Goal: Task Accomplishment & Management: Manage account settings

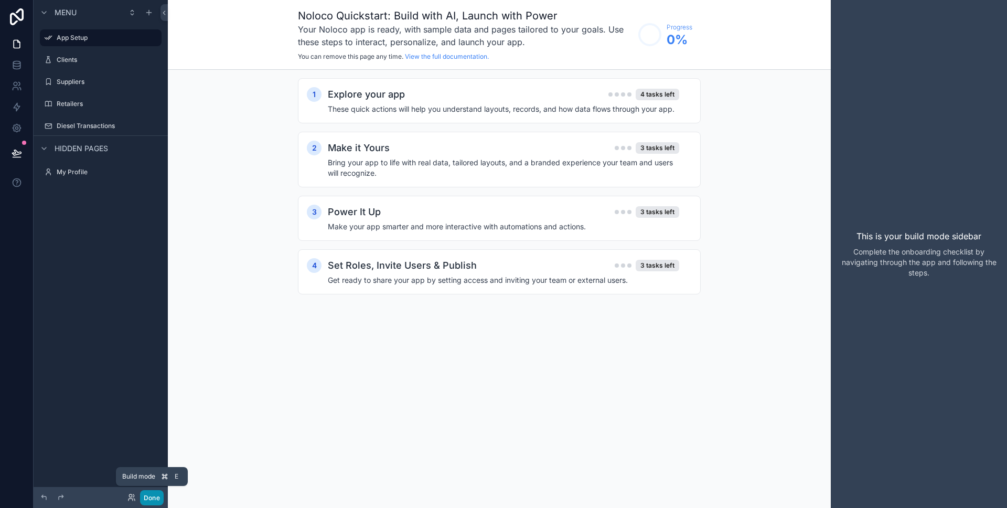
click at [157, 496] on button "Done" at bounding box center [152, 497] width 24 height 15
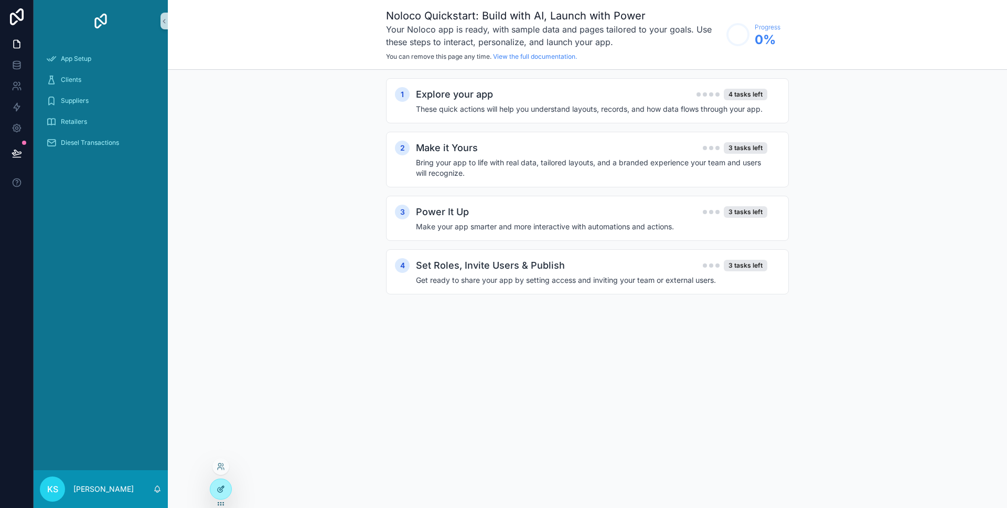
click at [225, 486] on div at bounding box center [220, 489] width 21 height 20
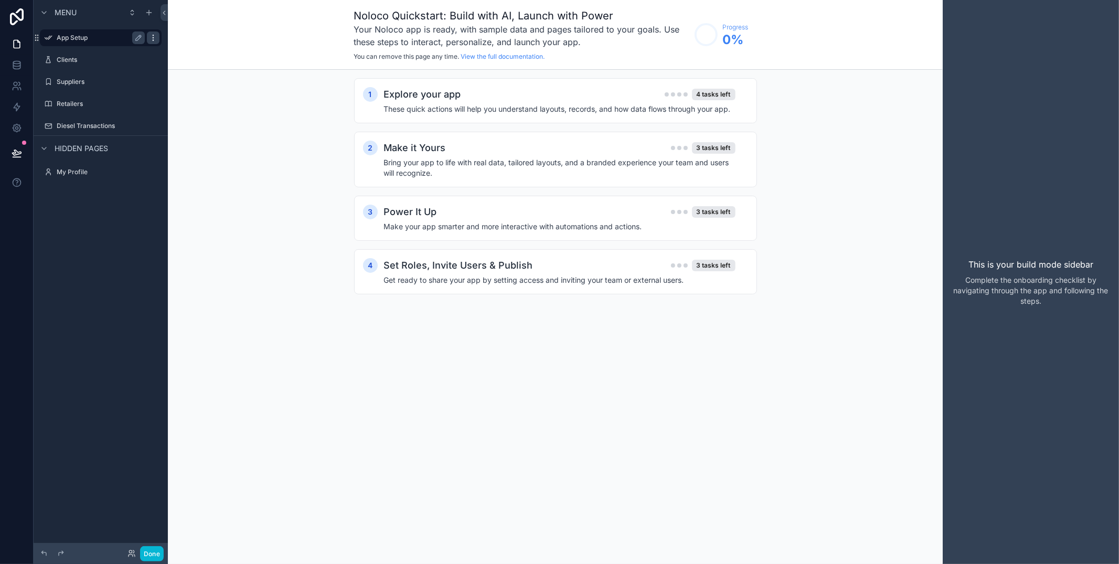
click at [155, 35] on icon "scrollable content" at bounding box center [153, 38] width 8 height 8
click at [185, 45] on button "Remove" at bounding box center [194, 45] width 40 height 10
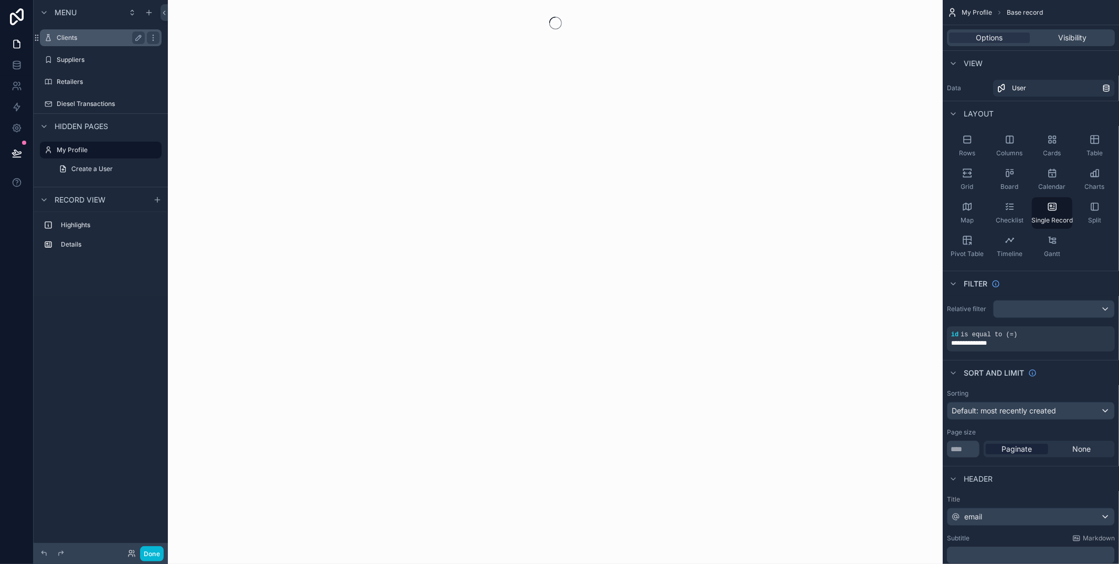
click at [116, 38] on label "Clients" at bounding box center [99, 38] width 84 height 8
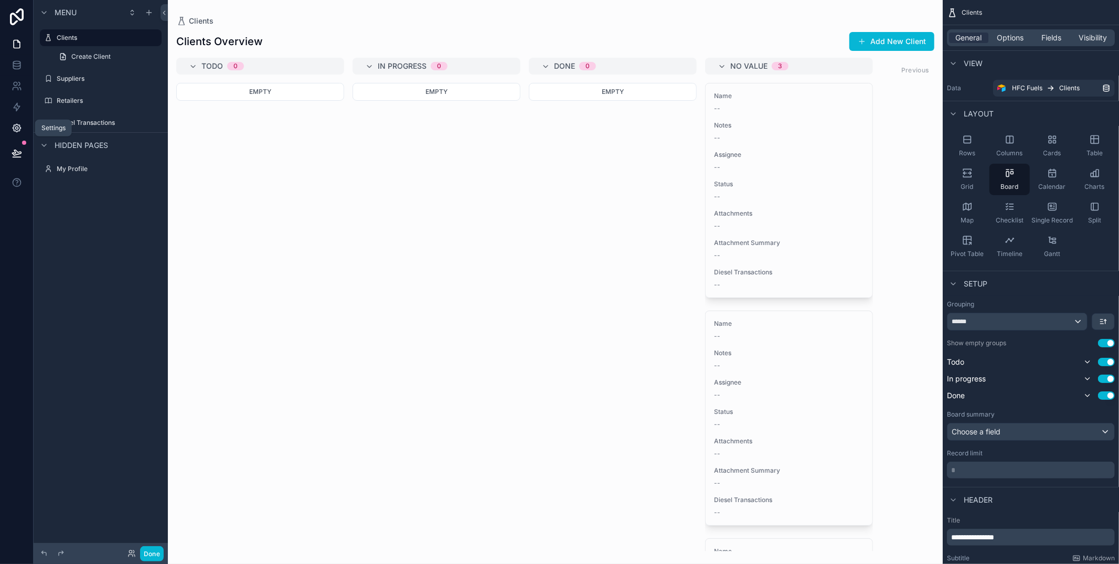
drag, startPoint x: 9, startPoint y: 126, endPoint x: 20, endPoint y: 126, distance: 10.5
click at [9, 125] on link at bounding box center [16, 127] width 33 height 21
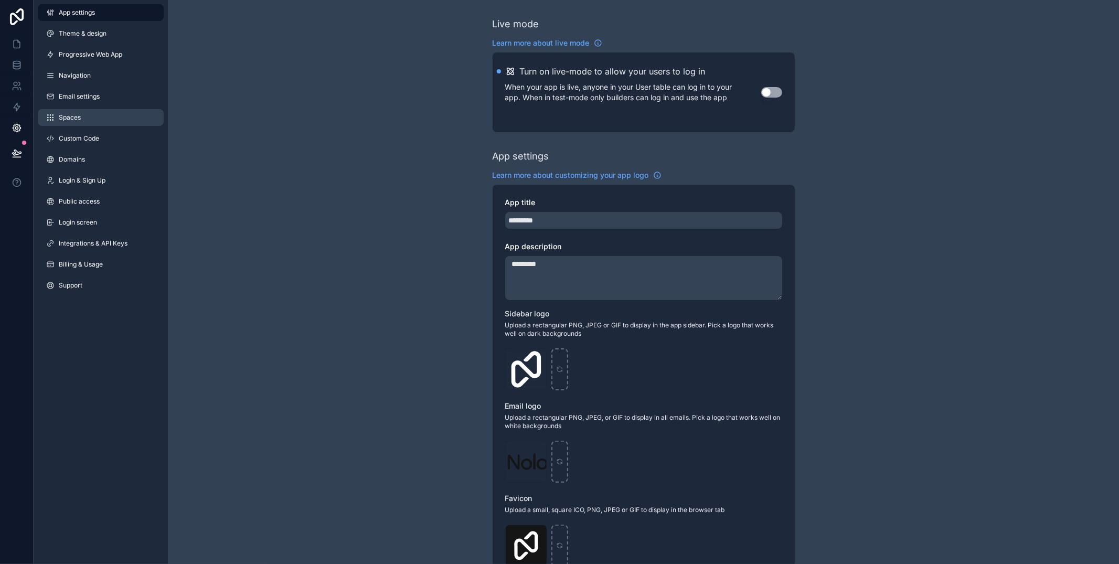
click at [117, 122] on link "Spaces" at bounding box center [101, 117] width 126 height 17
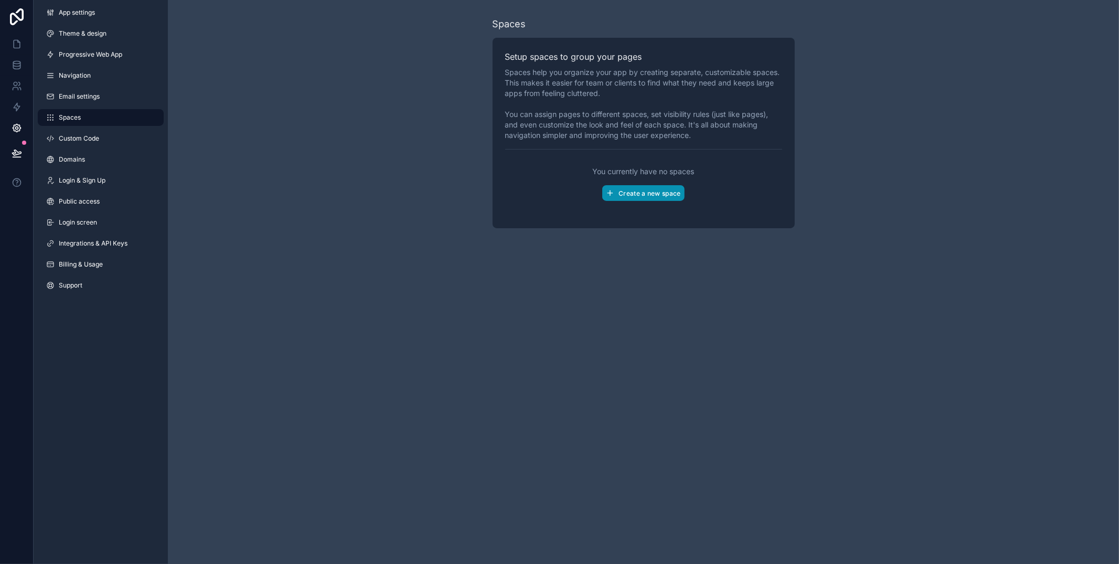
click at [658, 191] on span "Create a new space" at bounding box center [649, 193] width 62 height 8
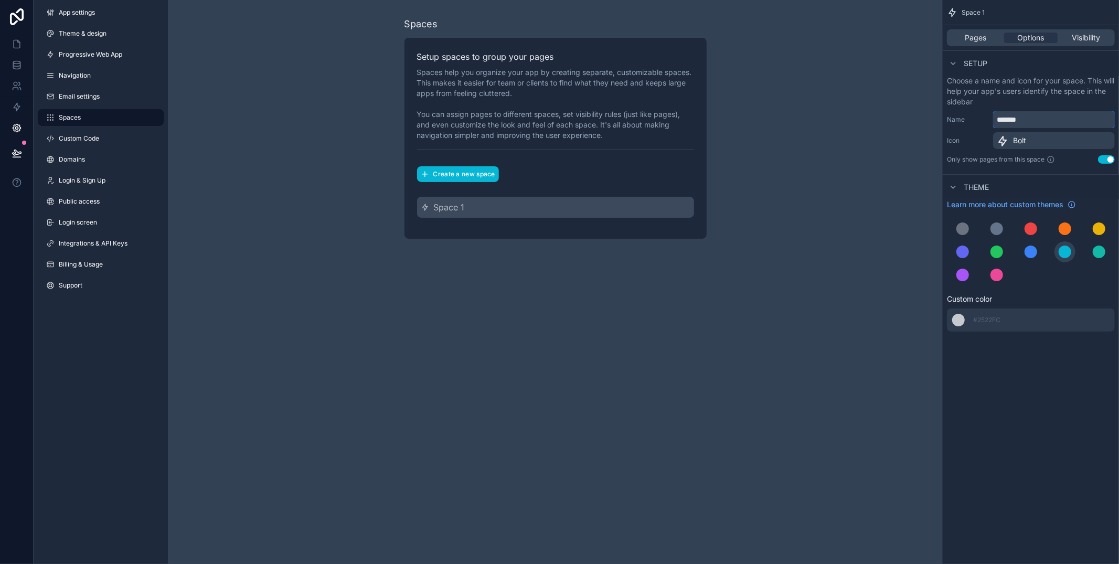
drag, startPoint x: 1039, startPoint y: 121, endPoint x: 960, endPoint y: 116, distance: 79.3
click at [960, 116] on div "Name *******" at bounding box center [1031, 119] width 168 height 17
click at [999, 169] on div "Pages Options Visibility Setup Choose a name and icon for your space. This will…" at bounding box center [1030, 195] width 176 height 340
click at [480, 180] on button "Create a new space" at bounding box center [458, 174] width 82 height 16
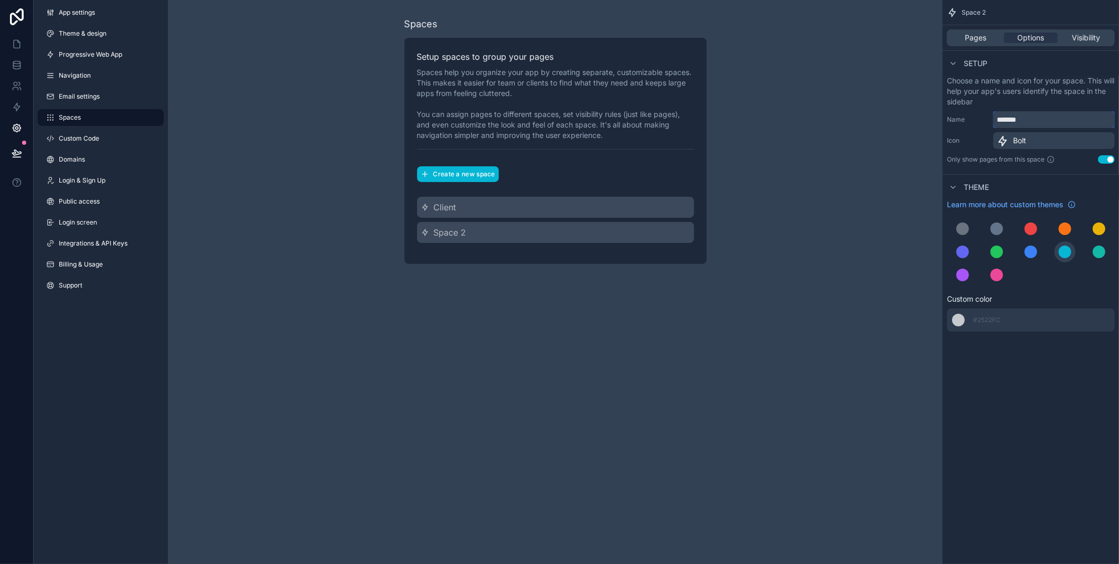
drag, startPoint x: 1042, startPoint y: 120, endPoint x: 946, endPoint y: 114, distance: 95.7
click at [947, 114] on div "Name *******" at bounding box center [1031, 119] width 168 height 17
type input "********"
click at [972, 167] on div "Pages Options Visibility Setup Choose a name and icon for your space. This will…" at bounding box center [1030, 195] width 176 height 340
drag, startPoint x: 17, startPoint y: 40, endPoint x: 41, endPoint y: 50, distance: 26.3
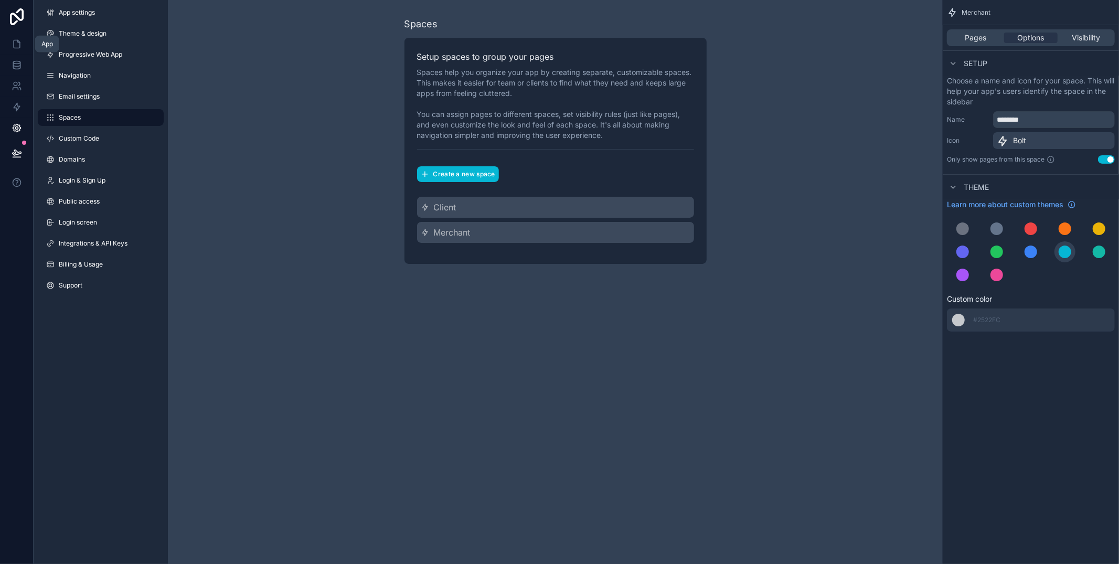
click at [17, 40] on icon at bounding box center [17, 44] width 6 height 8
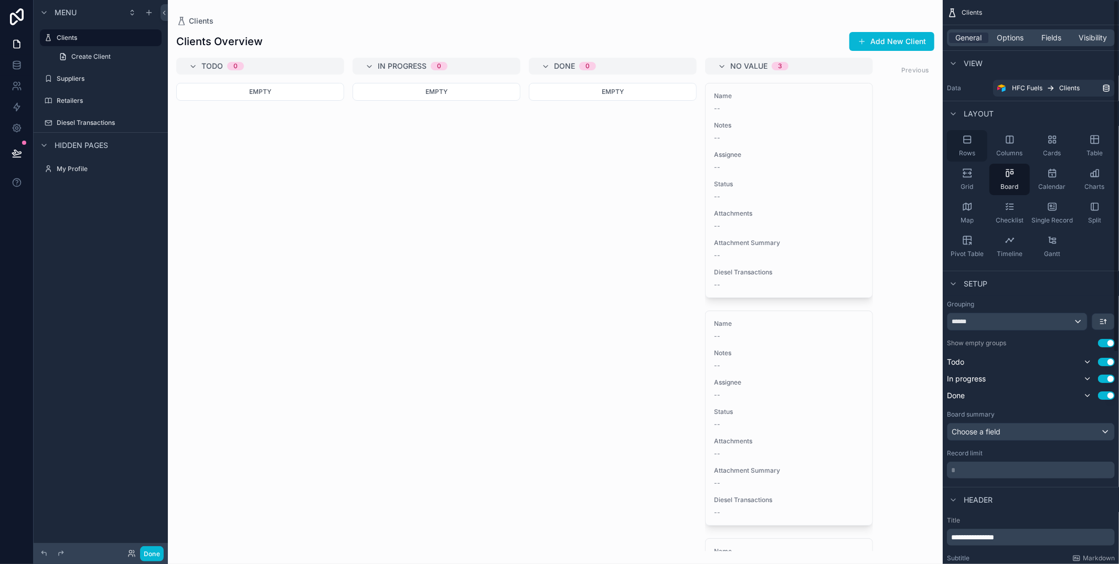
click at [977, 140] on div "Rows" at bounding box center [967, 145] width 40 height 31
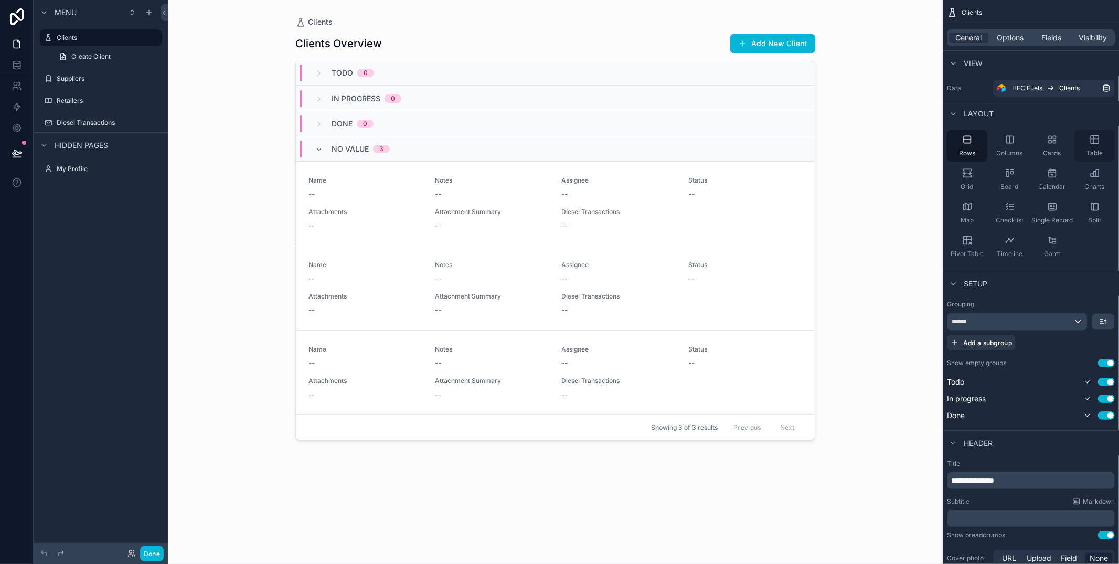
click at [1006, 148] on div "Table" at bounding box center [1094, 145] width 40 height 31
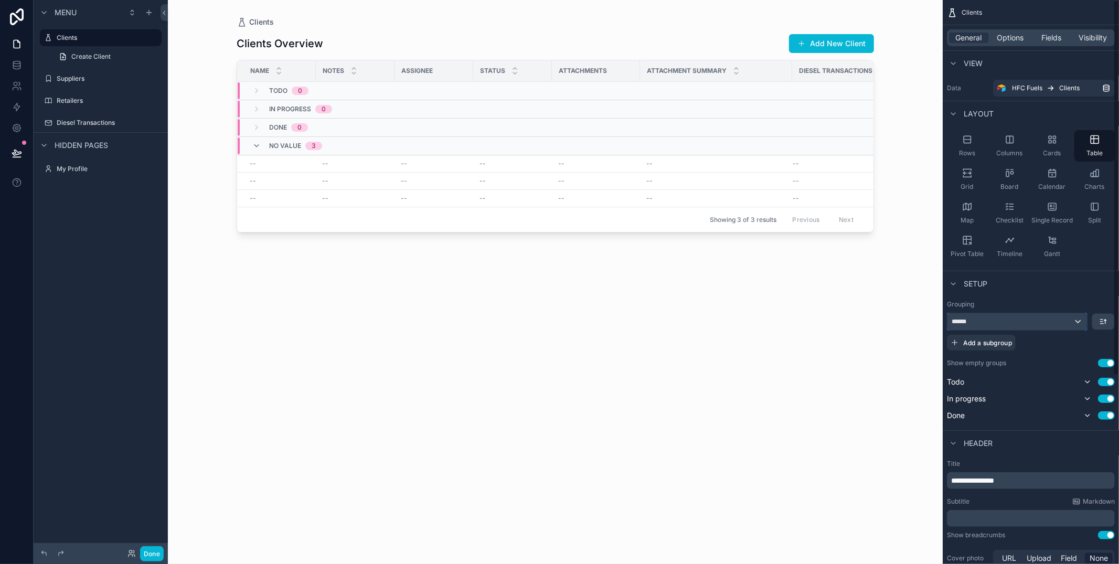
click at [1006, 320] on div "******" at bounding box center [1017, 321] width 140 height 17
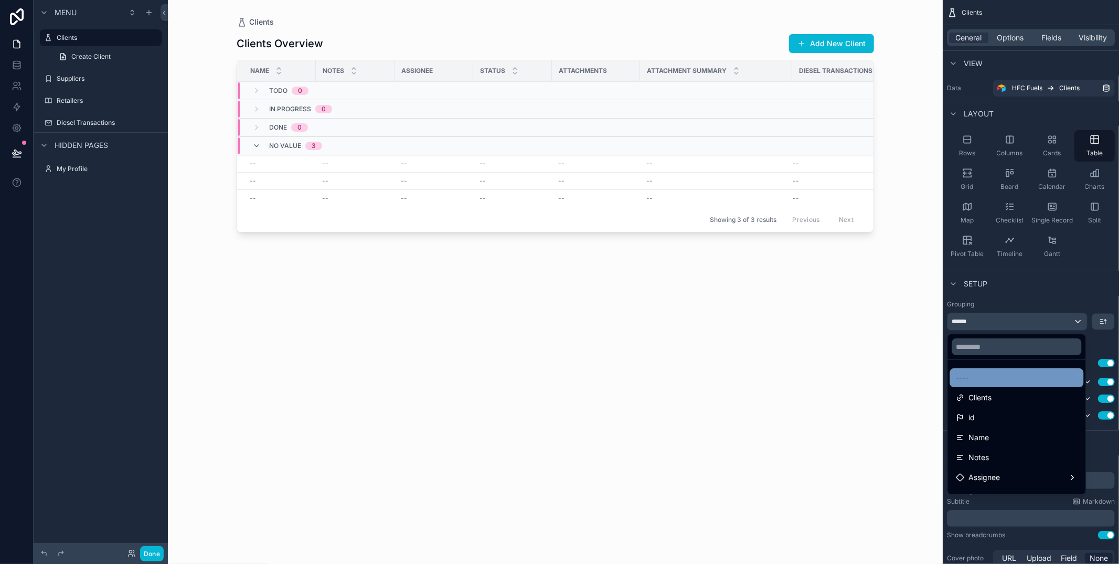
click at [993, 383] on div "----" at bounding box center [1016, 377] width 121 height 13
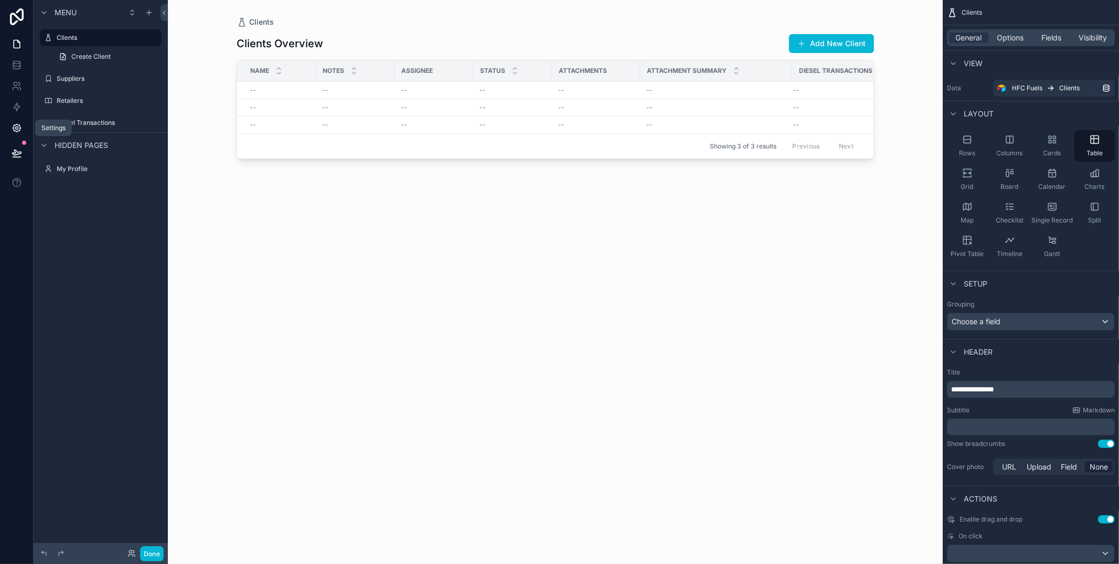
click at [15, 129] on icon at bounding box center [16, 128] width 3 height 3
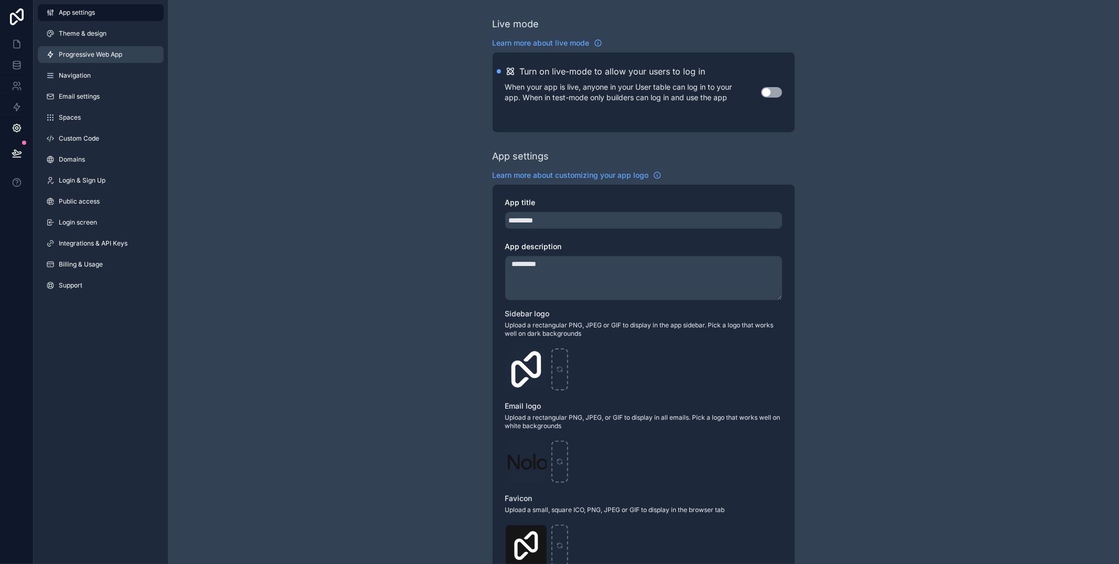
click at [131, 48] on link "Progressive Web App" at bounding box center [101, 54] width 126 height 17
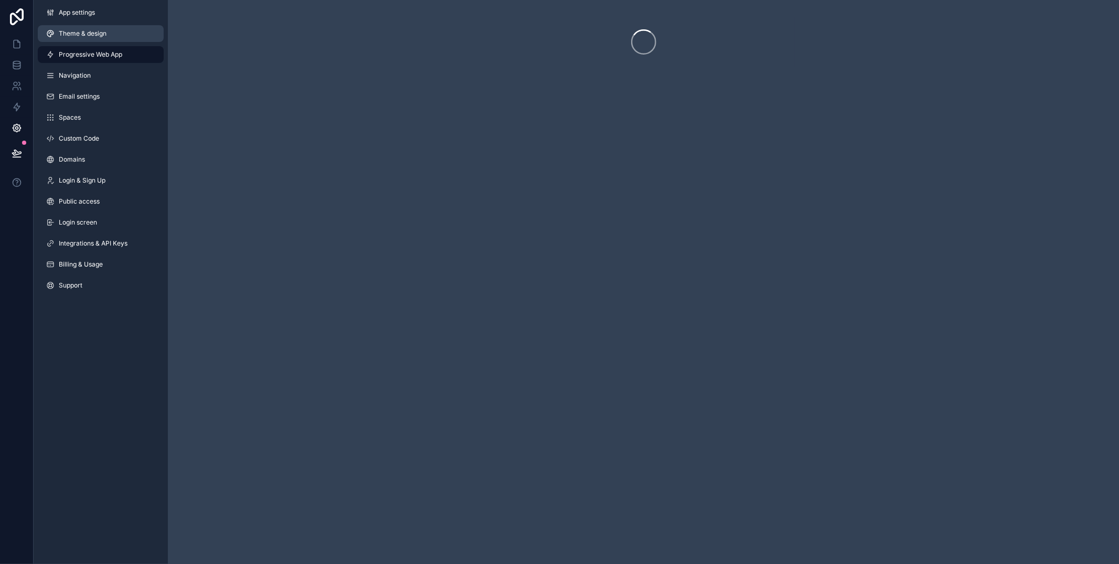
click at [128, 30] on link "Theme & design" at bounding box center [101, 33] width 126 height 17
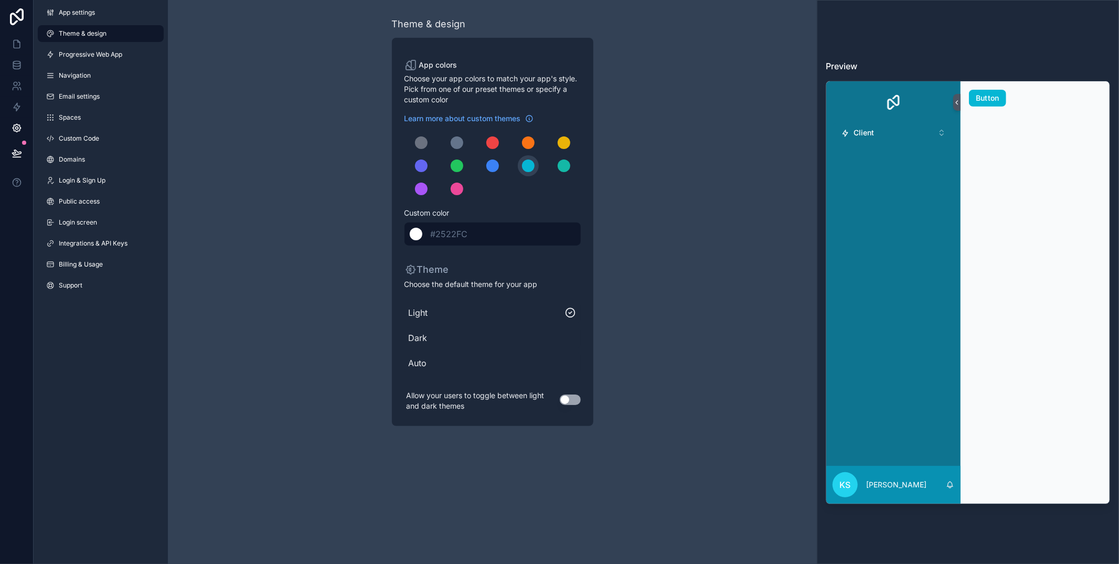
click at [456, 231] on span "#2522FC" at bounding box center [449, 234] width 37 height 10
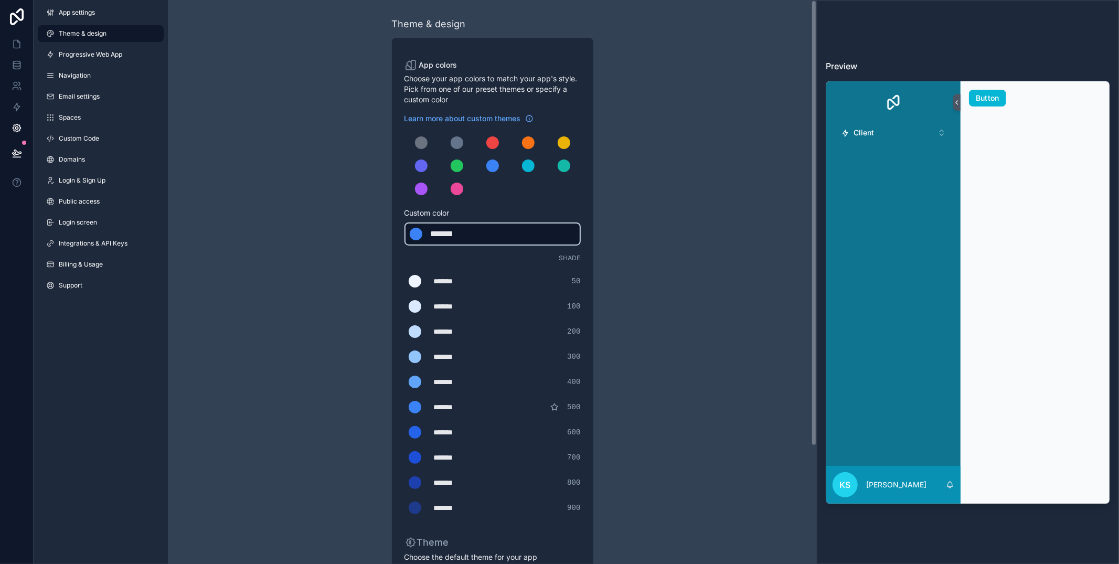
drag, startPoint x: 469, startPoint y: 231, endPoint x: 463, endPoint y: 234, distance: 7.3
click at [469, 231] on div "*******" at bounding box center [457, 234] width 52 height 13
click at [460, 234] on div "*******" at bounding box center [457, 234] width 52 height 13
type div "*******"
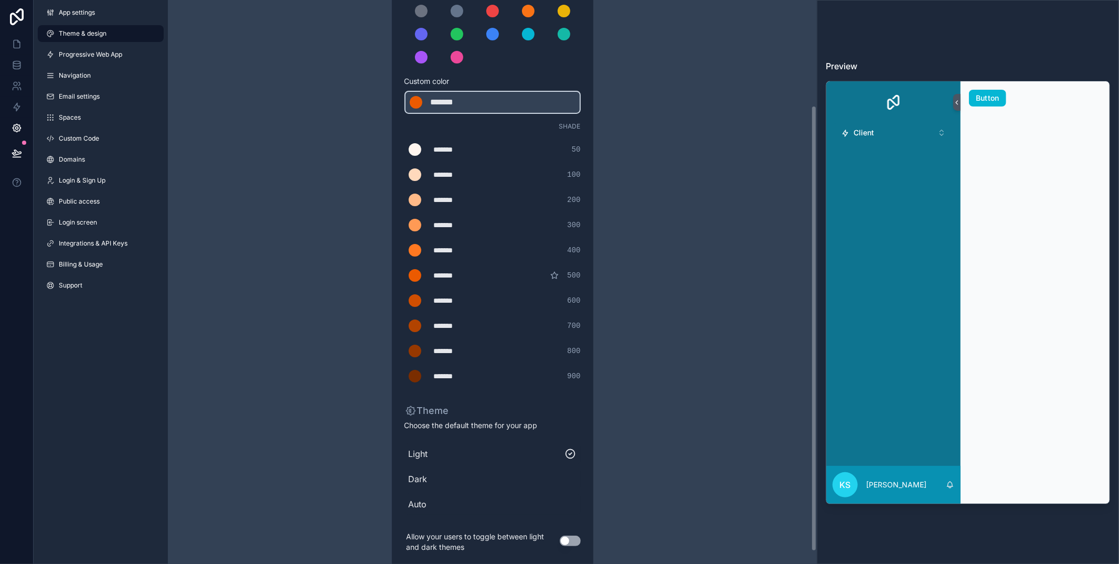
scroll to position [148, 0]
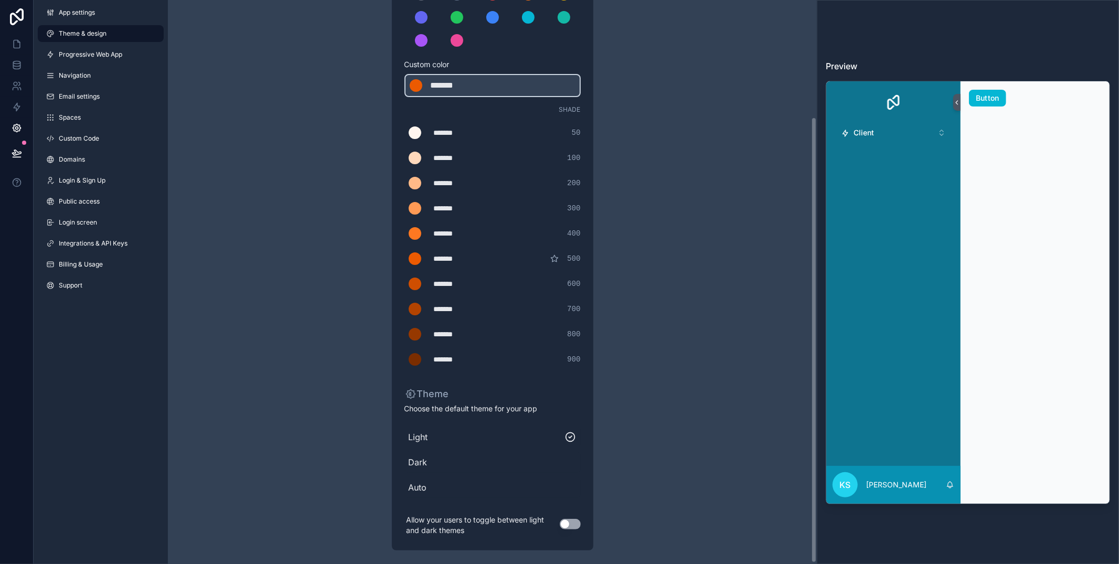
drag, startPoint x: 494, startPoint y: 387, endPoint x: 499, endPoint y: 389, distance: 5.9
click at [494, 387] on label "Theme" at bounding box center [492, 394] width 176 height 15
click at [564, 507] on button "Use setting" at bounding box center [570, 524] width 21 height 10
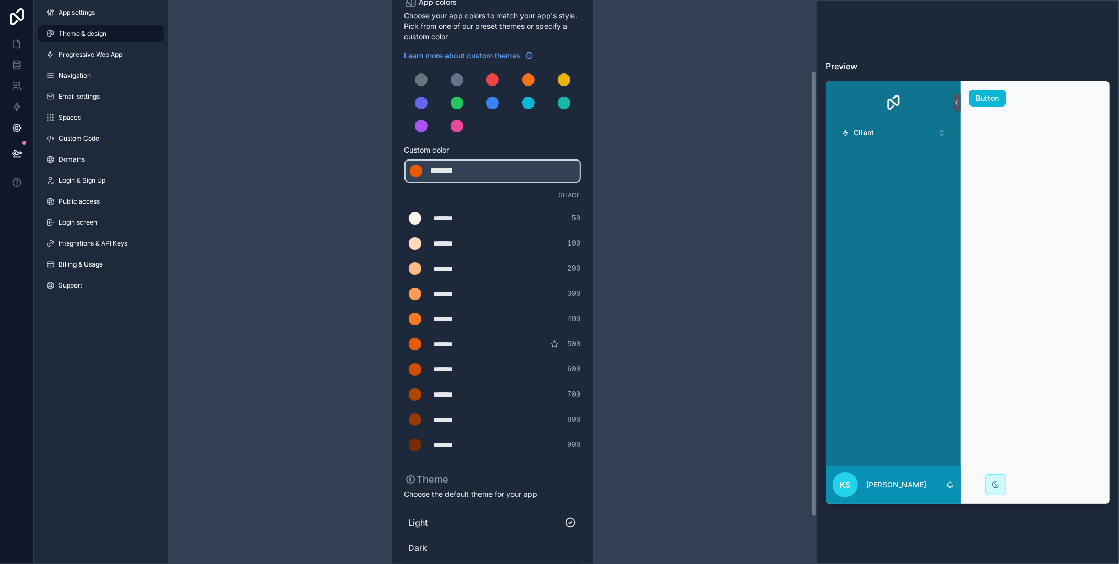
scroll to position [0, 0]
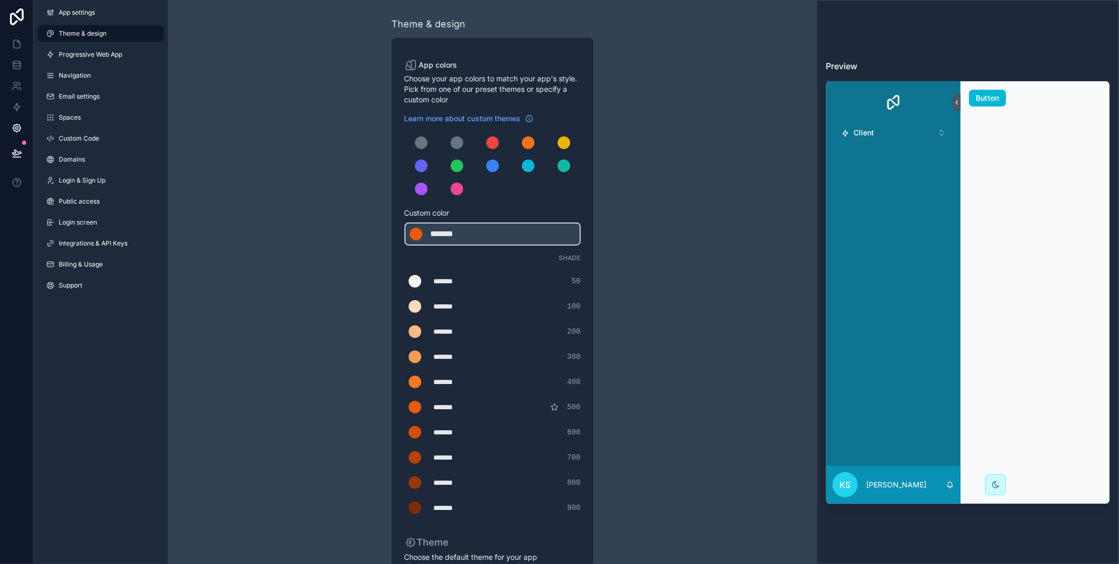
click at [404, 210] on span "Custom color" at bounding box center [488, 213] width 168 height 10
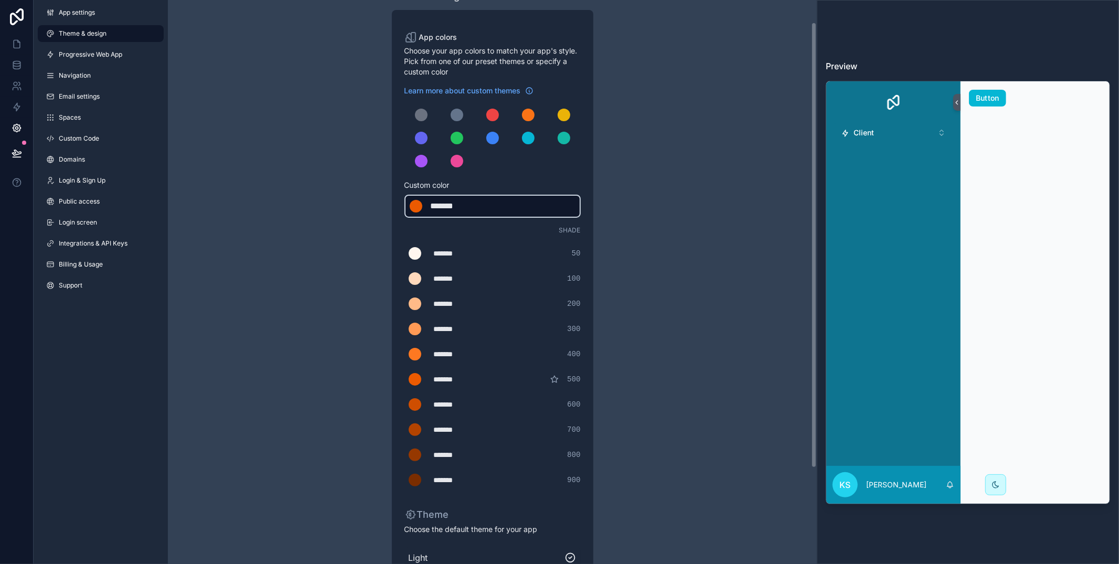
scroll to position [43, 0]
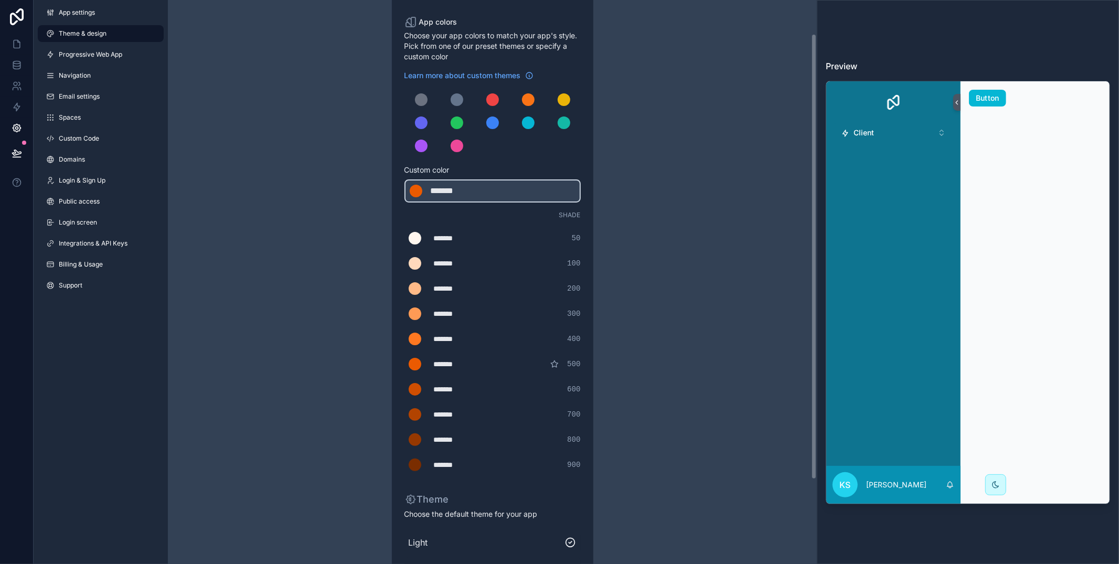
click at [473, 362] on div "*******" at bounding box center [460, 364] width 52 height 10
click at [100, 47] on link "Progressive Web App" at bounding box center [101, 54] width 126 height 17
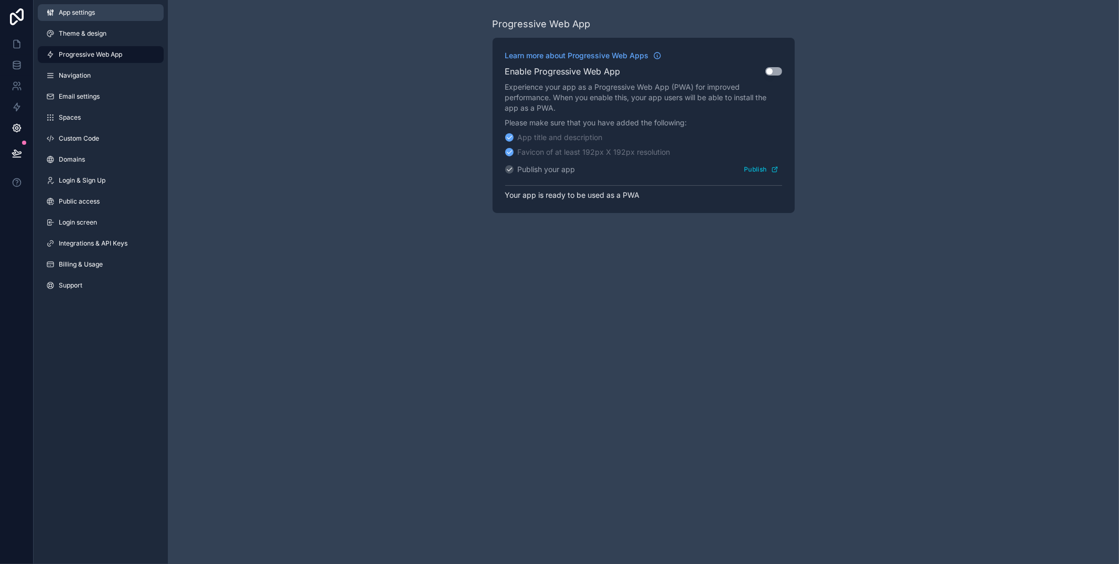
click at [91, 20] on link "App settings" at bounding box center [101, 12] width 126 height 17
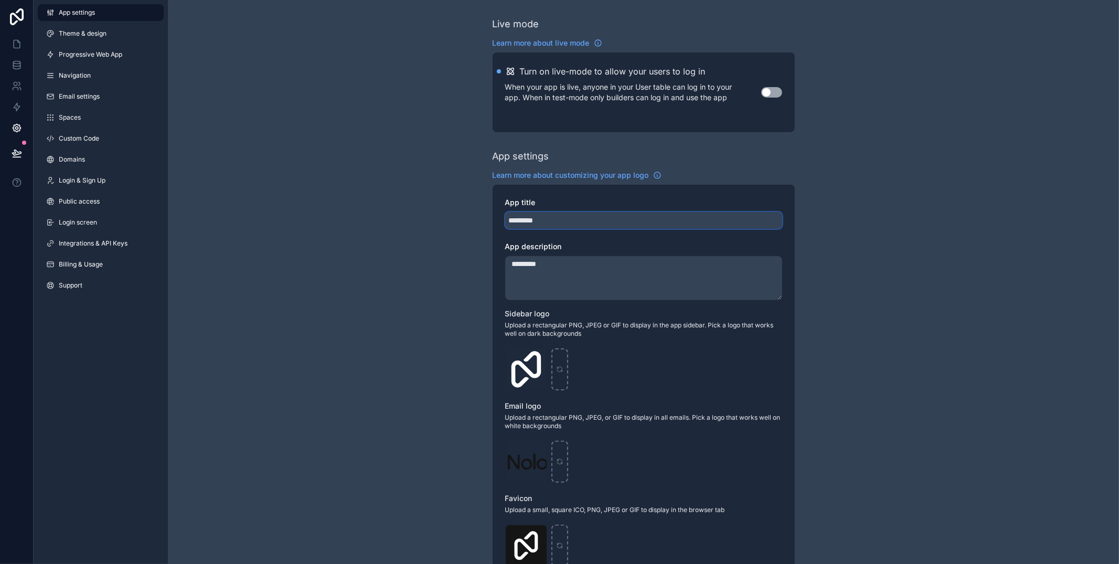
drag, startPoint x: 518, startPoint y: 217, endPoint x: 520, endPoint y: 224, distance: 8.0
click at [518, 217] on input "*********" at bounding box center [643, 220] width 277 height 17
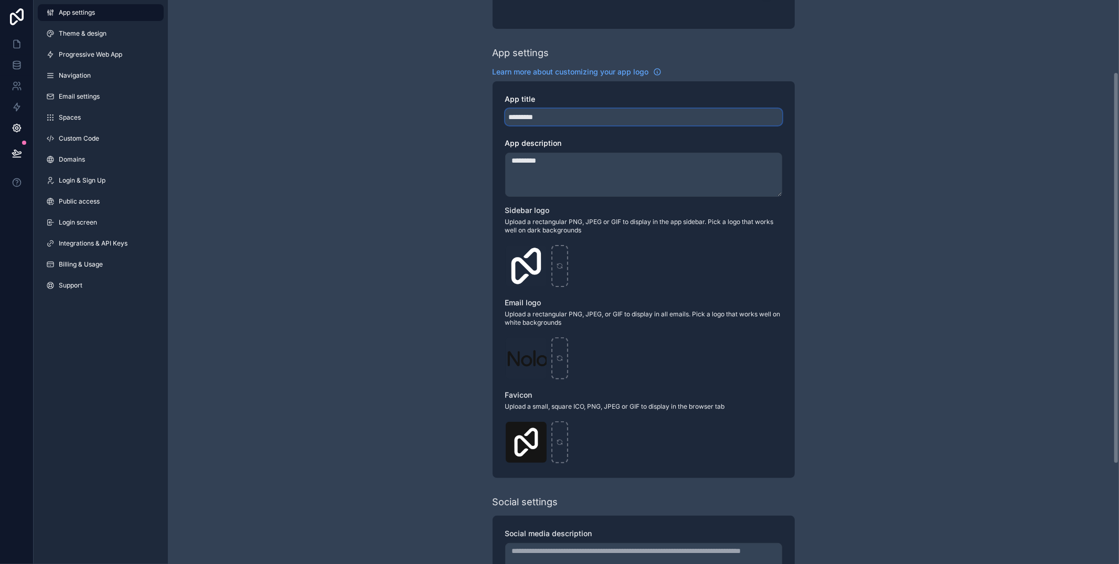
scroll to position [108, 0]
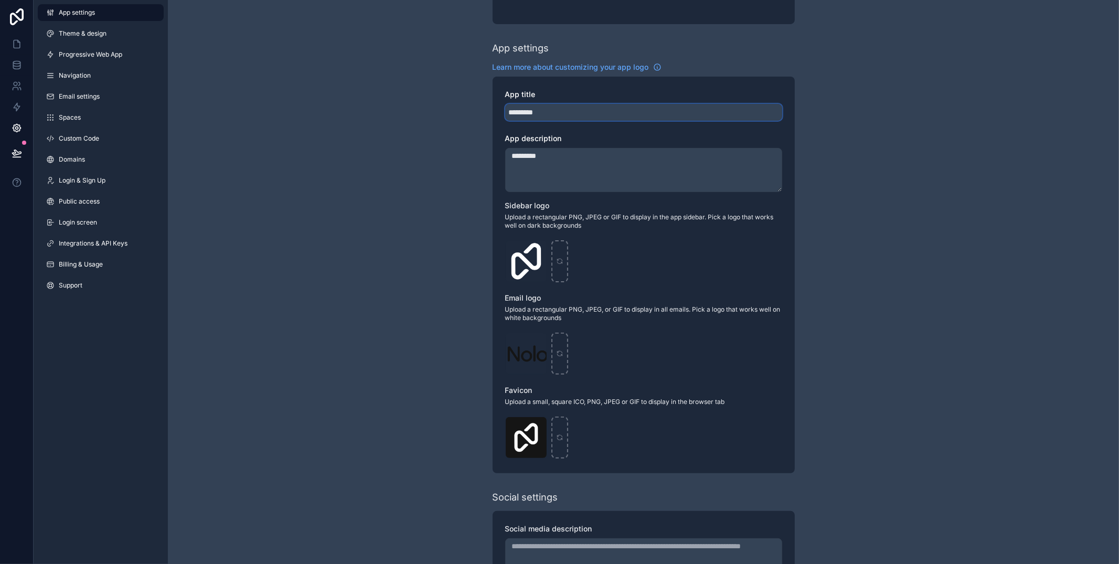
type input "*********"
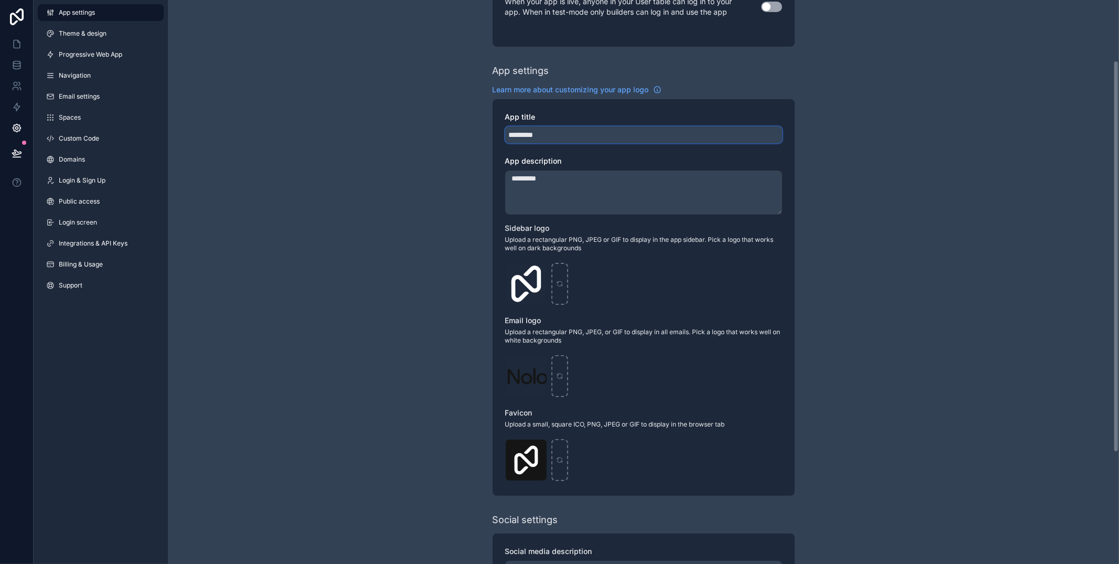
scroll to position [92, 0]
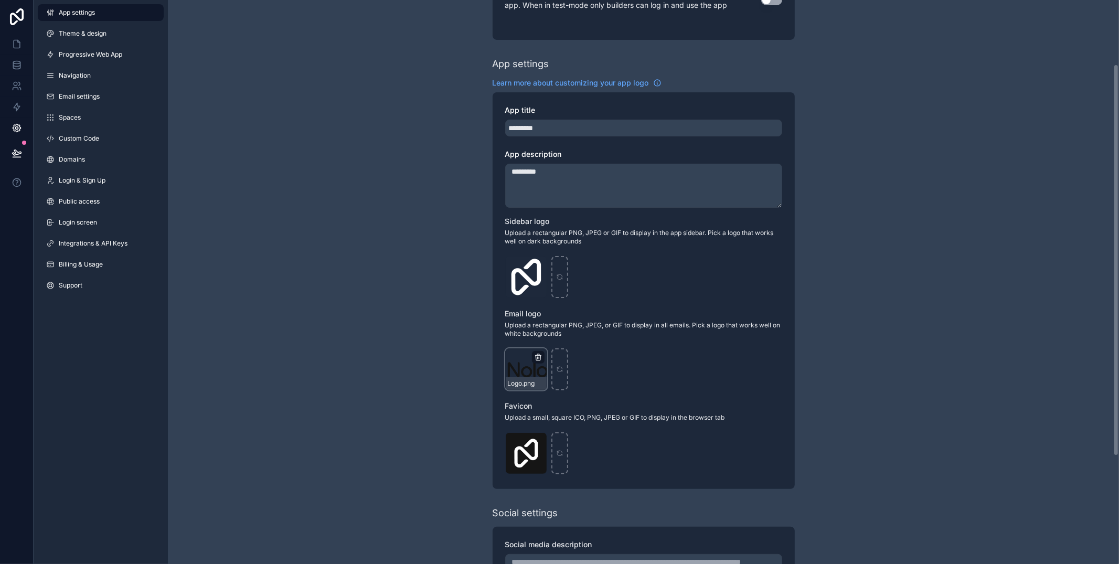
click at [535, 356] on icon "scrollable content" at bounding box center [538, 357] width 8 height 8
click at [559, 340] on icon "button" at bounding box center [559, 338] width 8 height 8
click at [538, 262] on icon "scrollable content" at bounding box center [538, 265] width 8 height 8
click at [558, 247] on icon "button" at bounding box center [559, 245] width 8 height 8
click at [525, 277] on icon "scrollable content" at bounding box center [525, 276] width 7 height 7
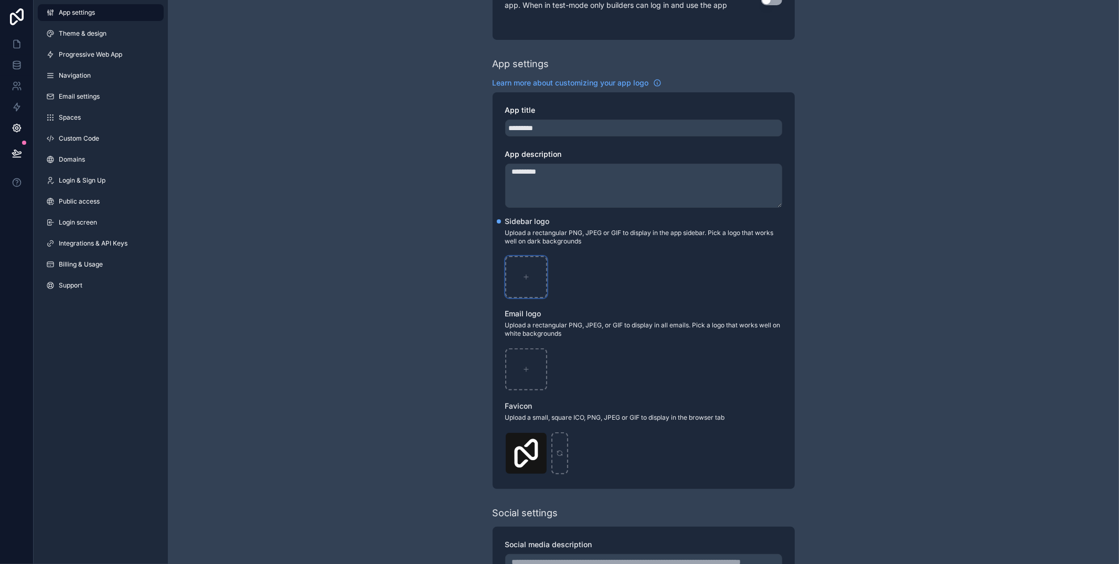
type input "**********"
click at [538, 441] on icon "scrollable content" at bounding box center [538, 441] width 8 height 8
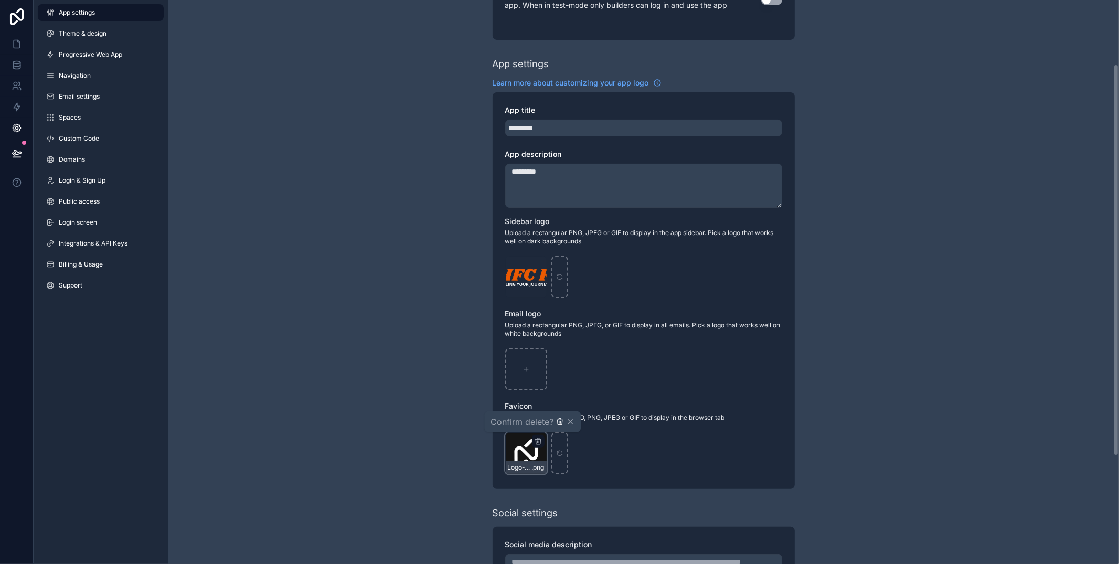
click at [561, 422] on icon "button" at bounding box center [559, 421] width 8 height 8
click at [530, 444] on div "scrollable content" at bounding box center [526, 453] width 42 height 42
type input "**********"
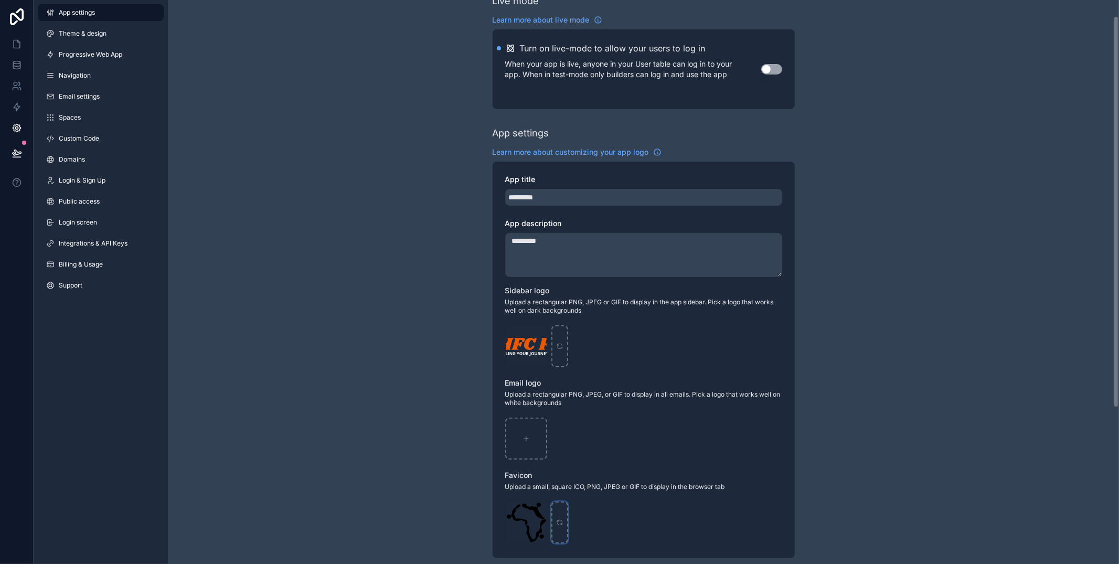
scroll to position [0, 0]
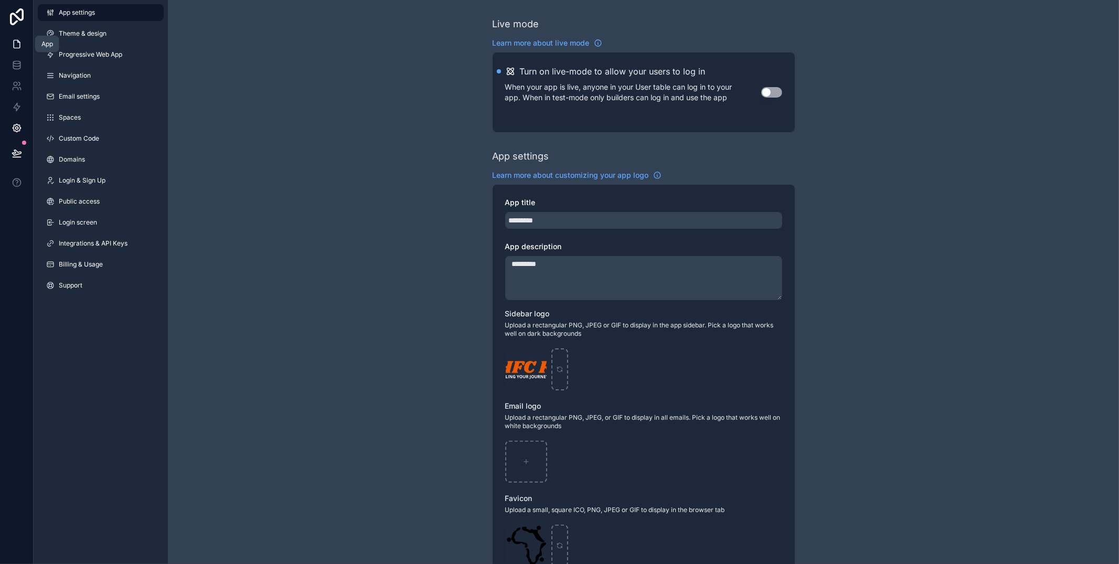
click at [13, 37] on link at bounding box center [16, 44] width 33 height 21
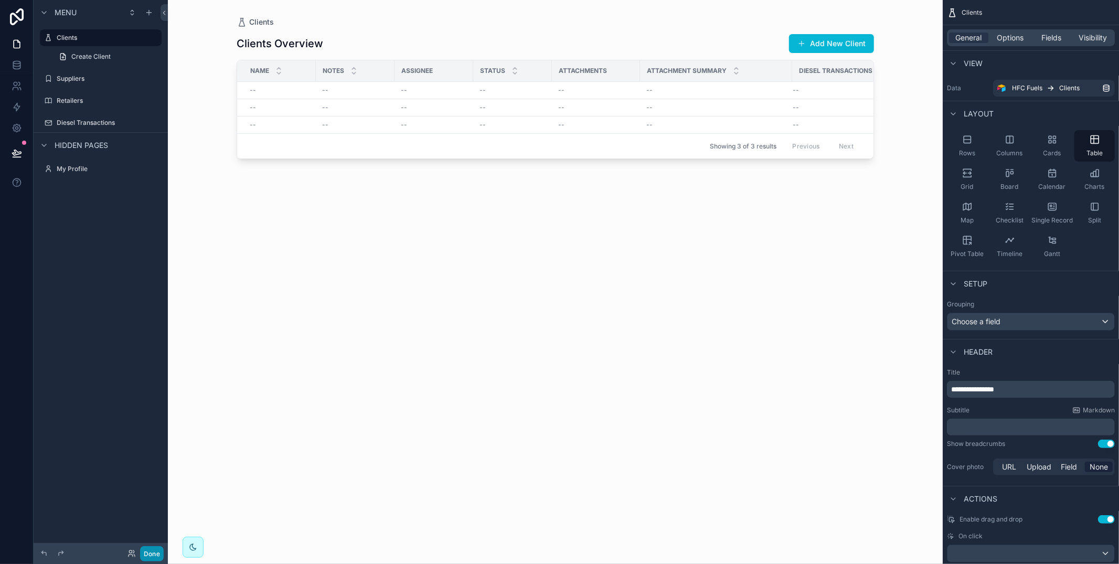
click at [154, 507] on button "Done" at bounding box center [152, 553] width 24 height 15
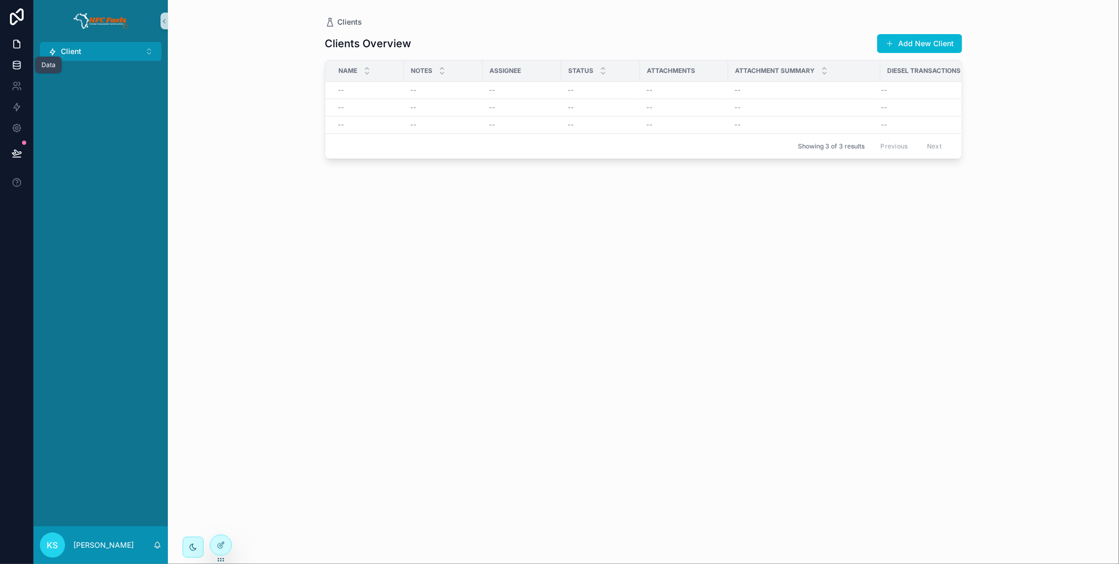
click at [18, 65] on icon at bounding box center [17, 65] width 10 height 10
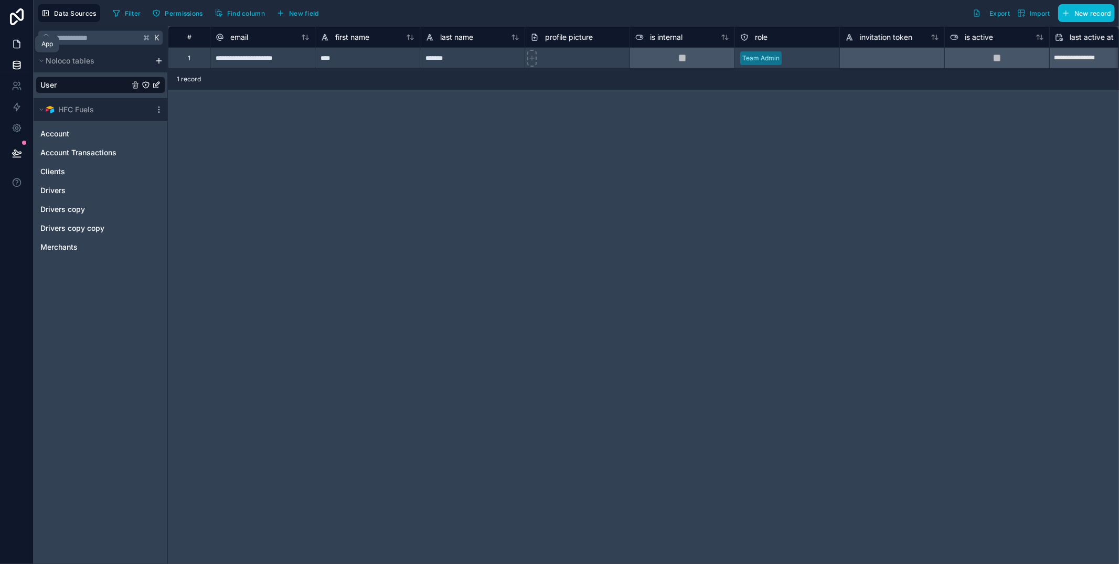
click at [17, 40] on icon at bounding box center [17, 44] width 6 height 8
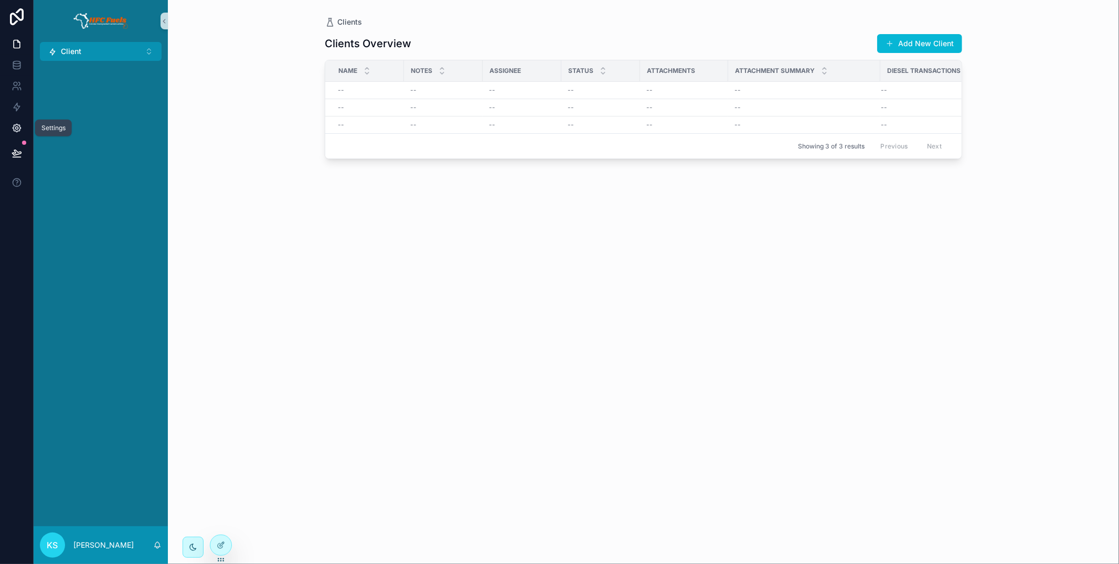
click at [17, 134] on link at bounding box center [16, 127] width 33 height 21
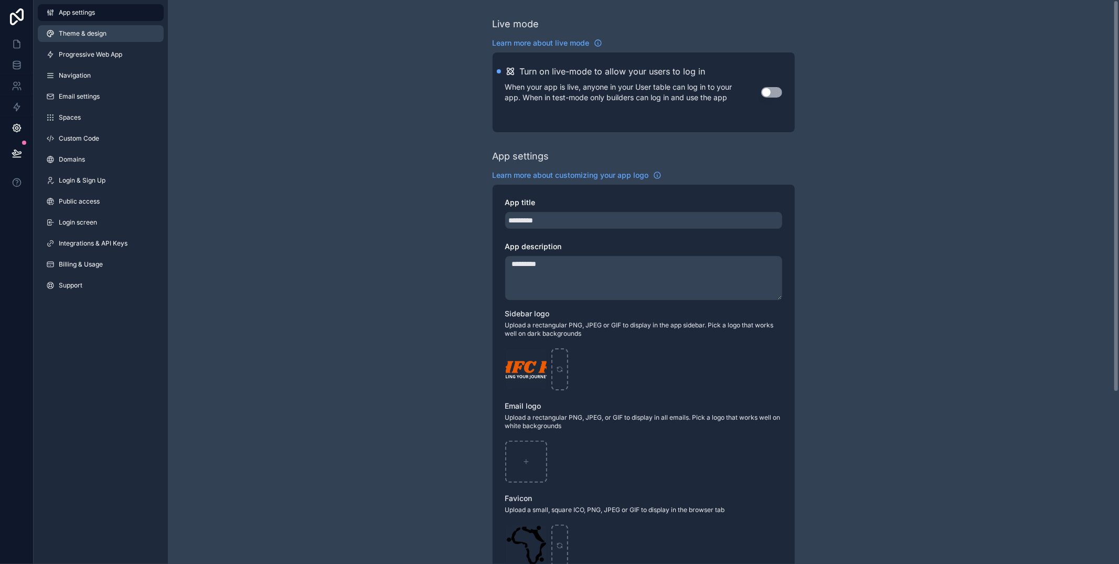
click at [127, 39] on link "Theme & design" at bounding box center [101, 33] width 126 height 17
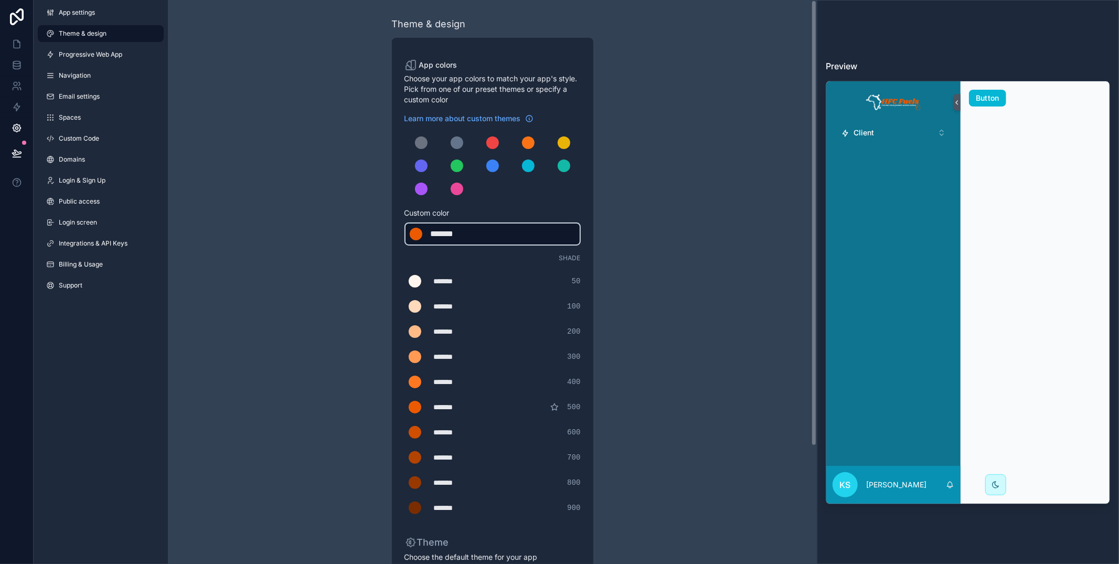
click at [434, 237] on div "*******" at bounding box center [457, 234] width 52 height 13
click at [435, 237] on div "*******" at bounding box center [457, 234] width 52 height 13
click at [454, 187] on div "scrollable content" at bounding box center [457, 189] width 13 height 13
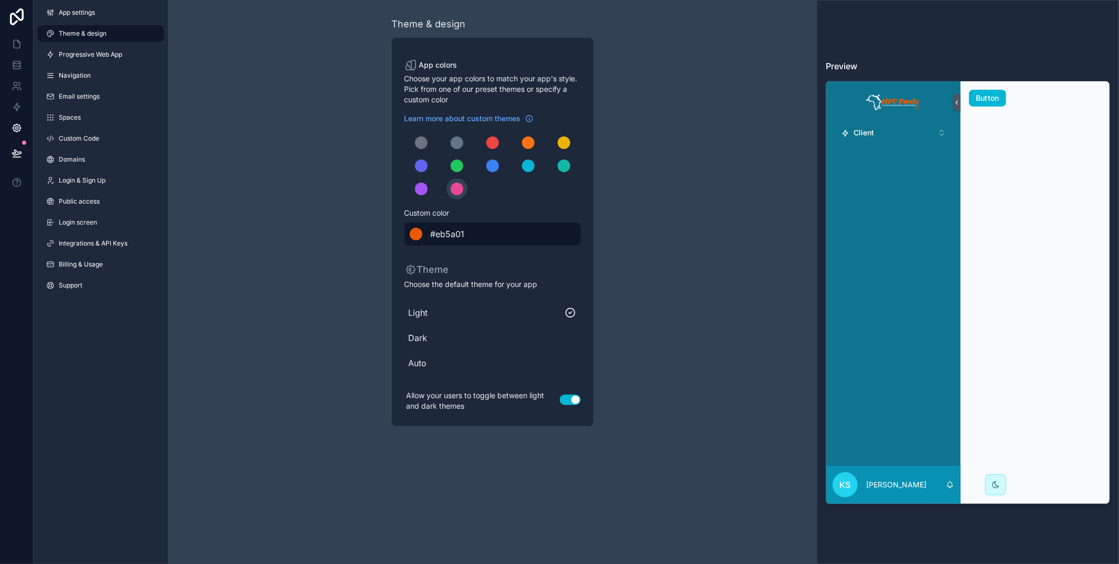
click at [454, 234] on span "#eb5a01" at bounding box center [448, 234] width 34 height 13
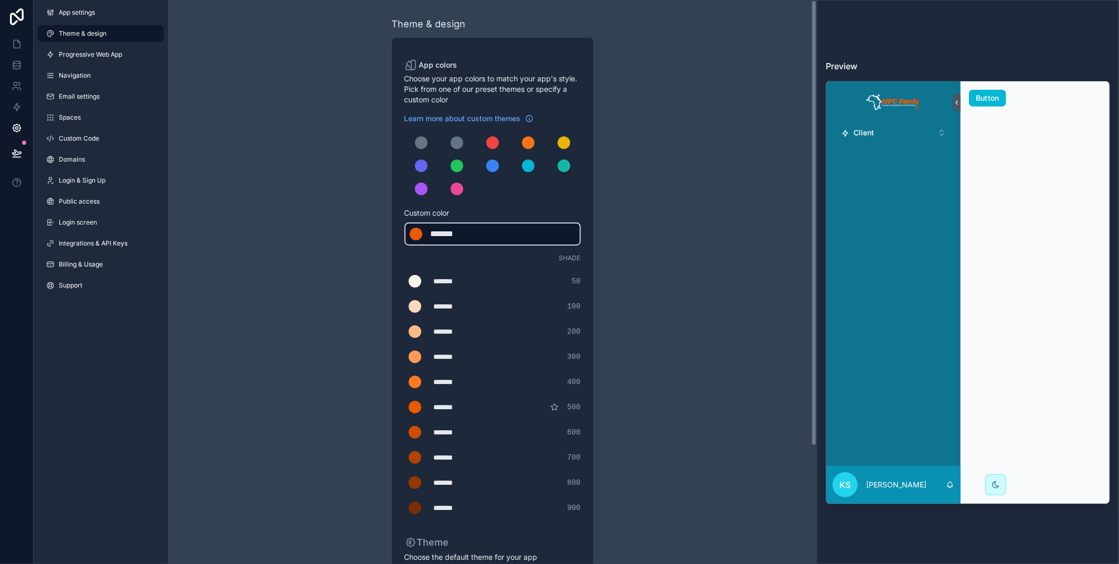
click at [456, 233] on div "*******" at bounding box center [457, 234] width 52 height 13
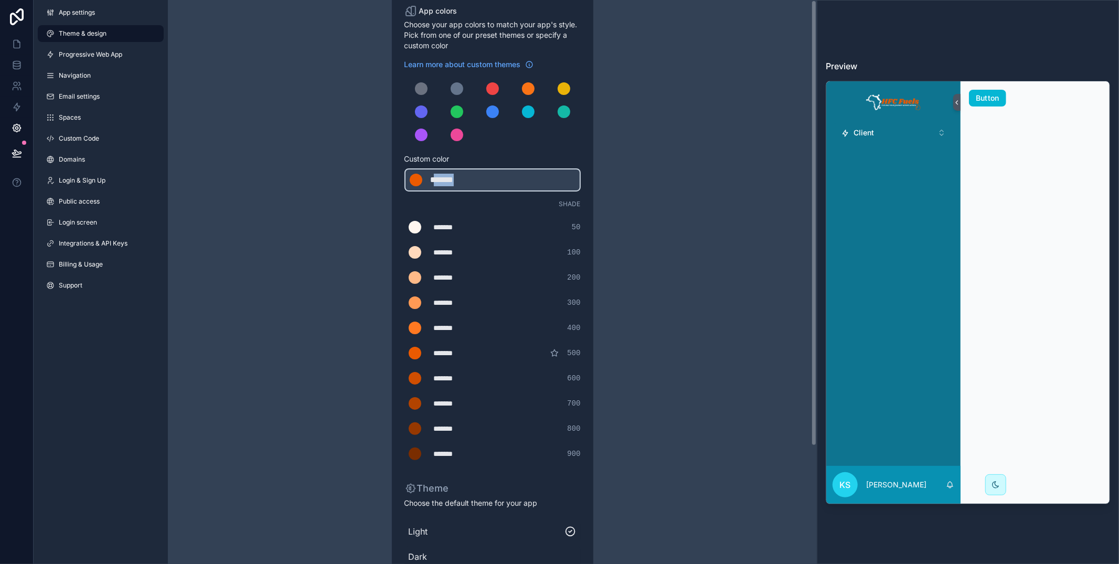
scroll to position [149, 0]
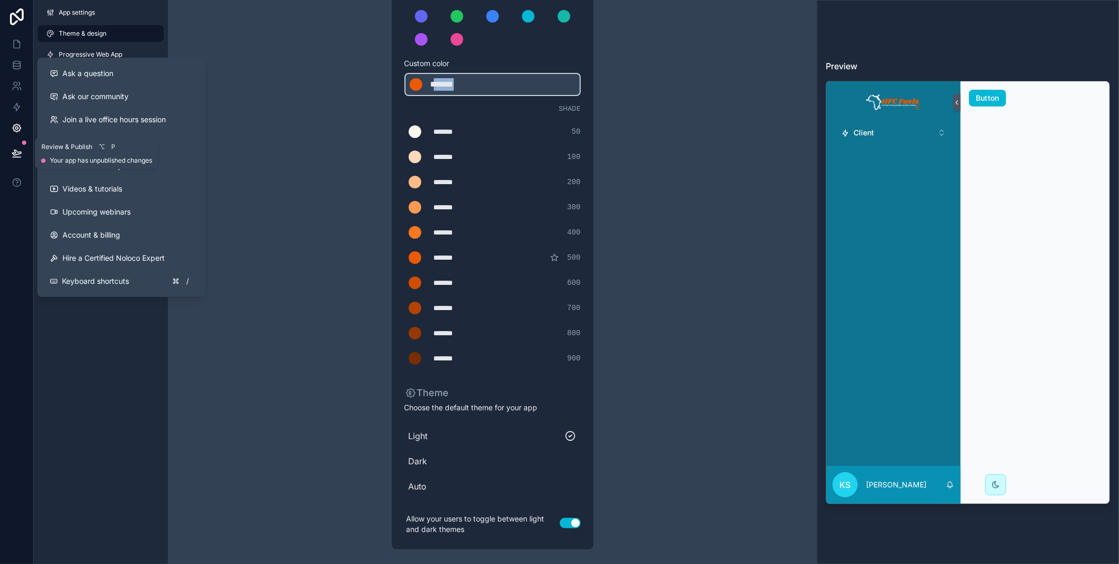
click at [16, 152] on icon at bounding box center [17, 153] width 10 height 10
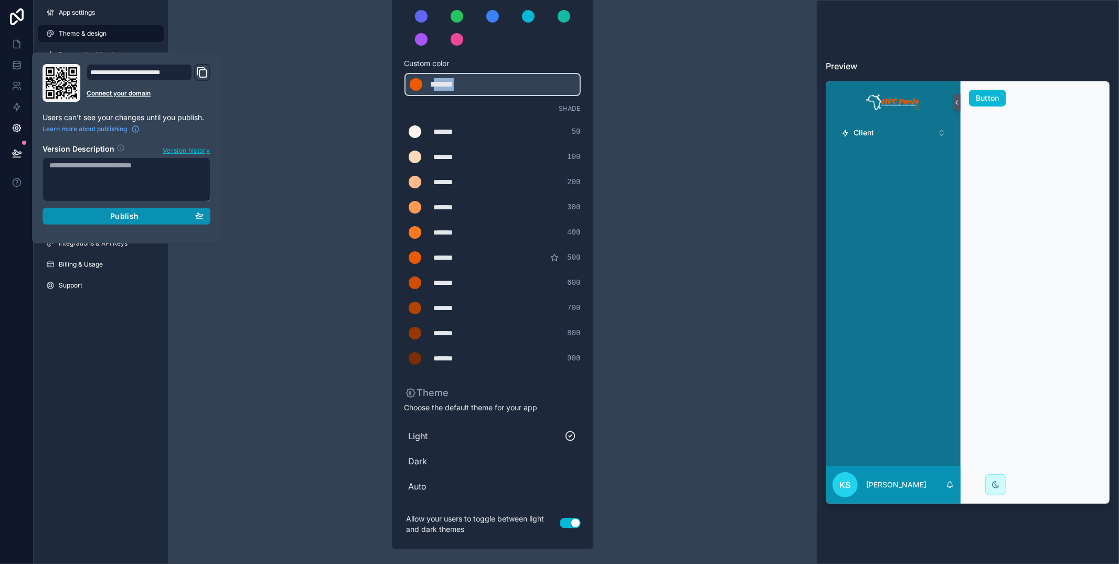
click at [93, 212] on div "Publish" at bounding box center [126, 215] width 154 height 9
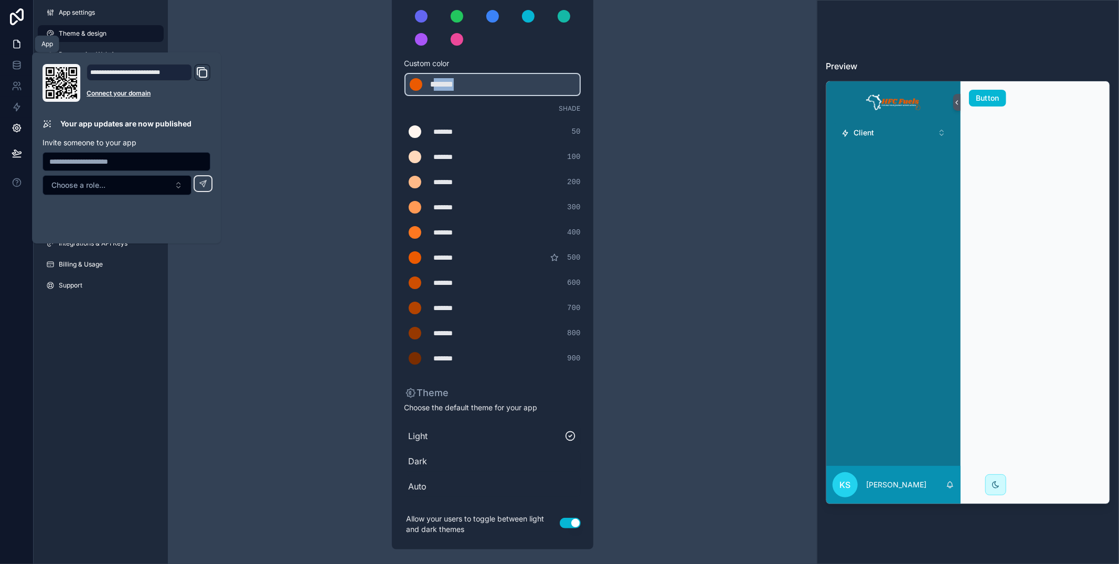
click at [15, 44] on icon at bounding box center [17, 44] width 10 height 10
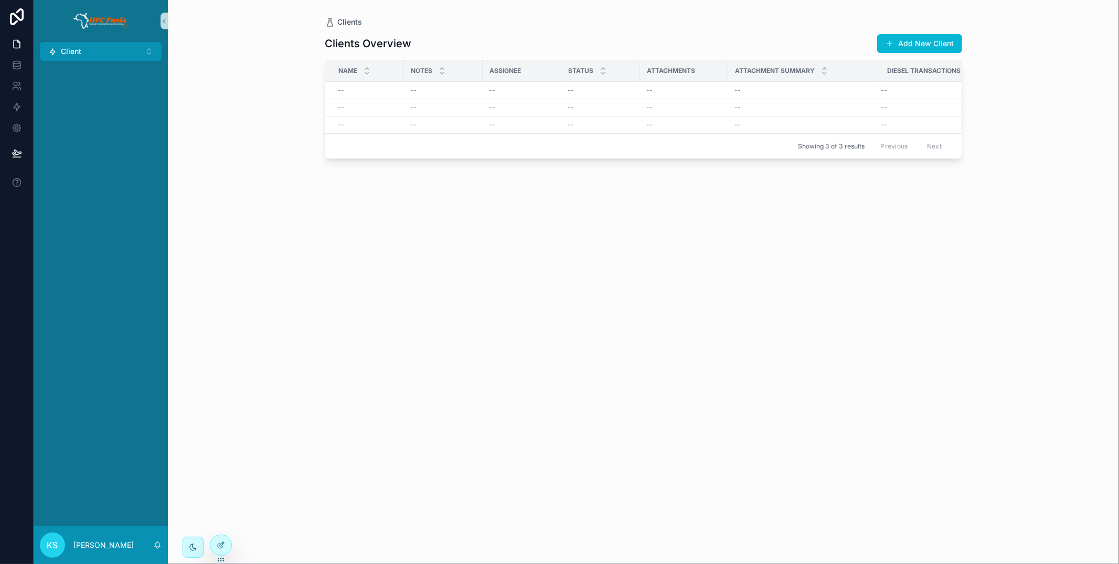
drag, startPoint x: 125, startPoint y: 52, endPoint x: 130, endPoint y: 60, distance: 9.4
click at [126, 51] on button "Client ⌥ 1" at bounding box center [101, 51] width 122 height 19
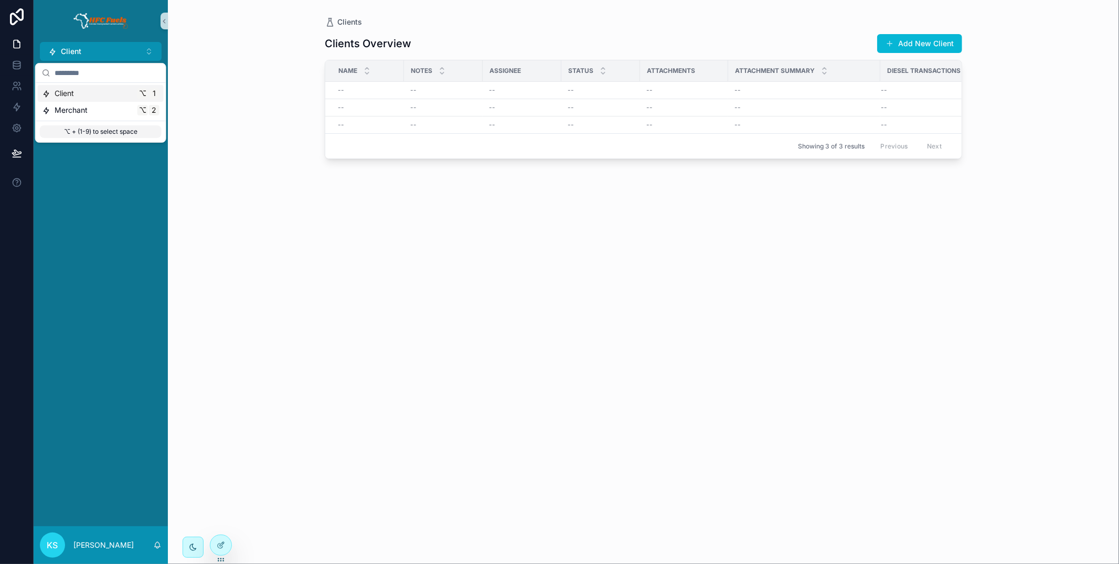
click at [131, 93] on div "Client ⌥ 1" at bounding box center [100, 93] width 117 height 10
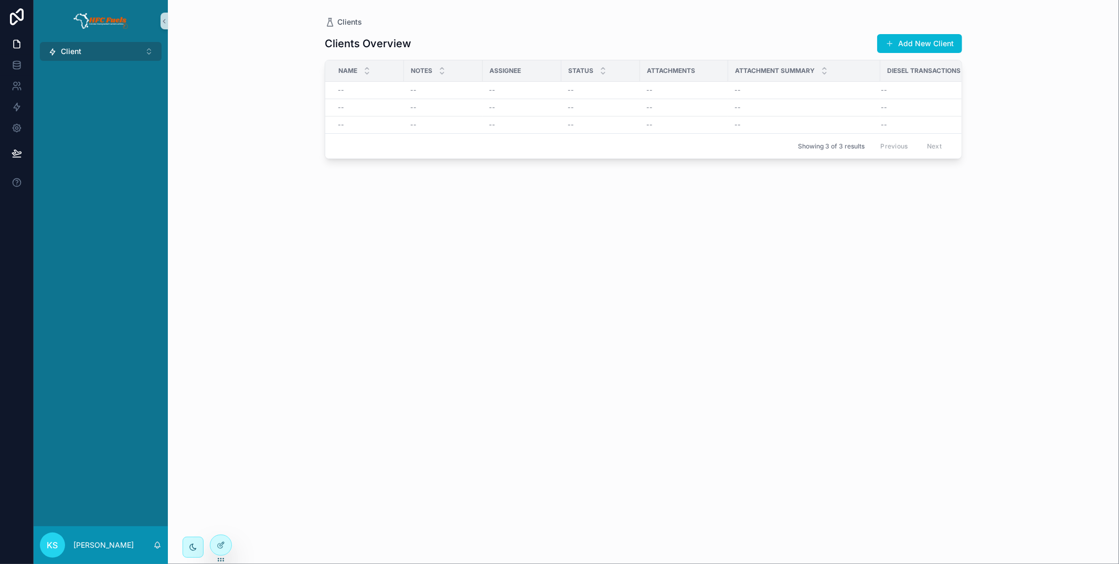
drag, startPoint x: 119, startPoint y: 50, endPoint x: 122, endPoint y: 59, distance: 9.5
click at [119, 50] on button "Client ⌥ 1" at bounding box center [101, 51] width 122 height 19
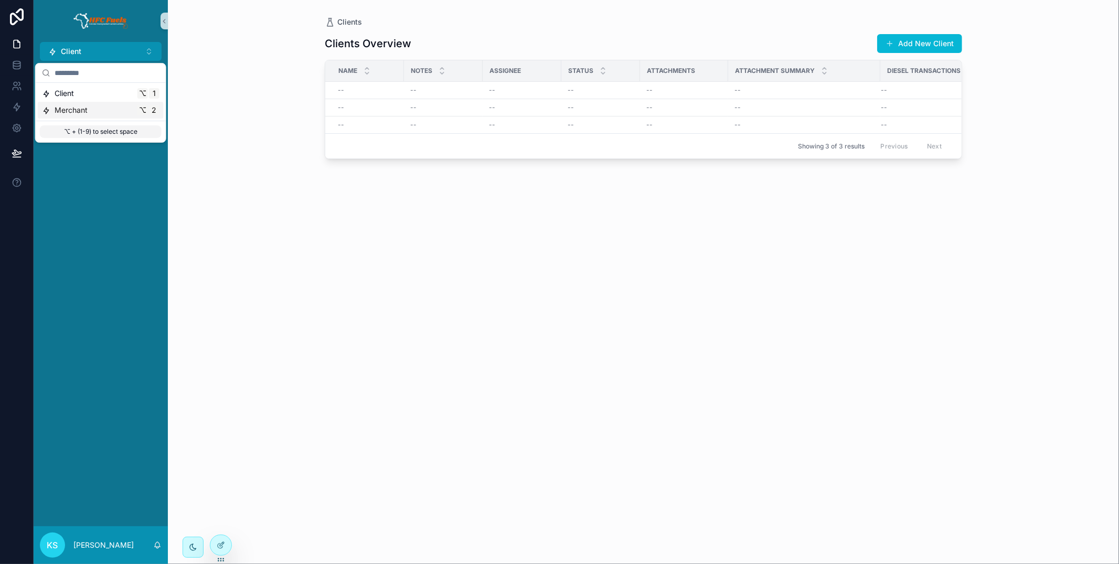
click at [125, 108] on div "Merchant ⌥ 2" at bounding box center [100, 110] width 117 height 10
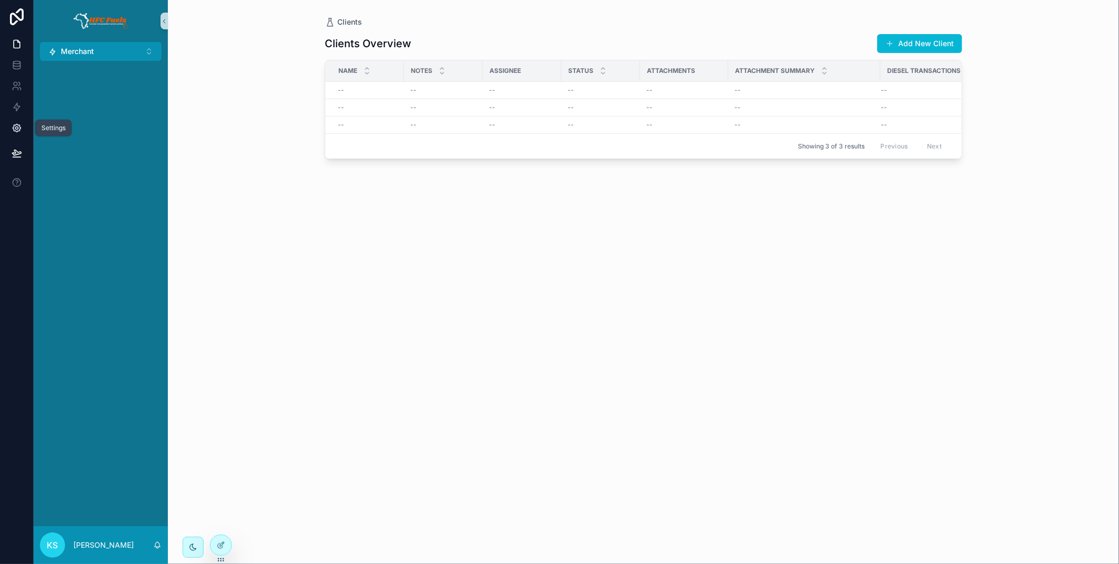
click at [21, 123] on icon at bounding box center [17, 128] width 10 height 10
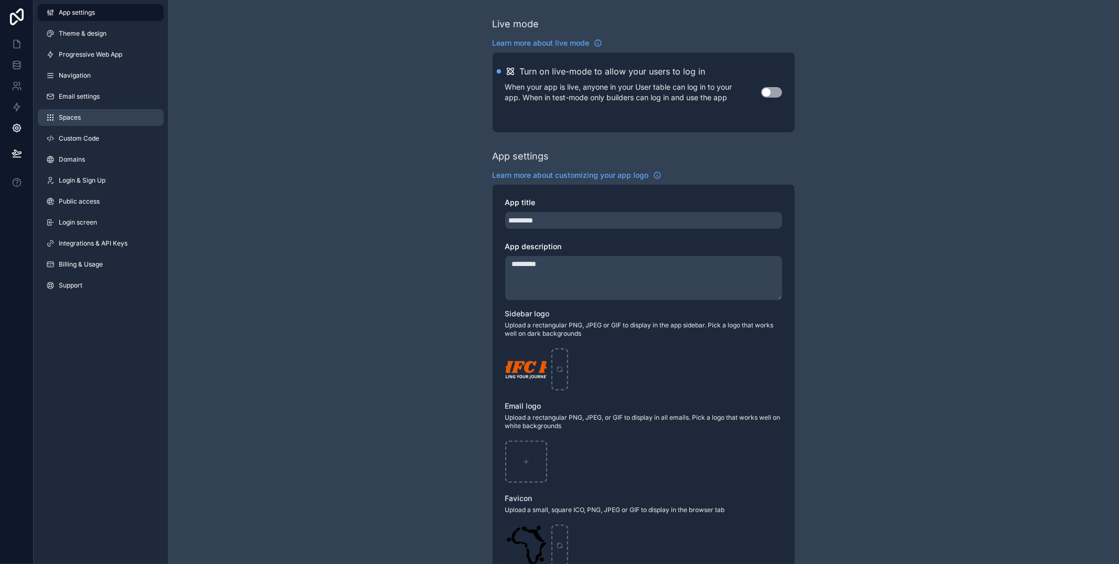
click at [109, 117] on link "Spaces" at bounding box center [101, 117] width 126 height 17
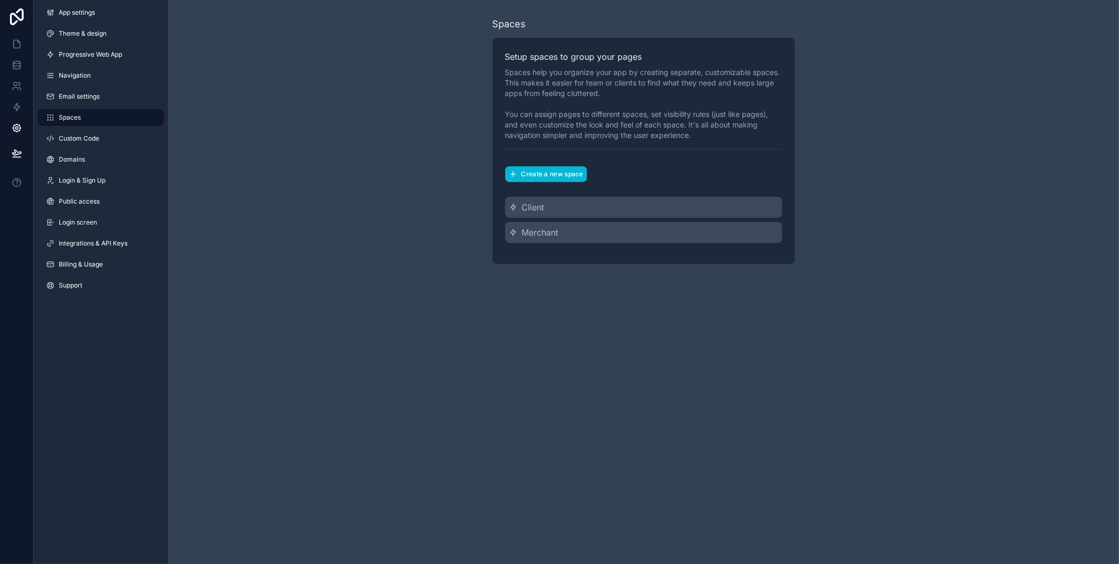
click at [596, 221] on div "Client Merchant" at bounding box center [643, 220] width 277 height 46
click at [598, 210] on div "Client" at bounding box center [643, 207] width 277 height 21
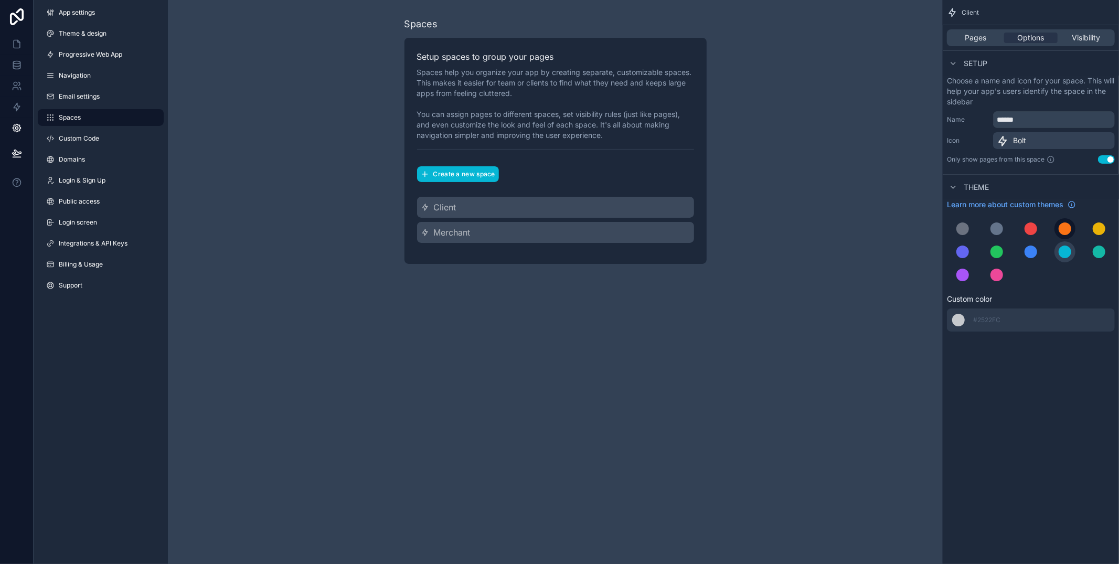
click at [1063, 227] on div "scrollable content" at bounding box center [1064, 228] width 13 height 13
click at [542, 209] on div "Client" at bounding box center [555, 207] width 277 height 21
click at [1012, 324] on div "******* #2522FC" at bounding box center [1031, 319] width 168 height 23
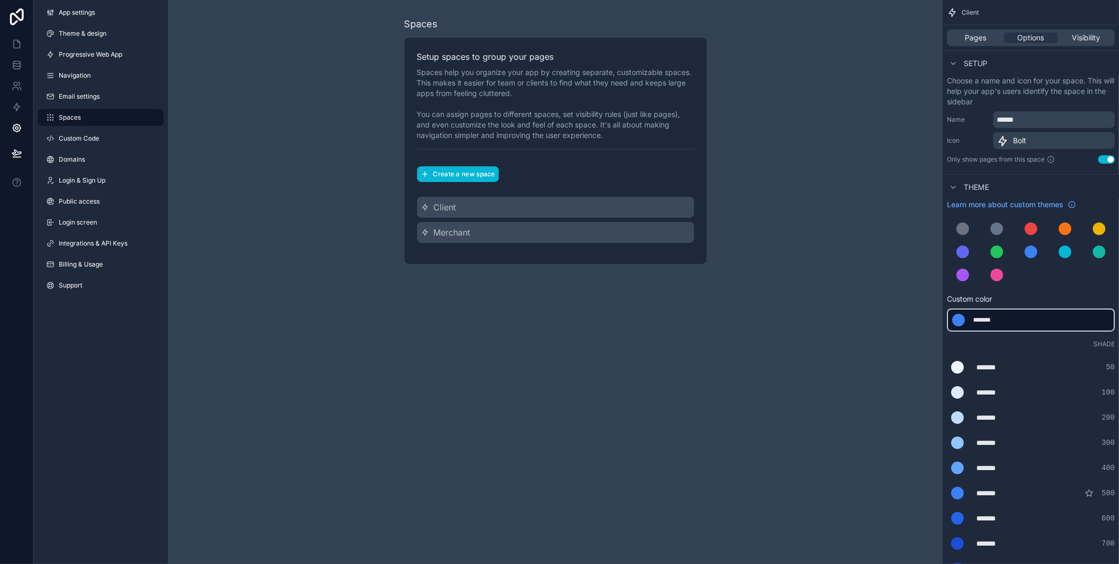
click at [984, 318] on div "*******" at bounding box center [999, 320] width 52 height 8
type div "*******"
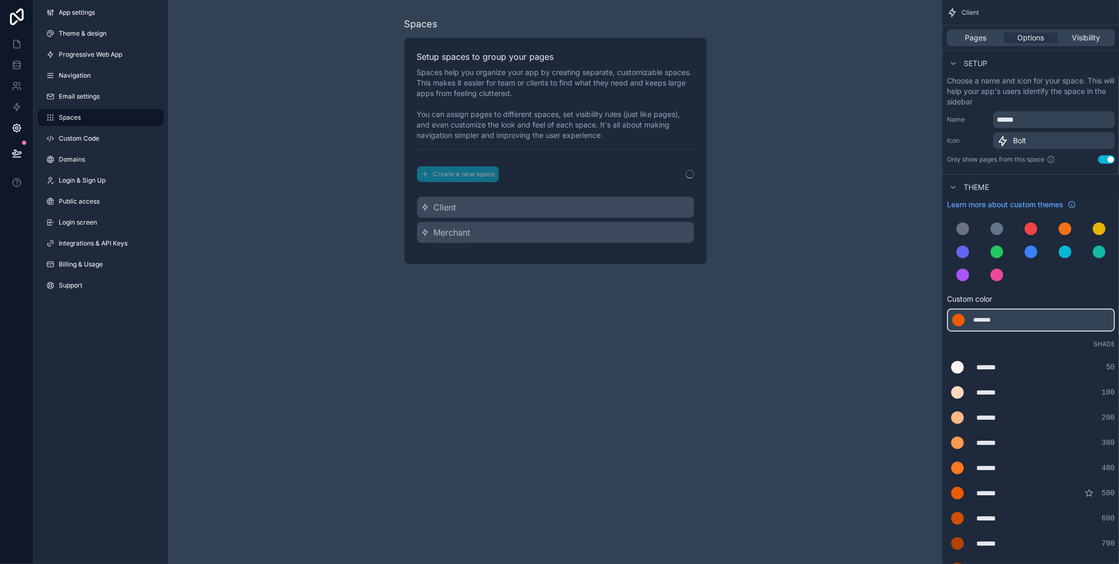
drag, startPoint x: 1047, startPoint y: 294, endPoint x: 941, endPoint y: 295, distance: 105.9
click at [1047, 294] on span "Custom color" at bounding box center [1026, 299] width 159 height 10
click at [583, 235] on div "Merchant" at bounding box center [555, 232] width 277 height 21
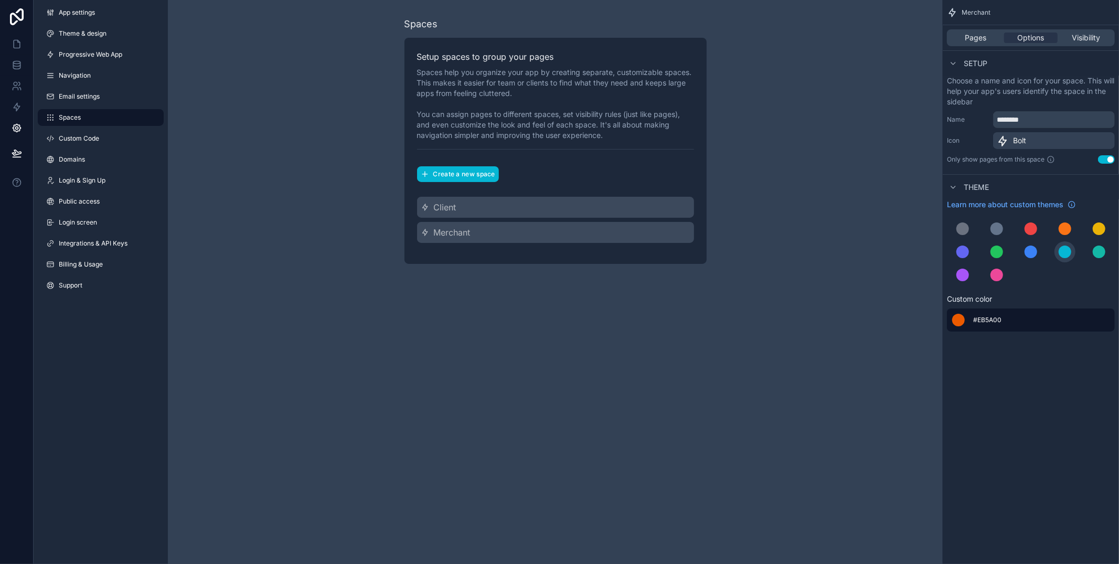
click at [987, 317] on span "#EB5A00" at bounding box center [987, 320] width 28 height 8
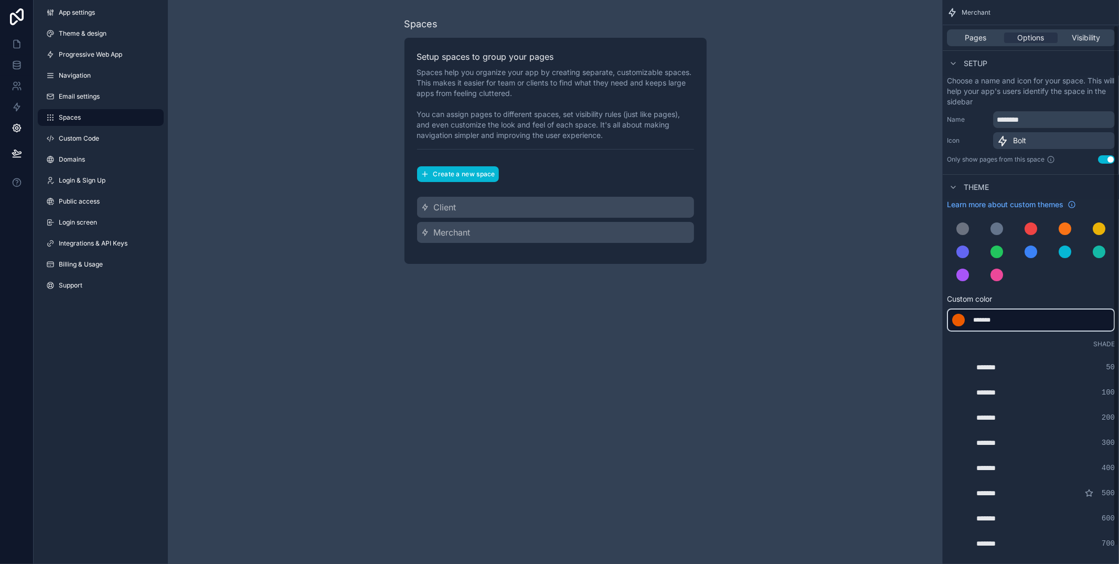
click at [987, 317] on div "*******" at bounding box center [999, 320] width 52 height 8
click at [996, 227] on div "scrollable content" at bounding box center [996, 228] width 13 height 13
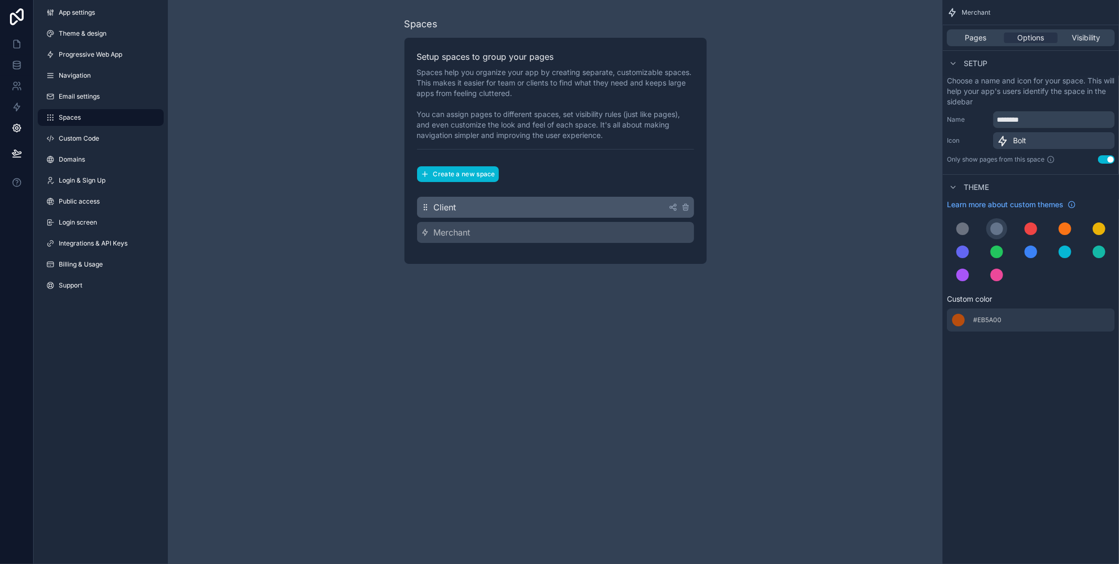
click at [619, 208] on div "Client" at bounding box center [555, 207] width 277 height 21
type input "******"
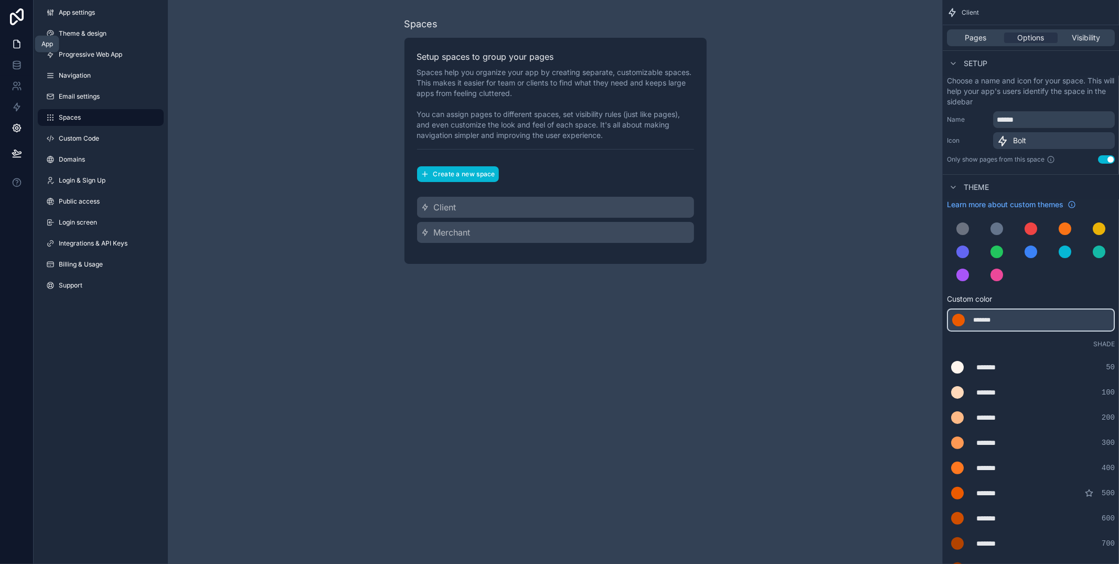
click at [18, 41] on icon at bounding box center [17, 44] width 6 height 8
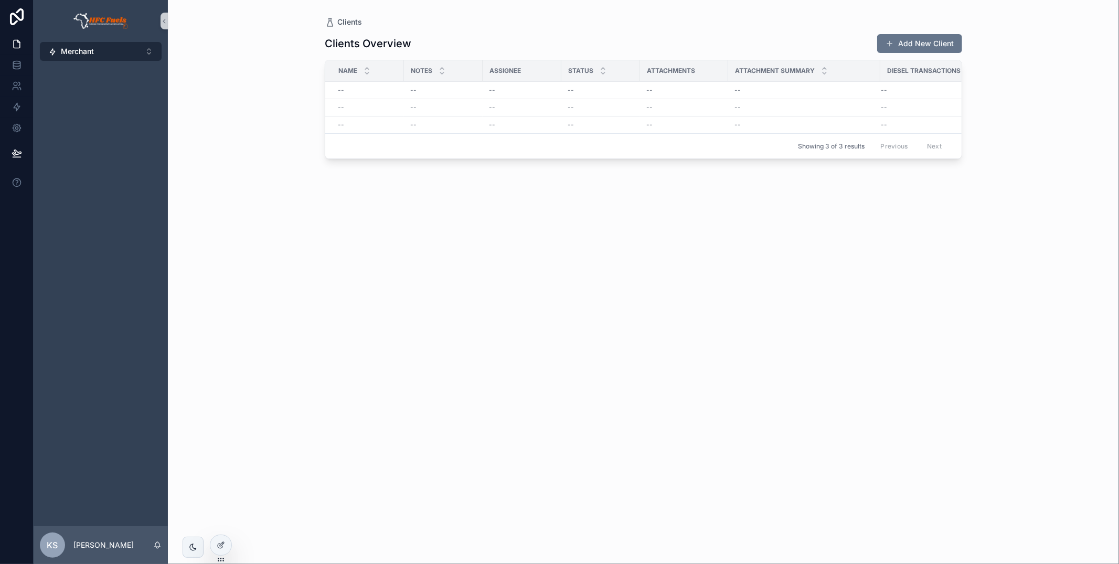
click at [123, 46] on button "Merchant ⌥ 2" at bounding box center [101, 51] width 122 height 19
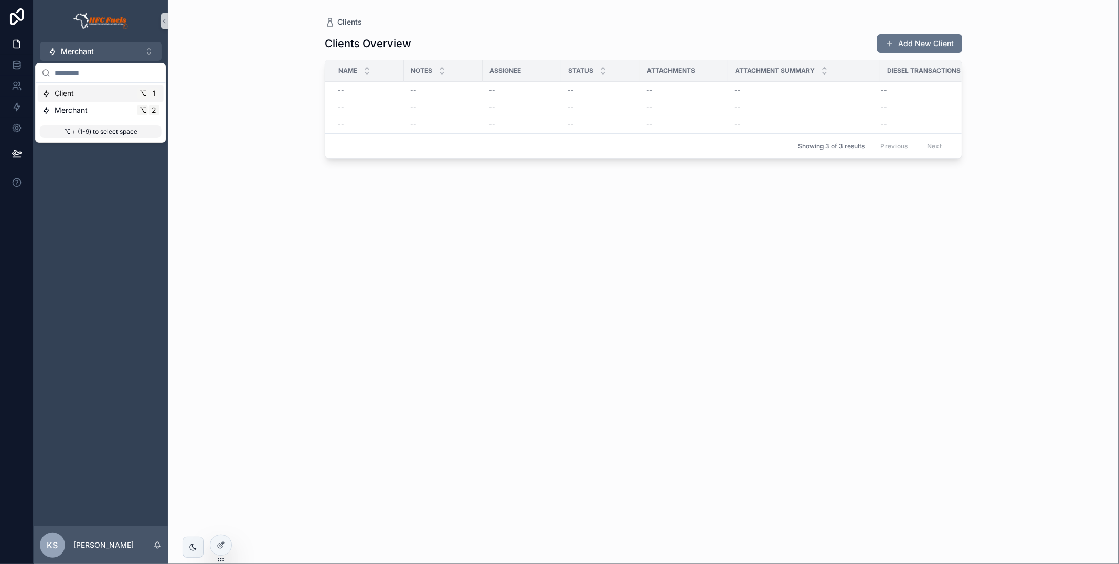
click at [112, 90] on div "Client ⌥ 1" at bounding box center [100, 93] width 117 height 10
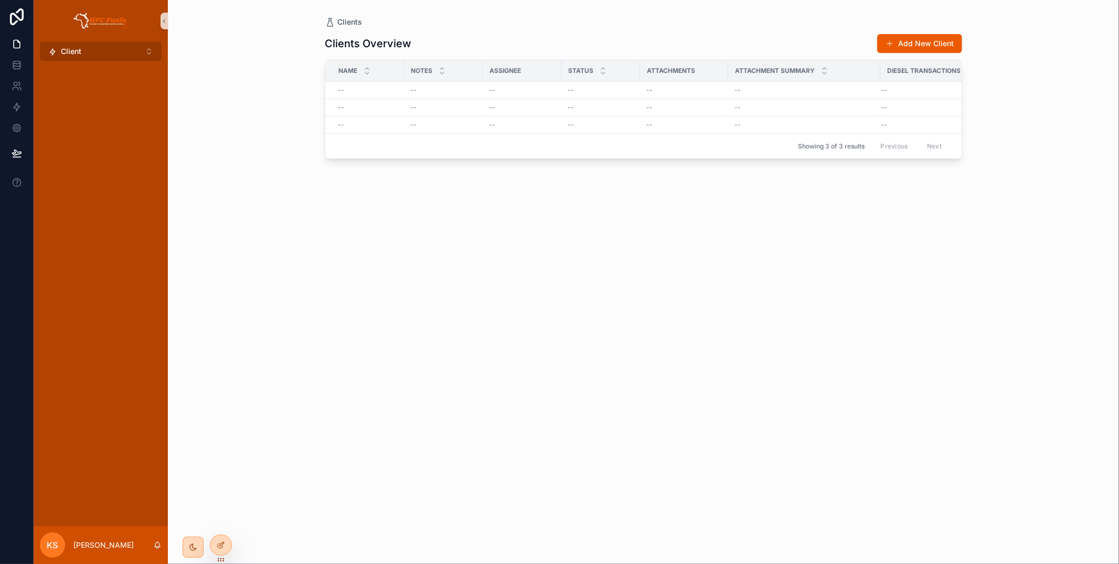
click at [121, 52] on button "Client ⌥ 1" at bounding box center [101, 51] width 122 height 19
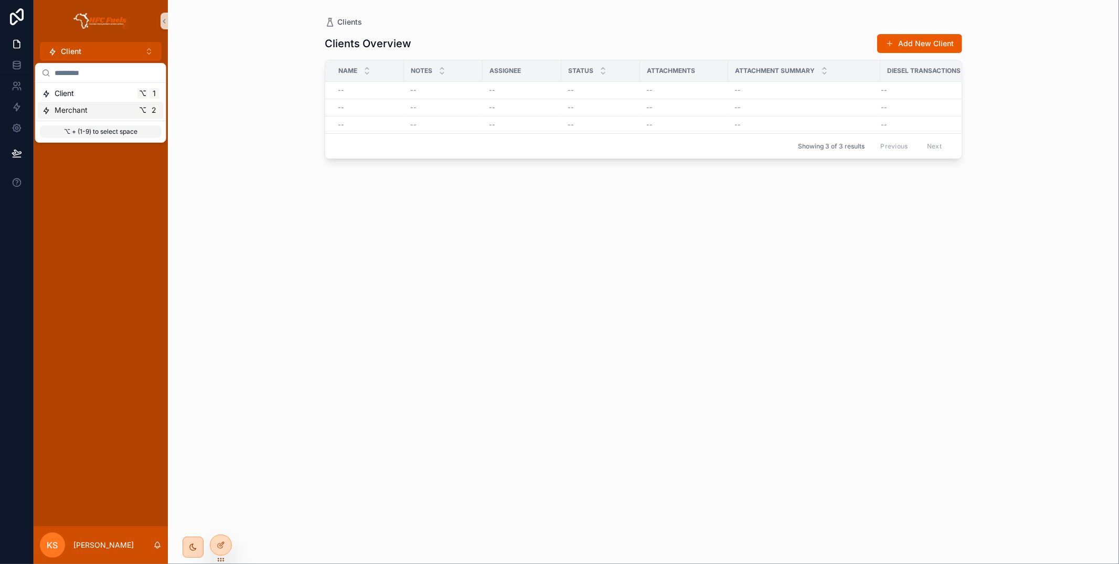
click at [107, 109] on div "Merchant ⌥ 2" at bounding box center [100, 110] width 117 height 10
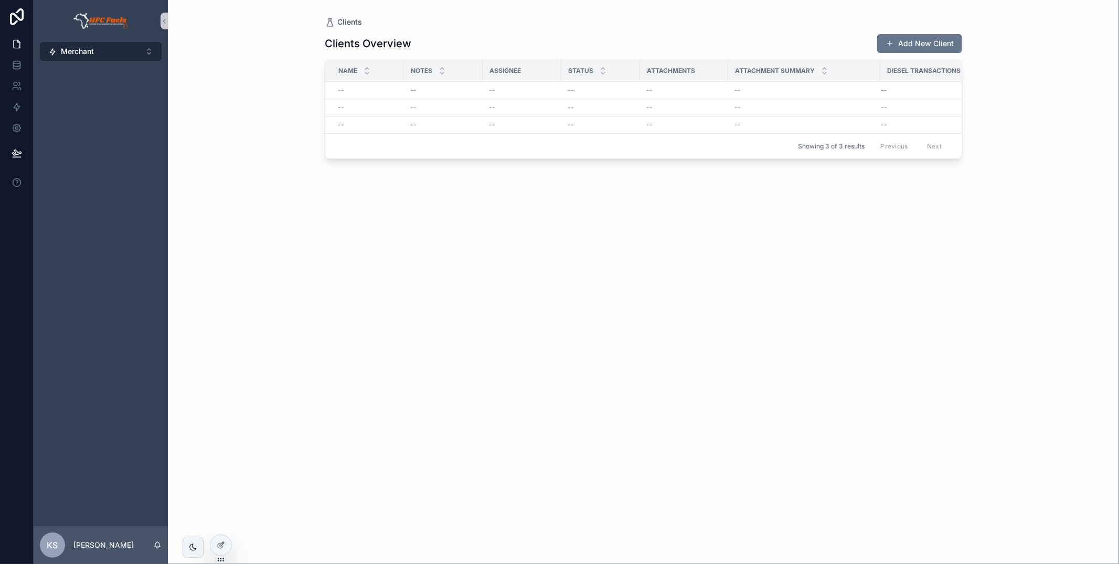
click at [115, 54] on button "Merchant ⌥ 2" at bounding box center [101, 51] width 122 height 19
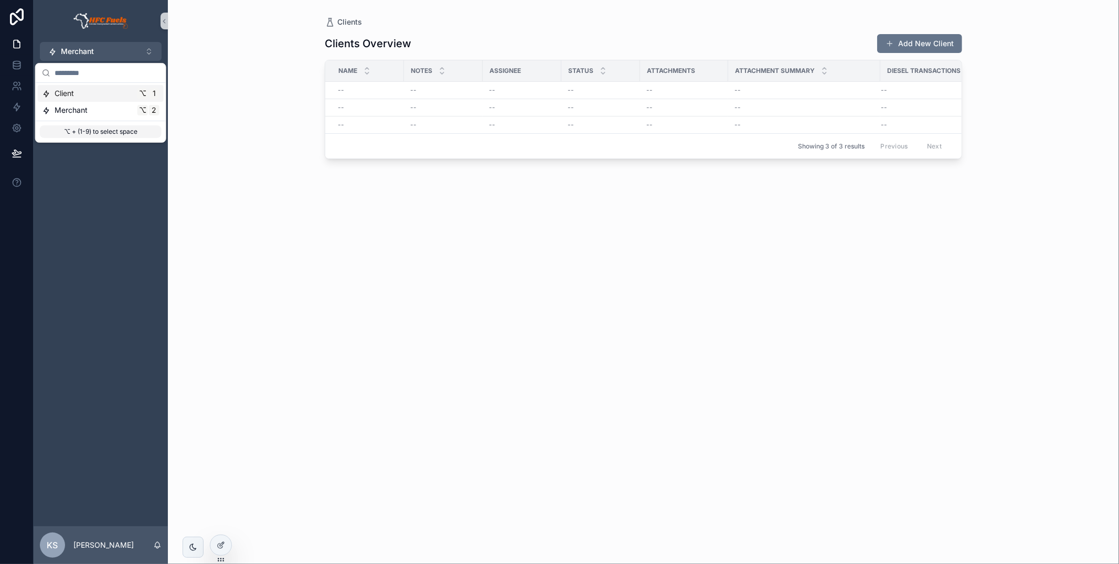
click at [106, 89] on div "Client ⌥ 1" at bounding box center [100, 93] width 117 height 10
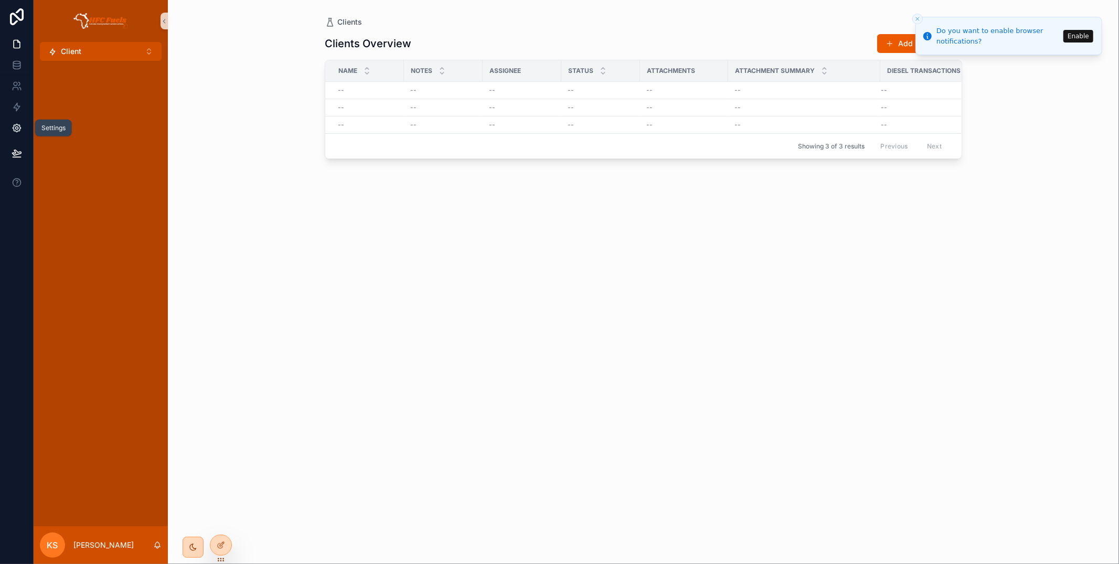
drag, startPoint x: 21, startPoint y: 121, endPoint x: 25, endPoint y: 126, distance: 6.7
click at [22, 121] on link at bounding box center [16, 127] width 33 height 21
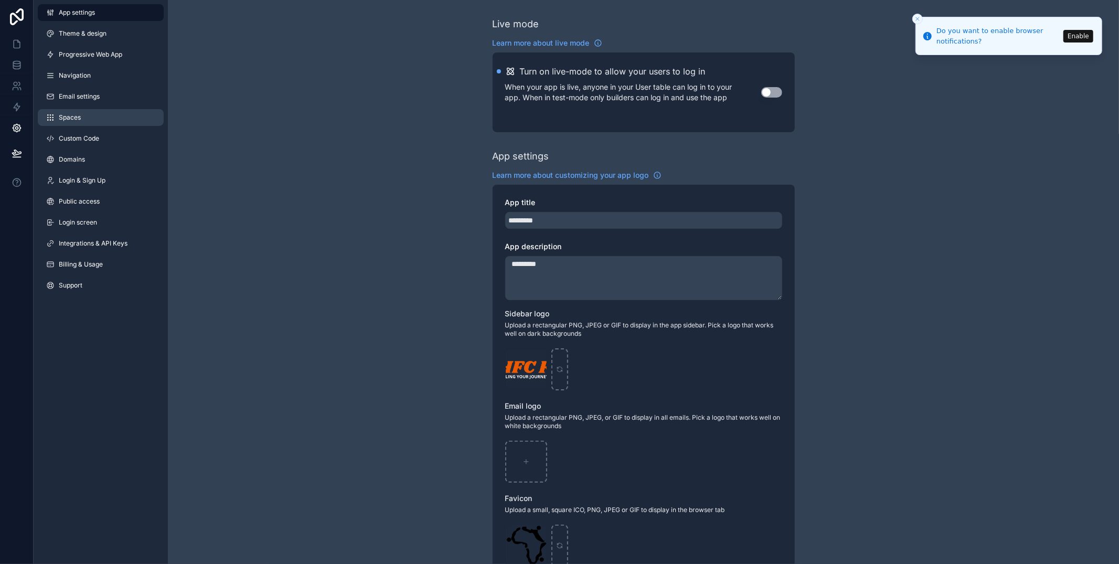
click at [109, 116] on link "Spaces" at bounding box center [101, 117] width 126 height 17
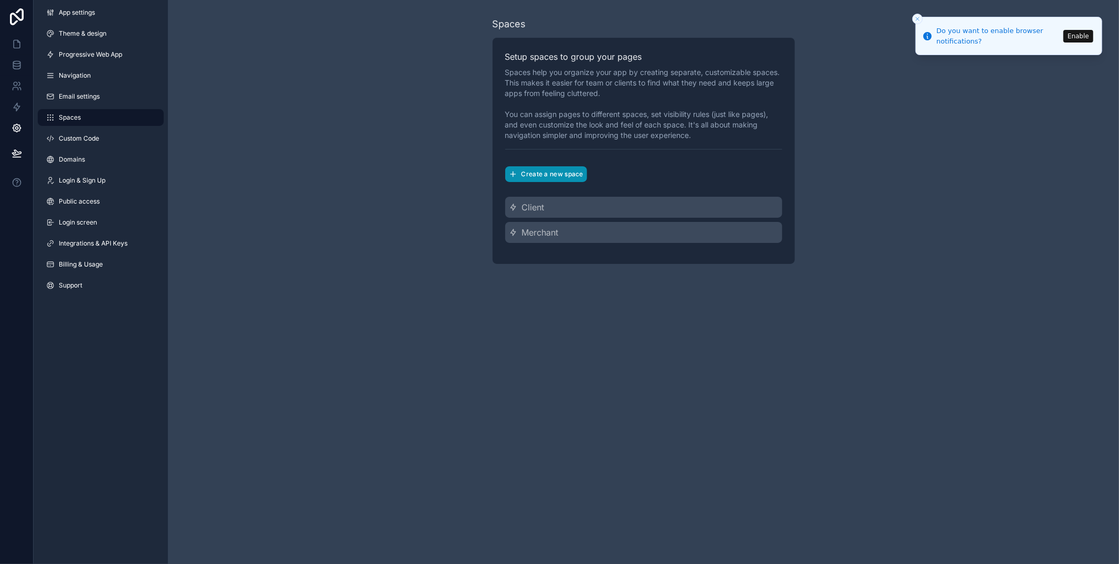
drag, startPoint x: 536, startPoint y: 169, endPoint x: 615, endPoint y: 246, distance: 110.1
click at [536, 169] on button "Create a new space" at bounding box center [546, 174] width 82 height 16
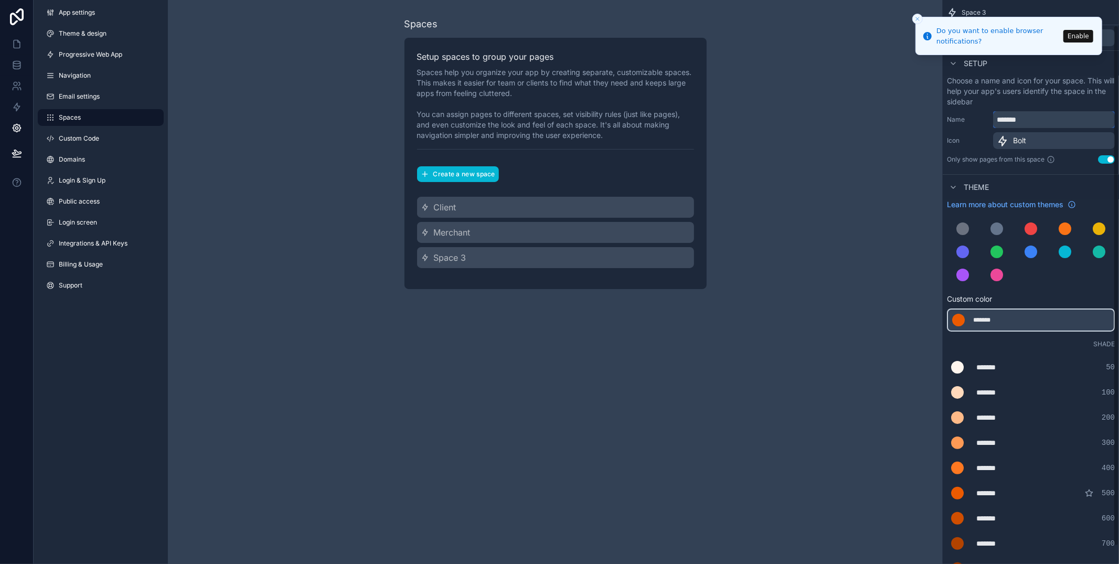
drag, startPoint x: 1052, startPoint y: 117, endPoint x: 1044, endPoint y: 119, distance: 7.5
click at [1048, 119] on input "*******" at bounding box center [1054, 119] width 122 height 17
drag, startPoint x: 1038, startPoint y: 120, endPoint x: 948, endPoint y: 118, distance: 90.2
click at [948, 118] on div "Name *******" at bounding box center [1031, 119] width 168 height 17
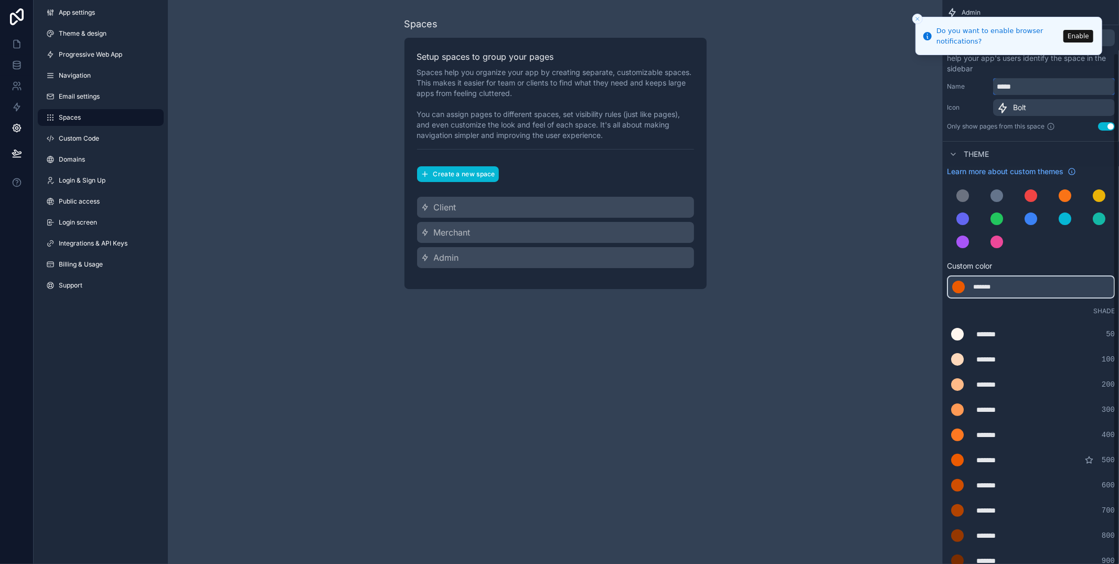
scroll to position [41, 0]
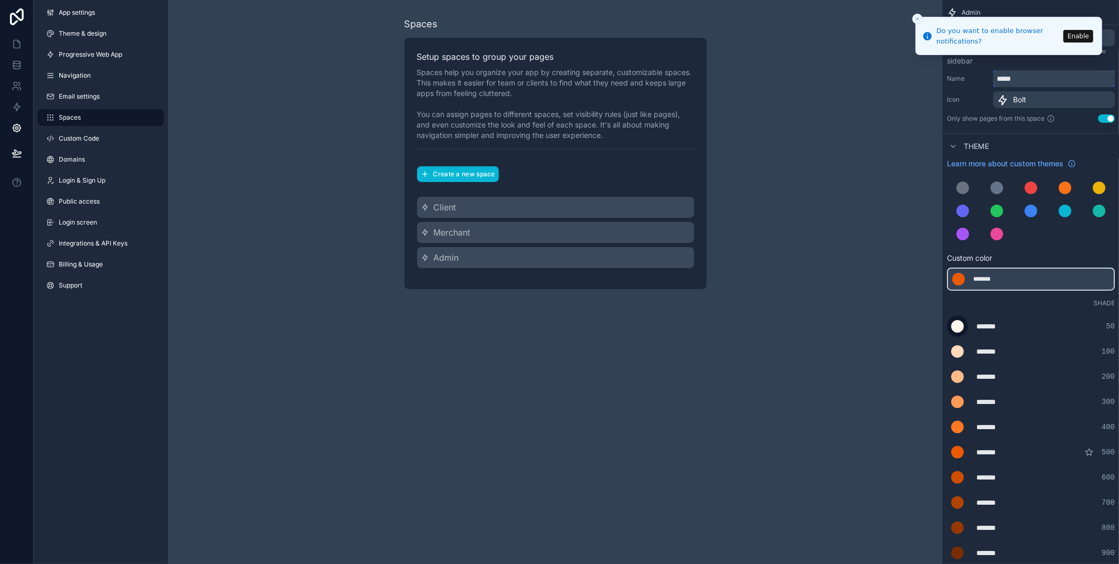
type input "*****"
drag, startPoint x: 961, startPoint y: 323, endPoint x: 973, endPoint y: 323, distance: 11.6
click at [961, 323] on div "scrollable content" at bounding box center [957, 326] width 13 height 13
click at [947, 326] on input "*******" at bounding box center [947, 326] width 0 height 0
click at [997, 316] on div "******* ******* #fff6ef 50" at bounding box center [1031, 326] width 168 height 21
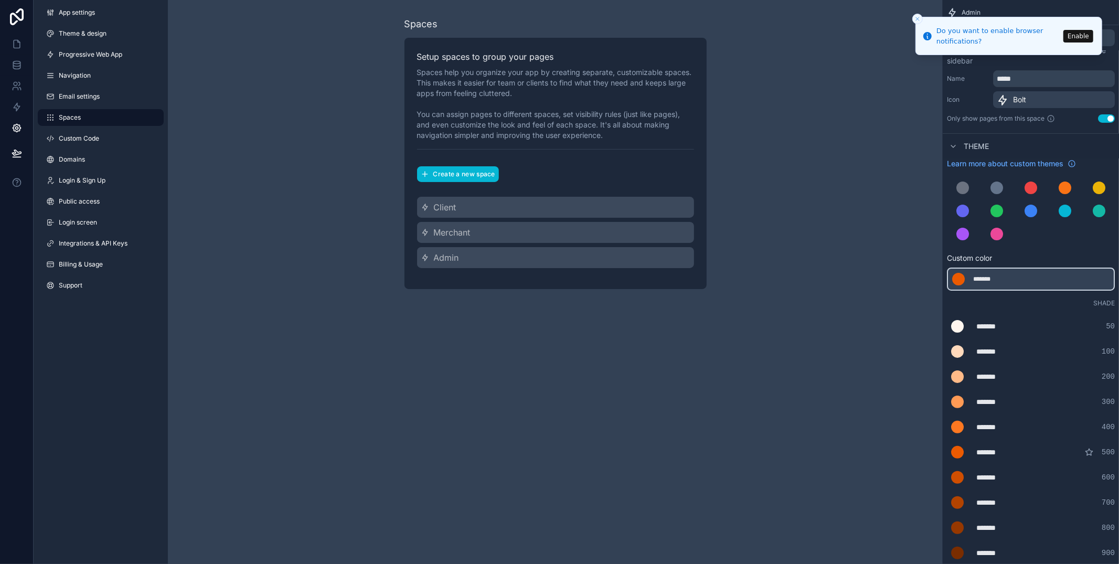
click at [992, 324] on div "*******" at bounding box center [1002, 326] width 52 height 10
type div "*******"
copy div "******"
click at [994, 278] on div "*******" at bounding box center [999, 279] width 52 height 8
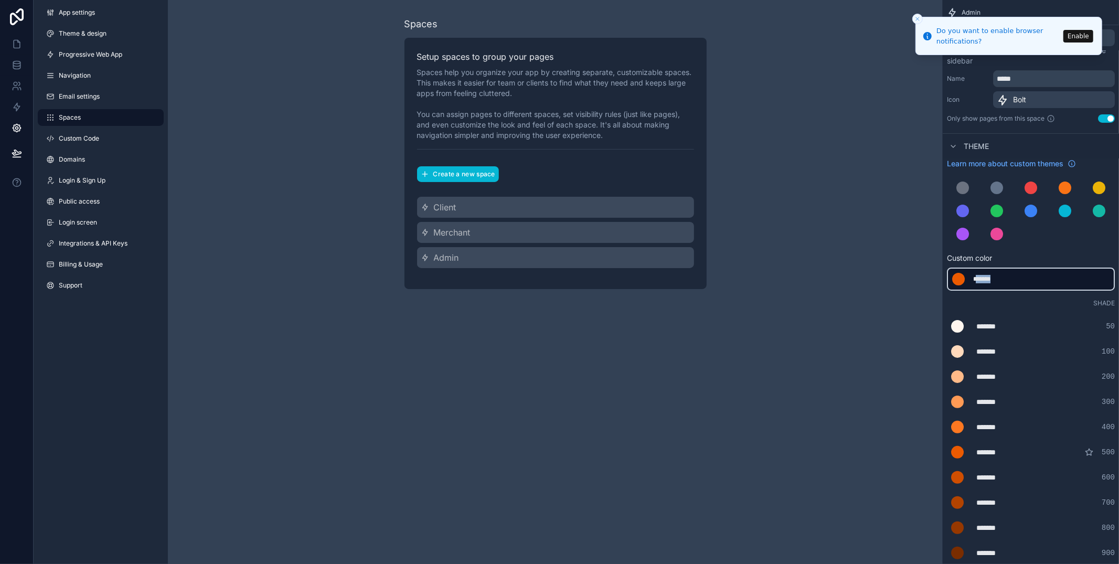
click at [994, 278] on div "*******" at bounding box center [999, 279] width 52 height 8
type div "*******"
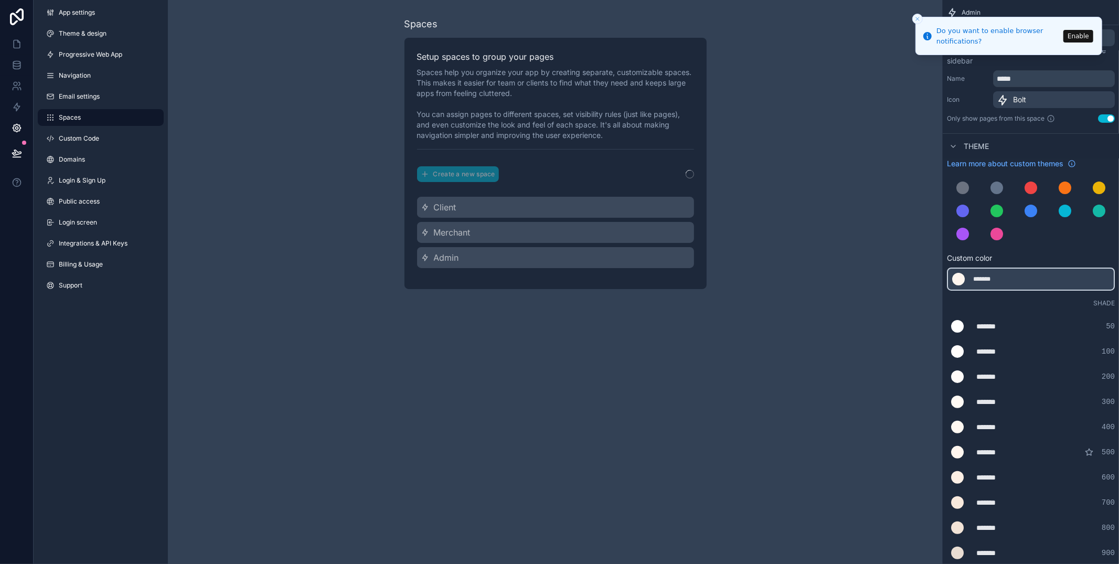
click at [1016, 257] on span "Custom color" at bounding box center [1026, 258] width 159 height 10
click at [8, 36] on link at bounding box center [16, 44] width 33 height 21
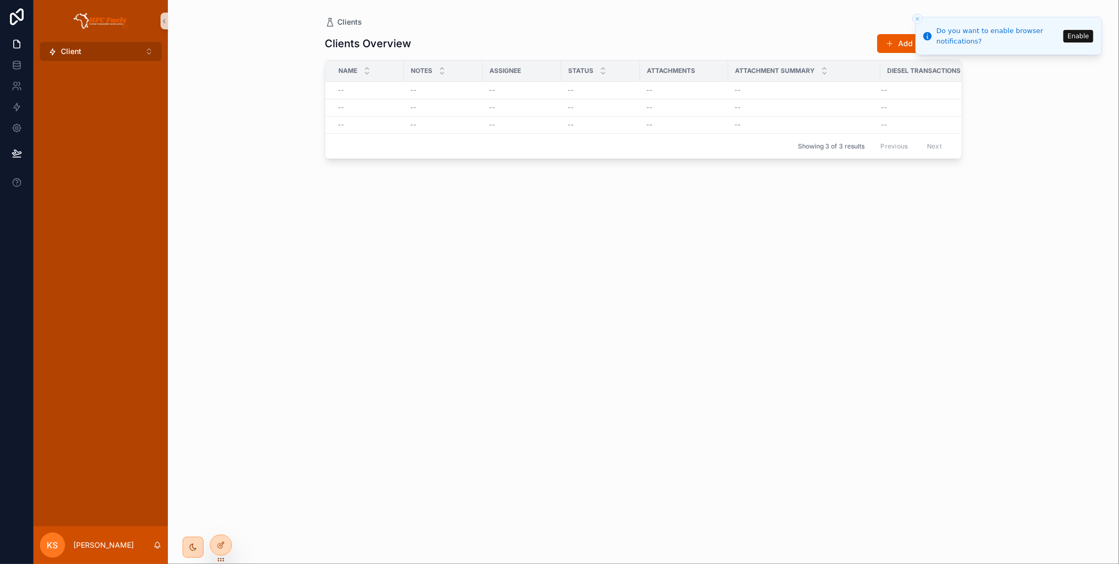
click at [86, 50] on button "Client ⌥ 1" at bounding box center [101, 51] width 122 height 19
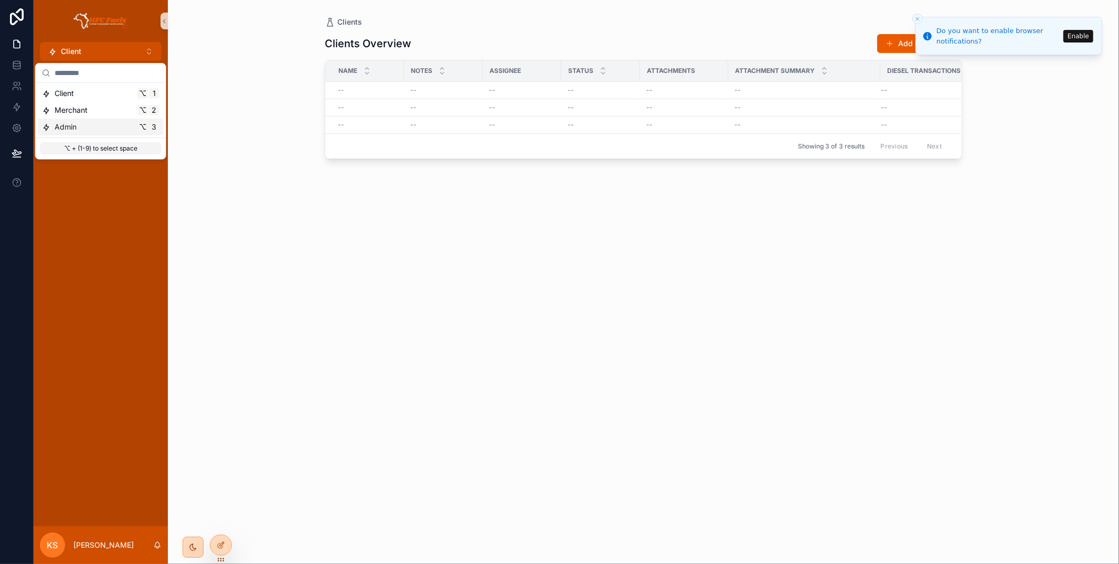
click at [89, 127] on div "Admin ⌥ 3" at bounding box center [100, 127] width 117 height 10
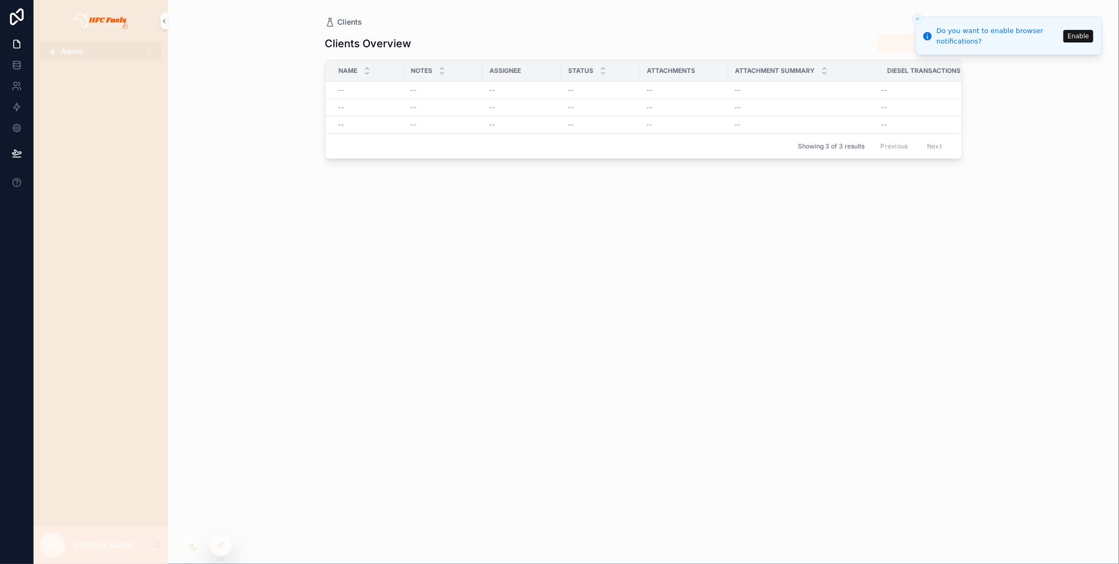
click at [90, 49] on button "Admin ⌥ 3" at bounding box center [101, 51] width 122 height 19
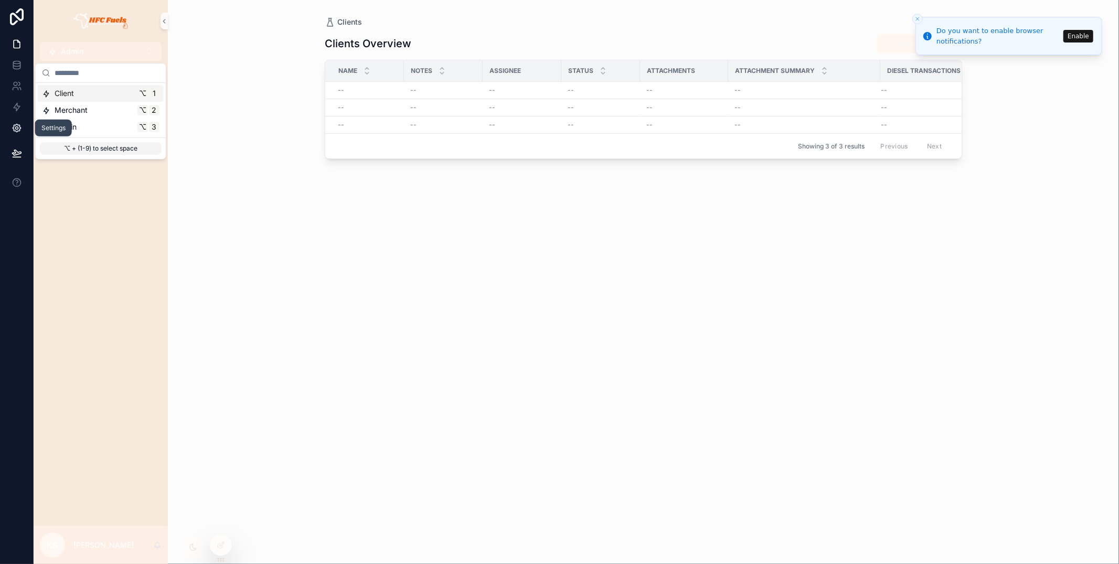
click at [21, 128] on icon at bounding box center [17, 128] width 10 height 10
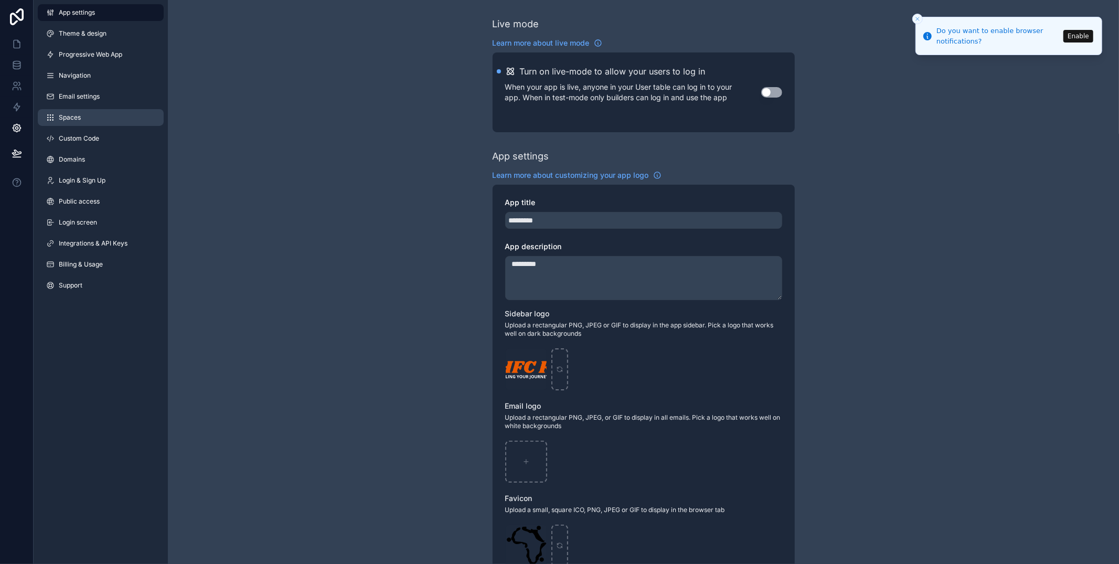
click at [68, 115] on span "Spaces" at bounding box center [70, 117] width 22 height 8
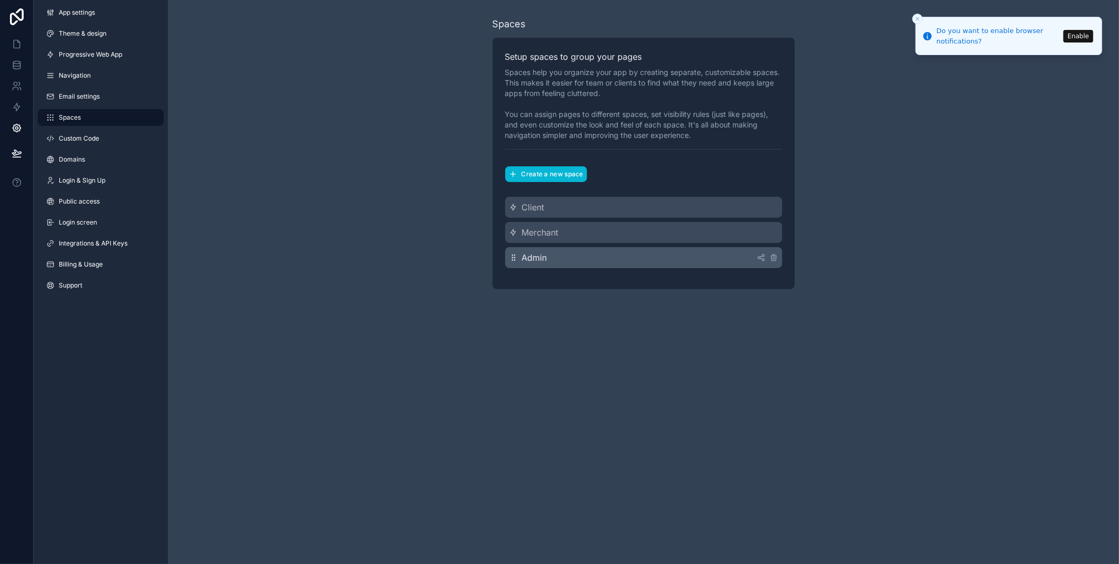
click at [558, 250] on div "Admin" at bounding box center [643, 257] width 277 height 21
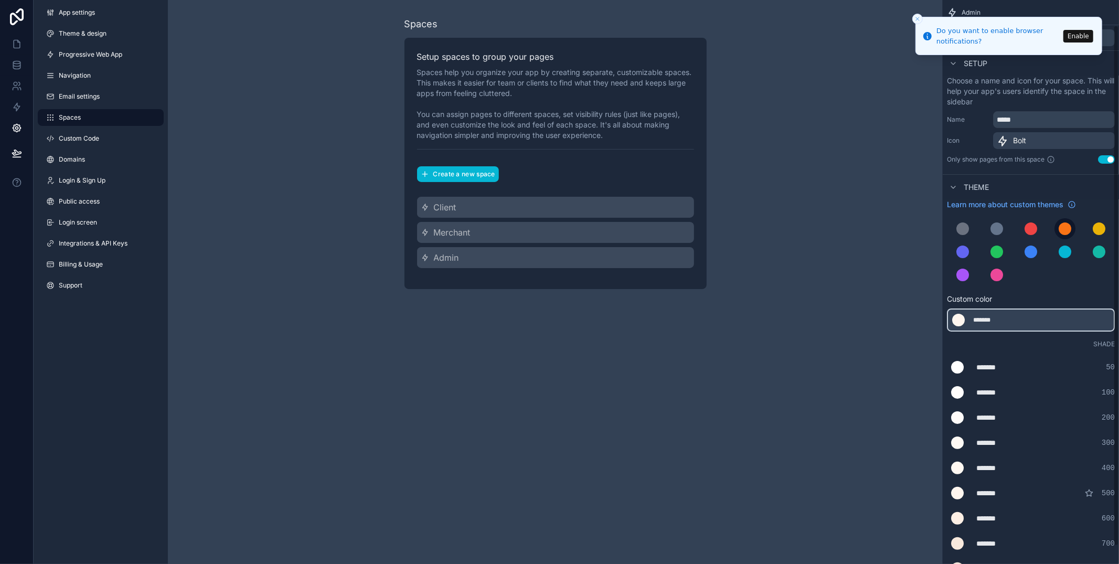
click at [1063, 229] on div "scrollable content" at bounding box center [1064, 228] width 13 height 13
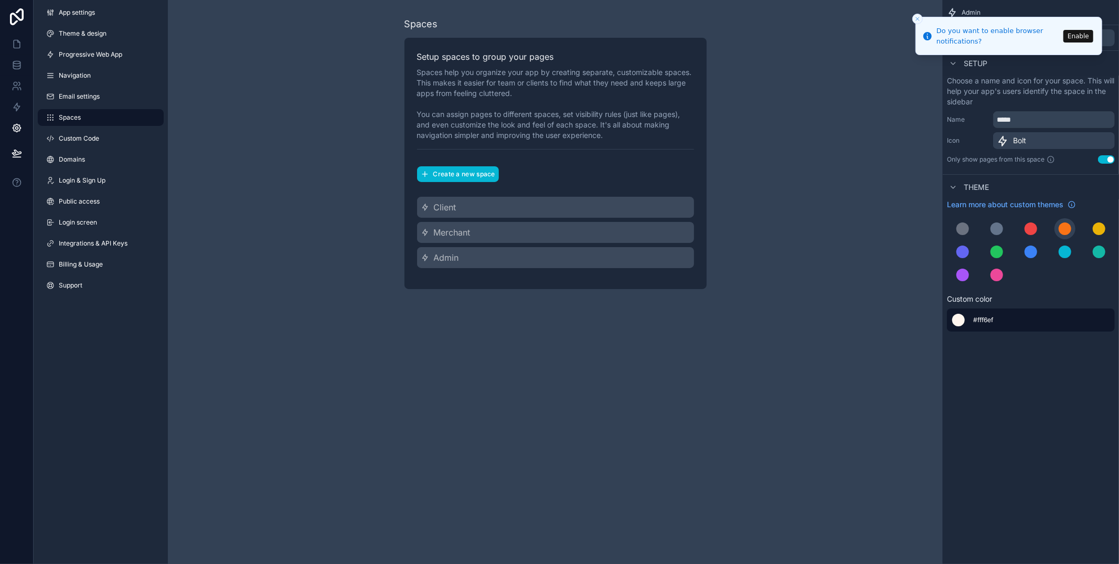
click at [1016, 322] on div "******* #fff6ef" at bounding box center [1031, 319] width 168 height 23
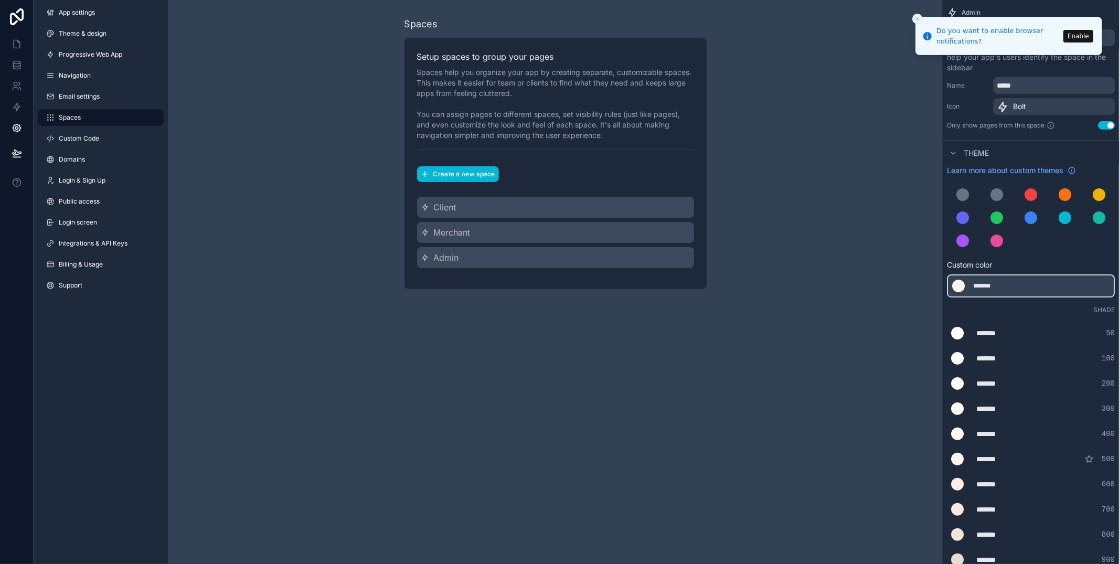
scroll to position [47, 0]
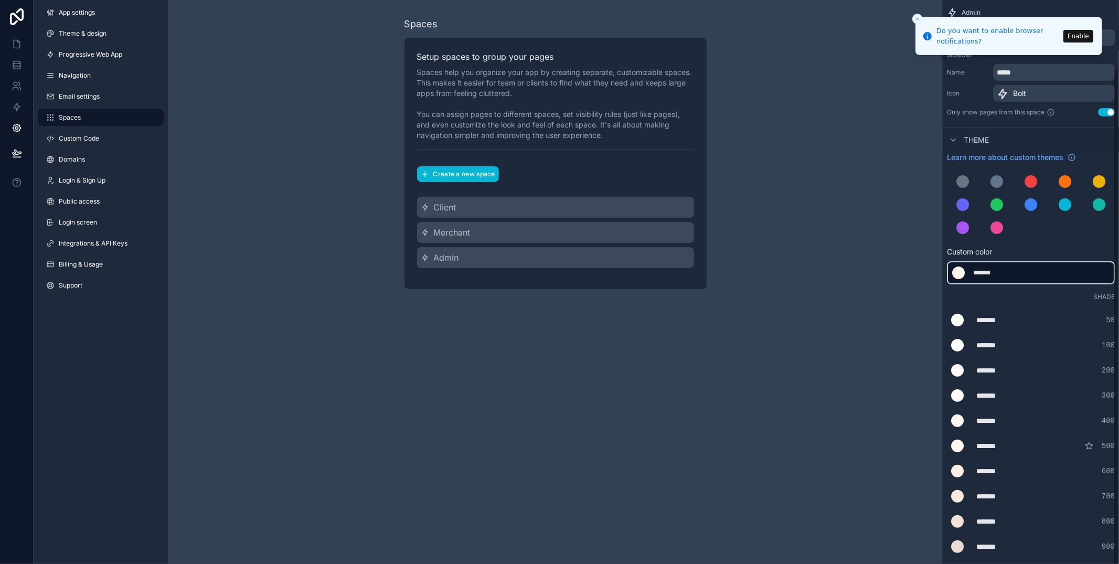
click at [986, 273] on div "*******" at bounding box center [999, 273] width 52 height 8
click at [986, 274] on div "*******" at bounding box center [999, 273] width 52 height 8
type div "*******"
click at [996, 392] on div "*******" at bounding box center [1002, 395] width 52 height 10
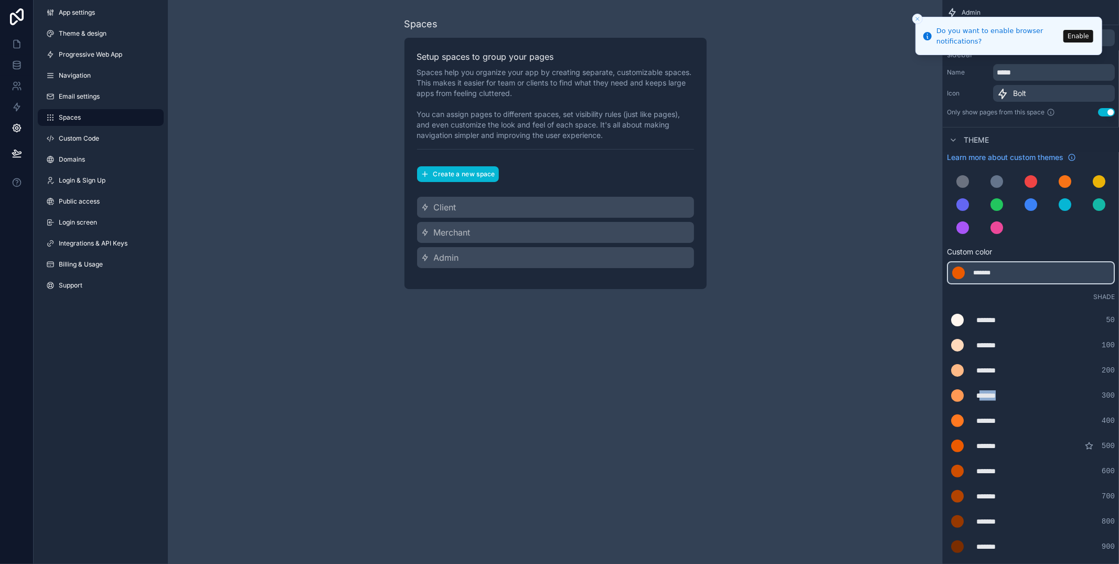
click at [996, 392] on div "*******" at bounding box center [1002, 395] width 52 height 10
type div "*******"
copy div "******"
click at [989, 272] on div "*******" at bounding box center [999, 273] width 52 height 8
click at [989, 271] on div "*******" at bounding box center [999, 273] width 52 height 8
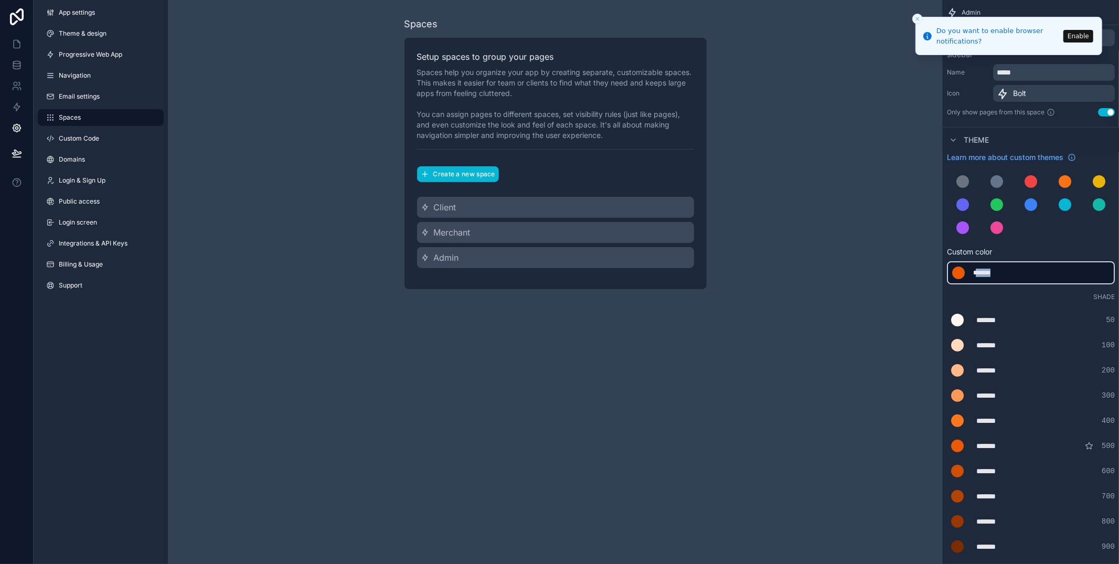
type div "*******"
click at [1014, 246] on span "Custom color" at bounding box center [1026, 251] width 159 height 10
click at [14, 41] on icon at bounding box center [17, 44] width 6 height 8
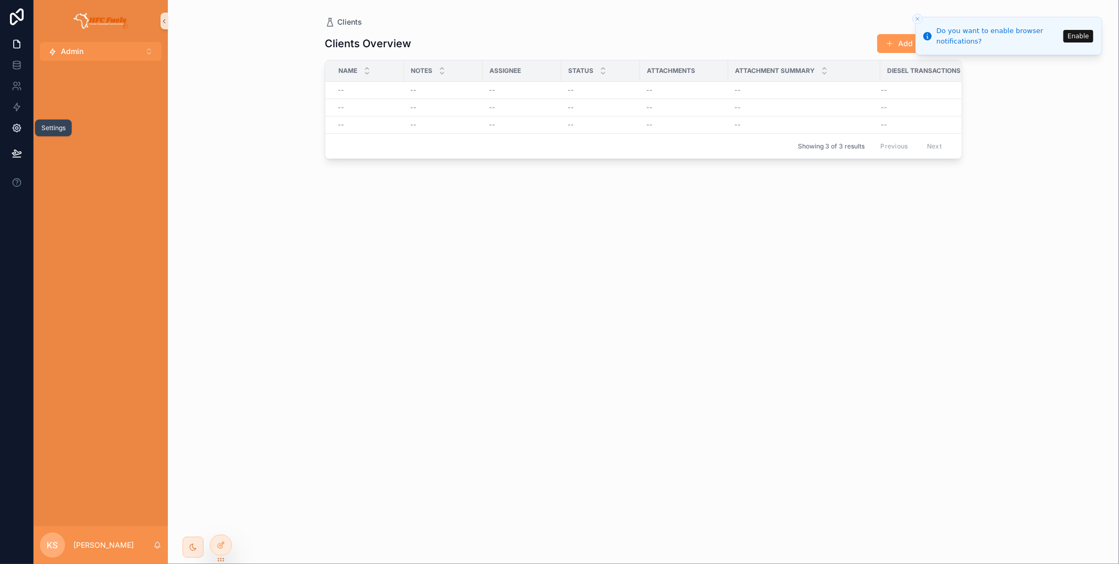
click at [15, 125] on icon at bounding box center [17, 128] width 10 height 10
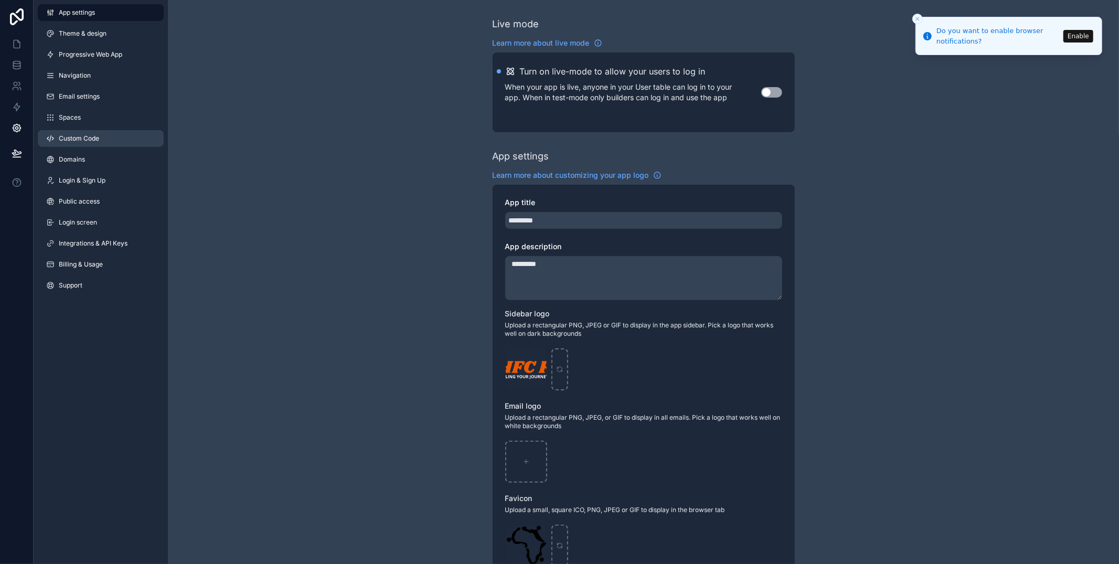
drag, startPoint x: 111, startPoint y: 142, endPoint x: 128, endPoint y: 144, distance: 16.9
click at [111, 142] on link "Custom Code" at bounding box center [101, 138] width 126 height 17
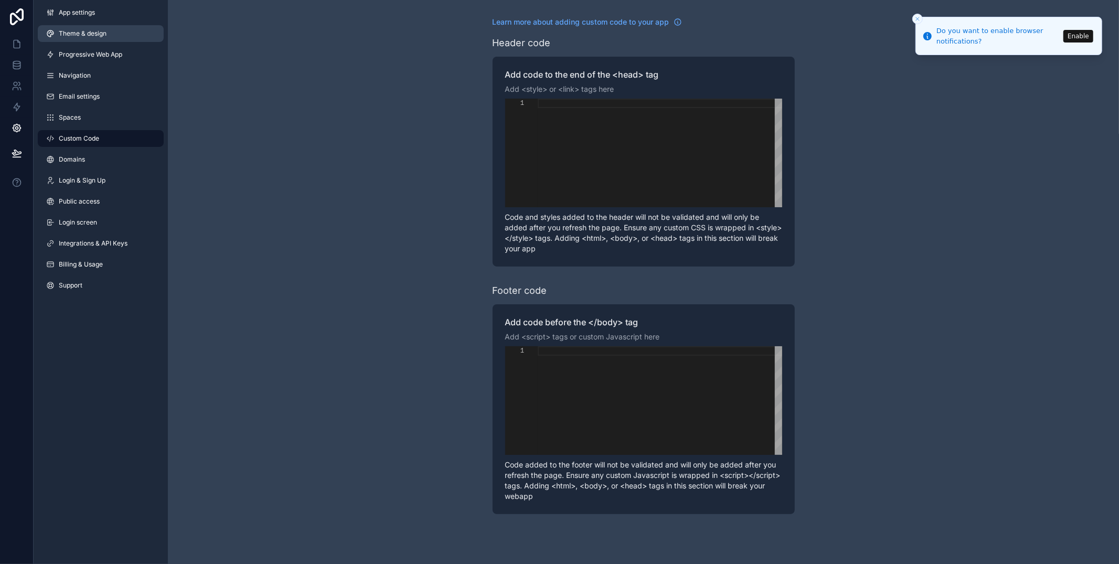
click at [94, 31] on span "Theme & design" at bounding box center [83, 33] width 48 height 8
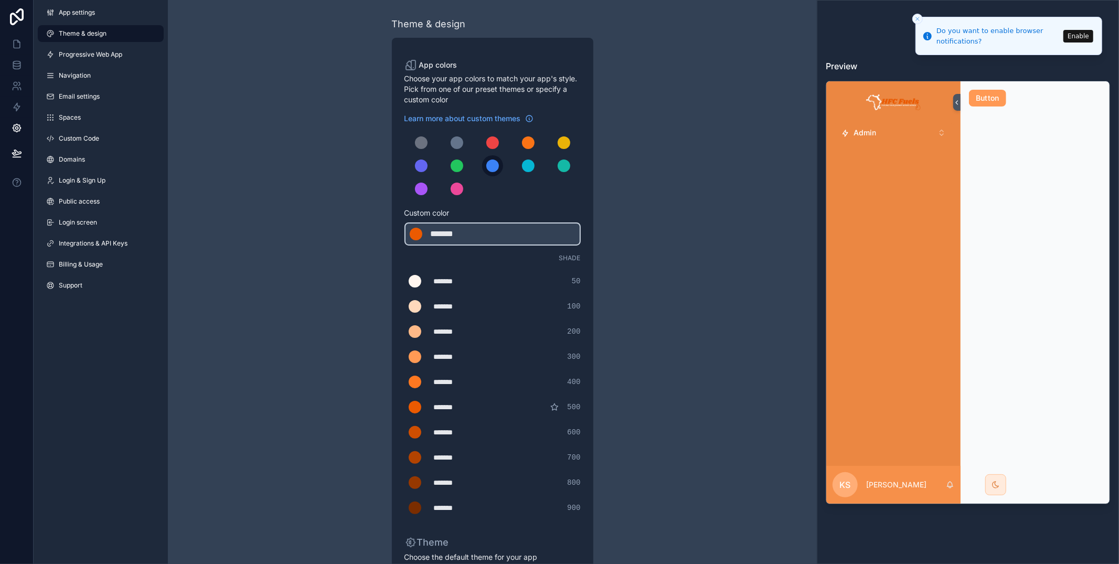
click at [492, 165] on div "scrollable content" at bounding box center [492, 165] width 13 height 13
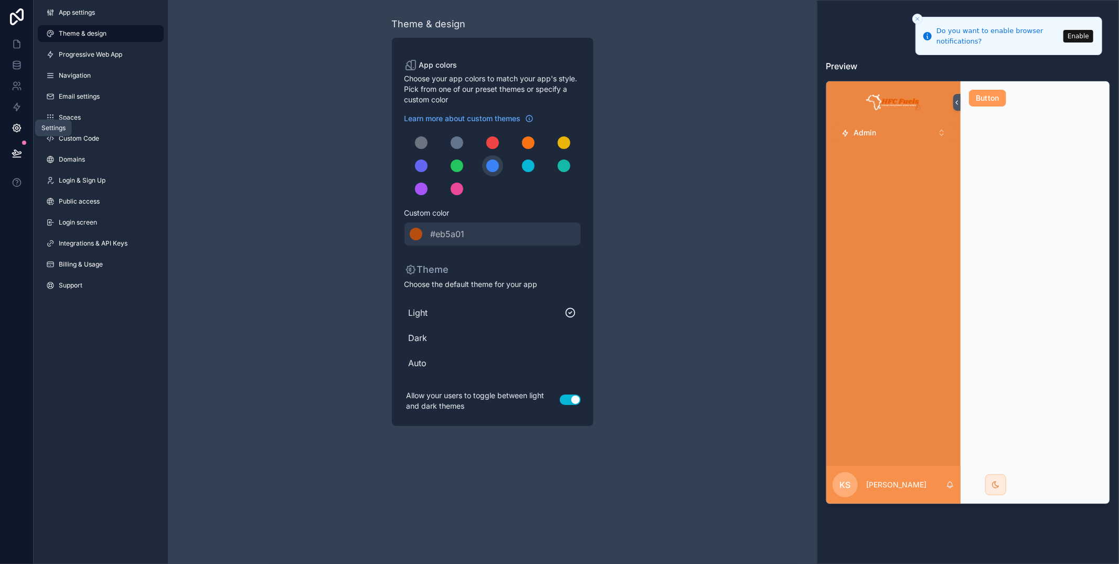
click at [18, 128] on icon at bounding box center [17, 128] width 10 height 10
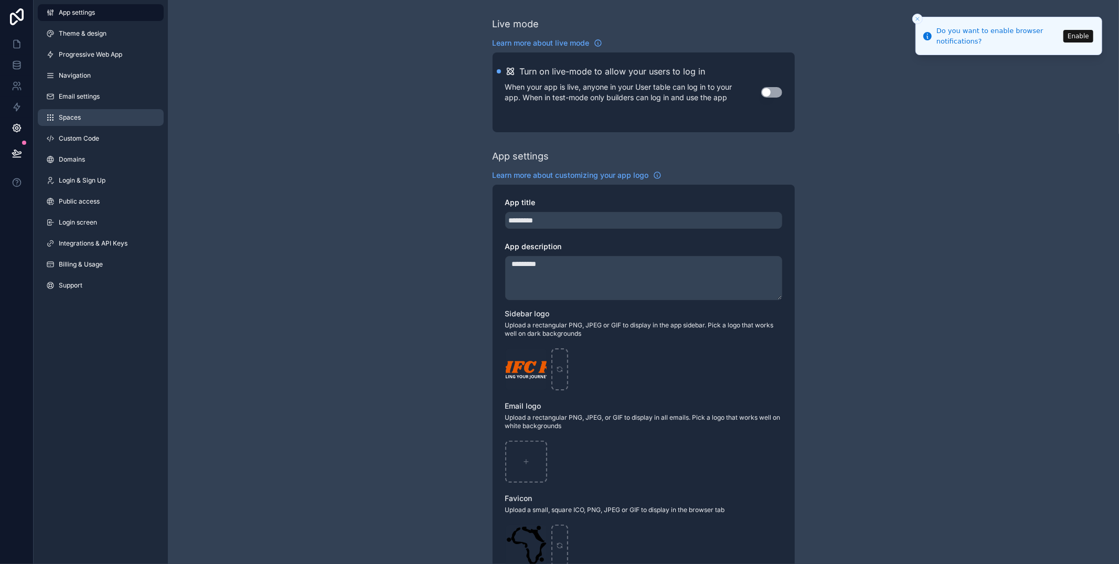
click at [104, 124] on link "Spaces" at bounding box center [101, 117] width 126 height 17
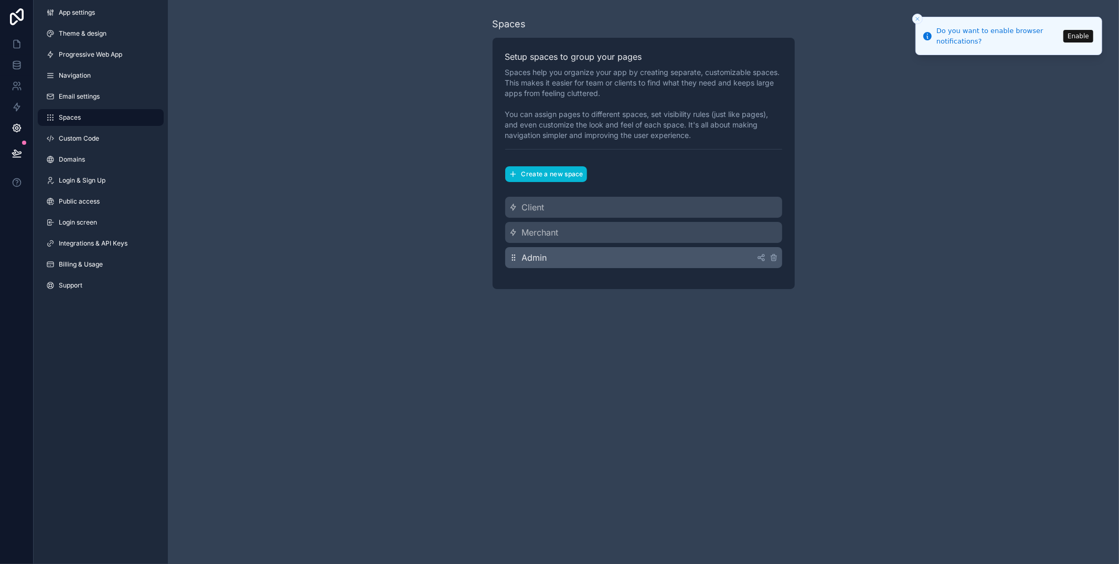
click at [676, 252] on div "Admin" at bounding box center [643, 257] width 277 height 21
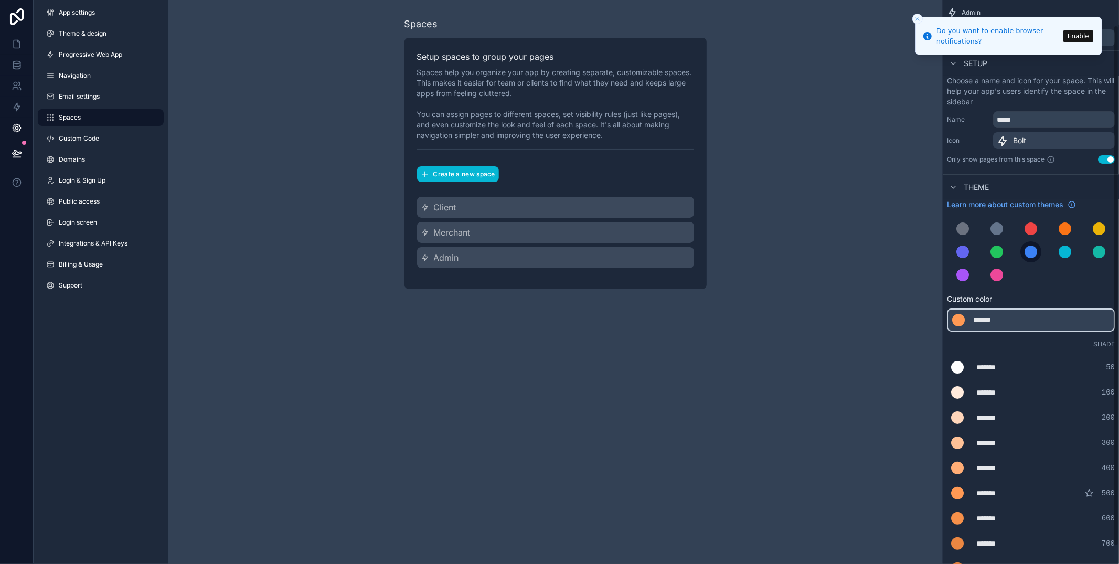
click at [1031, 254] on div "scrollable content" at bounding box center [1030, 251] width 13 height 13
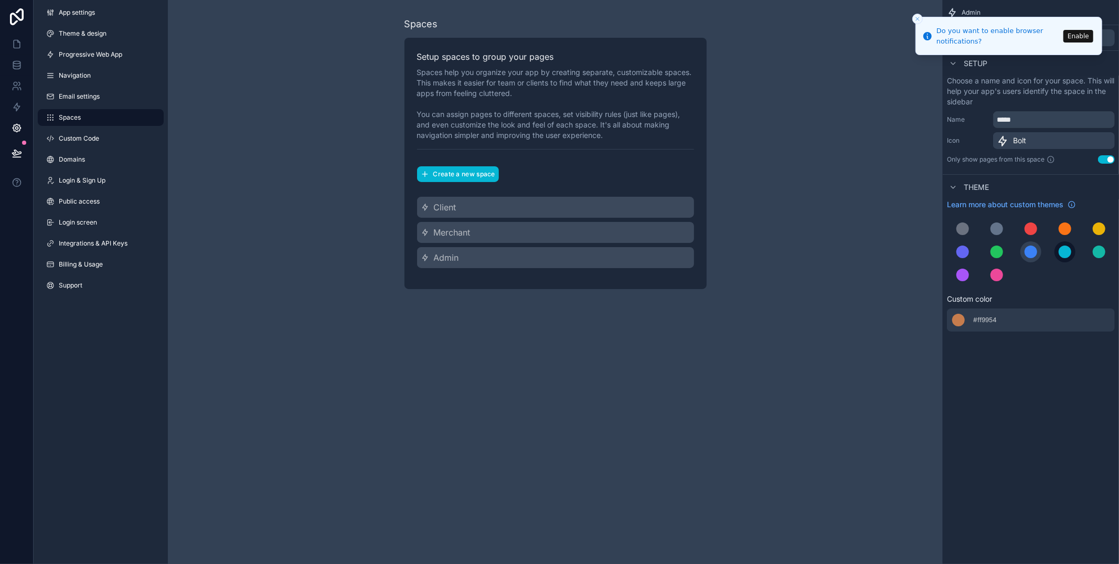
click at [1069, 252] on div "scrollable content" at bounding box center [1064, 251] width 13 height 13
click at [5, 41] on link at bounding box center [16, 44] width 33 height 21
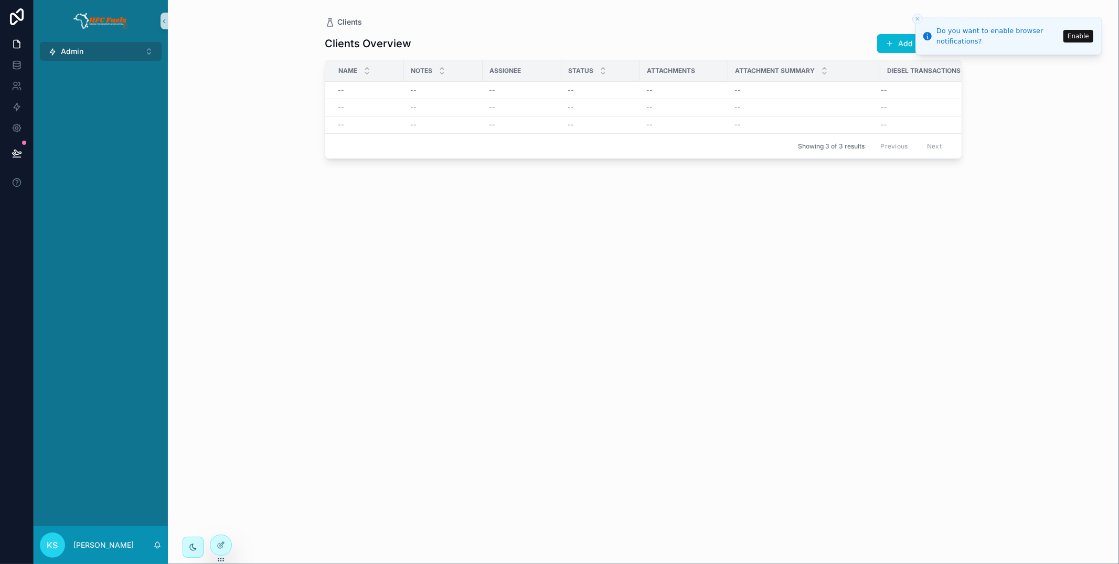
click at [101, 47] on button "Admin ⌥ 3" at bounding box center [101, 51] width 122 height 19
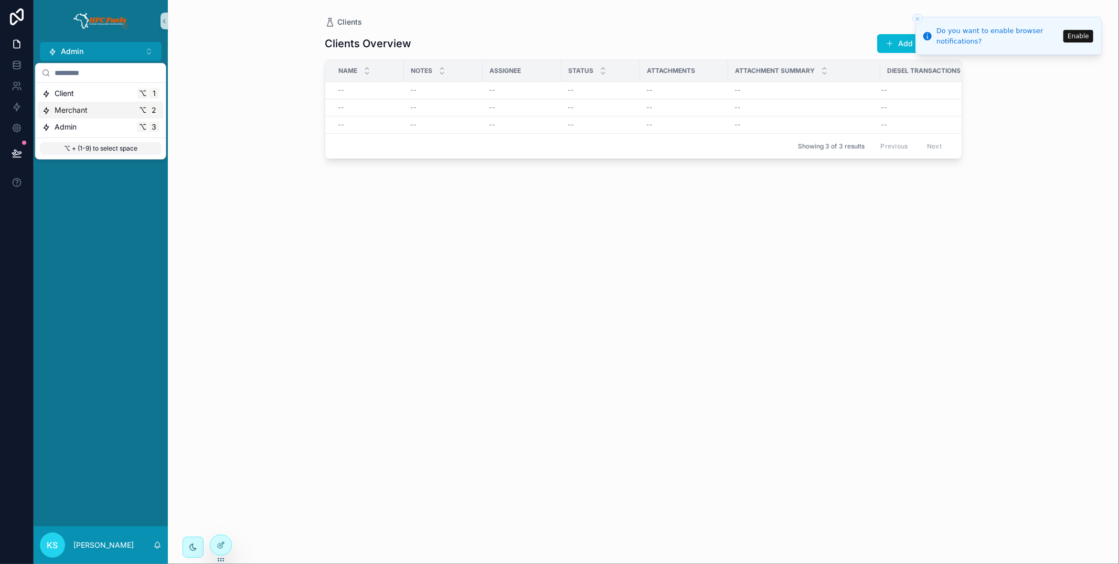
click at [94, 109] on div "Merchant ⌥ 2" at bounding box center [100, 110] width 117 height 10
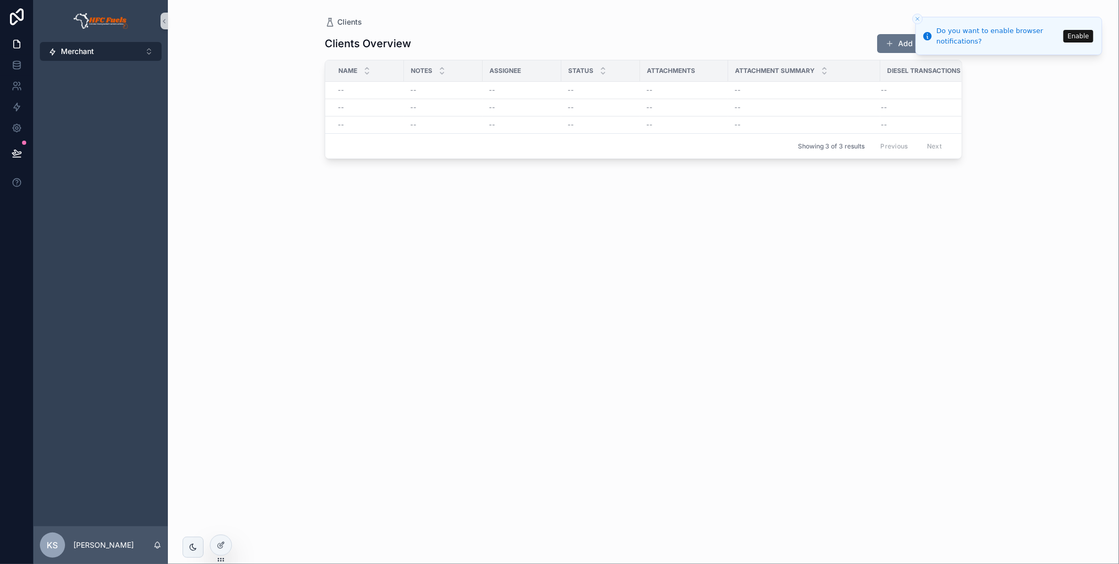
click at [95, 43] on button "Merchant ⌥ 2" at bounding box center [101, 51] width 122 height 19
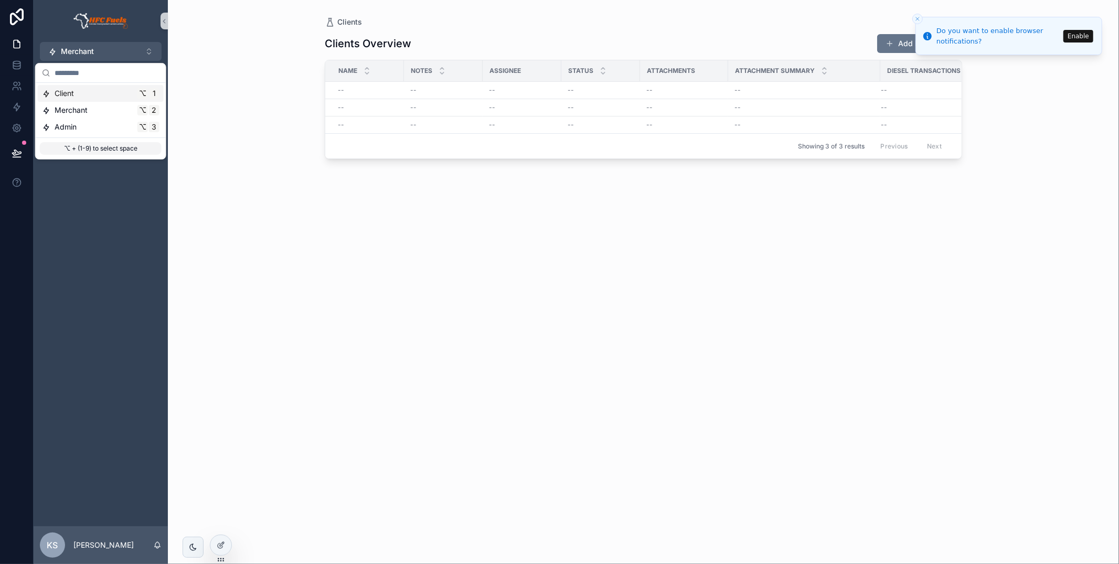
click at [106, 98] on div "Client ⌥ 1" at bounding box center [100, 93] width 117 height 10
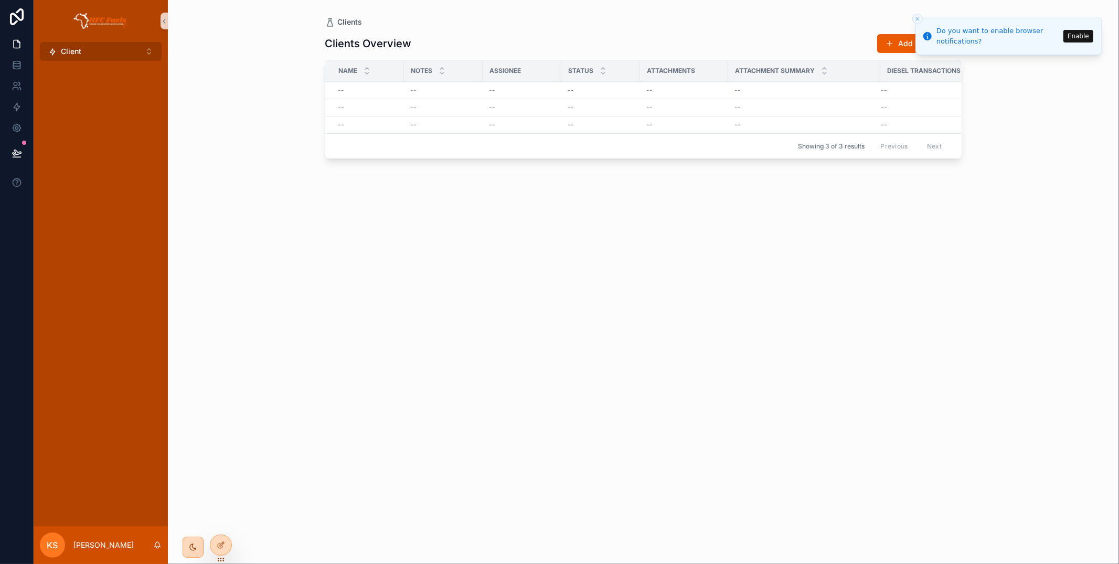
click at [103, 52] on button "Client ⌥ 1" at bounding box center [101, 51] width 122 height 19
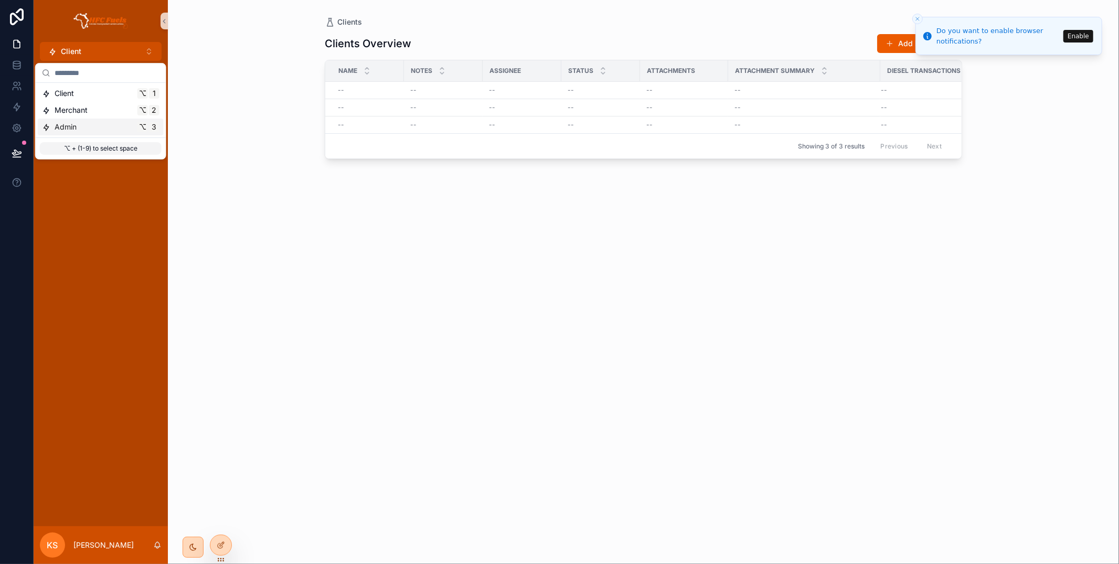
click at [104, 120] on div "Admin ⌥ 3" at bounding box center [101, 127] width 126 height 17
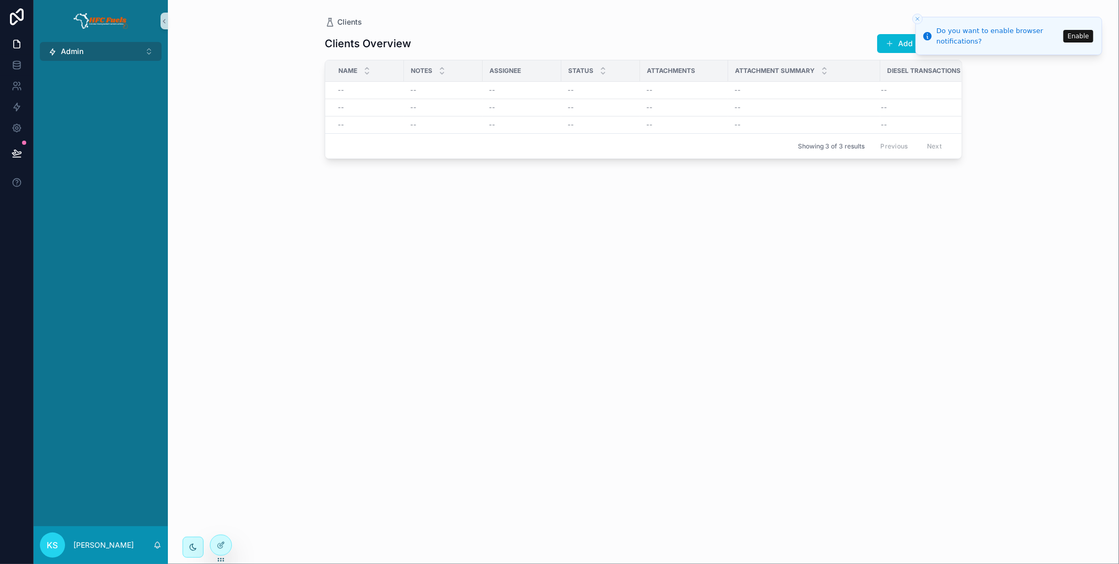
click at [102, 51] on button "Admin ⌥ 3" at bounding box center [101, 51] width 122 height 19
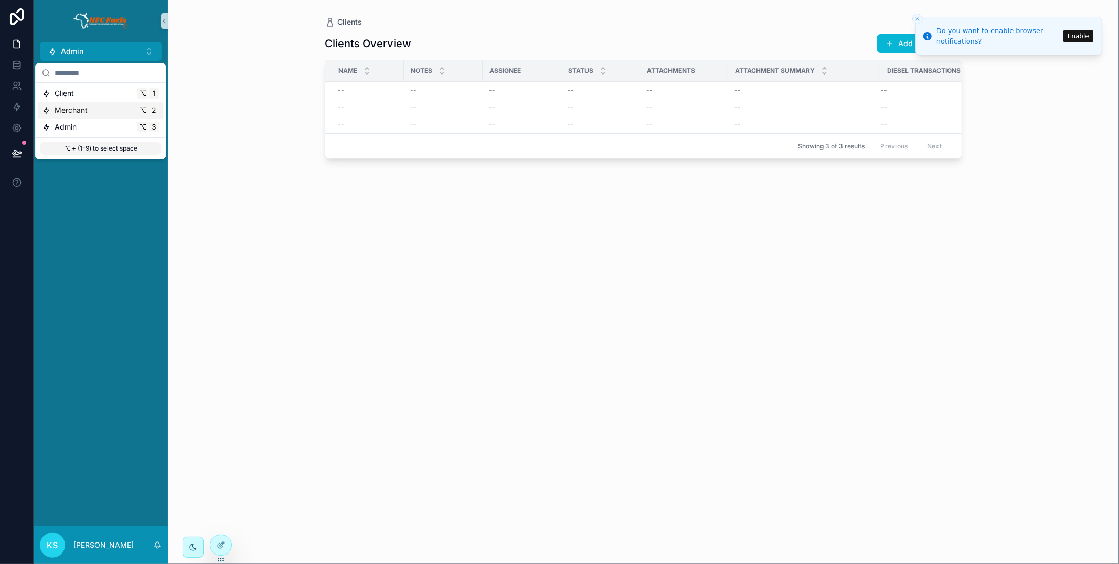
click at [917, 18] on icon "Close toast" at bounding box center [917, 19] width 6 height 6
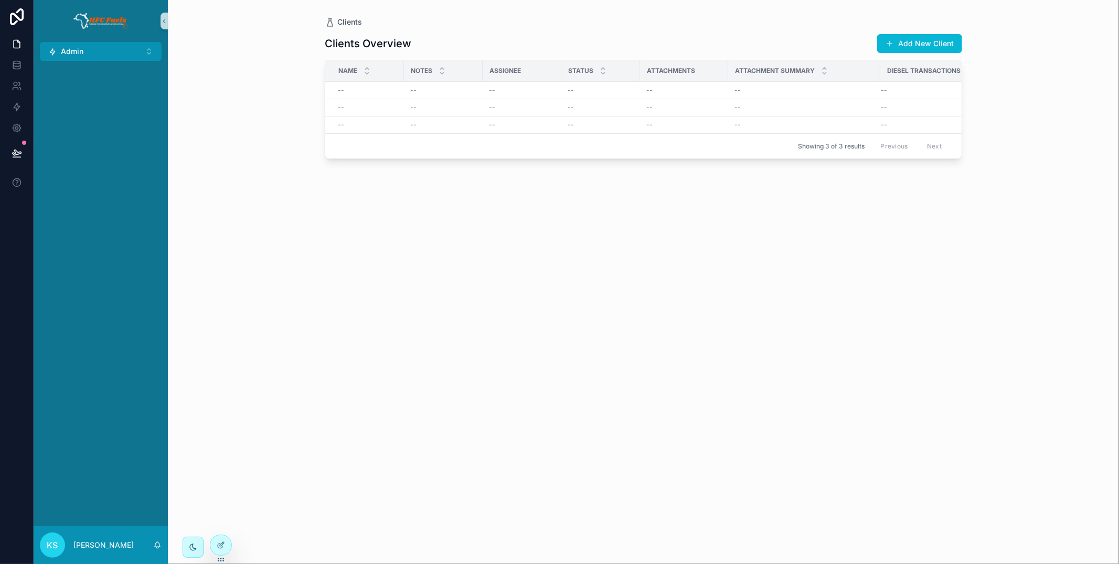
click at [809, 28] on div "Clients Overview Add New Client Name Notes Assignee Status Attachments Attachme…" at bounding box center [643, 289] width 637 height 524
click at [15, 87] on icon at bounding box center [17, 86] width 10 height 10
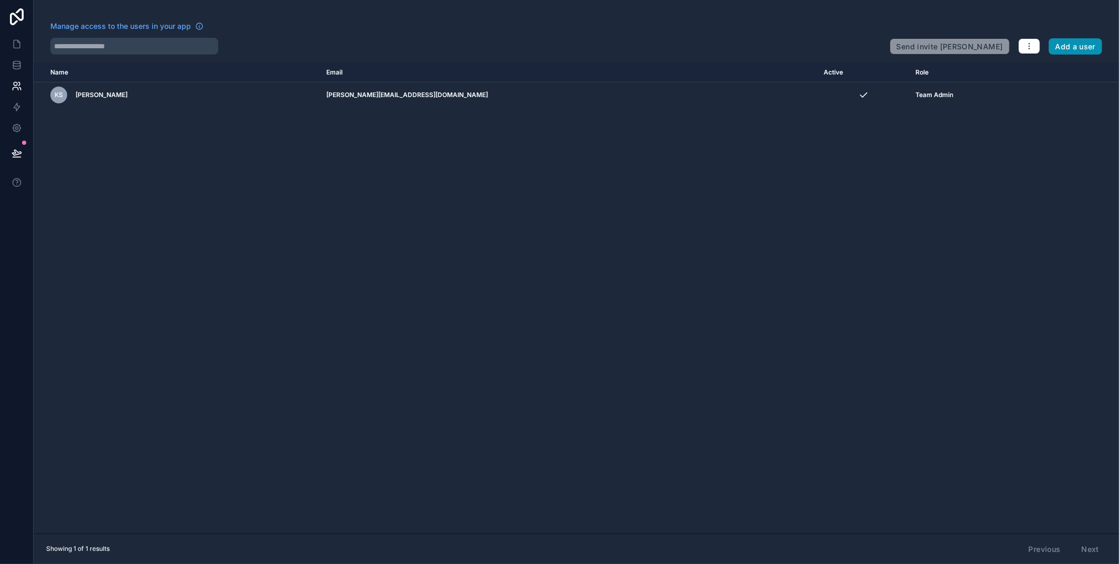
click at [1072, 51] on button "Add a user" at bounding box center [1075, 46] width 54 height 17
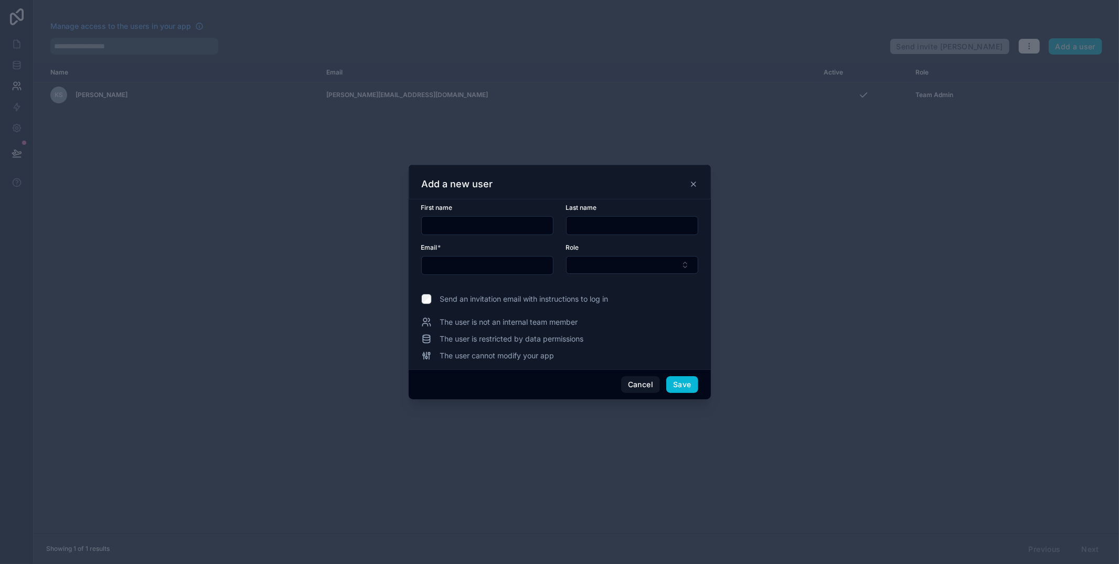
click at [469, 222] on input "text" at bounding box center [487, 225] width 131 height 15
click at [491, 252] on div "Email *" at bounding box center [487, 258] width 132 height 31
click at [478, 226] on input "text" at bounding box center [487, 225] width 131 height 15
click at [651, 388] on button "Cancel" at bounding box center [640, 384] width 39 height 17
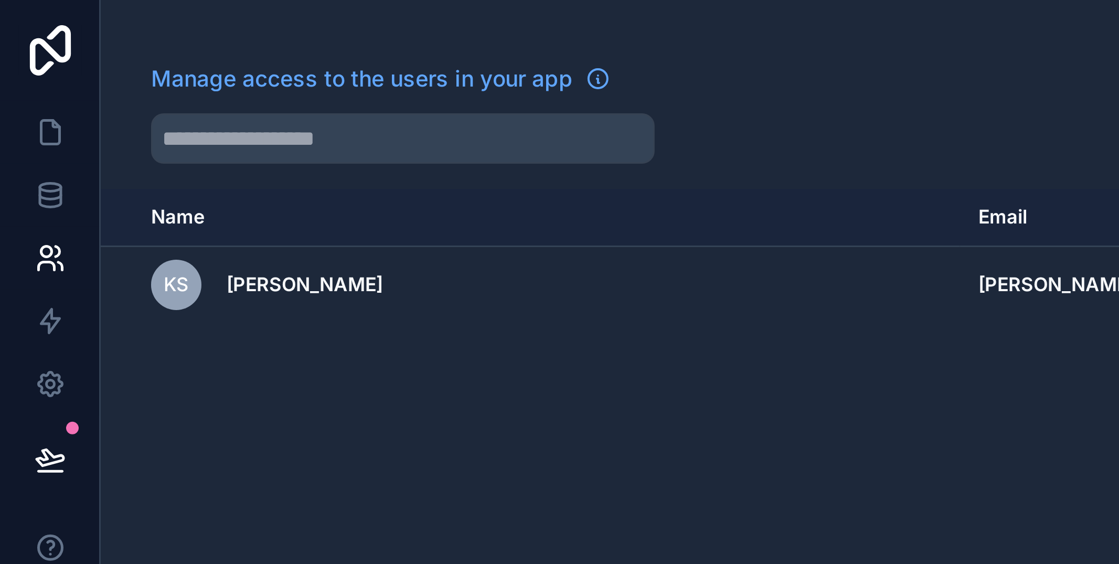
click at [59, 14] on div "Manage access to the users in your app Send invite reminders Add a user Name Em…" at bounding box center [576, 282] width 1085 height 564
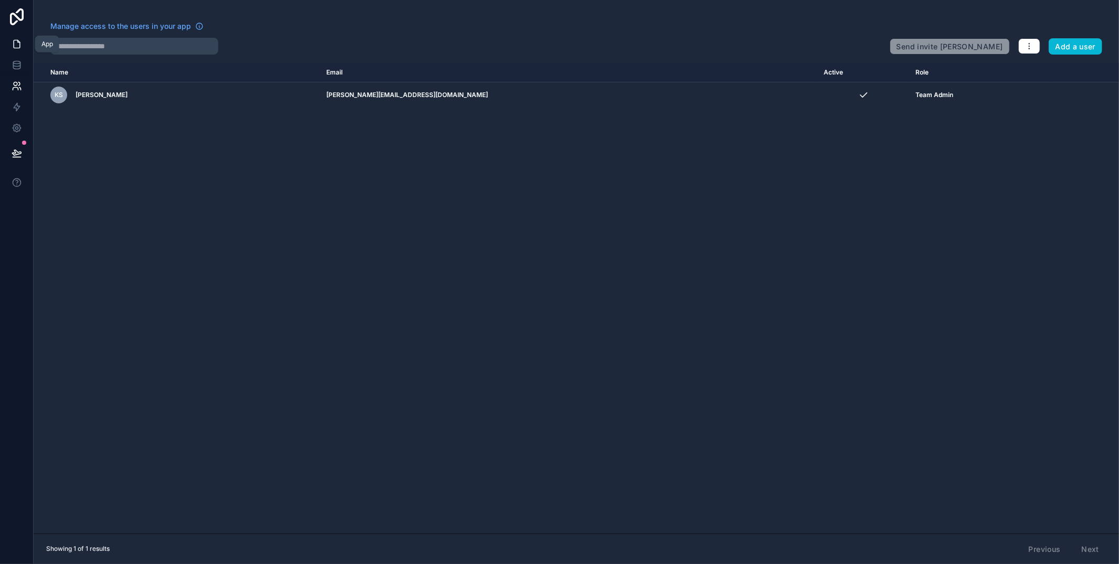
click at [16, 45] on icon at bounding box center [17, 44] width 10 height 10
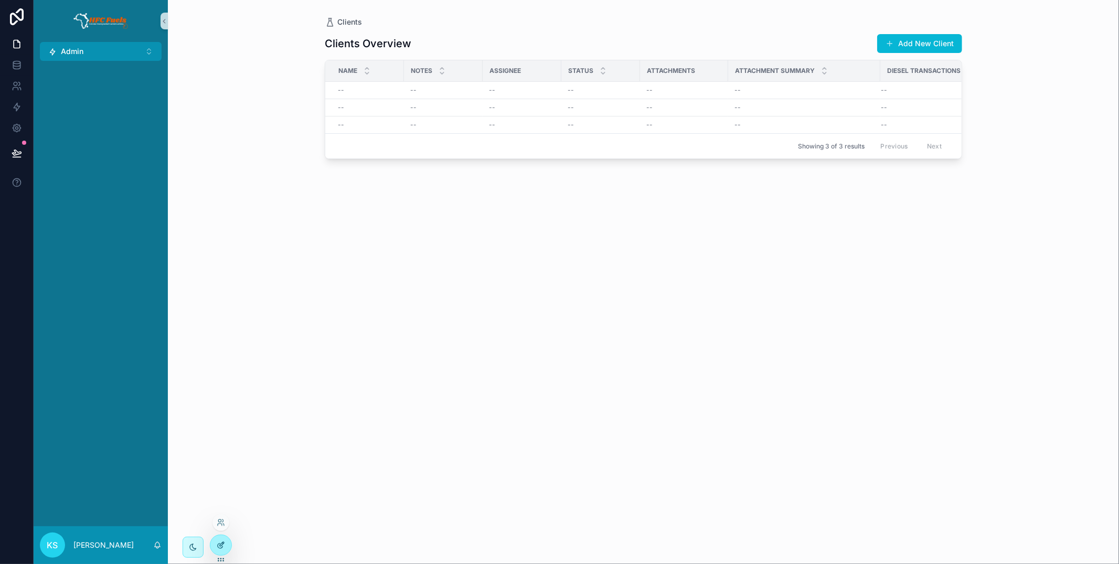
click at [215, 546] on div at bounding box center [220, 545] width 21 height 20
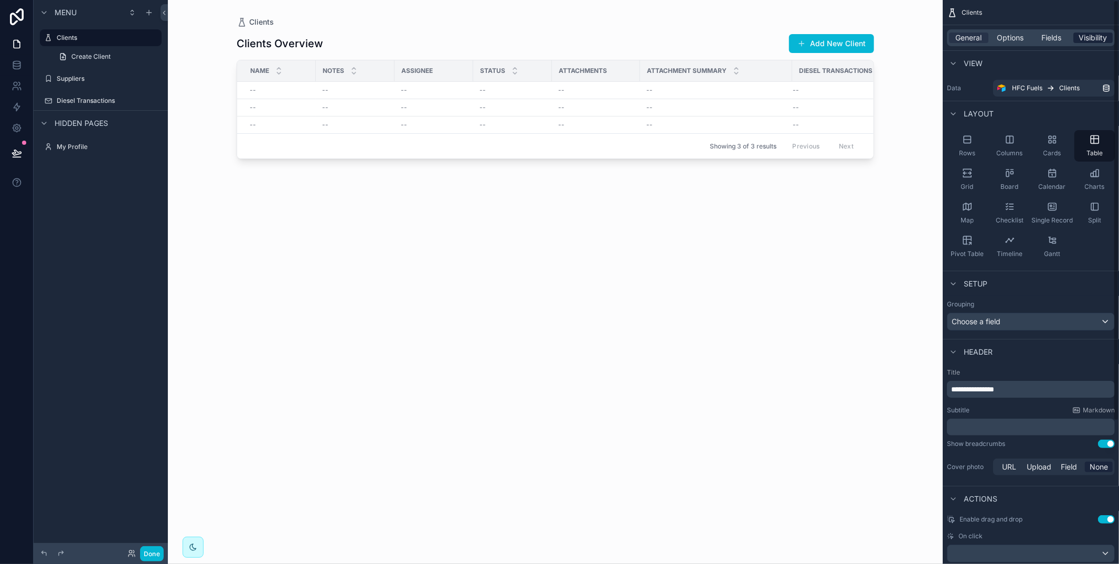
click at [1096, 39] on span "Visibility" at bounding box center [1093, 38] width 28 height 10
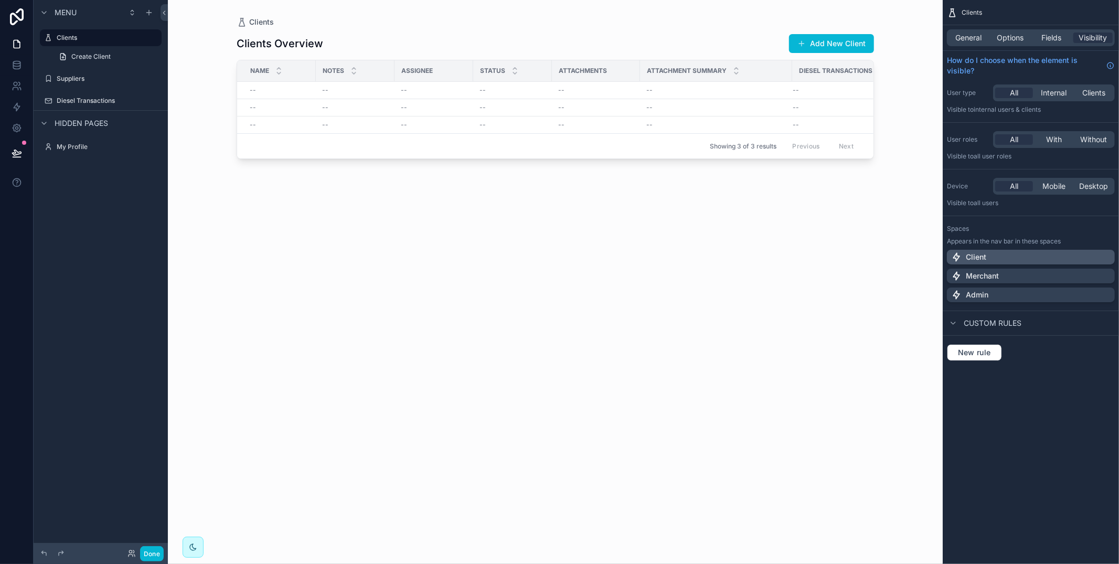
click at [1103, 258] on div "Client" at bounding box center [1030, 257] width 159 height 10
click at [94, 86] on div "Suppliers" at bounding box center [100, 78] width 117 height 17
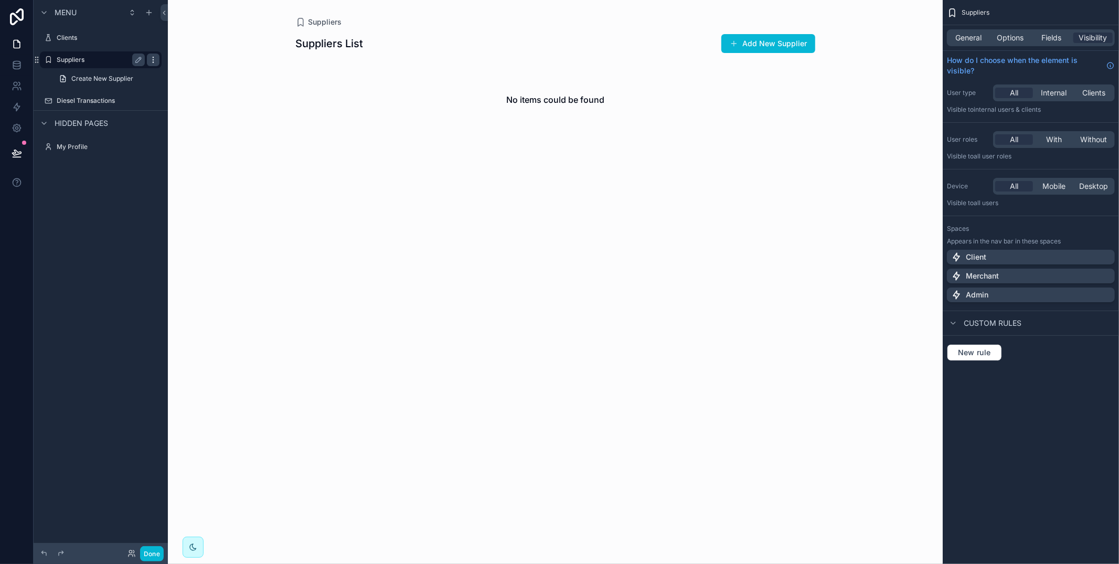
click at [159, 60] on div "scrollable content" at bounding box center [153, 59] width 13 height 13
click at [188, 71] on span "Remove" at bounding box center [201, 74] width 28 height 10
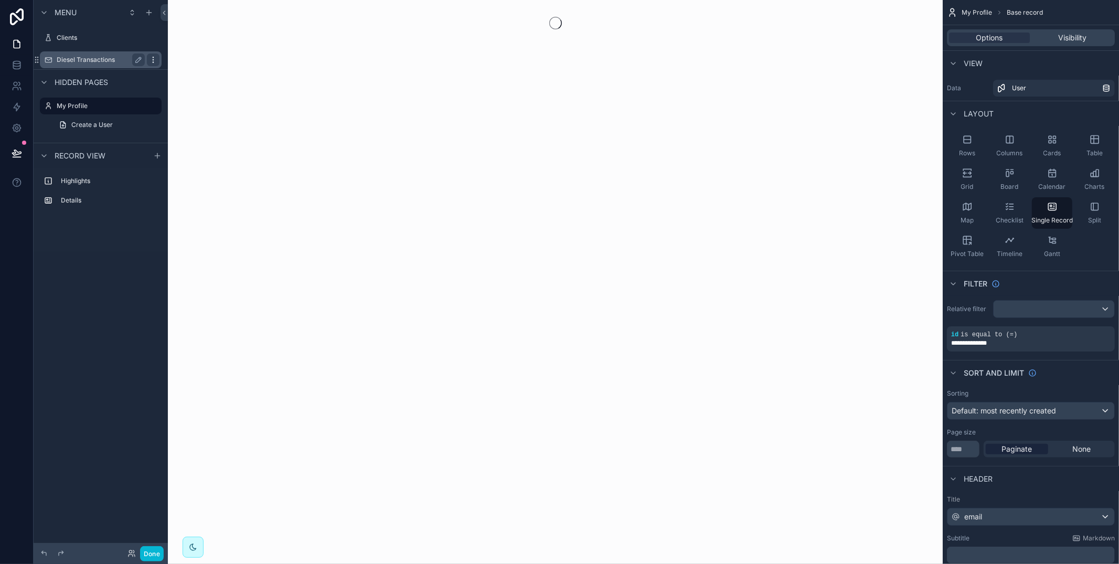
click at [157, 58] on icon "scrollable content" at bounding box center [153, 60] width 8 height 8
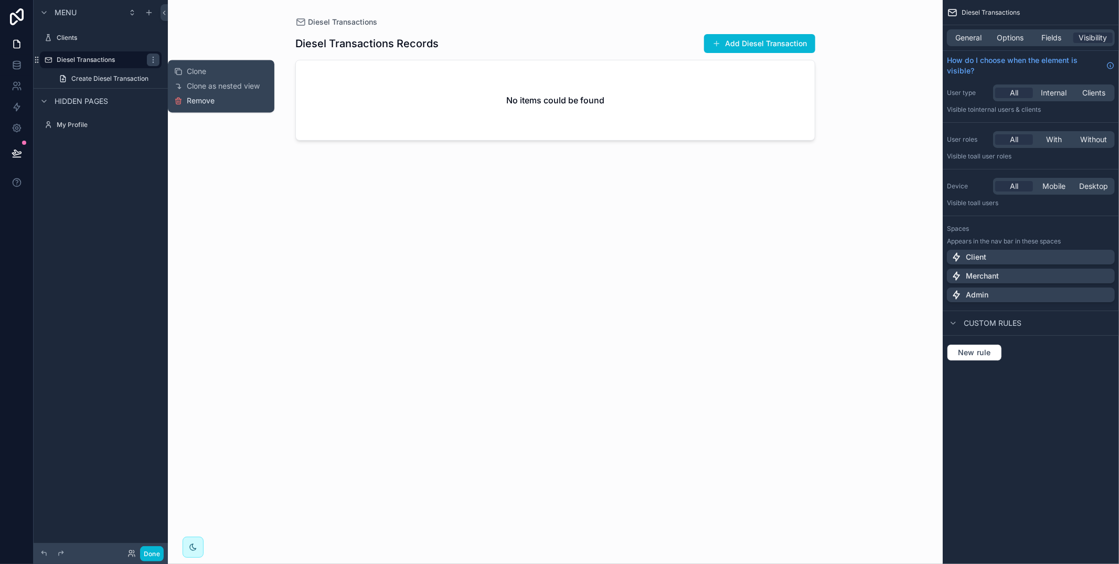
click at [188, 105] on div "Clone Clone as nested view Remove" at bounding box center [221, 86] width 94 height 44
click at [189, 104] on span "Remove" at bounding box center [201, 100] width 28 height 10
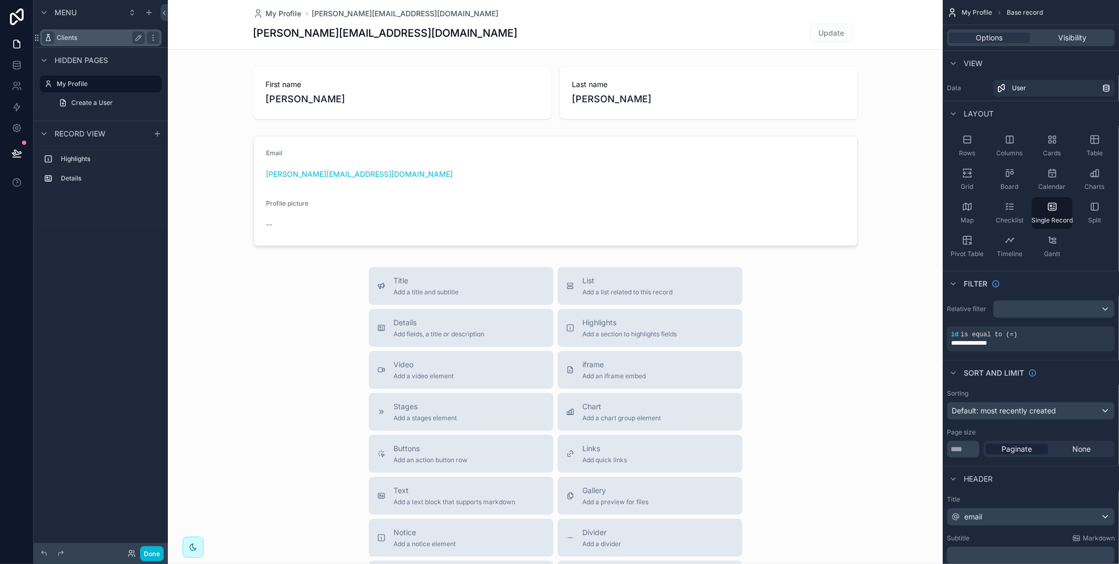
click at [48, 38] on icon "scrollable content" at bounding box center [48, 38] width 8 height 8
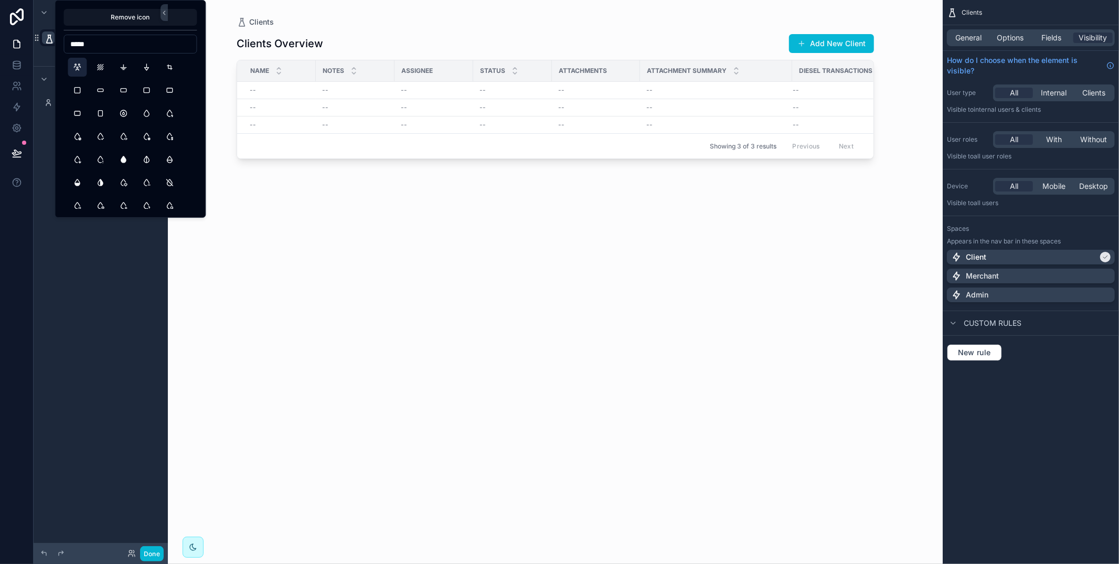
type input "*****"
click at [81, 67] on button "UsersGroup" at bounding box center [77, 67] width 19 height 19
click at [303, 248] on div "scrollable content" at bounding box center [555, 275] width 671 height 551
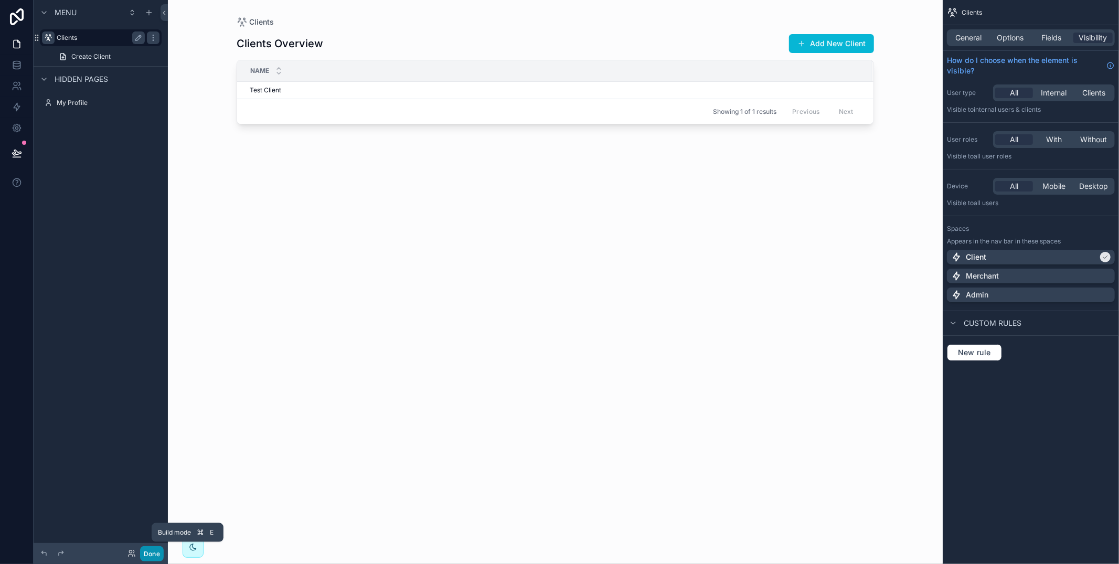
click at [152, 554] on button "Done" at bounding box center [152, 553] width 24 height 15
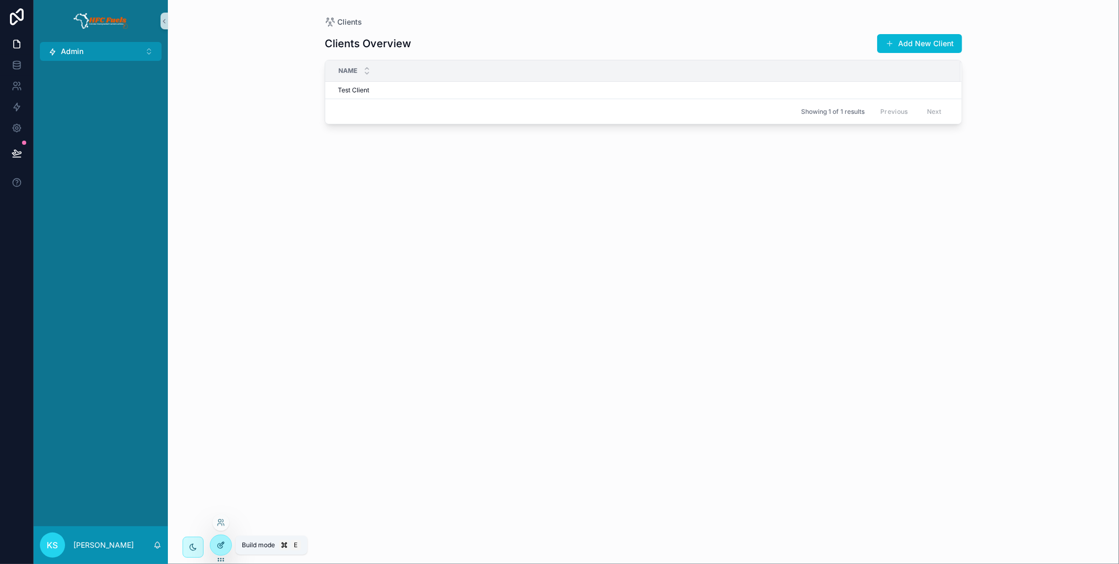
click at [227, 544] on div at bounding box center [220, 545] width 21 height 20
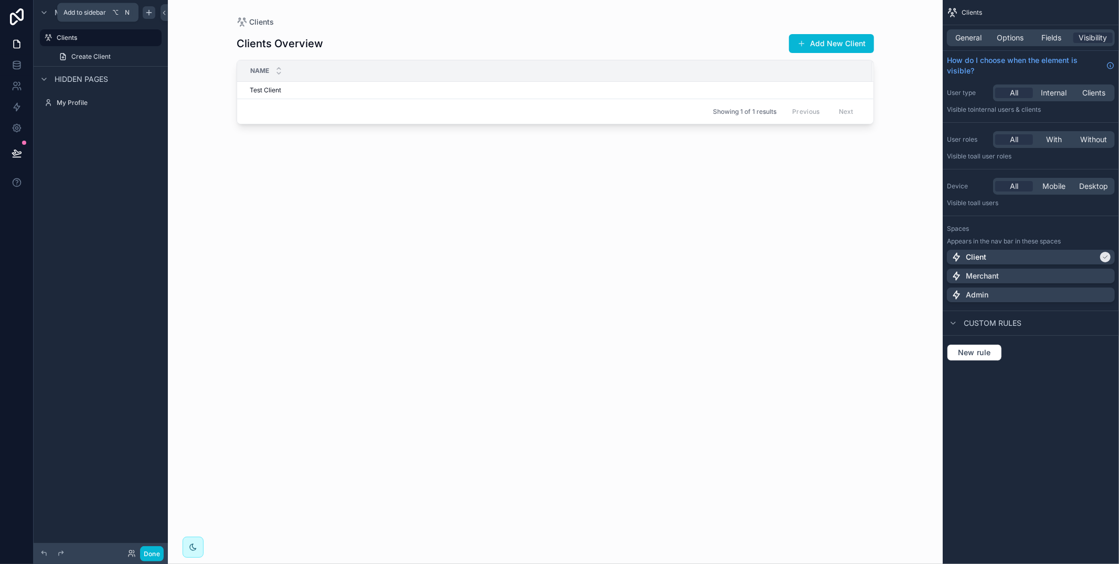
click at [153, 9] on icon "scrollable content" at bounding box center [149, 12] width 8 height 8
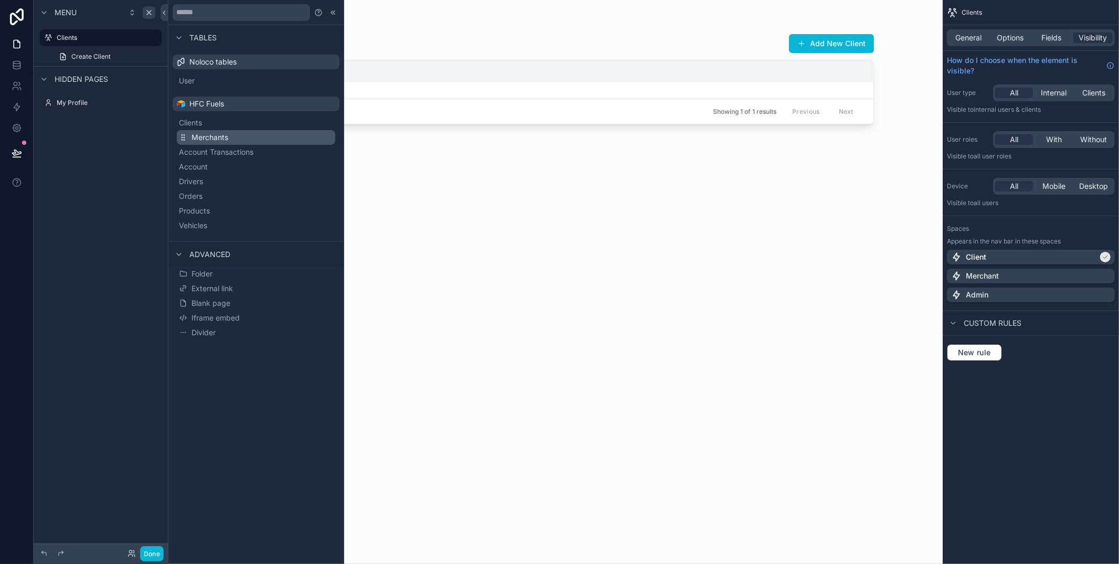
click at [239, 133] on button "Merchants" at bounding box center [256, 137] width 158 height 15
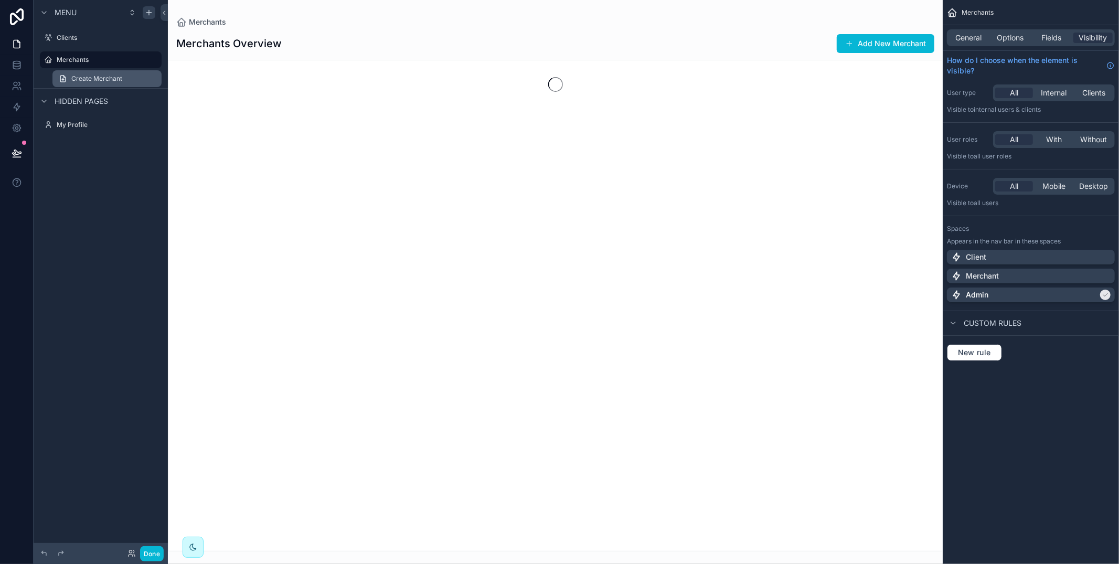
click at [140, 79] on link "Create Merchant" at bounding box center [106, 78] width 109 height 17
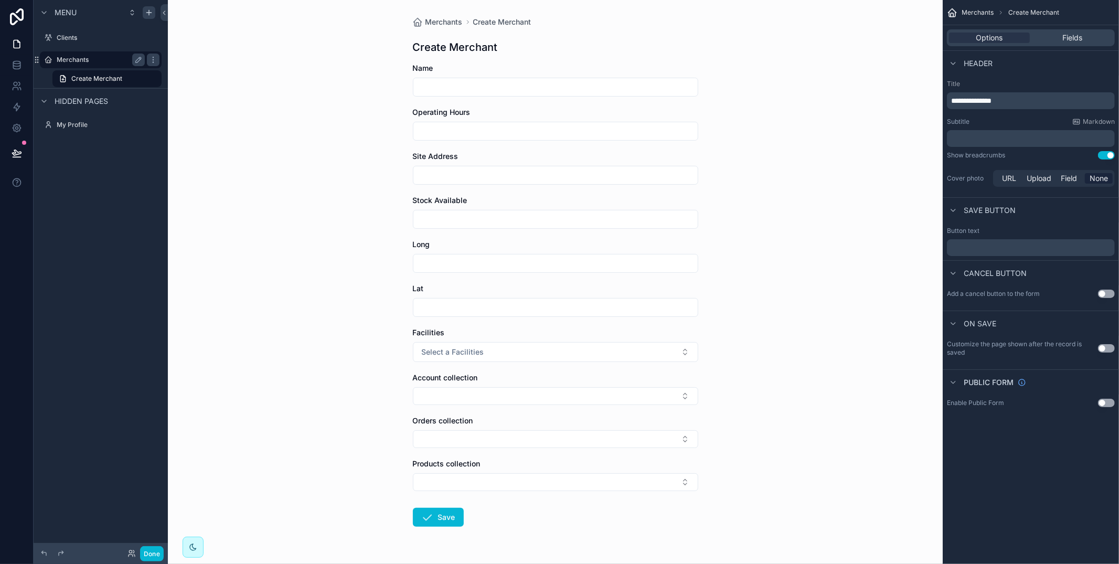
drag, startPoint x: 136, startPoint y: 61, endPoint x: 128, endPoint y: 65, distance: 8.5
click at [136, 61] on icon "scrollable content" at bounding box center [138, 60] width 8 height 8
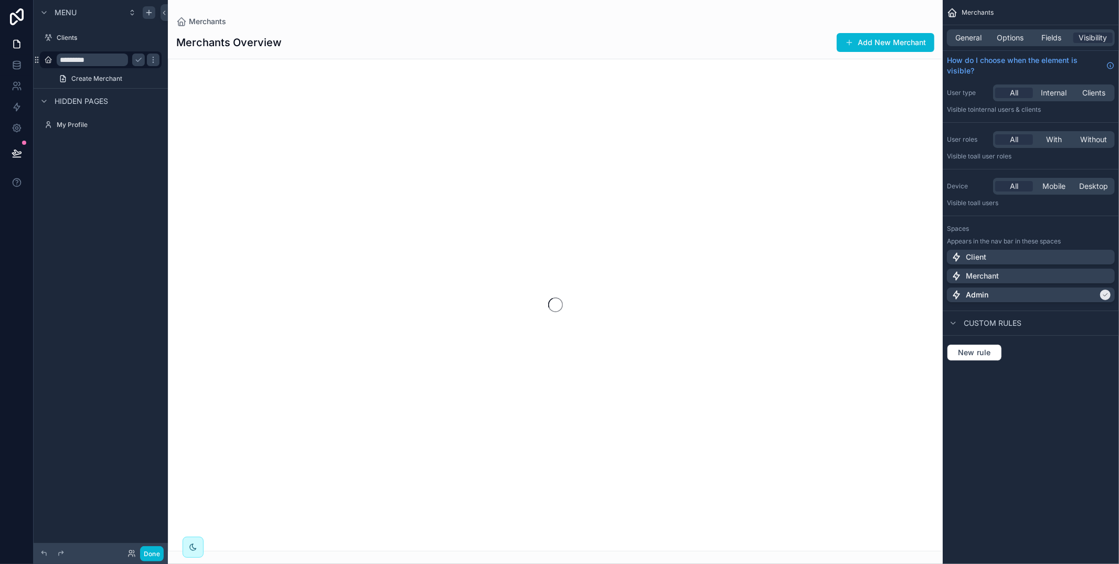
click at [95, 61] on input "*********" at bounding box center [92, 59] width 71 height 13
click at [73, 60] on input "*********" at bounding box center [92, 59] width 71 height 13
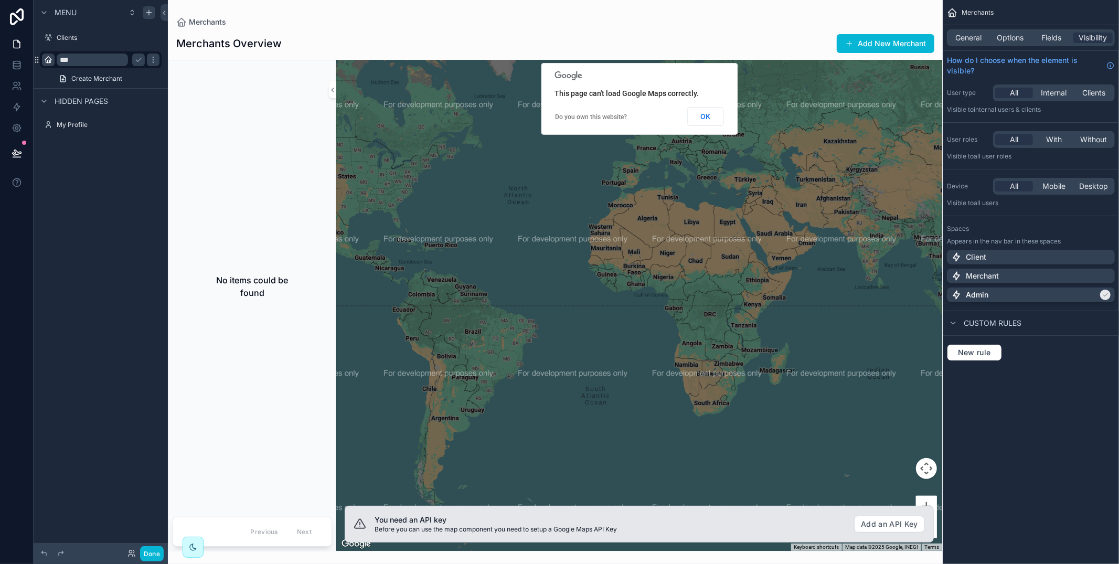
type input "***"
click at [53, 59] on div "scrollable content" at bounding box center [48, 59] width 13 height 13
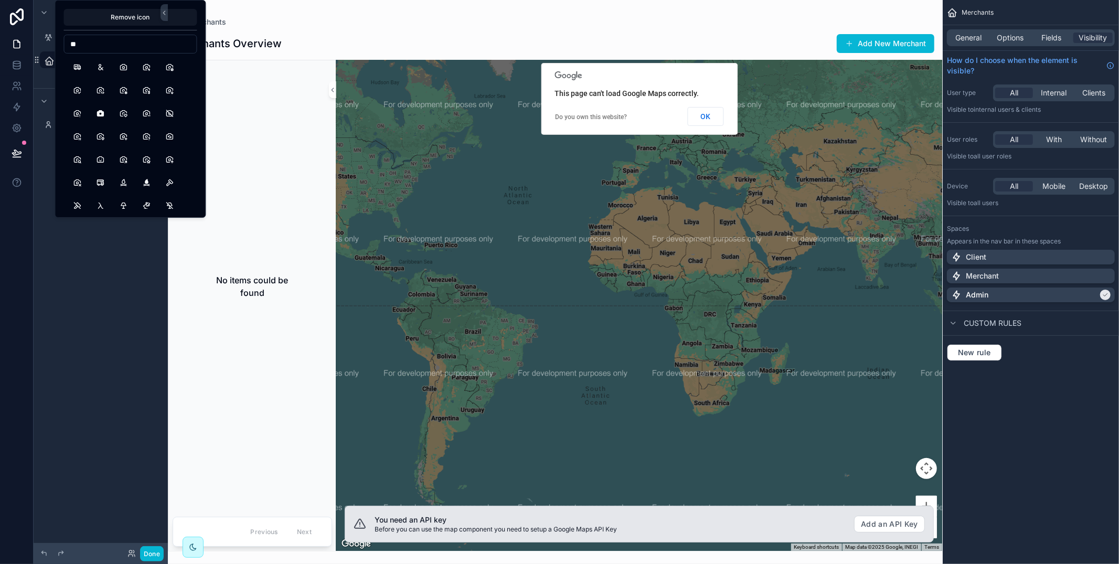
type input "*"
type input "***"
click at [77, 69] on button "Map" at bounding box center [77, 67] width 19 height 19
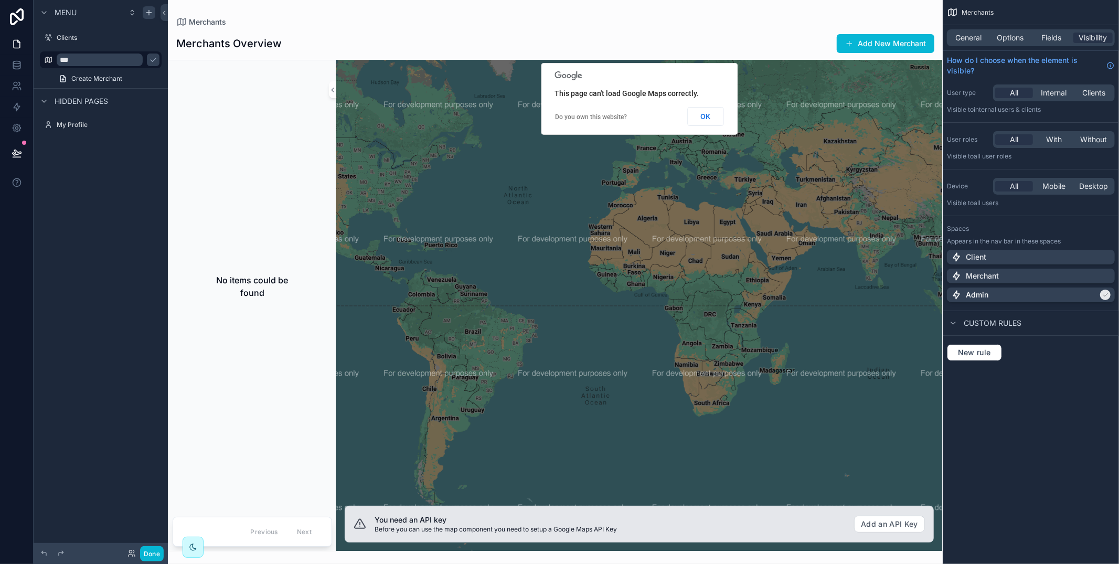
click at [95, 247] on div "Menu Clients *** Create Merchant Hidden pages My Profile" at bounding box center [101, 275] width 134 height 551
click at [695, 121] on button "OK" at bounding box center [705, 116] width 36 height 19
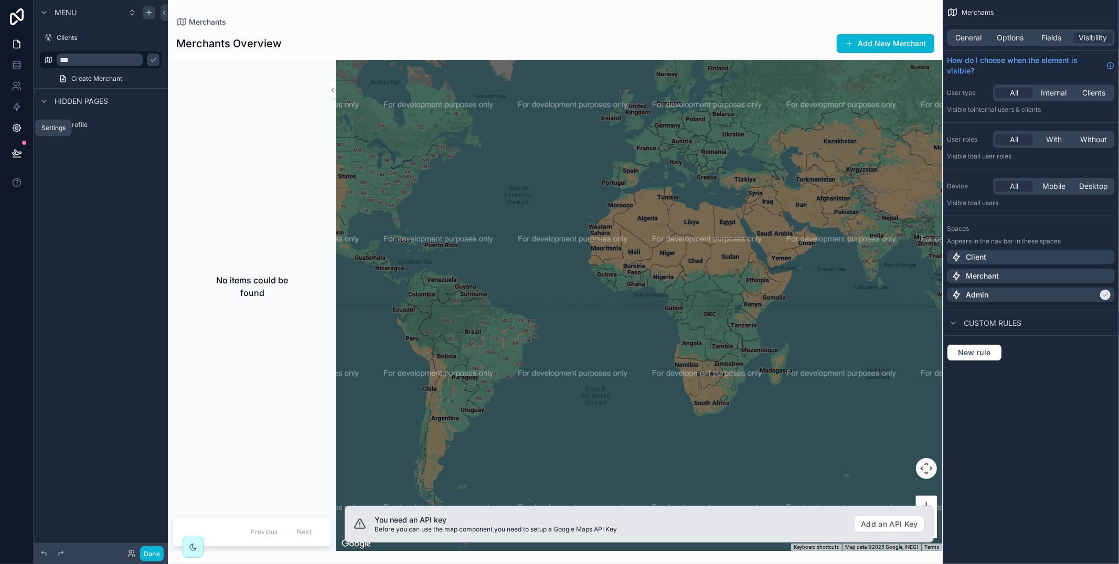
click at [18, 127] on icon at bounding box center [17, 128] width 10 height 10
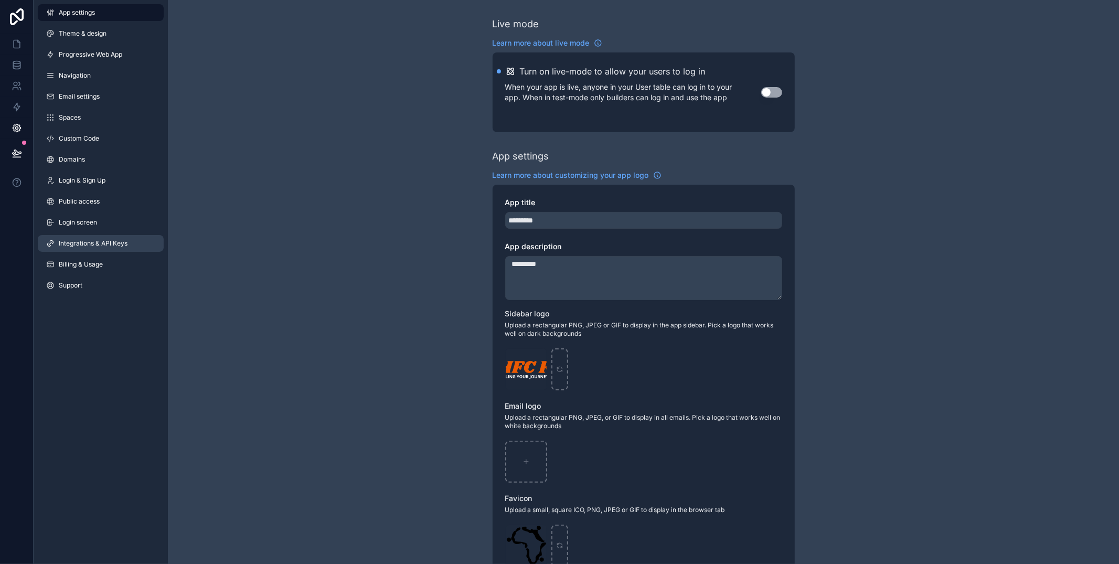
click at [128, 244] on link "Integrations & API Keys" at bounding box center [101, 243] width 126 height 17
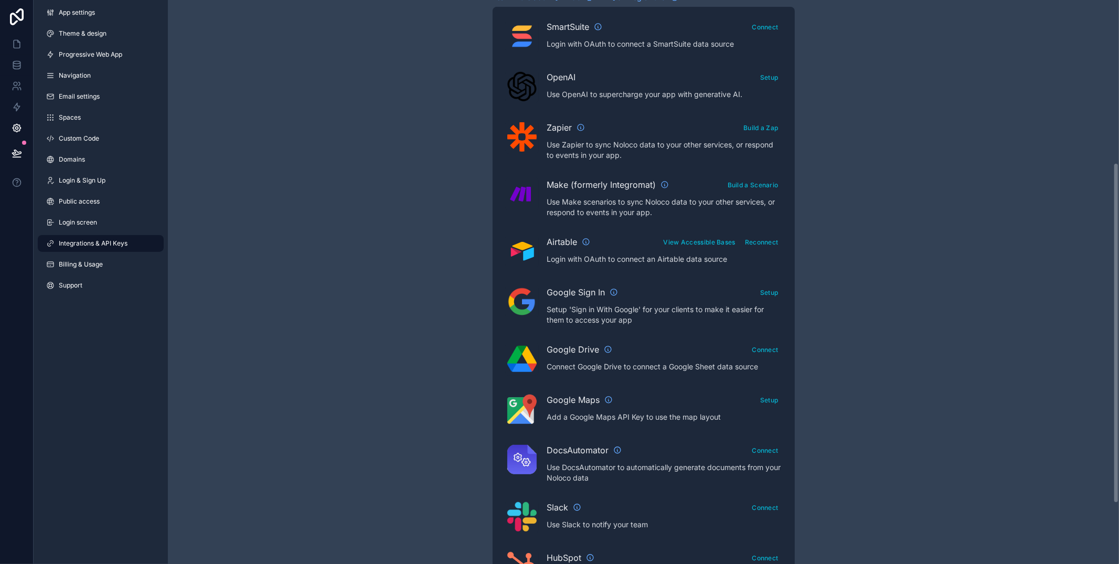
scroll to position [276, 0]
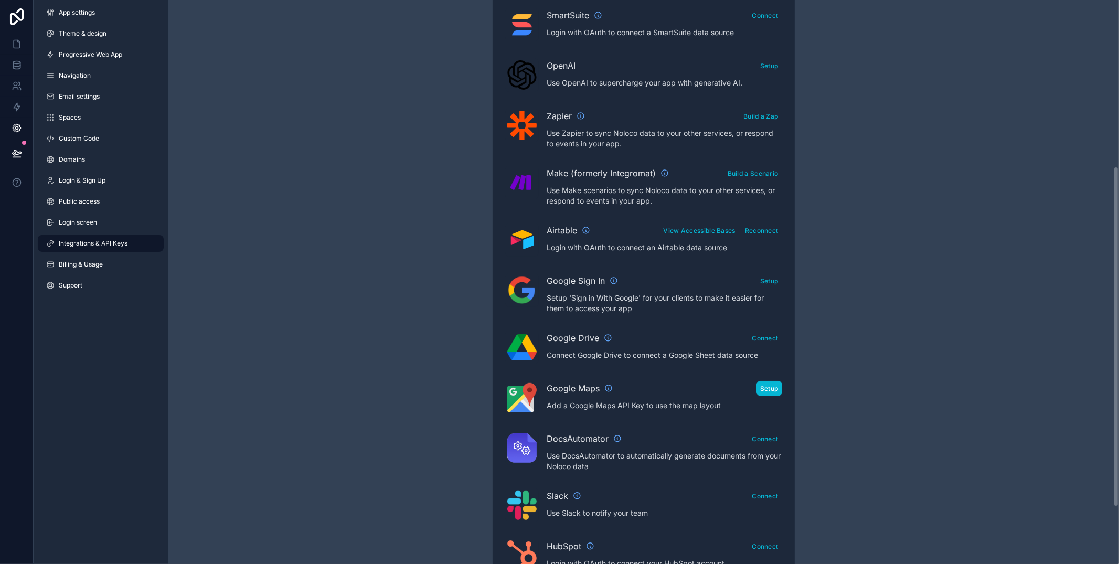
click at [771, 394] on button "Setup" at bounding box center [769, 388] width 26 height 15
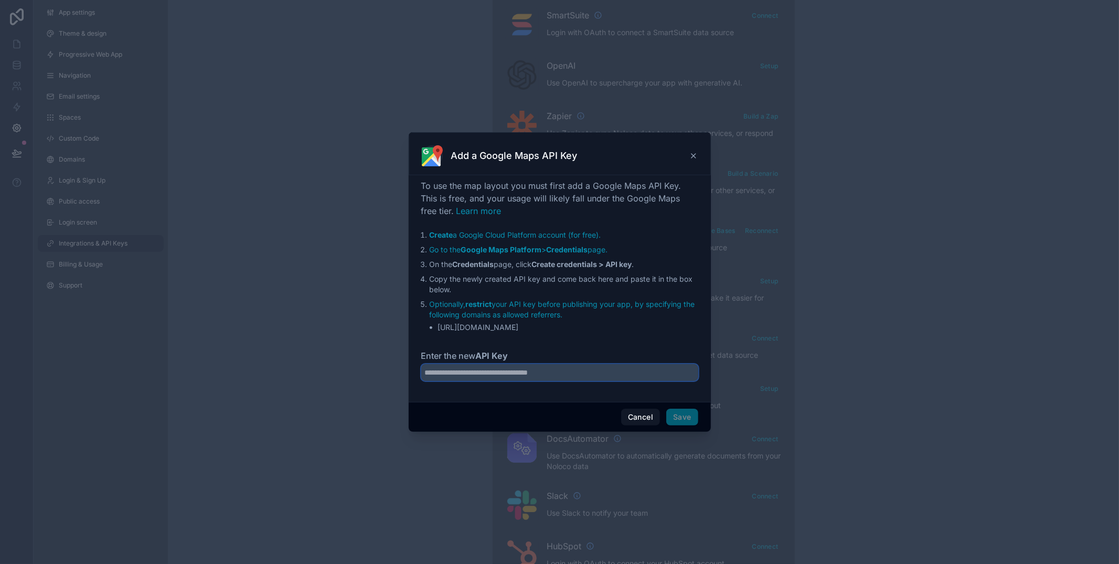
click at [592, 376] on input "Enter the new API Key" at bounding box center [559, 372] width 277 height 17
paste input "**********"
type input "**********"
click at [685, 417] on button "Save" at bounding box center [681, 417] width 31 height 17
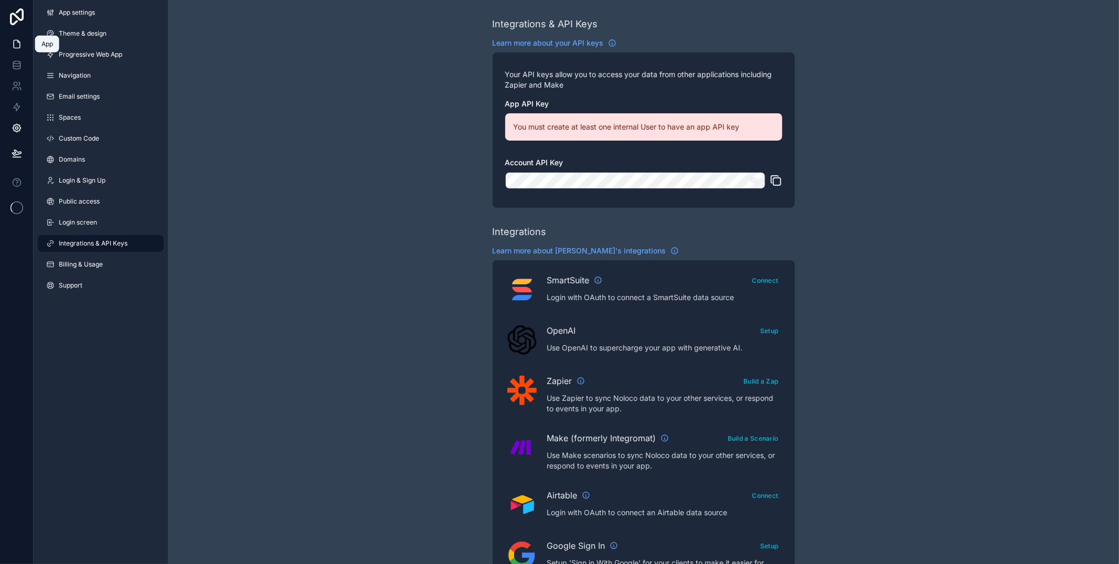
click at [22, 47] on link at bounding box center [16, 44] width 33 height 21
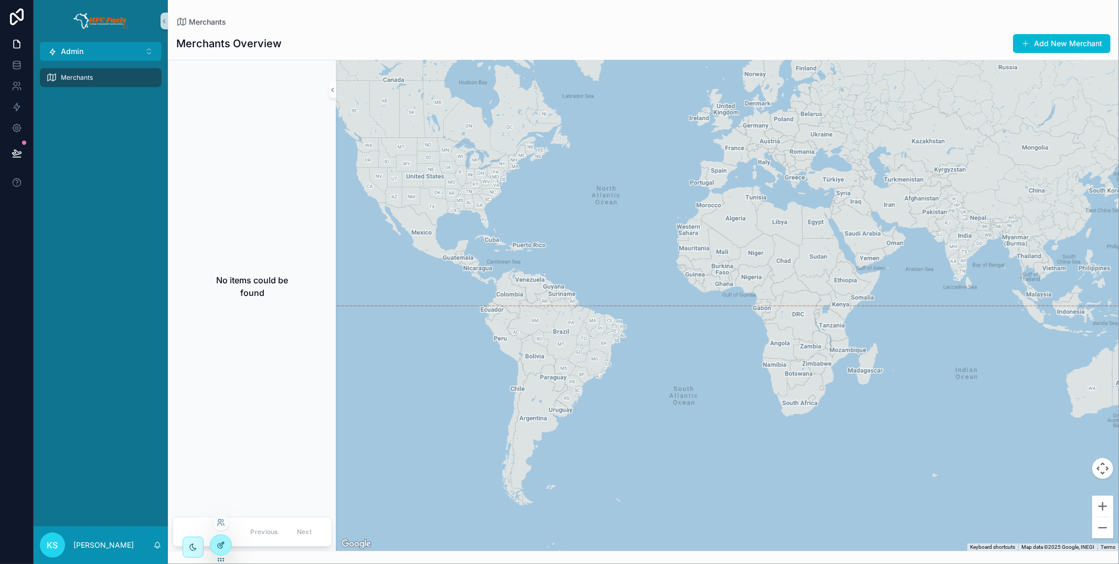
click at [222, 548] on icon at bounding box center [221, 545] width 8 height 8
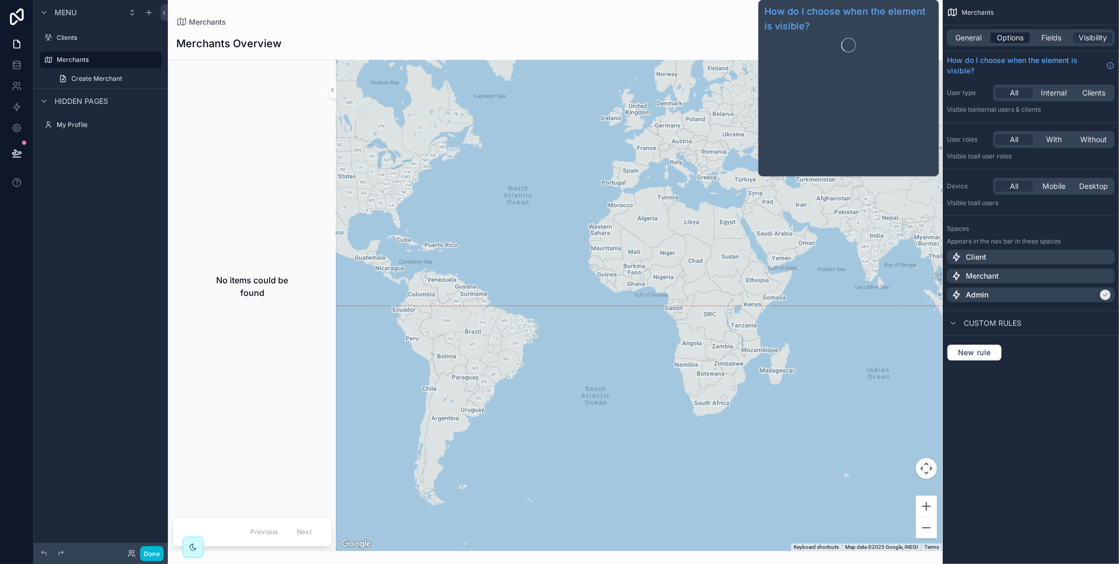
drag, startPoint x: 1006, startPoint y: 32, endPoint x: 1010, endPoint y: 40, distance: 8.7
click at [1006, 33] on span "Options" at bounding box center [1009, 38] width 27 height 10
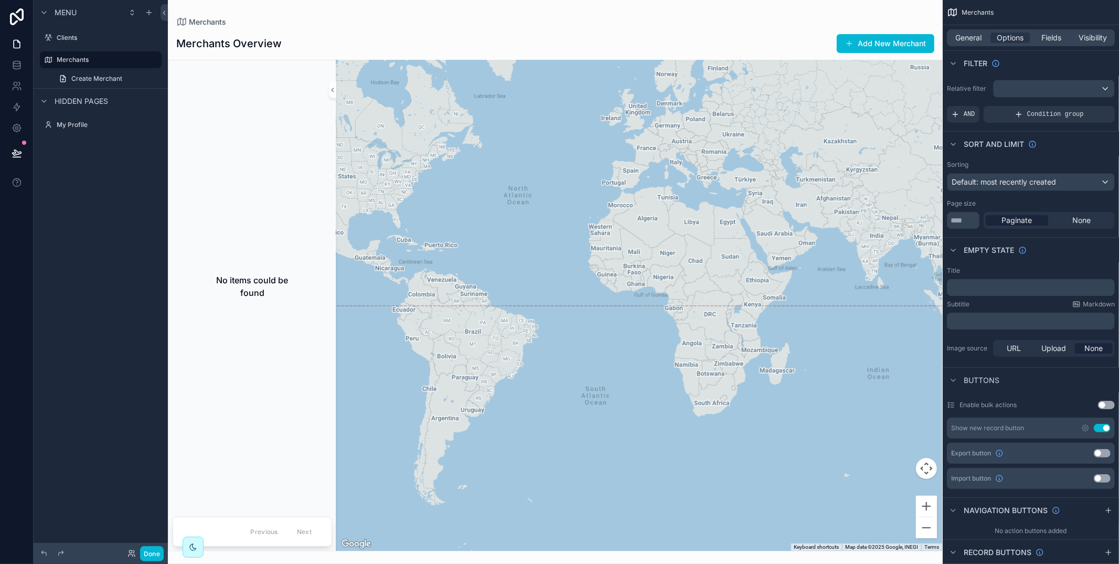
click at [1102, 425] on button "Use setting" at bounding box center [1102, 428] width 17 height 8
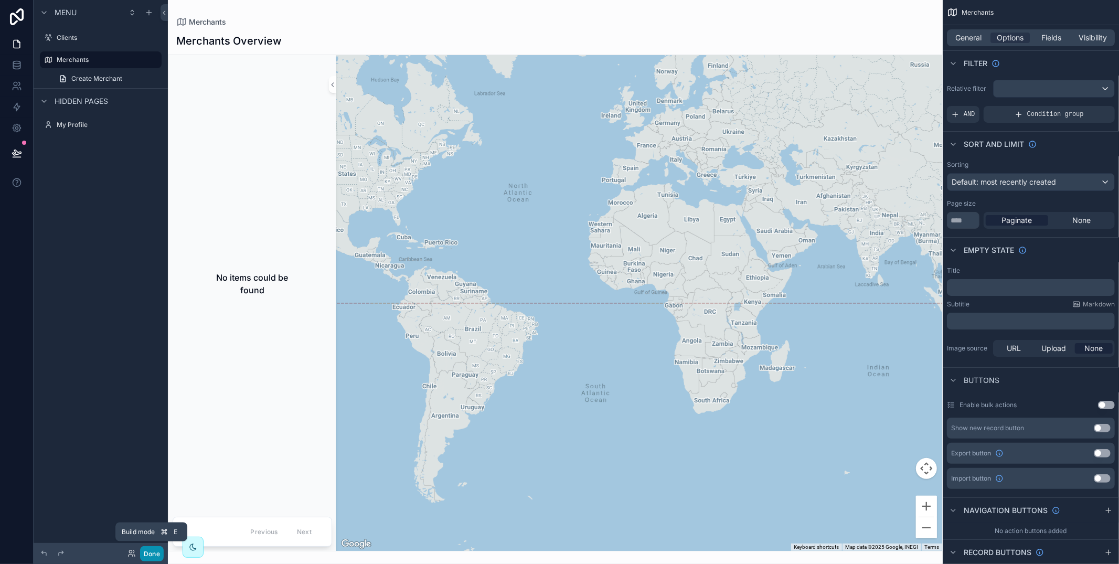
click at [158, 553] on button "Done" at bounding box center [152, 553] width 24 height 15
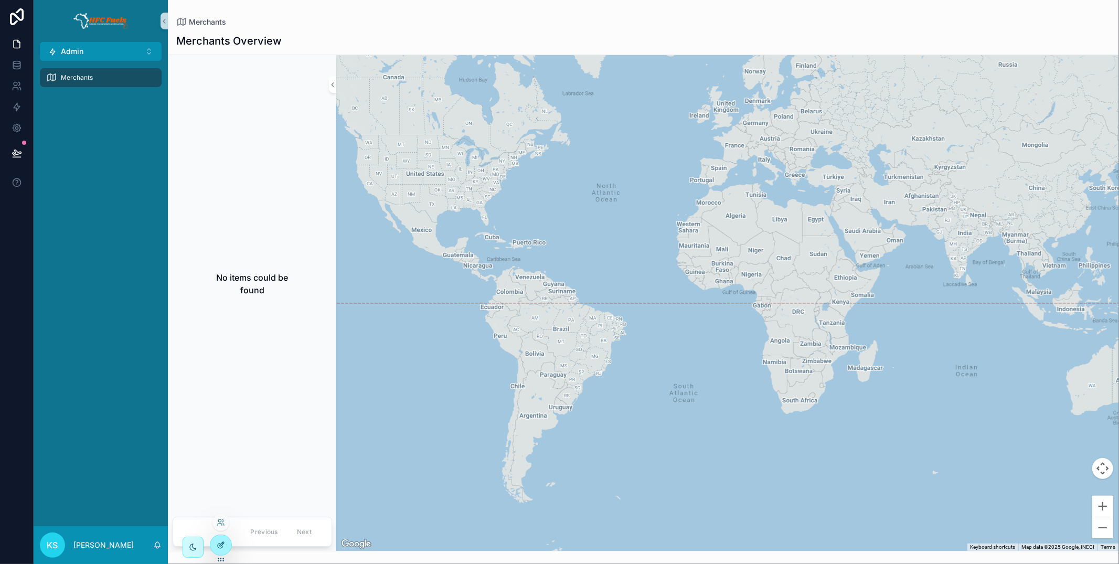
click at [219, 550] on div at bounding box center [220, 545] width 21 height 20
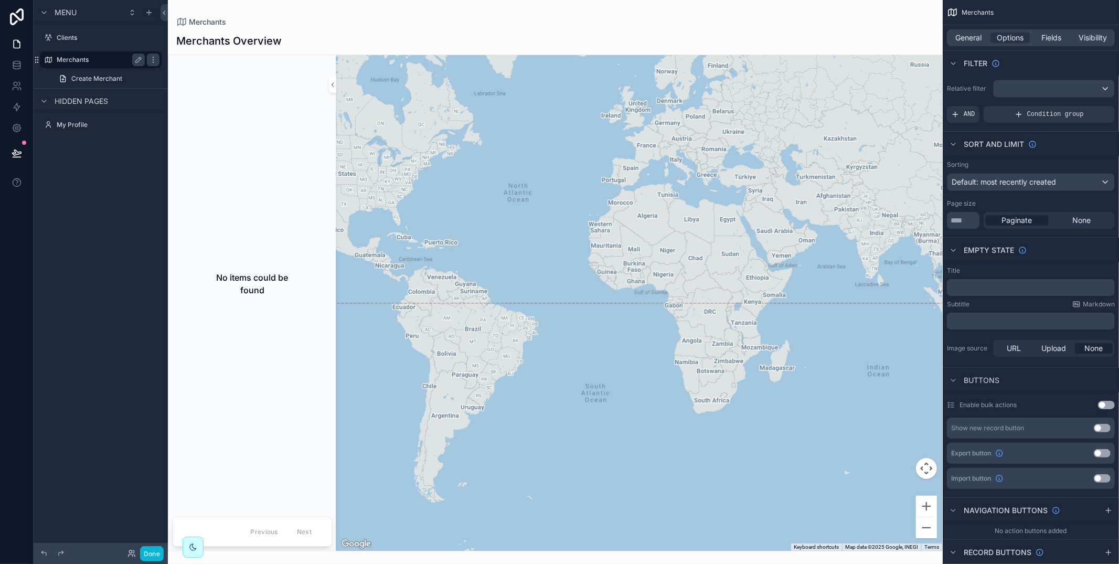
drag, startPoint x: 138, startPoint y: 58, endPoint x: 129, endPoint y: 59, distance: 8.9
click at [138, 58] on icon "scrollable content" at bounding box center [138, 59] width 5 height 5
click at [86, 62] on input "*********" at bounding box center [92, 59] width 71 height 13
type input "***"
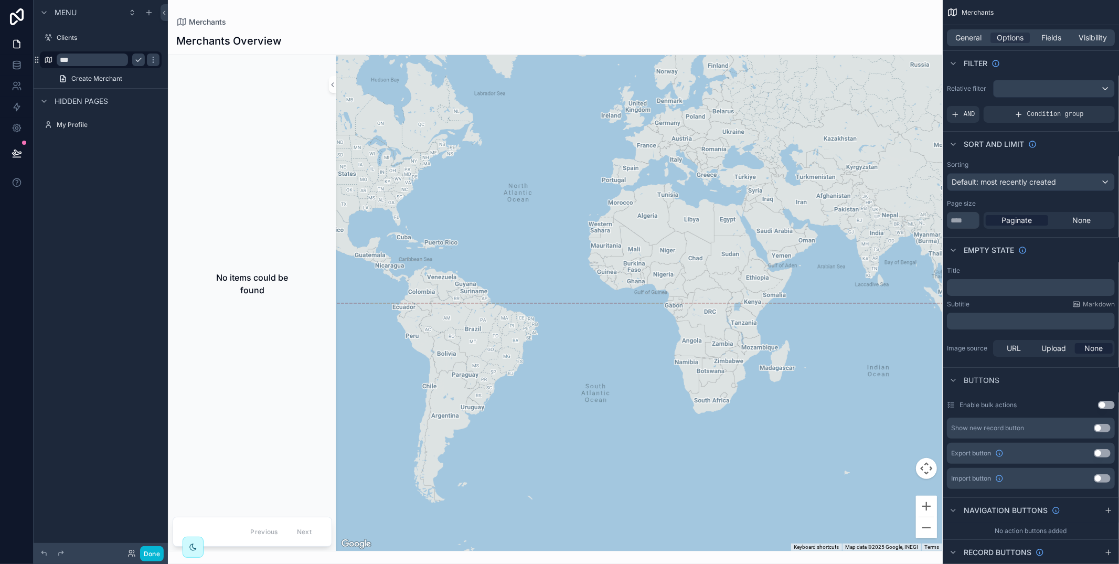
click at [138, 58] on icon "scrollable content" at bounding box center [138, 60] width 8 height 8
click at [1088, 36] on span "Visibility" at bounding box center [1093, 38] width 28 height 10
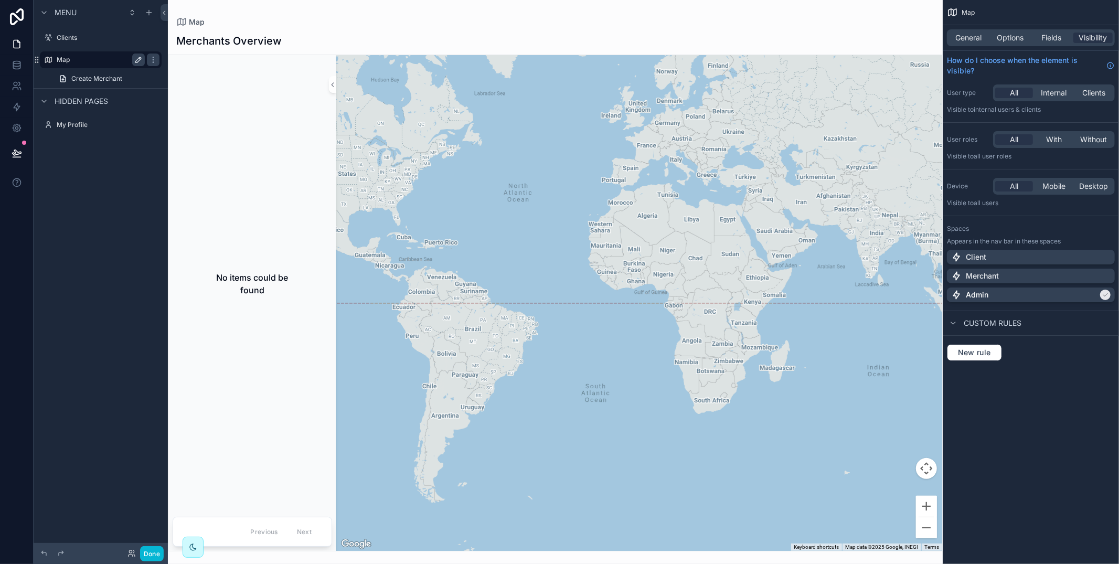
click at [1056, 260] on div "Client" at bounding box center [1030, 257] width 159 height 10
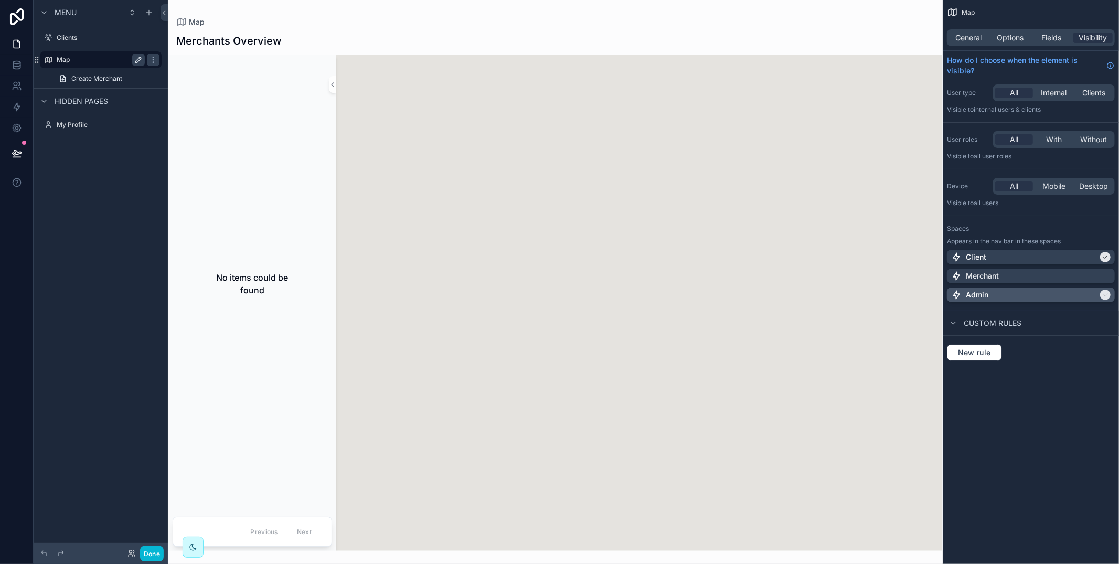
click at [1054, 297] on div "Admin" at bounding box center [1024, 295] width 147 height 10
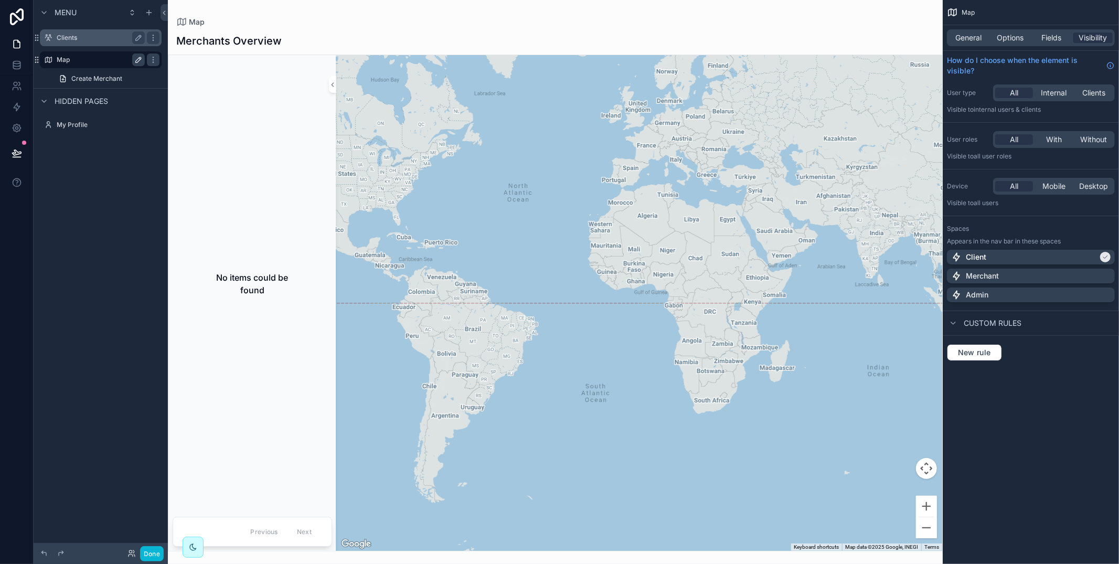
click at [94, 36] on label "Clients" at bounding box center [99, 38] width 84 height 8
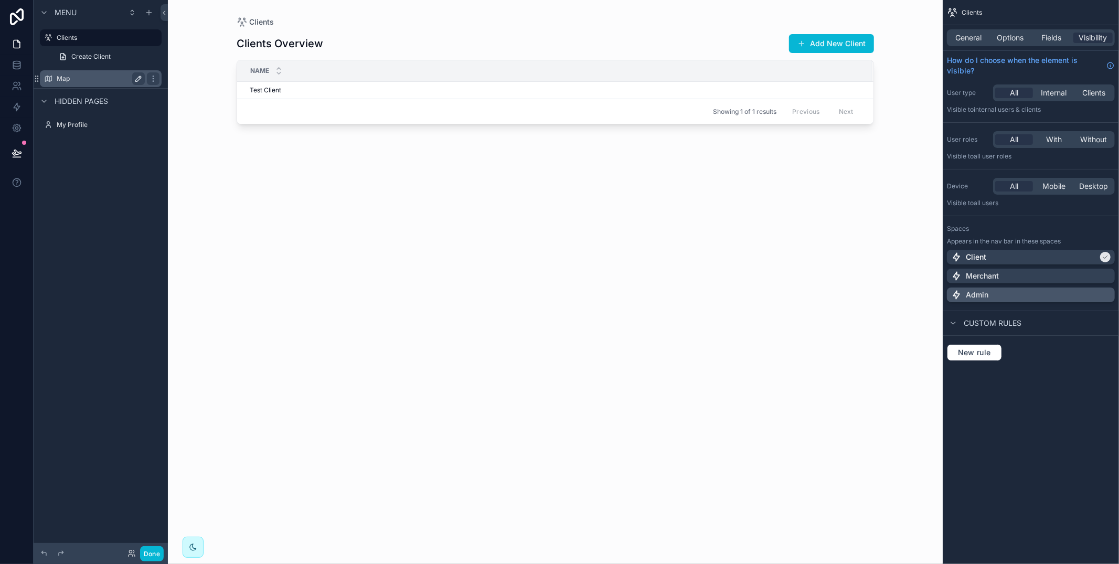
click at [1019, 301] on div "Client Merchant Admin" at bounding box center [1031, 278] width 168 height 57
drag, startPoint x: 1027, startPoint y: 301, endPoint x: 1027, endPoint y: 294, distance: 6.8
click at [1027, 298] on div "Admin" at bounding box center [1031, 294] width 168 height 15
click at [1022, 261] on div "Client" at bounding box center [1024, 257] width 147 height 10
drag, startPoint x: 1043, startPoint y: 384, endPoint x: 1037, endPoint y: 382, distance: 5.5
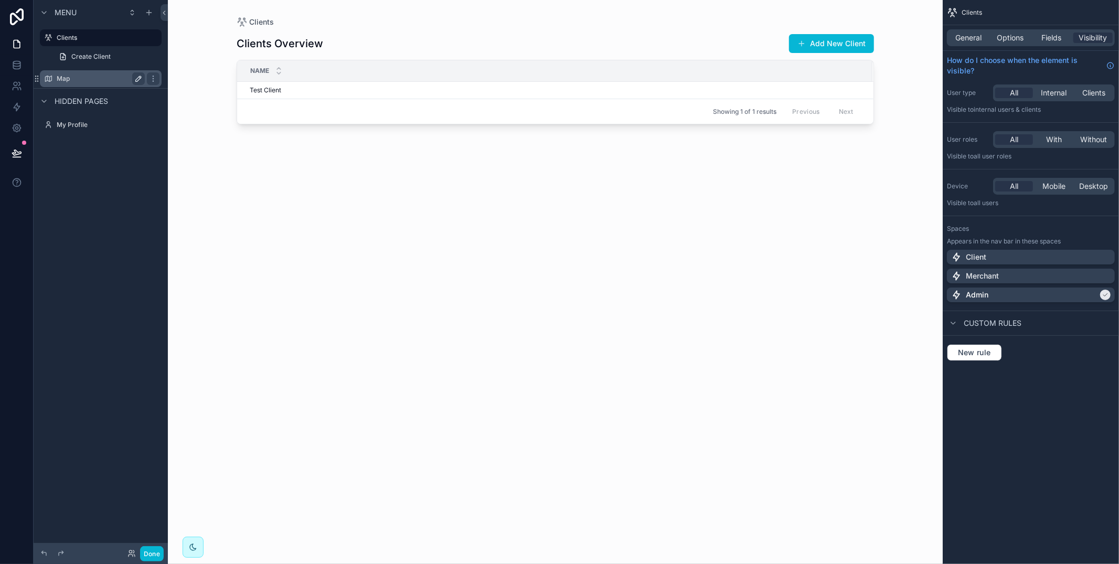
click at [1039, 382] on div "Clients General Options Fields Visibility How do I choose when the element is v…" at bounding box center [1030, 193] width 176 height 386
click at [61, 79] on label "Map" at bounding box center [99, 78] width 84 height 8
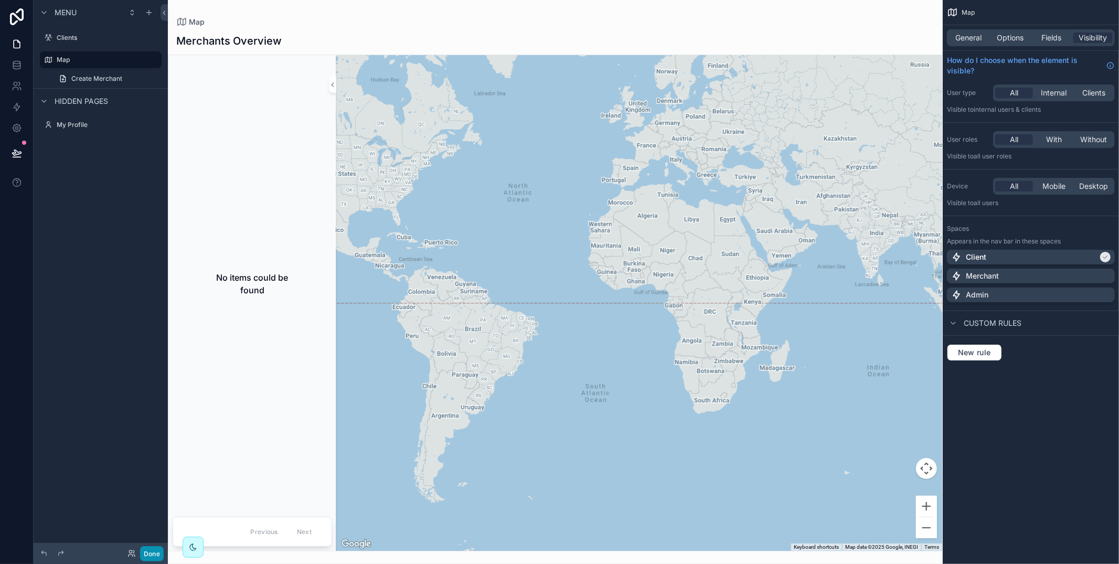
click at [153, 552] on button "Done" at bounding box center [152, 553] width 24 height 15
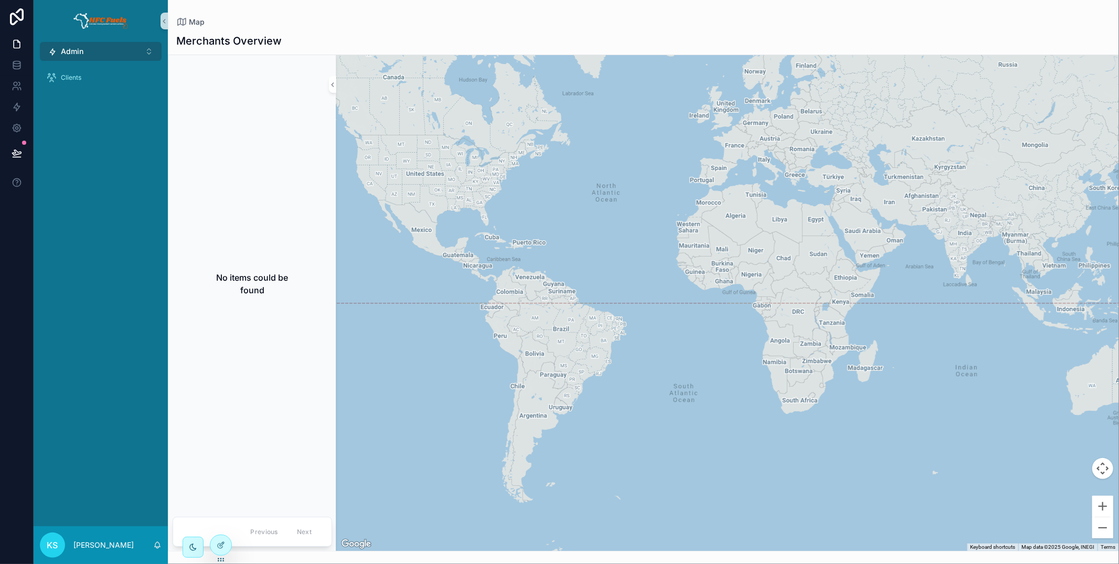
click at [97, 49] on button "Admin ⌥ 3" at bounding box center [101, 51] width 122 height 19
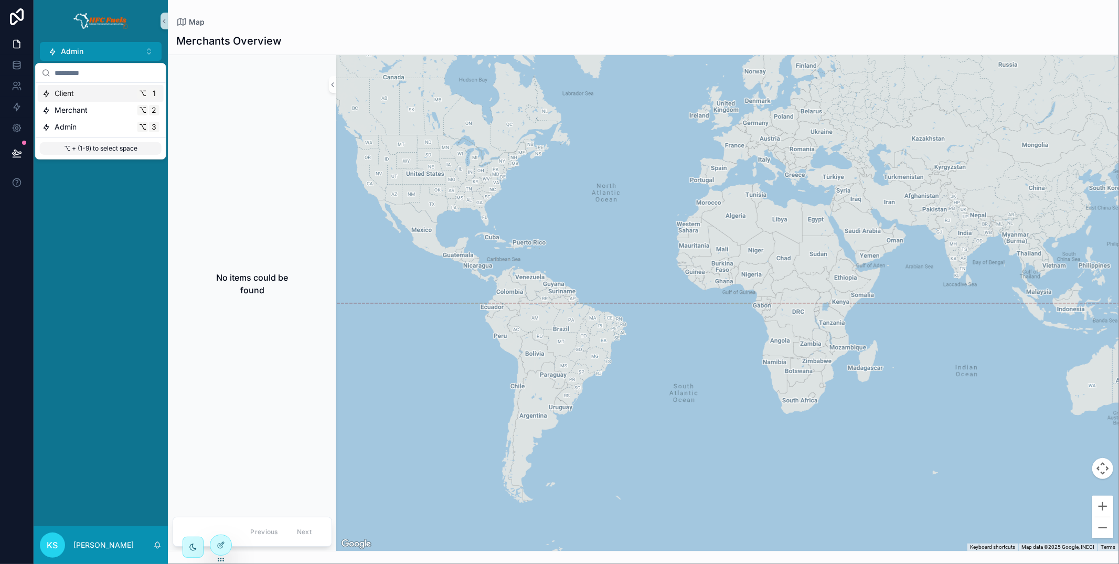
click at [99, 96] on div "Client ⌥ 1" at bounding box center [100, 93] width 117 height 10
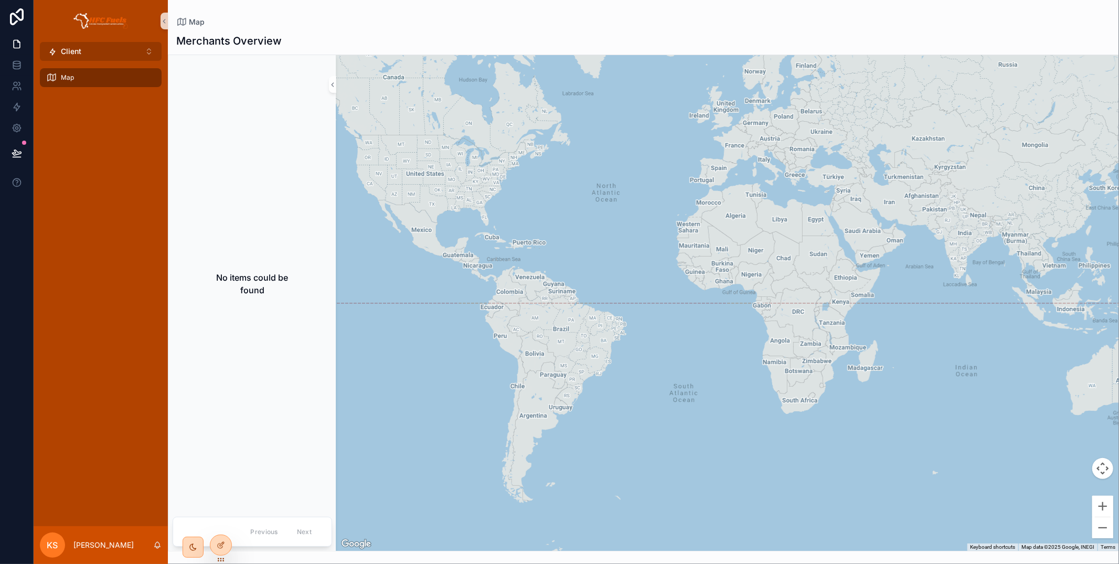
click at [90, 52] on button "Client ⌥ 1" at bounding box center [101, 51] width 122 height 19
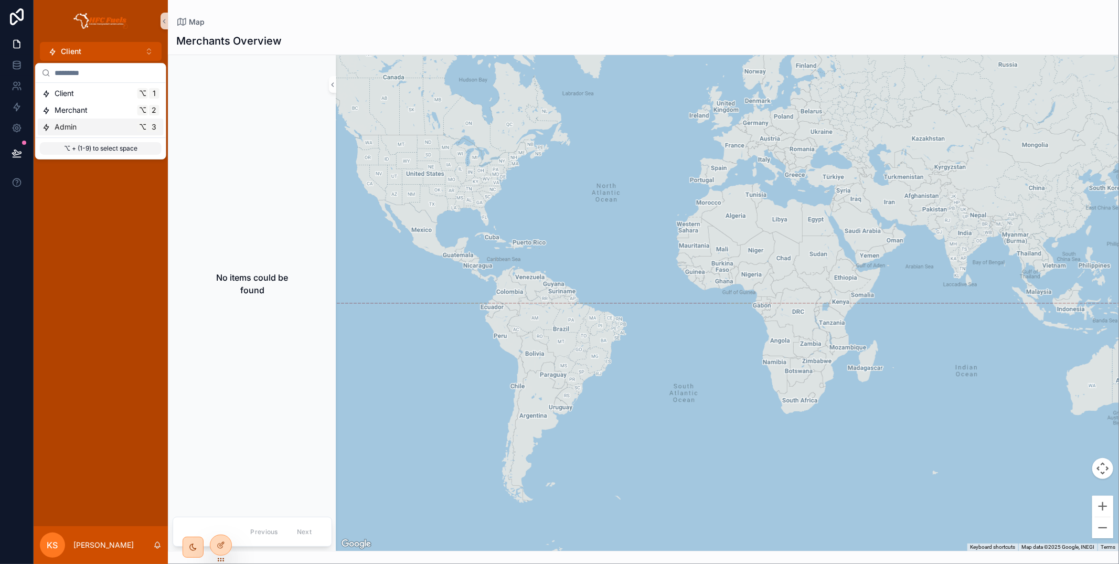
click at [108, 123] on div "Admin ⌥ 3" at bounding box center [100, 127] width 117 height 10
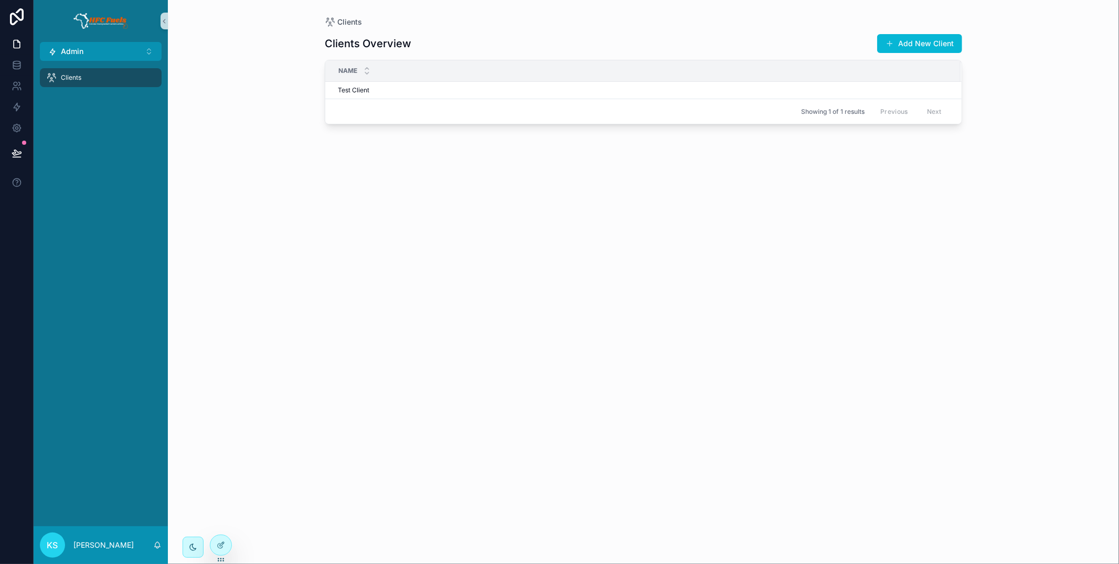
drag, startPoint x: 227, startPoint y: 544, endPoint x: 246, endPoint y: 523, distance: 27.8
click at [226, 543] on div at bounding box center [220, 545] width 21 height 20
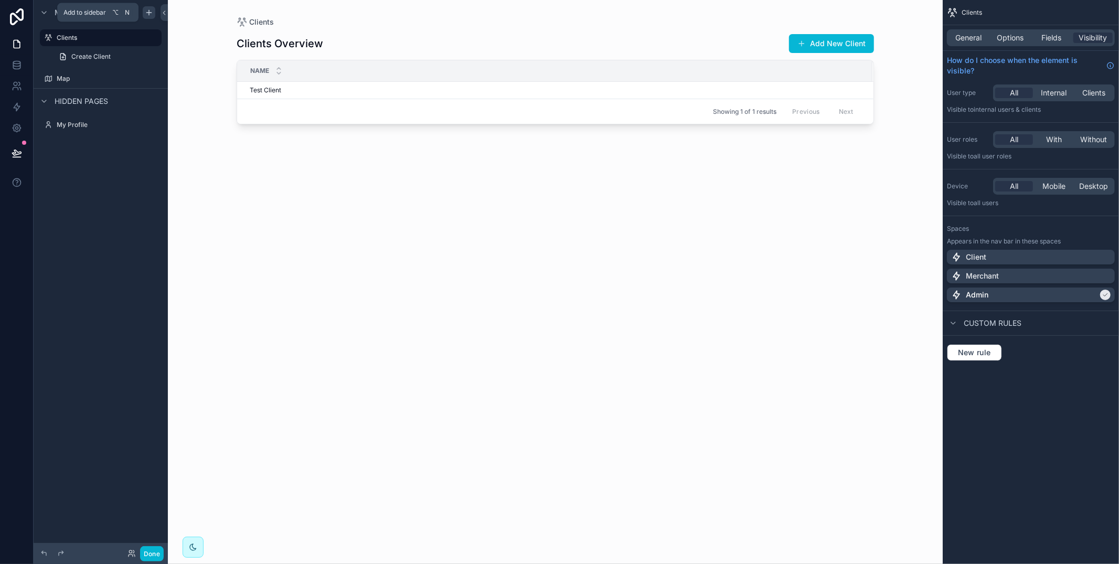
click at [151, 10] on icon "scrollable content" at bounding box center [149, 12] width 8 height 8
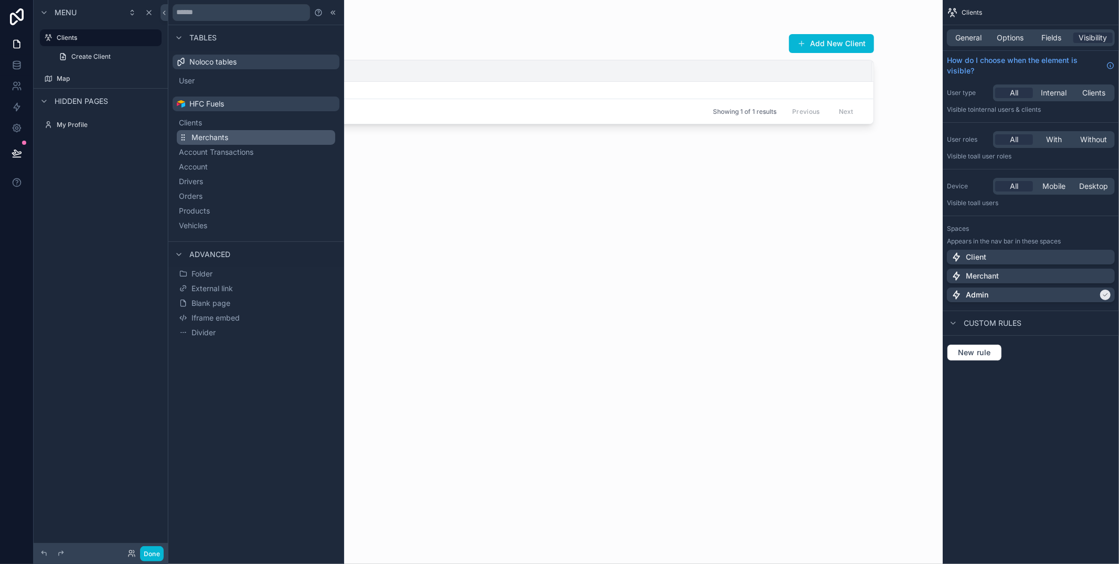
click at [248, 140] on button "Merchants" at bounding box center [256, 137] width 158 height 15
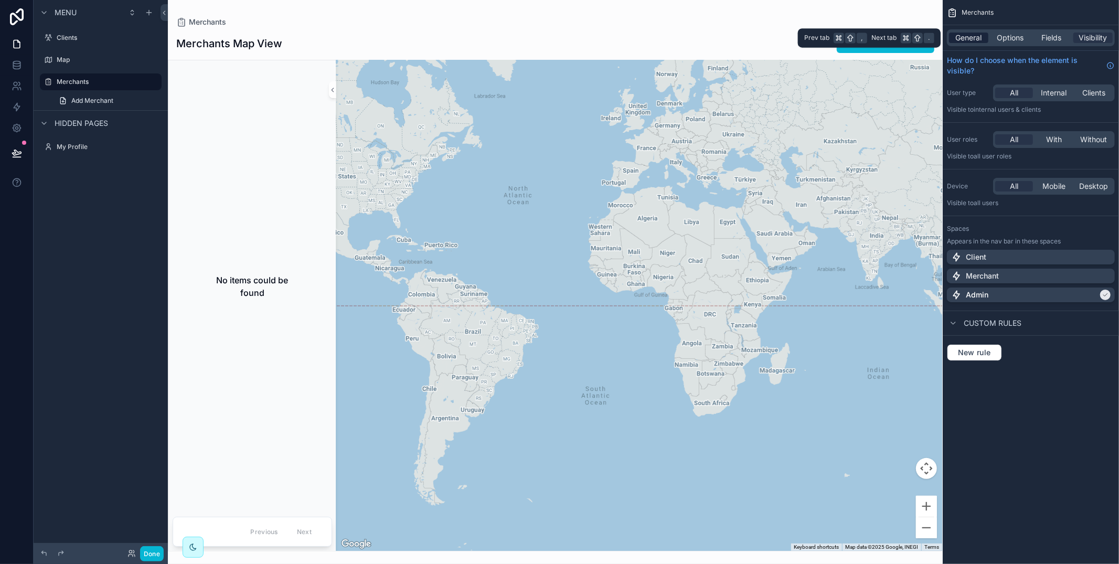
click at [974, 38] on span "General" at bounding box center [969, 38] width 26 height 10
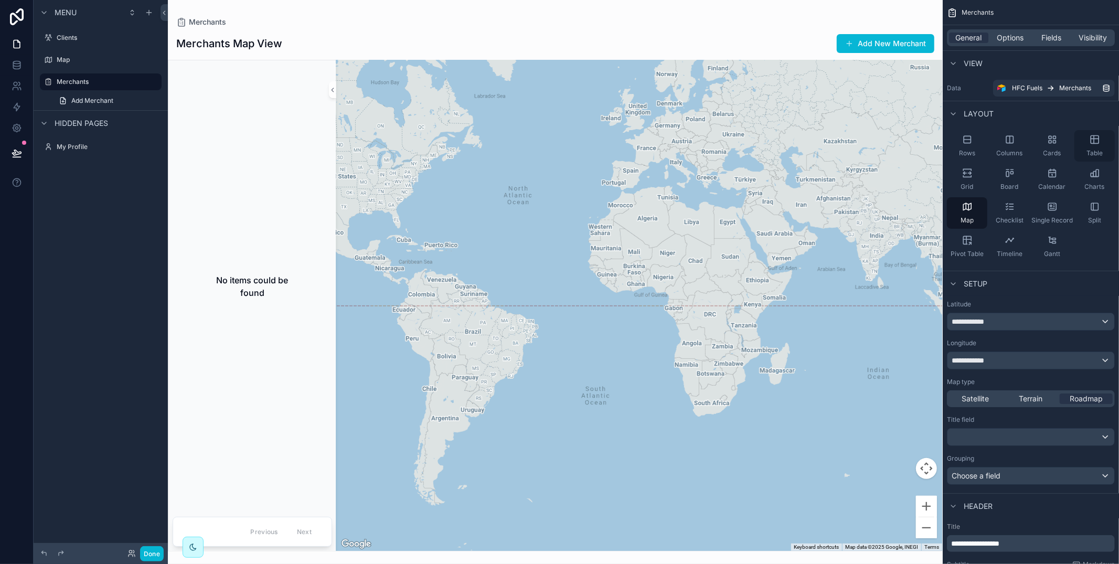
click at [1100, 143] on div "Table" at bounding box center [1094, 145] width 40 height 31
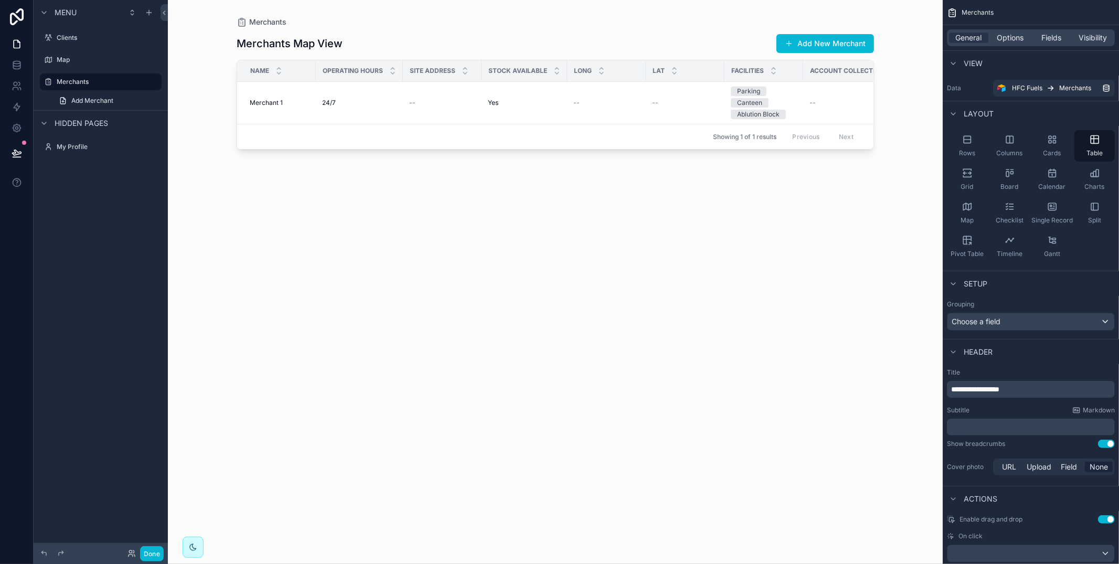
click at [821, 41] on div "scrollable content" at bounding box center [555, 275] width 671 height 551
click at [822, 44] on button "Add New Merchant" at bounding box center [825, 43] width 98 height 19
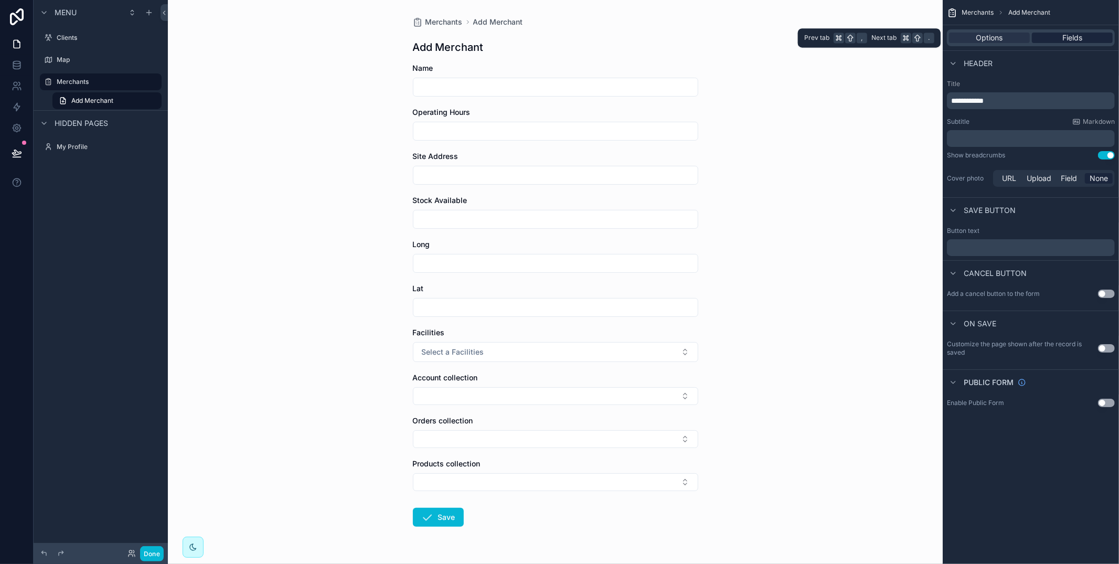
click at [1063, 41] on span "Fields" at bounding box center [1072, 38] width 20 height 10
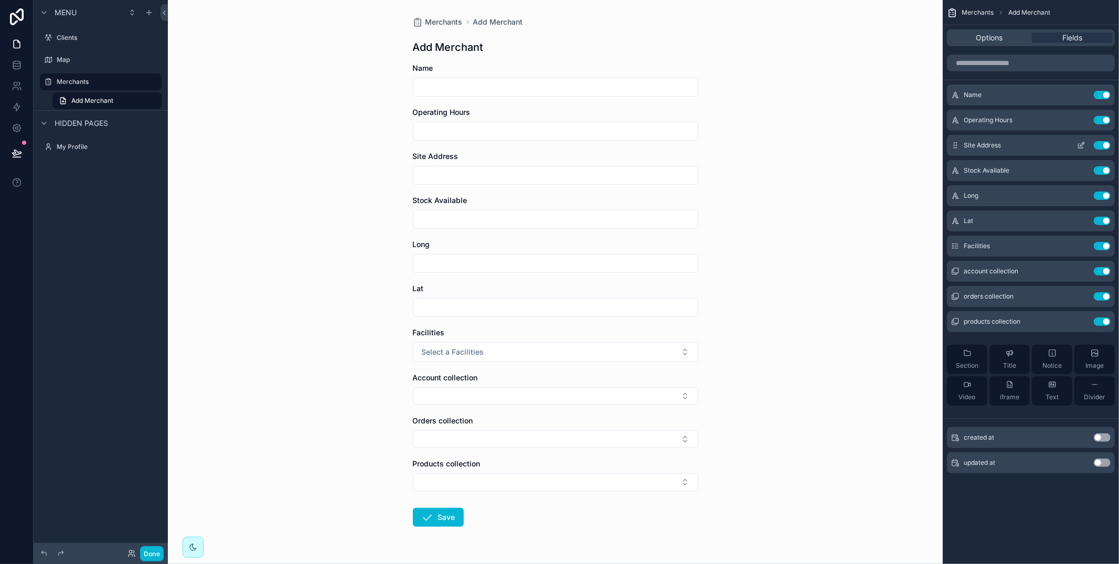
click at [1082, 145] on icon "scrollable content" at bounding box center [1081, 145] width 8 height 8
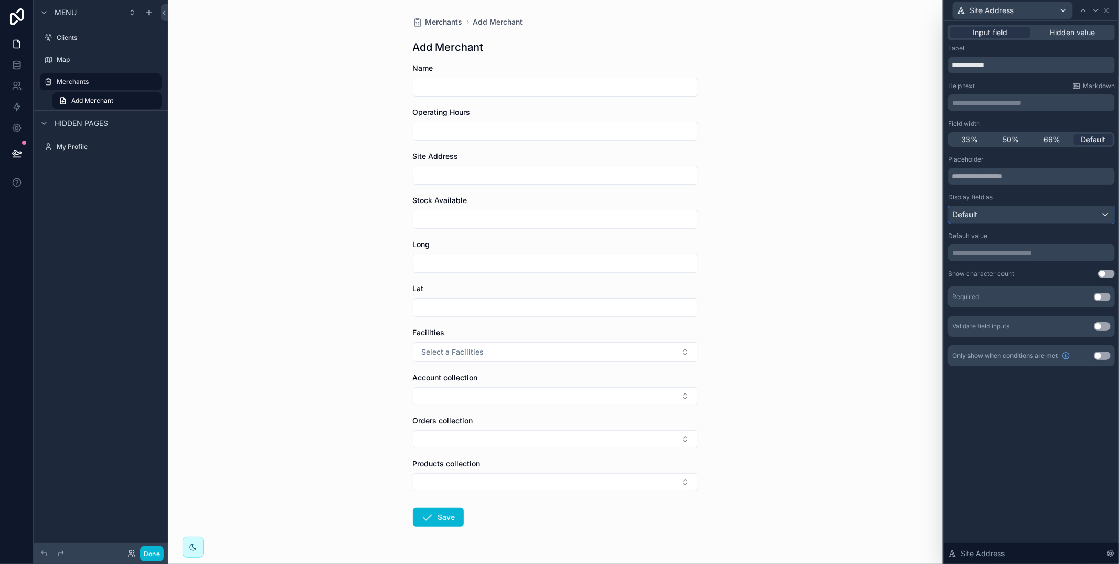
click at [1047, 219] on div "Default" at bounding box center [1031, 214] width 166 height 17
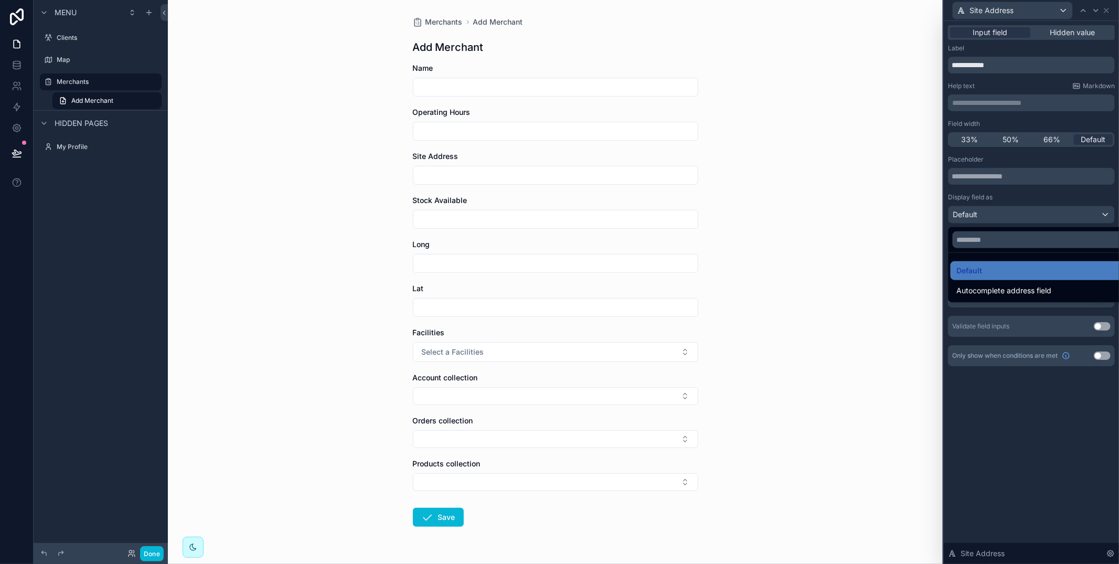
click at [1040, 288] on span "Autocomplete address field" at bounding box center [1004, 290] width 95 height 13
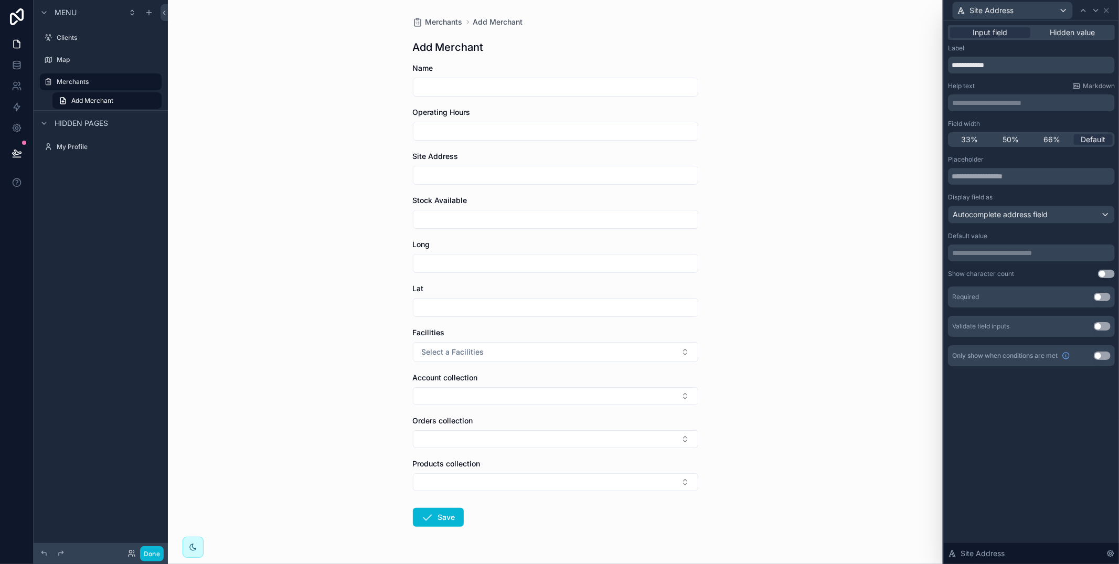
click at [569, 177] on input "scrollable content" at bounding box center [555, 175] width 284 height 15
type input "*********"
click at [156, 552] on button "Done" at bounding box center [152, 553] width 24 height 15
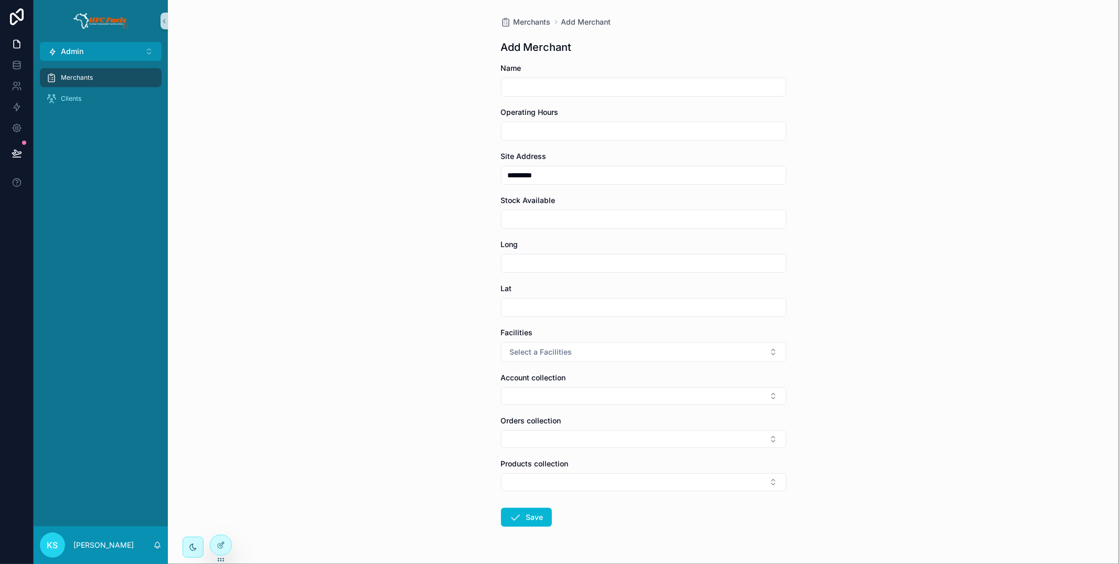
click at [548, 183] on div "*********" at bounding box center [643, 175] width 285 height 19
click at [550, 178] on input "*********" at bounding box center [643, 175] width 284 height 15
click at [620, 176] on input "**********" at bounding box center [643, 175] width 284 height 15
type input "**********"
drag, startPoint x: 936, startPoint y: 228, endPoint x: 848, endPoint y: 223, distance: 88.3
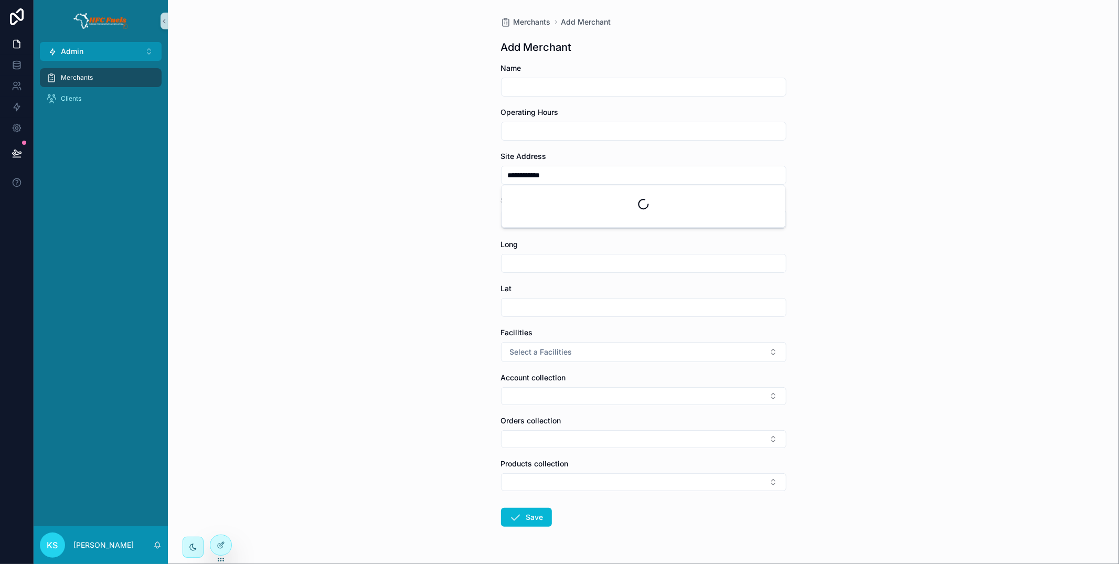
click at [934, 223] on div "**********" at bounding box center [643, 282] width 951 height 564
click at [20, 141] on button at bounding box center [16, 152] width 23 height 29
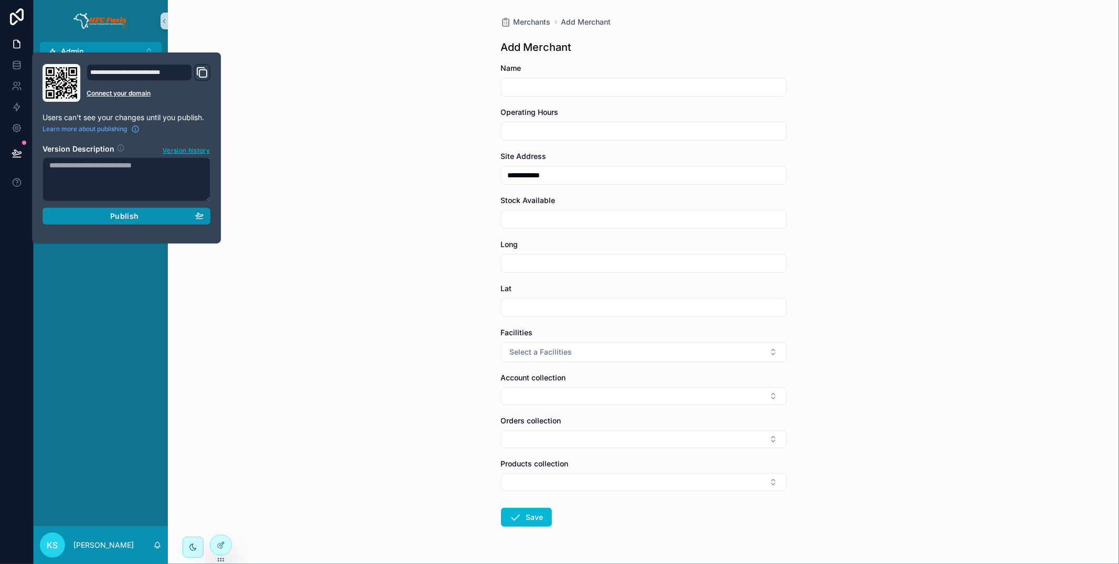
click at [87, 216] on div "Publish" at bounding box center [126, 215] width 154 height 9
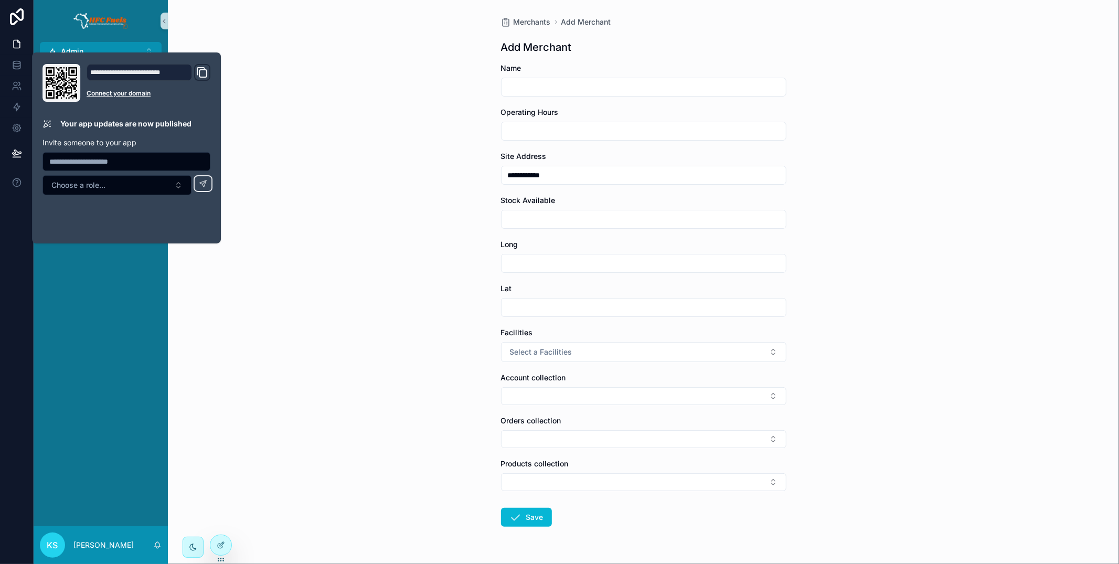
drag, startPoint x: 410, startPoint y: 241, endPoint x: 414, endPoint y: 197, distance: 44.3
click at [409, 237] on div "**********" at bounding box center [643, 282] width 951 height 564
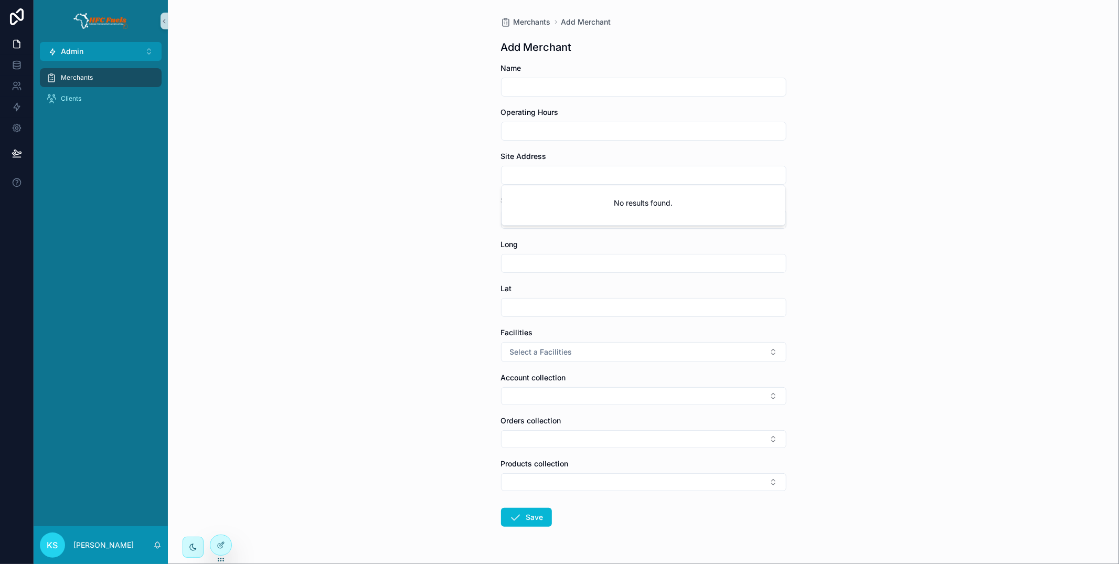
click at [572, 171] on input "scrollable content" at bounding box center [643, 175] width 284 height 15
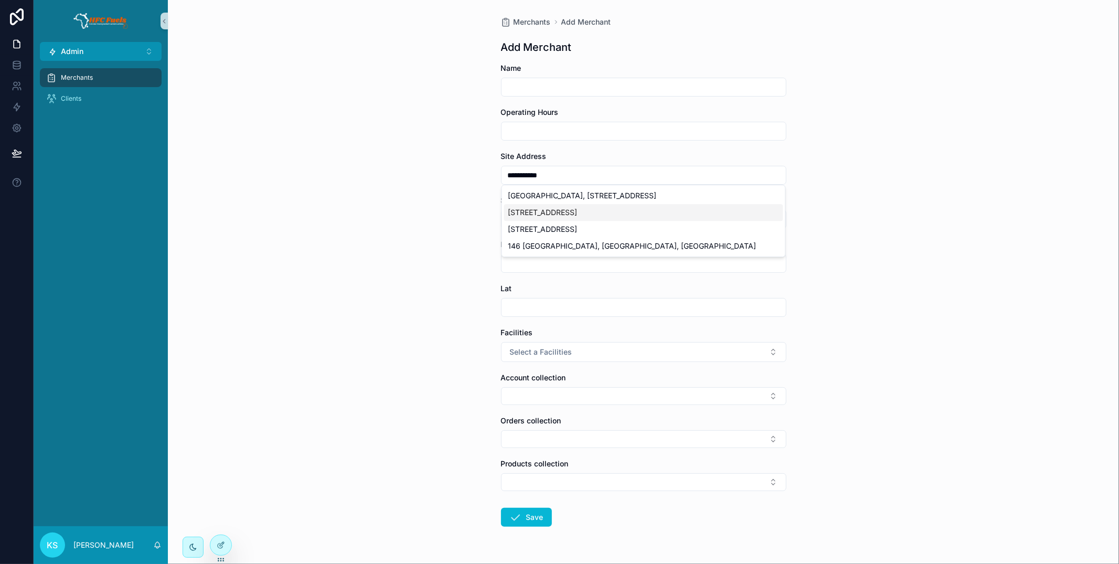
click at [579, 208] on div "[STREET_ADDRESS]" at bounding box center [643, 212] width 279 height 17
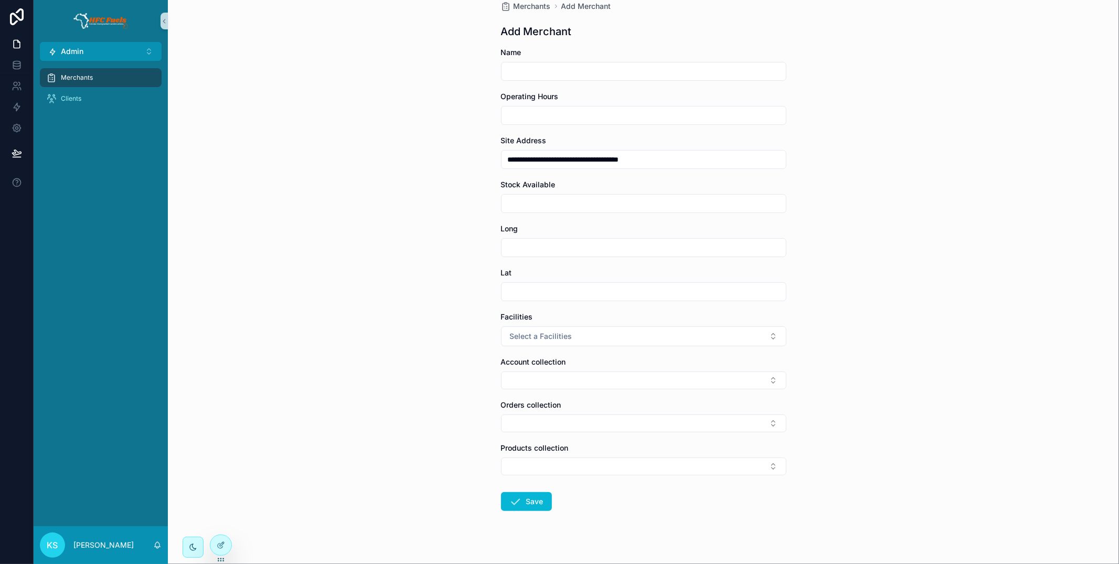
scroll to position [29, 0]
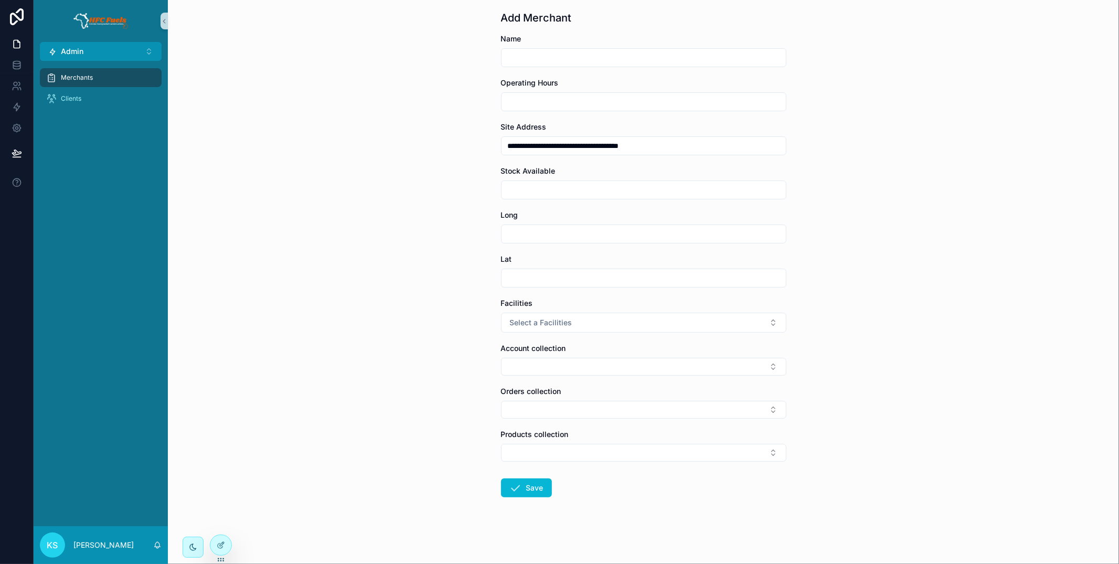
drag, startPoint x: 694, startPoint y: 143, endPoint x: 340, endPoint y: 137, distance: 354.1
click at [340, 137] on div "**********" at bounding box center [643, 253] width 951 height 564
type input "**********"
click at [586, 142] on input "**********" at bounding box center [643, 145] width 284 height 15
type input "**********"
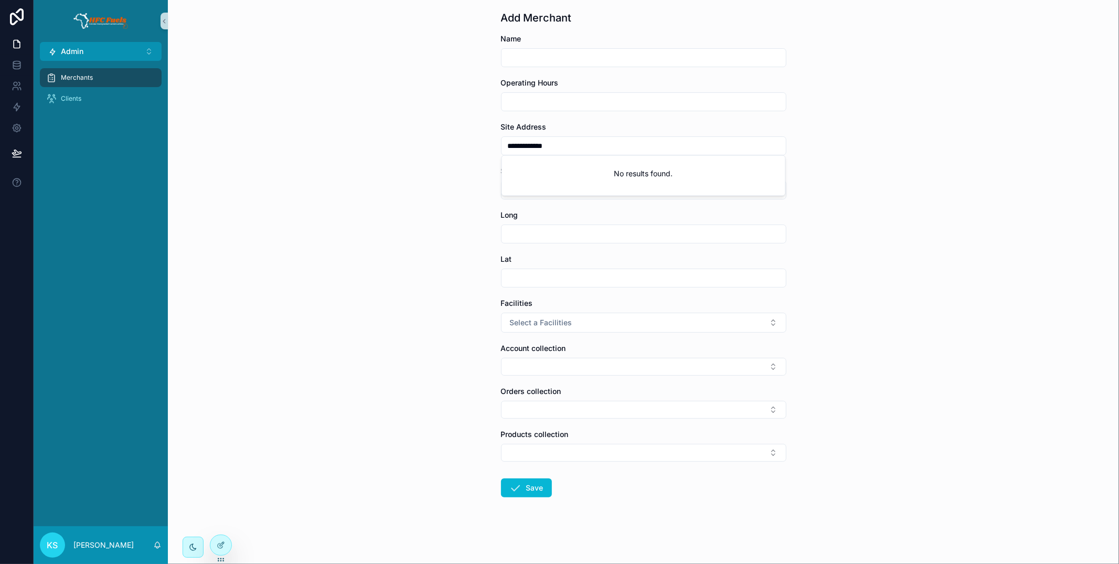
click at [863, 149] on div "**********" at bounding box center [643, 253] width 951 height 564
click at [220, 539] on div at bounding box center [220, 545] width 21 height 20
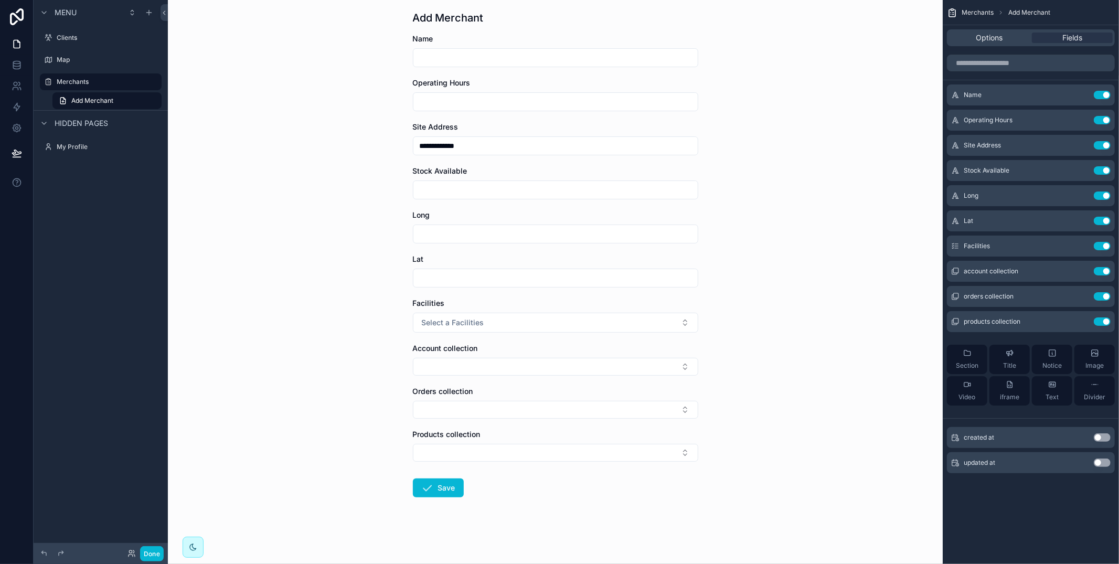
scroll to position [0, 0]
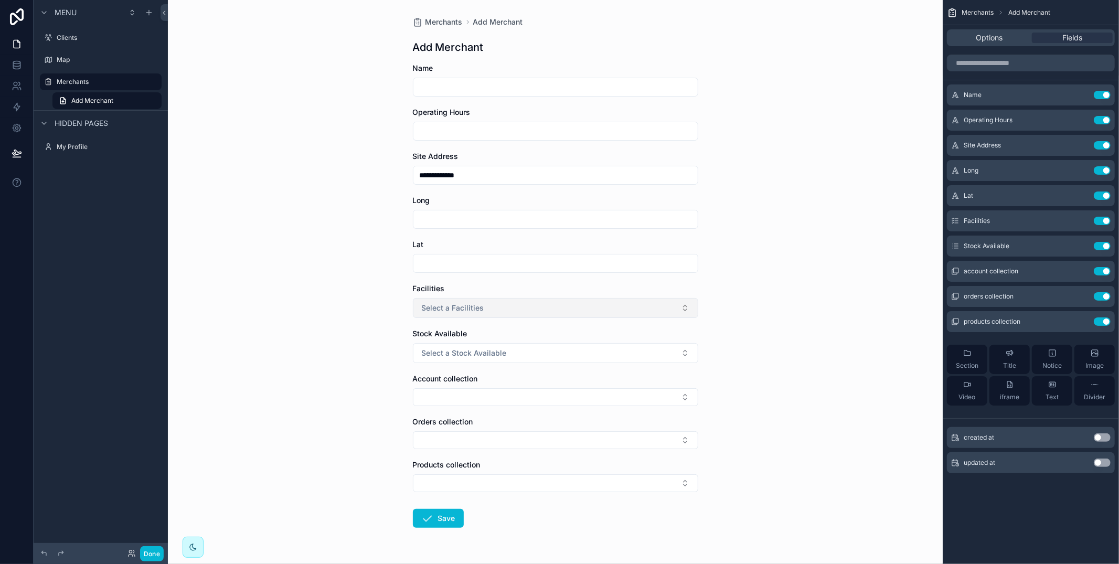
click at [593, 300] on button "Select a Facilities" at bounding box center [555, 308] width 285 height 20
click at [592, 288] on div "Facilities" at bounding box center [555, 288] width 285 height 10
click at [1099, 271] on button "Use setting" at bounding box center [1102, 271] width 17 height 8
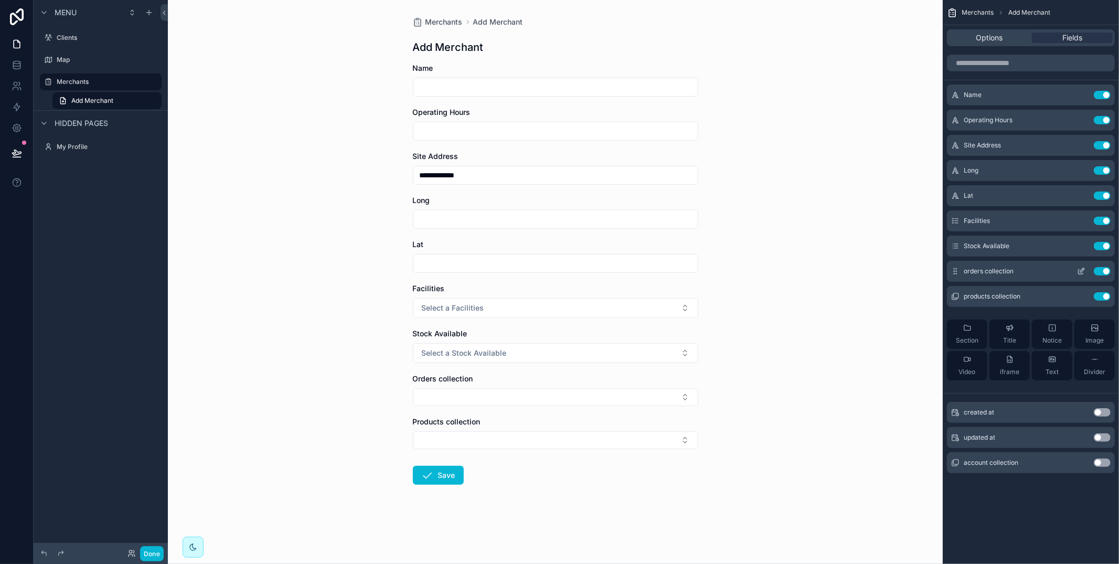
click at [1101, 270] on button "Use setting" at bounding box center [1102, 271] width 17 height 8
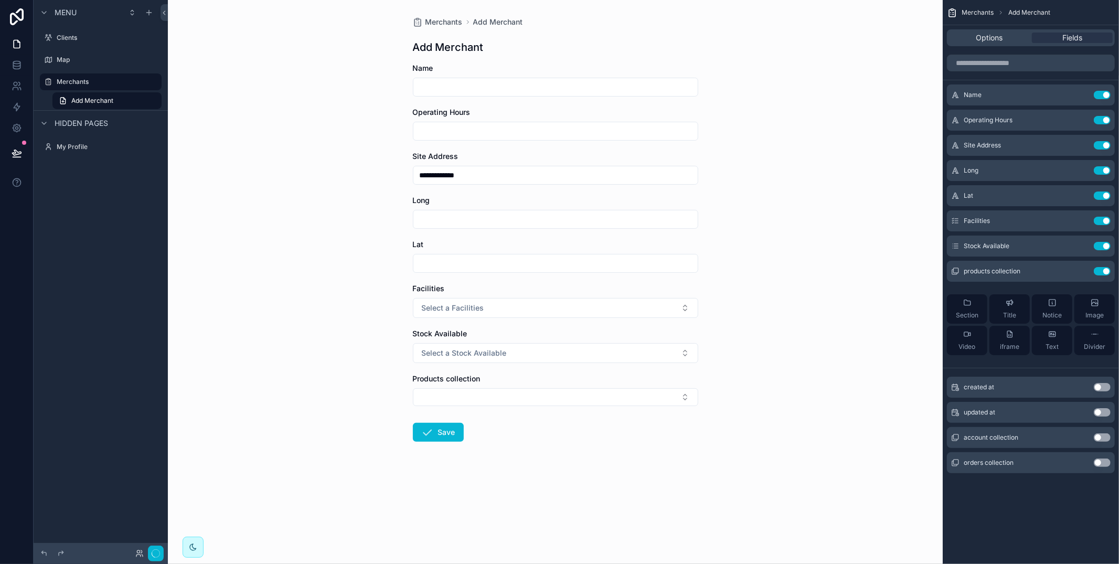
click at [1101, 270] on button "Use setting" at bounding box center [1102, 271] width 17 height 8
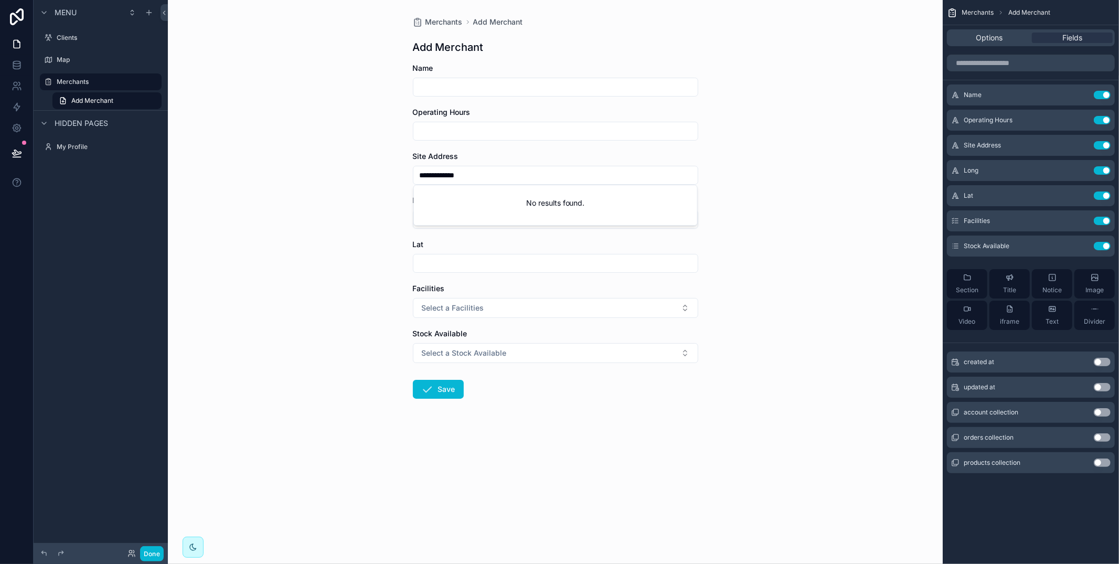
drag, startPoint x: 498, startPoint y: 178, endPoint x: 490, endPoint y: 175, distance: 8.0
click at [496, 177] on input "**********" at bounding box center [555, 175] width 284 height 15
drag, startPoint x: 358, startPoint y: 217, endPoint x: 367, endPoint y: 184, distance: 34.9
click at [360, 211] on div "**********" at bounding box center [555, 282] width 775 height 564
click at [443, 25] on span "Merchants" at bounding box center [443, 22] width 37 height 10
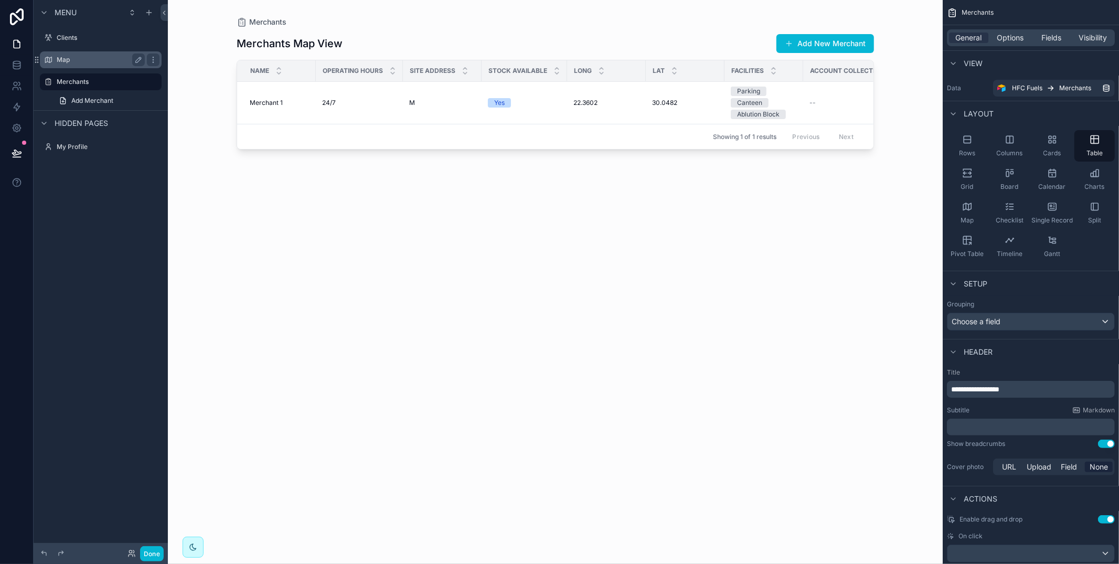
click at [97, 54] on div "Map" at bounding box center [101, 59] width 88 height 13
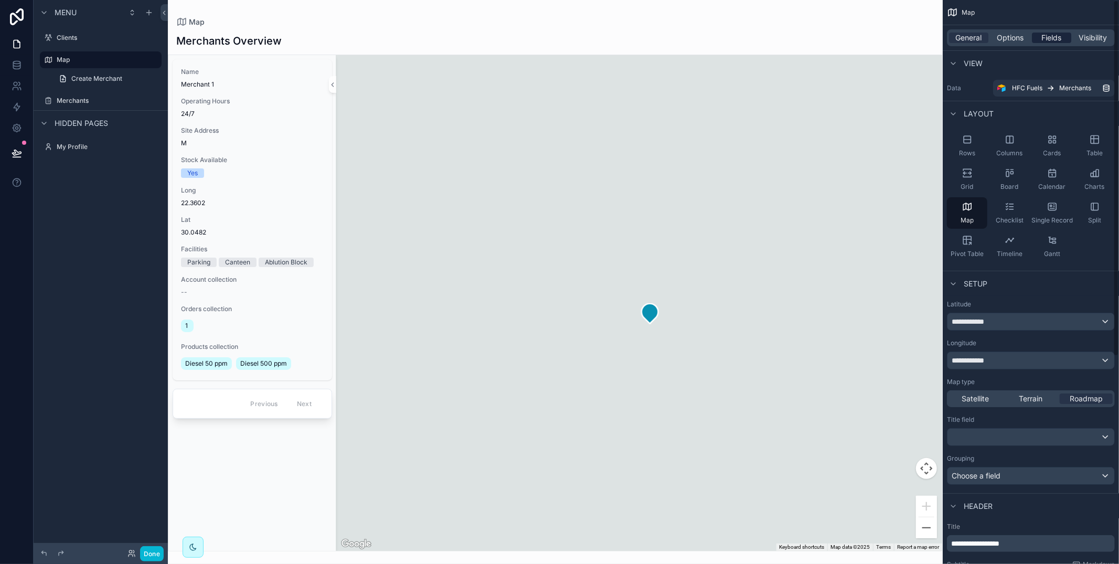
click at [1063, 41] on div "Fields" at bounding box center [1051, 38] width 39 height 10
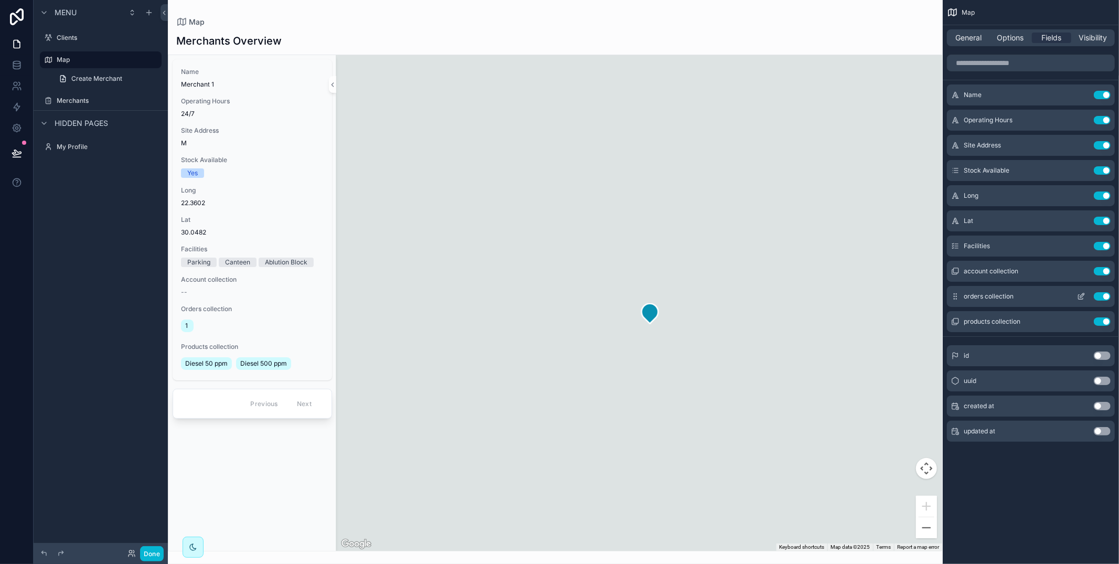
click at [1105, 270] on button "Use setting" at bounding box center [1102, 271] width 17 height 8
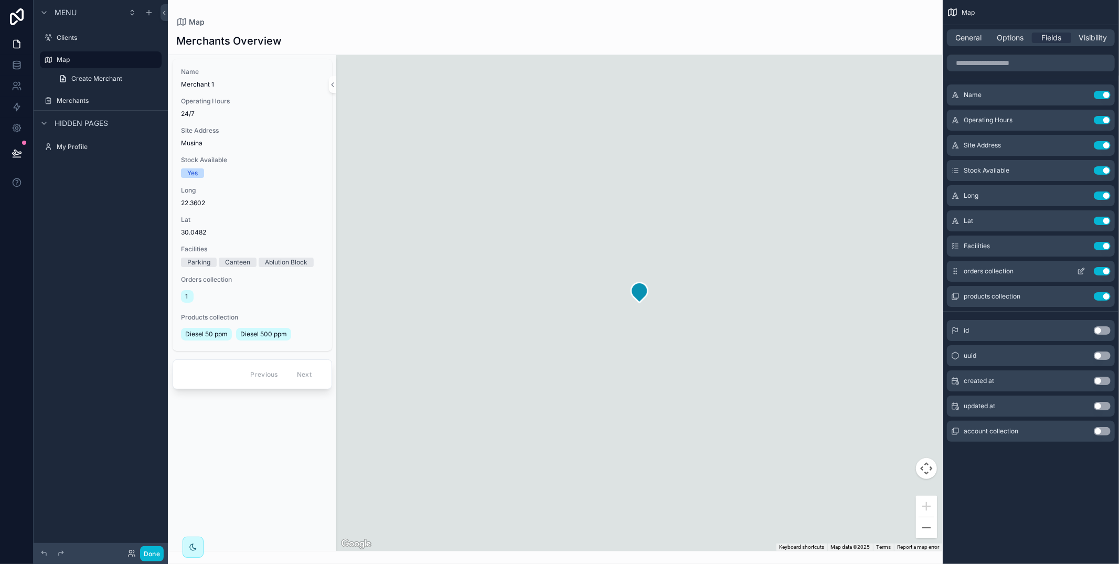
click at [1103, 268] on button "Use setting" at bounding box center [1102, 271] width 17 height 8
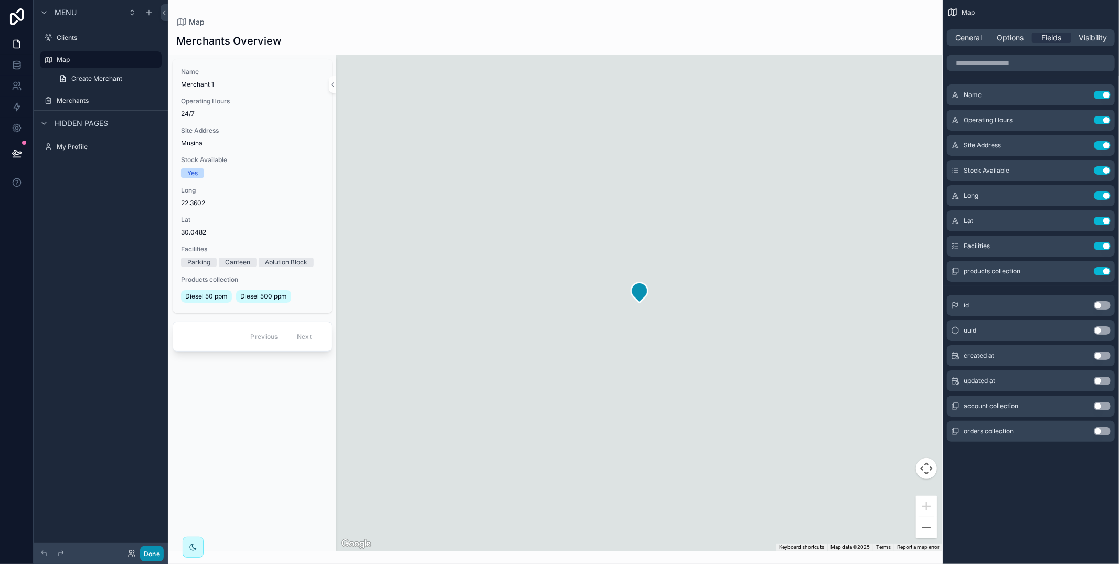
click at [155, 554] on button "Done" at bounding box center [152, 553] width 24 height 15
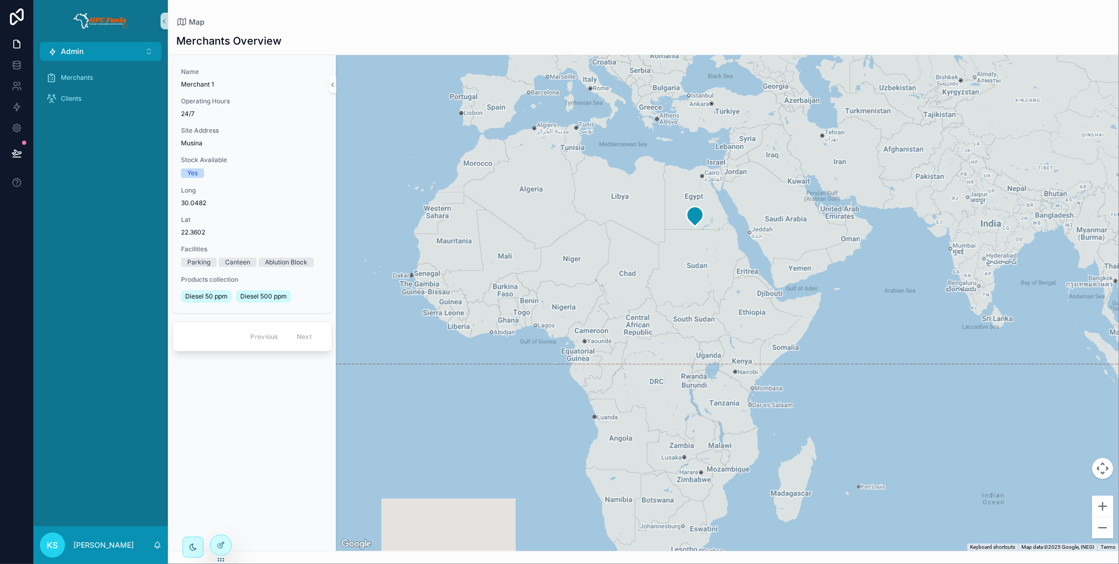
drag, startPoint x: 623, startPoint y: 371, endPoint x: 661, endPoint y: 211, distance: 164.5
click at [661, 211] on div "scrollable content" at bounding box center [727, 303] width 782 height 496
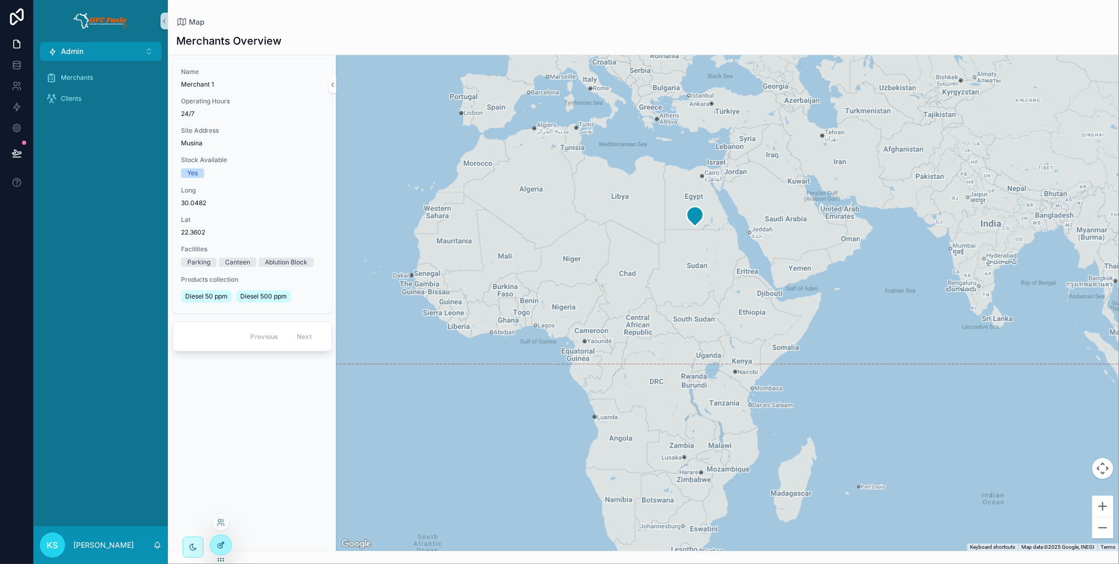
click at [221, 547] on icon at bounding box center [221, 545] width 8 height 8
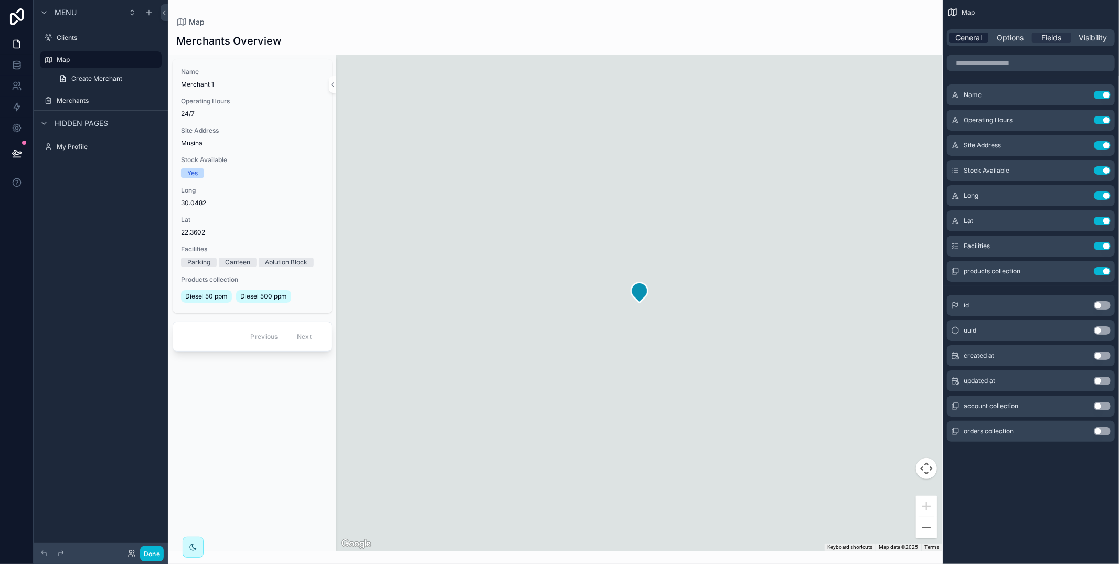
click at [964, 38] on span "General" at bounding box center [969, 38] width 26 height 10
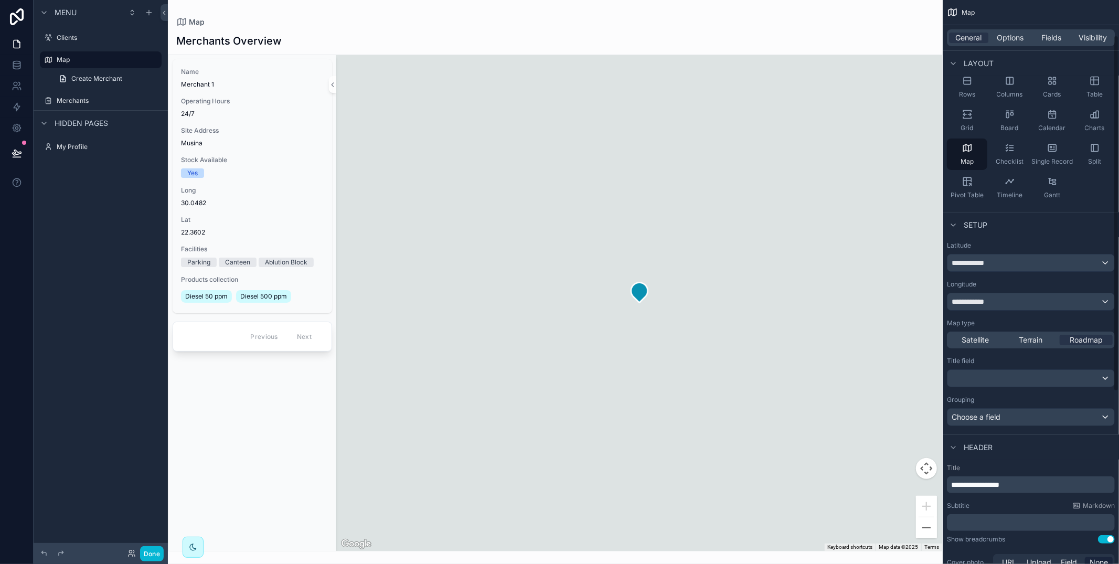
scroll to position [67, 0]
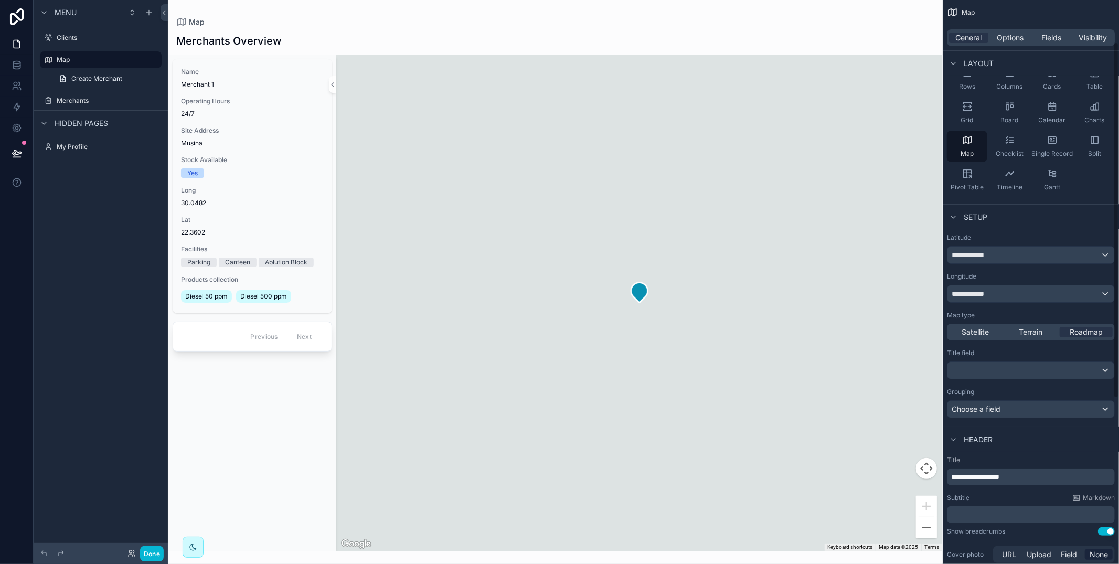
click at [1007, 240] on div "Latitude" at bounding box center [1031, 237] width 168 height 8
click at [1015, 256] on div "**********" at bounding box center [1030, 254] width 167 height 17
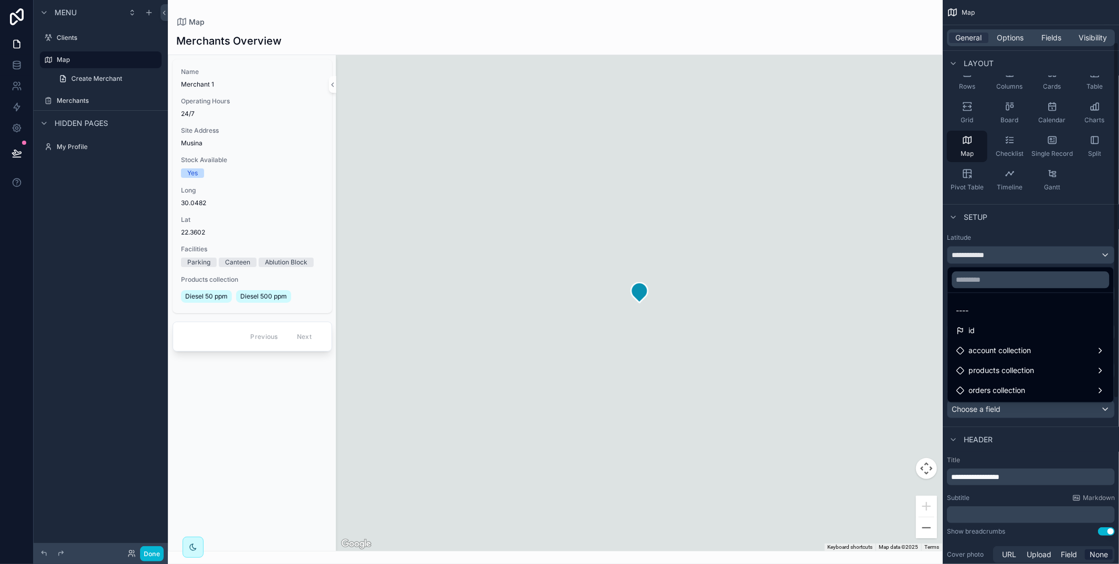
click at [1007, 223] on div "scrollable content" at bounding box center [559, 282] width 1119 height 564
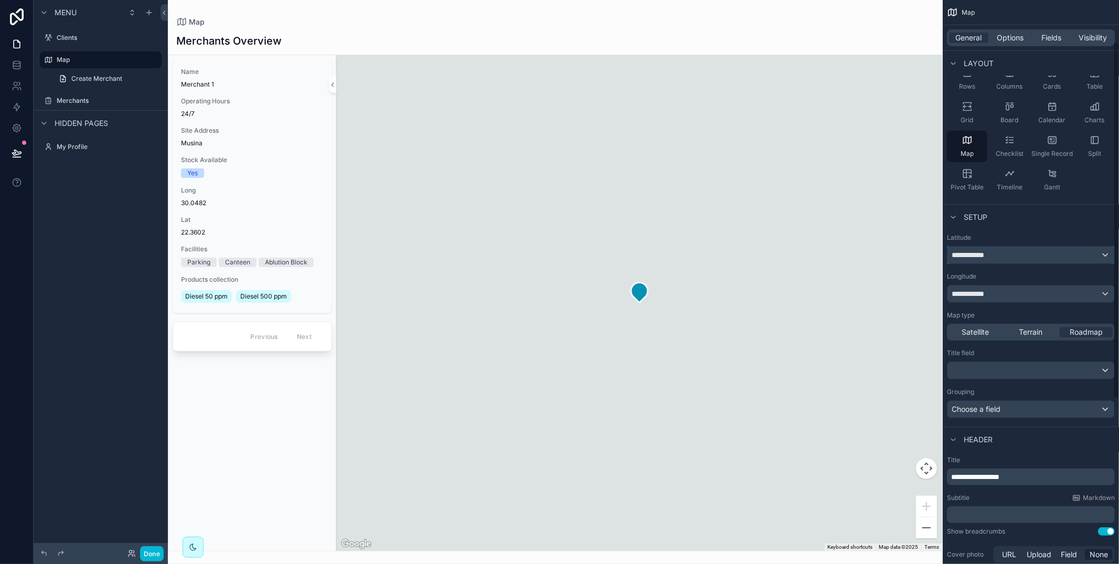
click at [1021, 253] on div "**********" at bounding box center [1030, 254] width 167 height 17
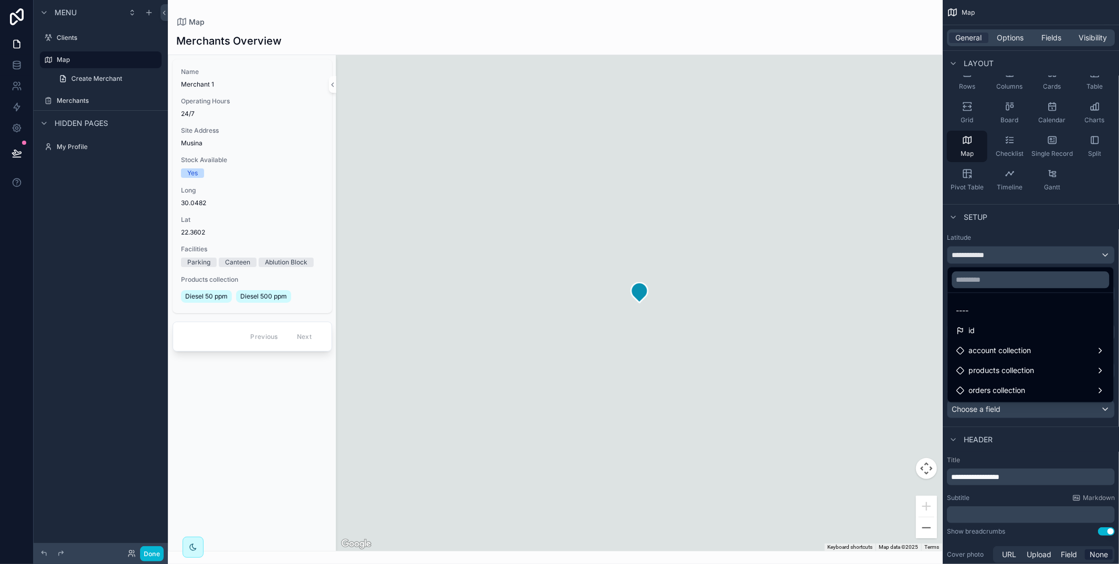
click at [1021, 235] on div "scrollable content" at bounding box center [559, 282] width 1119 height 564
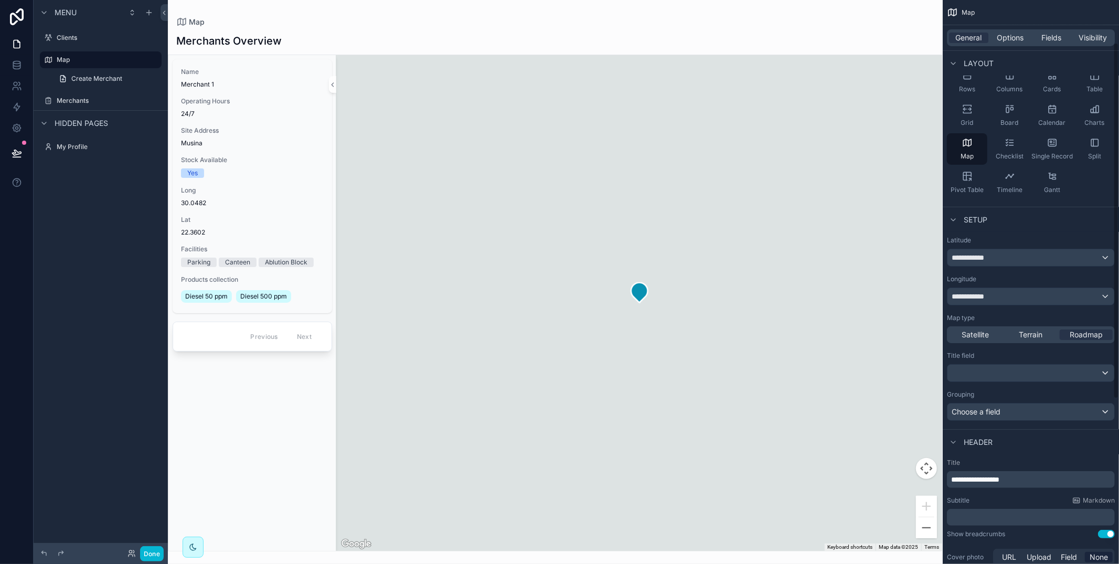
scroll to position [53, 0]
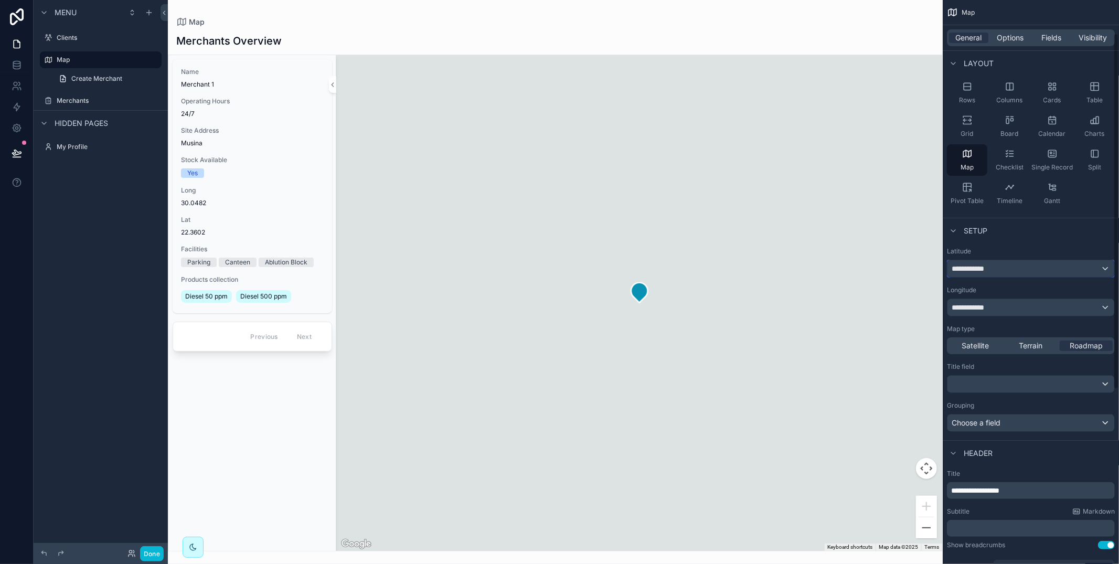
click at [1002, 266] on div "**********" at bounding box center [1030, 268] width 167 height 17
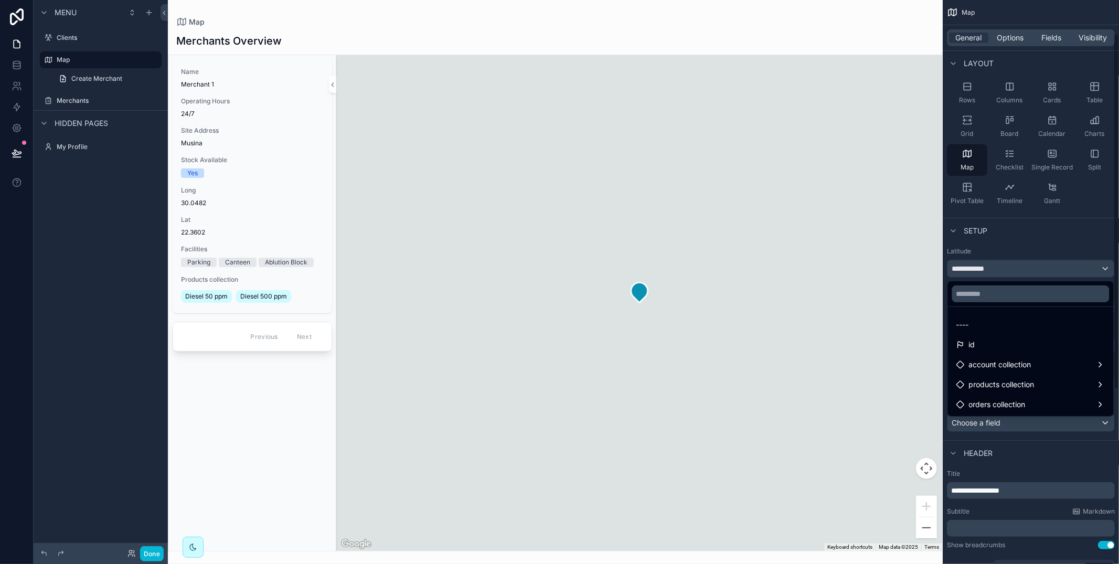
click at [995, 219] on div "scrollable content" at bounding box center [559, 282] width 1119 height 564
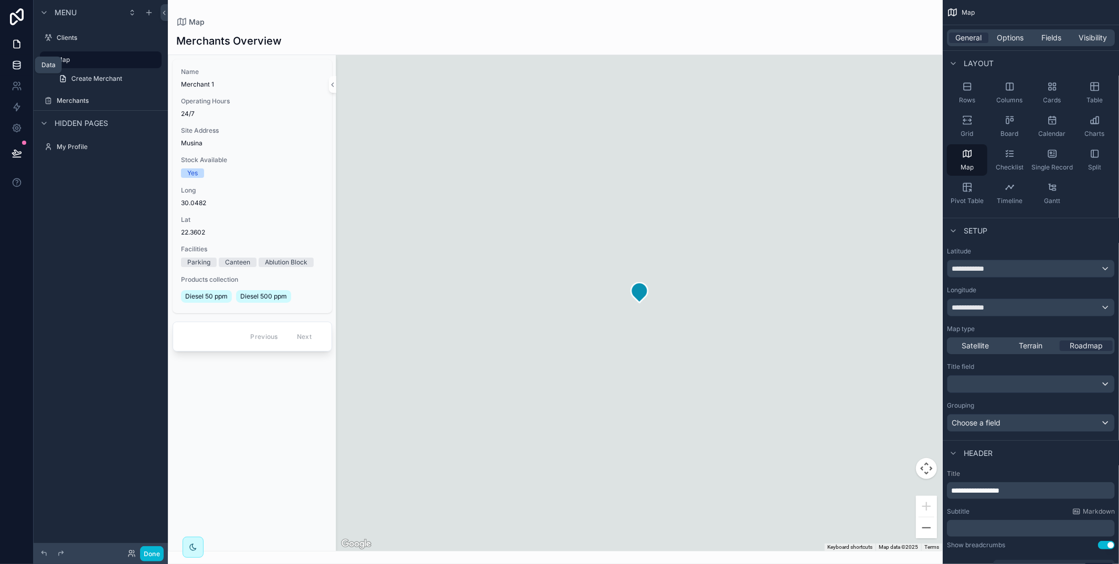
click at [14, 62] on icon at bounding box center [17, 65] width 10 height 10
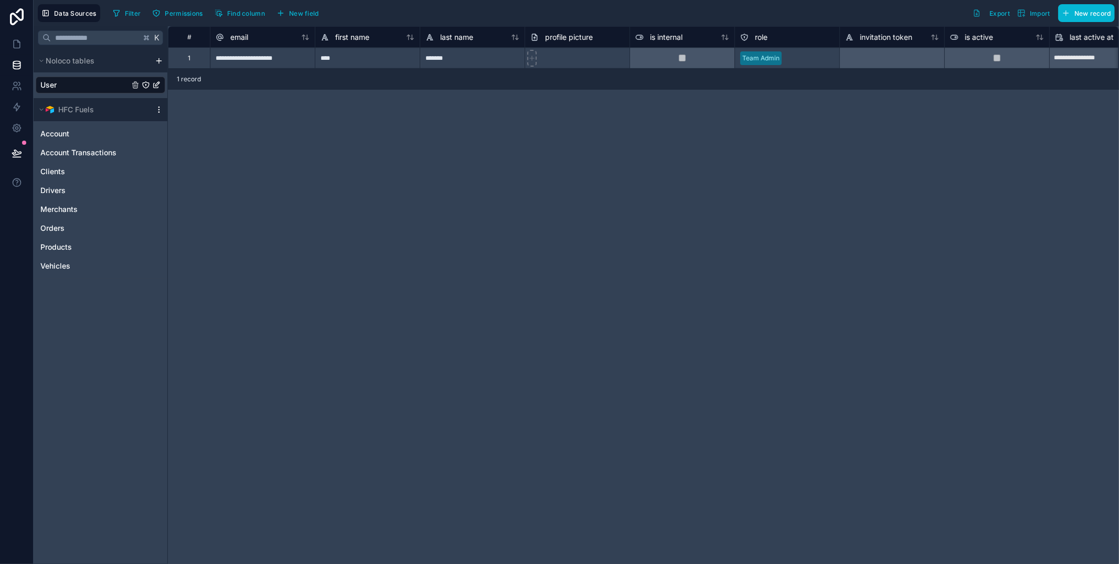
click at [158, 108] on icon "scrollable content" at bounding box center [158, 107] width 1 height 1
drag, startPoint x: 179, startPoint y: 149, endPoint x: 180, endPoint y: 166, distance: 16.8
click at [179, 149] on span "Queue data sync" at bounding box center [213, 149] width 76 height 8
click at [180, 170] on button "Queue schema sync" at bounding box center [217, 166] width 126 height 17
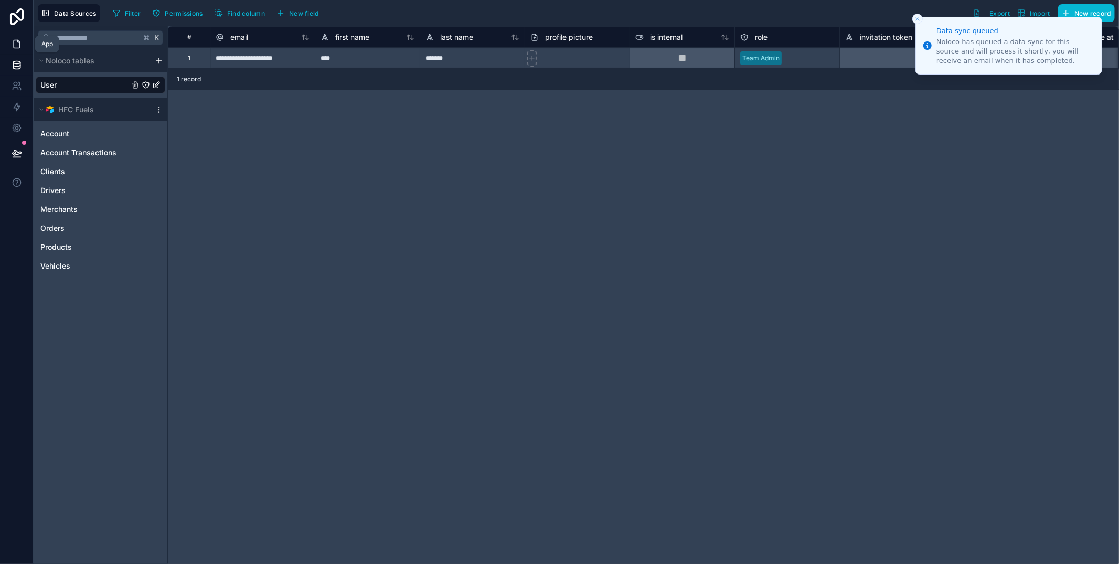
click at [15, 42] on icon at bounding box center [17, 44] width 10 height 10
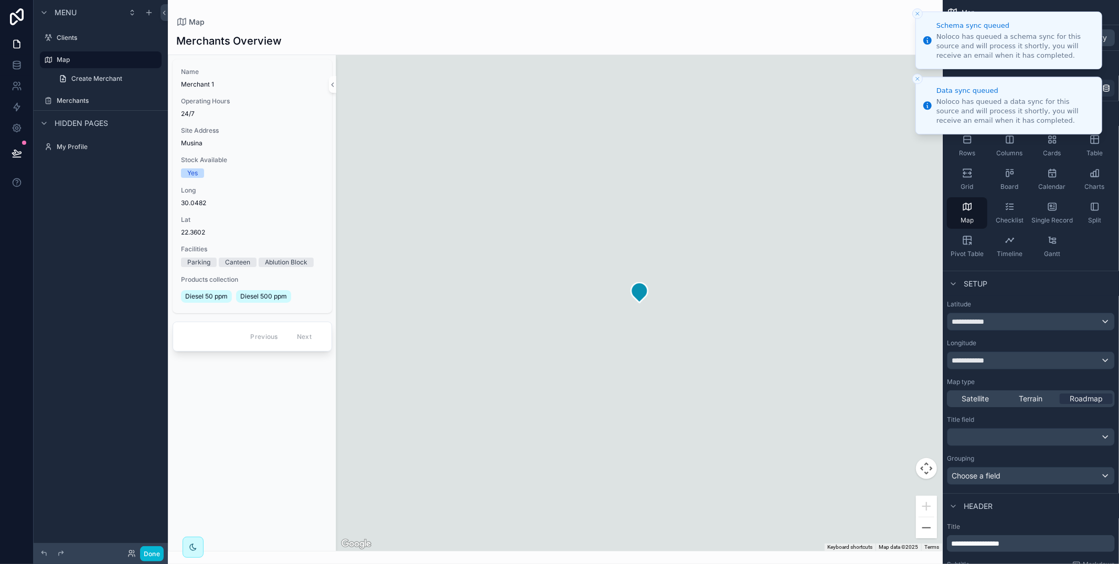
click at [923, 19] on li "Schema sync queued Noloco has queued a schema sync for this source and will pro…" at bounding box center [1008, 41] width 187 height 58
click at [919, 14] on icon "Close toast" at bounding box center [917, 13] width 6 height 6
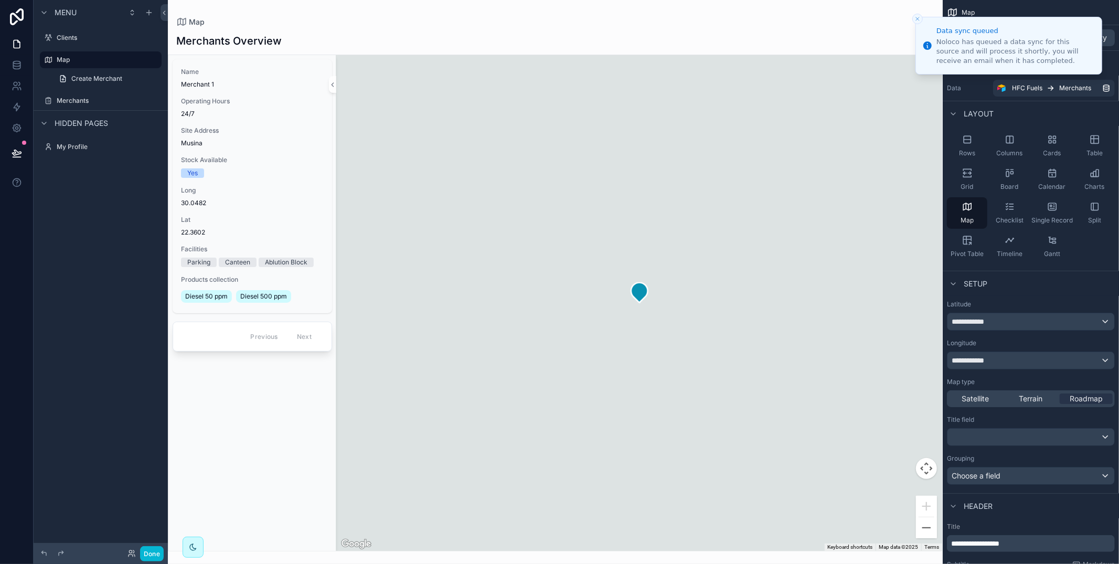
click at [919, 16] on icon "Close toast" at bounding box center [917, 19] width 6 height 6
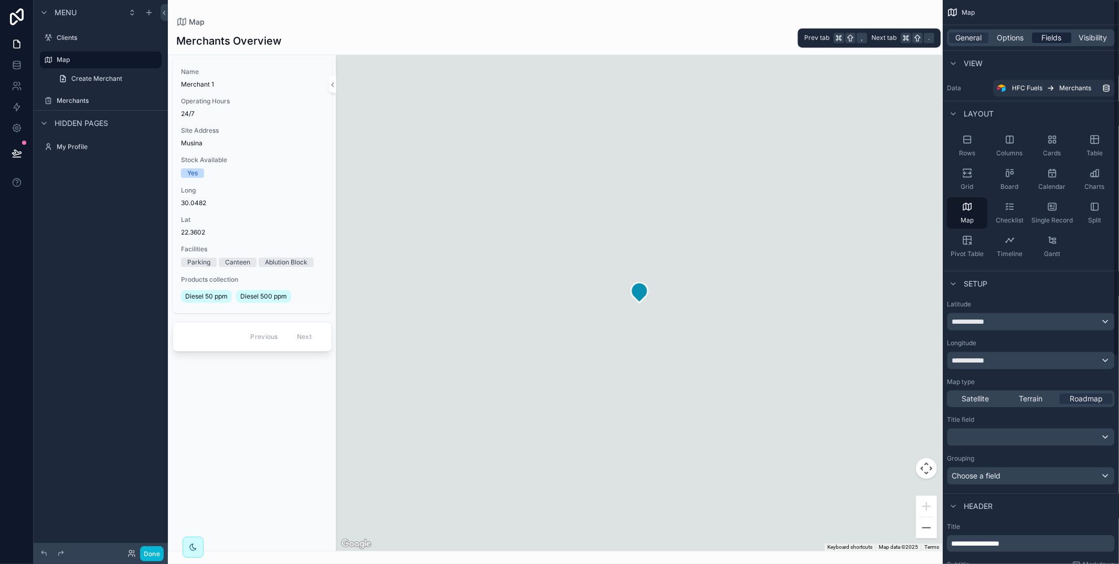
click at [1063, 35] on div "Fields" at bounding box center [1051, 38] width 39 height 10
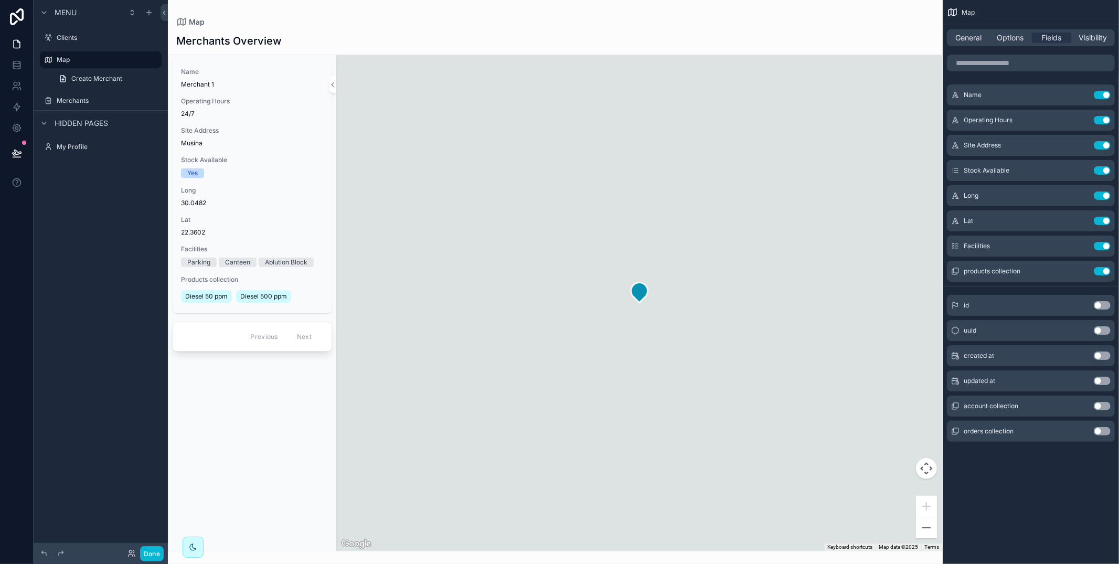
drag, startPoint x: 1078, startPoint y: 271, endPoint x: 1081, endPoint y: 260, distance: 12.1
click at [0, 0] on icon "scrollable content" at bounding box center [0, 0] width 0 height 0
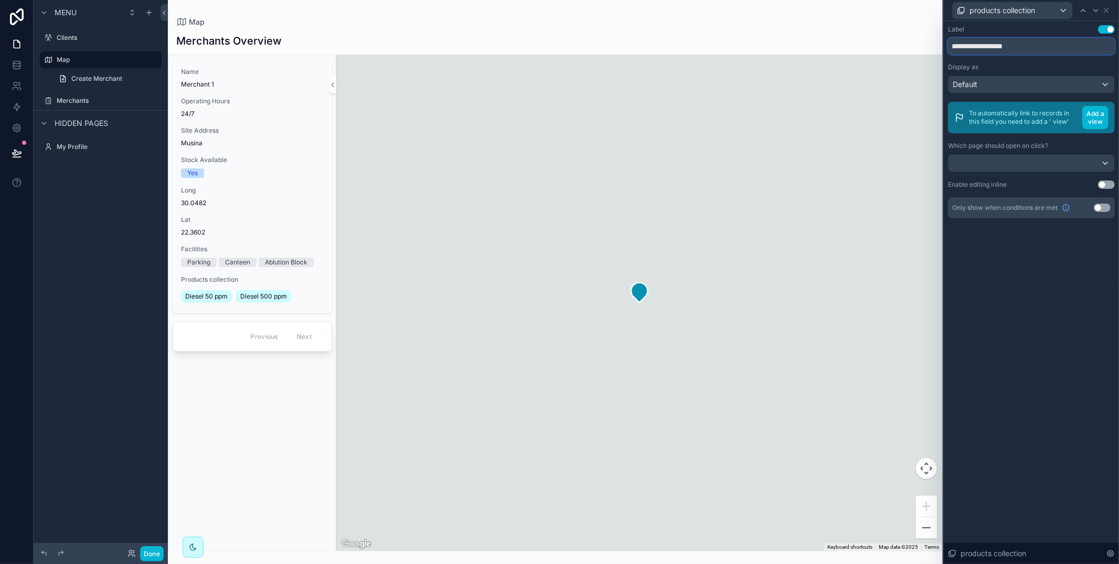
click at [1007, 48] on input "**********" at bounding box center [1031, 46] width 167 height 17
type input "********"
click at [1106, 10] on icon at bounding box center [1106, 10] width 4 height 4
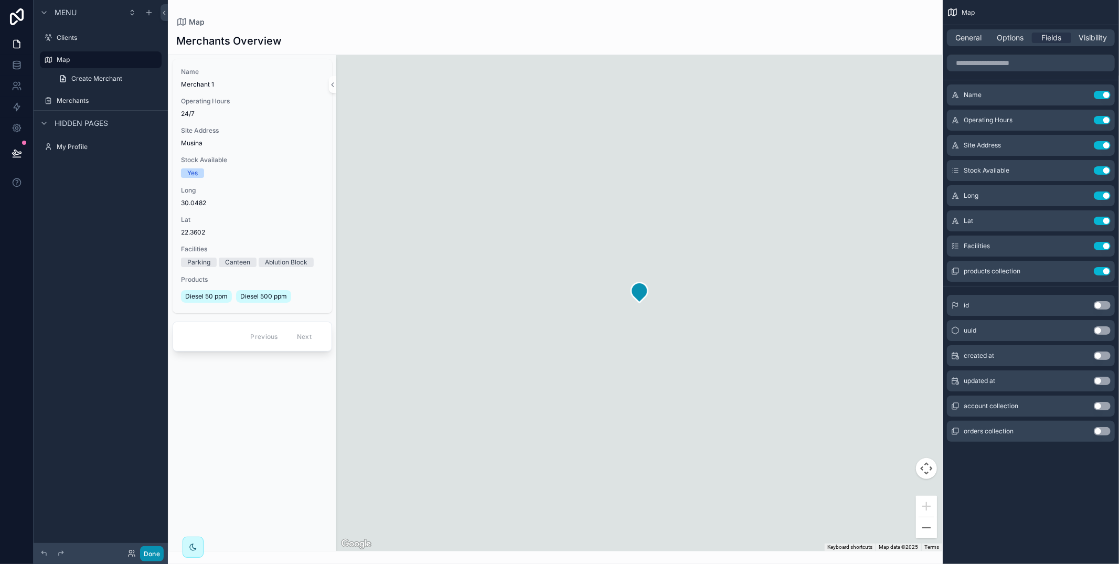
click at [154, 554] on button "Done" at bounding box center [152, 553] width 24 height 15
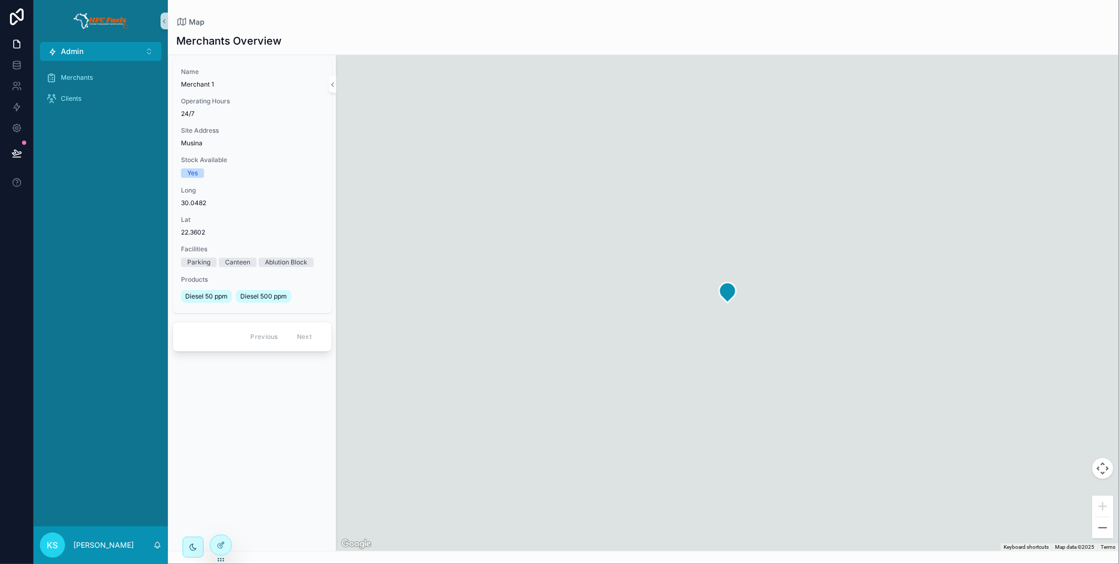
drag, startPoint x: 219, startPoint y: 548, endPoint x: 212, endPoint y: 475, distance: 73.7
click at [219, 548] on icon at bounding box center [221, 545] width 8 height 8
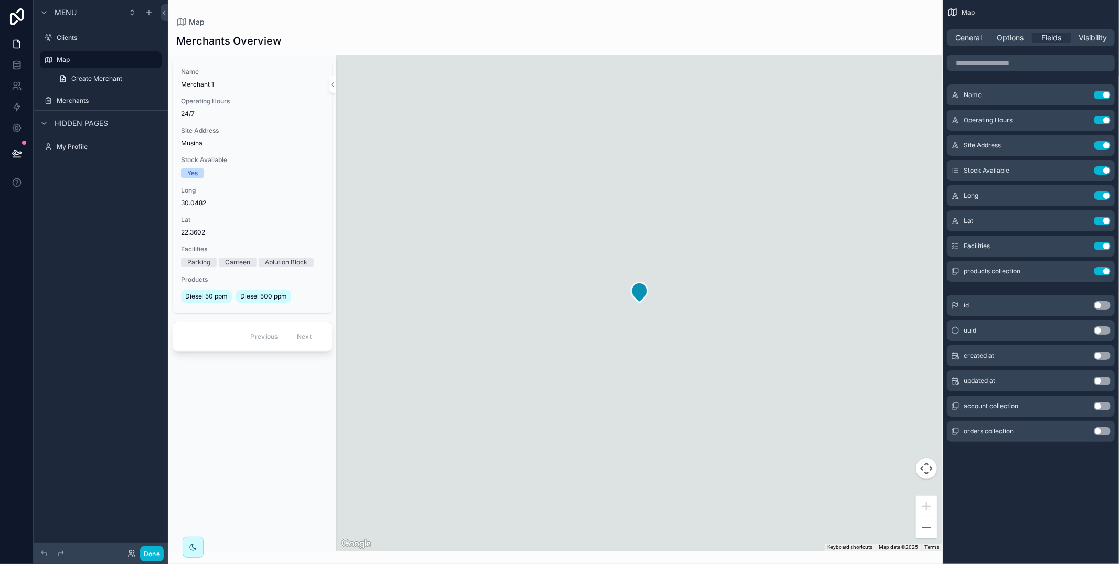
drag, startPoint x: 93, startPoint y: 98, endPoint x: 210, endPoint y: 105, distance: 117.2
click at [93, 97] on label "Merchants" at bounding box center [108, 101] width 103 height 8
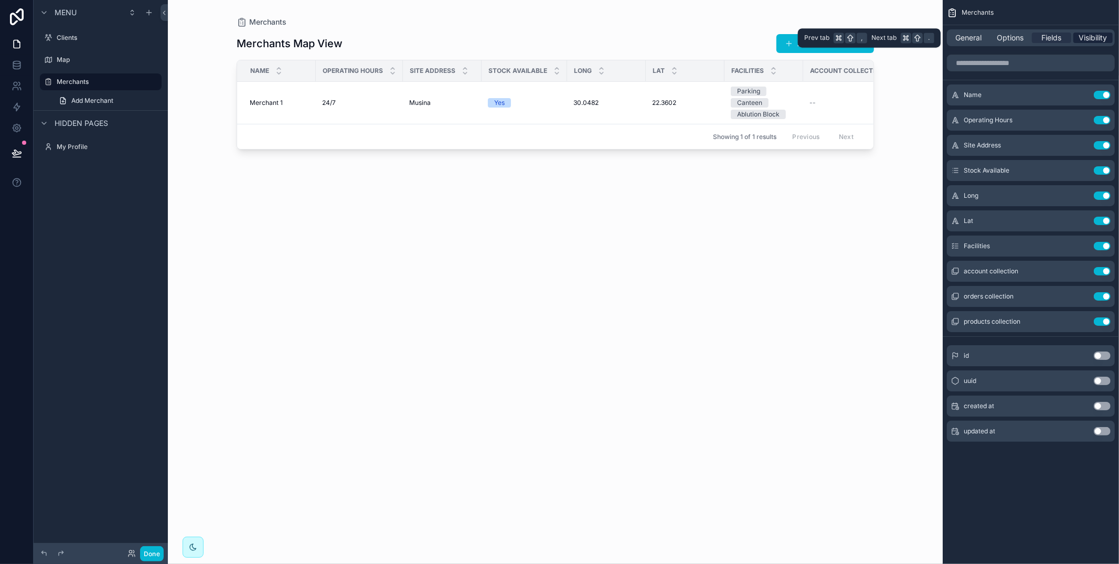
click at [1101, 39] on span "Visibility" at bounding box center [1093, 38] width 28 height 10
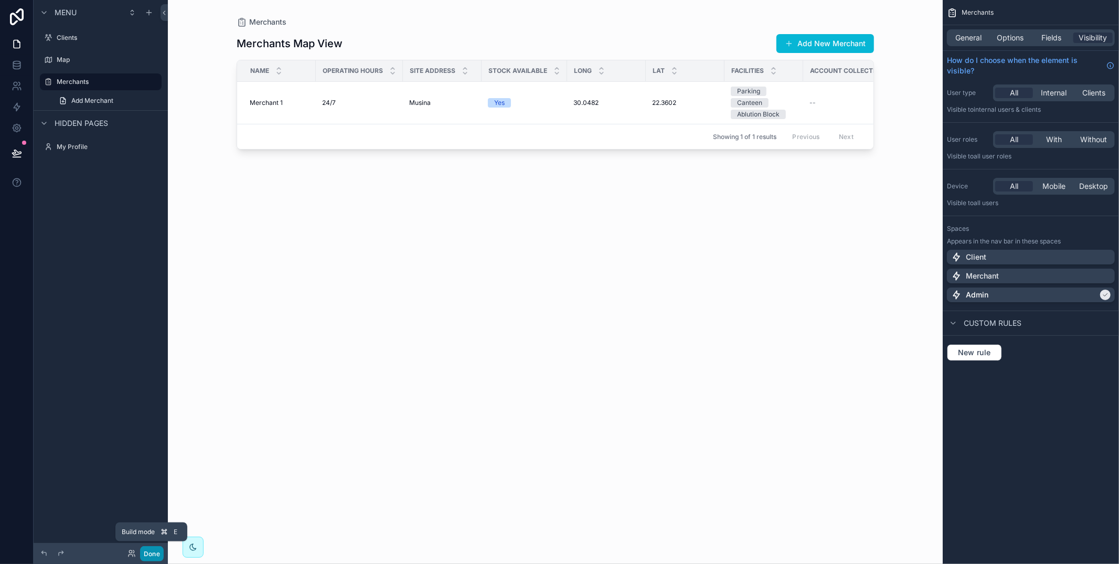
click at [153, 551] on button "Done" at bounding box center [152, 553] width 24 height 15
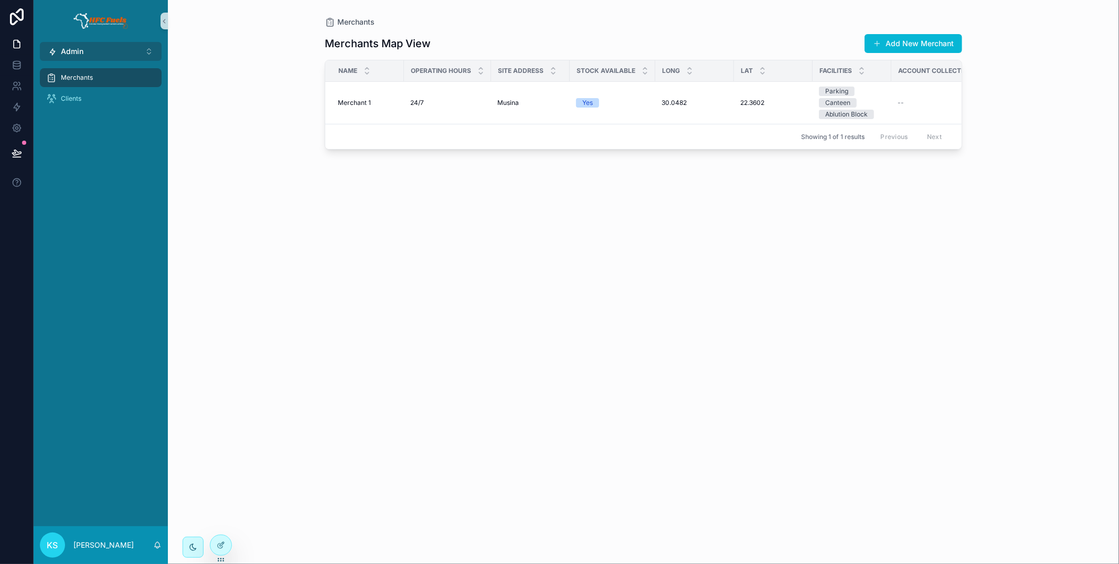
click at [129, 51] on button "Admin ⌥ 3" at bounding box center [101, 51] width 122 height 19
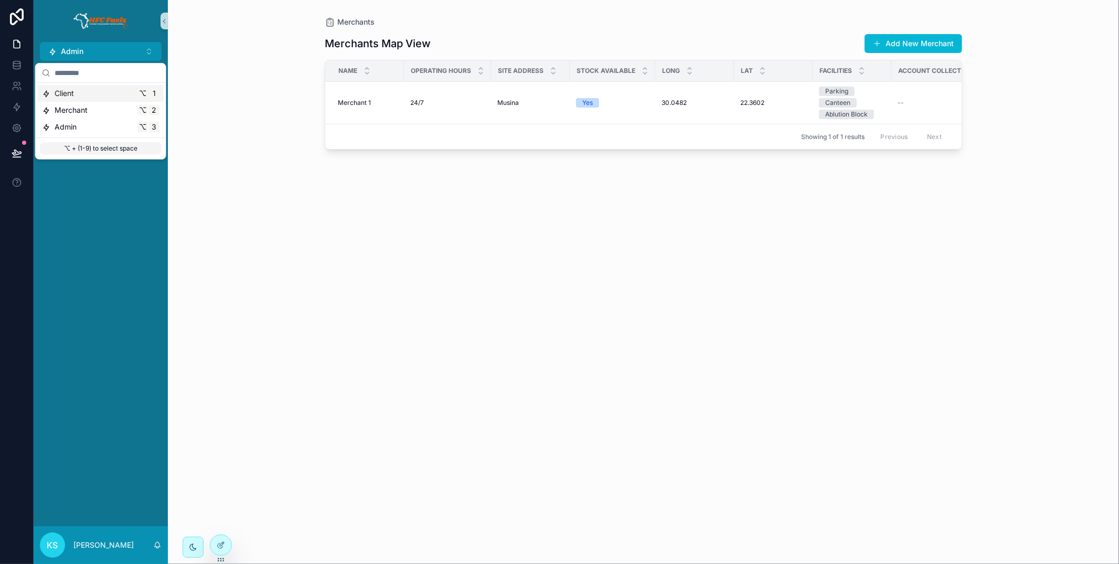
click at [122, 85] on div "Client ⌥ 1" at bounding box center [101, 93] width 126 height 17
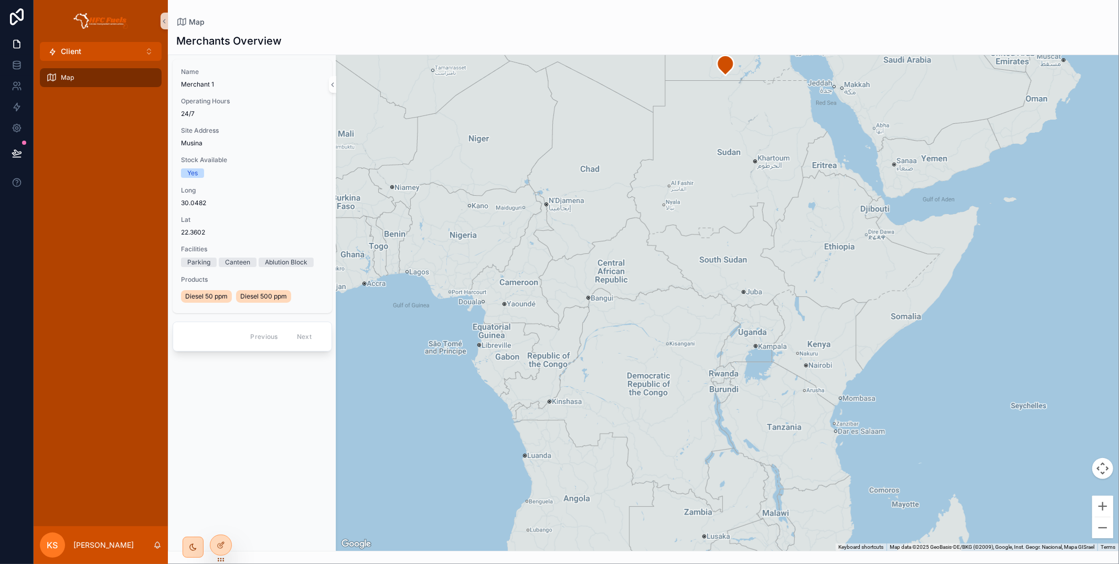
drag, startPoint x: 620, startPoint y: 347, endPoint x: 731, endPoint y: 103, distance: 268.5
click at [731, 99] on div "scrollable content" at bounding box center [727, 303] width 782 height 496
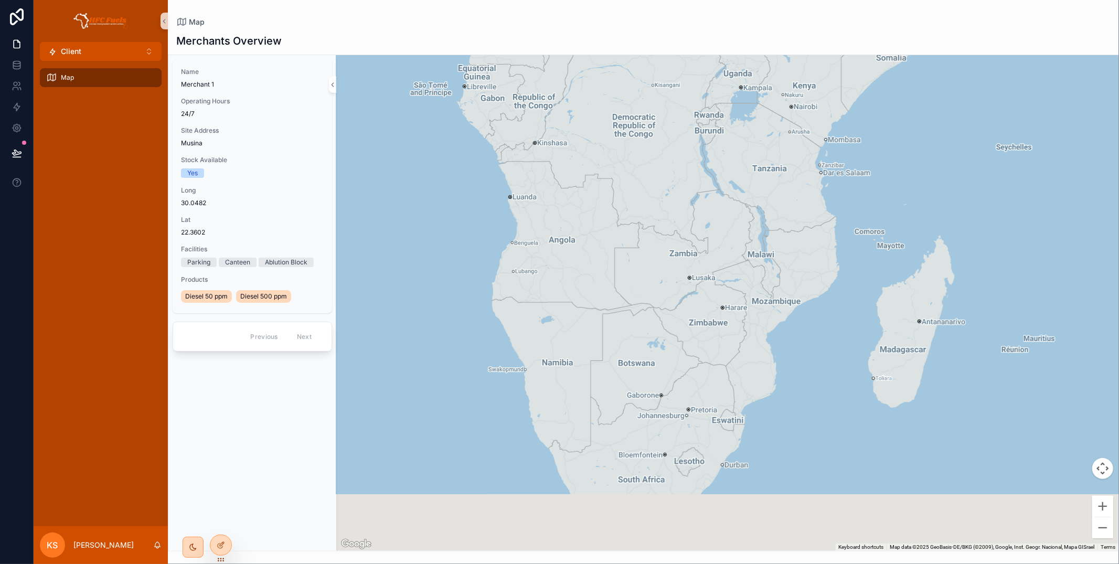
drag, startPoint x: 736, startPoint y: 351, endPoint x: 721, endPoint y: 93, distance: 259.0
click at [721, 93] on div "scrollable content" at bounding box center [727, 303] width 782 height 496
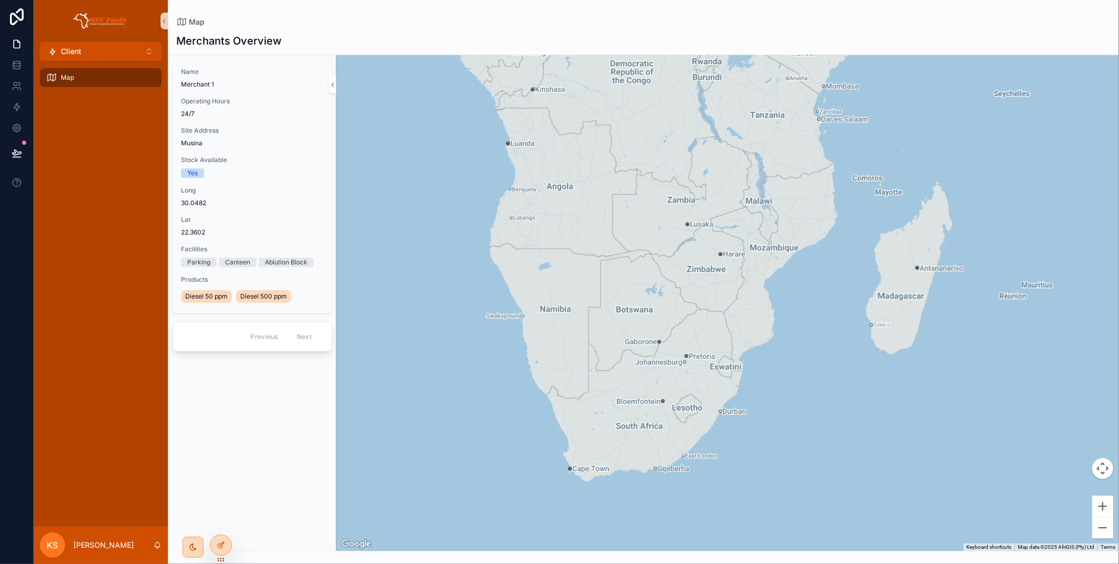
click at [708, 293] on div "scrollable content" at bounding box center [727, 303] width 782 height 496
click at [229, 549] on div at bounding box center [220, 545] width 21 height 20
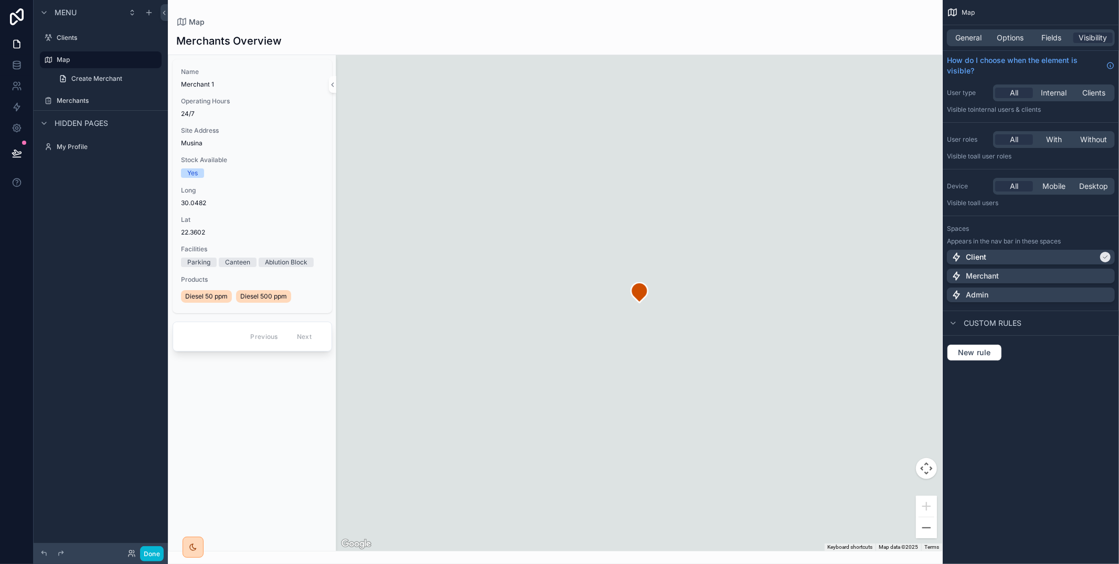
drag, startPoint x: 968, startPoint y: 38, endPoint x: 978, endPoint y: 49, distance: 14.9
click at [969, 38] on span "General" at bounding box center [969, 38] width 26 height 10
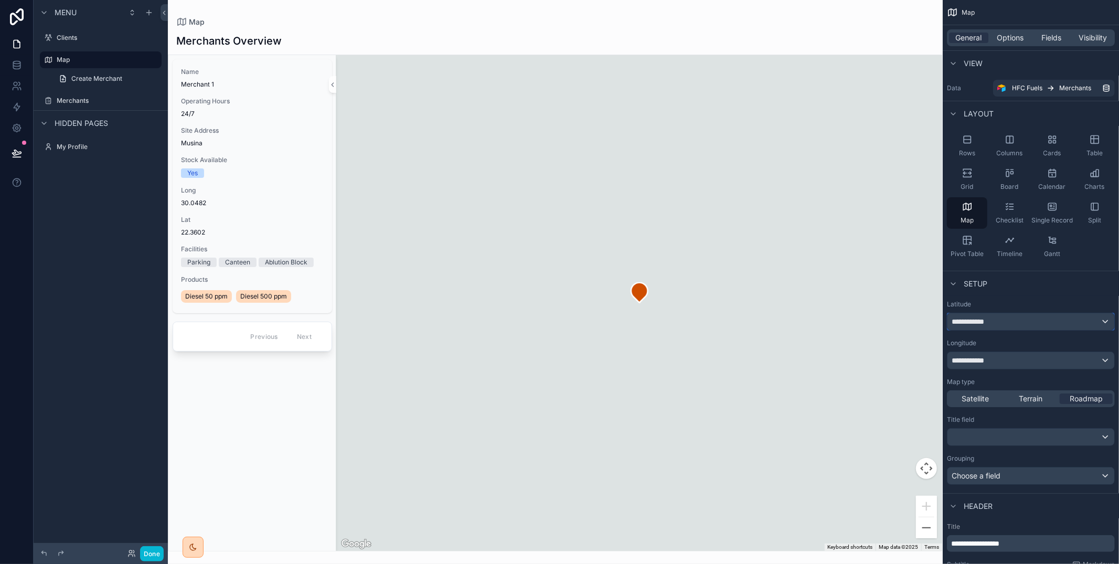
click at [1066, 319] on div "**********" at bounding box center [1030, 321] width 167 height 17
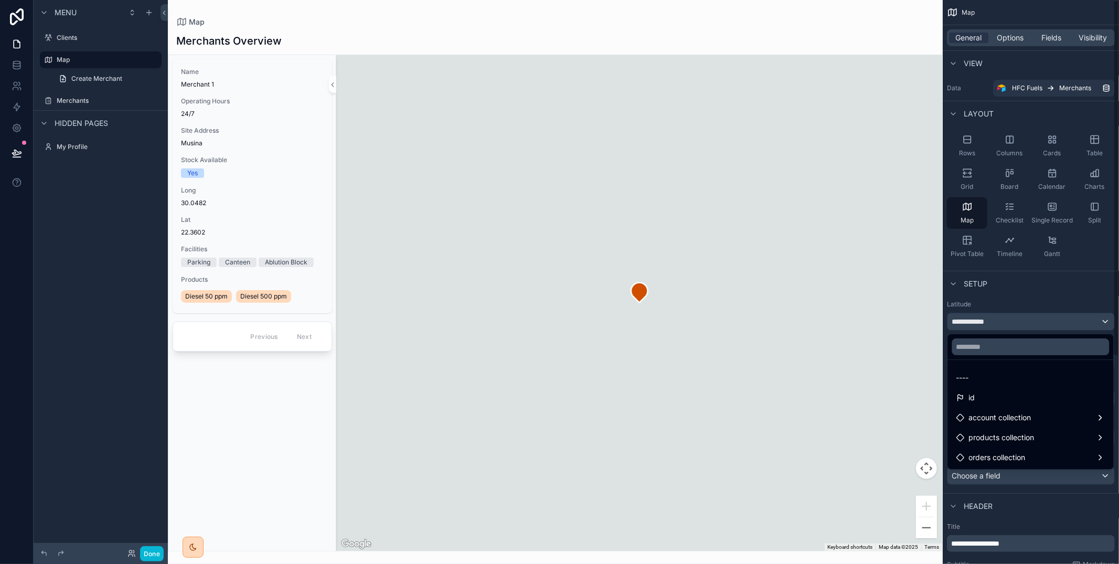
click at [1005, 291] on div "scrollable content" at bounding box center [559, 282] width 1119 height 564
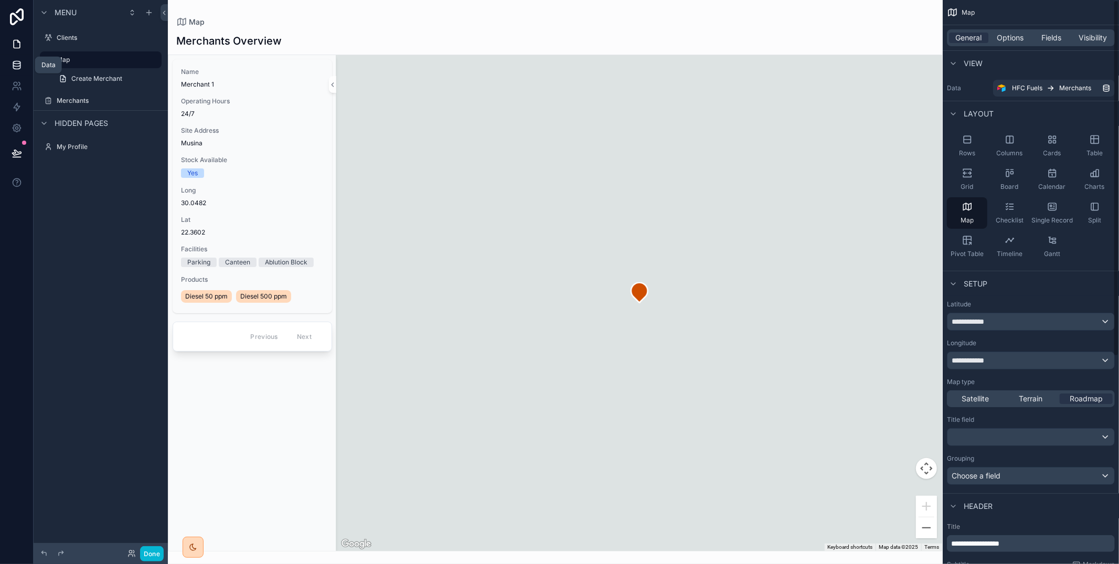
click at [18, 63] on icon at bounding box center [16, 62] width 7 height 3
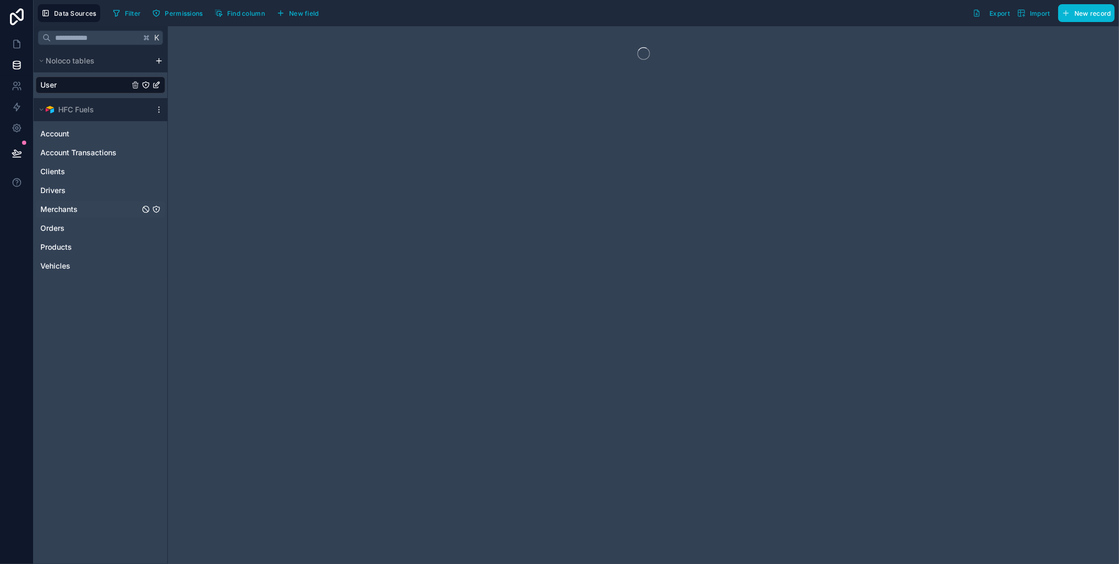
drag, startPoint x: 92, startPoint y: 206, endPoint x: 120, endPoint y: 210, distance: 27.5
click at [92, 206] on div "Merchants" at bounding box center [101, 209] width 130 height 17
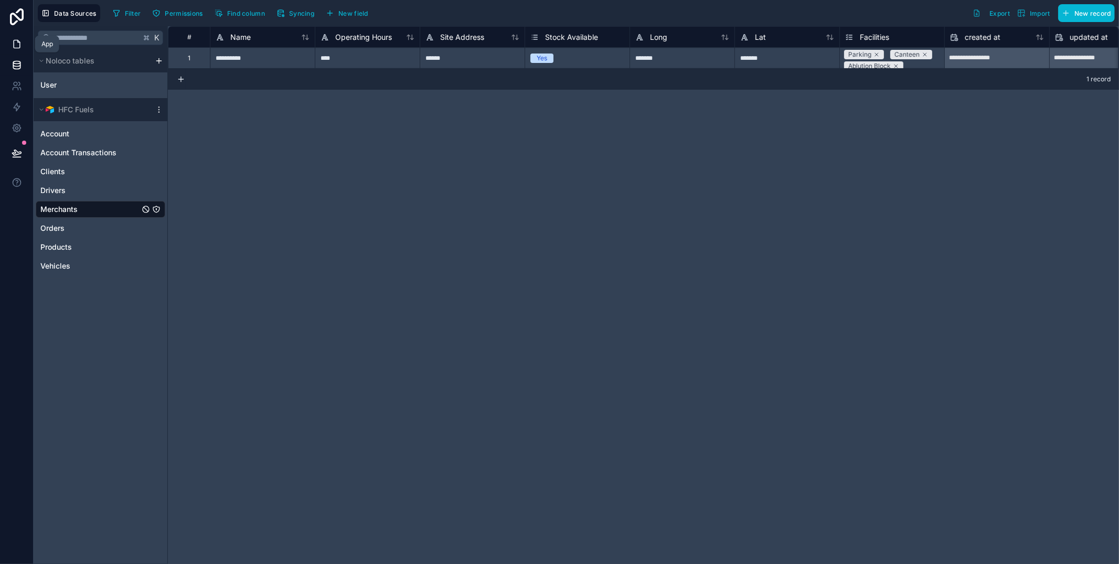
click at [6, 40] on link at bounding box center [16, 44] width 33 height 21
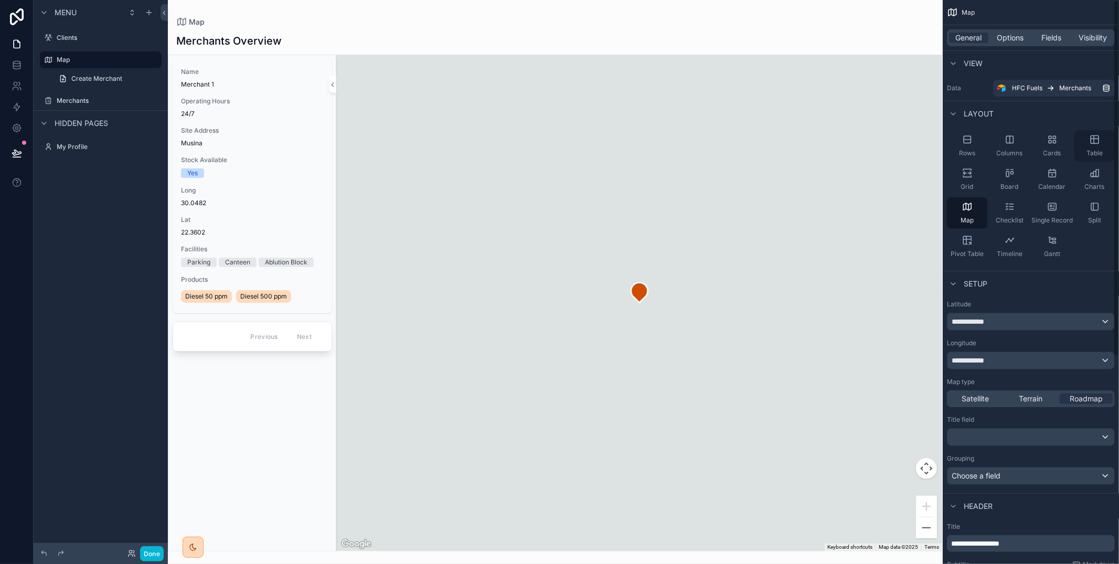
click at [1090, 149] on span "Table" at bounding box center [1094, 153] width 16 height 8
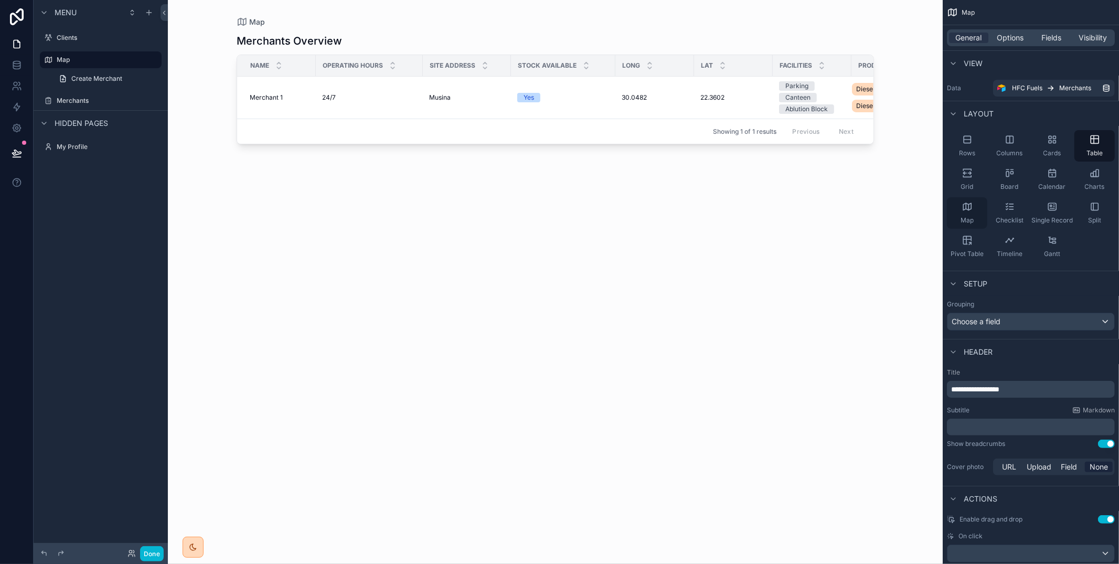
click at [968, 214] on div "Map" at bounding box center [967, 212] width 40 height 31
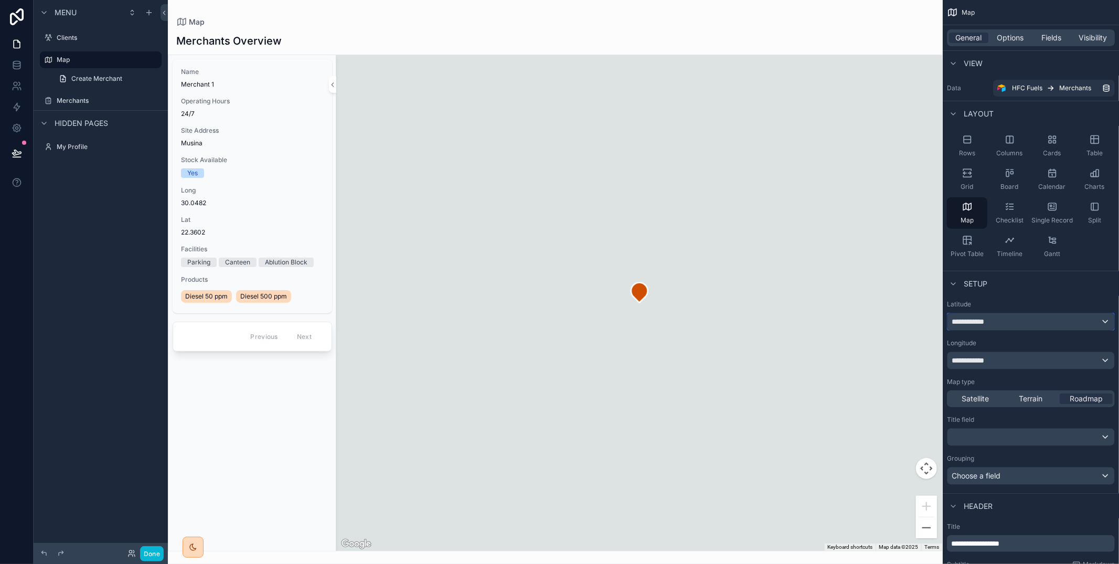
click at [1019, 319] on div "**********" at bounding box center [1030, 321] width 167 height 17
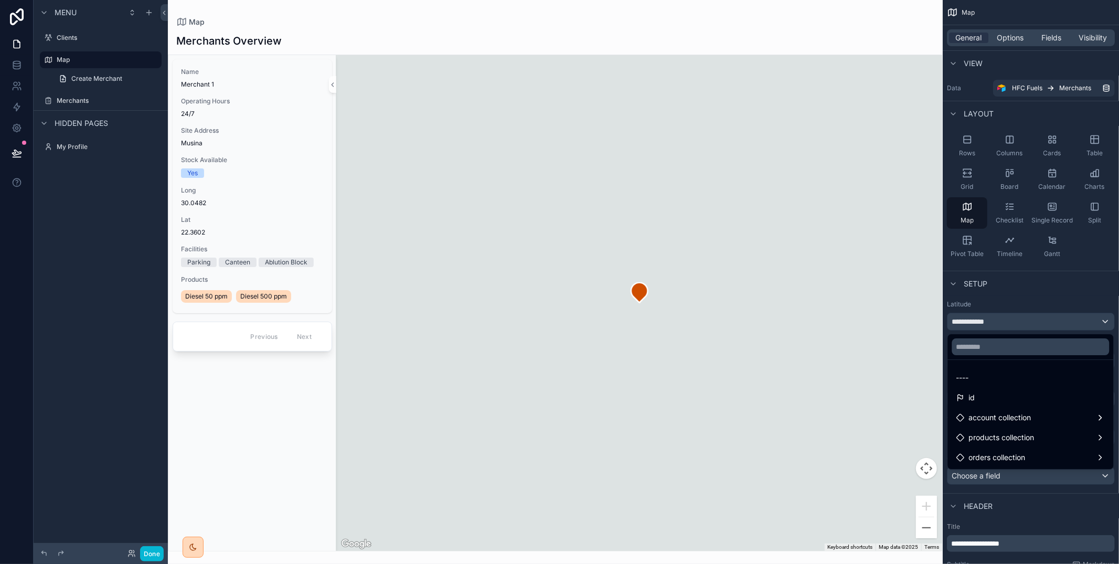
click at [1012, 30] on div "scrollable content" at bounding box center [559, 282] width 1119 height 564
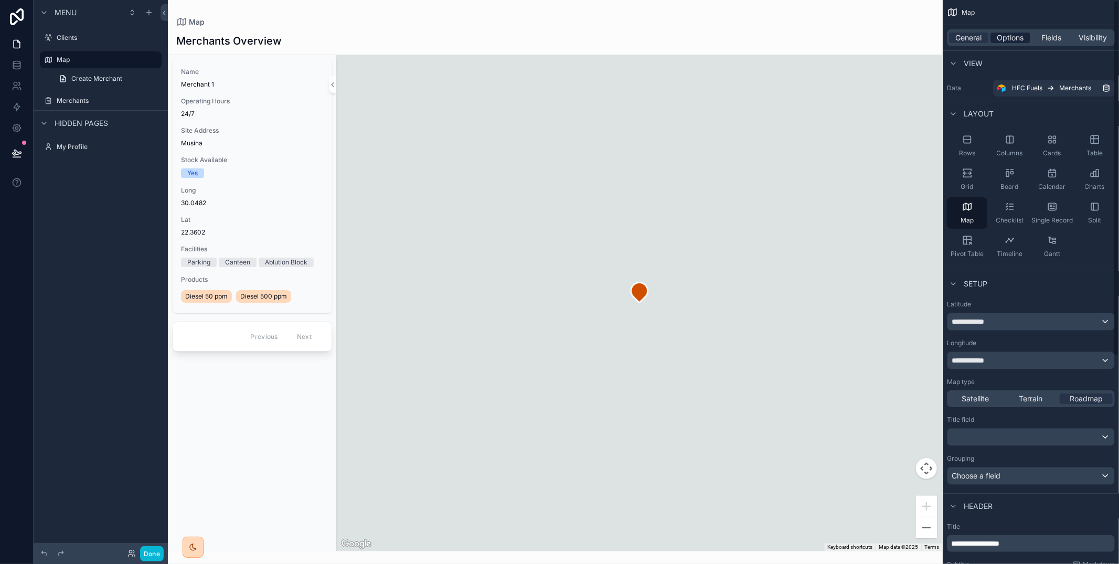
click at [1015, 36] on span "Options" at bounding box center [1009, 38] width 27 height 10
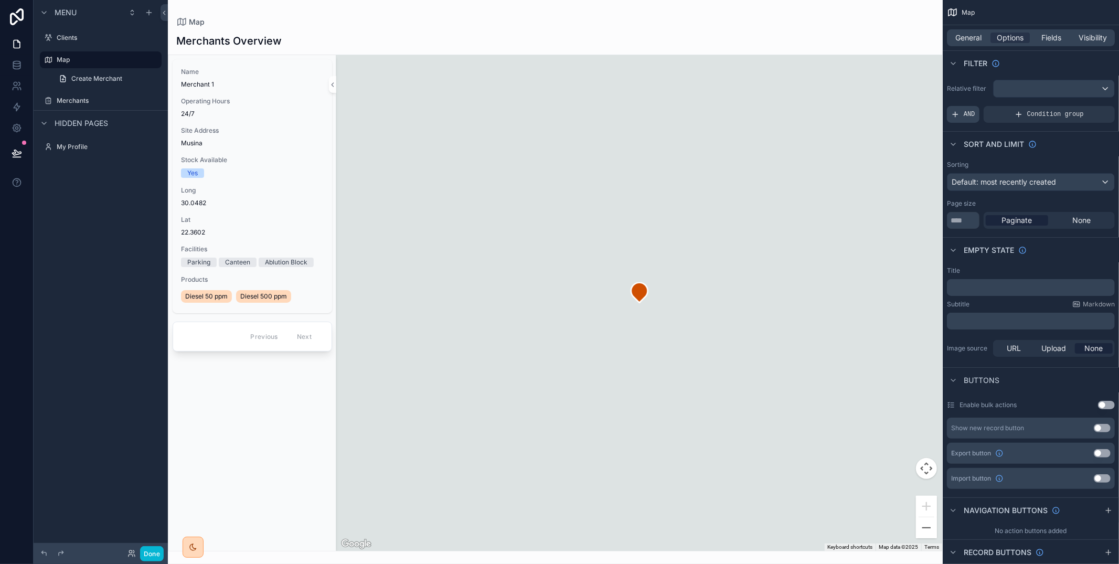
click at [972, 117] on span "AND" at bounding box center [969, 114] width 12 height 8
click at [1088, 107] on icon "scrollable content" at bounding box center [1089, 105] width 3 height 3
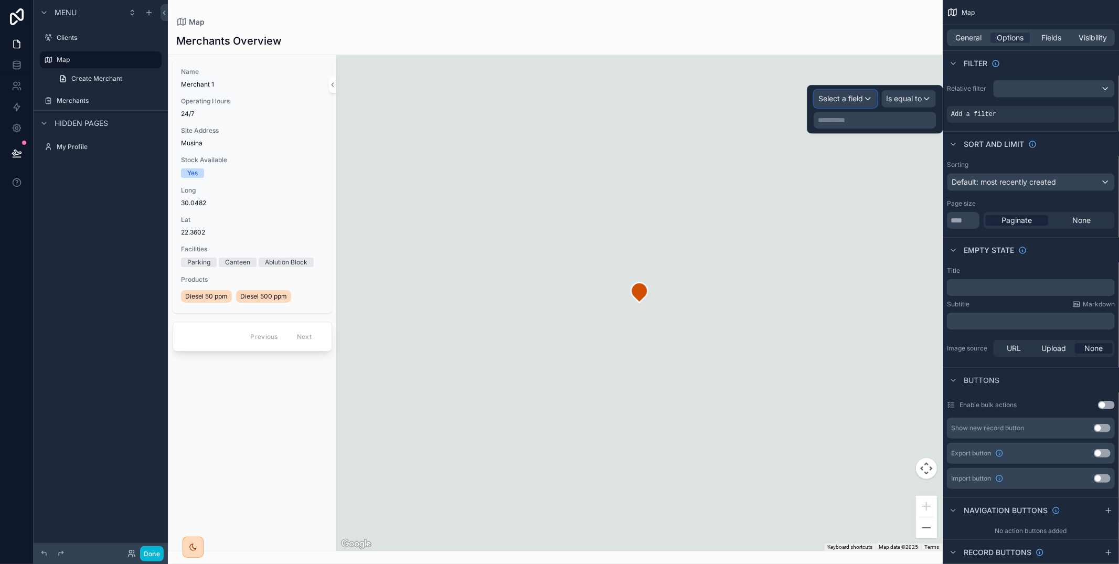
click at [849, 105] on div "Select a field" at bounding box center [845, 98] width 62 height 17
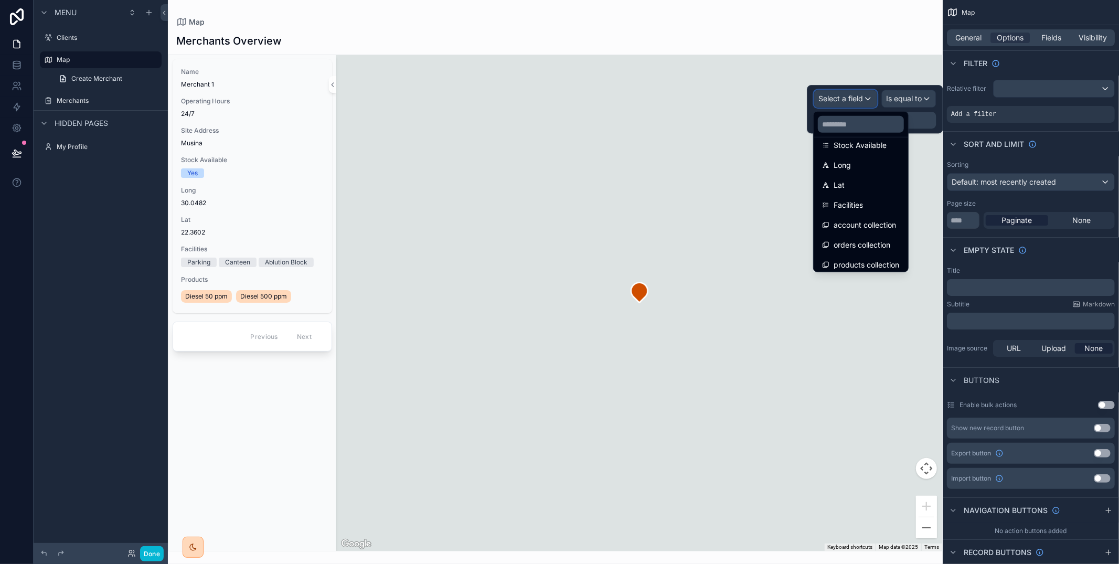
scroll to position [151, 0]
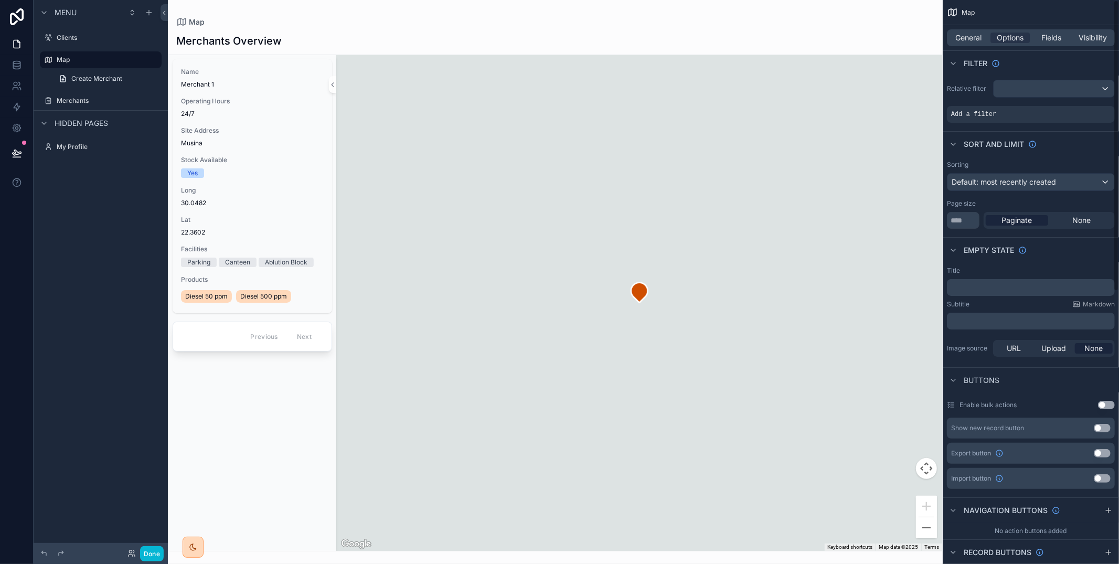
click at [1016, 53] on div "Filter" at bounding box center [1030, 62] width 176 height 25
drag, startPoint x: 965, startPoint y: 46, endPoint x: 966, endPoint y: 40, distance: 5.3
click at [966, 44] on div "General Options Fields Visibility" at bounding box center [1030, 37] width 176 height 25
drag, startPoint x: 966, startPoint y: 40, endPoint x: 969, endPoint y: 47, distance: 7.3
click at [966, 40] on span "General" at bounding box center [969, 38] width 26 height 10
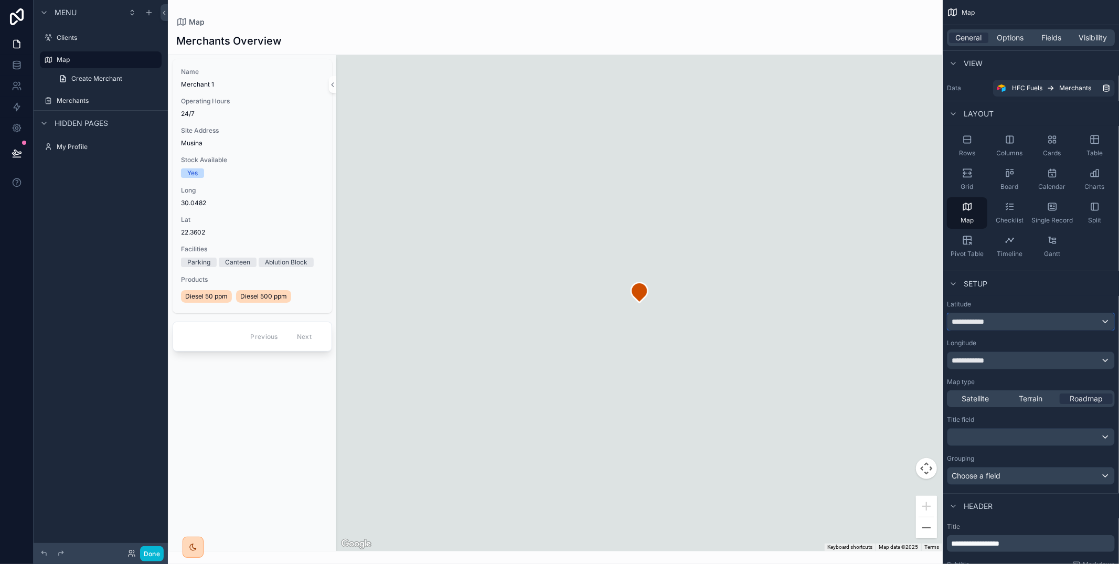
click at [1002, 325] on div "**********" at bounding box center [1030, 321] width 167 height 17
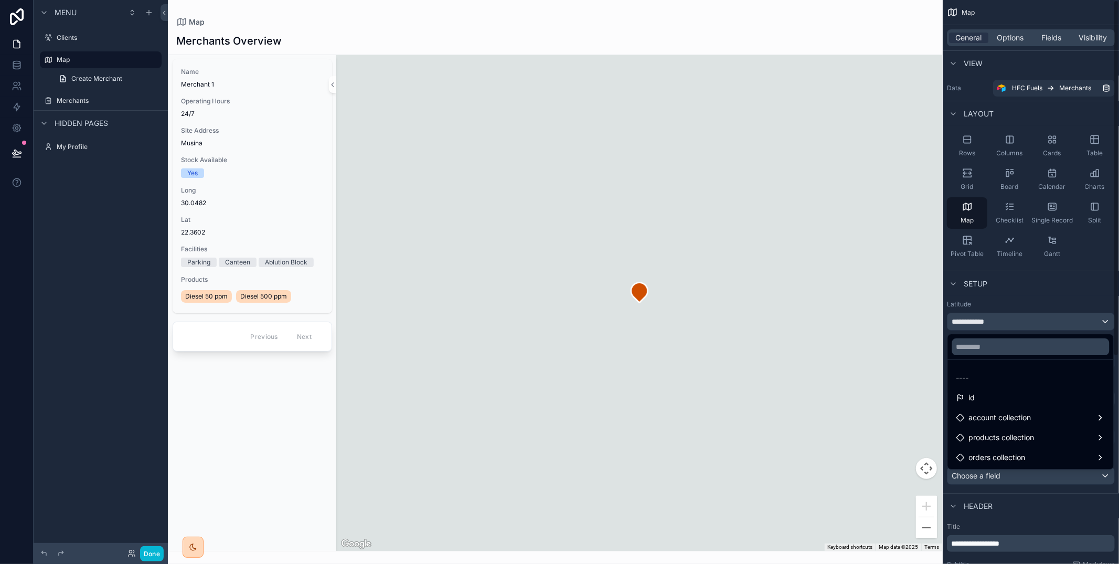
click at [1024, 299] on div "scrollable content" at bounding box center [559, 282] width 1119 height 564
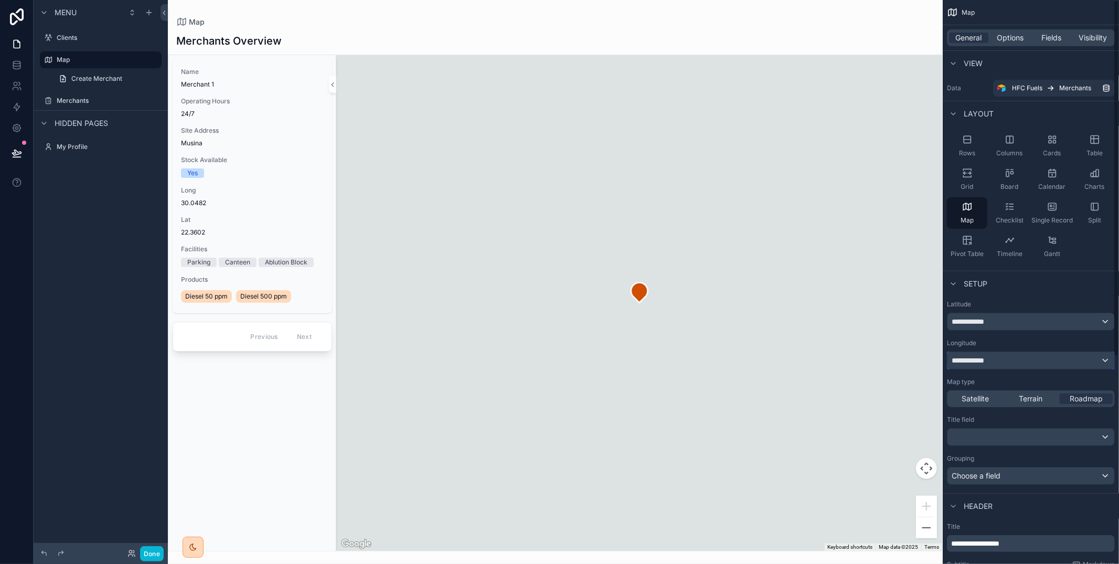
click at [1045, 359] on div "**********" at bounding box center [1030, 360] width 167 height 17
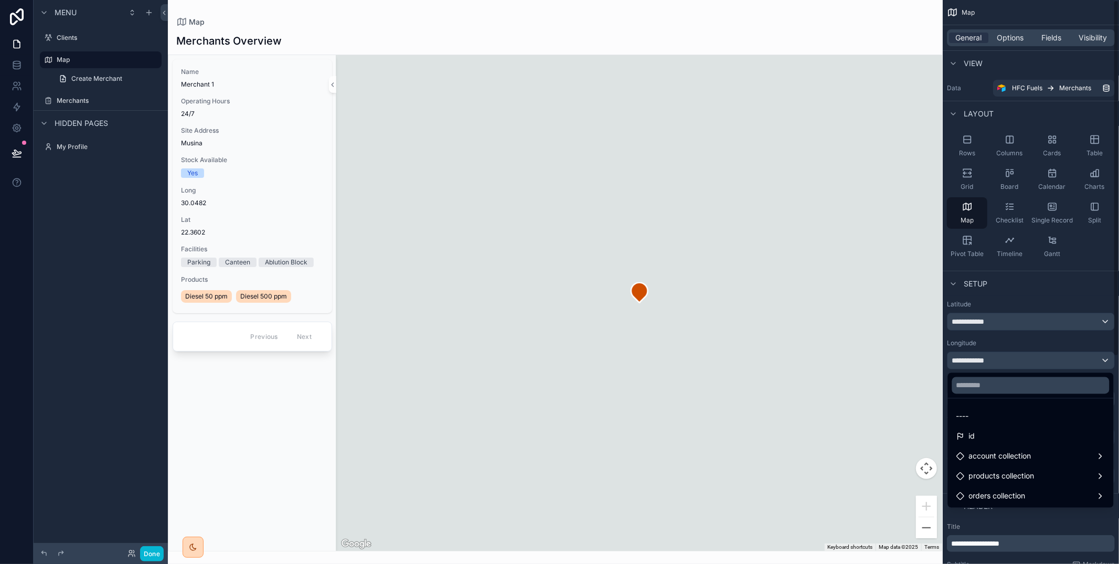
drag, startPoint x: 1027, startPoint y: 350, endPoint x: 1012, endPoint y: 382, distance: 35.4
click at [1027, 350] on div "scrollable content" at bounding box center [559, 282] width 1119 height 564
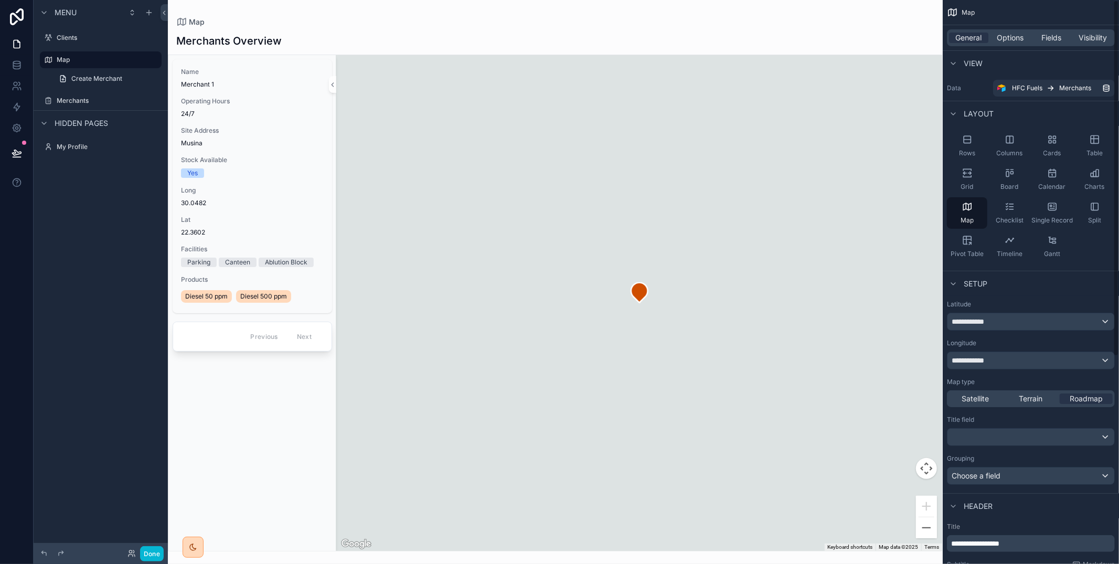
click at [984, 404] on div "Satellite Terrain Roadmap" at bounding box center [1031, 398] width 168 height 17
click at [990, 401] on div "Satellite" at bounding box center [975, 398] width 53 height 10
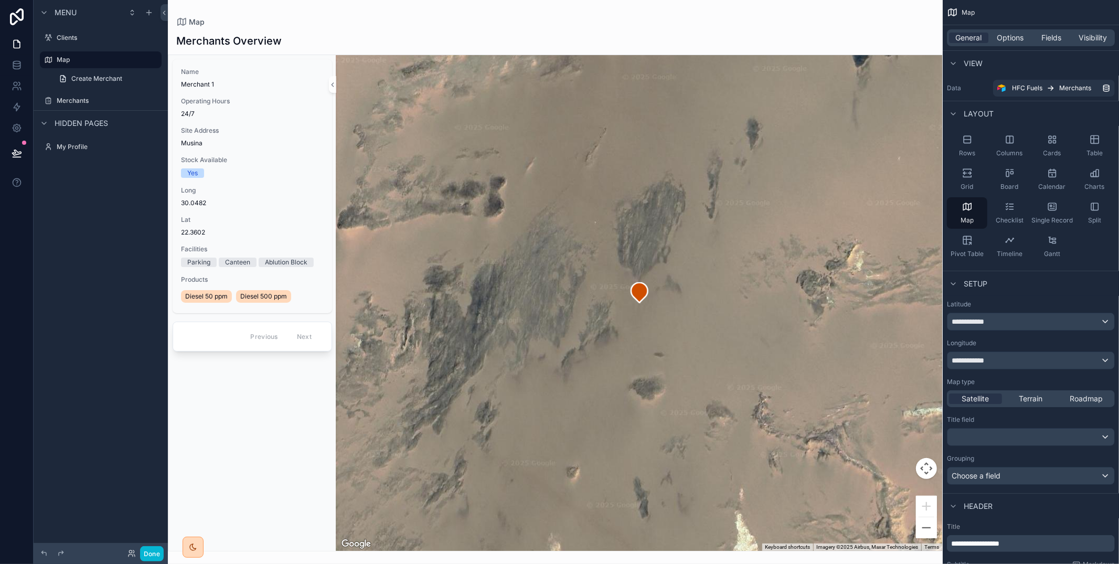
click at [1021, 391] on div "Satellite Terrain Roadmap" at bounding box center [1031, 398] width 168 height 17
click at [1023, 394] on span "Terrain" at bounding box center [1031, 398] width 24 height 10
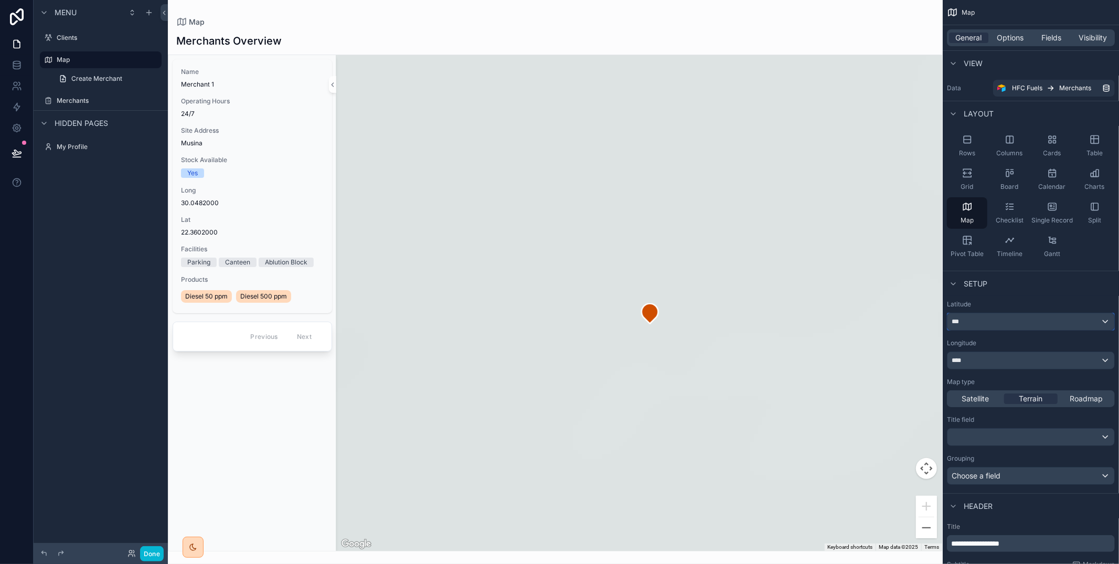
click at [1081, 317] on div "***" at bounding box center [1030, 321] width 167 height 17
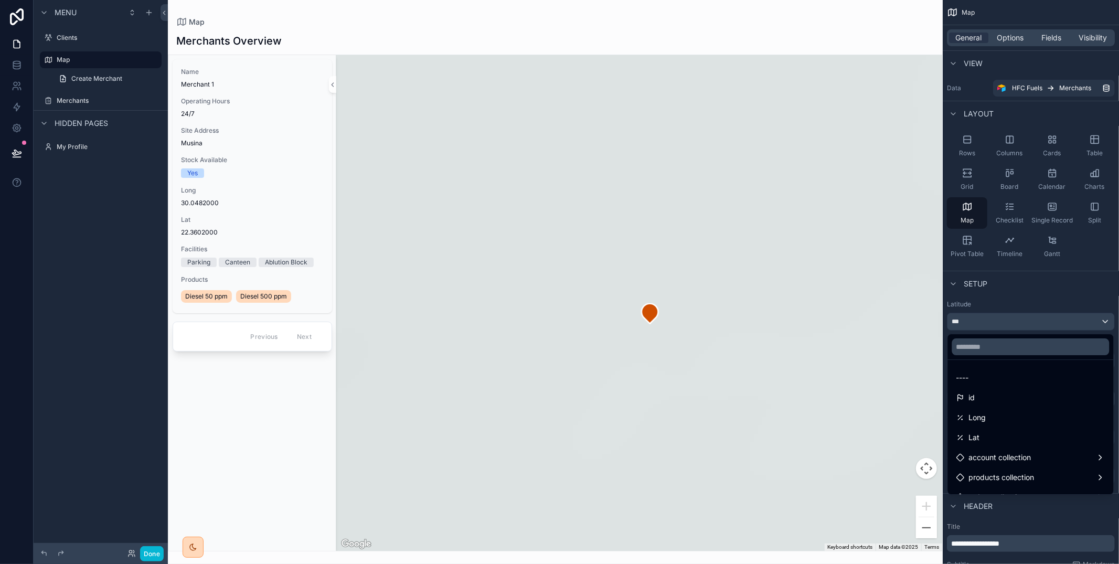
click at [1068, 296] on div "scrollable content" at bounding box center [559, 282] width 1119 height 564
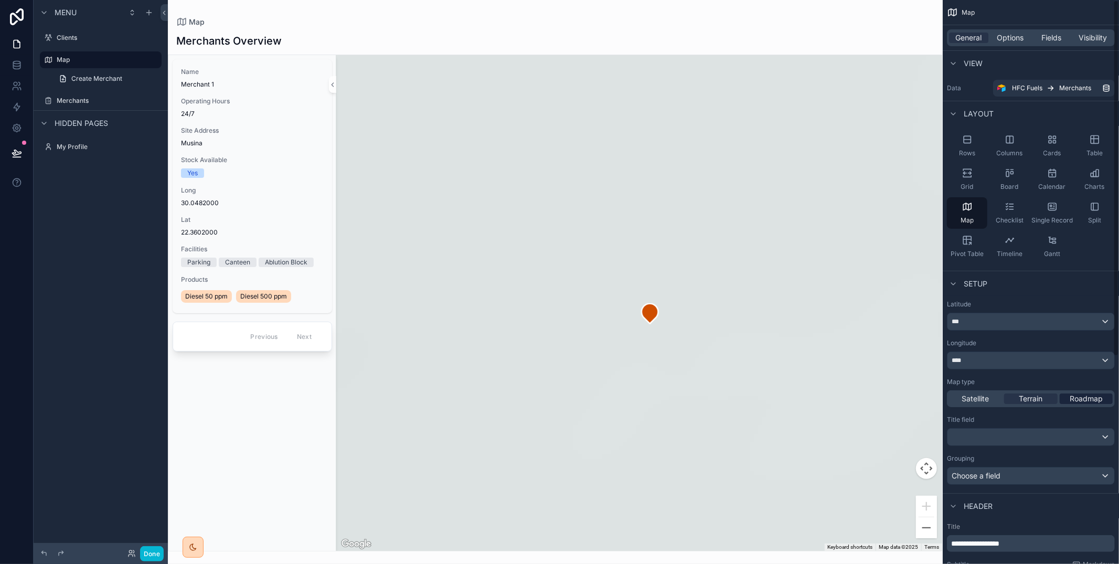
drag, startPoint x: 1077, startPoint y: 396, endPoint x: 1065, endPoint y: 398, distance: 11.6
click at [1077, 396] on span "Roadmap" at bounding box center [1085, 398] width 33 height 10
drag, startPoint x: 152, startPoint y: 551, endPoint x: 167, endPoint y: 546, distance: 15.4
click at [152, 551] on button "Done" at bounding box center [152, 553] width 24 height 15
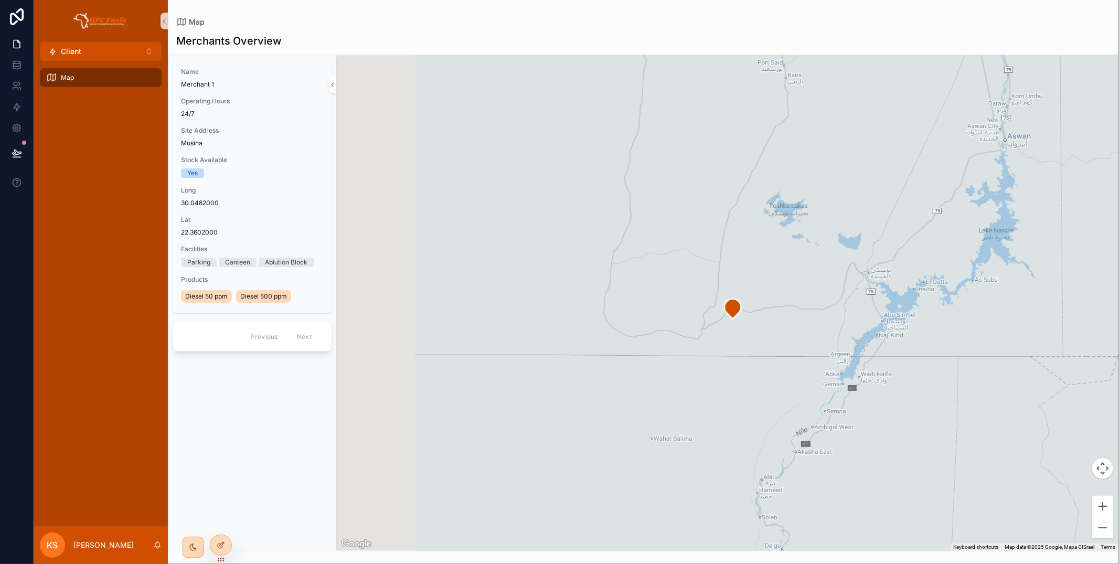
drag, startPoint x: 462, startPoint y: 381, endPoint x: 736, endPoint y: 327, distance: 279.2
click at [736, 327] on div "scrollable content" at bounding box center [727, 303] width 782 height 496
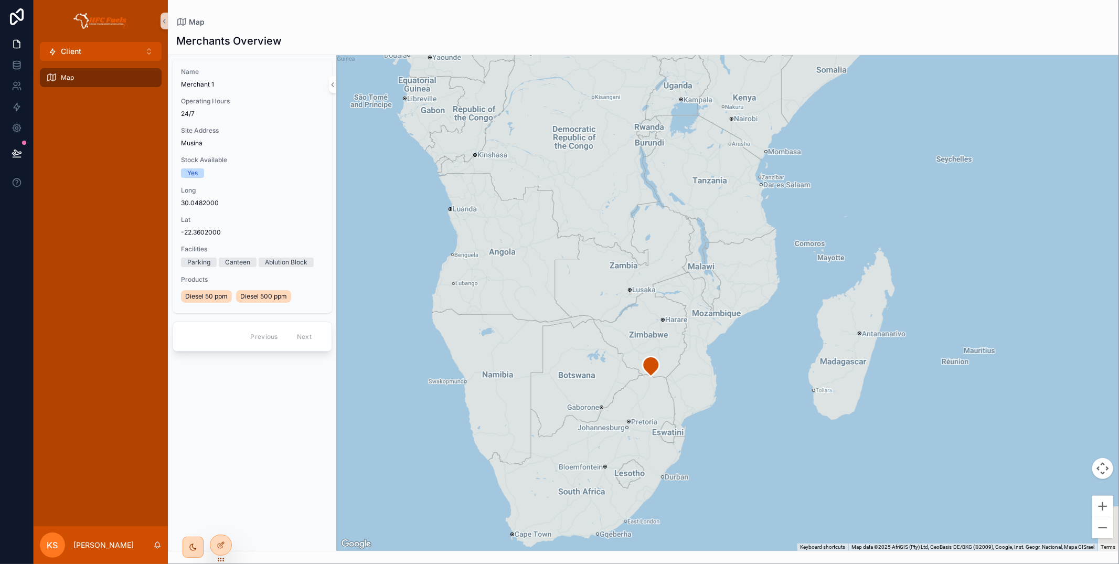
drag, startPoint x: 473, startPoint y: 436, endPoint x: 622, endPoint y: 206, distance: 274.2
click at [622, 206] on div "scrollable content" at bounding box center [727, 303] width 782 height 496
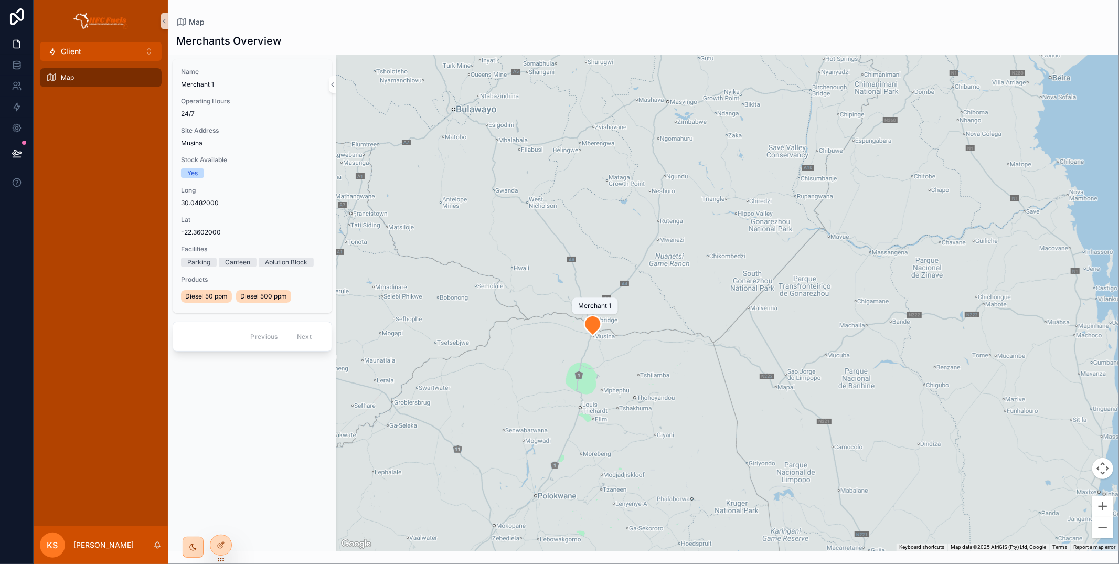
click at [591, 325] on icon "scrollable content" at bounding box center [592, 325] width 17 height 20
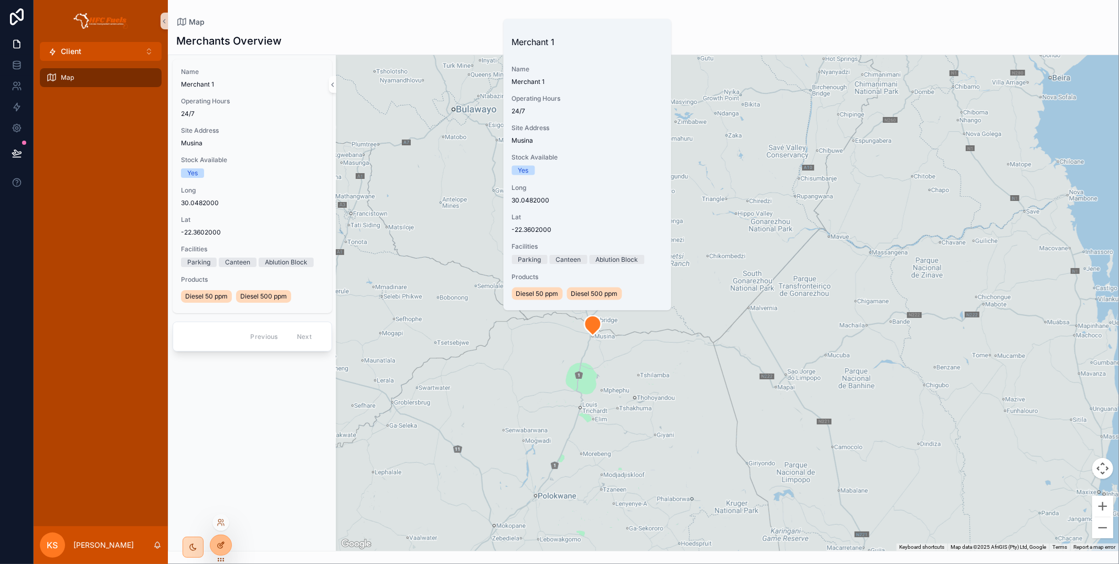
click at [214, 543] on div at bounding box center [220, 545] width 21 height 20
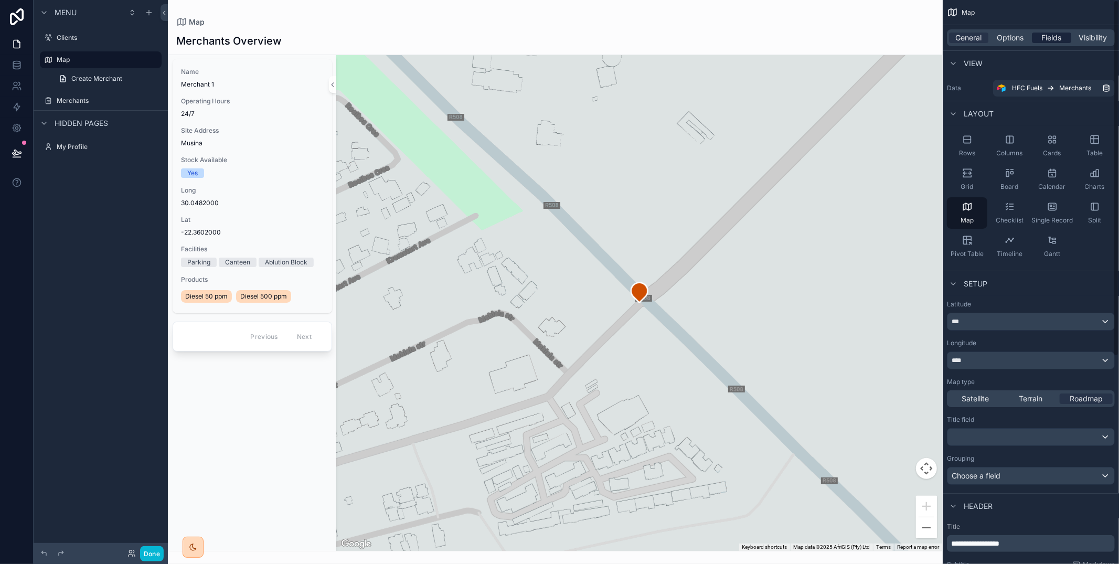
click at [1062, 31] on div "General Options Fields Visibility" at bounding box center [1031, 37] width 168 height 17
click at [1059, 35] on span "Fields" at bounding box center [1052, 38] width 20 height 10
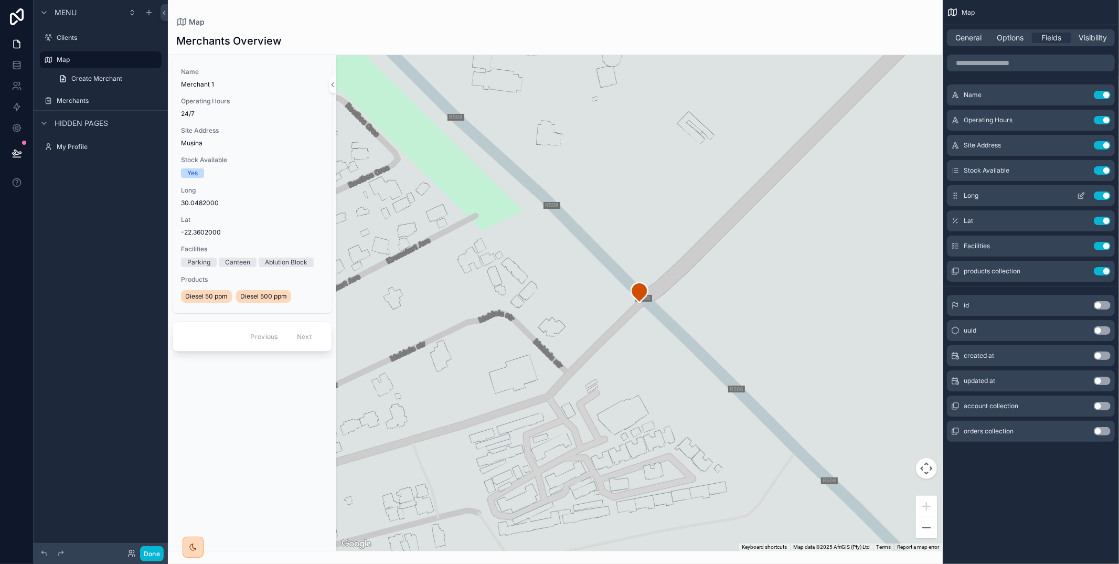
click at [1108, 194] on button "Use setting" at bounding box center [1102, 195] width 17 height 8
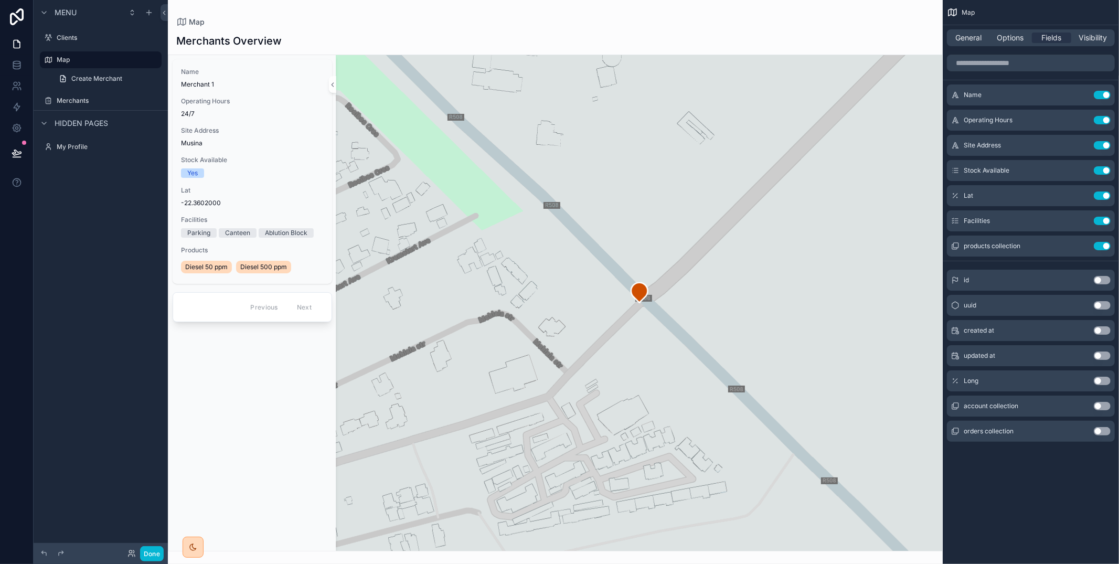
click at [1108, 194] on button "Use setting" at bounding box center [1102, 195] width 17 height 8
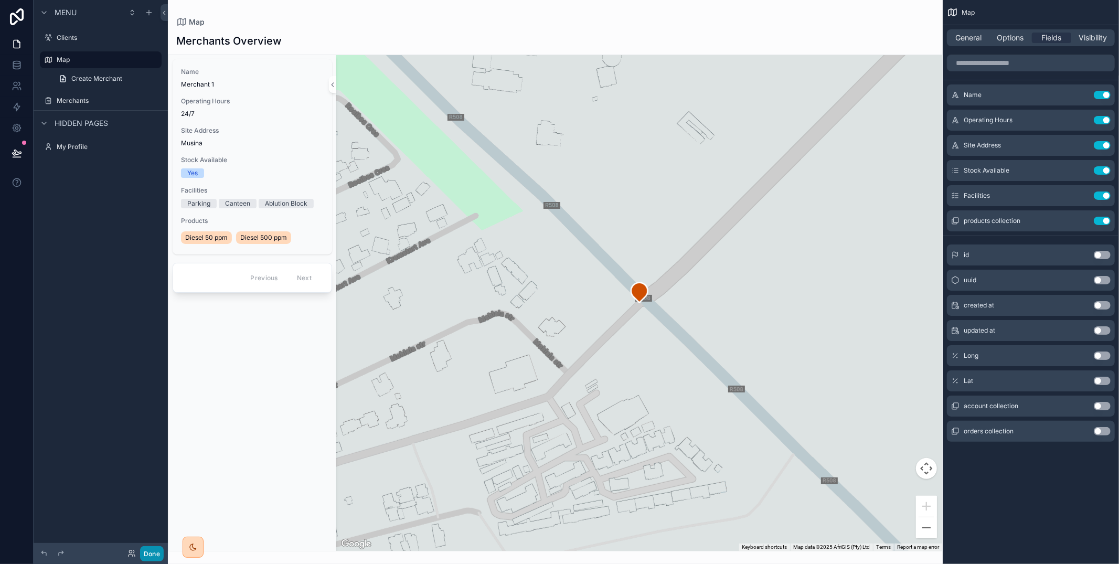
click at [162, 553] on button "Done" at bounding box center [152, 553] width 24 height 15
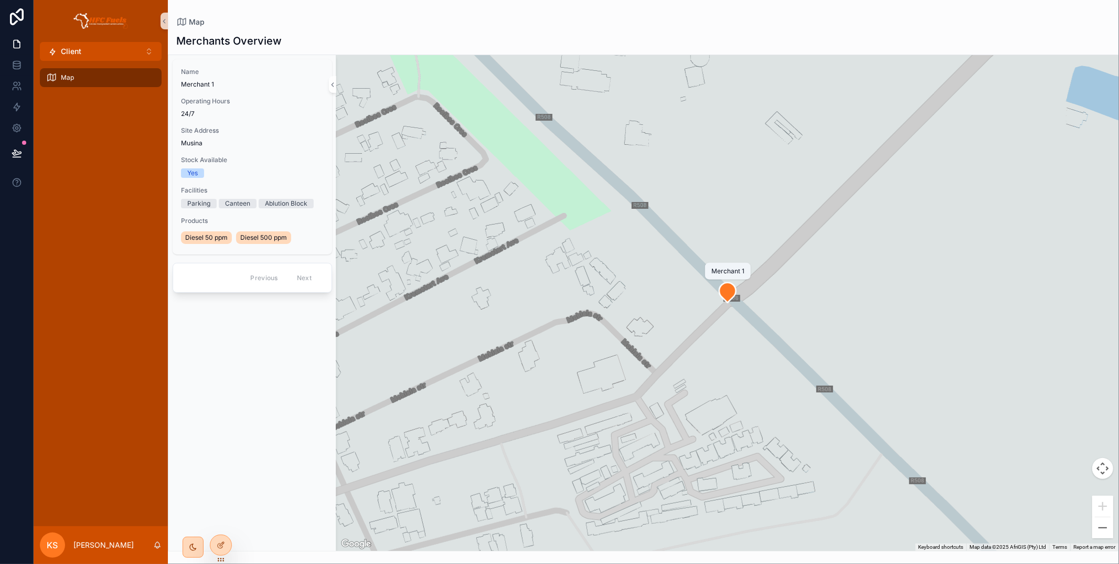
click at [731, 293] on icon "scrollable content" at bounding box center [727, 292] width 17 height 20
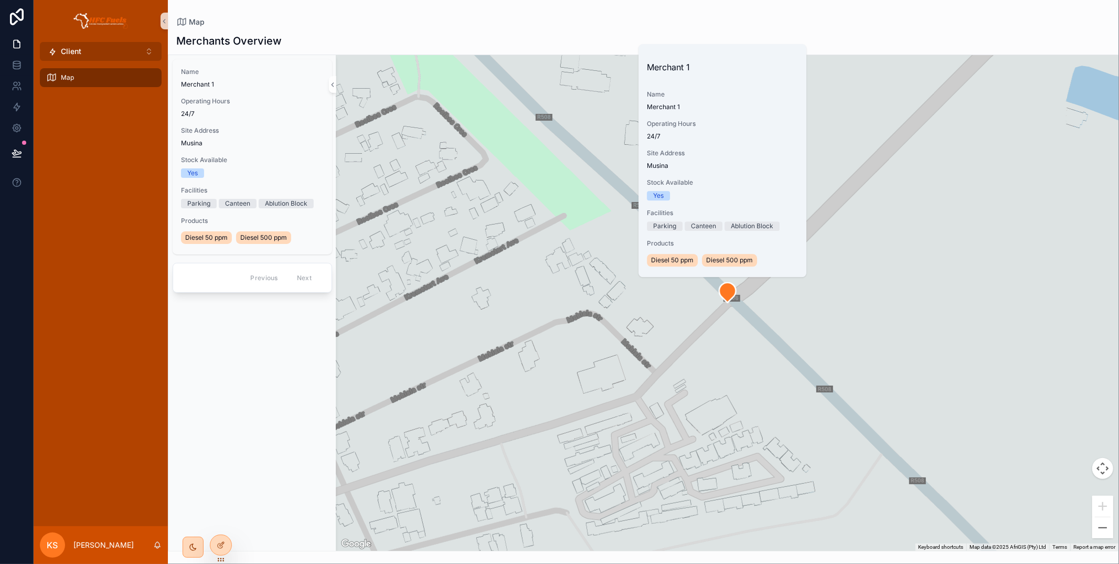
drag, startPoint x: 74, startPoint y: 48, endPoint x: 89, endPoint y: 59, distance: 17.9
click at [77, 47] on span "Client" at bounding box center [71, 51] width 20 height 10
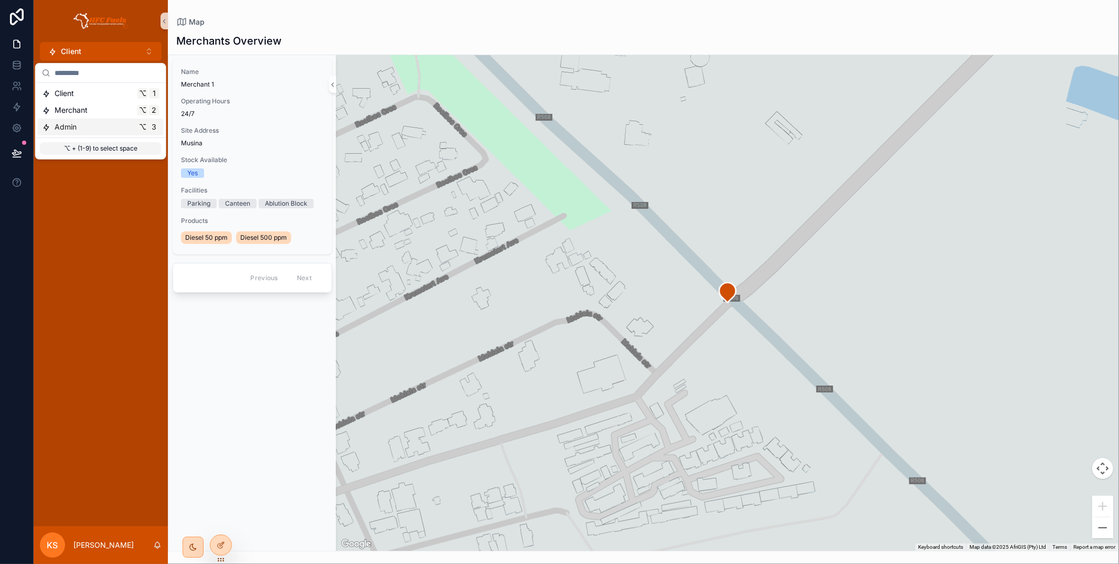
click at [100, 122] on div "Admin ⌥ 3" at bounding box center [100, 127] width 117 height 10
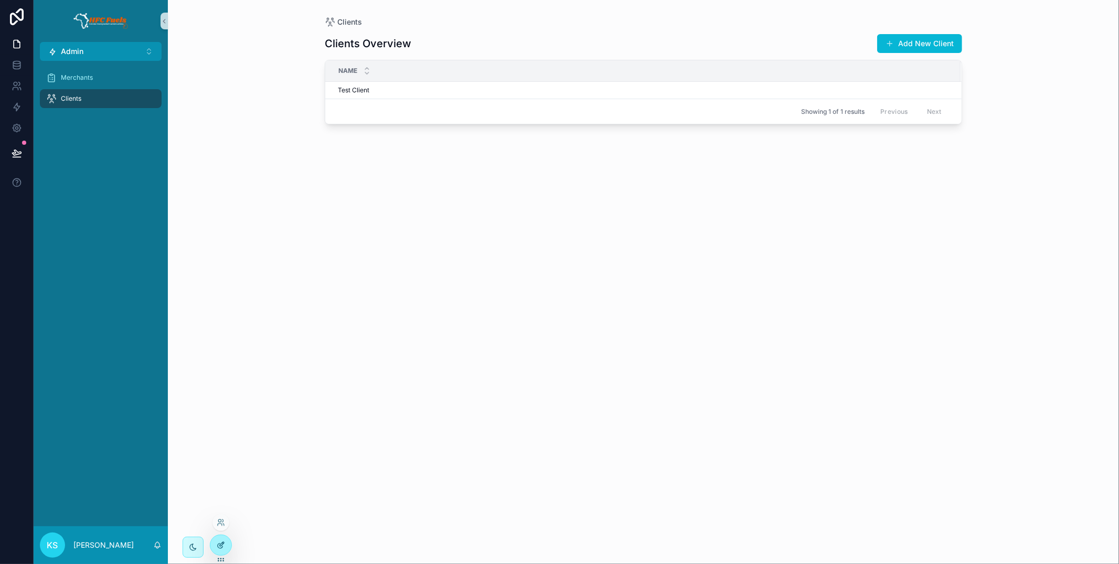
click at [227, 542] on div at bounding box center [220, 545] width 21 height 20
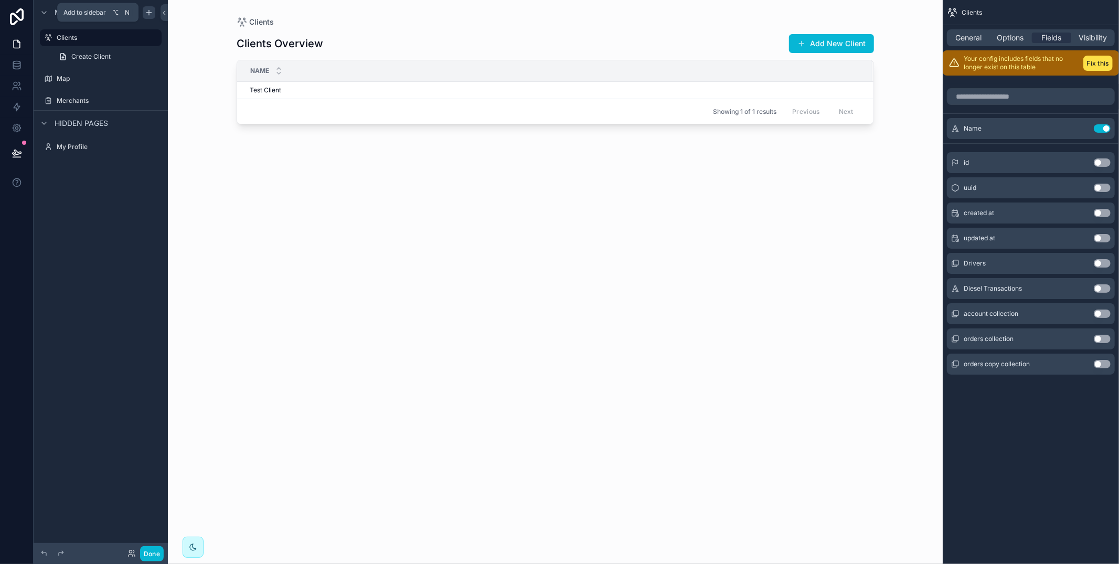
click at [146, 15] on icon "scrollable content" at bounding box center [149, 12] width 8 height 8
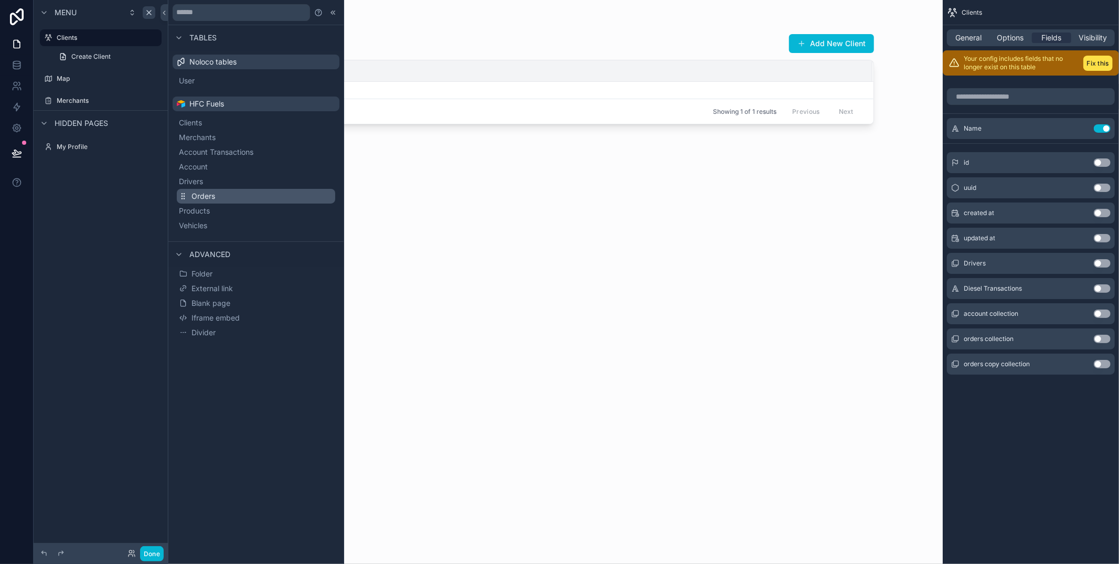
click at [215, 198] on button "Orders" at bounding box center [256, 196] width 158 height 15
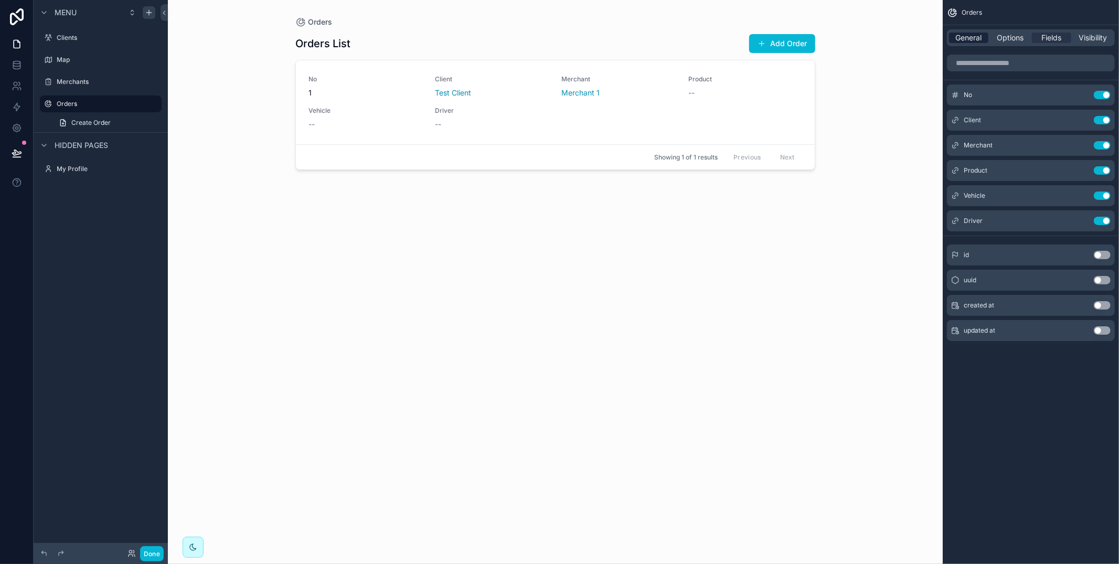
click at [968, 39] on span "General" at bounding box center [969, 38] width 26 height 10
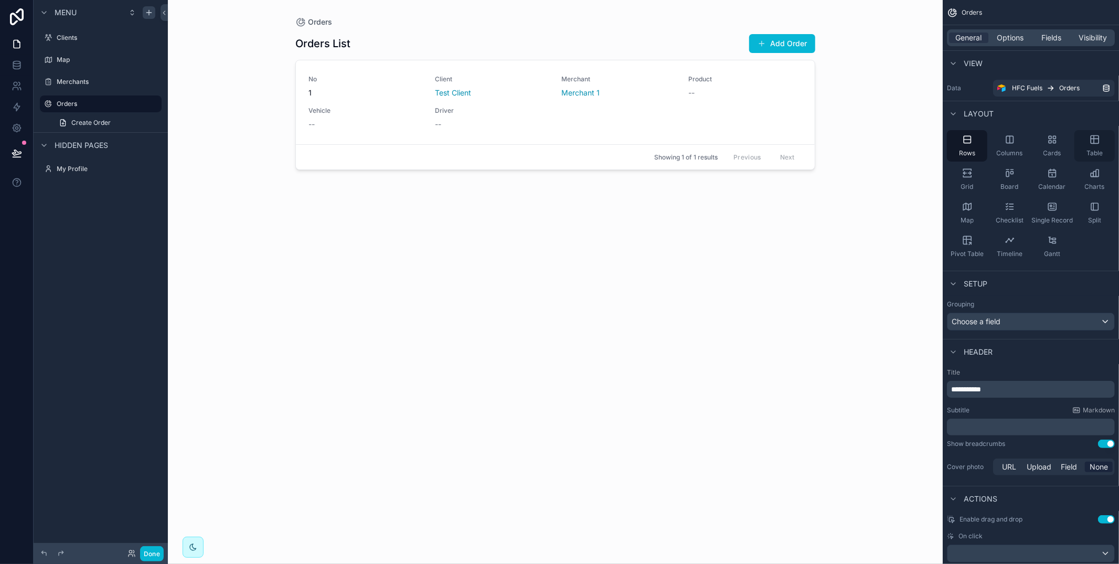
click at [1095, 142] on icon "scrollable content" at bounding box center [1094, 139] width 10 height 10
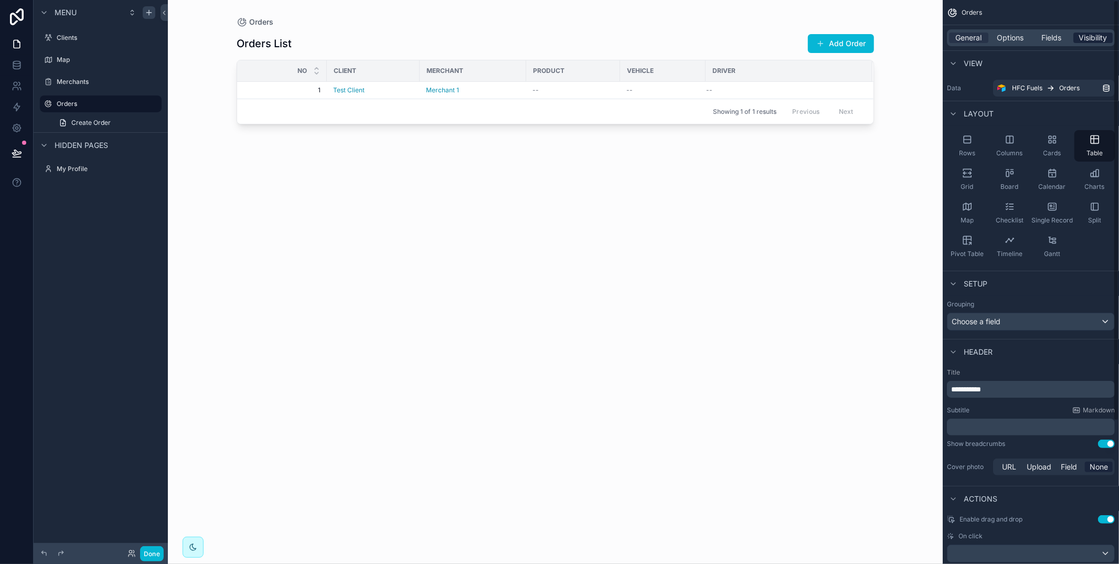
click at [1100, 35] on span "Visibility" at bounding box center [1093, 38] width 28 height 10
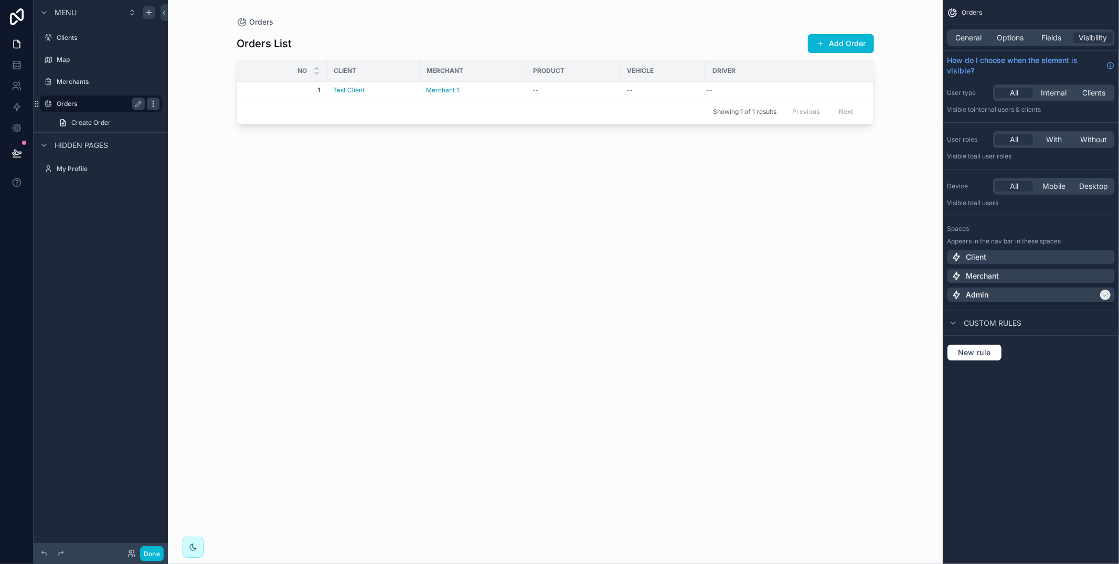
click at [155, 104] on icon "scrollable content" at bounding box center [153, 104] width 8 height 8
drag, startPoint x: 185, startPoint y: 91, endPoint x: 179, endPoint y: 100, distance: 10.2
click at [185, 91] on div "Clone" at bounding box center [190, 89] width 32 height 10
click at [143, 122] on button "scrollable content" at bounding box center [138, 126] width 13 height 13
click at [115, 125] on input "**********" at bounding box center [92, 126] width 71 height 13
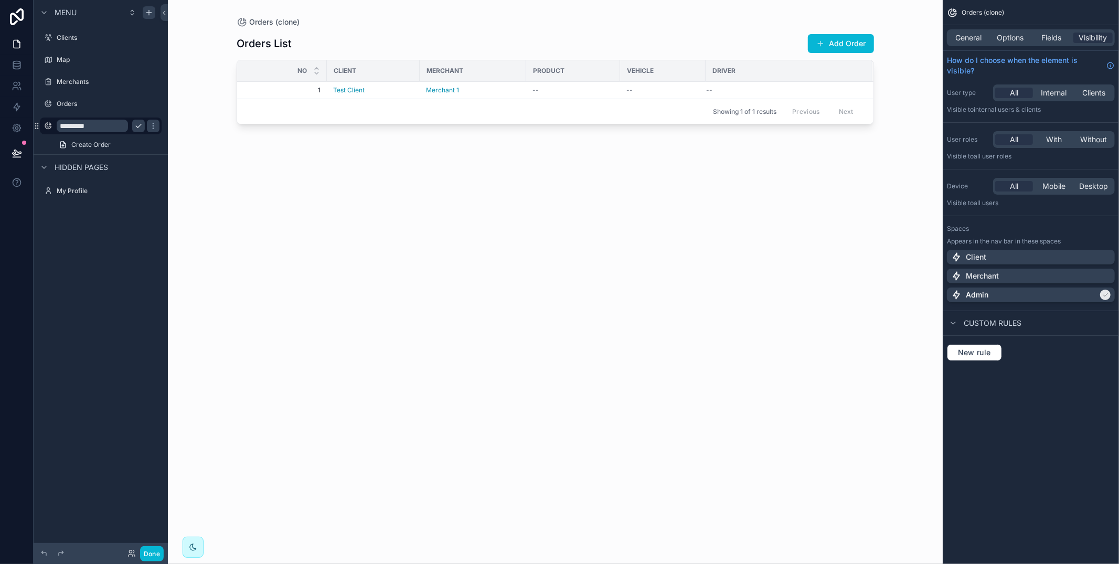
type input "*********"
click at [141, 126] on icon "scrollable content" at bounding box center [138, 126] width 8 height 8
click at [1041, 259] on div "Client" at bounding box center [1030, 257] width 159 height 10
click at [1053, 292] on div "Admin" at bounding box center [1024, 295] width 147 height 10
drag, startPoint x: 1007, startPoint y: 36, endPoint x: 1012, endPoint y: 45, distance: 9.9
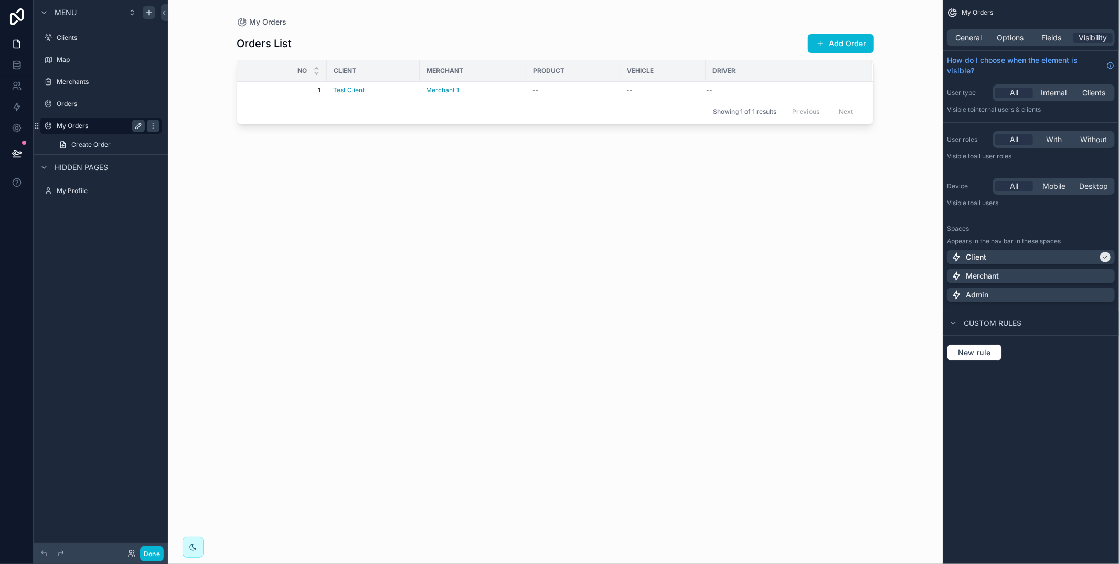
click at [1008, 36] on span "Options" at bounding box center [1009, 38] width 27 height 10
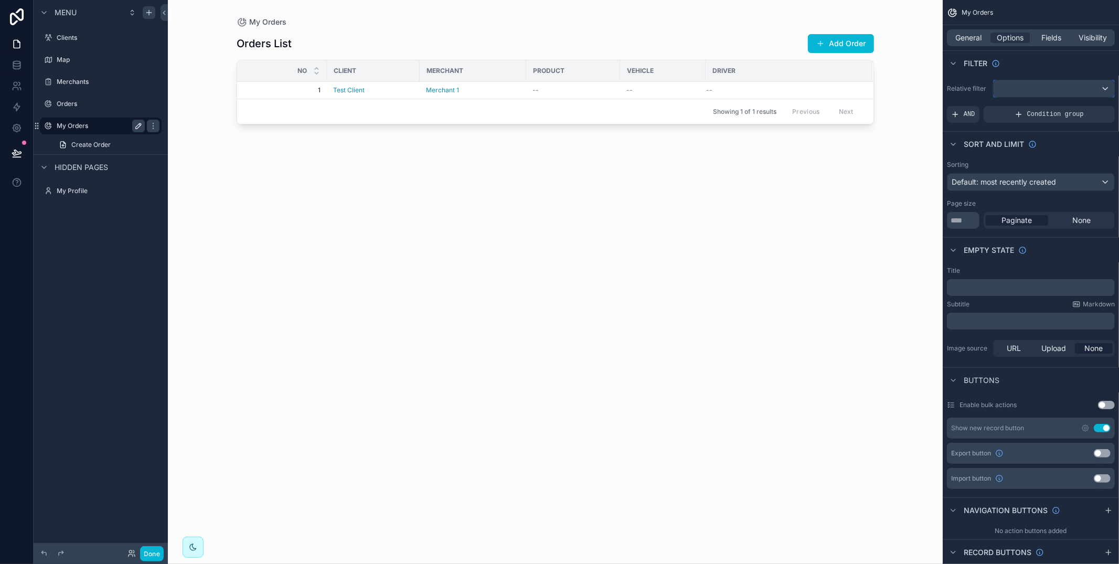
click at [1016, 85] on div "scrollable content" at bounding box center [1053, 88] width 121 height 17
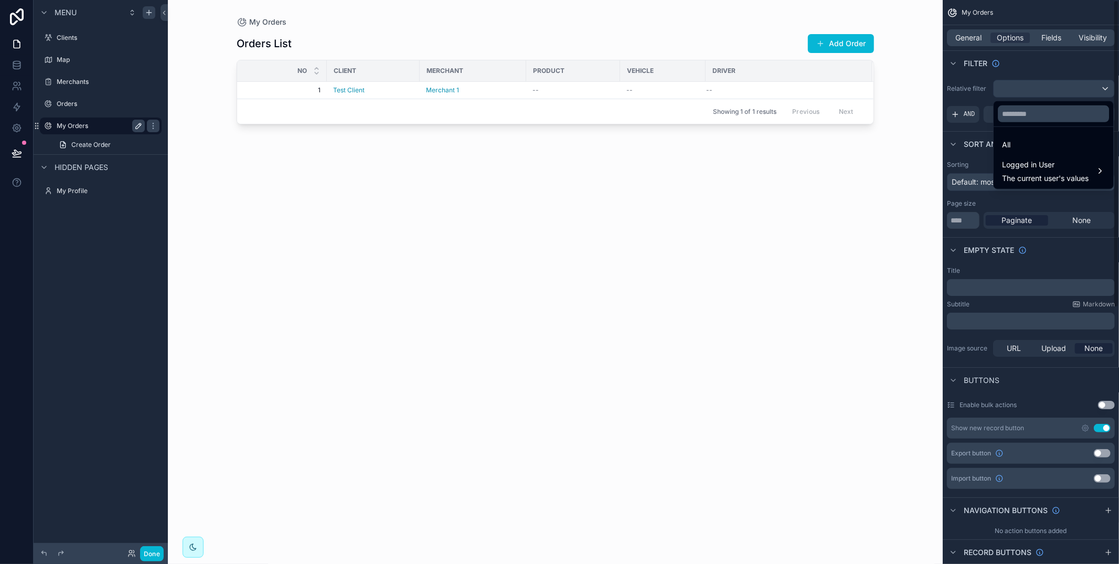
click at [692, 189] on div "scrollable content" at bounding box center [555, 275] width 671 height 551
click at [61, 126] on div "scrollable content" at bounding box center [559, 282] width 1119 height 564
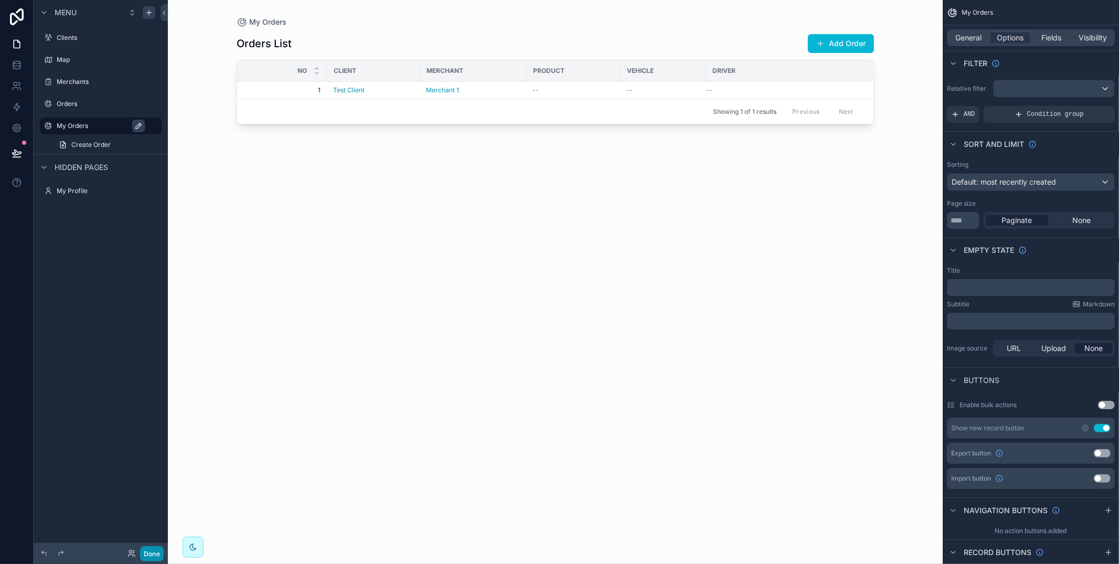
click at [143, 552] on button "Done" at bounding box center [152, 553] width 24 height 15
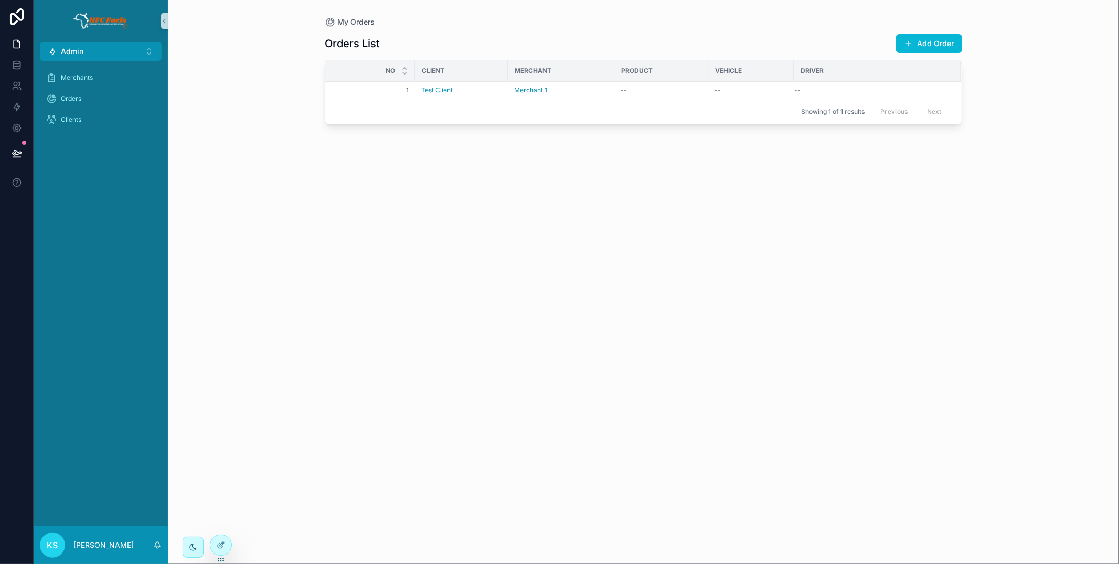
click at [93, 57] on button "Admin ⌥ 3" at bounding box center [101, 51] width 122 height 19
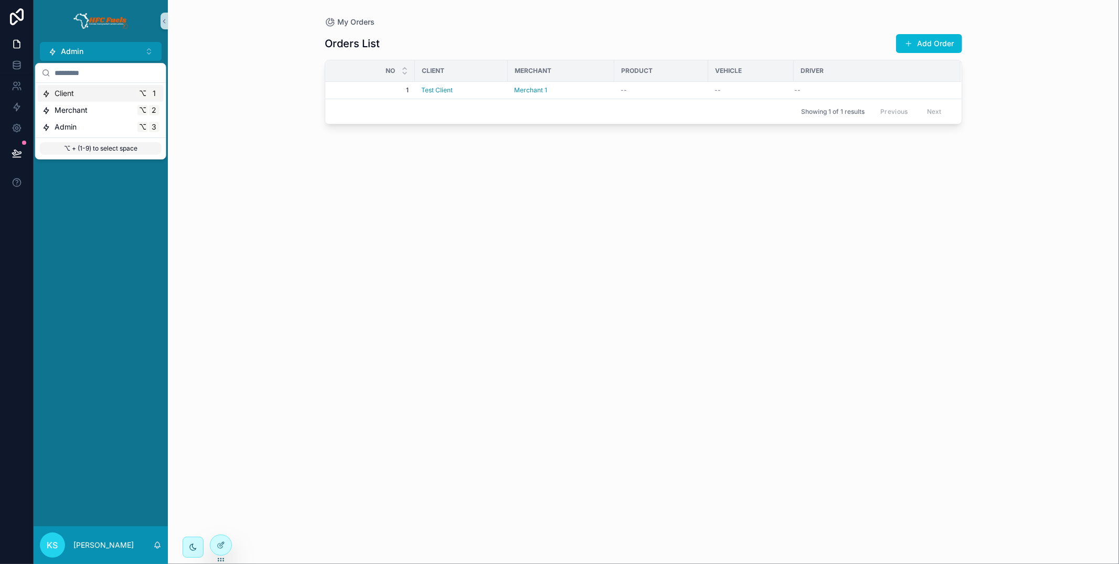
click at [94, 90] on div "Client ⌥ 1" at bounding box center [100, 93] width 117 height 10
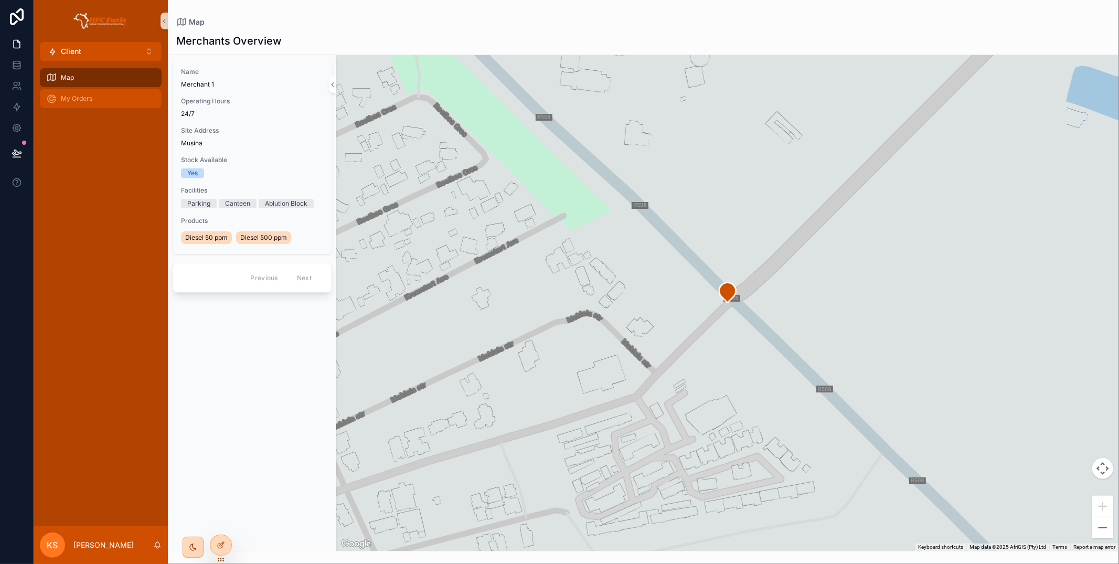
click at [110, 102] on div "My Orders" at bounding box center [100, 98] width 109 height 17
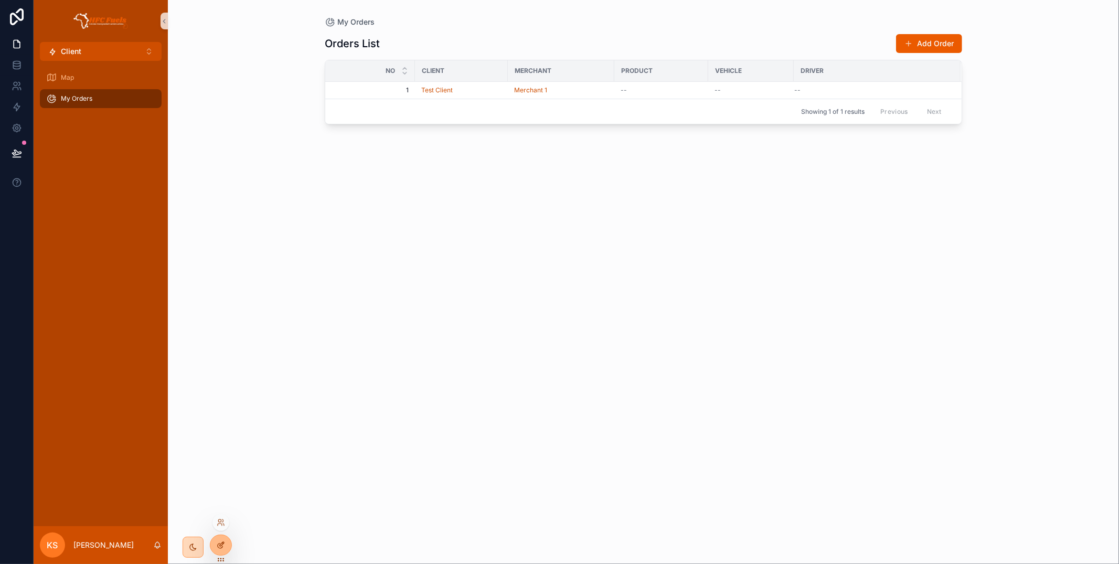
click at [226, 542] on div at bounding box center [220, 545] width 21 height 20
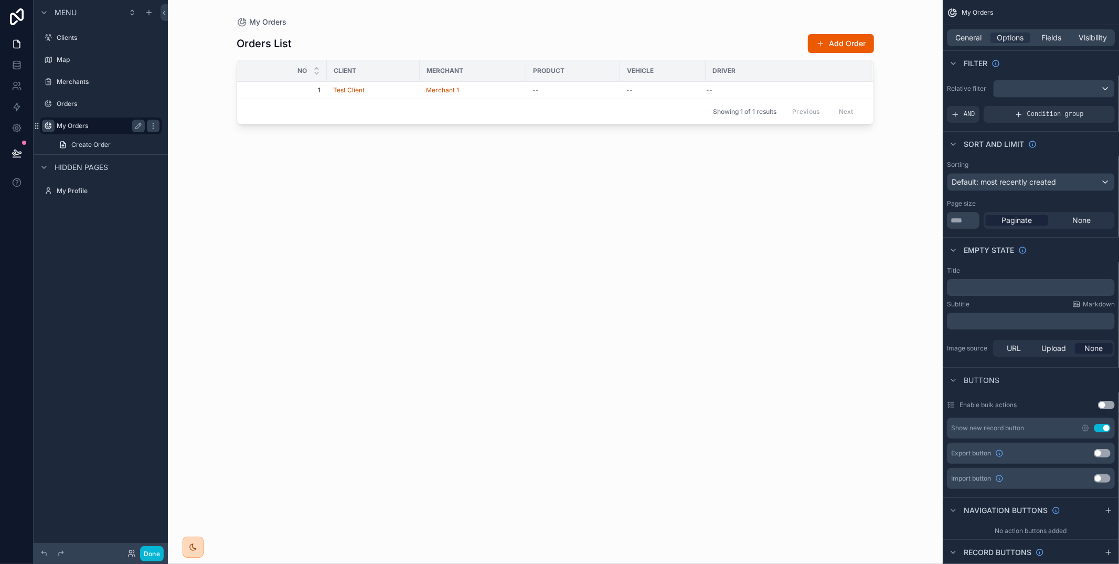
click at [49, 126] on icon "scrollable content" at bounding box center [48, 126] width 8 height 8
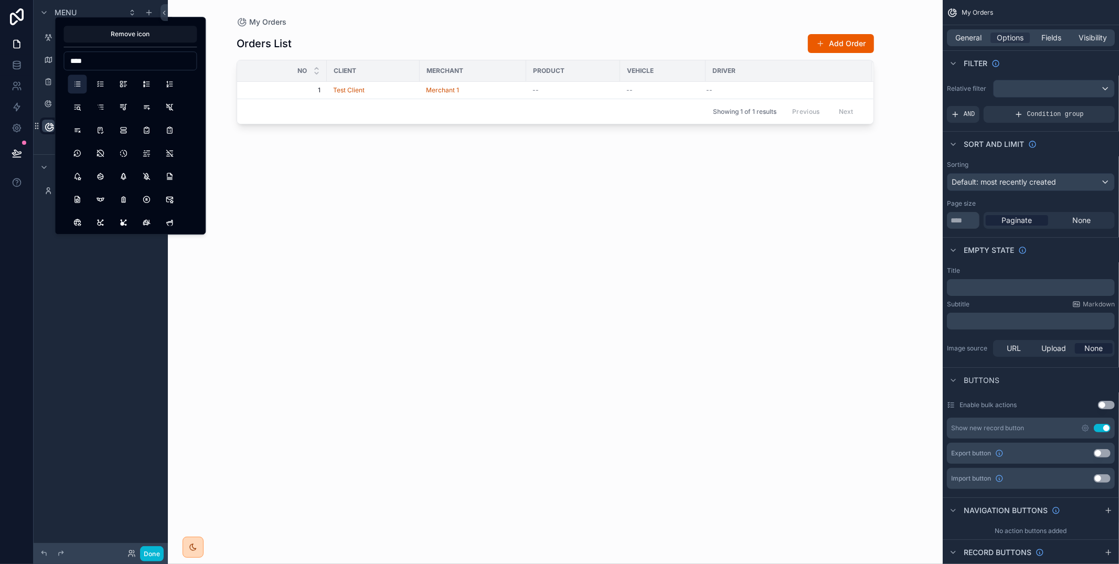
type input "****"
click at [82, 83] on button "List" at bounding box center [77, 83] width 19 height 19
click at [132, 347] on div "Menu Clients Map Merchants Orders ********* Create Order Hidden pages My Profile" at bounding box center [101, 275] width 134 height 551
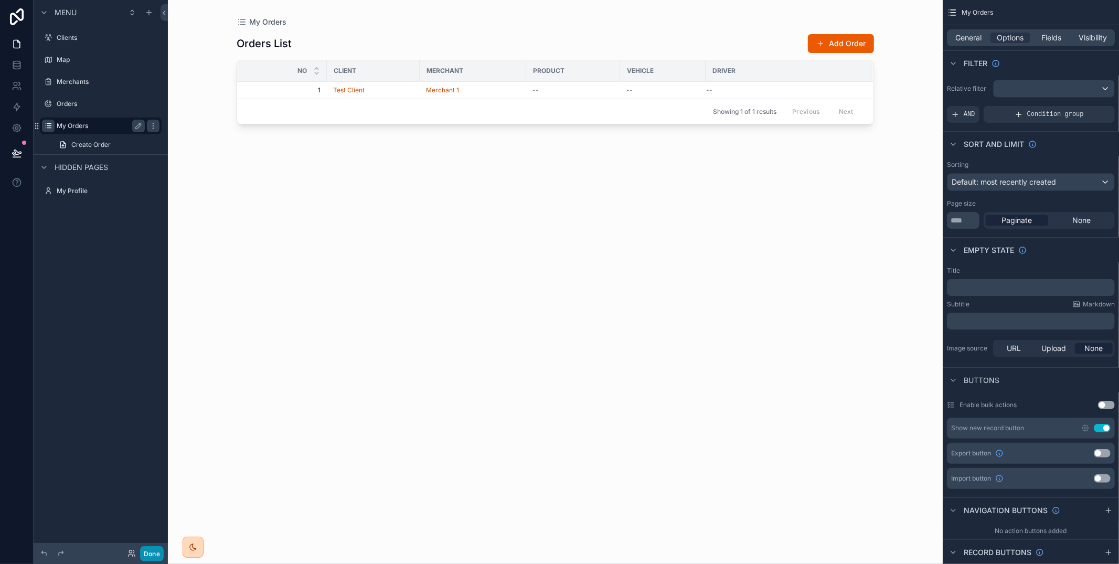
click at [156, 551] on button "Done" at bounding box center [152, 553] width 24 height 15
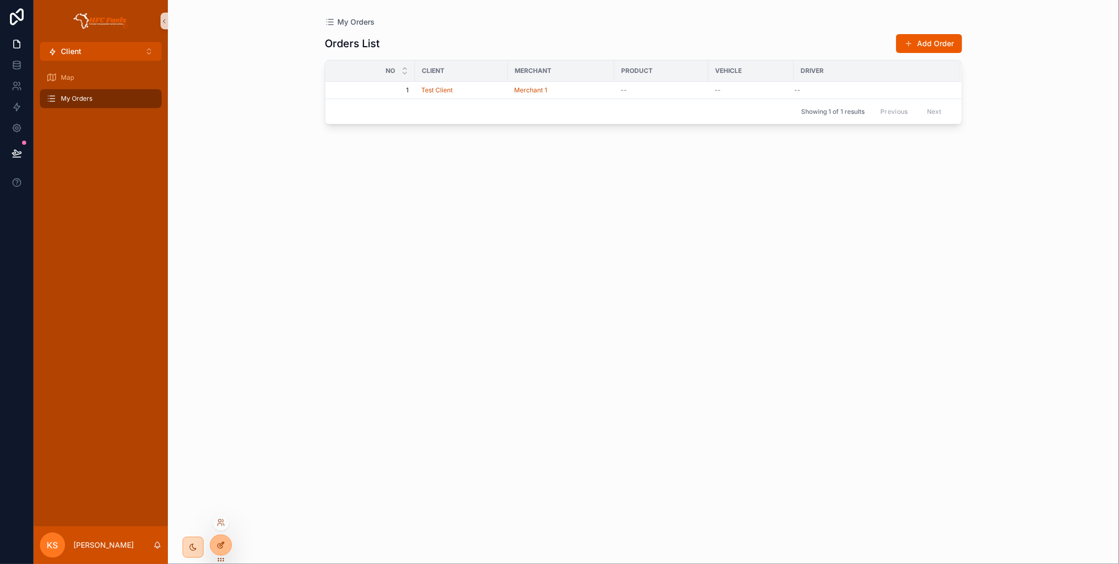
click at [219, 552] on div at bounding box center [220, 545] width 21 height 20
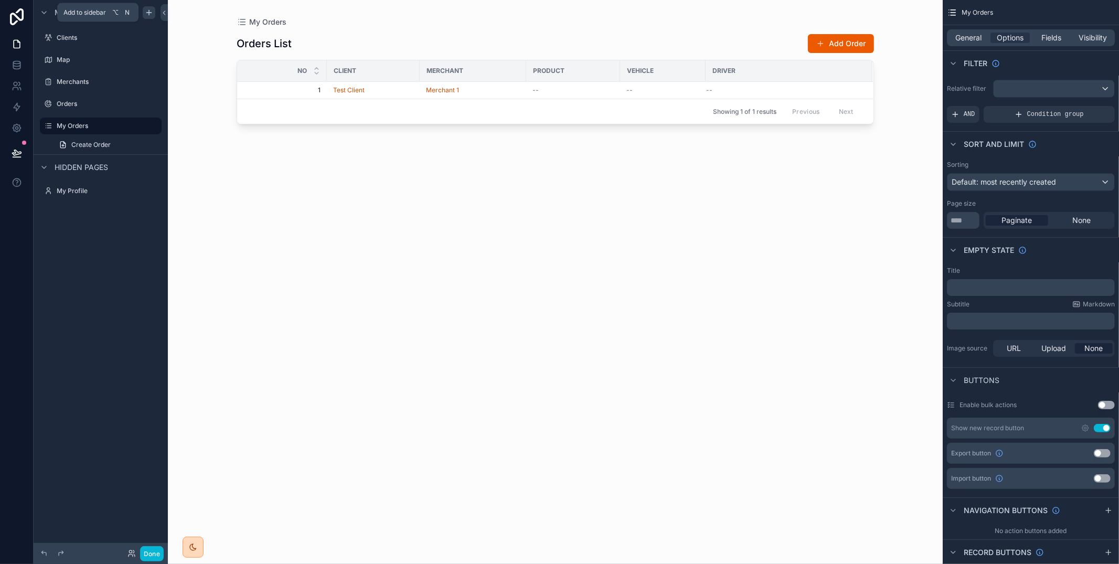
click at [150, 10] on icon "scrollable content" at bounding box center [149, 12] width 8 height 8
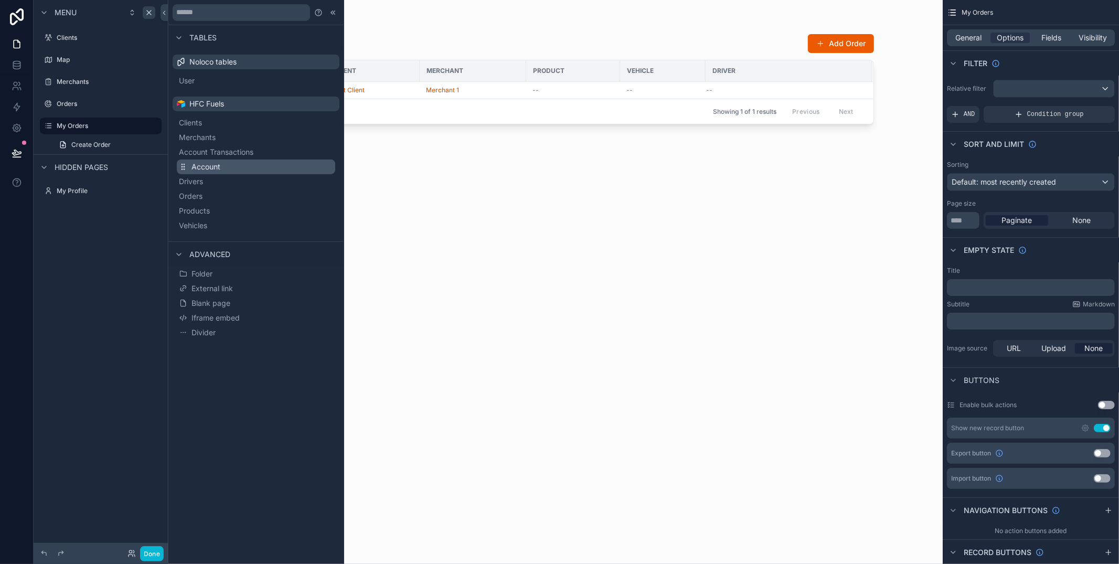
click at [221, 163] on button "Account" at bounding box center [256, 166] width 158 height 15
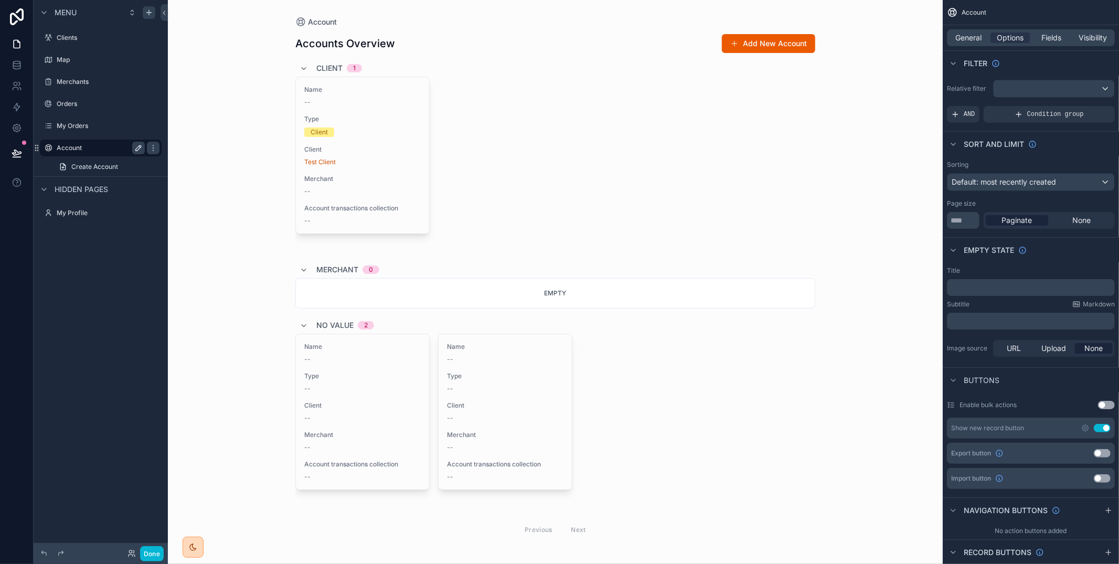
drag, startPoint x: 138, startPoint y: 147, endPoint x: 132, endPoint y: 147, distance: 6.3
click at [138, 147] on icon "scrollable content" at bounding box center [138, 148] width 8 height 8
click at [116, 148] on input "*******" at bounding box center [92, 148] width 71 height 13
type input "********"
click at [46, 147] on icon "scrollable content" at bounding box center [48, 148] width 8 height 8
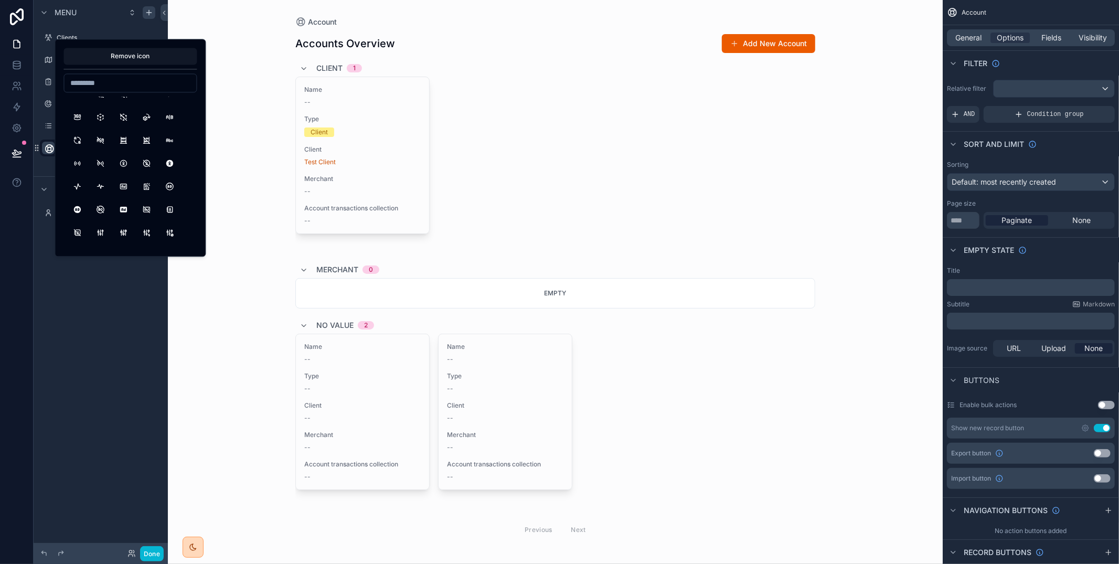
scroll to position [14, 0]
click at [122, 140] on button "Abacus" at bounding box center [123, 138] width 19 height 19
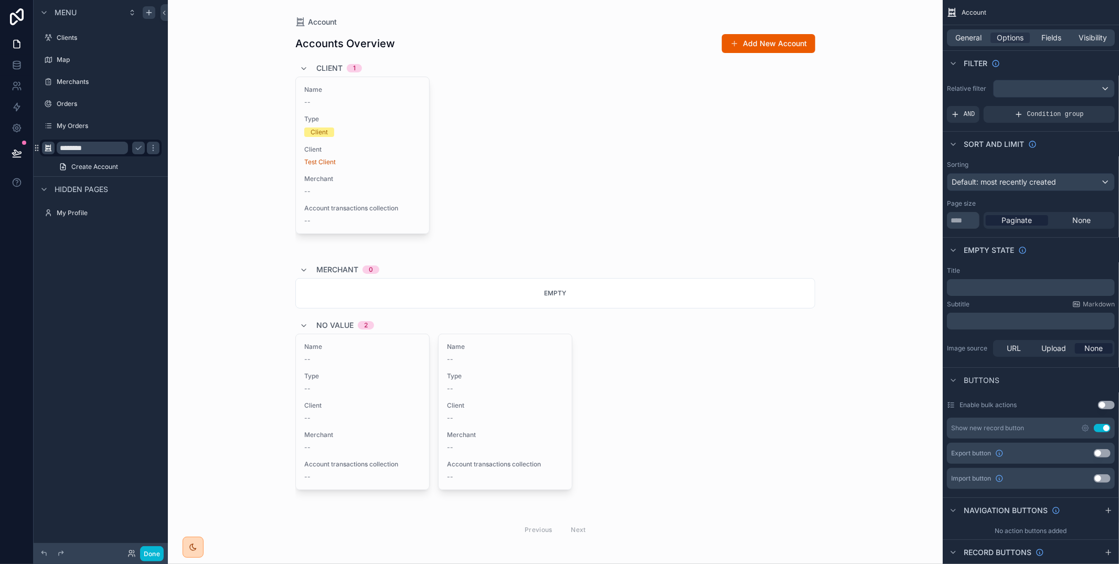
click at [103, 317] on div "Menu Clients Map Merchants Orders My Orders ******** Create Account Hidden page…" at bounding box center [101, 275] width 134 height 551
click at [142, 148] on icon "scrollable content" at bounding box center [138, 148] width 8 height 8
click at [151, 145] on icon "scrollable content" at bounding box center [153, 148] width 8 height 8
click at [184, 135] on div "Clone" at bounding box center [190, 133] width 32 height 10
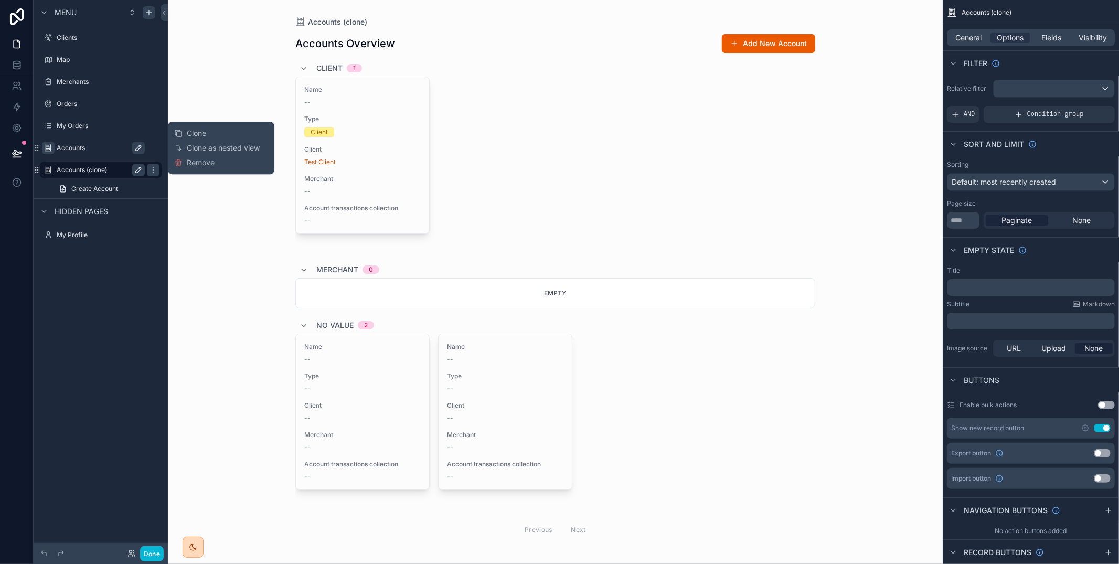
click at [138, 168] on icon "scrollable content" at bounding box center [138, 169] width 5 height 5
click at [124, 171] on input "**********" at bounding box center [92, 170] width 71 height 13
type input "**********"
click at [151, 168] on icon "scrollable content" at bounding box center [153, 170] width 5 height 4
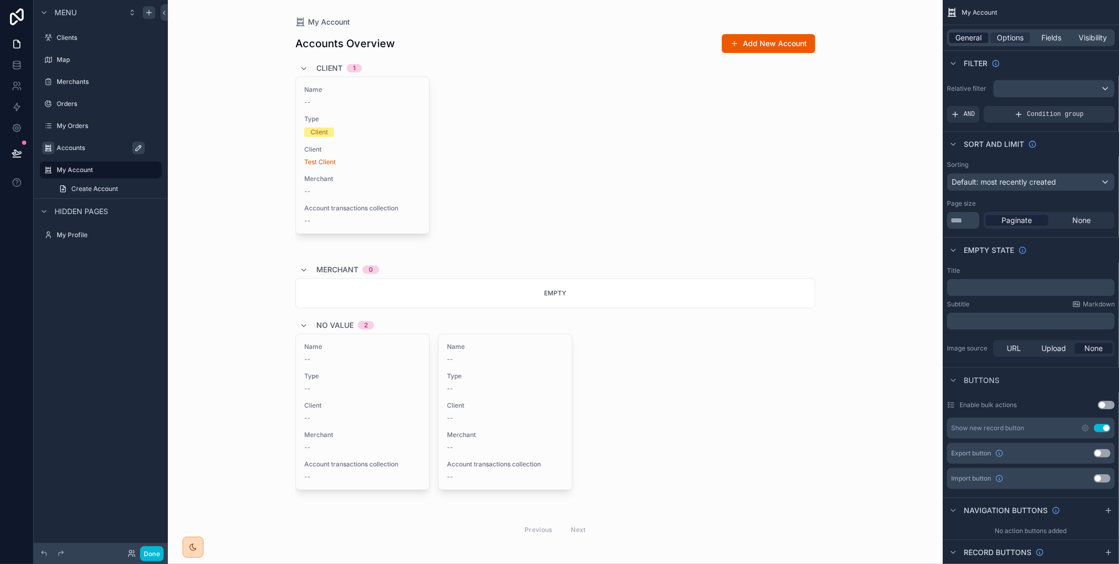
click at [986, 38] on div "General" at bounding box center [968, 38] width 39 height 10
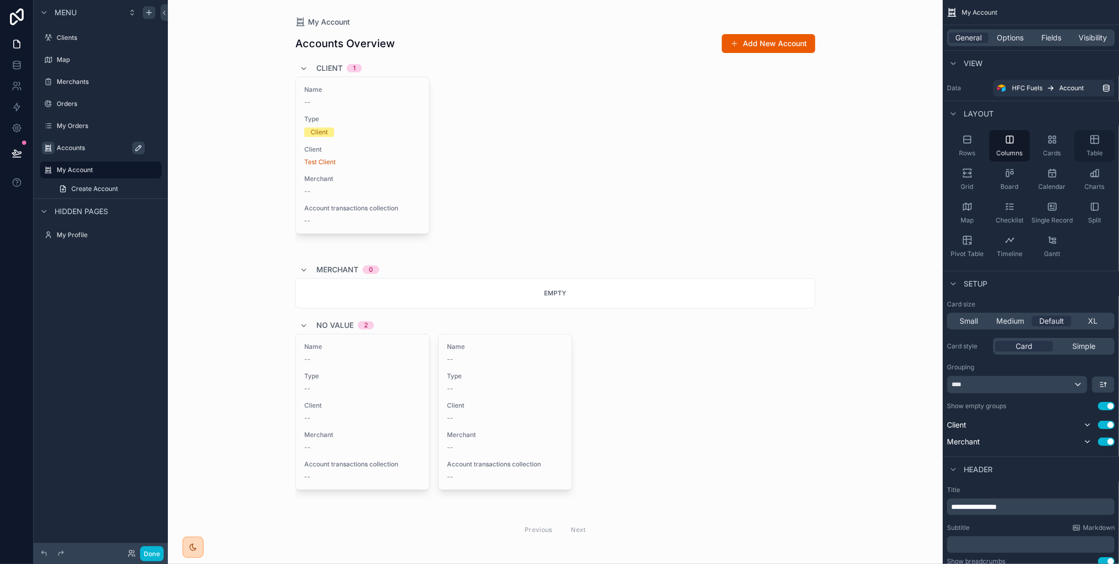
click at [1098, 152] on span "Table" at bounding box center [1094, 153] width 16 height 8
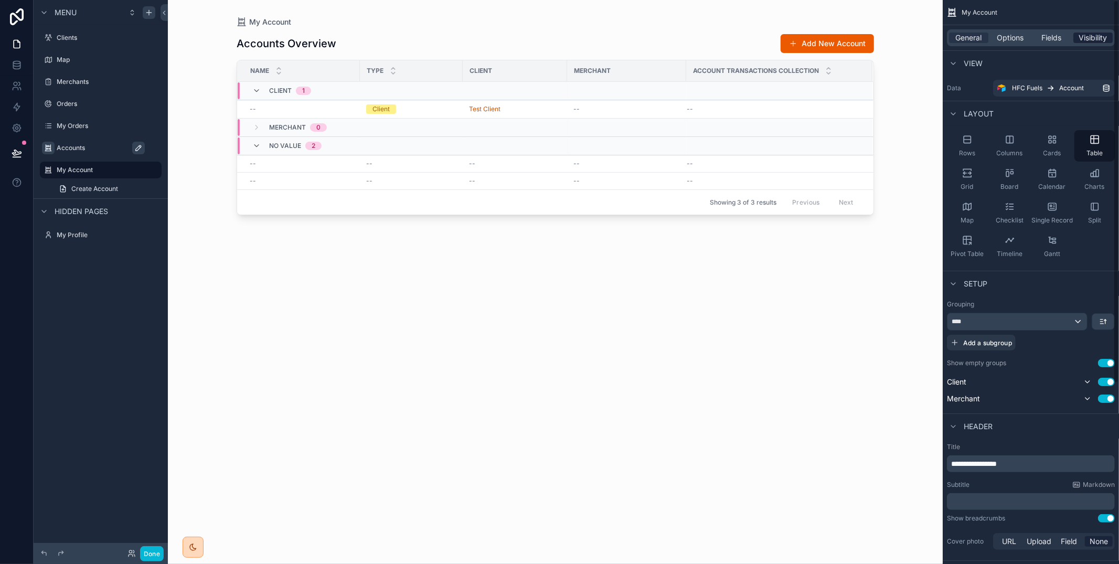
click at [1093, 38] on span "Visibility" at bounding box center [1093, 38] width 28 height 10
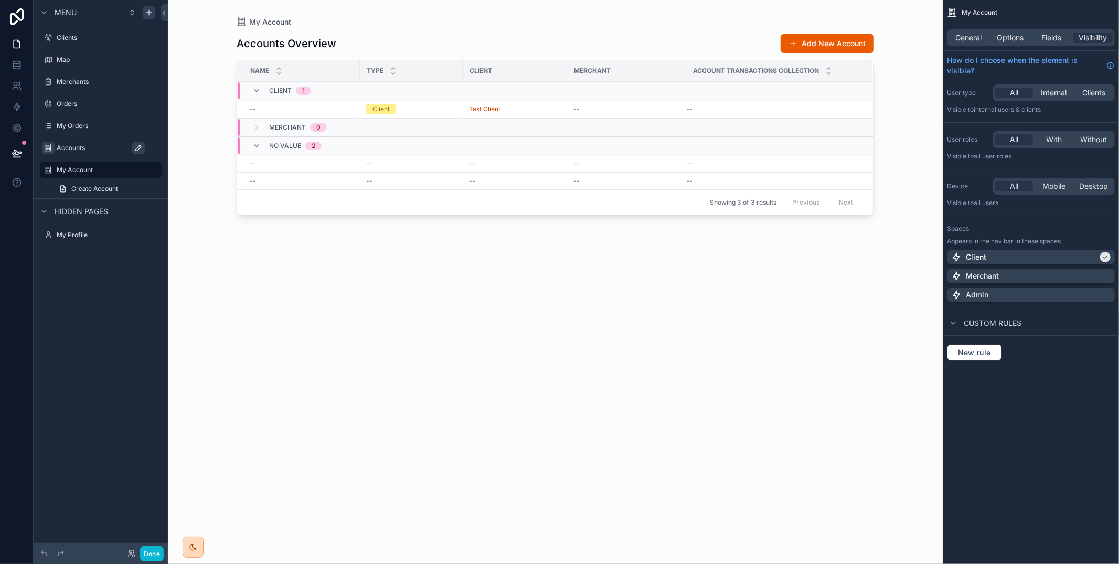
click at [84, 144] on label "Accounts" at bounding box center [106, 148] width 99 height 8
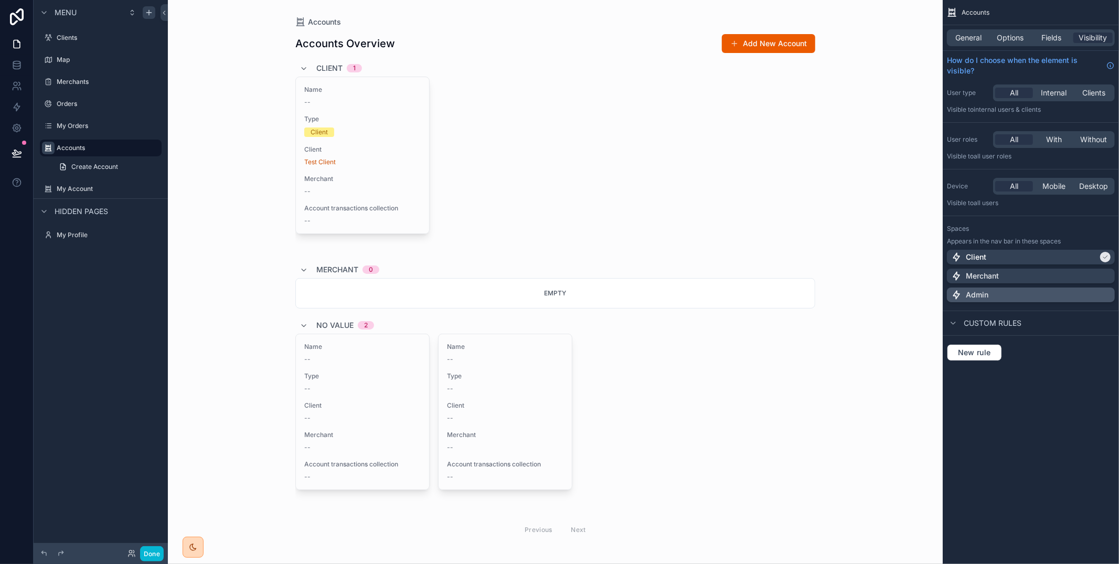
click at [1044, 290] on div "Admin" at bounding box center [1030, 295] width 159 height 10
click at [1045, 257] on div "Client" at bounding box center [1024, 257] width 147 height 10
click at [1056, 394] on div "Accounts General Options Fields Visibility How do I choose when the element is …" at bounding box center [1030, 282] width 176 height 564
click at [103, 192] on label "My Account" at bounding box center [99, 189] width 84 height 8
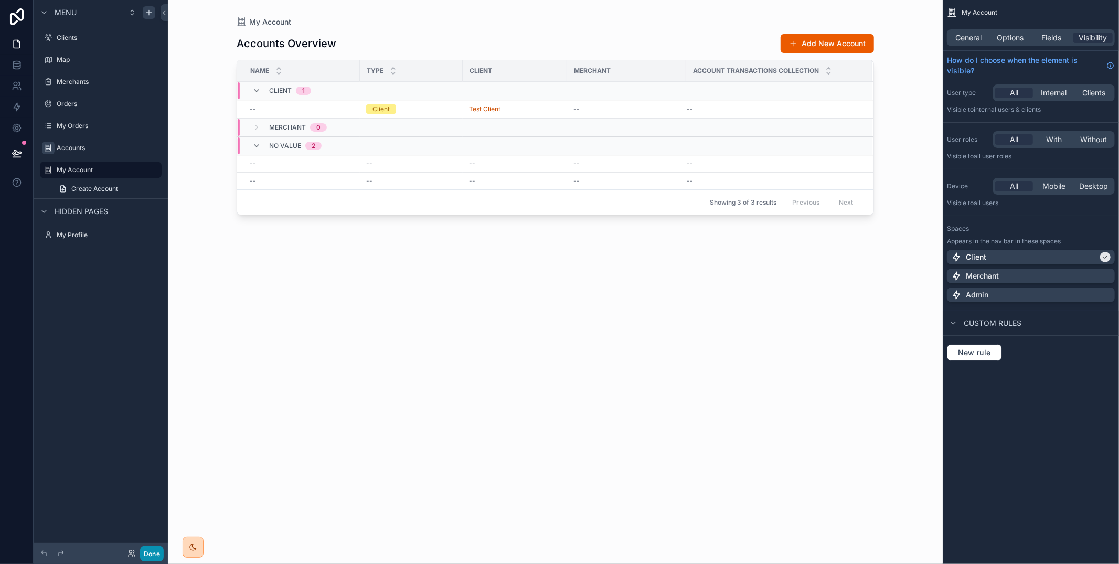
click at [149, 556] on button "Done" at bounding box center [152, 553] width 24 height 15
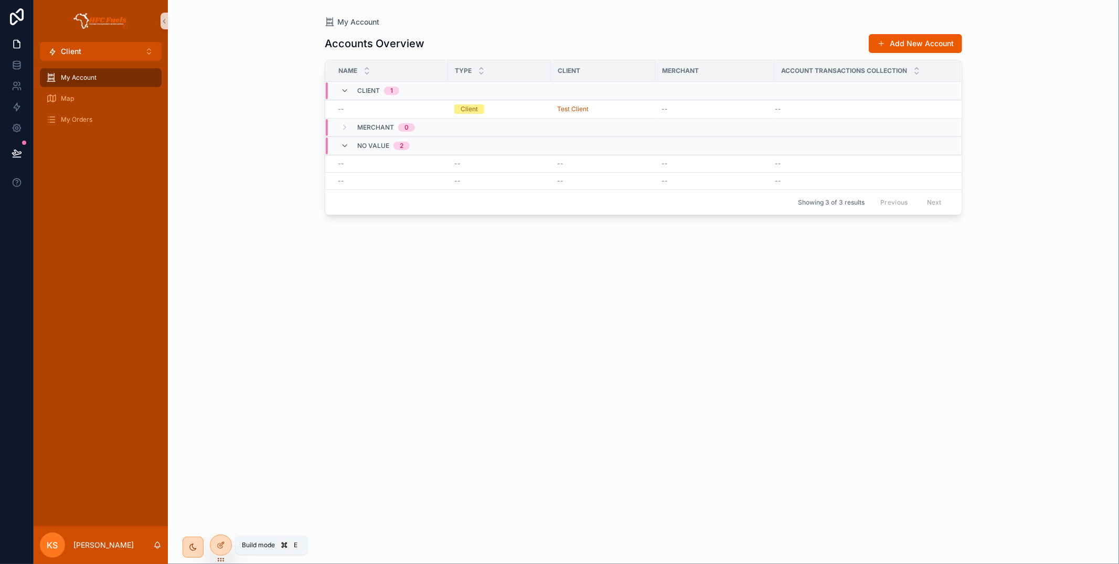
drag, startPoint x: 216, startPoint y: 545, endPoint x: 227, endPoint y: 454, distance: 91.9
click at [216, 544] on div at bounding box center [220, 545] width 21 height 20
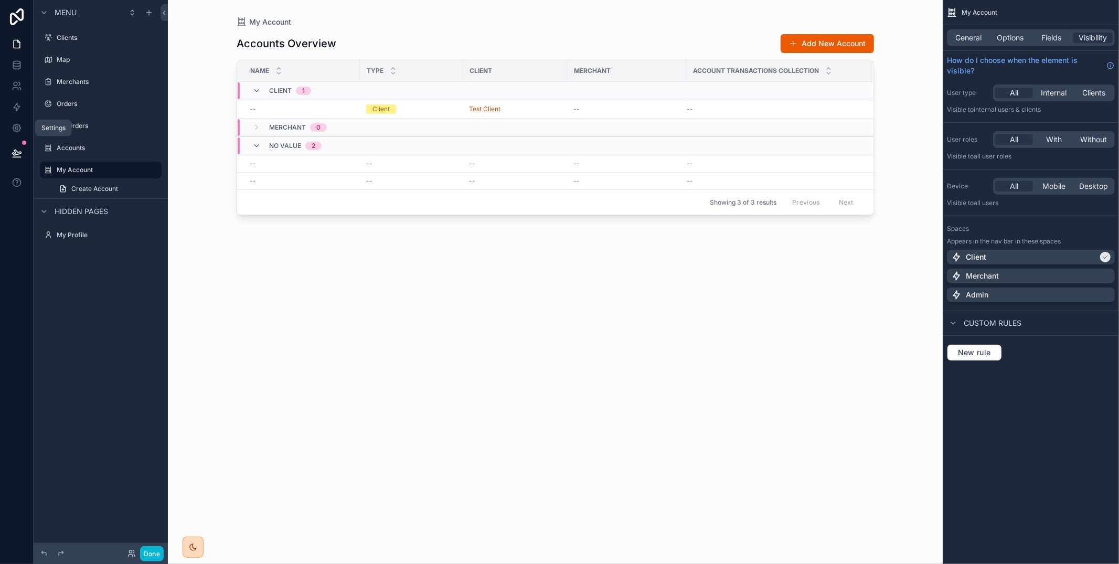
drag, startPoint x: 14, startPoint y: 128, endPoint x: 50, endPoint y: 133, distance: 36.4
click at [14, 128] on icon at bounding box center [17, 128] width 10 height 10
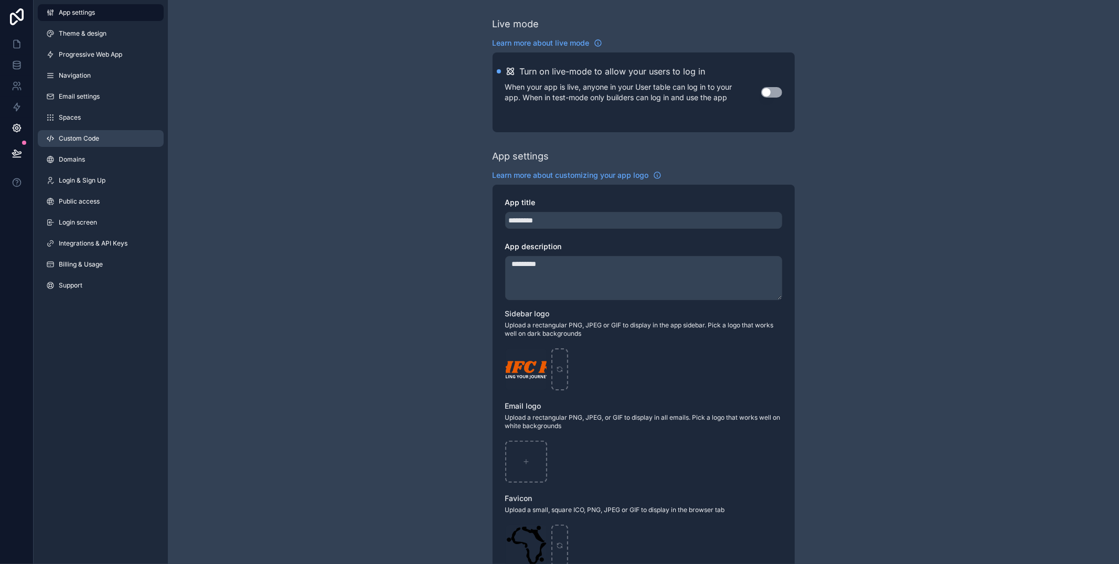
drag, startPoint x: 91, startPoint y: 118, endPoint x: 122, endPoint y: 132, distance: 33.3
drag, startPoint x: 128, startPoint y: 119, endPoint x: 185, endPoint y: 126, distance: 57.1
click at [128, 119] on link "Spaces" at bounding box center [101, 117] width 126 height 17
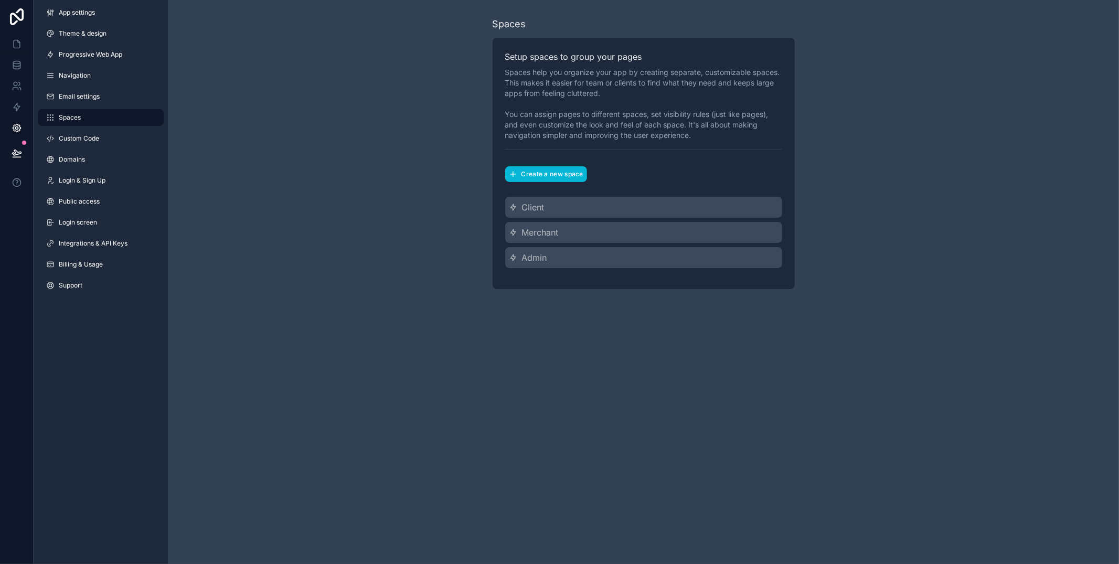
click at [575, 216] on div "Client" at bounding box center [643, 207] width 277 height 21
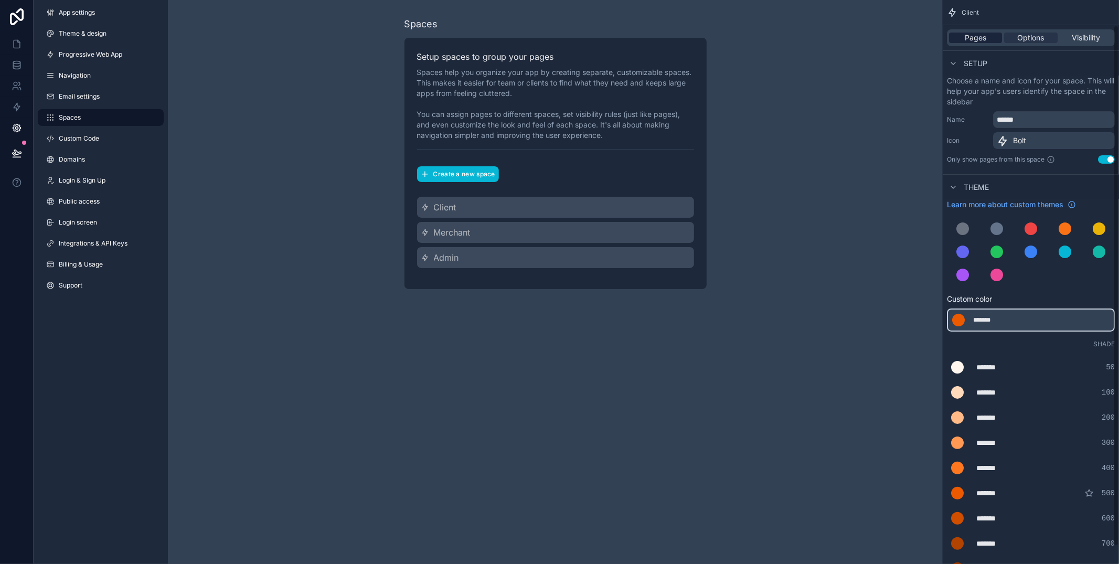
click at [970, 34] on span "Pages" at bounding box center [975, 38] width 22 height 10
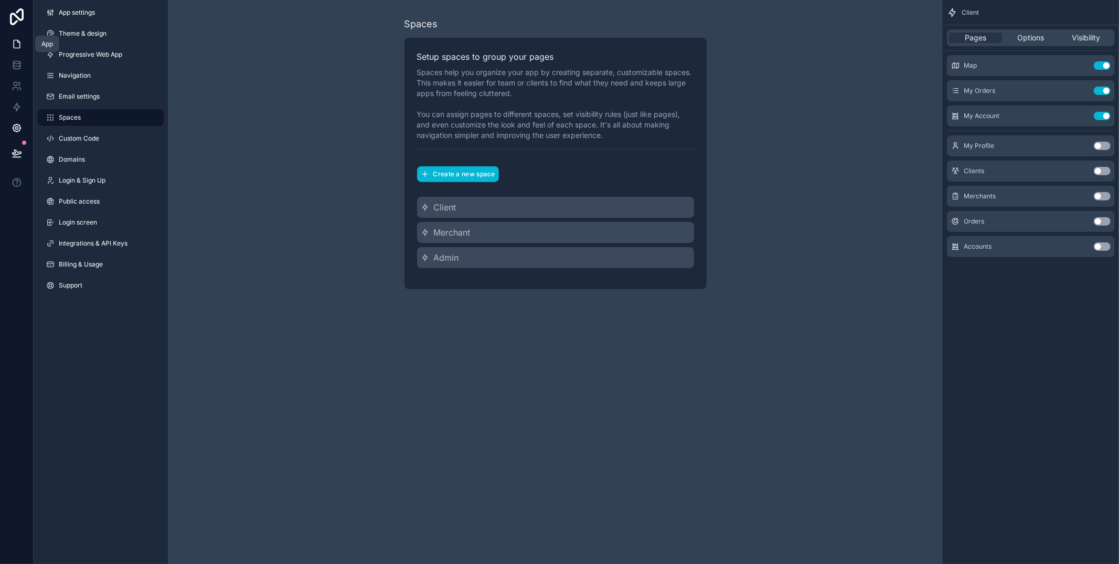
click at [16, 41] on icon at bounding box center [17, 44] width 10 height 10
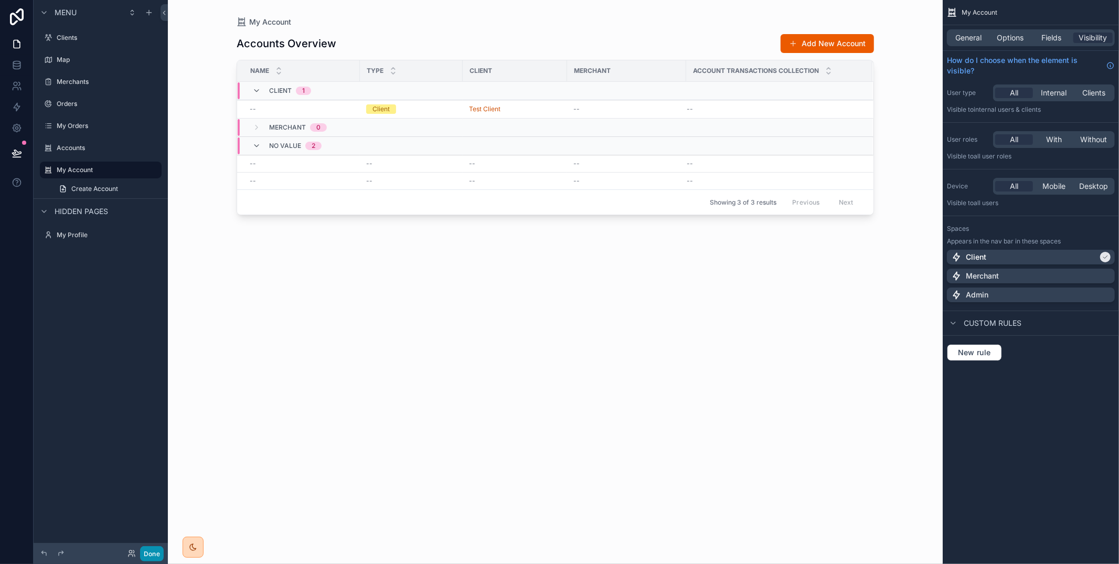
click at [154, 558] on button "Done" at bounding box center [152, 553] width 24 height 15
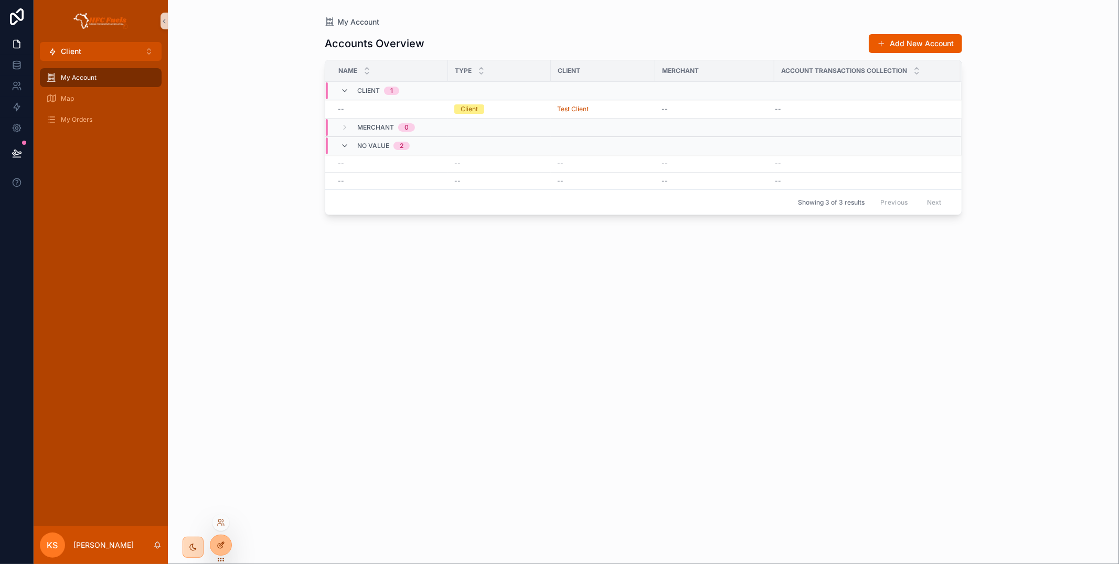
click at [221, 548] on icon at bounding box center [220, 545] width 5 height 5
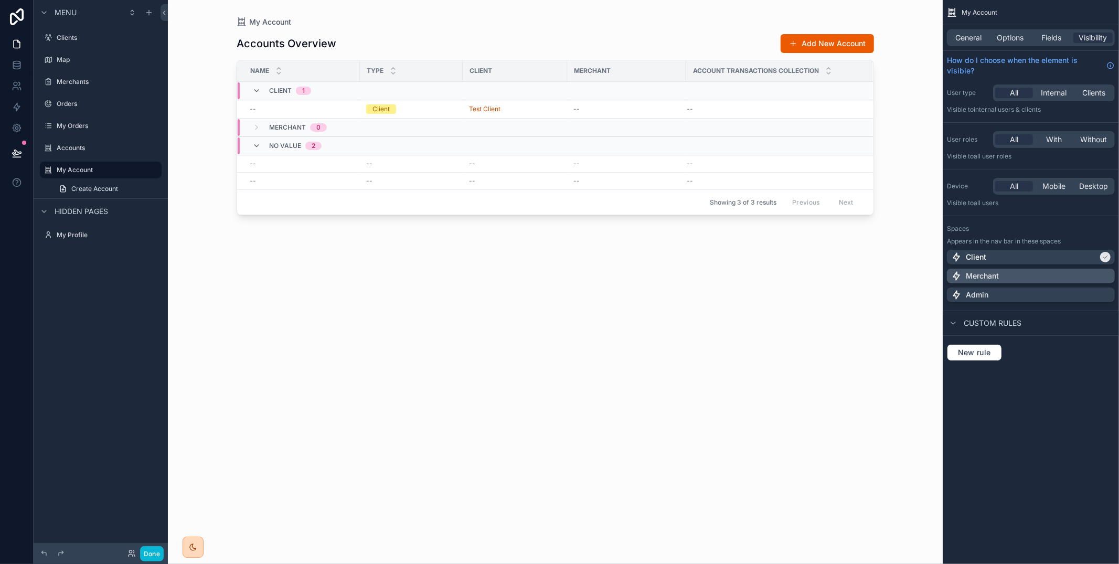
click at [996, 274] on p "Merchant" at bounding box center [982, 276] width 33 height 10
click at [996, 251] on div "Client" at bounding box center [1031, 257] width 168 height 15
click at [995, 261] on div "Client" at bounding box center [1030, 257] width 159 height 10
click at [997, 276] on p "Merchant" at bounding box center [982, 276] width 33 height 10
click at [142, 551] on button "Done" at bounding box center [152, 553] width 24 height 15
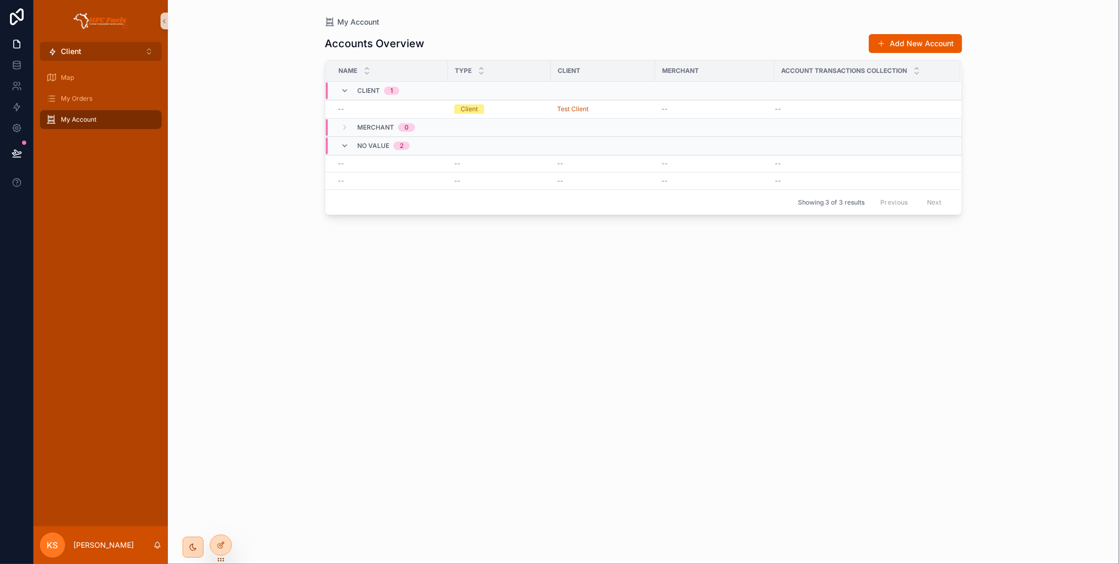
click at [143, 47] on button "Client ⌥ 1" at bounding box center [101, 51] width 122 height 19
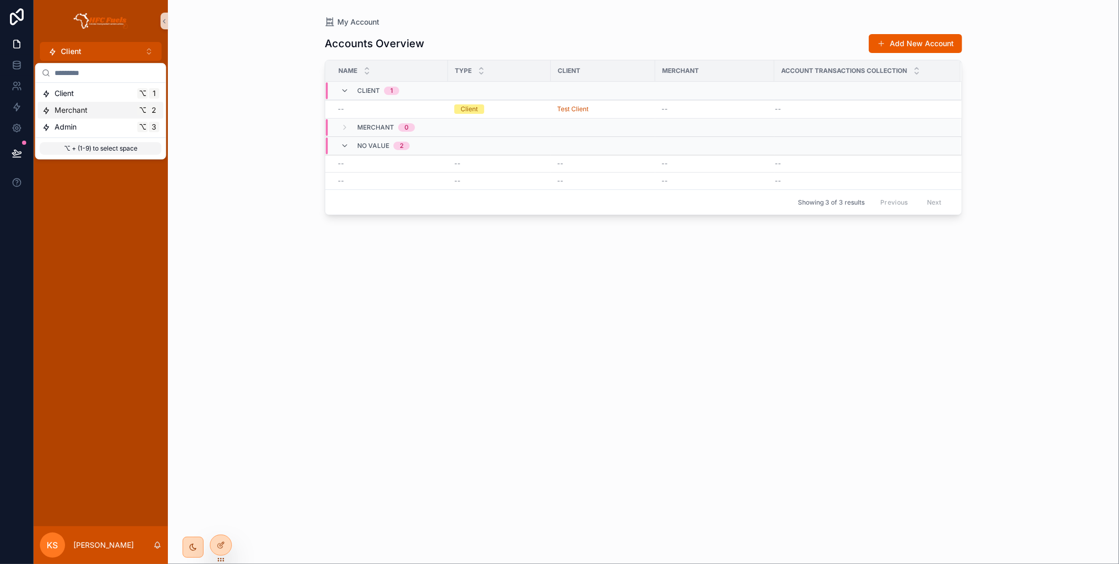
click at [138, 110] on span "⌥" at bounding box center [142, 110] width 8 height 8
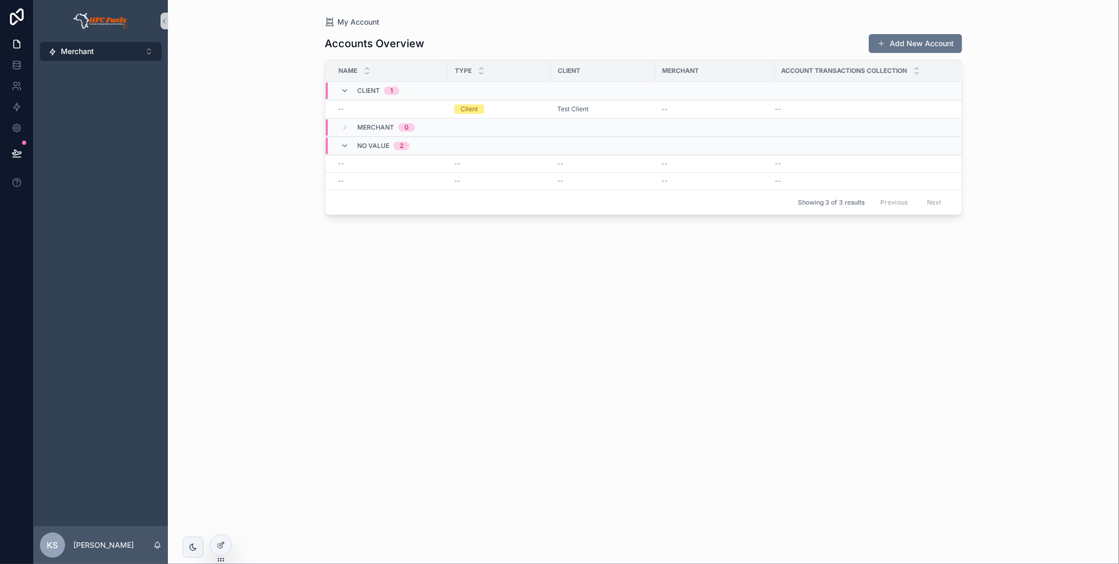
click at [136, 52] on button "Merchant ⌥ 2" at bounding box center [101, 51] width 122 height 19
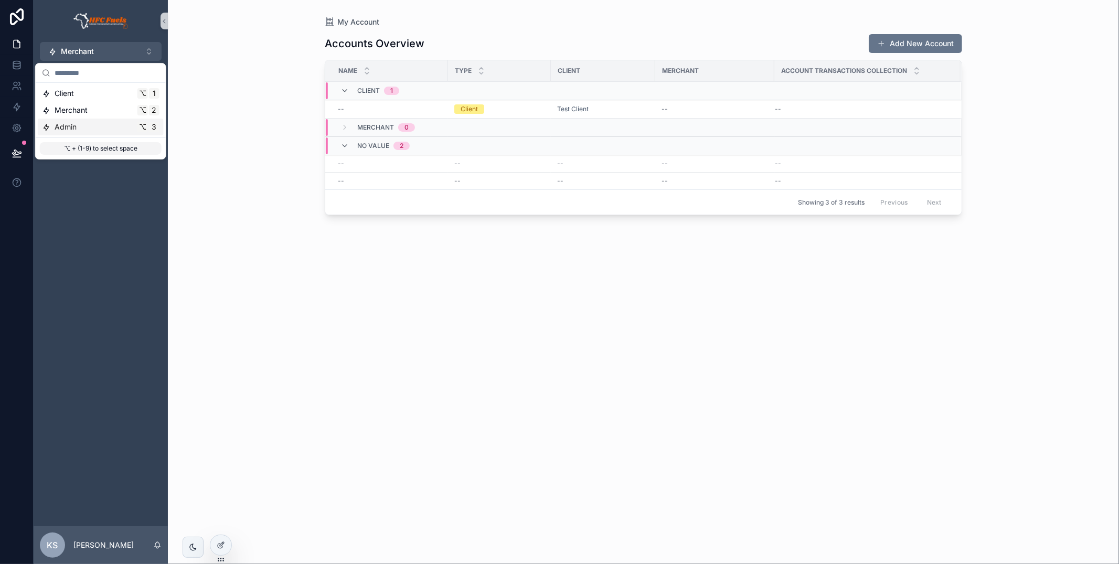
click at [148, 120] on div "Admin ⌥ 3" at bounding box center [101, 127] width 126 height 17
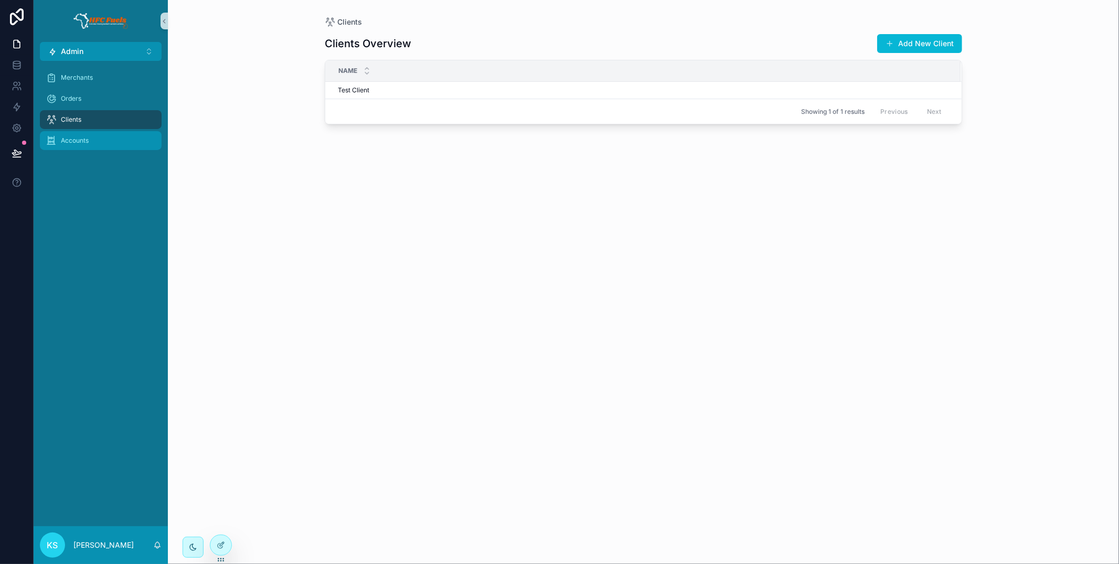
click at [124, 144] on div "Accounts" at bounding box center [100, 140] width 109 height 17
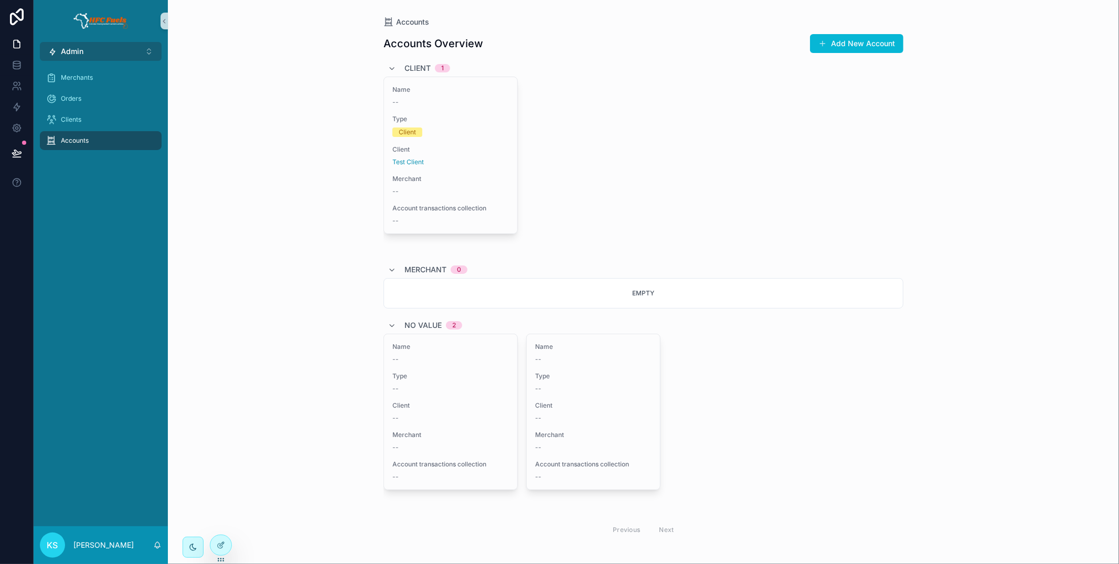
click at [103, 51] on button "Admin ⌥ 3" at bounding box center [101, 51] width 122 height 19
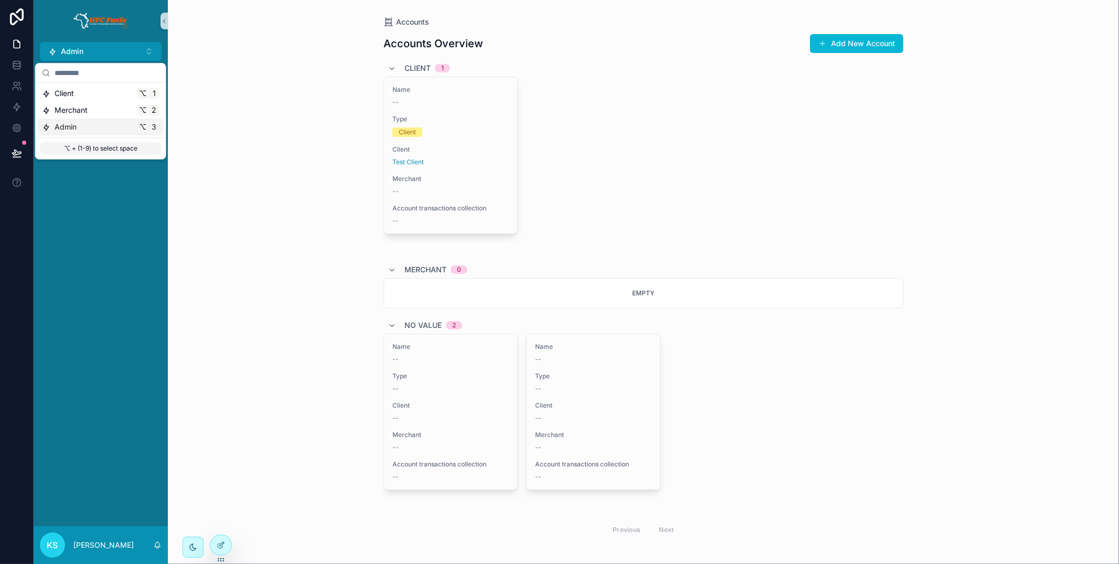
click at [132, 205] on div "Merchants Orders Clients Accounts" at bounding box center [101, 293] width 134 height 465
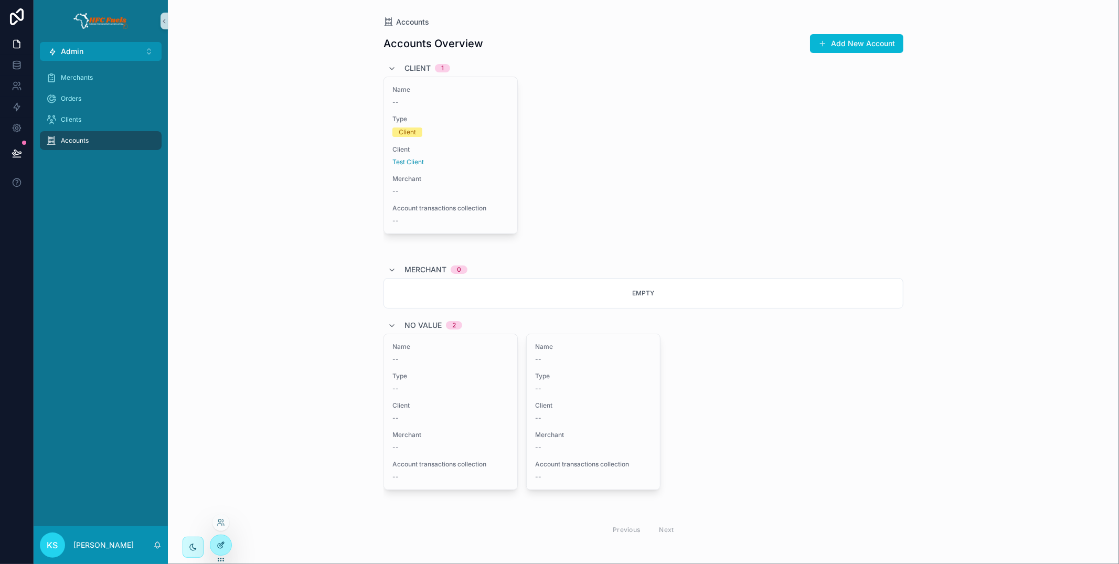
click at [224, 551] on div at bounding box center [220, 545] width 21 height 20
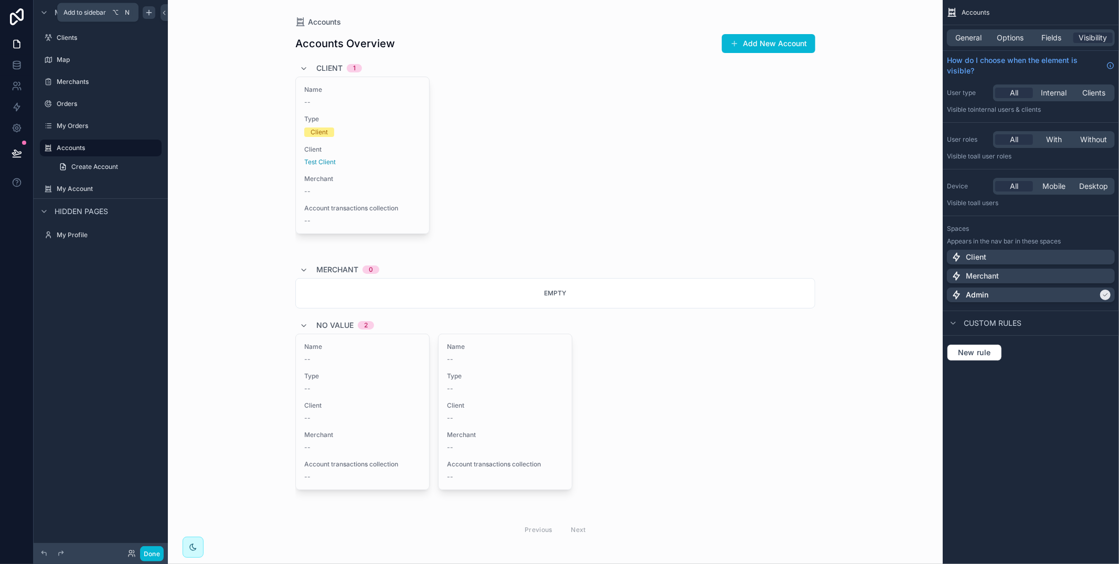
click at [152, 12] on icon "scrollable content" at bounding box center [149, 12] width 8 height 8
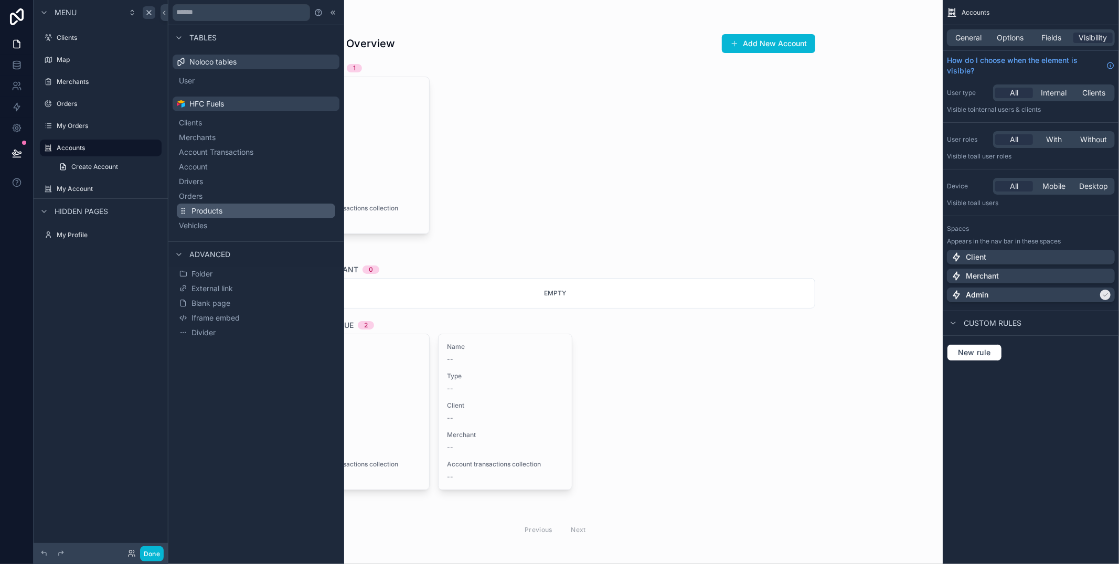
click at [264, 211] on button "Products" at bounding box center [256, 210] width 158 height 15
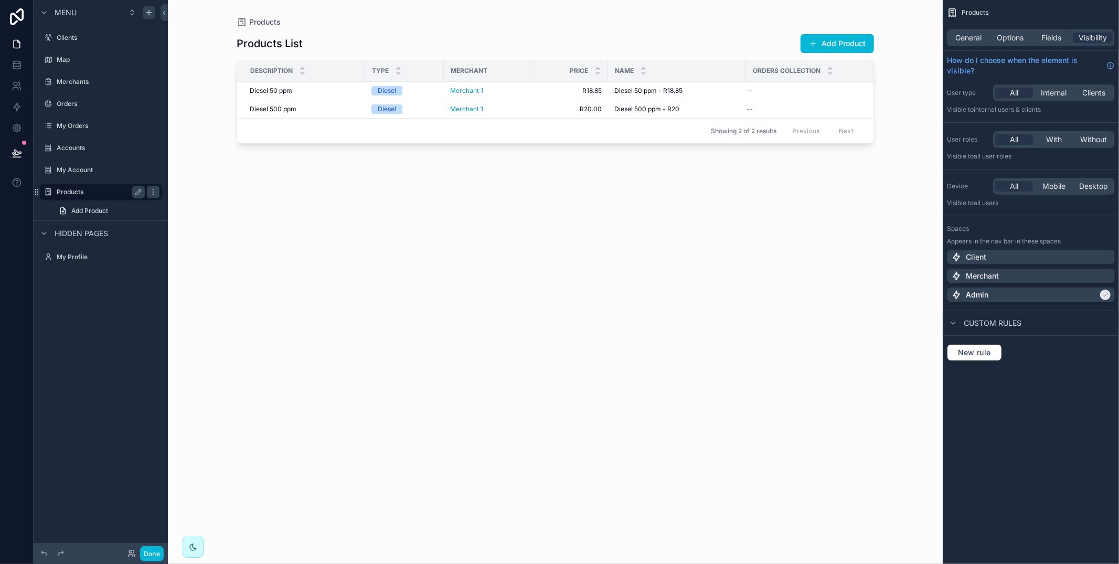
drag, startPoint x: 136, startPoint y: 190, endPoint x: 128, endPoint y: 192, distance: 7.6
click at [135, 190] on icon "scrollable content" at bounding box center [138, 192] width 8 height 8
click at [59, 190] on input "********" at bounding box center [92, 192] width 71 height 13
type input "**********"
click at [139, 190] on icon "scrollable content" at bounding box center [138, 192] width 8 height 8
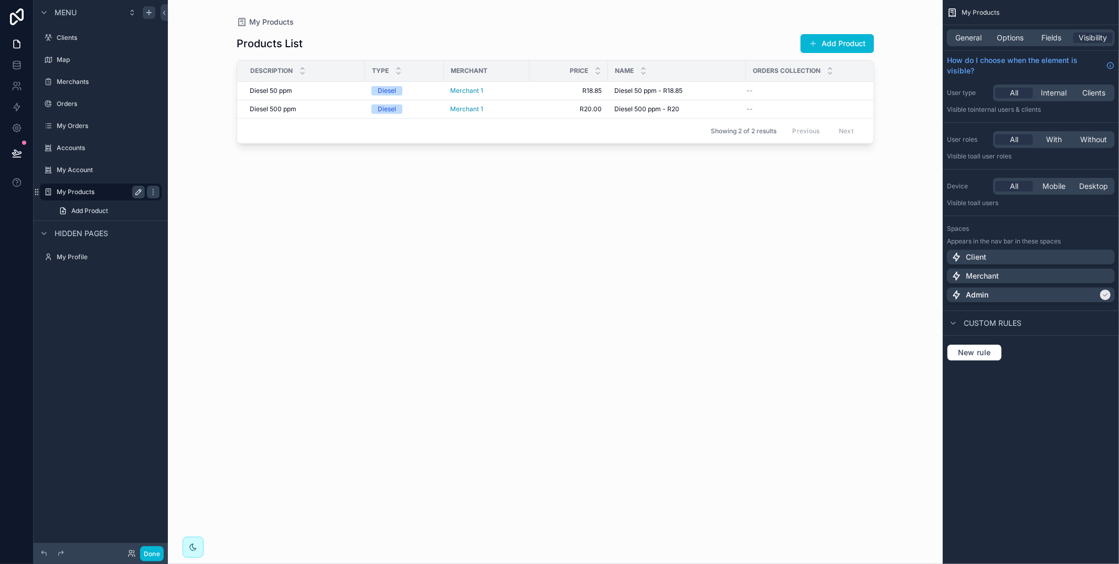
click at [149, 16] on icon "scrollable content" at bounding box center [149, 12] width 8 height 8
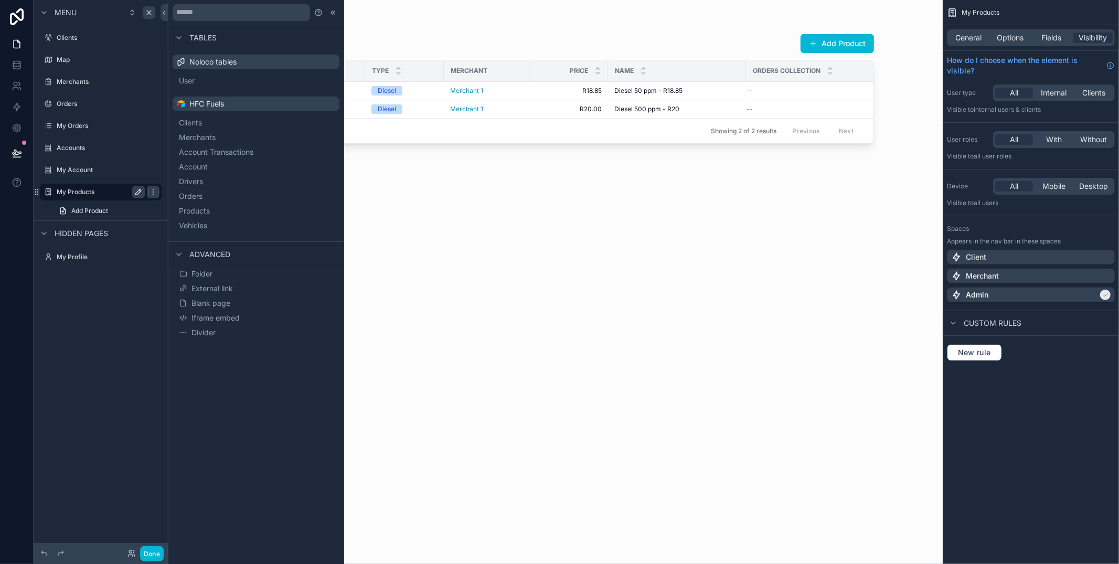
click at [237, 227] on button "Vehicles" at bounding box center [256, 225] width 158 height 15
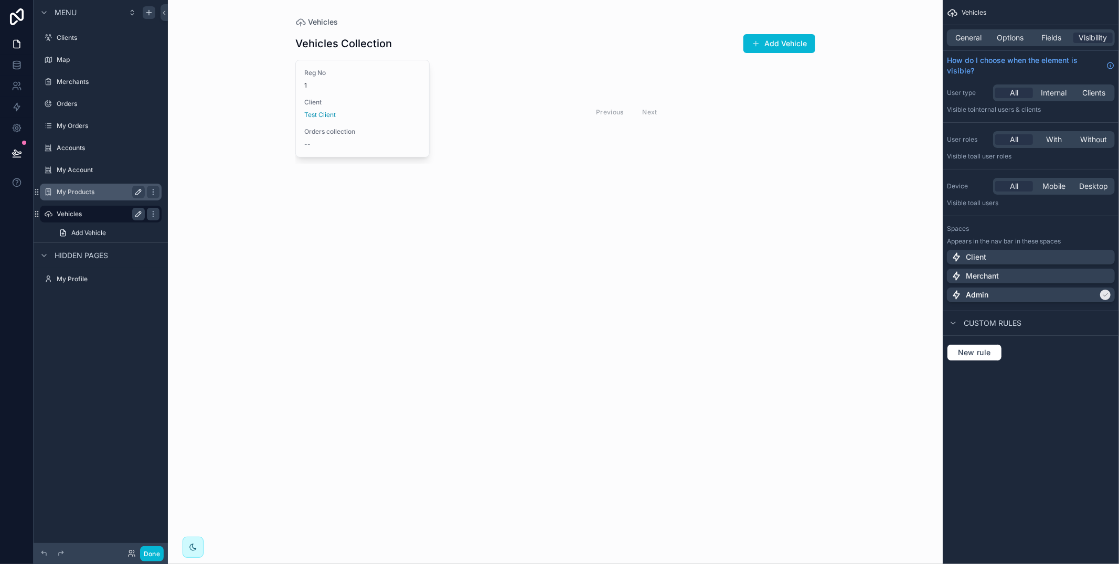
click at [139, 213] on icon "scrollable content" at bounding box center [138, 213] width 5 height 5
drag, startPoint x: 63, startPoint y: 211, endPoint x: 71, endPoint y: 219, distance: 11.9
click at [63, 211] on input "********" at bounding box center [92, 214] width 71 height 13
click at [63, 213] on input "********" at bounding box center [92, 214] width 71 height 13
drag, startPoint x: 60, startPoint y: 212, endPoint x: 79, endPoint y: 227, distance: 24.2
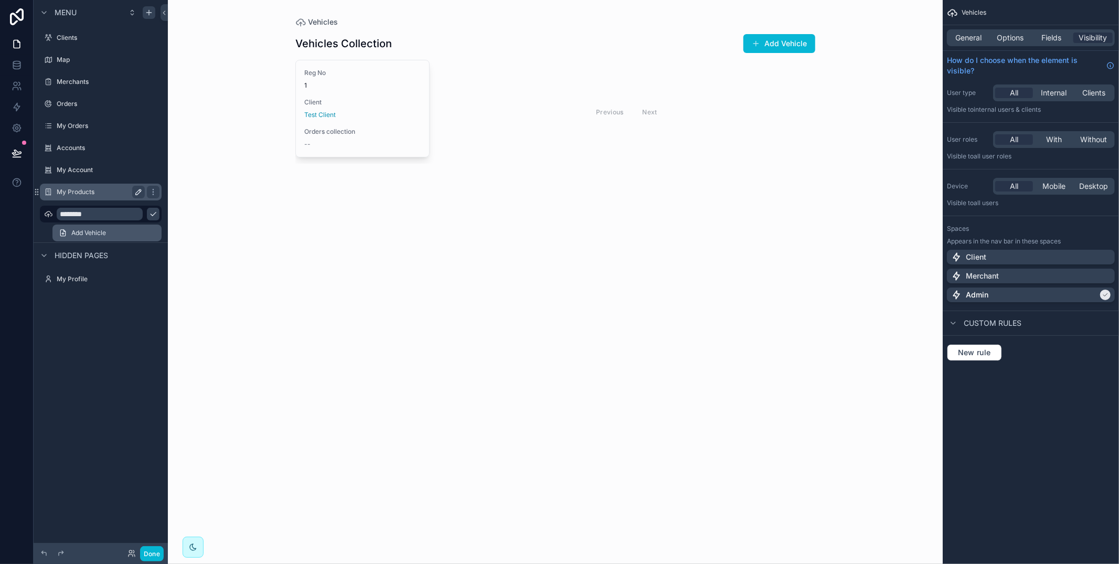
click at [60, 212] on input "********" at bounding box center [100, 214] width 86 height 13
type input "**********"
click at [149, 212] on icon "scrollable content" at bounding box center [153, 214] width 8 height 8
click at [45, 213] on icon "scrollable content" at bounding box center [48, 214] width 8 height 8
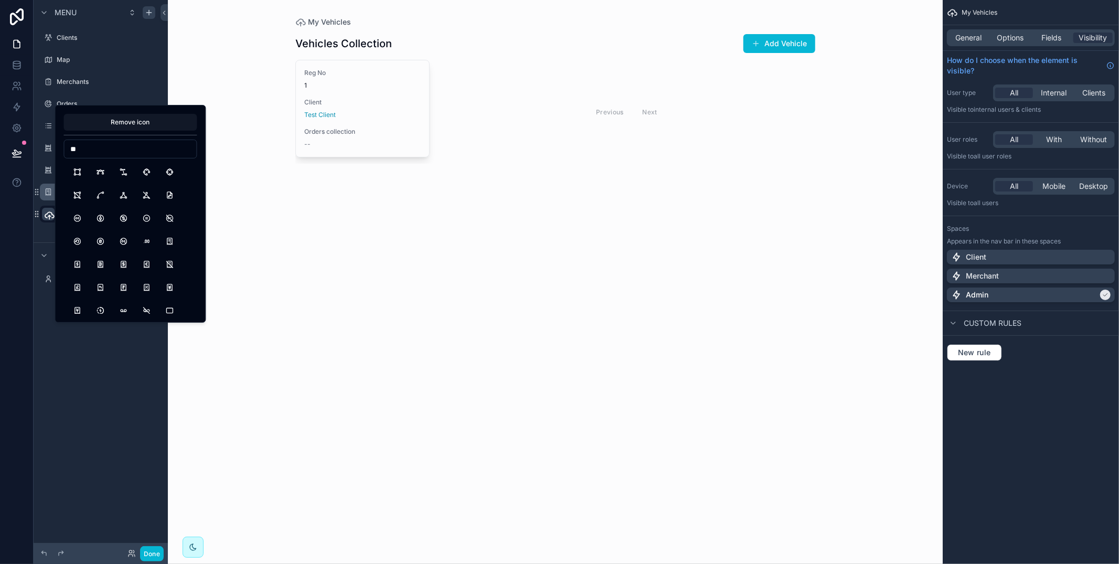
type input "*"
type input "****"
click at [75, 167] on button "Truck" at bounding box center [77, 172] width 19 height 19
click at [79, 367] on div "**********" at bounding box center [101, 275] width 134 height 551
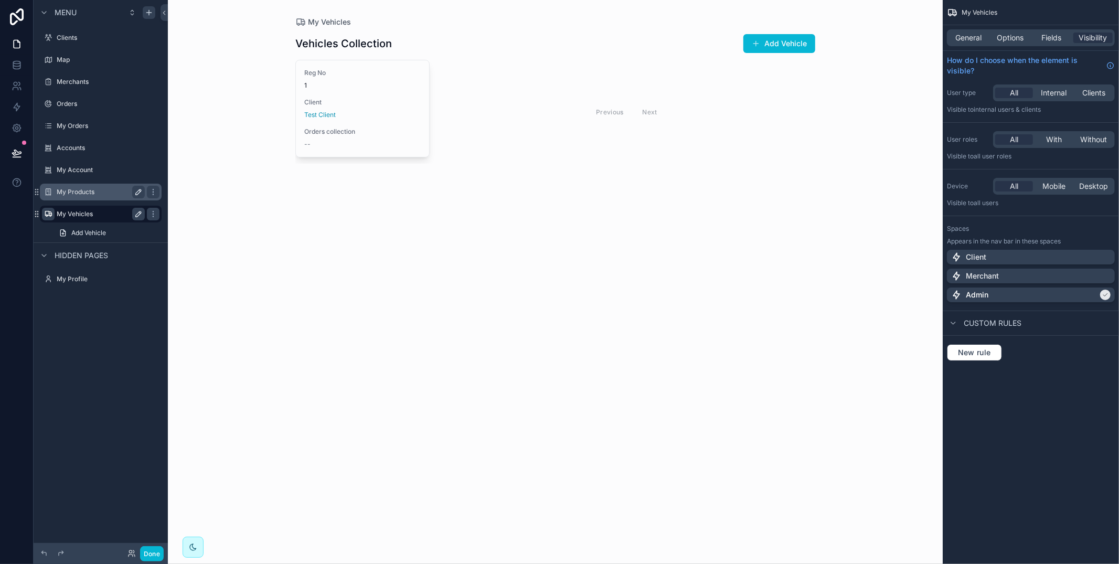
drag, startPoint x: 95, startPoint y: 194, endPoint x: 109, endPoint y: 196, distance: 14.4
click at [95, 194] on label "My Products" at bounding box center [99, 192] width 84 height 8
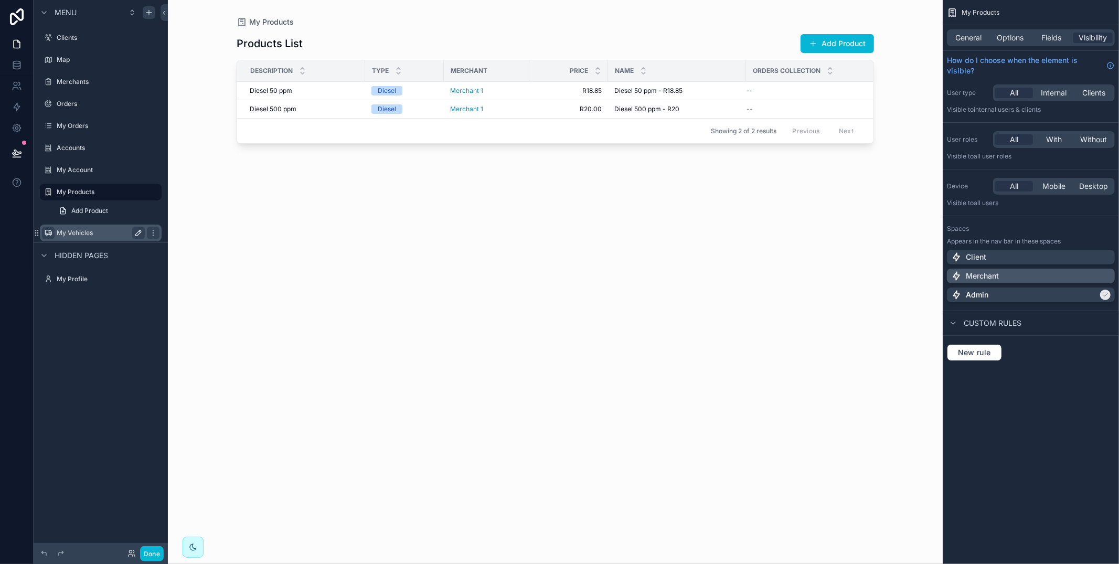
click at [999, 274] on div "Merchant" at bounding box center [1030, 276] width 159 height 10
click at [971, 293] on p "Admin" at bounding box center [977, 295] width 23 height 10
click at [91, 231] on label "My Vehicles" at bounding box center [99, 233] width 84 height 8
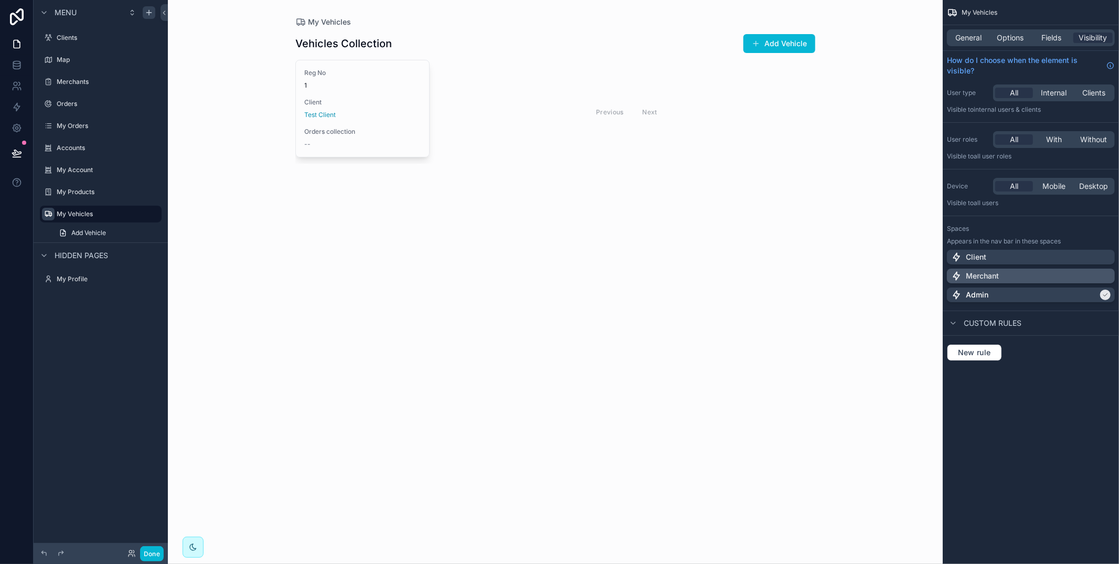
click at [1016, 282] on div "Merchant" at bounding box center [1031, 276] width 168 height 15
click at [1014, 292] on div "Admin" at bounding box center [1024, 295] width 147 height 10
click at [154, 551] on button "Done" at bounding box center [152, 553] width 24 height 15
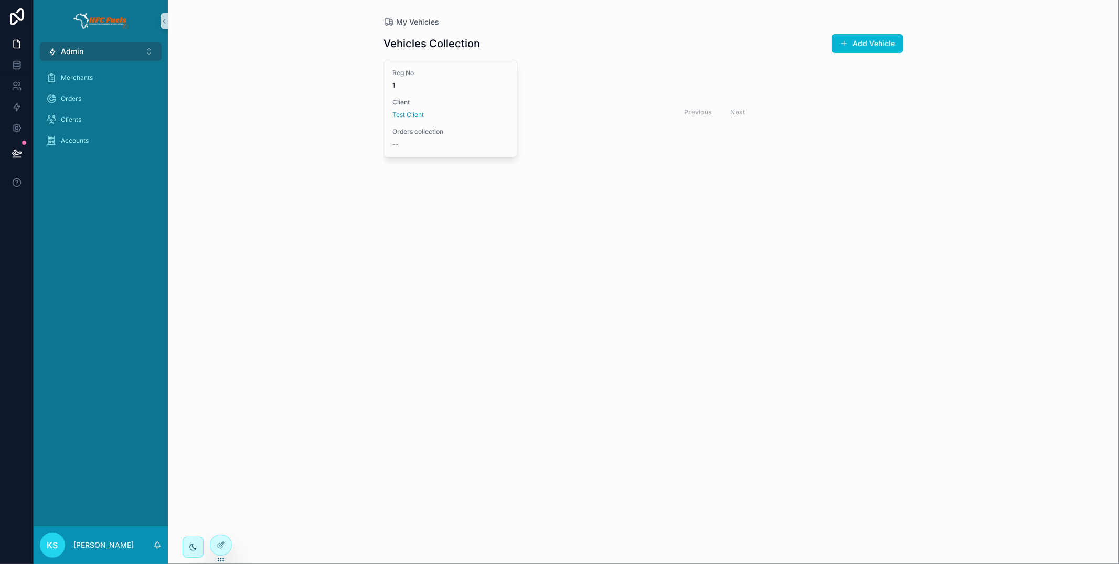
click at [99, 49] on button "Admin ⌥ 3" at bounding box center [101, 51] width 122 height 19
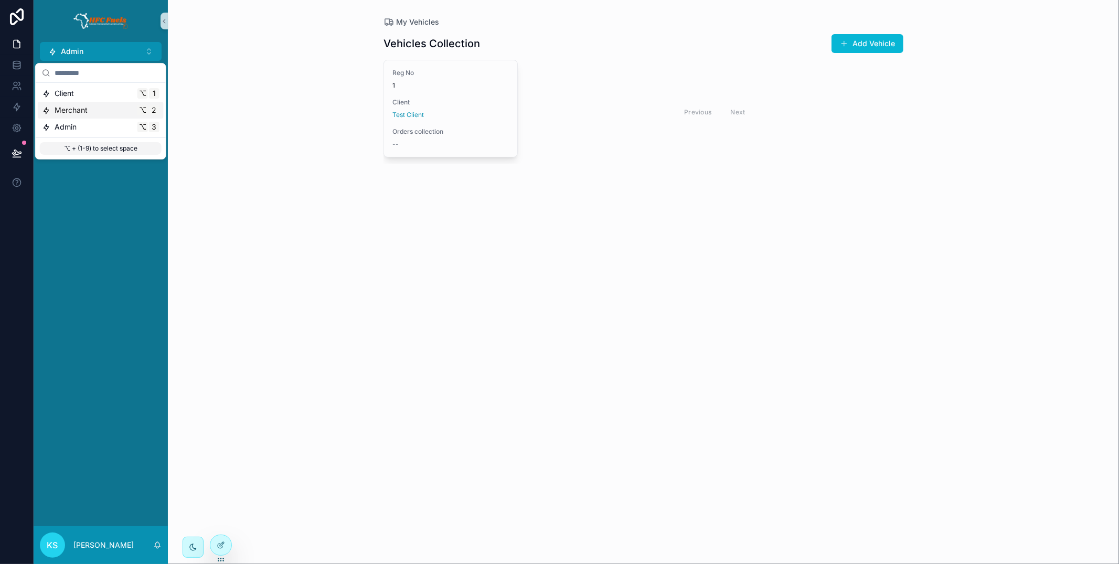
drag, startPoint x: 95, startPoint y: 110, endPoint x: 144, endPoint y: 168, distance: 76.3
click at [95, 110] on div "Merchant ⌥ 2" at bounding box center [100, 110] width 117 height 10
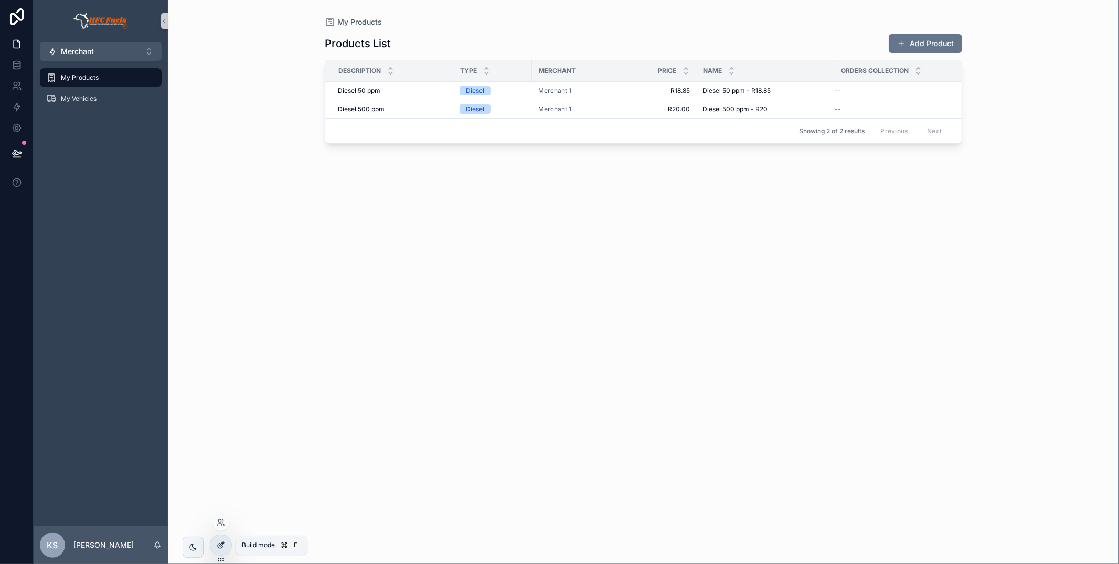
click at [218, 541] on icon at bounding box center [221, 545] width 8 height 8
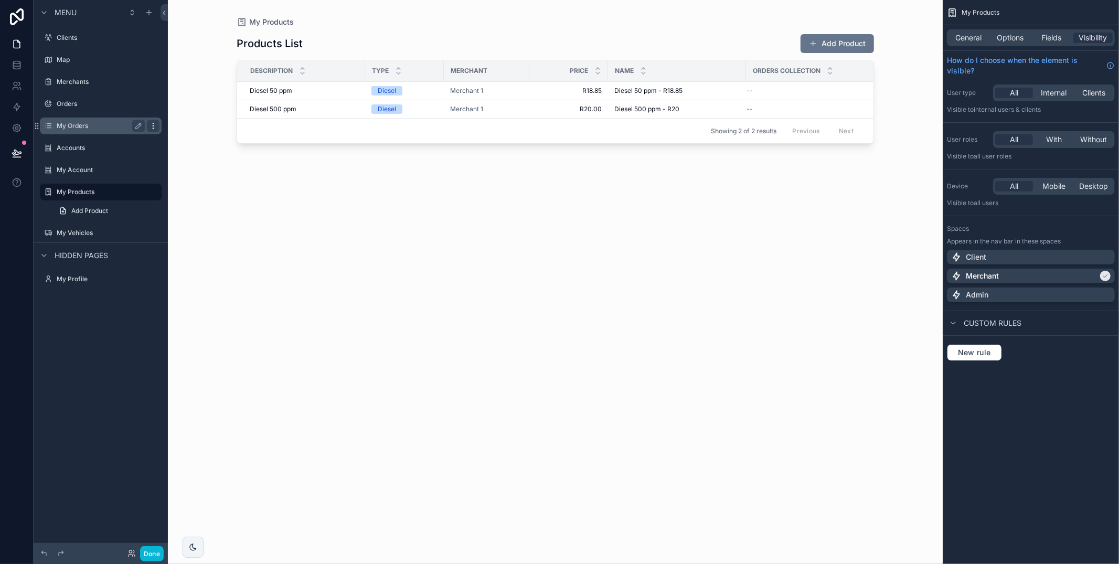
click at [151, 123] on icon "scrollable content" at bounding box center [153, 126] width 8 height 8
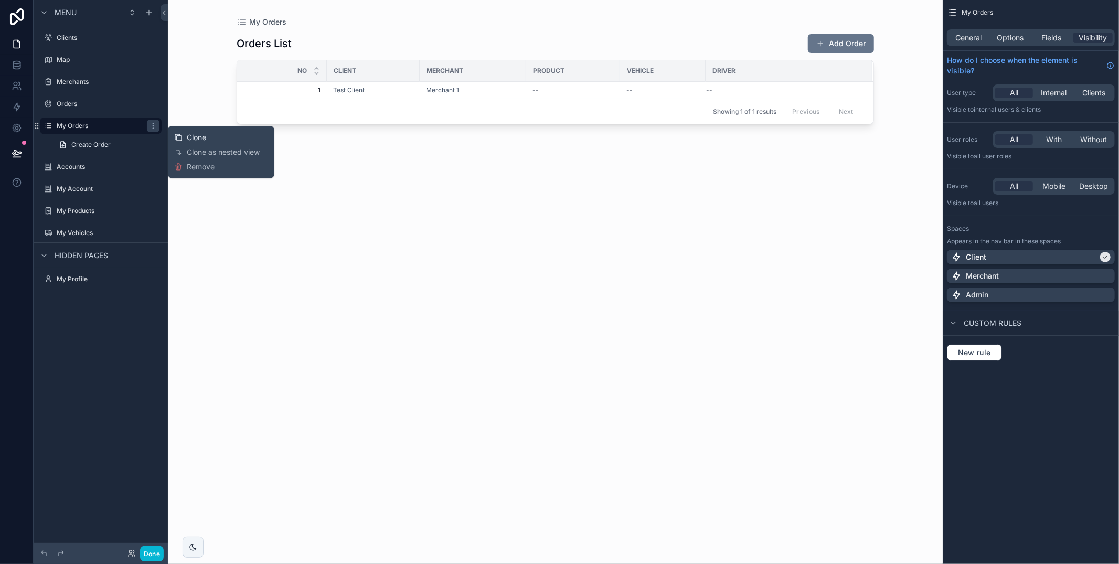
click at [184, 138] on div "Clone" at bounding box center [190, 137] width 32 height 10
click at [138, 147] on icon "scrollable content" at bounding box center [138, 148] width 8 height 8
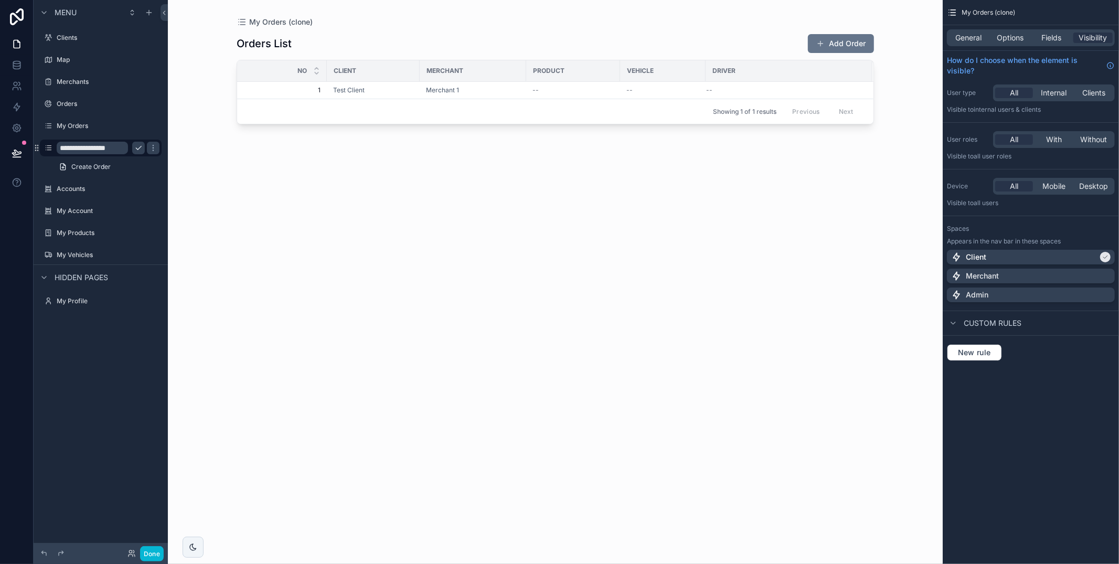
click at [128, 147] on div "**********" at bounding box center [101, 148] width 88 height 13
click at [124, 146] on input "**********" at bounding box center [92, 148] width 71 height 13
type input "*********"
click at [149, 146] on icon "scrollable content" at bounding box center [153, 148] width 8 height 8
click at [1011, 282] on div "Merchant" at bounding box center [1031, 276] width 168 height 15
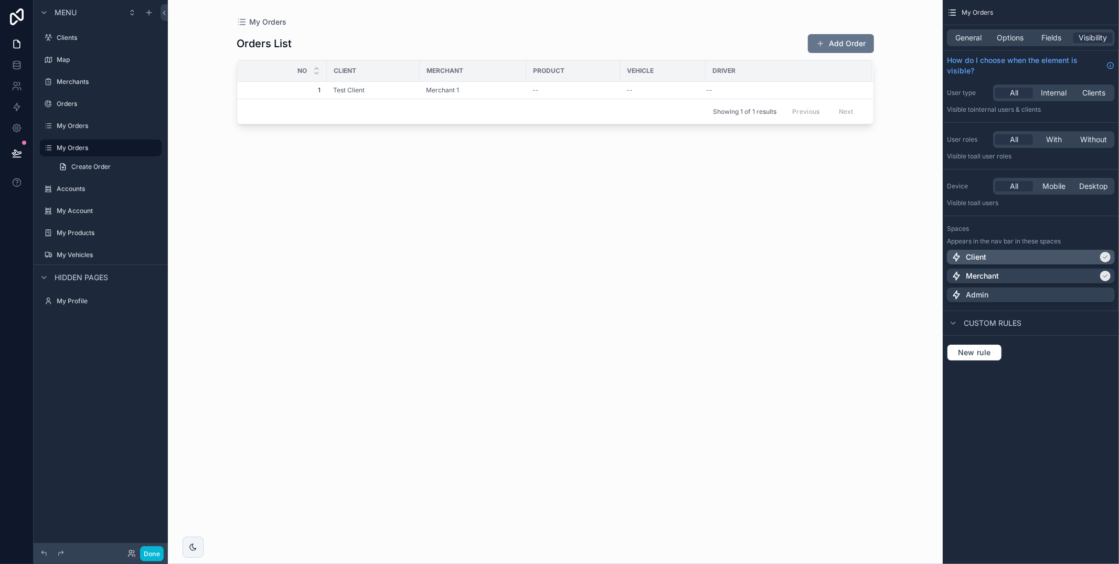
click at [1011, 257] on div "Client" at bounding box center [1024, 257] width 147 height 10
click at [152, 208] on icon "scrollable content" at bounding box center [153, 211] width 8 height 8
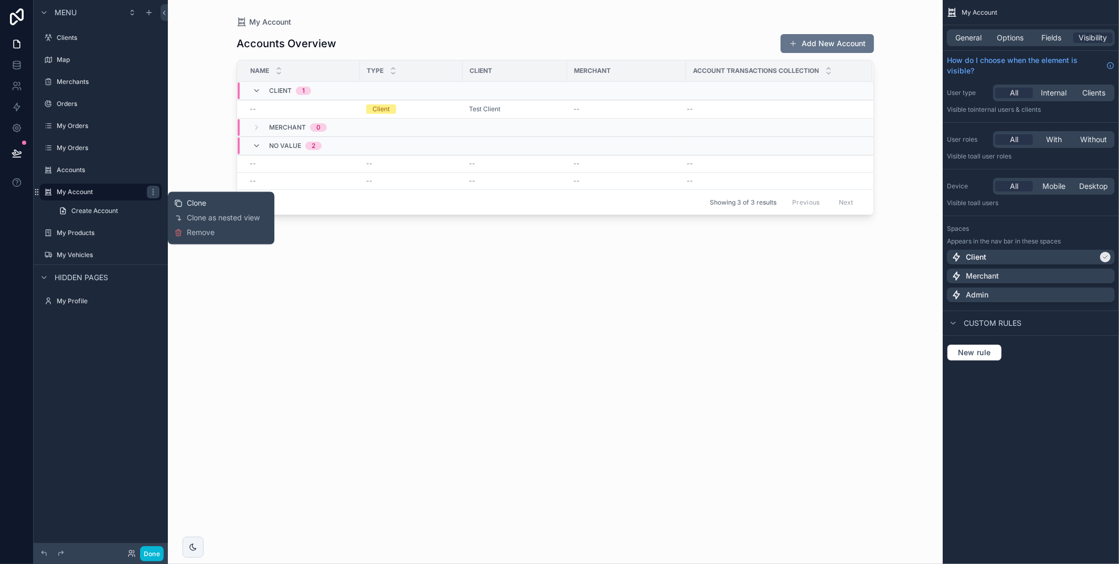
click at [178, 198] on div "Clone" at bounding box center [190, 203] width 32 height 10
drag, startPoint x: 124, startPoint y: 212, endPoint x: 135, endPoint y: 212, distance: 10.5
click at [125, 212] on label "My Account (clone)" at bounding box center [99, 214] width 84 height 8
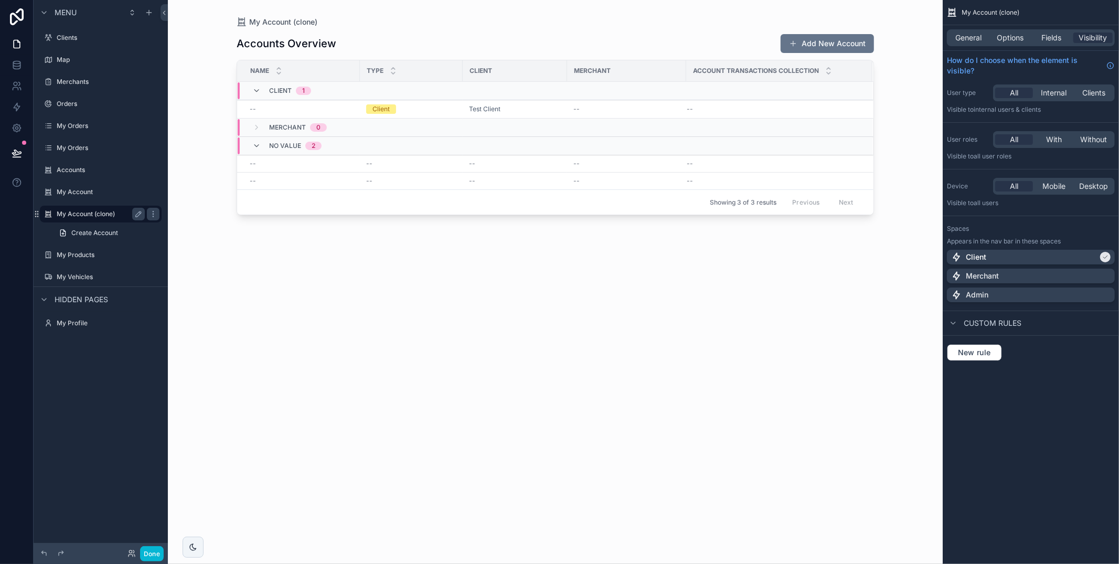
drag, startPoint x: 136, startPoint y: 212, endPoint x: 128, endPoint y: 213, distance: 7.9
click at [136, 212] on icon "scrollable content" at bounding box center [138, 214] width 8 height 8
click at [125, 213] on input "**********" at bounding box center [92, 214] width 71 height 13
type input "**********"
drag, startPoint x: 137, startPoint y: 213, endPoint x: 160, endPoint y: 232, distance: 29.8
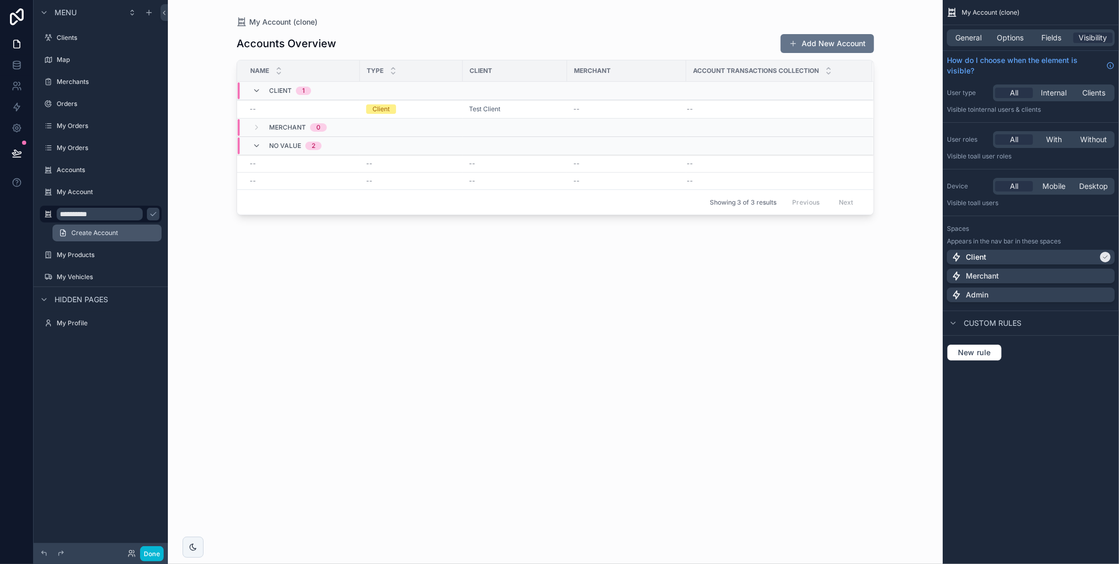
click at [149, 213] on icon "scrollable content" at bounding box center [153, 214] width 8 height 8
drag, startPoint x: 1064, startPoint y: 275, endPoint x: 1063, endPoint y: 269, distance: 5.9
click at [1063, 274] on div "Merchant" at bounding box center [1030, 276] width 159 height 10
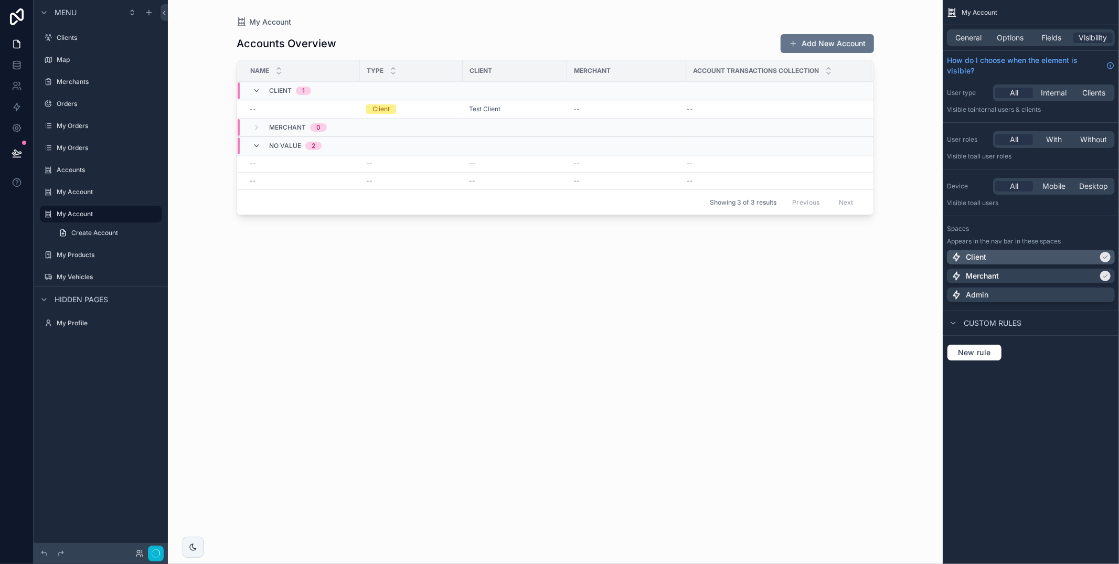
click at [1066, 256] on div "Client" at bounding box center [1024, 257] width 147 height 10
drag, startPoint x: 1062, startPoint y: 344, endPoint x: 1024, endPoint y: 369, distance: 45.4
click at [1062, 344] on div "New rule" at bounding box center [1031, 352] width 168 height 17
click at [15, 121] on link at bounding box center [16, 127] width 33 height 21
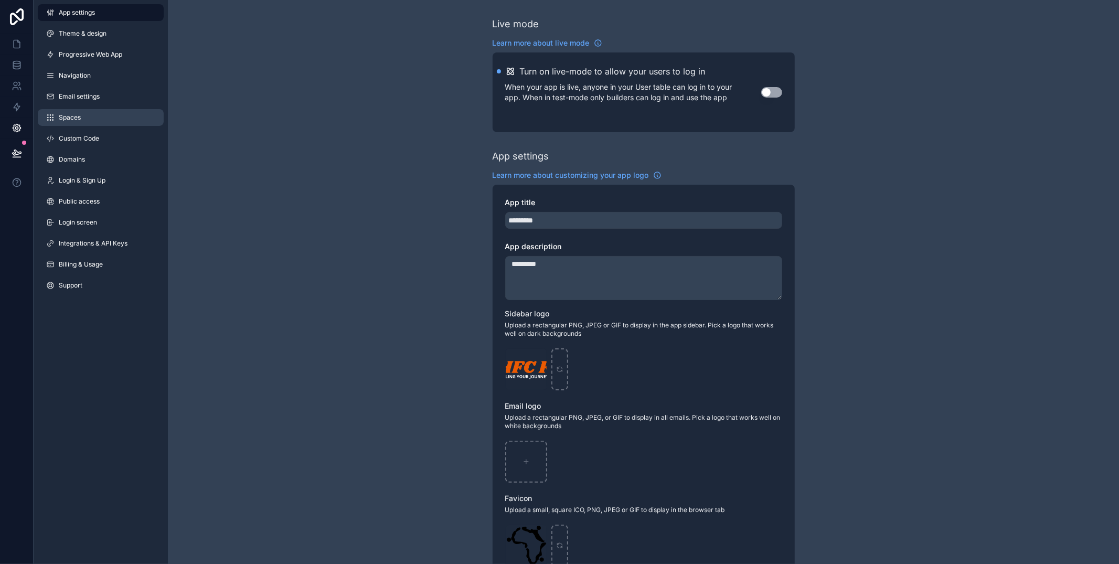
click at [87, 116] on link "Spaces" at bounding box center [101, 117] width 126 height 17
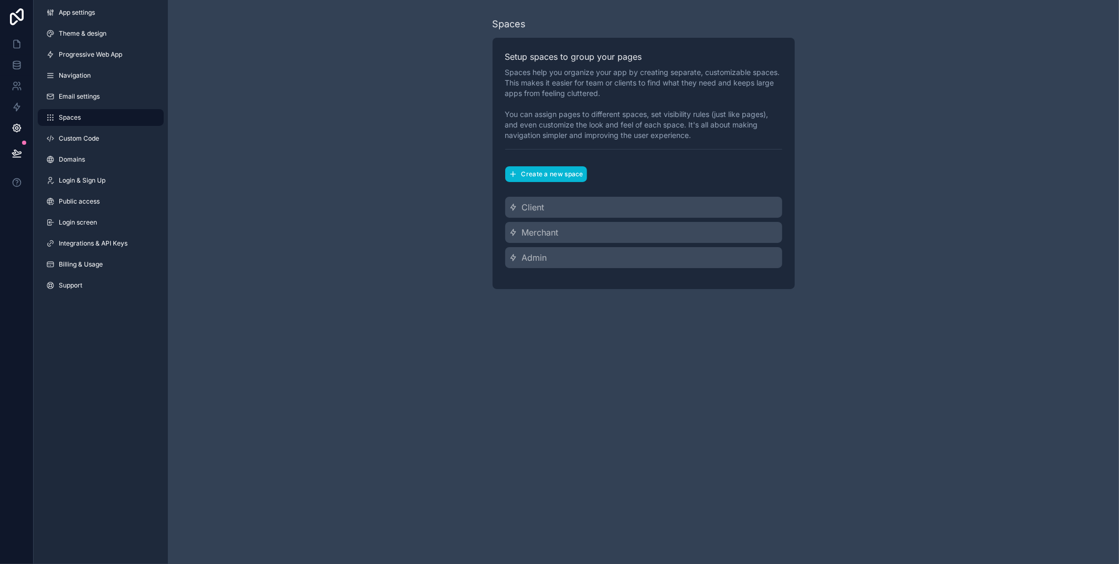
click at [596, 227] on div "Merchant" at bounding box center [643, 232] width 277 height 21
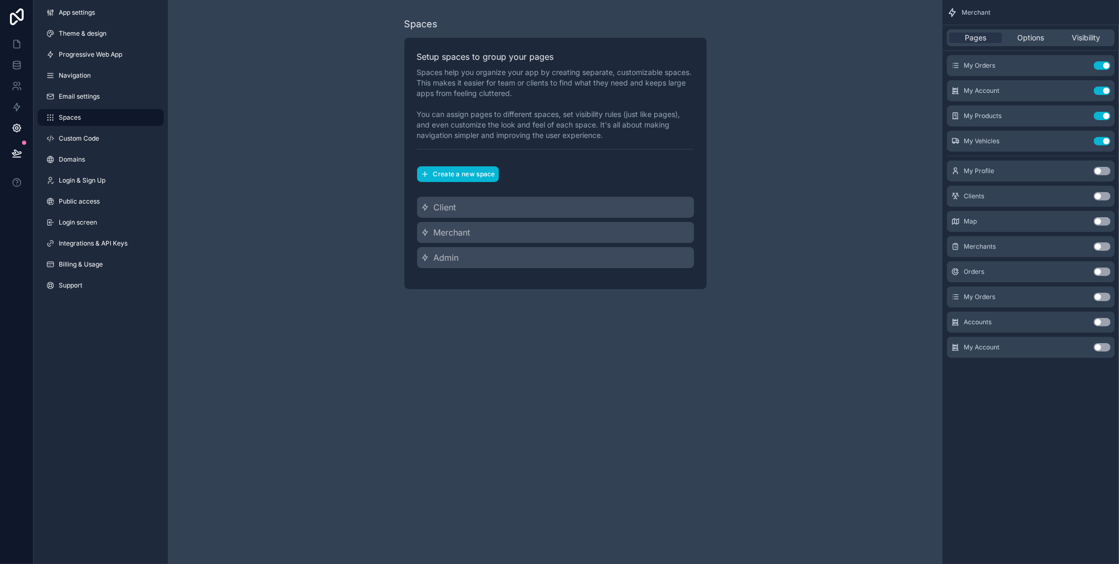
drag, startPoint x: 759, startPoint y: 405, endPoint x: 630, endPoint y: 400, distance: 128.6
click at [756, 405] on div "Spaces Setup spaces to group your pages Spaces help you organize your app by cr…" at bounding box center [555, 282] width 775 height 564
click at [12, 40] on icon at bounding box center [17, 44] width 10 height 10
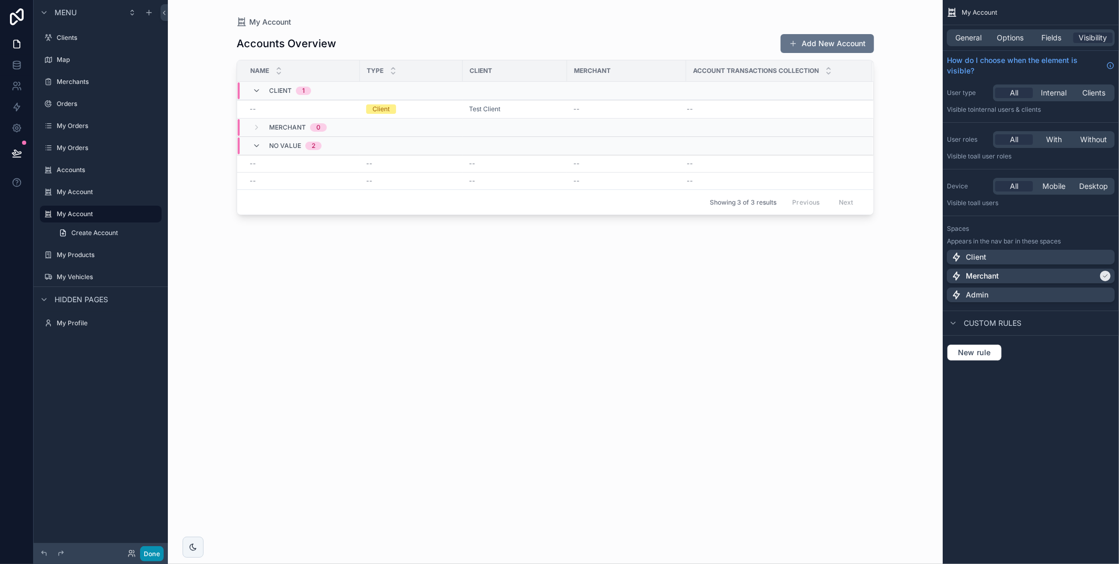
click at [152, 552] on button "Done" at bounding box center [152, 553] width 24 height 15
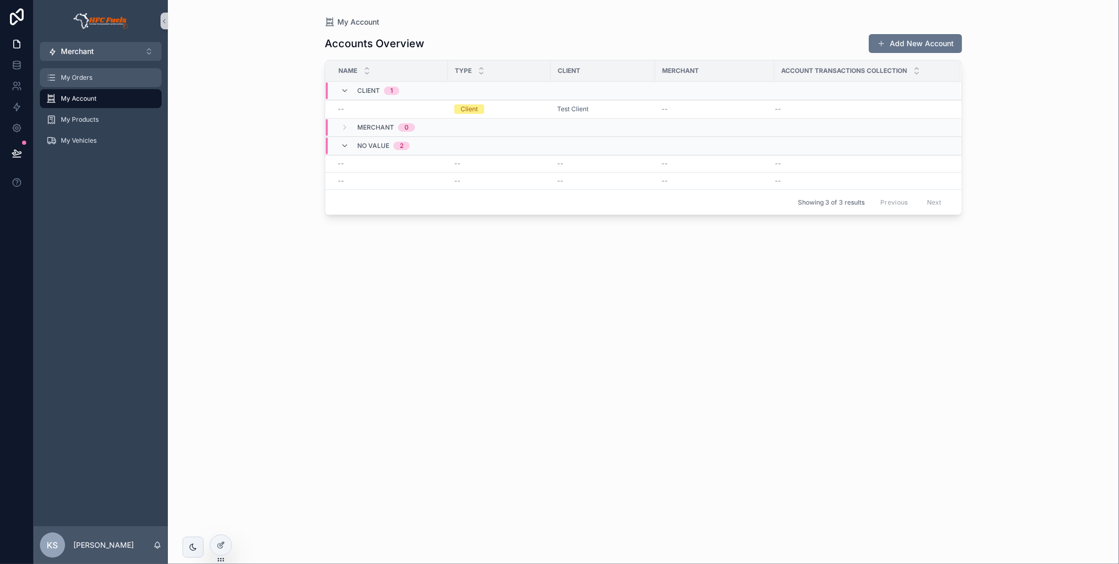
click at [60, 75] on div "My Orders" at bounding box center [100, 77] width 109 height 17
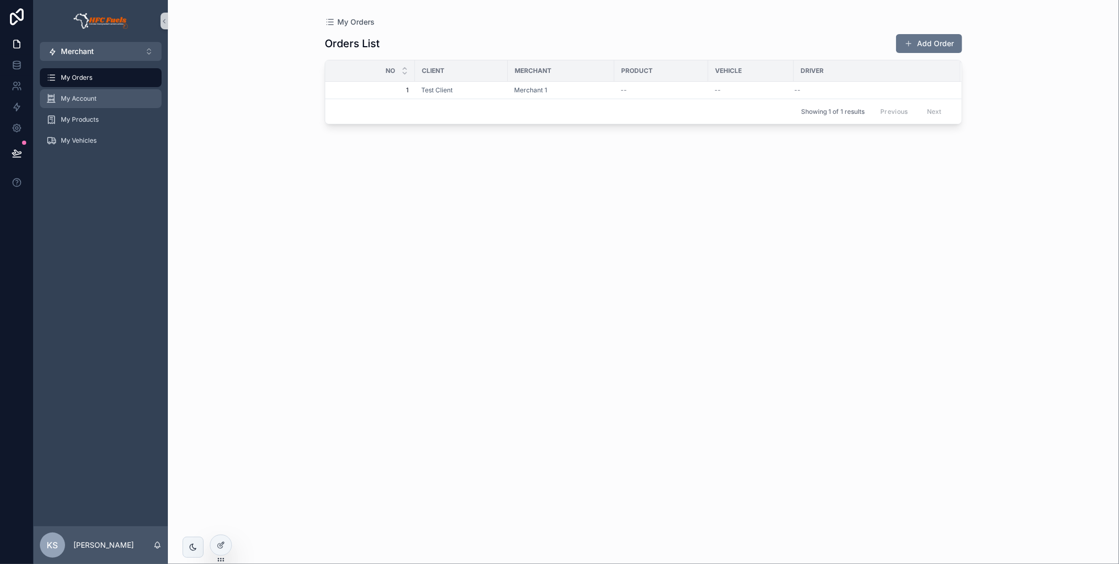
click at [67, 94] on span "My Account" at bounding box center [79, 98] width 36 height 8
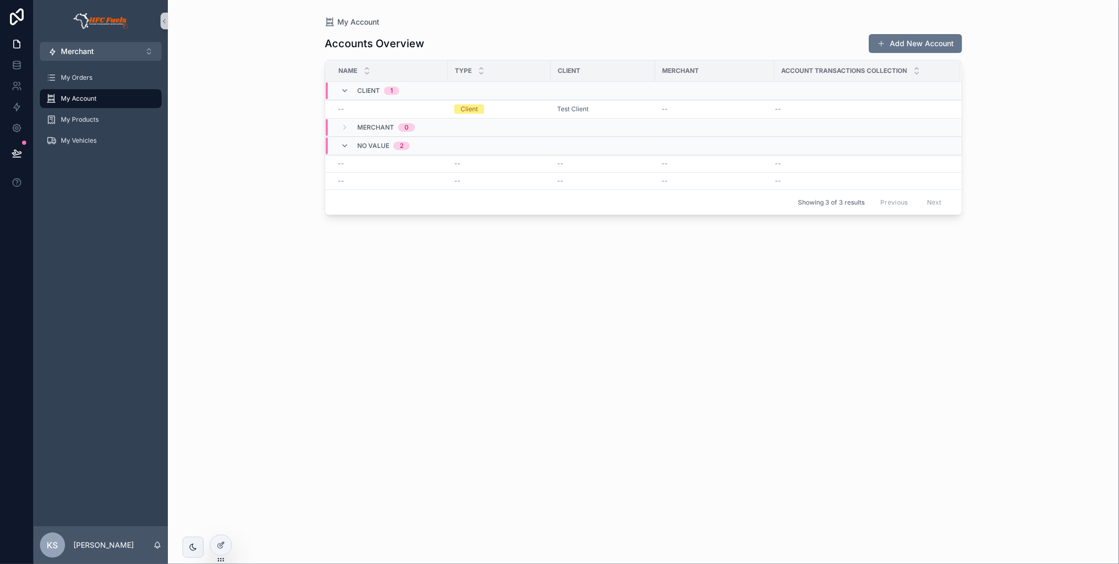
click at [87, 128] on div "My Products" at bounding box center [101, 119] width 134 height 21
click at [97, 123] on span "My Products" at bounding box center [80, 119] width 38 height 8
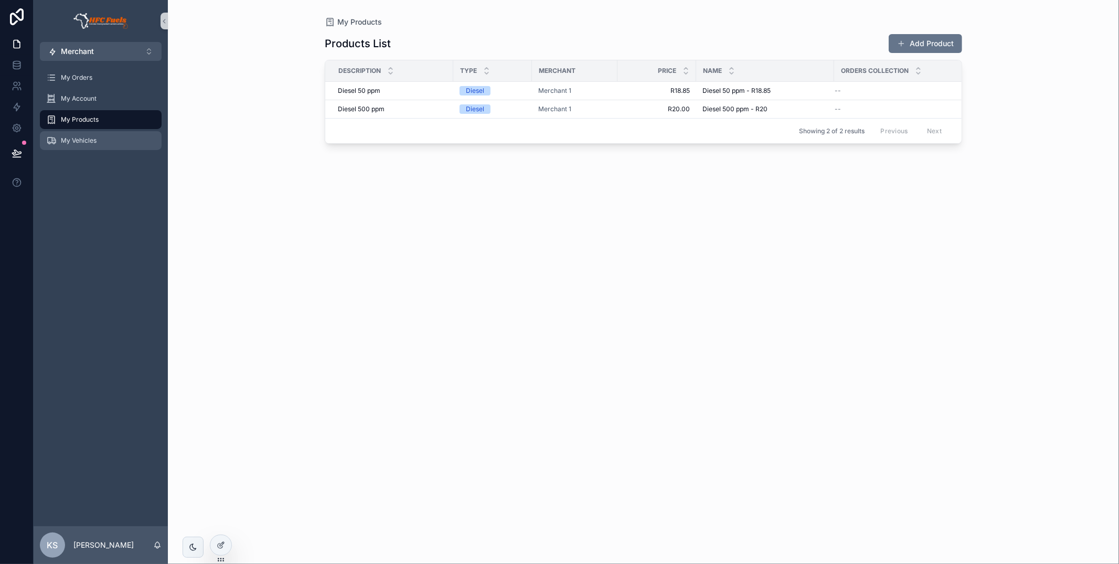
click at [99, 140] on div "My Vehicles" at bounding box center [100, 140] width 109 height 17
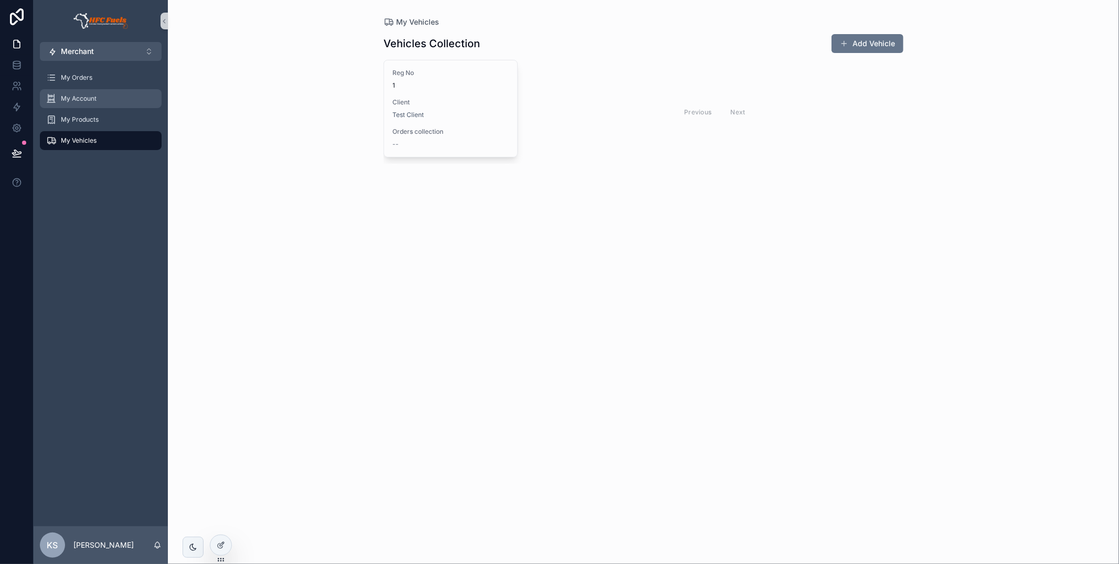
drag, startPoint x: 97, startPoint y: 88, endPoint x: 110, endPoint y: 102, distance: 19.3
click at [97, 88] on div "My Account" at bounding box center [101, 98] width 134 height 21
click at [102, 91] on div "My Account" at bounding box center [100, 98] width 109 height 17
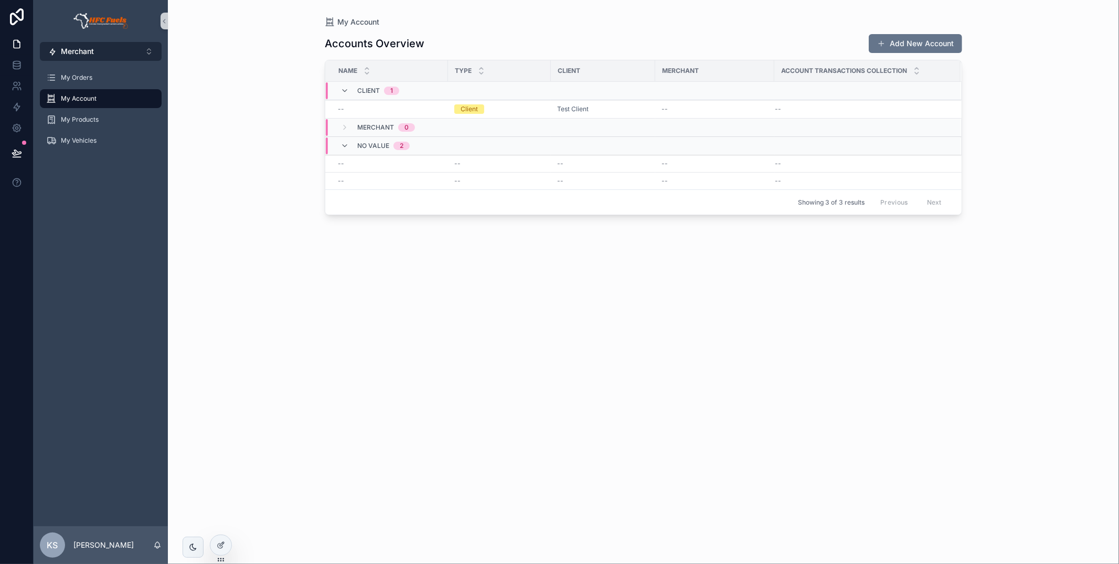
click at [126, 50] on button "Merchant ⌥ 2" at bounding box center [101, 51] width 122 height 19
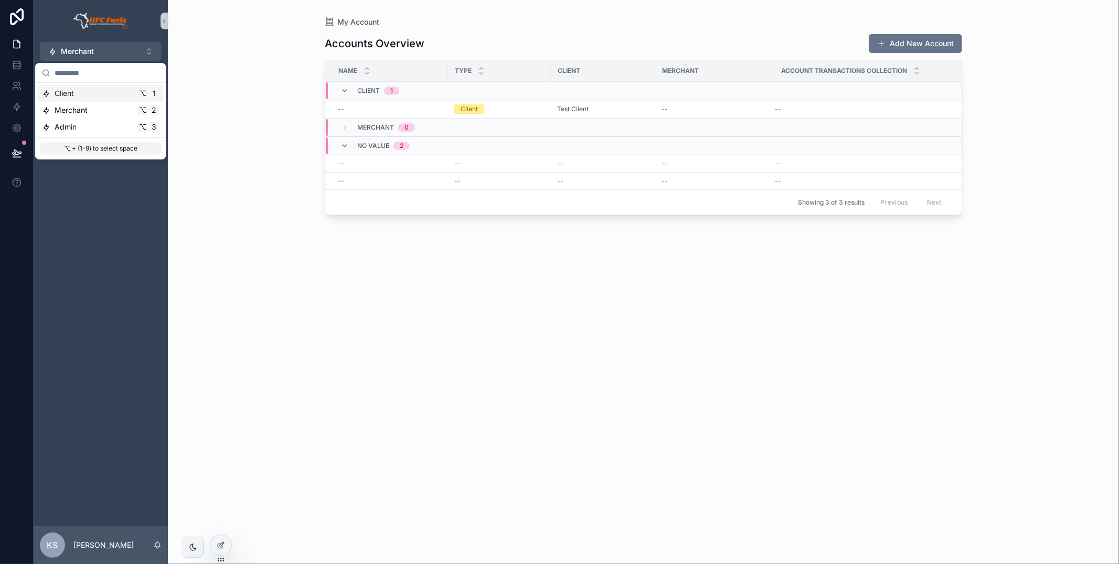
click at [141, 245] on div "My Orders My Account My Products My Vehicles" at bounding box center [101, 293] width 134 height 465
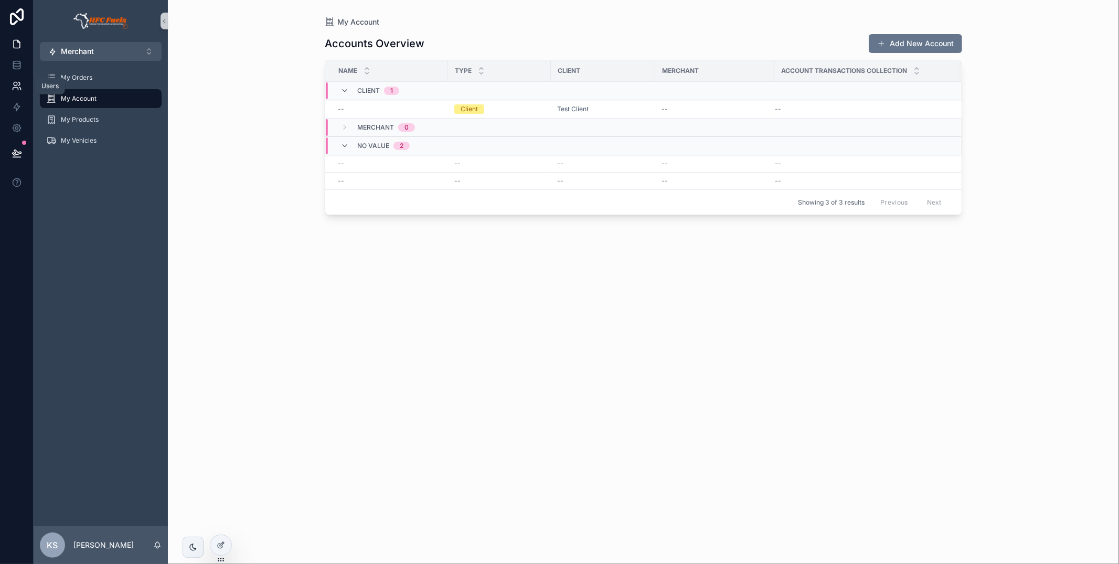
click at [13, 81] on icon at bounding box center [17, 86] width 10 height 10
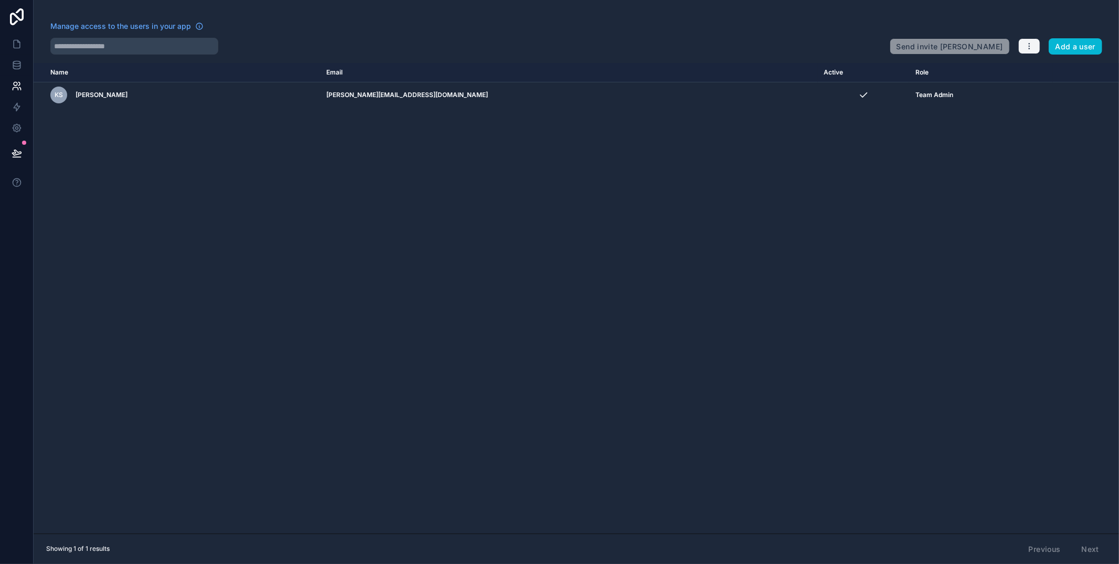
click at [1017, 38] on div "Send invite reminders Add a user" at bounding box center [995, 44] width 212 height 21
drag, startPoint x: 1026, startPoint y: 42, endPoint x: 1028, endPoint y: 53, distance: 11.8
click at [1026, 42] on icon "button" at bounding box center [1029, 46] width 8 height 8
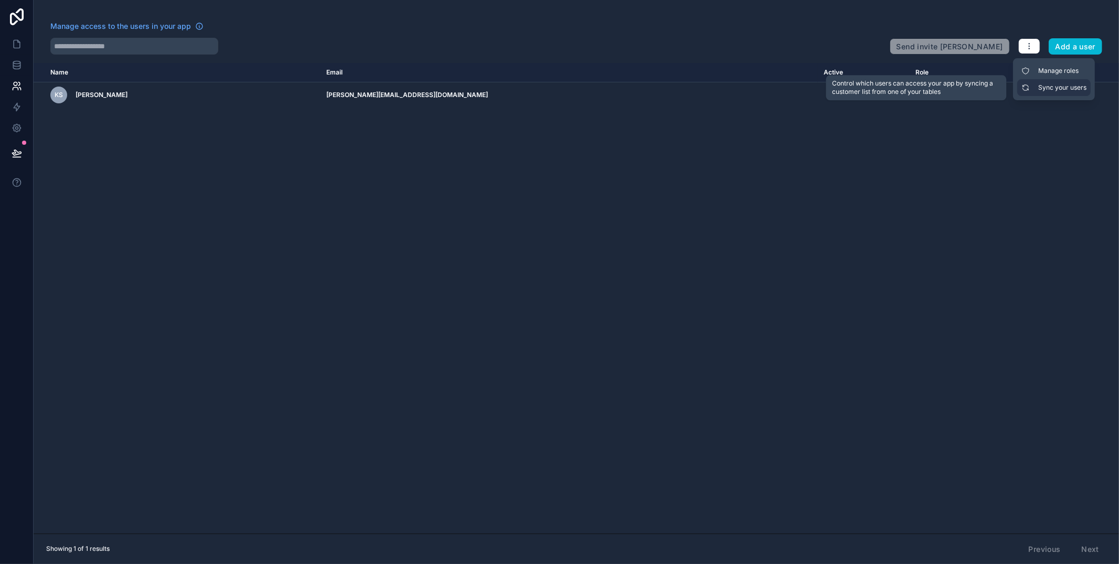
click at [1039, 84] on link "Sync your users" at bounding box center [1053, 87] width 73 height 17
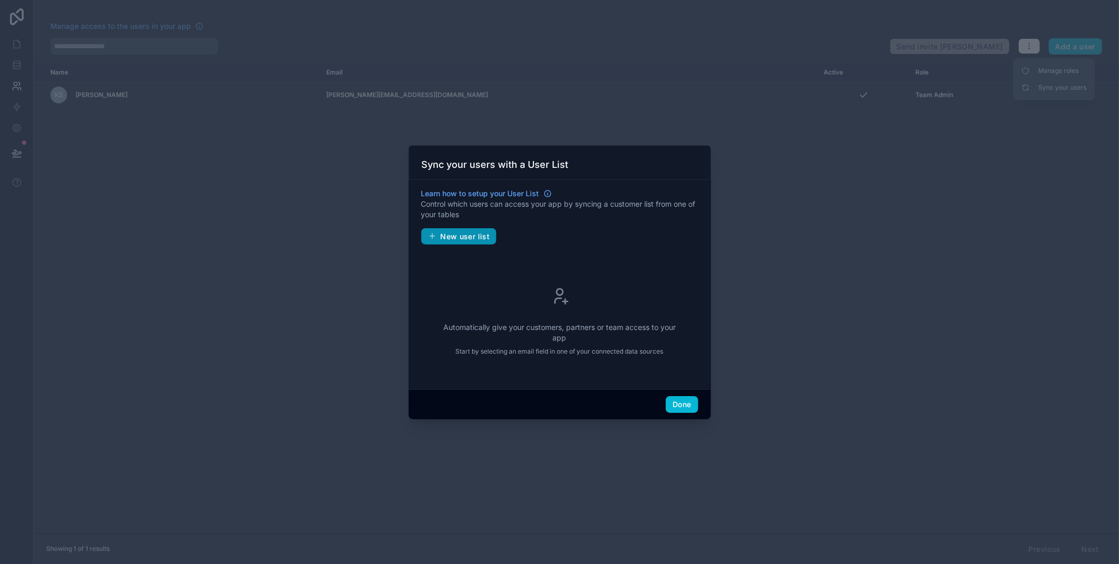
click at [459, 237] on span "New user list" at bounding box center [465, 236] width 49 height 9
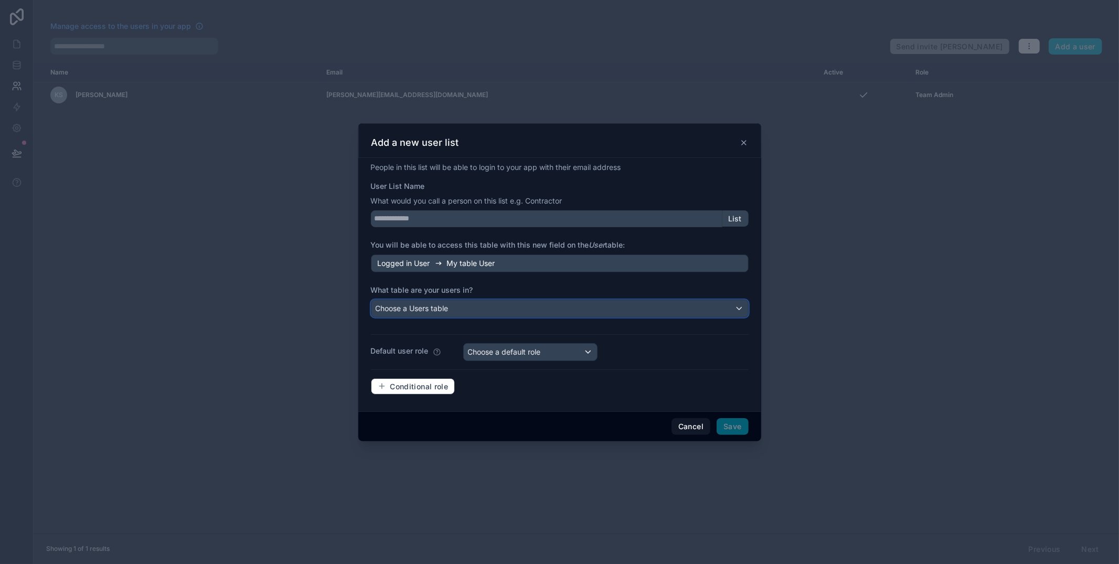
click at [498, 302] on div "Choose a Users table" at bounding box center [559, 308] width 377 height 17
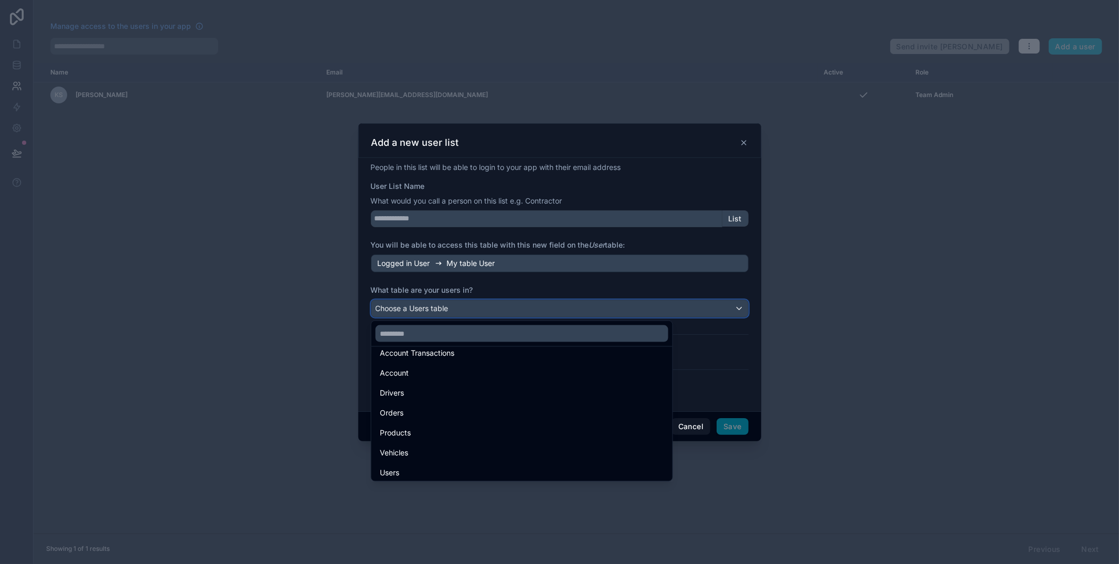
scroll to position [70, 0]
click at [455, 462] on div "Users" at bounding box center [521, 469] width 297 height 19
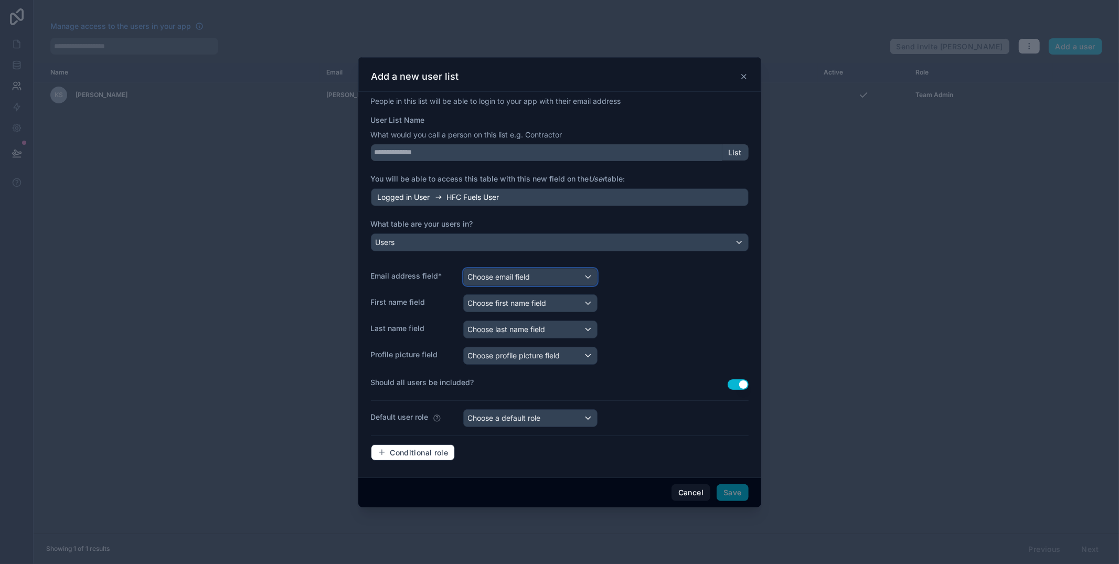
click at [519, 274] on span "Choose email field" at bounding box center [499, 276] width 62 height 9
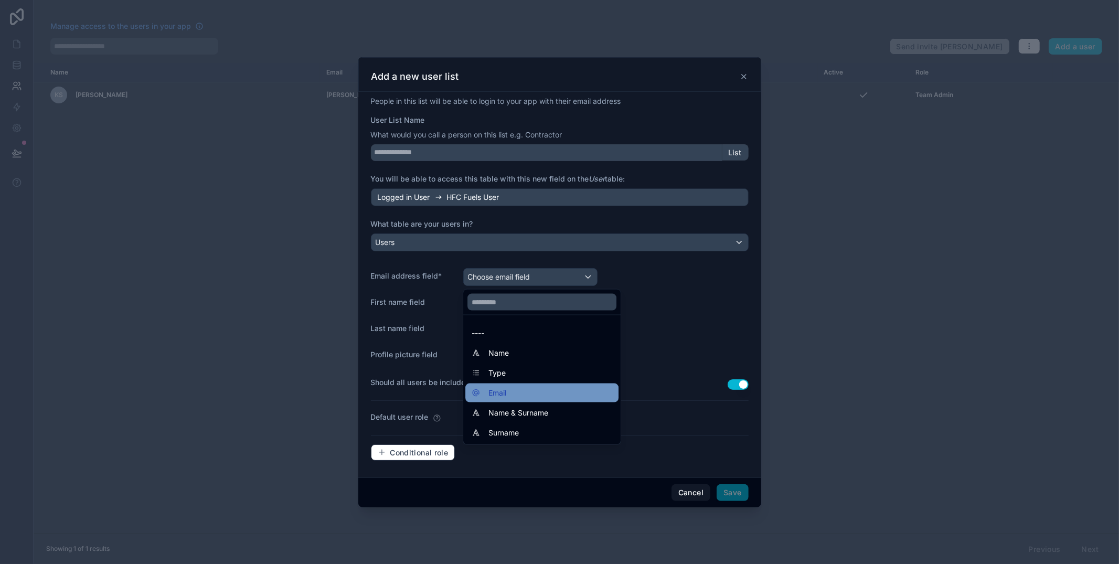
drag, startPoint x: 513, startPoint y: 386, endPoint x: 513, endPoint y: 365, distance: 21.0
click at [511, 382] on ul "---- Name Type Email Name & Surname Surname" at bounding box center [541, 379] width 157 height 129
drag, startPoint x: 507, startPoint y: 398, endPoint x: 509, endPoint y: 386, distance: 11.7
click at [506, 396] on span "Email" at bounding box center [497, 393] width 18 height 13
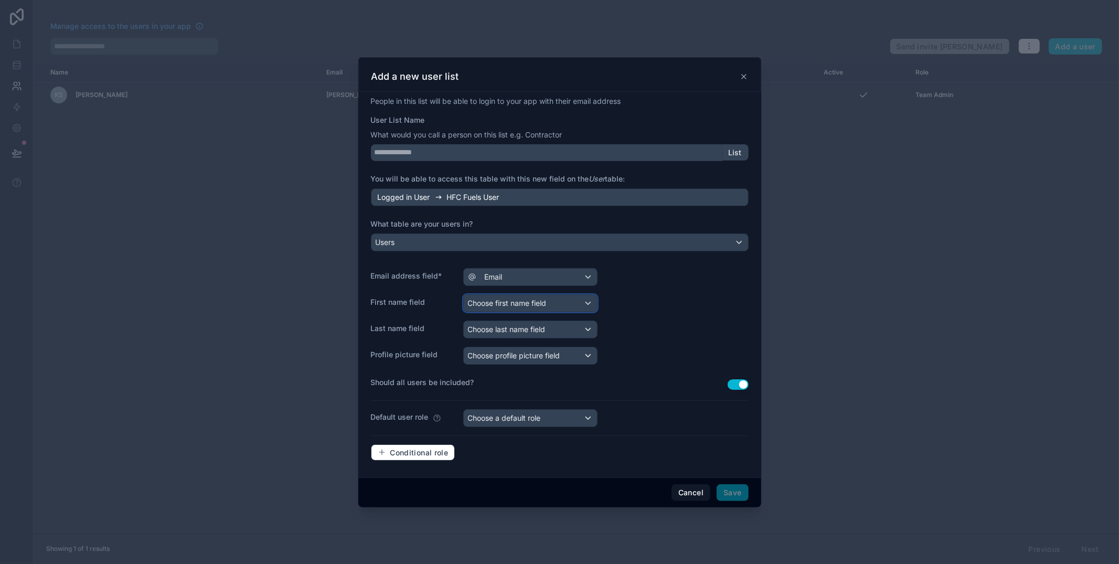
click at [518, 300] on span "Choose first name field" at bounding box center [507, 302] width 79 height 9
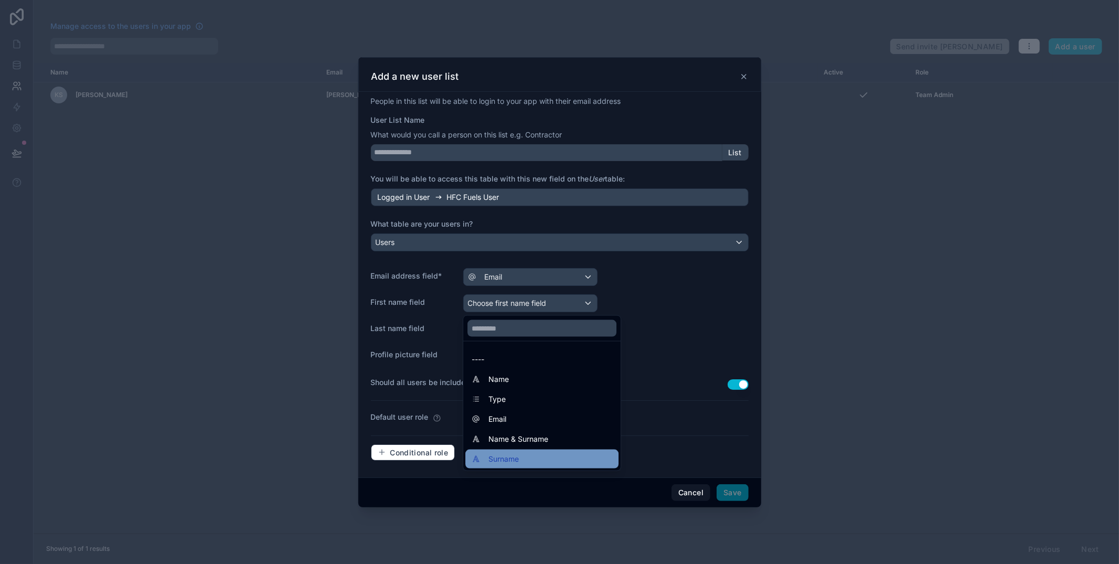
click at [509, 462] on span "Surname" at bounding box center [503, 459] width 30 height 13
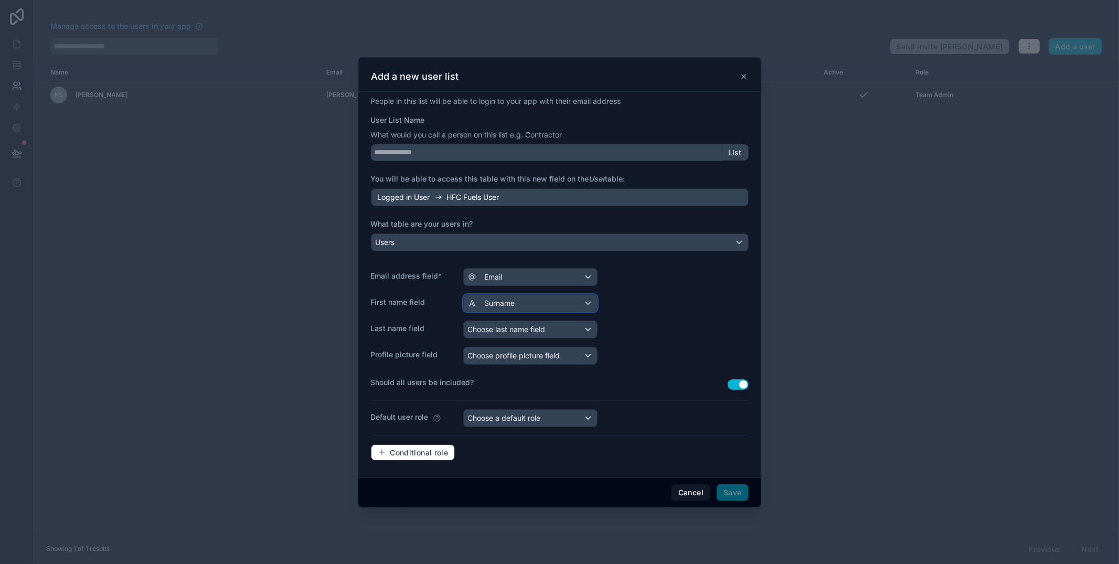
click at [520, 301] on div "Surname" at bounding box center [530, 303] width 133 height 17
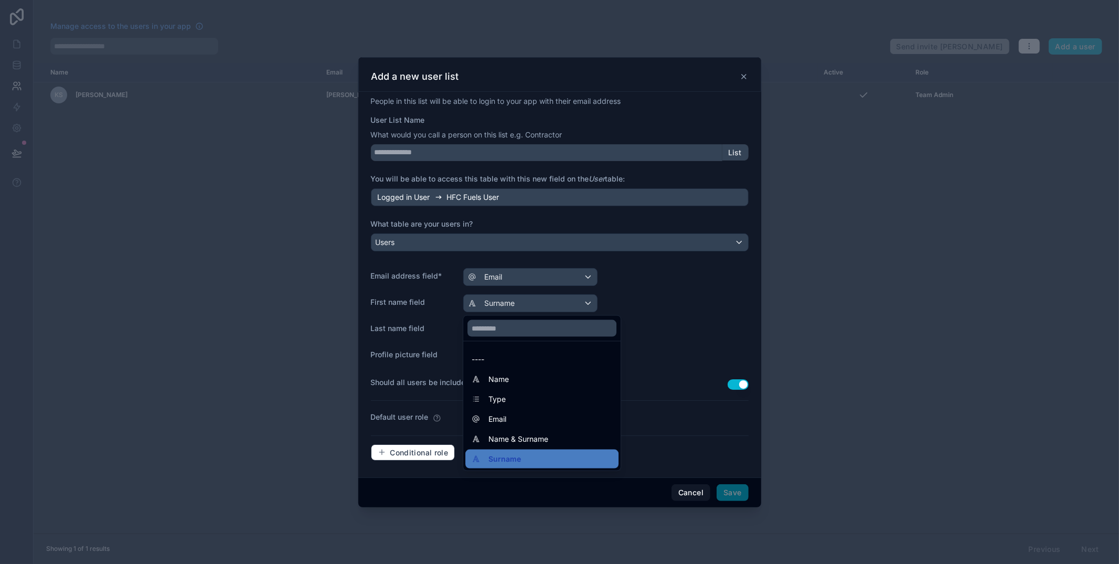
drag, startPoint x: 540, startPoint y: 374, endPoint x: 534, endPoint y: 363, distance: 12.4
click at [540, 373] on div "Name" at bounding box center [541, 379] width 141 height 13
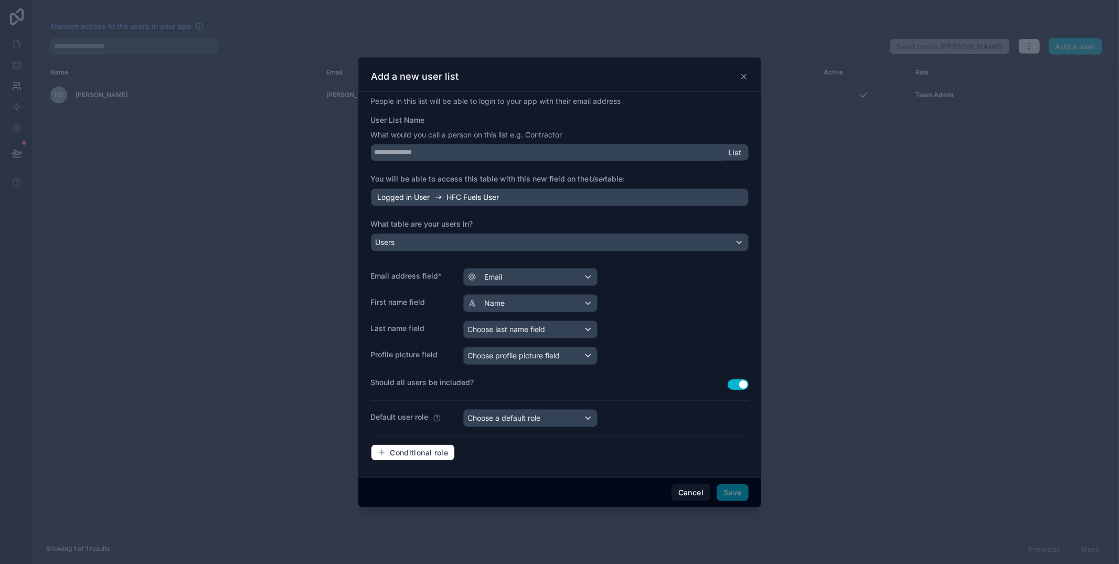
click at [521, 315] on div "People in this list will be able to login to your app with their email address …" at bounding box center [560, 282] width 378 height 373
click at [522, 325] on span "Choose last name field" at bounding box center [507, 329] width 78 height 9
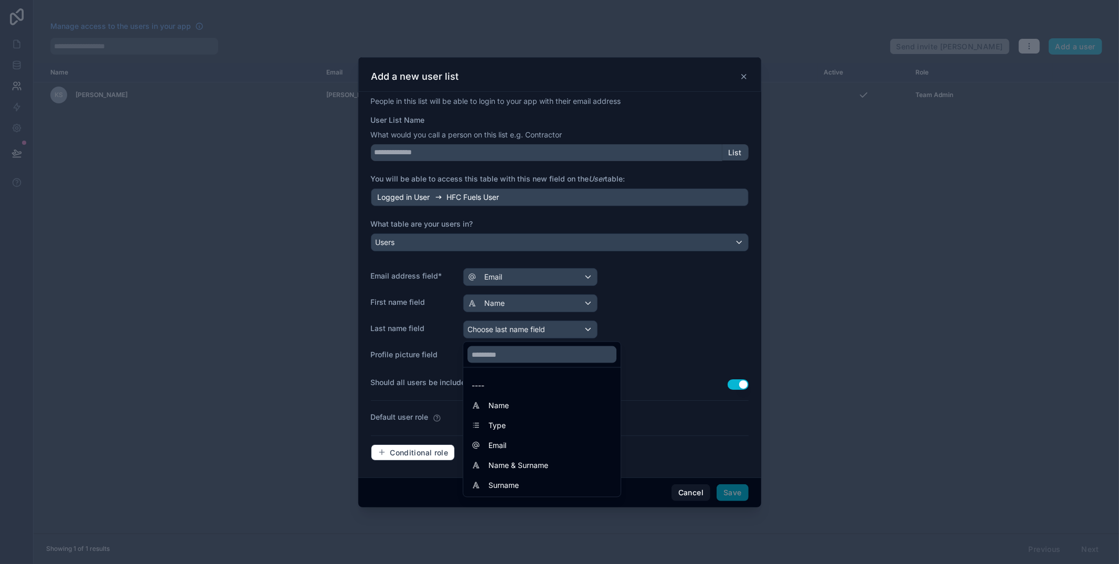
drag, startPoint x: 522, startPoint y: 483, endPoint x: 523, endPoint y: 466, distance: 16.3
click at [522, 482] on div "Surname" at bounding box center [541, 485] width 141 height 13
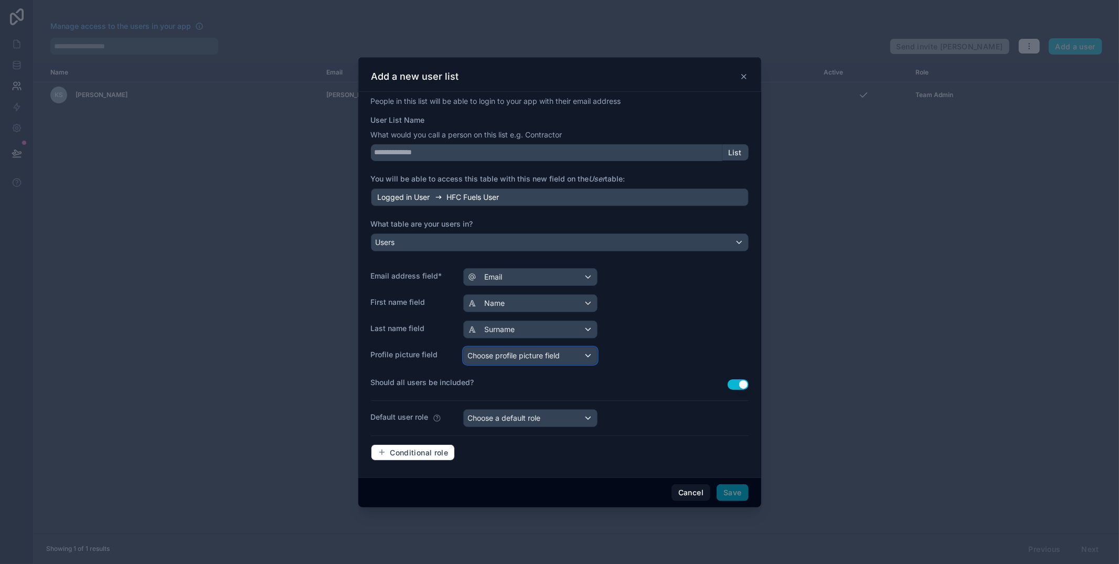
click at [512, 347] on div "Choose profile picture field" at bounding box center [530, 355] width 133 height 17
click at [635, 342] on div at bounding box center [559, 282] width 403 height 450
click at [563, 422] on div "Choose a default role" at bounding box center [530, 418] width 133 height 17
drag, startPoint x: 548, startPoint y: 470, endPoint x: 578, endPoint y: 471, distance: 29.9
click at [551, 470] on div "User" at bounding box center [541, 474] width 141 height 13
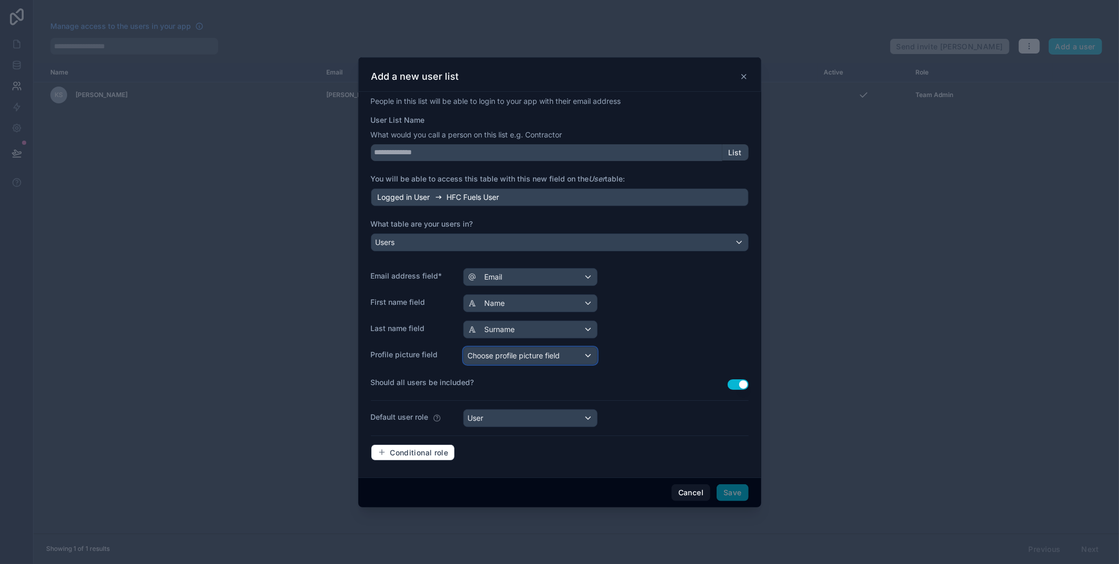
click at [530, 353] on span "Choose profile picture field" at bounding box center [514, 355] width 92 height 9
click at [531, 400] on ul "----" at bounding box center [541, 408] width 157 height 29
click at [533, 403] on div "----" at bounding box center [541, 411] width 153 height 19
click at [519, 239] on div "Users" at bounding box center [559, 242] width 377 height 17
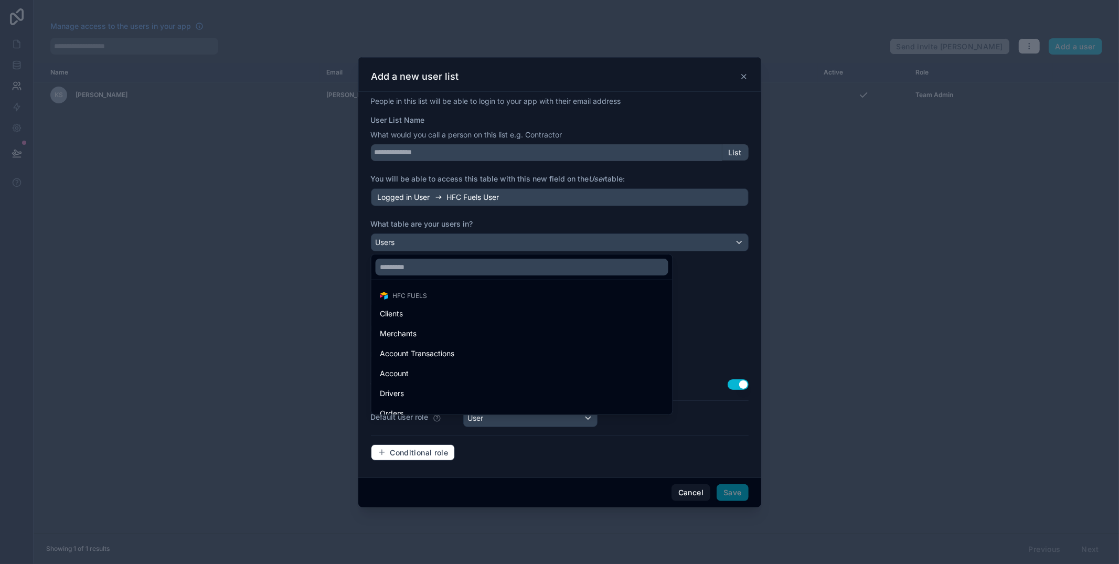
click at [518, 239] on div at bounding box center [559, 282] width 403 height 450
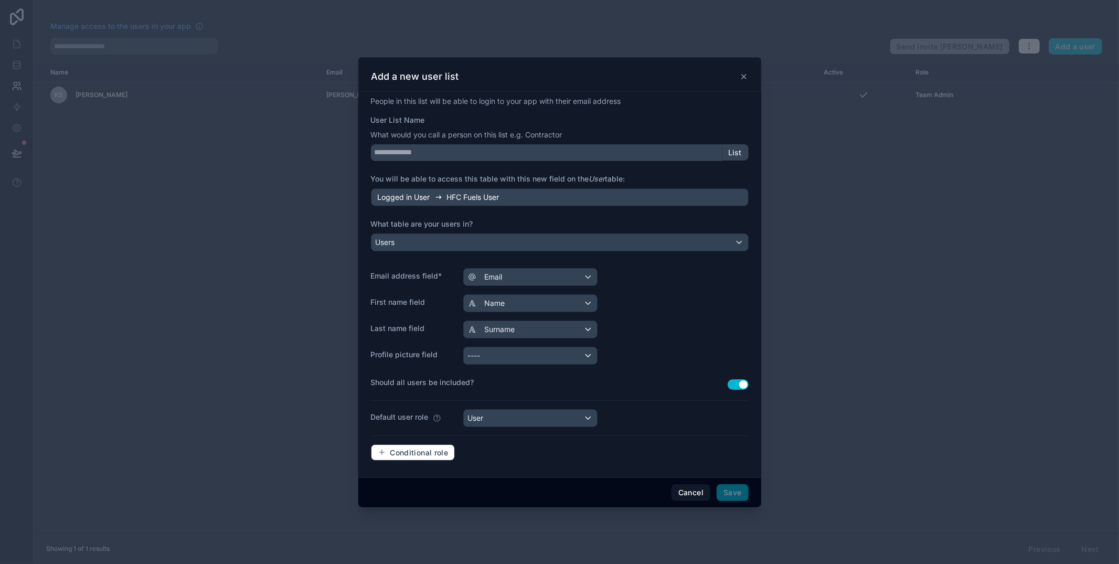
drag, startPoint x: 549, startPoint y: 217, endPoint x: 545, endPoint y: 211, distance: 6.6
click at [549, 217] on div "People in this list will be able to login to your app with their email address …" at bounding box center [560, 282] width 378 height 373
click at [734, 491] on span "Save" at bounding box center [731, 492] width 31 height 17
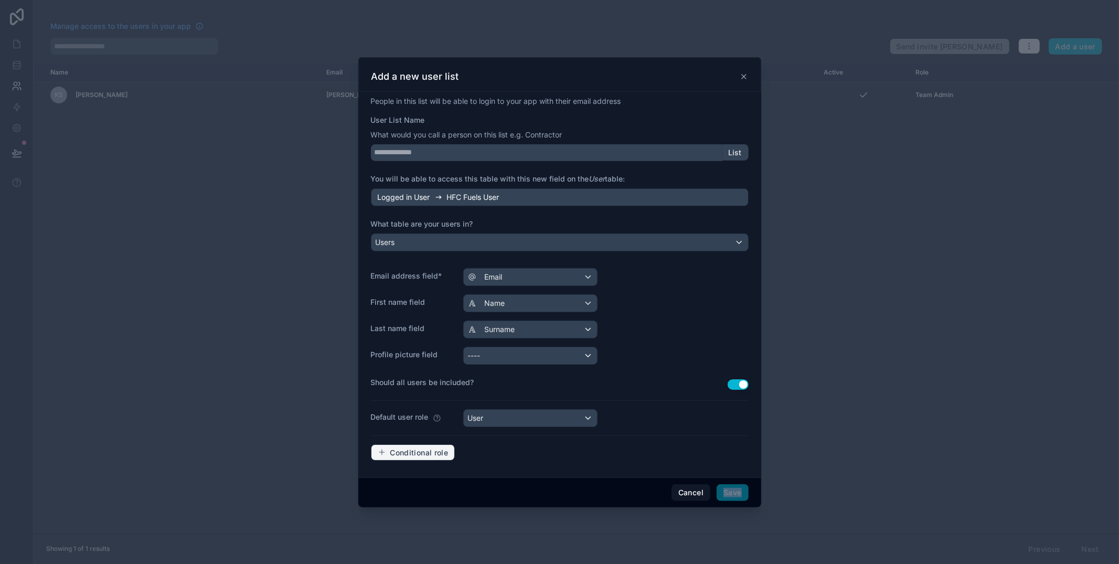
click at [402, 452] on span "Conditional role" at bounding box center [419, 452] width 58 height 9
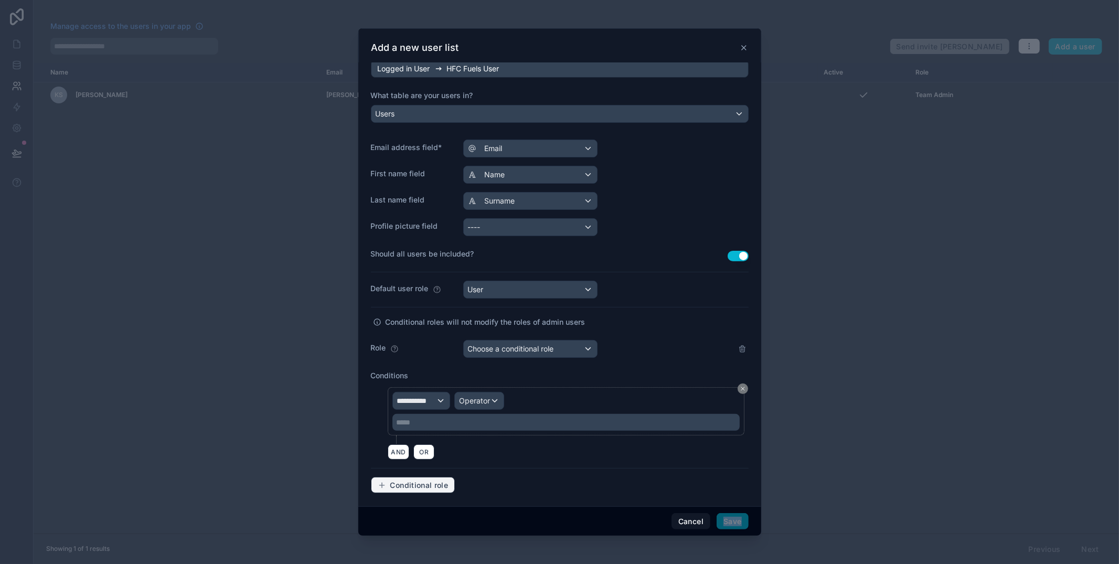
scroll to position [105, 0]
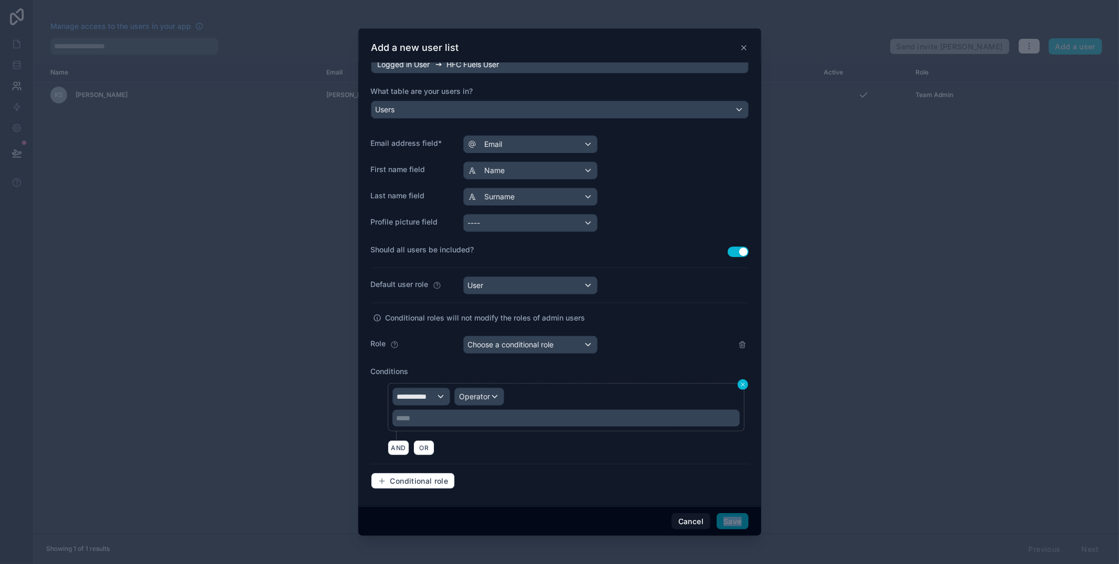
click at [743, 383] on icon at bounding box center [742, 384] width 3 height 3
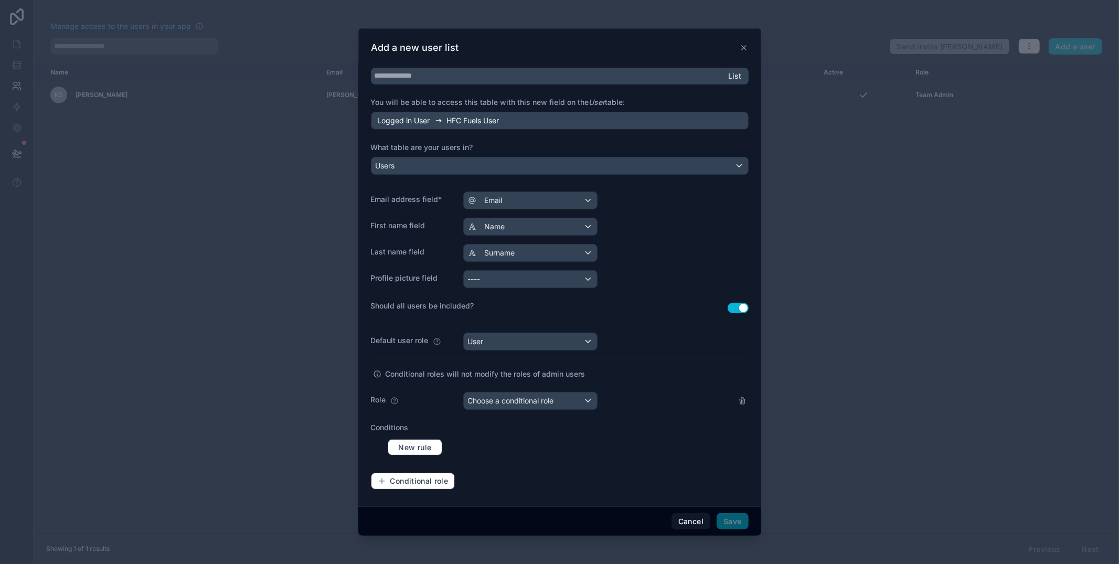
click at [749, 399] on div "People in this list will be able to login to your app with their email address …" at bounding box center [559, 284] width 403 height 443
click at [743, 399] on icon at bounding box center [742, 400] width 8 height 8
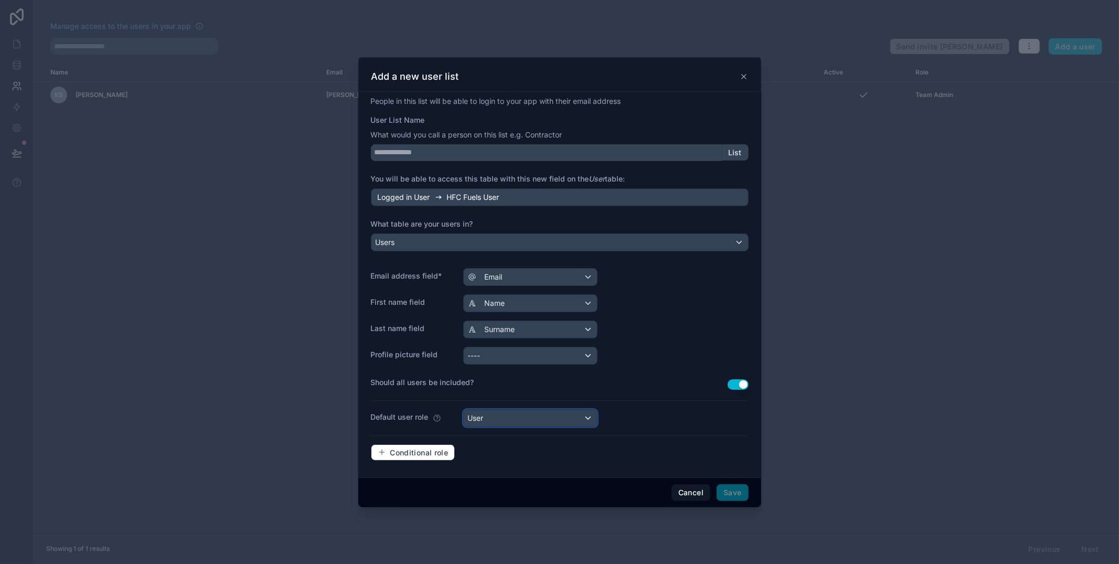
click at [532, 423] on div "User" at bounding box center [530, 418] width 133 height 17
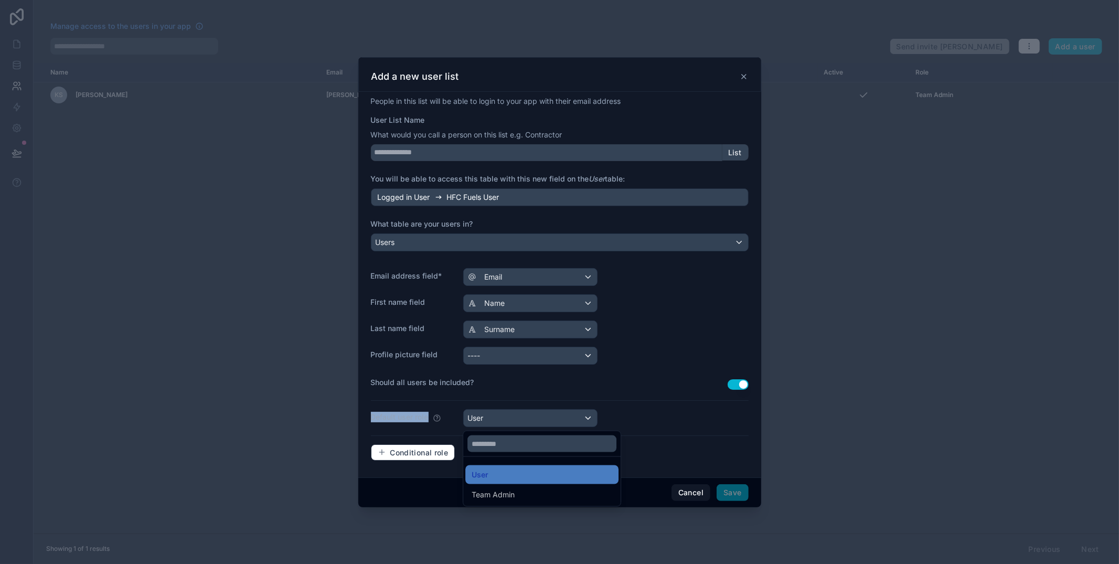
click at [532, 423] on div at bounding box center [559, 282] width 403 height 450
click at [636, 423] on div "Default user role User" at bounding box center [560, 418] width 378 height 18
click at [741, 387] on button "Use setting" at bounding box center [737, 384] width 21 height 10
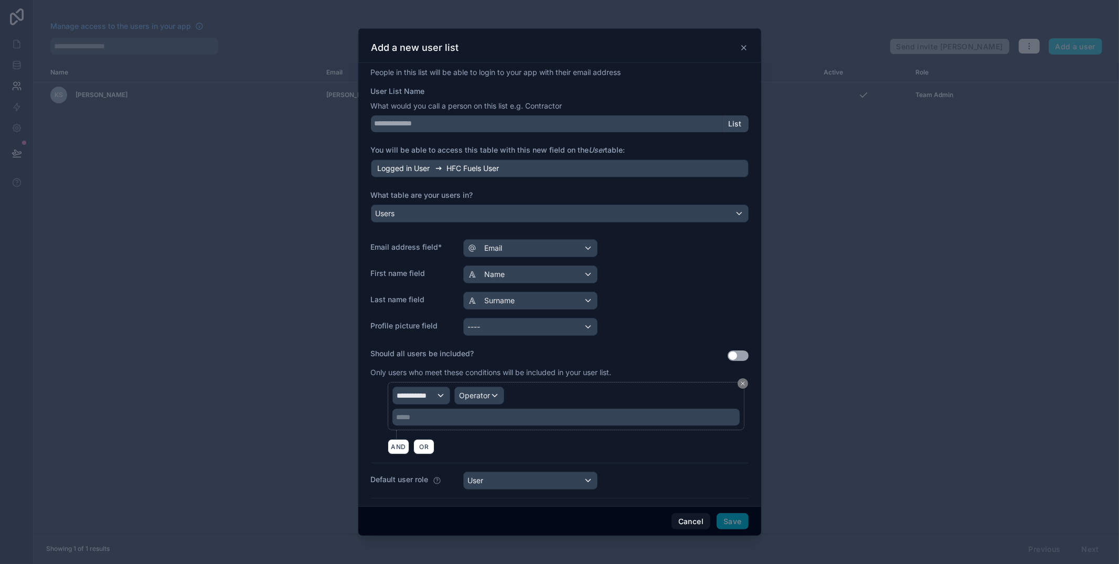
click at [739, 350] on div "Should all users be included? Use setting" at bounding box center [560, 355] width 378 height 15
click at [740, 356] on button "Use setting" at bounding box center [737, 355] width 21 height 10
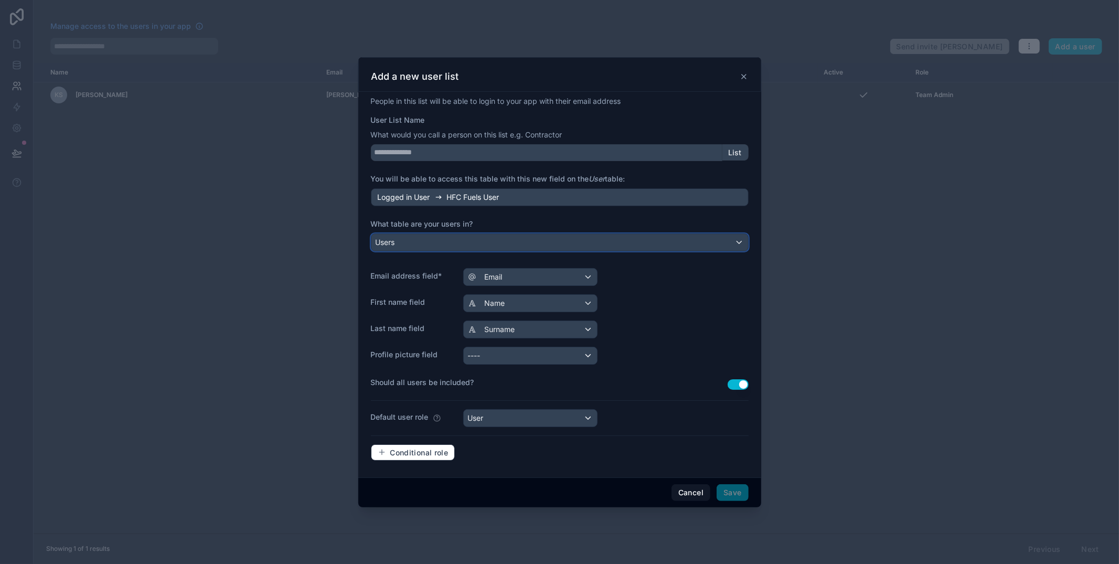
click at [476, 240] on div "Users" at bounding box center [559, 242] width 377 height 17
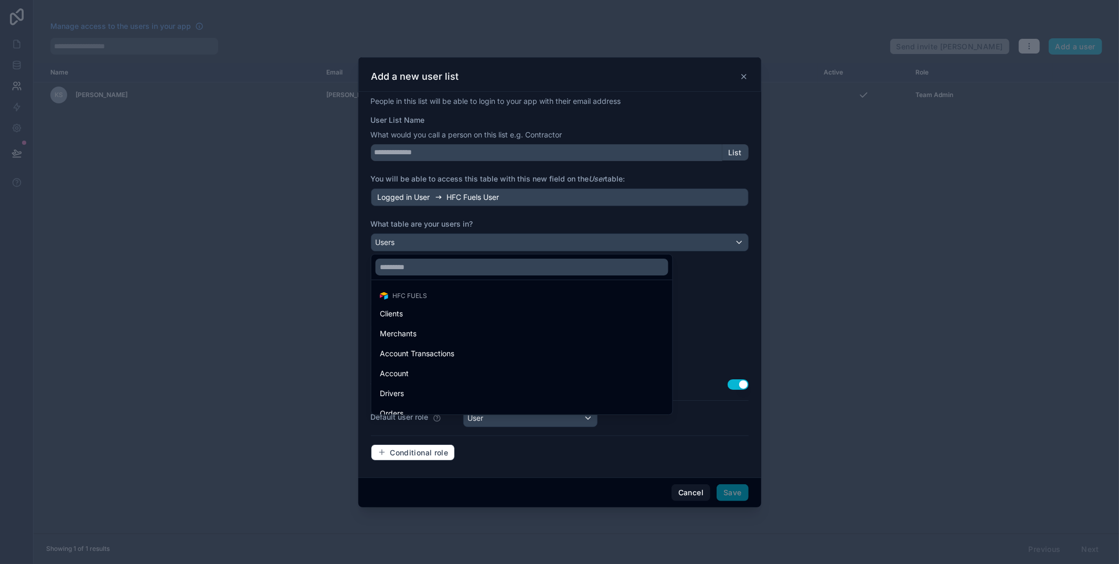
click at [476, 240] on div at bounding box center [559, 282] width 403 height 450
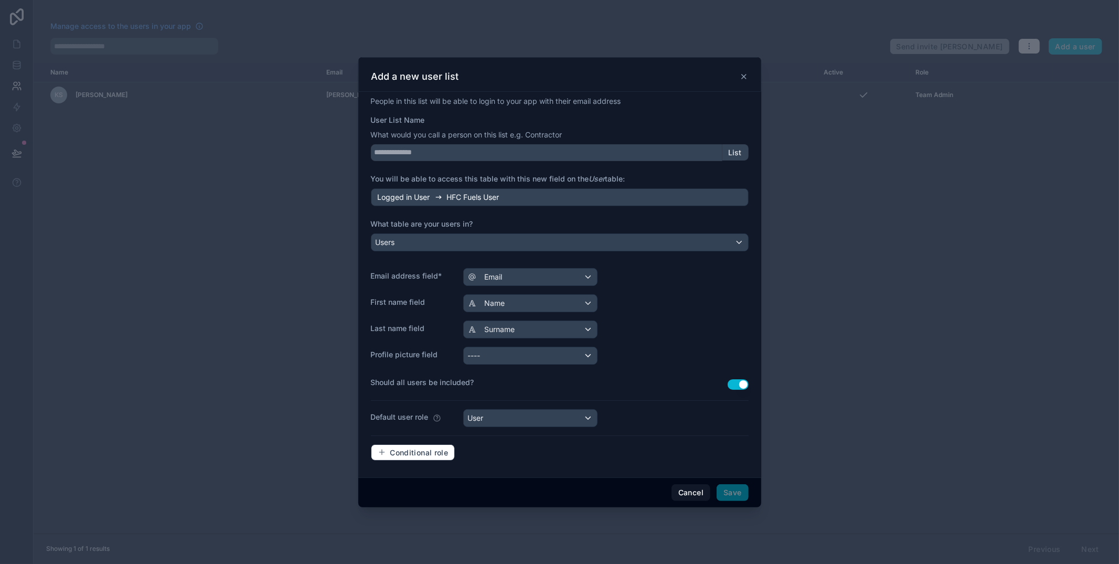
click at [510, 222] on label "What table are your users in?" at bounding box center [560, 224] width 378 height 10
click at [529, 352] on div "----" at bounding box center [530, 355] width 133 height 17
click at [529, 352] on div at bounding box center [559, 282] width 403 height 450
click at [633, 346] on div "People in this list will be able to login to your app with their email address …" at bounding box center [560, 282] width 378 height 373
click at [688, 202] on div "Logged in User HFC Fuels User" at bounding box center [560, 197] width 378 height 18
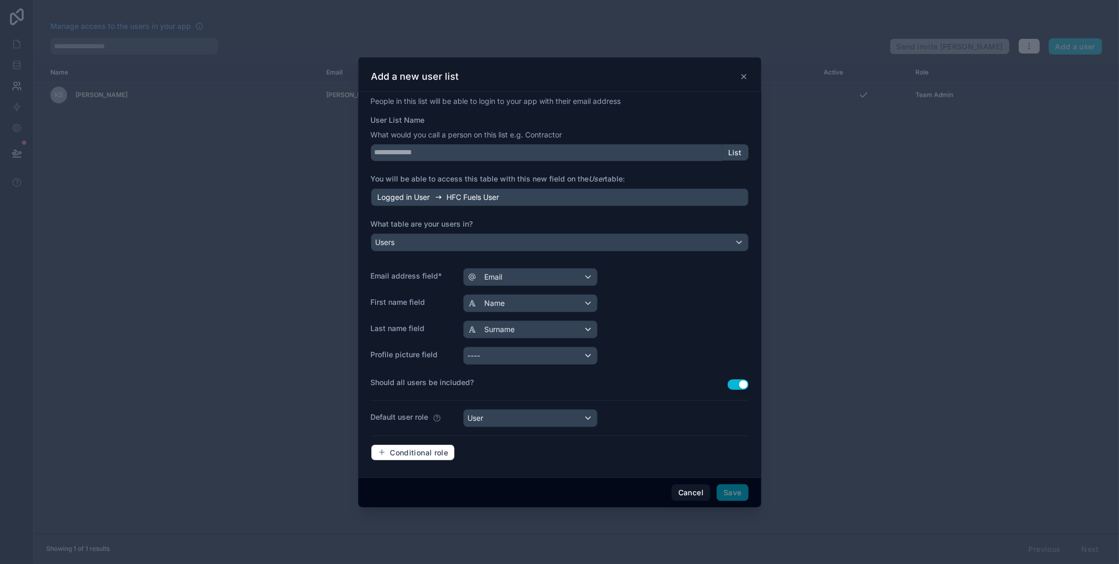
click at [686, 198] on div "Logged in User HFC Fuels User" at bounding box center [560, 197] width 378 height 18
drag, startPoint x: 663, startPoint y: 141, endPoint x: 682, endPoint y: 151, distance: 22.1
click at [663, 141] on div "User List Name What would you call a person on this list e.g. Contractor List" at bounding box center [560, 138] width 378 height 46
drag, startPoint x: 684, startPoint y: 151, endPoint x: 696, endPoint y: 152, distance: 11.6
click at [685, 151] on input "User List Name" at bounding box center [546, 152] width 351 height 17
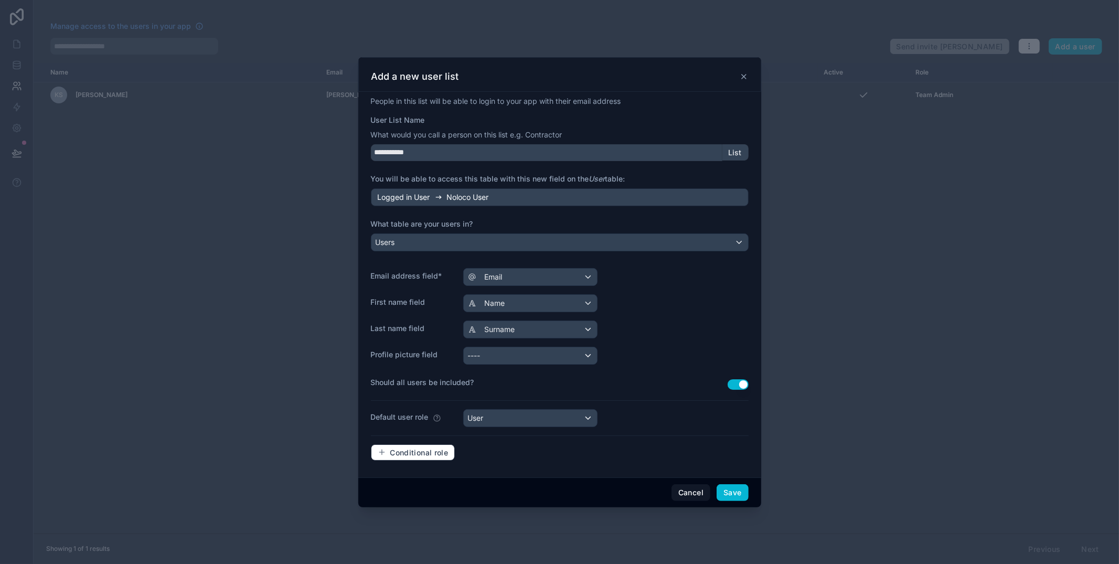
click at [676, 176] on label "You will be able to access this table with this new field on the User table:" at bounding box center [560, 179] width 378 height 10
click at [388, 154] on input "**********" at bounding box center [546, 152] width 351 height 17
type input "**********"
click at [649, 415] on div "Default user role User" at bounding box center [560, 418] width 378 height 18
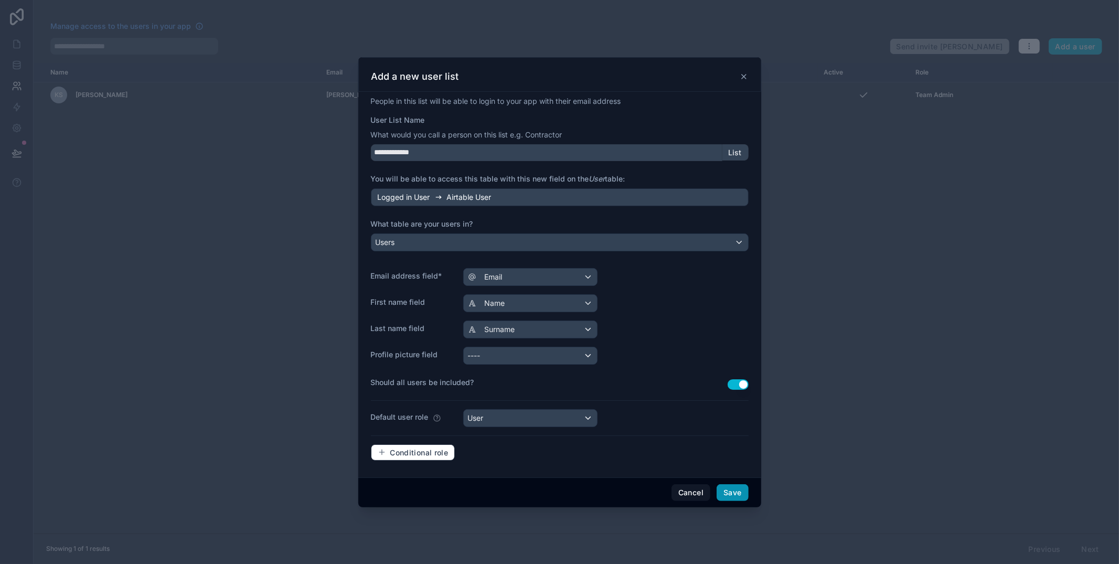
click at [732, 489] on button "Save" at bounding box center [731, 492] width 31 height 17
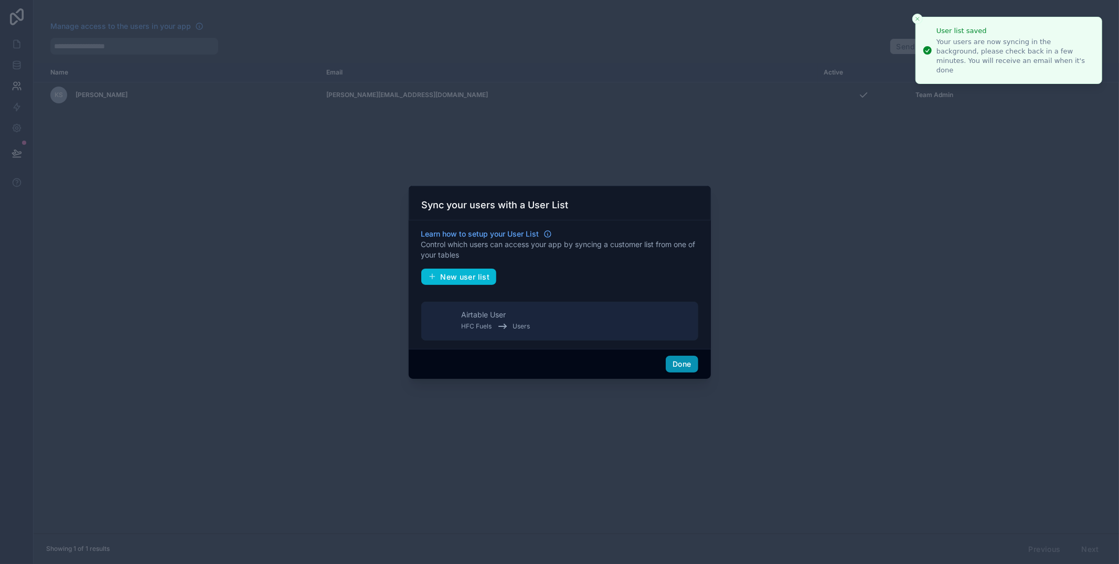
click at [678, 365] on button "Done" at bounding box center [682, 364] width 32 height 17
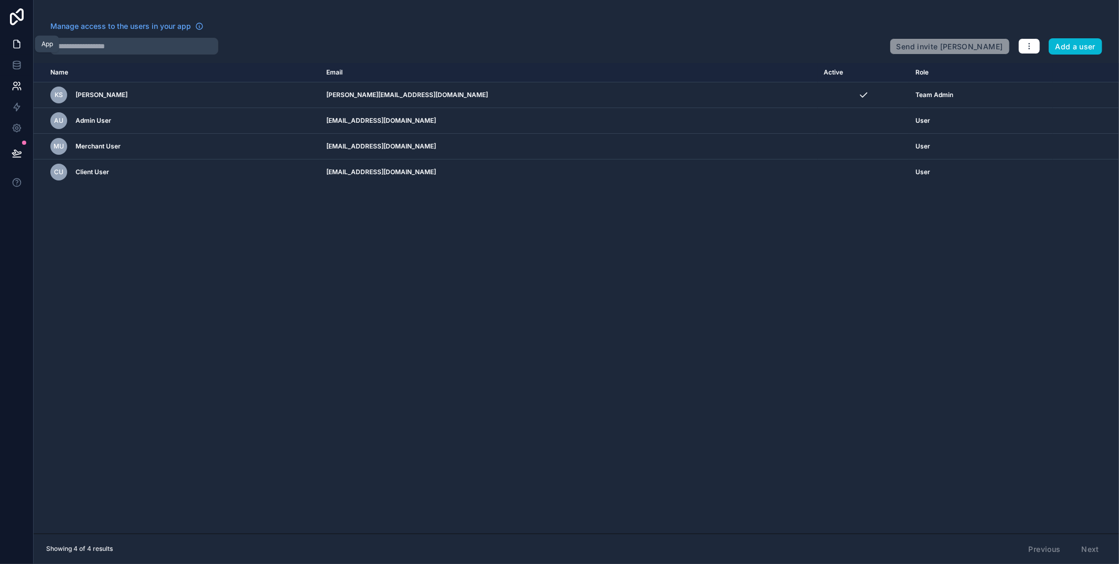
click at [12, 41] on icon at bounding box center [17, 44] width 10 height 10
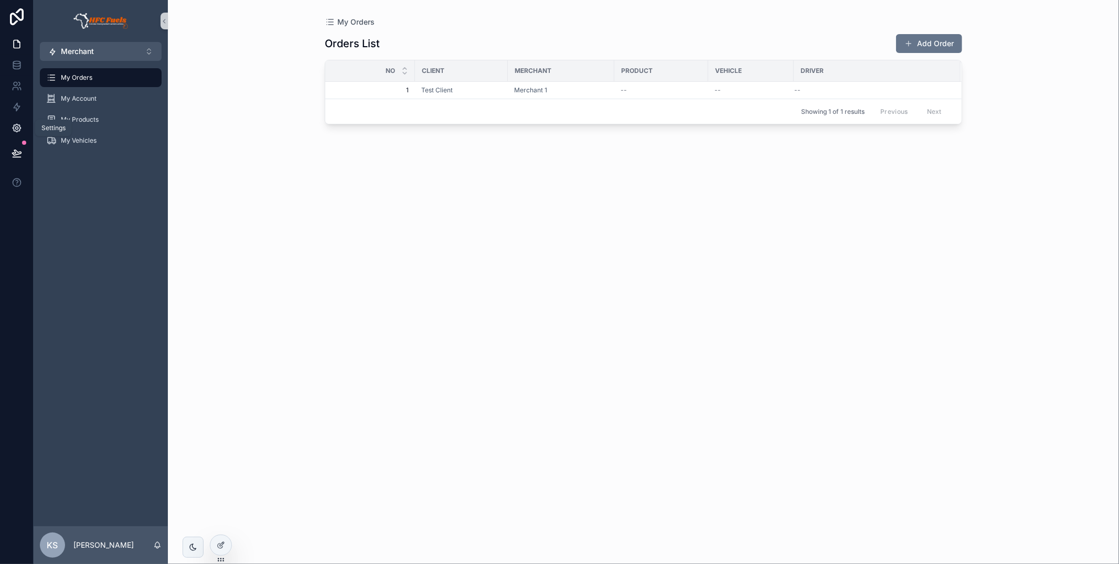
click at [18, 128] on icon at bounding box center [17, 128] width 10 height 10
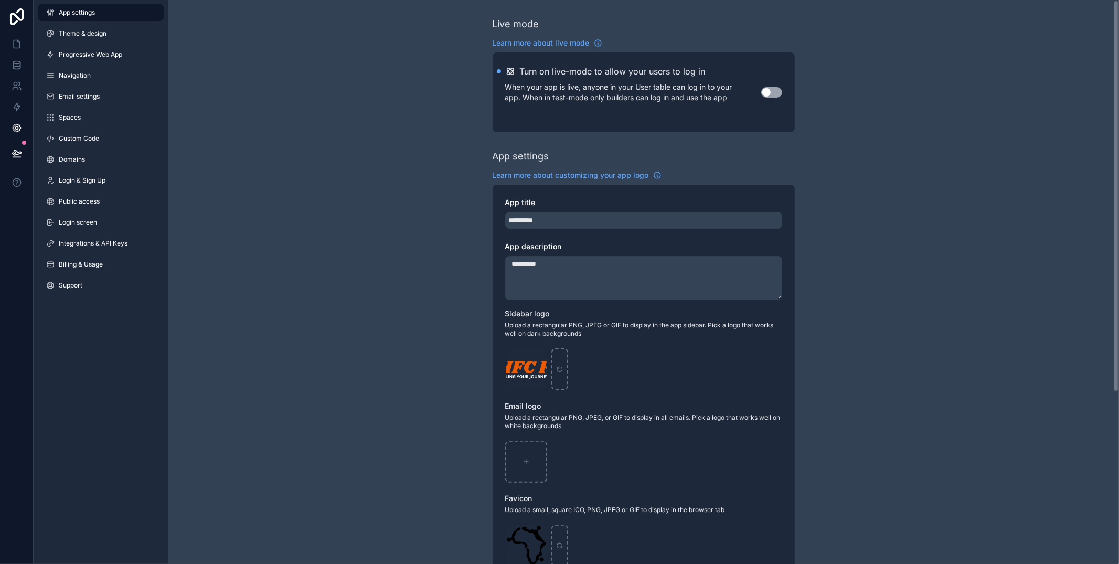
click at [94, 106] on div "App settings Theme & design Progressive Web App Navigation Email settings Space…" at bounding box center [101, 151] width 134 height 302
drag, startPoint x: 100, startPoint y: 112, endPoint x: 148, endPoint y: 114, distance: 48.8
click at [100, 112] on link "Spaces" at bounding box center [101, 117] width 126 height 17
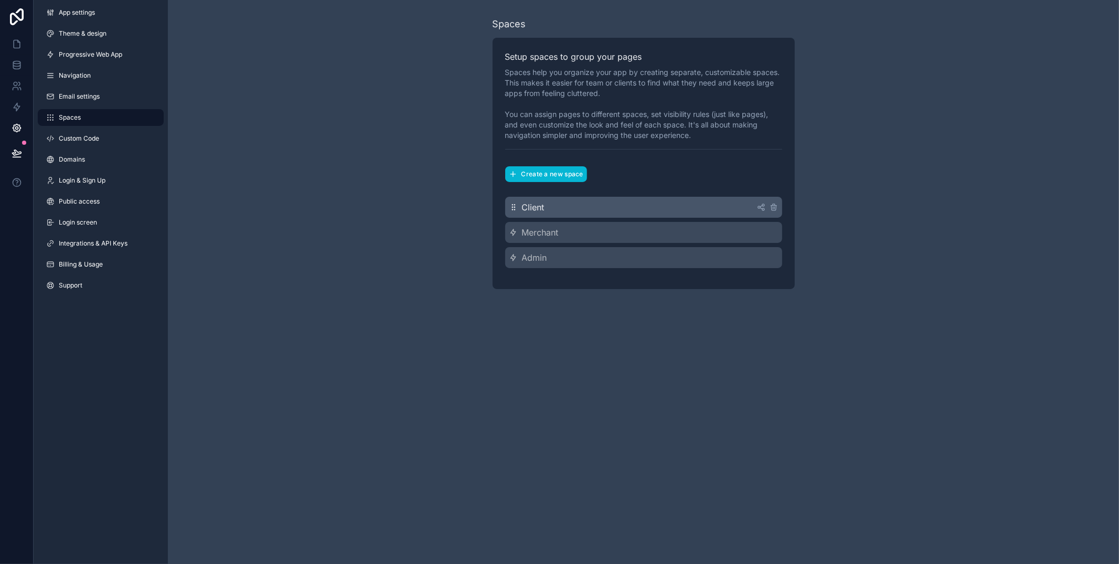
click at [721, 210] on div "Client" at bounding box center [643, 207] width 277 height 21
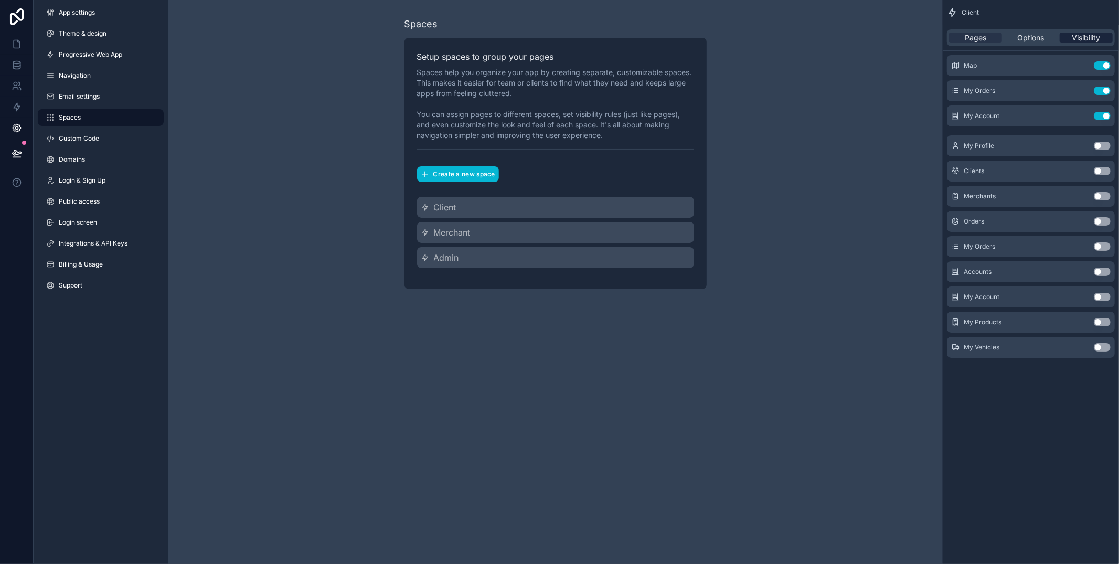
click at [1110, 37] on div "Visibility" at bounding box center [1085, 38] width 53 height 10
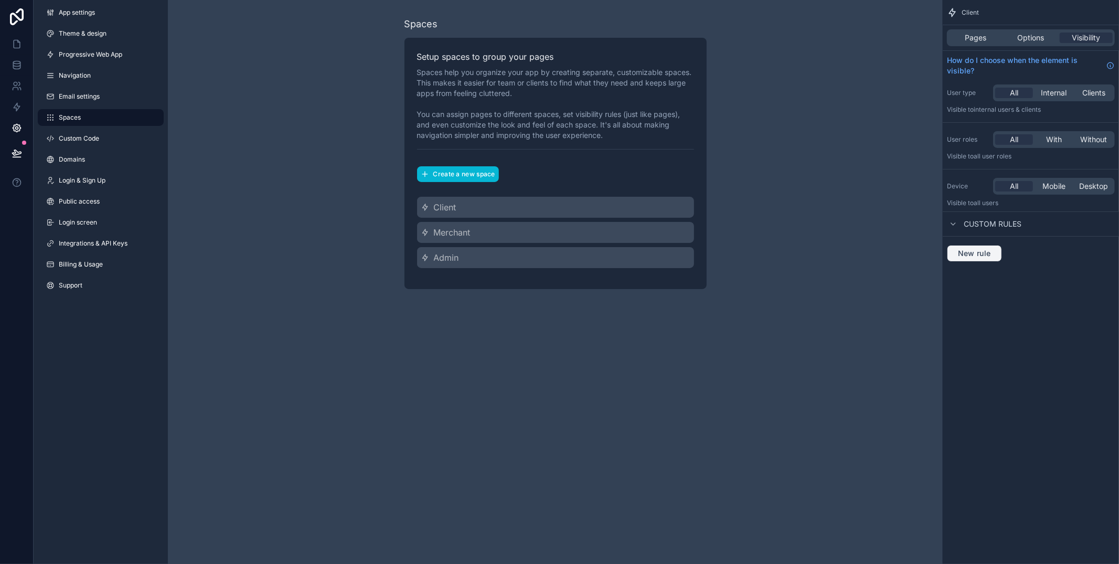
click at [975, 252] on span "New rule" at bounding box center [973, 253] width 41 height 9
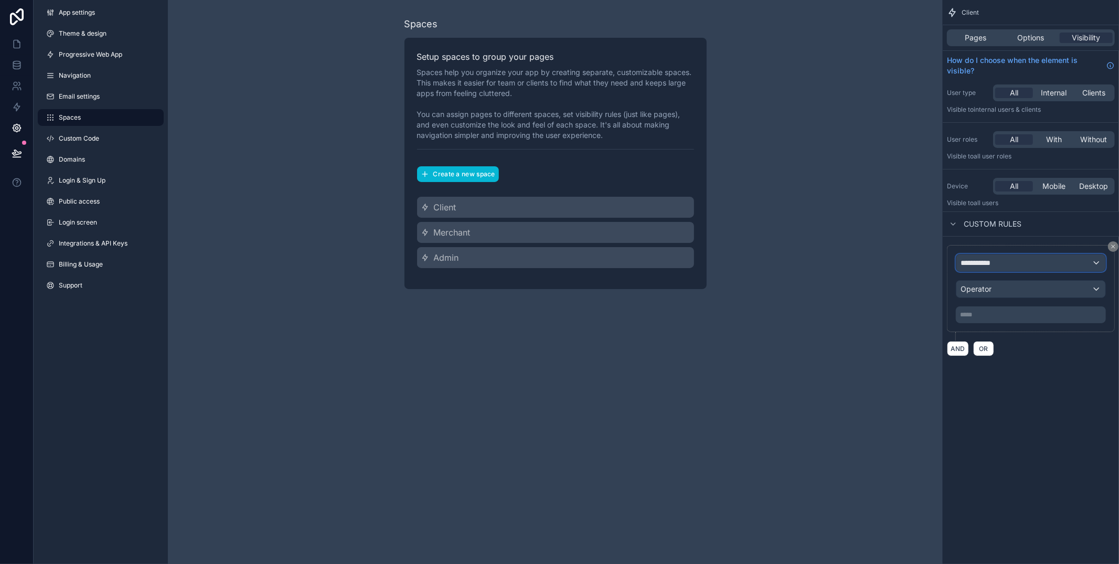
click at [1011, 261] on div "**********" at bounding box center [1030, 262] width 149 height 17
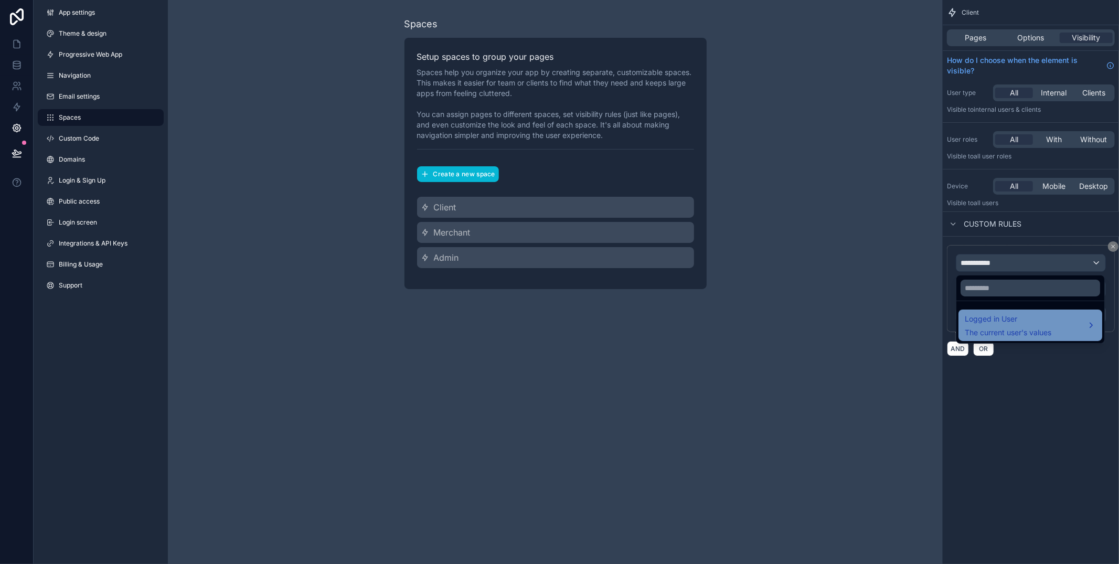
click at [1035, 318] on span "Logged in User" at bounding box center [1007, 319] width 87 height 13
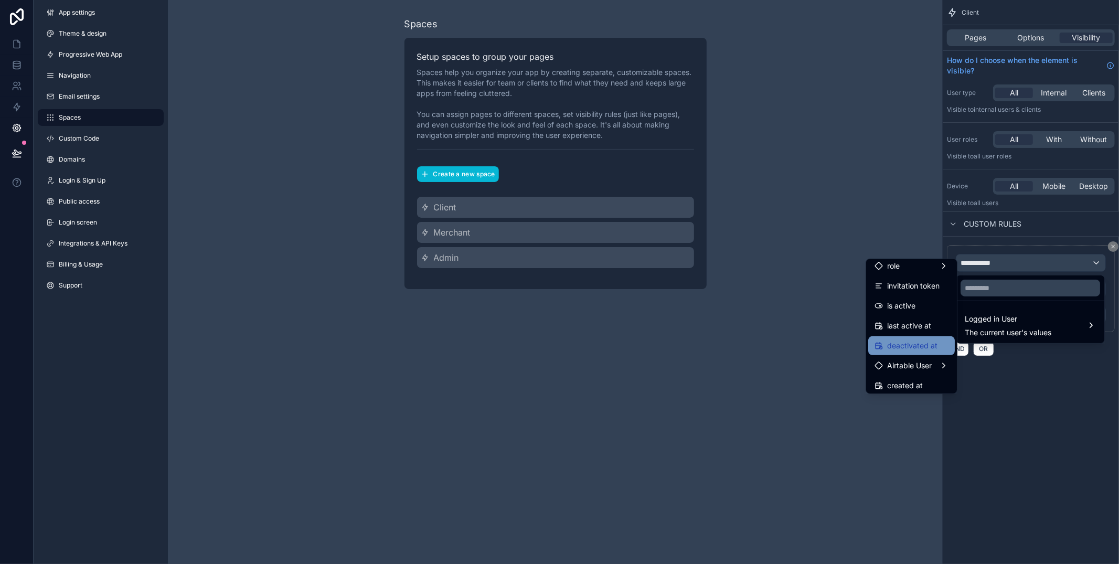
scroll to position [147, 0]
click at [934, 362] on div "Airtable User" at bounding box center [911, 363] width 74 height 13
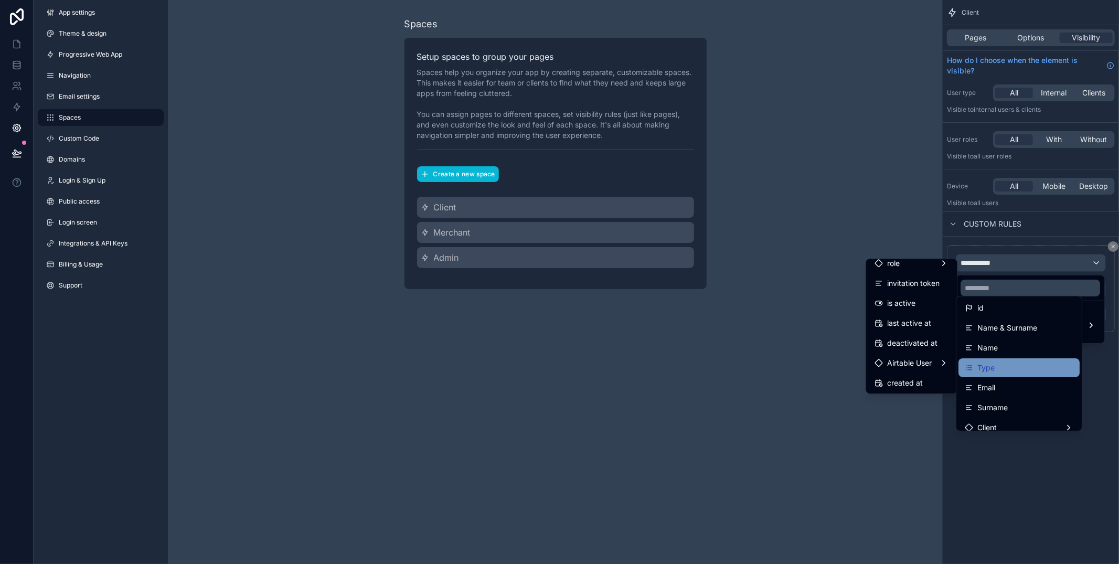
click at [979, 366] on span "Type" at bounding box center [985, 367] width 17 height 13
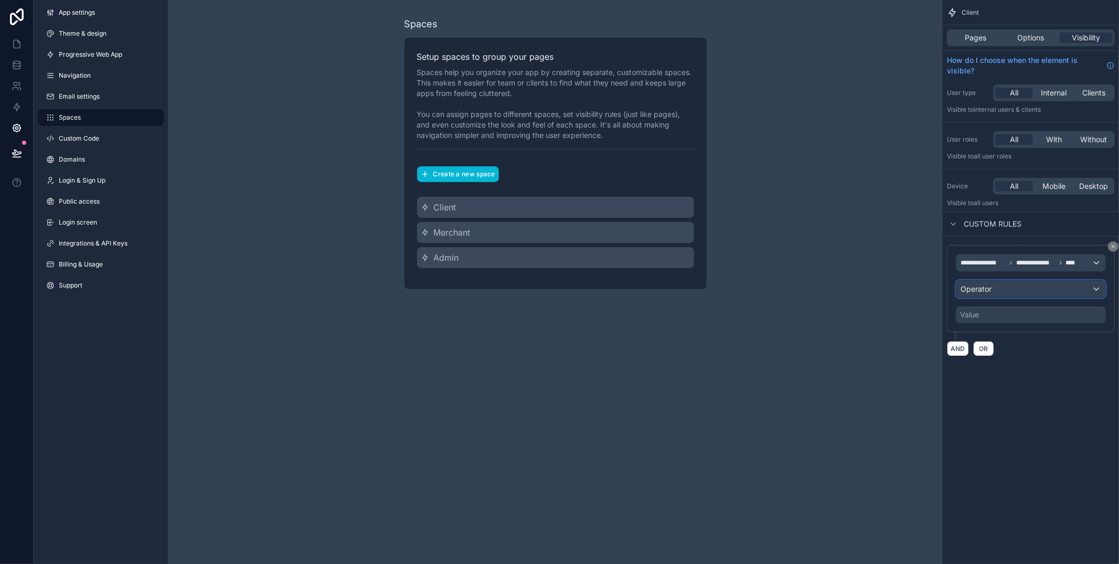
click at [991, 292] on span "Operator" at bounding box center [975, 288] width 31 height 9
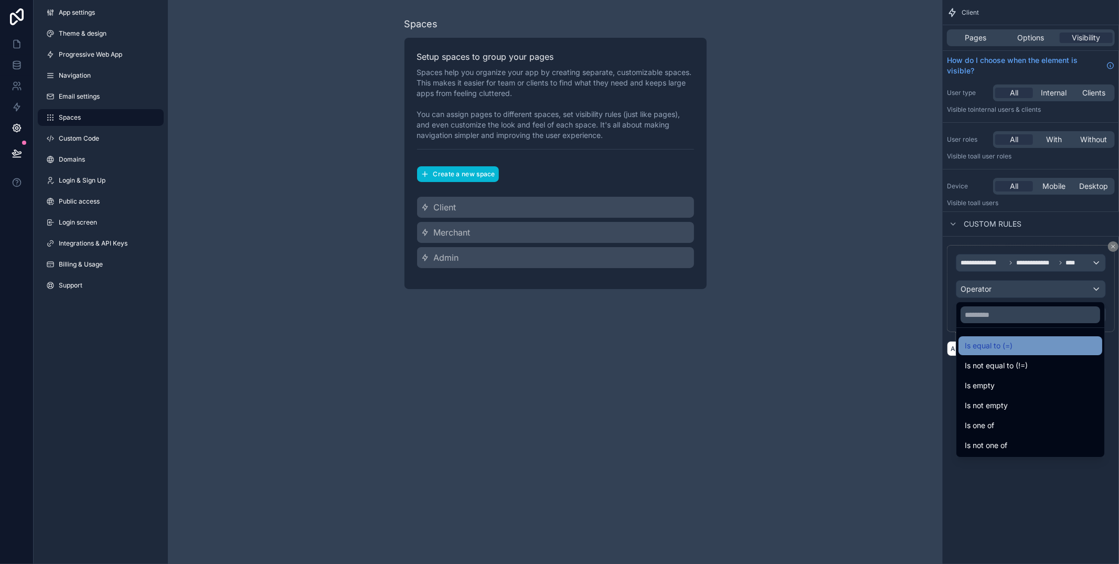
click at [994, 340] on span "Is equal to (=)" at bounding box center [988, 345] width 48 height 13
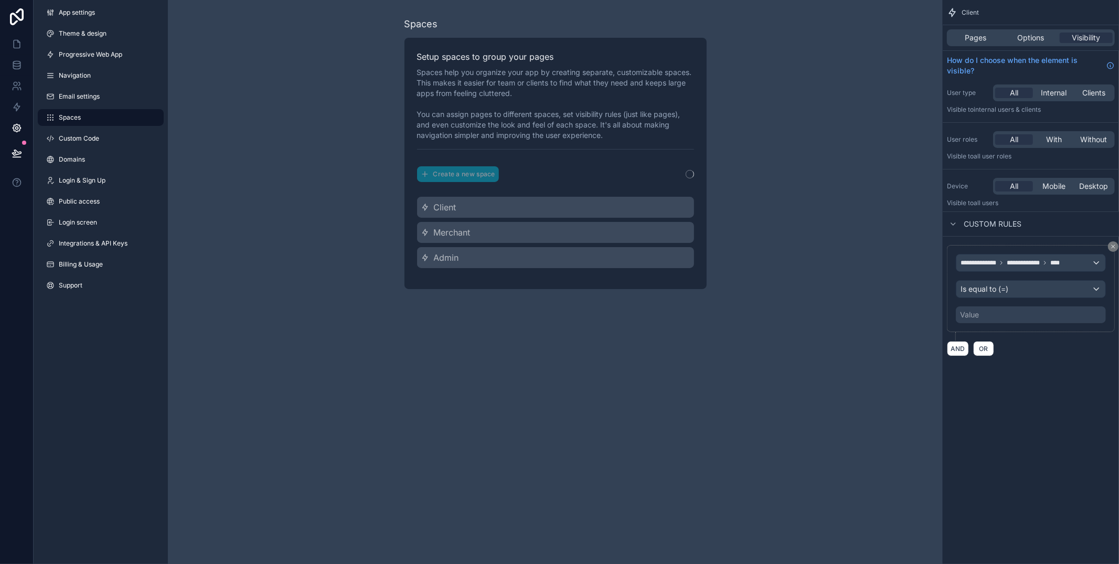
click at [983, 318] on div "Value" at bounding box center [1031, 314] width 150 height 17
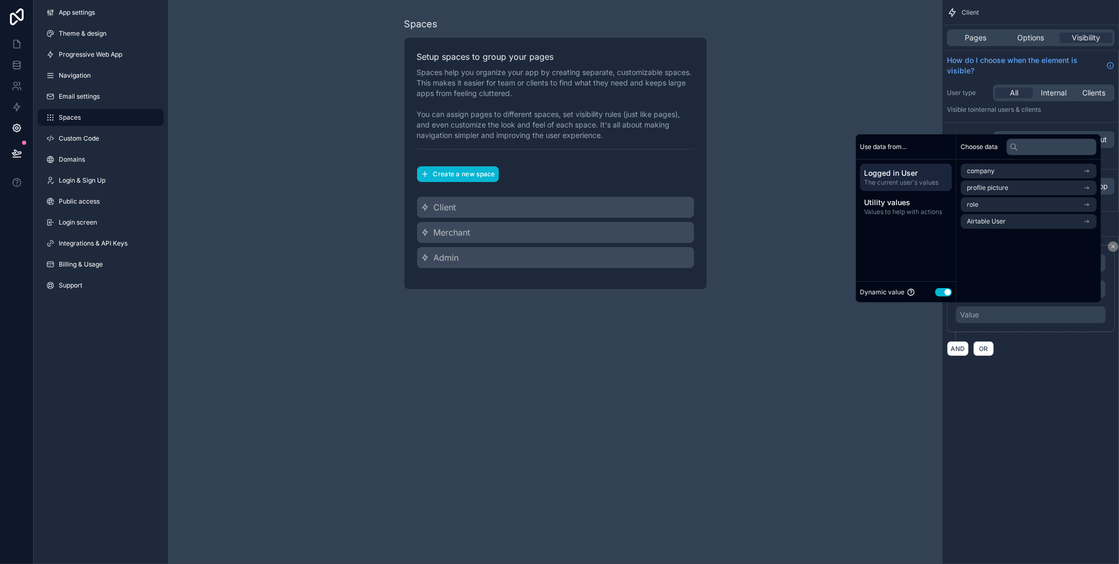
click at [945, 290] on button "Use setting" at bounding box center [943, 292] width 17 height 8
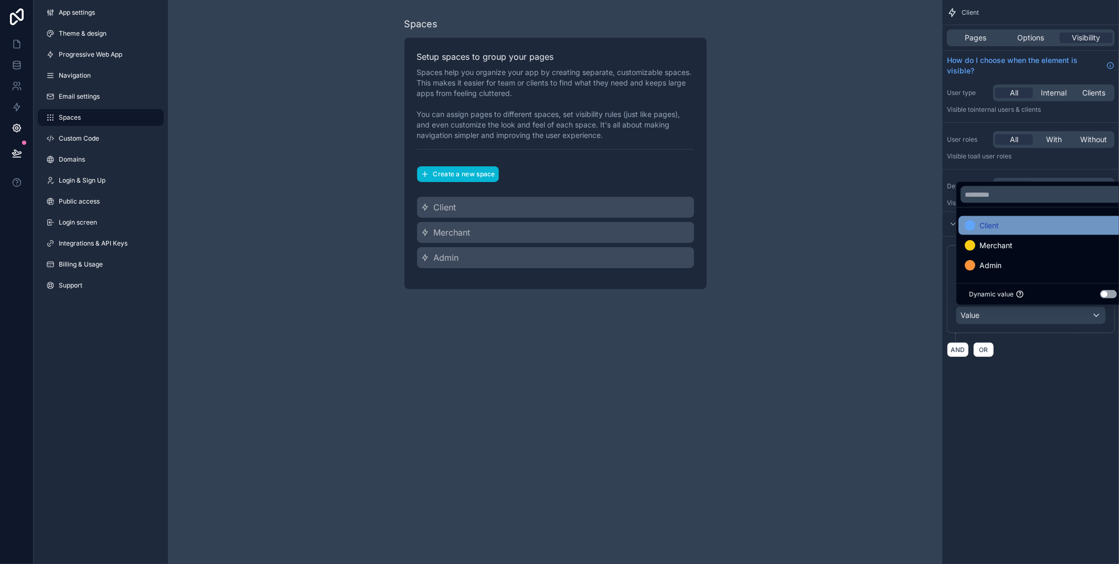
click at [1022, 227] on div "Client" at bounding box center [1042, 225] width 156 height 13
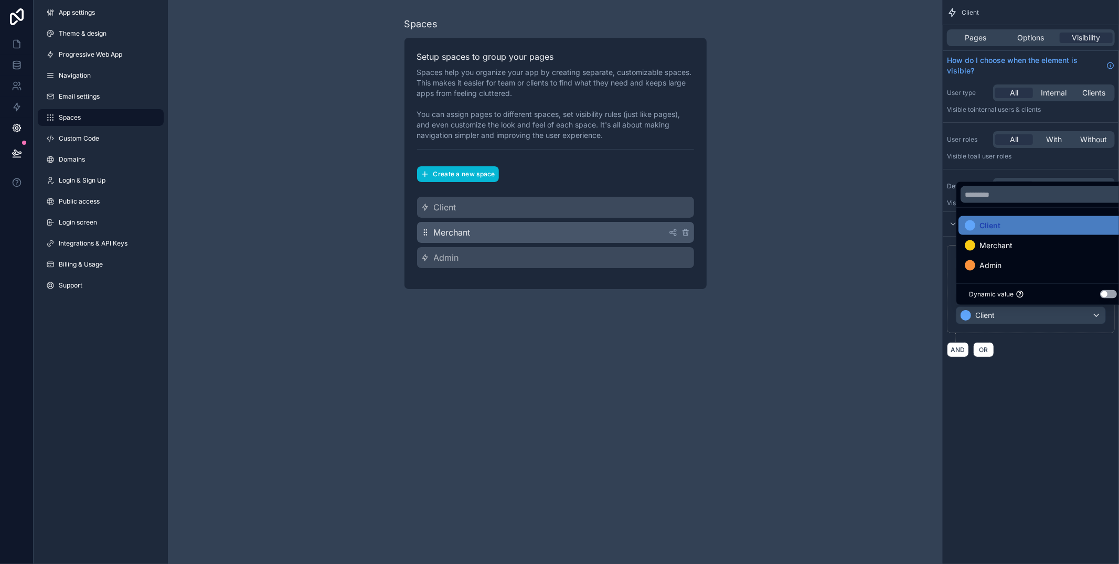
click at [587, 232] on div "Merchant" at bounding box center [555, 232] width 277 height 21
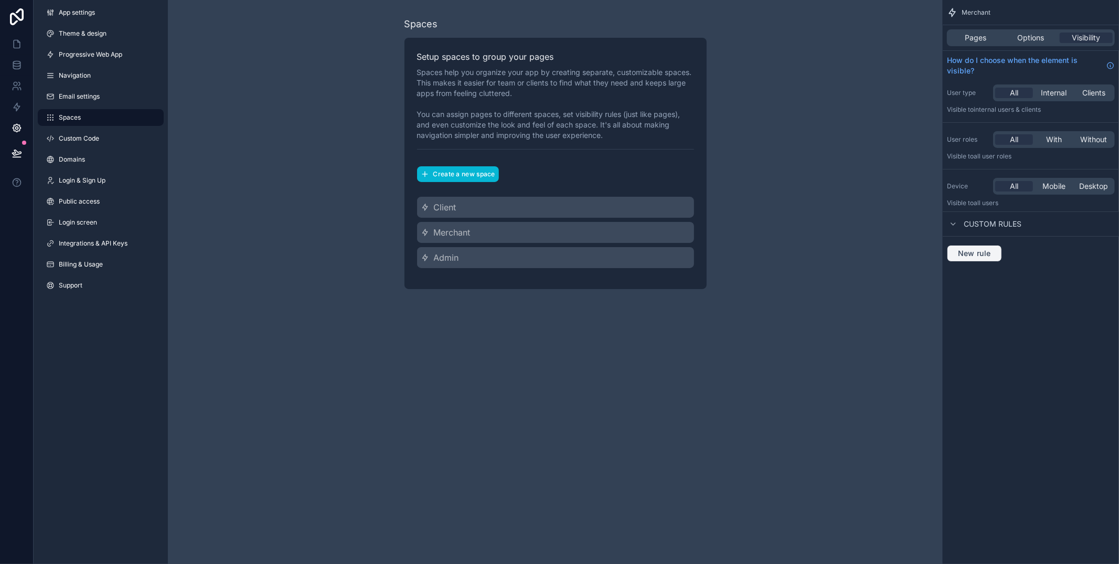
click at [992, 254] on span "New rule" at bounding box center [973, 253] width 41 height 9
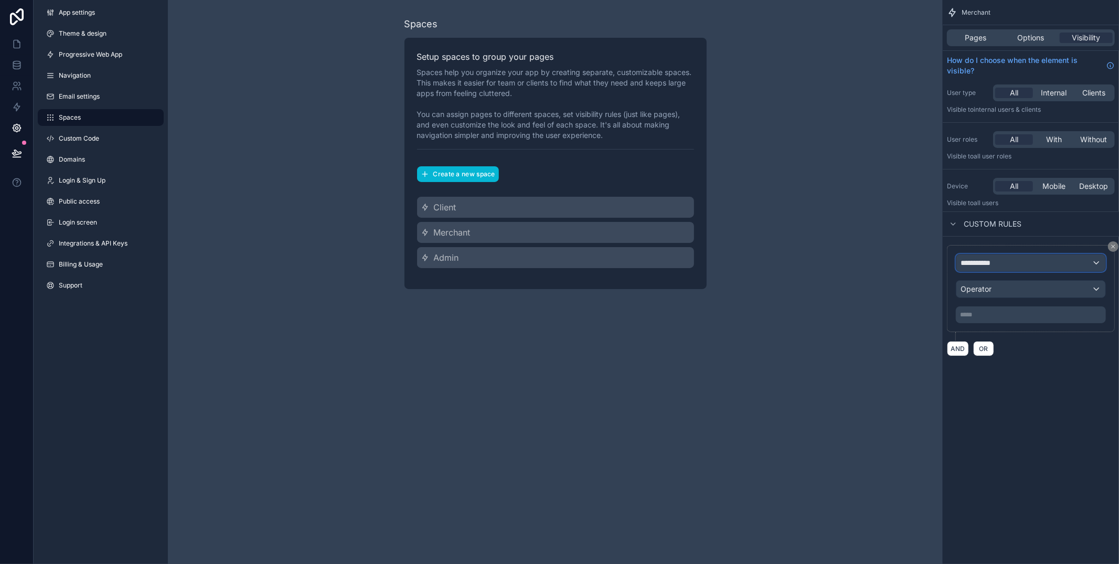
click at [1026, 258] on div "**********" at bounding box center [1030, 262] width 149 height 17
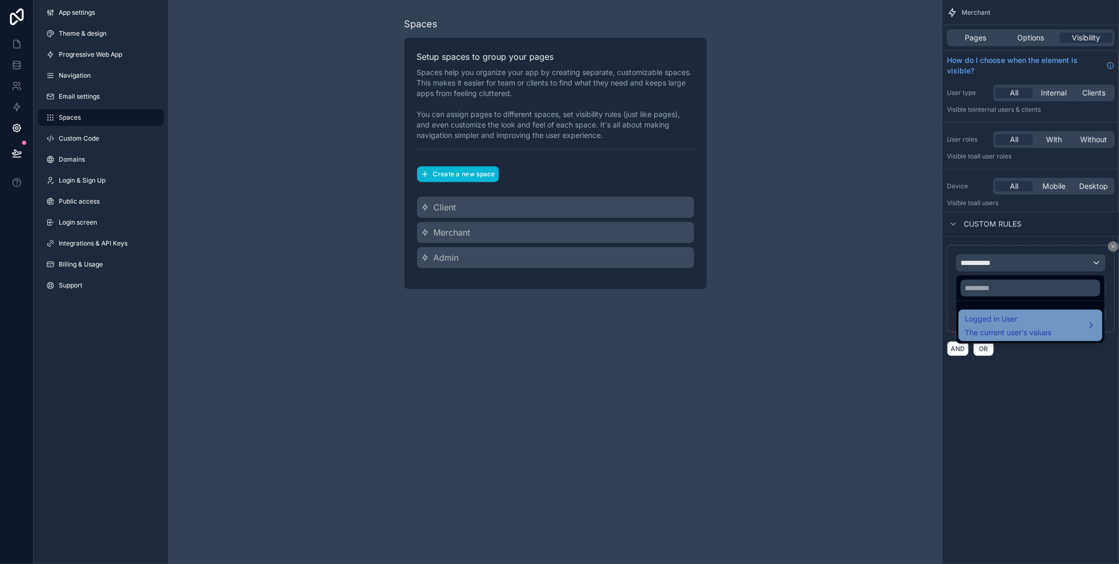
click at [1019, 325] on div "Logged in User The current user's values" at bounding box center [1007, 325] width 87 height 25
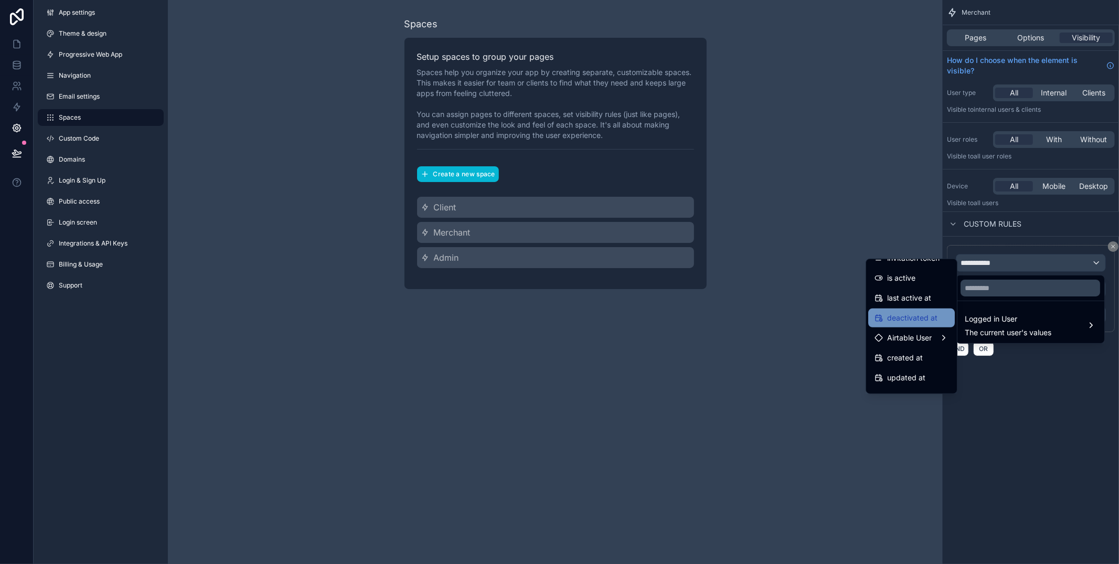
scroll to position [174, 0]
click at [928, 328] on div "Airtable User" at bounding box center [911, 335] width 87 height 19
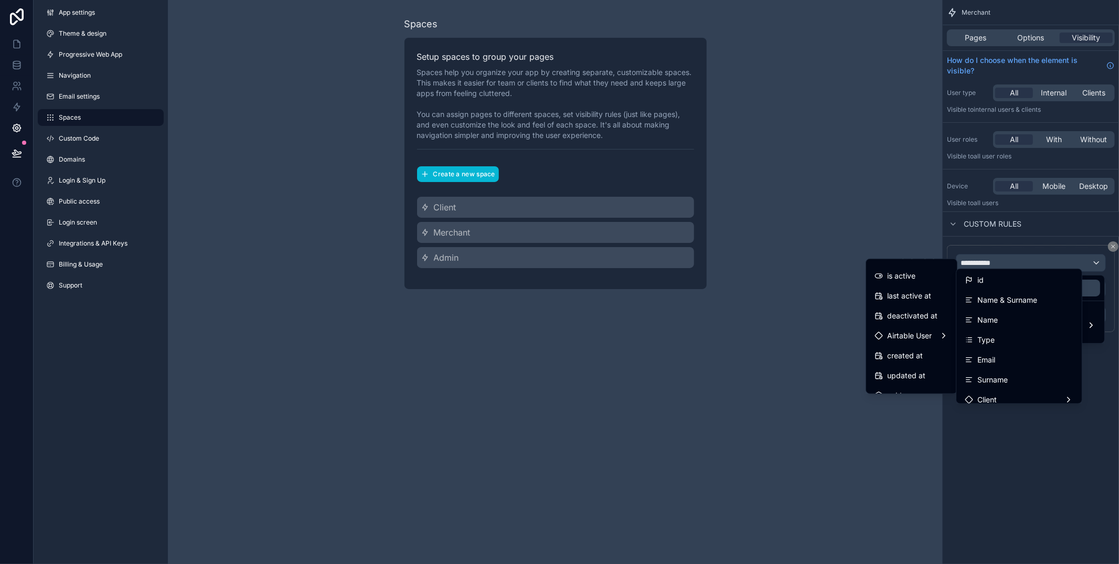
scroll to position [0, 0]
click at [1028, 346] on div "Type" at bounding box center [1018, 340] width 109 height 13
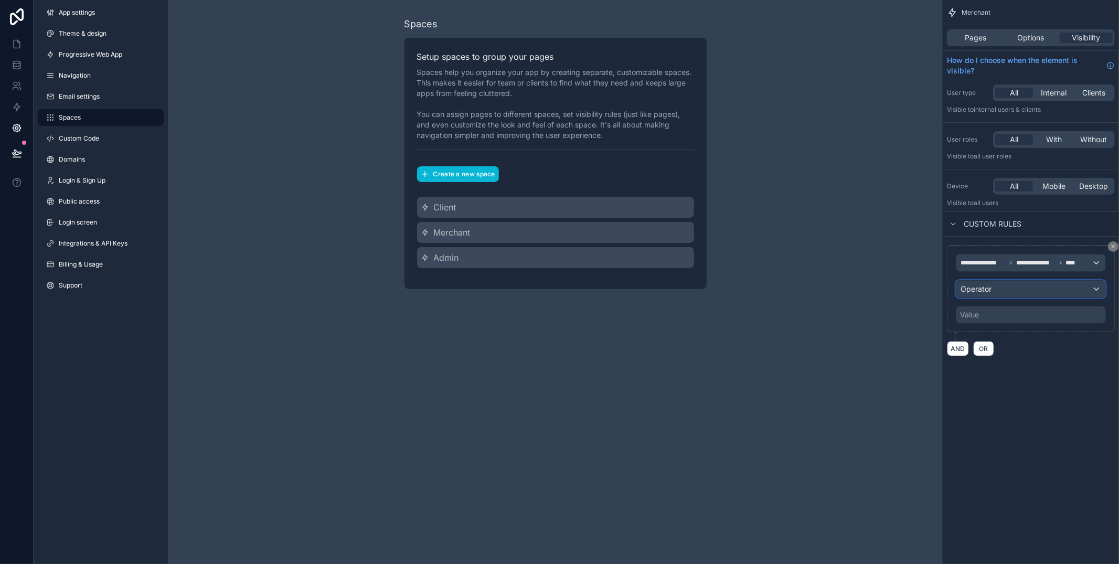
click at [1016, 293] on div "Operator" at bounding box center [1030, 289] width 149 height 17
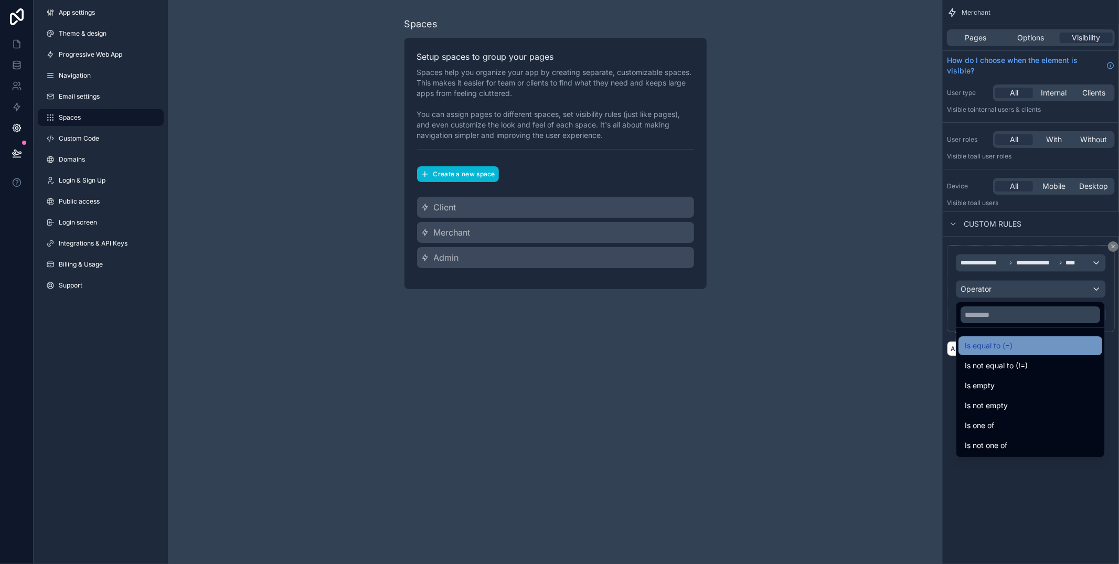
click at [1017, 340] on div "Is equal to (=)" at bounding box center [1029, 345] width 131 height 13
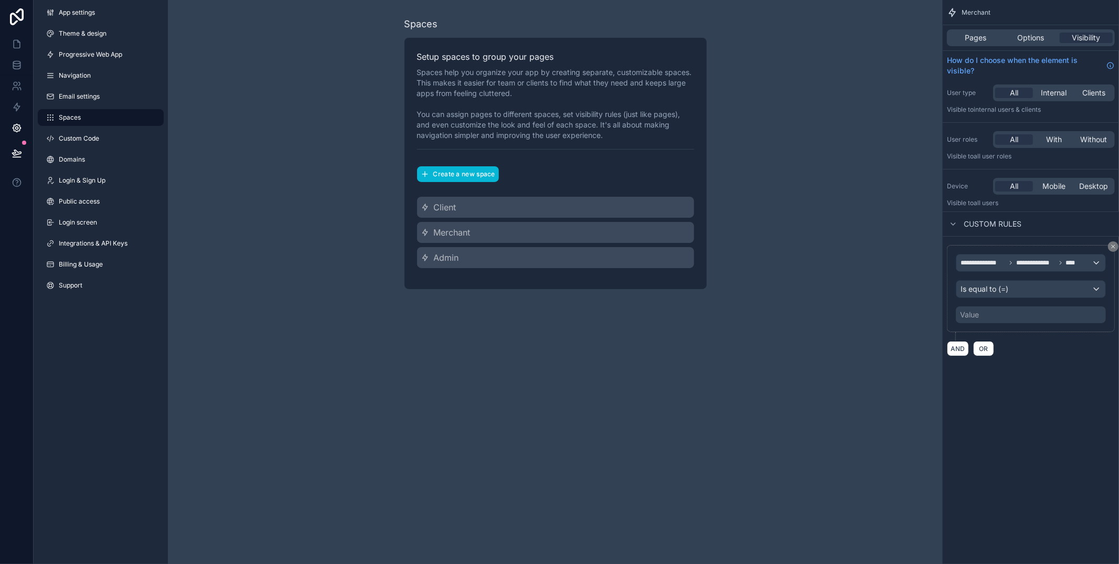
click at [996, 317] on div "Value" at bounding box center [1031, 314] width 150 height 17
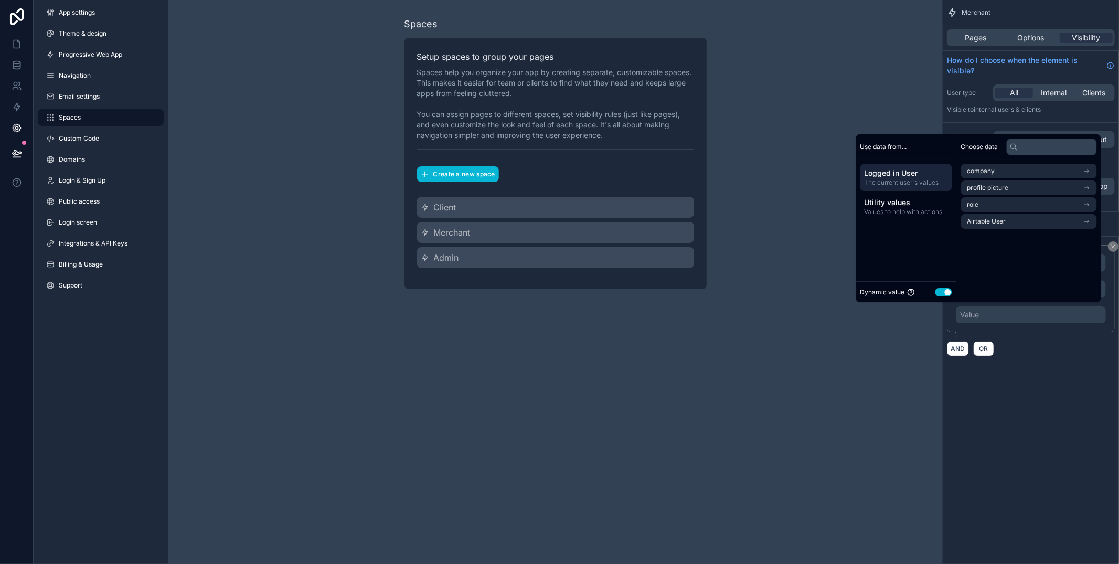
click at [937, 289] on button "Use setting" at bounding box center [943, 292] width 17 height 8
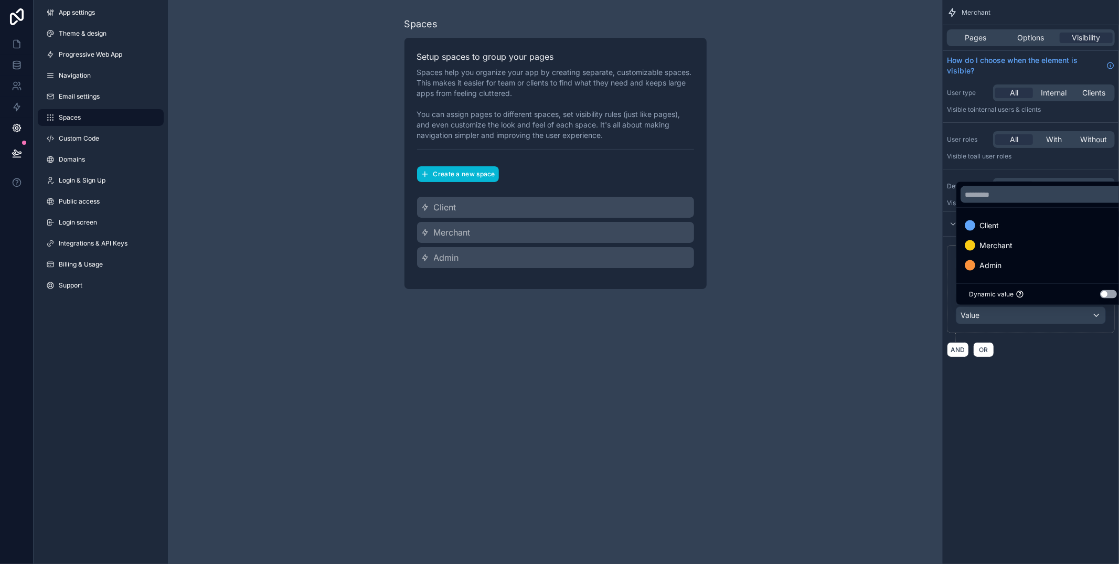
click at [1009, 251] on div "Merchant" at bounding box center [1042, 245] width 169 height 19
click at [1077, 377] on div "**********" at bounding box center [1030, 203] width 176 height 357
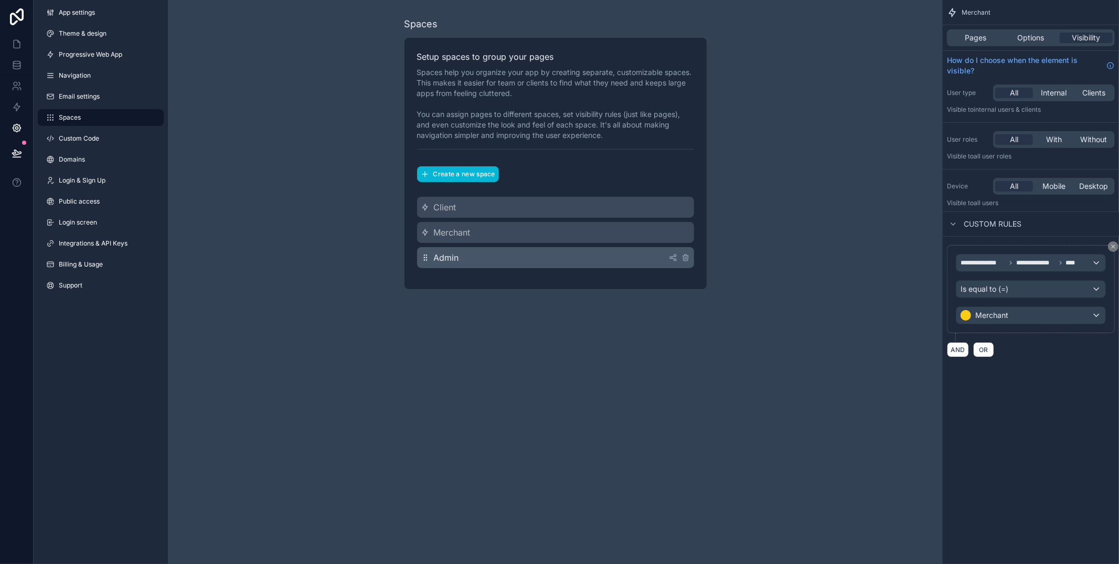
click at [609, 266] on div "Admin" at bounding box center [555, 257] width 277 height 21
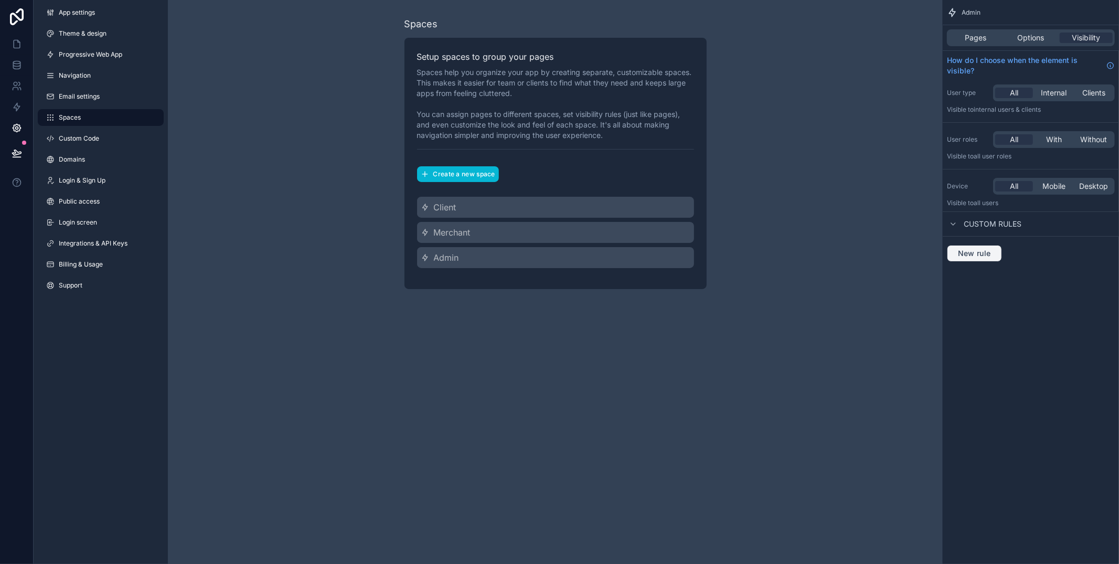
click at [973, 251] on span "New rule" at bounding box center [973, 253] width 41 height 9
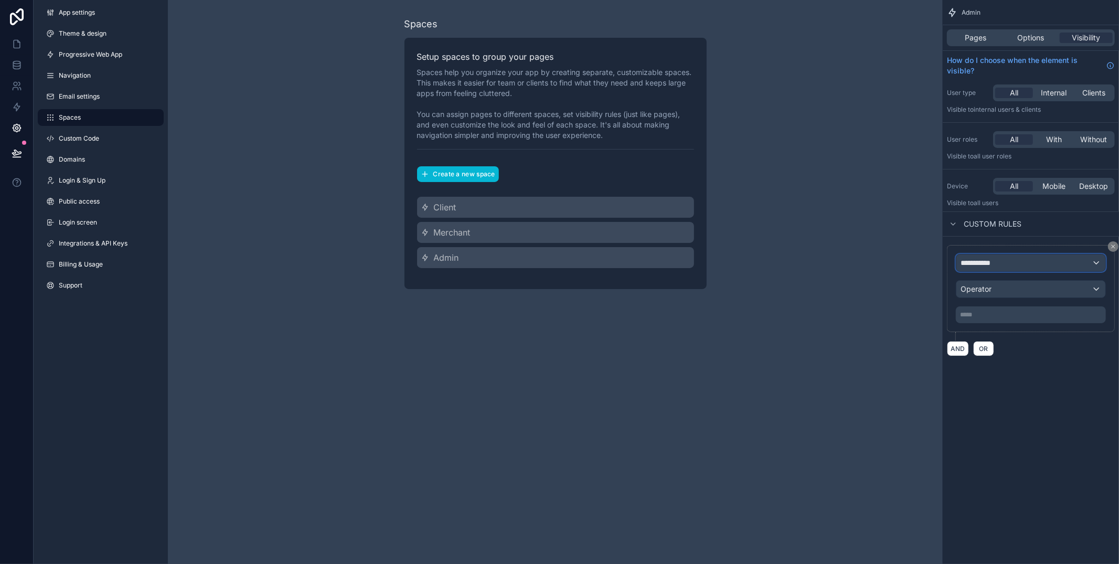
click at [992, 265] on span "**********" at bounding box center [979, 263] width 39 height 10
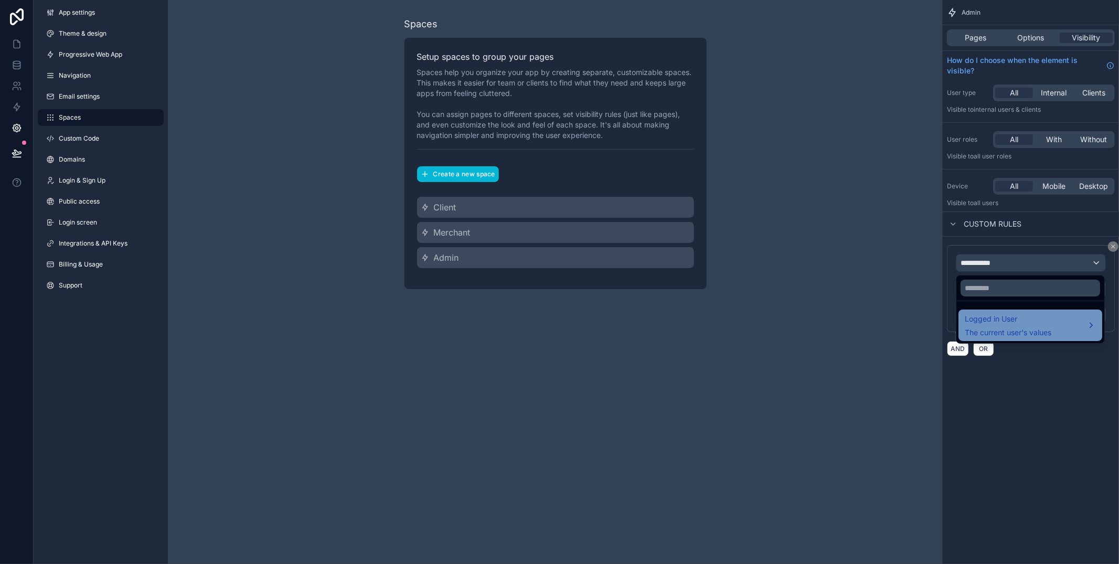
click at [1001, 323] on span "Logged in User" at bounding box center [1007, 319] width 87 height 13
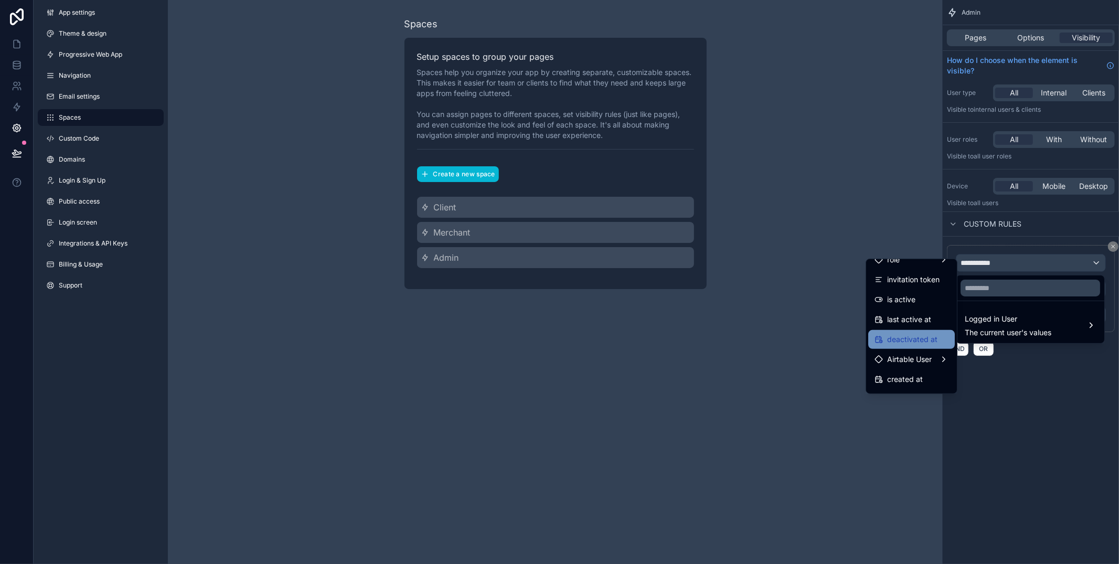
scroll to position [155, 0]
click at [918, 347] on div "Airtable User" at bounding box center [911, 355] width 87 height 19
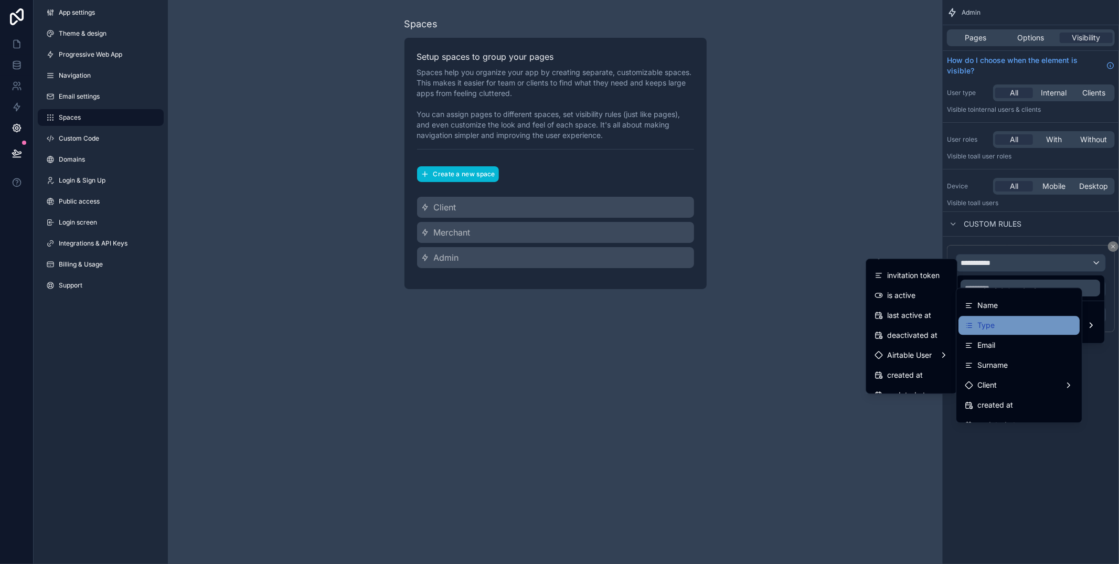
scroll to position [35, 0]
click at [986, 325] on span "Type" at bounding box center [985, 324] width 17 height 13
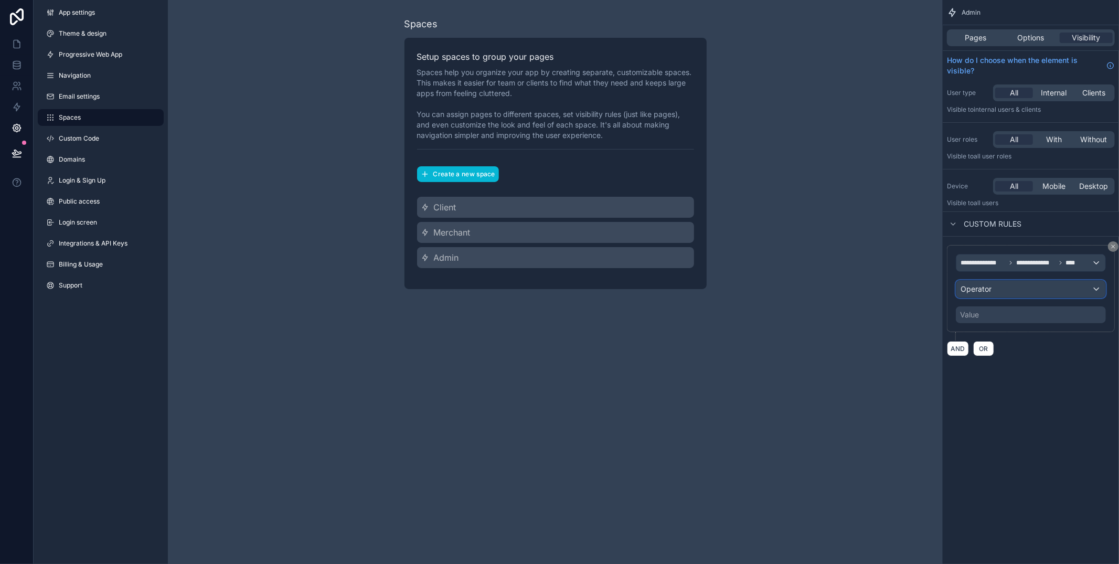
click at [985, 294] on span "Operator" at bounding box center [975, 289] width 31 height 10
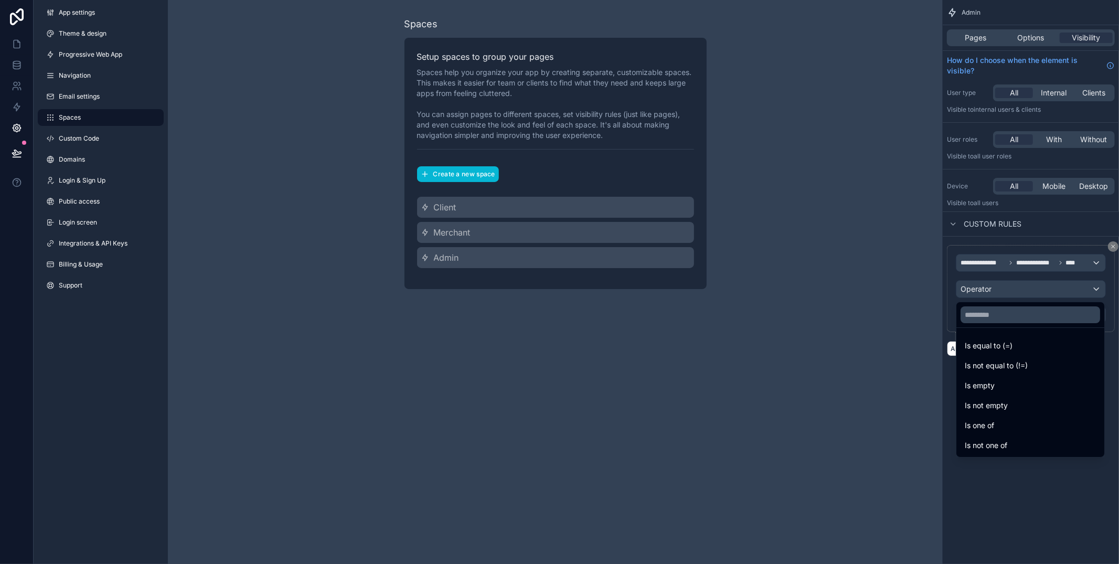
click at [991, 350] on span "Is equal to (=)" at bounding box center [988, 345] width 48 height 13
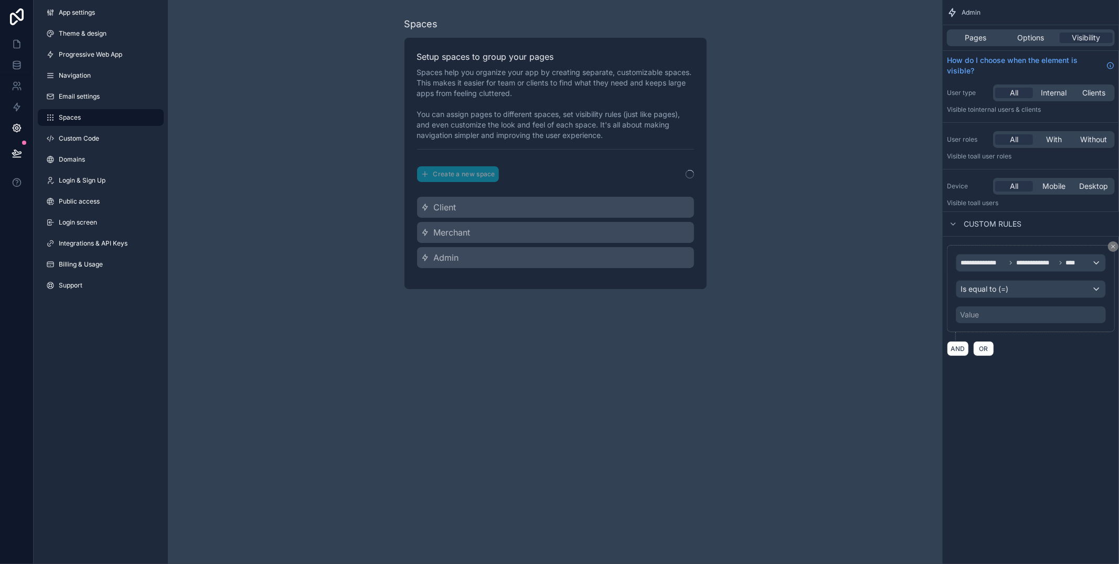
click at [971, 309] on div "Value" at bounding box center [969, 314] width 19 height 10
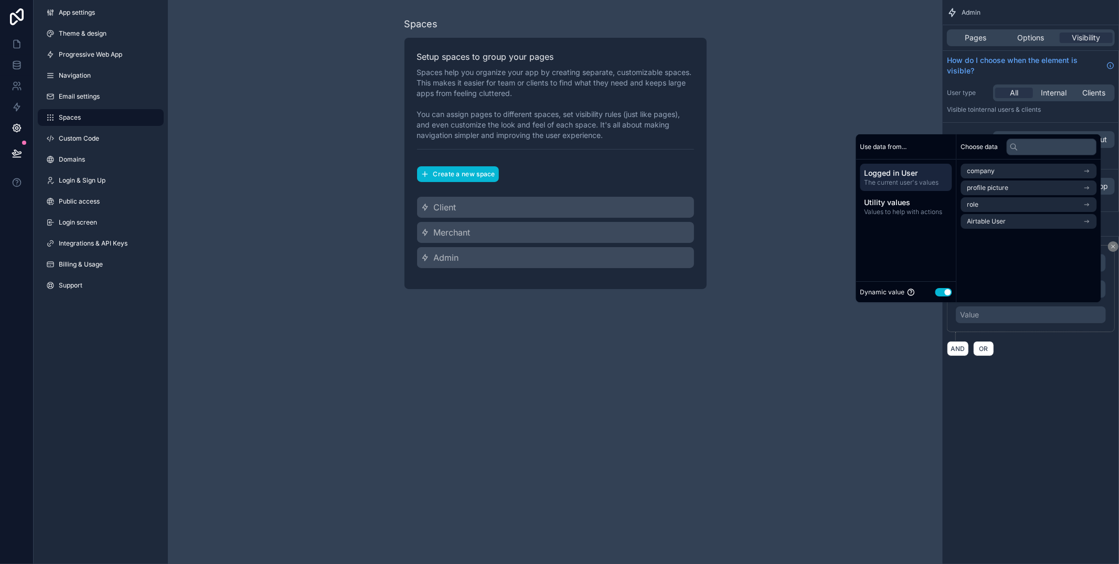
click at [940, 288] on button "Use setting" at bounding box center [943, 292] width 17 height 8
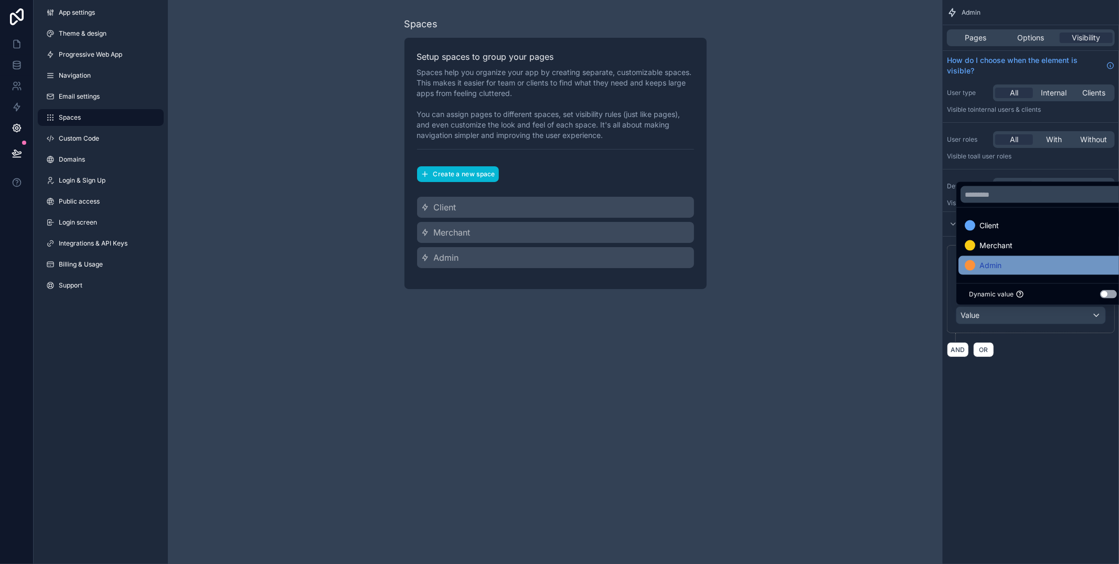
click at [1011, 262] on div "Admin" at bounding box center [1042, 265] width 156 height 13
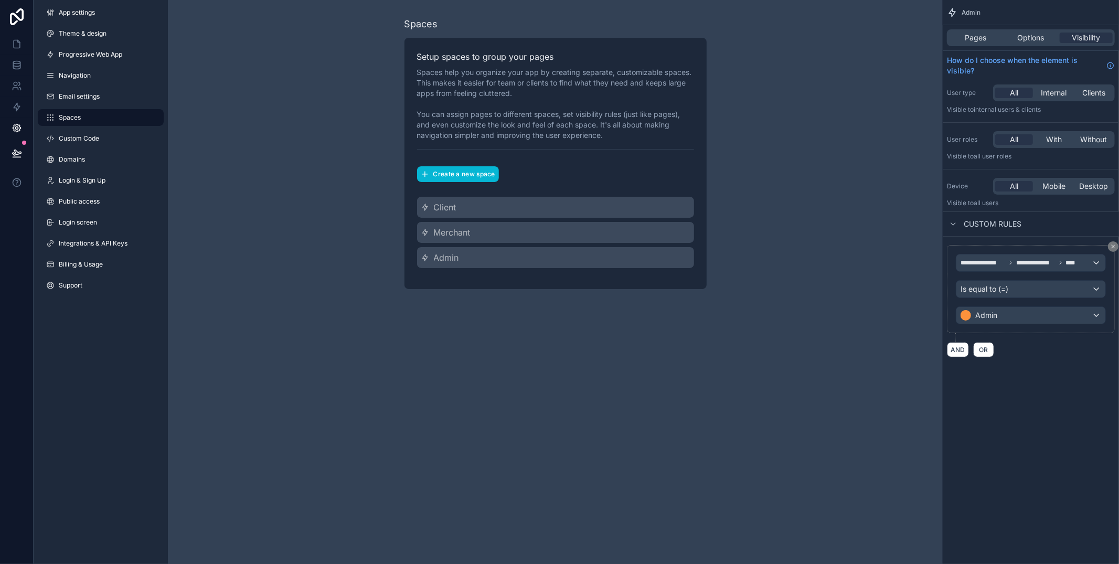
click at [1045, 411] on div "**********" at bounding box center [1030, 307] width 176 height 564
drag, startPoint x: 19, startPoint y: 42, endPoint x: 32, endPoint y: 56, distance: 18.6
click at [19, 42] on icon at bounding box center [17, 44] width 6 height 8
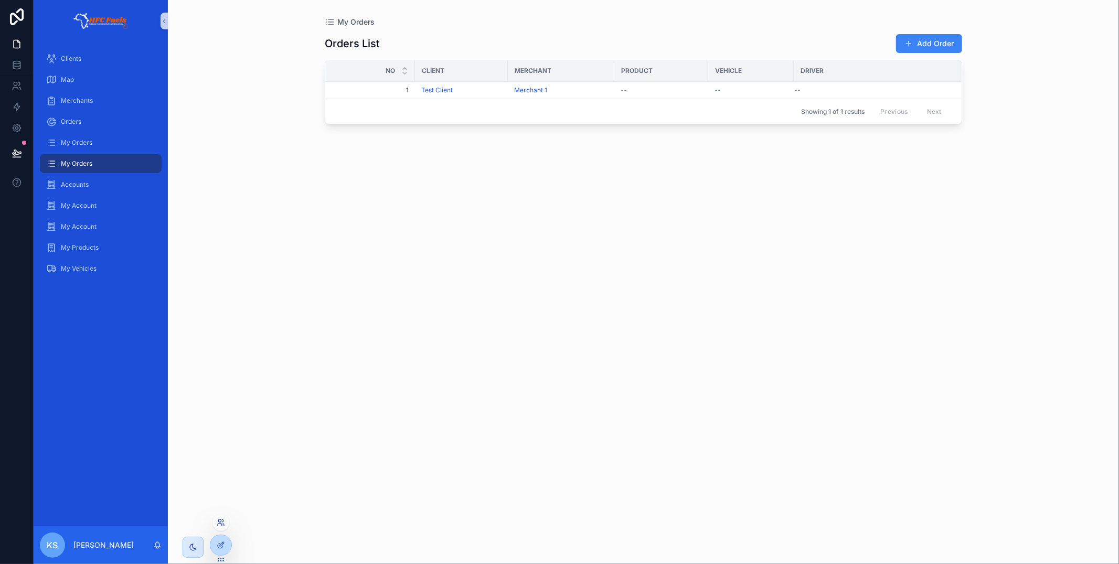
click at [222, 524] on icon at bounding box center [221, 522] width 8 height 8
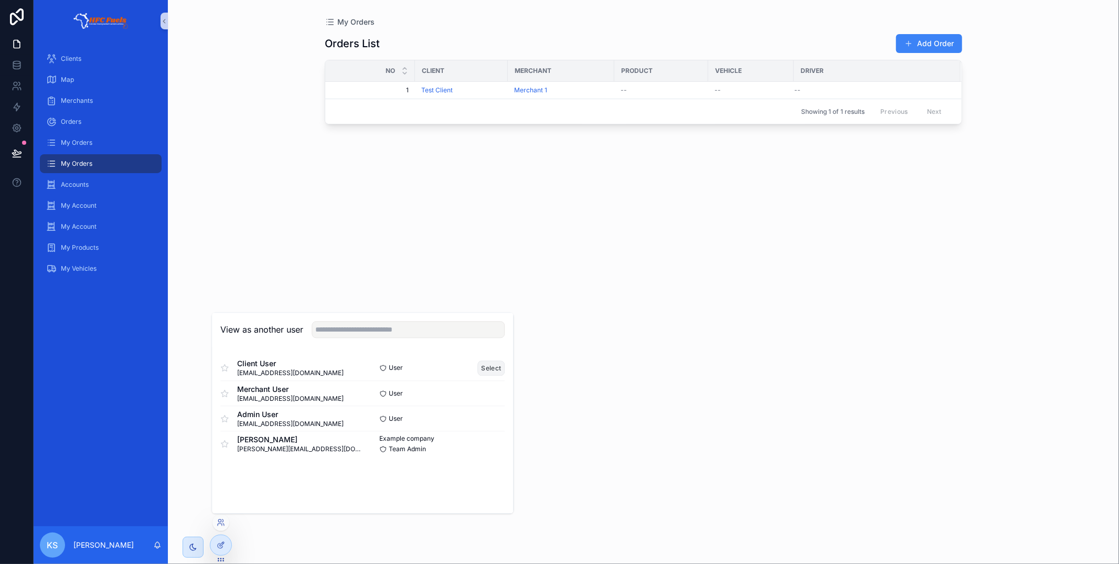
click at [484, 366] on button "Select" at bounding box center [491, 367] width 27 height 15
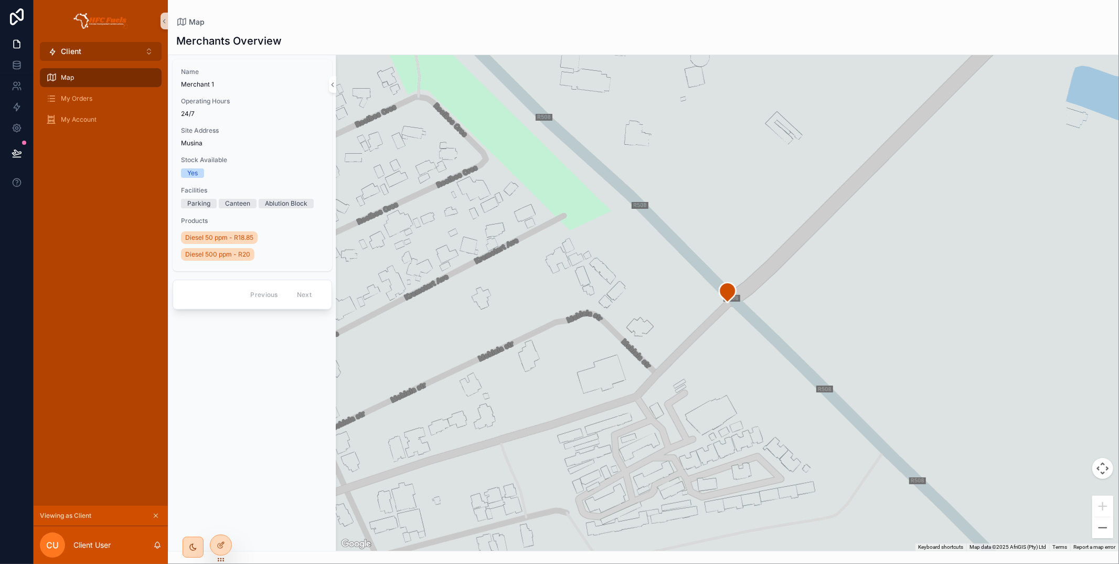
click at [97, 44] on button "Client ⌥ 1" at bounding box center [101, 51] width 122 height 19
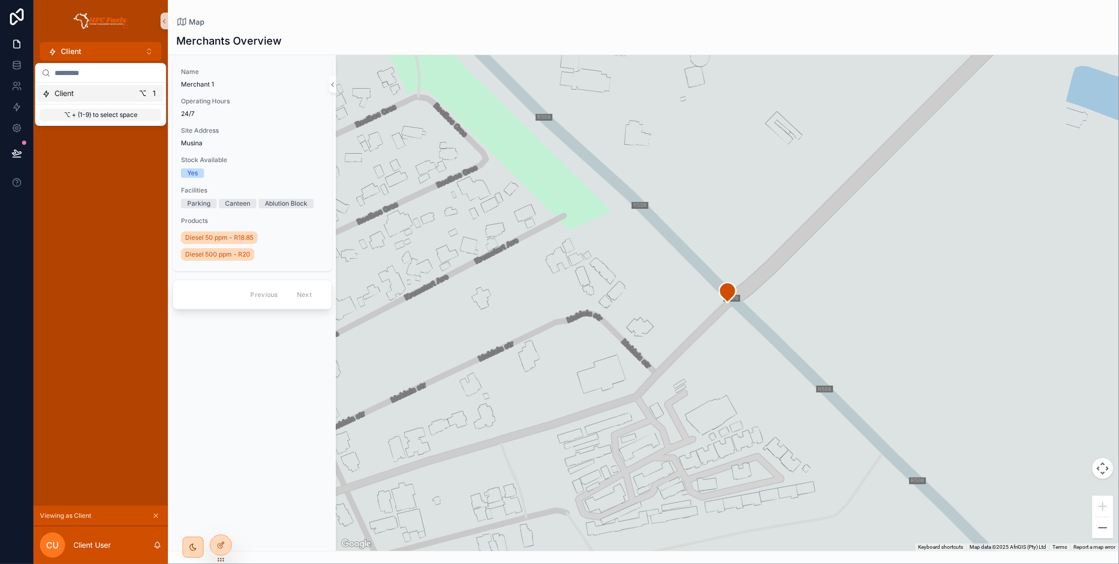
click at [58, 28] on link "scrollable content" at bounding box center [101, 21] width 122 height 17
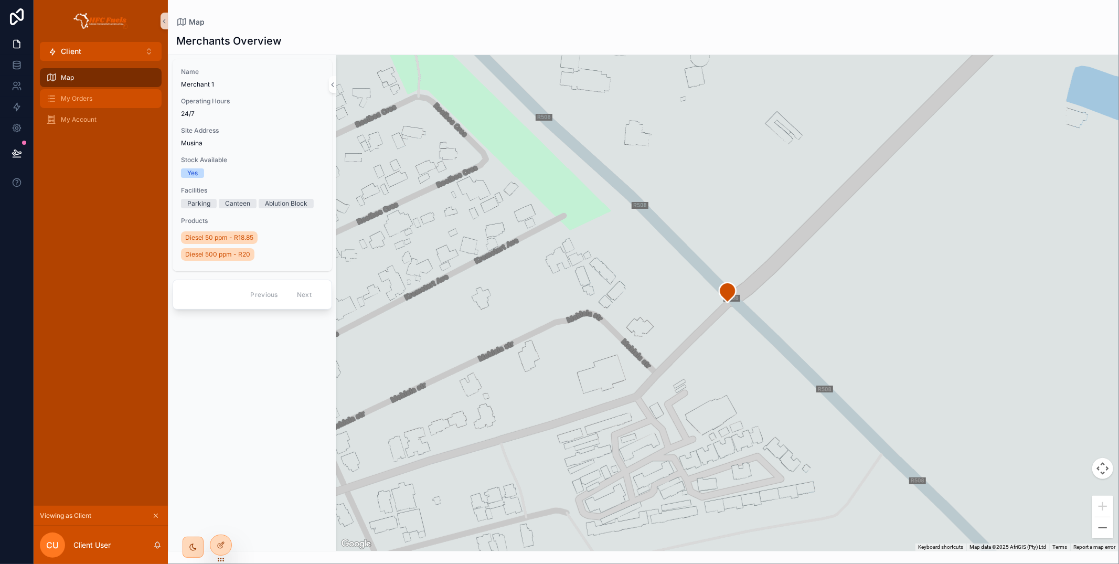
click at [95, 95] on div "My Orders" at bounding box center [100, 98] width 109 height 17
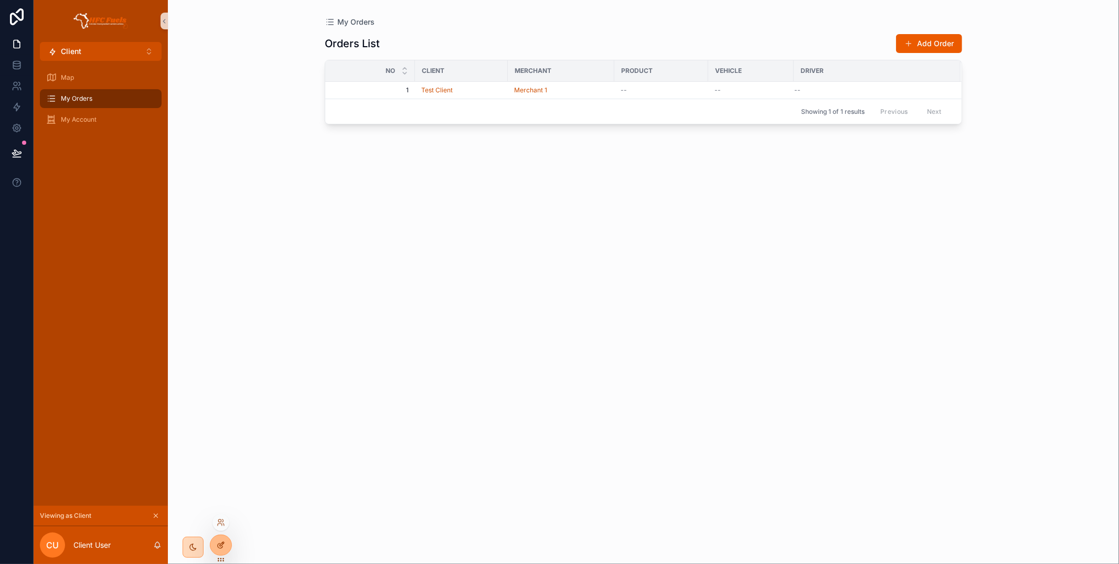
click at [223, 542] on icon at bounding box center [221, 545] width 8 height 8
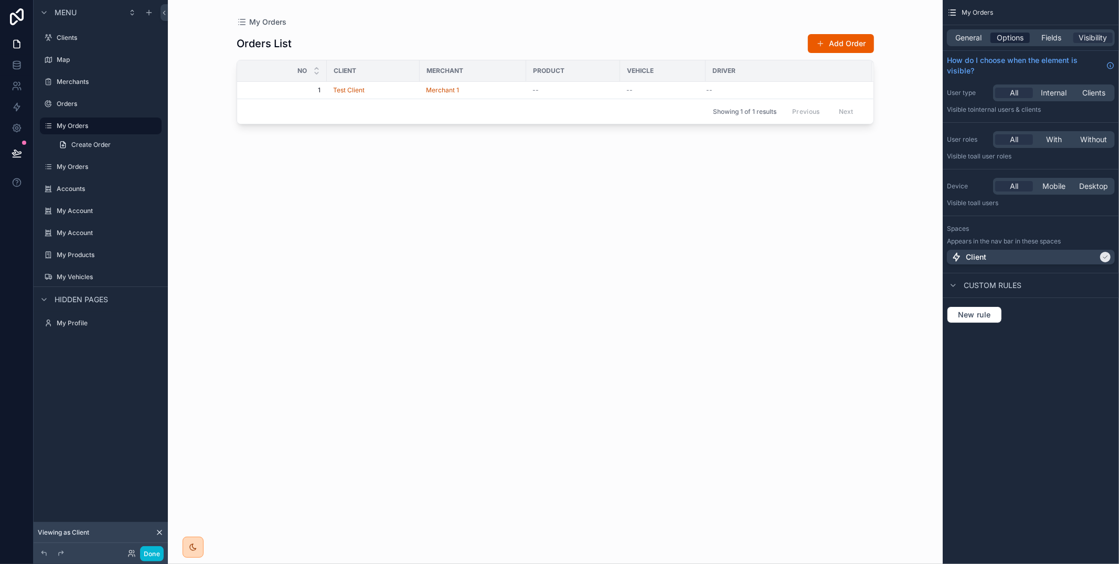
click at [1004, 40] on span "Options" at bounding box center [1009, 38] width 27 height 10
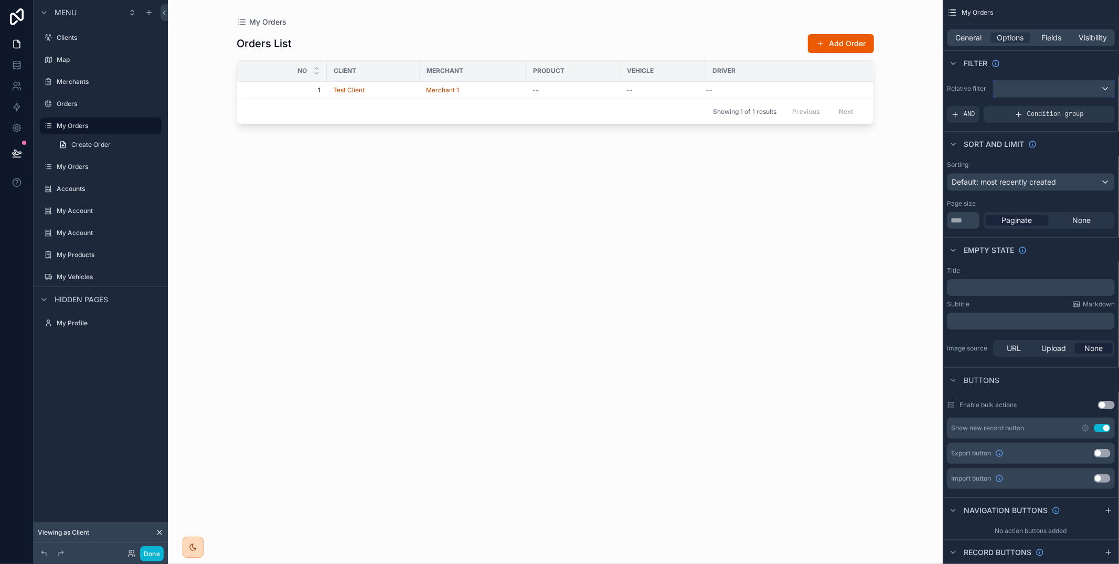
click at [1034, 88] on div "scrollable content" at bounding box center [1053, 88] width 121 height 17
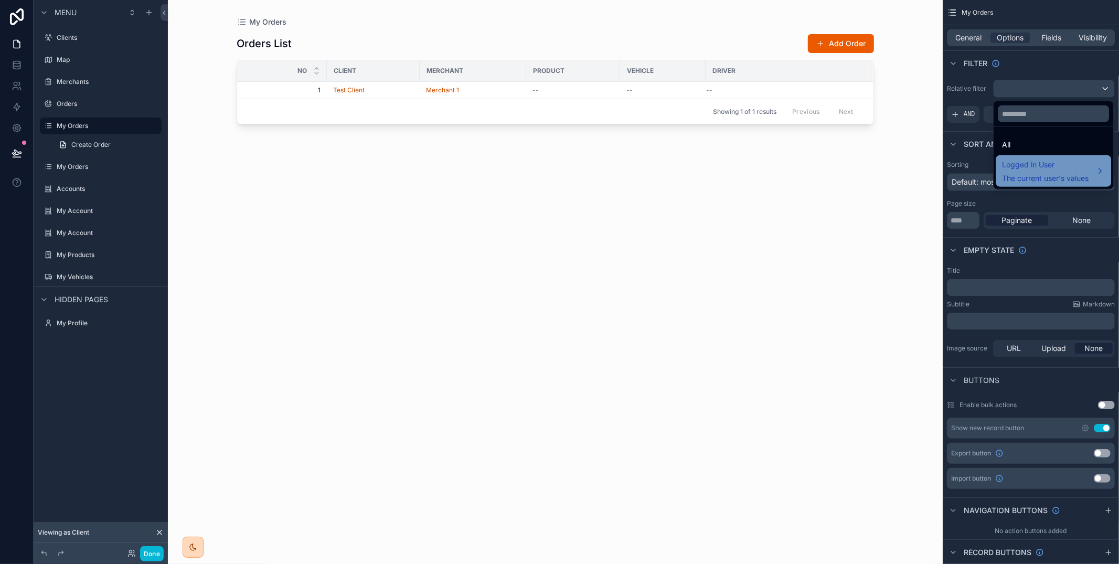
click at [1024, 162] on span "Logged in User" at bounding box center [1045, 164] width 87 height 13
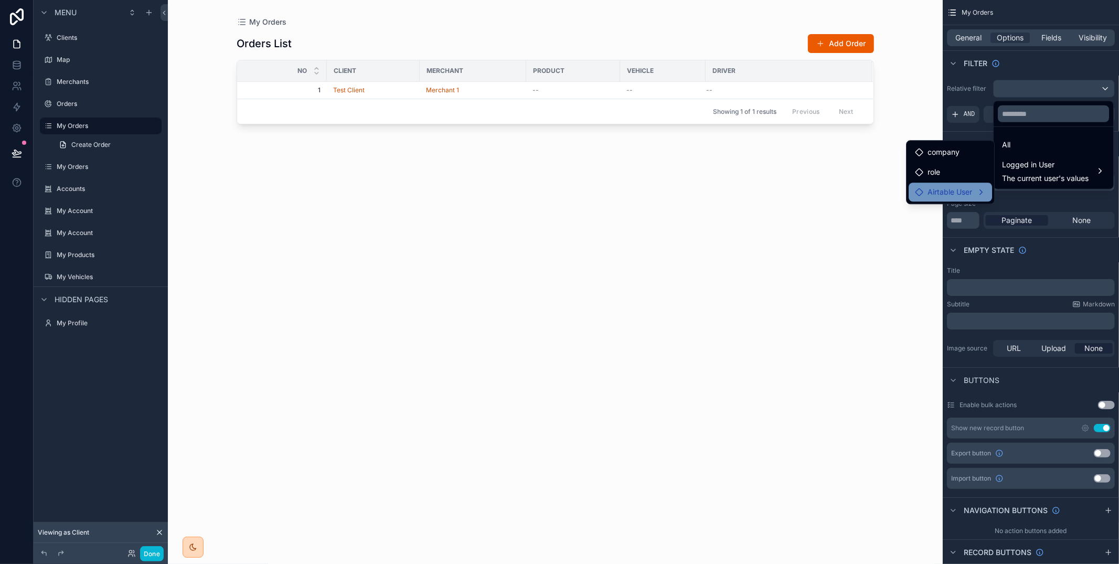
click at [968, 190] on span "Airtable User" at bounding box center [949, 192] width 45 height 13
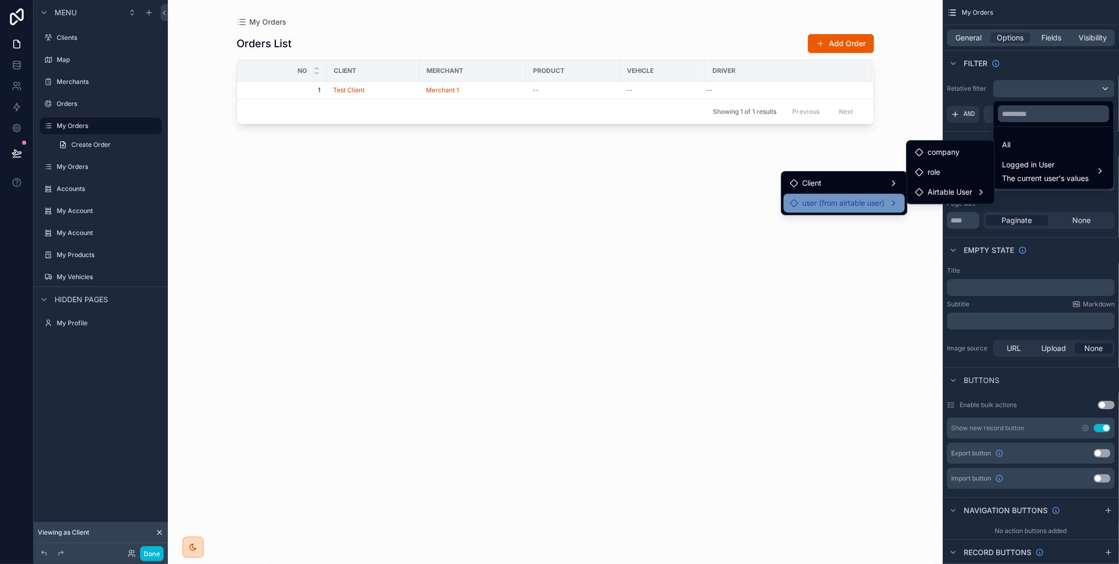
click at [866, 197] on span "user (from airtable user)" at bounding box center [843, 203] width 82 height 13
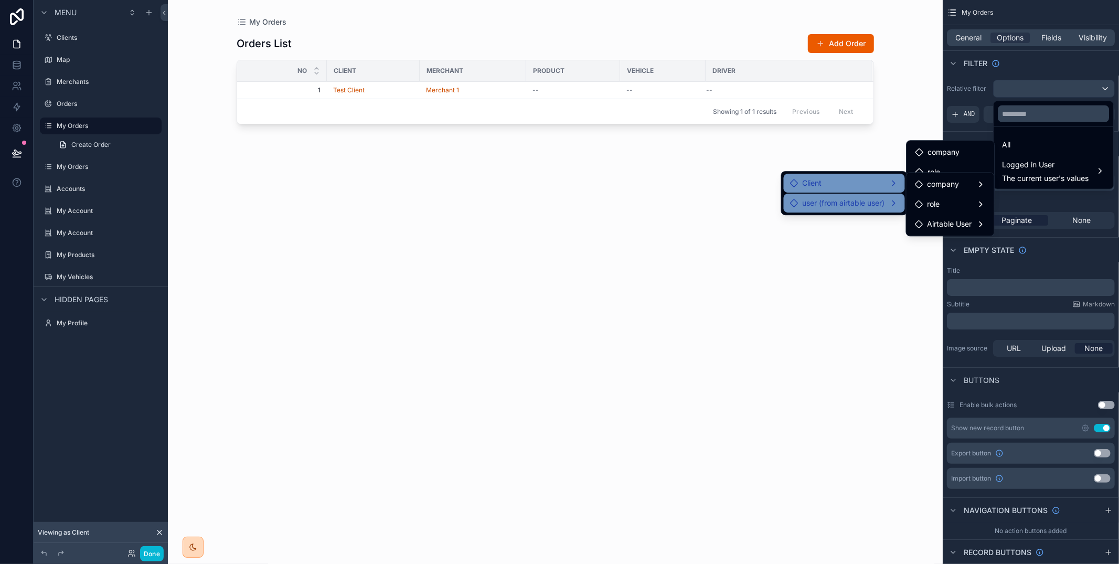
click at [865, 186] on div "Client" at bounding box center [844, 183] width 109 height 13
click at [919, 184] on icon at bounding box center [919, 184] width 2 height 2
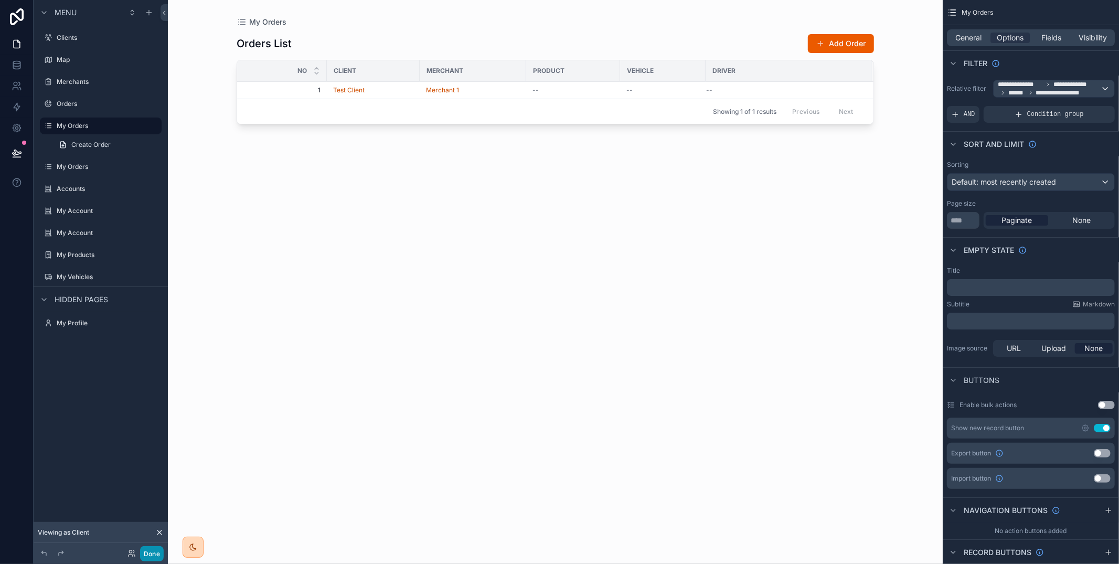
click at [152, 551] on button "Done" at bounding box center [152, 553] width 24 height 15
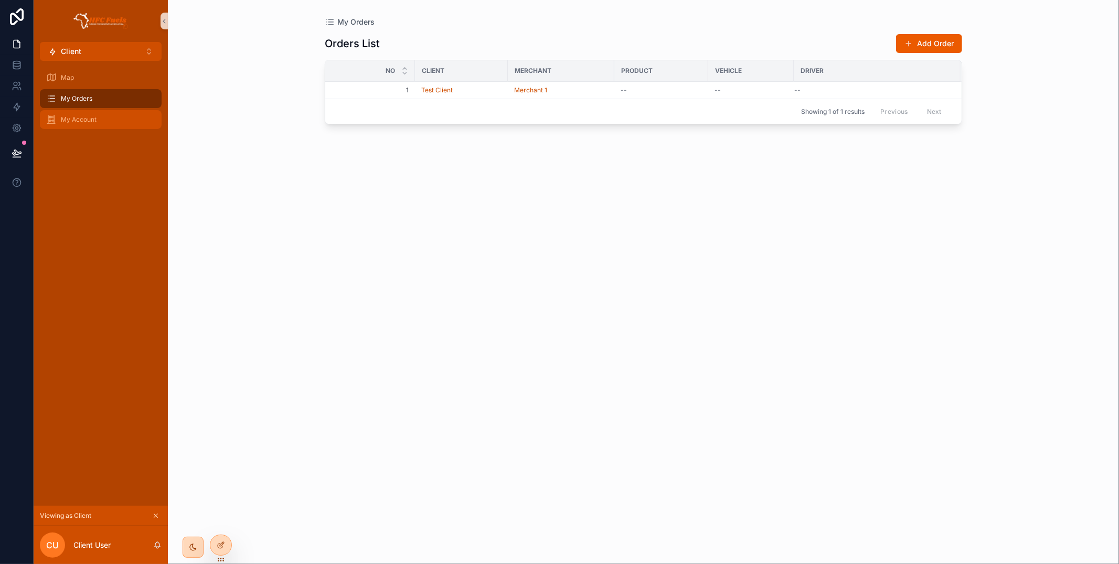
drag, startPoint x: 104, startPoint y: 118, endPoint x: 195, endPoint y: 142, distance: 94.4
click at [104, 118] on div "My Account" at bounding box center [100, 119] width 109 height 17
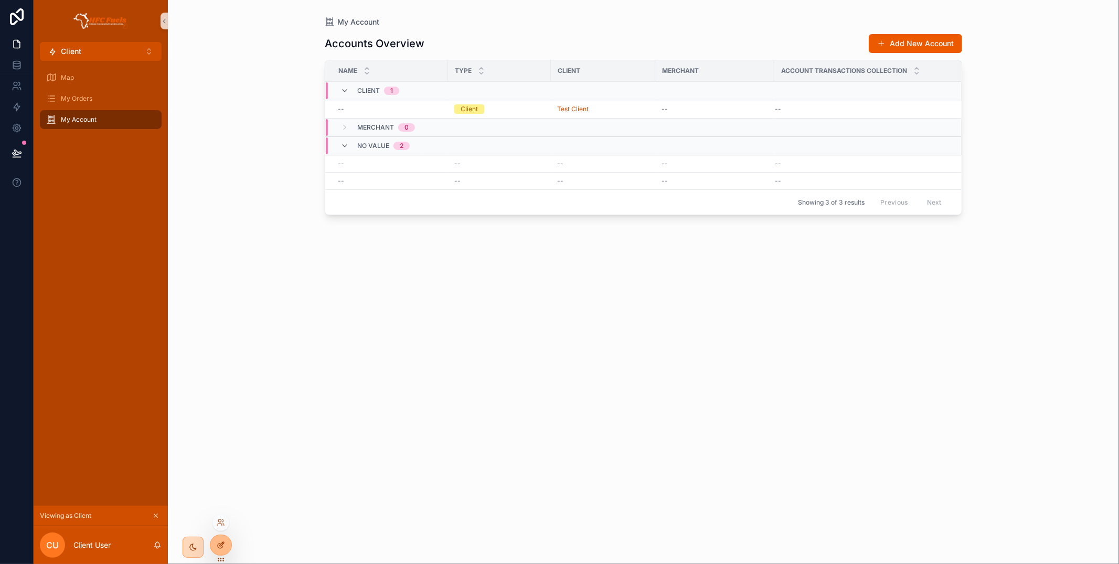
click at [226, 538] on div at bounding box center [220, 545] width 21 height 20
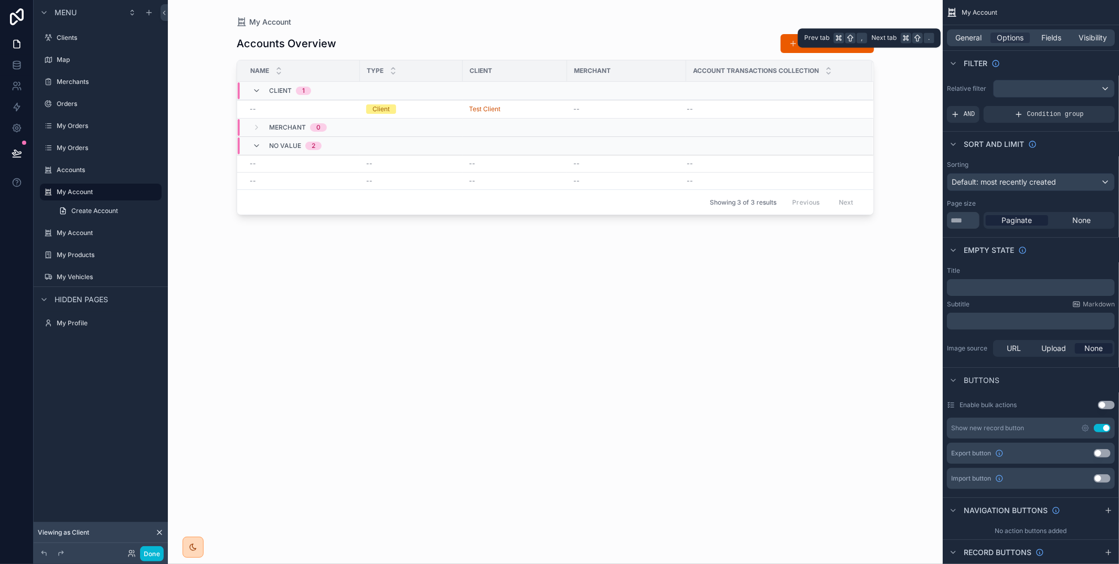
drag, startPoint x: 981, startPoint y: 36, endPoint x: 1002, endPoint y: 48, distance: 24.5
click at [981, 36] on span "General" at bounding box center [969, 38] width 26 height 10
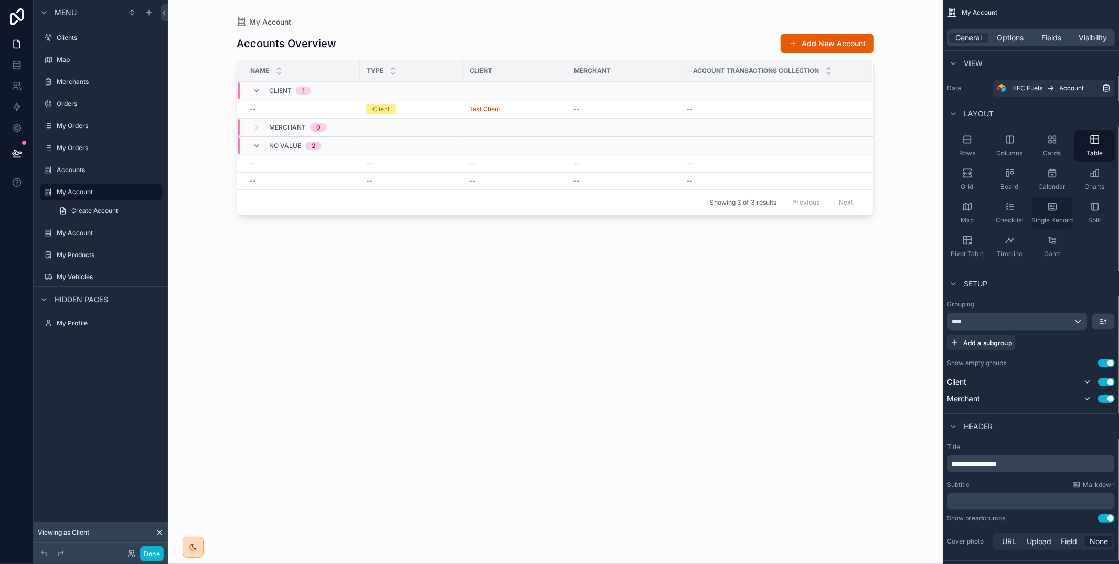
click at [1054, 208] on icon "scrollable content" at bounding box center [1052, 206] width 10 height 10
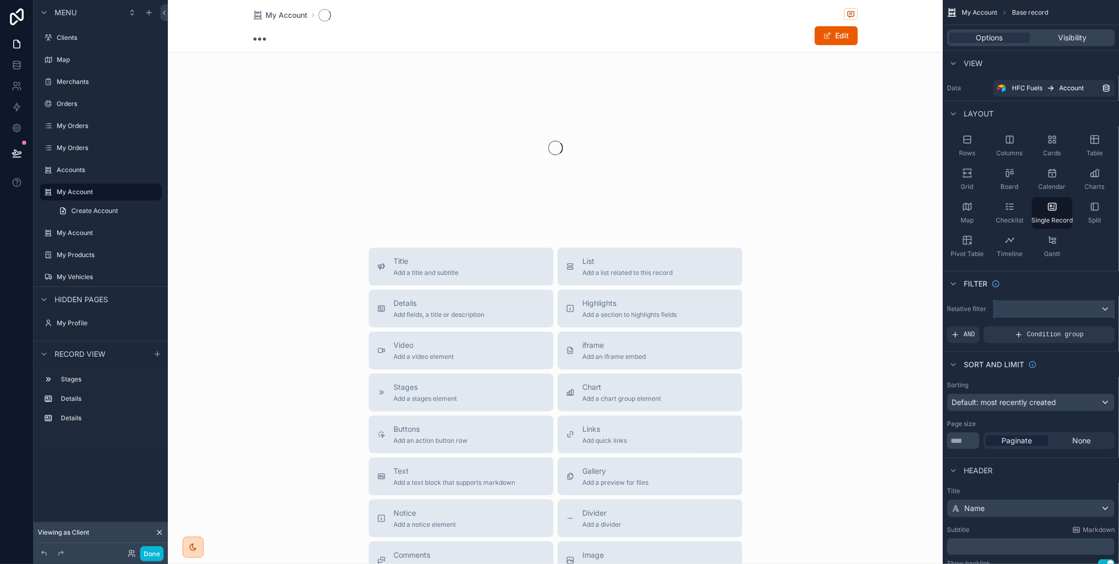
click at [1041, 306] on div "scrollable content" at bounding box center [1053, 309] width 121 height 17
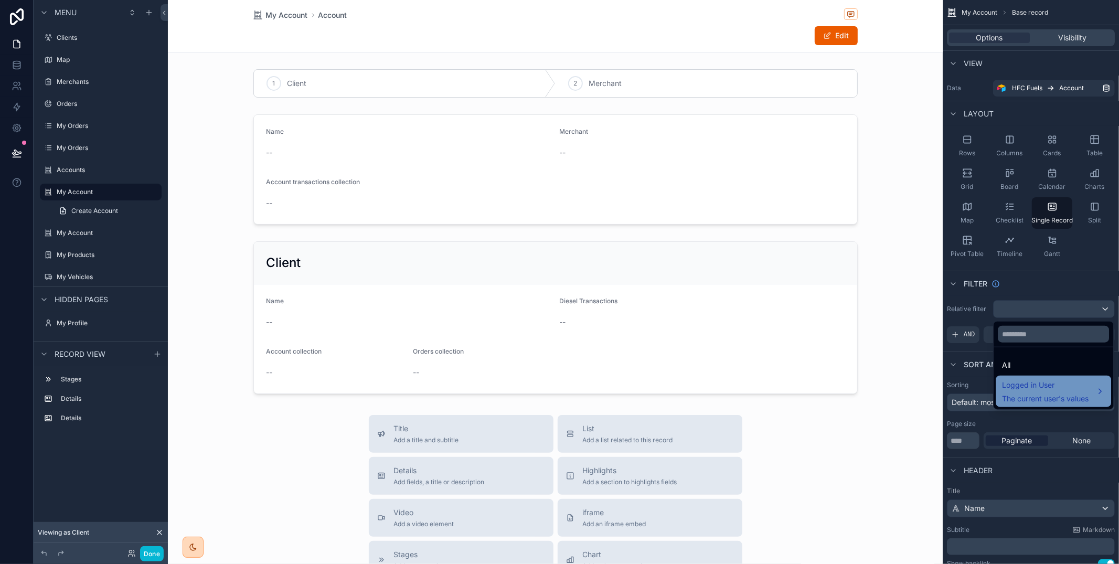
click at [1047, 387] on span "Logged in User" at bounding box center [1045, 385] width 87 height 13
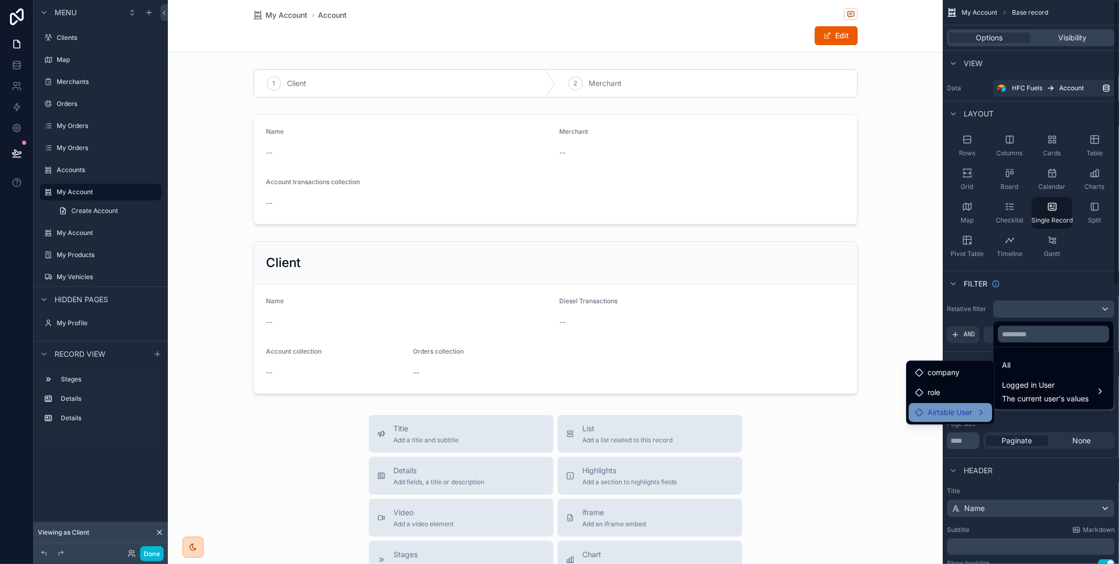
click at [972, 417] on div "Airtable User" at bounding box center [950, 412] width 71 height 13
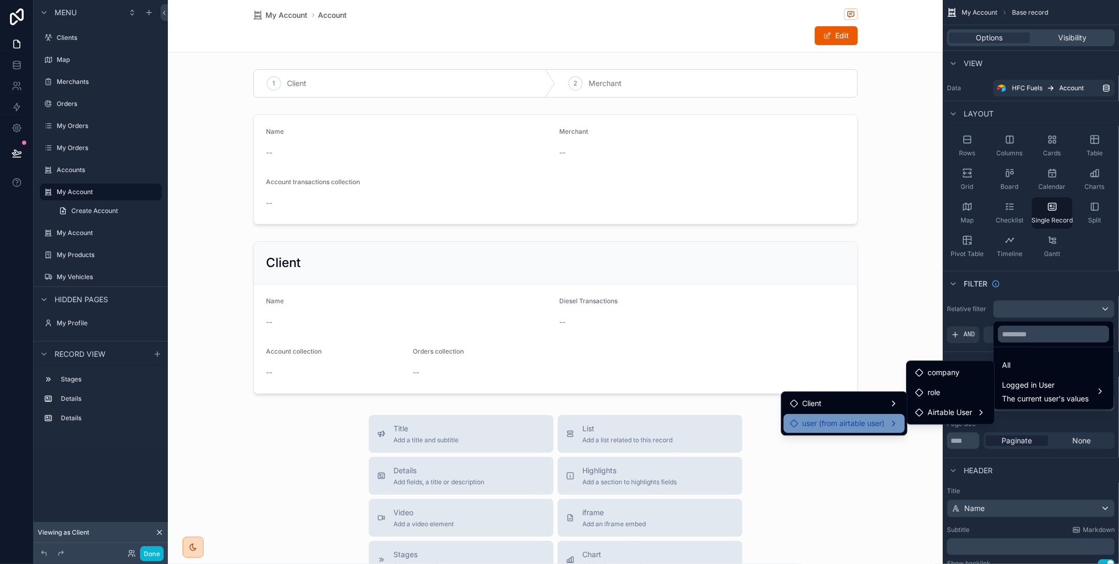
click at [885, 425] on div "user (from airtable user)" at bounding box center [844, 423] width 109 height 13
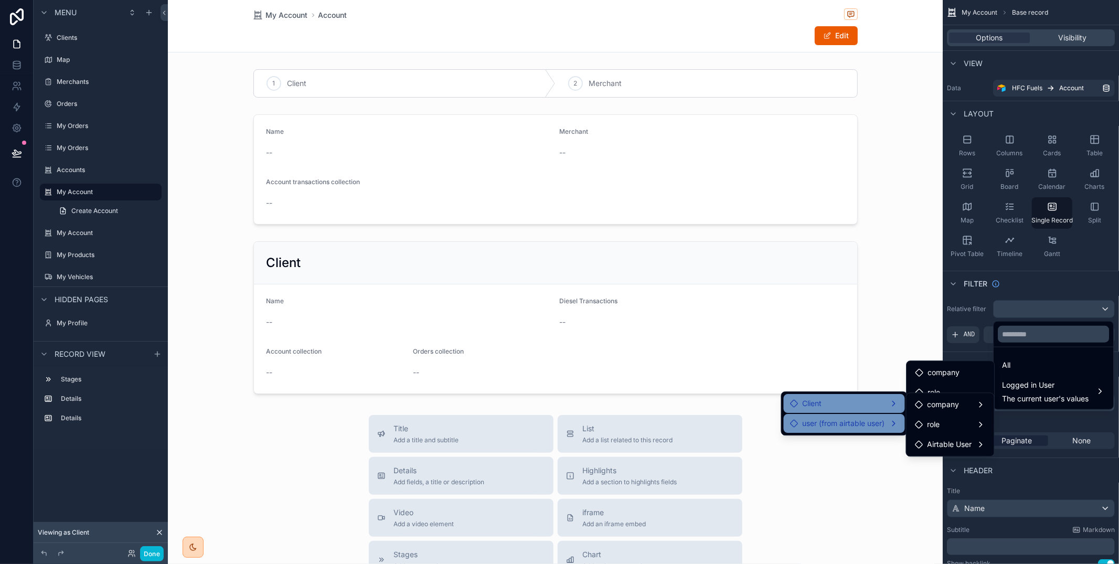
click at [867, 409] on div "Client" at bounding box center [844, 403] width 109 height 13
click at [951, 401] on span "account collection" at bounding box center [958, 404] width 62 height 13
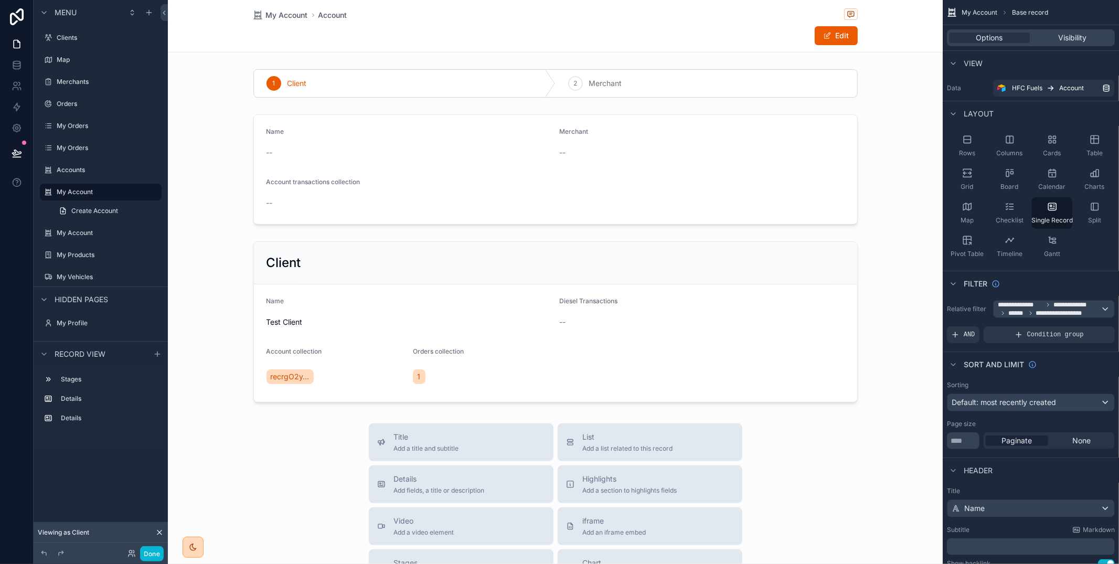
click at [543, 78] on div "scrollable content" at bounding box center [555, 440] width 775 height 881
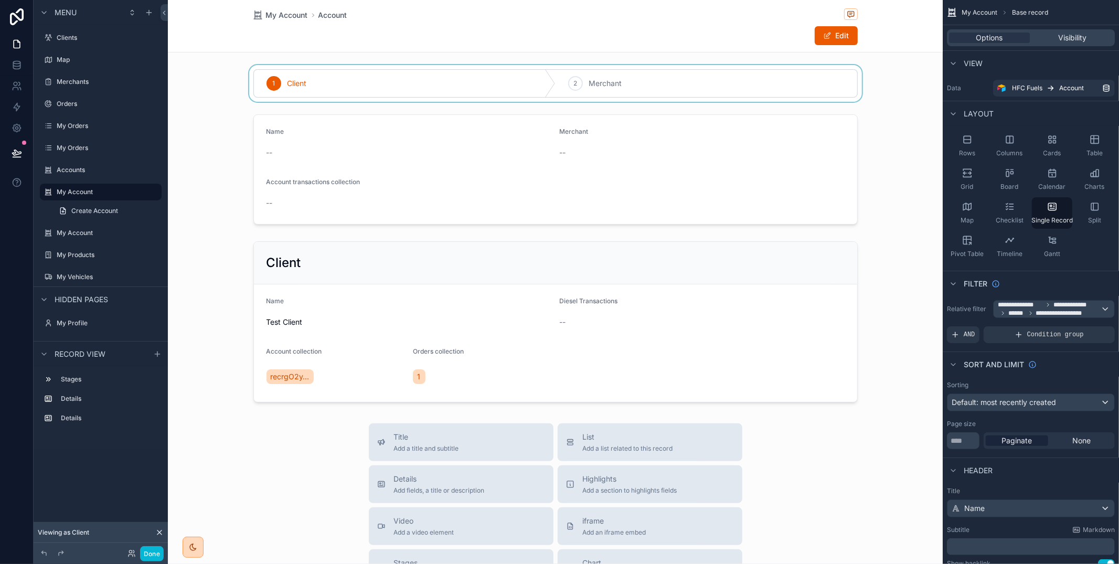
drag, startPoint x: 371, startPoint y: 76, endPoint x: 365, endPoint y: 76, distance: 6.3
click at [370, 76] on div "scrollable content" at bounding box center [555, 83] width 775 height 37
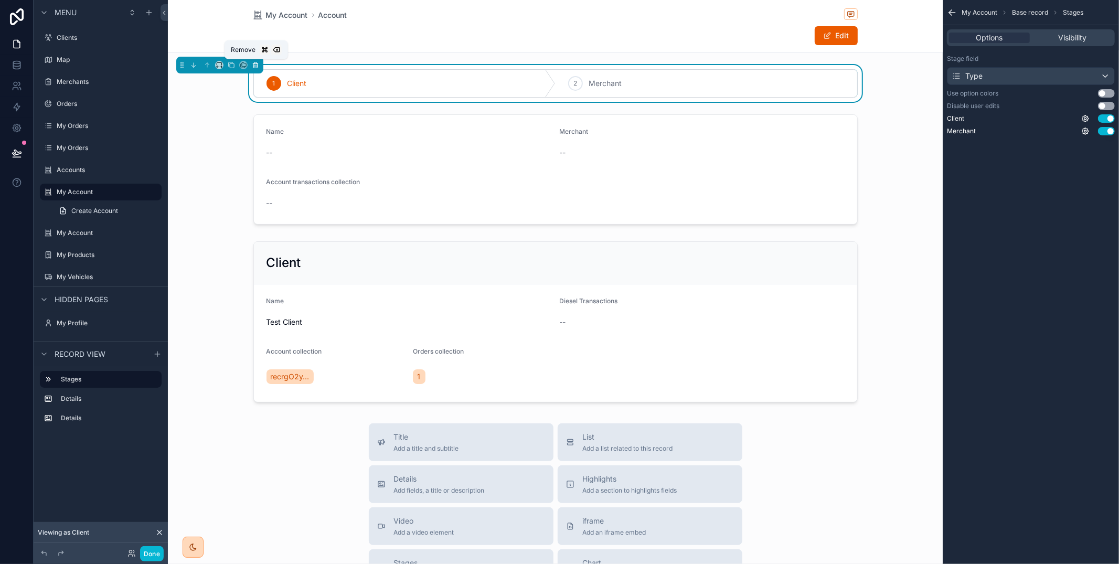
click at [257, 66] on icon "scrollable content" at bounding box center [255, 65] width 4 height 4
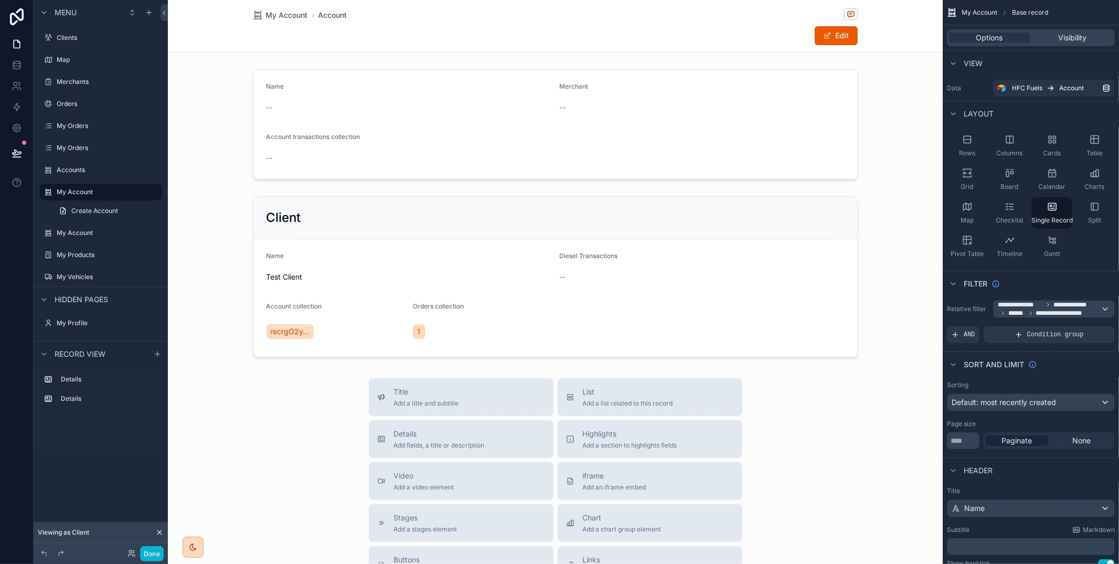
click at [385, 145] on div "scrollable content" at bounding box center [555, 417] width 775 height 835
click at [368, 299] on div "scrollable content" at bounding box center [555, 276] width 775 height 169
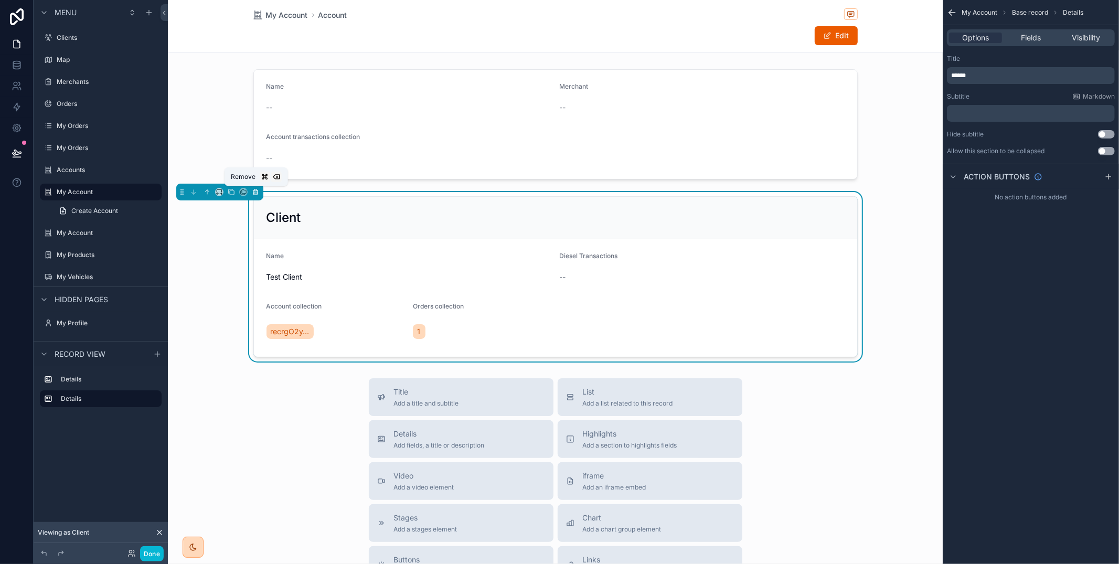
click at [254, 192] on icon "scrollable content" at bounding box center [255, 191] width 7 height 7
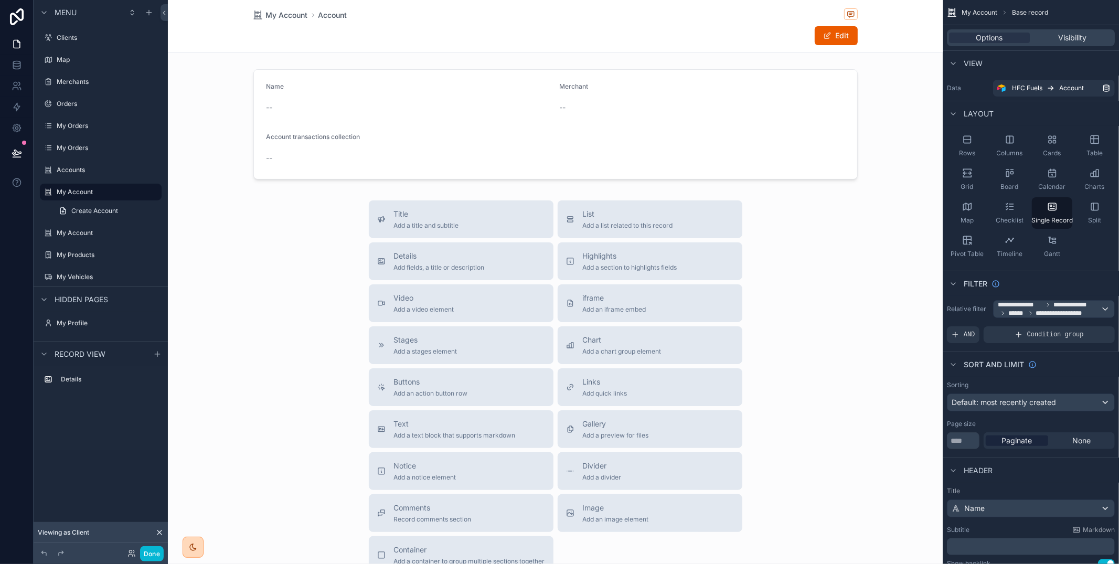
click at [507, 138] on div "scrollable content" at bounding box center [555, 329] width 775 height 658
drag, startPoint x: 509, startPoint y: 140, endPoint x: 498, endPoint y: 141, distance: 11.1
click at [509, 139] on div "scrollable content" at bounding box center [555, 124] width 775 height 119
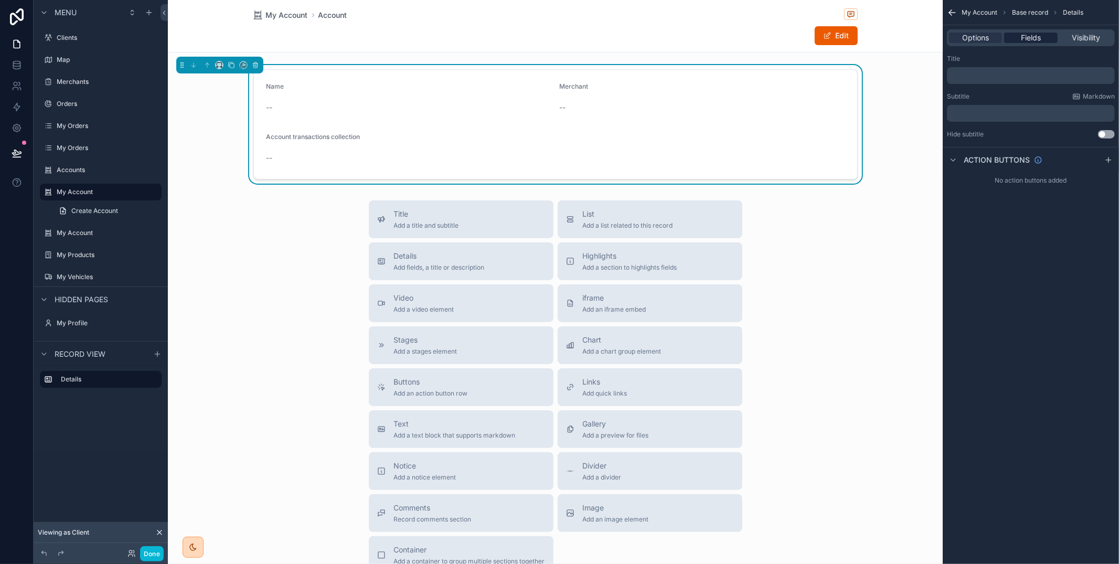
click at [1046, 41] on div "Fields" at bounding box center [1030, 38] width 53 height 10
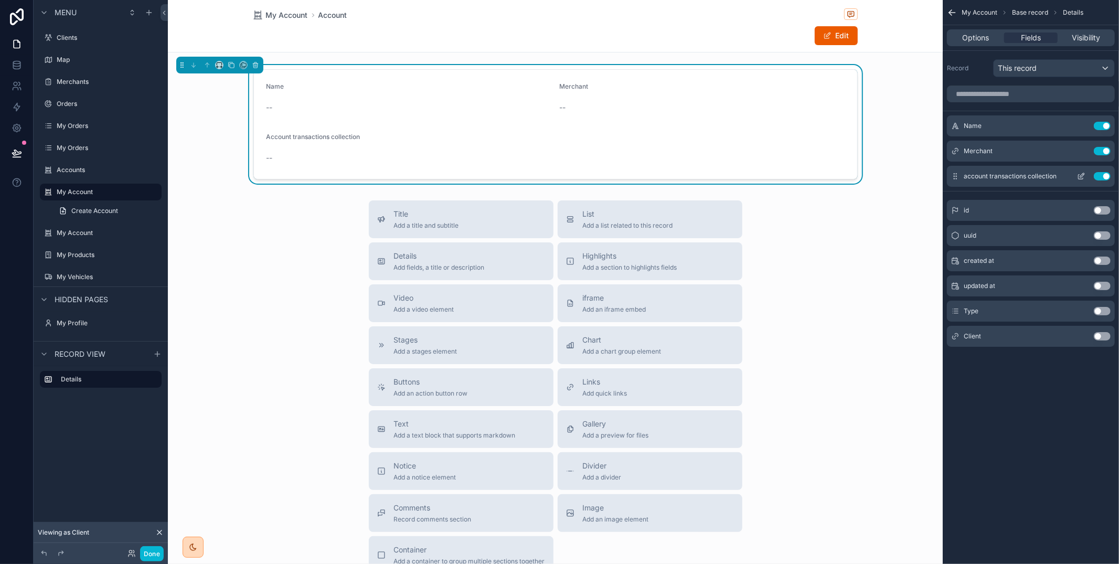
click at [1098, 151] on button "Use setting" at bounding box center [1102, 151] width 17 height 8
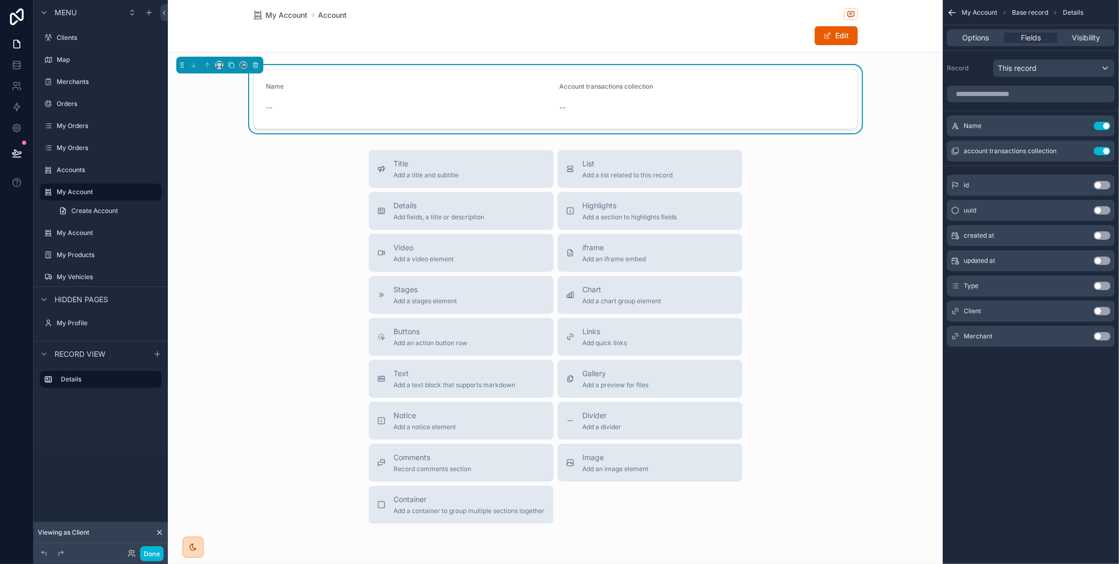
click at [1102, 152] on button "Use setting" at bounding box center [1102, 151] width 17 height 8
click at [898, 147] on div "My Account Account Edit Name -- Title Add a title and subtitle List Add a list …" at bounding box center [555, 303] width 775 height 607
click at [700, 165] on div "List Add a list related to this record" at bounding box center [650, 168] width 168 height 21
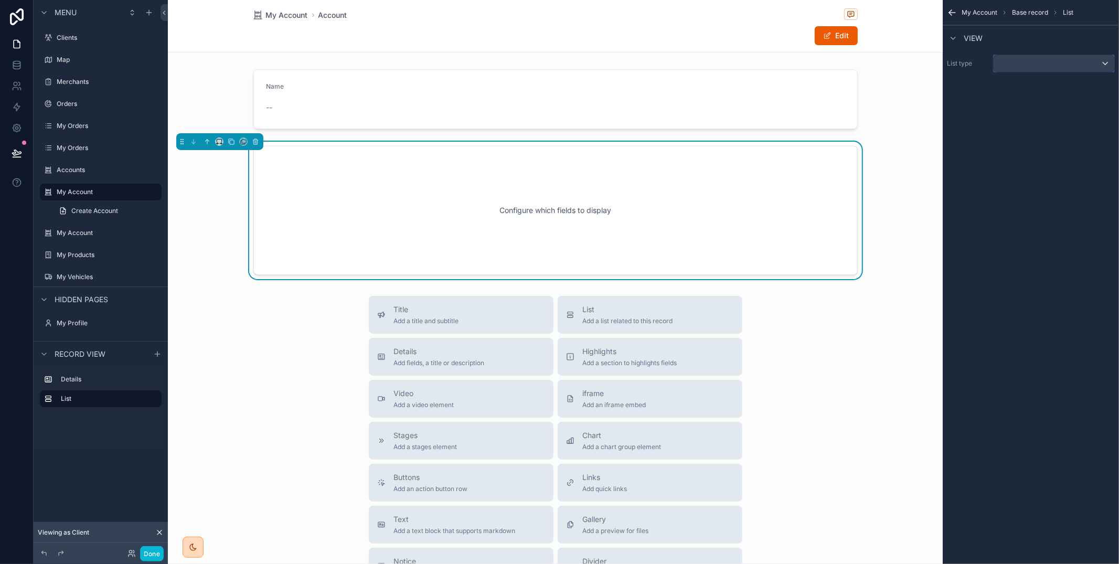
click at [1012, 70] on div "scrollable content" at bounding box center [1053, 63] width 121 height 17
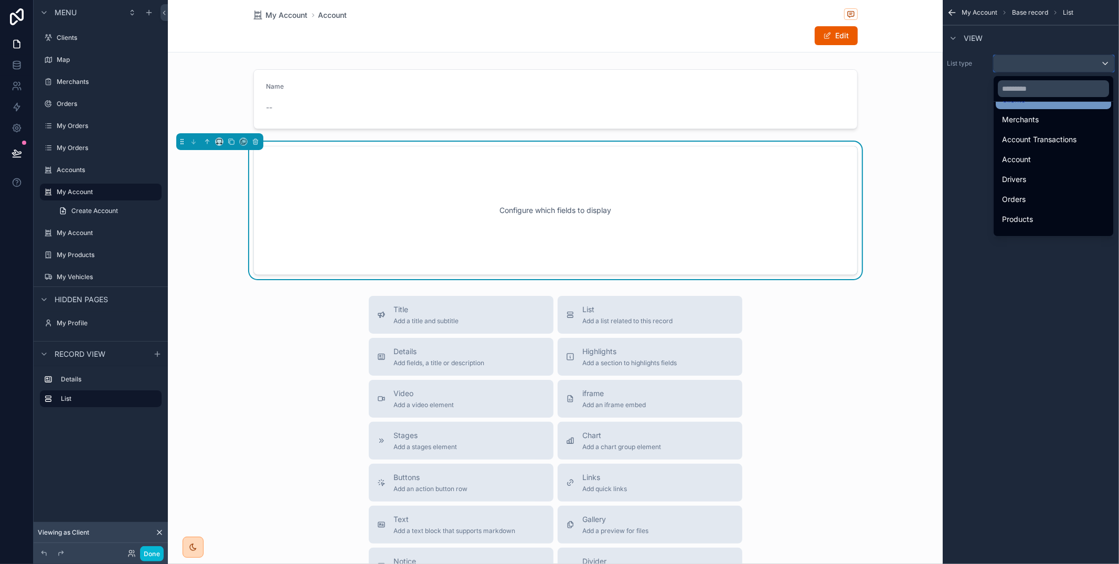
scroll to position [75, 0]
click at [1025, 130] on span "Account Transactions" at bounding box center [1039, 136] width 74 height 13
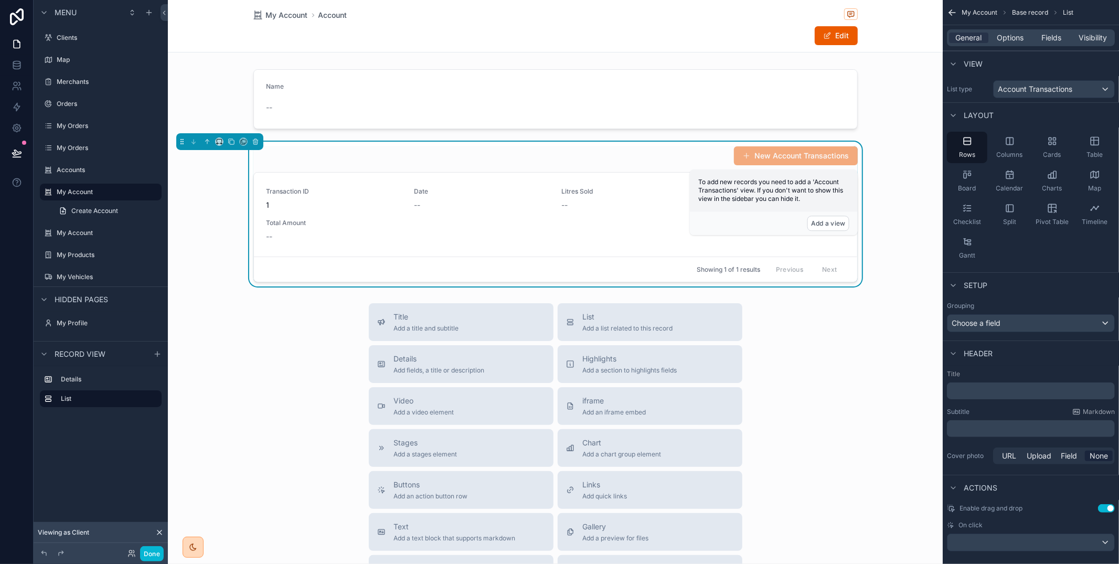
drag, startPoint x: 1013, startPoint y: 38, endPoint x: 1015, endPoint y: 49, distance: 11.7
click at [1013, 38] on span "Options" at bounding box center [1009, 38] width 27 height 10
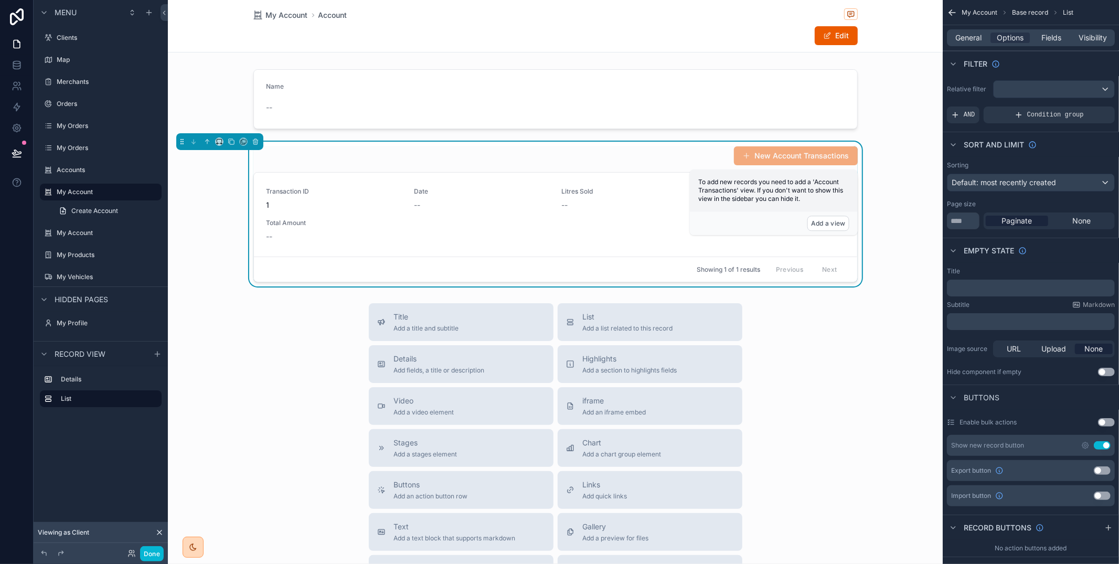
click at [1102, 444] on button "Use setting" at bounding box center [1102, 445] width 17 height 8
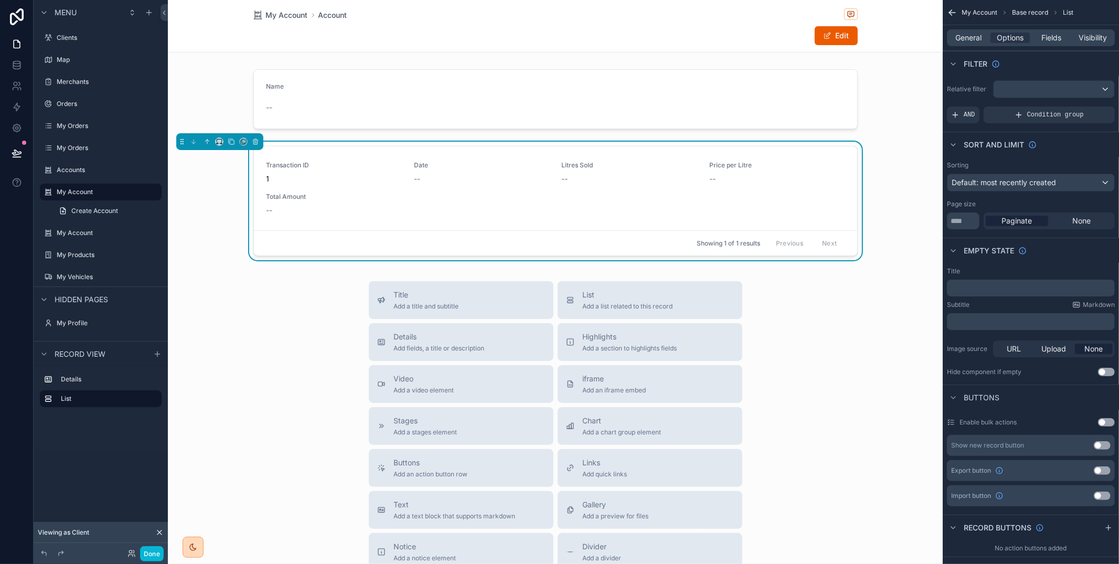
drag, startPoint x: 988, startPoint y: 39, endPoint x: 991, endPoint y: 45, distance: 7.0
click at [988, 39] on div "General" at bounding box center [968, 38] width 39 height 10
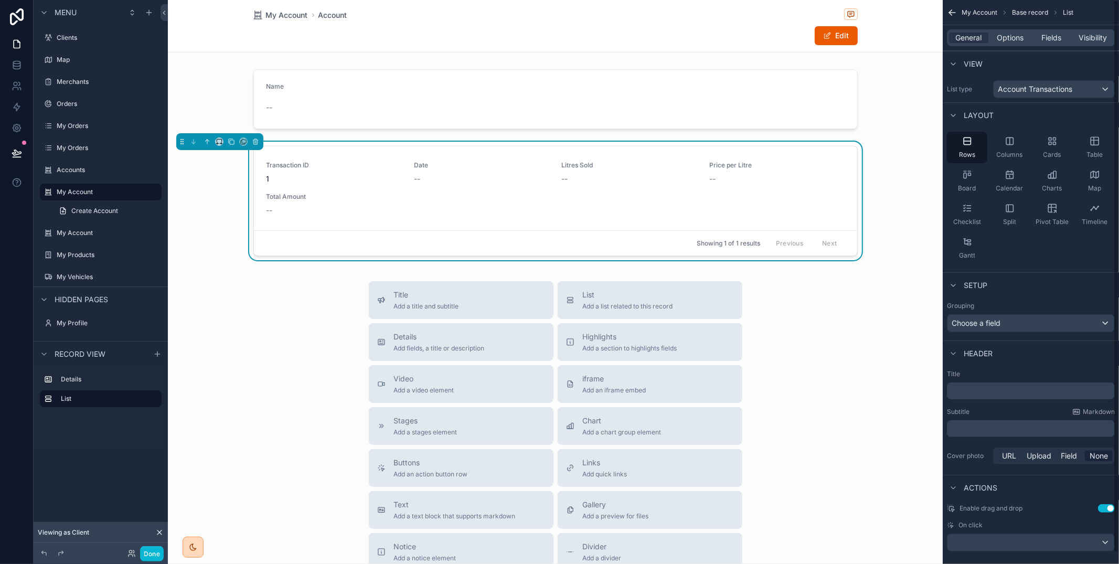
click at [1014, 46] on div "General Options Fields Visibility" at bounding box center [1030, 37] width 176 height 25
click at [1016, 38] on span "Options" at bounding box center [1009, 38] width 27 height 10
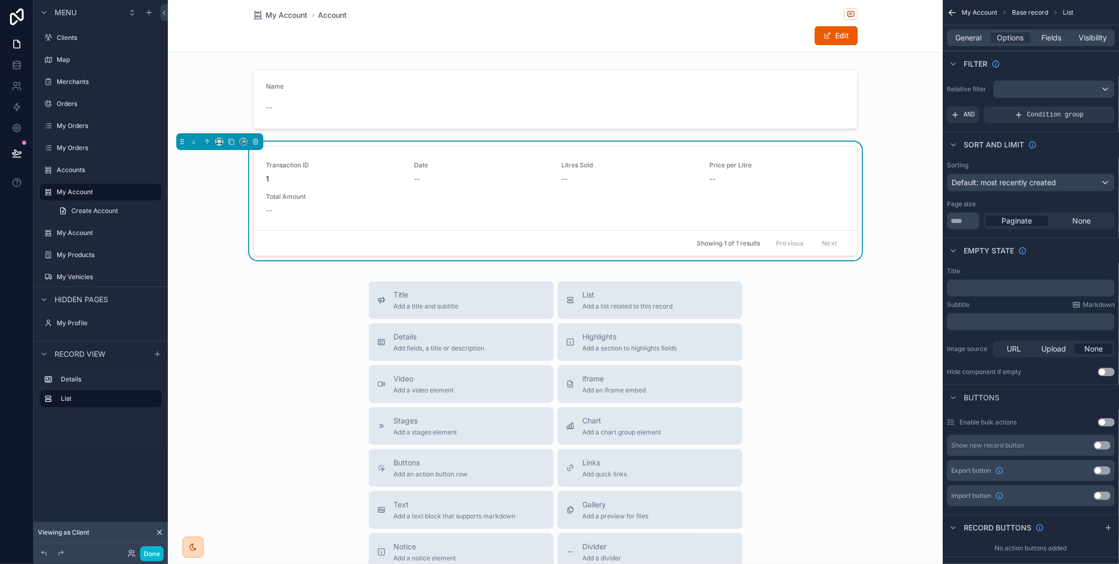
drag, startPoint x: 970, startPoint y: 38, endPoint x: 978, endPoint y: 44, distance: 10.1
click at [971, 38] on span "General" at bounding box center [969, 38] width 26 height 10
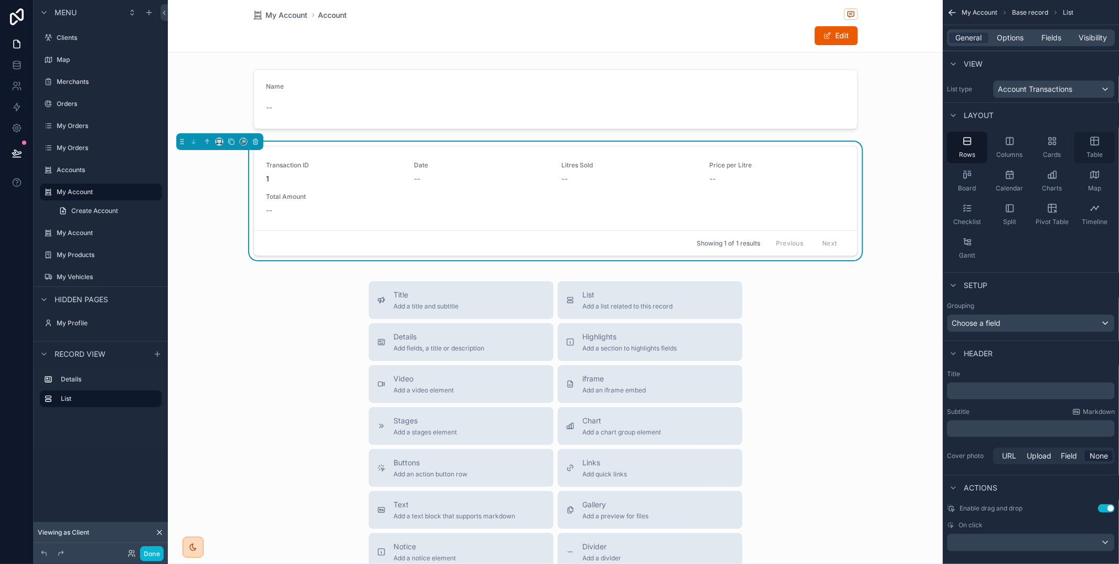
click at [1091, 153] on span "Table" at bounding box center [1094, 155] width 16 height 8
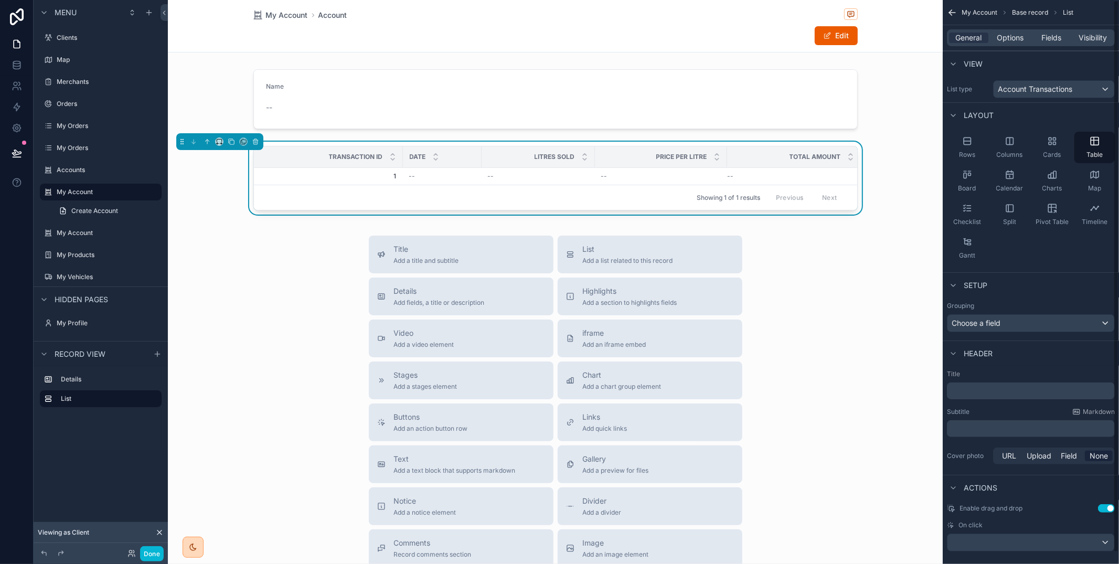
drag, startPoint x: 1017, startPoint y: 34, endPoint x: 1023, endPoint y: 48, distance: 15.5
click at [1017, 34] on span "Options" at bounding box center [1009, 38] width 27 height 10
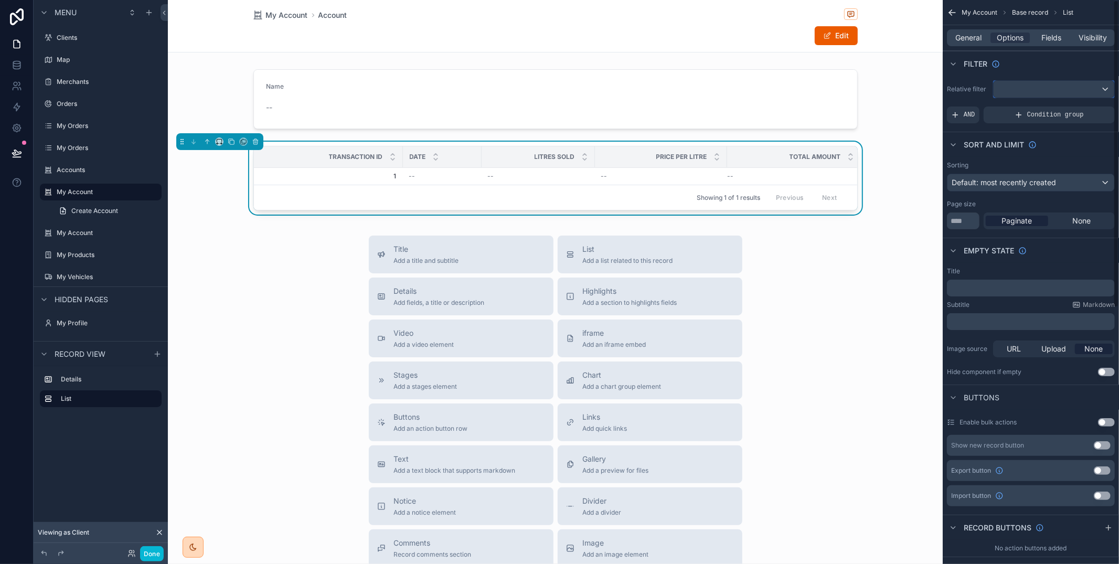
click at [1028, 86] on div "scrollable content" at bounding box center [1053, 89] width 121 height 17
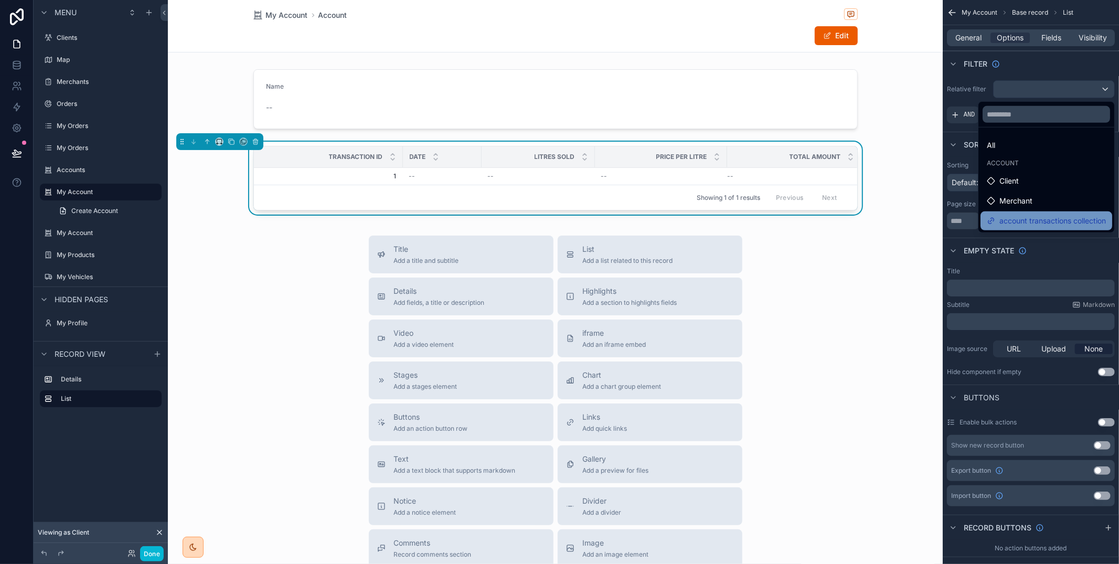
click at [1031, 220] on span "account transactions collection" at bounding box center [1052, 221] width 106 height 13
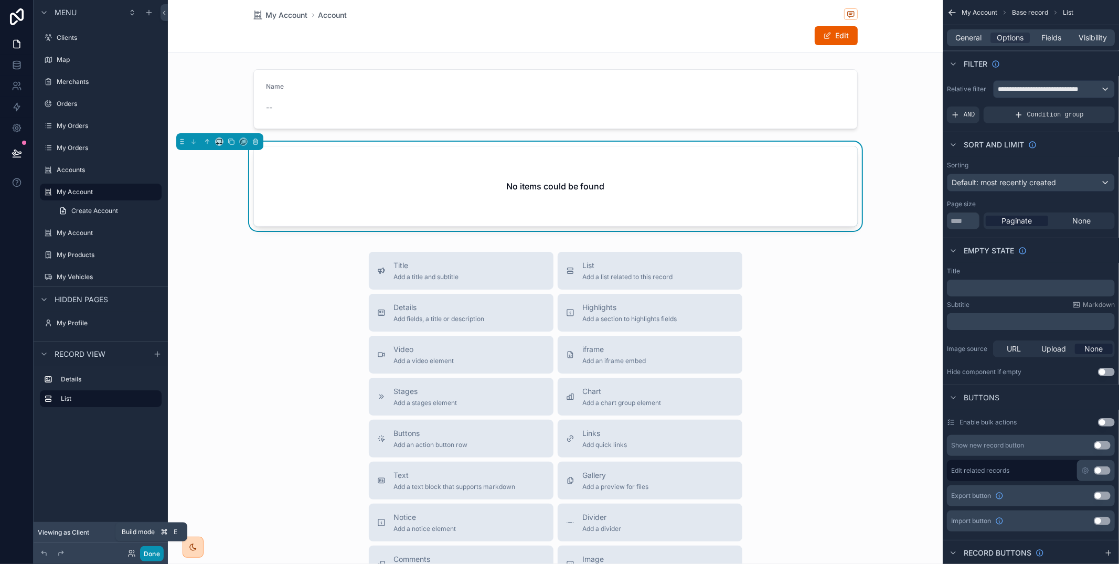
click at [155, 551] on button "Done" at bounding box center [152, 553] width 24 height 15
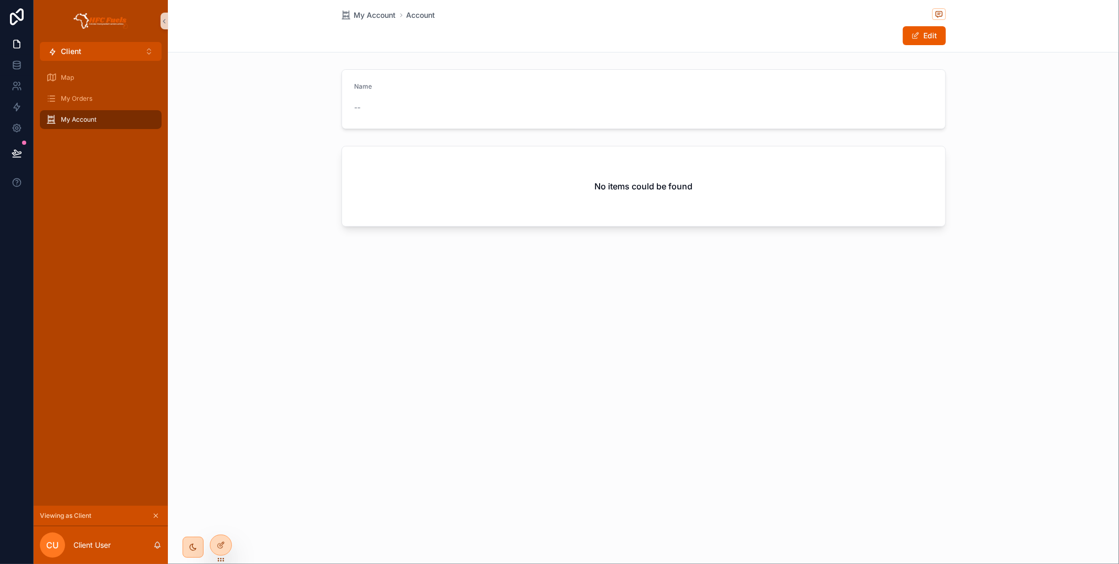
drag, startPoint x: 226, startPoint y: 545, endPoint x: 250, endPoint y: 540, distance: 25.2
click at [226, 545] on div at bounding box center [220, 545] width 21 height 20
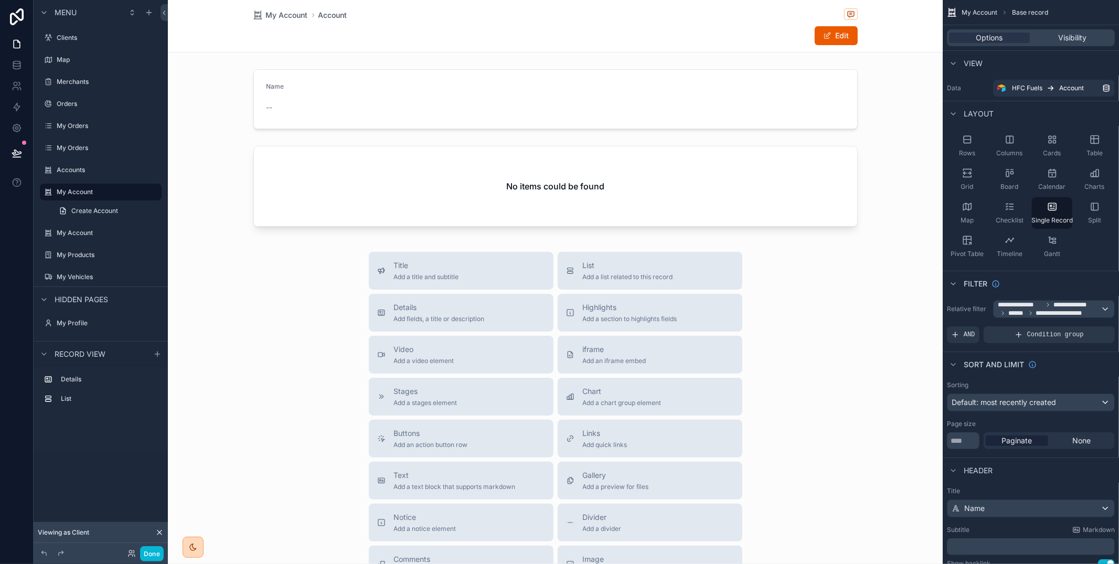
click at [698, 20] on div "My Account Account" at bounding box center [555, 14] width 604 height 13
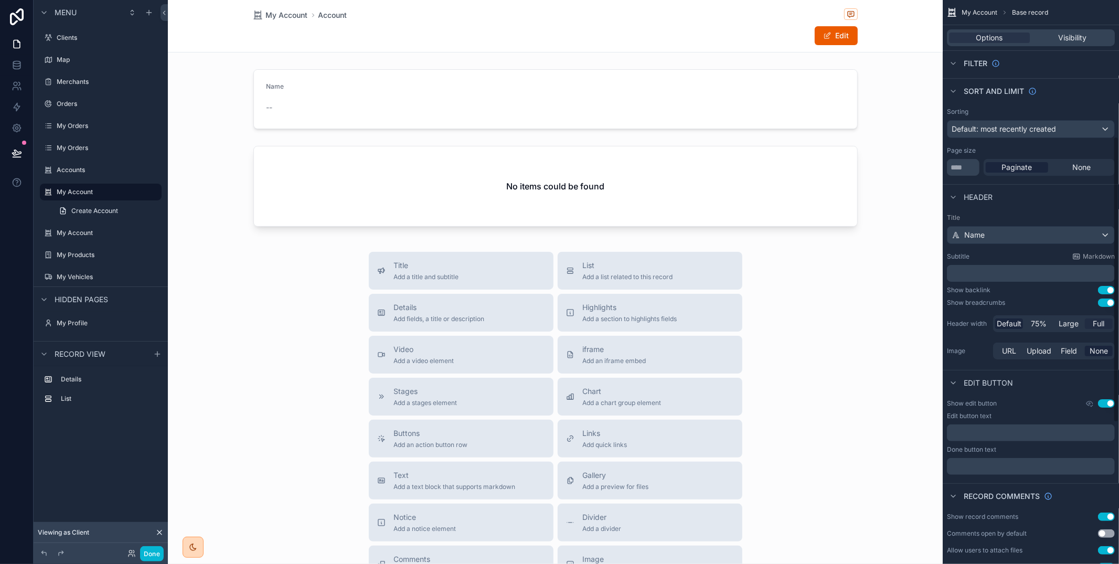
scroll to position [285, 0]
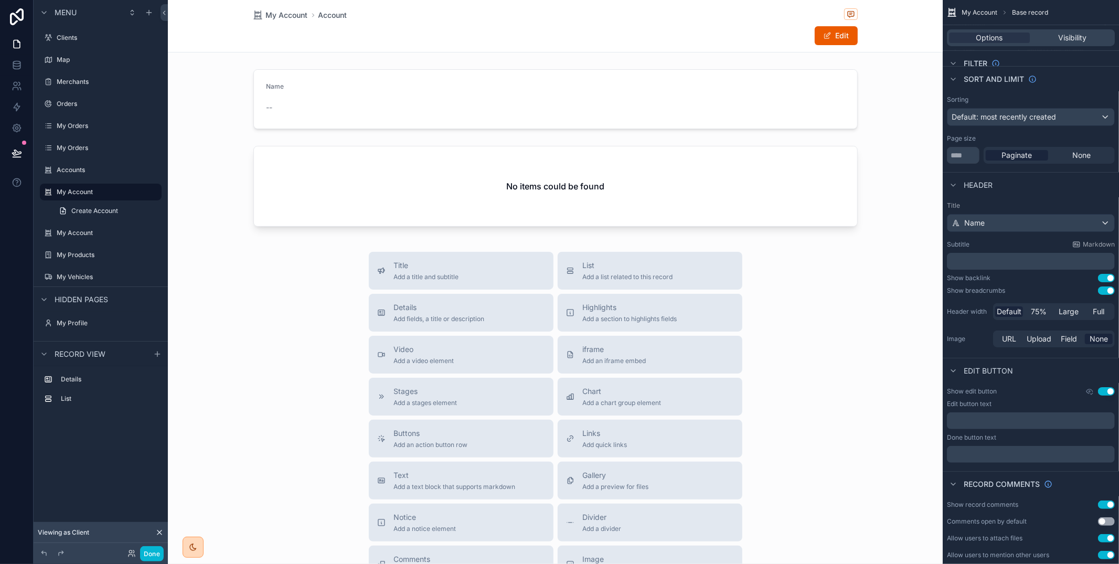
click at [1108, 391] on button "Use setting" at bounding box center [1106, 391] width 17 height 8
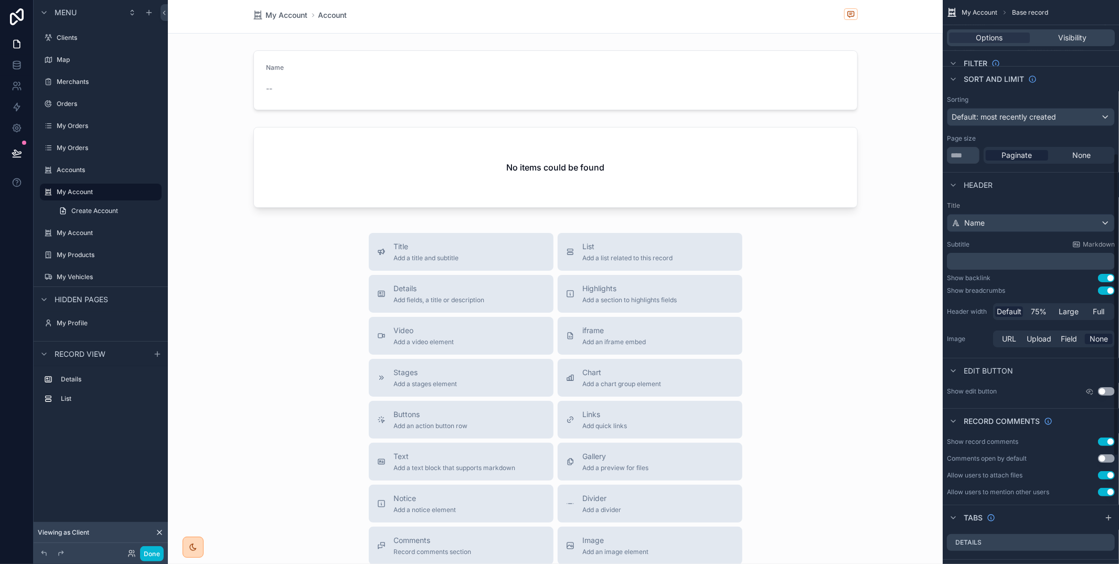
click at [1111, 442] on button "Use setting" at bounding box center [1106, 441] width 17 height 8
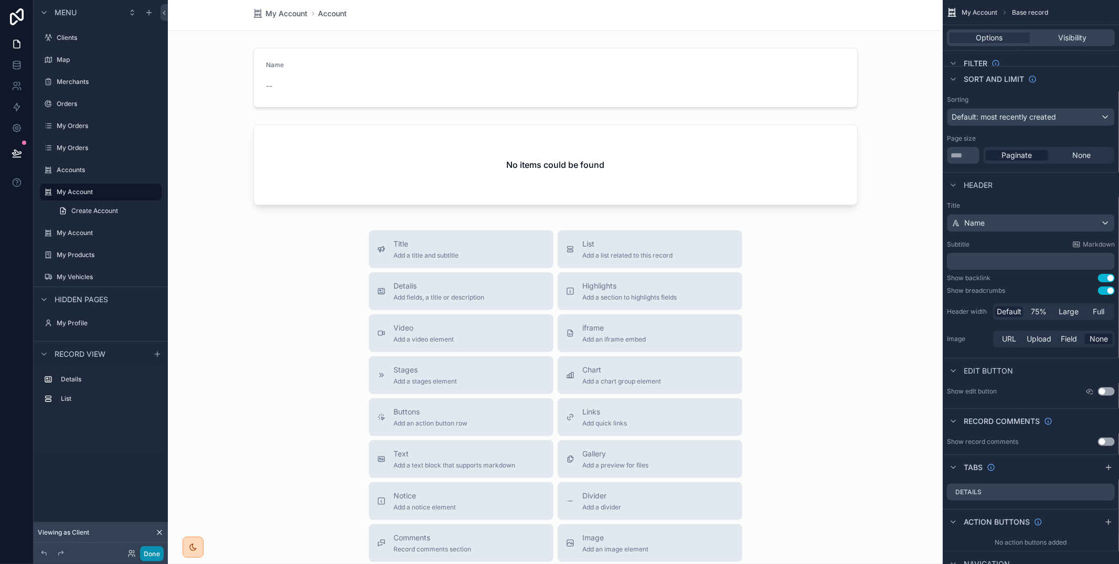
click at [145, 553] on button "Done" at bounding box center [152, 553] width 24 height 15
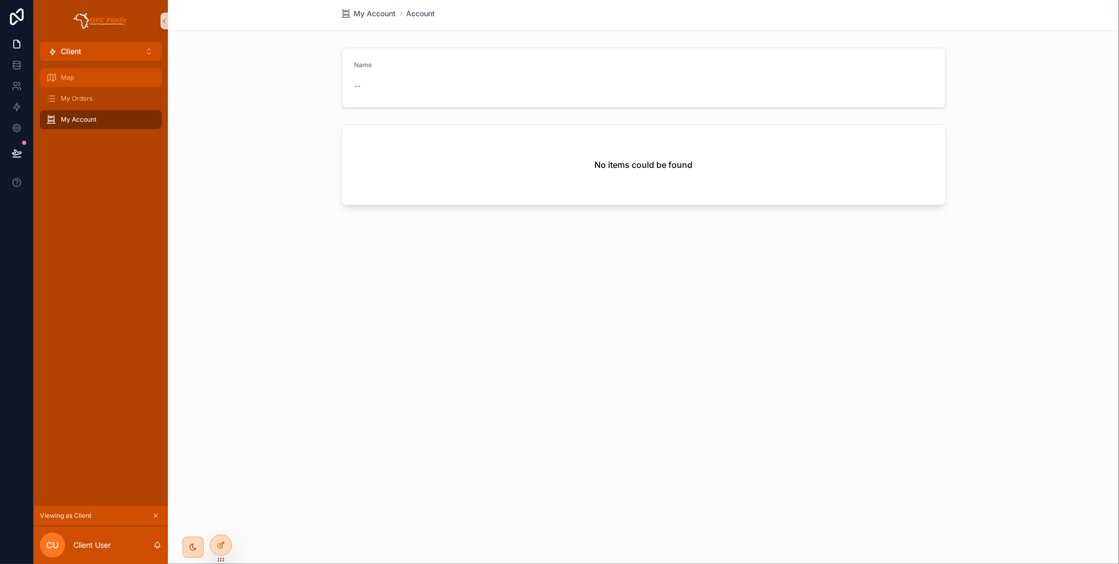
click at [112, 79] on div "Map" at bounding box center [100, 77] width 109 height 17
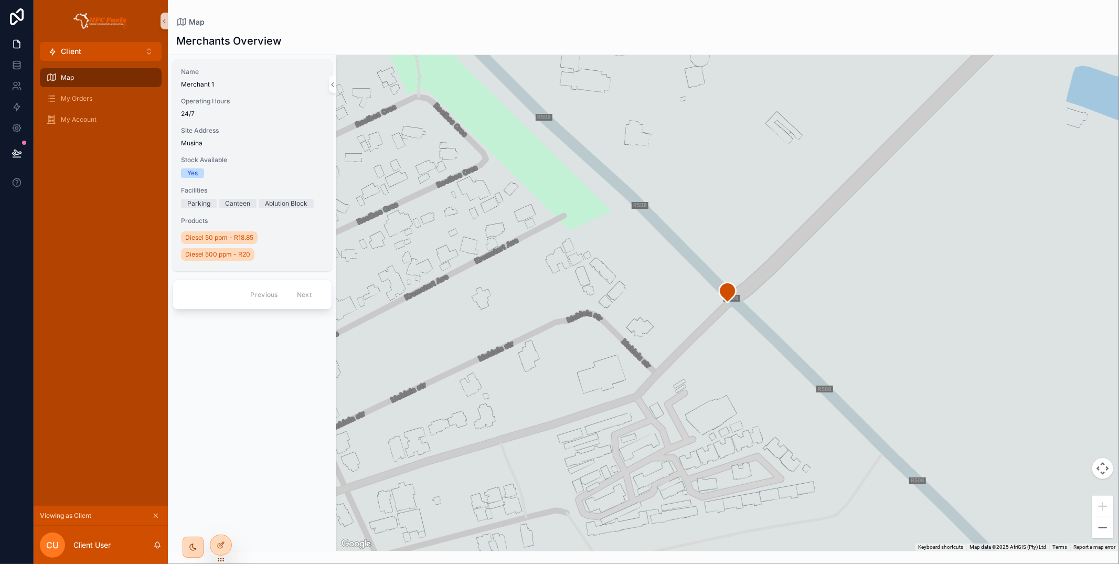
click at [286, 124] on div "Name Merchant 1 Operating Hours 24/7 Site Address Musina Stock Available Yes Fa…" at bounding box center [252, 165] width 159 height 212
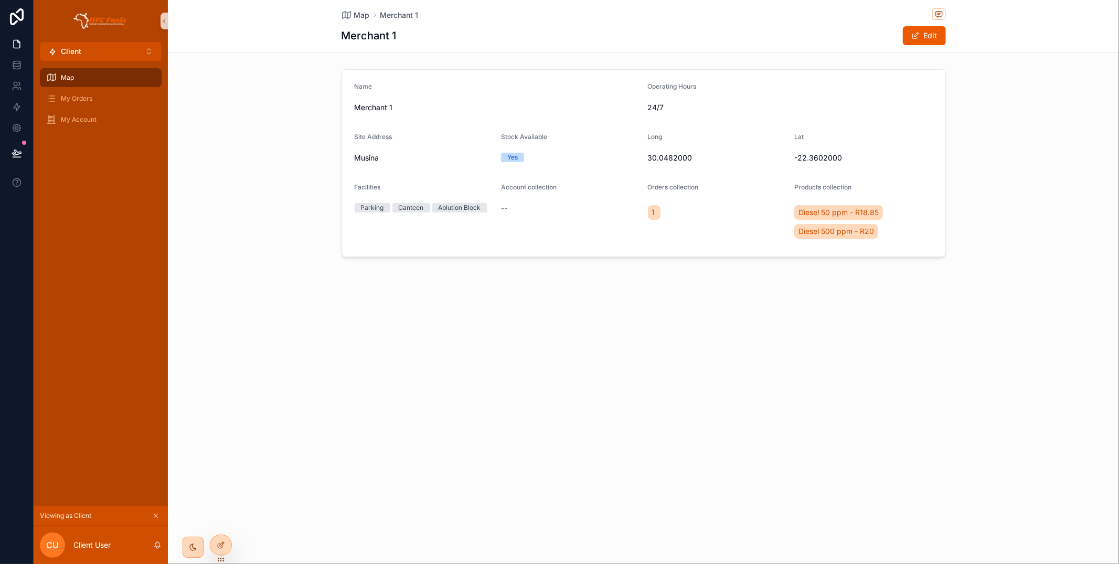
drag, startPoint x: 223, startPoint y: 544, endPoint x: 269, endPoint y: 539, distance: 45.9
click at [223, 544] on icon at bounding box center [221, 545] width 8 height 8
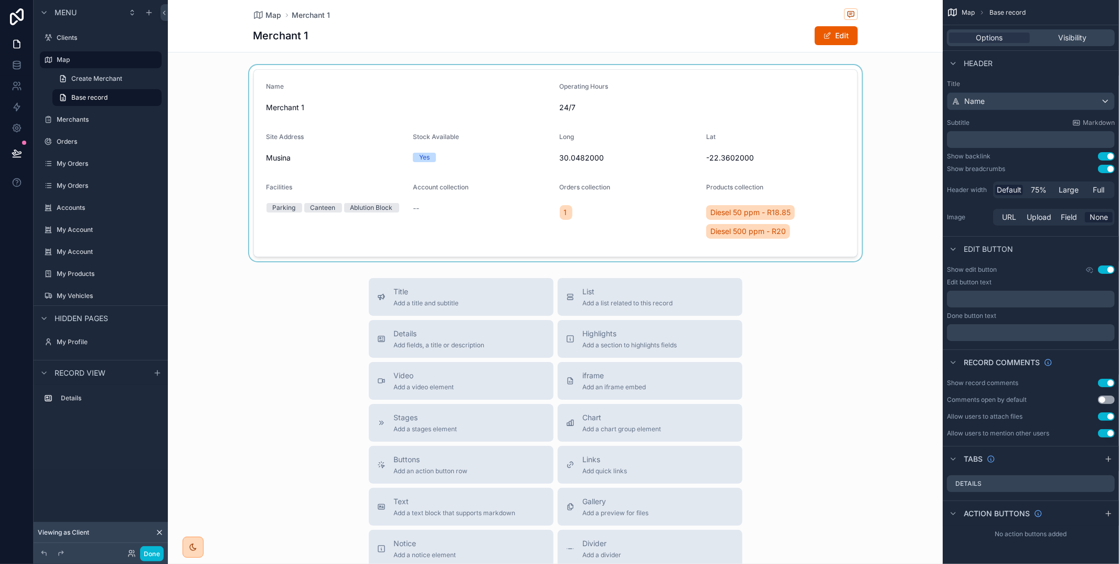
click at [627, 187] on div "scrollable content" at bounding box center [555, 163] width 775 height 196
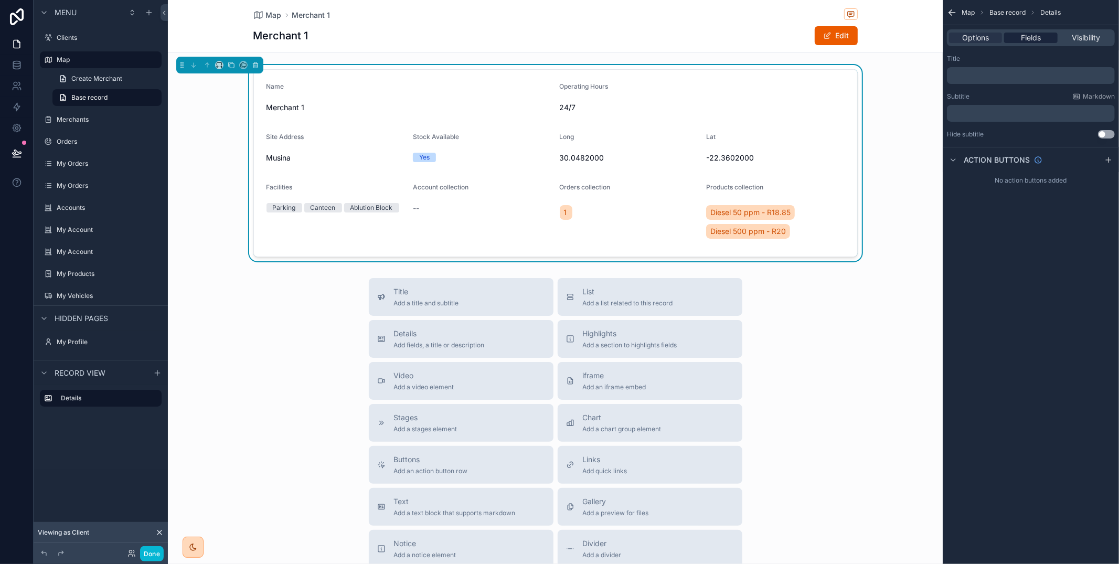
click at [1024, 36] on span "Fields" at bounding box center [1031, 38] width 20 height 10
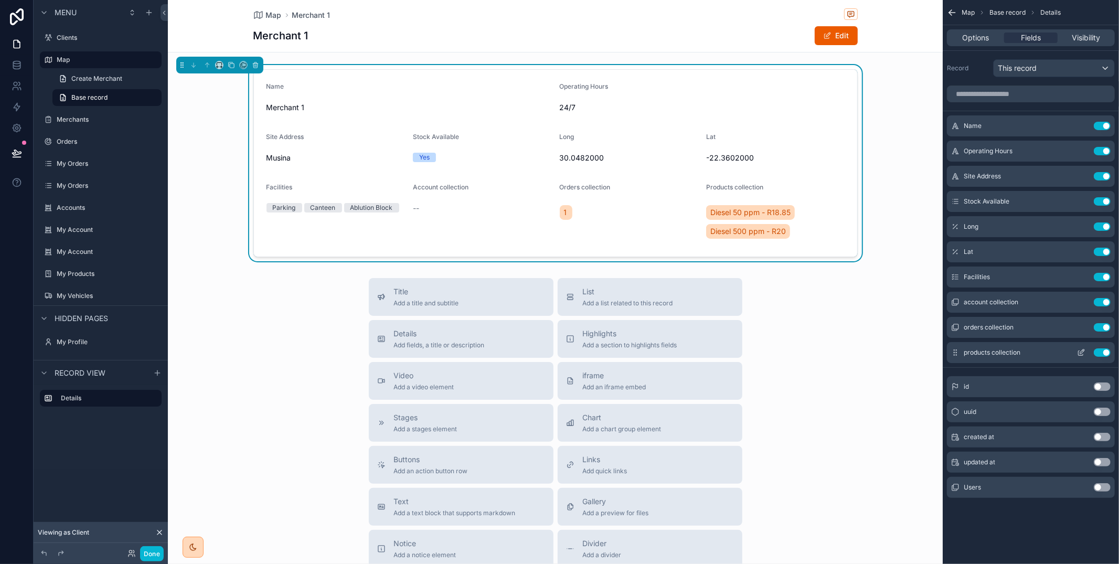
click at [1103, 327] on button "Use setting" at bounding box center [1102, 327] width 17 height 8
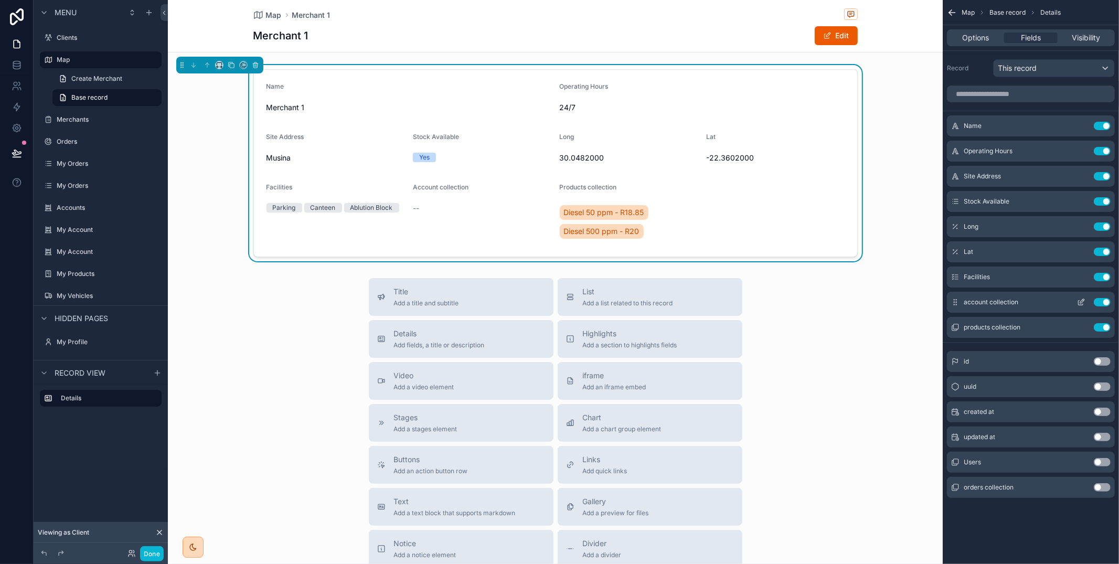
click at [1105, 302] on button "Use setting" at bounding box center [1102, 302] width 17 height 8
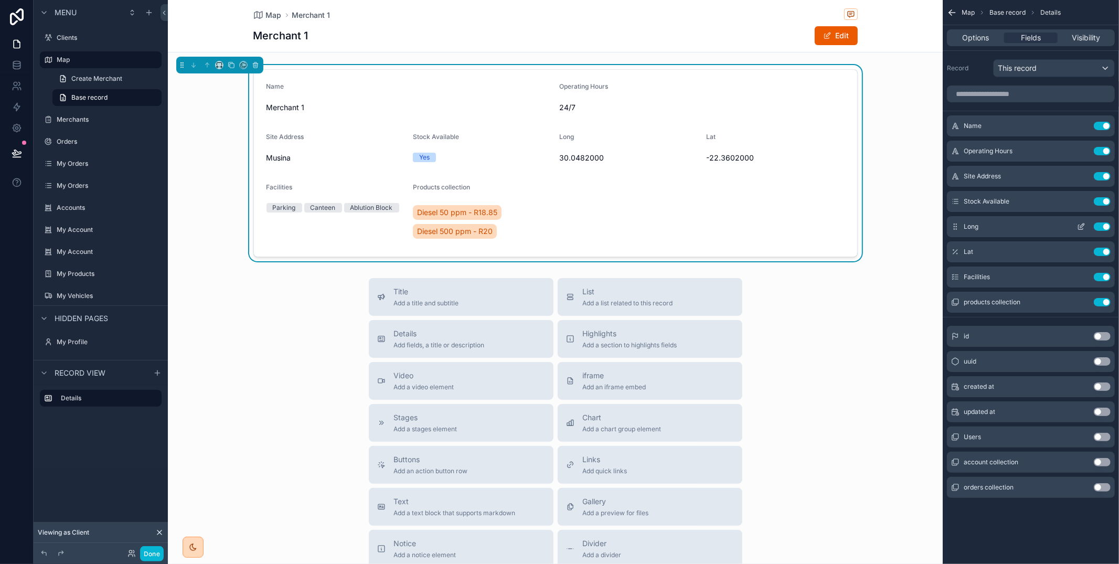
click at [1103, 225] on button "Use setting" at bounding box center [1102, 226] width 17 height 8
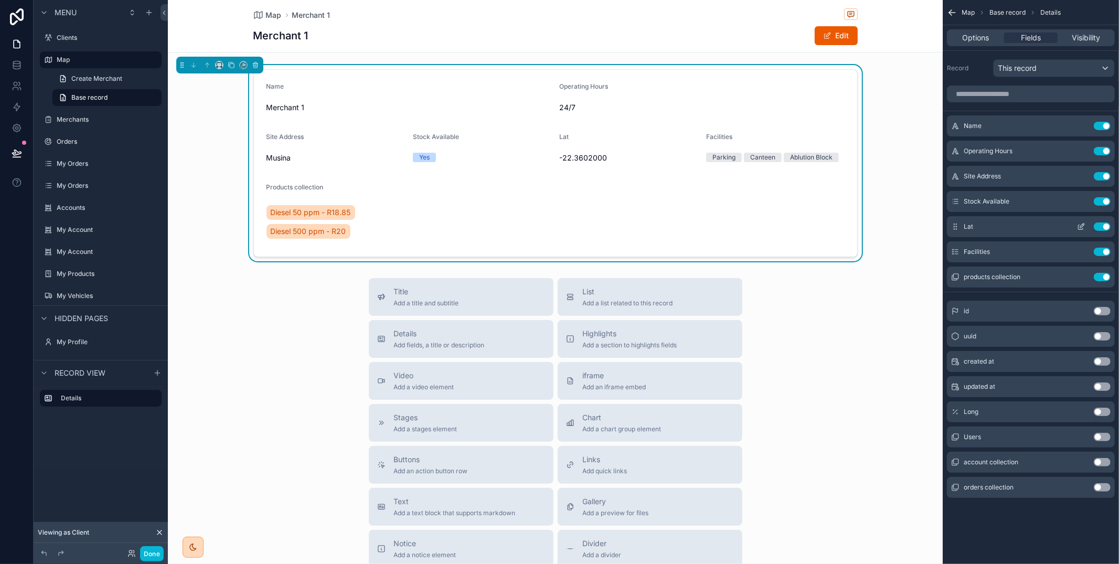
click at [1104, 225] on button "Use setting" at bounding box center [1102, 226] width 17 height 8
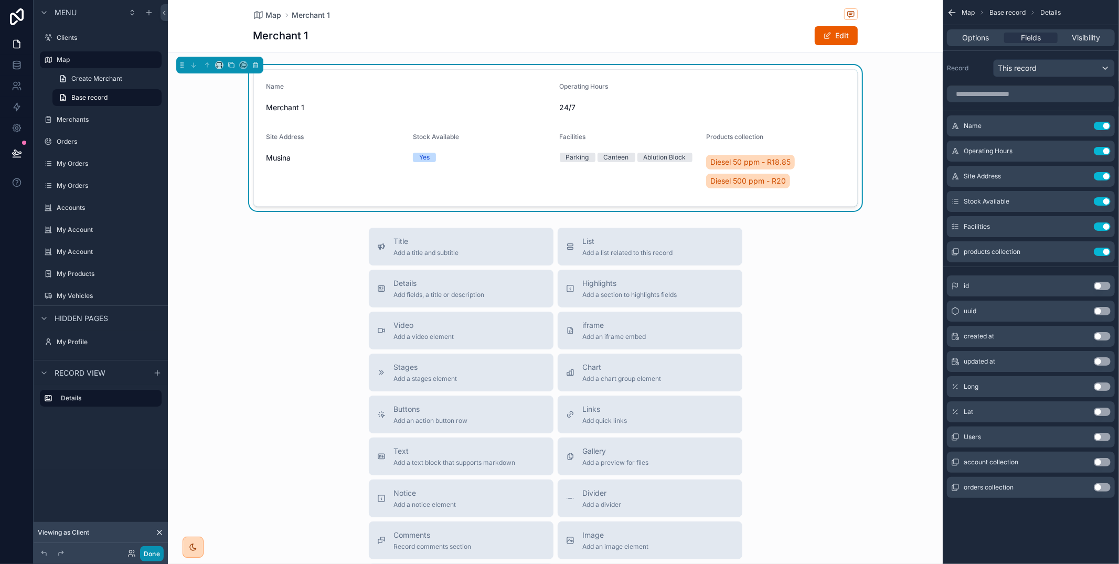
click at [155, 552] on button "Done" at bounding box center [152, 553] width 24 height 15
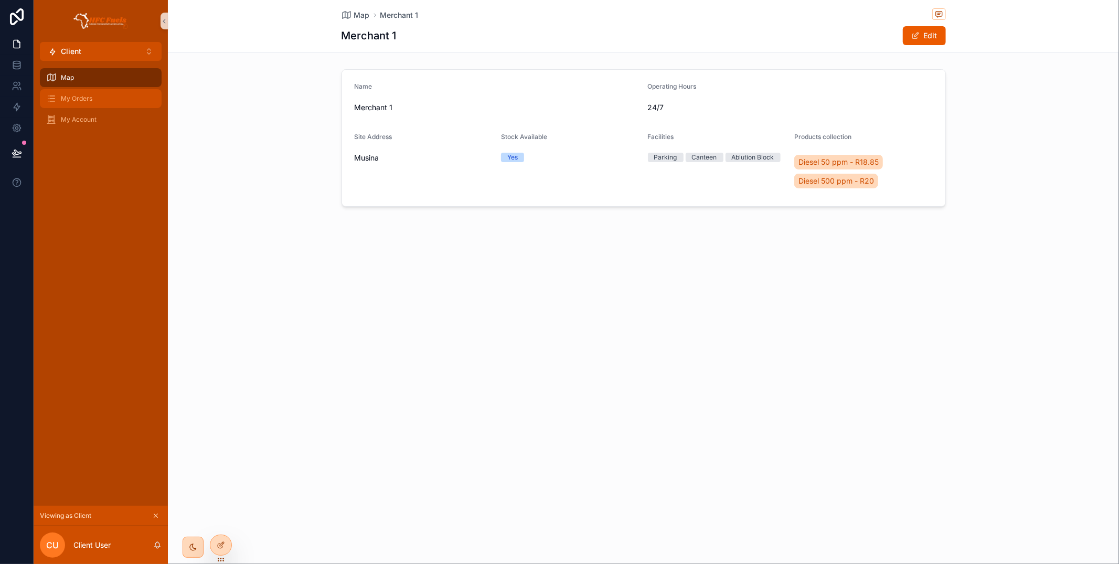
click at [102, 98] on div "My Orders" at bounding box center [100, 98] width 109 height 17
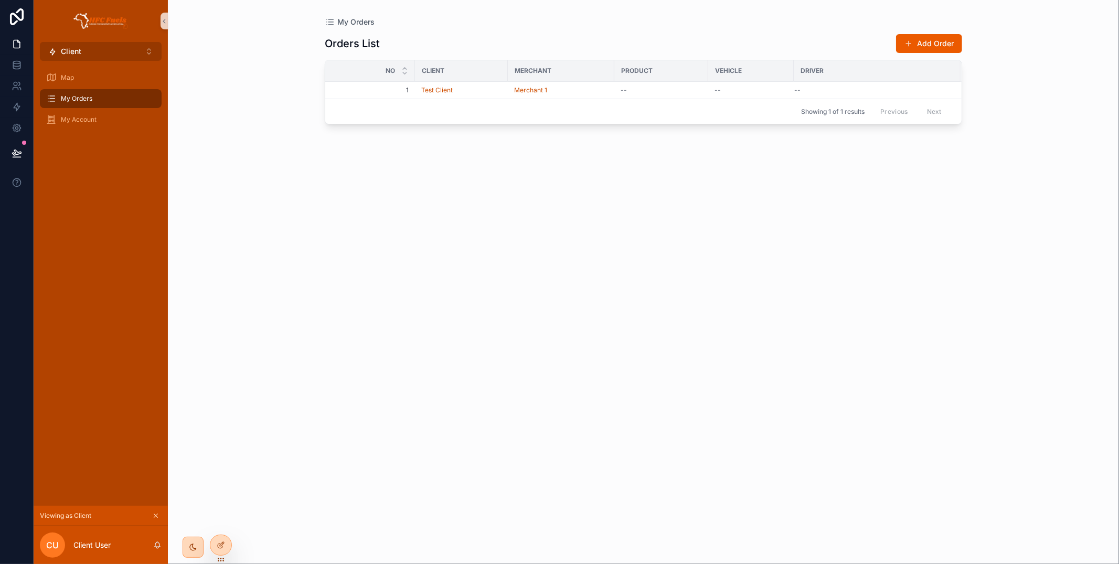
click at [138, 46] on button "Client ⌥ 1" at bounding box center [101, 51] width 122 height 19
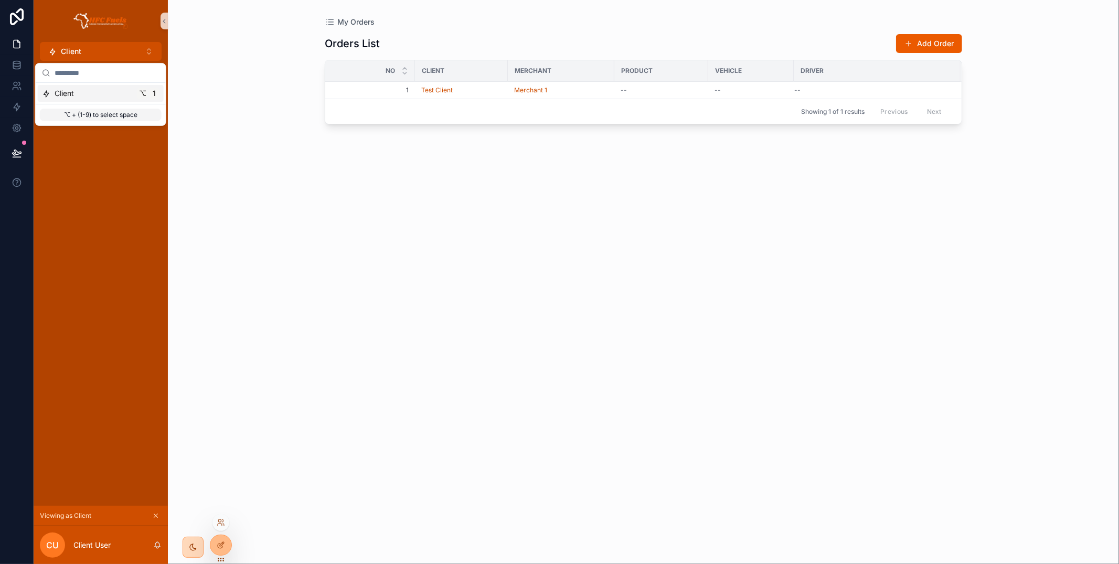
click at [222, 527] on div at bounding box center [220, 522] width 17 height 17
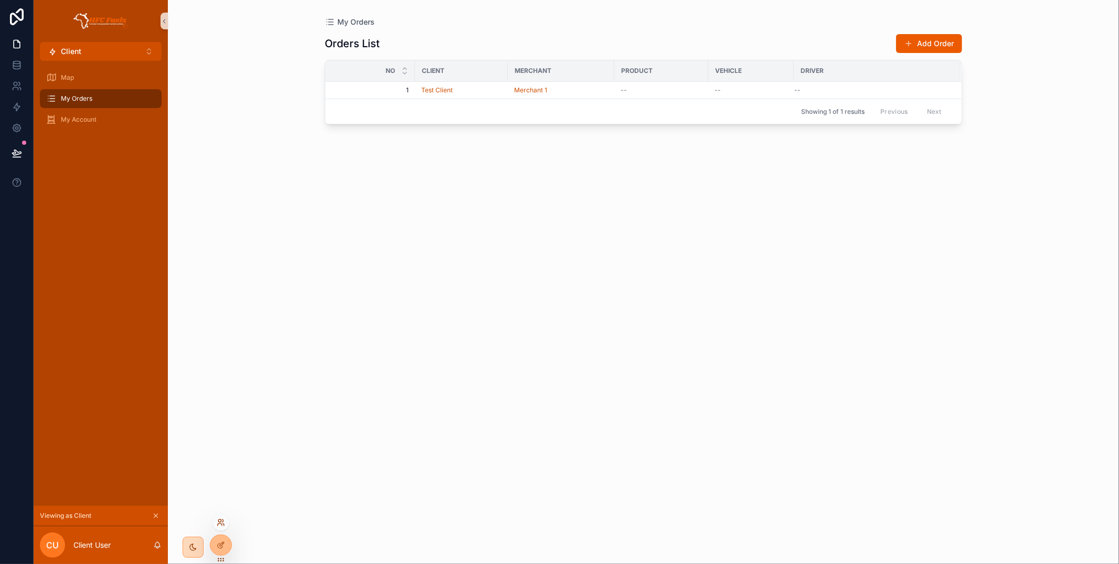
click at [222, 522] on icon at bounding box center [222, 520] width 1 height 3
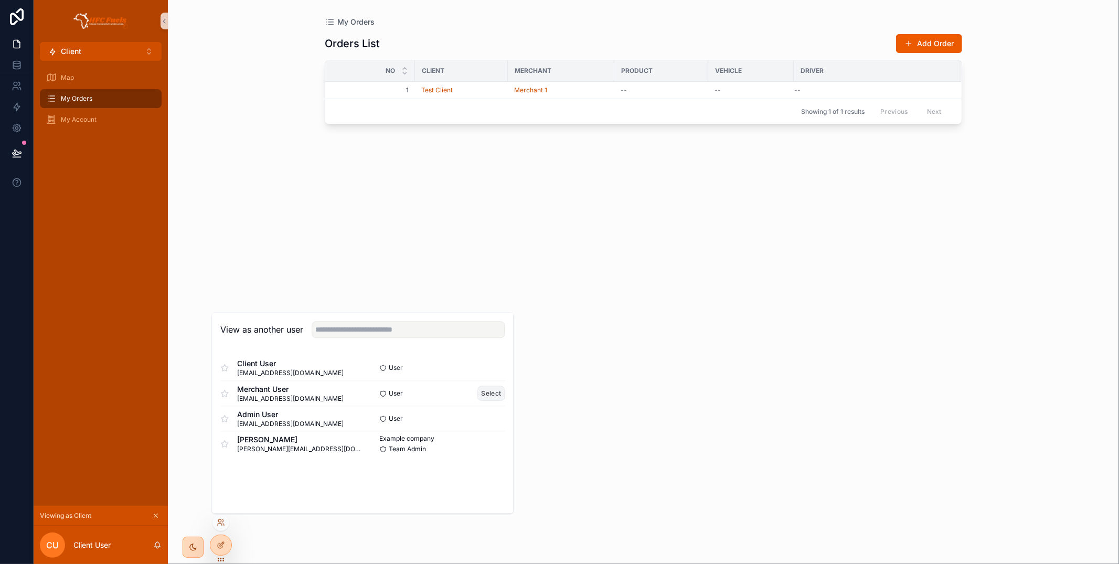
click at [489, 395] on button "Select" at bounding box center [491, 392] width 27 height 15
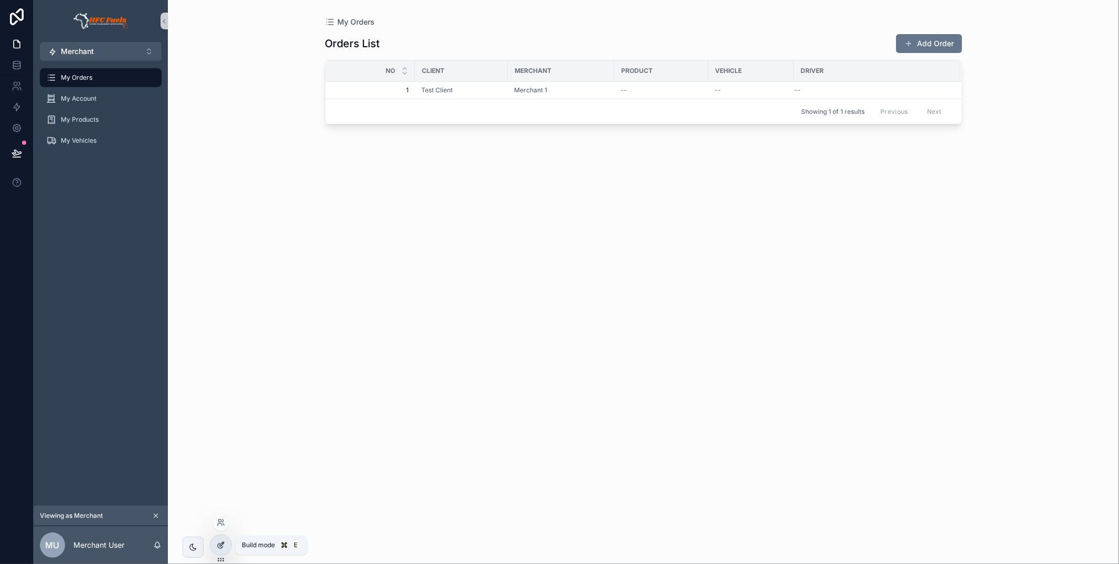
click at [215, 543] on div at bounding box center [220, 545] width 21 height 20
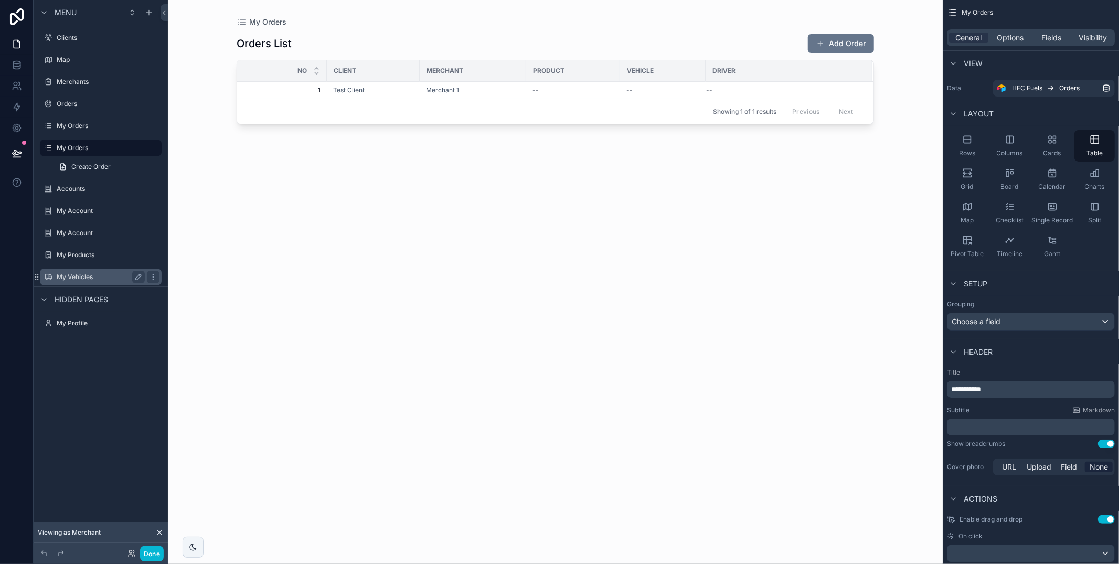
click at [96, 276] on label "My Vehicles" at bounding box center [99, 277] width 84 height 8
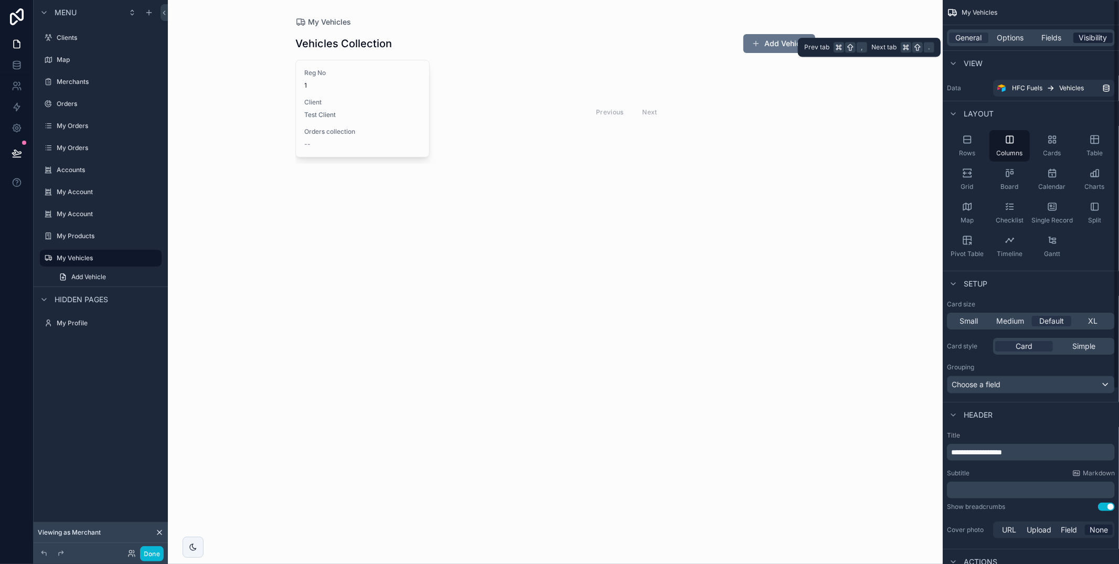
click at [1093, 35] on span "Visibility" at bounding box center [1093, 38] width 28 height 10
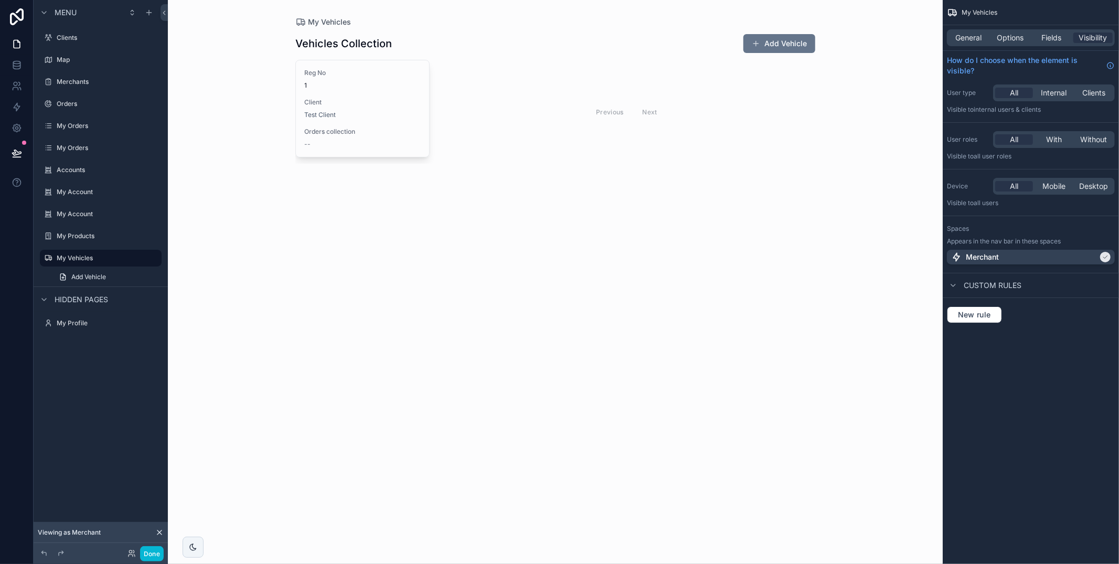
click at [157, 532] on icon at bounding box center [159, 532] width 8 height 8
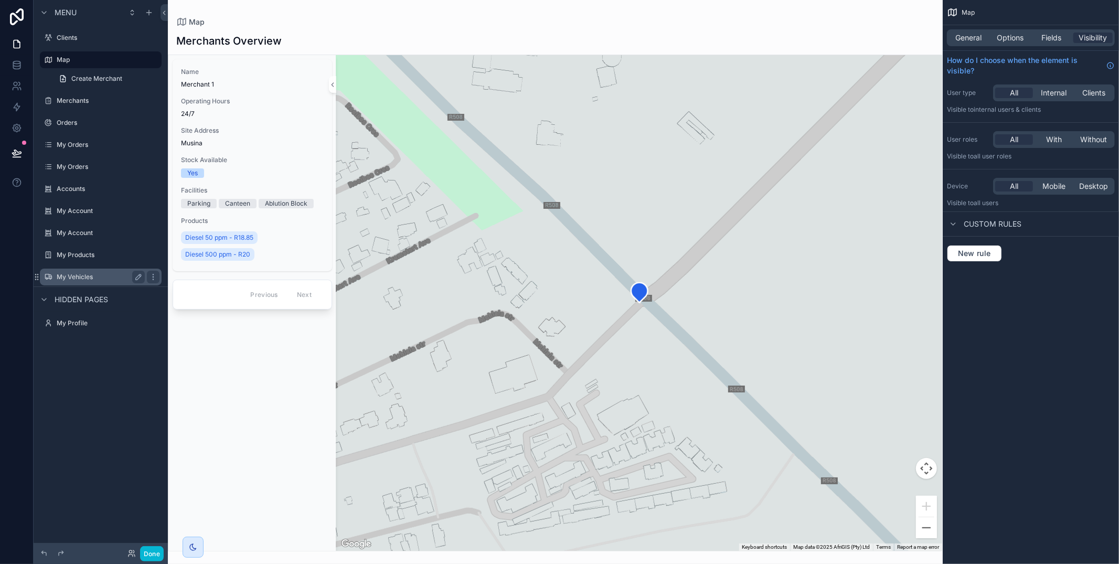
click at [77, 281] on div "My Vehicles" at bounding box center [101, 277] width 88 height 13
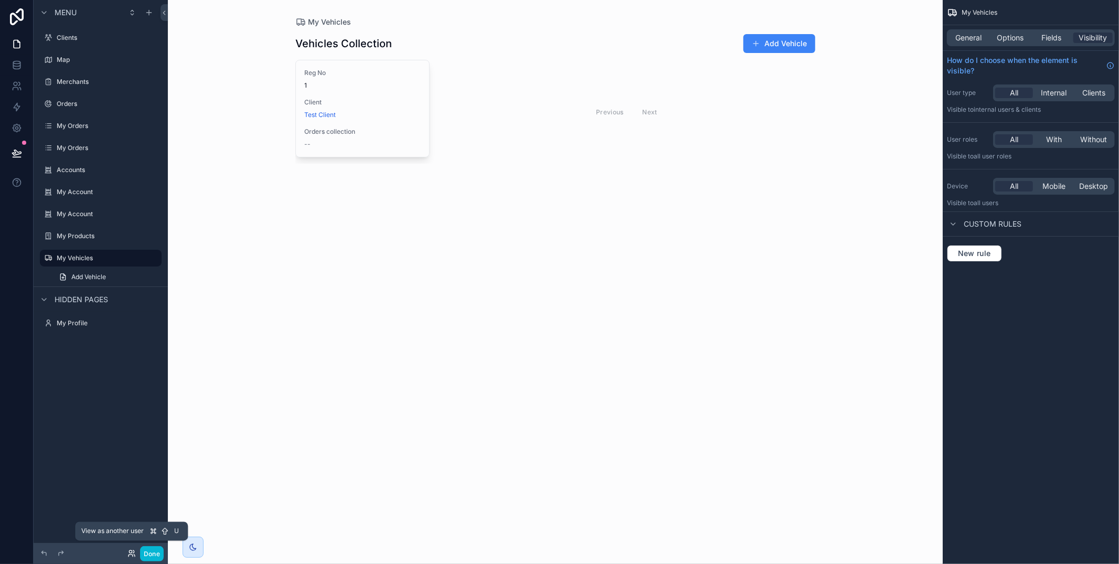
click at [128, 554] on icon at bounding box center [130, 555] width 4 height 2
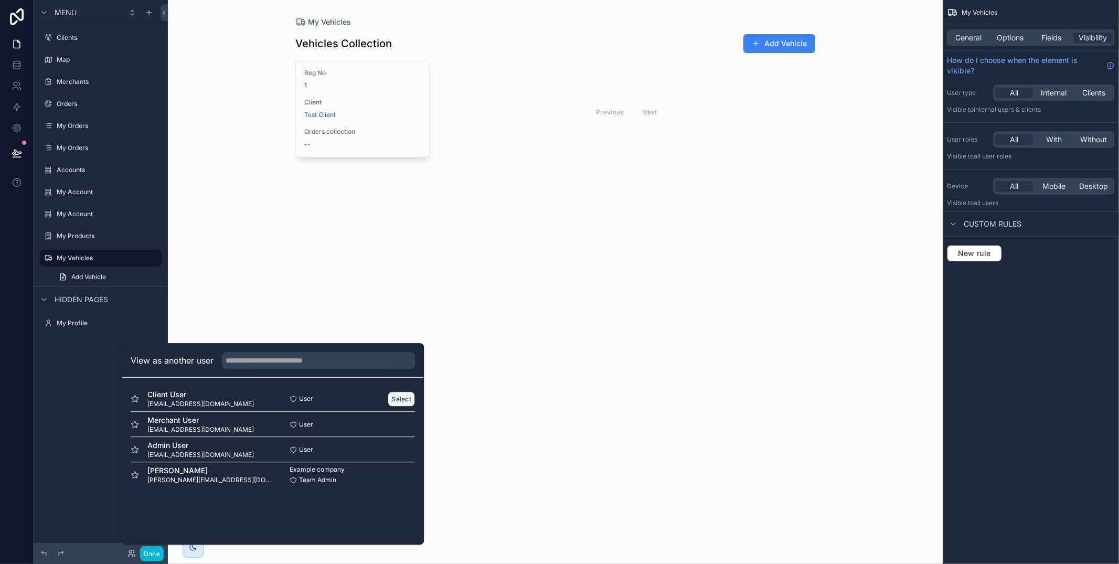
click at [398, 399] on button "Select" at bounding box center [401, 398] width 27 height 15
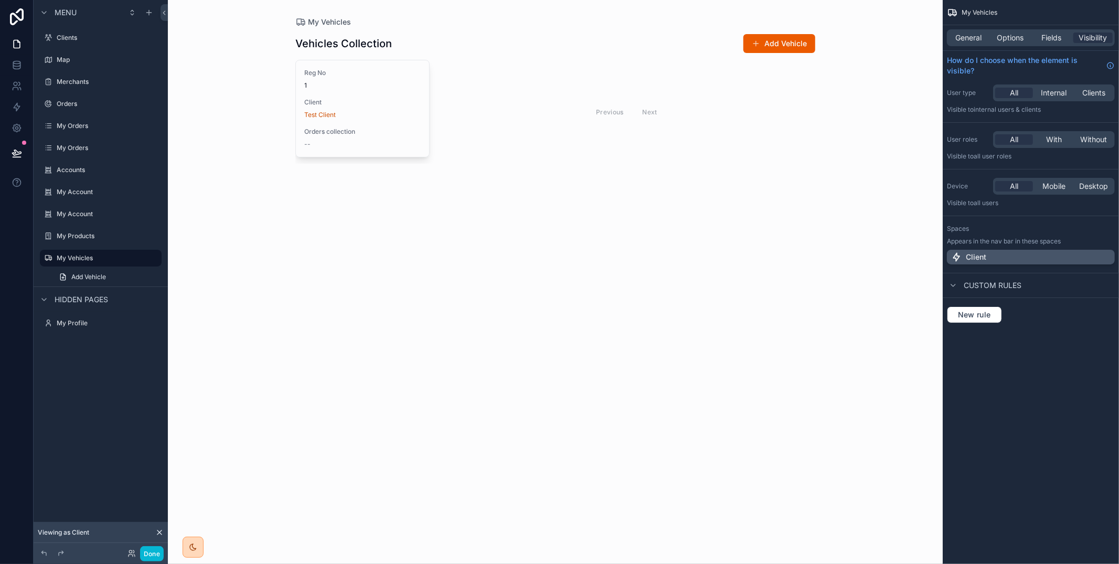
click at [1058, 258] on div "Client" at bounding box center [1030, 257] width 159 height 10
click at [148, 13] on icon "scrollable content" at bounding box center [148, 13] width 5 height 0
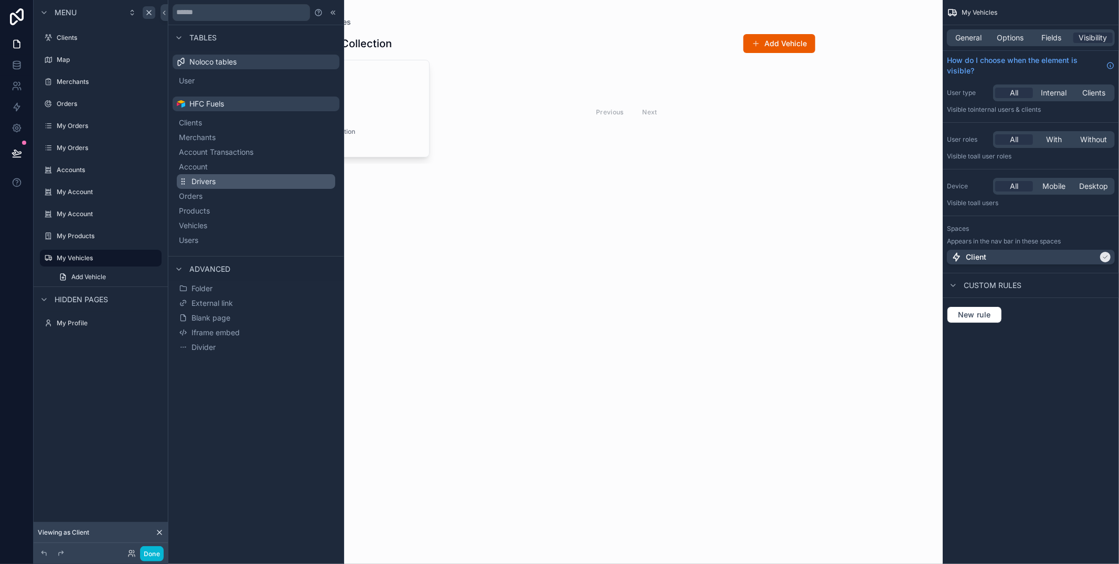
click at [215, 178] on span "Drivers" at bounding box center [203, 181] width 24 height 10
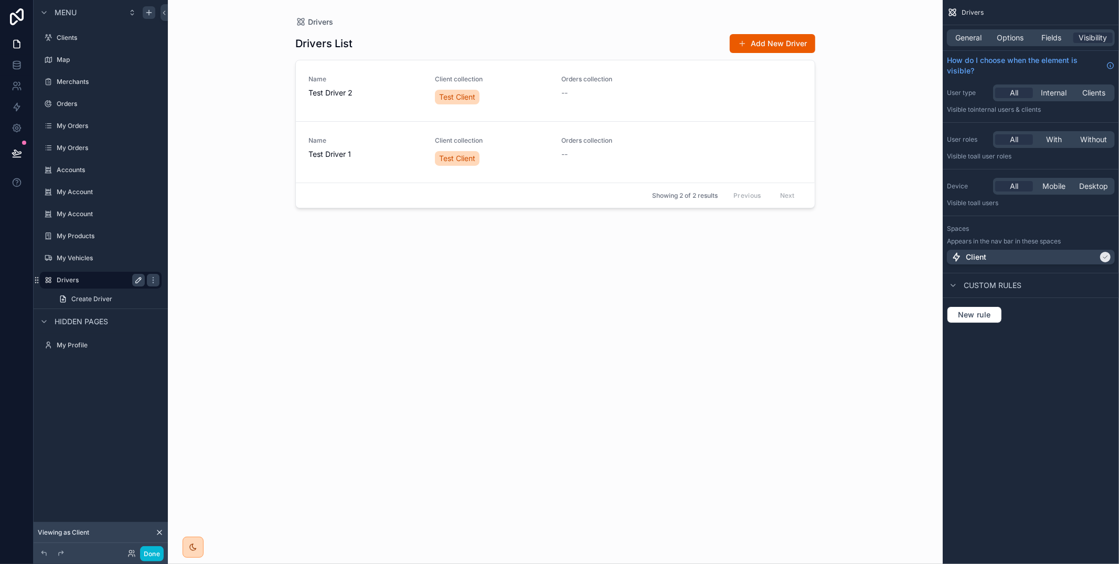
click at [137, 279] on icon "scrollable content" at bounding box center [138, 279] width 5 height 5
click at [57, 277] on input "*******" at bounding box center [92, 280] width 71 height 13
type input "**********"
click at [46, 277] on icon "scrollable content" at bounding box center [48, 280] width 8 height 8
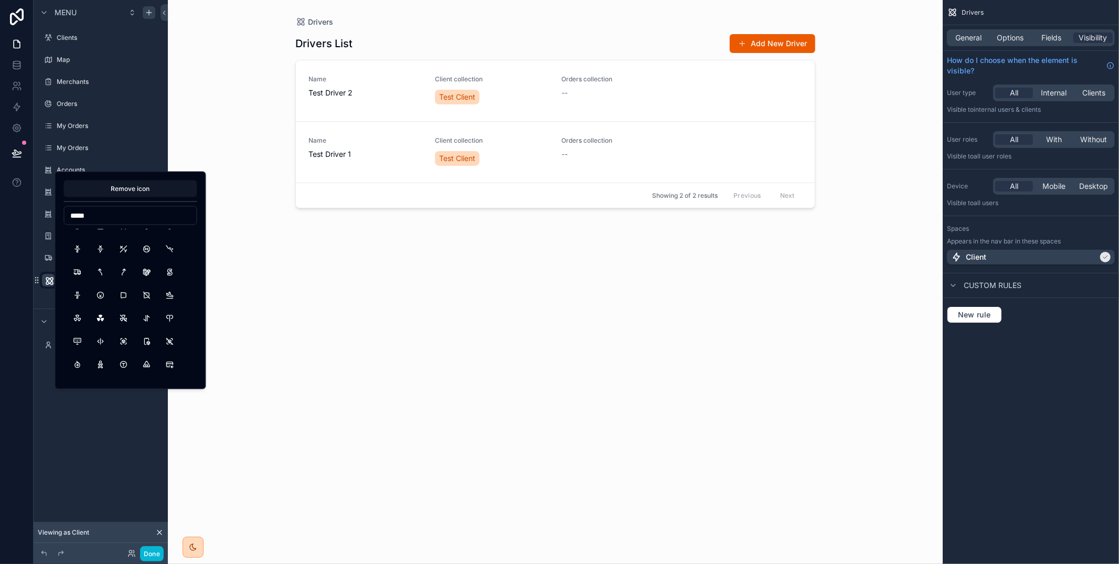
scroll to position [478, 0]
type input "*"
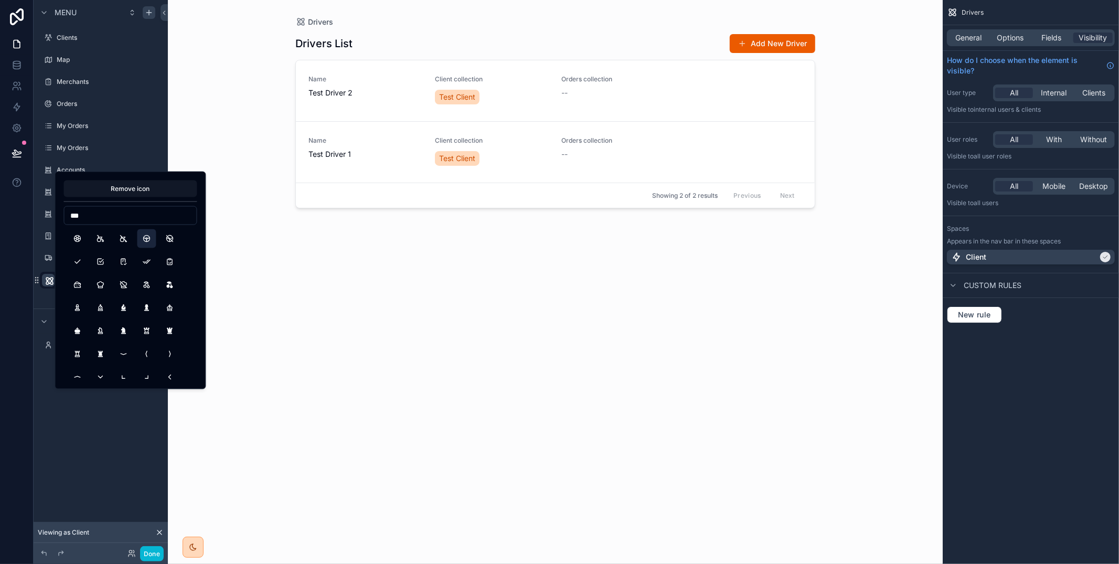
type input "***"
drag, startPoint x: 144, startPoint y: 235, endPoint x: 144, endPoint y: 243, distance: 7.3
click at [144, 235] on button "SteeringWheel" at bounding box center [146, 238] width 19 height 19
click at [119, 464] on div "**********" at bounding box center [101, 275] width 134 height 551
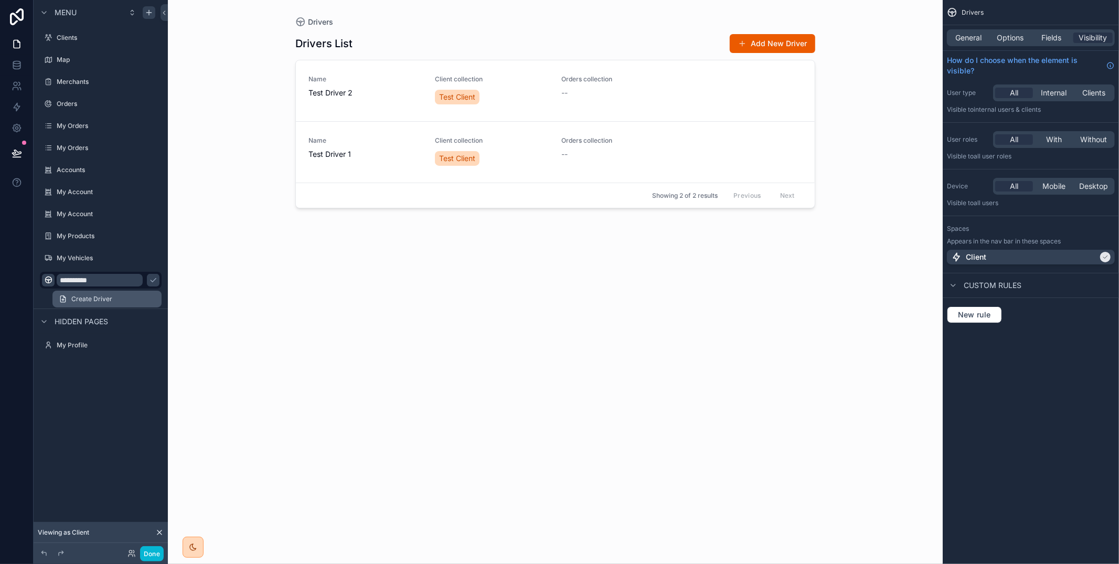
drag, startPoint x: 136, startPoint y: 277, endPoint x: 145, endPoint y: 297, distance: 21.6
click at [149, 277] on icon "scrollable content" at bounding box center [153, 280] width 8 height 8
click at [18, 128] on icon at bounding box center [17, 128] width 10 height 10
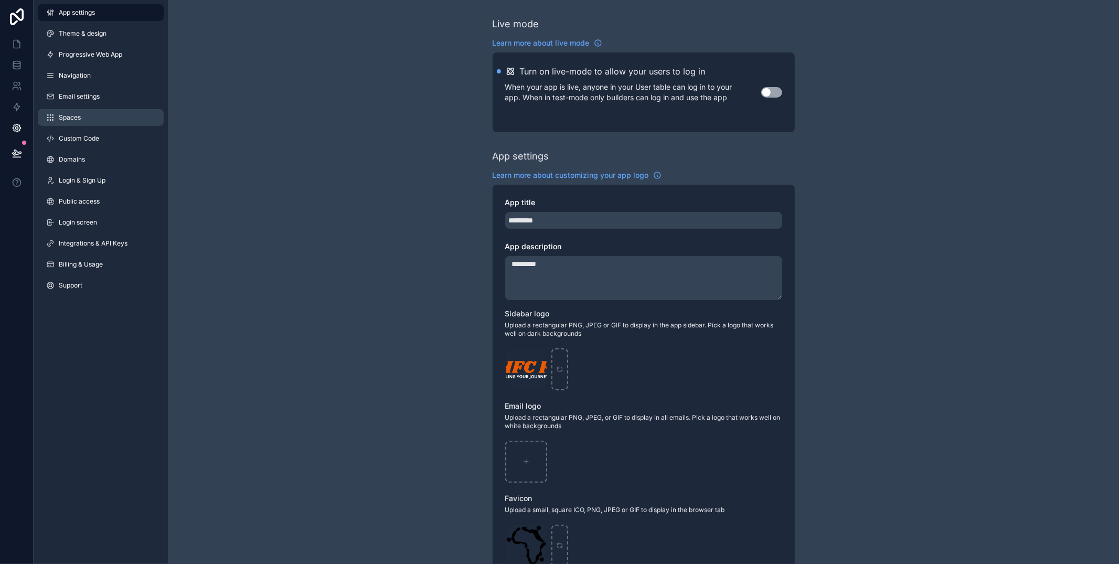
click at [97, 117] on link "Spaces" at bounding box center [101, 117] width 126 height 17
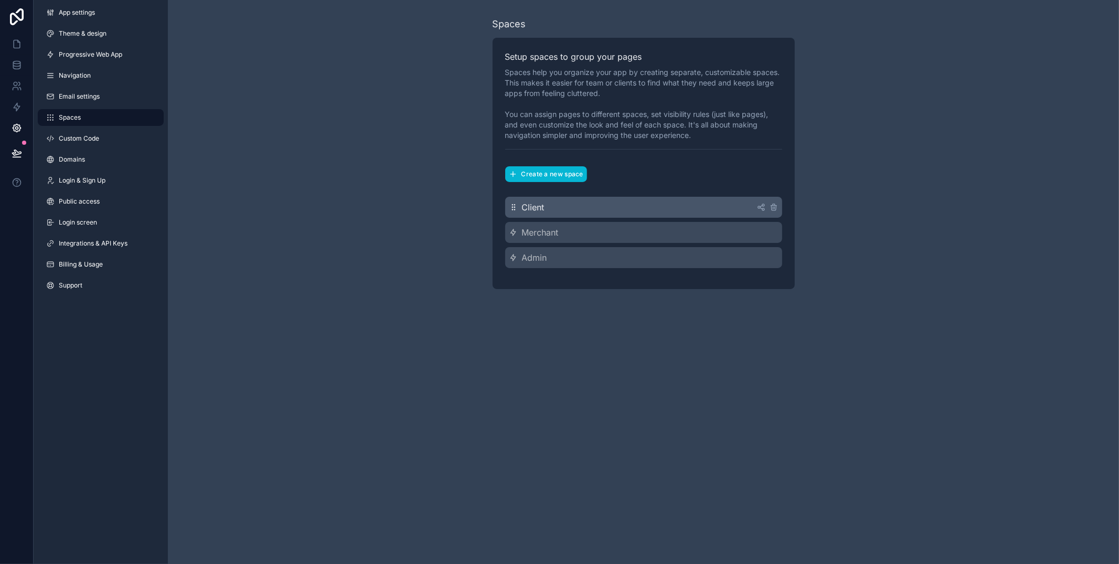
click at [589, 208] on div "Client" at bounding box center [643, 207] width 277 height 21
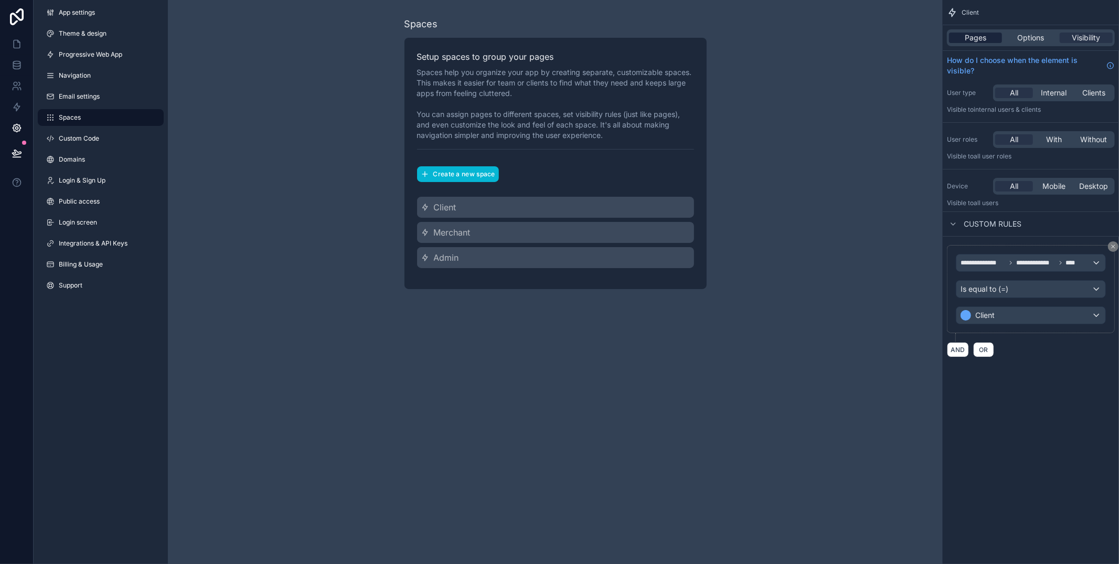
click at [971, 35] on span "Pages" at bounding box center [975, 38] width 22 height 10
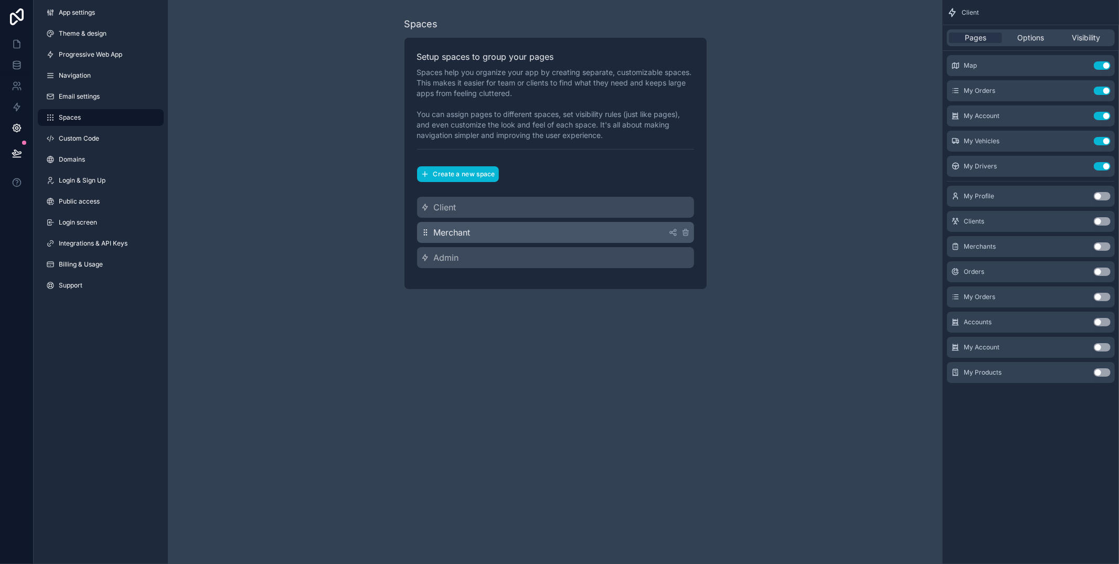
click at [570, 236] on div "Merchant" at bounding box center [555, 232] width 277 height 21
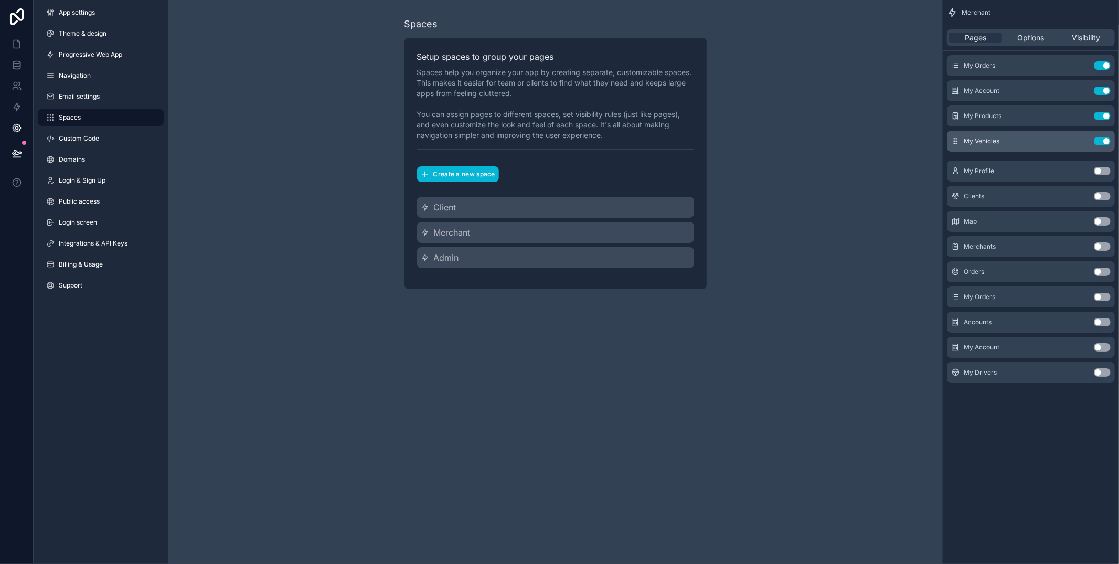
click at [1106, 142] on button "Use setting" at bounding box center [1102, 141] width 17 height 8
click at [16, 42] on icon at bounding box center [17, 44] width 10 height 10
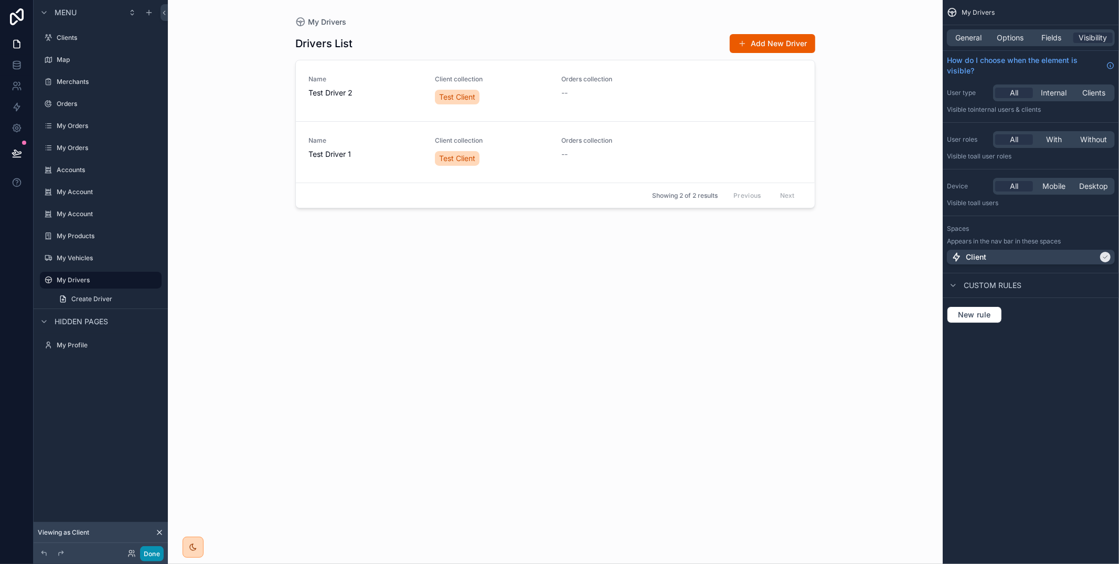
click at [155, 550] on button "Done" at bounding box center [152, 553] width 24 height 15
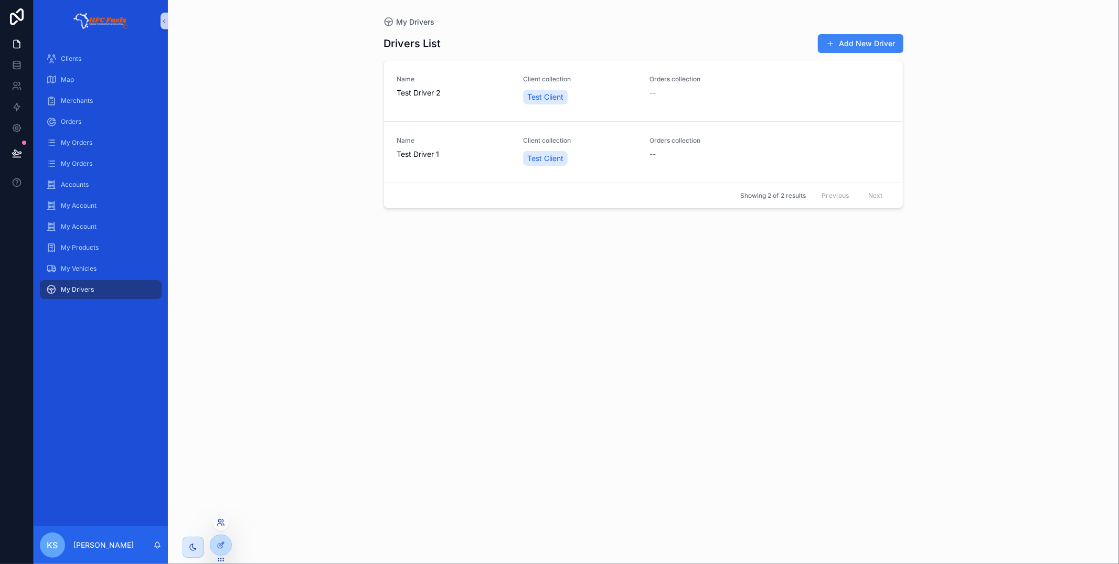
click at [222, 522] on icon at bounding box center [222, 520] width 1 height 3
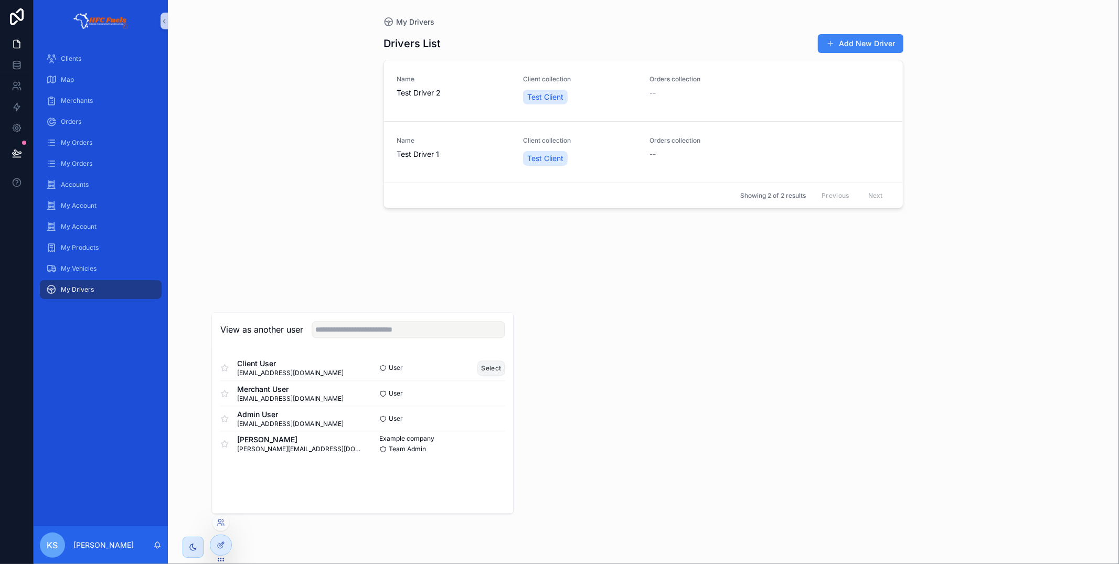
click at [491, 365] on button "Select" at bounding box center [491, 367] width 27 height 15
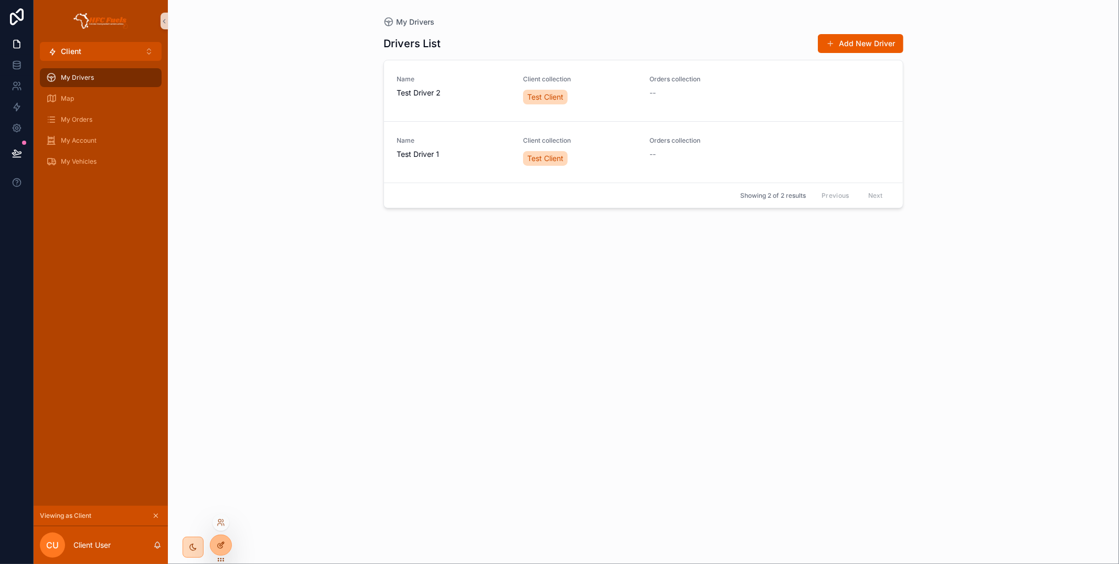
click at [218, 548] on icon at bounding box center [220, 545] width 5 height 5
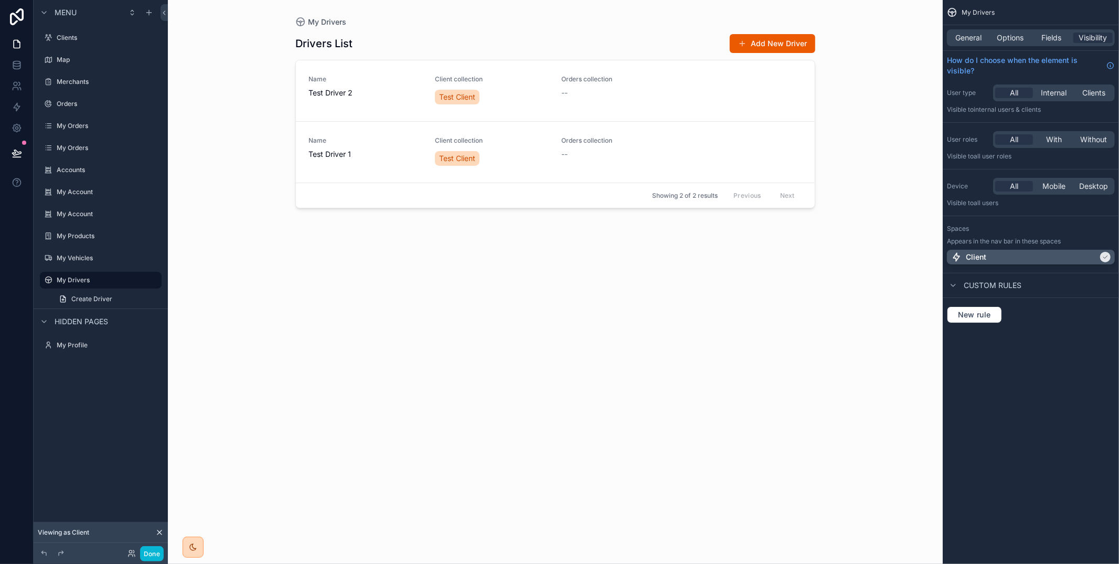
click at [1066, 260] on div "Client" at bounding box center [1024, 257] width 147 height 10
click at [1066, 260] on div "Client" at bounding box center [1030, 257] width 159 height 10
click at [158, 553] on button "Done" at bounding box center [152, 553] width 24 height 15
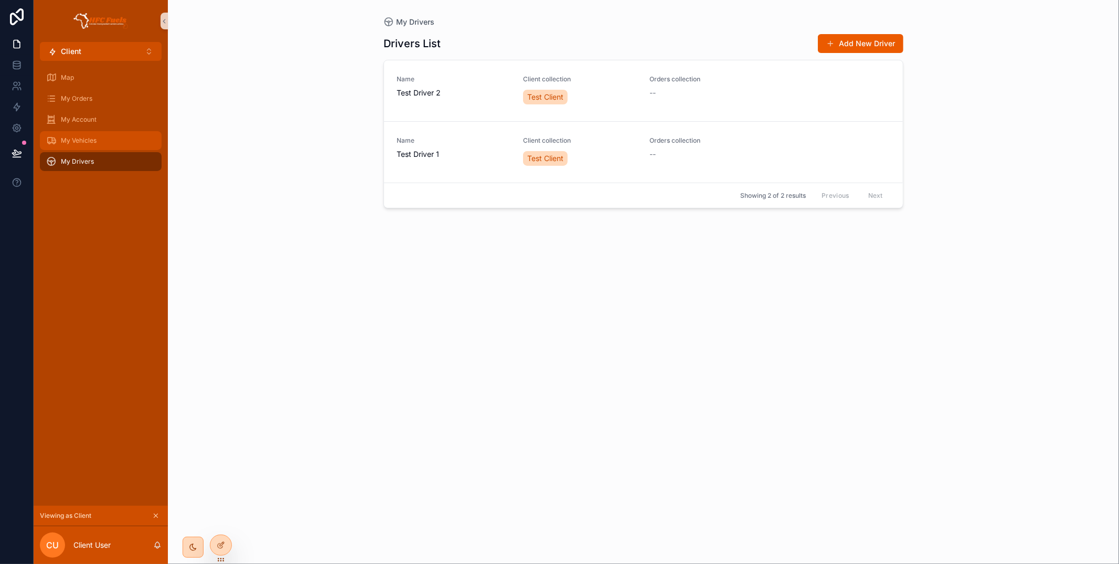
click at [105, 141] on div "My Vehicles" at bounding box center [100, 140] width 109 height 17
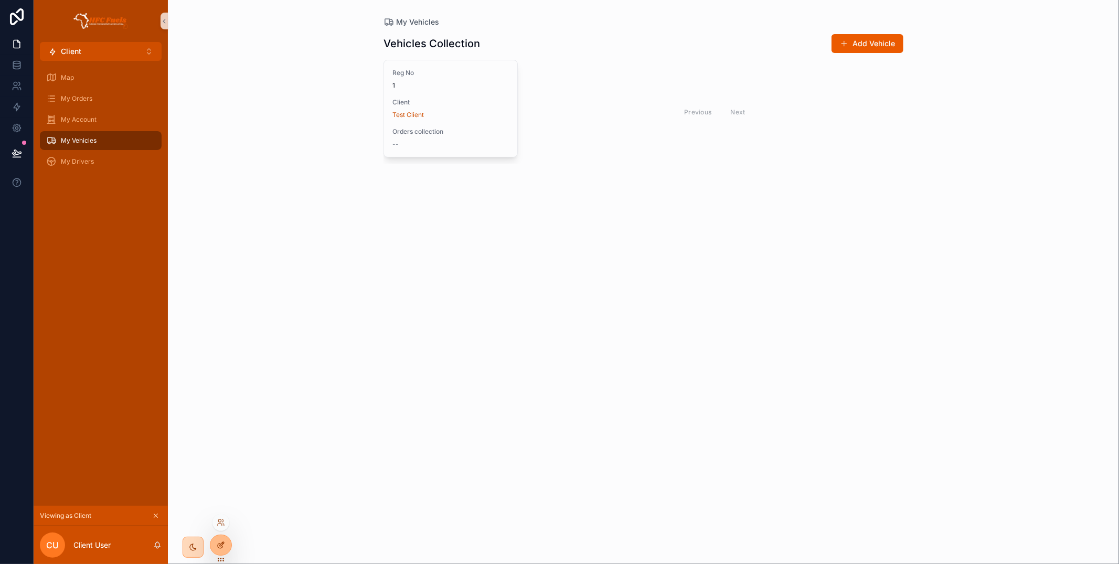
click at [229, 542] on div at bounding box center [220, 545] width 21 height 20
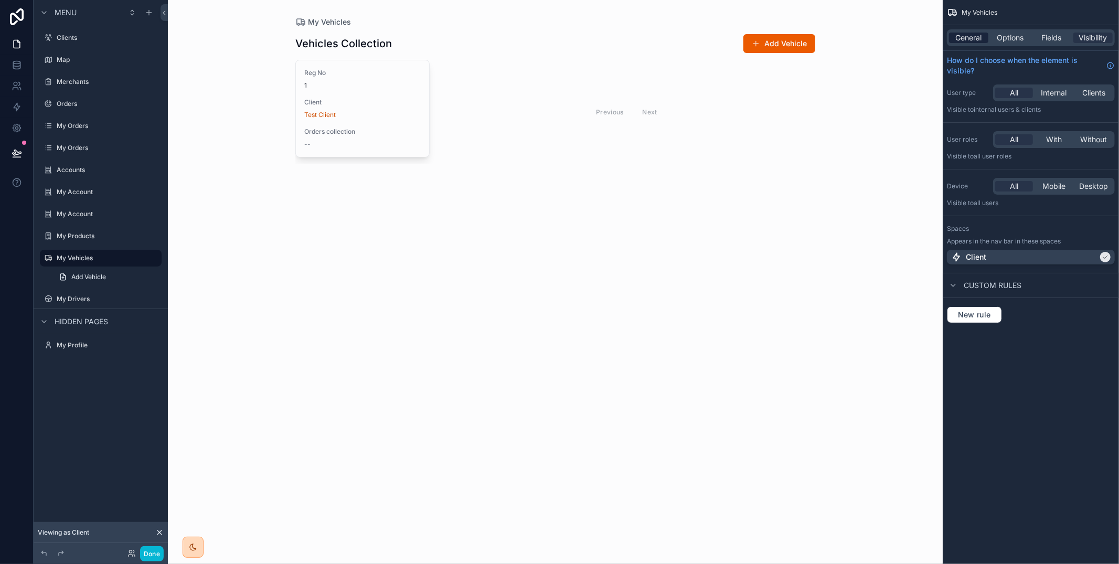
click at [970, 33] on span "General" at bounding box center [969, 38] width 26 height 10
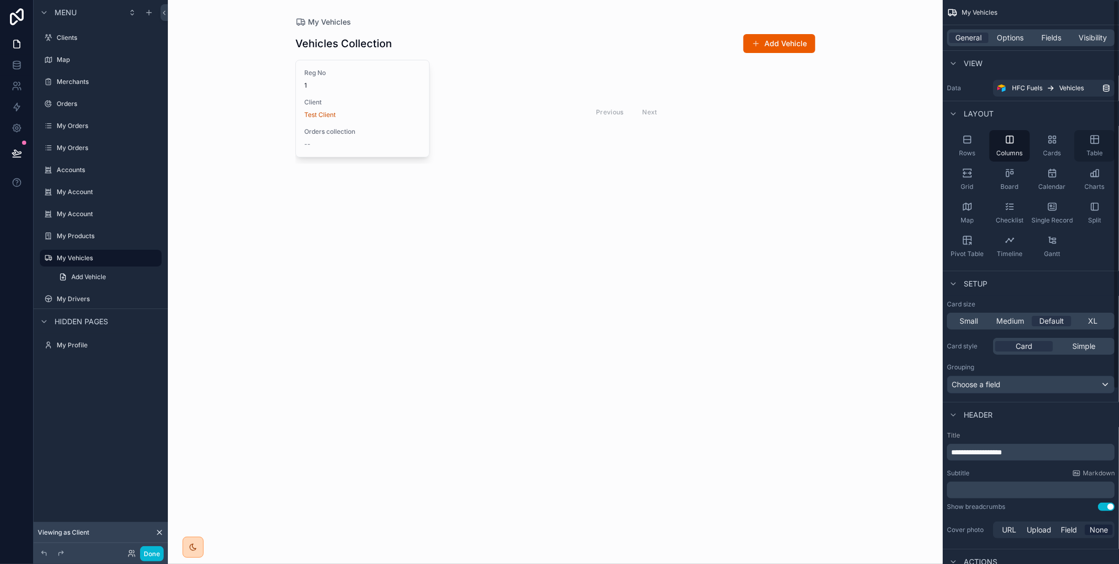
click at [1099, 143] on icon "scrollable content" at bounding box center [1094, 139] width 10 height 10
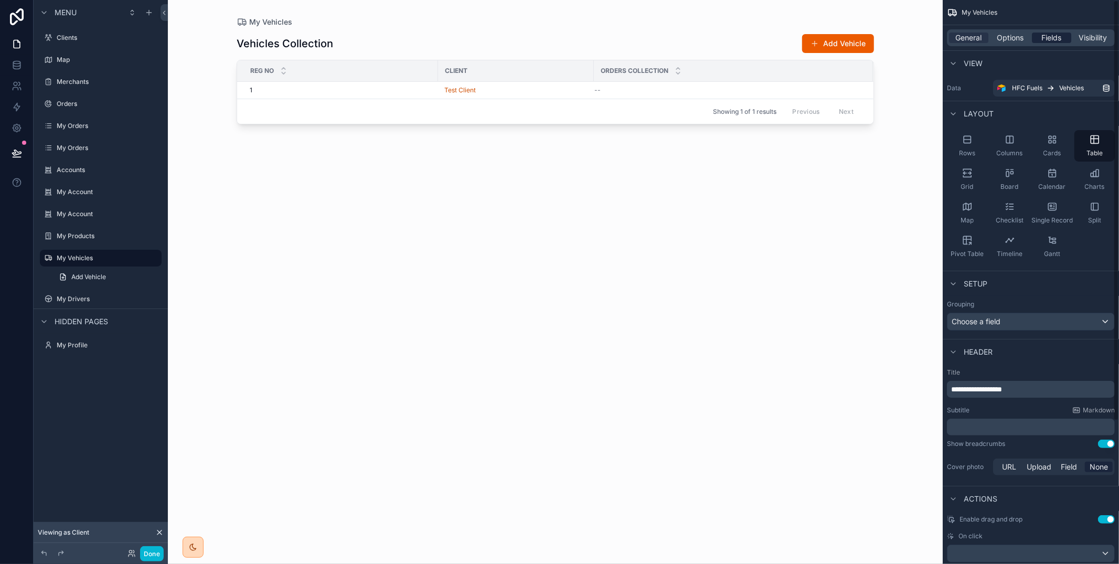
click at [1060, 40] on span "Fields" at bounding box center [1052, 38] width 20 height 10
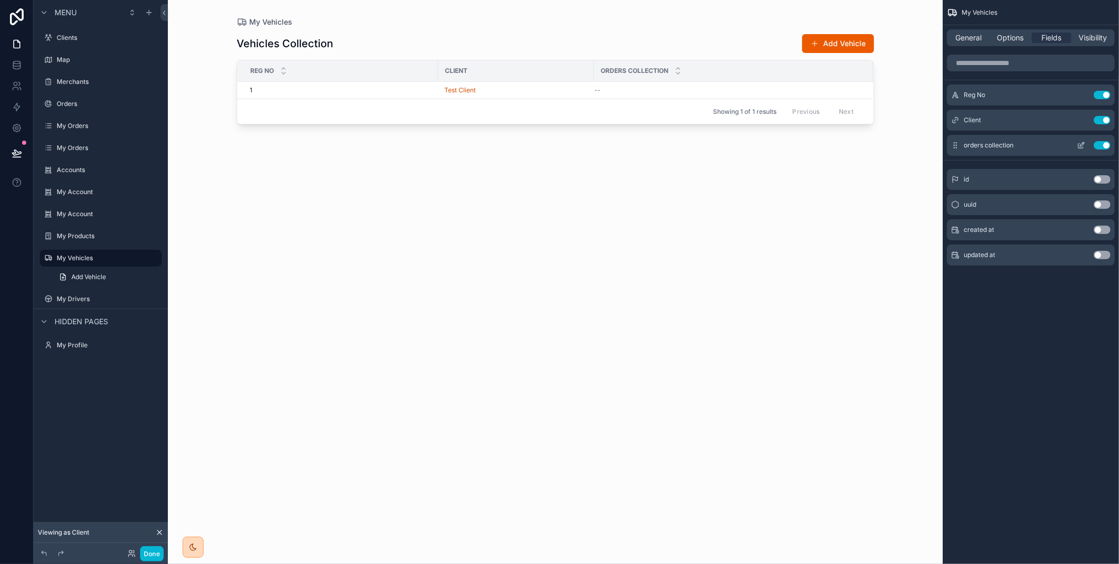
click at [1101, 145] on button "Use setting" at bounding box center [1102, 145] width 17 height 8
click at [1011, 47] on div "General Options Fields Visibility" at bounding box center [1030, 37] width 176 height 25
click at [1010, 42] on span "Options" at bounding box center [1009, 38] width 27 height 10
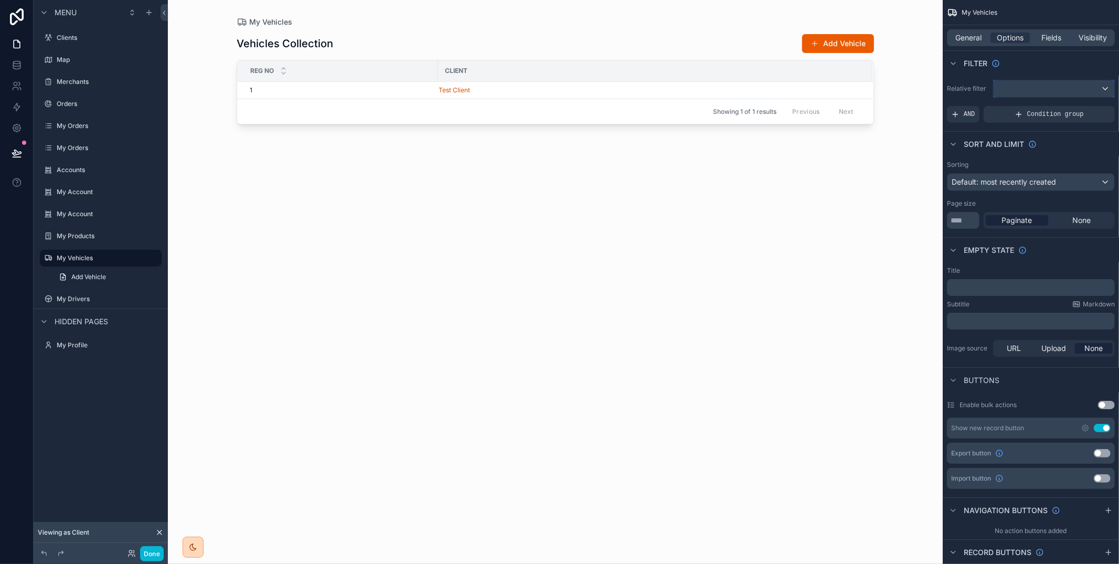
click at [1019, 90] on div "scrollable content" at bounding box center [1053, 88] width 121 height 17
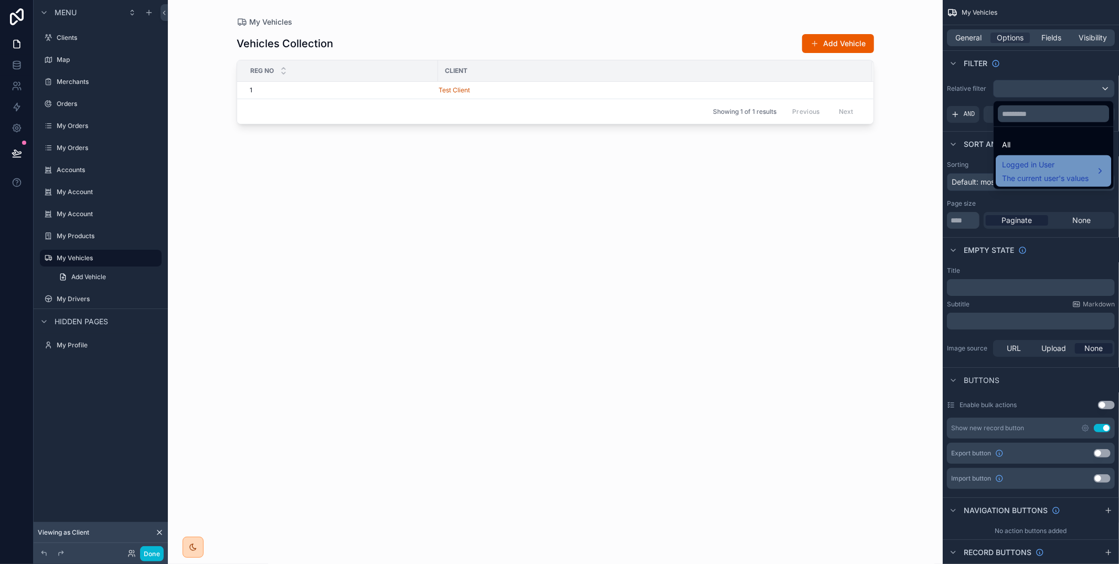
click at [1027, 175] on span "The current user's values" at bounding box center [1045, 178] width 87 height 10
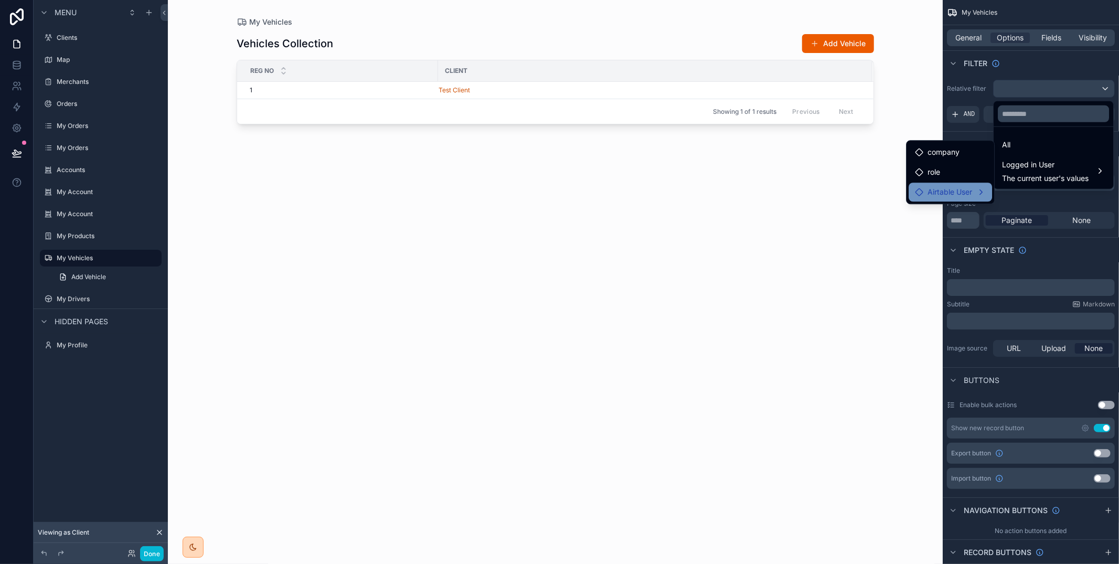
click at [961, 184] on div "Airtable User" at bounding box center [949, 192] width 83 height 19
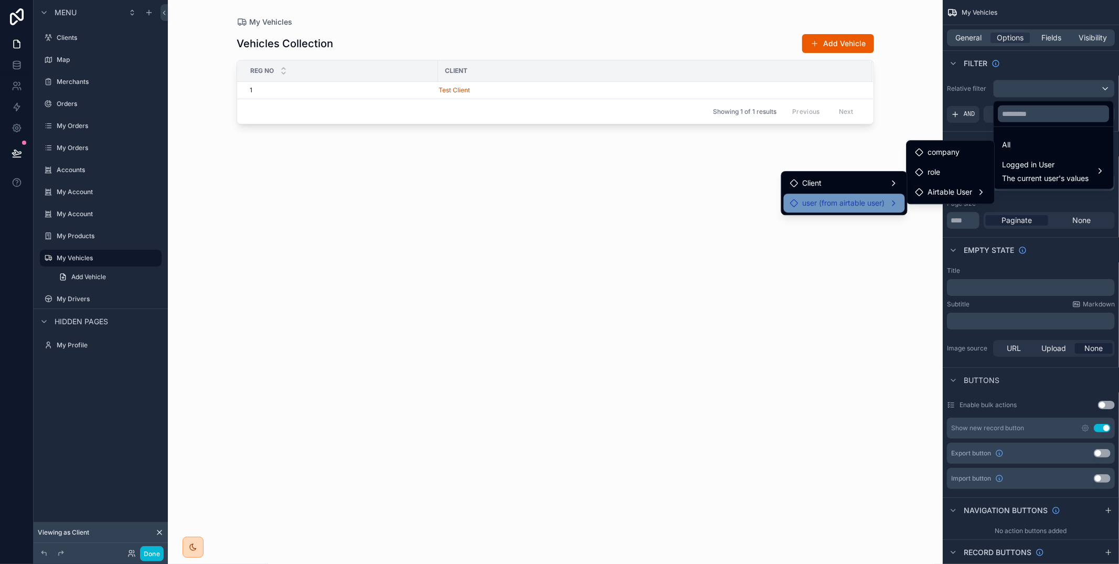
click at [883, 200] on span "user (from airtable user)" at bounding box center [843, 203] width 82 height 13
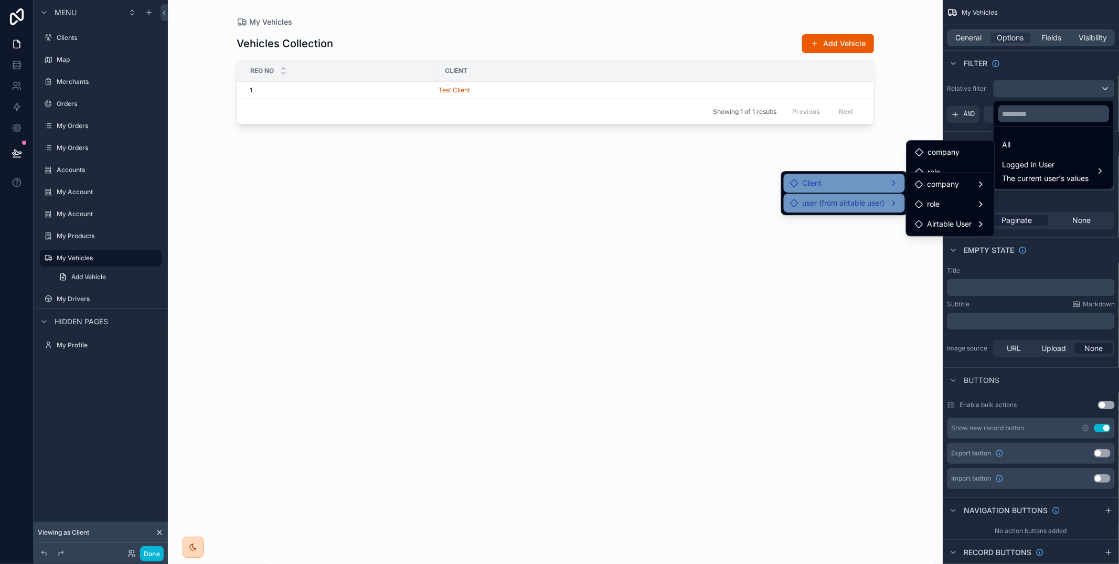
click at [863, 188] on div "Client" at bounding box center [844, 183] width 109 height 13
drag, startPoint x: 938, startPoint y: 188, endPoint x: 978, endPoint y: 169, distance: 43.9
click at [938, 187] on span "orders copy collection" at bounding box center [965, 184] width 76 height 13
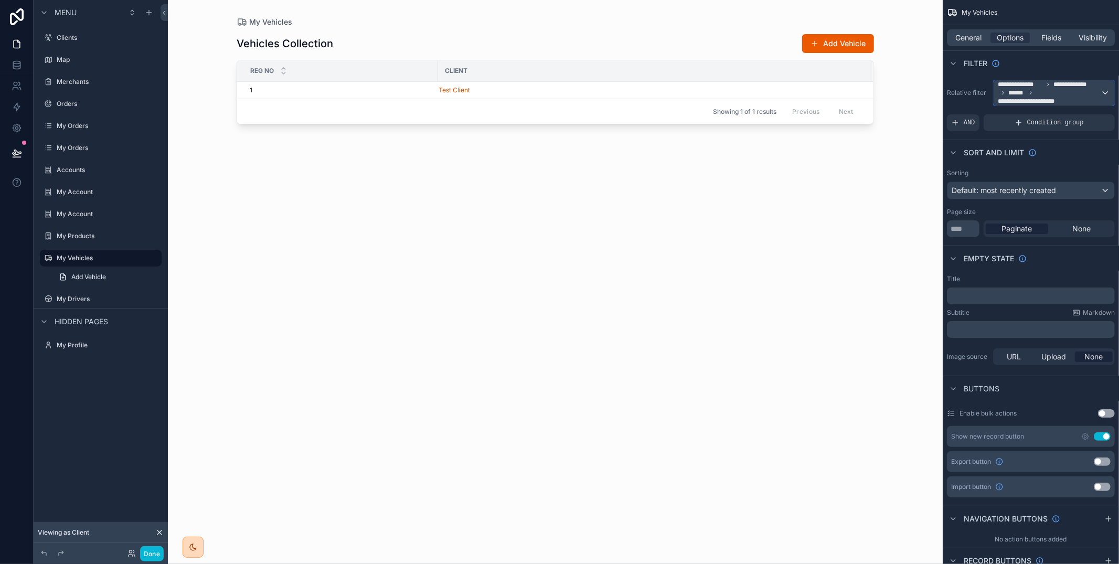
click at [1042, 97] on span "**********" at bounding box center [1031, 101] width 66 height 8
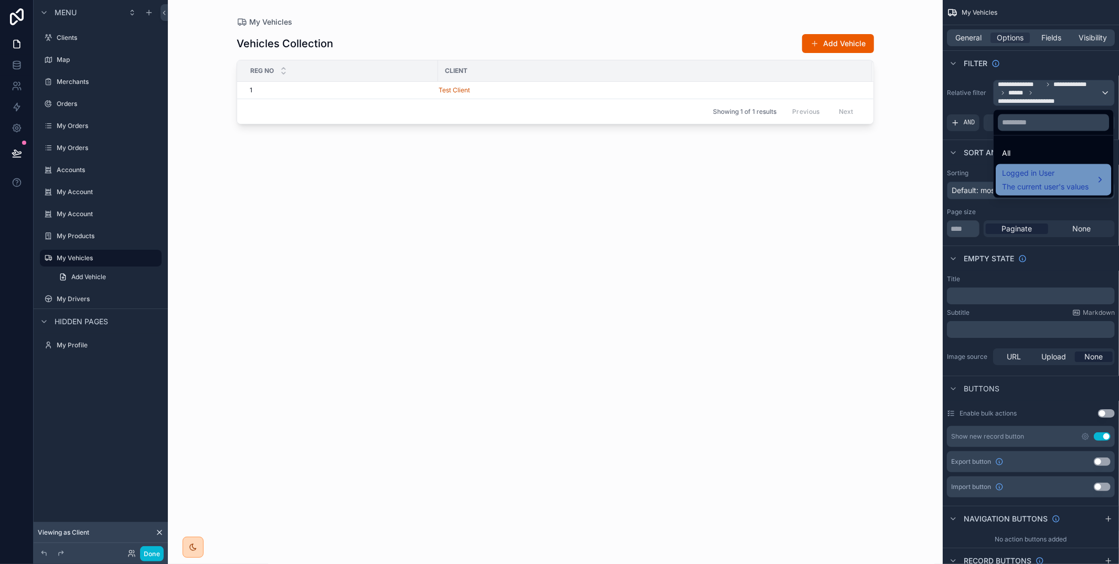
drag, startPoint x: 1041, startPoint y: 179, endPoint x: 1034, endPoint y: 181, distance: 7.1
click at [1041, 179] on div "Logged in User The current user's values" at bounding box center [1045, 179] width 87 height 25
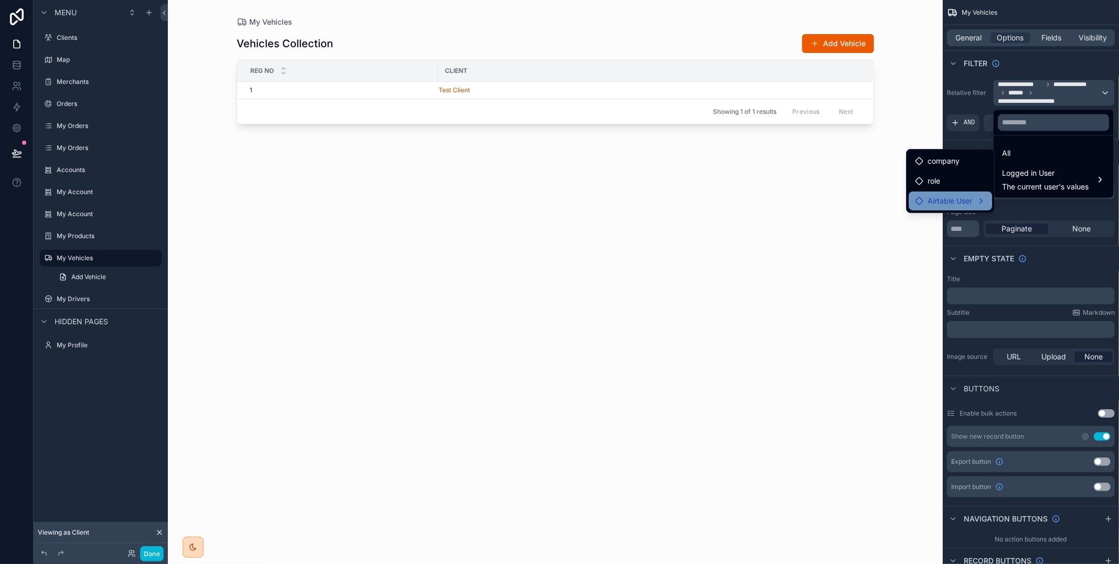
click at [973, 199] on div "Airtable User" at bounding box center [950, 201] width 71 height 13
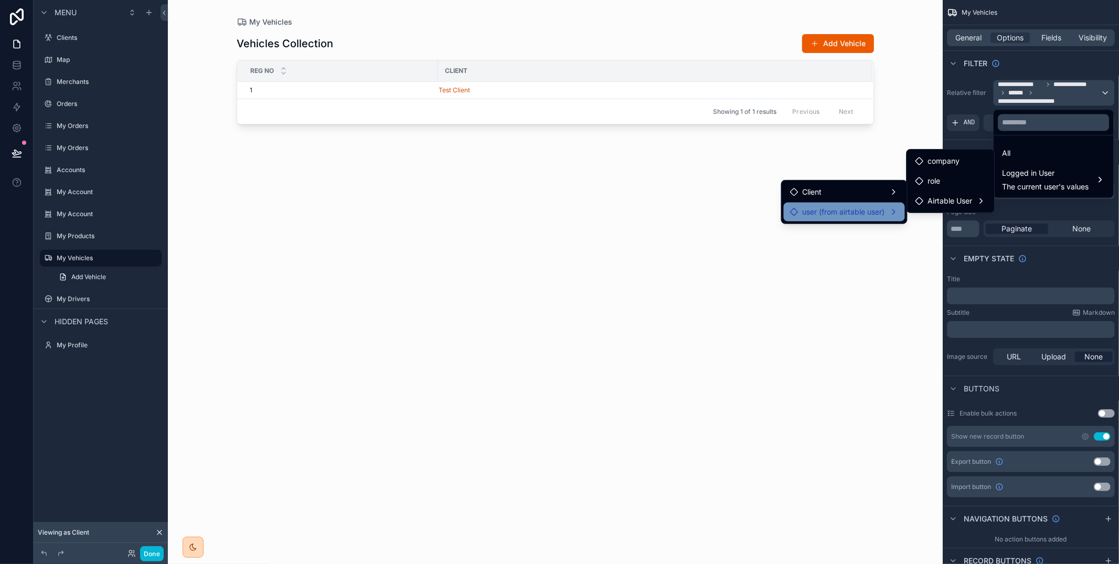
click at [891, 216] on div "user (from airtable user)" at bounding box center [844, 212] width 109 height 13
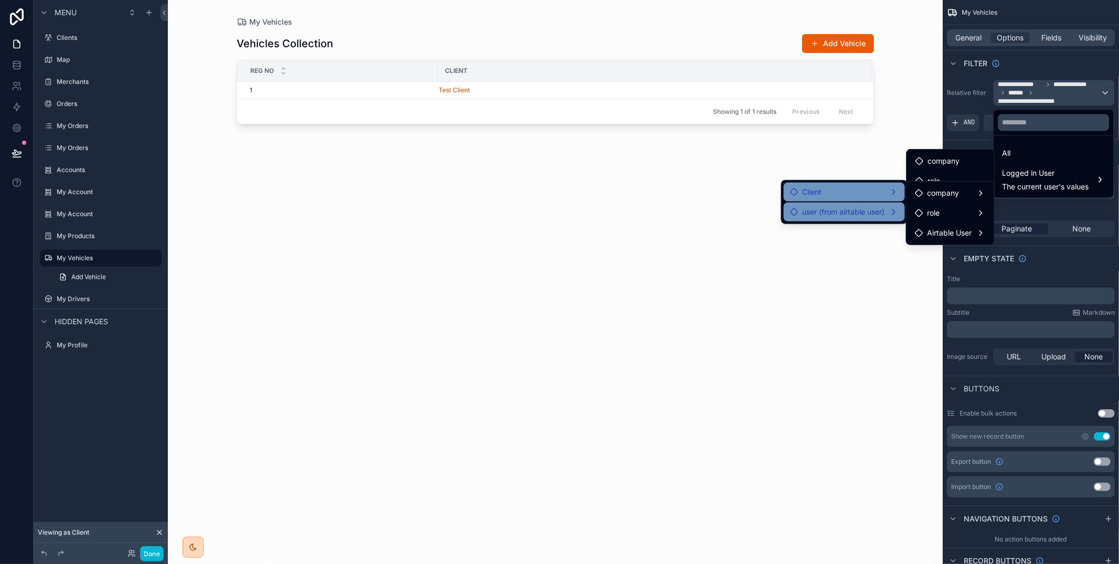
click at [864, 194] on div "Client" at bounding box center [844, 192] width 109 height 13
click at [821, 167] on div "scrollable content" at bounding box center [555, 275] width 671 height 551
click at [870, 213] on span "user (from airtable user)" at bounding box center [843, 212] width 82 height 13
click at [874, 193] on div "Client" at bounding box center [844, 192] width 109 height 13
click at [938, 192] on span "orders copy collection" at bounding box center [965, 193] width 76 height 13
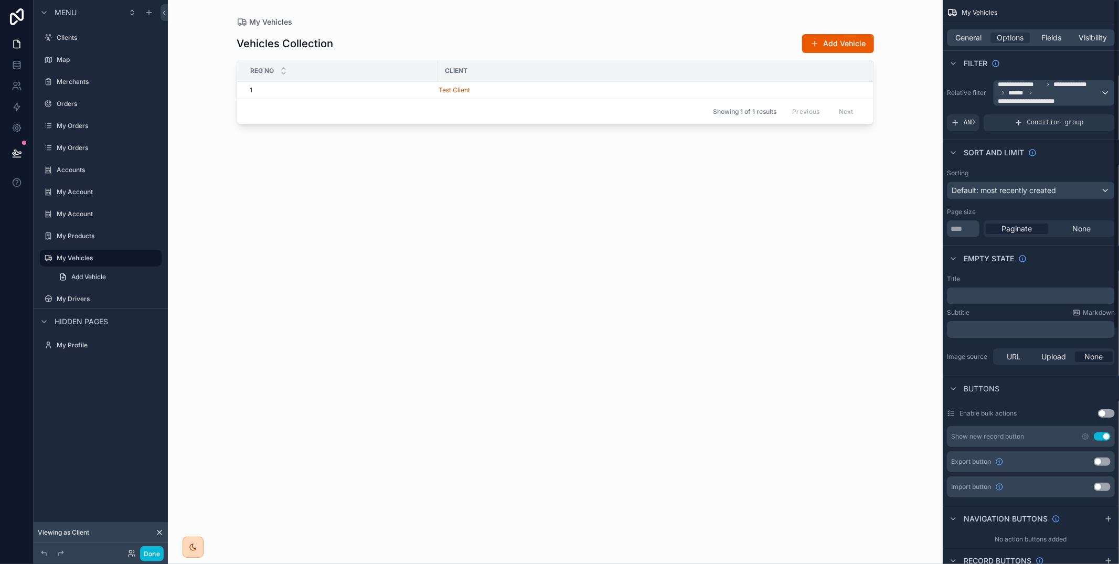
click at [1032, 69] on div "Filter" at bounding box center [1030, 62] width 176 height 25
click at [837, 45] on button "Add Vehicle" at bounding box center [838, 43] width 72 height 19
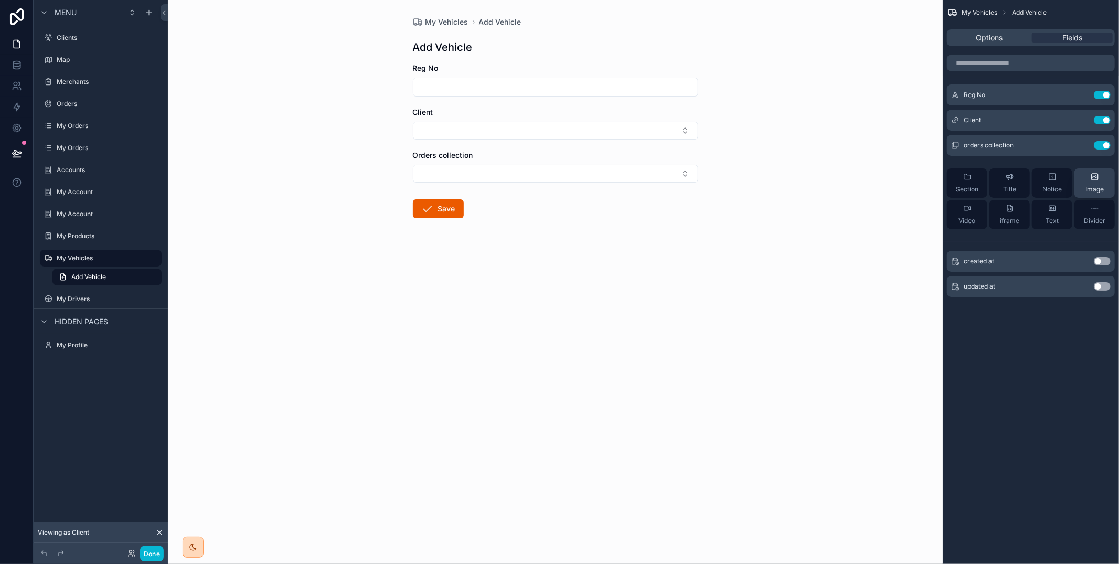
click at [1100, 146] on button "Use setting" at bounding box center [1102, 145] width 17 height 8
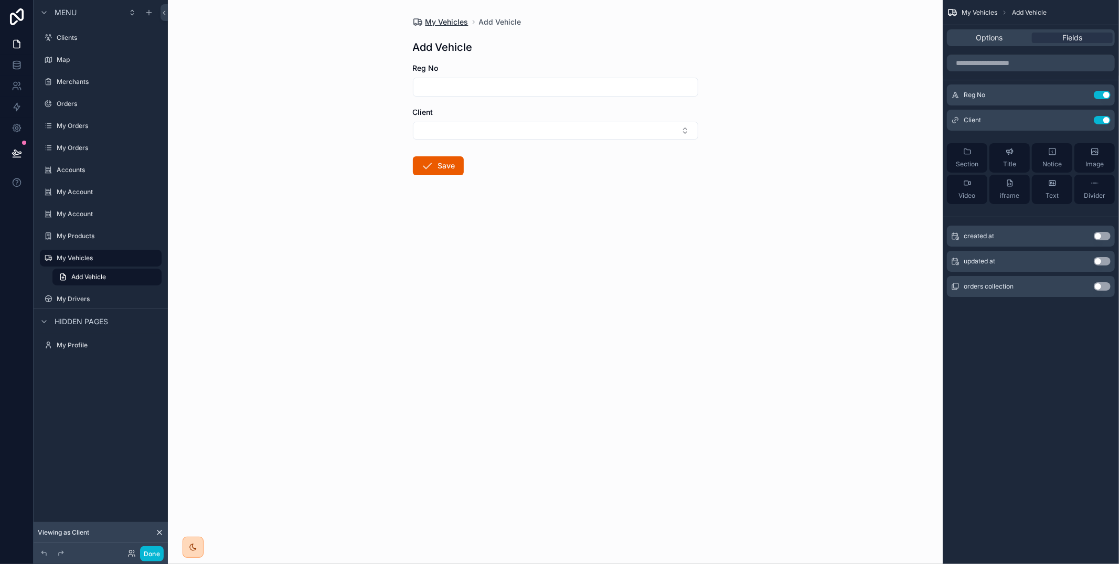
click at [435, 19] on span "My Vehicles" at bounding box center [446, 22] width 43 height 10
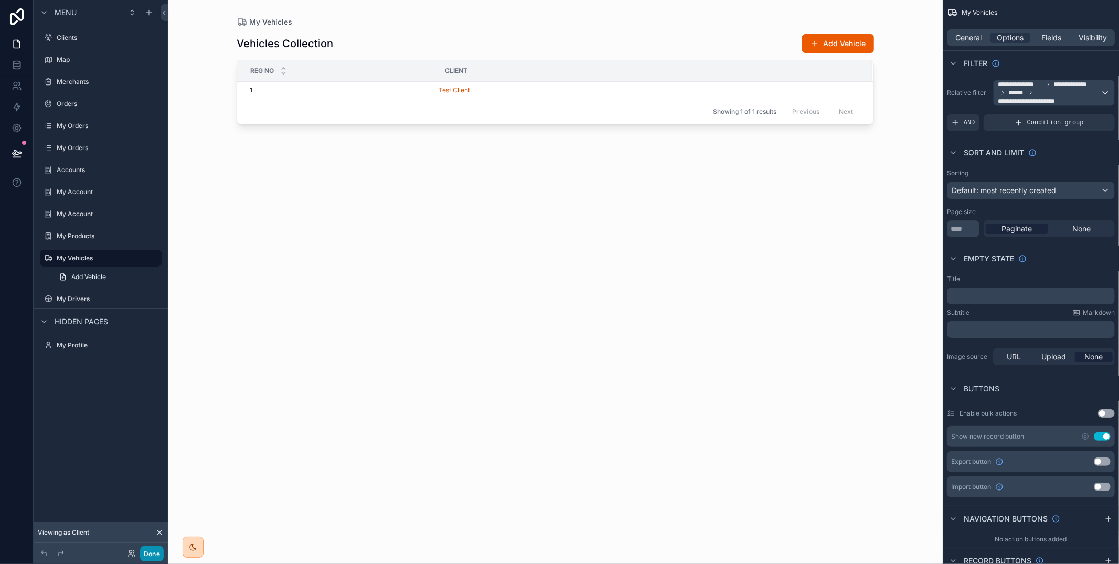
click at [143, 552] on button "Done" at bounding box center [152, 553] width 24 height 15
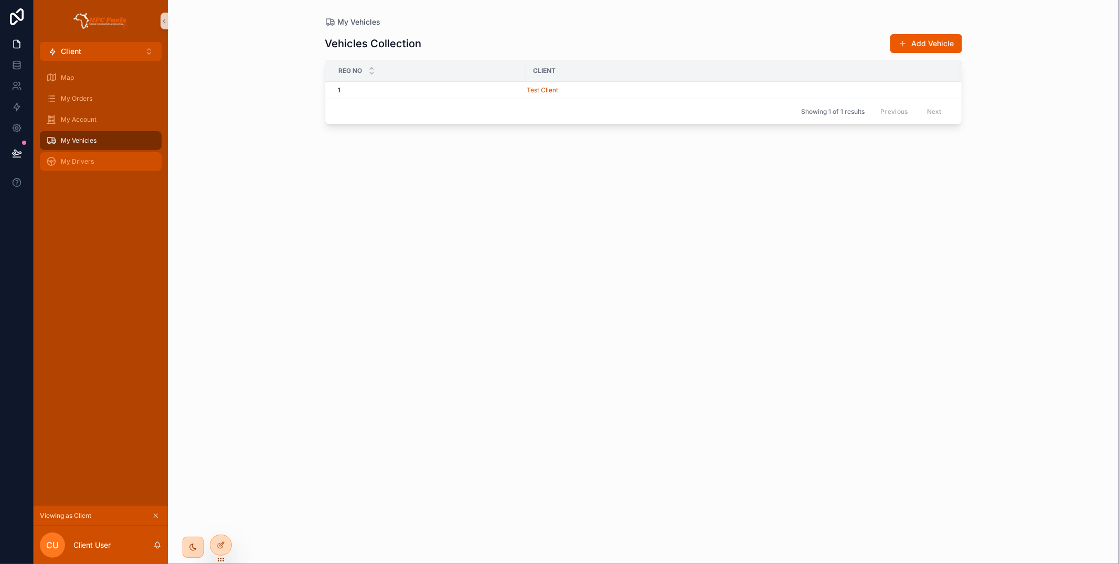
click at [123, 160] on div "My Drivers" at bounding box center [100, 161] width 109 height 17
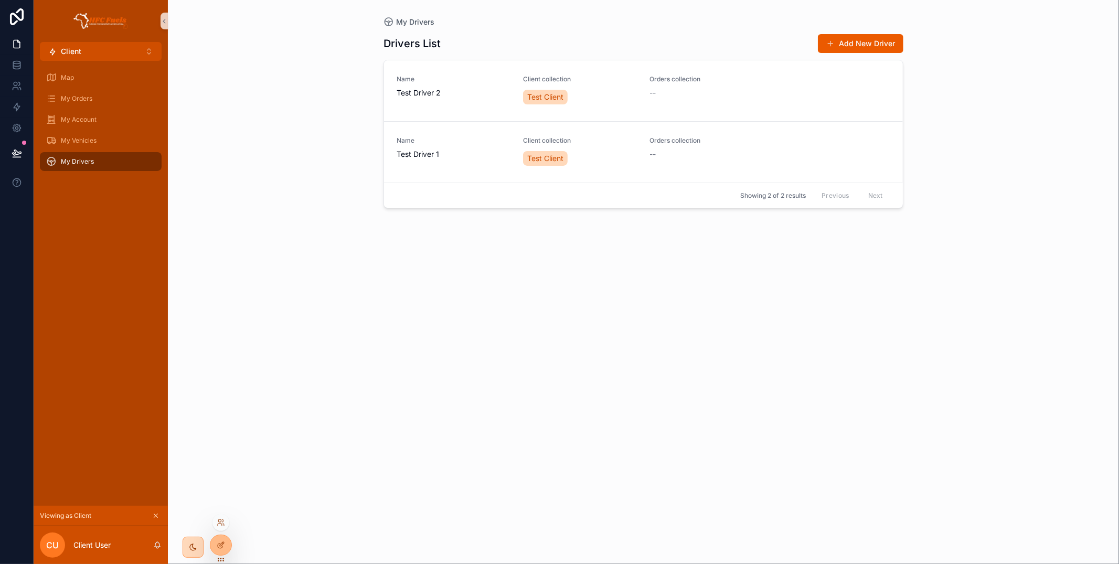
click at [208, 546] on div "My Drivers Drivers List Add New Driver Name Test Driver 2 Client collection Tes…" at bounding box center [643, 282] width 951 height 564
click at [213, 546] on div at bounding box center [220, 545] width 21 height 20
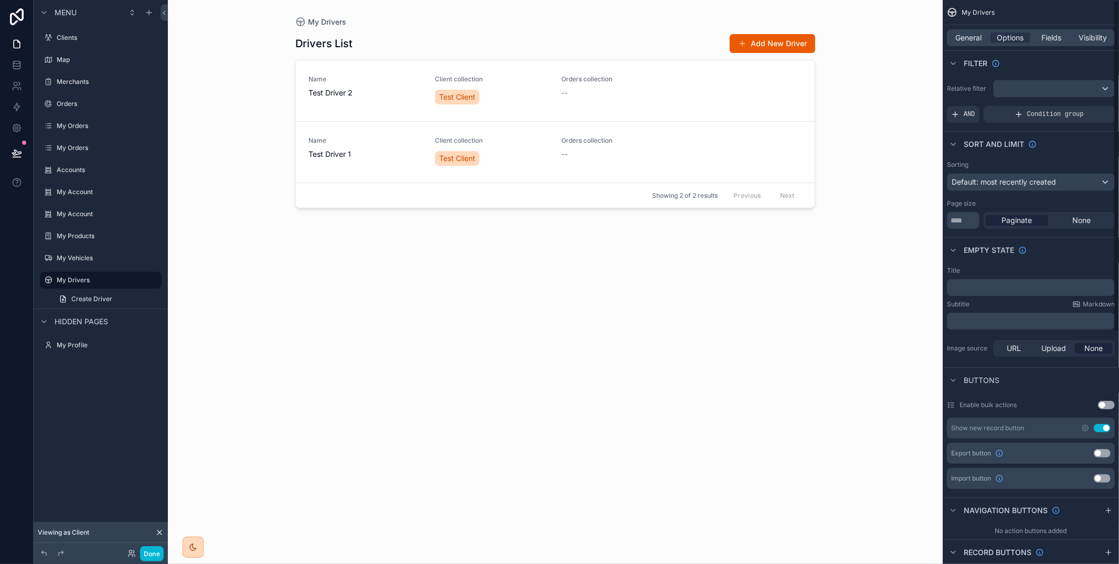
drag, startPoint x: 1056, startPoint y: 39, endPoint x: 1062, endPoint y: 47, distance: 9.7
click at [1056, 39] on span "Fields" at bounding box center [1052, 38] width 20 height 10
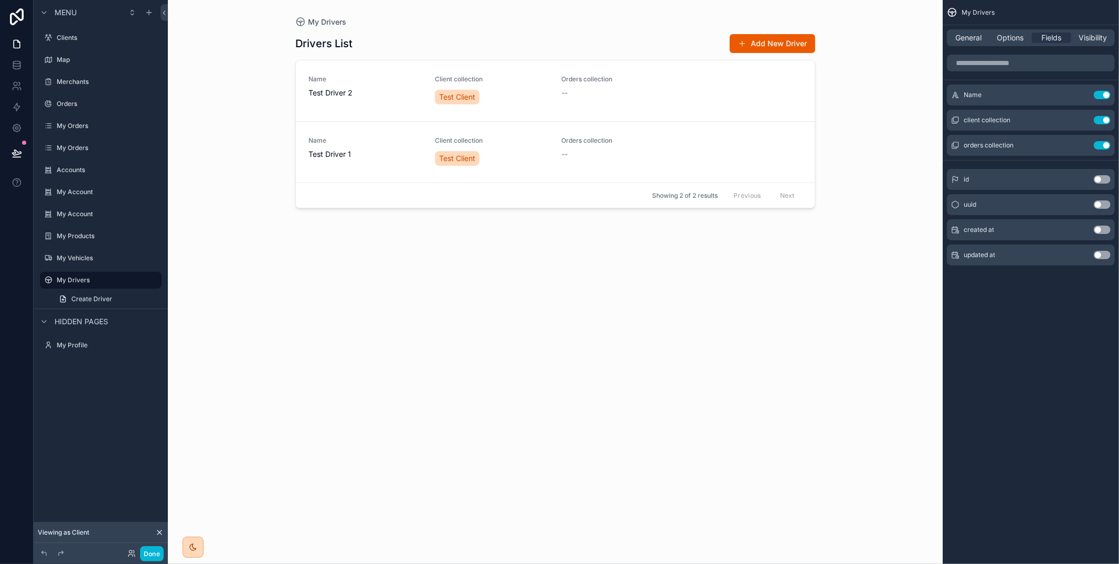
click at [1107, 144] on button "Use setting" at bounding box center [1102, 145] width 17 height 8
click at [1017, 35] on span "Options" at bounding box center [1009, 38] width 27 height 10
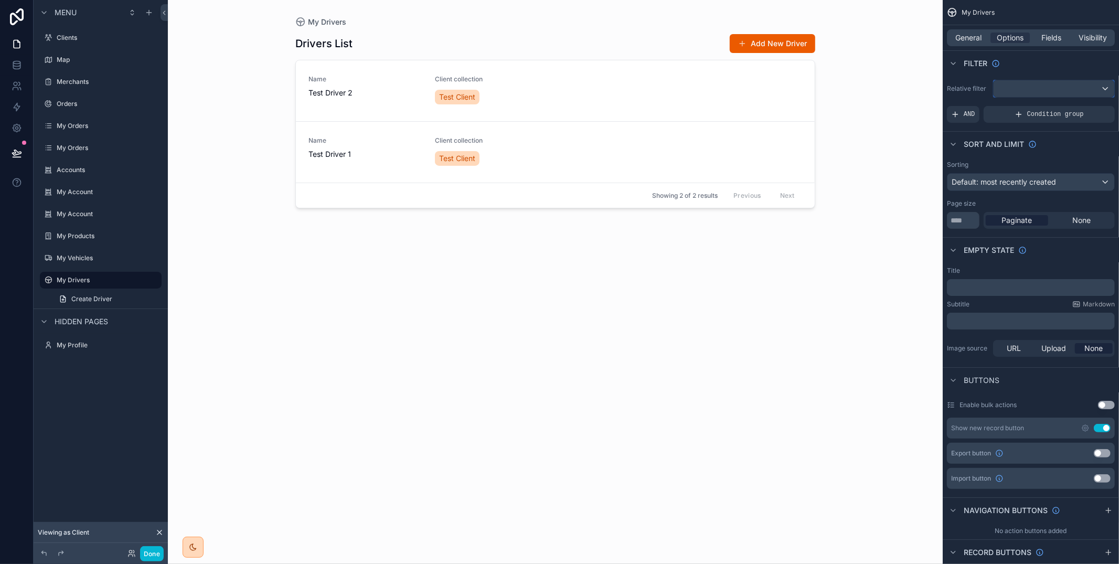
click at [1031, 92] on div "scrollable content" at bounding box center [1053, 88] width 121 height 17
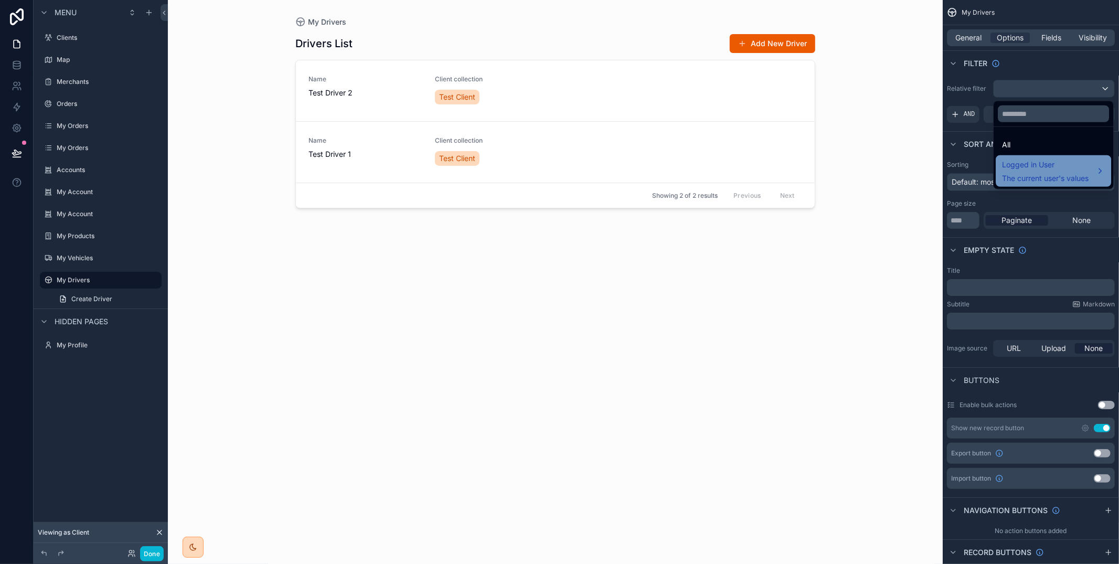
click at [1016, 166] on span "Logged in User" at bounding box center [1045, 164] width 87 height 13
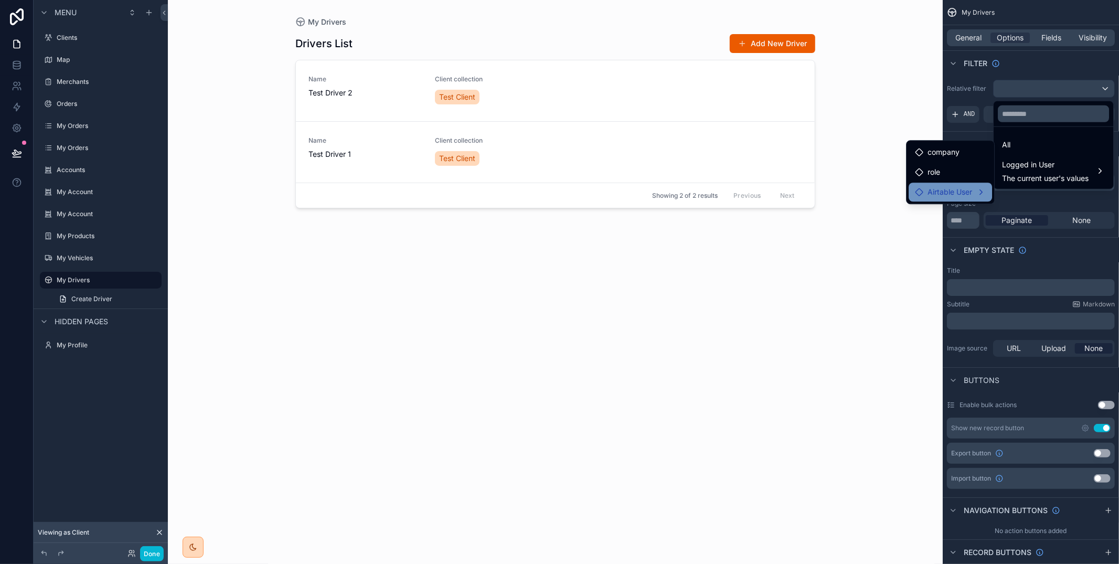
click at [944, 193] on span "Airtable User" at bounding box center [949, 192] width 45 height 13
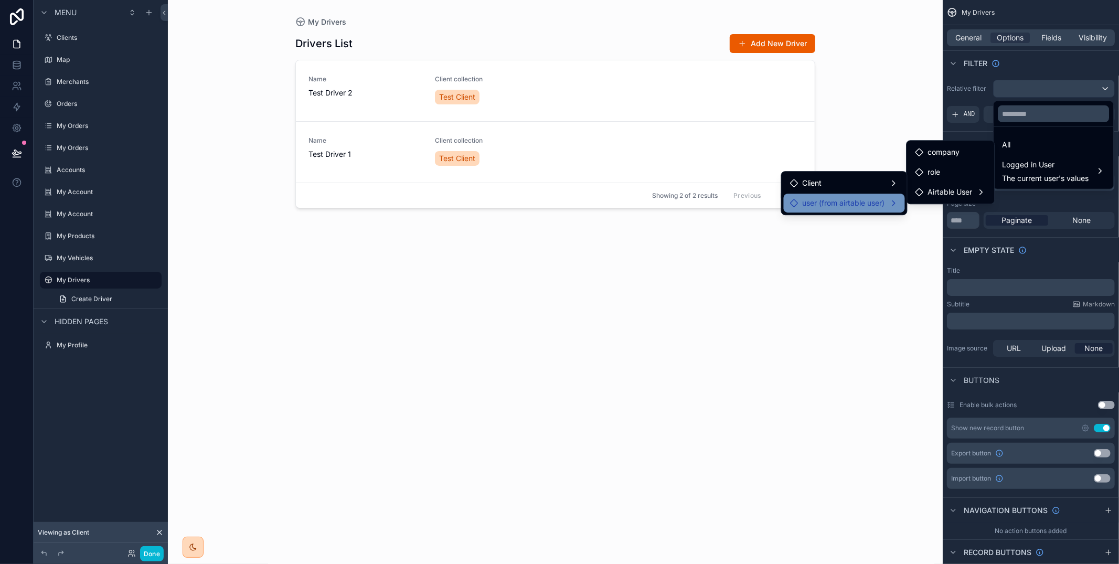
click at [869, 194] on div "user (from airtable user)" at bounding box center [844, 203] width 121 height 19
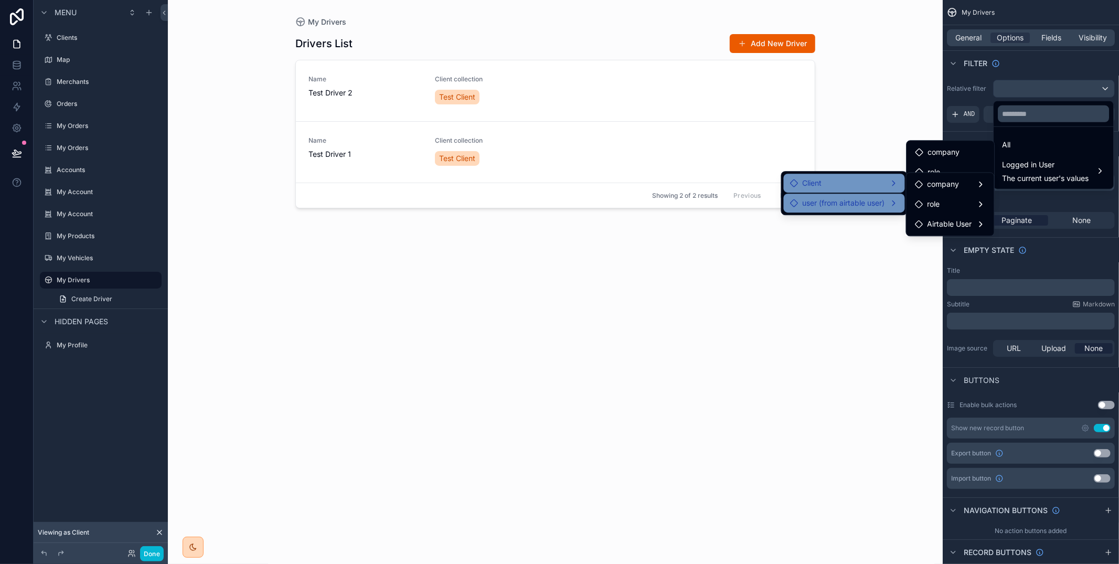
click at [871, 185] on div "Client" at bounding box center [844, 183] width 109 height 13
drag, startPoint x: 934, startPoint y: 185, endPoint x: 962, endPoint y: 182, distance: 29.0
click at [934, 185] on span "Drivers" at bounding box center [939, 184] width 24 height 13
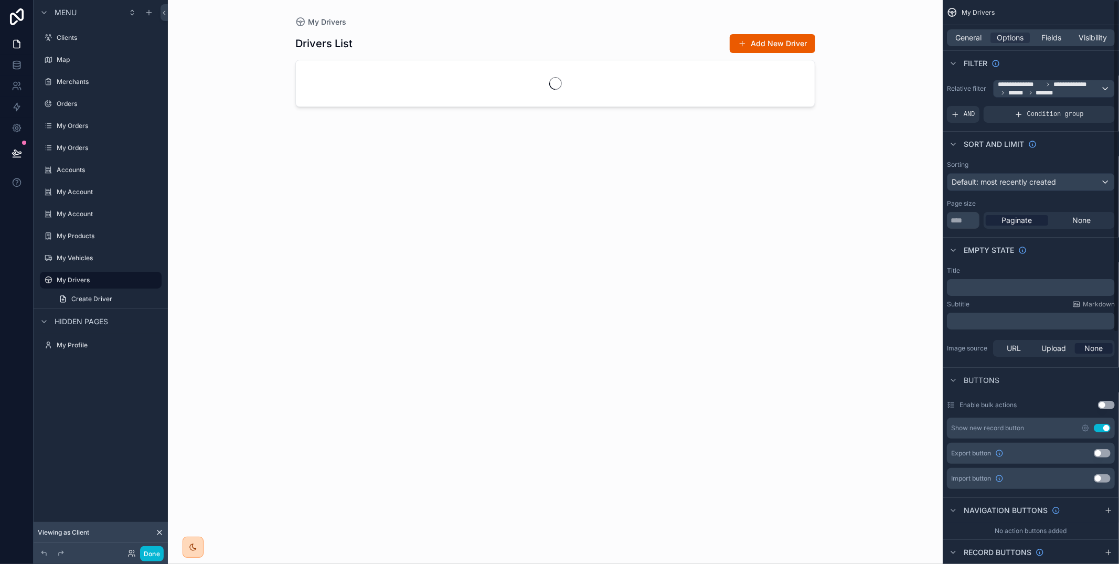
click at [1049, 61] on div "Filter" at bounding box center [1030, 62] width 176 height 25
click at [1056, 34] on span "Fields" at bounding box center [1052, 38] width 20 height 10
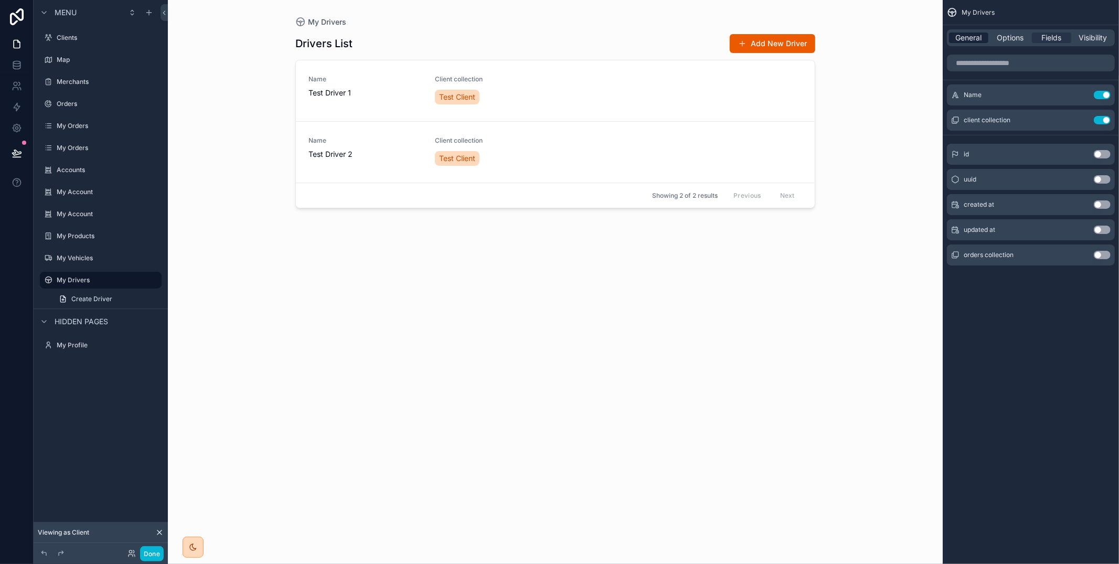
click at [973, 41] on span "General" at bounding box center [969, 38] width 26 height 10
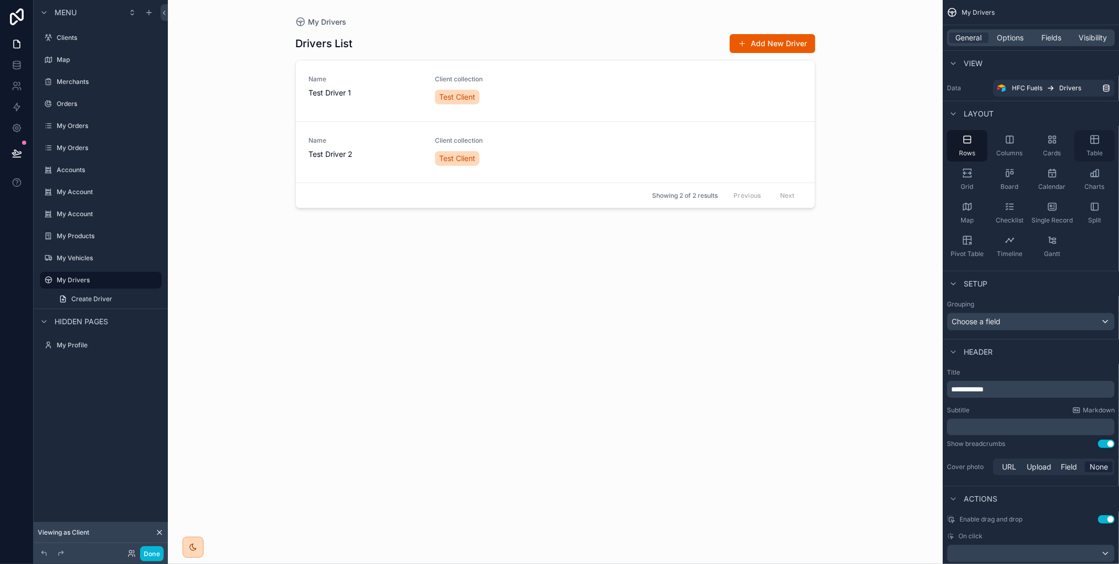
drag, startPoint x: 1091, startPoint y: 141, endPoint x: 1087, endPoint y: 135, distance: 7.5
click at [1090, 140] on icon "scrollable content" at bounding box center [1094, 139] width 10 height 10
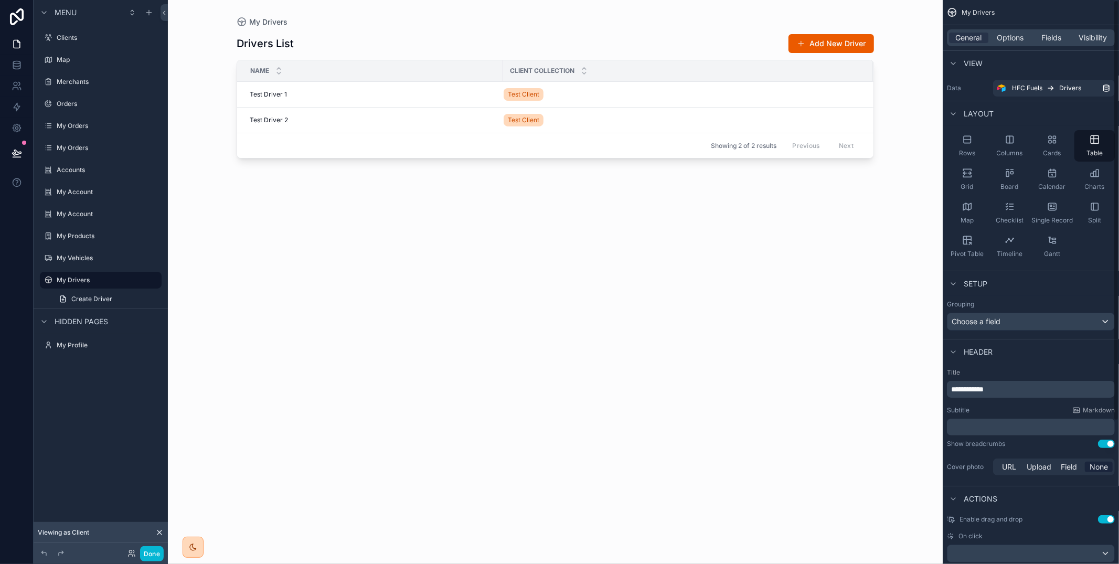
click at [1042, 58] on div "View" at bounding box center [1030, 62] width 176 height 25
click at [1051, 35] on span "Fields" at bounding box center [1052, 38] width 20 height 10
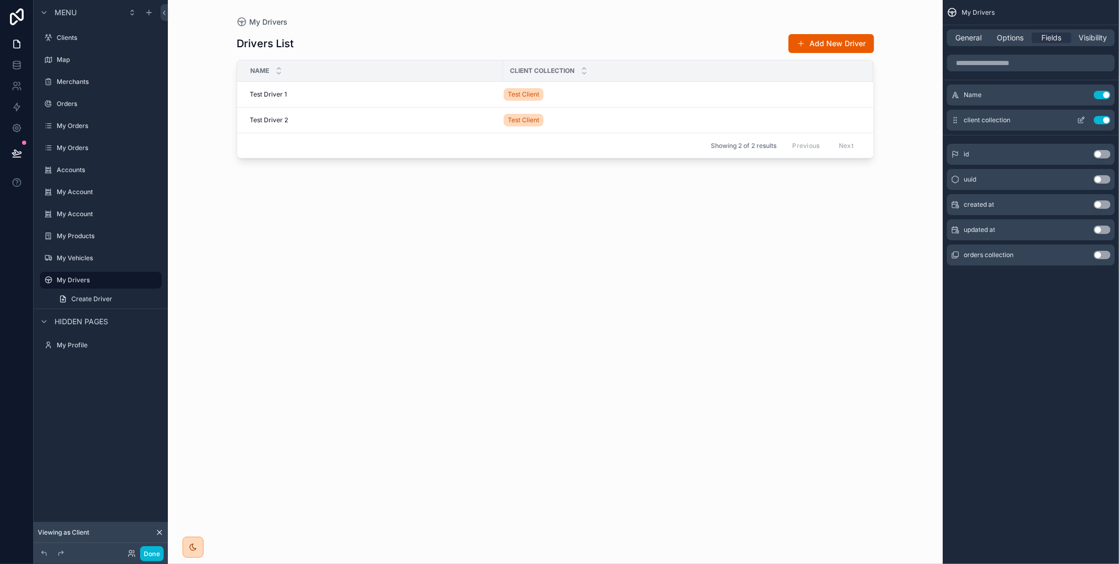
drag, startPoint x: 1082, startPoint y: 117, endPoint x: 1076, endPoint y: 113, distance: 6.8
click at [1081, 117] on icon "scrollable content" at bounding box center [1081, 120] width 8 height 8
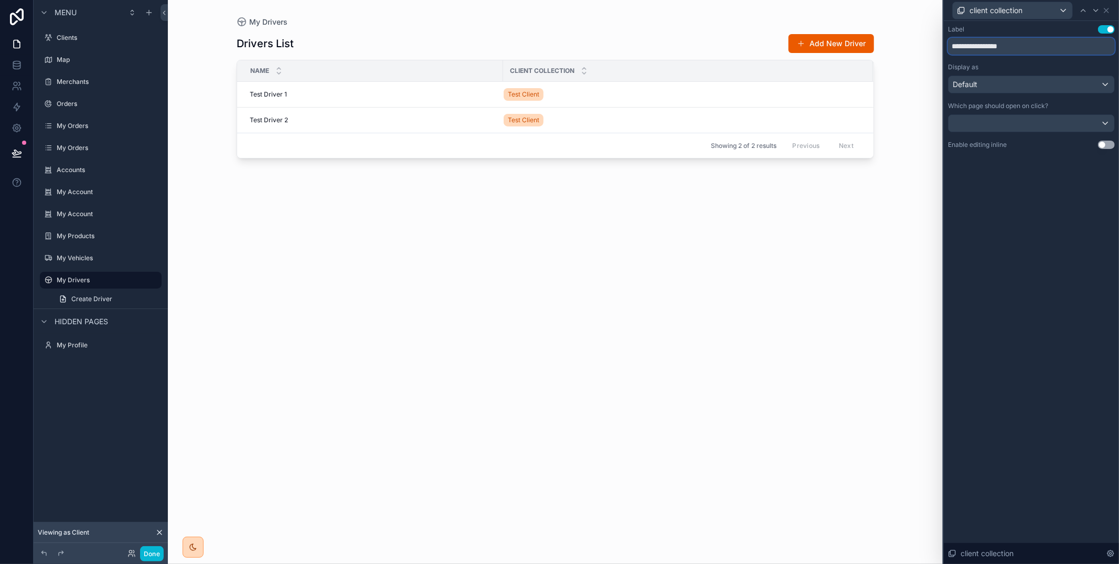
click at [979, 46] on input "**********" at bounding box center [1031, 46] width 167 height 17
click at [981, 47] on input "**********" at bounding box center [1031, 46] width 167 height 17
click at [982, 49] on input "**********" at bounding box center [1031, 46] width 167 height 17
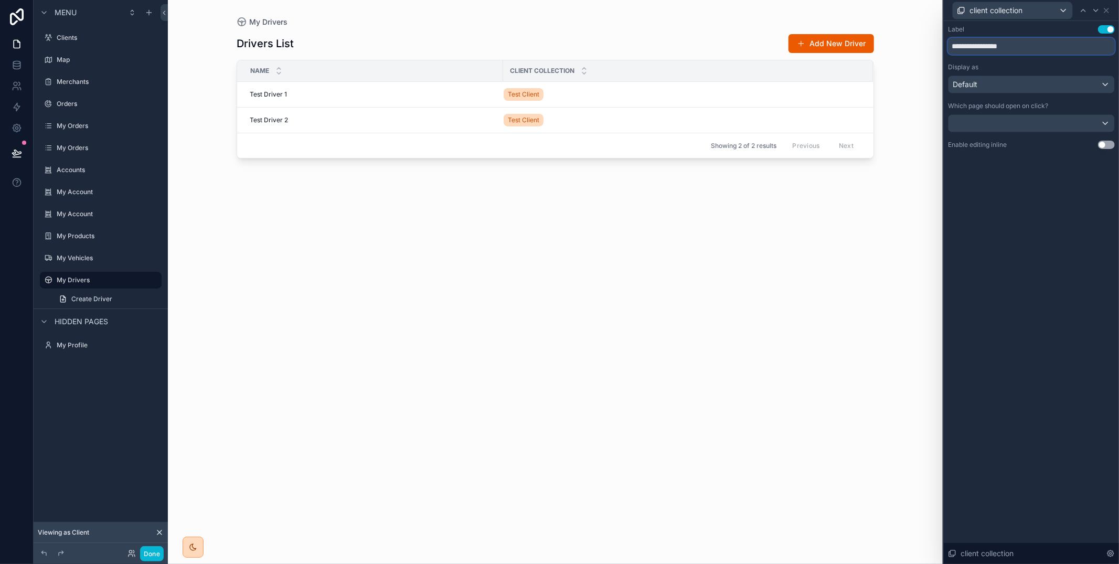
click at [982, 49] on input "**********" at bounding box center [1031, 46] width 167 height 17
type input "******"
drag, startPoint x: 1000, startPoint y: 32, endPoint x: 1026, endPoint y: 31, distance: 26.2
click at [1002, 31] on div "Label Use setting" at bounding box center [1031, 29] width 167 height 8
click at [1106, 9] on icon at bounding box center [1106, 10] width 8 height 8
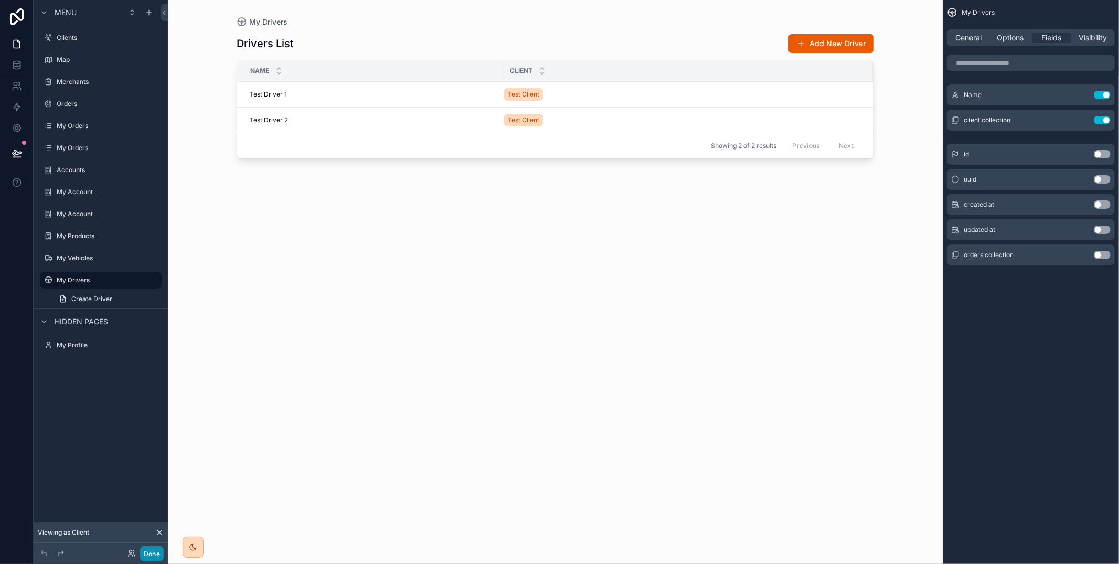
click at [151, 549] on button "Done" at bounding box center [152, 553] width 24 height 15
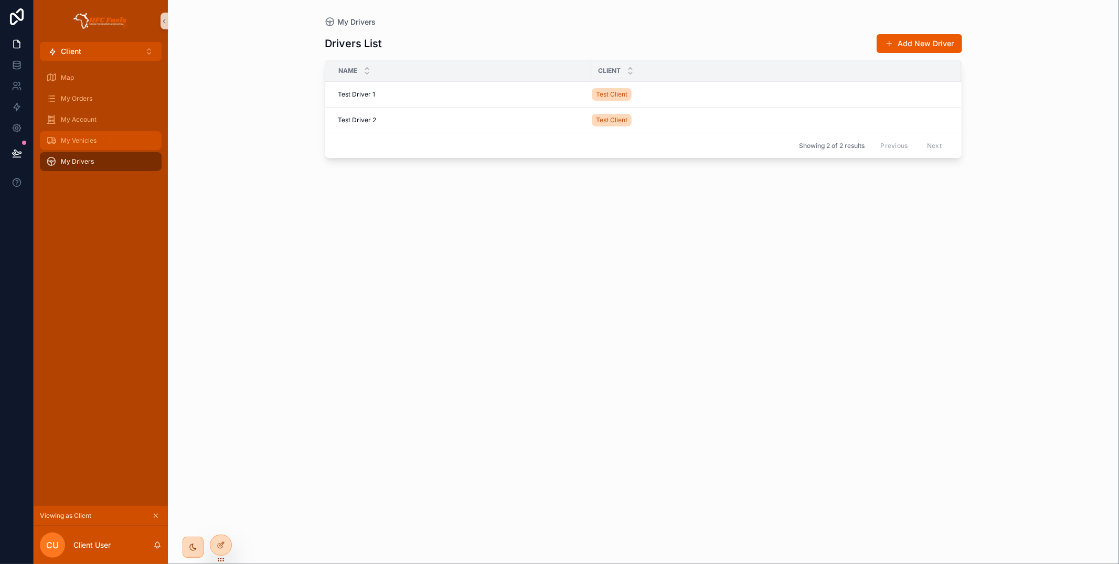
click at [84, 140] on span "My Vehicles" at bounding box center [79, 140] width 36 height 8
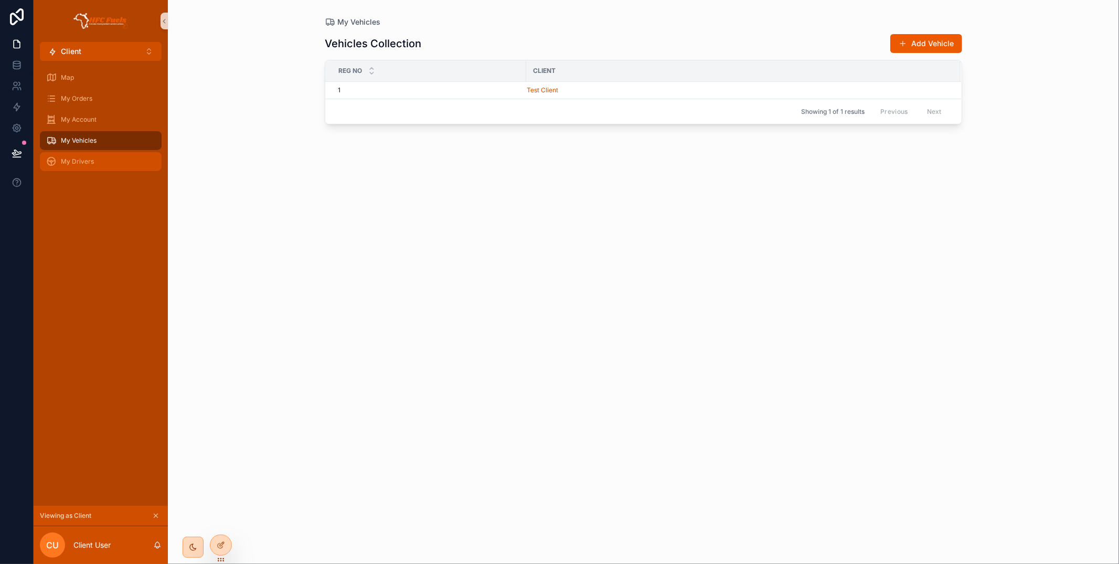
click at [100, 162] on div "My Drivers" at bounding box center [100, 161] width 109 height 17
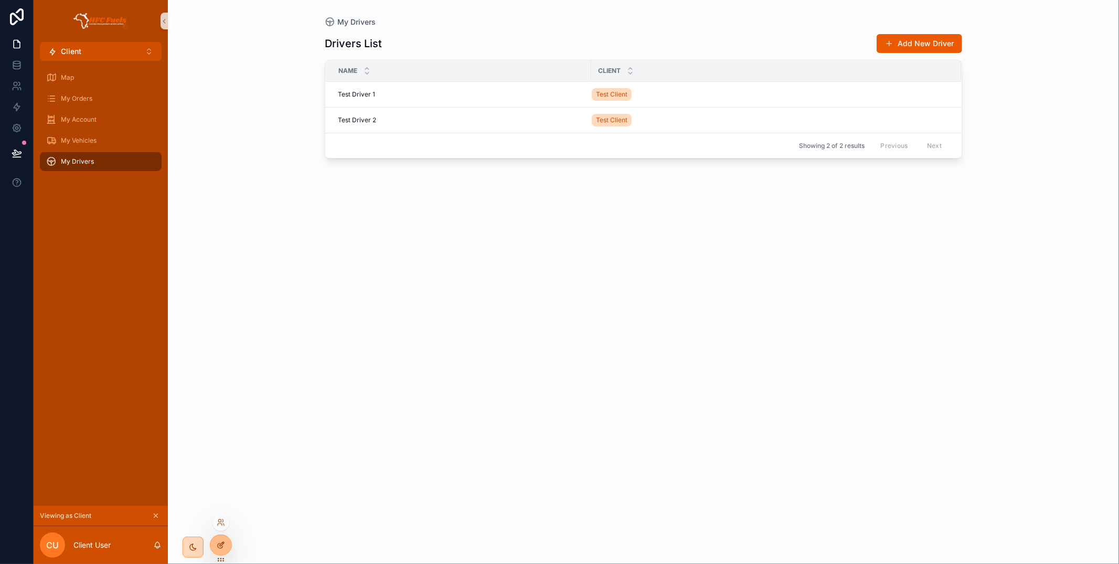
click at [220, 546] on icon at bounding box center [222, 544] width 4 height 4
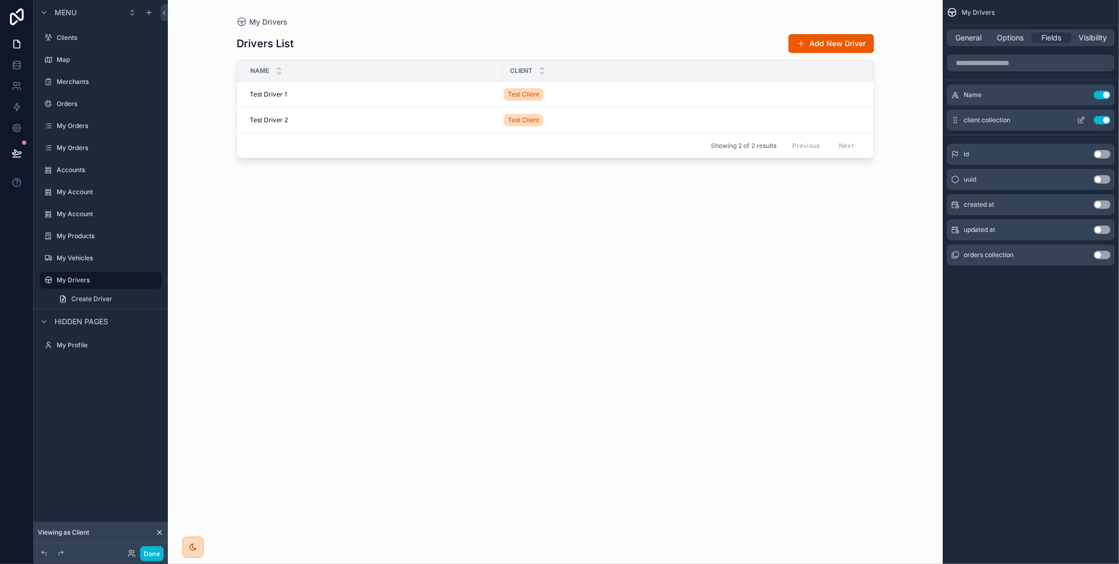
click at [1105, 120] on button "Use setting" at bounding box center [1102, 120] width 17 height 8
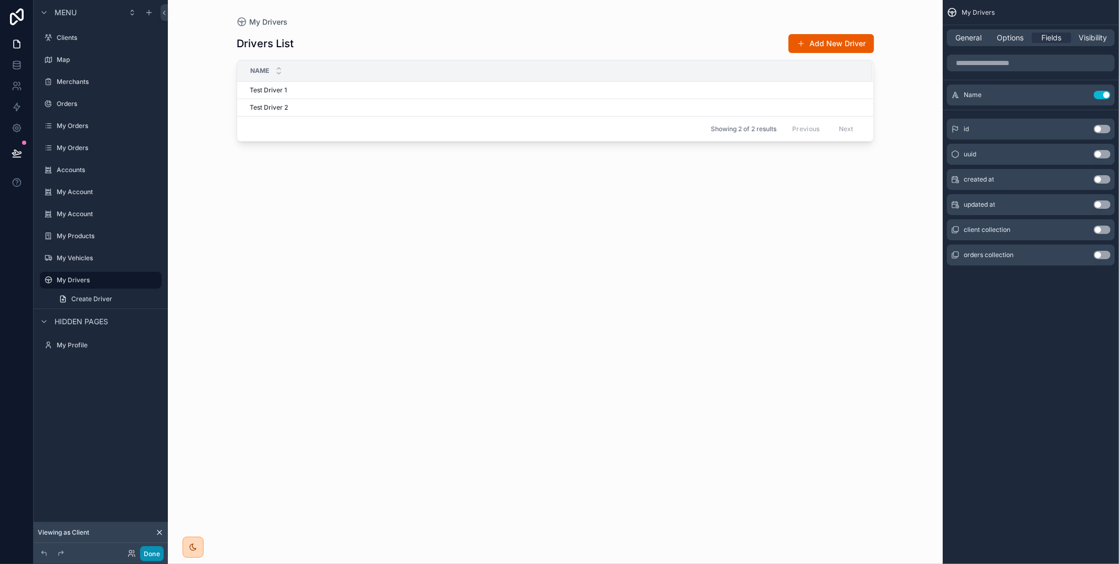
click at [158, 550] on button "Done" at bounding box center [152, 553] width 24 height 15
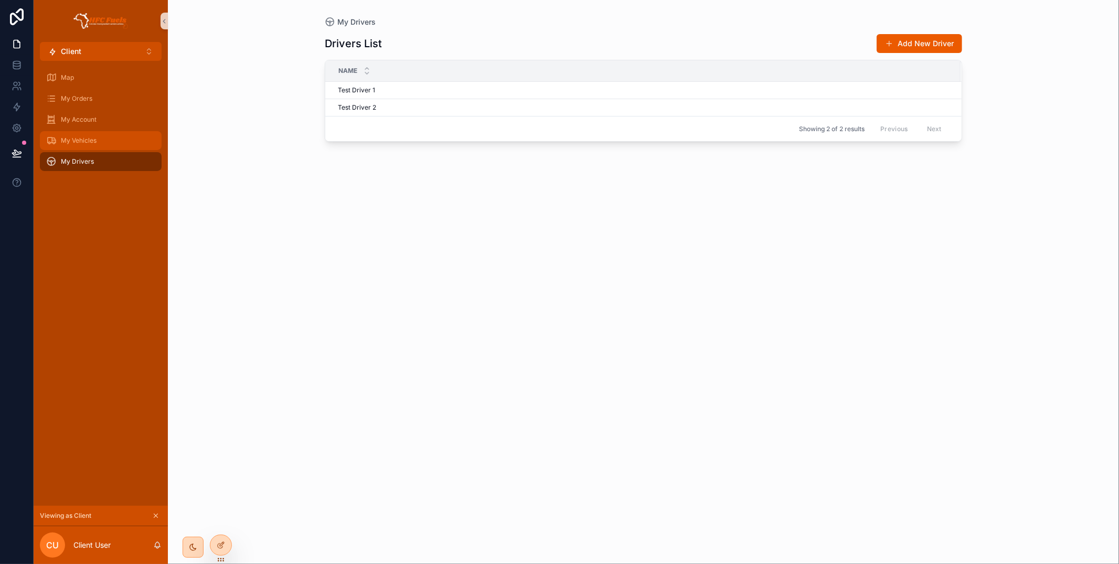
click at [125, 143] on div "My Vehicles" at bounding box center [100, 140] width 109 height 17
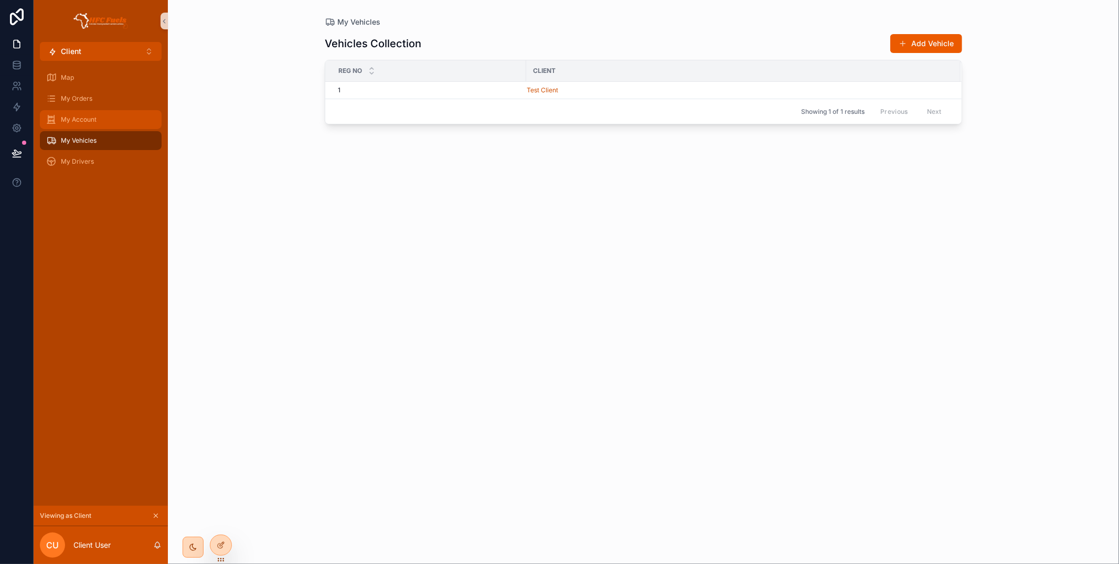
click at [116, 119] on div "My Account" at bounding box center [100, 119] width 109 height 17
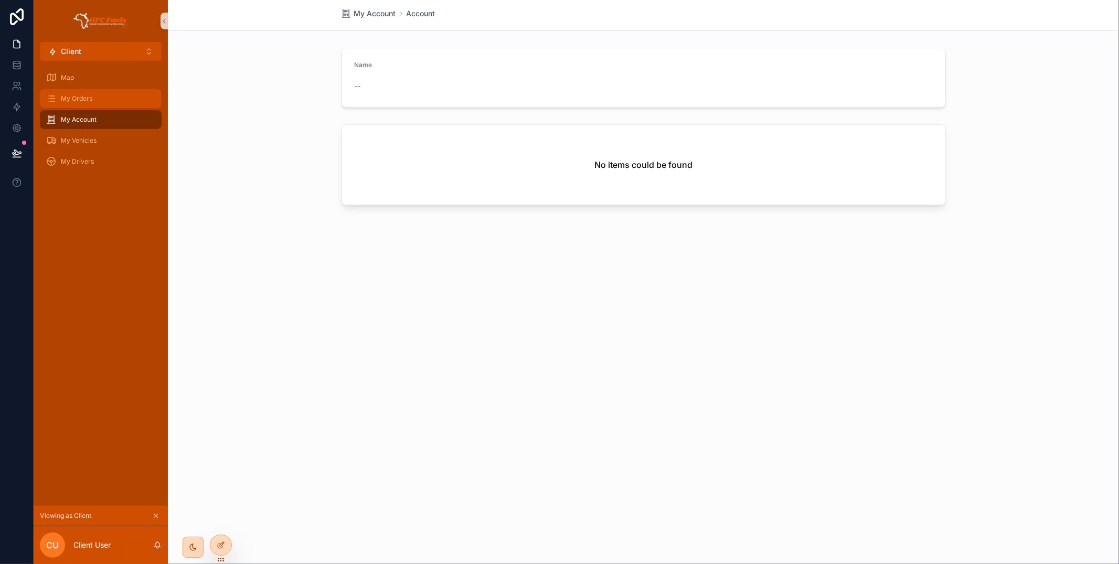
click at [108, 100] on div "My Orders" at bounding box center [100, 98] width 109 height 17
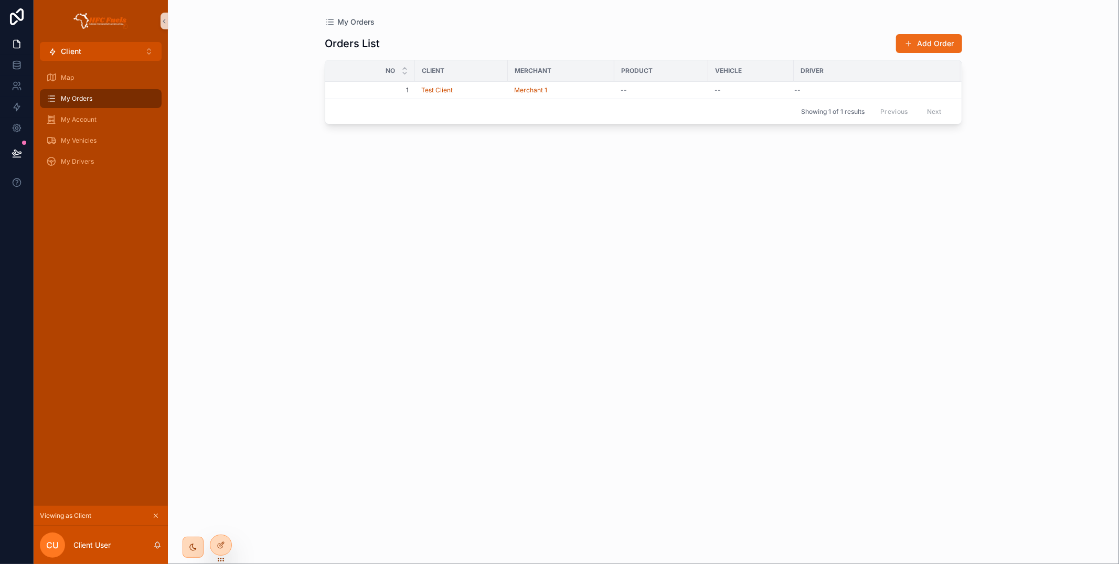
click at [914, 45] on button "Add Order" at bounding box center [929, 43] width 66 height 19
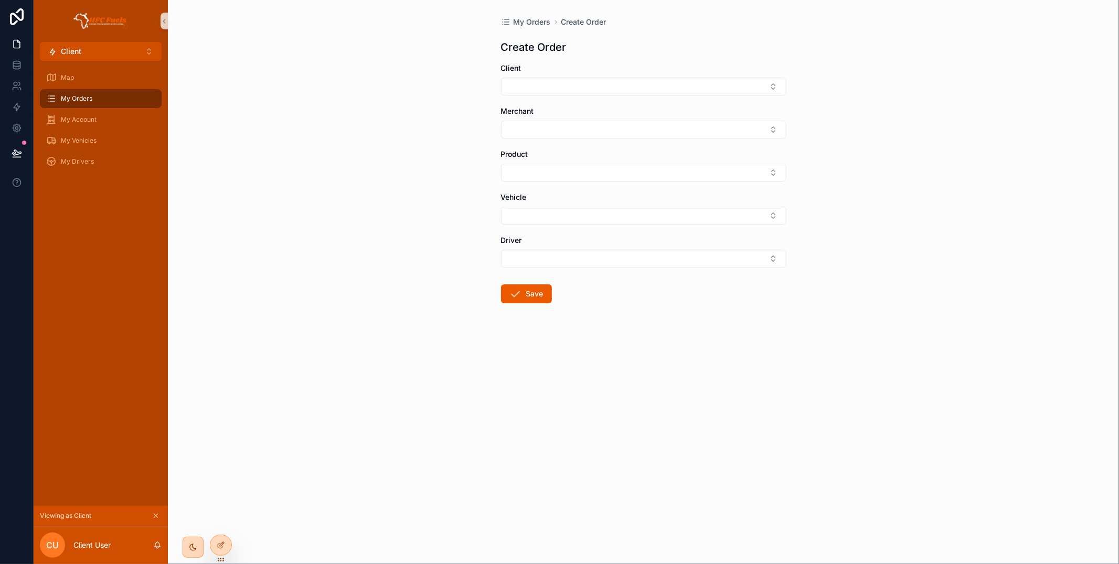
drag, startPoint x: 216, startPoint y: 542, endPoint x: 256, endPoint y: 516, distance: 47.4
click at [218, 541] on icon at bounding box center [221, 545] width 8 height 8
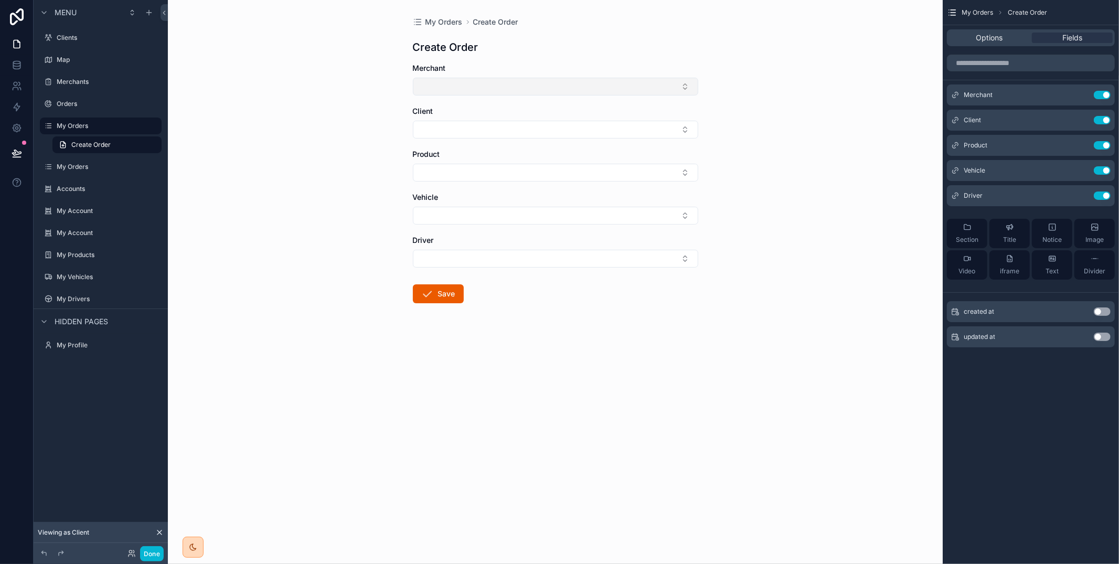
click at [607, 79] on button "Select Button" at bounding box center [555, 87] width 285 height 18
click at [597, 123] on div "Merchant 1" at bounding box center [555, 128] width 280 height 17
click at [992, 41] on span "Options" at bounding box center [989, 38] width 27 height 10
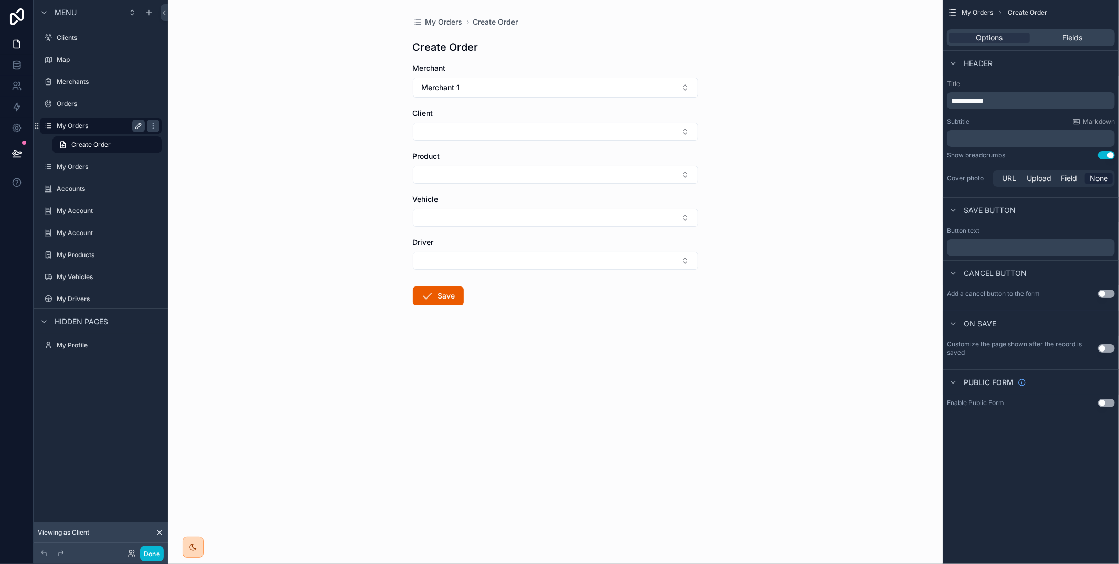
click at [137, 123] on icon "scrollable content" at bounding box center [138, 126] width 8 height 8
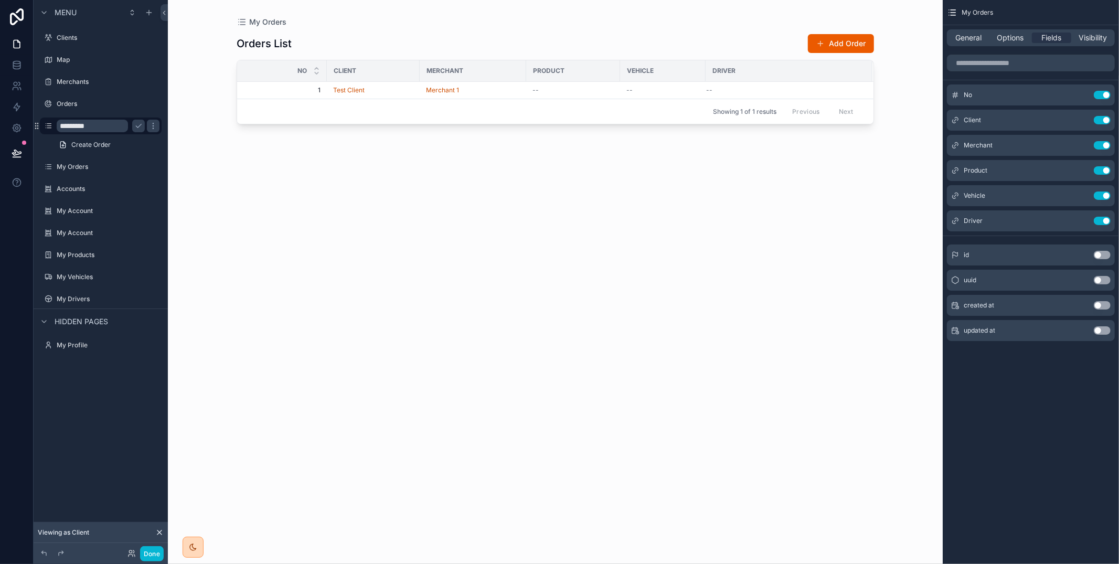
click at [73, 124] on input "*********" at bounding box center [92, 126] width 71 height 13
click at [121, 124] on input "**********" at bounding box center [92, 126] width 71 height 13
type input "**********"
click at [140, 128] on icon "scrollable content" at bounding box center [138, 126] width 8 height 8
click at [841, 39] on div "scrollable content" at bounding box center [555, 275] width 671 height 551
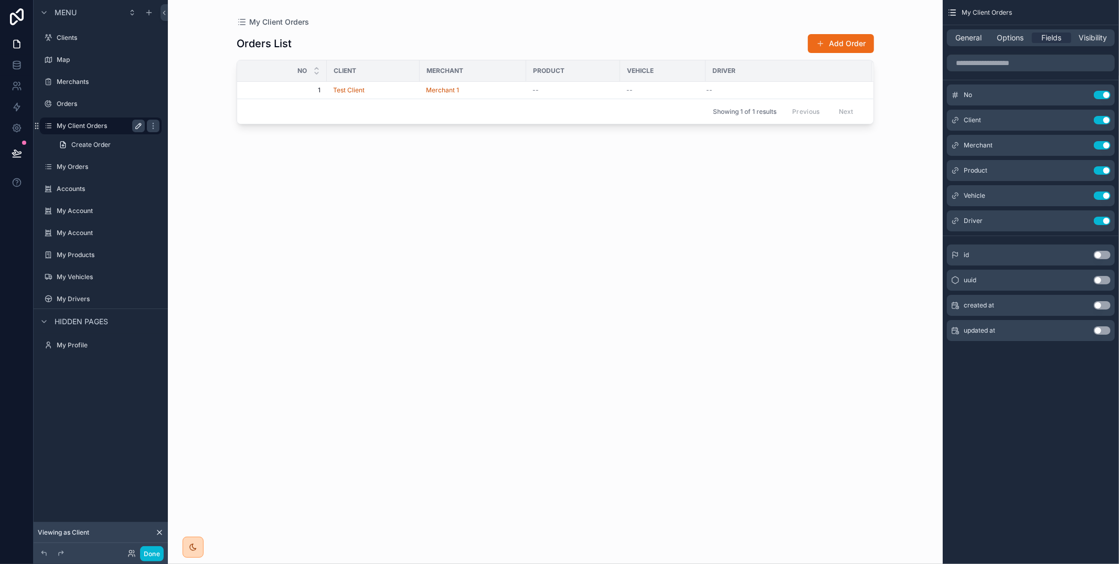
click at [838, 39] on button "Add Order" at bounding box center [841, 43] width 66 height 19
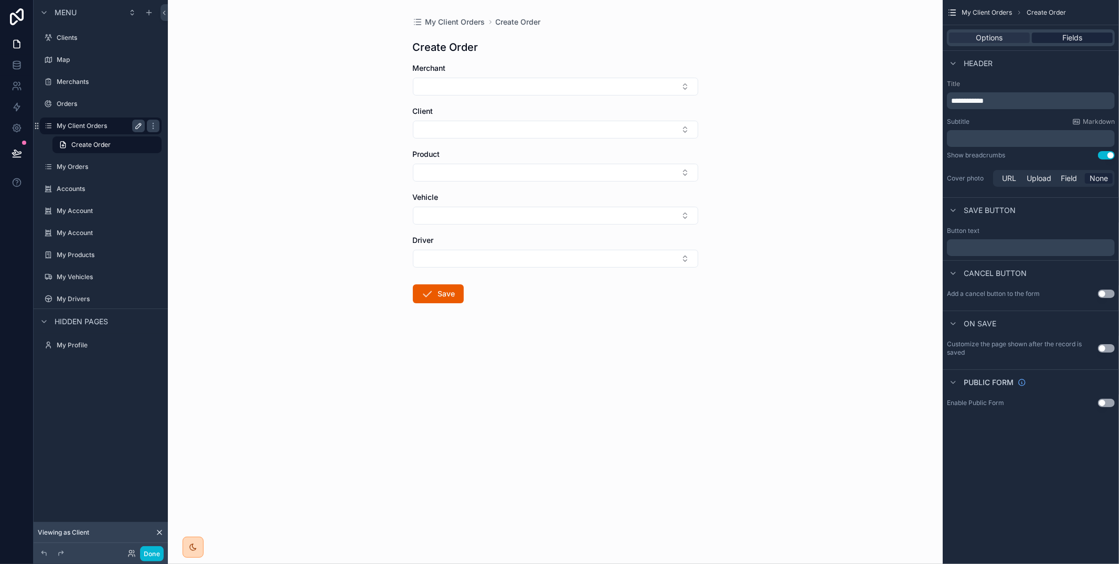
click at [1054, 40] on div "Fields" at bounding box center [1072, 38] width 81 height 10
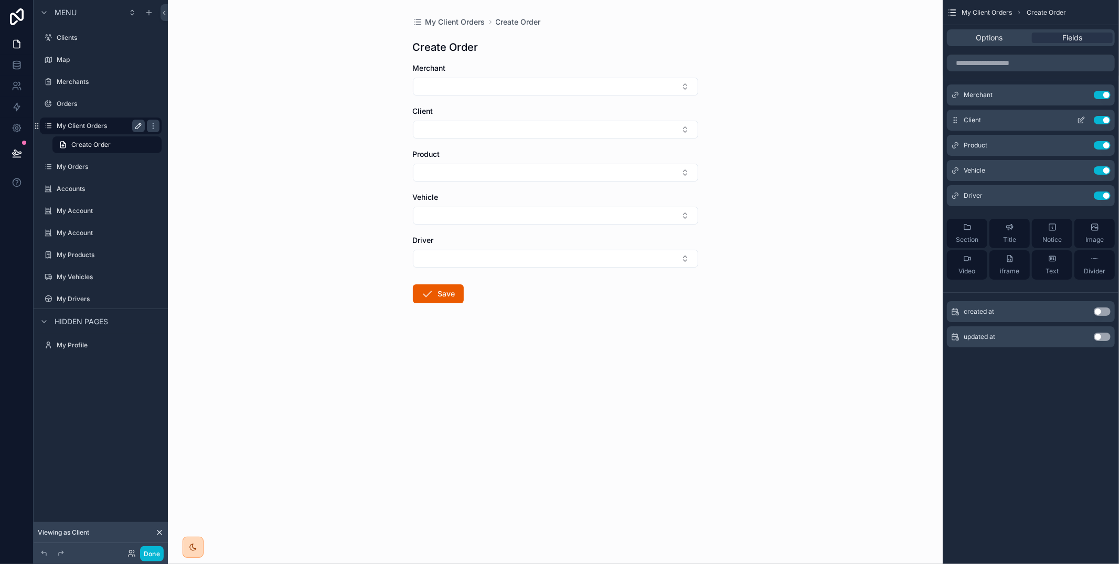
click at [1082, 119] on icon "scrollable content" at bounding box center [1082, 119] width 4 height 4
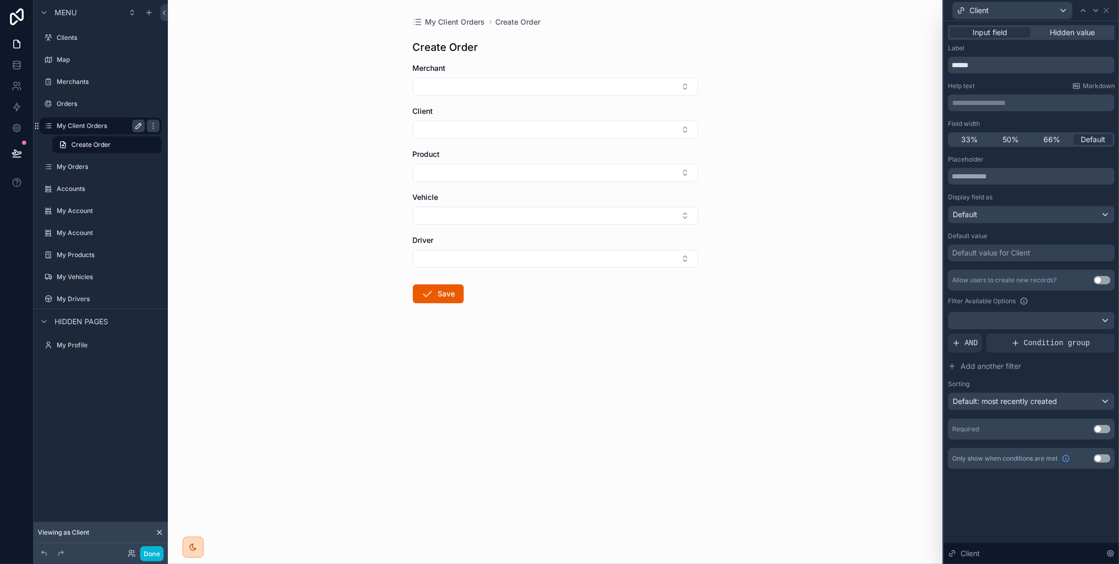
drag, startPoint x: 1080, startPoint y: 32, endPoint x: 1079, endPoint y: 42, distance: 10.0
click at [1080, 32] on span "Hidden value" at bounding box center [1072, 32] width 45 height 10
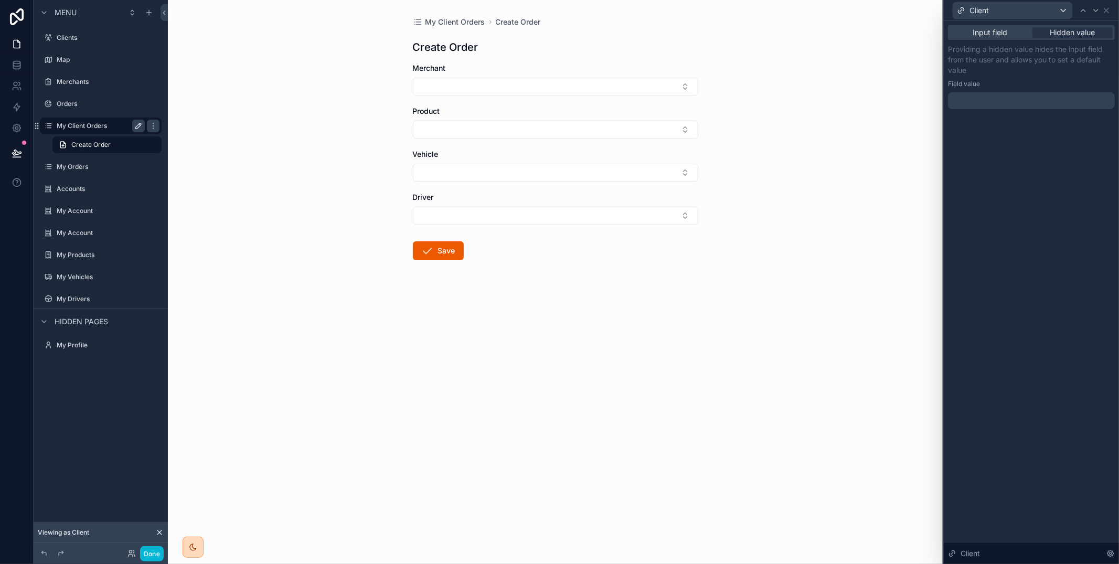
click at [1064, 99] on div at bounding box center [1031, 100] width 167 height 17
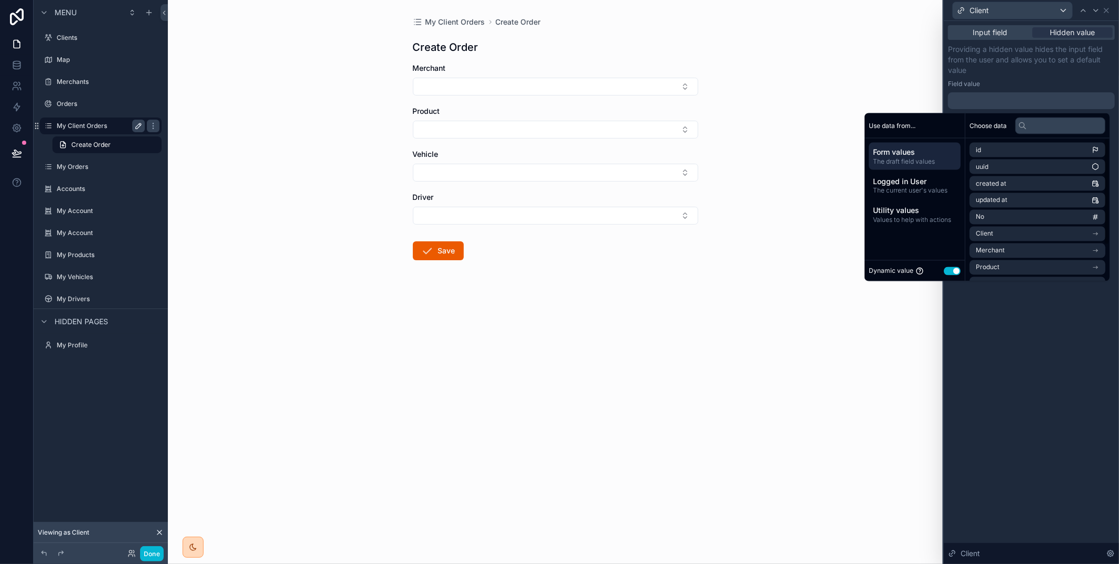
click at [948, 275] on div "Dynamic value Use setting" at bounding box center [915, 271] width 92 height 12
click at [930, 178] on span "Logged in User" at bounding box center [914, 181] width 83 height 10
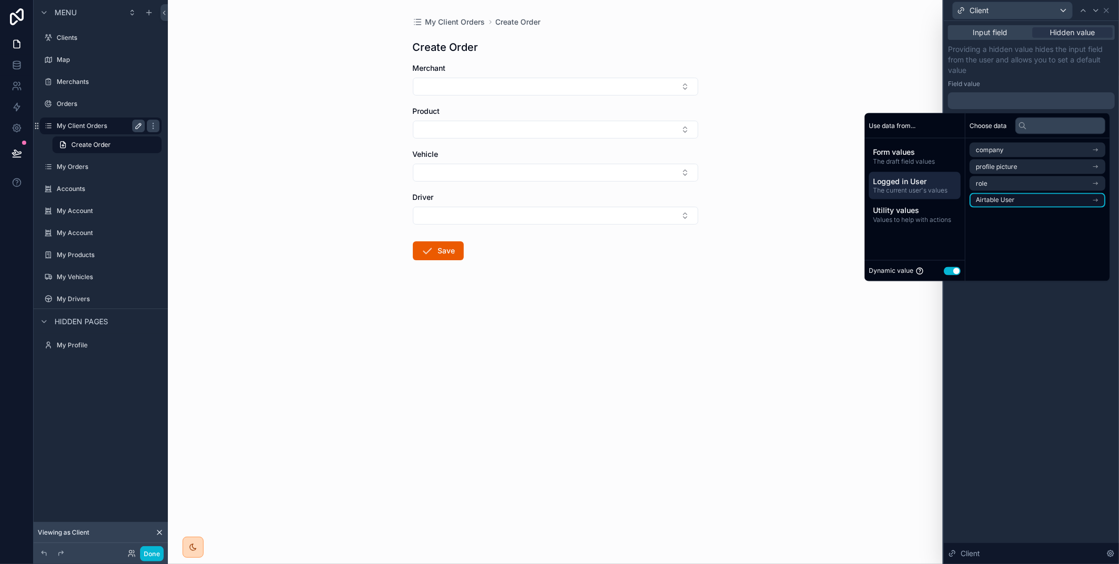
click at [1007, 202] on span "Airtable User" at bounding box center [995, 200] width 39 height 8
click at [1011, 170] on li "Client" at bounding box center [1037, 169] width 136 height 15
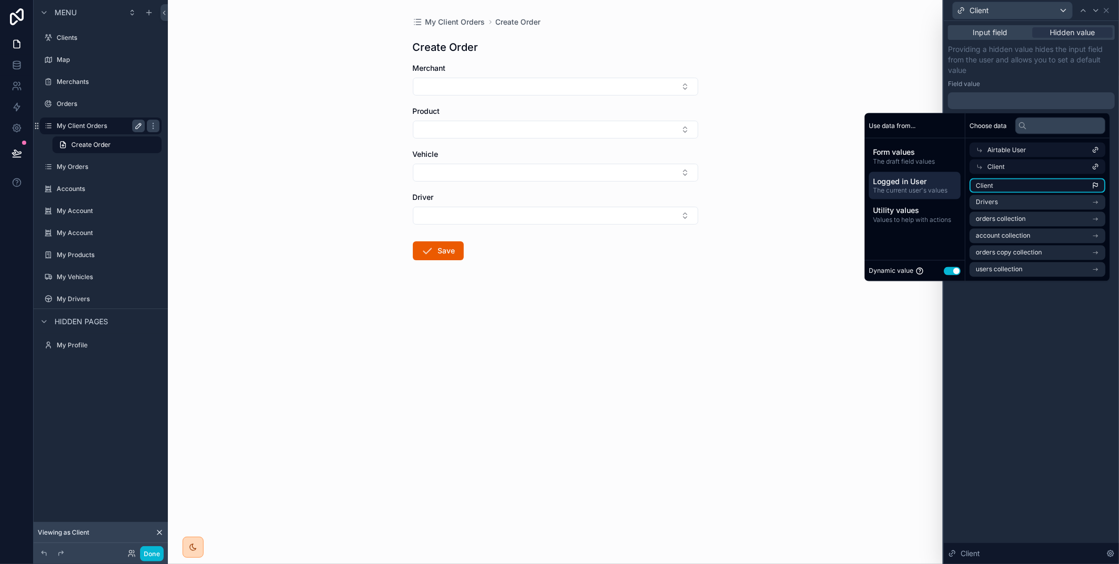
click at [995, 185] on li "Client" at bounding box center [1037, 185] width 136 height 15
click at [1003, 69] on p "Providing a hidden value hides the input field from the user and allows you to …" at bounding box center [1031, 59] width 167 height 31
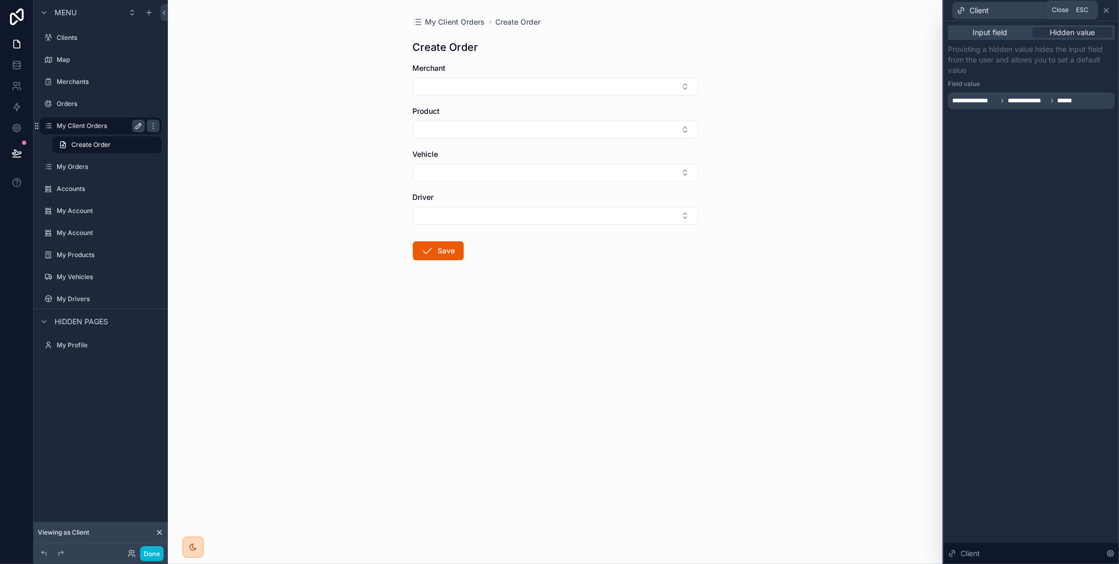
click at [1108, 9] on icon at bounding box center [1106, 10] width 8 height 8
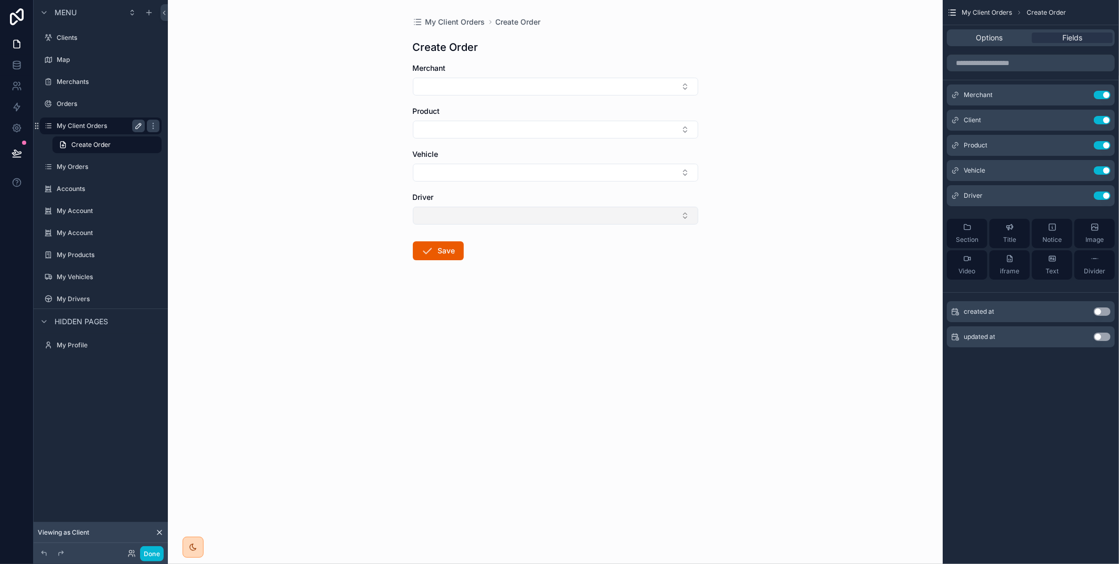
click at [676, 218] on button "Select Button" at bounding box center [555, 216] width 285 height 18
click at [825, 174] on div "My Client Orders Create Order Create Order Merchant Product Vehicle Driver Save" at bounding box center [555, 282] width 775 height 564
click at [1082, 170] on icon "scrollable content" at bounding box center [1081, 170] width 8 height 8
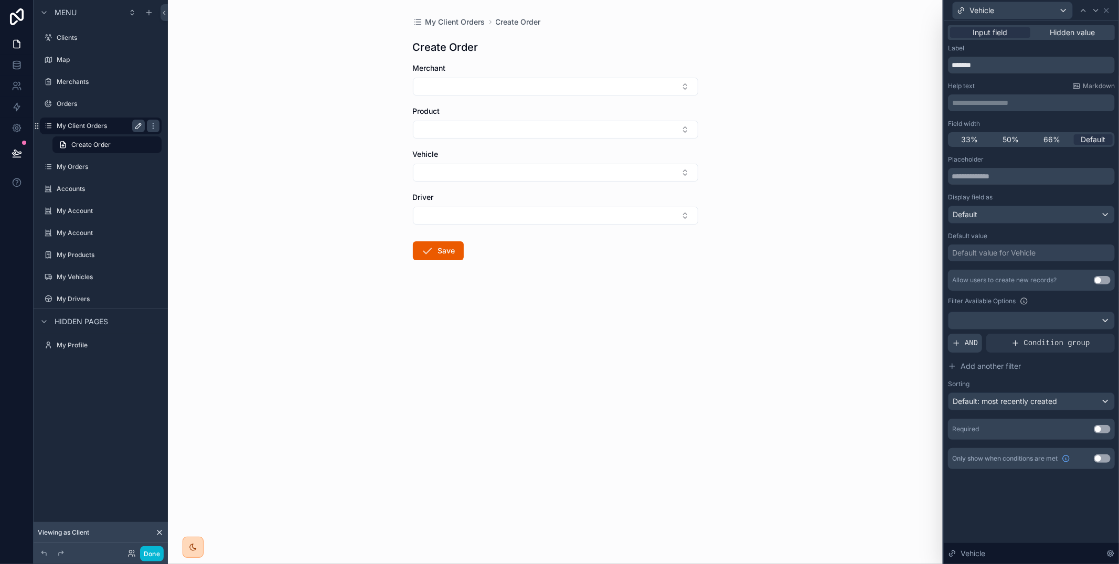
click at [971, 346] on span "AND" at bounding box center [970, 343] width 13 height 10
click at [1087, 334] on icon at bounding box center [1088, 334] width 6 height 6
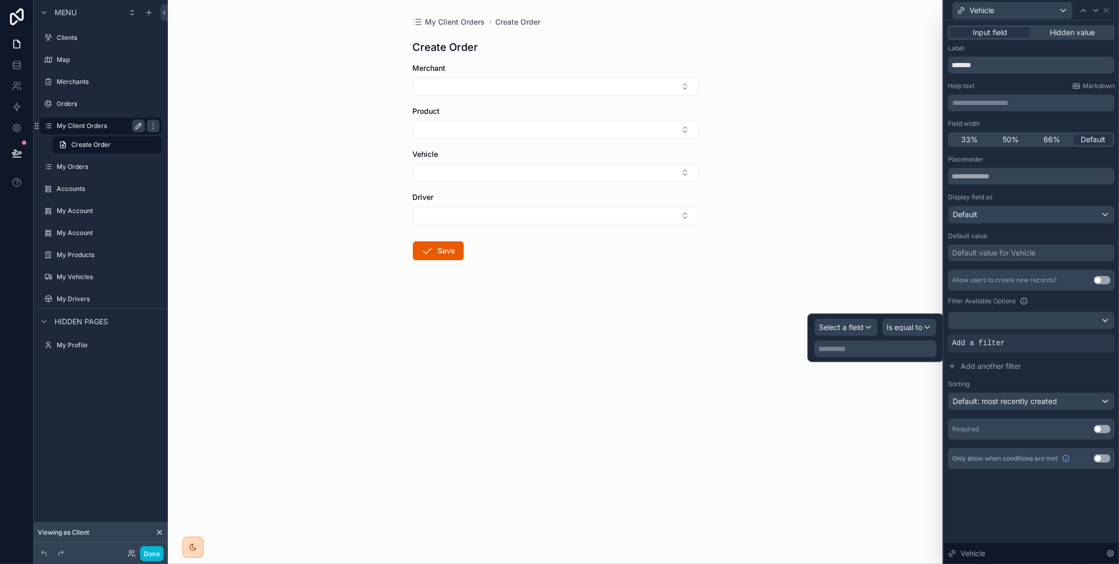
click at [881, 322] on div "Select a field Is equal to" at bounding box center [875, 327] width 122 height 18
click at [870, 328] on div "Select a field" at bounding box center [846, 327] width 62 height 17
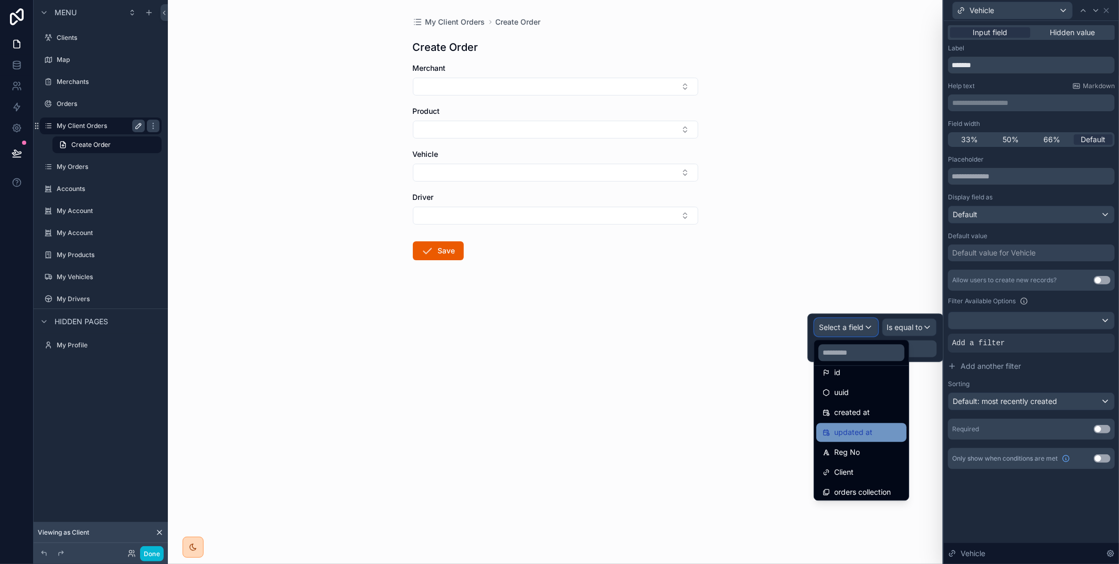
scroll to position [14, 0]
drag, startPoint x: 864, startPoint y: 460, endPoint x: 866, endPoint y: 455, distance: 5.6
click at [865, 460] on div "Client" at bounding box center [861, 468] width 90 height 19
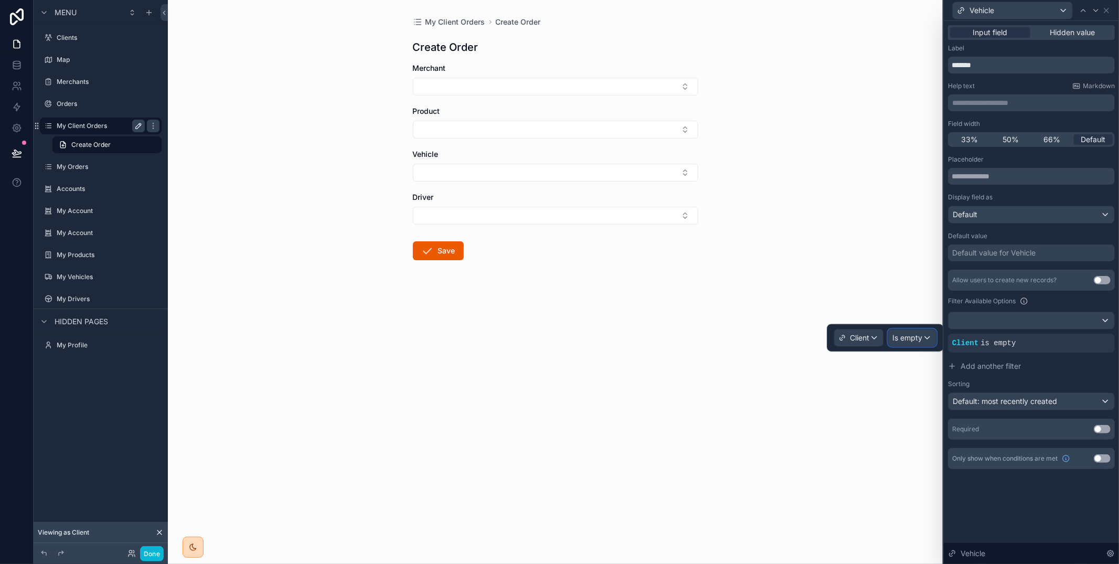
click at [904, 333] on span "Is empty" at bounding box center [908, 338] width 30 height 10
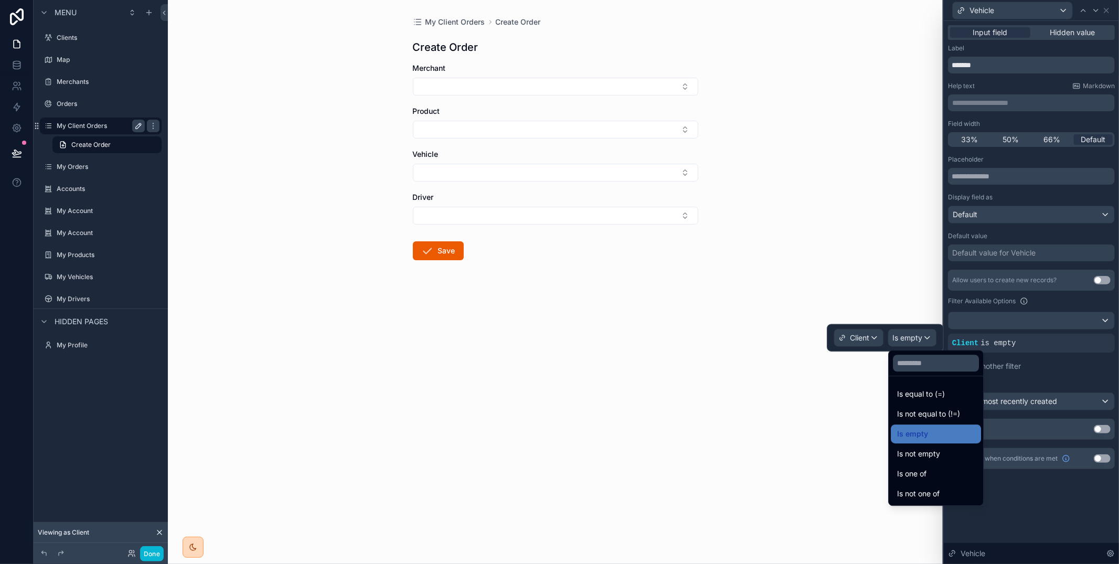
click at [907, 394] on span "Is equal to (=)" at bounding box center [921, 394] width 48 height 13
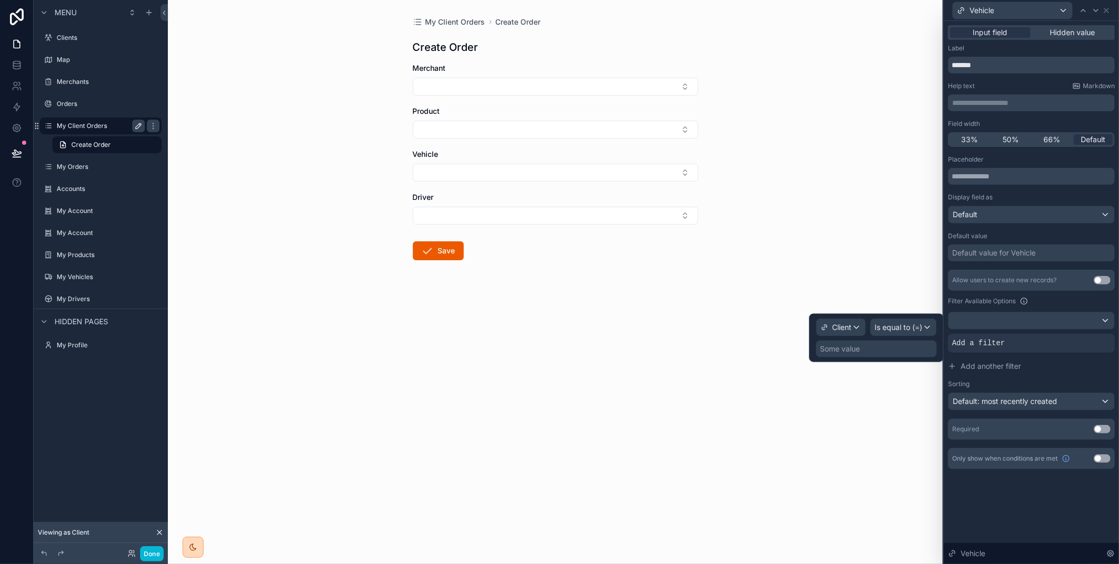
click at [880, 349] on div "Some value" at bounding box center [876, 348] width 121 height 17
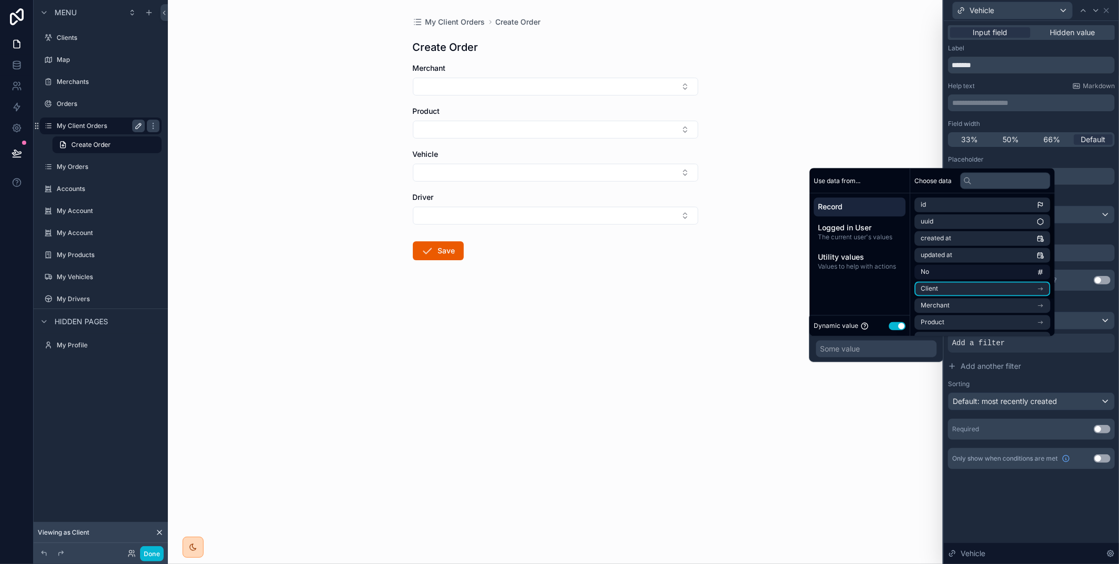
click at [966, 289] on li "Client" at bounding box center [982, 289] width 136 height 15
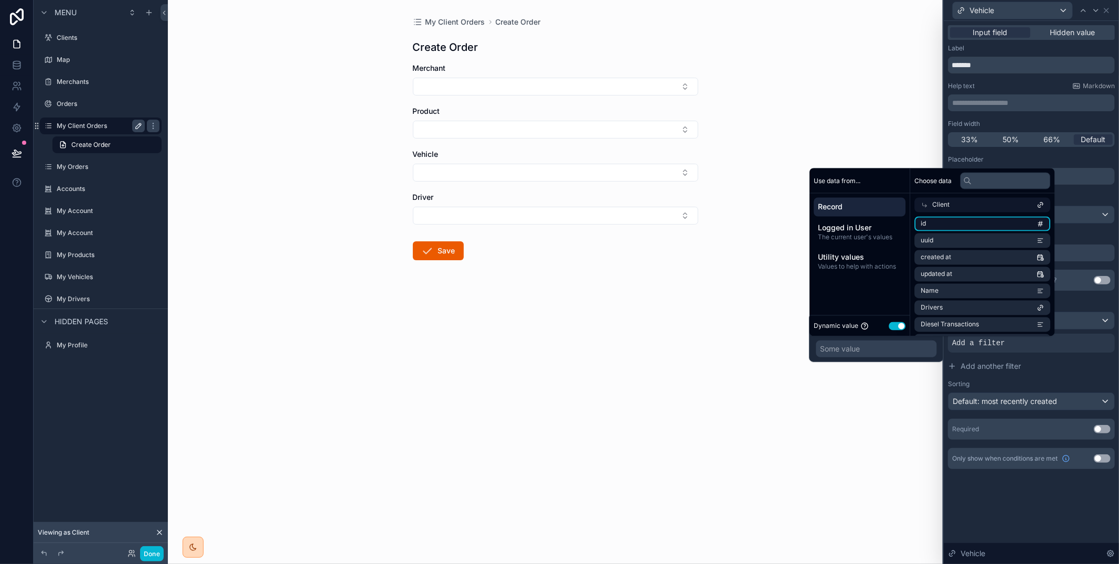
click at [958, 226] on li "id" at bounding box center [982, 224] width 136 height 15
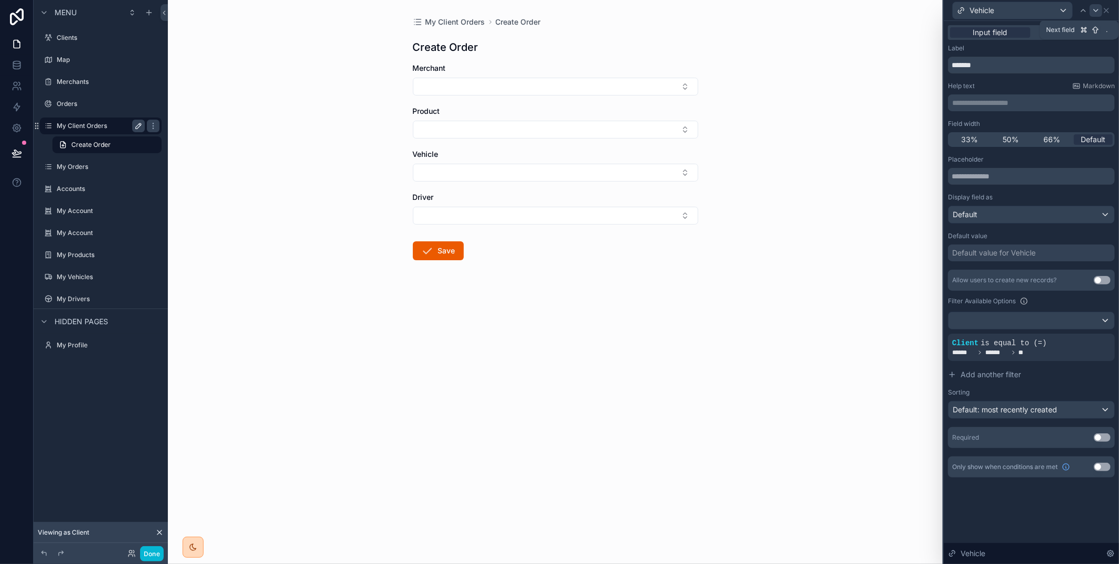
click at [1094, 11] on icon at bounding box center [1095, 10] width 8 height 8
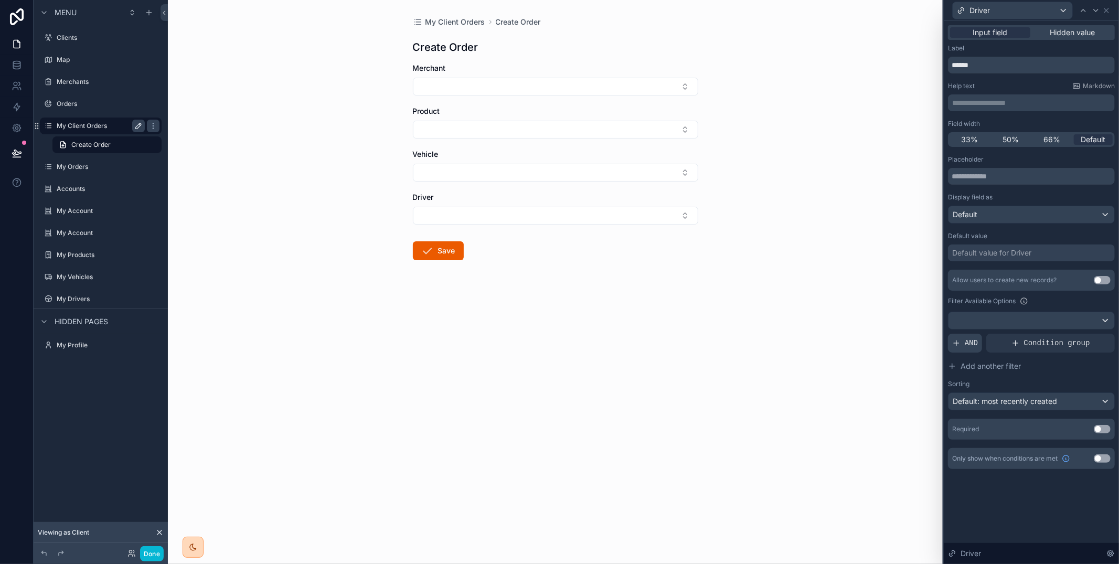
click at [961, 338] on div "AND" at bounding box center [965, 343] width 34 height 19
drag, startPoint x: 1088, startPoint y: 336, endPoint x: 1048, endPoint y: 334, distance: 39.9
click at [1088, 336] on icon at bounding box center [1088, 334] width 6 height 6
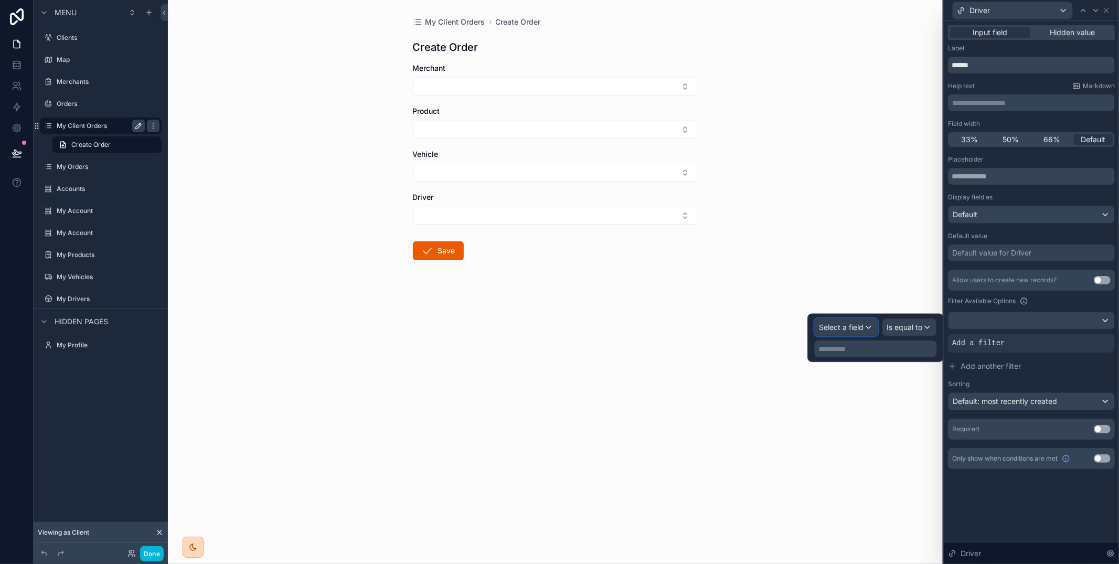
click at [838, 324] on span "Select a field" at bounding box center [841, 327] width 45 height 9
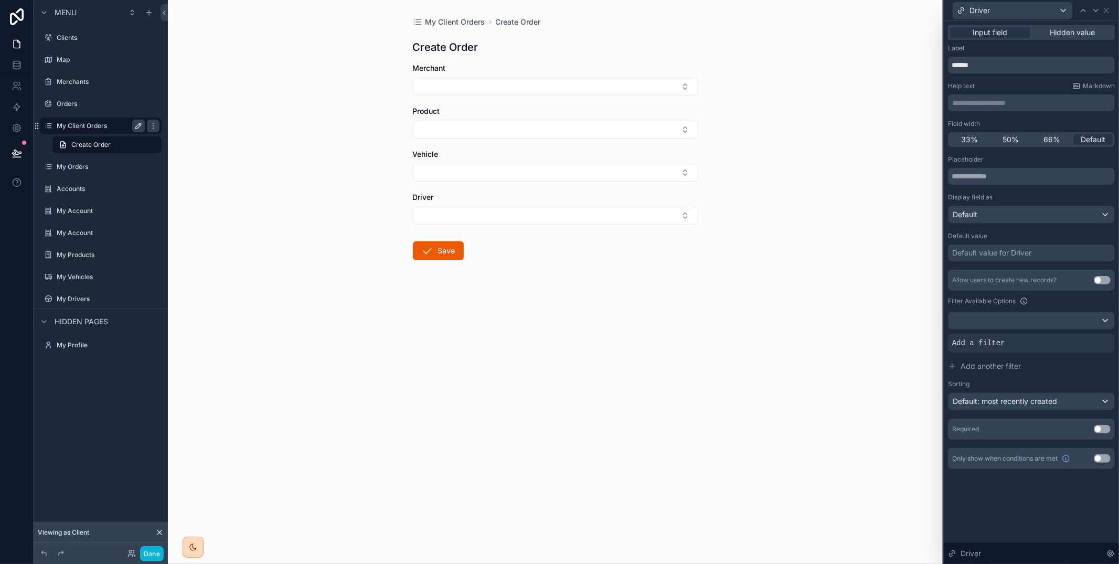
click at [1017, 233] on div "Default value" at bounding box center [1031, 236] width 167 height 8
click at [1106, 10] on icon at bounding box center [1106, 10] width 4 height 4
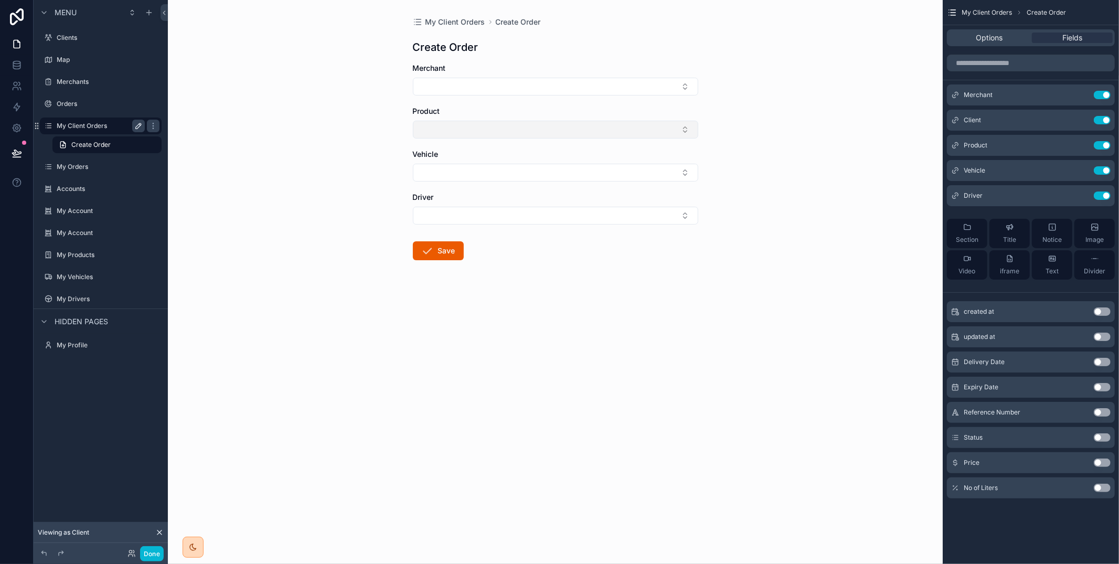
click at [572, 131] on button "Select Button" at bounding box center [555, 130] width 285 height 18
drag, startPoint x: 571, startPoint y: 173, endPoint x: 600, endPoint y: 225, distance: 60.1
click at [571, 173] on div "Diesel 50 ppm - R18.85" at bounding box center [555, 171] width 280 height 17
click at [658, 339] on div "My Client Orders Create Order Create Order Merchant Product Diesel 50 ppm - R18…" at bounding box center [555, 282] width 775 height 564
click at [1097, 361] on button "Use setting" at bounding box center [1102, 362] width 17 height 8
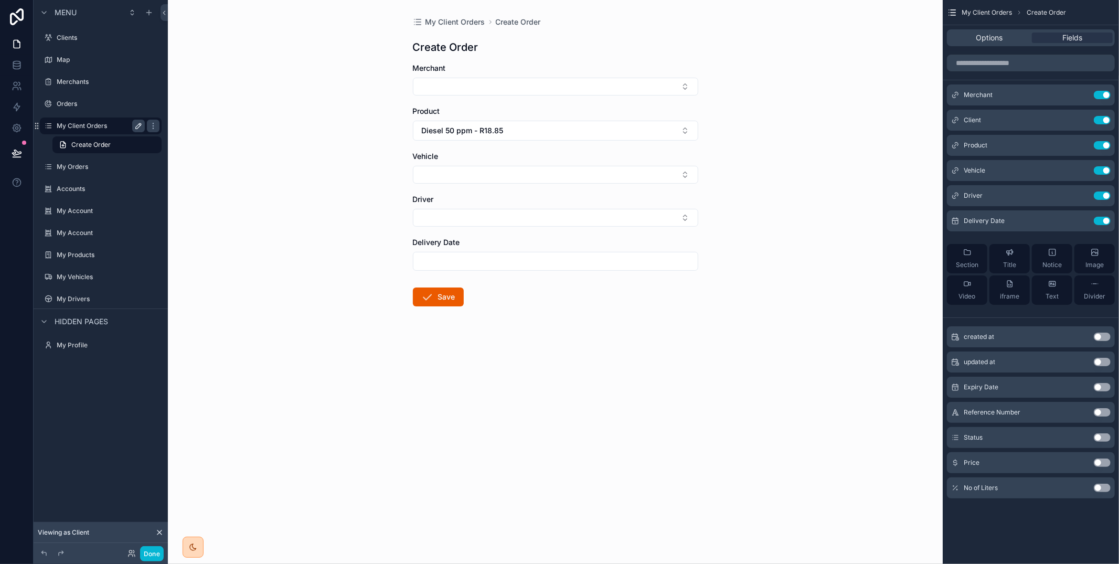
click at [1099, 385] on button "Use setting" at bounding box center [1102, 387] width 17 height 8
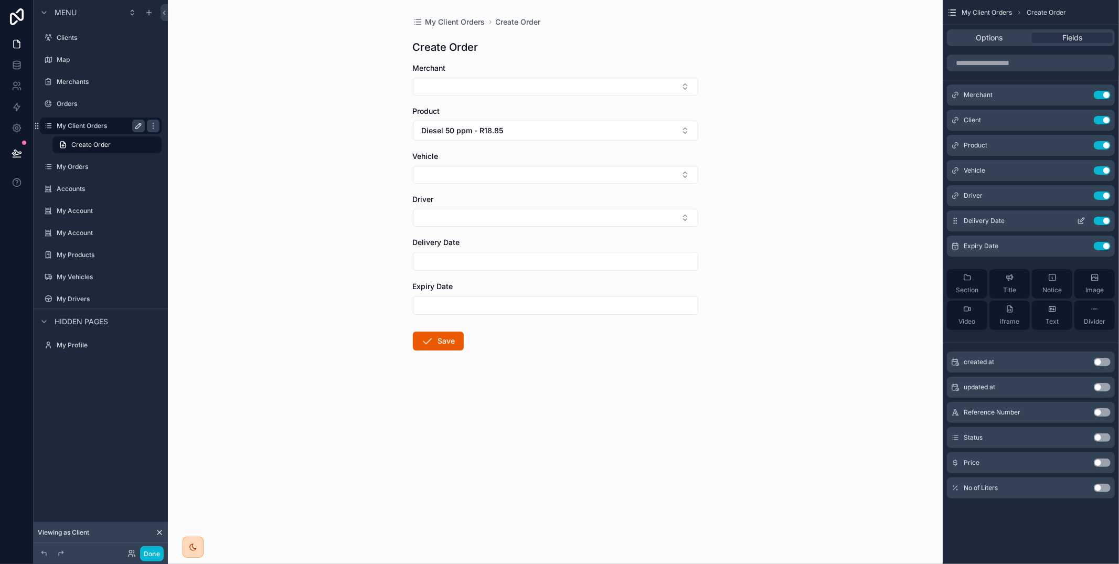
click at [1082, 217] on icon "scrollable content" at bounding box center [1081, 221] width 8 height 8
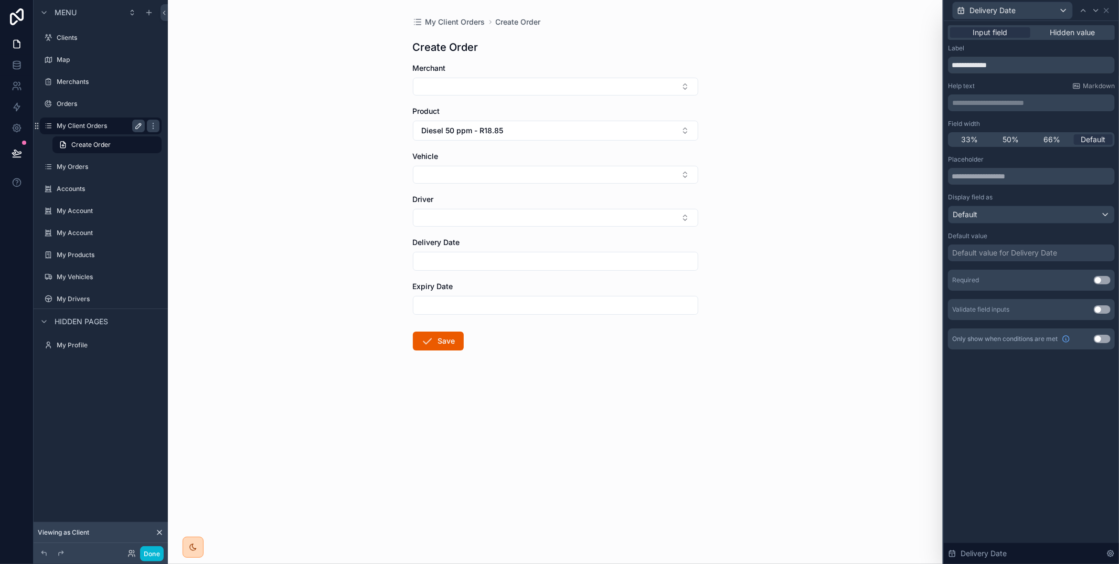
click at [977, 250] on div "Default value for Delivery Date" at bounding box center [1004, 253] width 105 height 10
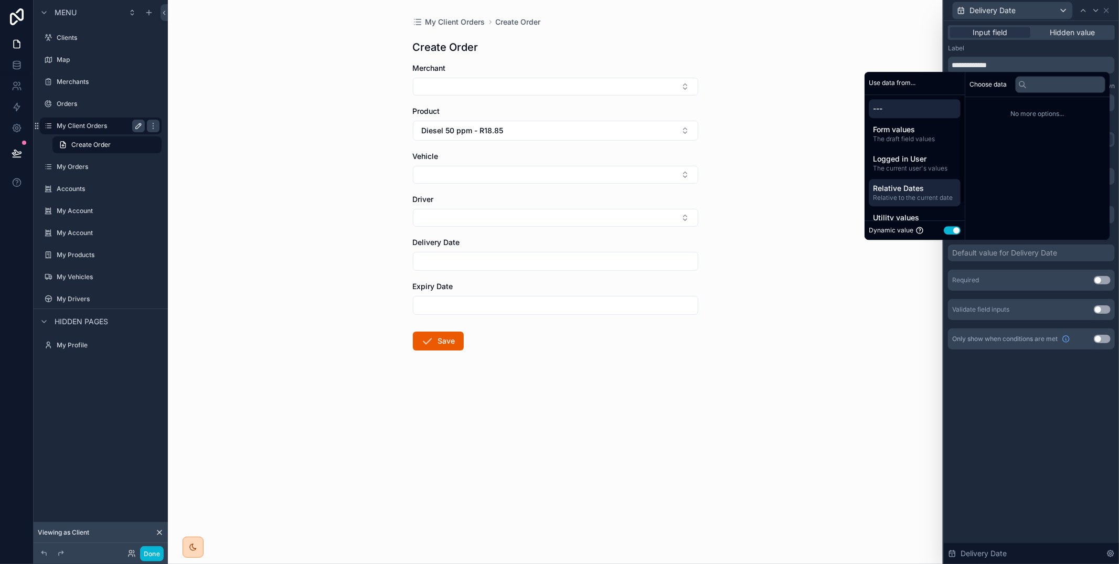
click at [913, 188] on span "Relative Dates" at bounding box center [914, 188] width 83 height 10
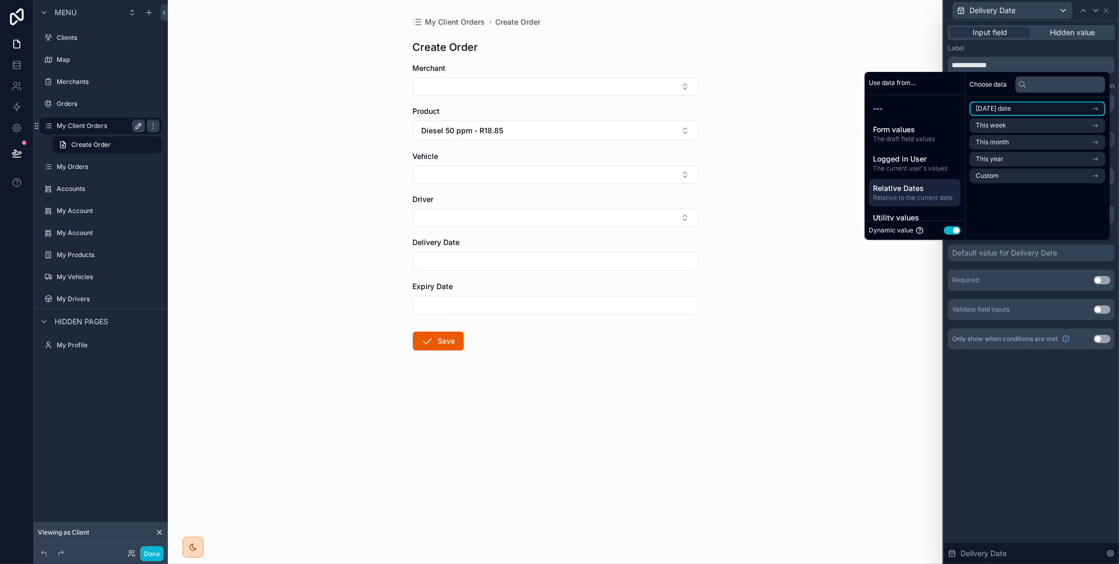
click at [988, 110] on span "Today's date" at bounding box center [993, 108] width 35 height 8
click at [998, 130] on li "Now" at bounding box center [1037, 127] width 136 height 15
click at [1023, 443] on div "**********" at bounding box center [1031, 292] width 175 height 543
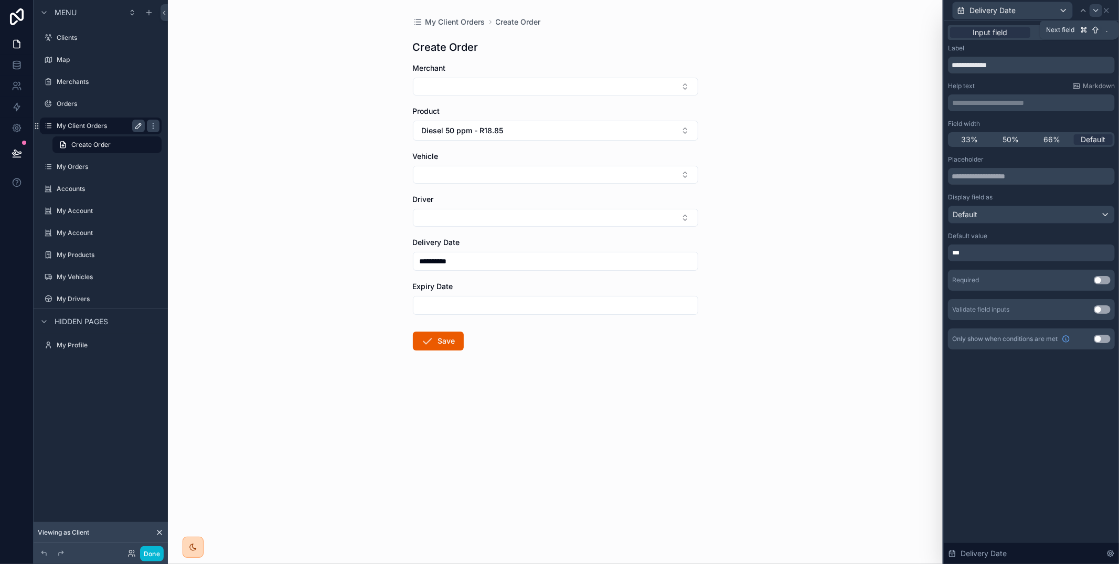
click at [1090, 10] on div at bounding box center [1095, 10] width 13 height 13
click at [985, 250] on div "Default value for Expiry Date" at bounding box center [1001, 253] width 99 height 10
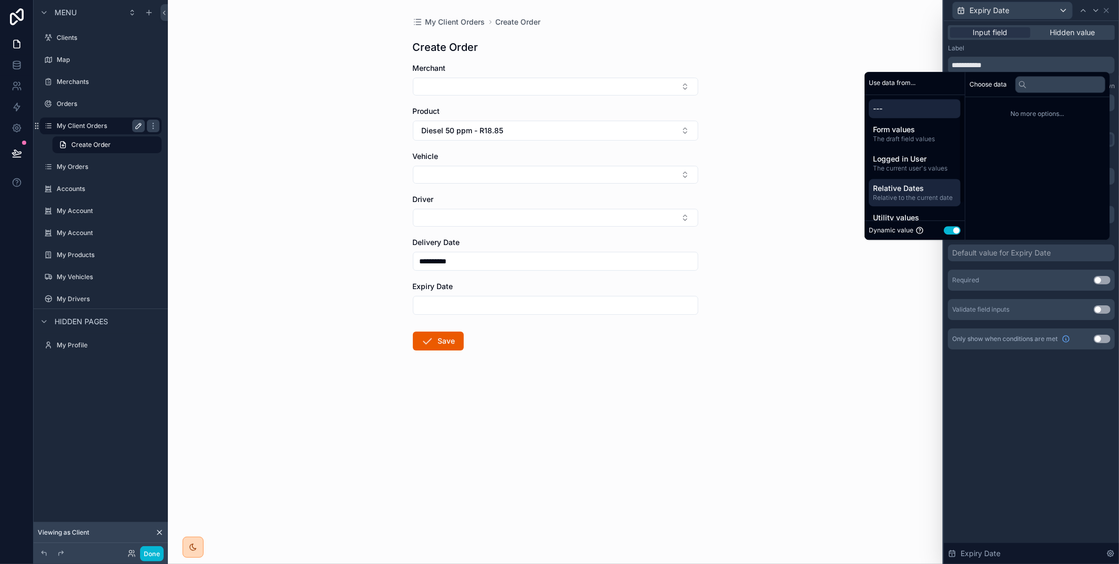
click at [923, 195] on span "Relative to the current date" at bounding box center [914, 198] width 83 height 8
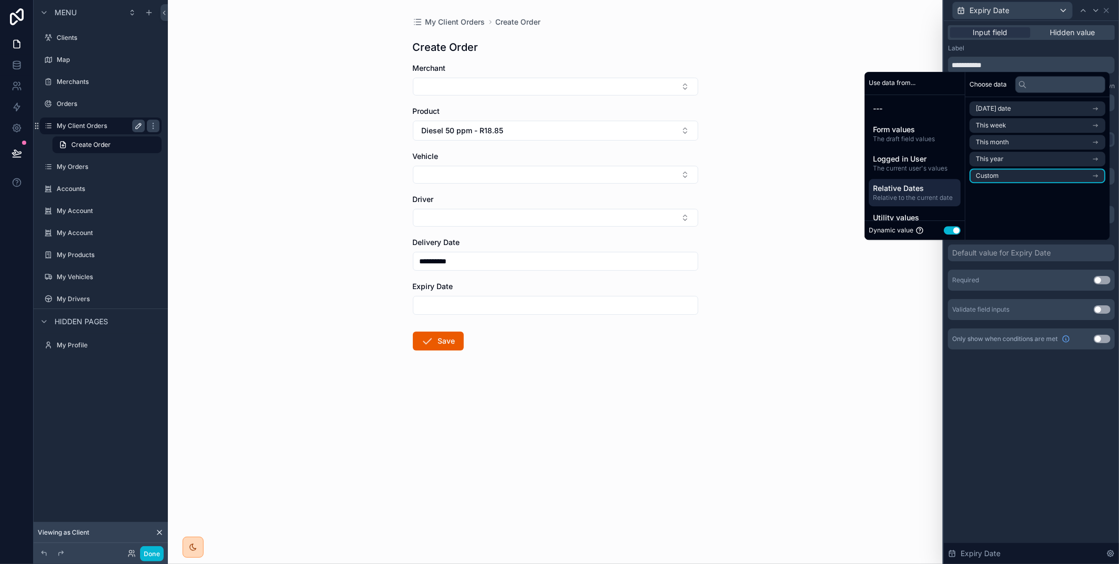
click at [1021, 177] on li "Custom" at bounding box center [1037, 175] width 136 height 15
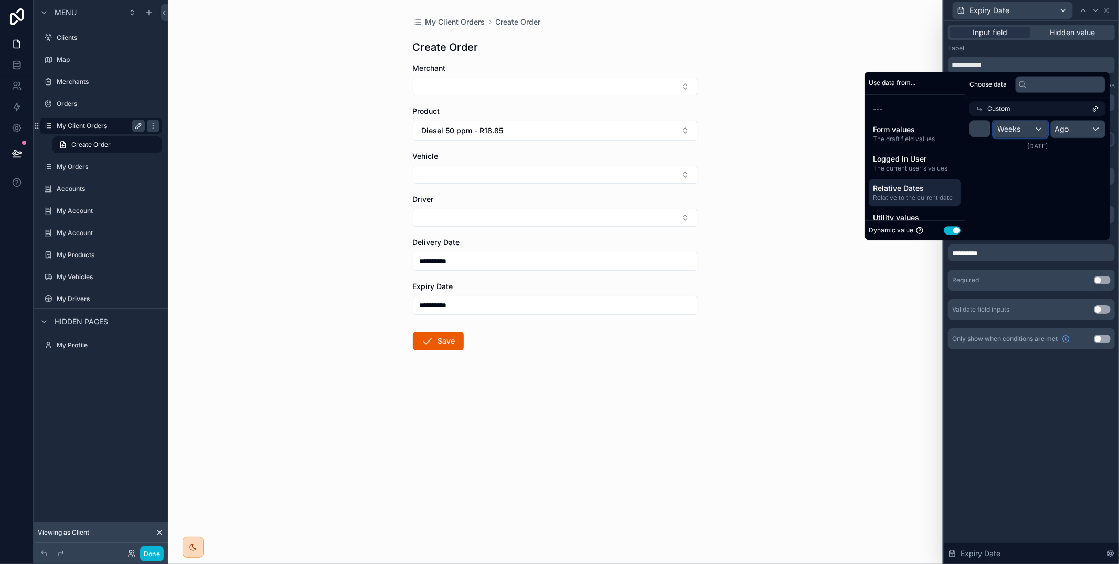
click at [1002, 131] on span "Weeks" at bounding box center [1008, 129] width 23 height 10
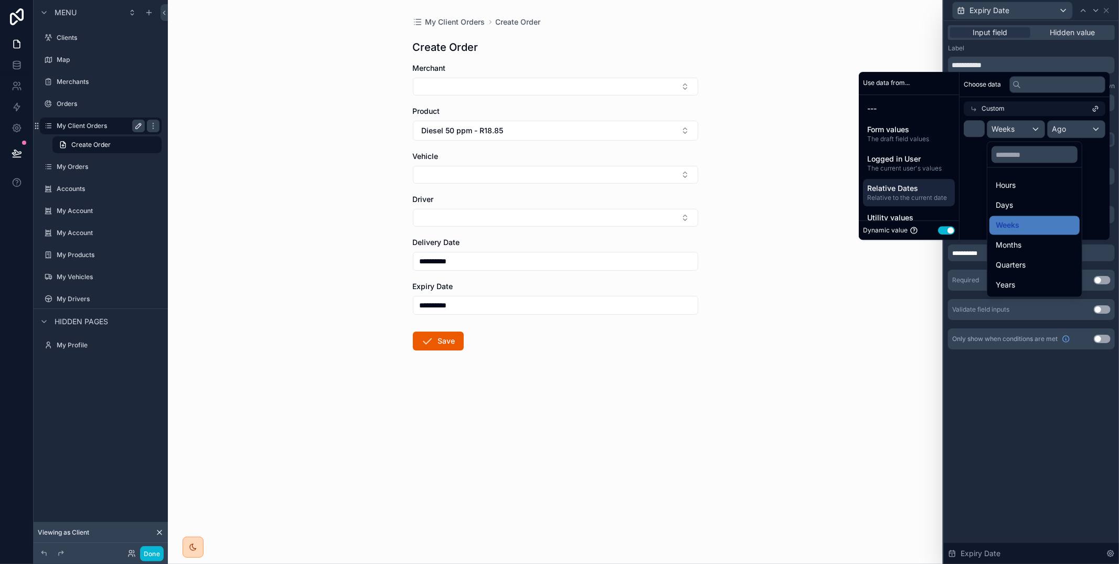
drag, startPoint x: 1021, startPoint y: 200, endPoint x: 1028, endPoint y: 198, distance: 7.1
click at [1022, 200] on div "Days" at bounding box center [1034, 205] width 78 height 13
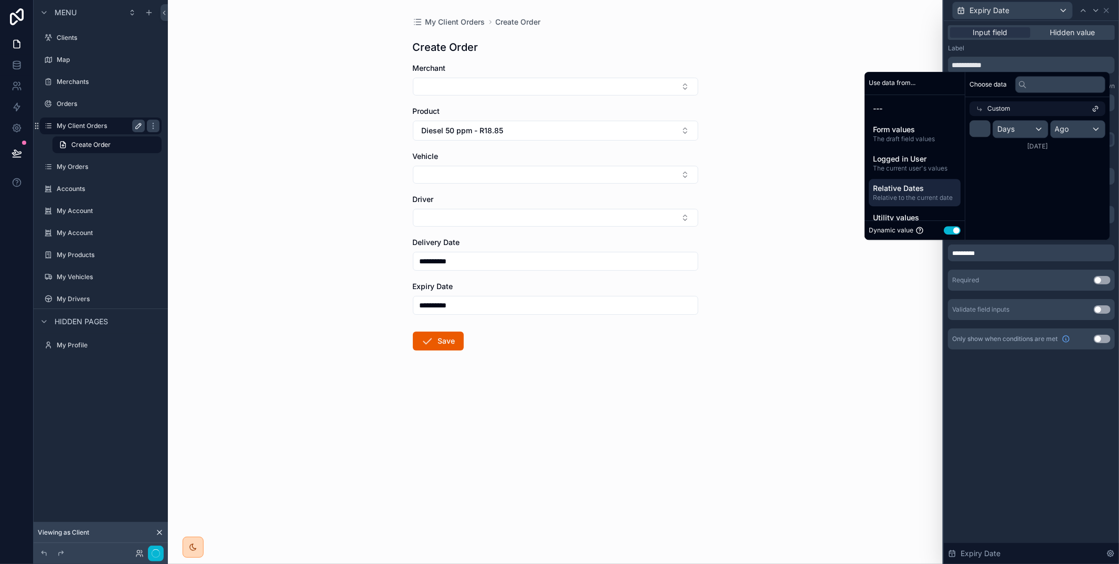
click at [1091, 119] on div "* Days Ago 31/08/2025" at bounding box center [1037, 135] width 144 height 39
click at [1084, 126] on div "Ago" at bounding box center [1078, 129] width 55 height 17
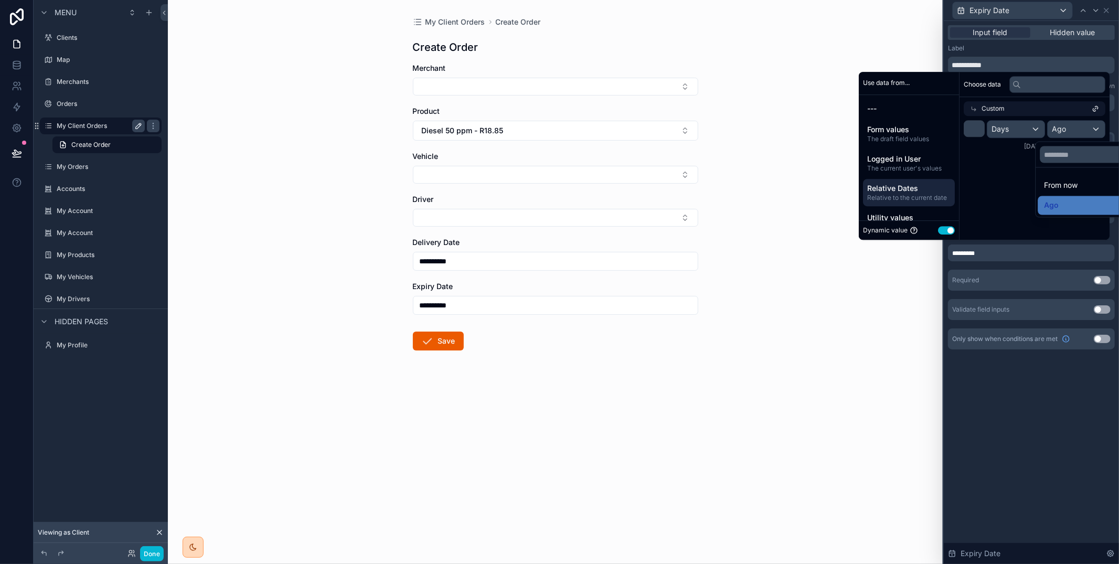
drag, startPoint x: 1070, startPoint y: 187, endPoint x: 1063, endPoint y: 179, distance: 11.1
click at [1070, 186] on div "From now" at bounding box center [1083, 185] width 78 height 13
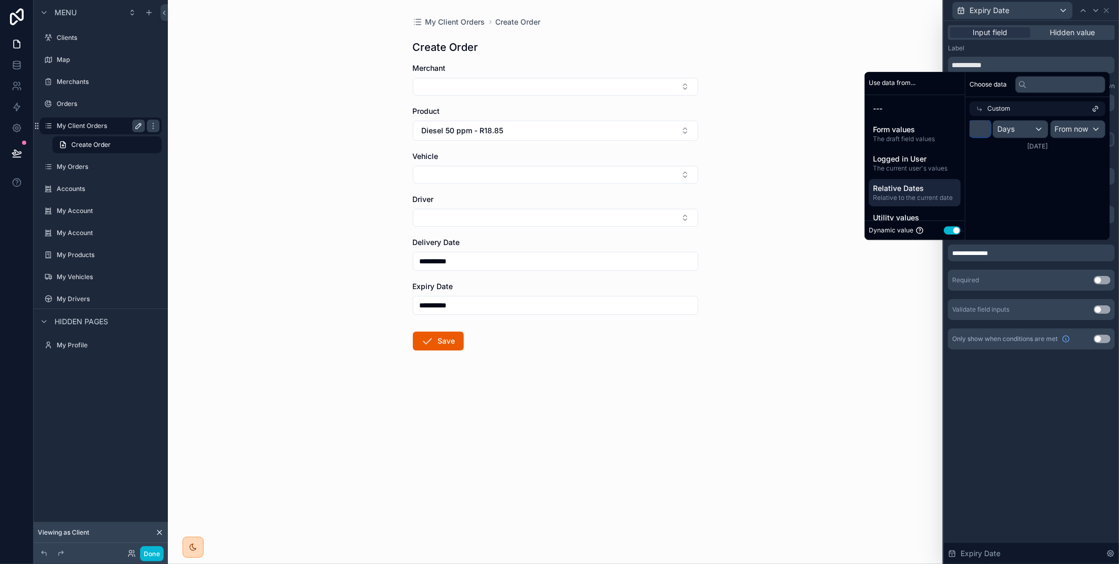
click at [978, 132] on input "*" at bounding box center [979, 128] width 21 height 17
type input "*"
click at [1031, 392] on div "**********" at bounding box center [1031, 292] width 175 height 543
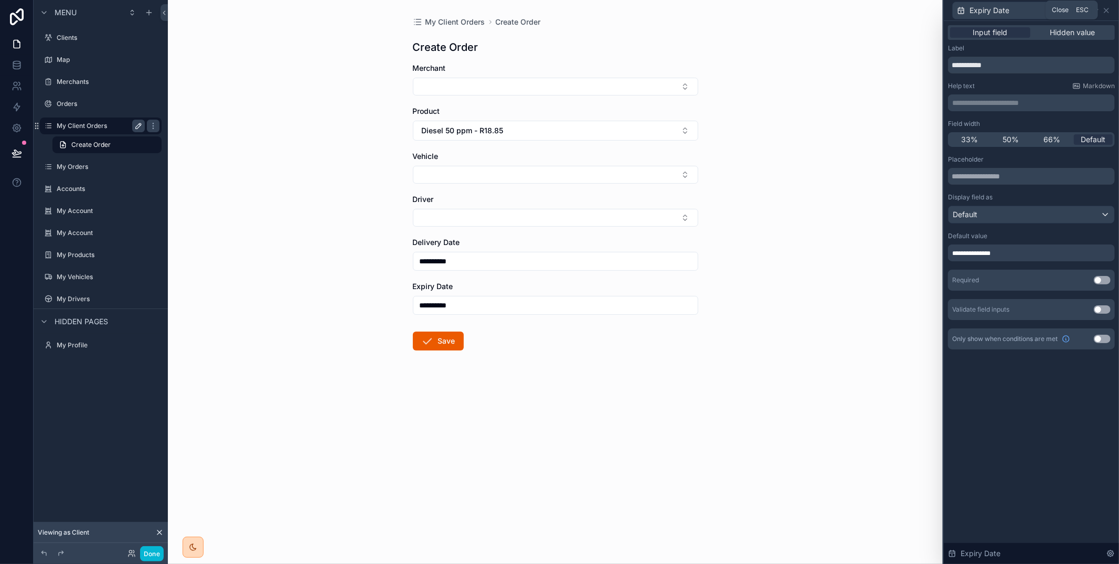
click at [1110, 6] on icon at bounding box center [1106, 10] width 8 height 8
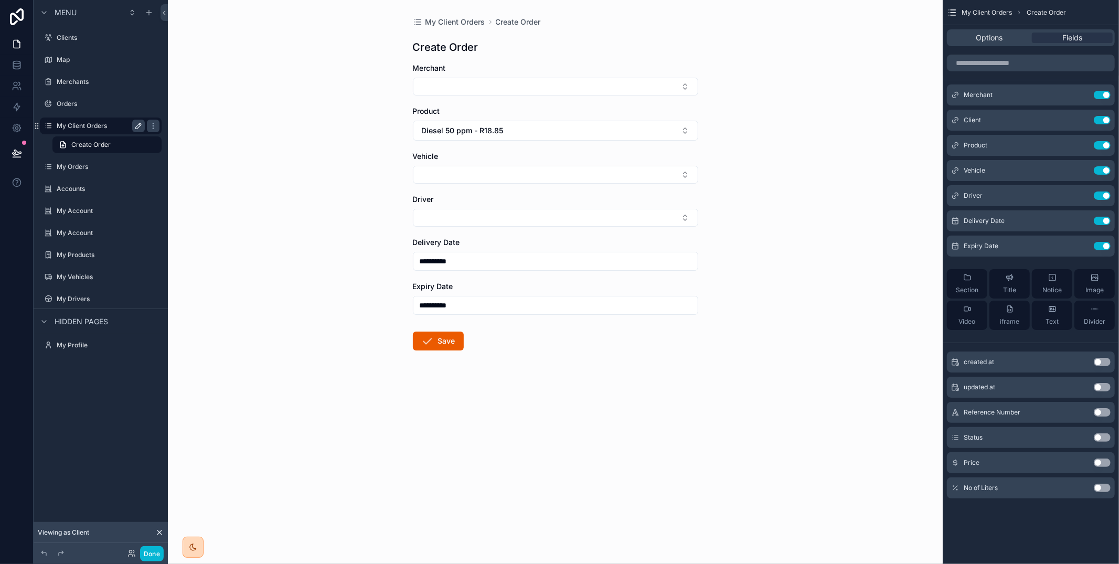
click at [1099, 411] on button "Use setting" at bounding box center [1102, 412] width 17 height 8
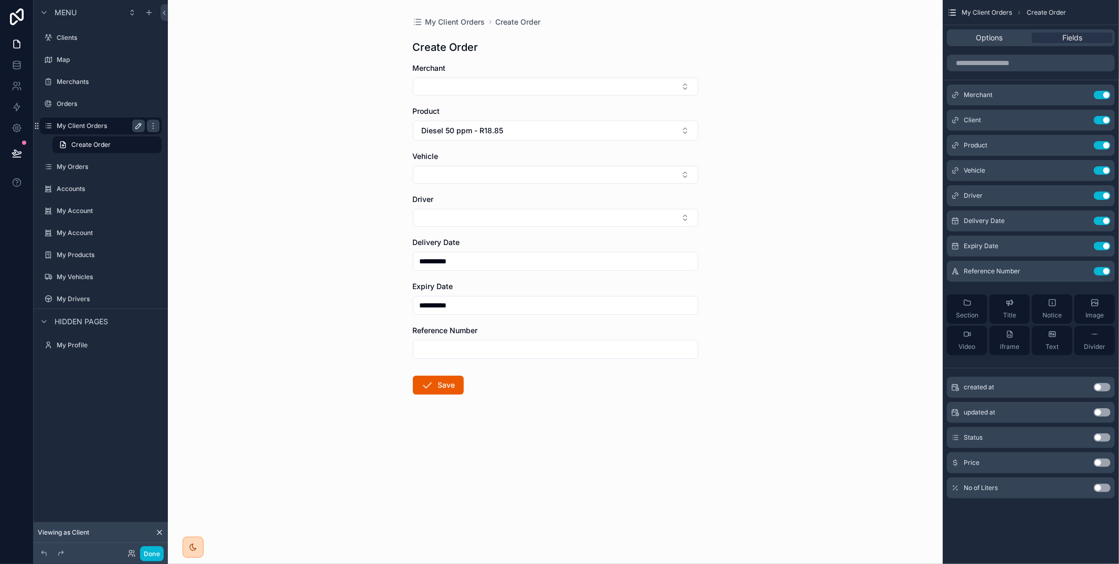
click at [1098, 489] on button "Use setting" at bounding box center [1102, 488] width 17 height 8
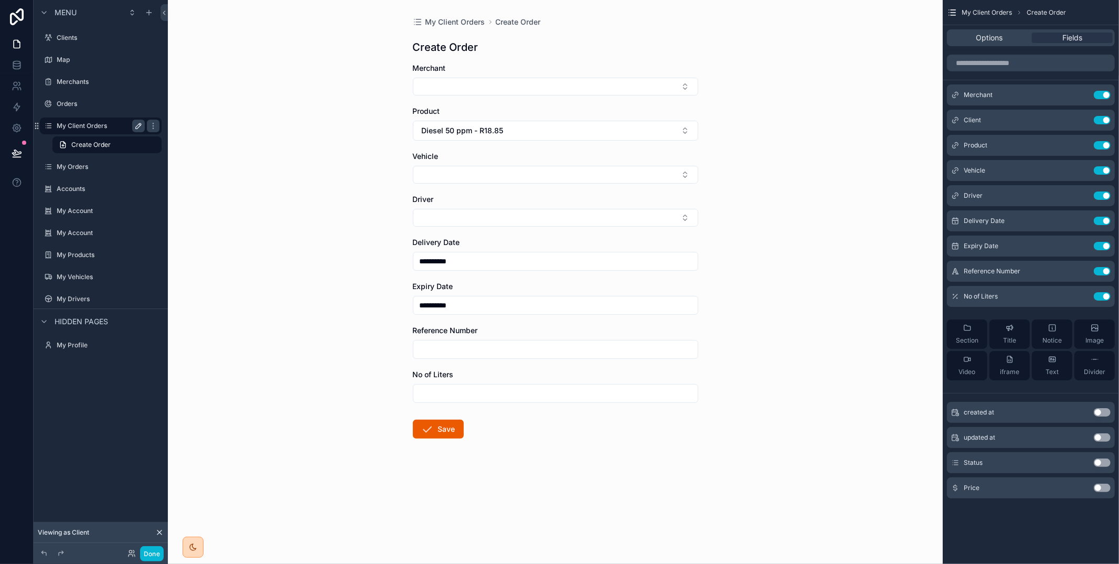
click at [1102, 461] on button "Use setting" at bounding box center [1102, 462] width 17 height 8
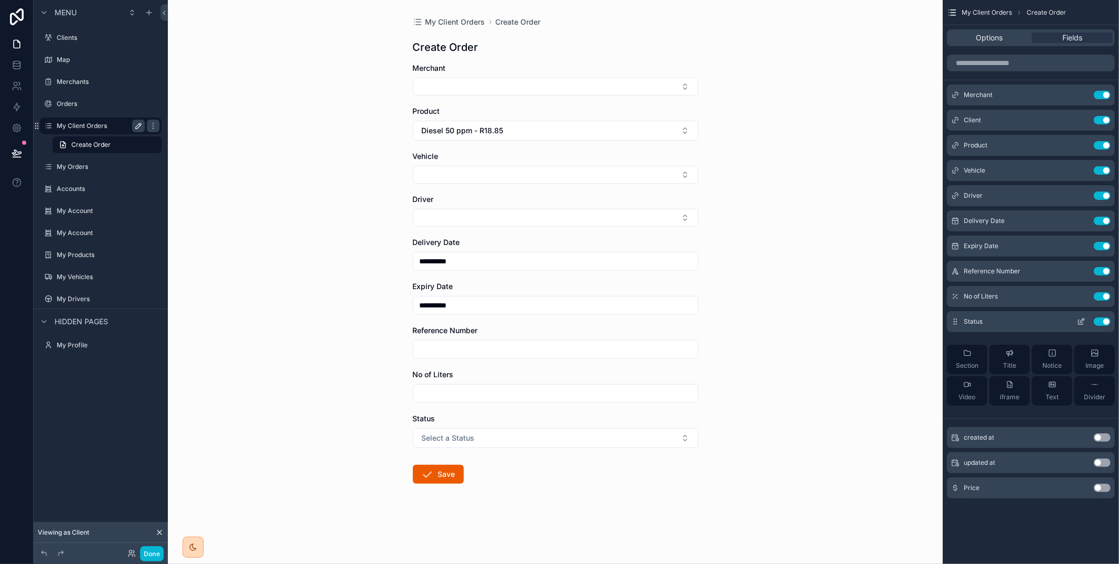
click at [1081, 320] on icon "scrollable content" at bounding box center [1082, 320] width 4 height 4
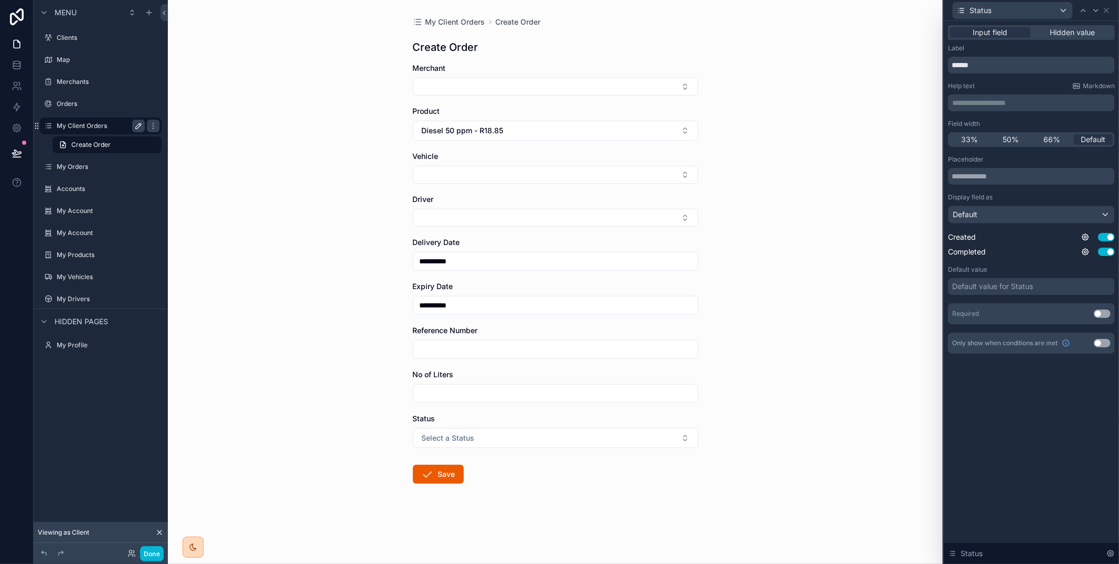
drag, startPoint x: 1060, startPoint y: 33, endPoint x: 1057, endPoint y: 43, distance: 10.6
click at [1060, 33] on span "Hidden value" at bounding box center [1072, 32] width 45 height 10
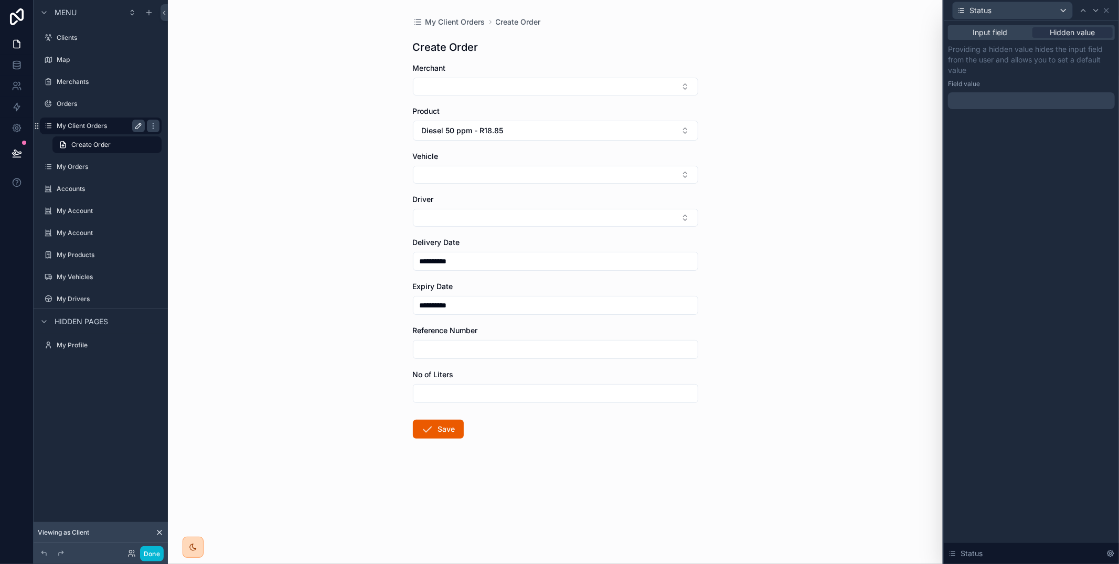
click at [1023, 103] on div at bounding box center [1031, 100] width 167 height 17
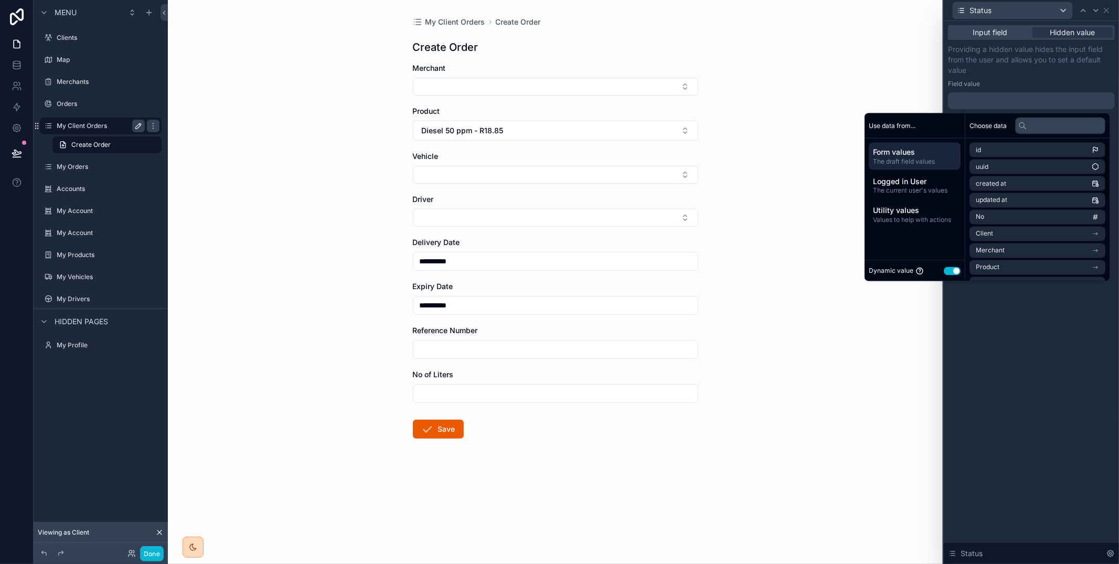
click at [946, 273] on button "Use setting" at bounding box center [952, 270] width 17 height 8
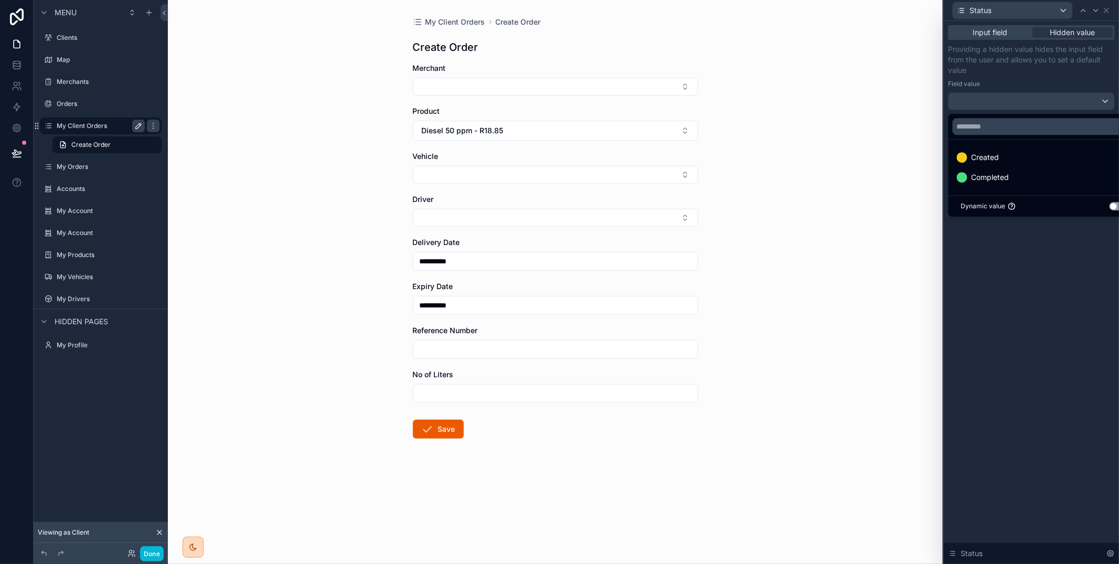
drag, startPoint x: 996, startPoint y: 148, endPoint x: 1039, endPoint y: 308, distance: 165.8
click at [996, 149] on div "Created" at bounding box center [1043, 157] width 186 height 19
click at [1054, 345] on div "Input field Hidden value Providing a hidden value hides the input field from th…" at bounding box center [1031, 292] width 175 height 543
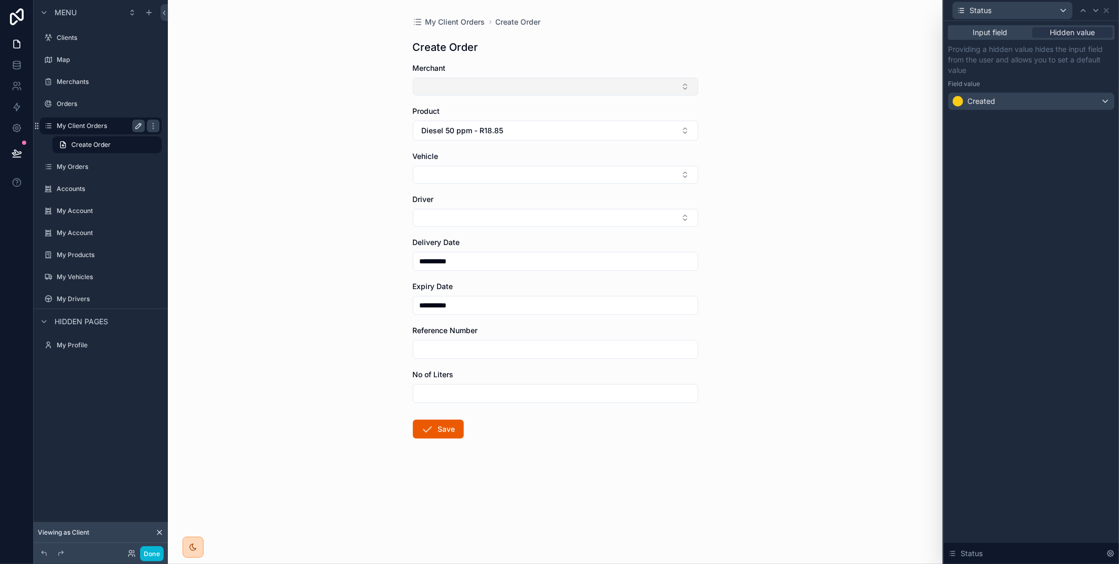
click at [536, 80] on button "Select Button" at bounding box center [555, 87] width 285 height 18
click at [533, 124] on div "Merchant 1" at bounding box center [555, 128] width 280 height 17
click at [518, 176] on button "Select Button" at bounding box center [555, 177] width 285 height 18
click at [514, 213] on div "1" at bounding box center [555, 218] width 280 height 17
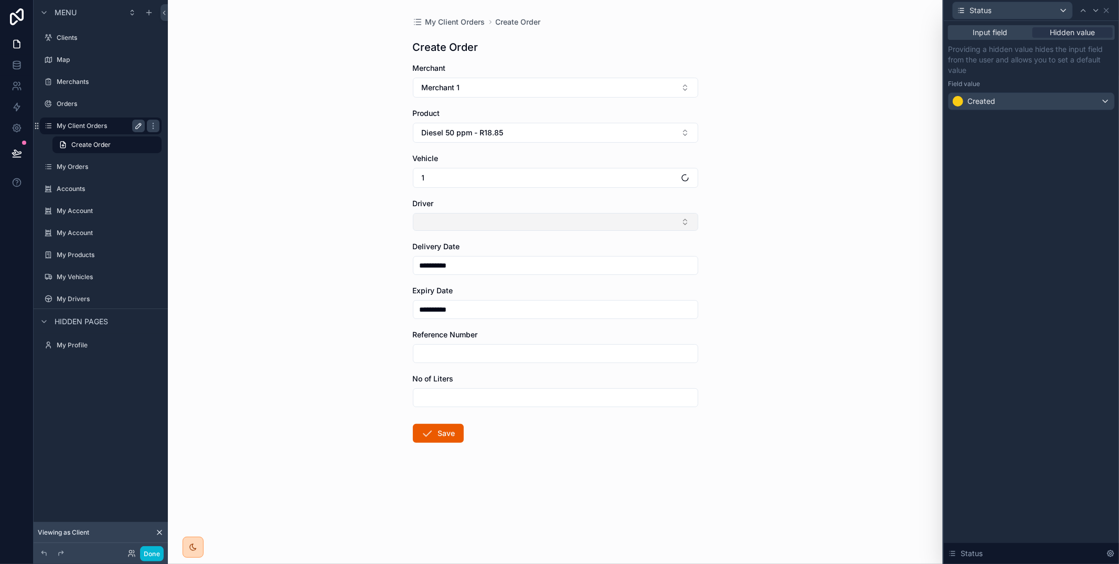
click at [503, 224] on button "Select Button" at bounding box center [555, 222] width 285 height 18
click at [498, 276] on div "Test Driver 1" at bounding box center [555, 280] width 280 height 17
click at [479, 356] on input "scrollable content" at bounding box center [555, 355] width 284 height 15
type input "****"
click at [453, 399] on input "scrollable content" at bounding box center [555, 399] width 284 height 15
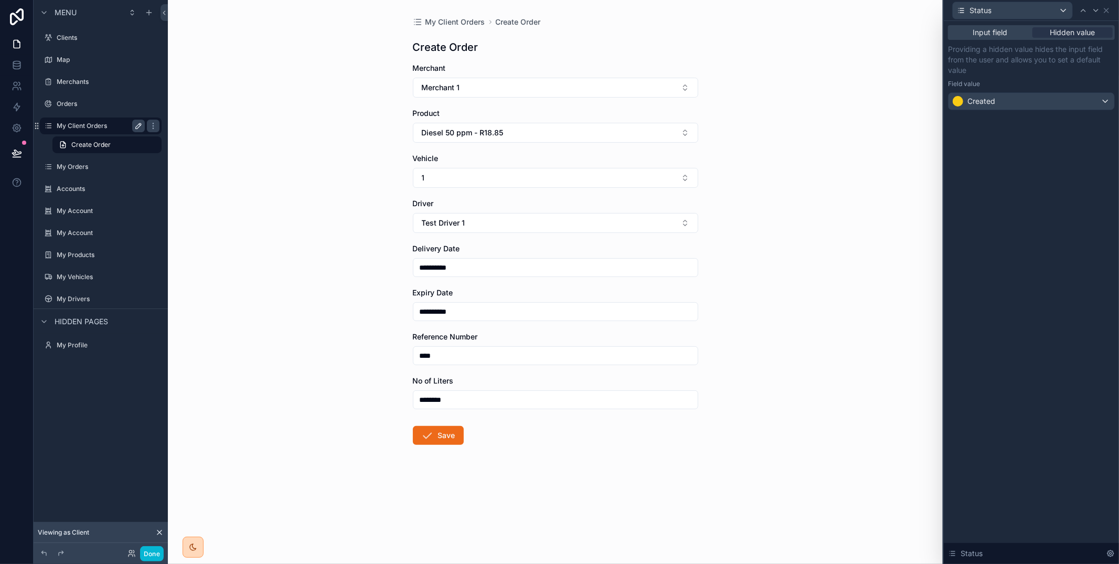
type input "********"
click at [444, 438] on button "Save" at bounding box center [438, 435] width 51 height 19
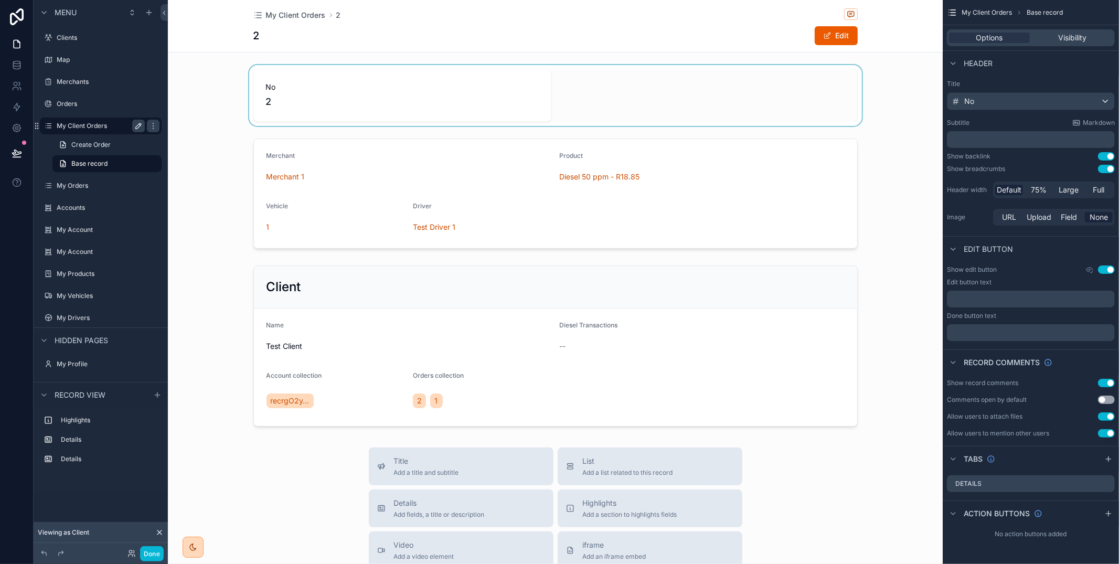
click at [533, 108] on div "scrollable content" at bounding box center [555, 95] width 775 height 61
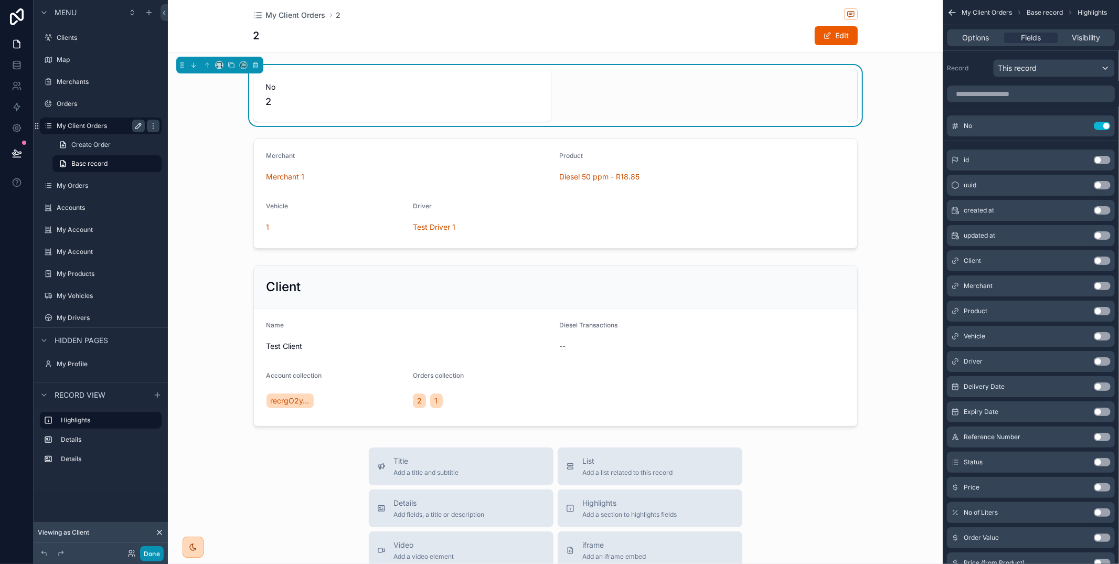
click at [155, 555] on button "Done" at bounding box center [152, 553] width 24 height 15
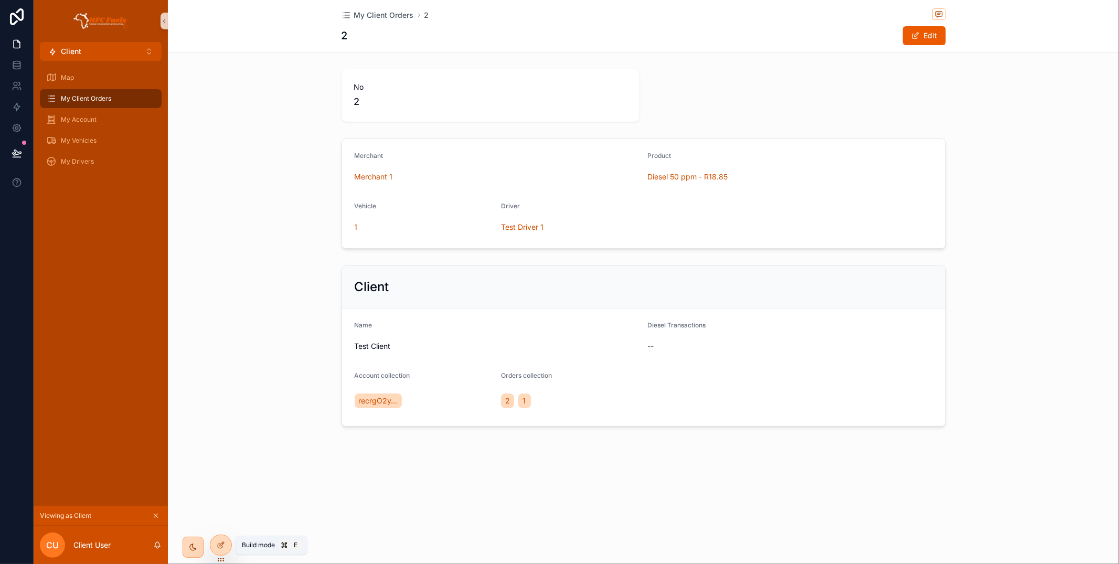
drag, startPoint x: 218, startPoint y: 550, endPoint x: 239, endPoint y: 542, distance: 22.6
click at [218, 550] on div at bounding box center [220, 545] width 21 height 20
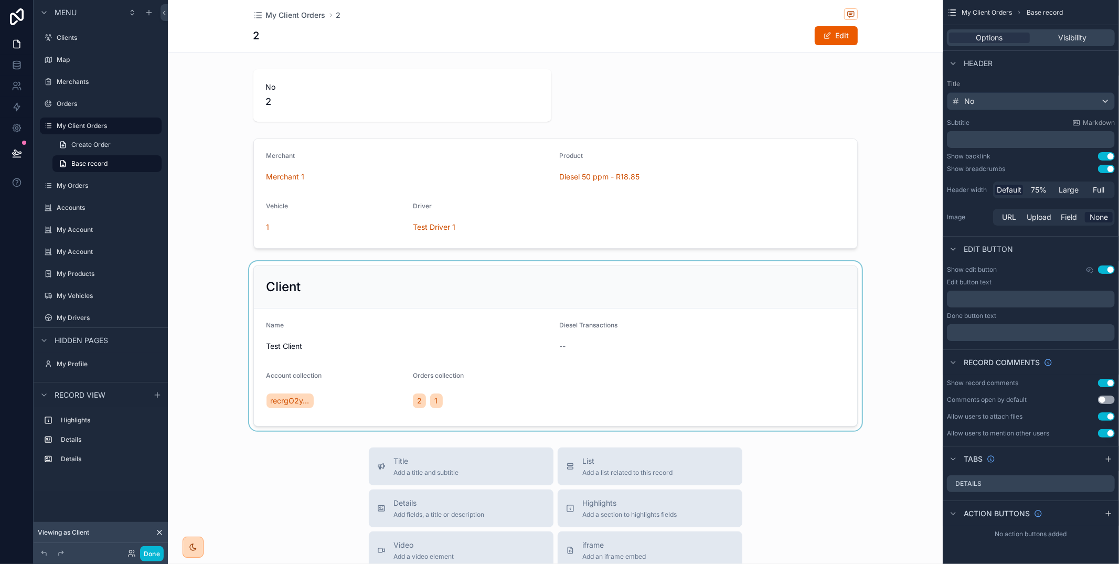
click at [500, 285] on div "scrollable content" at bounding box center [555, 345] width 775 height 169
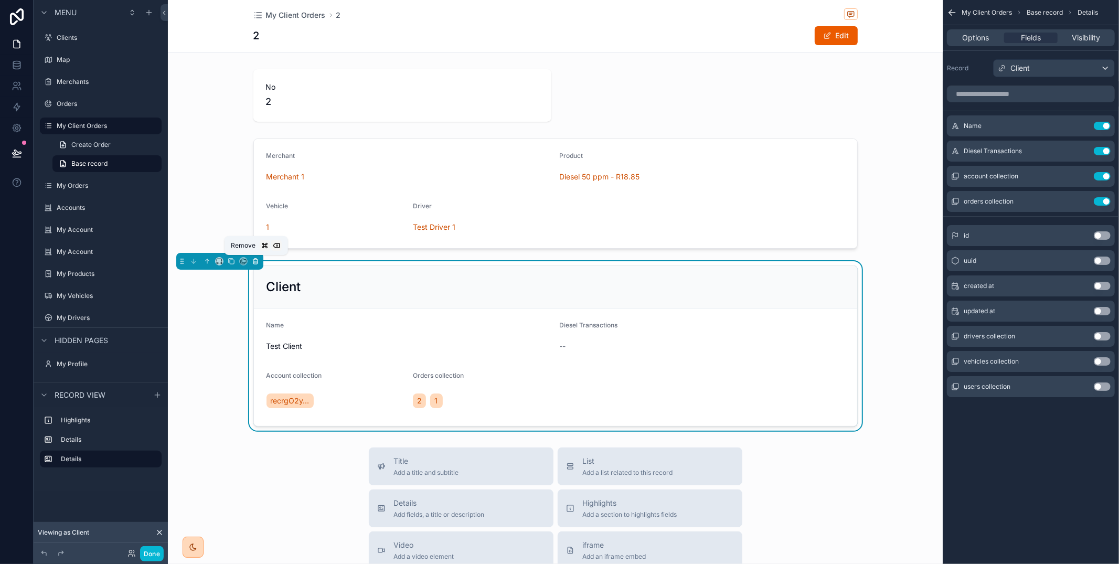
click at [254, 262] on icon "scrollable content" at bounding box center [255, 262] width 4 height 4
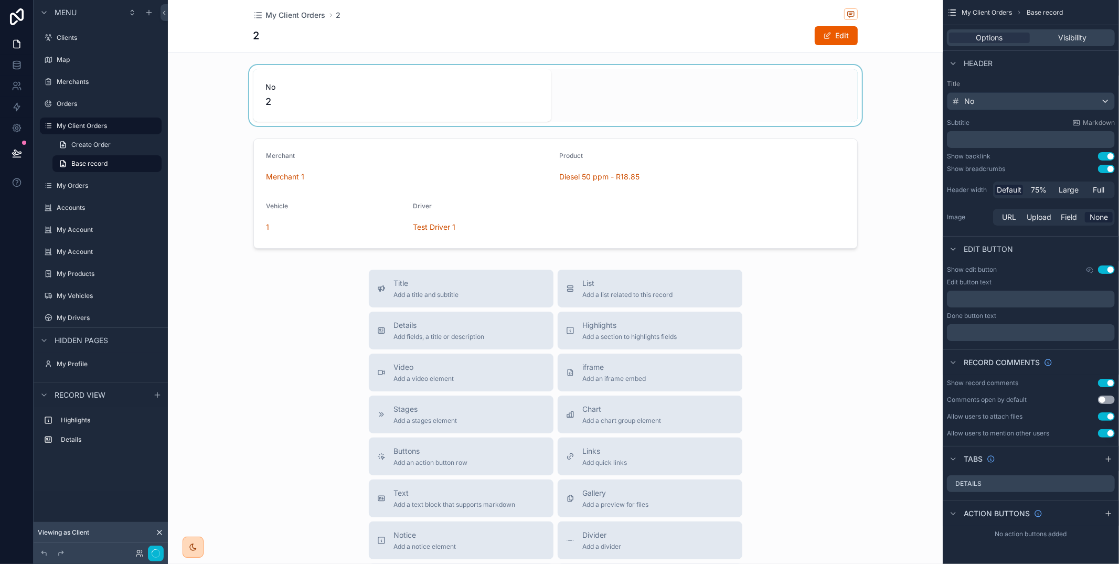
click at [391, 92] on div "scrollable content" at bounding box center [555, 95] width 775 height 61
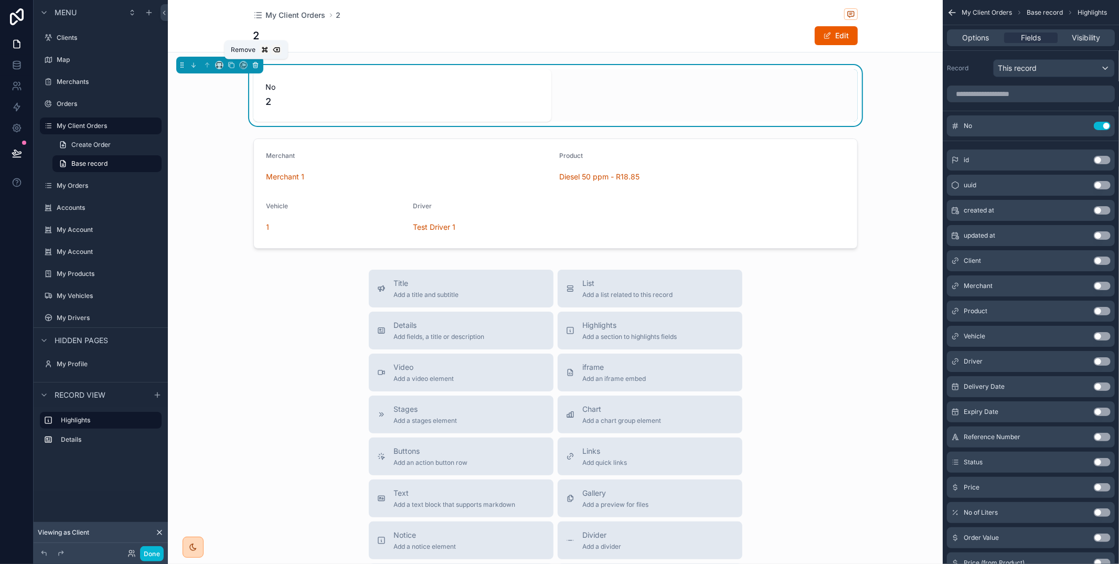
click at [255, 66] on icon "scrollable content" at bounding box center [255, 64] width 7 height 7
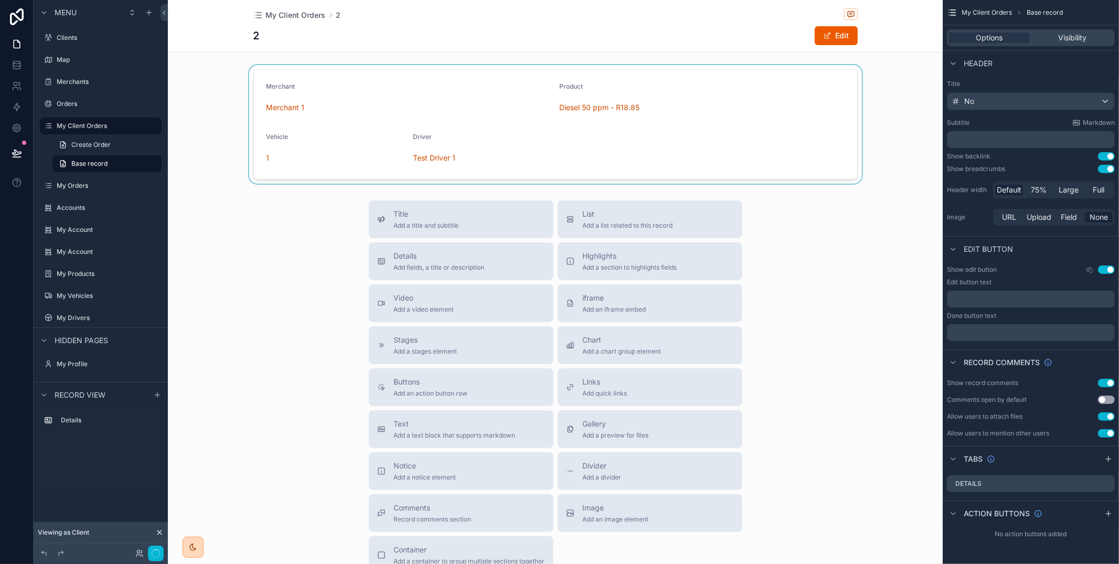
click at [363, 124] on div "scrollable content" at bounding box center [555, 124] width 775 height 119
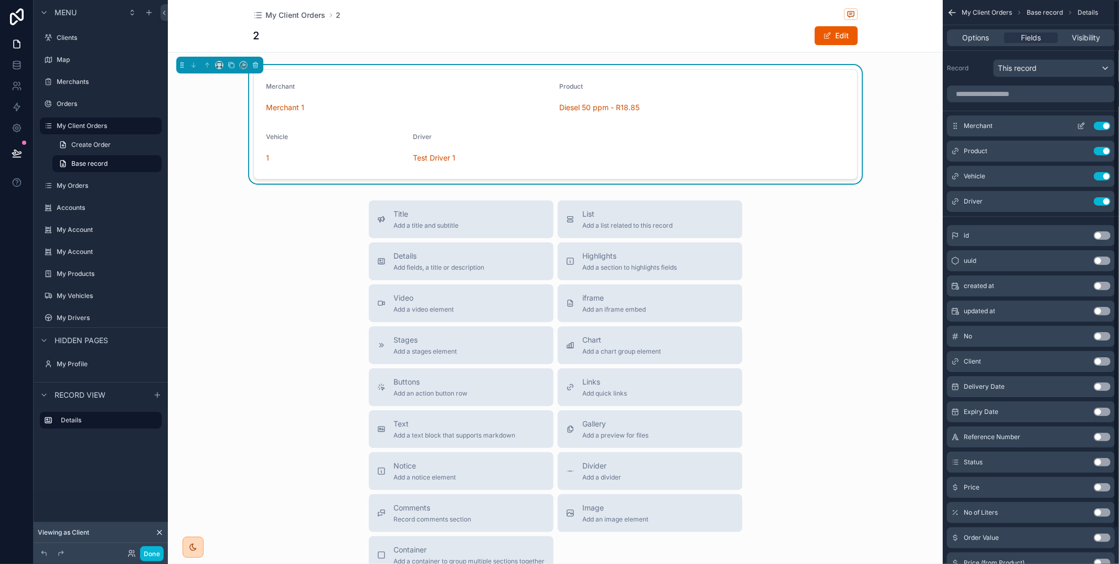
click at [1081, 126] on icon "scrollable content" at bounding box center [1082, 125] width 4 height 4
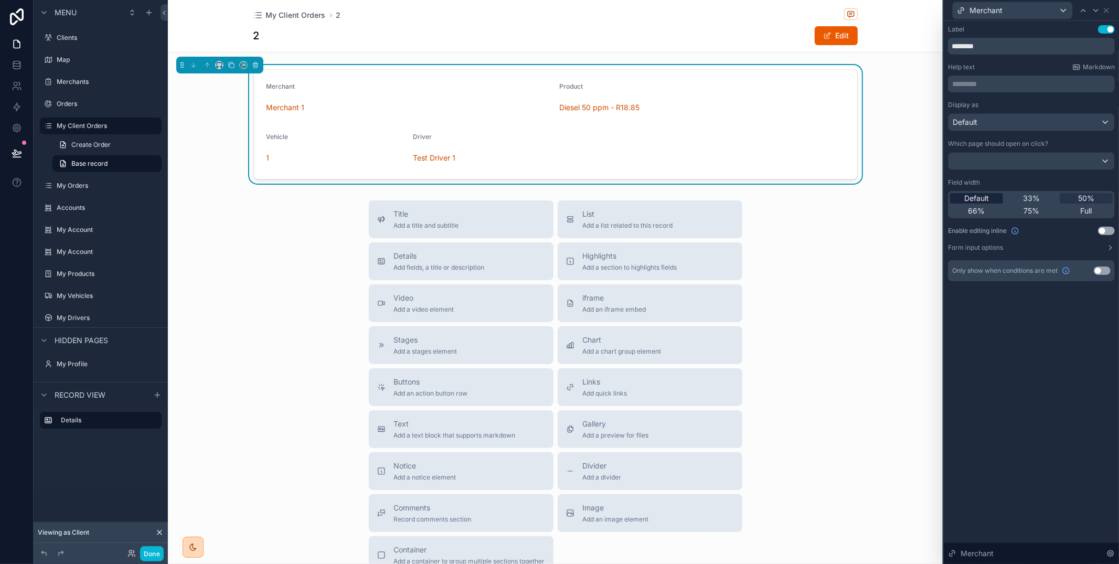
click at [994, 198] on div "Default" at bounding box center [976, 198] width 53 height 10
click at [1107, 7] on icon at bounding box center [1106, 10] width 8 height 8
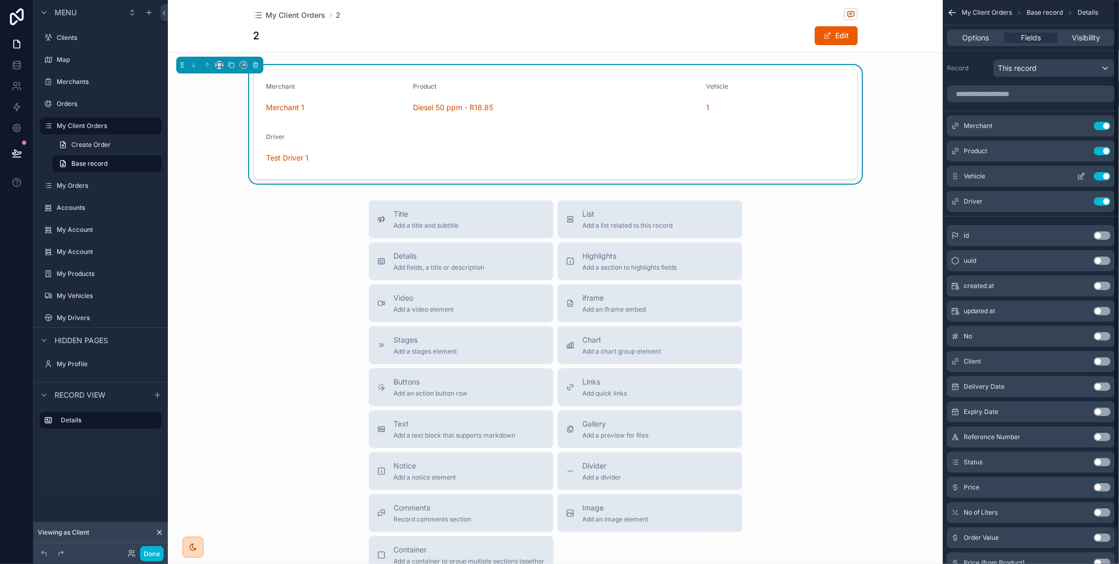
click at [1078, 174] on icon "scrollable content" at bounding box center [1081, 176] width 8 height 8
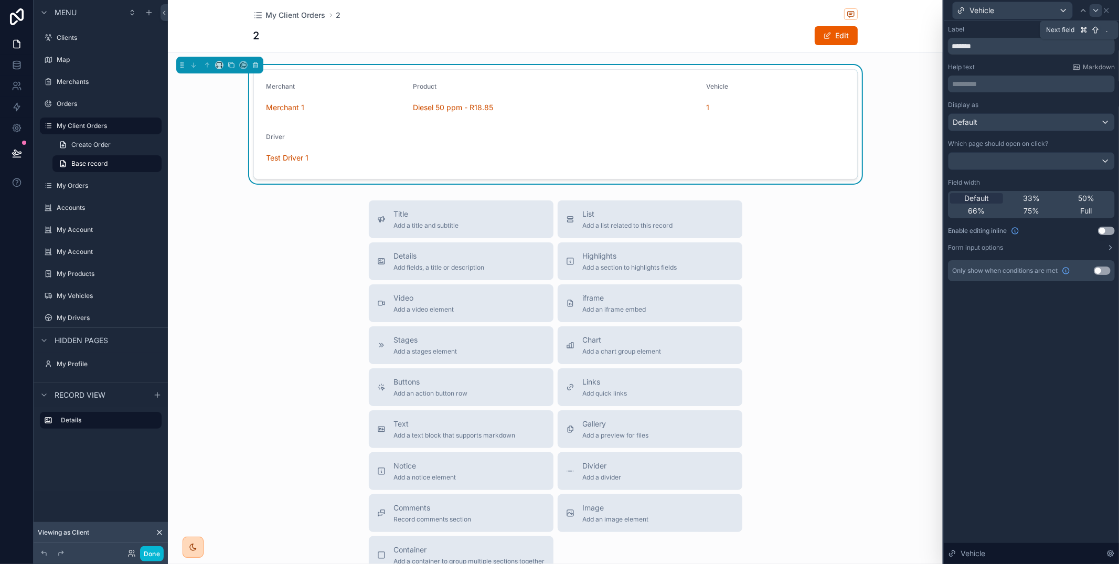
click at [1091, 12] on icon at bounding box center [1095, 10] width 8 height 8
click at [1084, 9] on icon at bounding box center [1083, 10] width 8 height 8
click at [1003, 197] on div "Default 33% 50% 66% 75% Full" at bounding box center [1031, 204] width 167 height 27
click at [994, 197] on div "Default" at bounding box center [976, 198] width 53 height 10
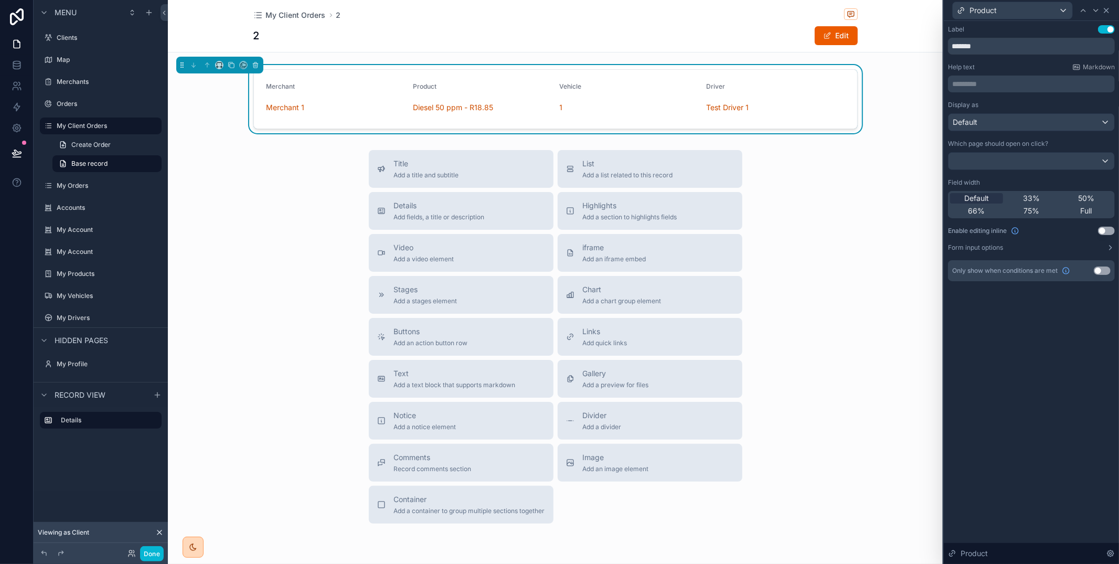
click at [1110, 9] on div "Product" at bounding box center [1031, 10] width 167 height 20
click at [1108, 9] on icon at bounding box center [1106, 10] width 8 height 8
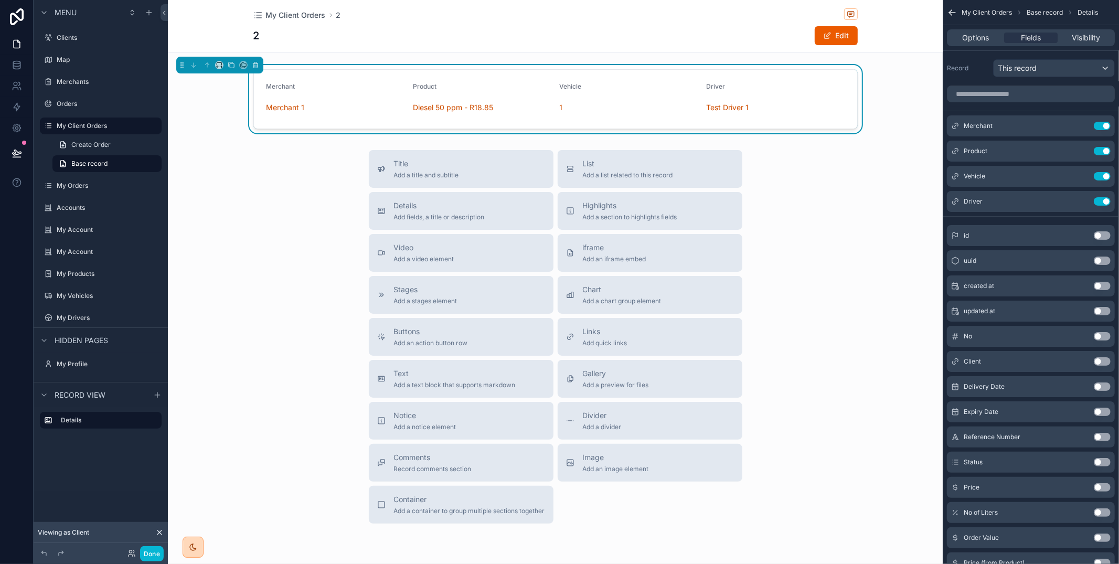
click at [1098, 385] on button "Use setting" at bounding box center [1102, 386] width 17 height 8
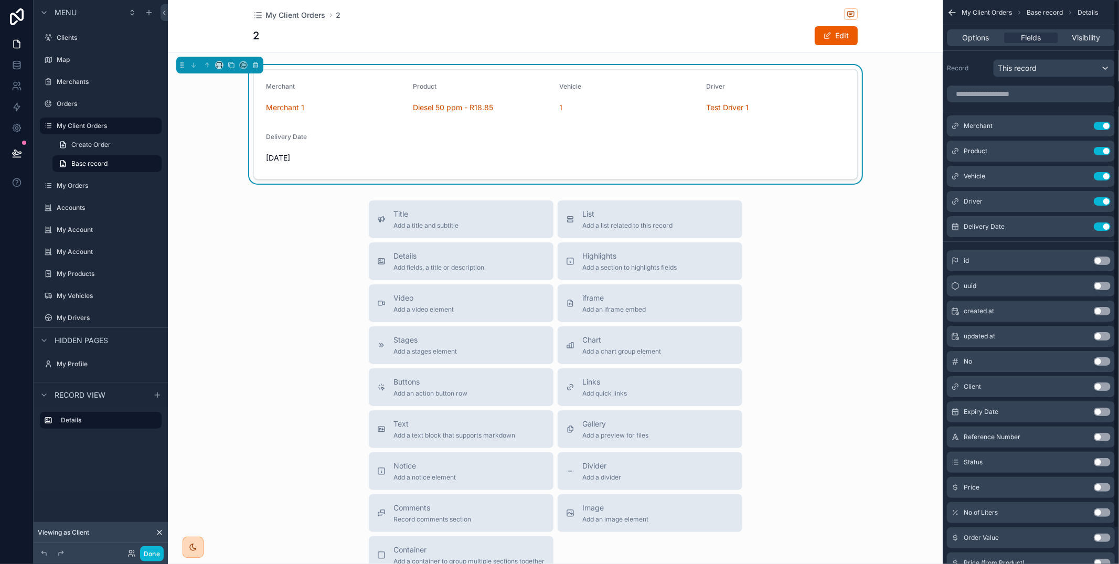
click at [1100, 412] on button "Use setting" at bounding box center [1102, 412] width 17 height 8
click at [1099, 435] on button "Use setting" at bounding box center [1102, 437] width 17 height 8
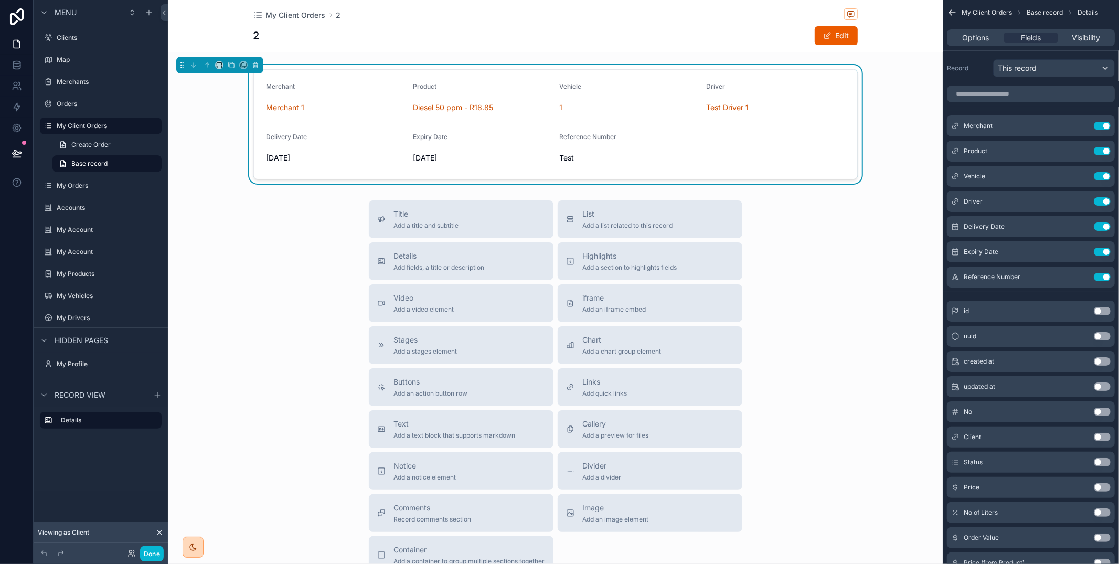
click at [1099, 462] on button "Use setting" at bounding box center [1102, 462] width 17 height 8
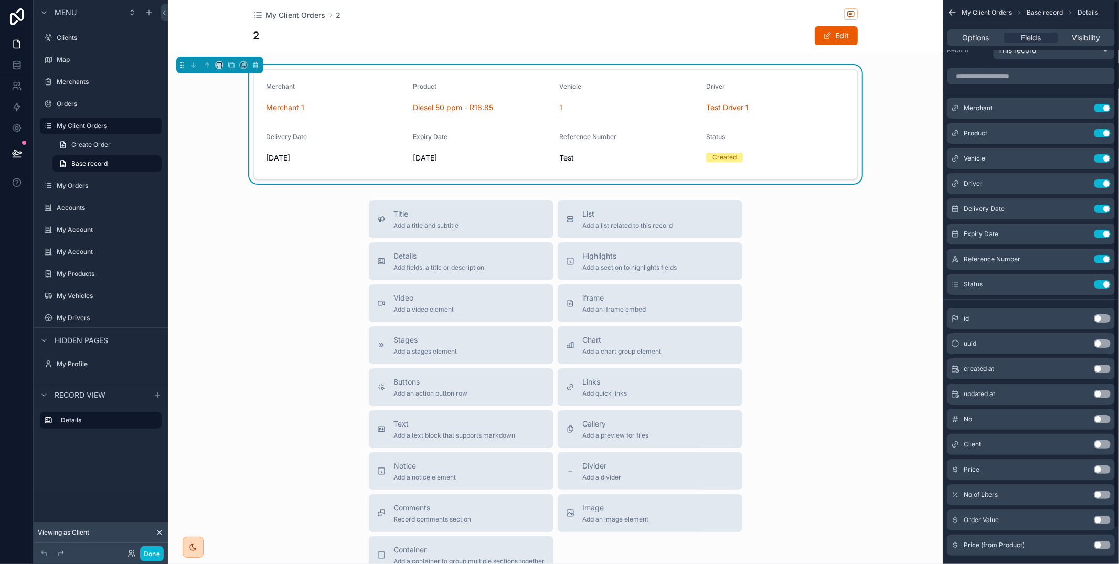
scroll to position [38, 0]
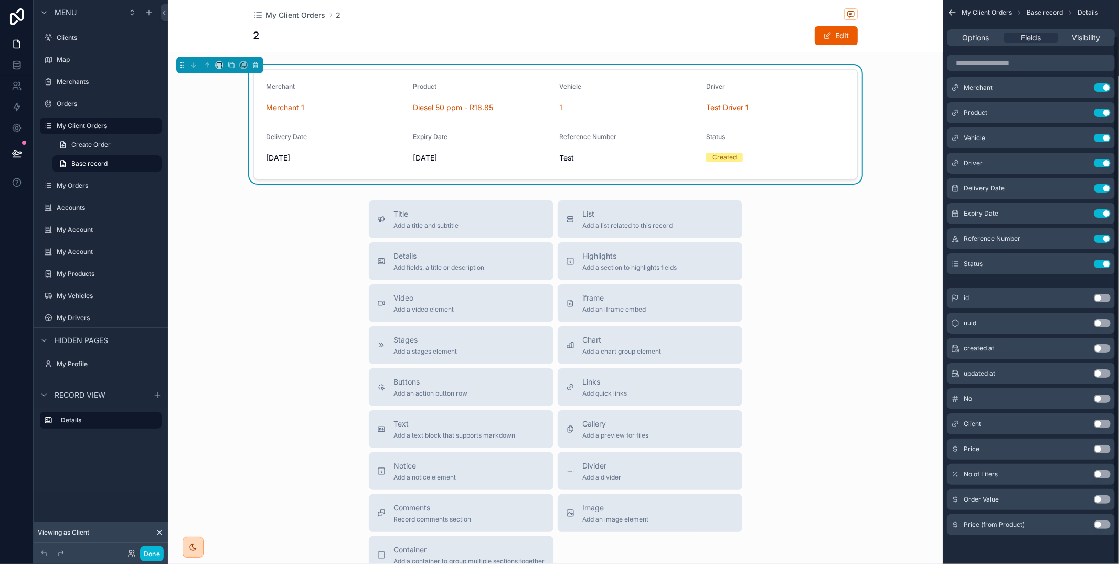
click at [1104, 449] on button "Use setting" at bounding box center [1102, 449] width 17 height 8
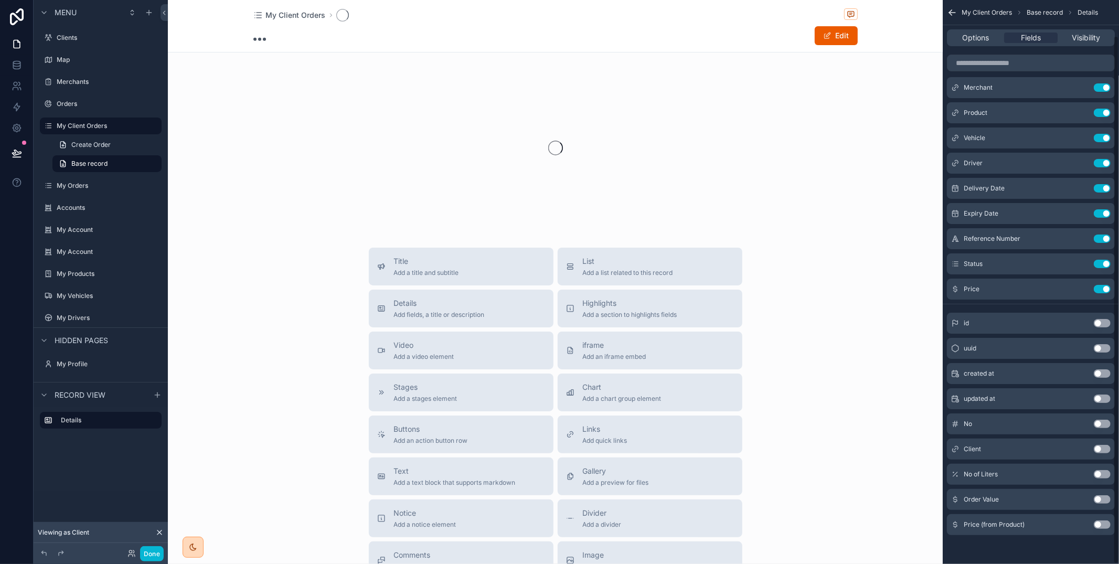
click at [1097, 473] on button "Use setting" at bounding box center [1102, 474] width 17 height 8
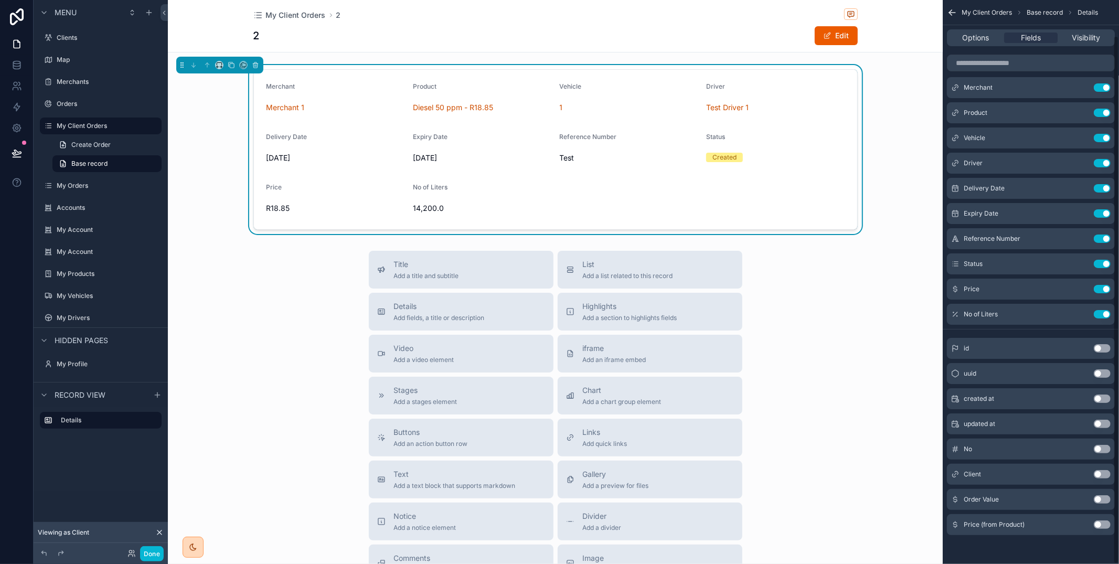
click at [1098, 500] on button "Use setting" at bounding box center [1102, 499] width 17 height 8
click at [1080, 239] on icon "scrollable content" at bounding box center [1082, 237] width 4 height 4
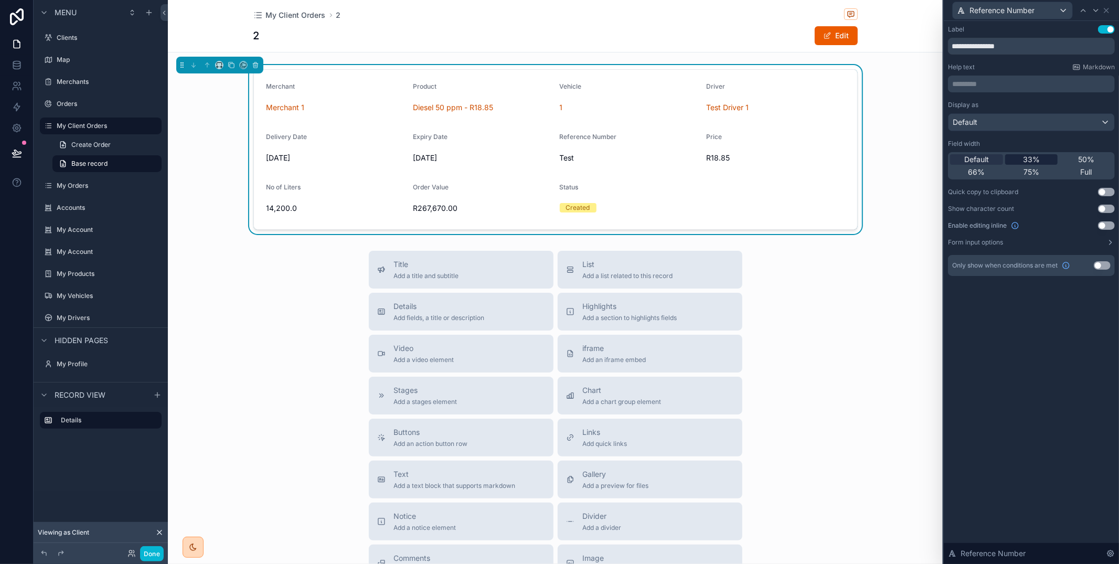
click at [1045, 160] on div "33%" at bounding box center [1031, 159] width 53 height 10
drag, startPoint x: 148, startPoint y: 556, endPoint x: 154, endPoint y: 551, distance: 7.8
click at [148, 556] on button "Done" at bounding box center [152, 553] width 24 height 15
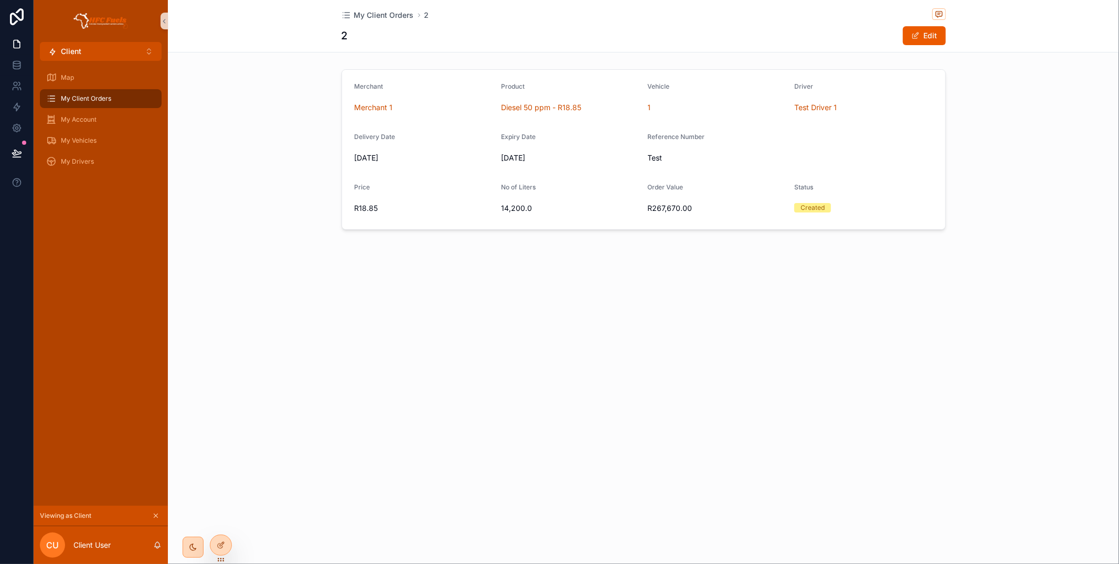
click at [94, 65] on div "Map My Client Orders My Account My Vehicles My Drivers" at bounding box center [101, 123] width 134 height 124
click at [94, 67] on div "Map" at bounding box center [101, 77] width 134 height 21
click at [97, 71] on div "Map" at bounding box center [100, 77] width 109 height 17
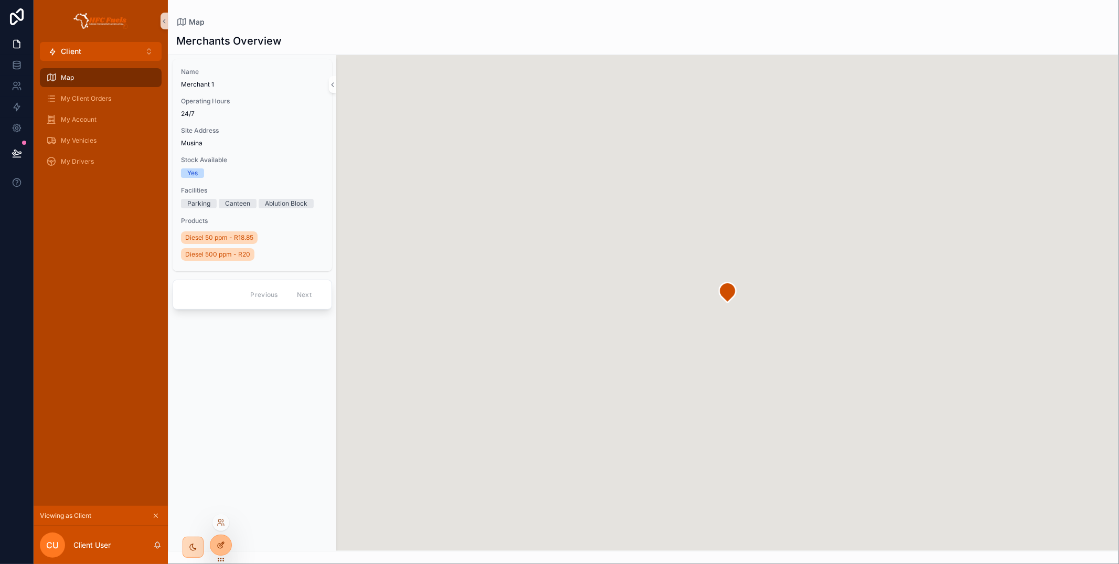
click at [213, 545] on div at bounding box center [220, 545] width 21 height 20
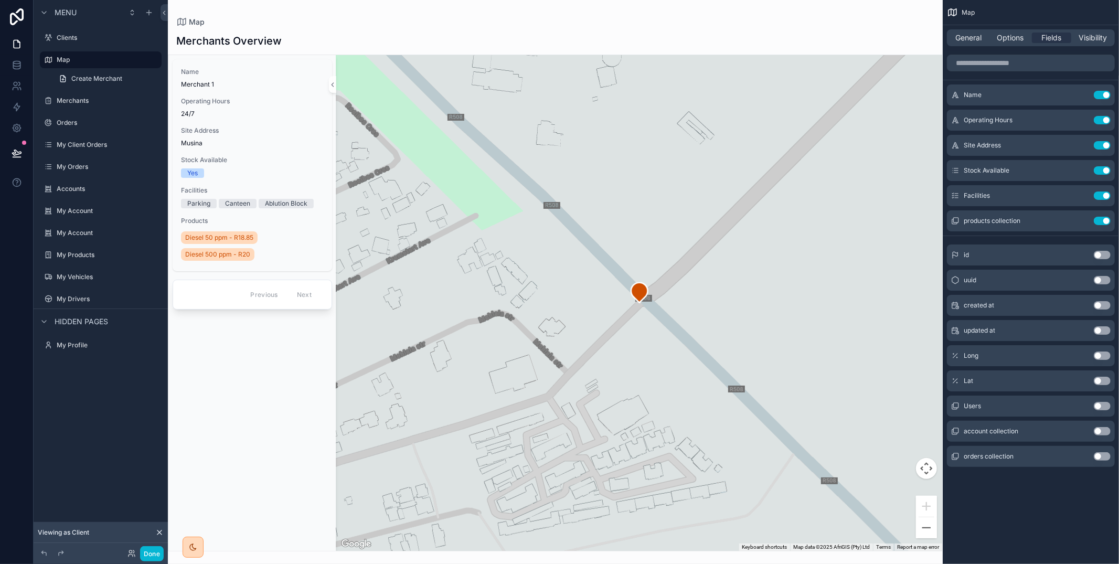
click at [1008, 43] on div "General Options Fields Visibility" at bounding box center [1031, 37] width 168 height 17
click at [1006, 40] on span "Options" at bounding box center [1009, 38] width 27 height 10
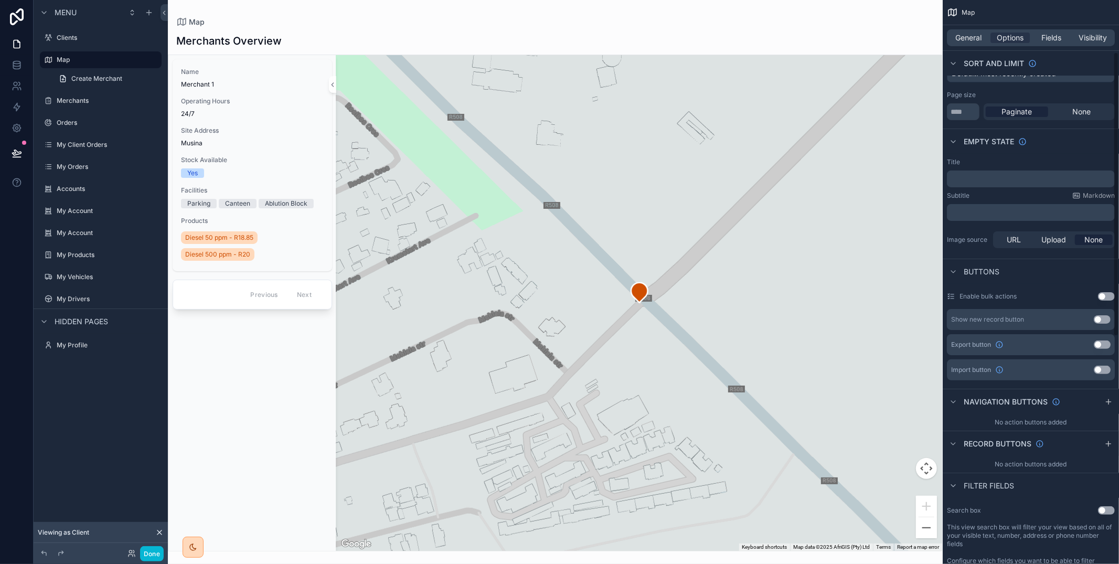
scroll to position [111, 0]
click at [1109, 440] on icon "scrollable content" at bounding box center [1108, 441] width 8 height 8
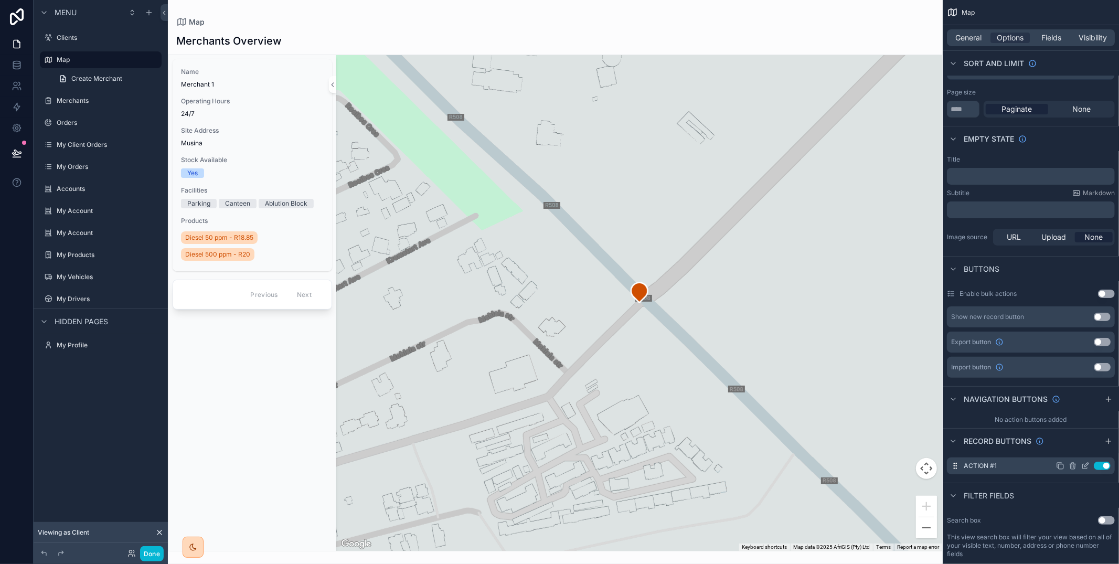
click at [1088, 465] on icon "scrollable content" at bounding box center [1085, 466] width 8 height 8
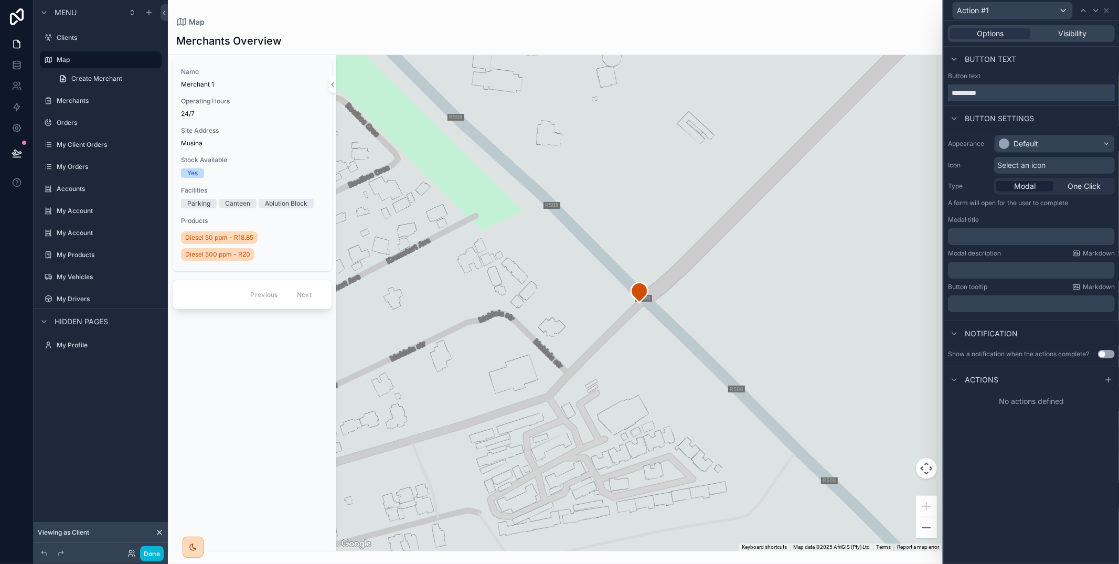
drag, startPoint x: 996, startPoint y: 96, endPoint x: 947, endPoint y: 90, distance: 49.7
click at [948, 90] on input "*********" at bounding box center [1031, 92] width 167 height 17
type input "**********"
click at [1037, 148] on div "Default" at bounding box center [1025, 143] width 25 height 10
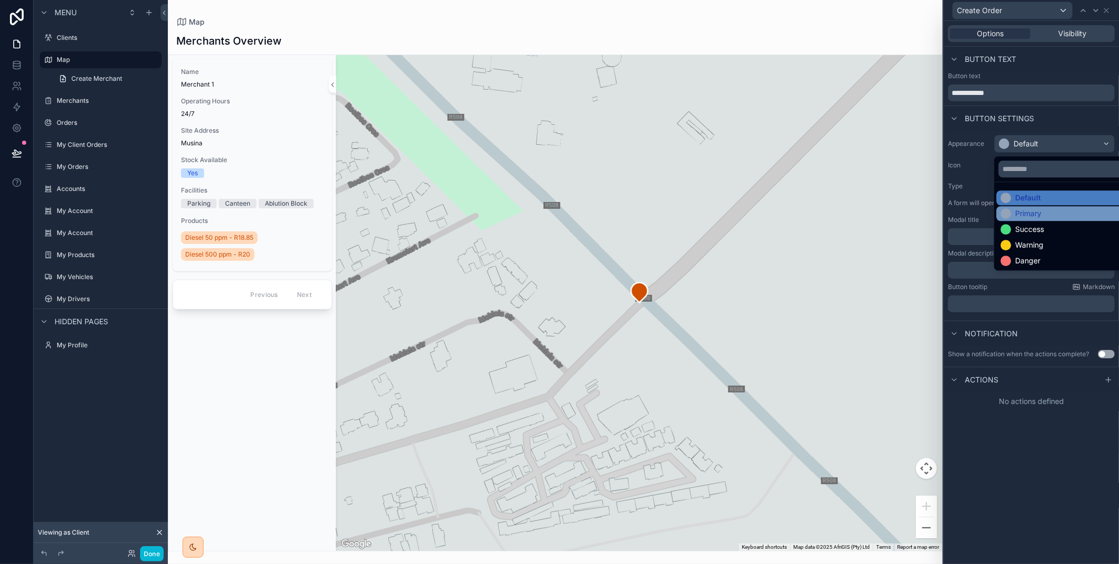
click at [1036, 212] on div "Primary" at bounding box center [1028, 213] width 26 height 10
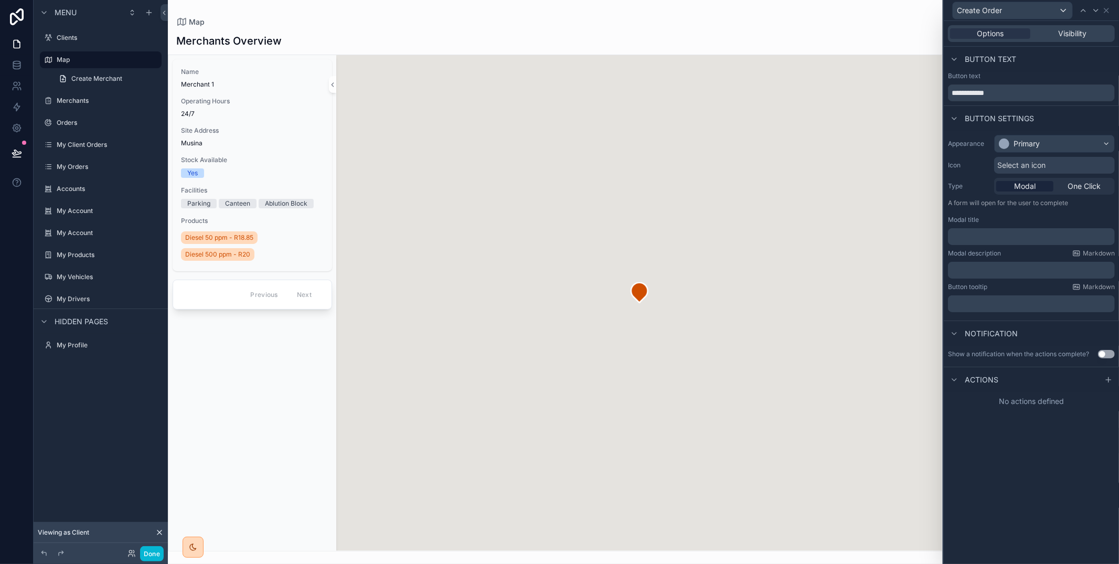
click at [1042, 241] on p "﻿" at bounding box center [1032, 236] width 160 height 10
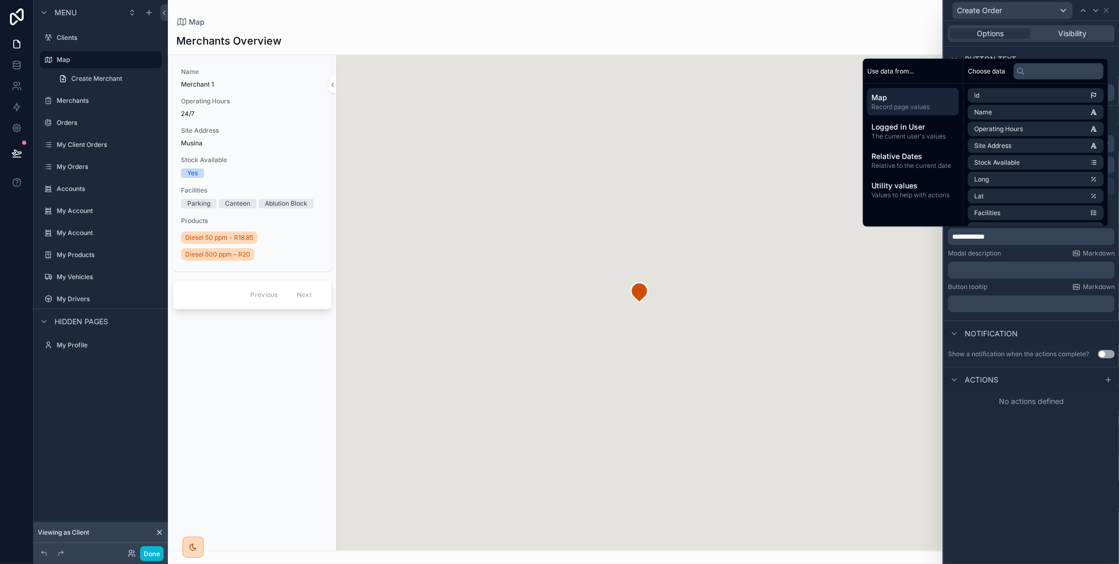
click at [1055, 256] on div "Modal description Markdown" at bounding box center [1031, 253] width 167 height 8
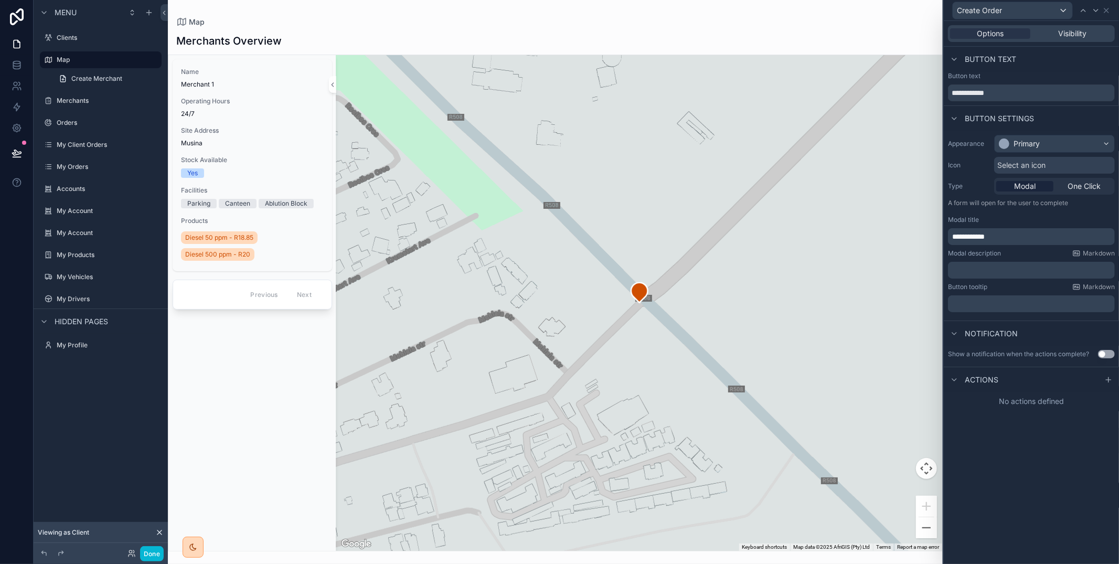
click at [1103, 352] on button "Use setting" at bounding box center [1106, 354] width 17 height 8
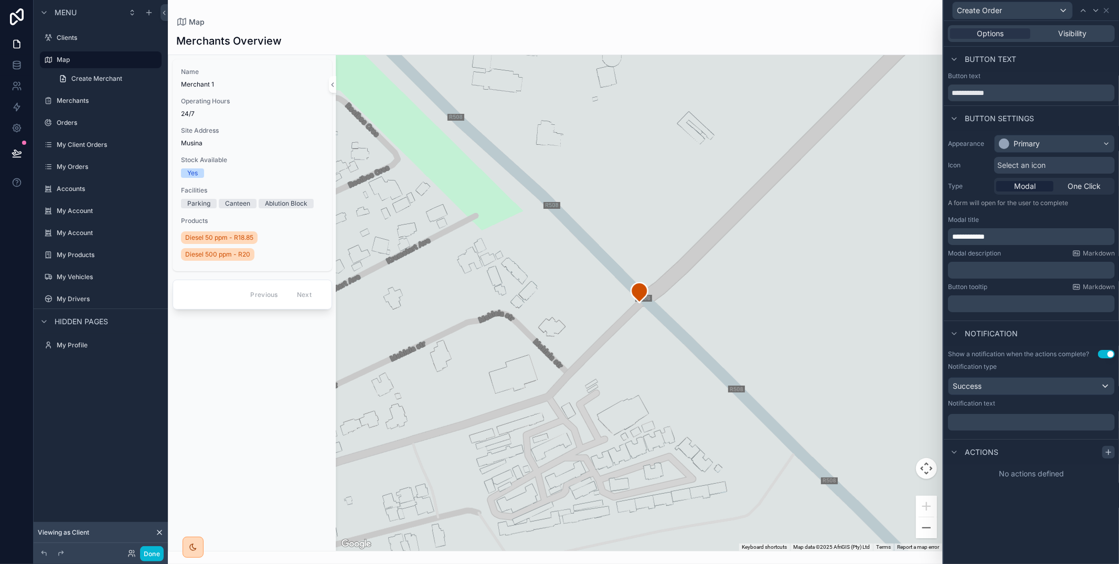
click at [1107, 452] on icon at bounding box center [1108, 452] width 5 height 0
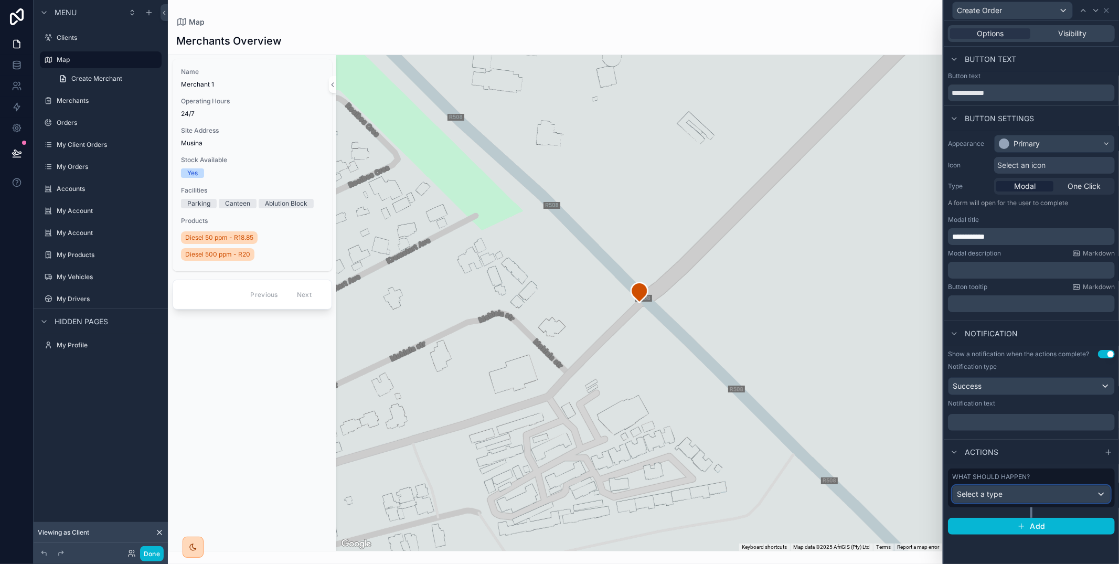
click at [1058, 501] on div "Select a type" at bounding box center [1030, 494] width 157 height 17
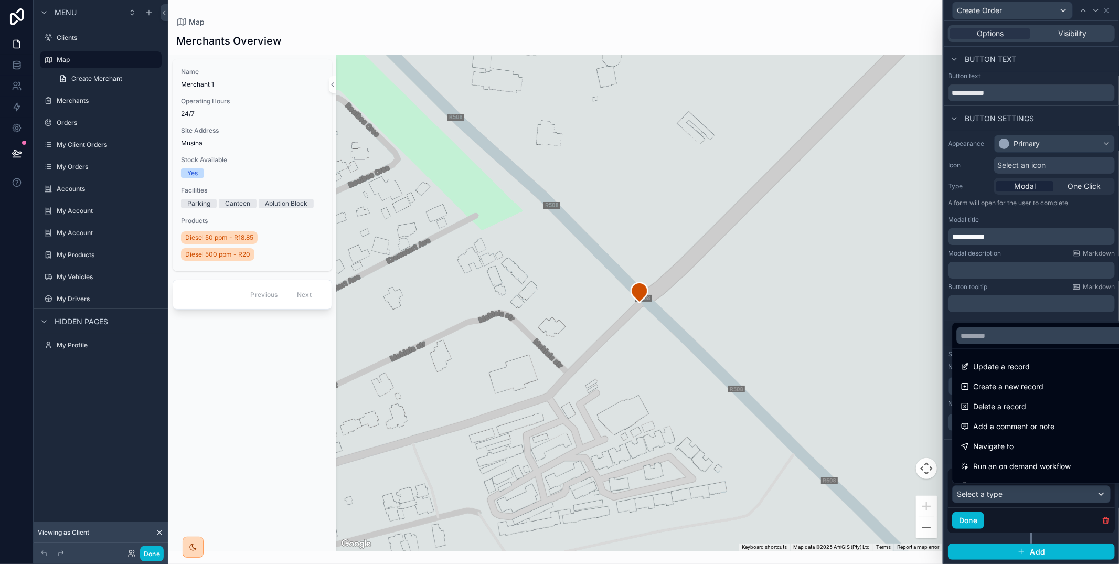
click at [1019, 386] on span "Create a new record" at bounding box center [1008, 386] width 70 height 13
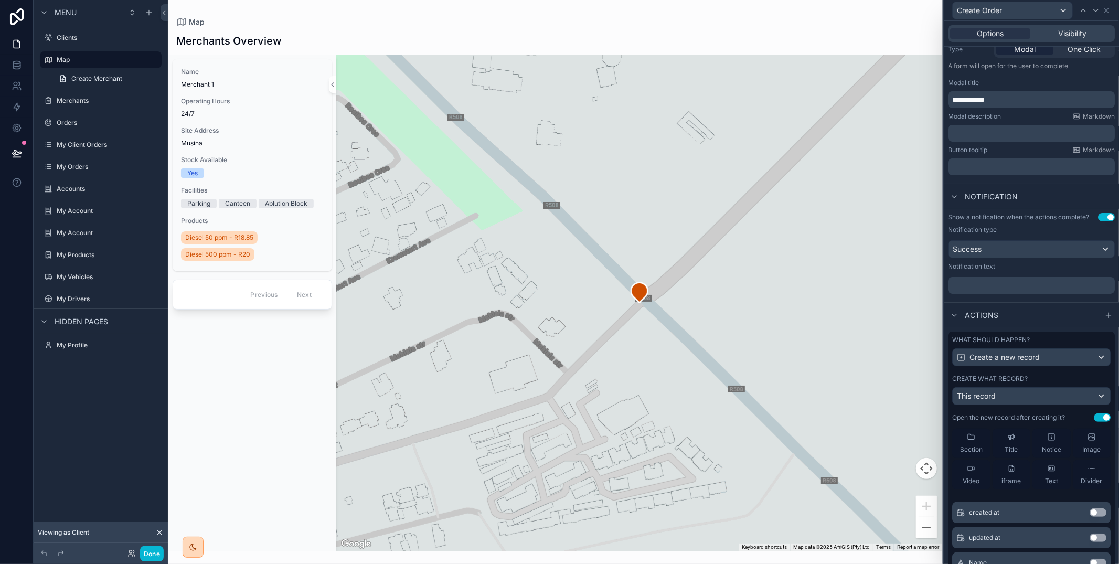
scroll to position [0, 0]
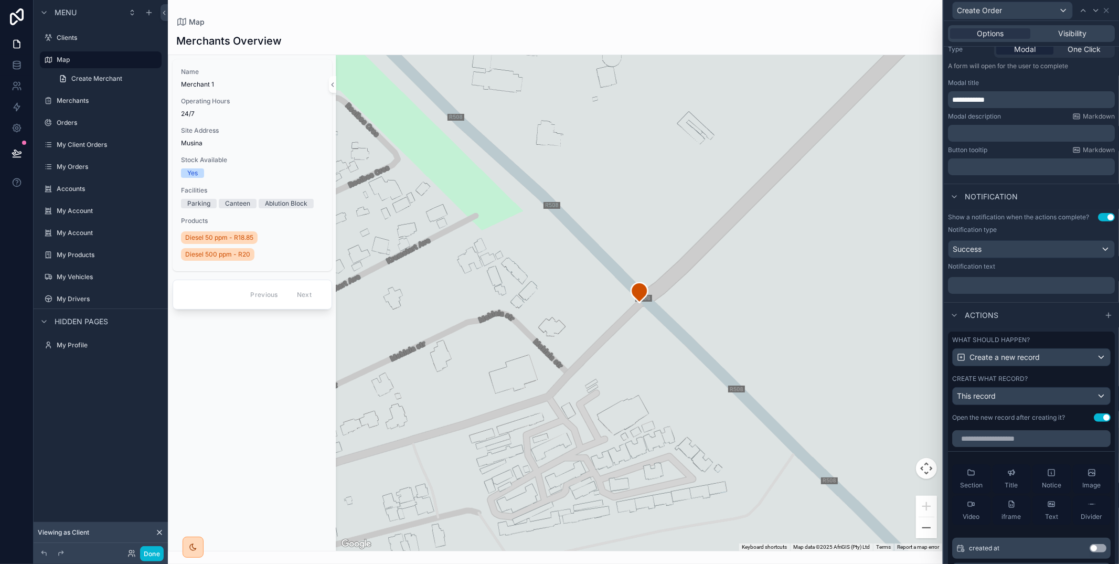
click at [1102, 416] on button "Use setting" at bounding box center [1102, 417] width 17 height 8
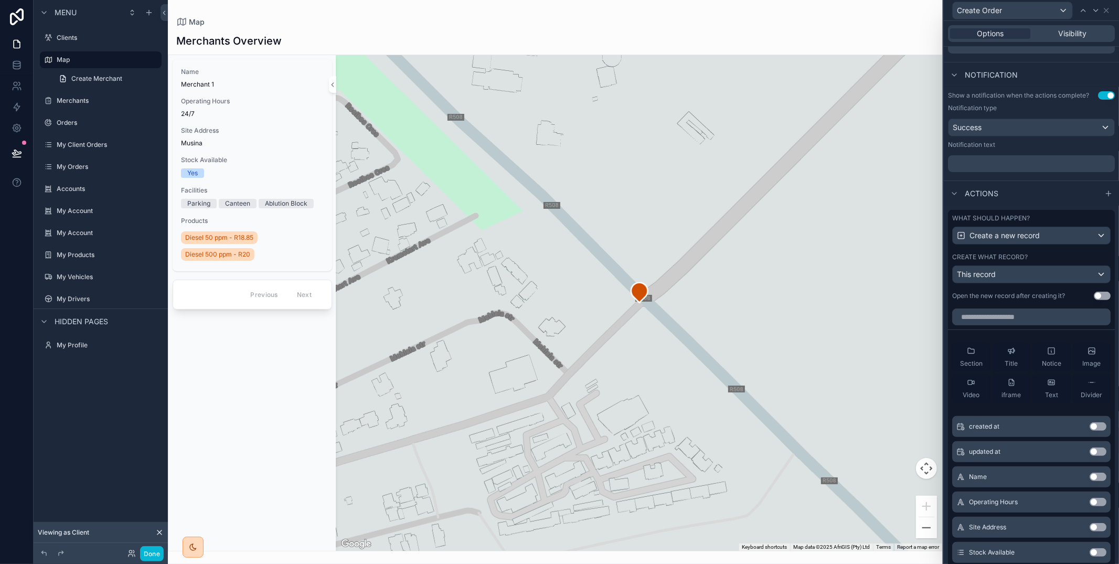
scroll to position [260, 0]
click at [1100, 299] on div "What should happen? Create a new record Create what record? This record Open th…" at bounding box center [1031, 255] width 167 height 94
click at [1097, 293] on button "Use setting" at bounding box center [1102, 294] width 17 height 8
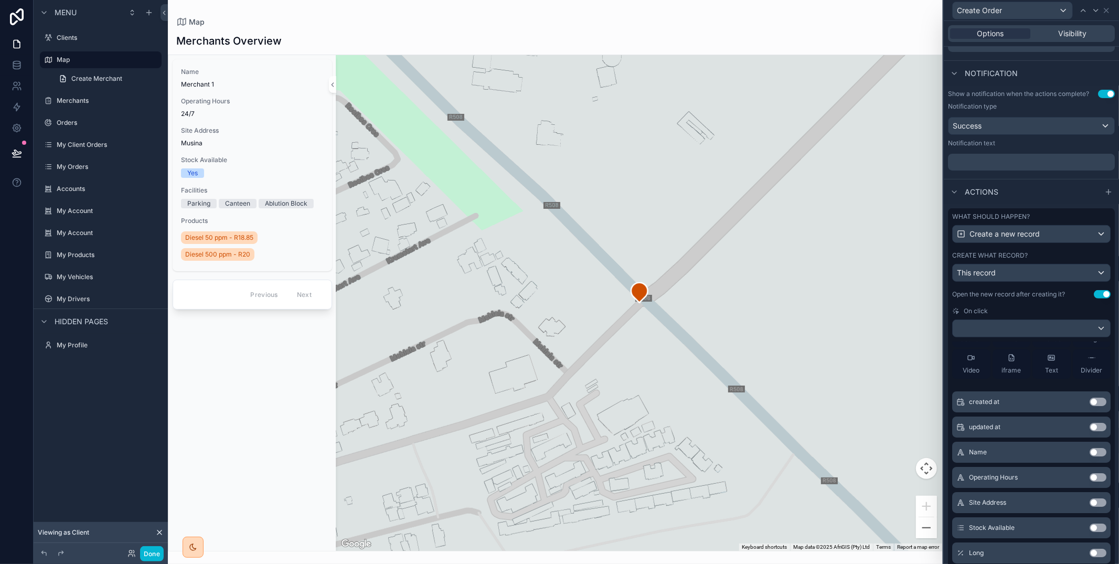
scroll to position [0, 0]
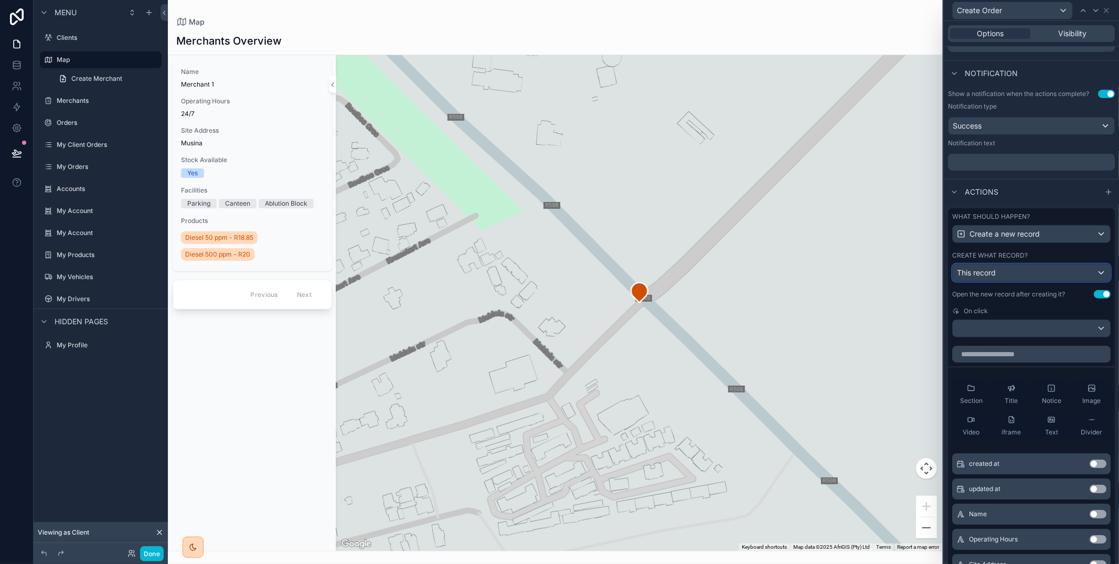
click at [1017, 269] on div "This record" at bounding box center [1030, 272] width 157 height 17
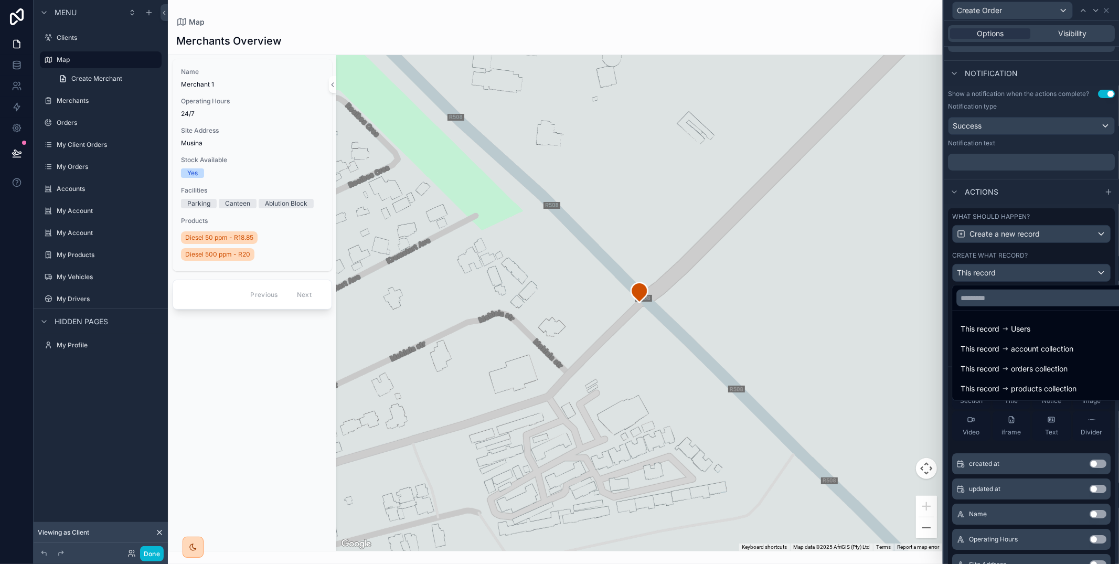
click at [1037, 367] on span "orders collection" at bounding box center [1039, 368] width 57 height 13
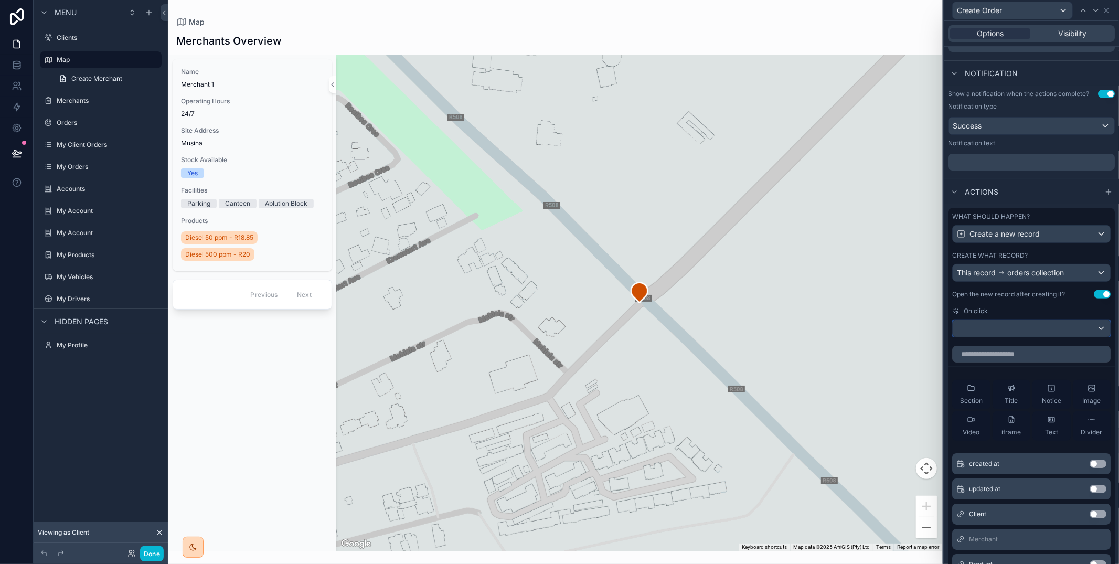
click at [1042, 329] on div at bounding box center [1030, 328] width 157 height 17
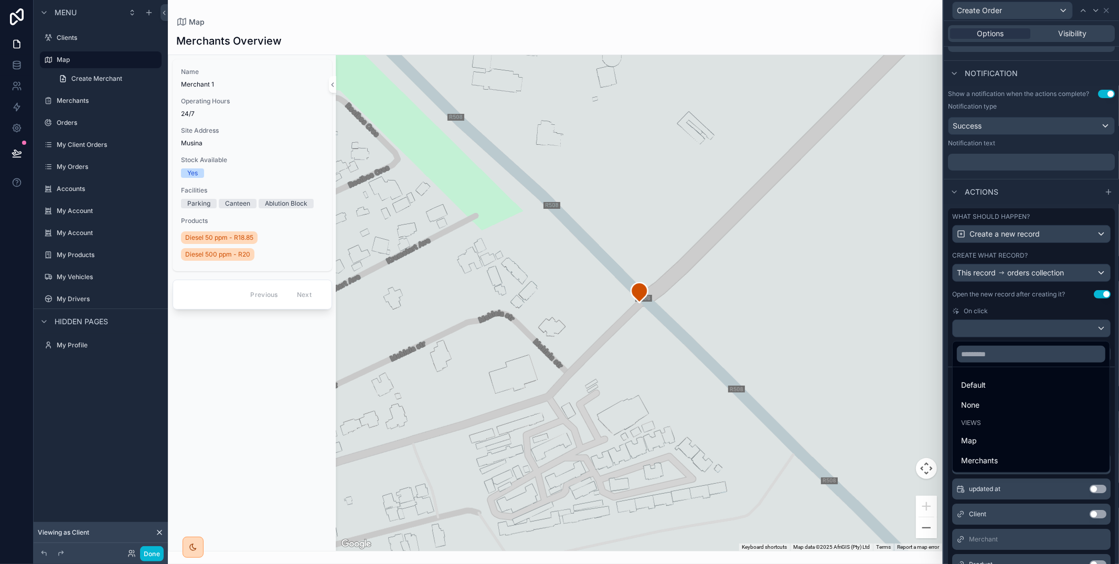
click at [1028, 312] on div at bounding box center [1031, 282] width 175 height 564
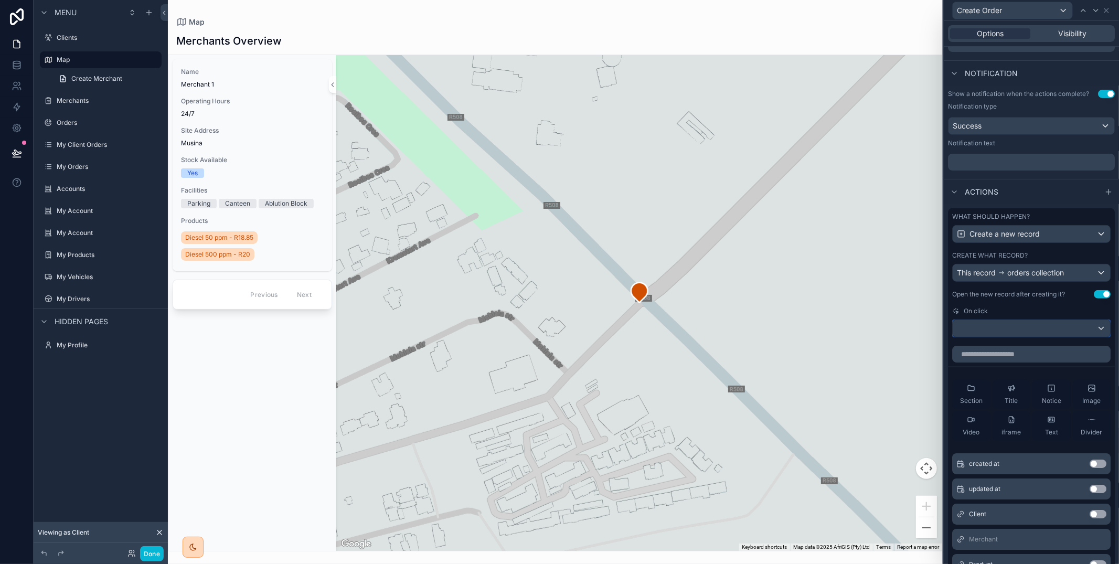
click at [1019, 325] on div at bounding box center [1030, 328] width 157 height 17
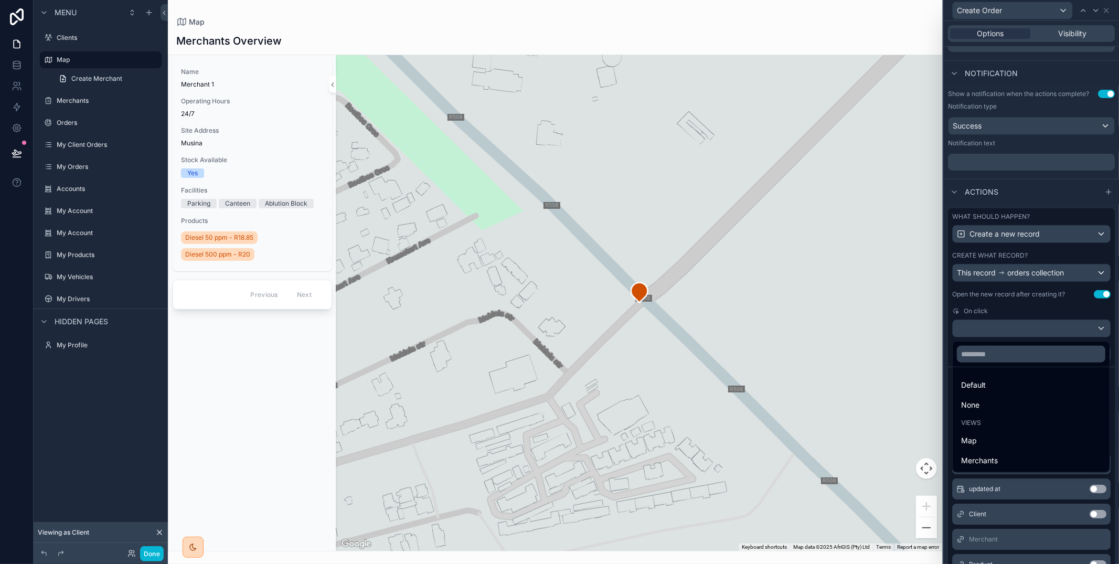
click at [1010, 307] on div at bounding box center [1031, 282] width 175 height 564
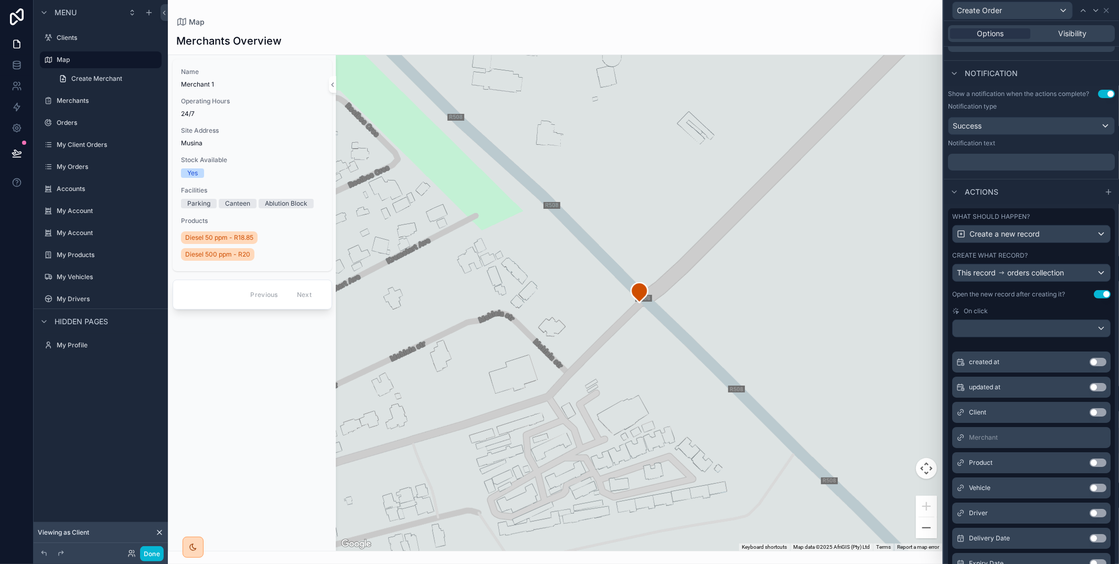
scroll to position [102, 0]
click at [1092, 410] on button "Use setting" at bounding box center [1097, 412] width 17 height 8
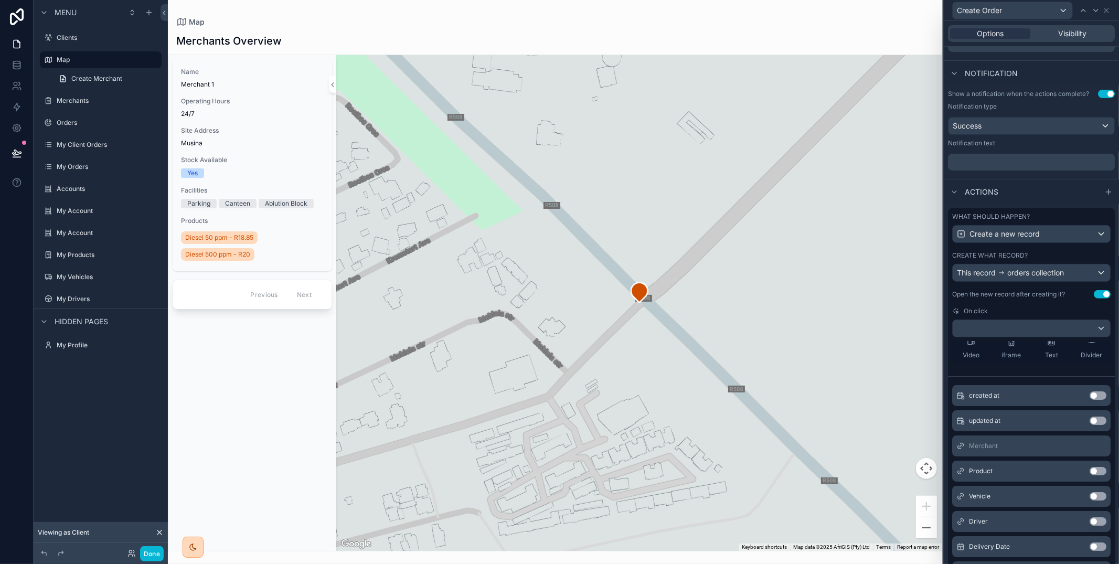
click at [1091, 469] on button "Use setting" at bounding box center [1097, 471] width 17 height 8
click at [1094, 469] on button "Use setting" at bounding box center [1097, 471] width 17 height 8
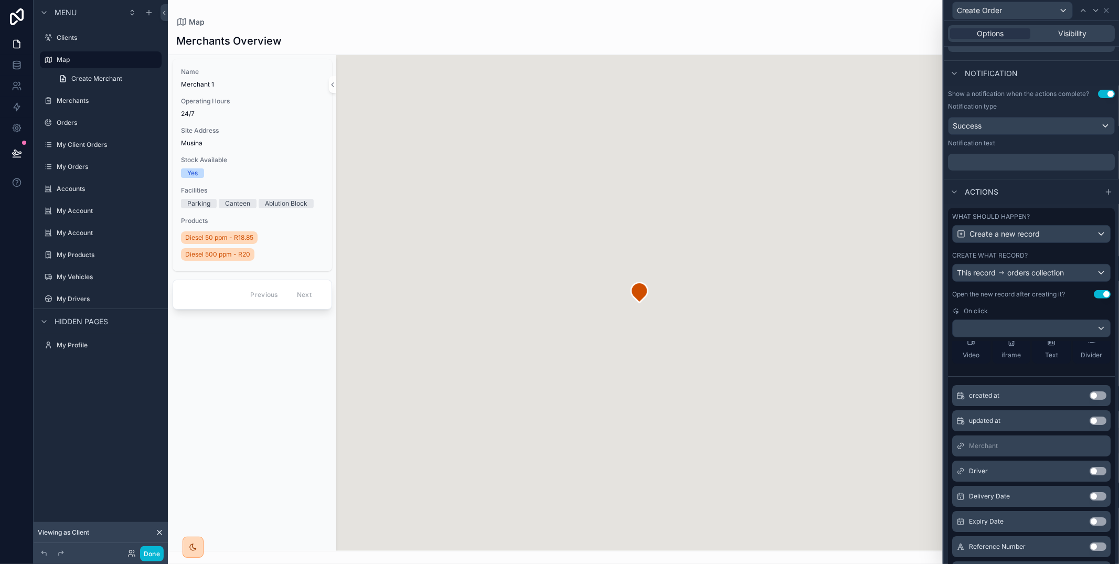
click at [1094, 469] on button "Use setting" at bounding box center [1097, 471] width 17 height 8
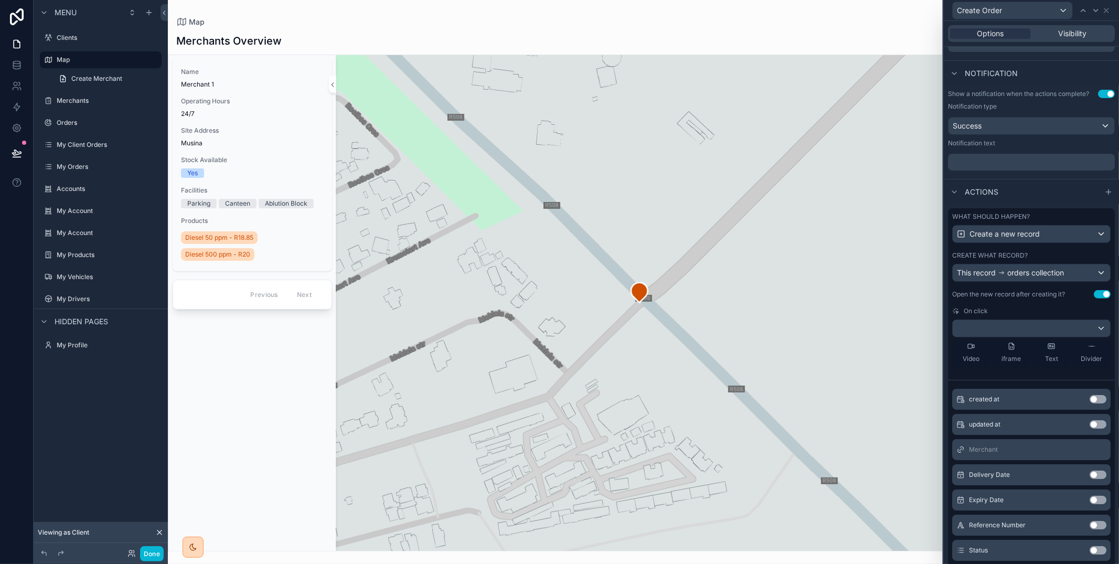
click at [1095, 475] on button "Use setting" at bounding box center [1097, 474] width 17 height 8
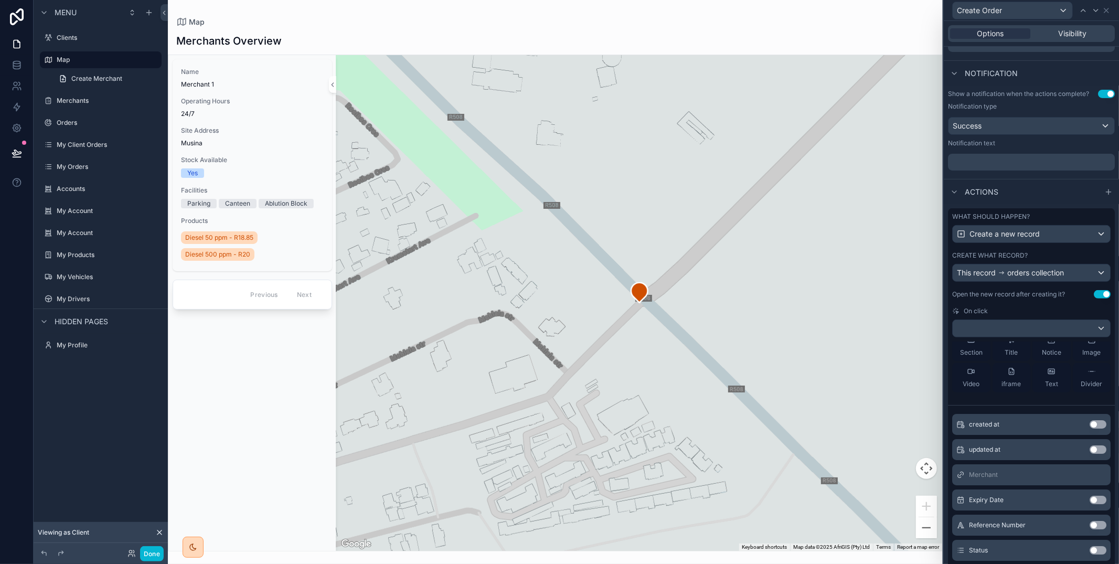
click at [1096, 500] on button "Use setting" at bounding box center [1097, 500] width 17 height 8
drag, startPoint x: 1095, startPoint y: 524, endPoint x: 1095, endPoint y: 530, distance: 5.8
click at [1095, 524] on button "Use setting" at bounding box center [1097, 525] width 17 height 8
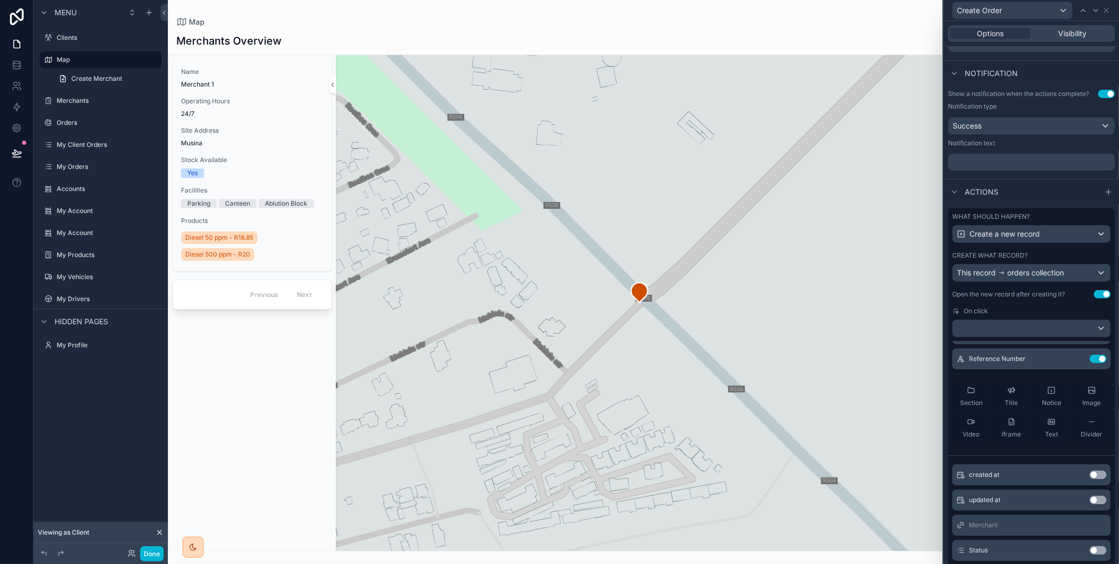
click at [1095, 550] on button "Use setting" at bounding box center [1097, 550] width 17 height 8
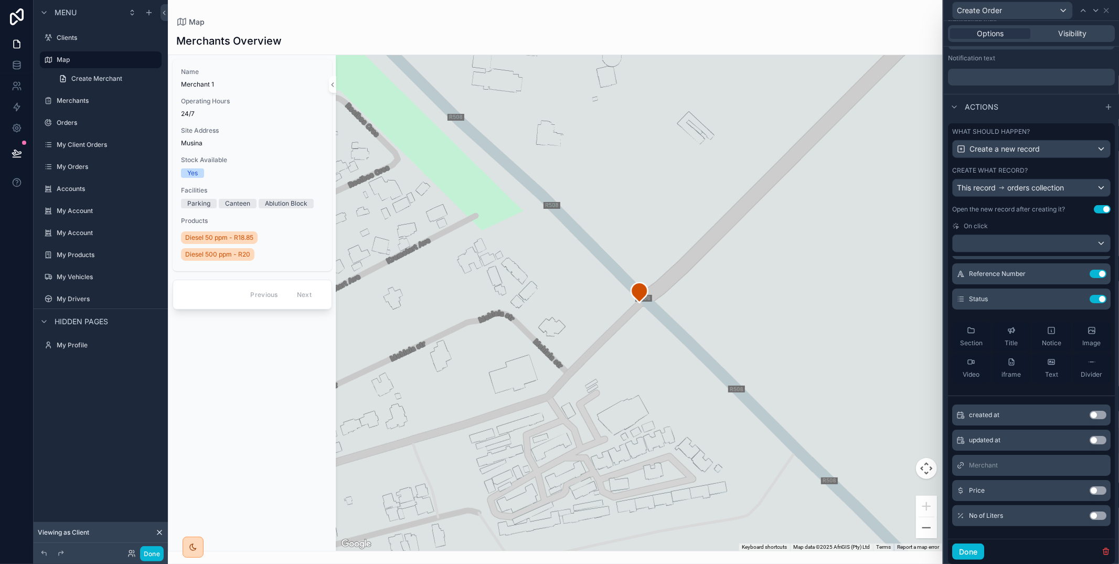
scroll to position [348, 0]
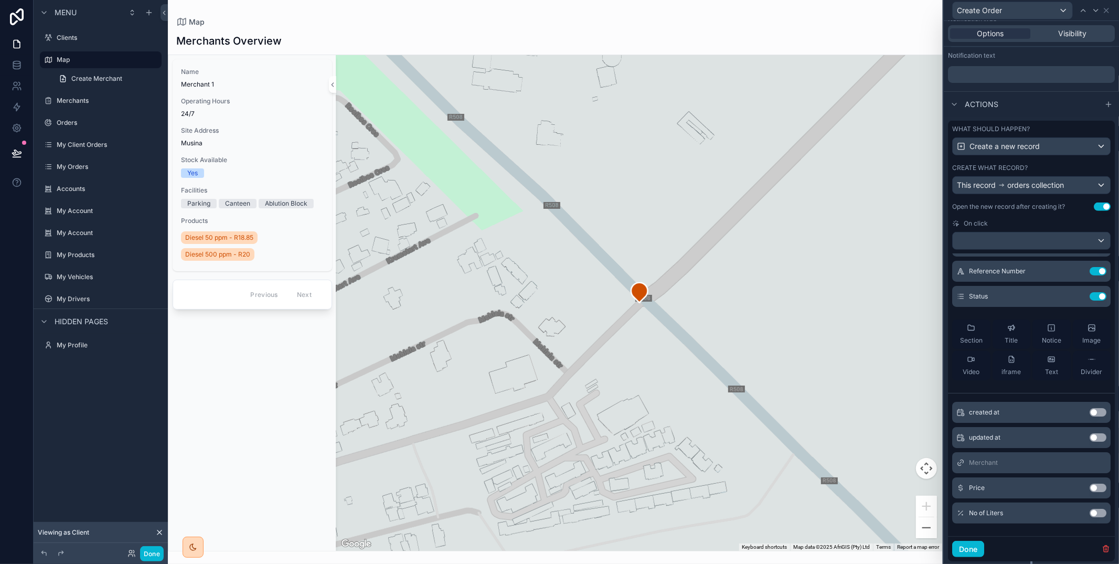
click at [1095, 513] on button "Use setting" at bounding box center [1097, 513] width 17 height 8
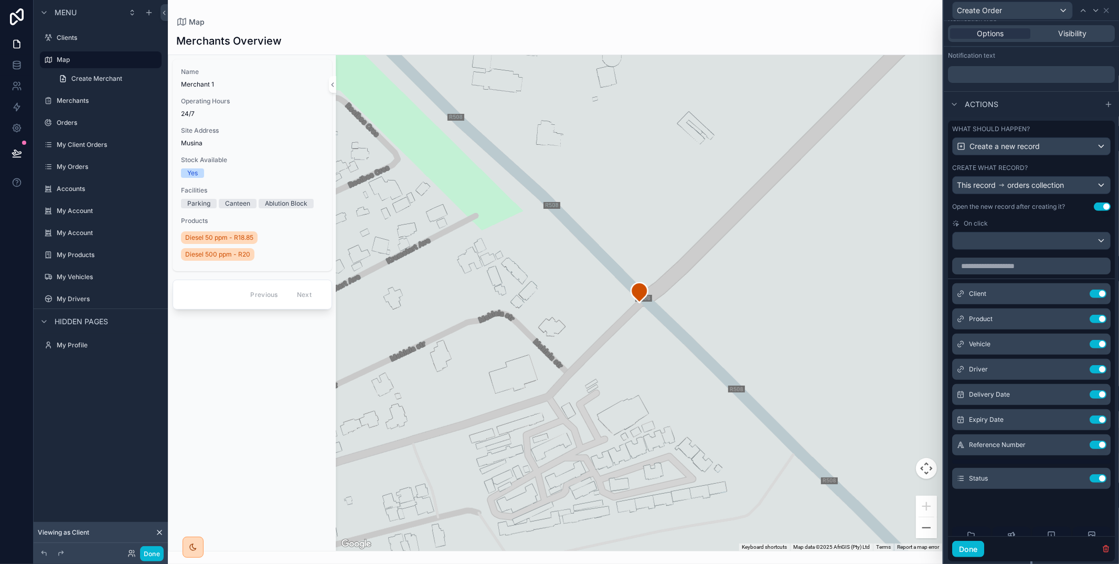
scroll to position [0, 0]
click at [1080, 292] on icon at bounding box center [1078, 293] width 4 height 4
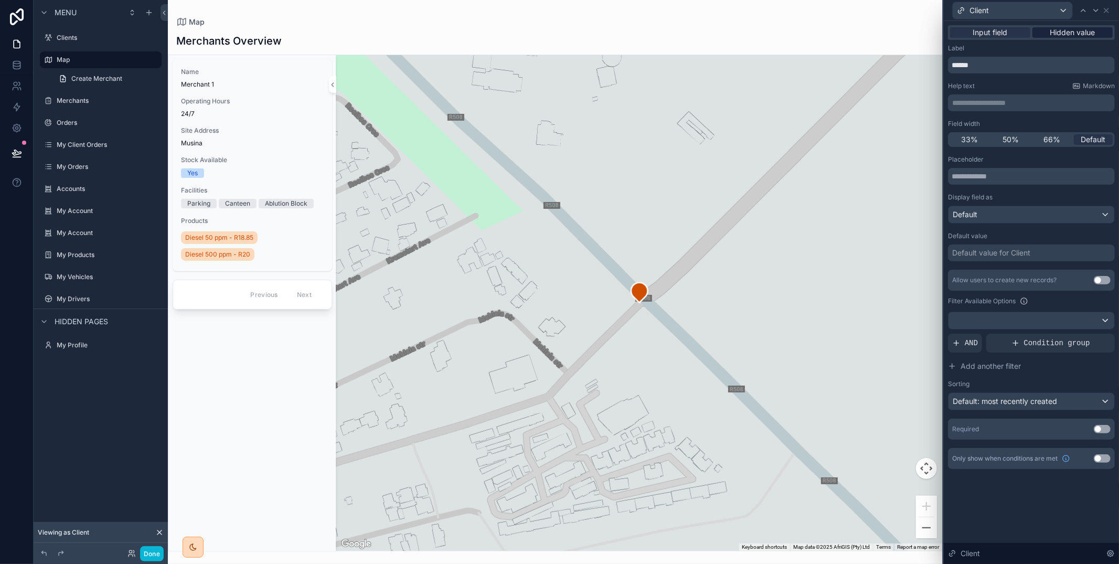
click at [1088, 35] on span "Hidden value" at bounding box center [1072, 32] width 45 height 10
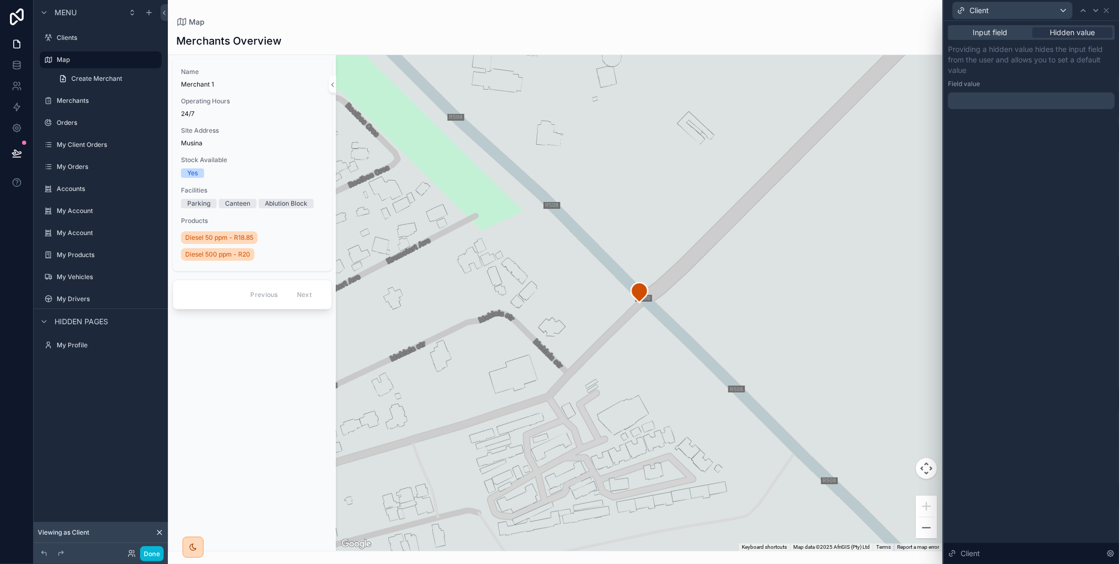
click at [1007, 98] on div at bounding box center [1031, 100] width 167 height 17
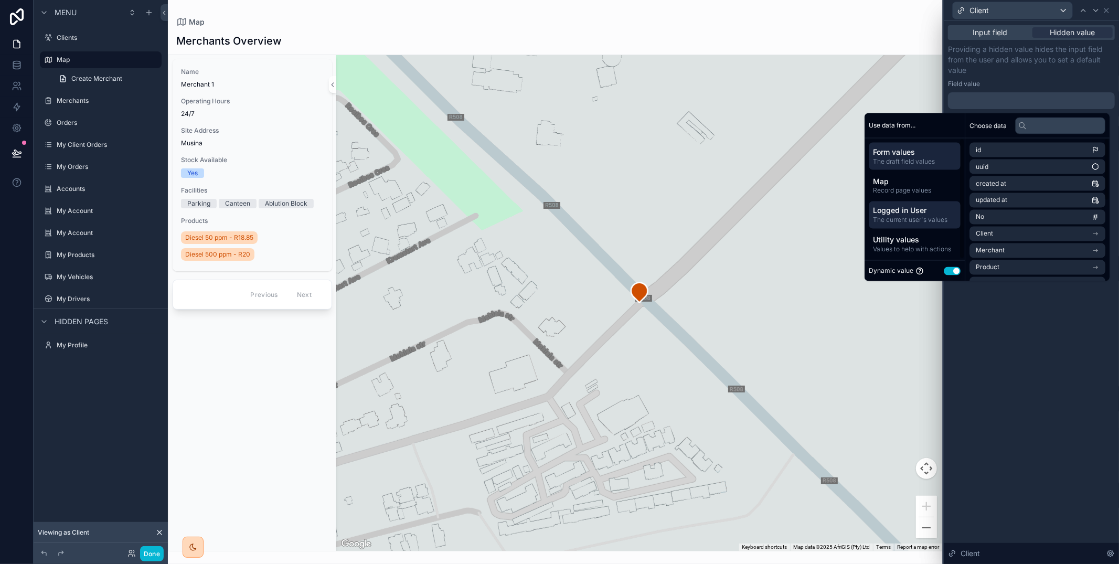
click at [926, 213] on span "Logged in User" at bounding box center [914, 210] width 83 height 10
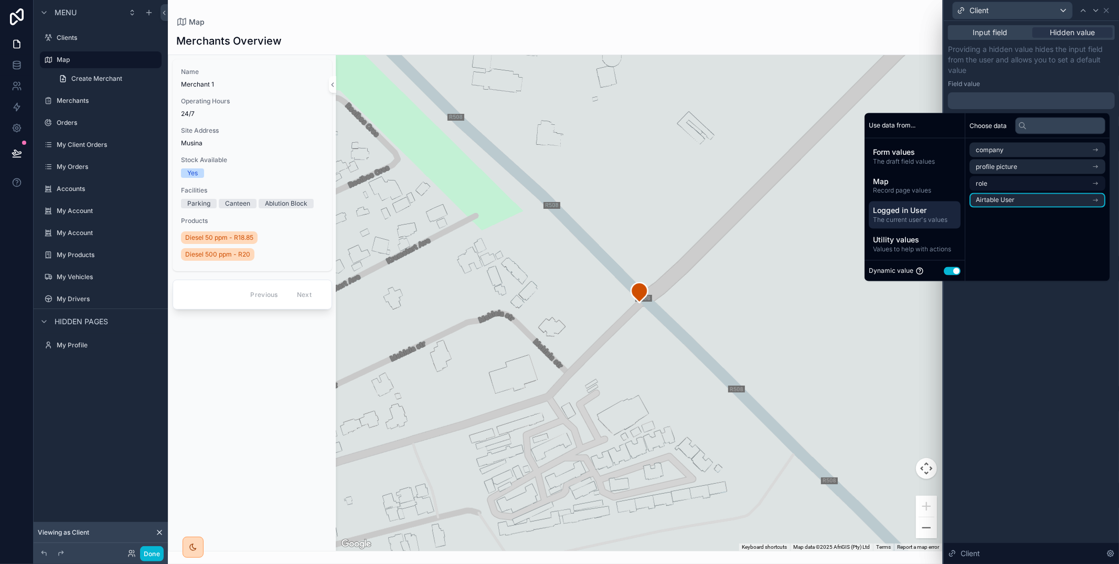
click at [1002, 202] on span "Airtable User" at bounding box center [995, 200] width 39 height 8
click at [1008, 169] on li "Client" at bounding box center [1037, 169] width 136 height 15
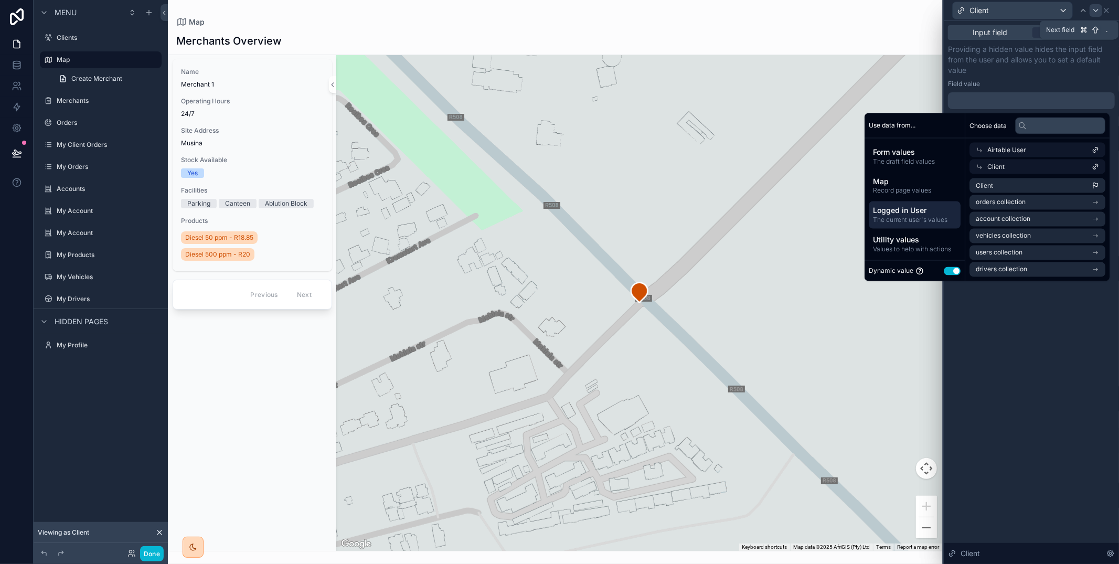
click at [1095, 9] on icon at bounding box center [1095, 10] width 8 height 8
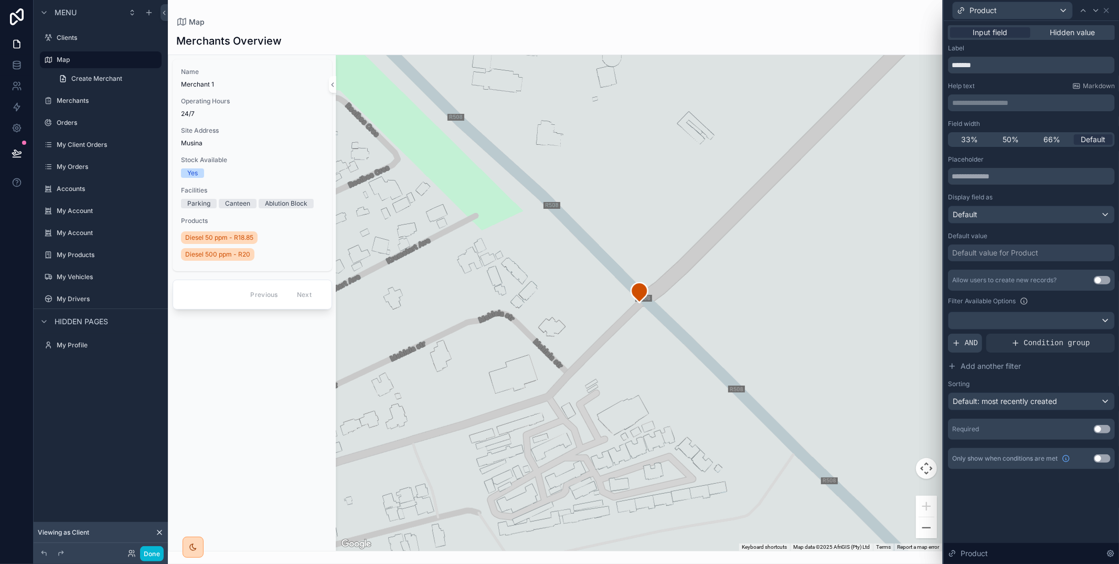
click at [971, 346] on span "AND" at bounding box center [970, 343] width 13 height 10
click at [1084, 332] on div "Allow users to create new records? Use setting Filter Available Options Add a f…" at bounding box center [1031, 340] width 167 height 141
click at [1085, 336] on icon at bounding box center [1088, 334] width 6 height 6
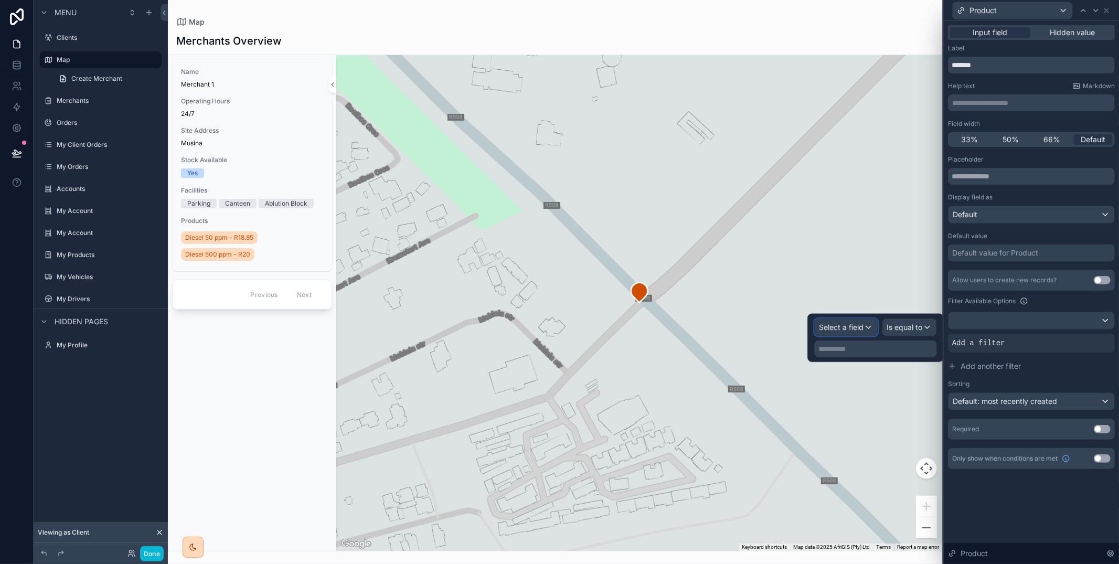
click at [864, 324] on div "Select a field" at bounding box center [846, 327] width 62 height 17
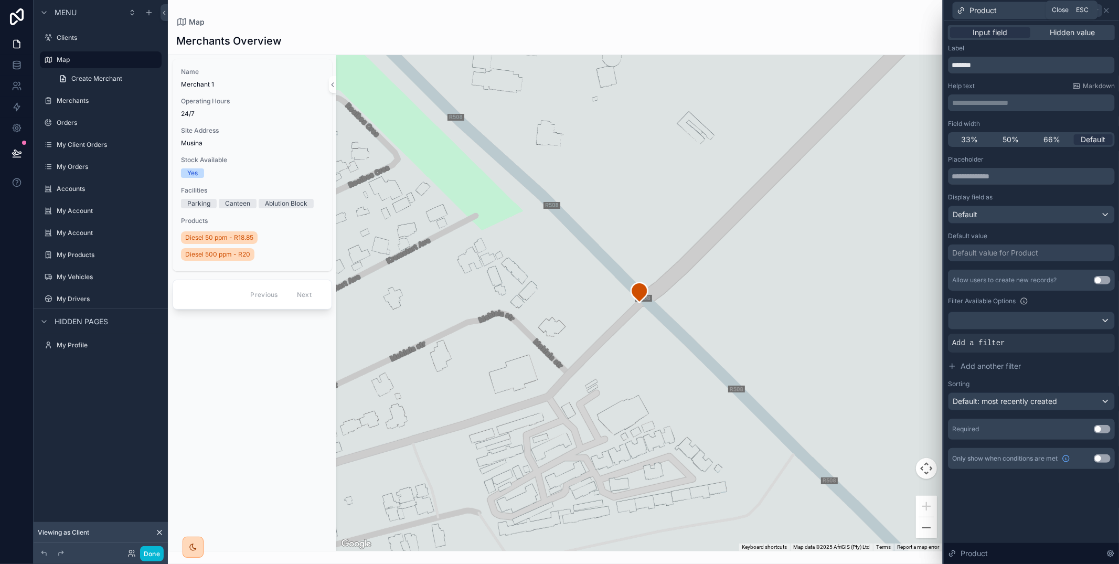
click at [1104, 8] on icon at bounding box center [1106, 10] width 4 height 4
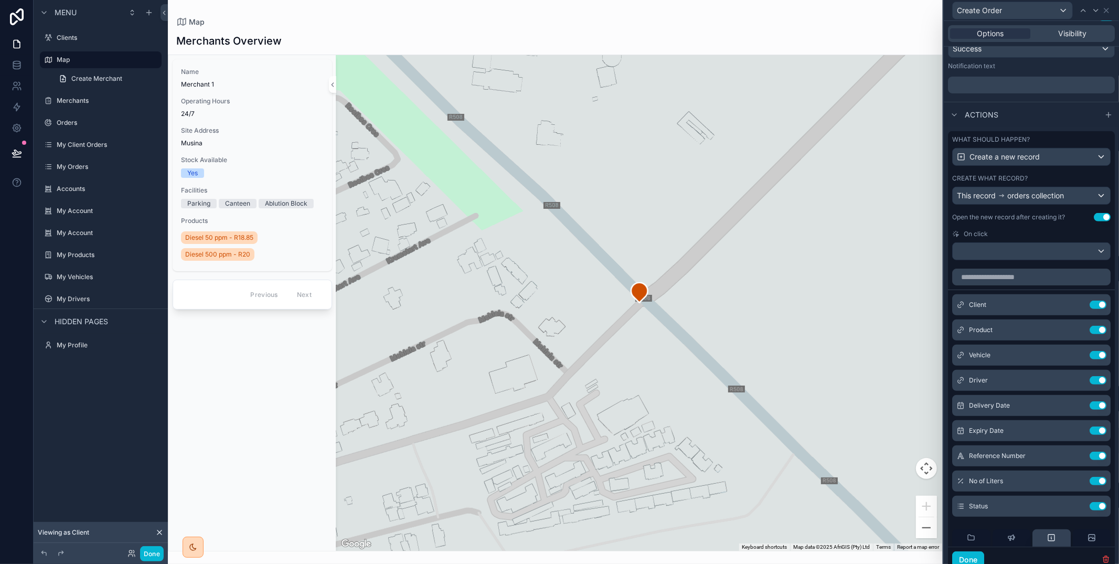
scroll to position [377, 0]
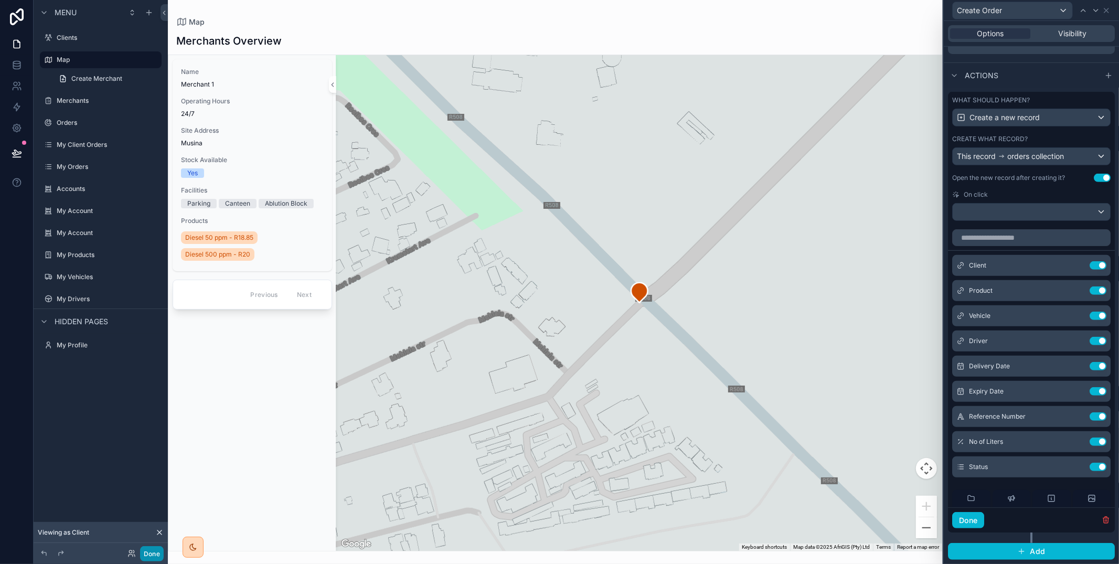
click at [152, 555] on button "Done" at bounding box center [152, 553] width 24 height 15
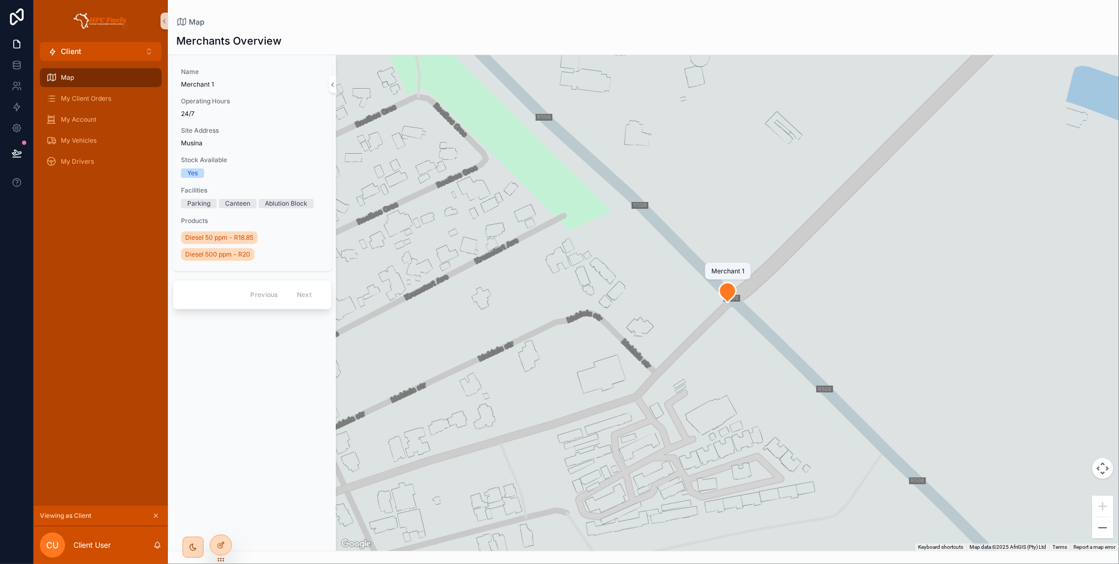
click at [727, 293] on icon "scrollable content" at bounding box center [727, 292] width 17 height 20
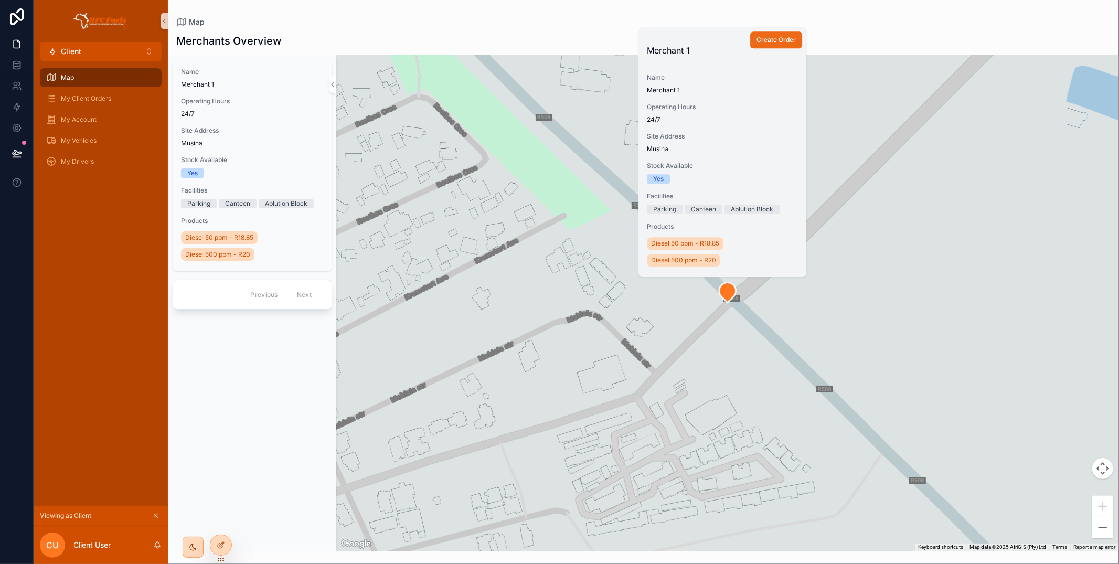
click at [784, 39] on span "Create Order" at bounding box center [775, 40] width 39 height 8
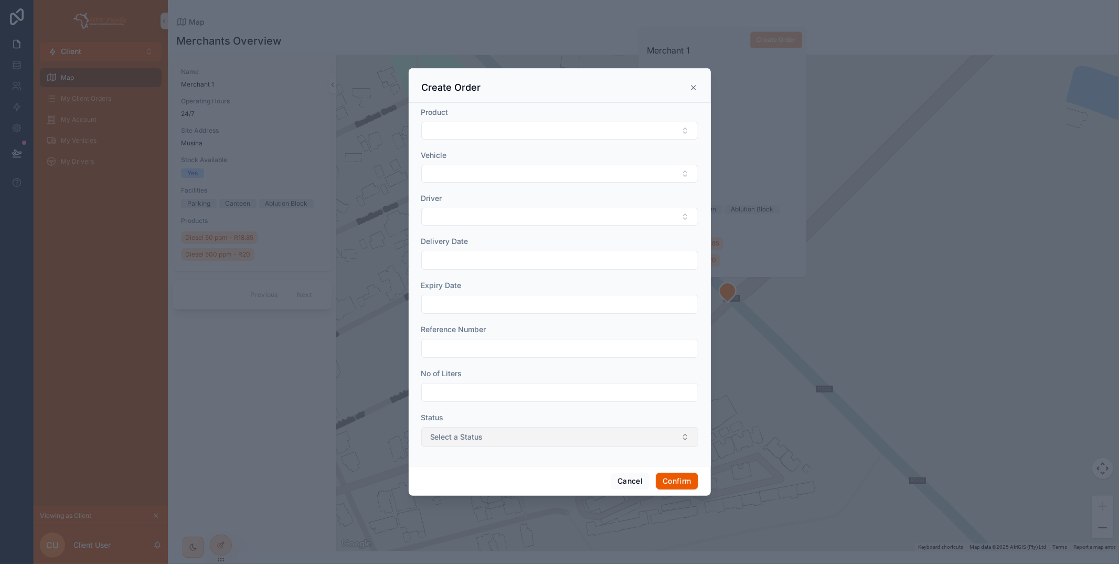
click at [596, 441] on button "Select a Status" at bounding box center [559, 437] width 277 height 20
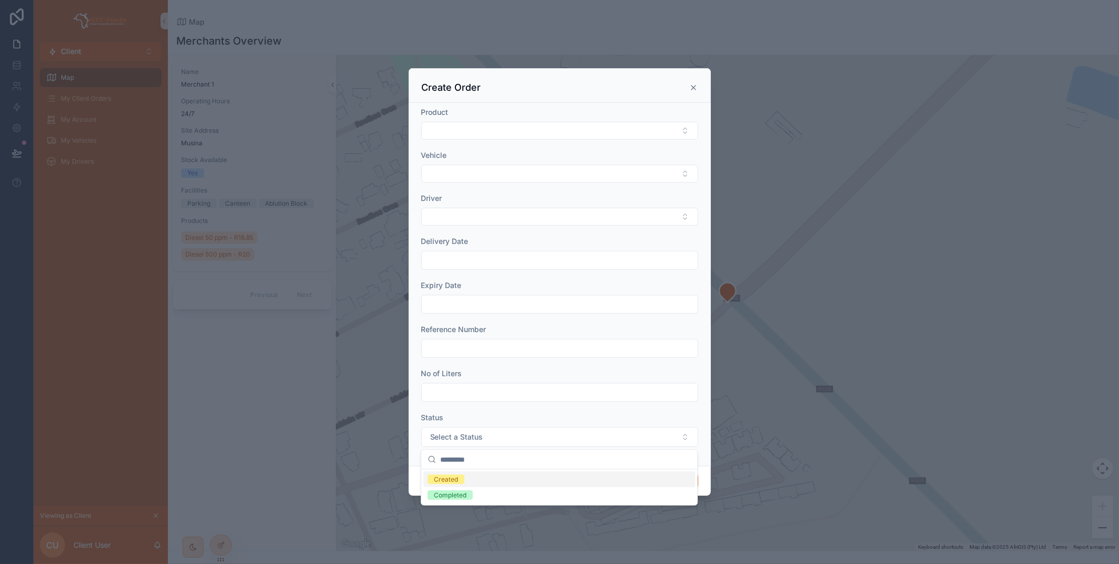
click at [691, 87] on icon at bounding box center [693, 87] width 8 height 8
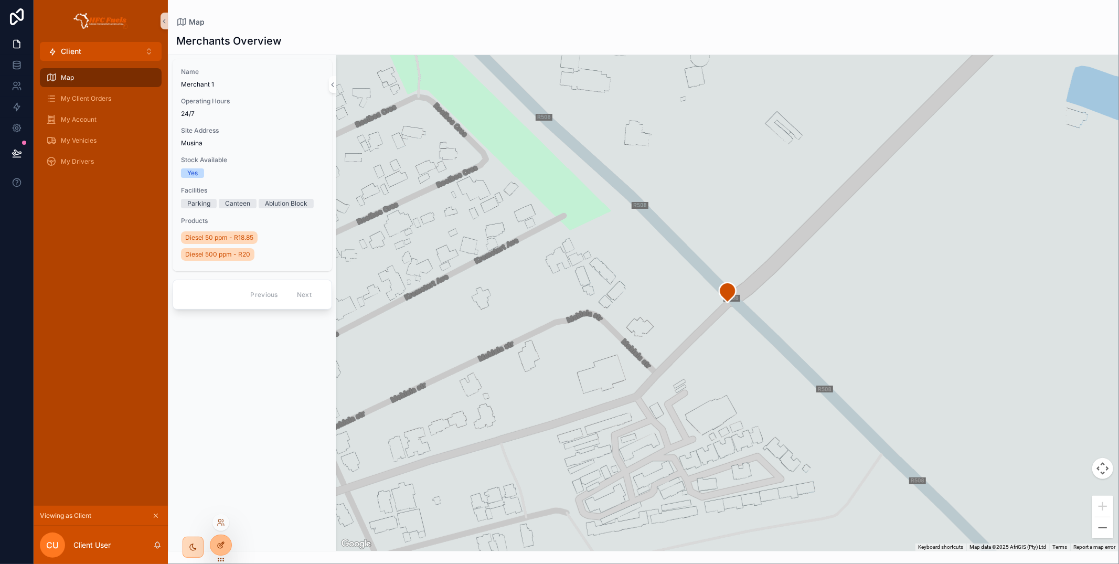
click at [222, 547] on icon at bounding box center [220, 545] width 5 height 5
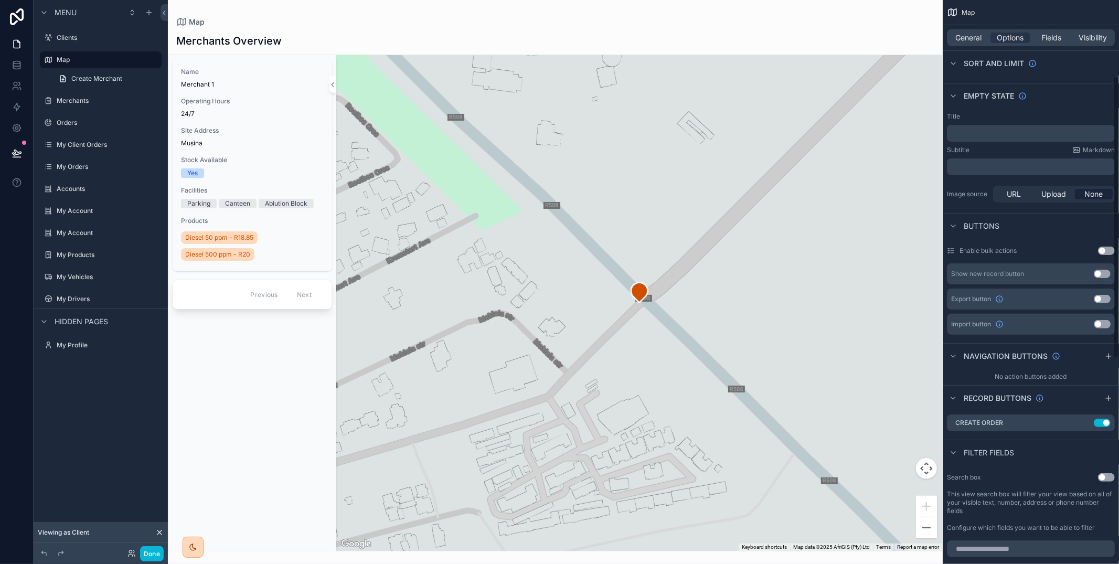
scroll to position [170, 0]
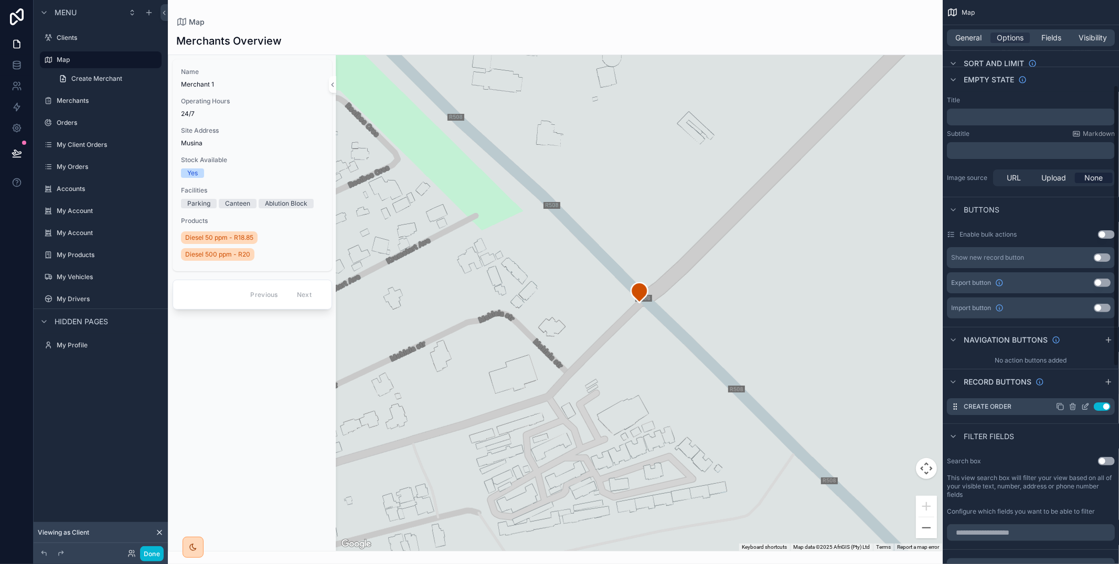
click at [1085, 405] on icon "scrollable content" at bounding box center [1085, 406] width 8 height 8
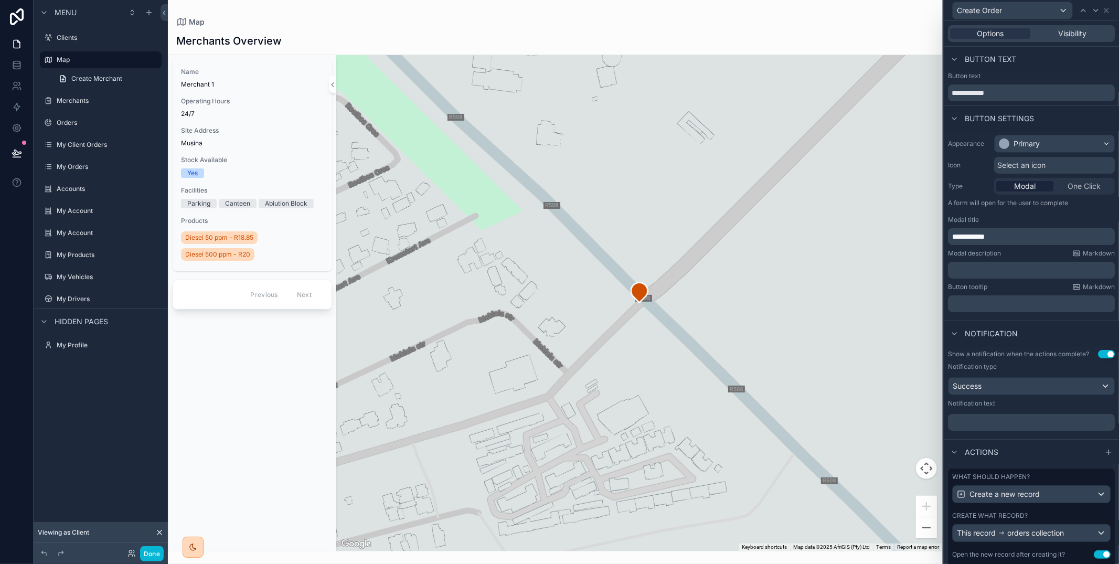
scroll to position [69, 0]
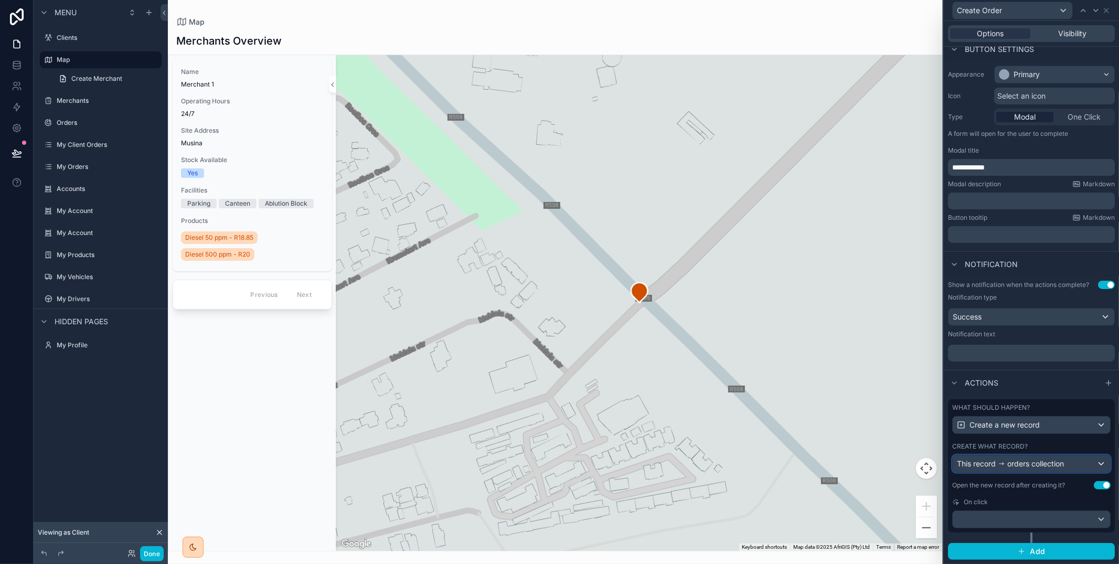
click at [1053, 458] on span "orders collection" at bounding box center [1035, 463] width 57 height 10
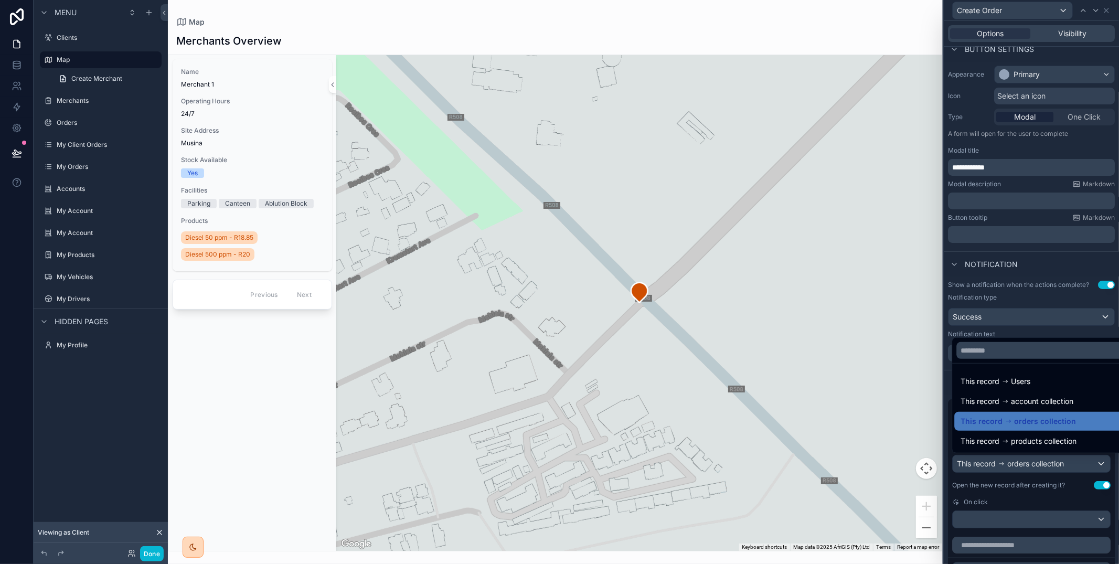
click at [1053, 444] on span "products collection" at bounding box center [1044, 441] width 66 height 13
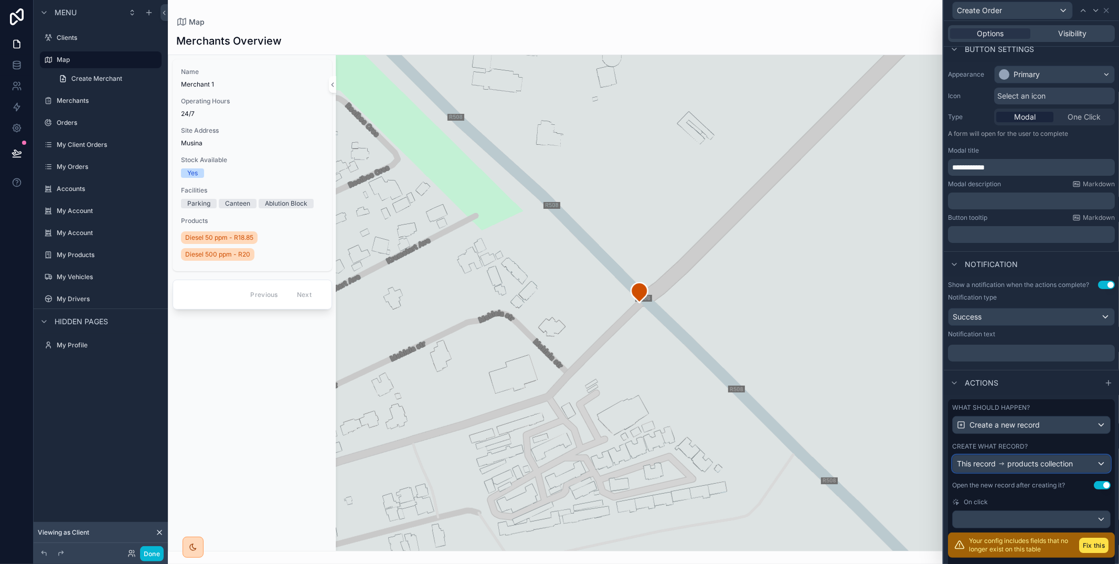
click at [1049, 466] on span "products collection" at bounding box center [1040, 463] width 66 height 10
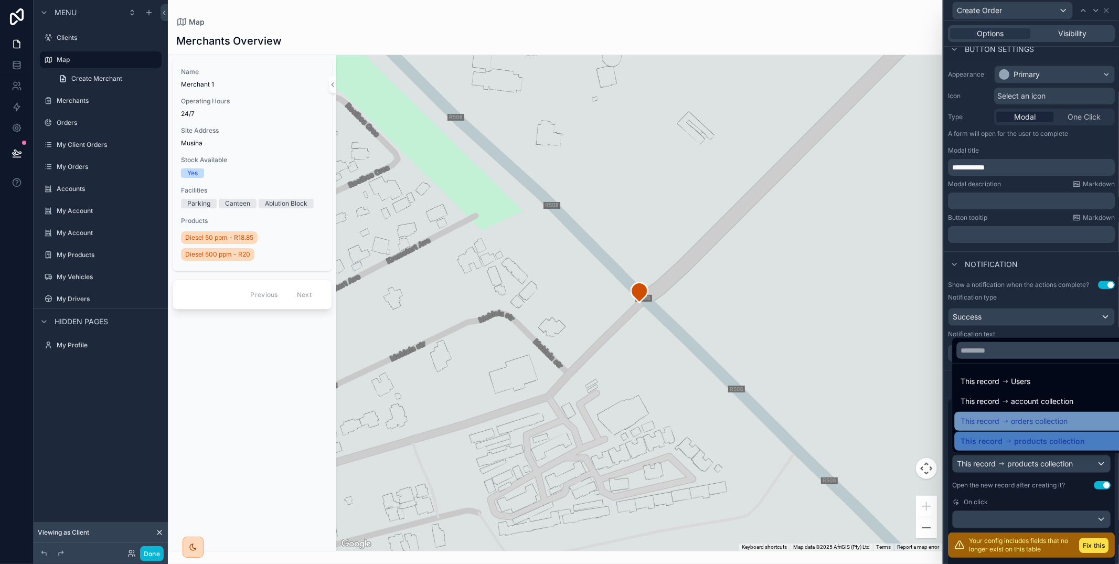
click at [1046, 425] on span "orders collection" at bounding box center [1039, 421] width 57 height 13
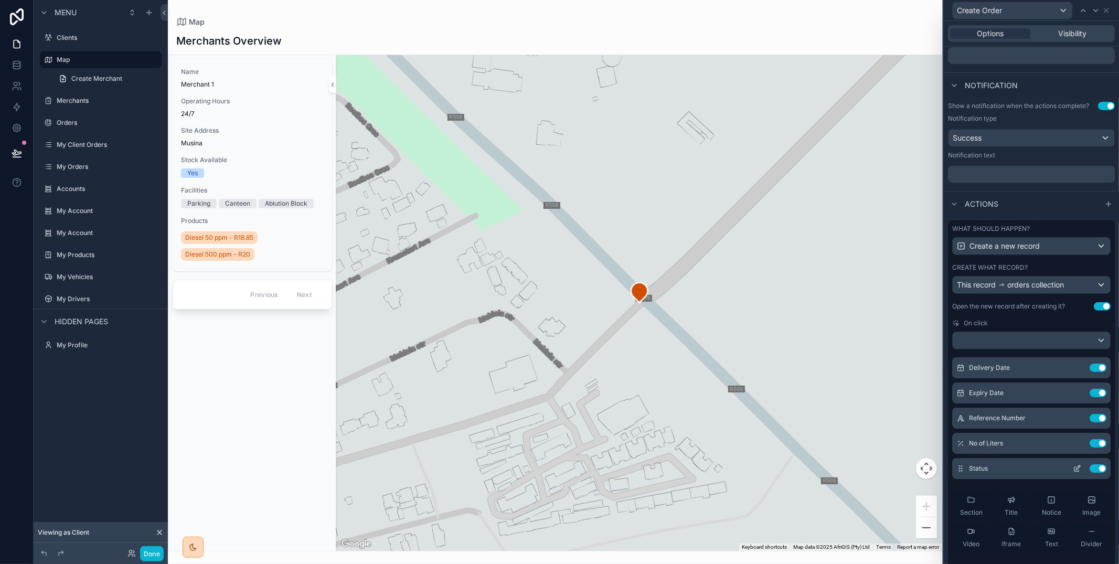
scroll to position [127, 0]
click at [1075, 469] on icon at bounding box center [1077, 468] width 8 height 8
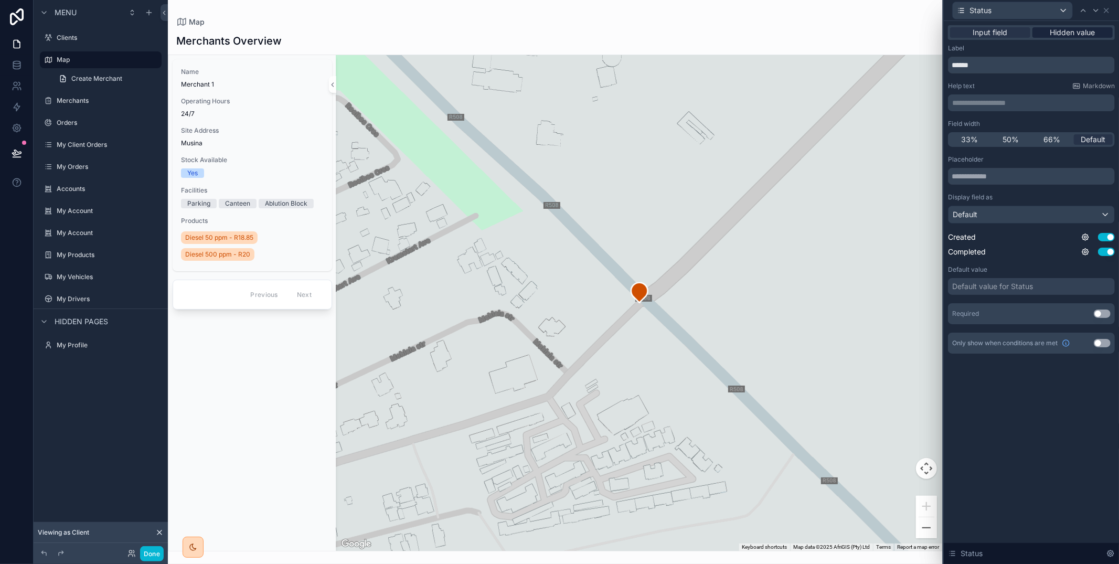
click at [1065, 34] on span "Hidden value" at bounding box center [1072, 32] width 45 height 10
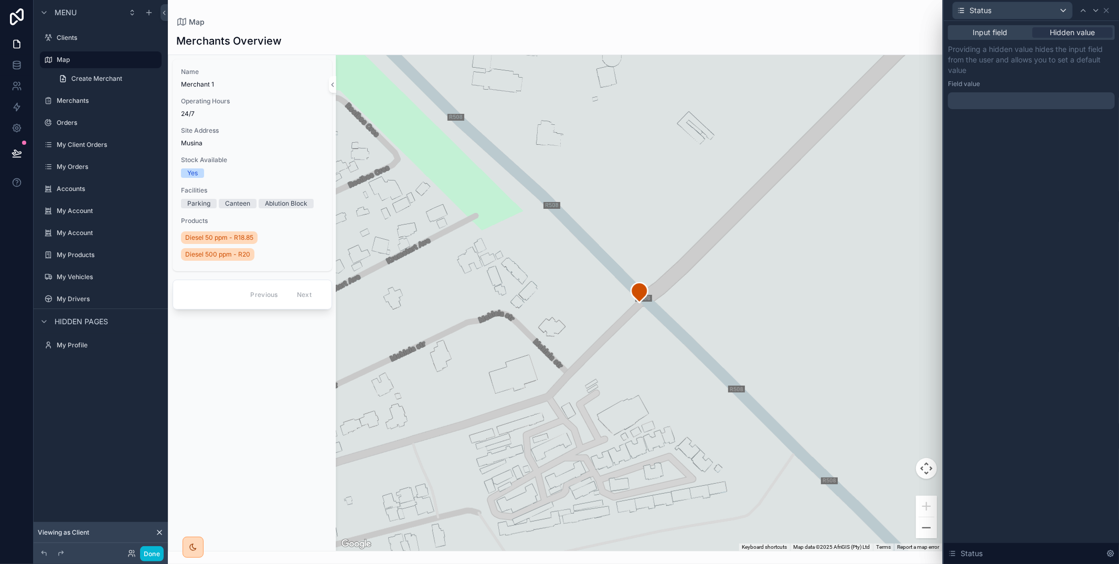
click at [1049, 105] on div at bounding box center [1031, 100] width 167 height 17
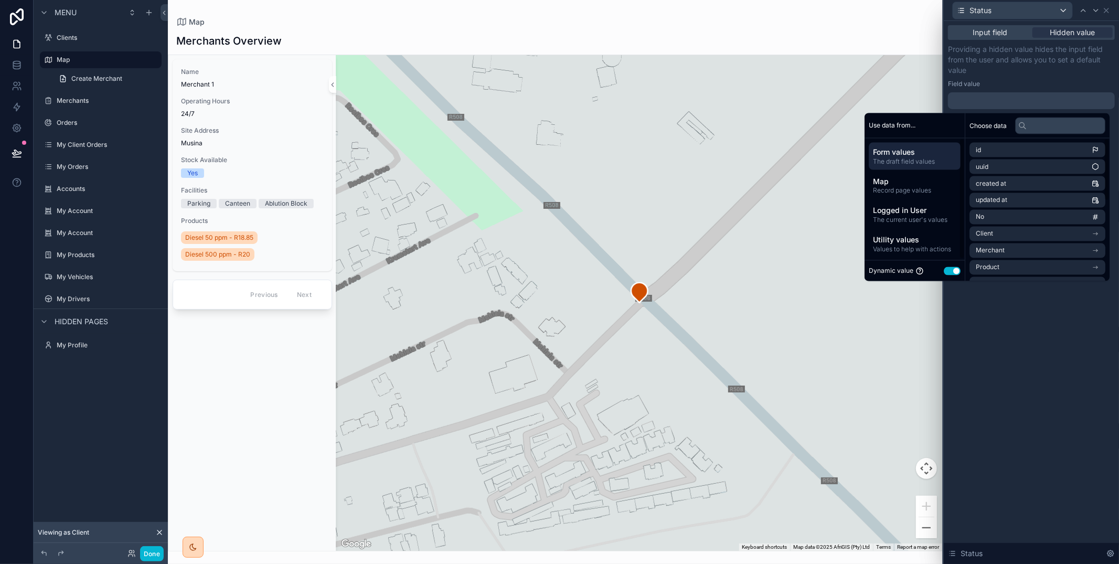
click at [943, 275] on div "Dynamic value Use setting" at bounding box center [915, 271] width 92 height 12
click at [947, 272] on button "Use setting" at bounding box center [952, 270] width 17 height 8
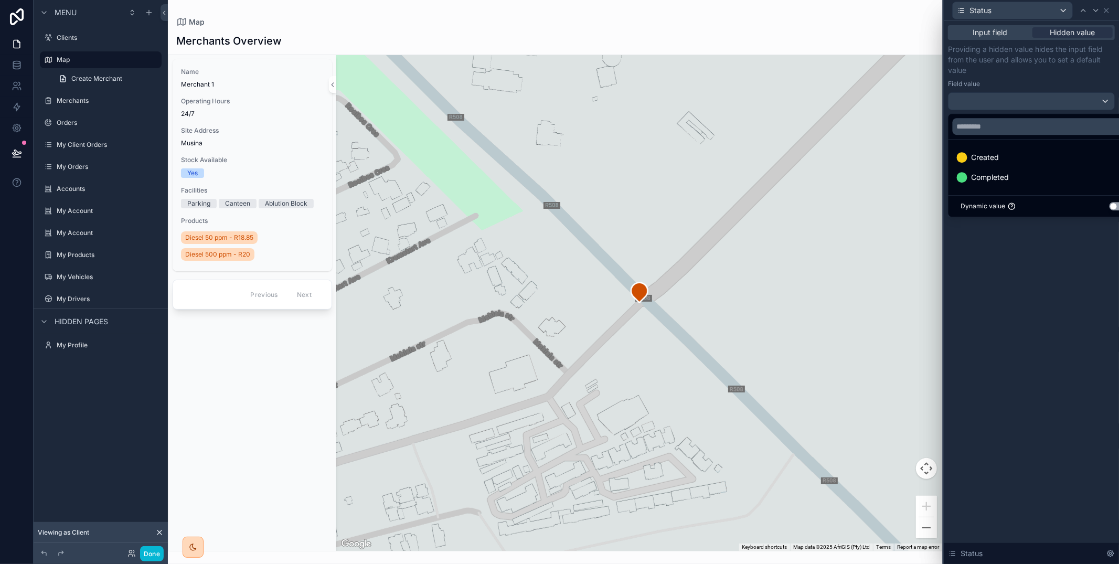
click at [1004, 145] on ul "Created Completed" at bounding box center [1043, 168] width 190 height 56
drag, startPoint x: 1003, startPoint y: 156, endPoint x: 1044, endPoint y: 240, distance: 93.1
click at [1004, 156] on div "Created" at bounding box center [1044, 157] width 174 height 13
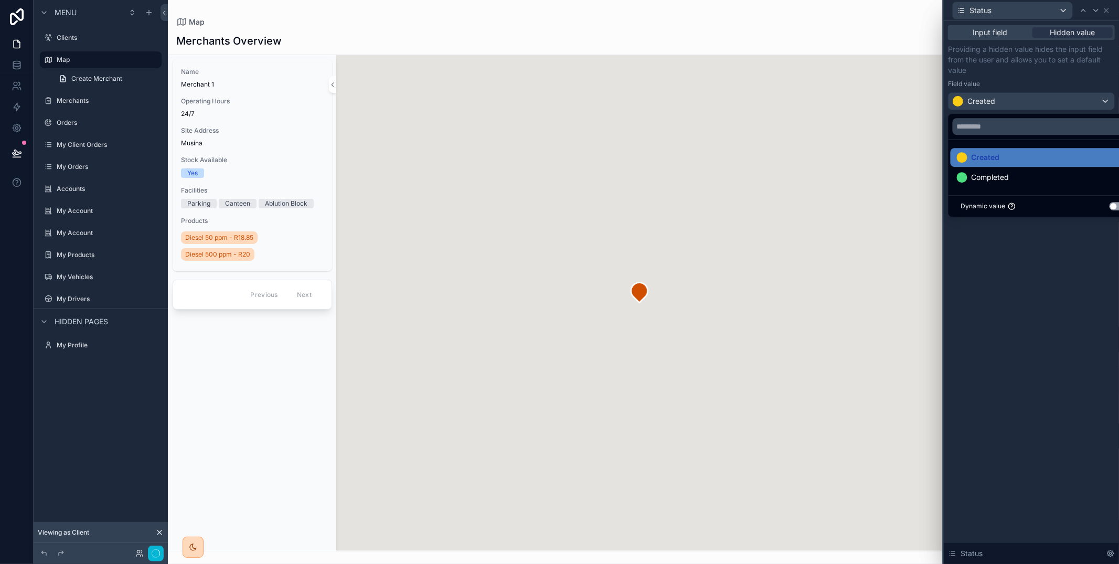
click at [1049, 253] on div "Input field Hidden value Providing a hidden value hides the input field from th…" at bounding box center [1031, 292] width 175 height 543
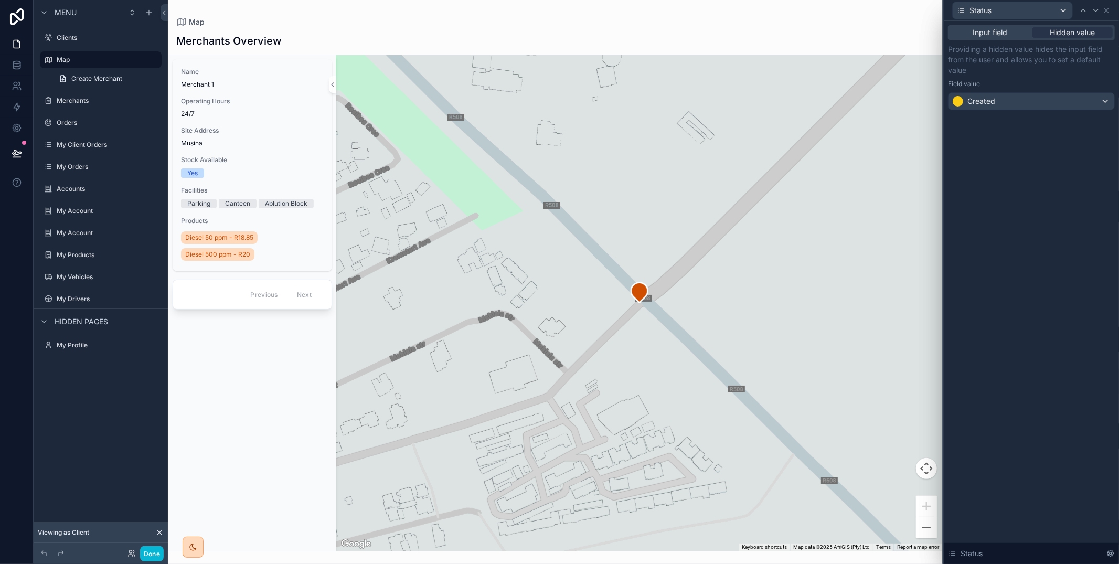
click at [1111, 15] on div "Status" at bounding box center [1031, 10] width 167 height 20
click at [1109, 13] on icon at bounding box center [1106, 10] width 8 height 8
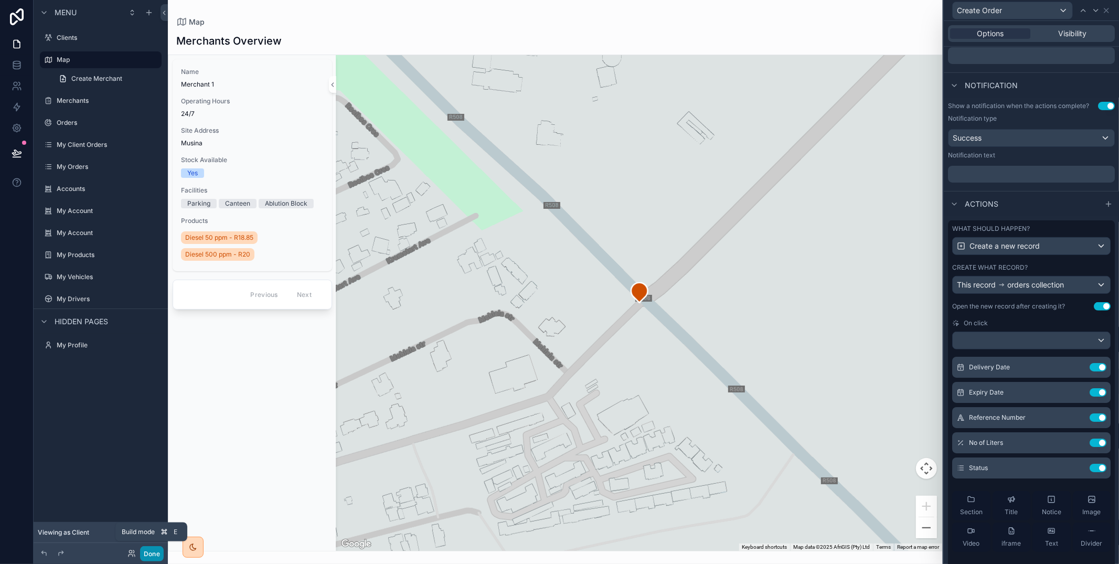
click at [154, 553] on button "Done" at bounding box center [152, 553] width 24 height 15
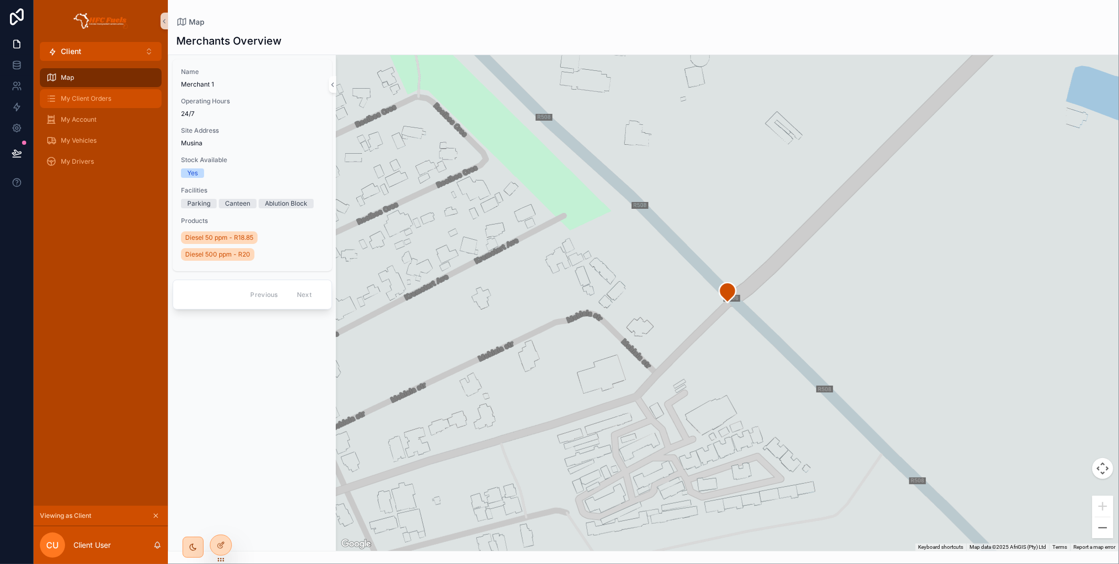
click at [99, 100] on span "My Client Orders" at bounding box center [86, 98] width 50 height 8
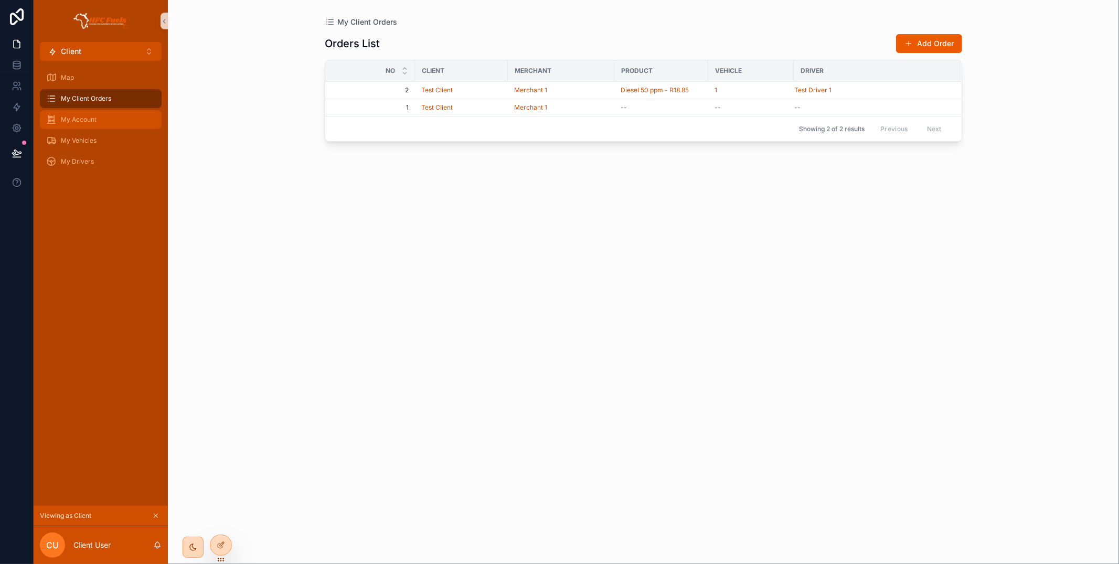
click at [101, 122] on div "My Account" at bounding box center [100, 119] width 109 height 17
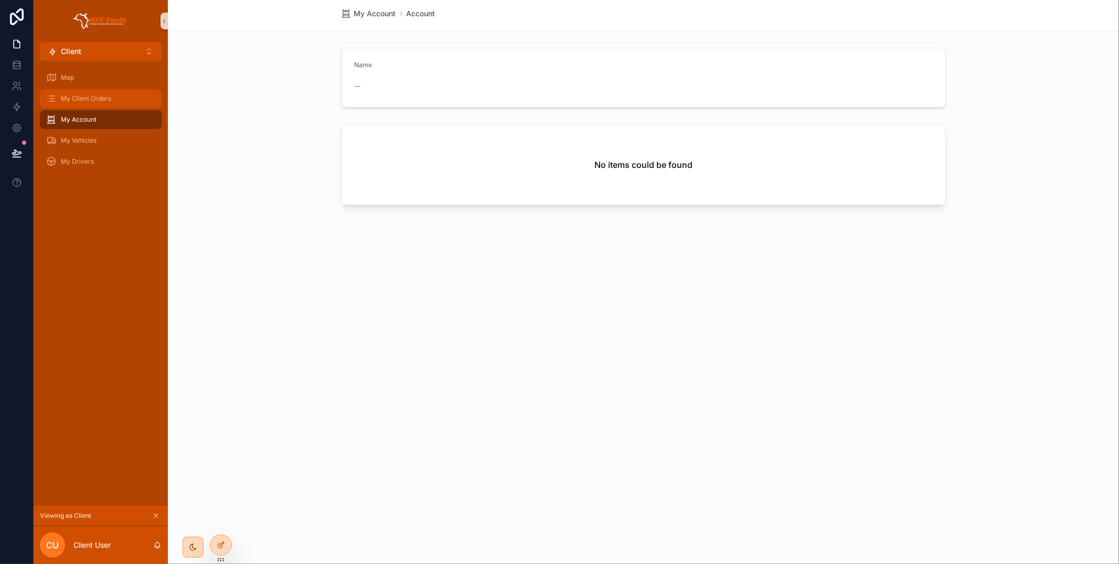
click at [95, 95] on span "My Client Orders" at bounding box center [86, 98] width 50 height 8
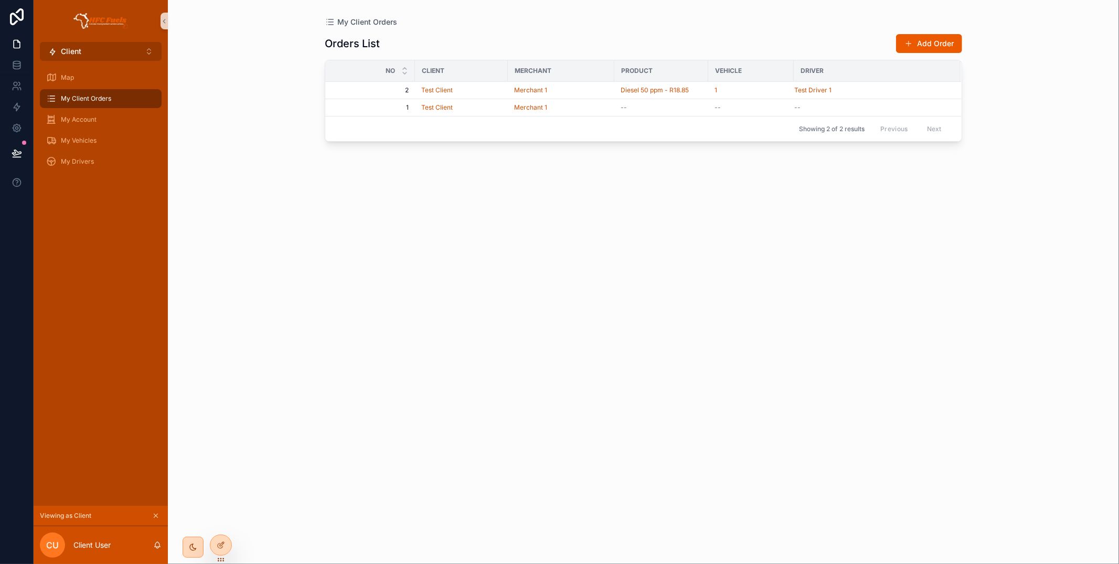
click at [118, 52] on button "Client ⌥ 1" at bounding box center [101, 51] width 122 height 19
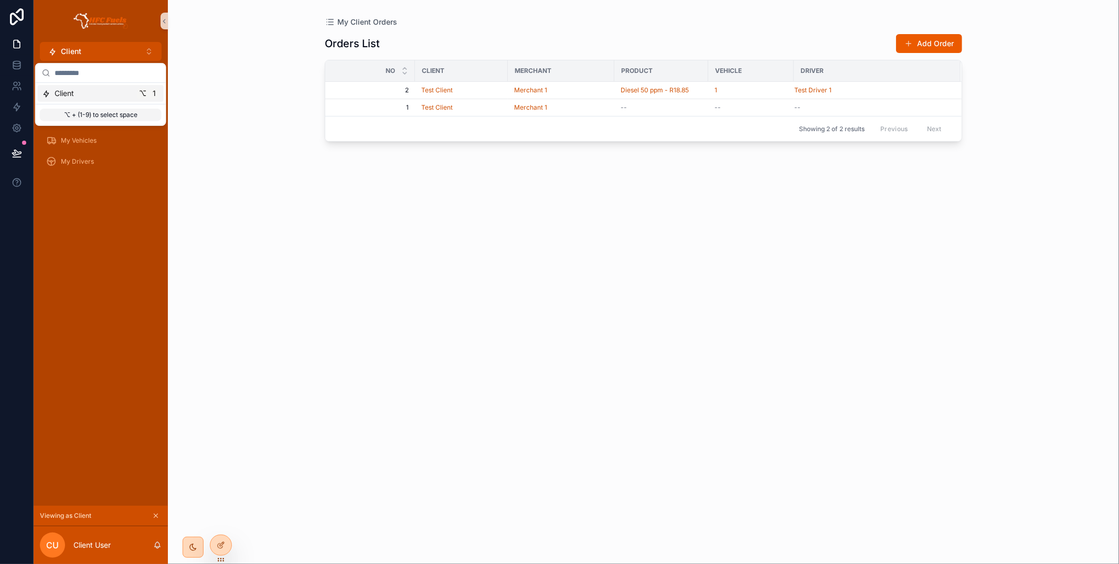
click at [157, 514] on icon "scrollable content" at bounding box center [155, 515] width 7 height 7
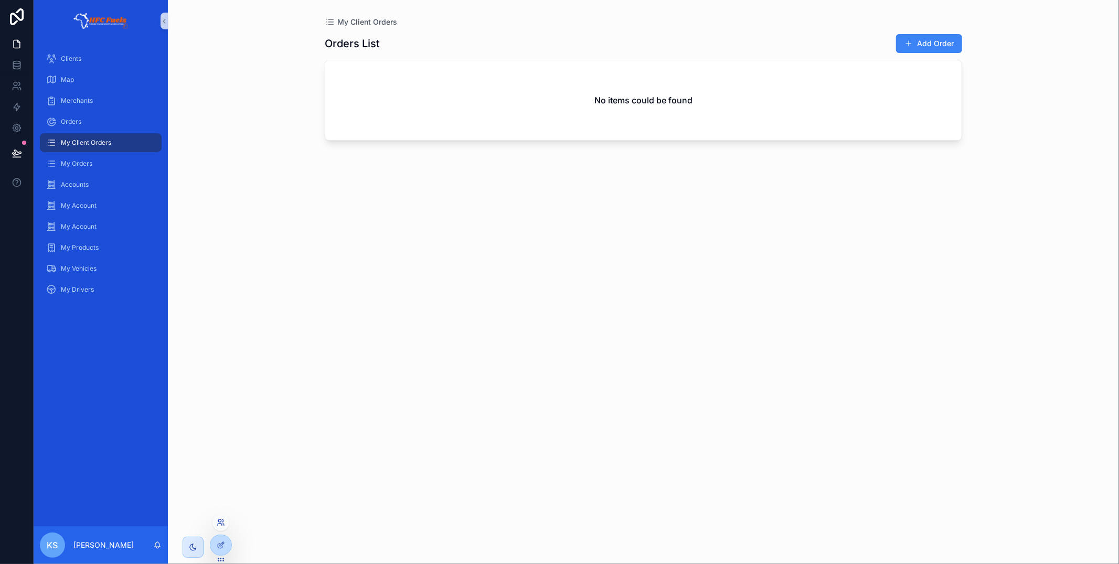
click at [221, 524] on icon at bounding box center [221, 522] width 8 height 8
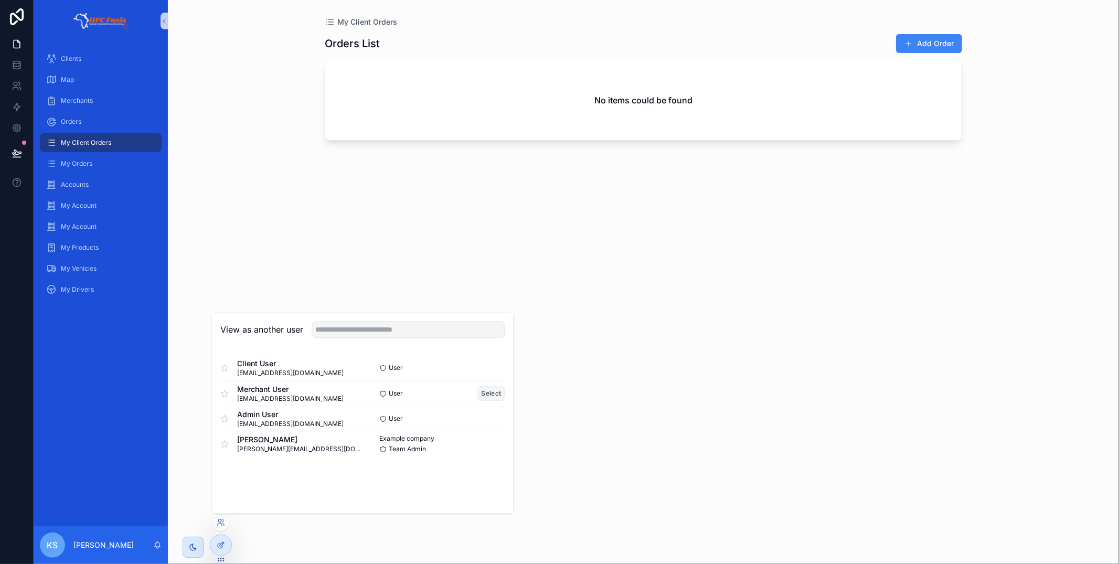
click at [485, 393] on button "Select" at bounding box center [491, 392] width 27 height 15
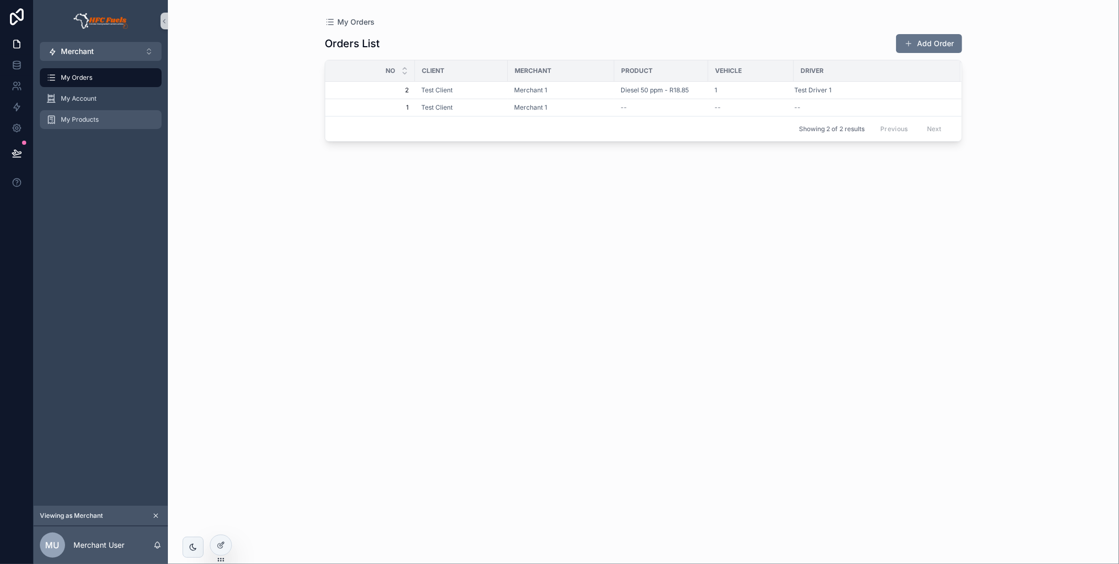
click at [98, 116] on span "My Products" at bounding box center [80, 119] width 38 height 8
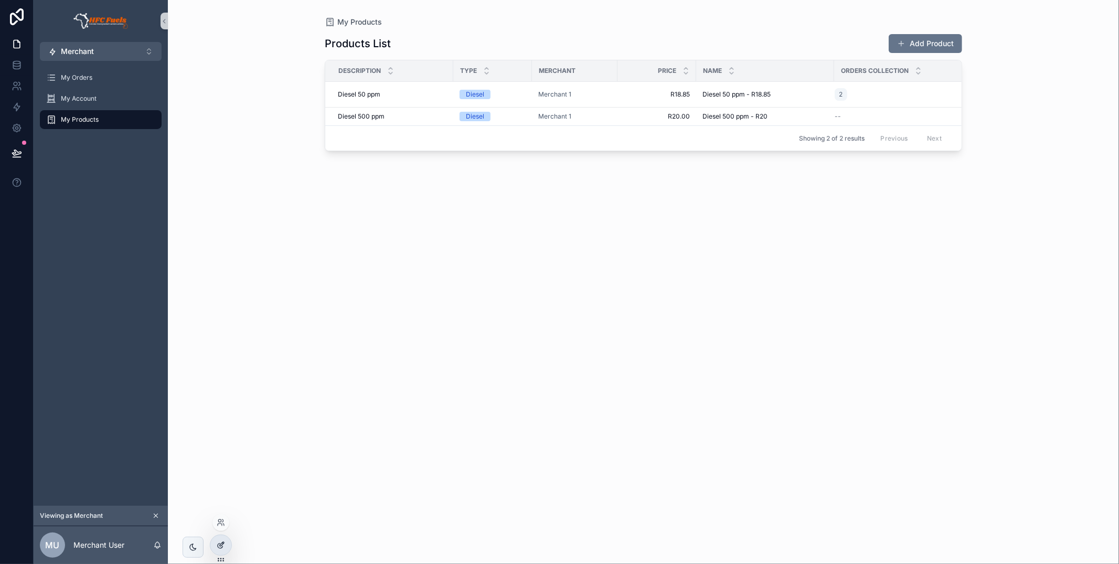
click at [224, 543] on icon at bounding box center [221, 545] width 8 height 8
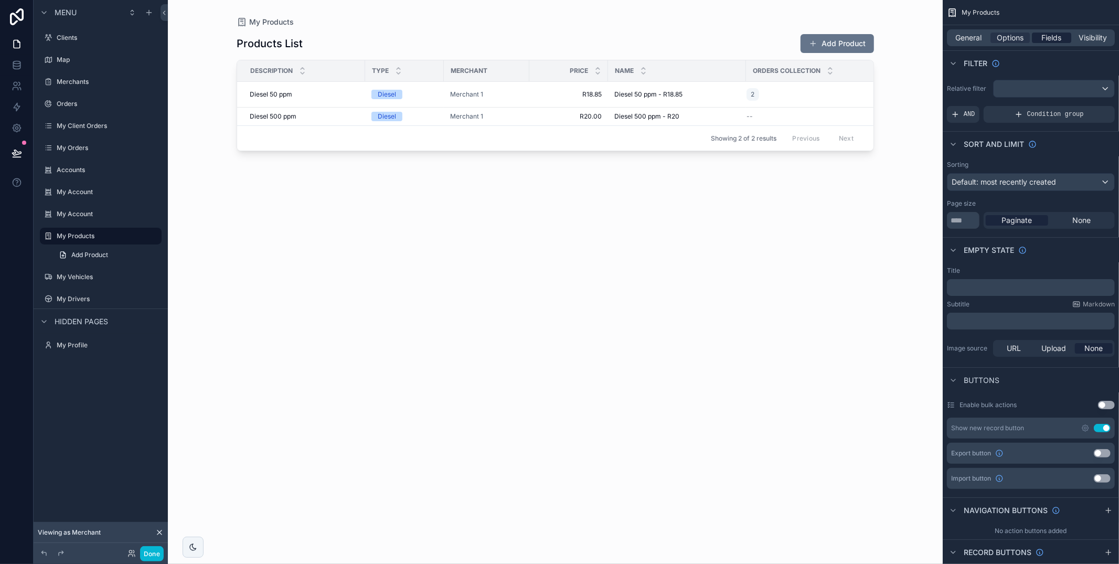
click at [1047, 35] on span "Fields" at bounding box center [1052, 38] width 20 height 10
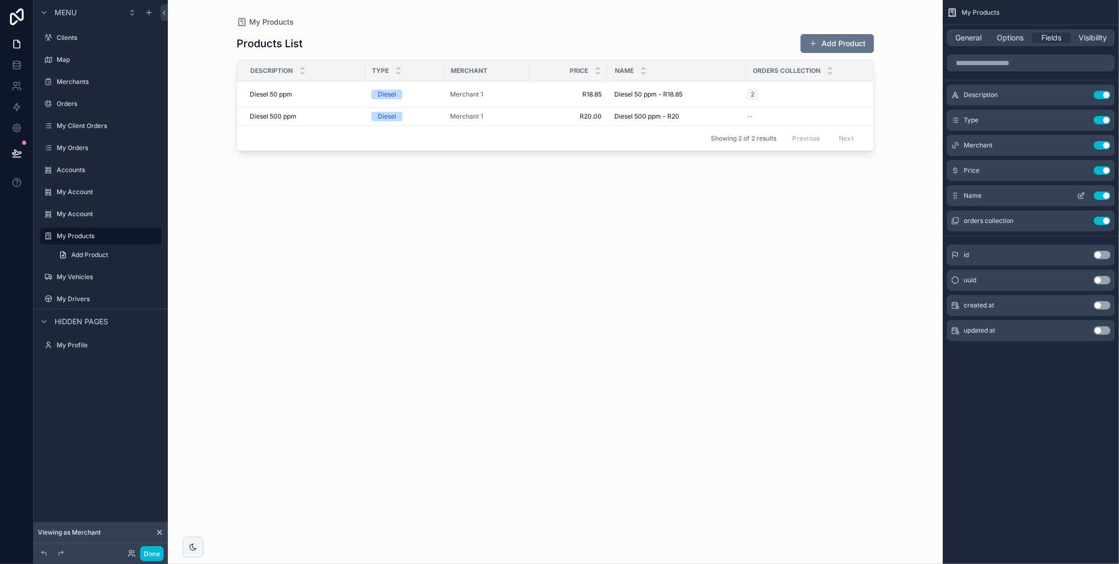
click at [1101, 197] on button "Use setting" at bounding box center [1102, 195] width 17 height 8
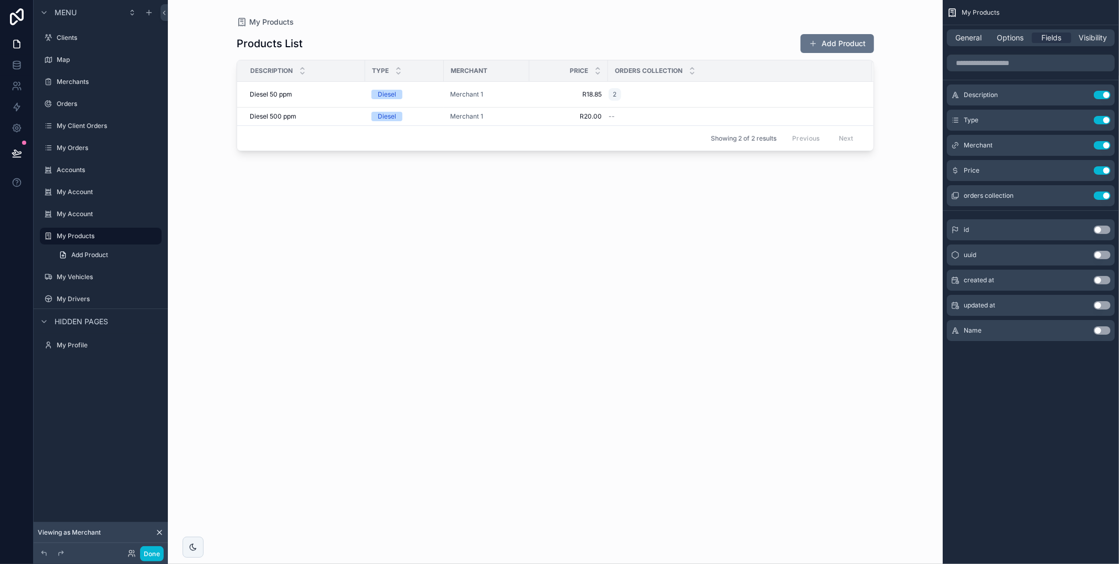
click at [1104, 197] on button "Use setting" at bounding box center [1102, 195] width 17 height 8
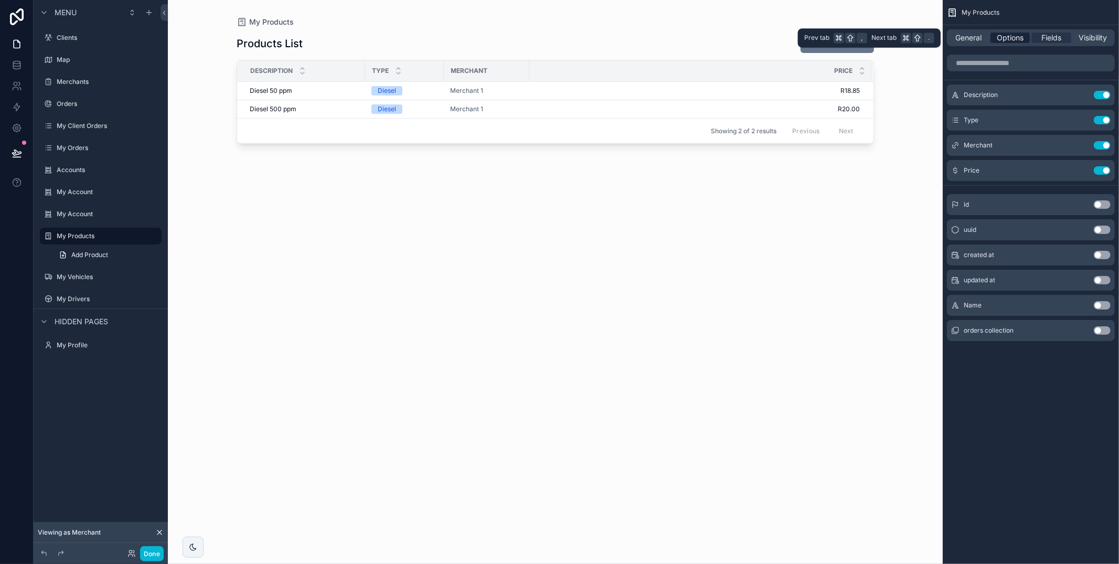
click at [1008, 36] on span "Options" at bounding box center [1009, 38] width 27 height 10
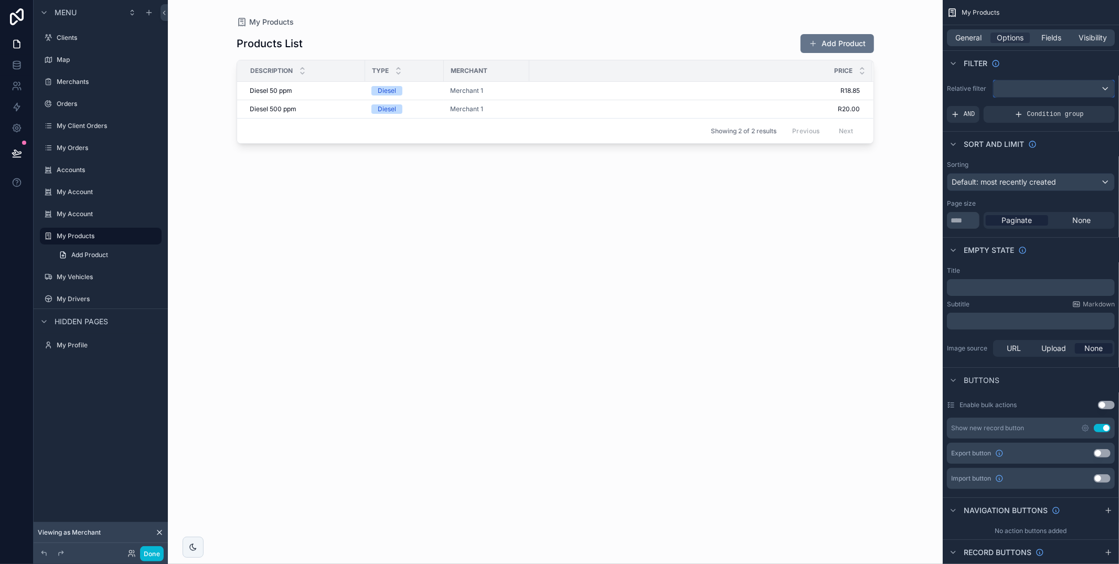
click at [1019, 86] on div "scrollable content" at bounding box center [1053, 88] width 121 height 17
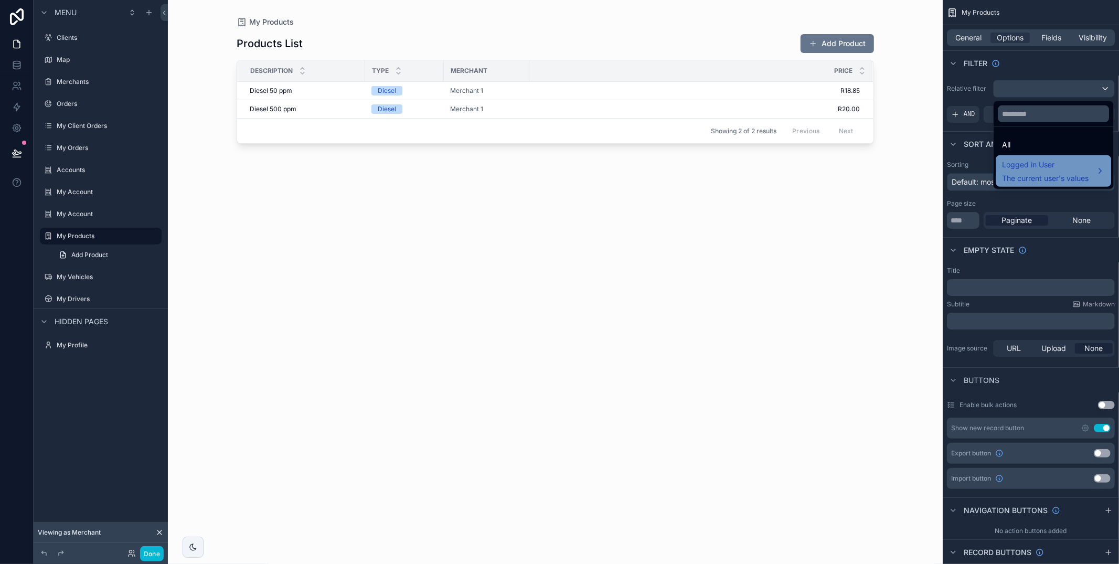
click at [1024, 170] on span "Logged in User" at bounding box center [1045, 164] width 87 height 13
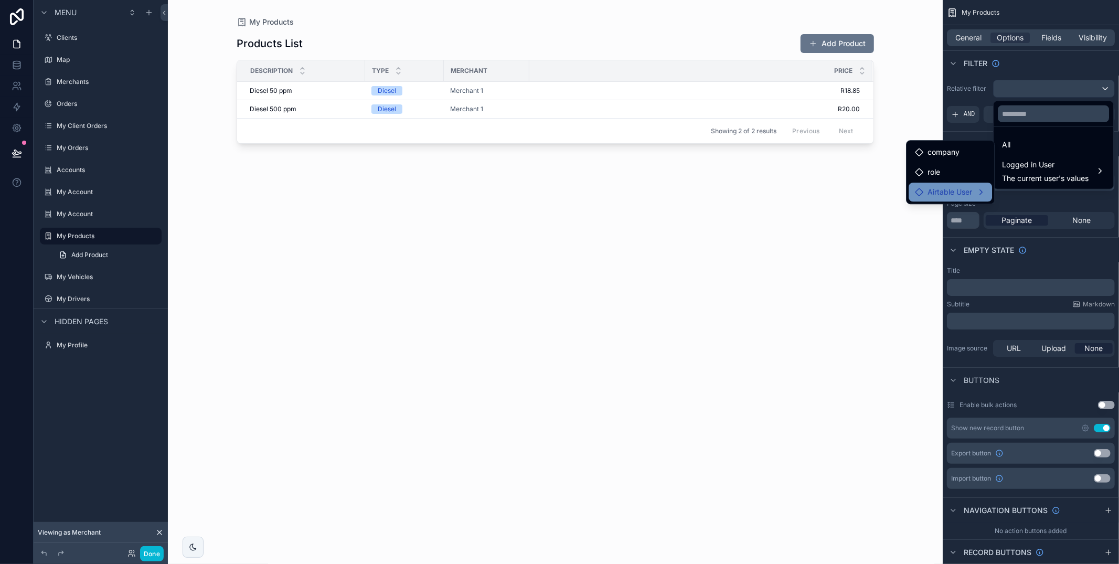
click at [961, 191] on span "Airtable User" at bounding box center [949, 192] width 45 height 13
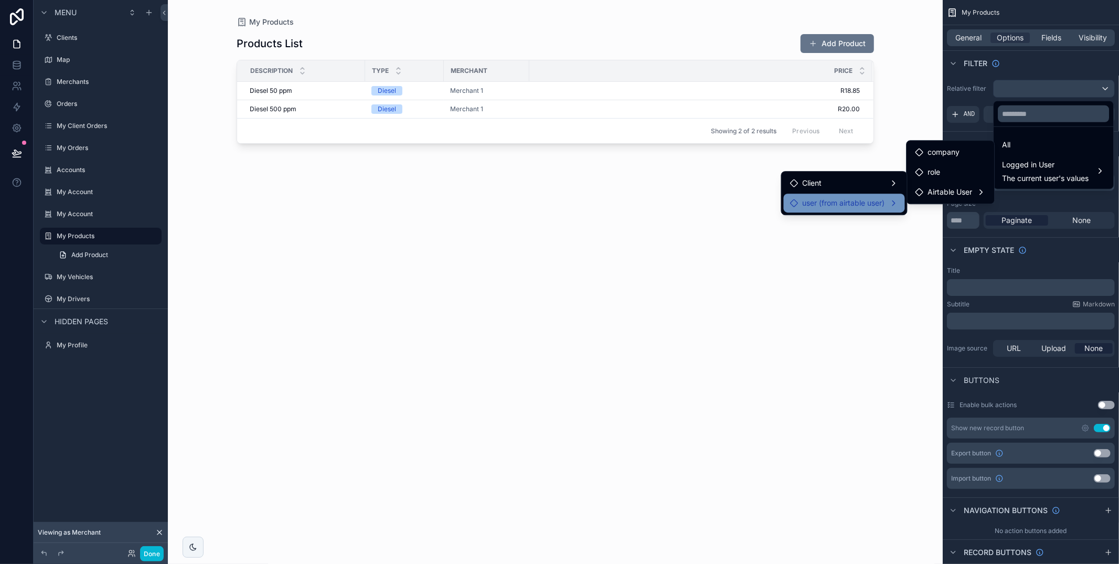
click at [866, 198] on span "user (from airtable user)" at bounding box center [843, 203] width 82 height 13
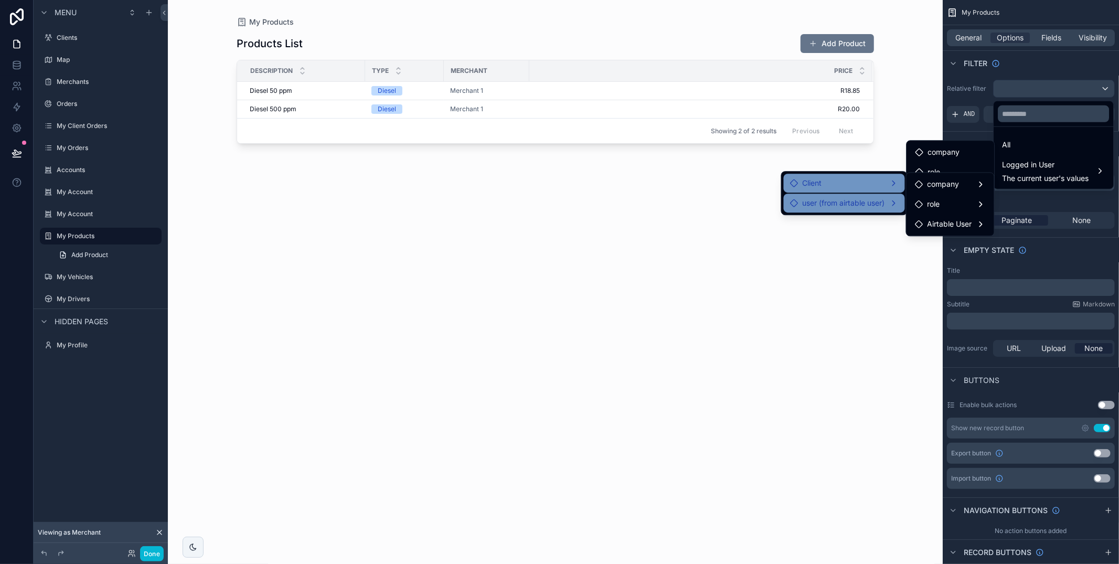
click at [862, 191] on div "Client" at bounding box center [844, 183] width 121 height 19
click at [859, 185] on div "Client" at bounding box center [844, 183] width 109 height 13
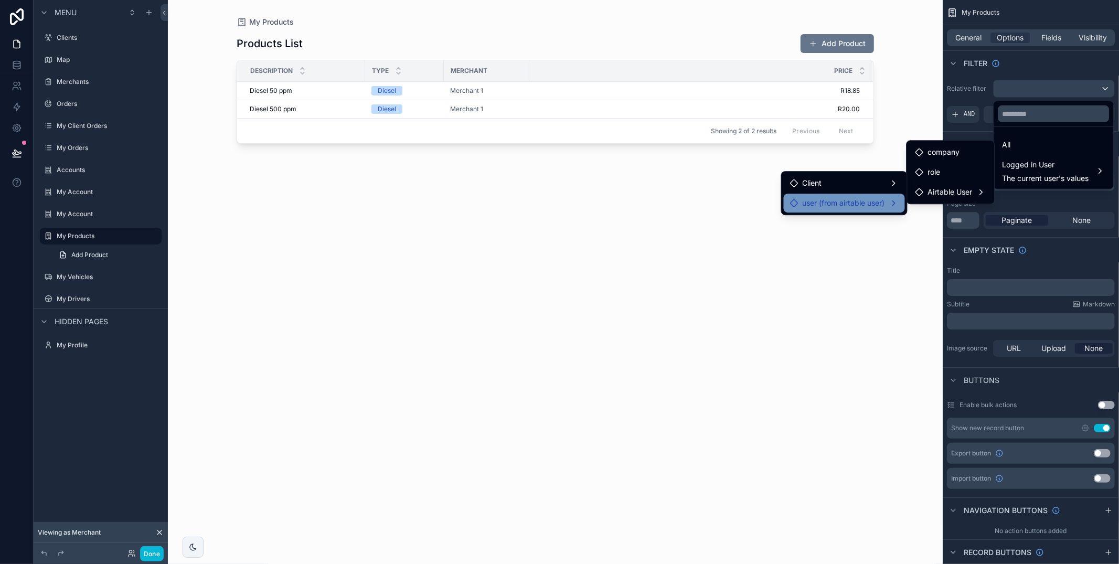
click at [861, 197] on span "user (from airtable user)" at bounding box center [843, 203] width 82 height 13
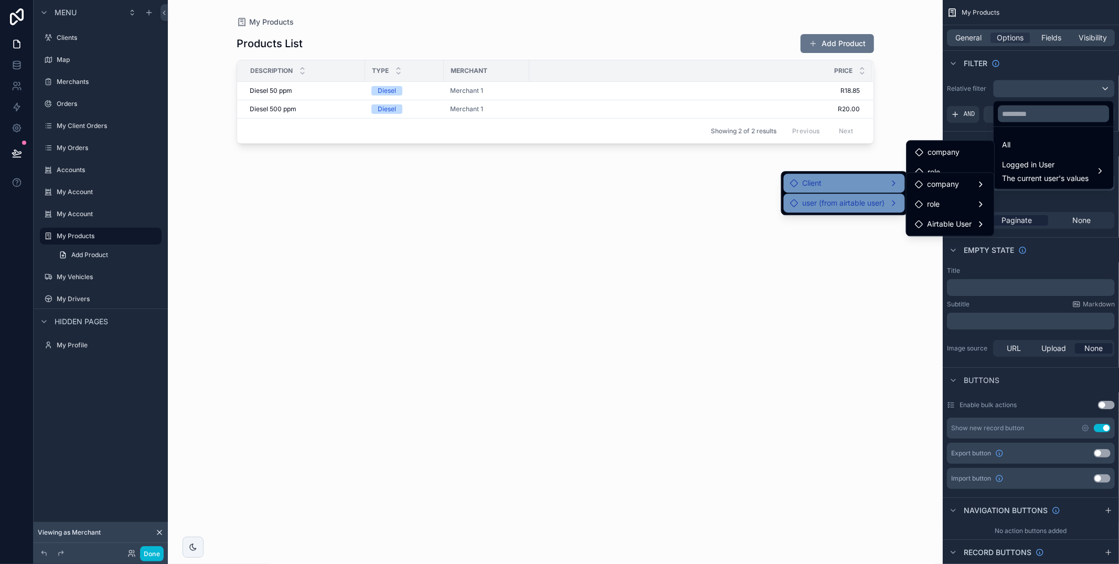
click at [861, 186] on div "Client" at bounding box center [844, 183] width 109 height 13
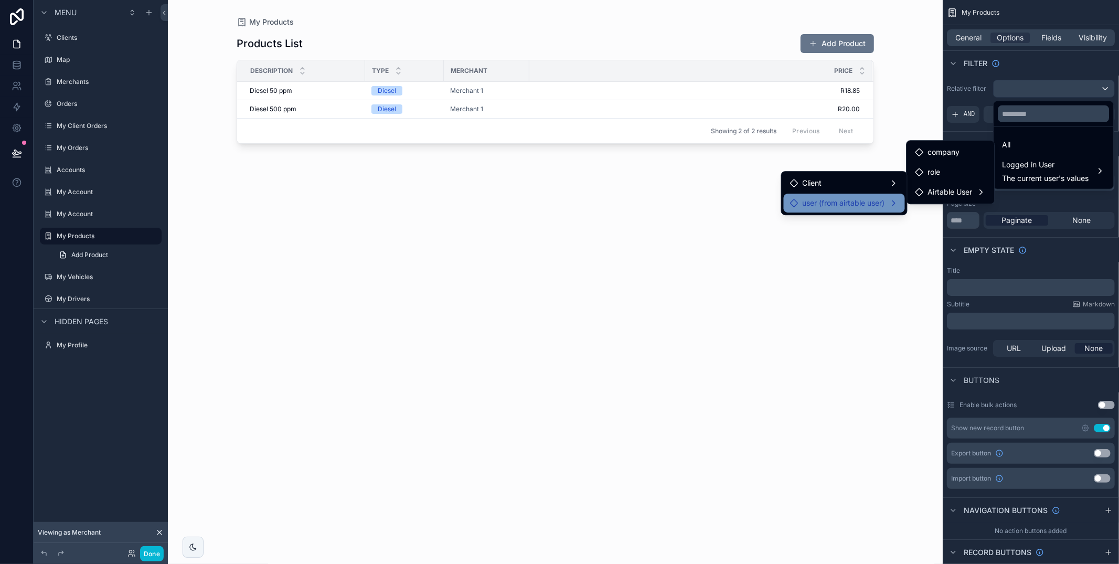
click at [861, 195] on div "user (from airtable user)" at bounding box center [844, 203] width 121 height 19
click at [1048, 59] on div "scrollable content" at bounding box center [559, 282] width 1119 height 564
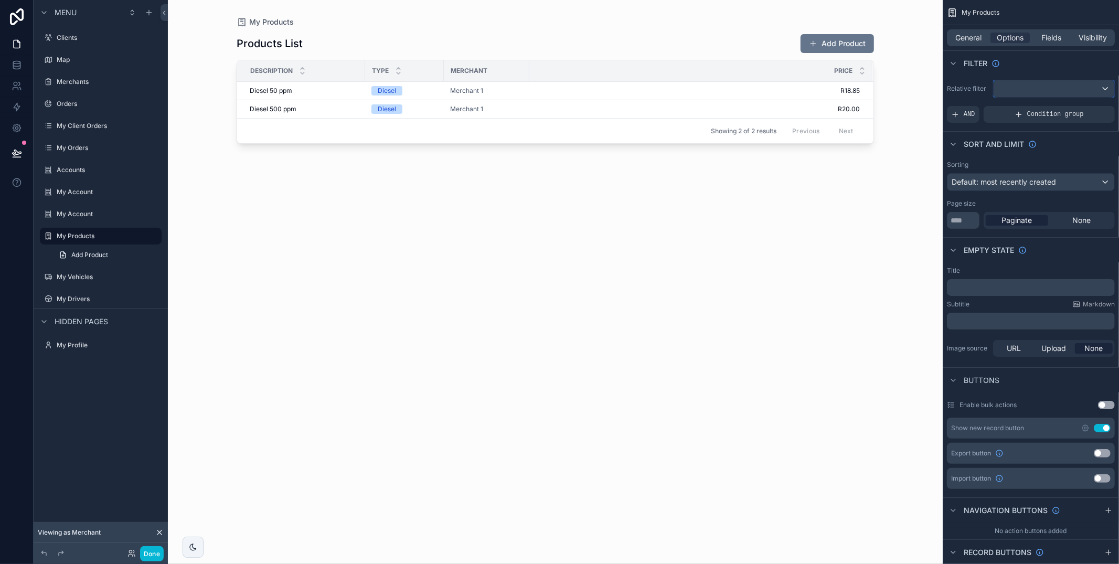
click at [1041, 96] on div "scrollable content" at bounding box center [1053, 88] width 121 height 17
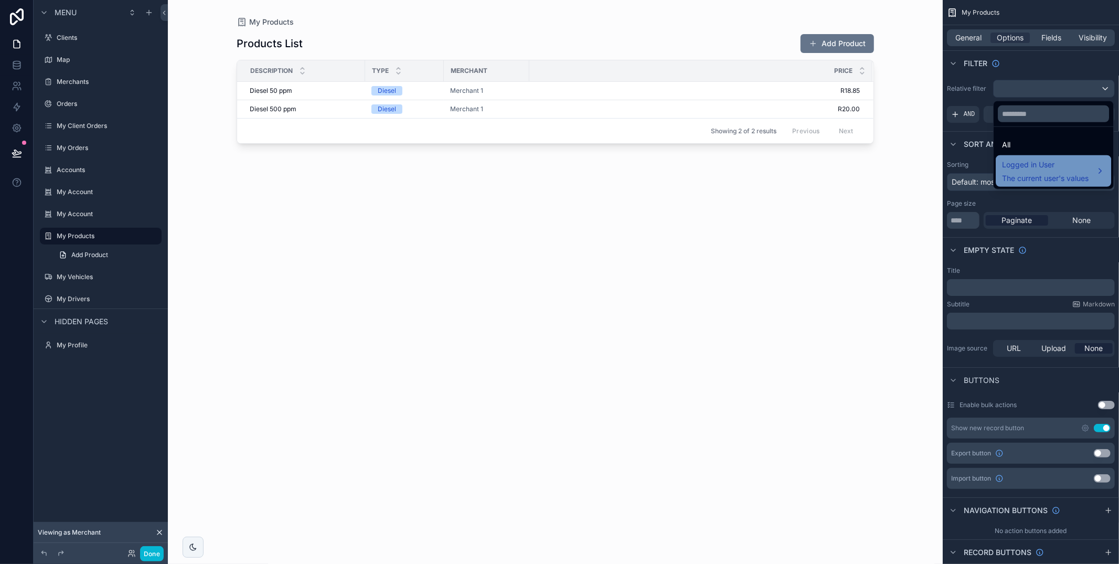
click at [1033, 168] on span "Logged in User" at bounding box center [1045, 164] width 87 height 13
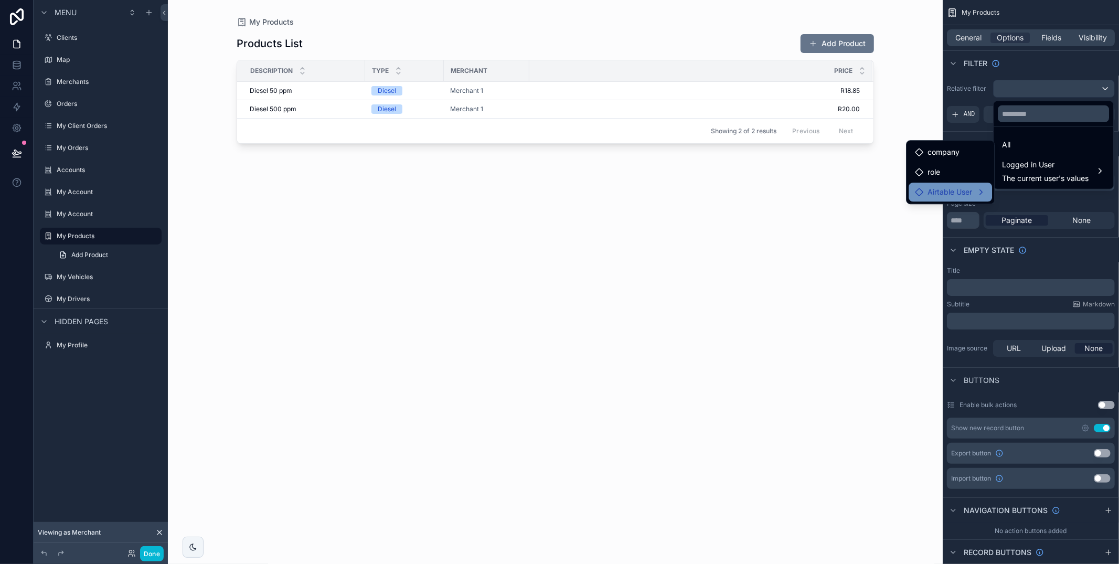
click at [969, 194] on span "Airtable User" at bounding box center [949, 192] width 45 height 13
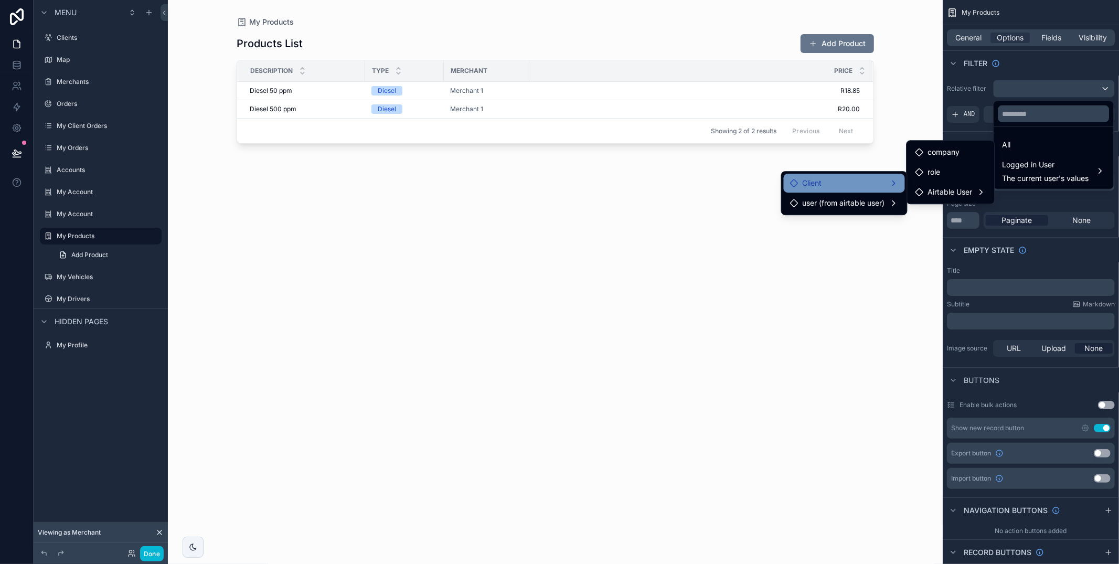
click at [860, 181] on div "Client" at bounding box center [844, 183] width 109 height 13
click at [865, 201] on span "user (from airtable user)" at bounding box center [843, 203] width 82 height 13
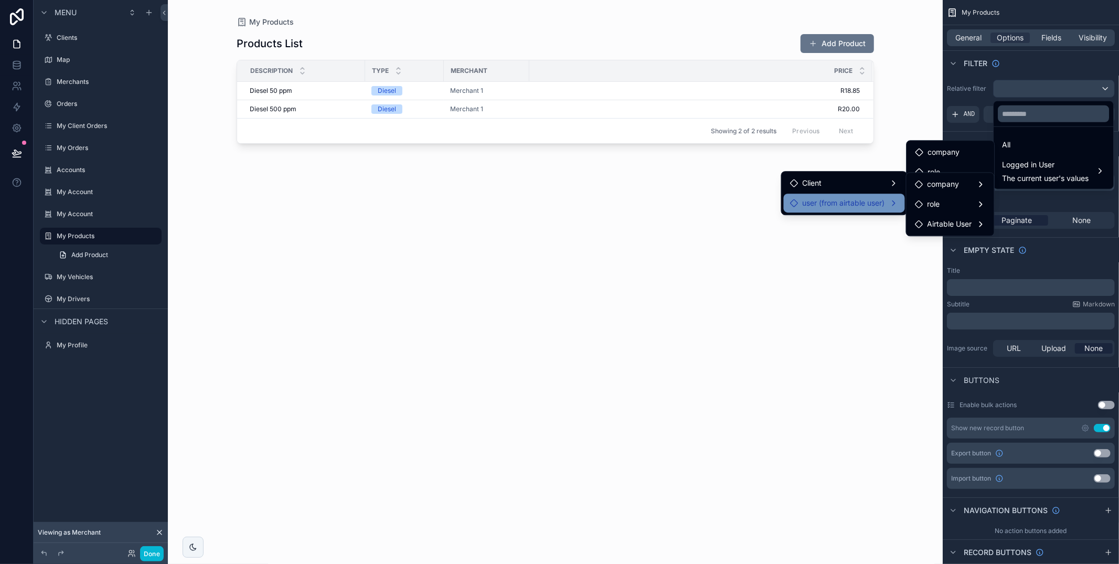
click at [853, 233] on div "scrollable content" at bounding box center [555, 275] width 671 height 551
click at [922, 216] on div "Airtable User" at bounding box center [949, 224] width 83 height 19
click at [155, 554] on div "scrollable content" at bounding box center [559, 282] width 1119 height 564
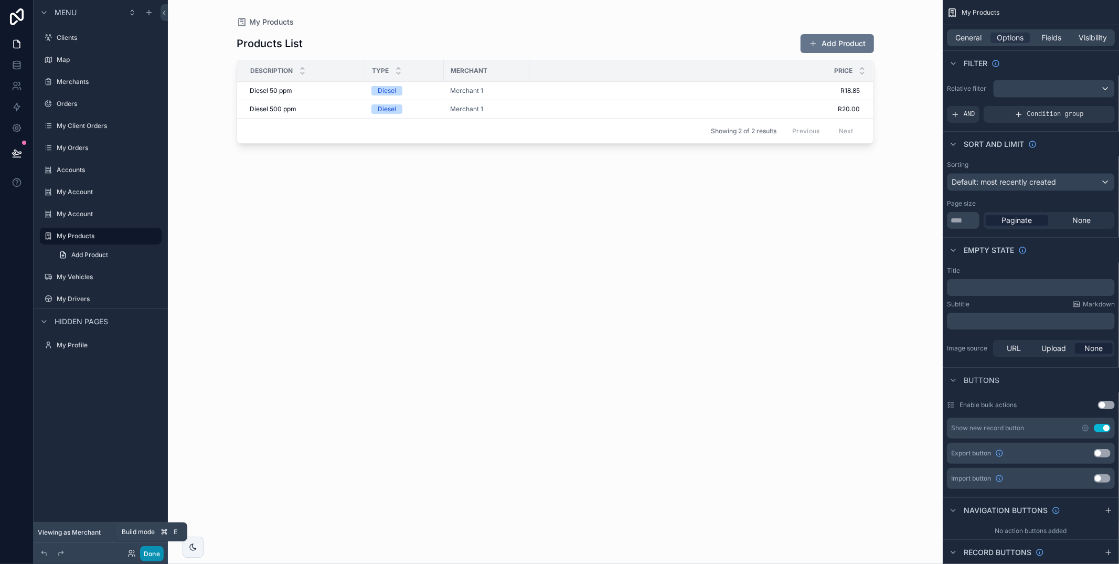
click at [148, 549] on button "Done" at bounding box center [152, 553] width 24 height 15
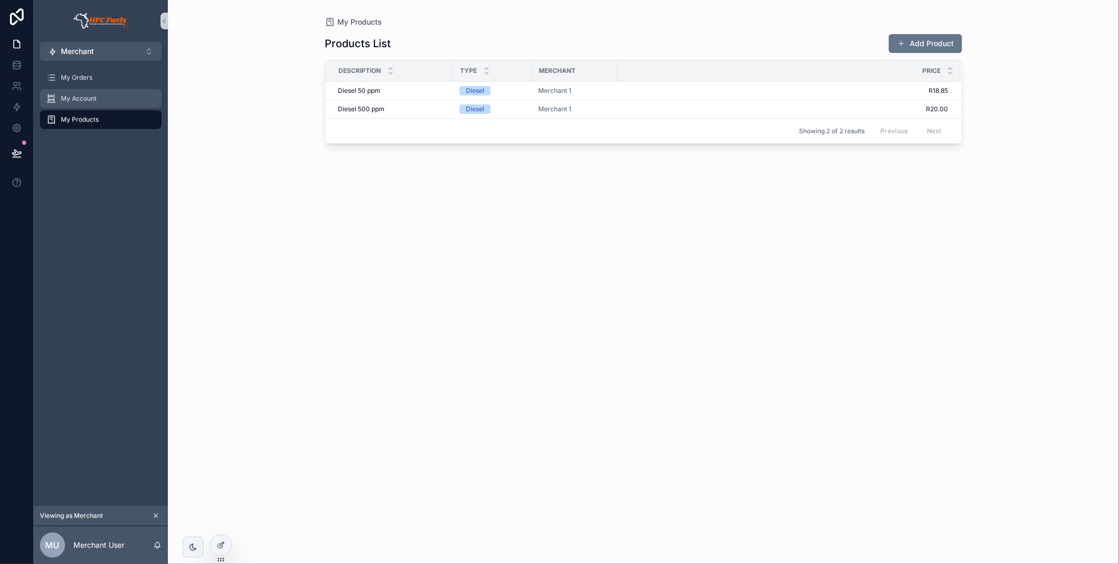
click at [94, 102] on div "My Account" at bounding box center [100, 98] width 109 height 17
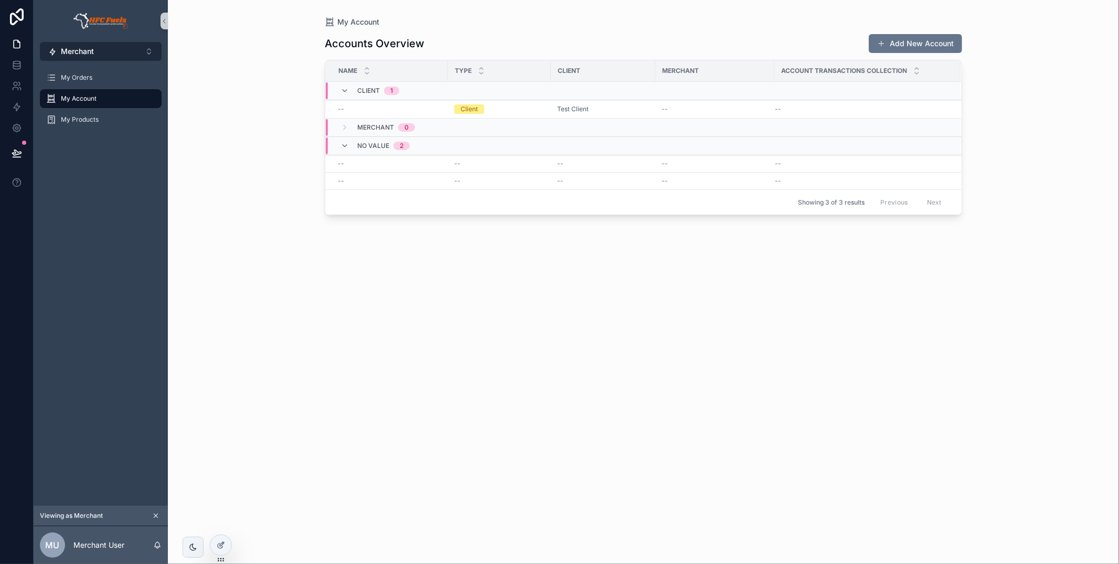
click at [94, 50] on button "Merchant ⌥ 1" at bounding box center [101, 51] width 122 height 19
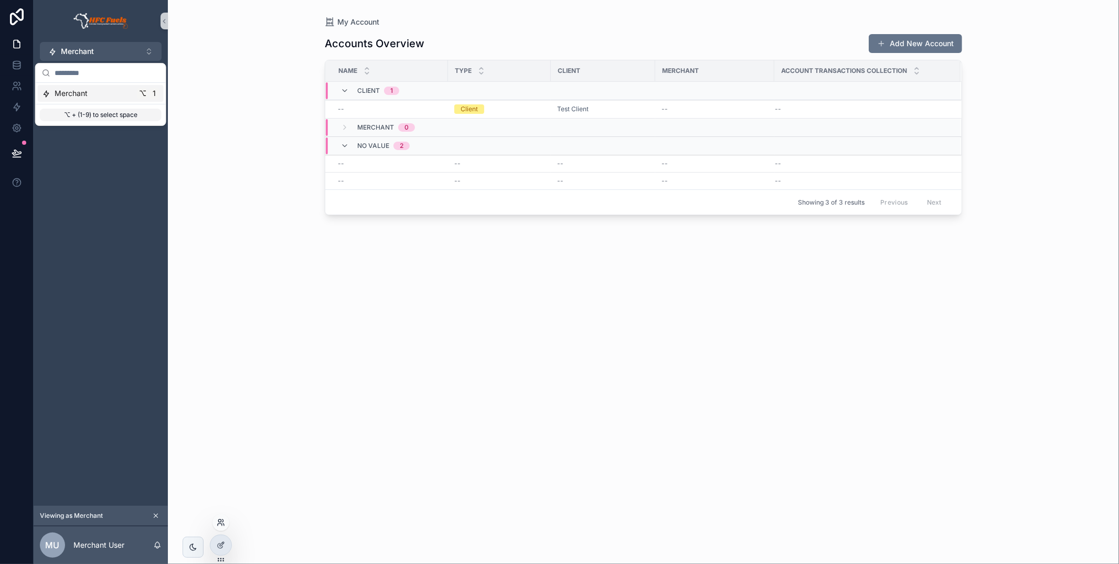
click at [219, 523] on icon at bounding box center [220, 524] width 4 height 2
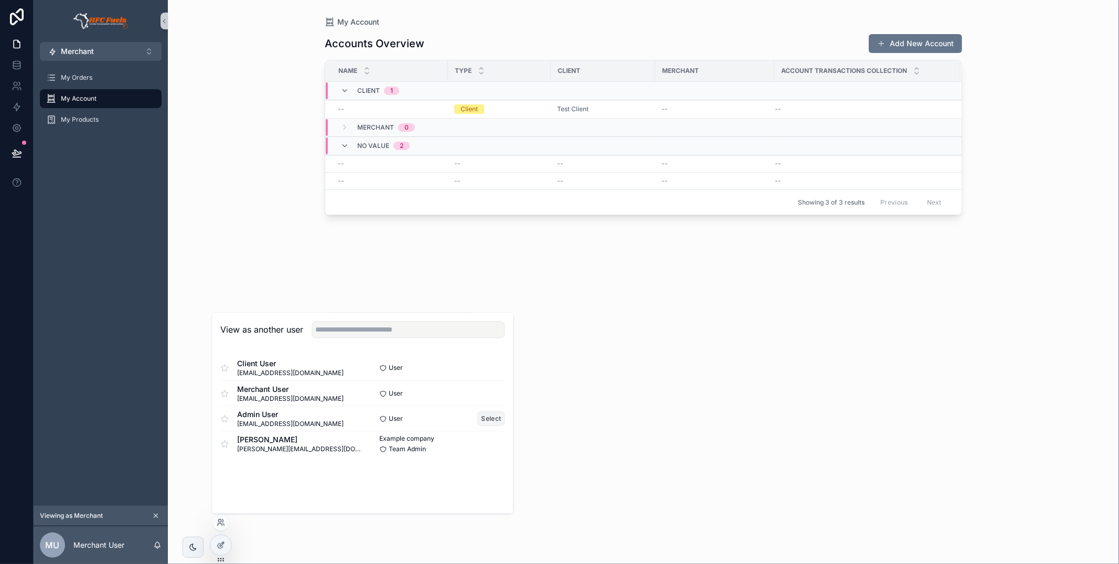
click at [498, 415] on button "Select" at bounding box center [491, 418] width 27 height 15
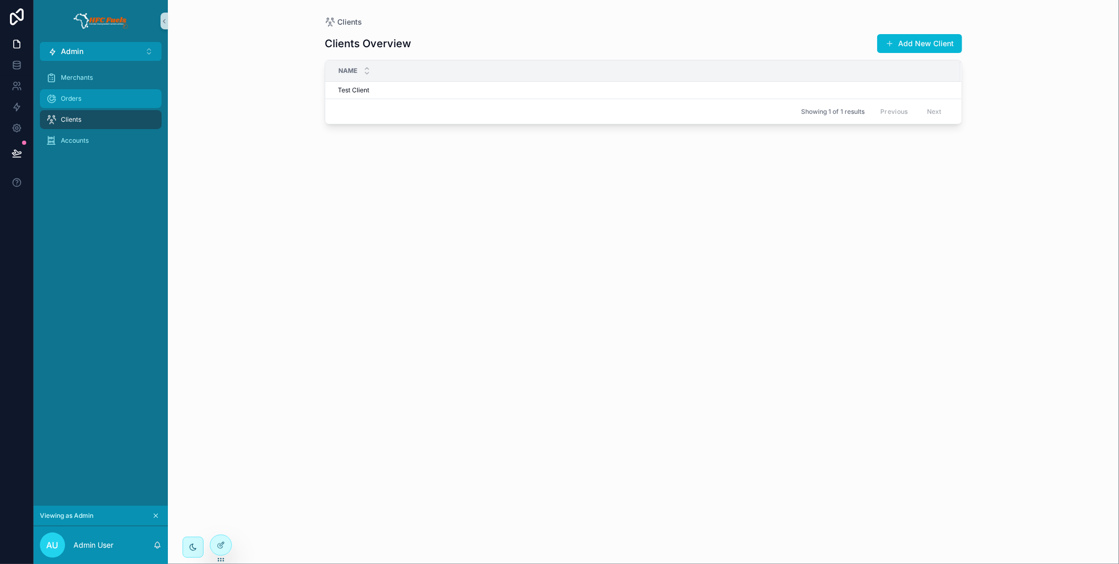
click at [95, 99] on div "Orders" at bounding box center [100, 98] width 109 height 17
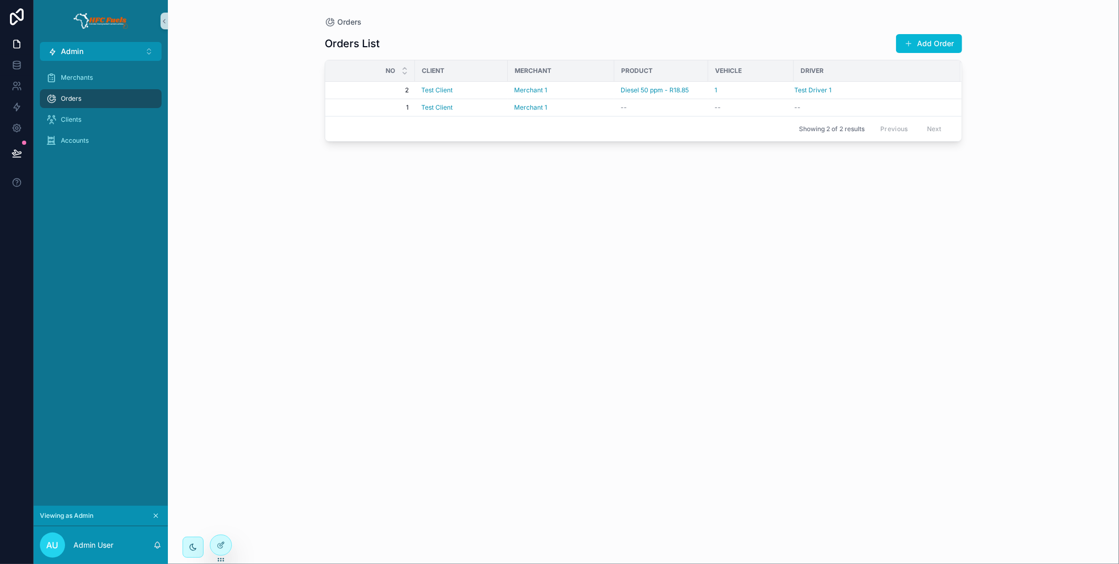
click at [126, 152] on div "Merchants Orders Clients Accounts" at bounding box center [101, 112] width 134 height 103
click at [123, 148] on div "Accounts" at bounding box center [100, 140] width 109 height 17
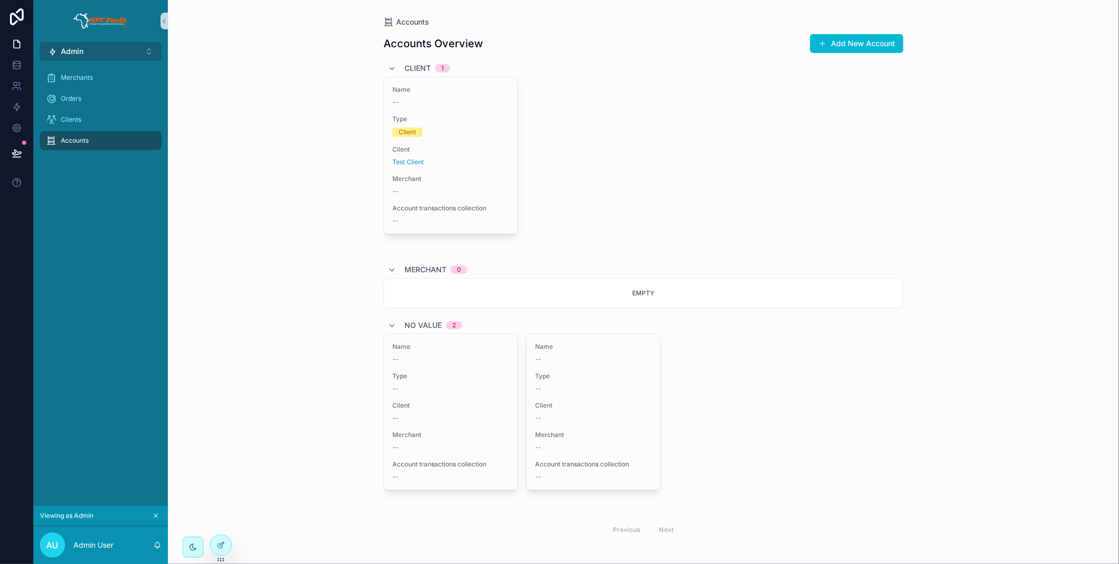
click at [106, 57] on button "Admin ⌥ 1" at bounding box center [101, 51] width 122 height 19
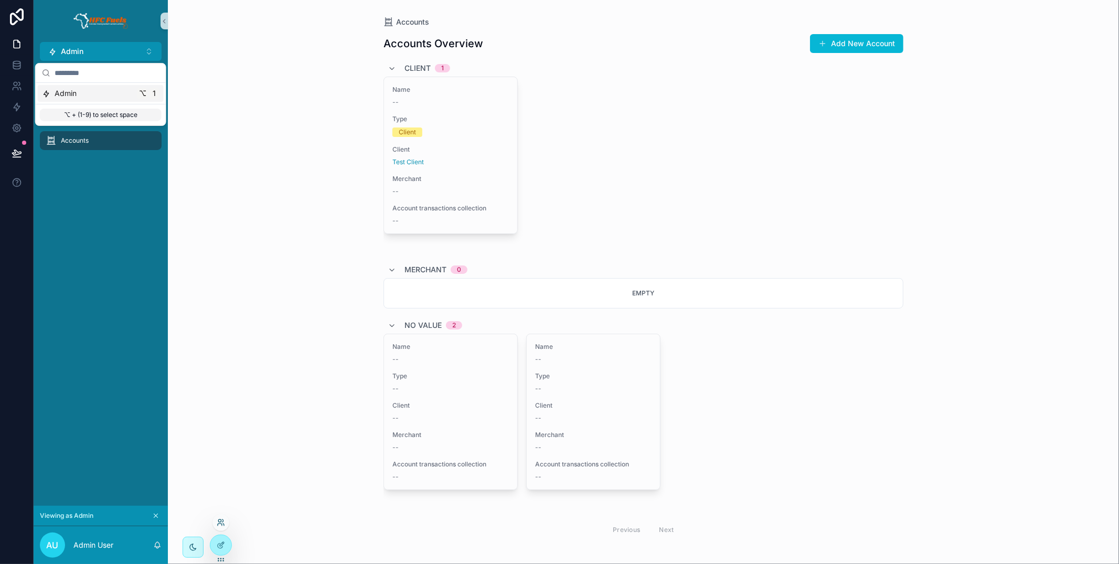
click at [218, 524] on icon at bounding box center [221, 522] width 8 height 8
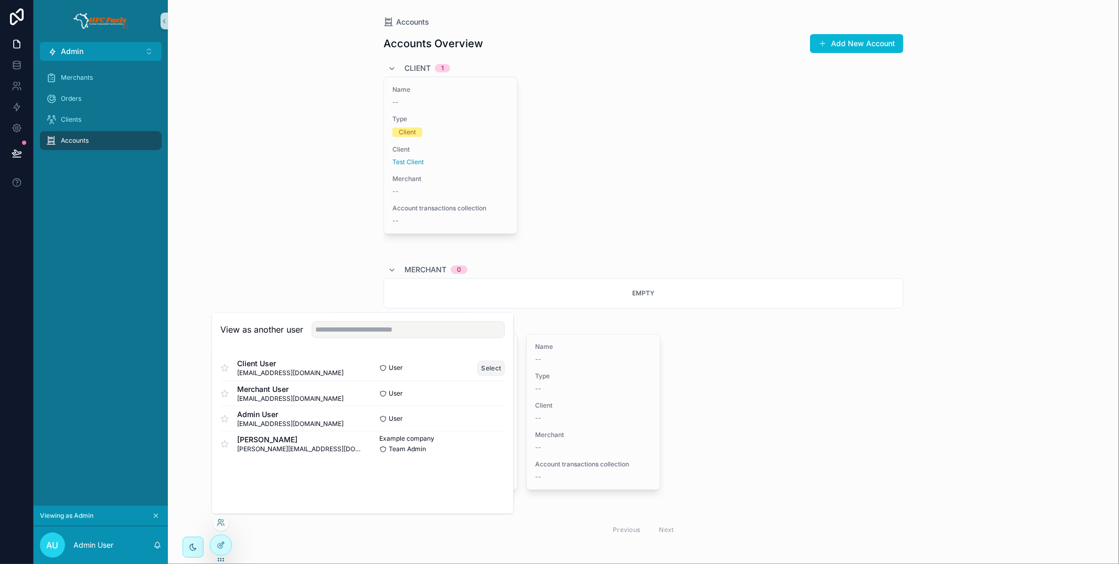
click at [497, 367] on button "Select" at bounding box center [491, 367] width 27 height 15
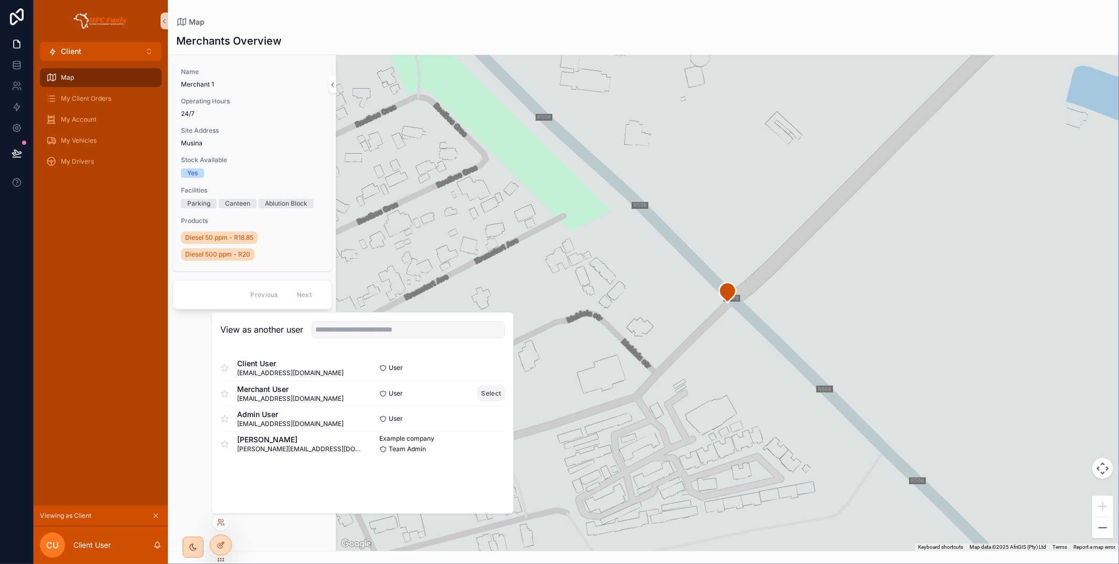
click at [484, 392] on button "Select" at bounding box center [491, 392] width 27 height 15
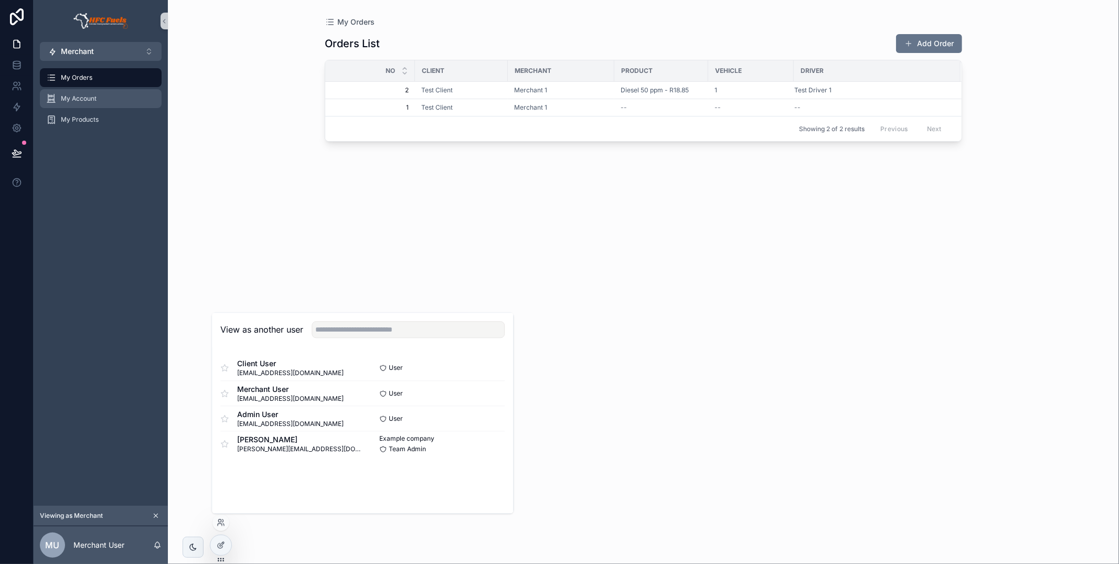
click at [117, 101] on div "My Account" at bounding box center [100, 98] width 109 height 17
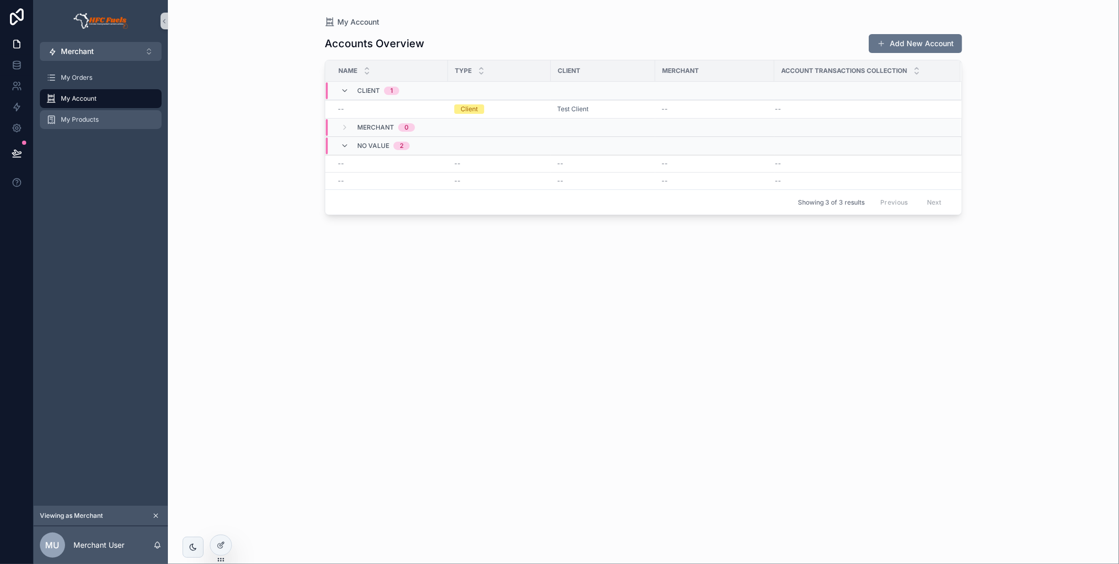
click at [103, 122] on div "My Products" at bounding box center [100, 119] width 109 height 17
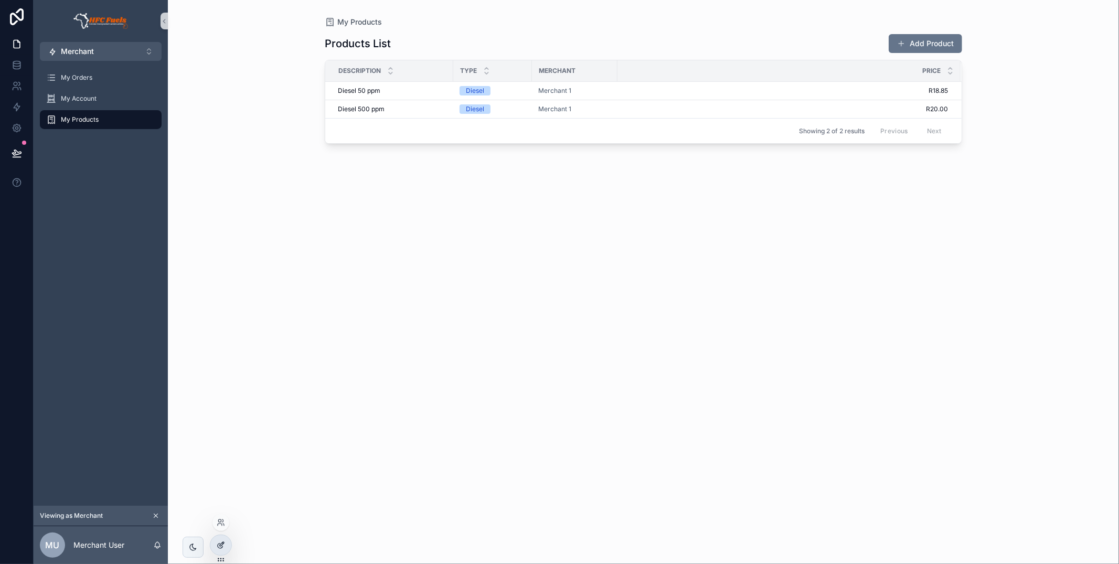
click at [224, 540] on div at bounding box center [220, 545] width 21 height 20
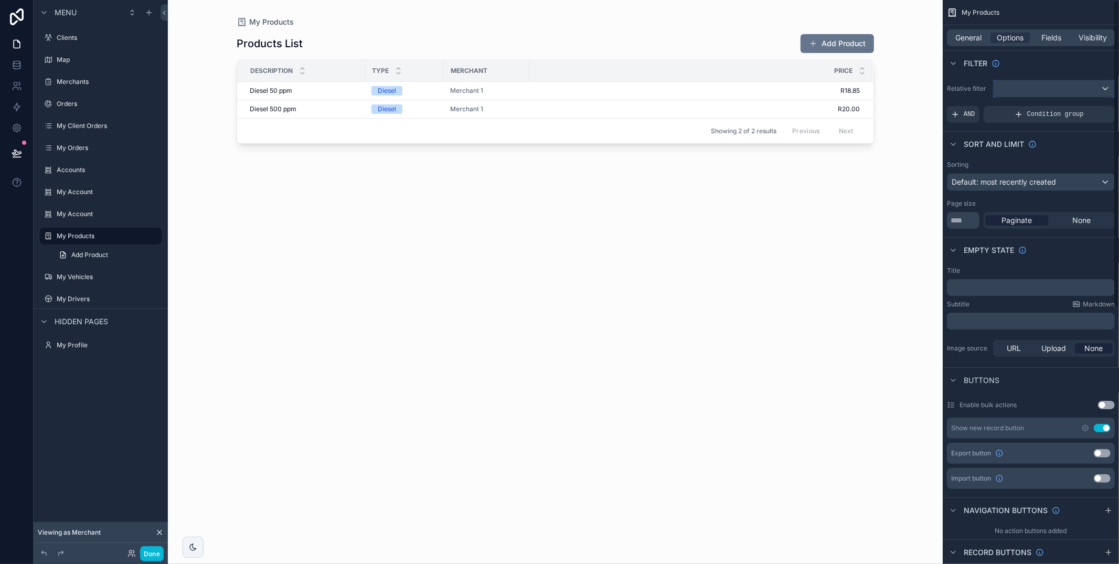
click at [1053, 93] on div "scrollable content" at bounding box center [1053, 88] width 121 height 17
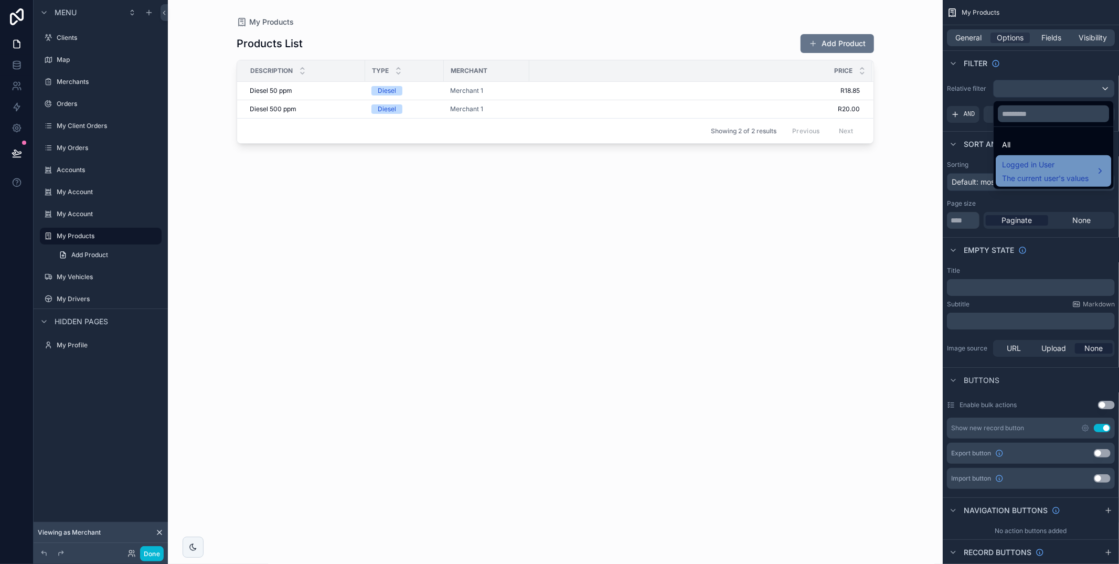
click at [1046, 170] on span "Logged in User" at bounding box center [1045, 164] width 87 height 13
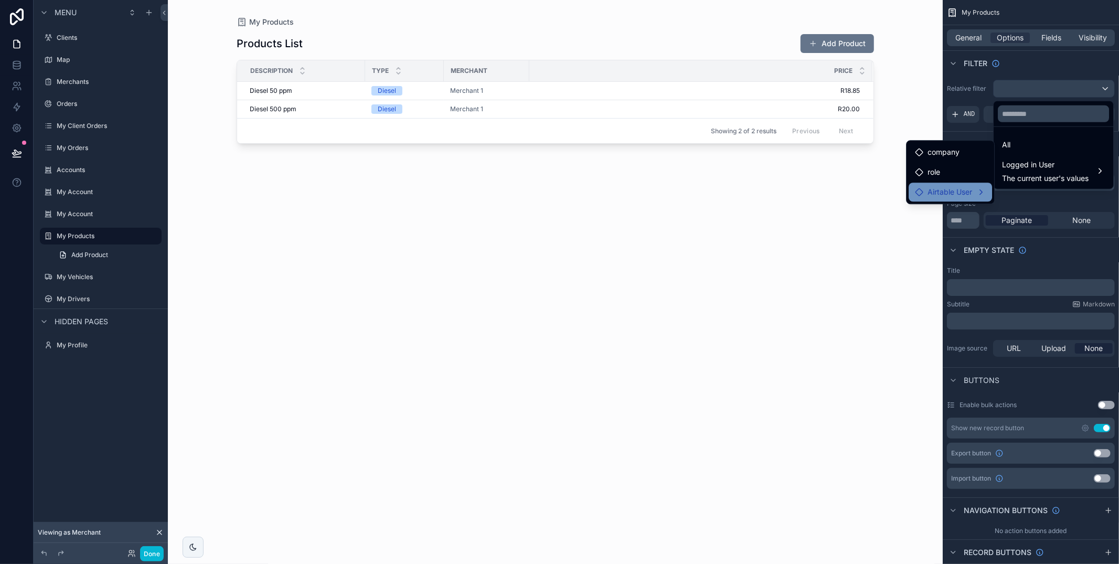
click at [950, 187] on span "Airtable User" at bounding box center [949, 192] width 45 height 13
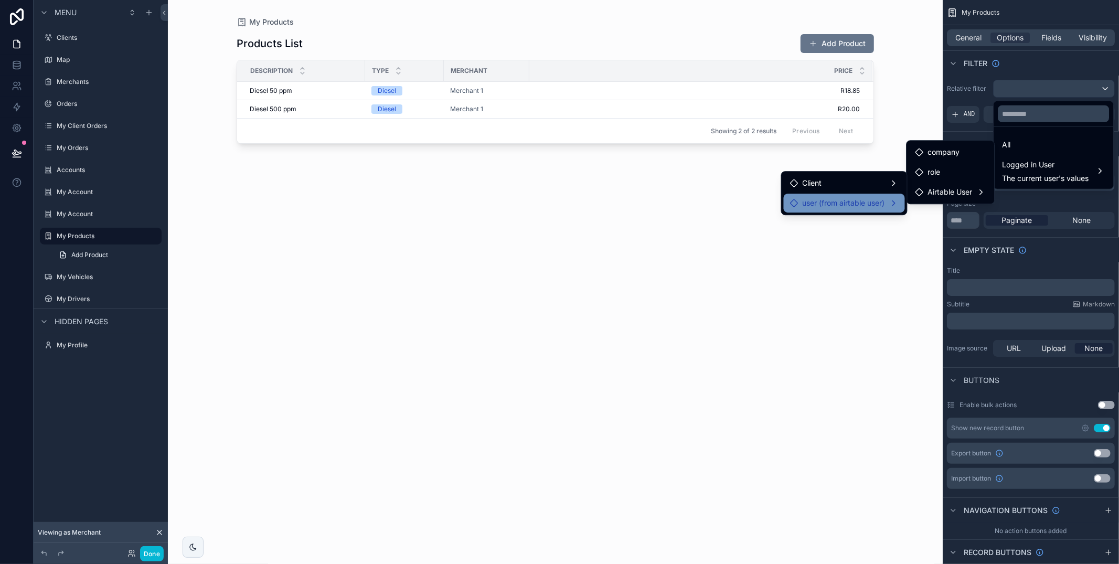
click at [874, 201] on span "user (from airtable user)" at bounding box center [843, 203] width 82 height 13
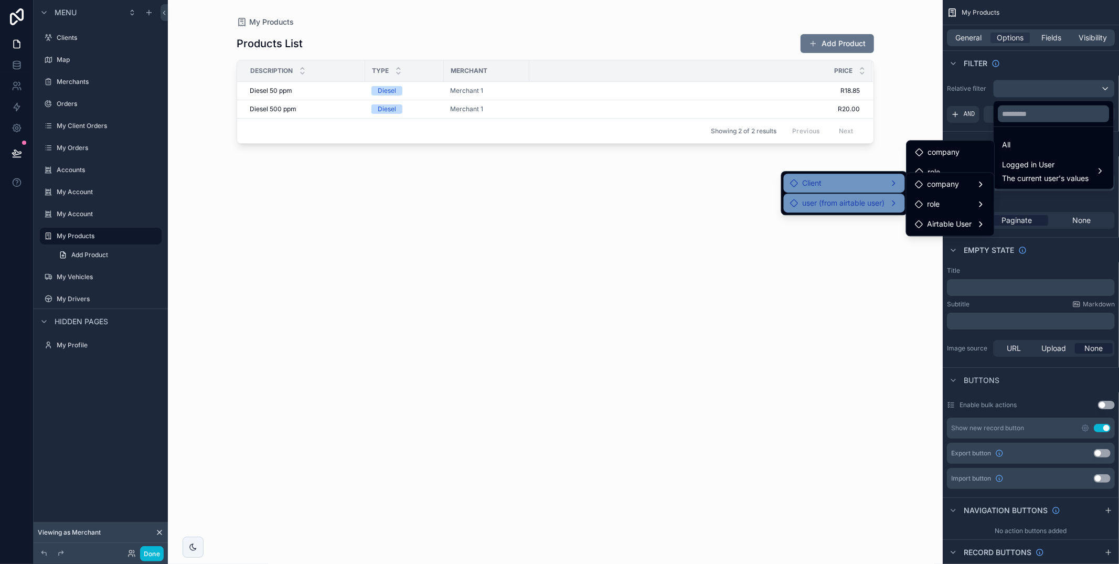
click at [871, 191] on div "Client" at bounding box center [844, 183] width 121 height 19
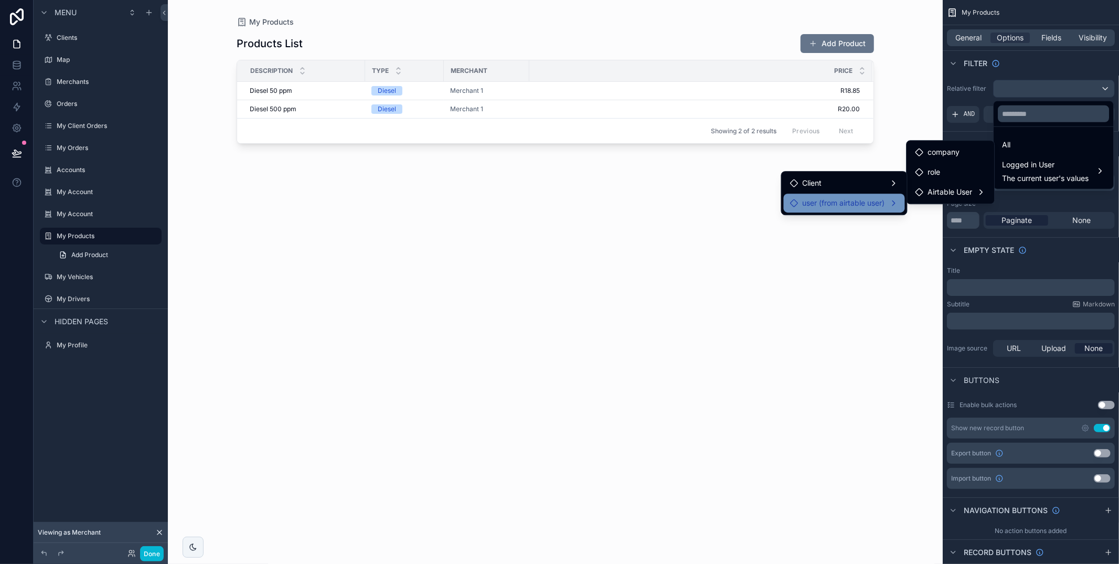
click at [877, 207] on span "user (from airtable user)" at bounding box center [843, 203] width 82 height 13
click at [937, 114] on div "My Products Products List Add Product Description Type Merchant Price Diesel 50…" at bounding box center [555, 282] width 775 height 564
click at [915, 120] on div "My Products Products List Add Product Description Type Merchant Price Diesel 50…" at bounding box center [555, 282] width 775 height 564
click at [829, 164] on div "scrollable content" at bounding box center [555, 275] width 671 height 551
click at [1043, 78] on div "scrollable content" at bounding box center [559, 282] width 1119 height 564
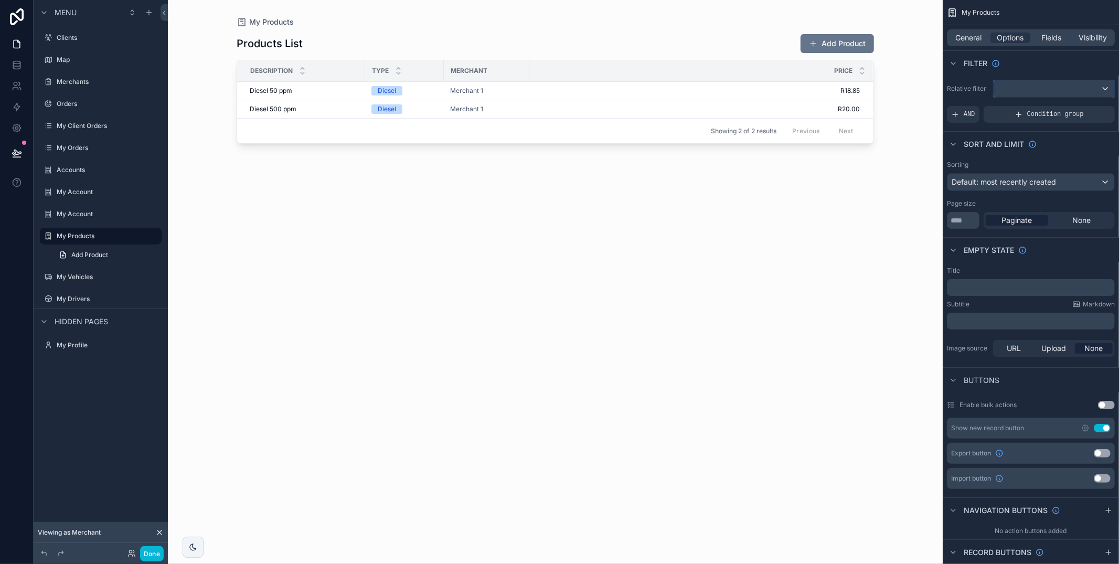
click at [1042, 86] on div "scrollable content" at bounding box center [1053, 88] width 121 height 17
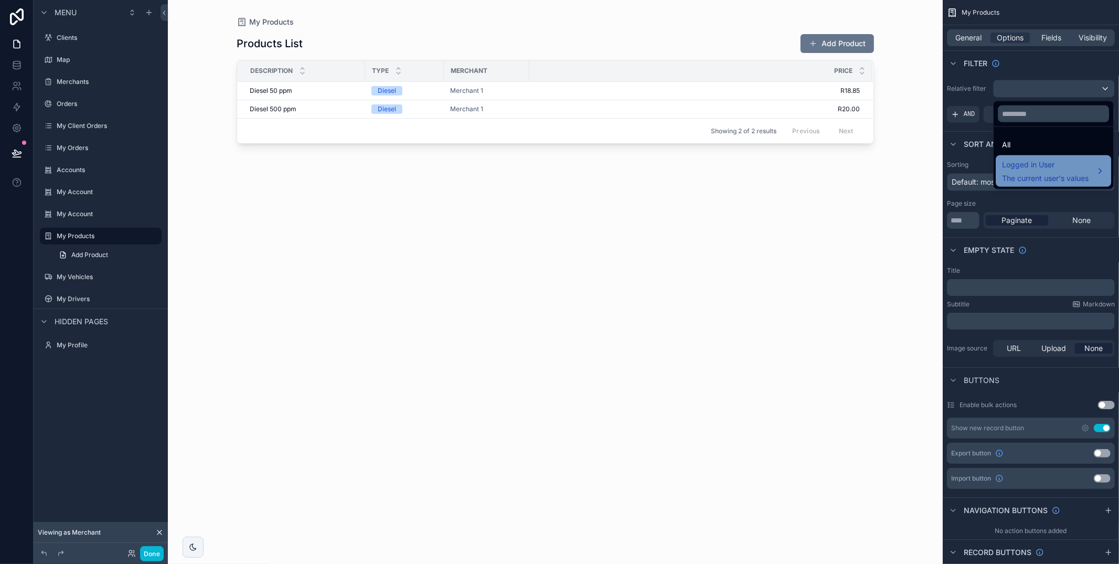
click at [1048, 168] on span "Logged in User" at bounding box center [1045, 164] width 87 height 13
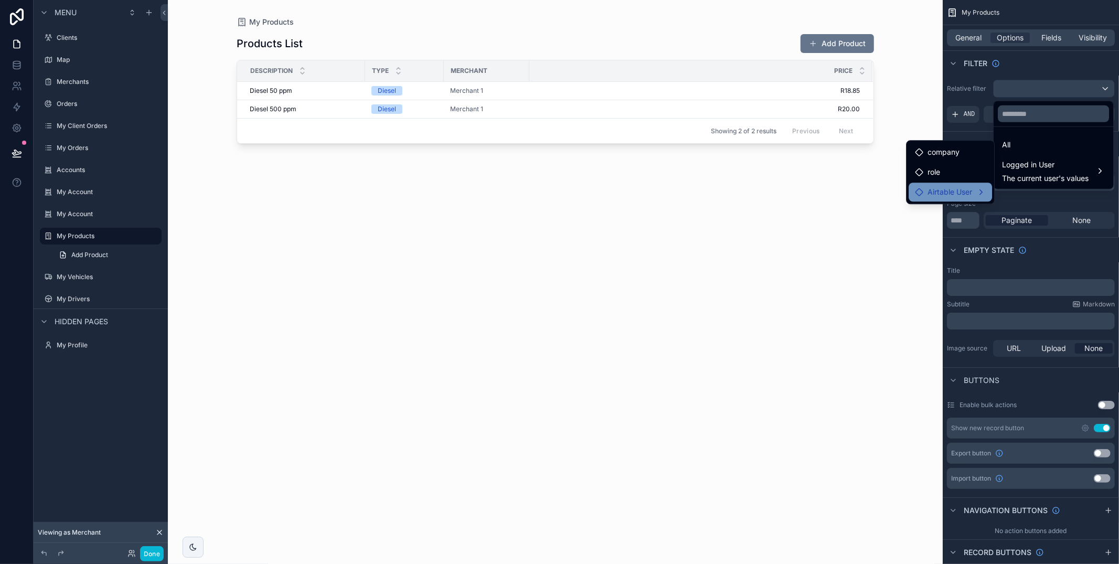
click at [968, 188] on span "Airtable User" at bounding box center [949, 192] width 45 height 13
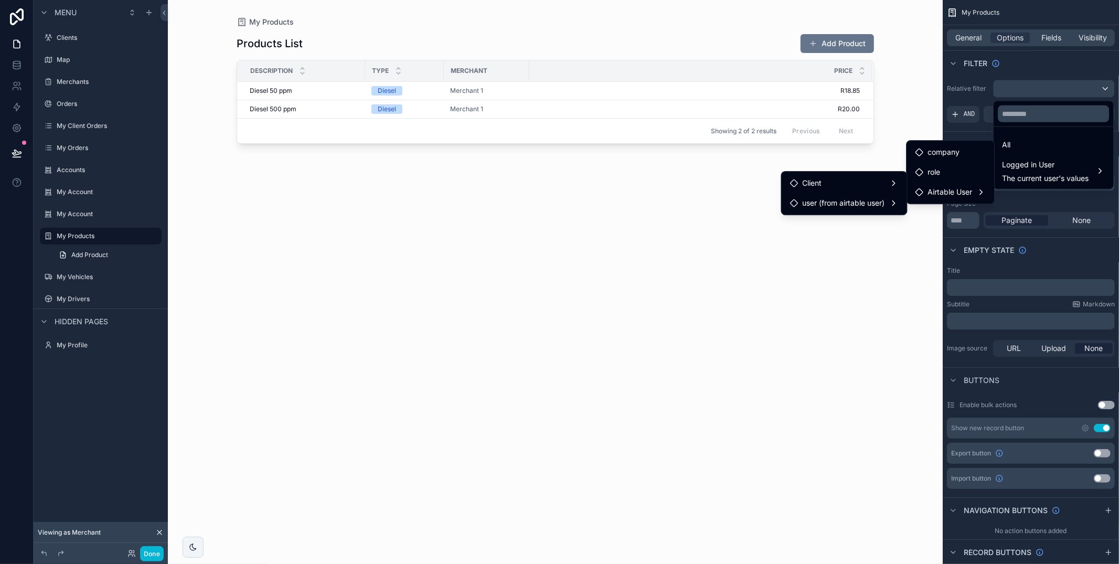
drag, startPoint x: 736, startPoint y: 272, endPoint x: 731, endPoint y: 270, distance: 5.5
click at [734, 271] on div "Products List Add Product Description Type Merchant Price Diesel 50 ppm Diesel …" at bounding box center [555, 289] width 637 height 524
drag, startPoint x: 26, startPoint y: 60, endPoint x: 21, endPoint y: 63, distance: 5.7
click at [25, 60] on div "scrollable content" at bounding box center [559, 282] width 1119 height 564
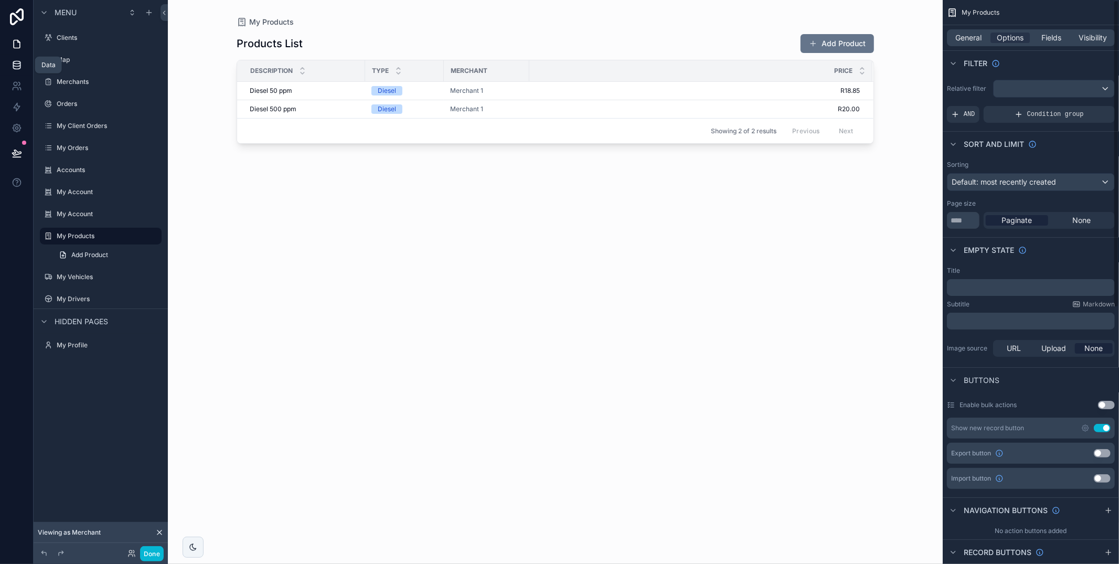
click at [17, 65] on icon at bounding box center [17, 65] width 10 height 10
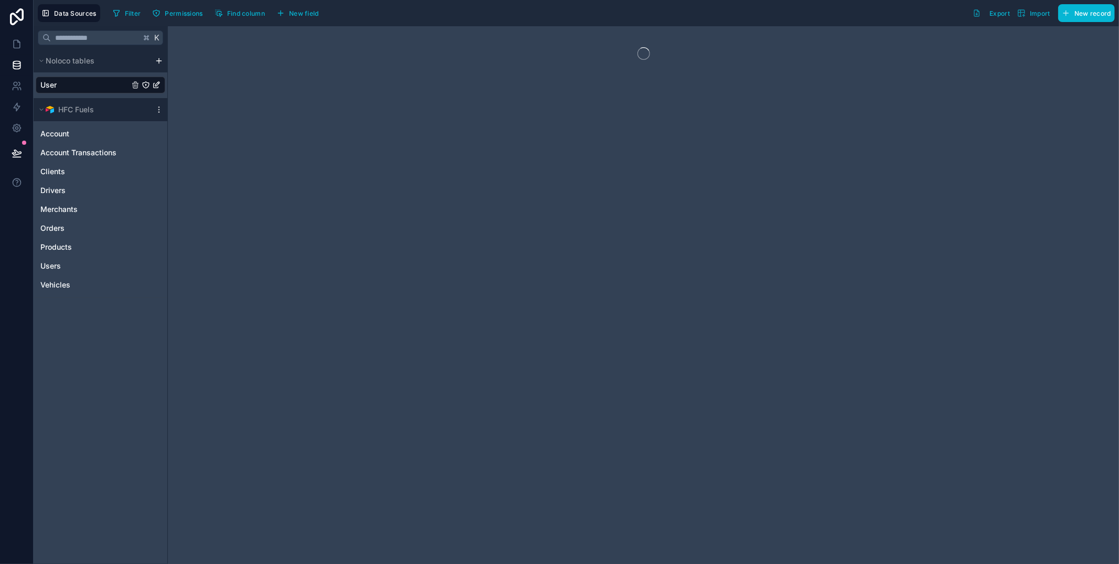
drag, startPoint x: 156, startPoint y: 106, endPoint x: 155, endPoint y: 114, distance: 7.9
click at [156, 106] on icon "scrollable content" at bounding box center [159, 109] width 8 height 8
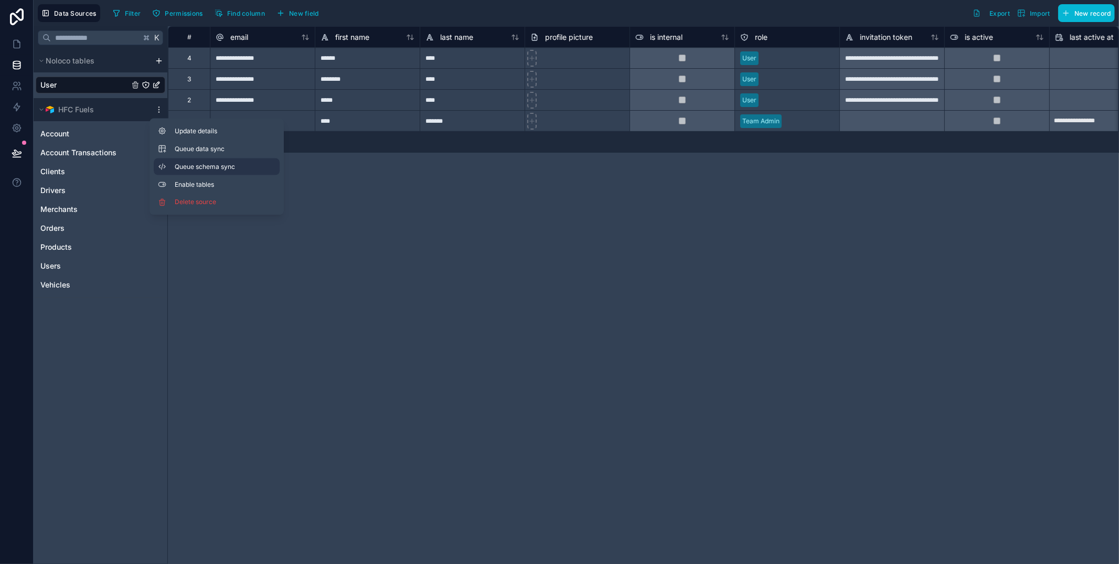
drag, startPoint x: 174, startPoint y: 147, endPoint x: 175, endPoint y: 167, distance: 20.0
click at [174, 148] on div "Queue data sync" at bounding box center [204, 149] width 92 height 8
click at [176, 168] on span "Queue schema sync" at bounding box center [213, 167] width 76 height 8
click at [18, 44] on icon at bounding box center [17, 44] width 10 height 10
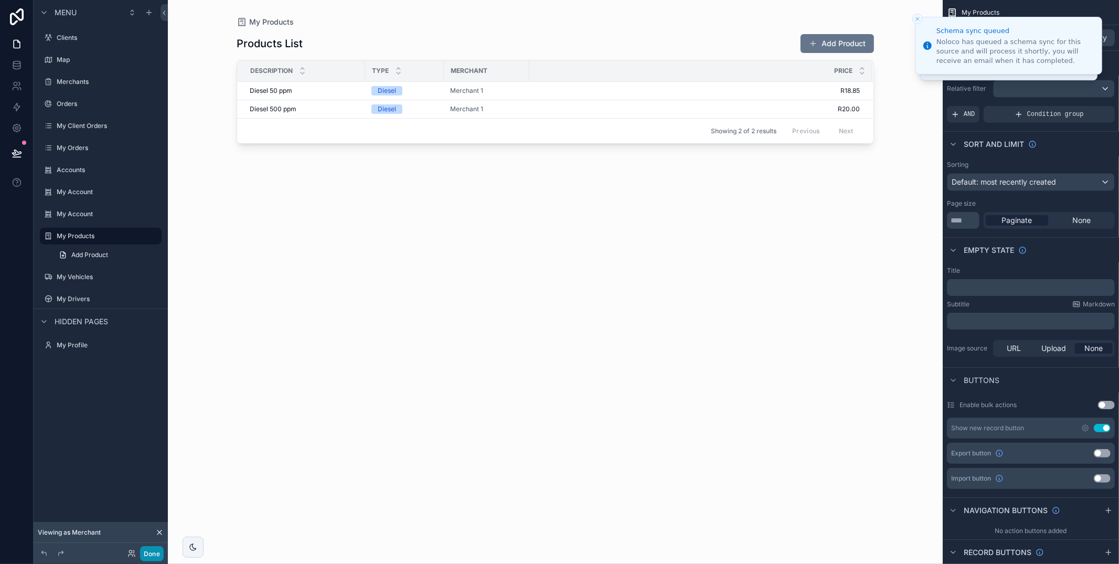
click at [147, 552] on button "Done" at bounding box center [152, 553] width 24 height 15
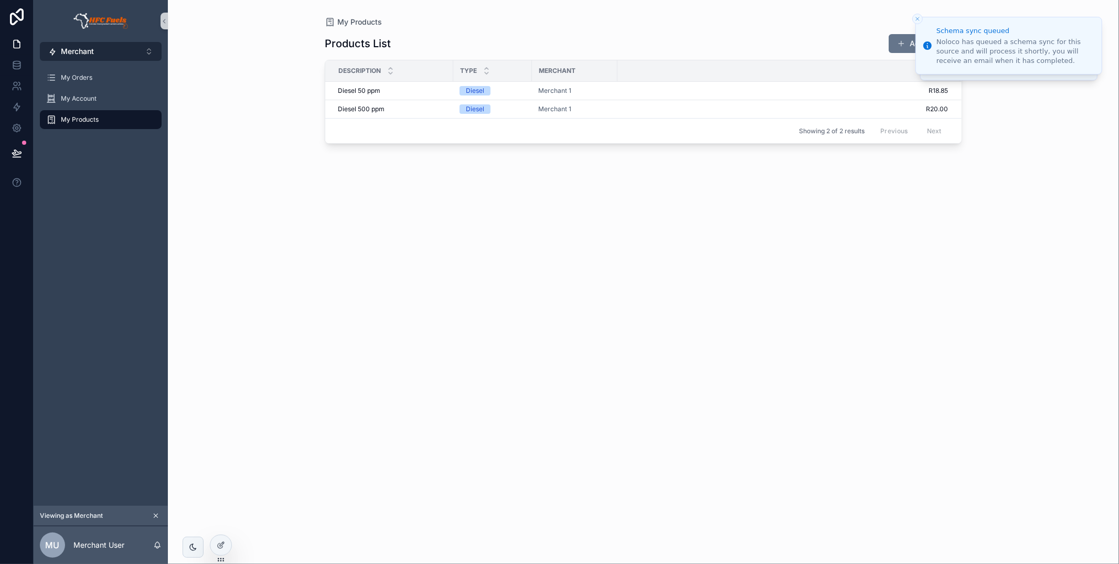
click at [107, 52] on button "Merchant ⌥ 1" at bounding box center [101, 51] width 122 height 19
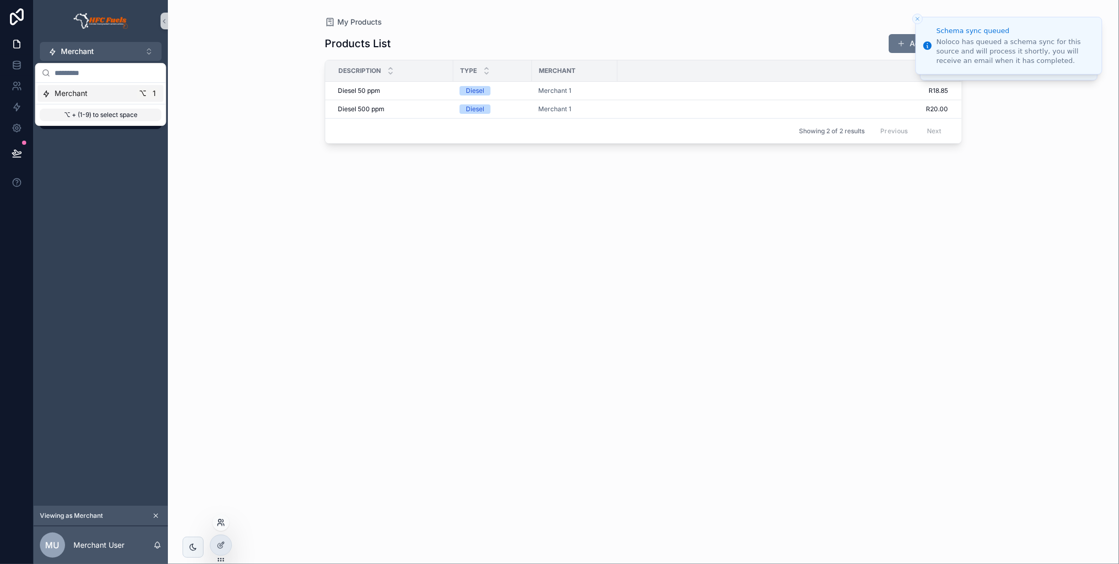
click at [219, 525] on icon at bounding box center [221, 522] width 8 height 8
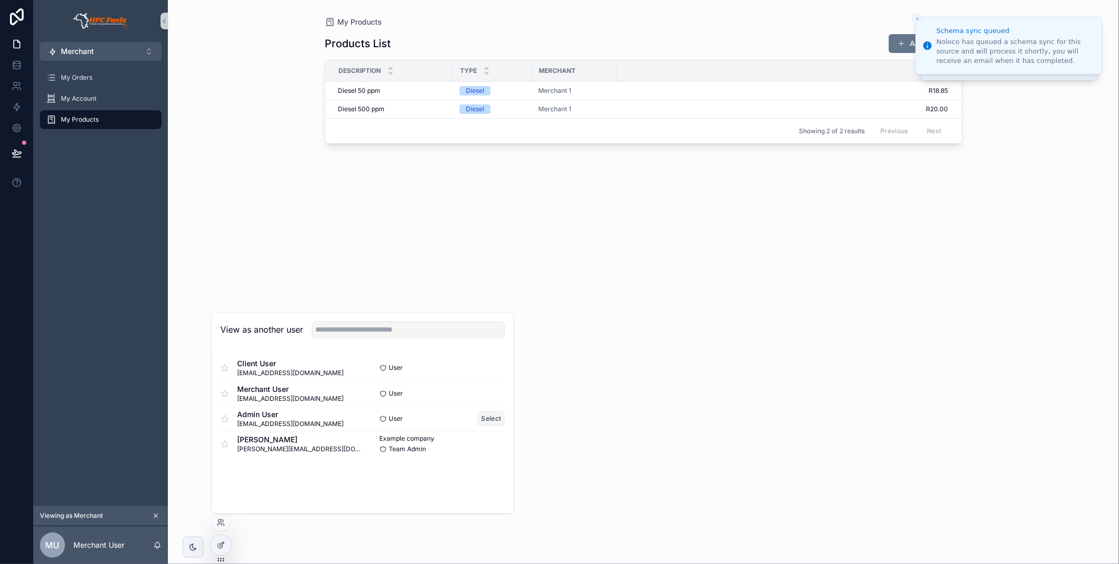
click at [484, 416] on button "Select" at bounding box center [491, 418] width 27 height 15
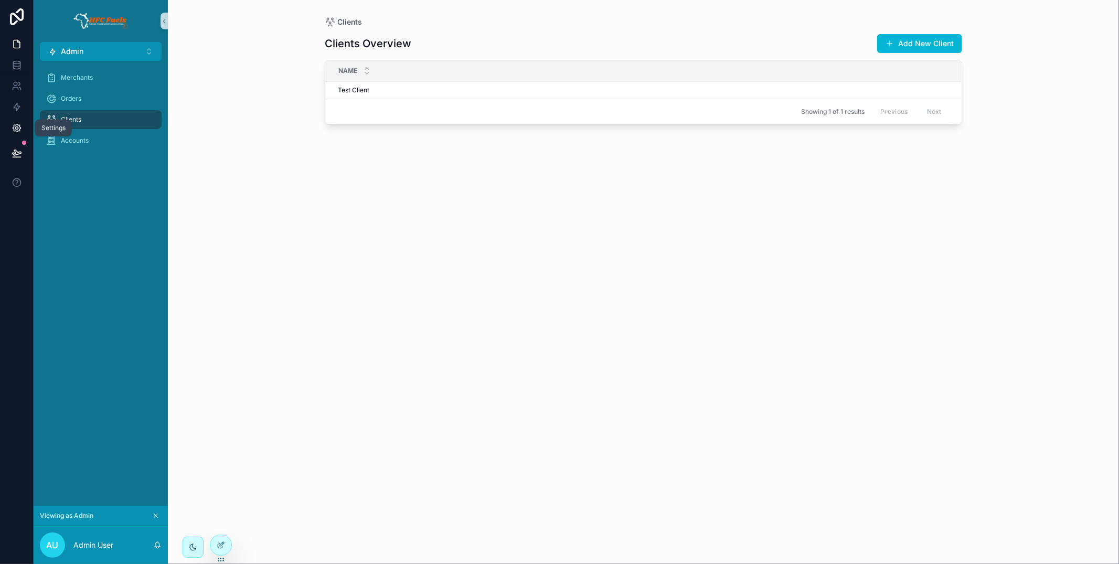
click at [12, 126] on icon at bounding box center [17, 128] width 10 height 10
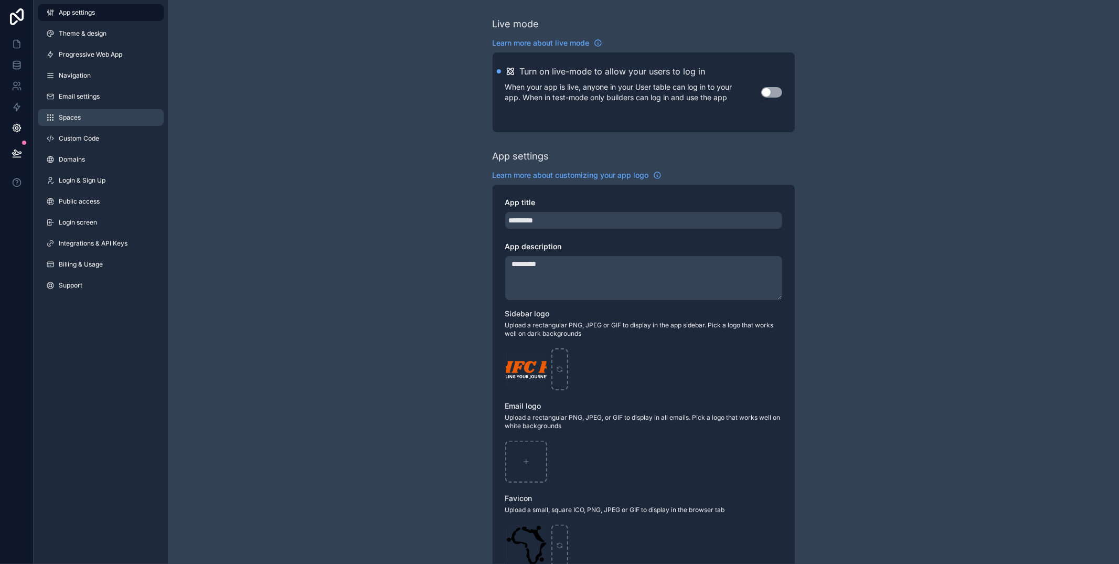
click at [106, 124] on link "Spaces" at bounding box center [101, 117] width 126 height 17
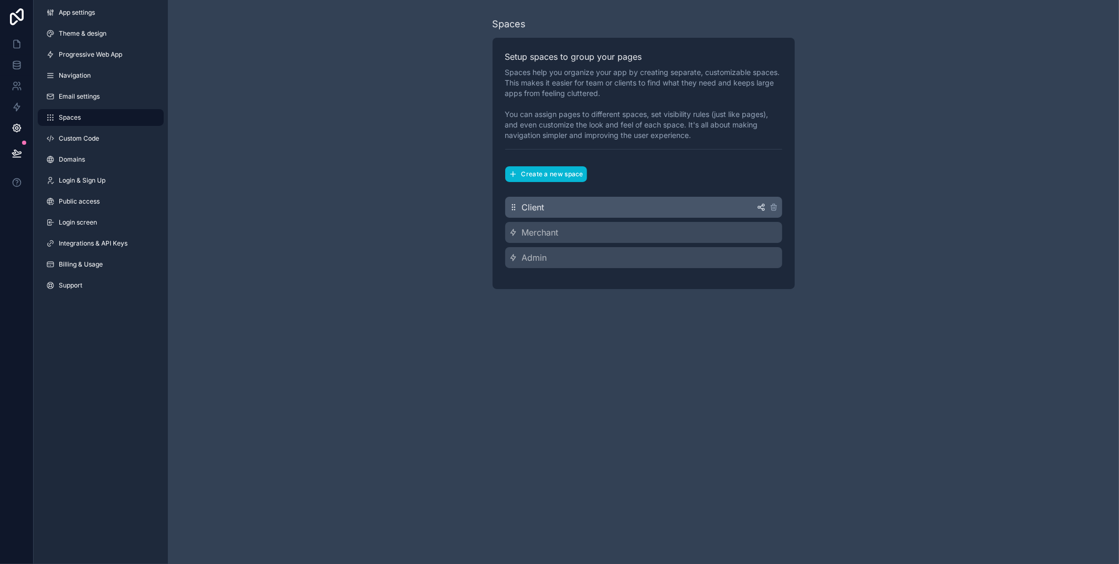
drag, startPoint x: 659, startPoint y: 203, endPoint x: 669, endPoint y: 208, distance: 11.5
click at [659, 202] on div "Client" at bounding box center [643, 207] width 277 height 21
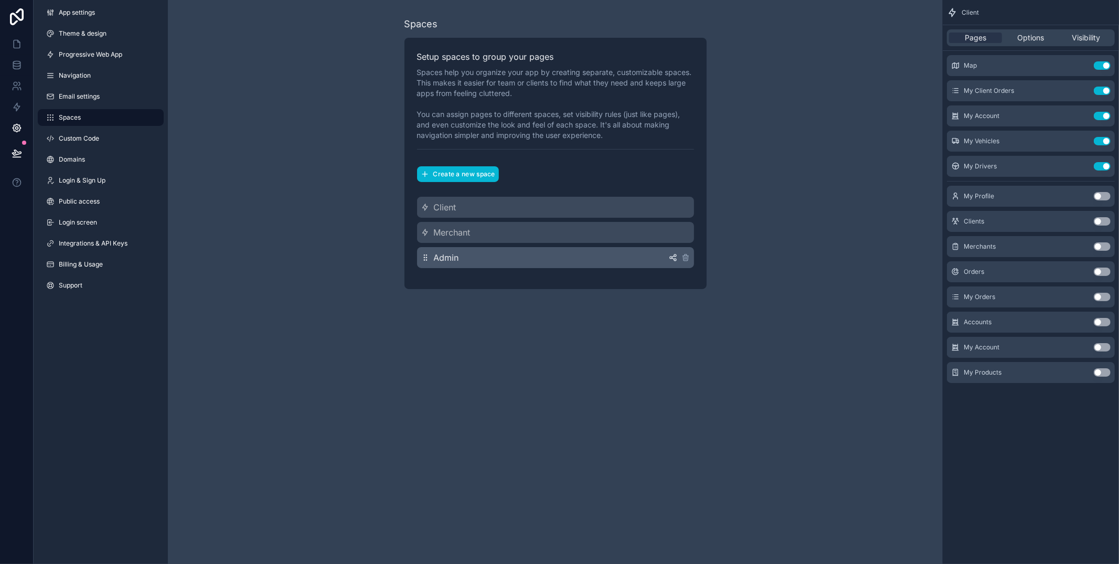
drag, startPoint x: 637, startPoint y: 256, endPoint x: 673, endPoint y: 259, distance: 36.3
click at [637, 256] on div "Admin" at bounding box center [555, 257] width 277 height 21
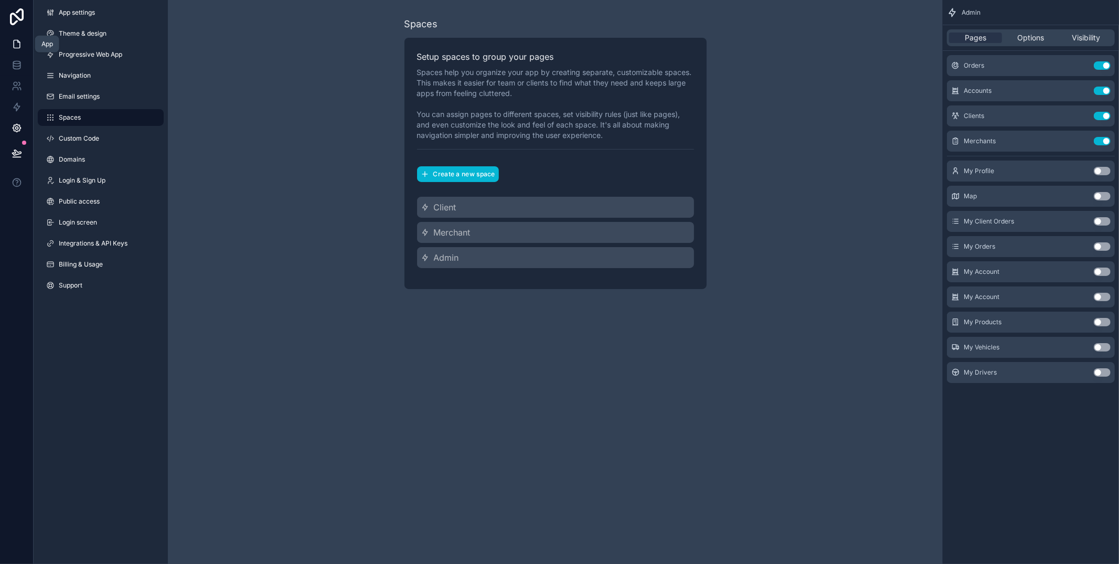
click at [20, 36] on link at bounding box center [16, 44] width 33 height 21
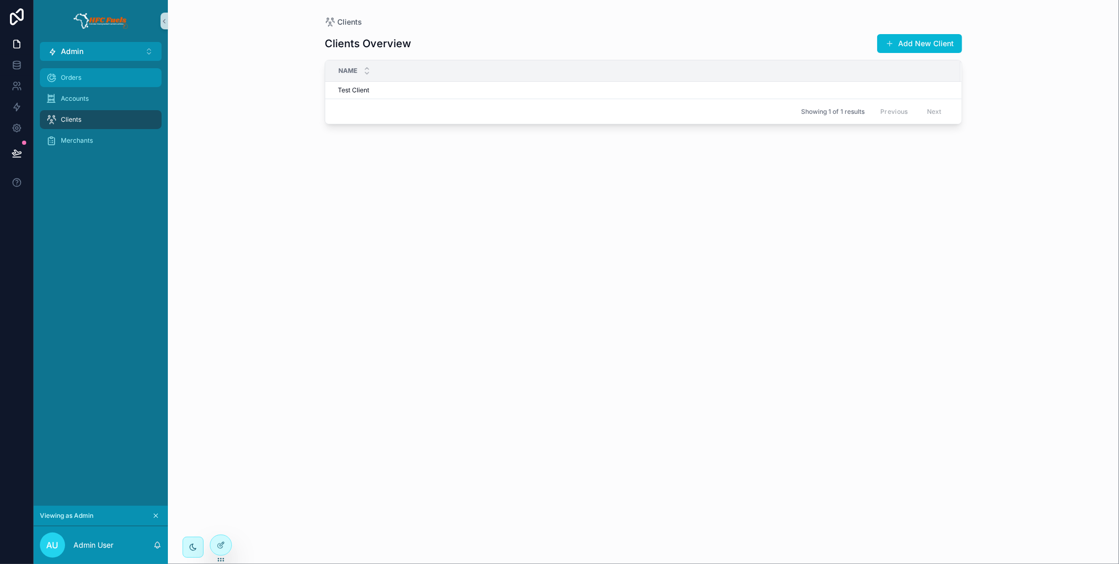
click at [100, 82] on div "Orders" at bounding box center [100, 77] width 109 height 17
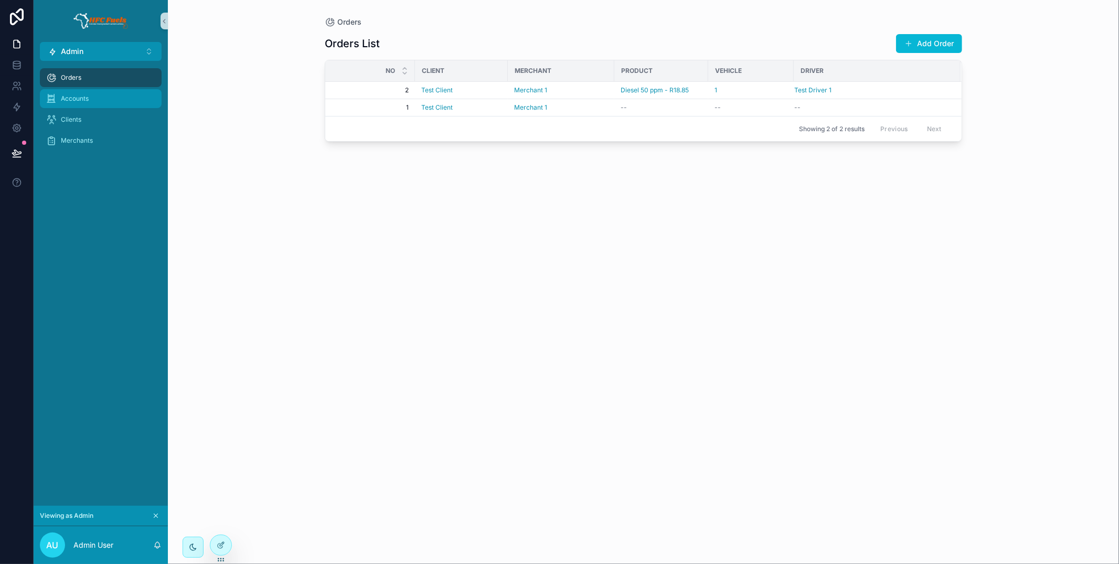
click at [90, 104] on div "Accounts" at bounding box center [100, 98] width 109 height 17
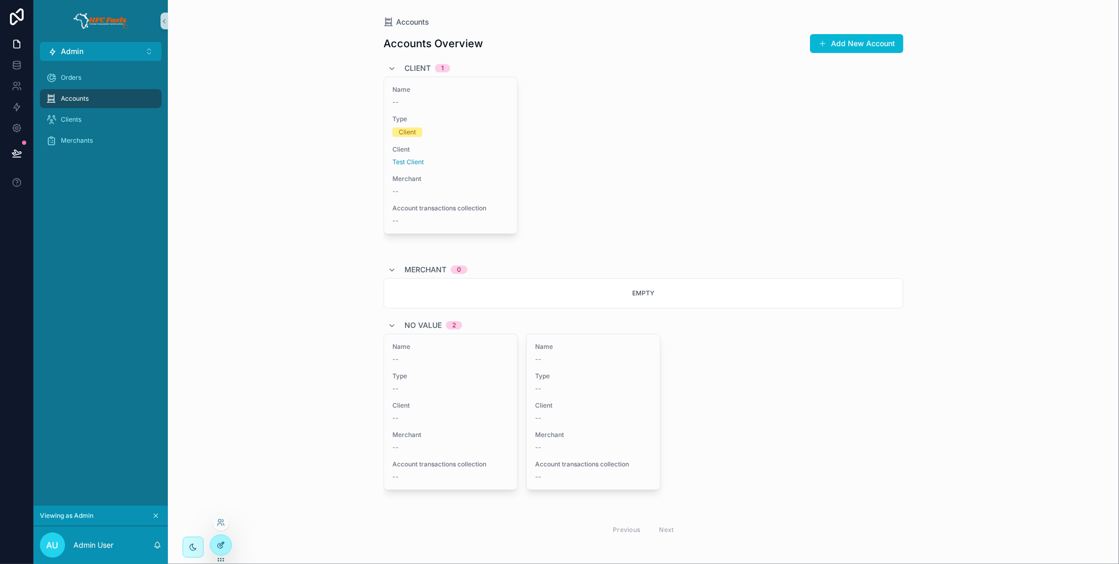
click at [226, 543] on div at bounding box center [220, 545] width 21 height 20
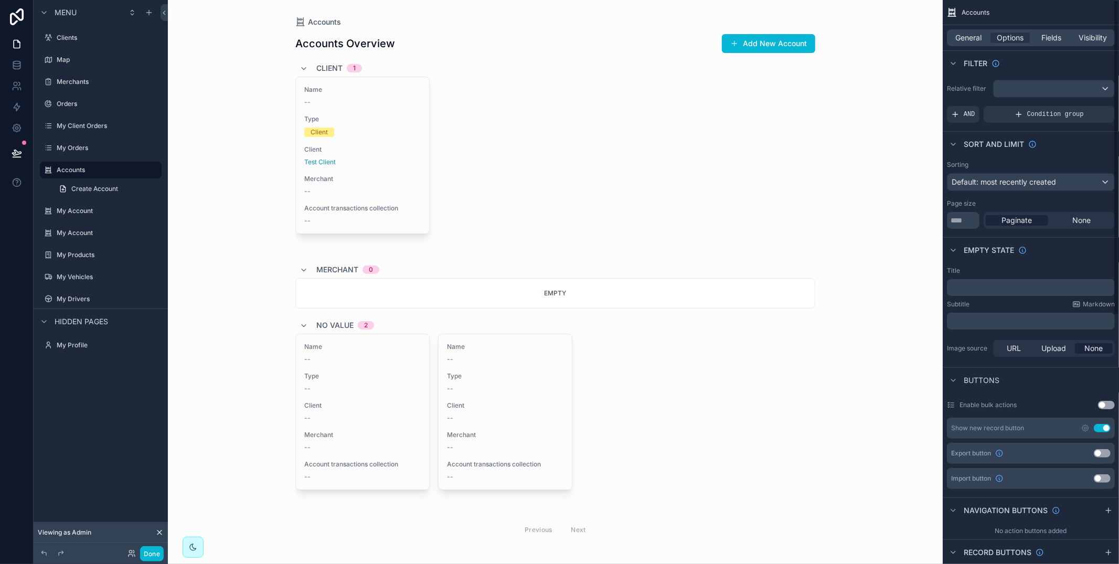
drag, startPoint x: 977, startPoint y: 40, endPoint x: 988, endPoint y: 48, distance: 14.3
click at [976, 39] on span "General" at bounding box center [969, 38] width 26 height 10
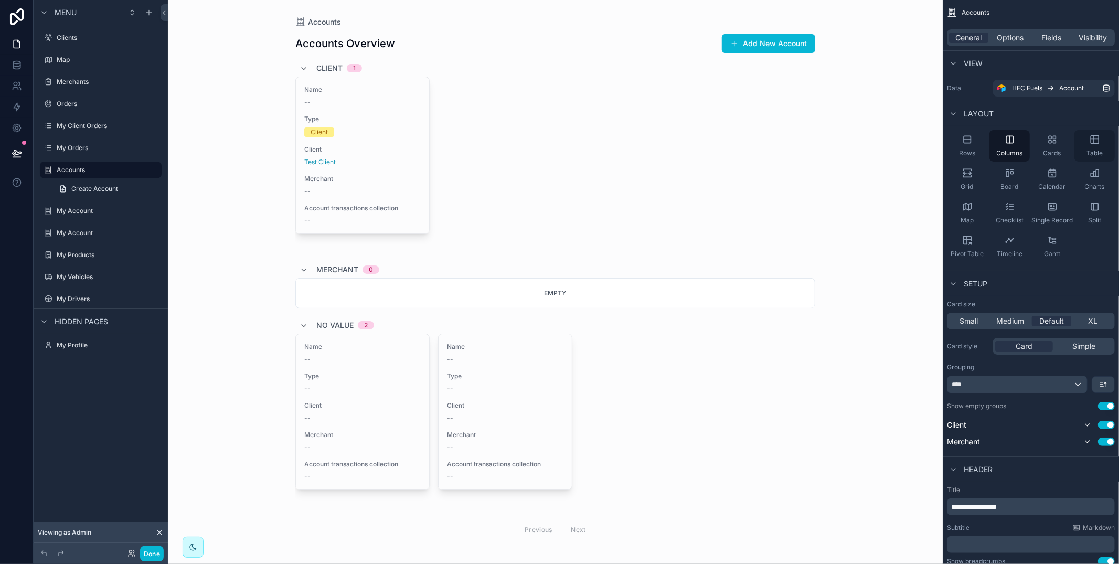
click at [1103, 141] on div "Table" at bounding box center [1094, 145] width 40 height 31
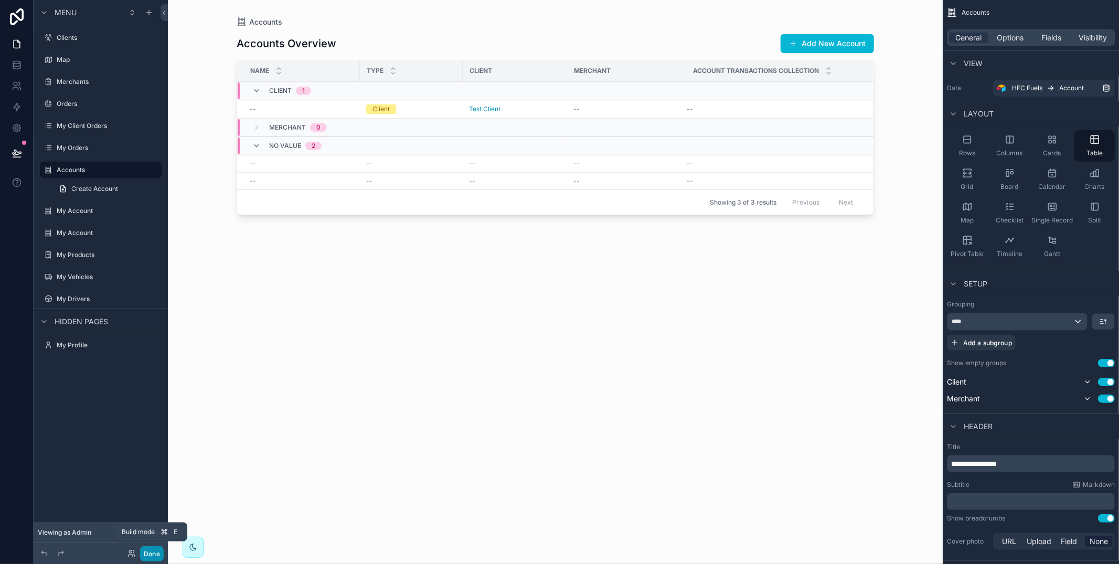
drag, startPoint x: 159, startPoint y: 549, endPoint x: 178, endPoint y: 544, distance: 19.9
click at [158, 549] on button "Done" at bounding box center [152, 553] width 24 height 15
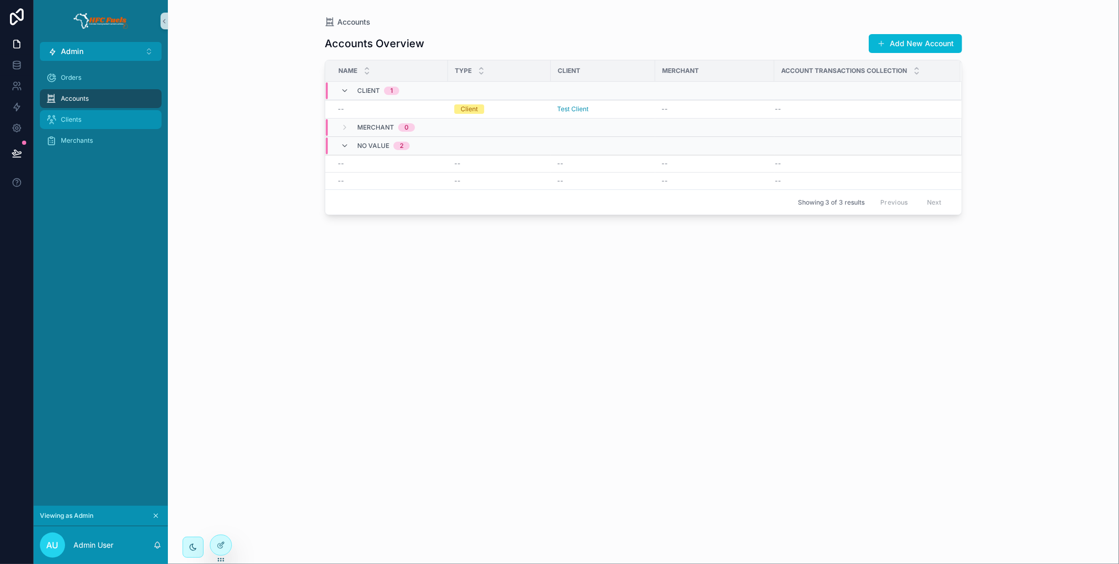
click at [127, 123] on div "Clients" at bounding box center [100, 119] width 109 height 17
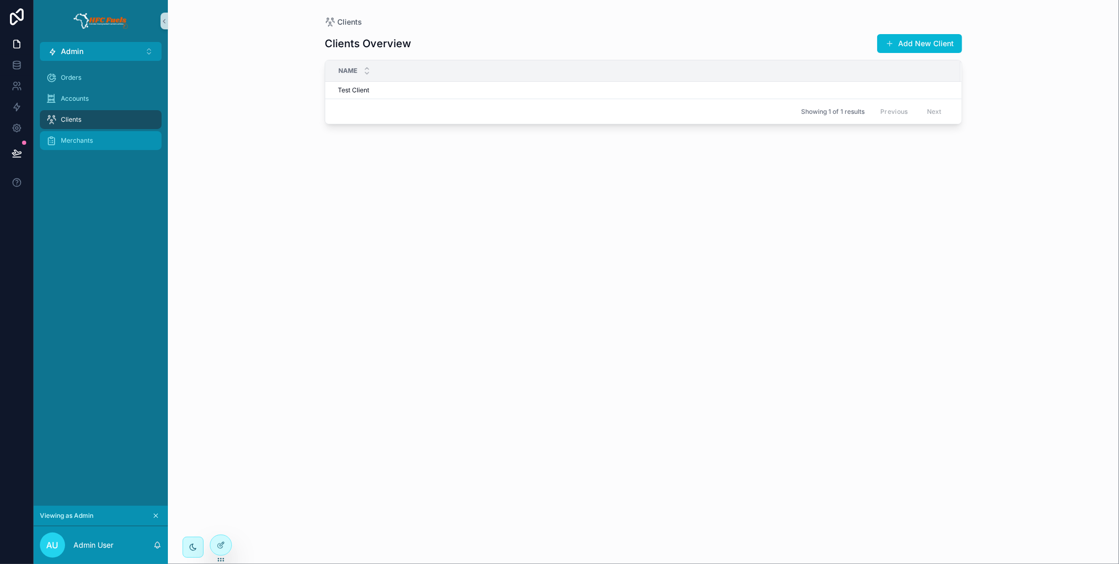
click at [123, 146] on div "Merchants" at bounding box center [100, 140] width 109 height 17
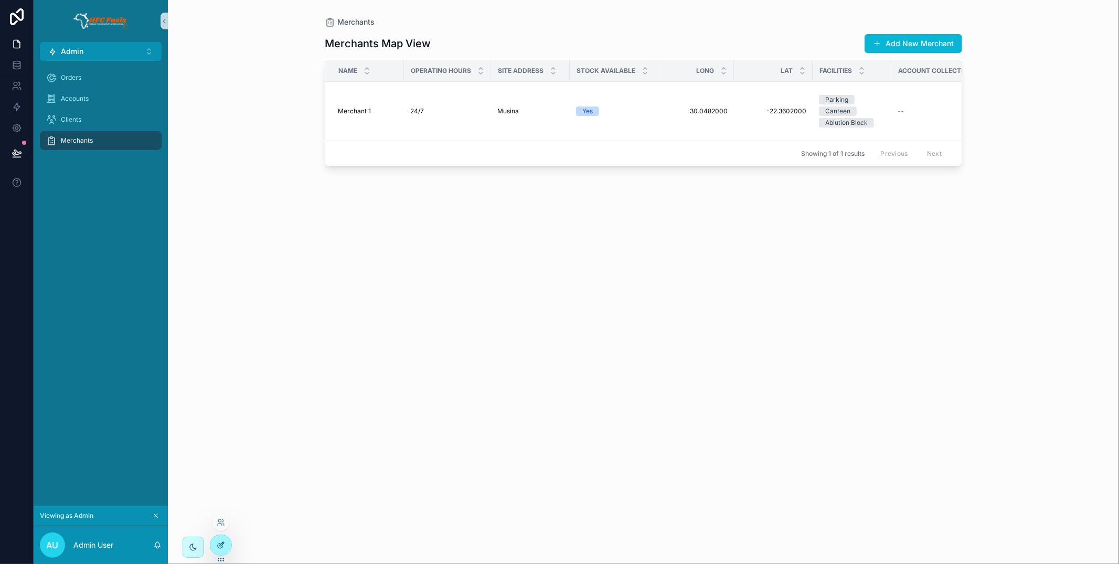
click at [220, 542] on icon at bounding box center [221, 545] width 8 height 8
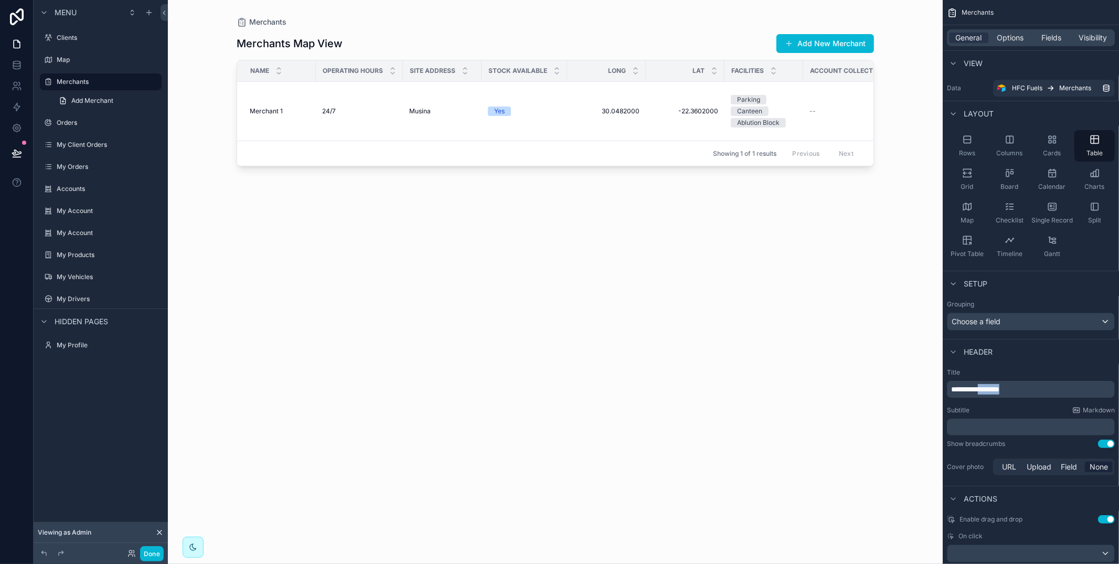
drag, startPoint x: 1034, startPoint y: 388, endPoint x: 990, endPoint y: 389, distance: 43.5
click at [991, 387] on p "**********" at bounding box center [1032, 389] width 162 height 10
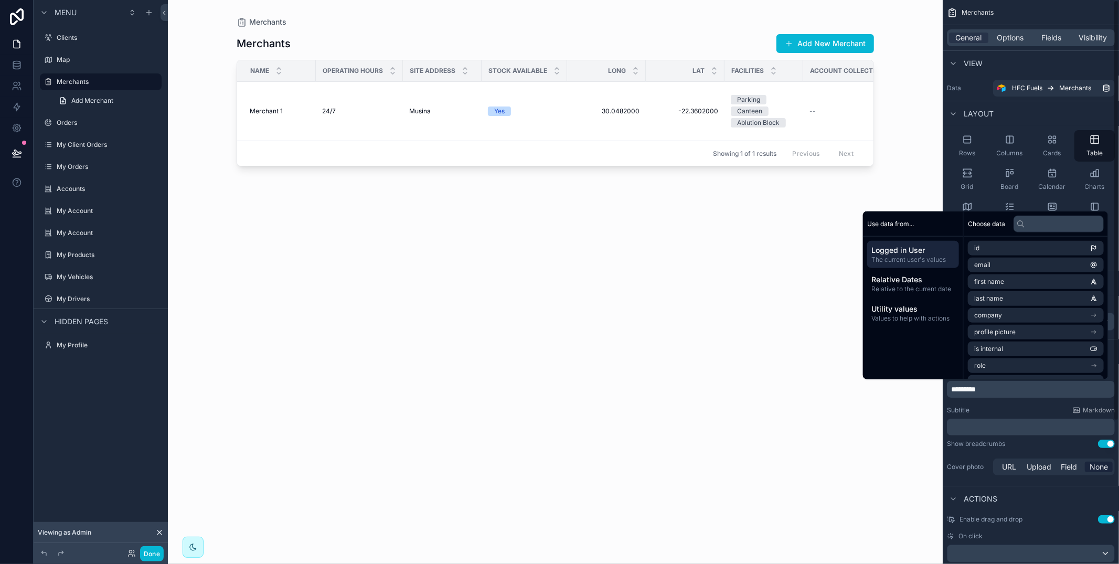
click at [1003, 401] on div "Title ********* Subtitle Markdown ﻿ Show breadcrumbs Use setting Cover photo UR…" at bounding box center [1030, 422] width 176 height 117
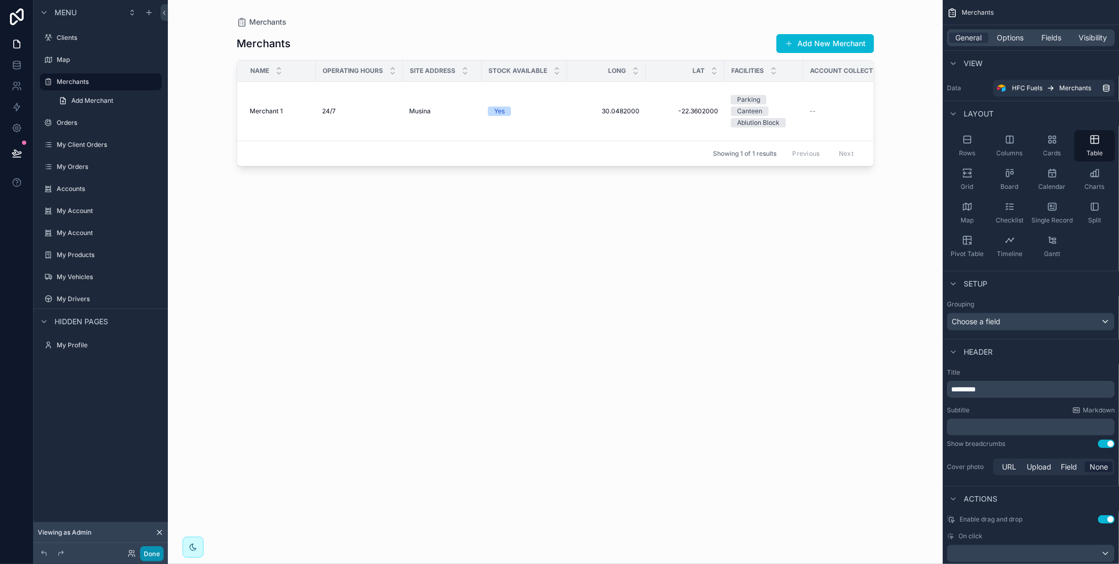
click at [158, 551] on button "Done" at bounding box center [152, 553] width 24 height 15
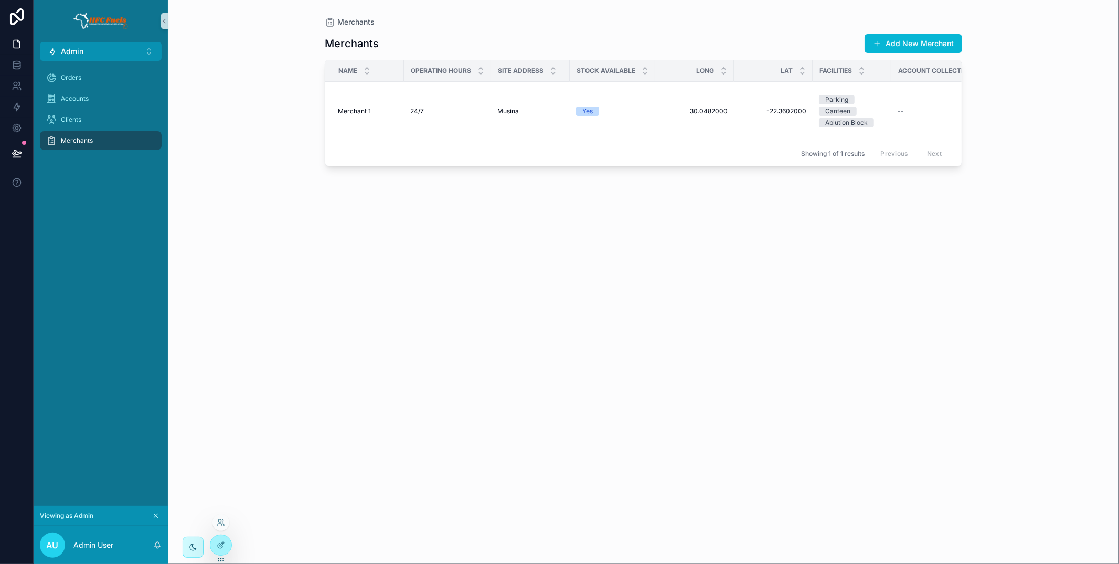
click at [223, 530] on div at bounding box center [220, 522] width 17 height 17
click at [224, 527] on div at bounding box center [220, 522] width 17 height 17
drag, startPoint x: 218, startPoint y: 525, endPoint x: 275, endPoint y: 520, distance: 56.9
click at [0, 0] on icon at bounding box center [0, 0] width 0 height 0
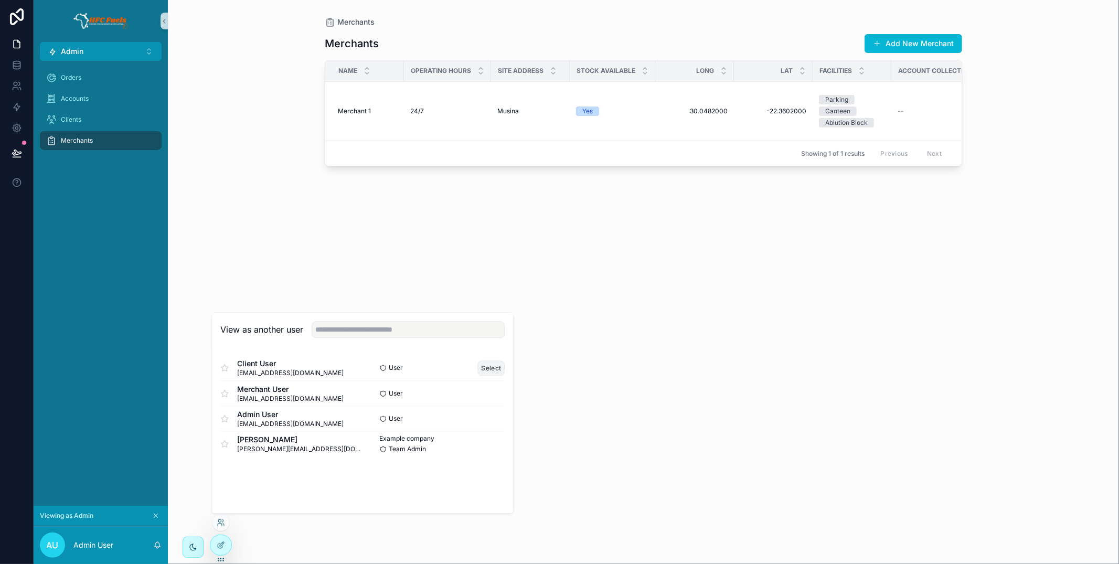
click at [486, 365] on button "Select" at bounding box center [491, 367] width 27 height 15
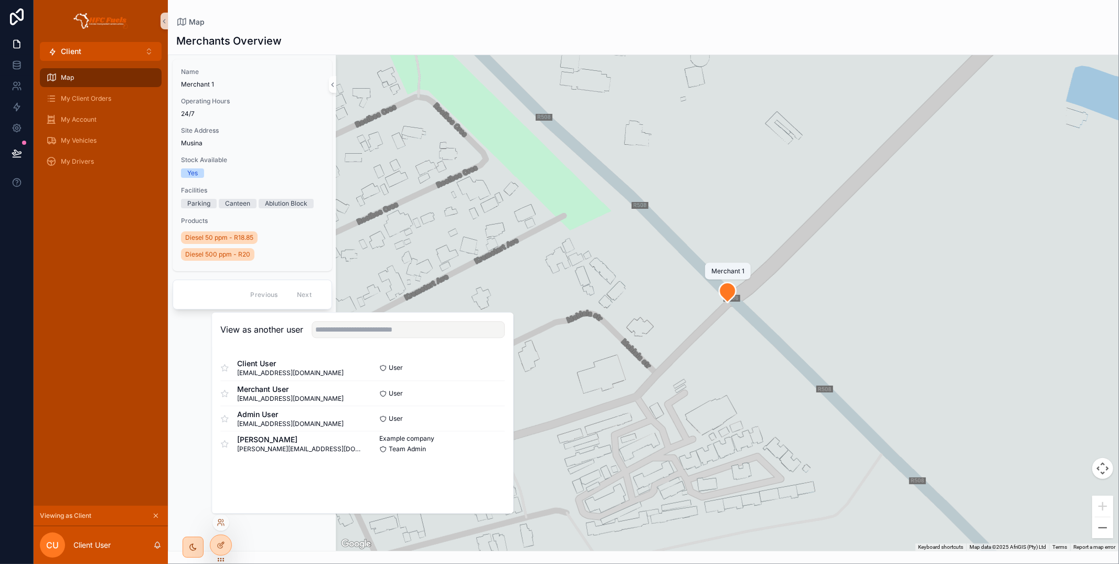
click at [725, 295] on icon "scrollable content" at bounding box center [727, 292] width 17 height 20
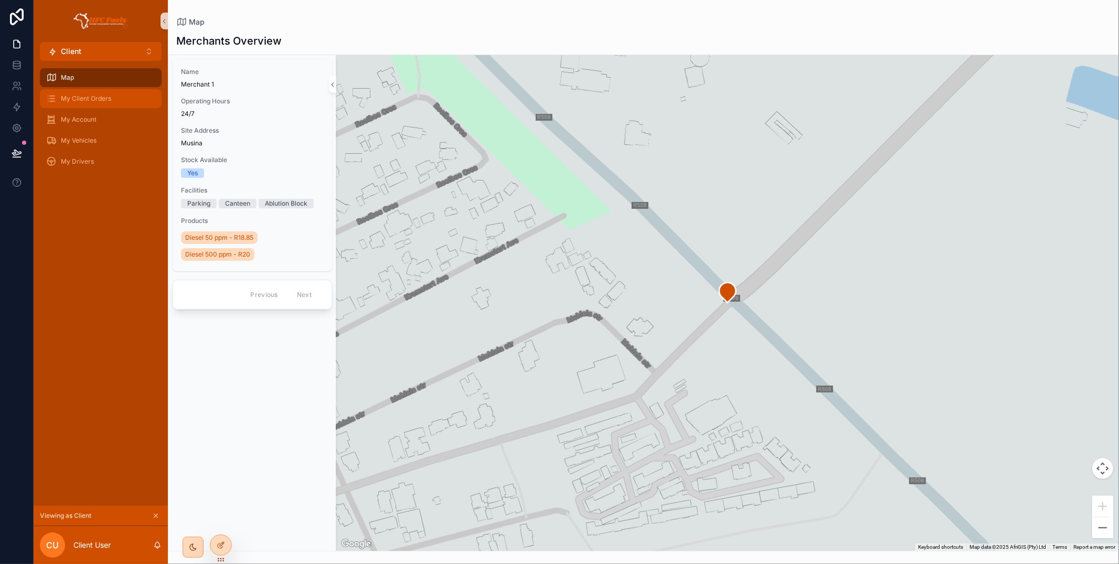
click at [126, 98] on div "My Client Orders" at bounding box center [100, 98] width 109 height 17
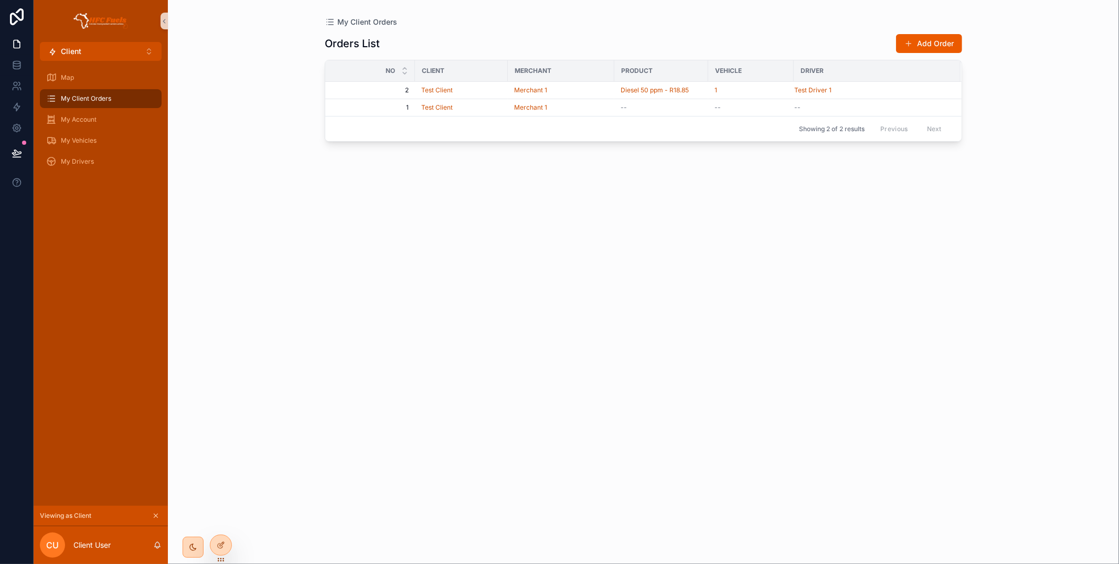
drag, startPoint x: 221, startPoint y: 544, endPoint x: 266, endPoint y: 507, distance: 58.9
click at [220, 544] on icon at bounding box center [222, 544] width 4 height 4
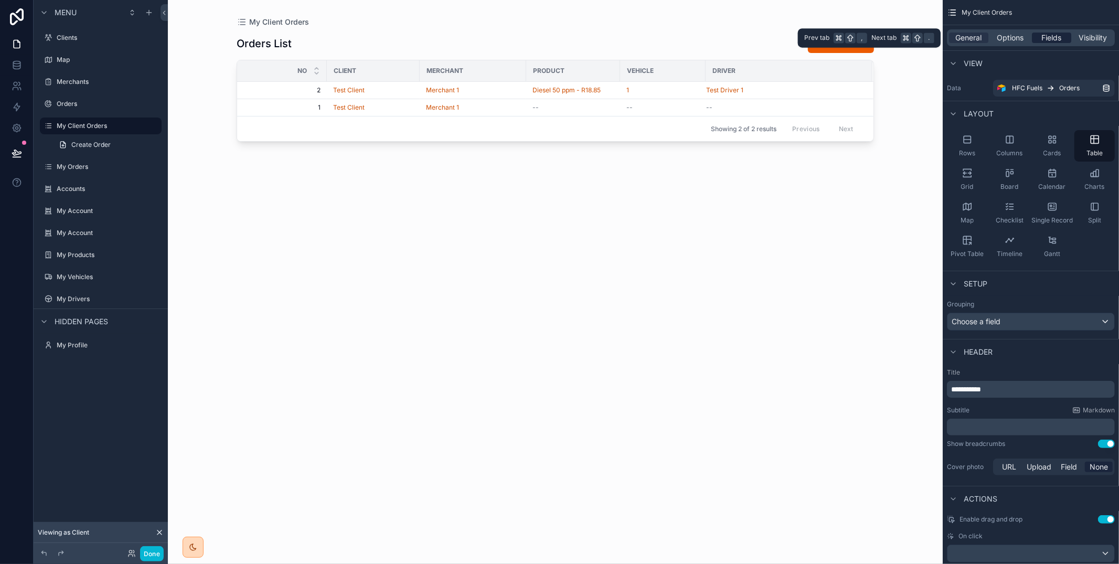
click at [1055, 38] on span "Fields" at bounding box center [1052, 38] width 20 height 10
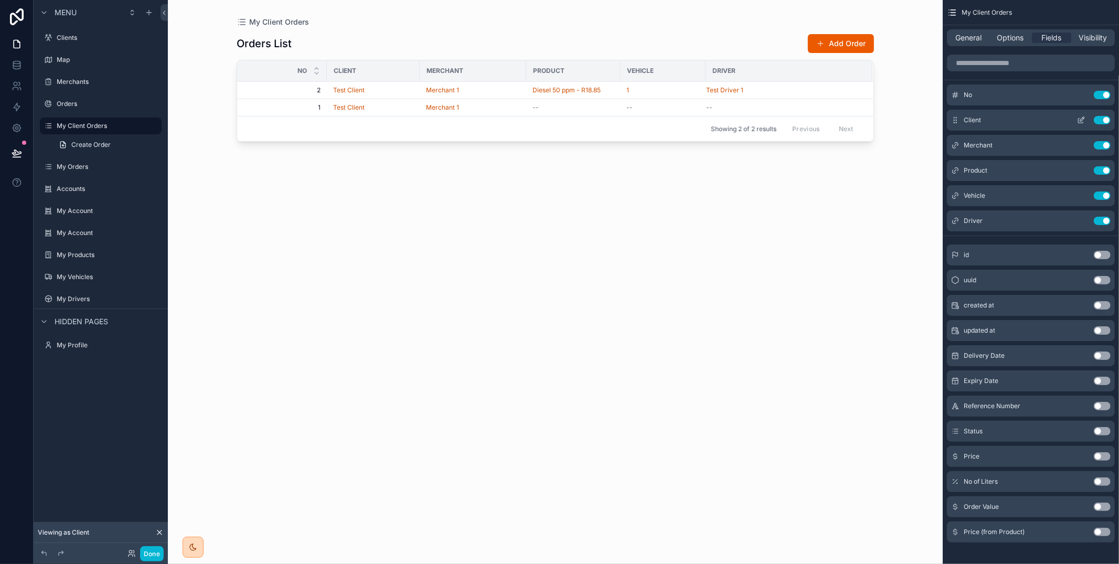
click at [1108, 121] on button "Use setting" at bounding box center [1102, 120] width 17 height 8
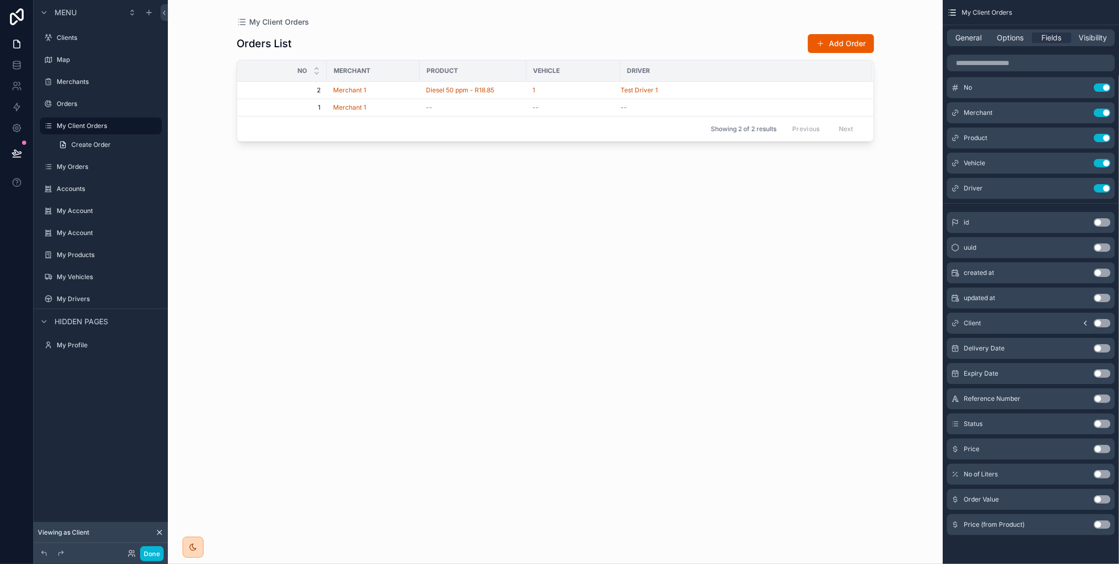
drag, startPoint x: 1098, startPoint y: 497, endPoint x: 1098, endPoint y: 481, distance: 15.2
click at [1098, 496] on button "Use setting" at bounding box center [1102, 499] width 17 height 8
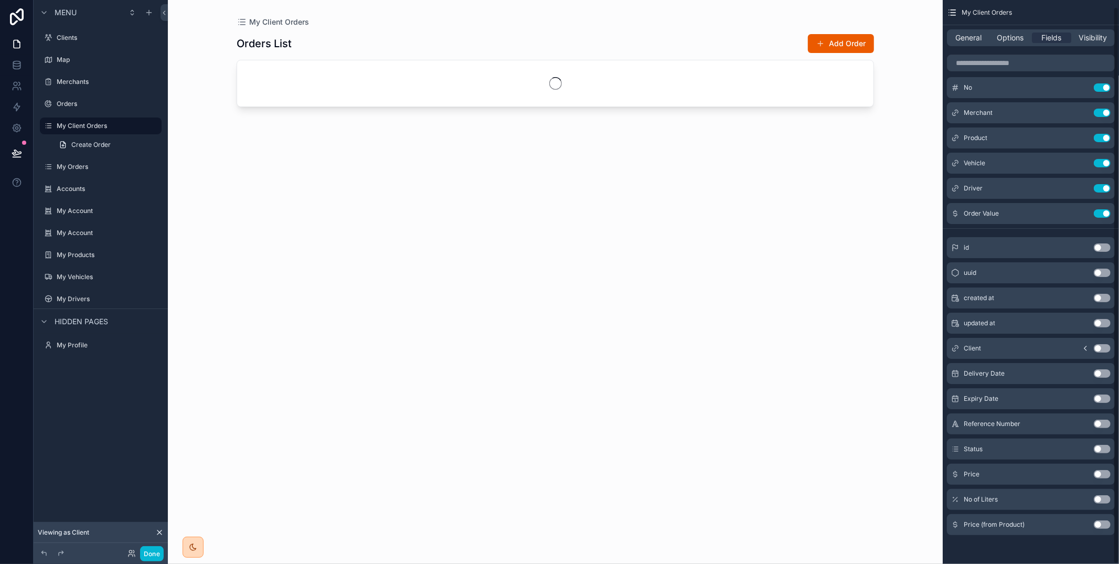
drag, startPoint x: 1101, startPoint y: 449, endPoint x: 1099, endPoint y: 444, distance: 6.1
click at [1101, 449] on button "Use setting" at bounding box center [1102, 449] width 17 height 8
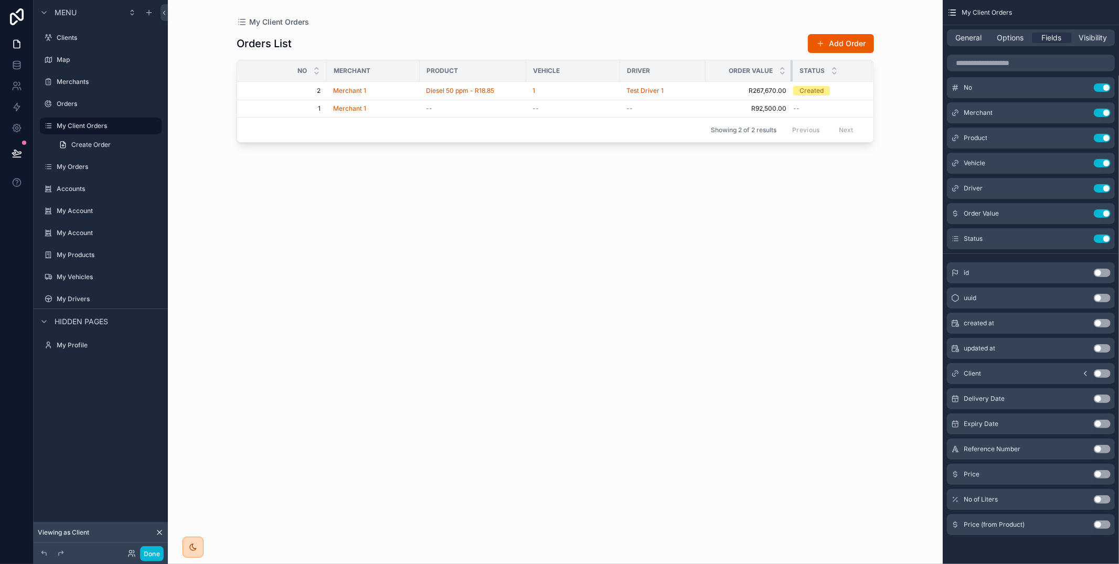
drag, startPoint x: 870, startPoint y: 68, endPoint x: 790, endPoint y: 72, distance: 79.3
click at [790, 72] on div "scrollable content" at bounding box center [792, 70] width 4 height 21
click at [145, 553] on button "Done" at bounding box center [152, 553] width 24 height 15
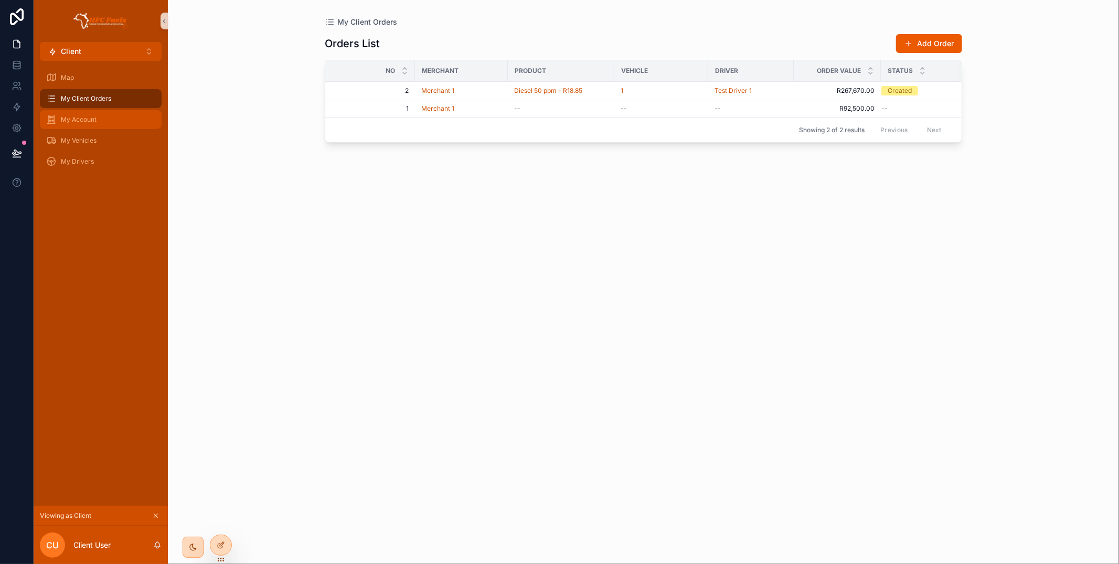
click at [90, 127] on div "My Account" at bounding box center [100, 119] width 109 height 17
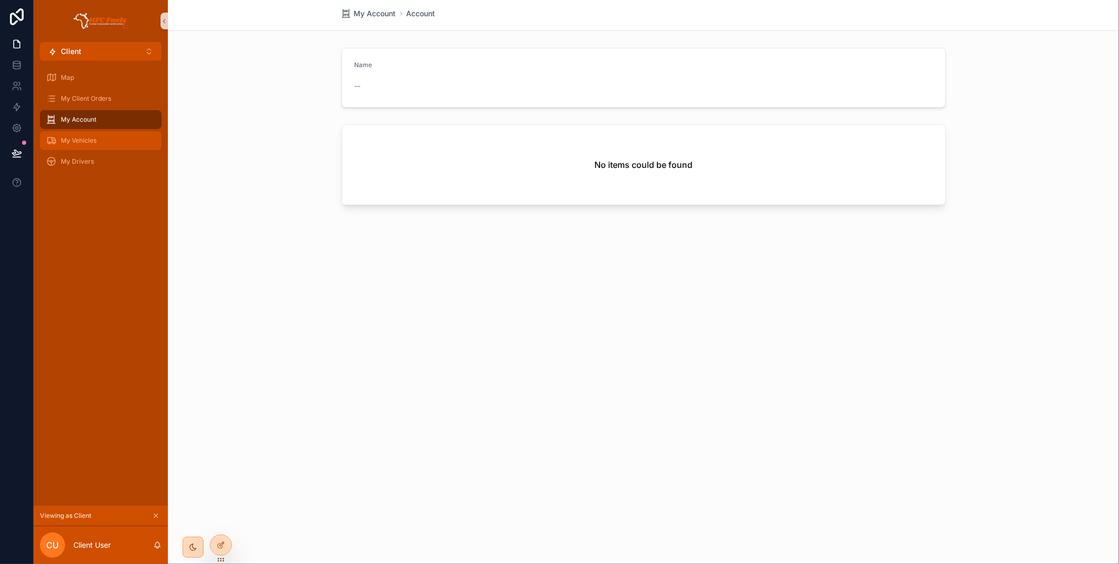
click at [94, 137] on span "My Vehicles" at bounding box center [79, 140] width 36 height 8
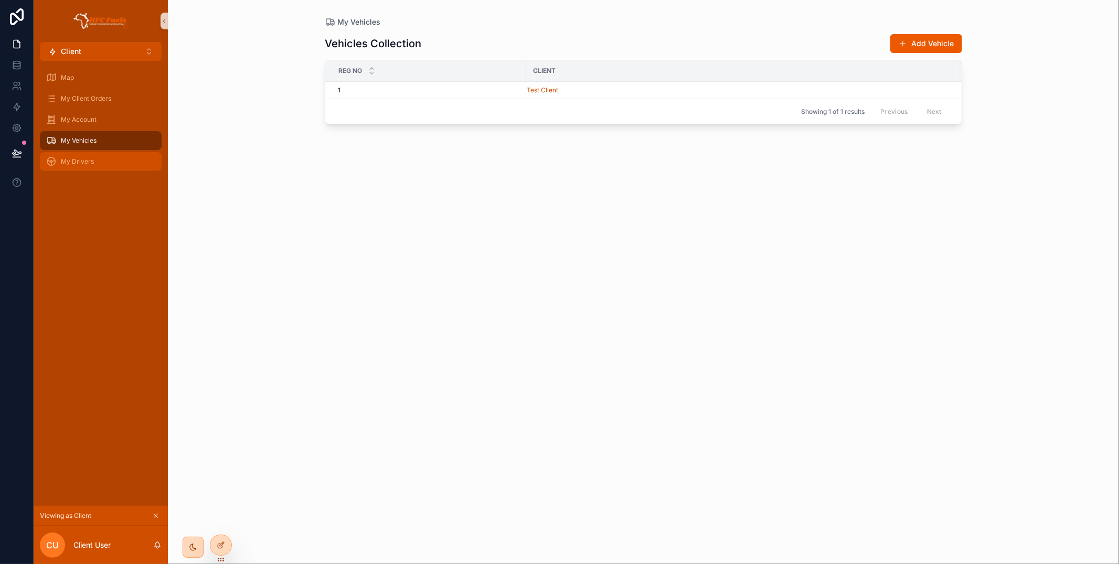
click at [95, 153] on div "My Drivers" at bounding box center [100, 161] width 109 height 17
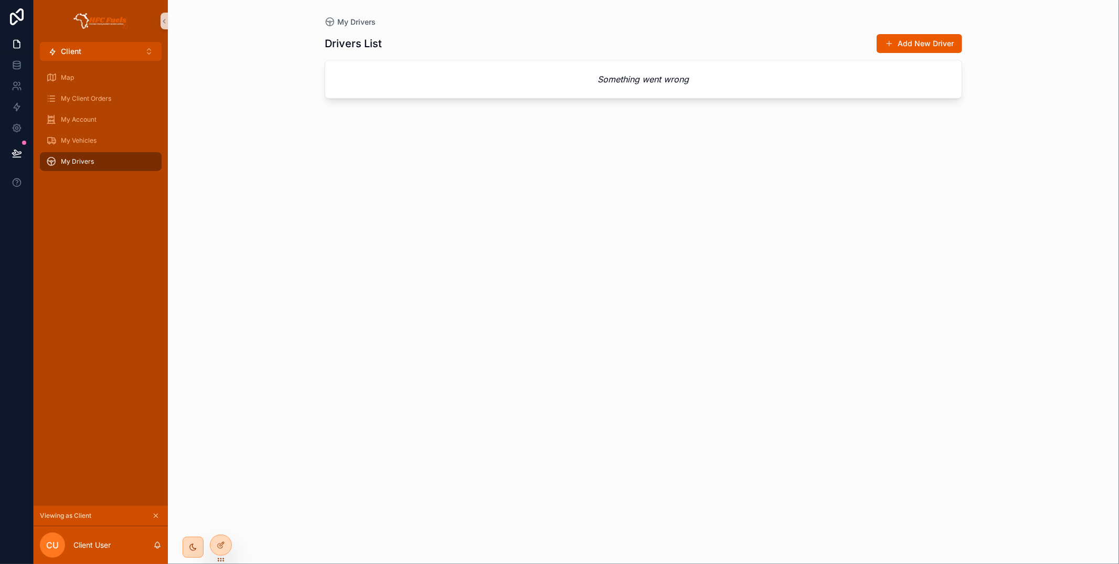
drag, startPoint x: 226, startPoint y: 548, endPoint x: 306, endPoint y: 497, distance: 95.3
click at [226, 548] on div at bounding box center [220, 545] width 21 height 20
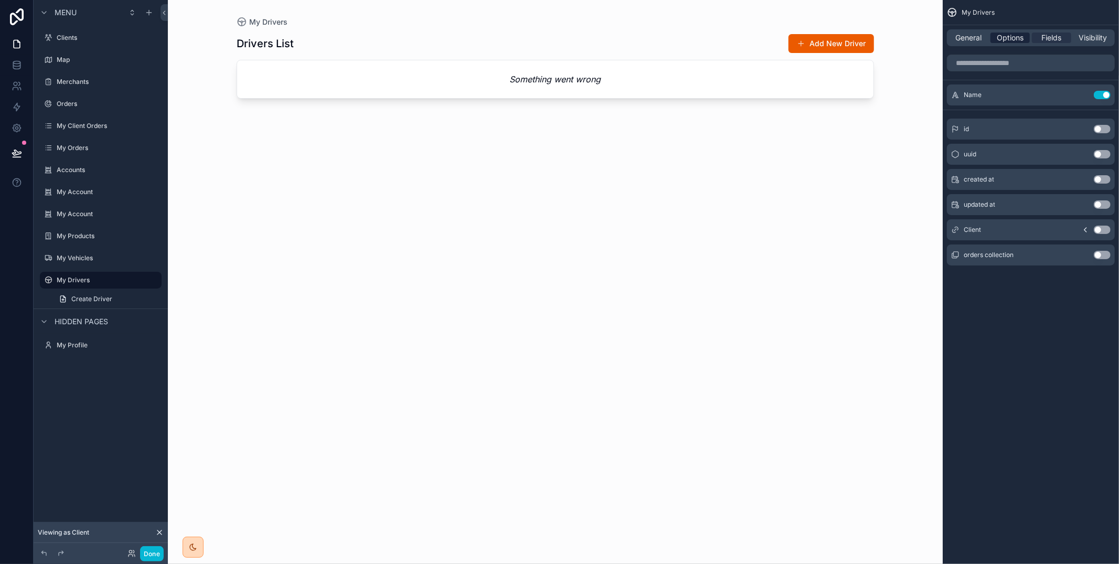
click at [1009, 34] on span "Options" at bounding box center [1009, 38] width 27 height 10
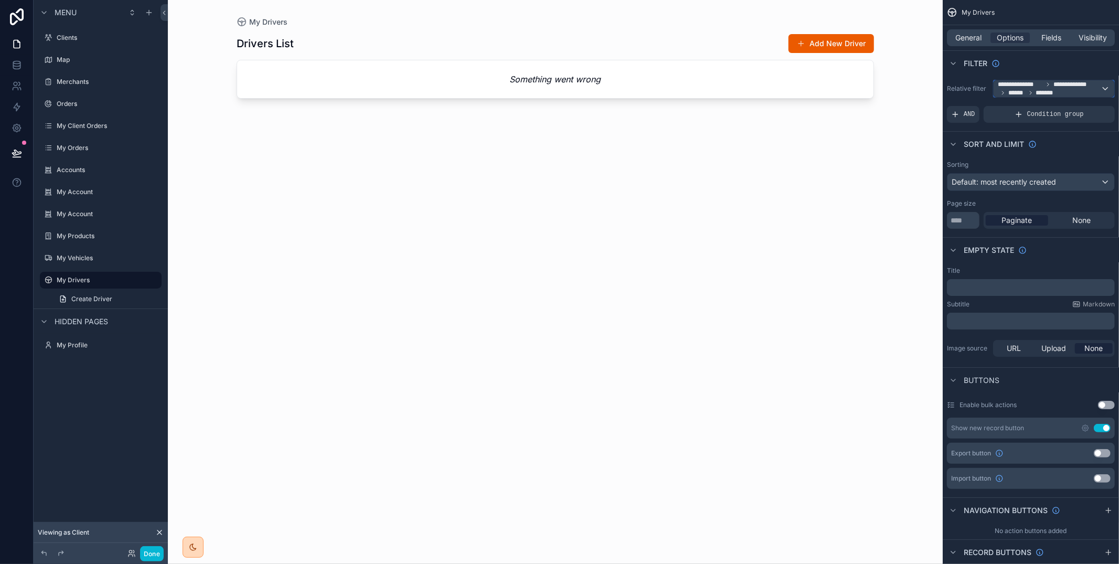
click at [1043, 91] on span "*******" at bounding box center [1047, 93] width 22 height 8
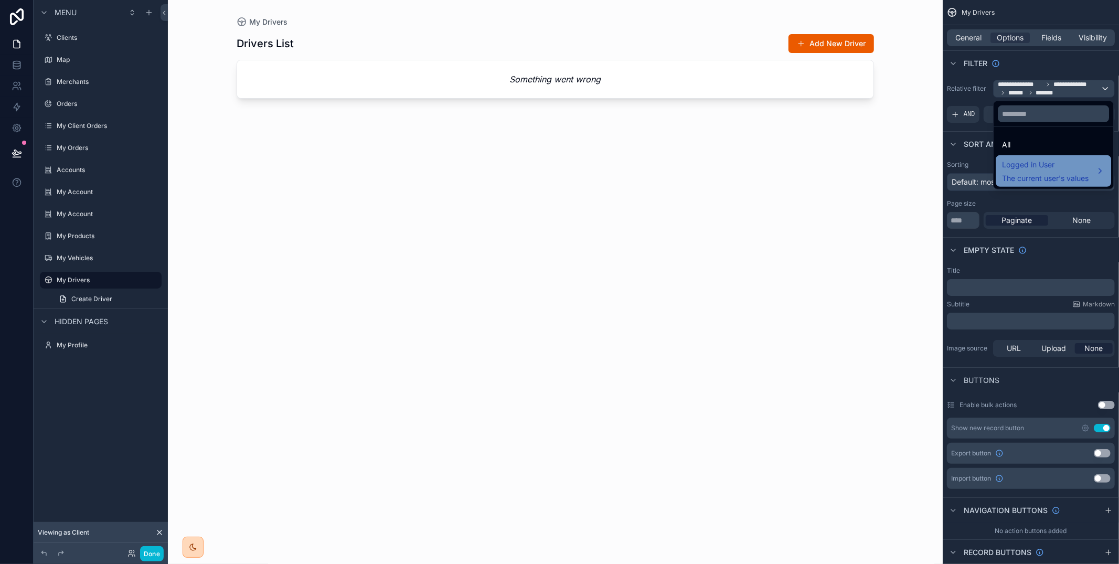
click at [1039, 171] on div "Logged in User The current user's values" at bounding box center [1045, 170] width 87 height 25
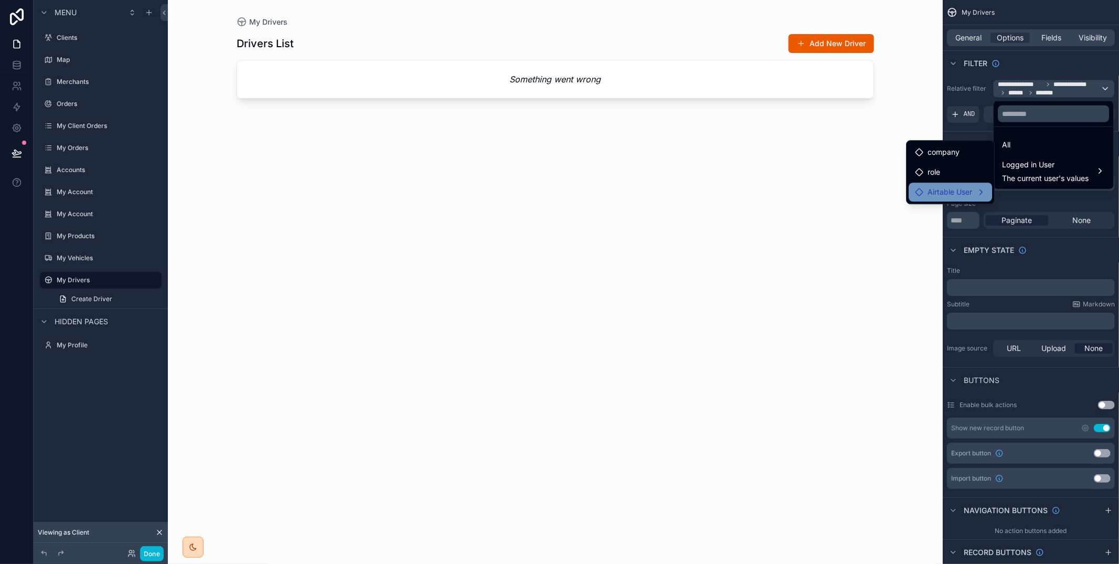
click at [967, 190] on span "Airtable User" at bounding box center [949, 192] width 45 height 13
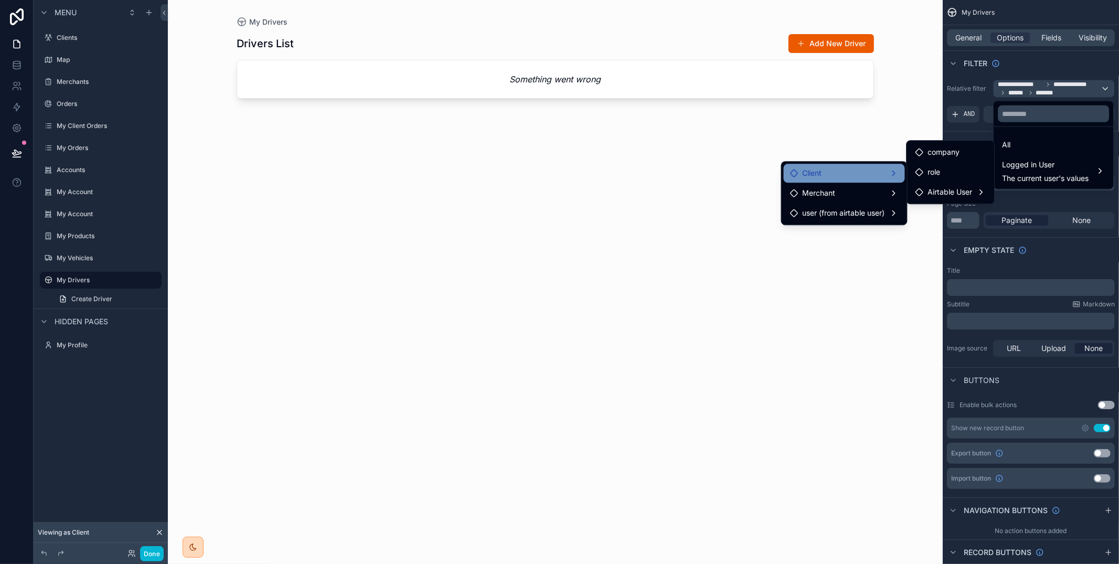
click at [869, 177] on div "Client" at bounding box center [844, 173] width 109 height 13
click at [921, 177] on icon at bounding box center [919, 174] width 8 height 8
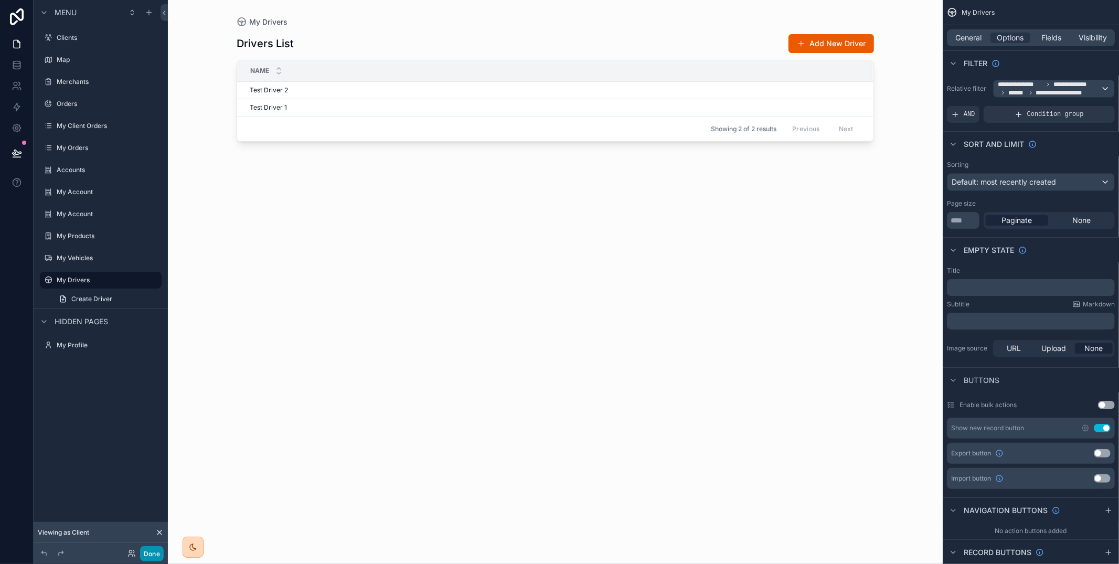
click at [159, 552] on button "Done" at bounding box center [152, 553] width 24 height 15
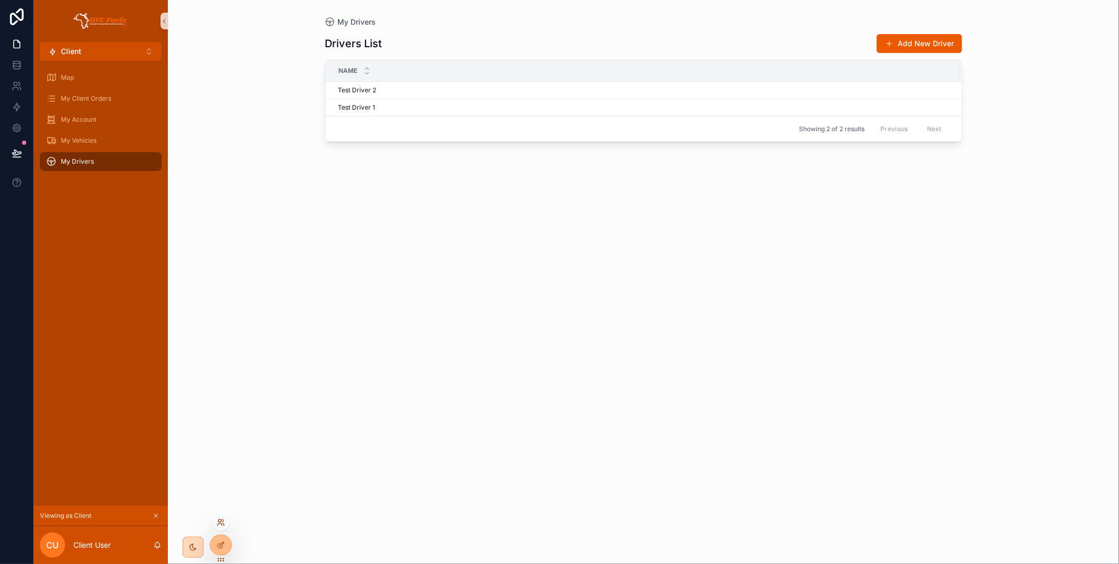
click at [222, 520] on icon at bounding box center [221, 522] width 8 height 8
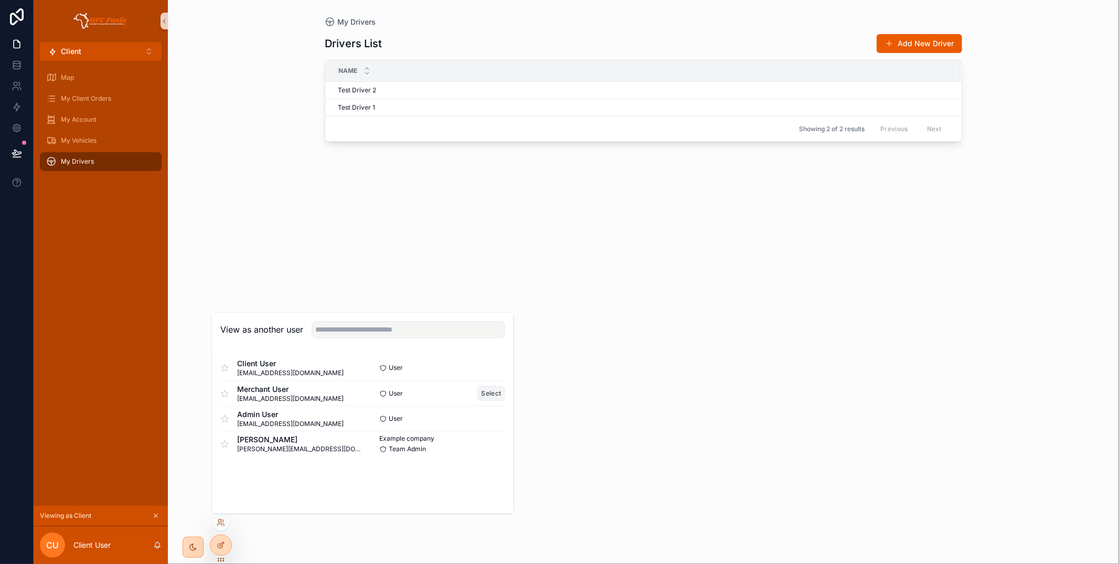
click at [499, 394] on button "Select" at bounding box center [491, 392] width 27 height 15
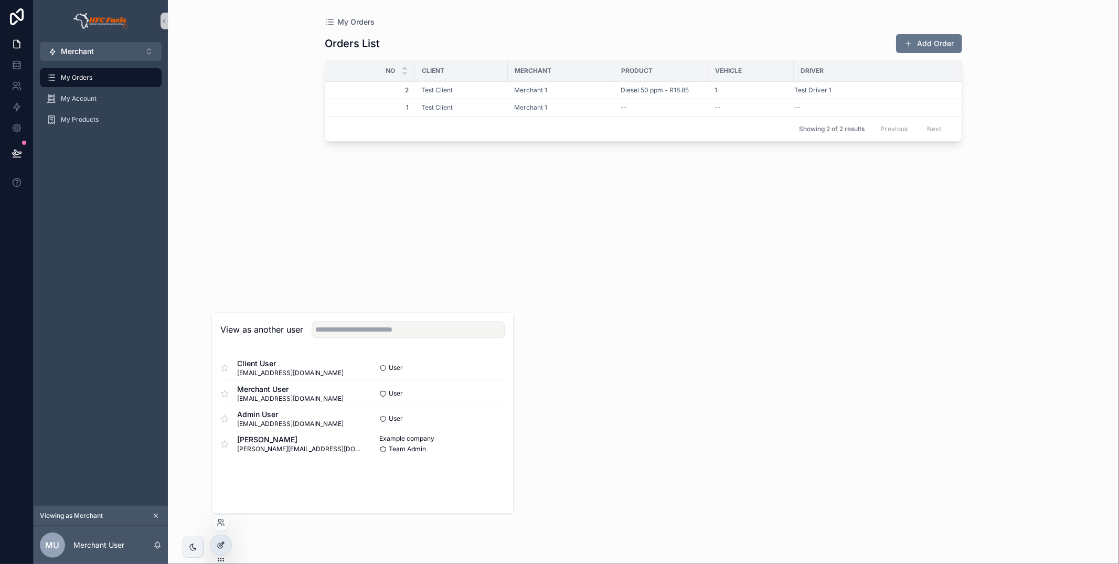
click at [223, 546] on icon at bounding box center [221, 545] width 8 height 8
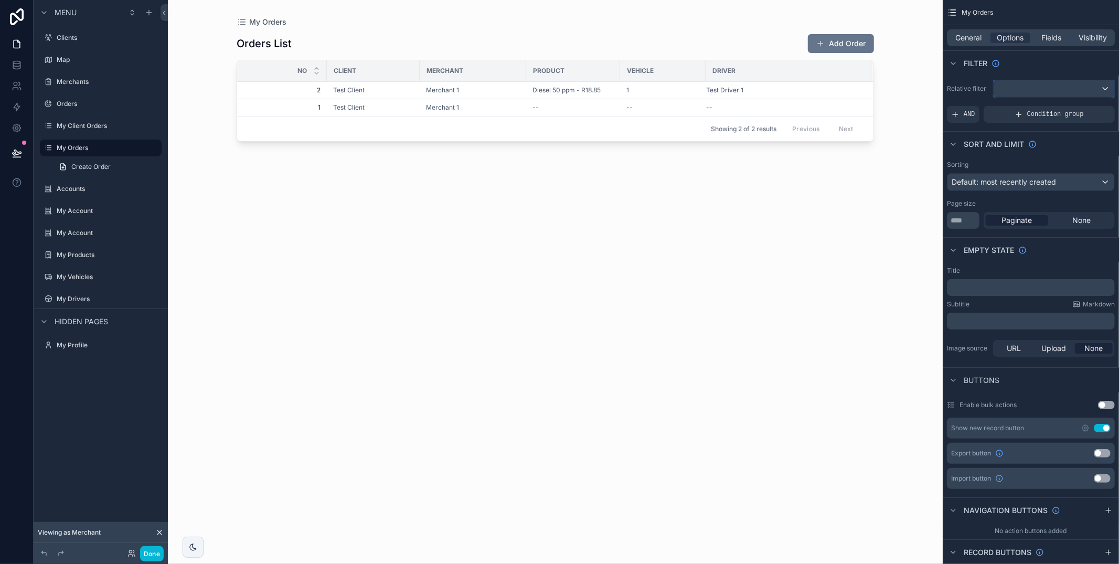
click at [1041, 86] on div "scrollable content" at bounding box center [1053, 88] width 121 height 17
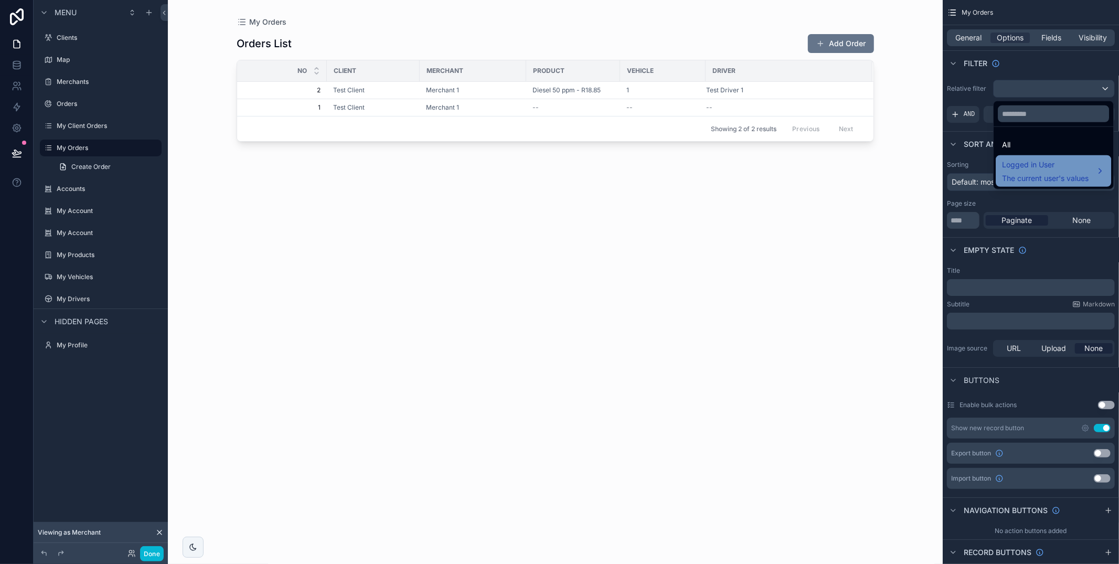
click at [1022, 161] on span "Logged in User" at bounding box center [1045, 164] width 87 height 13
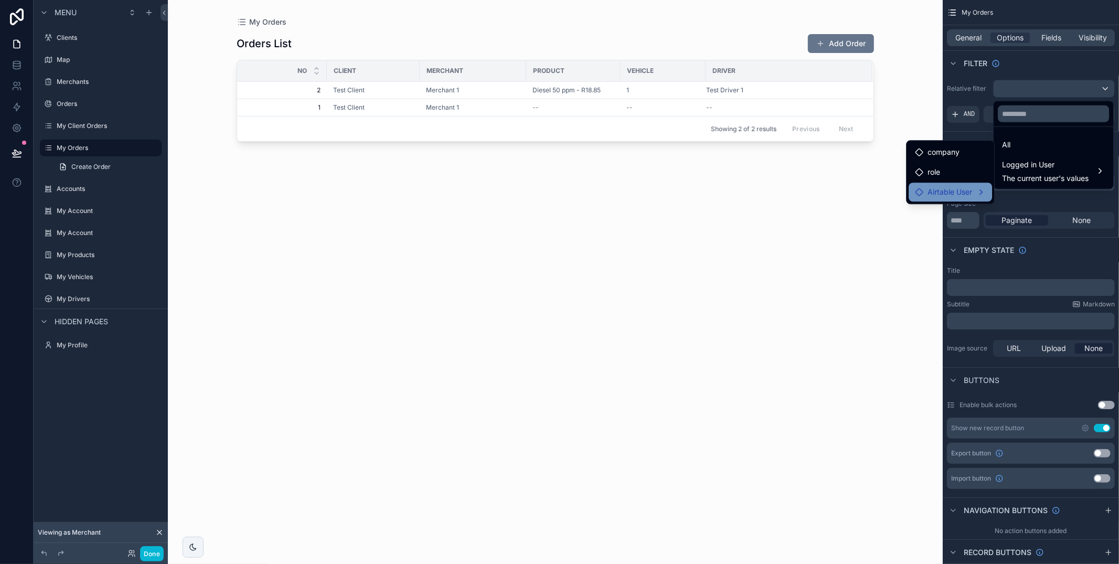
click at [970, 189] on span "Airtable User" at bounding box center [949, 192] width 45 height 13
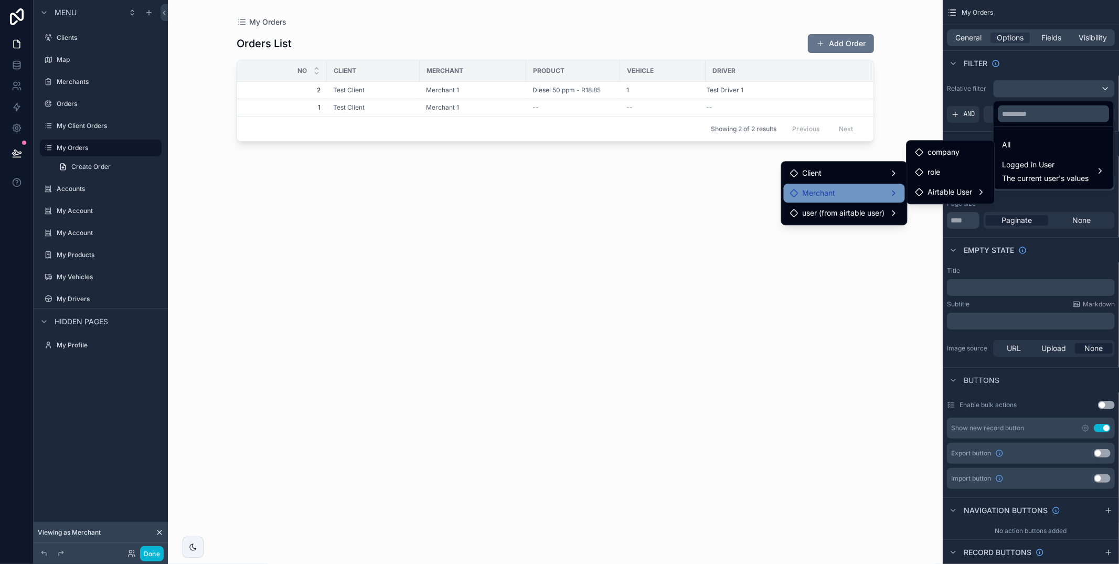
click at [873, 188] on div "Merchant" at bounding box center [844, 193] width 109 height 13
drag, startPoint x: 926, startPoint y: 194, endPoint x: 910, endPoint y: 201, distance: 17.4
click at [926, 194] on div "orders collection" at bounding box center [949, 194] width 69 height 13
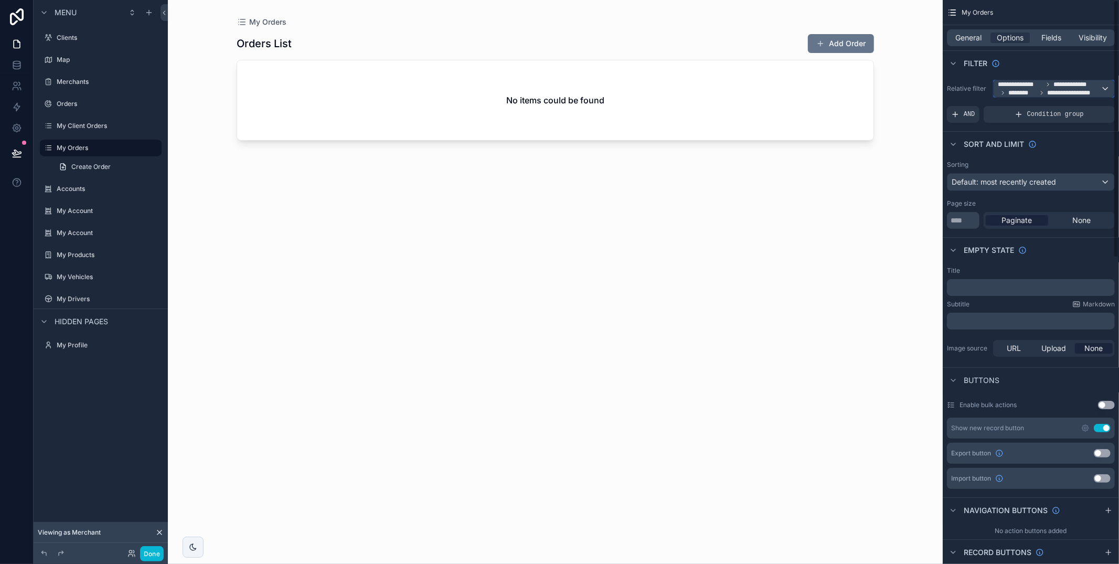
click at [1063, 85] on span "**********" at bounding box center [1072, 84] width 39 height 8
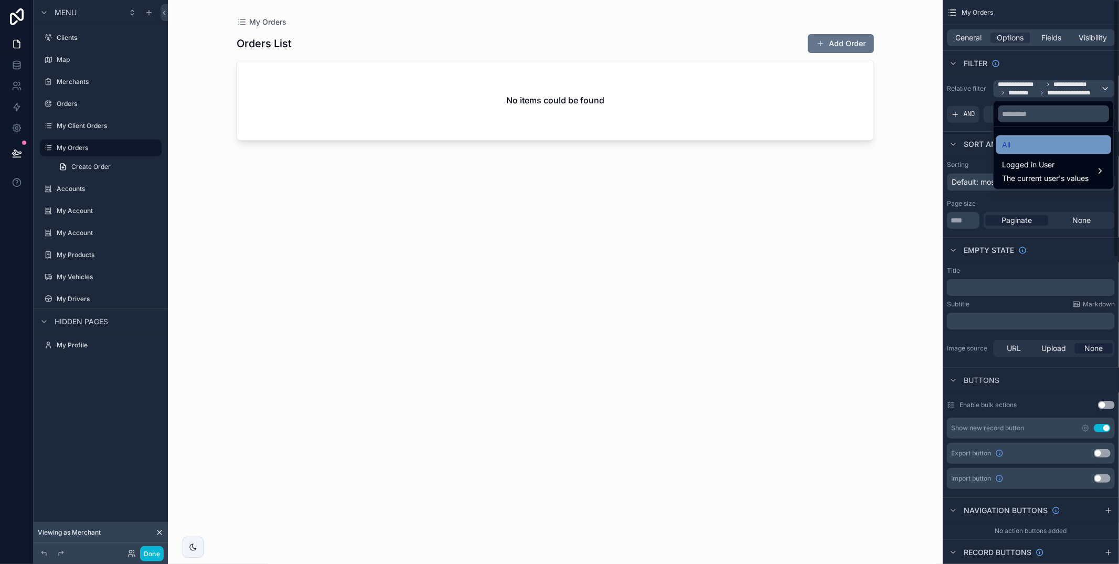
click at [1031, 138] on div "All" at bounding box center [1053, 144] width 103 height 13
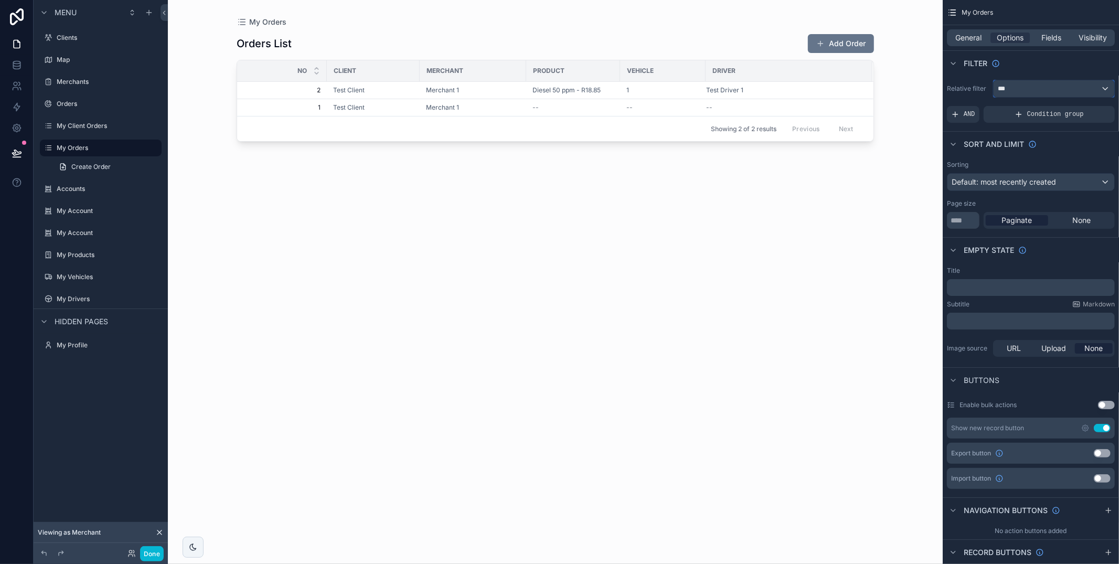
click at [1055, 83] on div "***" at bounding box center [1053, 88] width 121 height 17
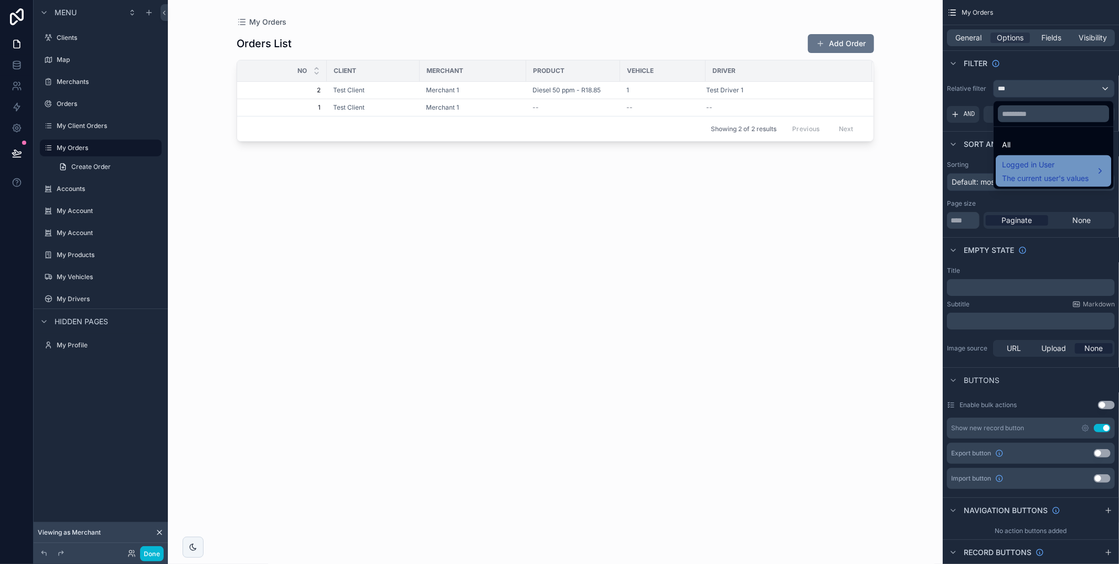
click at [1047, 167] on span "Logged in User" at bounding box center [1045, 164] width 87 height 13
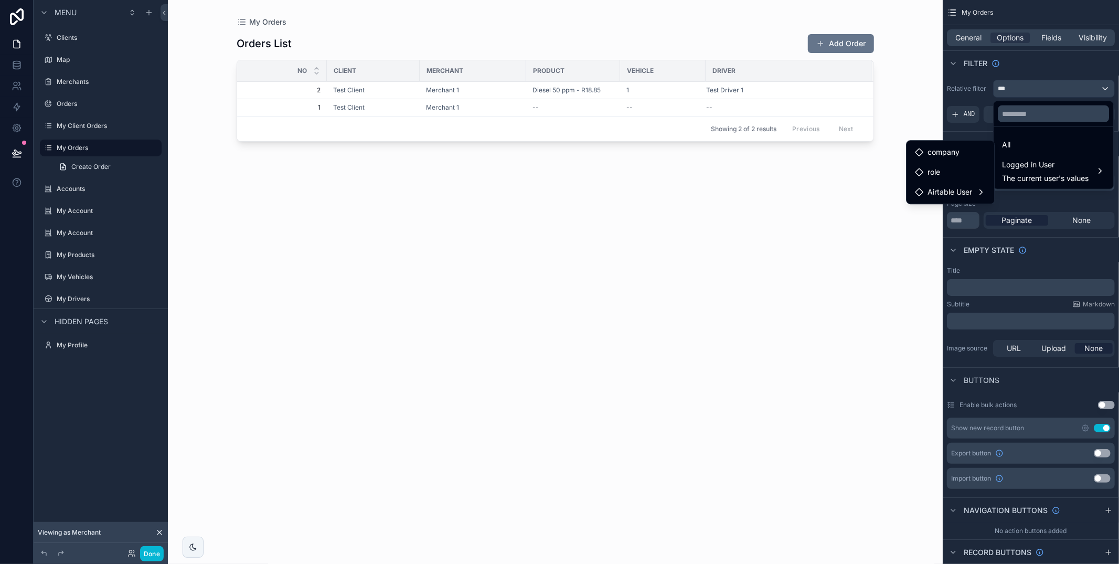
drag, startPoint x: 961, startPoint y: 186, endPoint x: 953, endPoint y: 206, distance: 20.7
click at [961, 186] on span "Airtable User" at bounding box center [949, 192] width 45 height 13
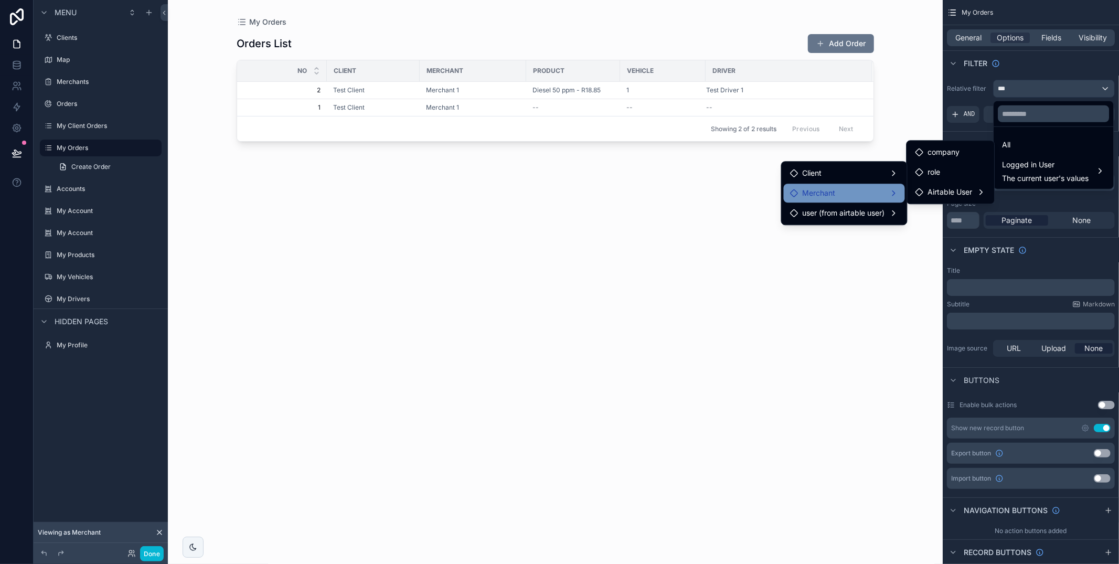
click at [822, 196] on span "Merchant" at bounding box center [818, 193] width 33 height 13
click at [935, 197] on span "orders collection" at bounding box center [955, 194] width 57 height 13
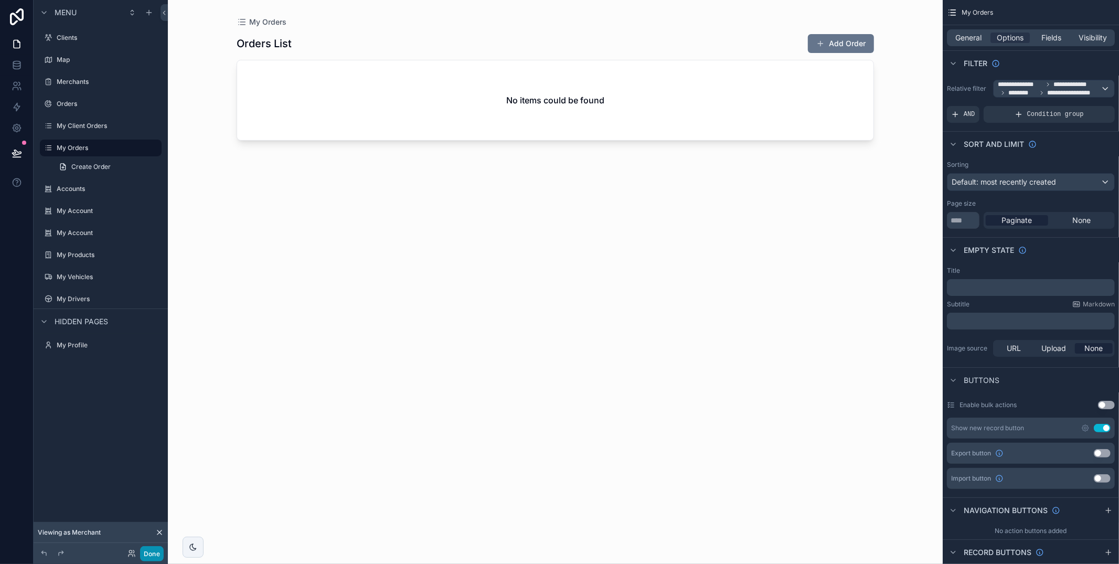
click at [144, 551] on button "Done" at bounding box center [152, 553] width 24 height 15
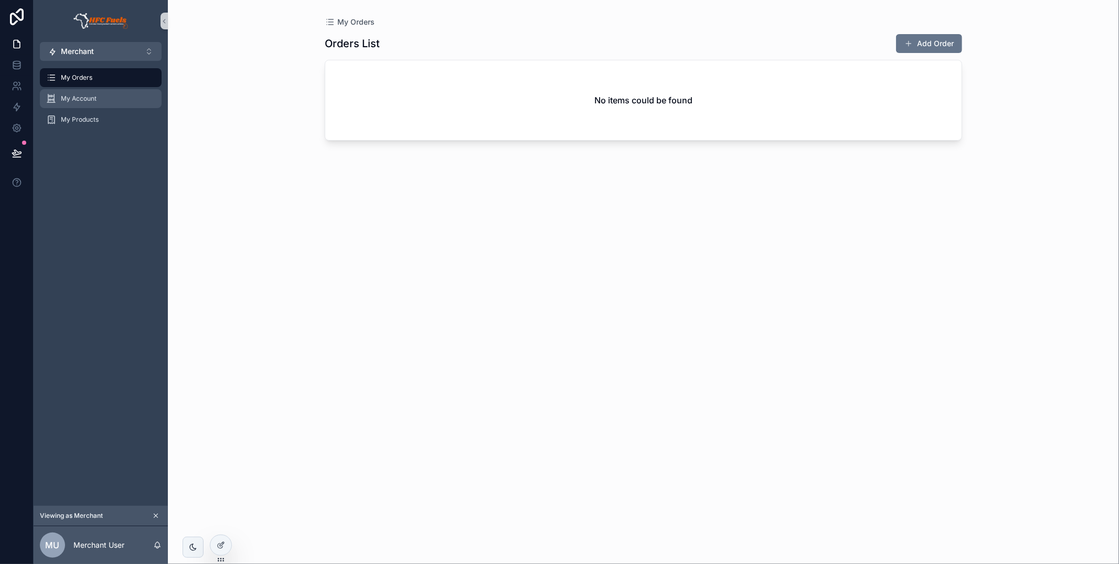
click at [106, 101] on div "My Account" at bounding box center [100, 98] width 109 height 17
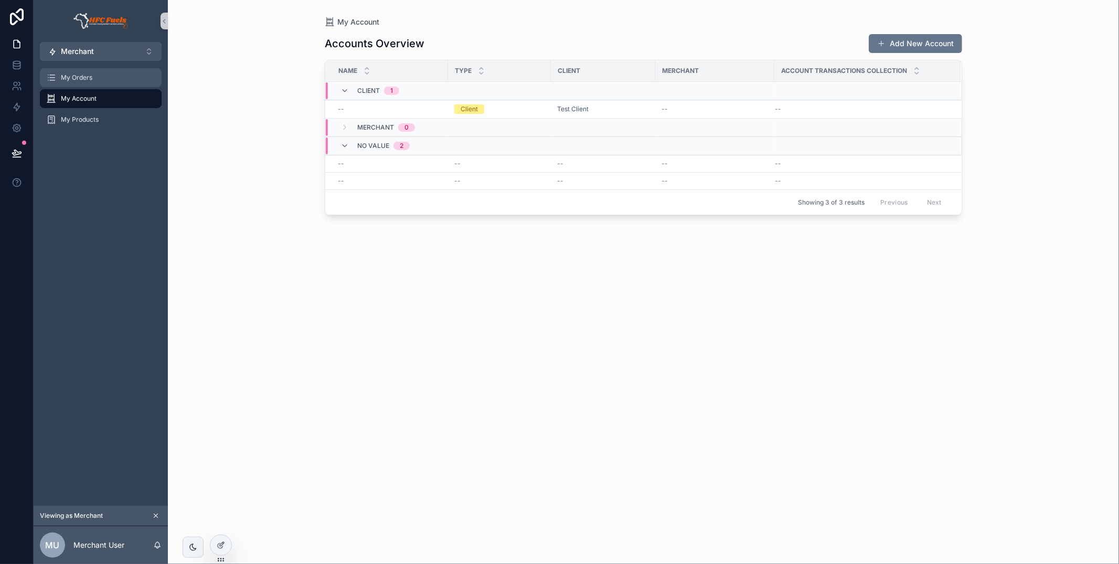
click at [105, 81] on div "My Orders" at bounding box center [100, 77] width 109 height 17
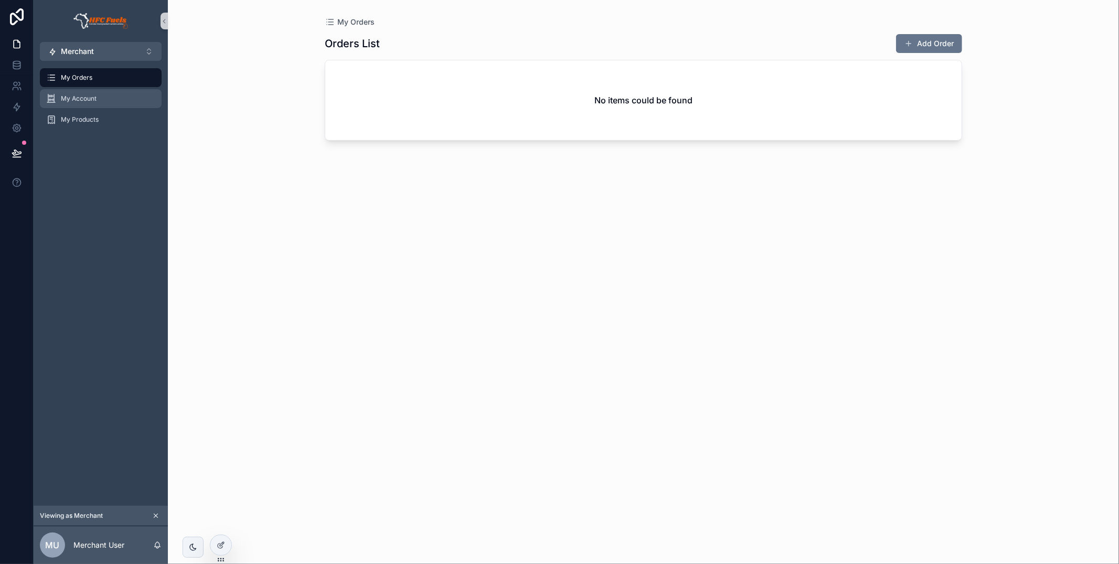
click at [76, 95] on span "My Account" at bounding box center [79, 98] width 36 height 8
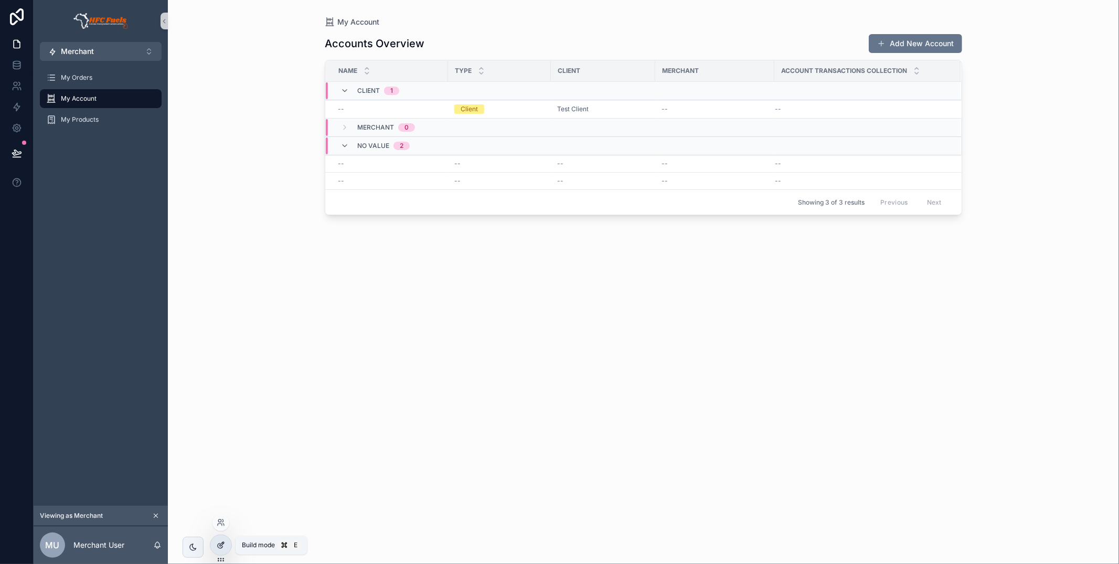
click at [220, 546] on icon at bounding box center [222, 544] width 4 height 4
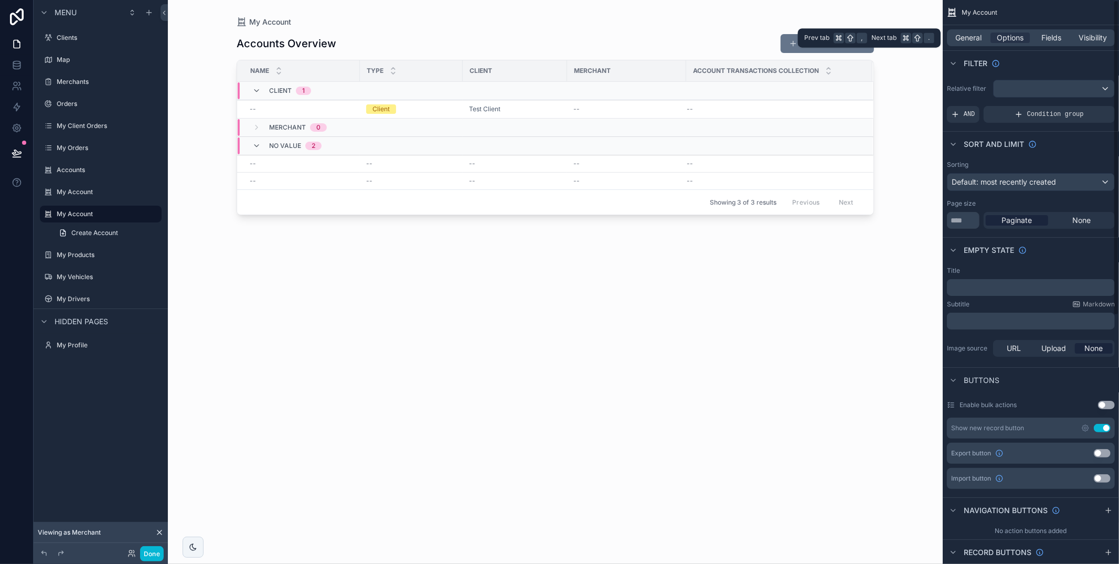
drag, startPoint x: 982, startPoint y: 35, endPoint x: 988, endPoint y: 46, distance: 13.1
click at [981, 35] on span "General" at bounding box center [969, 38] width 26 height 10
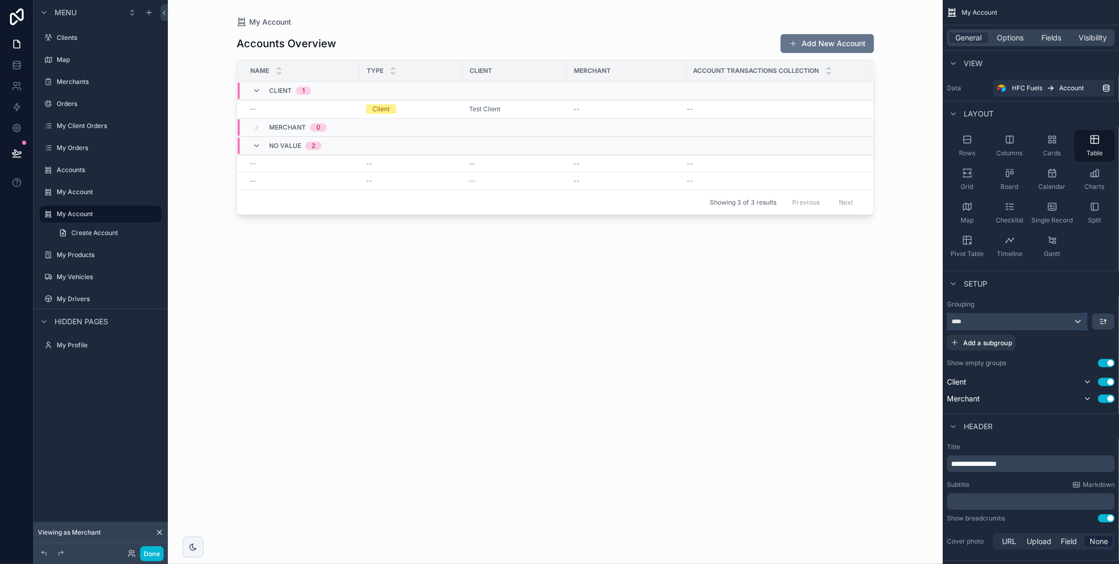
click at [1054, 322] on div "****" at bounding box center [1017, 321] width 140 height 17
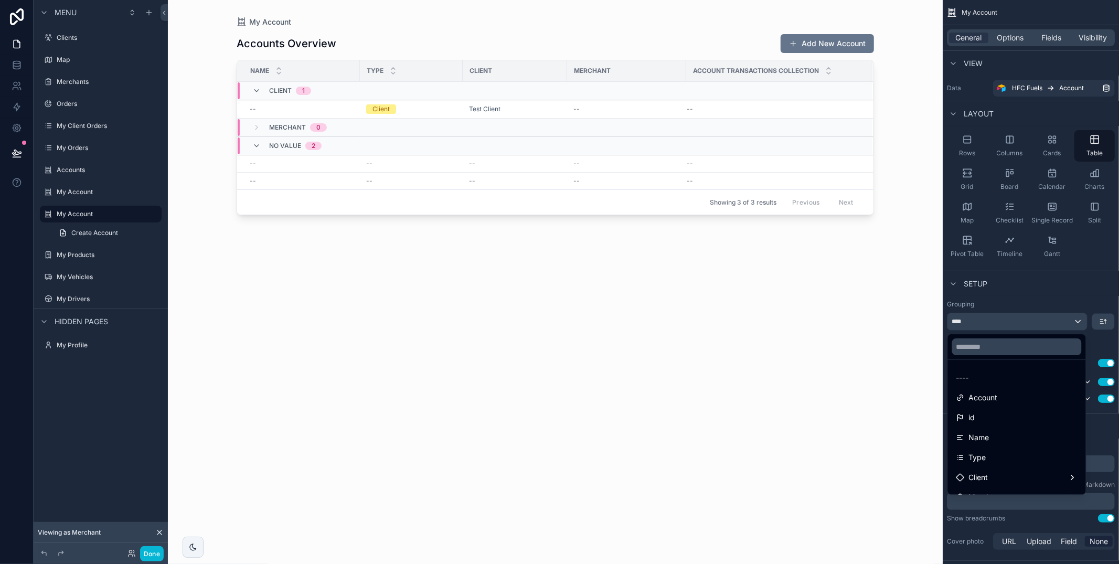
drag, startPoint x: 1011, startPoint y: 374, endPoint x: 1022, endPoint y: 359, distance: 18.7
click at [1011, 373] on div "----" at bounding box center [1016, 377] width 121 height 13
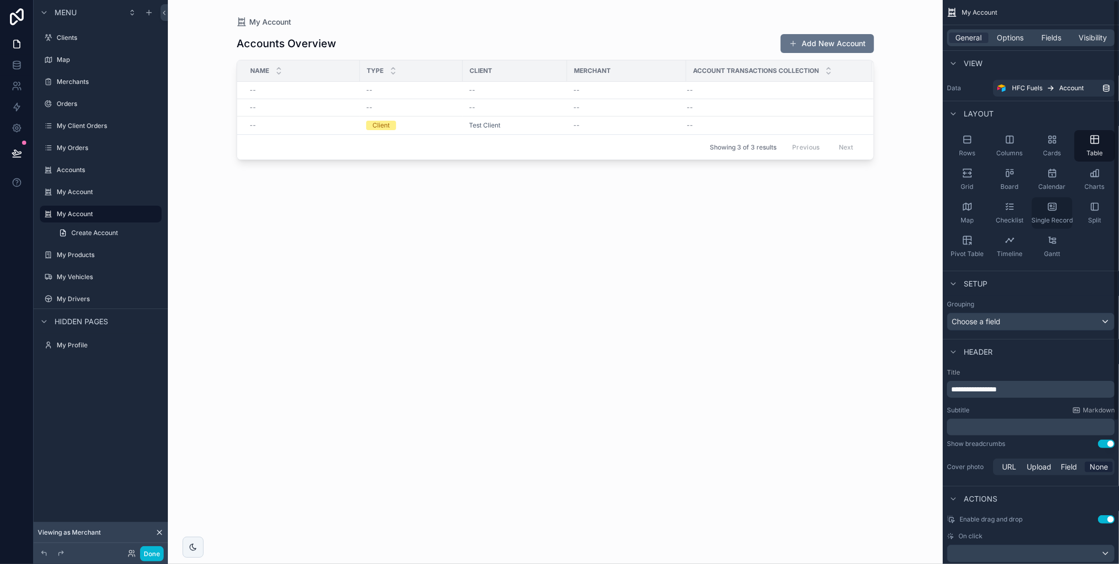
click at [1049, 205] on icon "scrollable content" at bounding box center [1050, 206] width 2 height 2
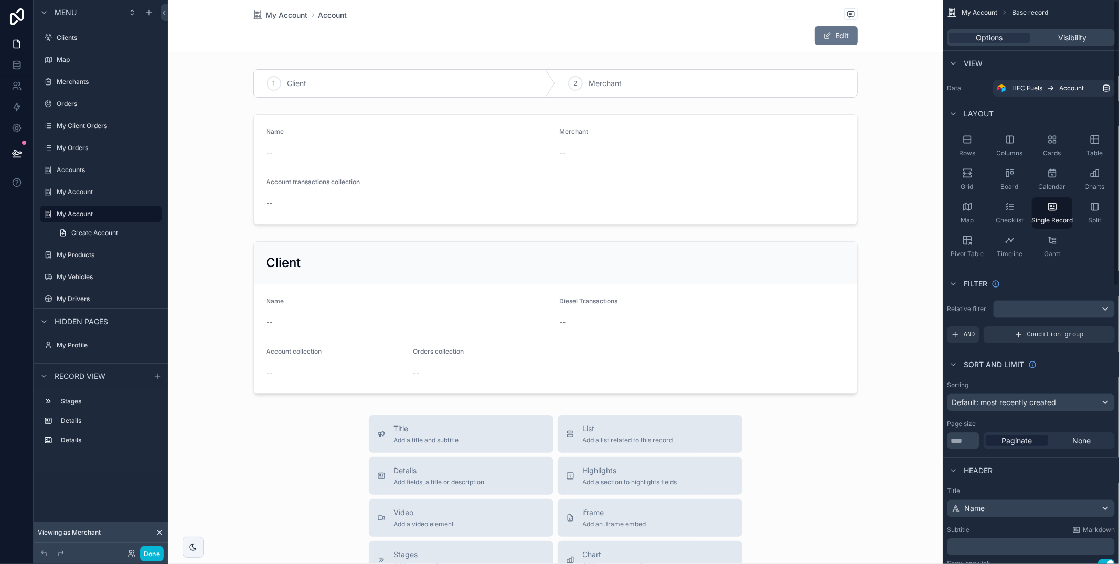
drag, startPoint x: 1055, startPoint y: 327, endPoint x: 1057, endPoint y: 317, distance: 9.7
click at [1055, 325] on div "Relative filter AND Condition group" at bounding box center [1030, 321] width 176 height 51
click at [1057, 316] on div "scrollable content" at bounding box center [1053, 309] width 121 height 17
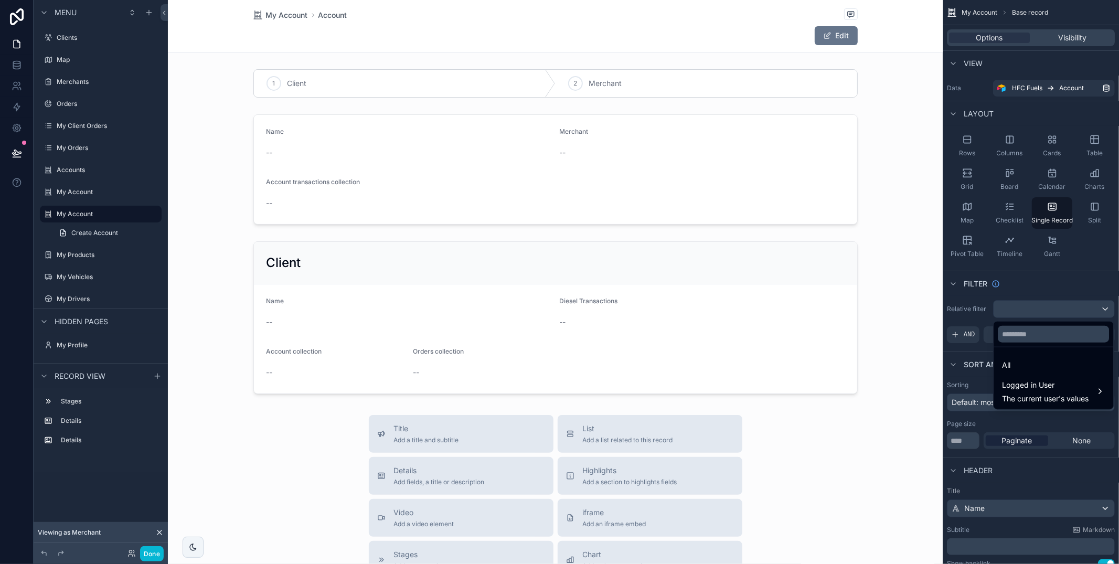
drag, startPoint x: 1039, startPoint y: 371, endPoint x: 1041, endPoint y: 380, distance: 9.1
click at [1039, 372] on div "All" at bounding box center [1052, 365] width 115 height 19
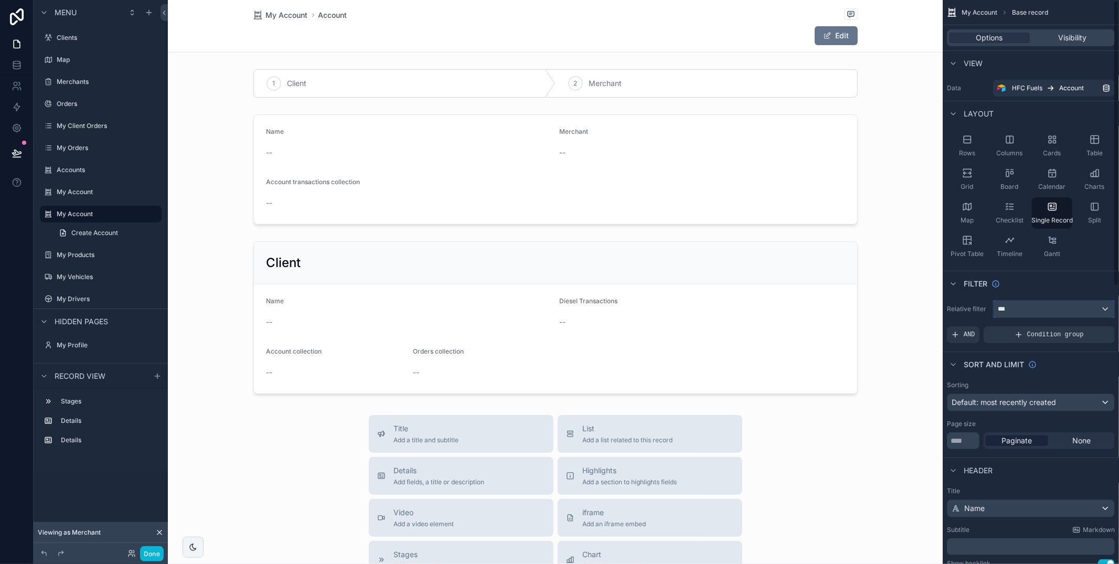
click at [1052, 316] on button "***" at bounding box center [1054, 309] width 122 height 18
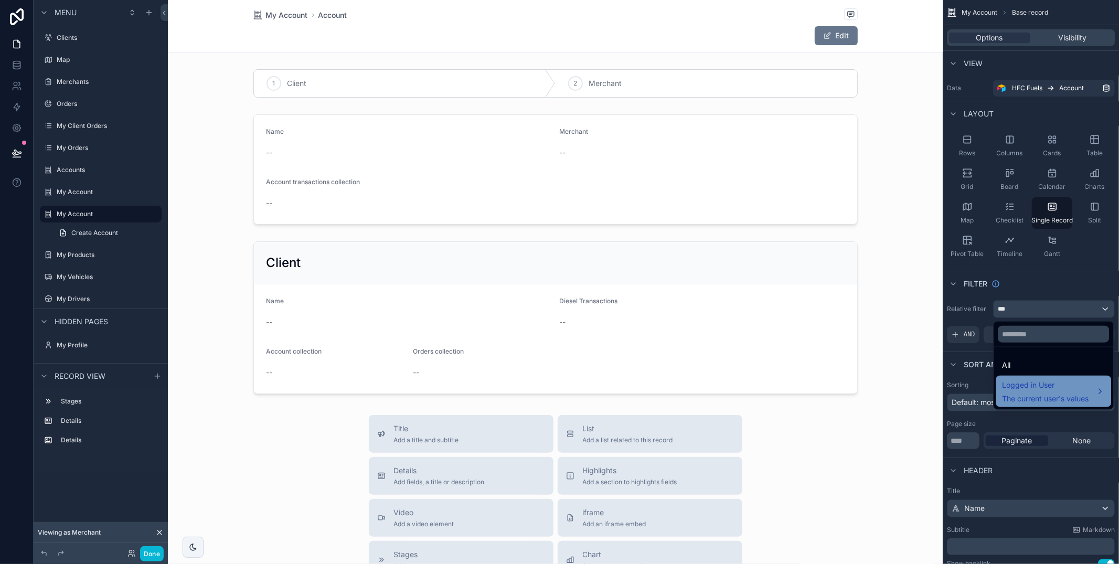
drag, startPoint x: 1045, startPoint y: 386, endPoint x: 1039, endPoint y: 404, distance: 19.4
click at [1045, 386] on span "Logged in User" at bounding box center [1045, 385] width 87 height 13
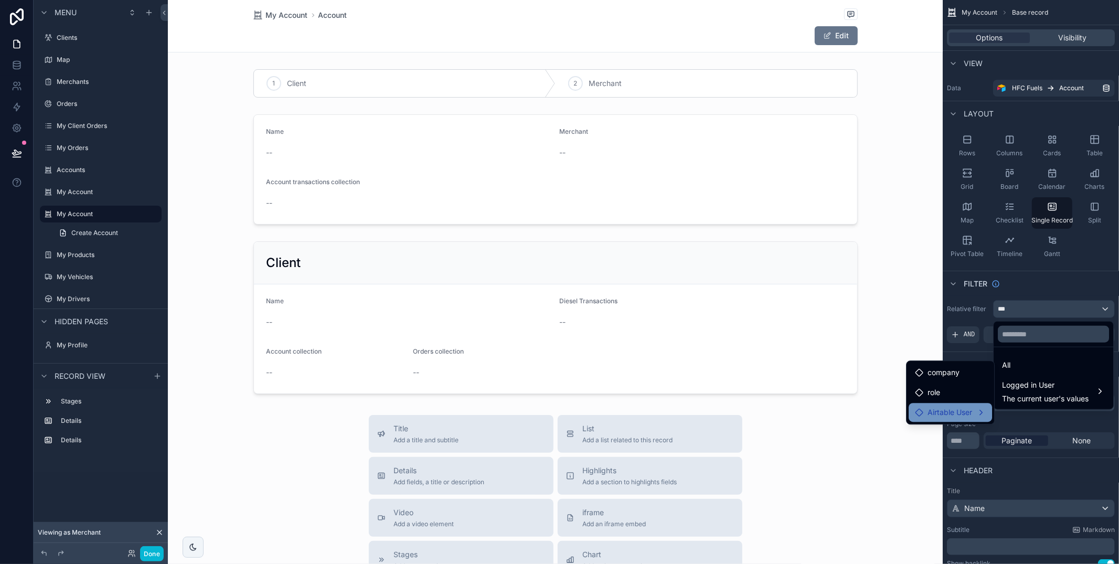
click at [960, 413] on span "Airtable User" at bounding box center [949, 412] width 45 height 13
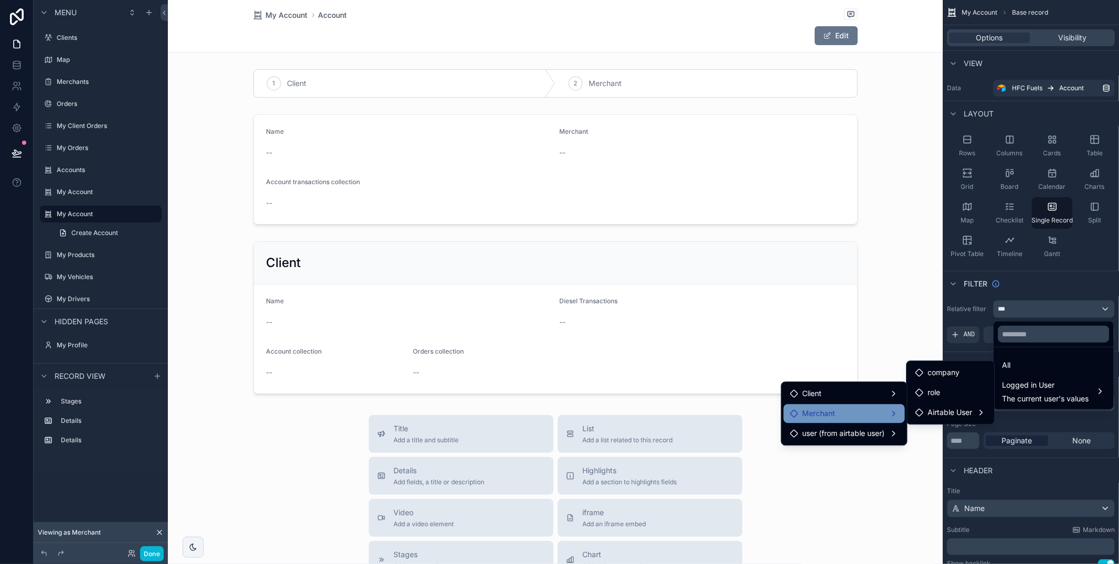
click at [864, 409] on div "Merchant" at bounding box center [844, 413] width 109 height 13
click at [920, 412] on icon at bounding box center [919, 414] width 8 height 8
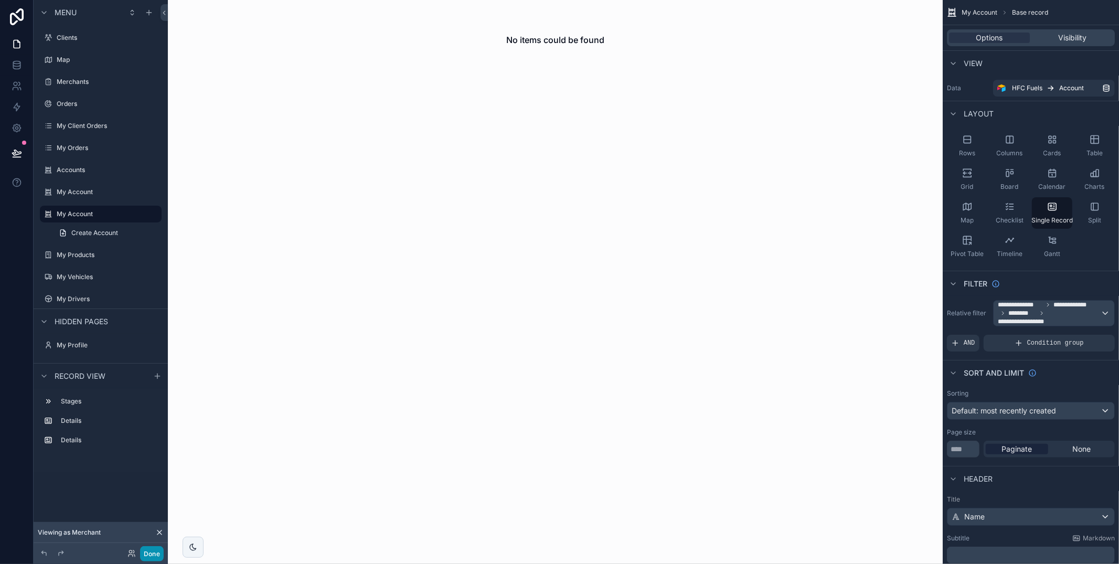
click at [153, 551] on button "Done" at bounding box center [152, 553] width 24 height 15
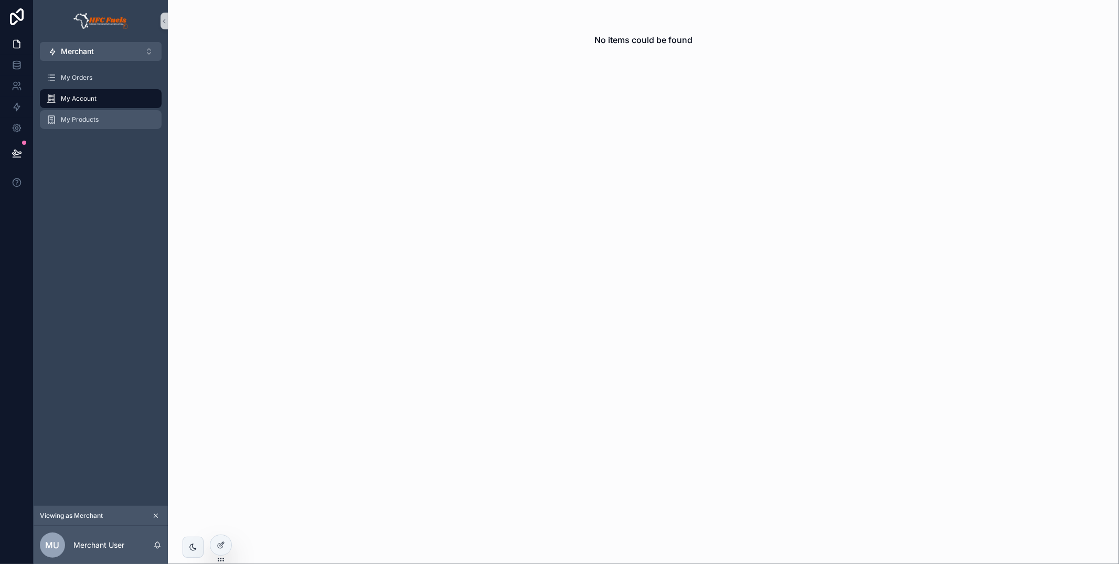
click at [122, 124] on div "My Products" at bounding box center [100, 119] width 109 height 17
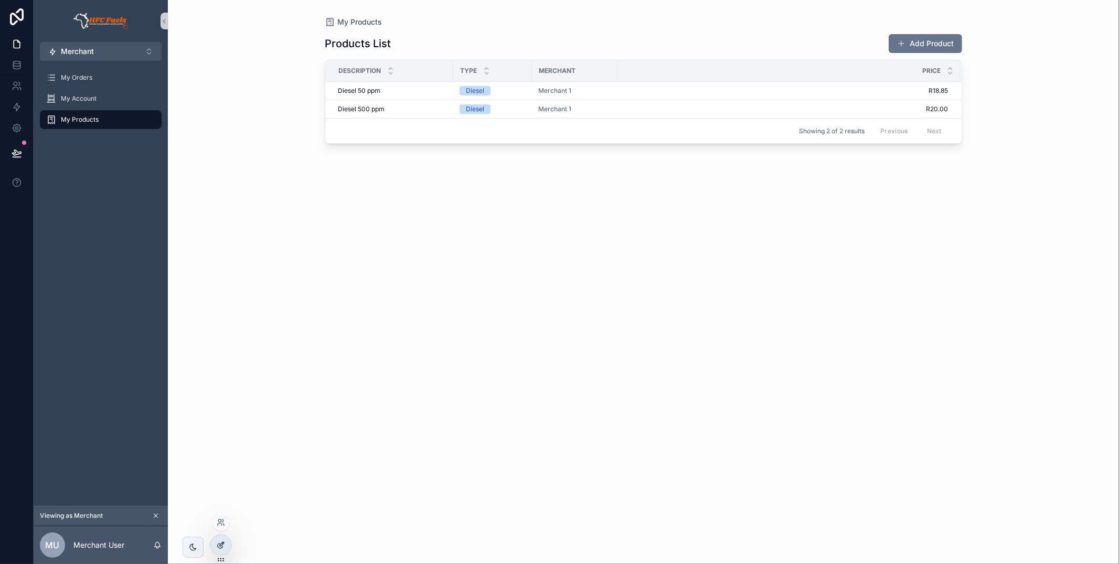
click at [216, 549] on div at bounding box center [220, 545] width 21 height 20
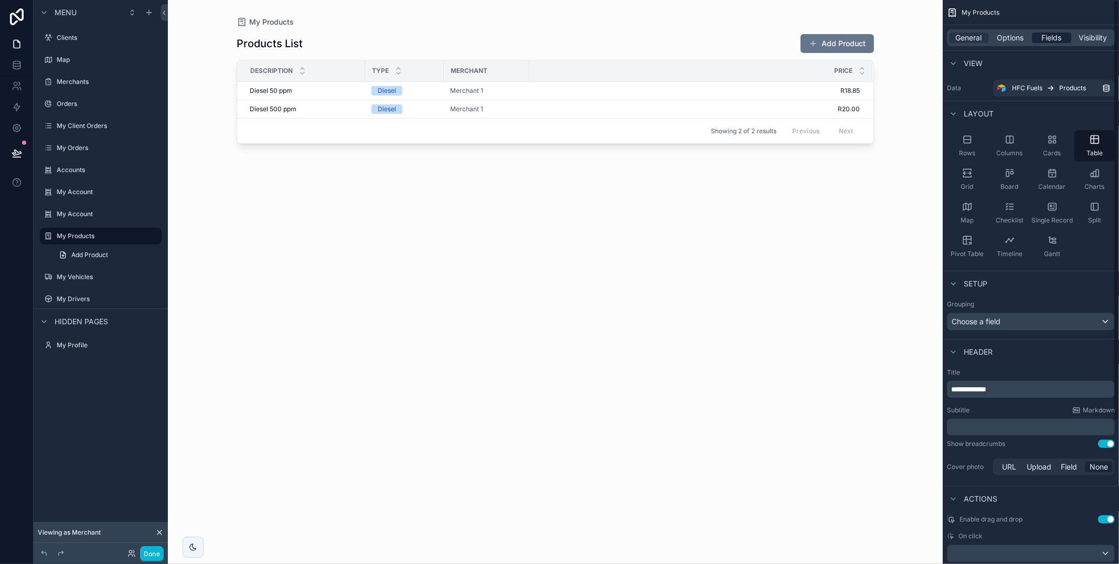
click at [1055, 41] on span "Fields" at bounding box center [1052, 38] width 20 height 10
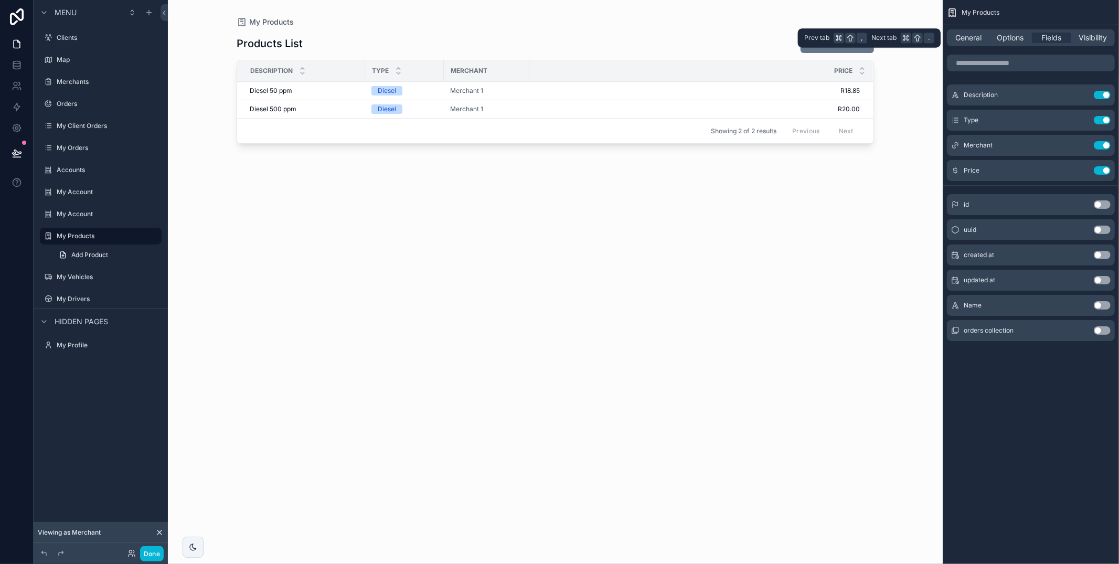
click at [1017, 44] on div "General Options Fields Visibility" at bounding box center [1031, 37] width 168 height 17
click at [1016, 41] on span "Options" at bounding box center [1009, 38] width 27 height 10
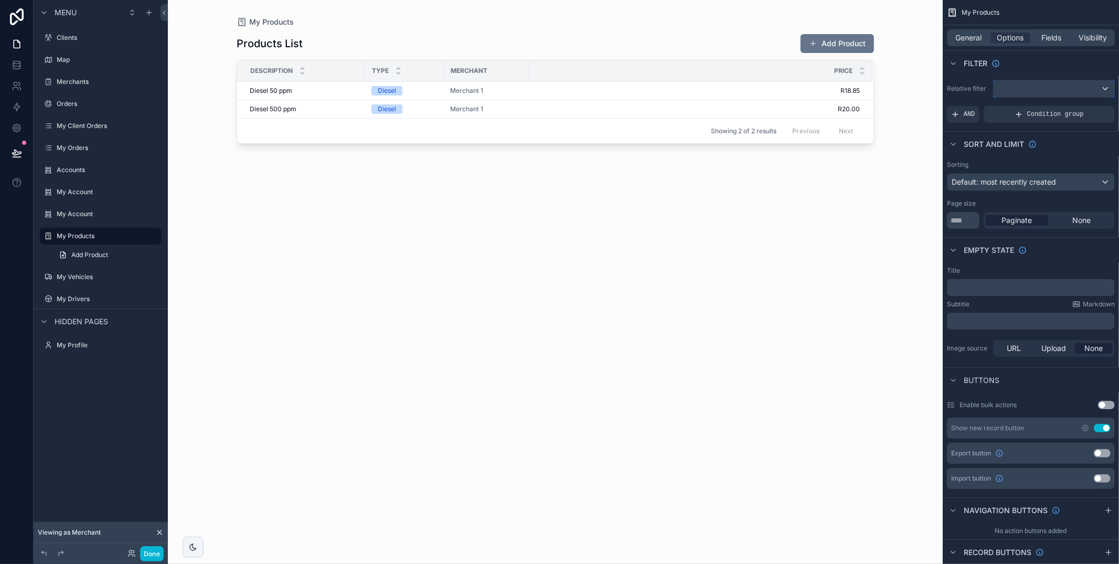
click at [1032, 91] on div "scrollable content" at bounding box center [1053, 88] width 121 height 17
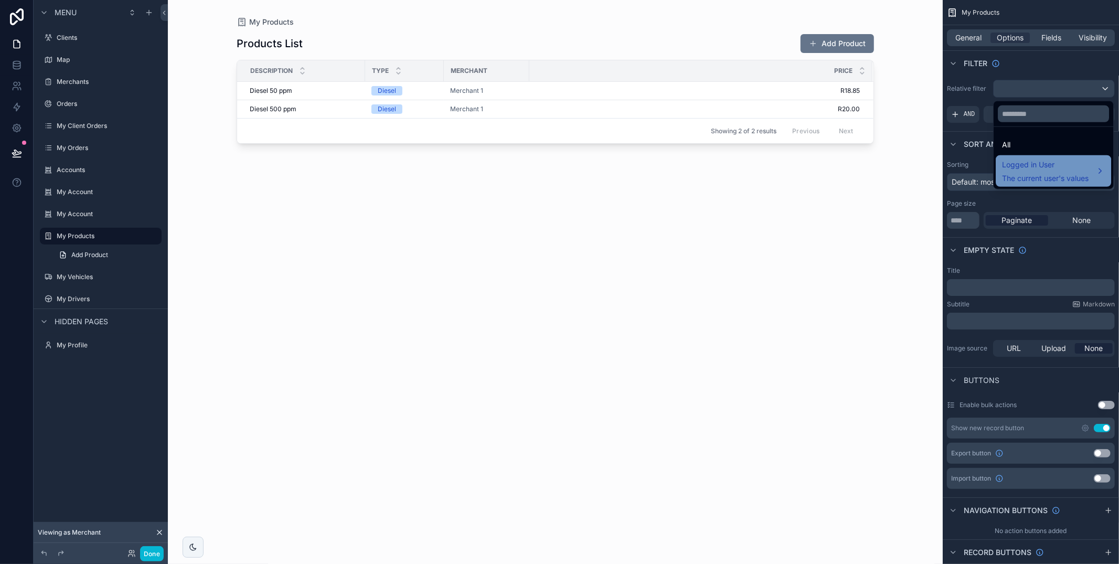
click at [1025, 167] on span "Logged in User" at bounding box center [1045, 164] width 87 height 13
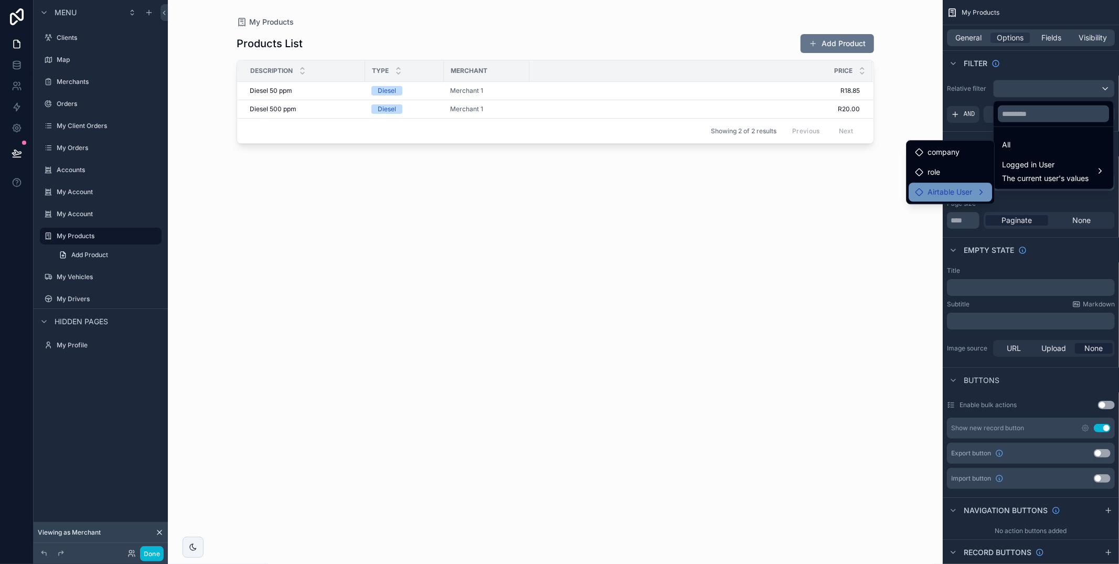
click at [955, 190] on span "Airtable User" at bounding box center [949, 192] width 45 height 13
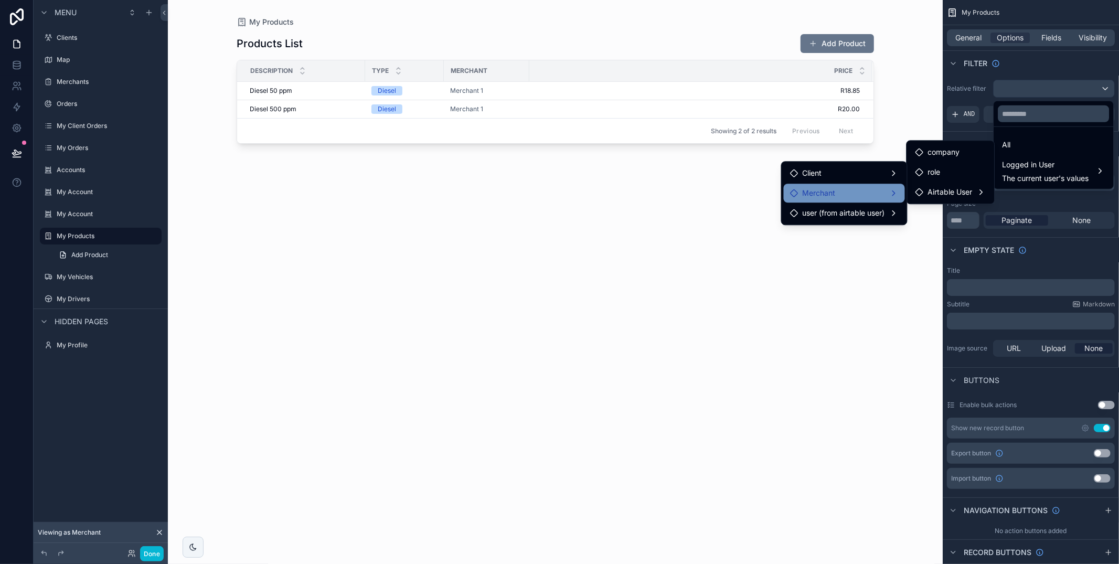
click at [861, 200] on div "Merchant" at bounding box center [844, 193] width 121 height 19
click at [915, 198] on div "products collection" at bounding box center [954, 194] width 78 height 13
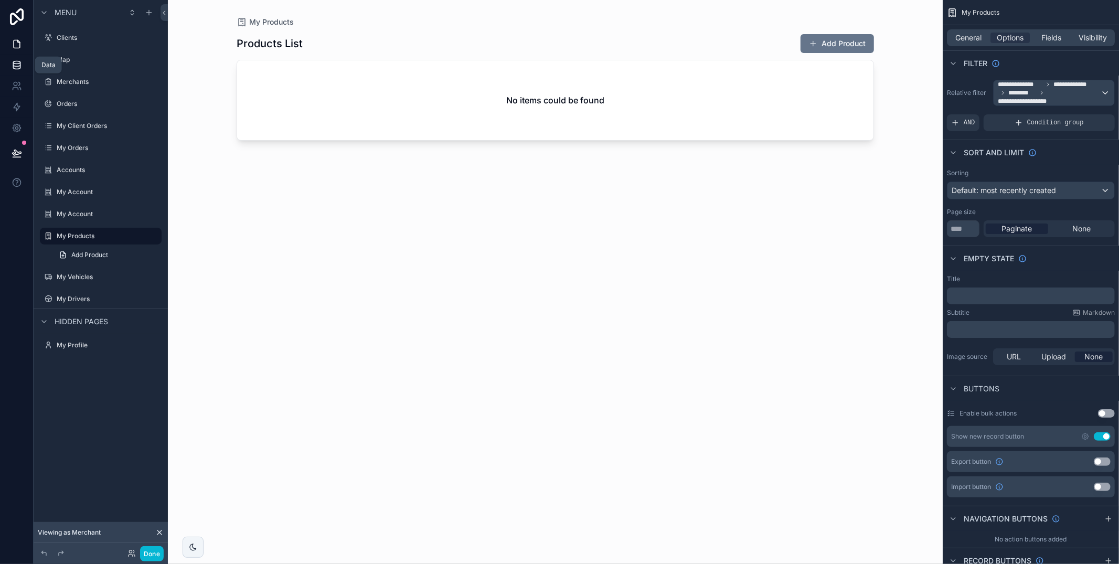
click at [18, 65] on icon at bounding box center [17, 65] width 10 height 10
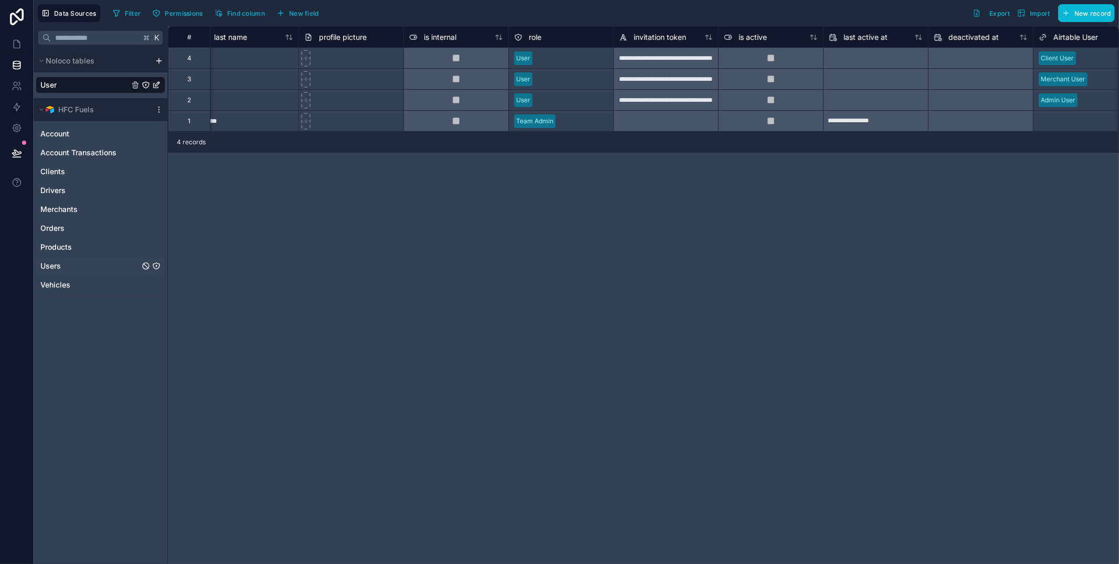
scroll to position [0, 236]
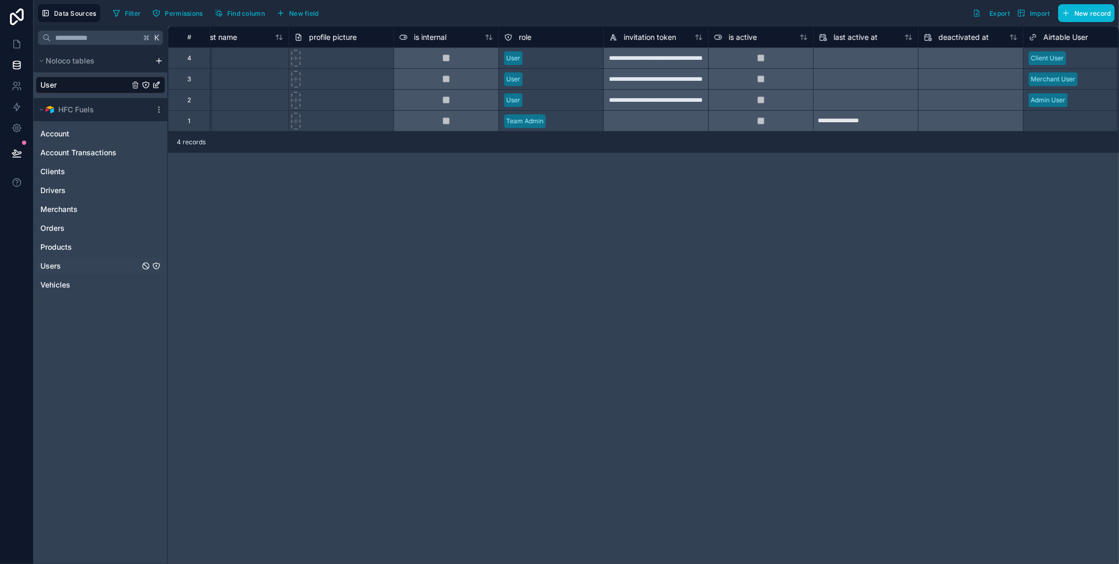
click at [102, 265] on div "Users" at bounding box center [101, 266] width 130 height 17
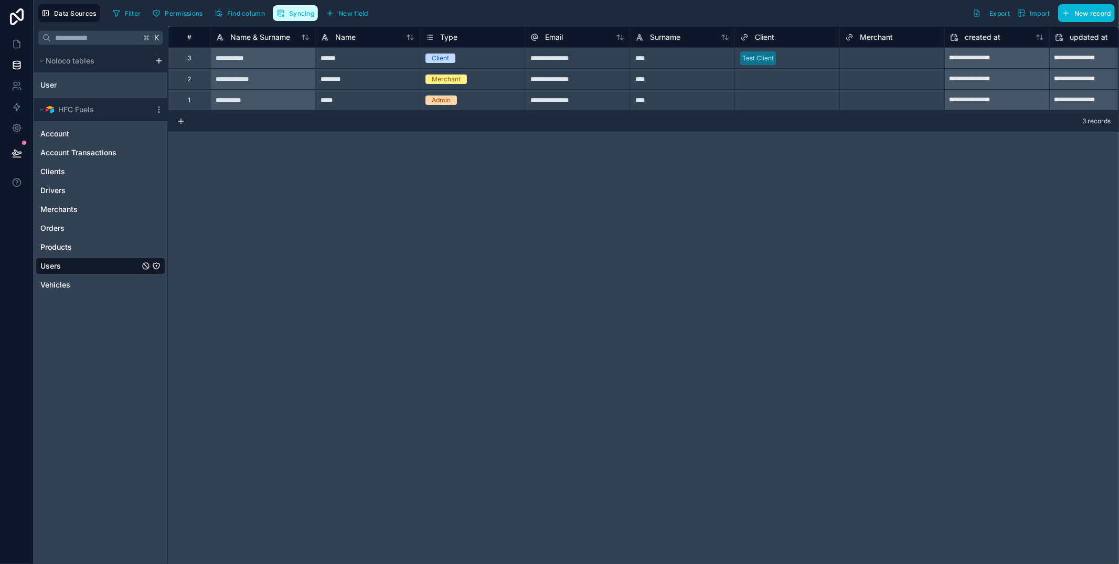
click at [311, 18] on button "Syncing" at bounding box center [295, 13] width 45 height 16
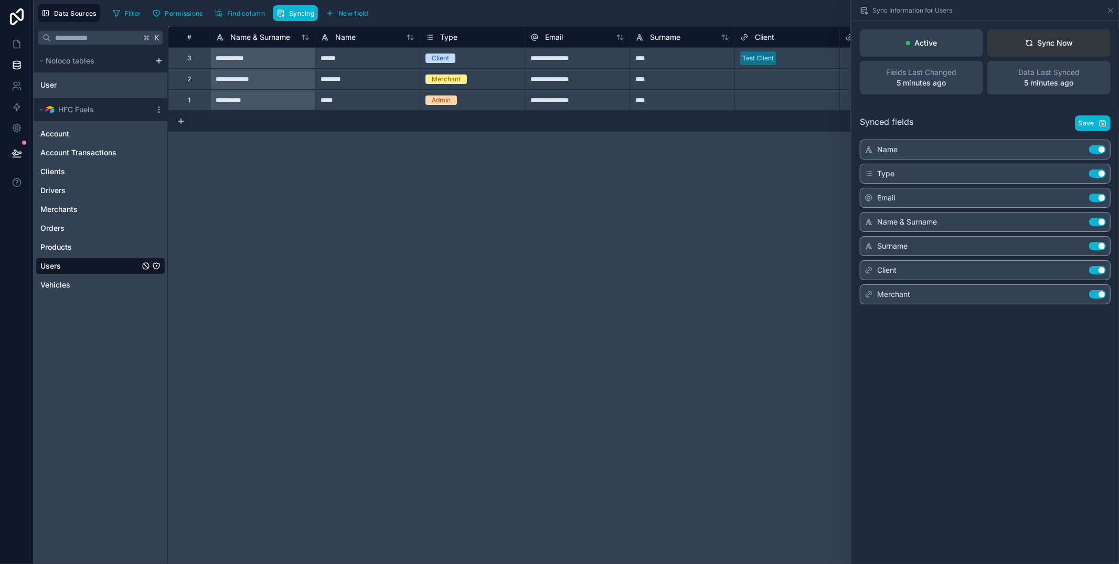
click at [1054, 42] on div "Sync Now" at bounding box center [1049, 43] width 48 height 10
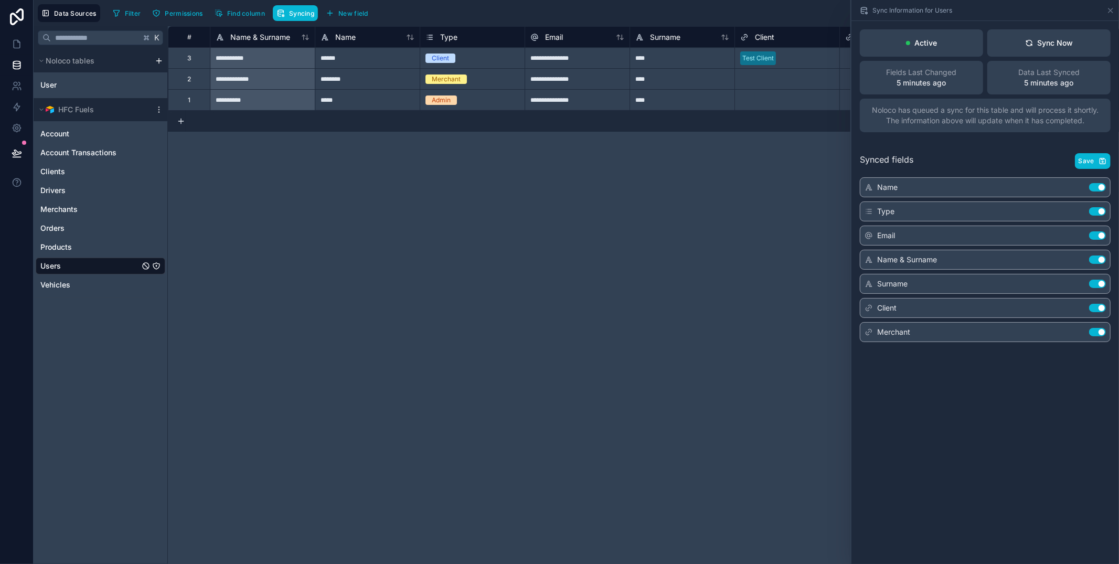
click at [708, 194] on div "**********" at bounding box center [643, 295] width 951 height 538
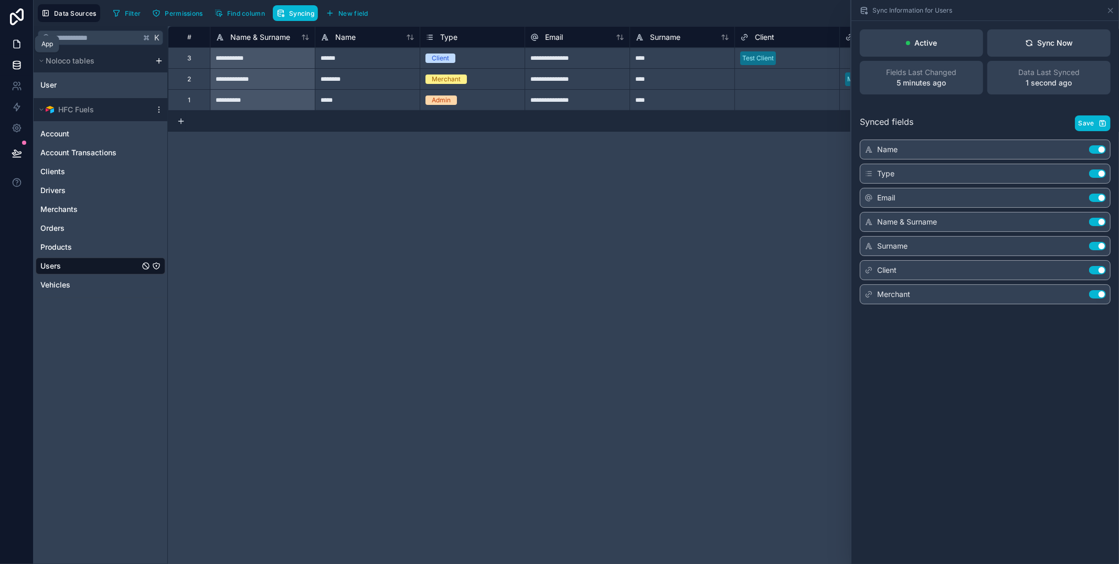
click at [18, 45] on icon at bounding box center [17, 44] width 10 height 10
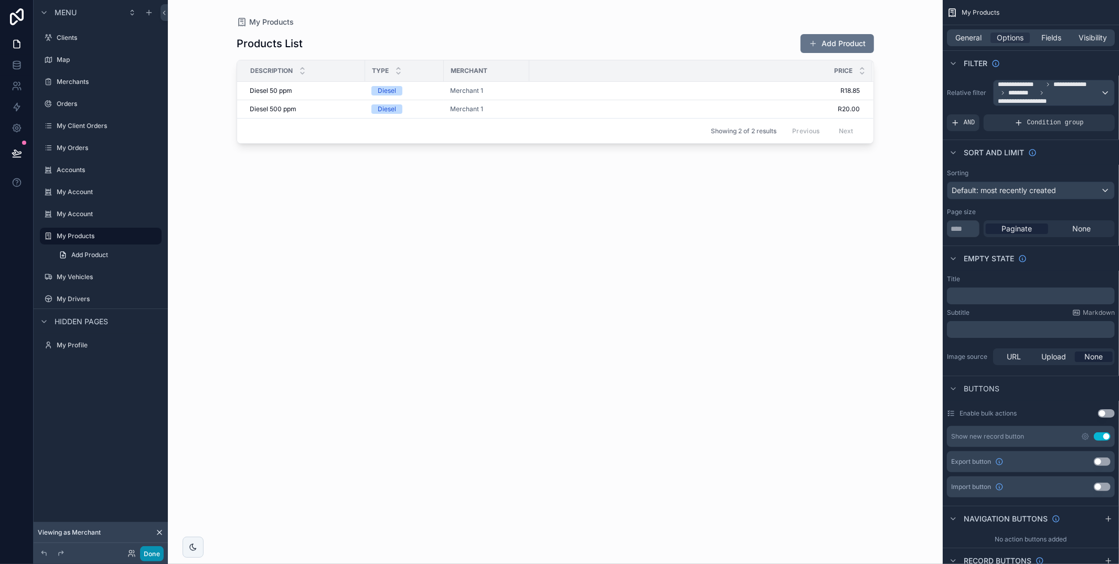
click at [154, 553] on button "Done" at bounding box center [152, 553] width 24 height 15
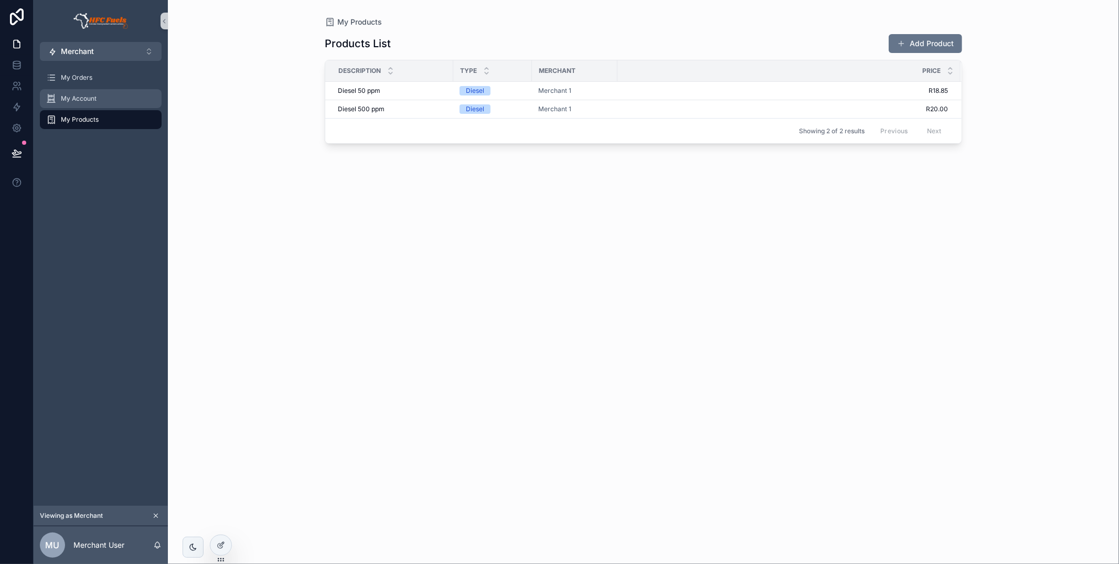
click at [85, 92] on div "My Account" at bounding box center [100, 98] width 109 height 17
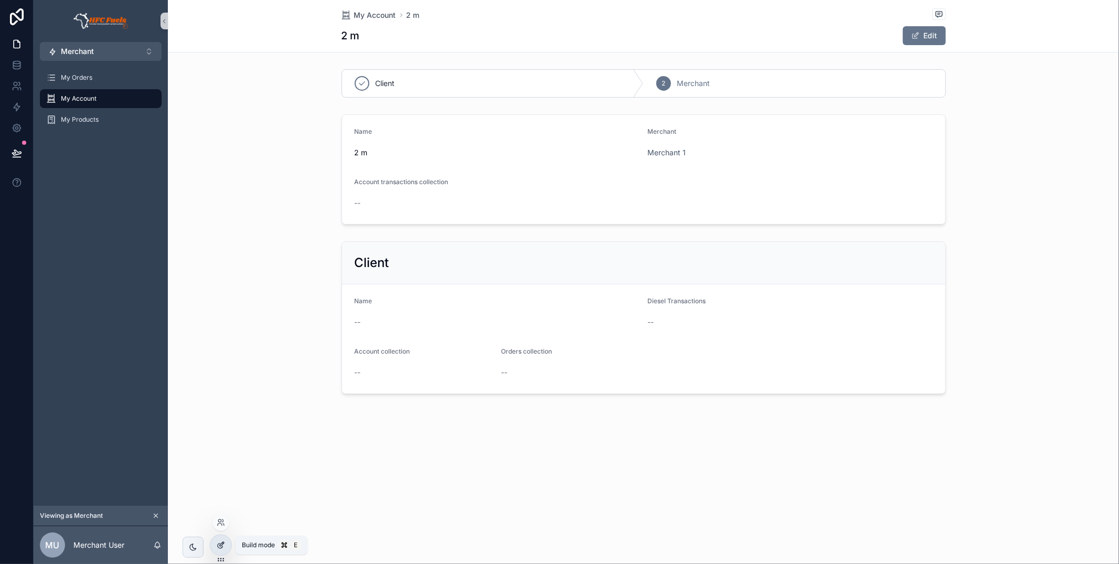
click at [223, 544] on icon at bounding box center [221, 545] width 8 height 8
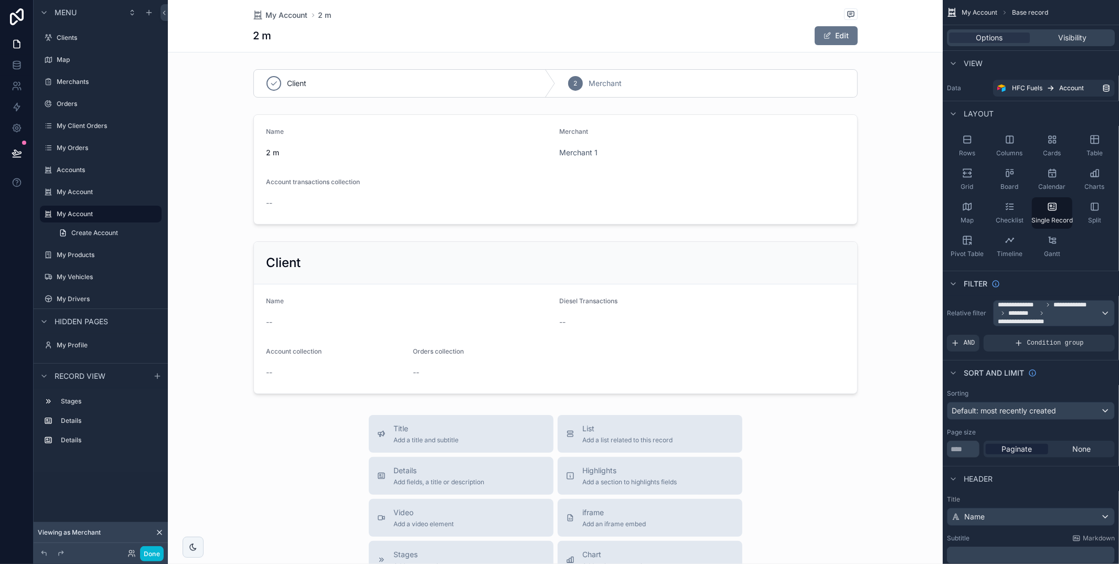
click at [443, 89] on div "scrollable content" at bounding box center [555, 436] width 775 height 872
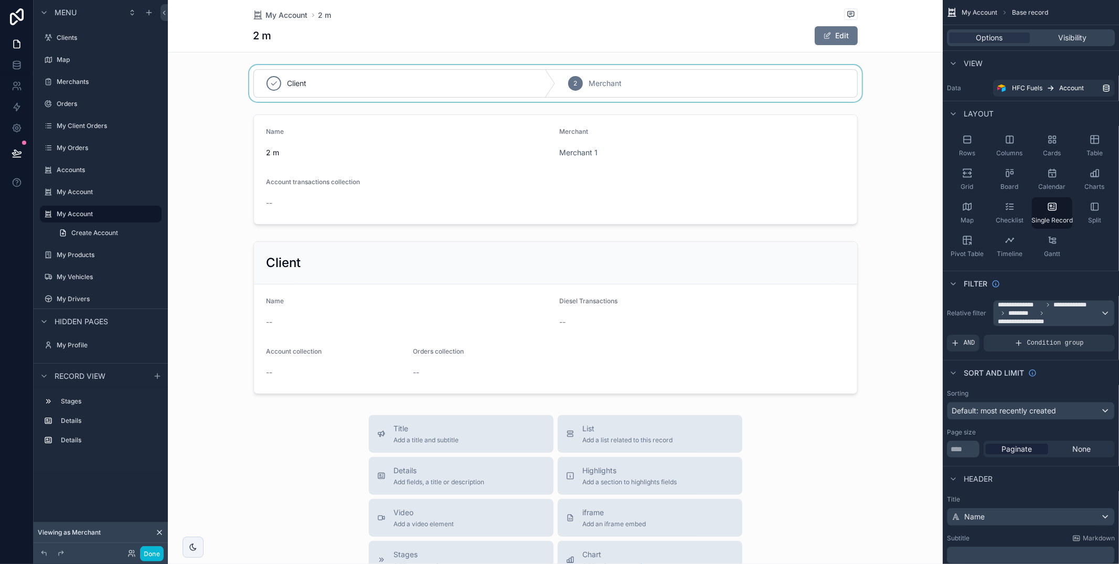
click at [377, 83] on div "scrollable content" at bounding box center [555, 83] width 775 height 37
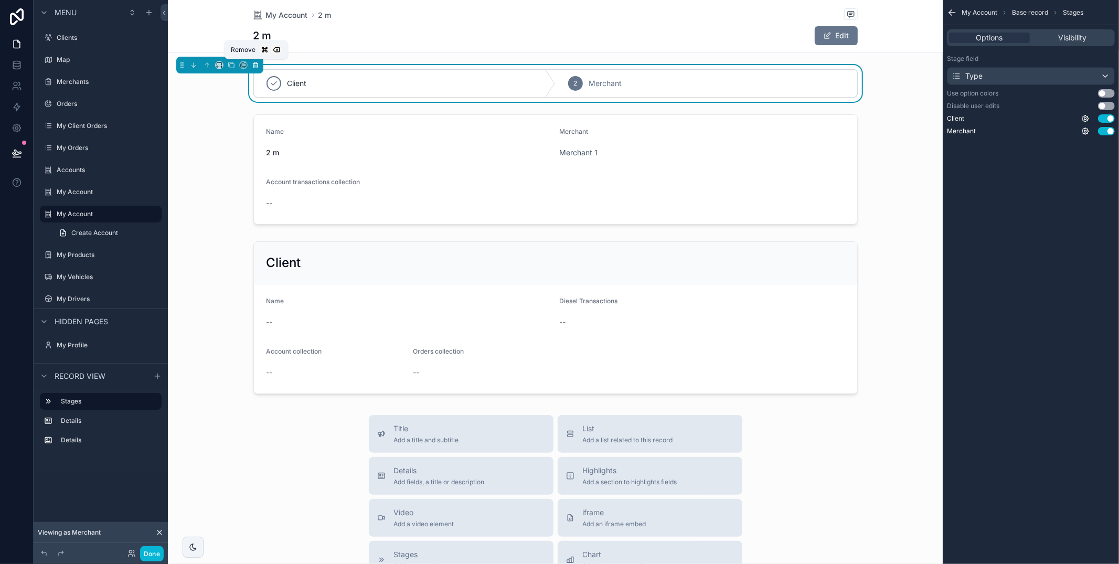
click at [253, 67] on icon "scrollable content" at bounding box center [255, 64] width 7 height 7
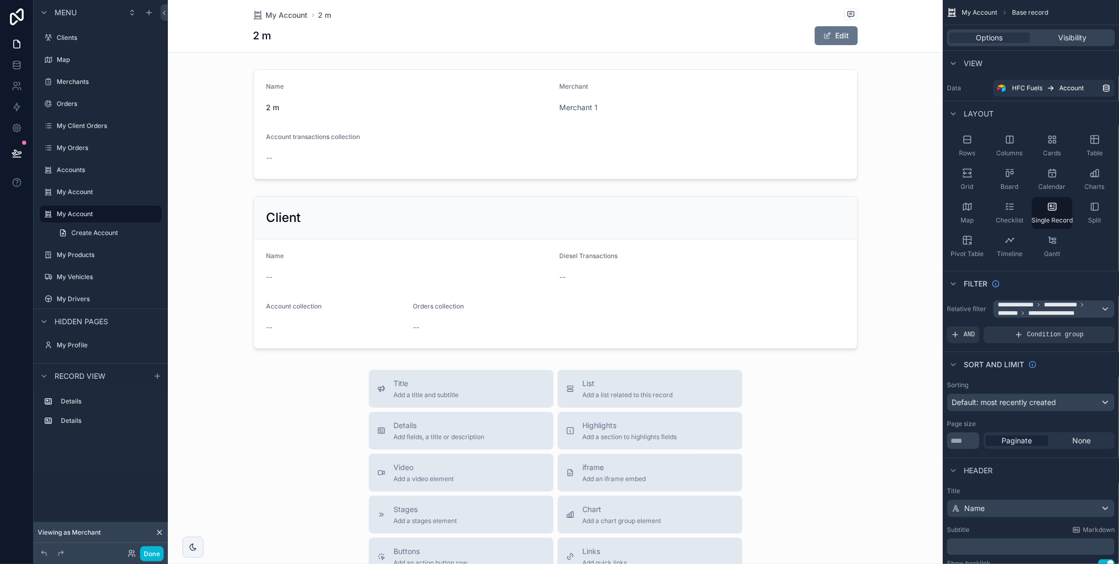
click at [384, 171] on div "scrollable content" at bounding box center [555, 413] width 775 height 827
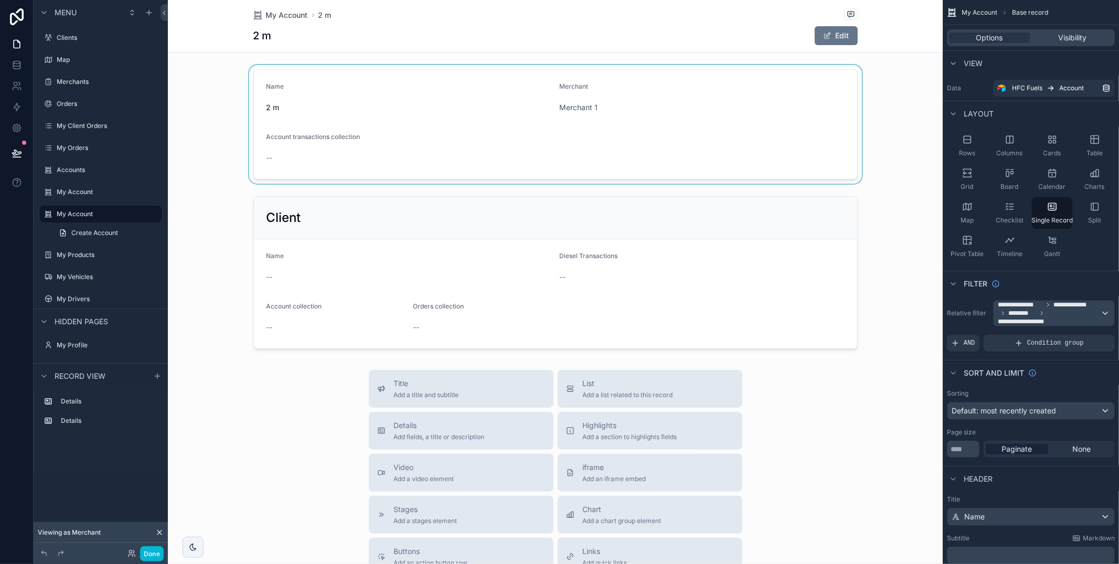
drag, startPoint x: 388, startPoint y: 165, endPoint x: 405, endPoint y: 166, distance: 16.8
click at [388, 165] on div "scrollable content" at bounding box center [555, 124] width 775 height 119
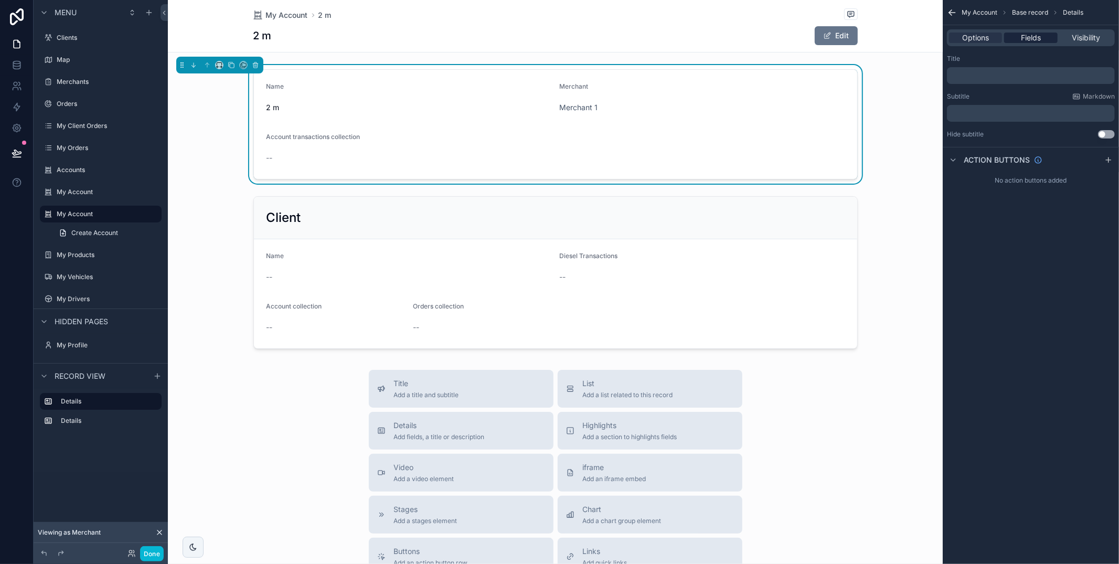
click at [1036, 36] on span "Fields" at bounding box center [1031, 38] width 20 height 10
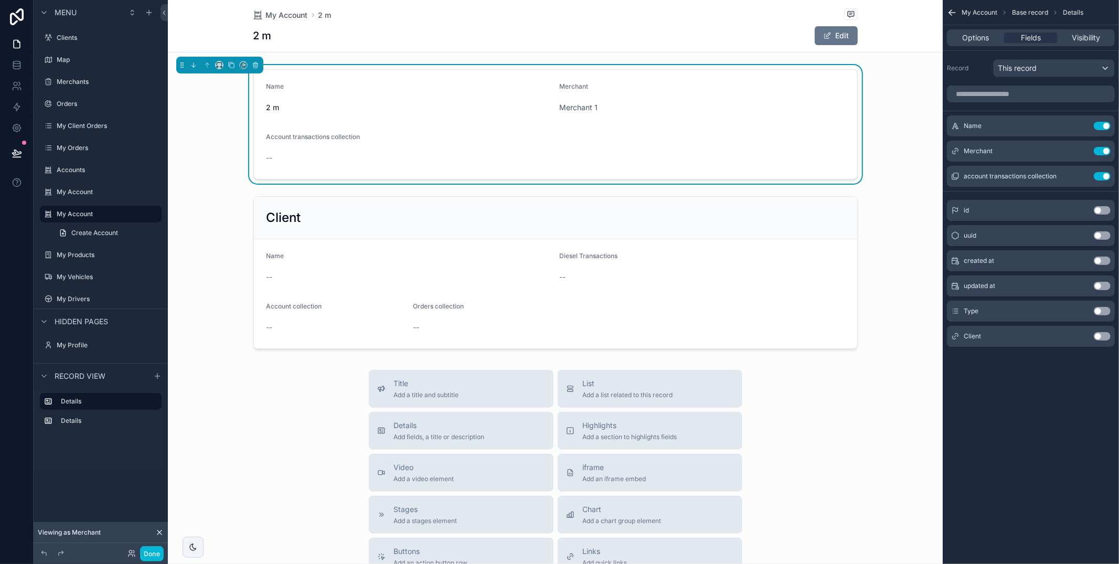
click at [1100, 178] on button "Use setting" at bounding box center [1102, 176] width 17 height 8
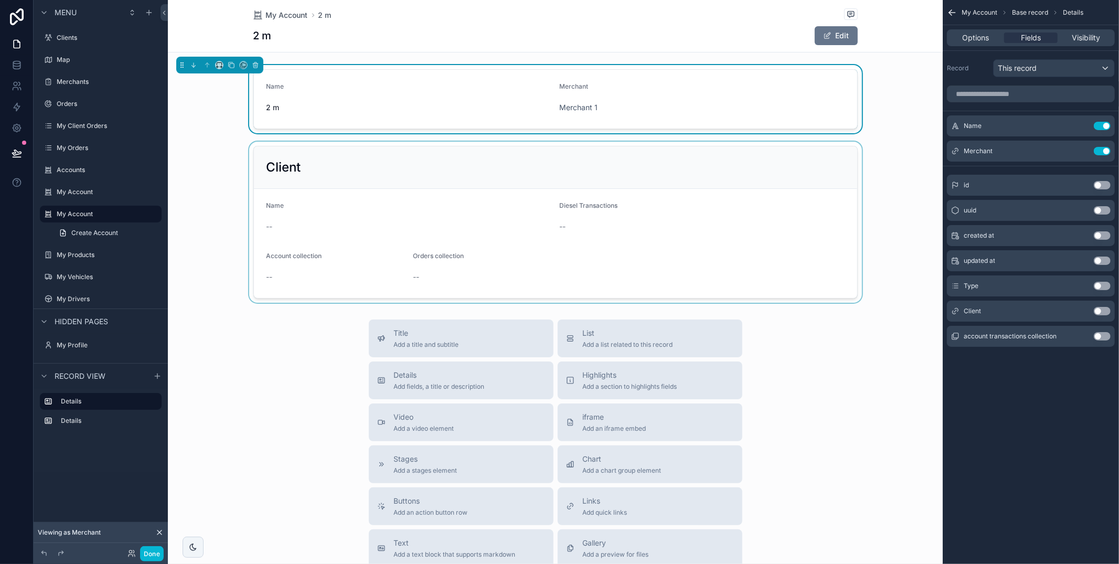
click at [736, 227] on div "scrollable content" at bounding box center [555, 222] width 775 height 161
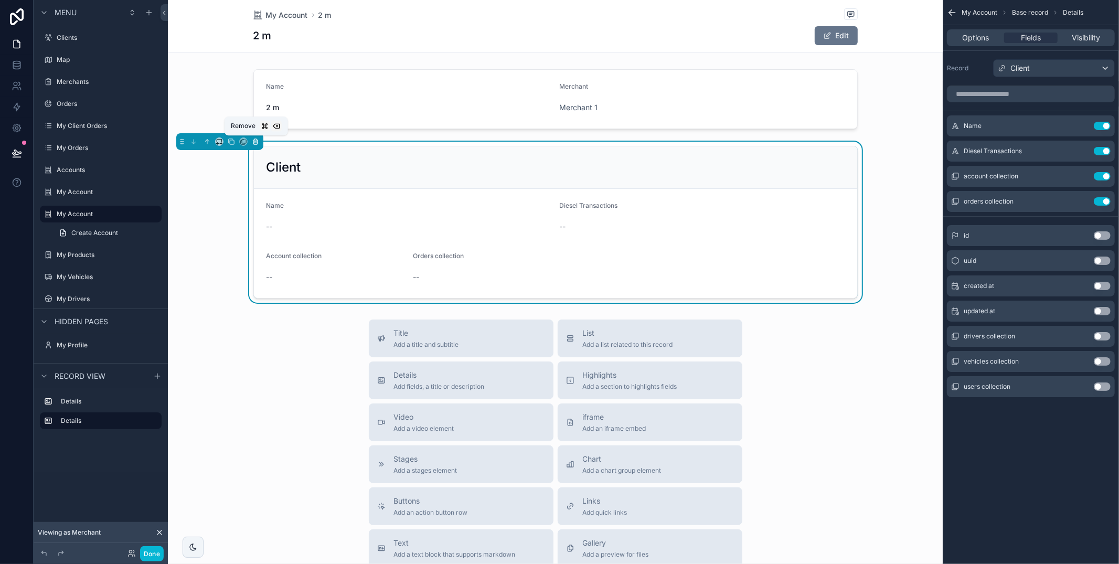
click at [255, 140] on icon "scrollable content" at bounding box center [255, 141] width 7 height 7
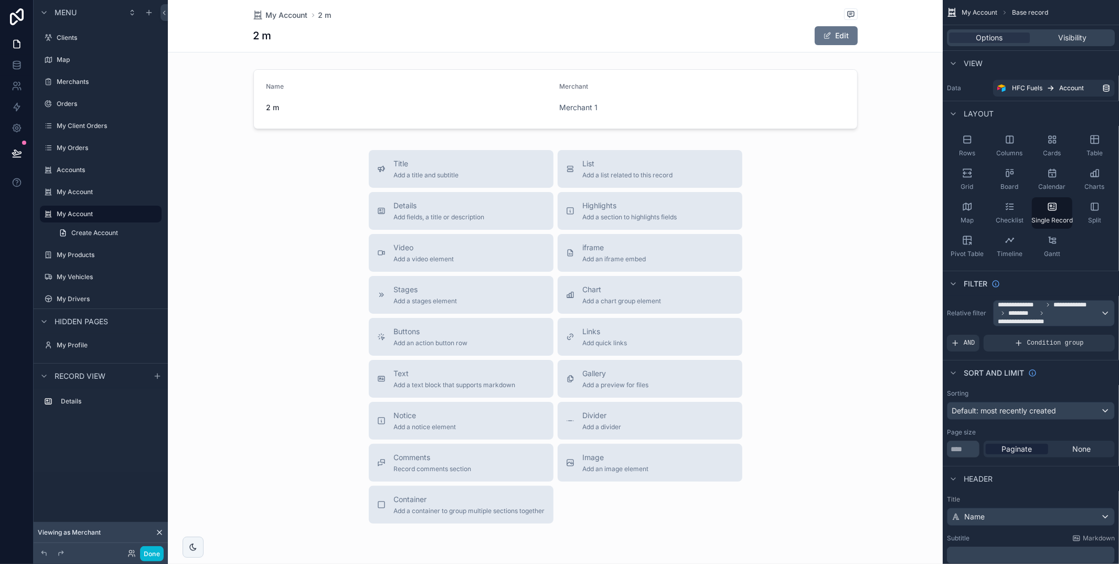
click at [625, 169] on div "scrollable content" at bounding box center [555, 303] width 775 height 607
click at [703, 168] on div "List Add a list related to this record" at bounding box center [650, 168] width 168 height 21
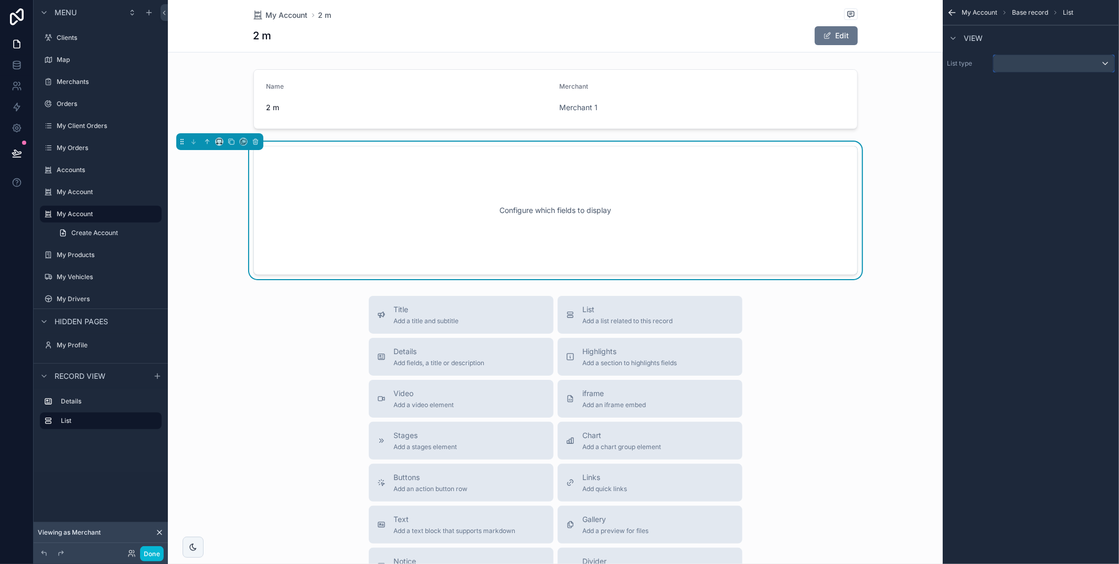
click at [1023, 68] on div "scrollable content" at bounding box center [1053, 63] width 121 height 17
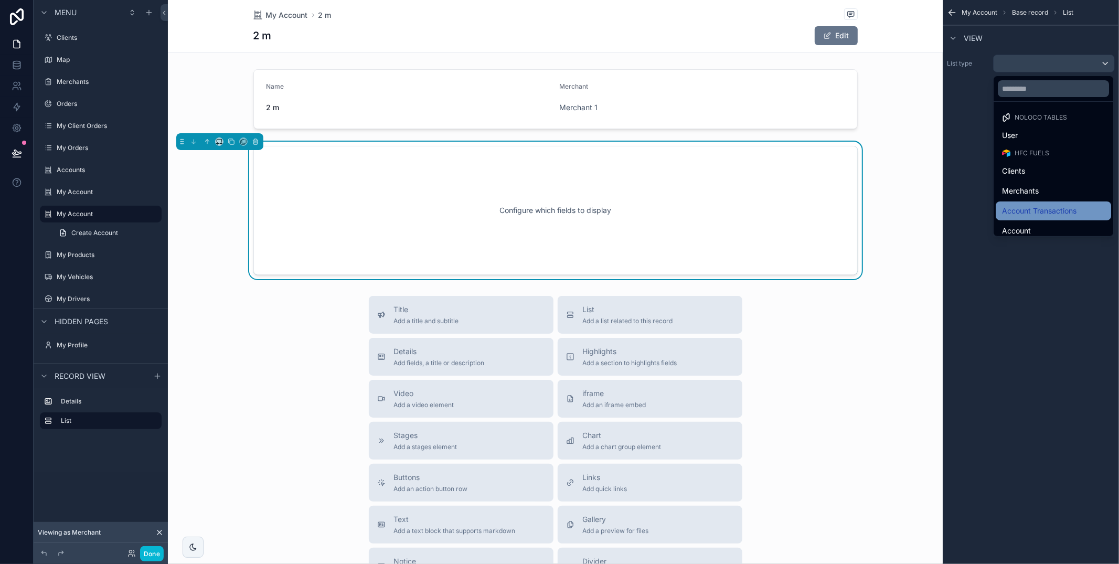
click at [1035, 207] on span "Account Transactions" at bounding box center [1039, 211] width 74 height 13
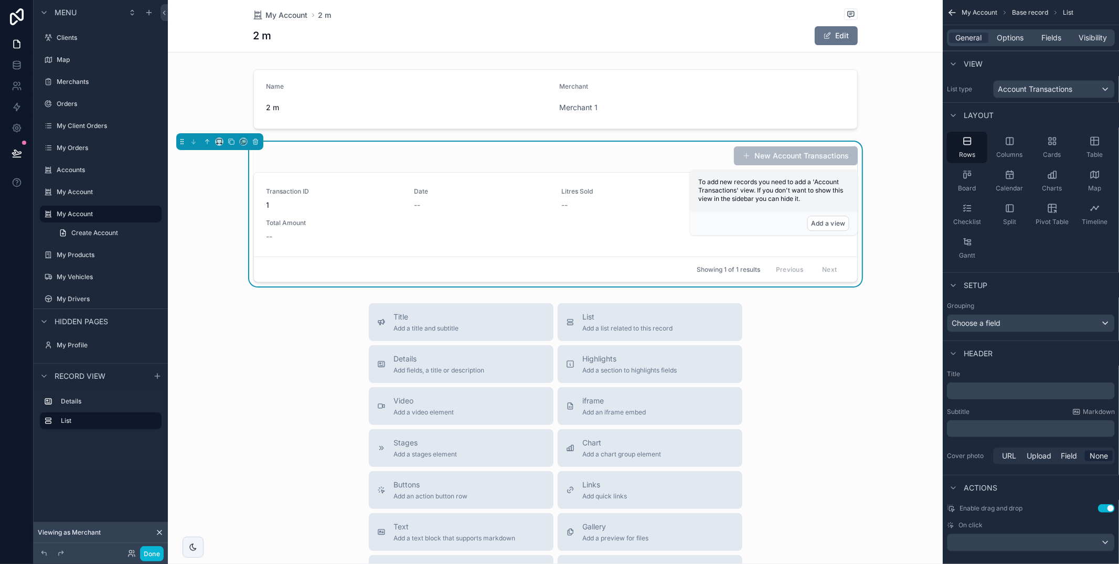
drag, startPoint x: 1012, startPoint y: 33, endPoint x: 1020, endPoint y: 50, distance: 18.3
click at [1012, 33] on span "Options" at bounding box center [1009, 38] width 27 height 10
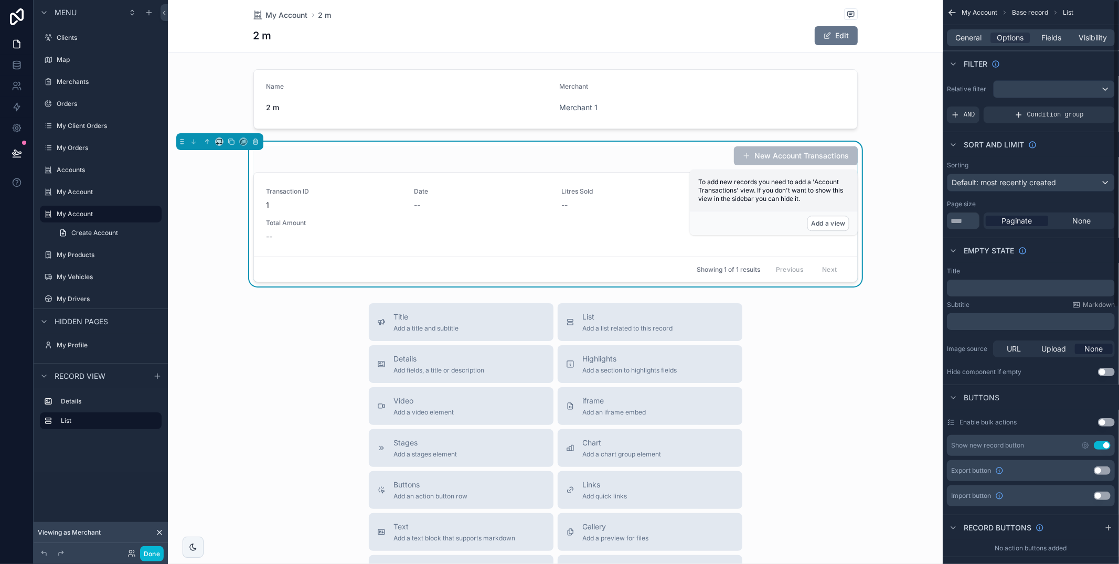
click at [1105, 443] on button "Use setting" at bounding box center [1102, 445] width 17 height 8
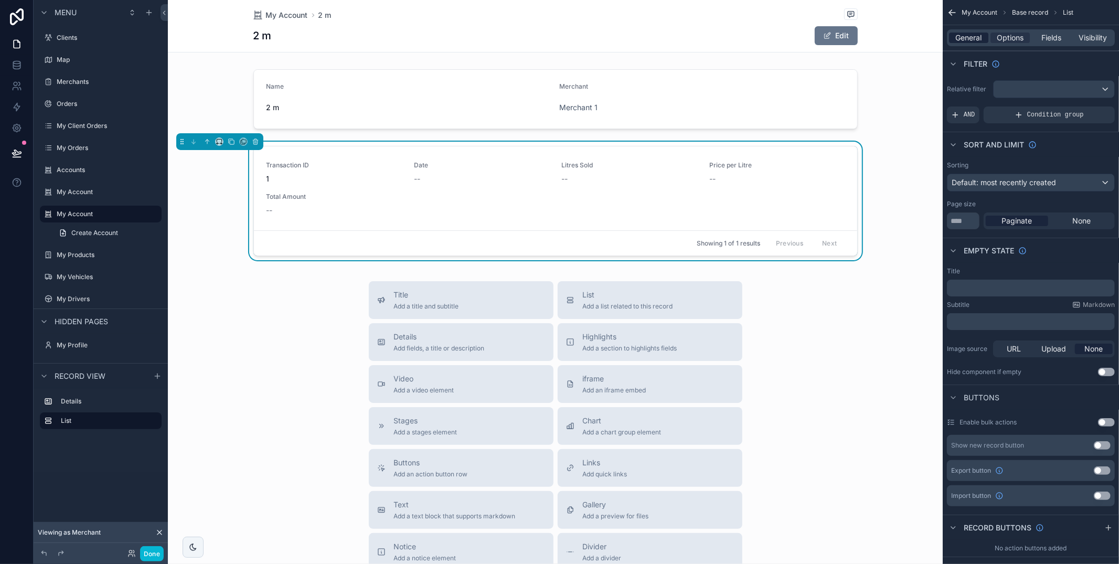
drag, startPoint x: 962, startPoint y: 33, endPoint x: 974, endPoint y: 38, distance: 13.0
click at [962, 33] on span "General" at bounding box center [969, 38] width 26 height 10
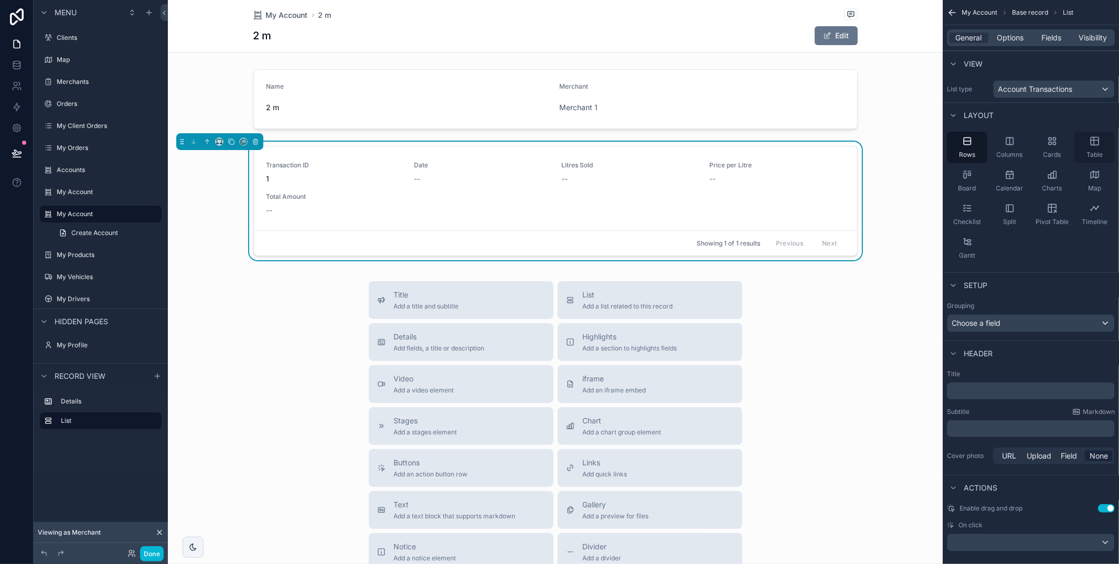
click at [1101, 142] on div "Table" at bounding box center [1094, 147] width 40 height 31
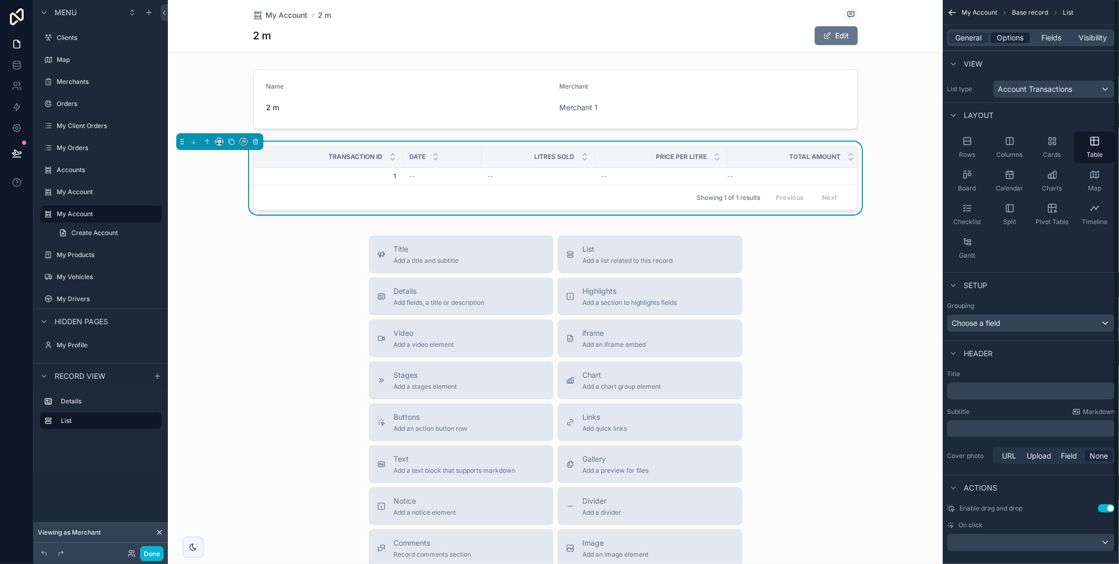
drag, startPoint x: 1015, startPoint y: 32, endPoint x: 1027, endPoint y: 41, distance: 14.6
click at [1015, 33] on span "Options" at bounding box center [1009, 38] width 27 height 10
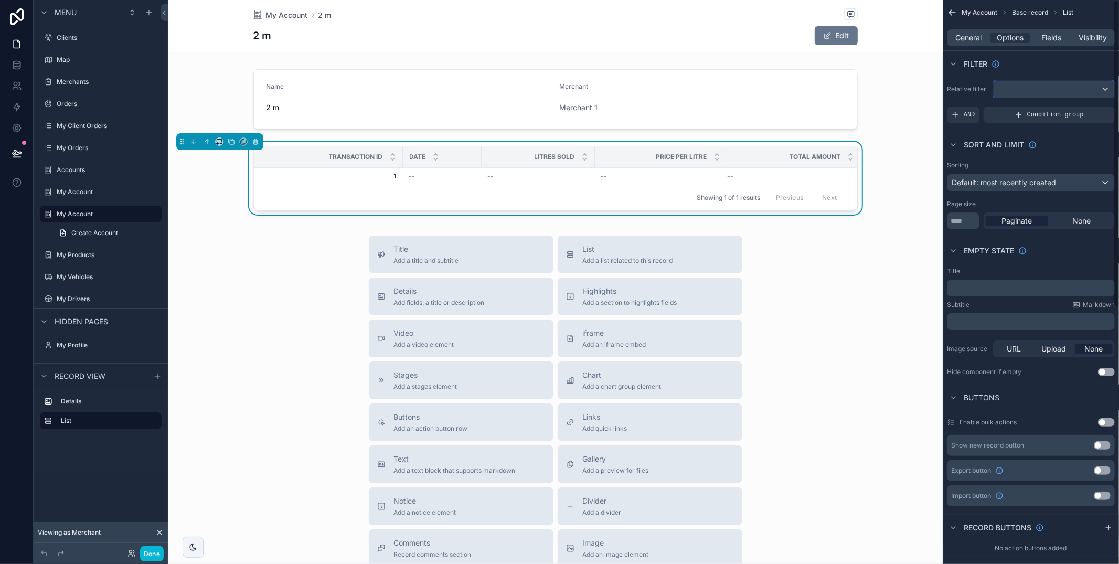
click at [1044, 87] on div "scrollable content" at bounding box center [1053, 89] width 121 height 17
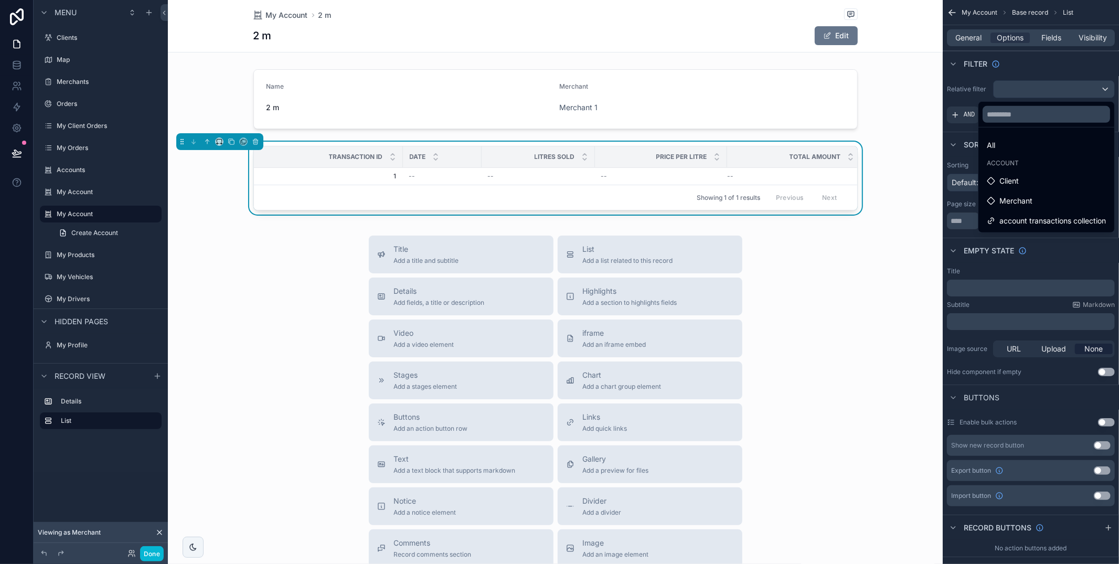
click at [1033, 215] on span "account transactions collection" at bounding box center [1052, 221] width 106 height 13
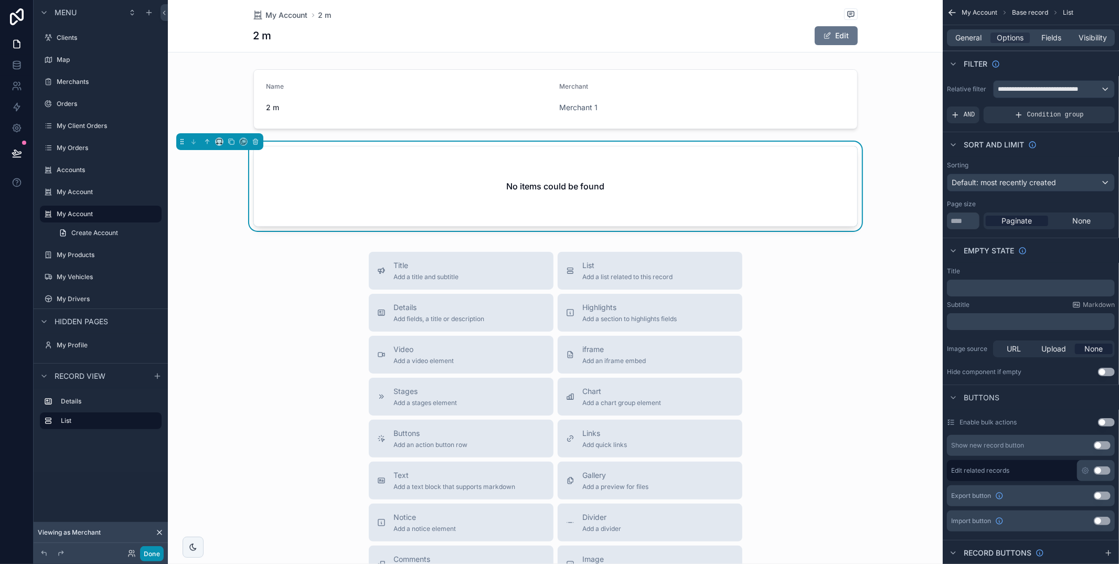
click at [152, 552] on button "Done" at bounding box center [152, 553] width 24 height 15
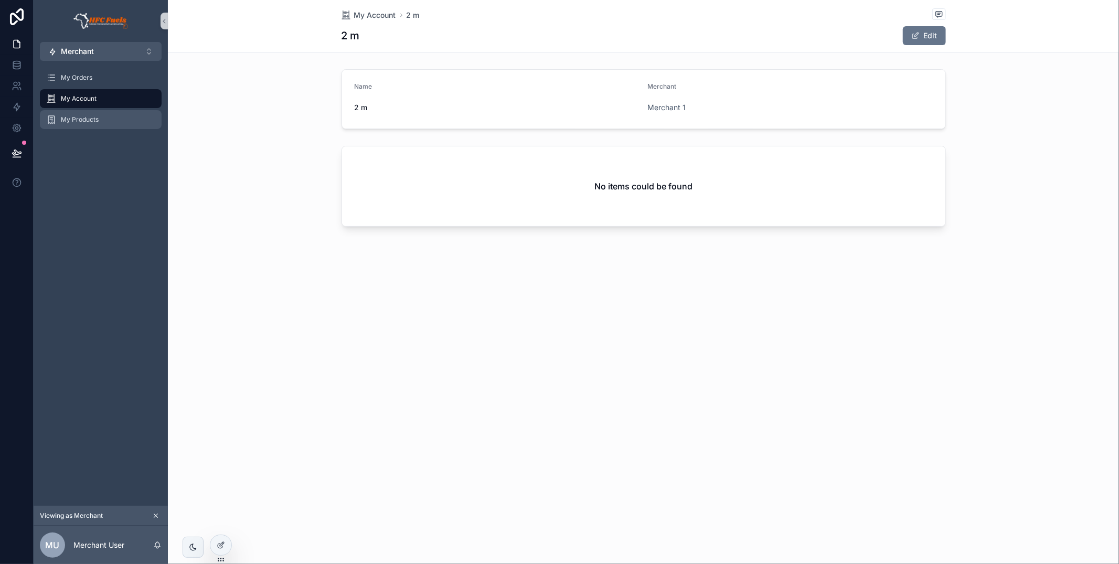
click at [92, 118] on span "My Products" at bounding box center [80, 119] width 38 height 8
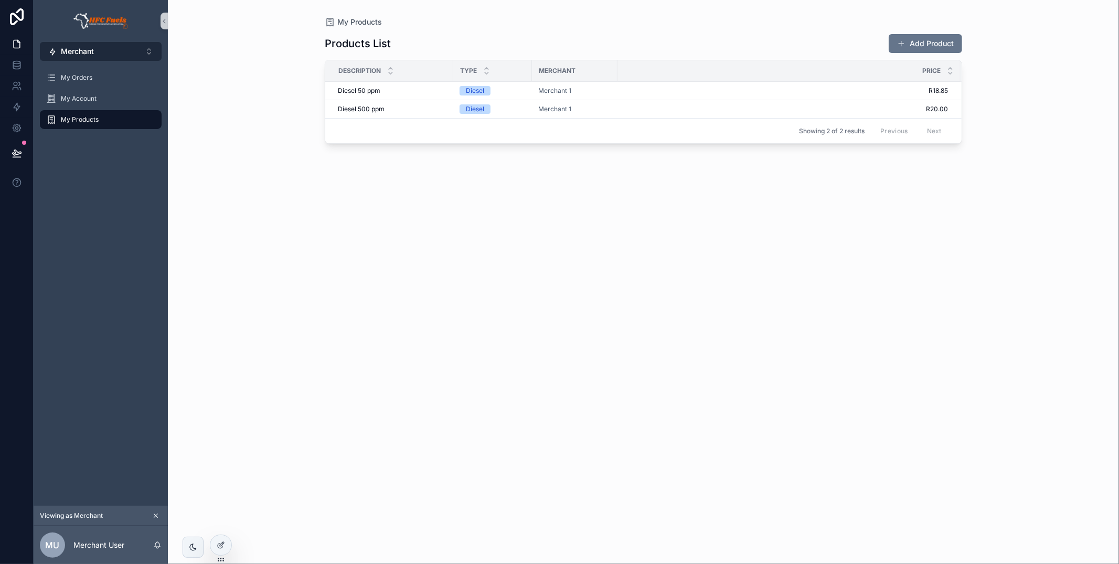
click at [102, 55] on button "Merchant ⌥ 1" at bounding box center [101, 51] width 122 height 19
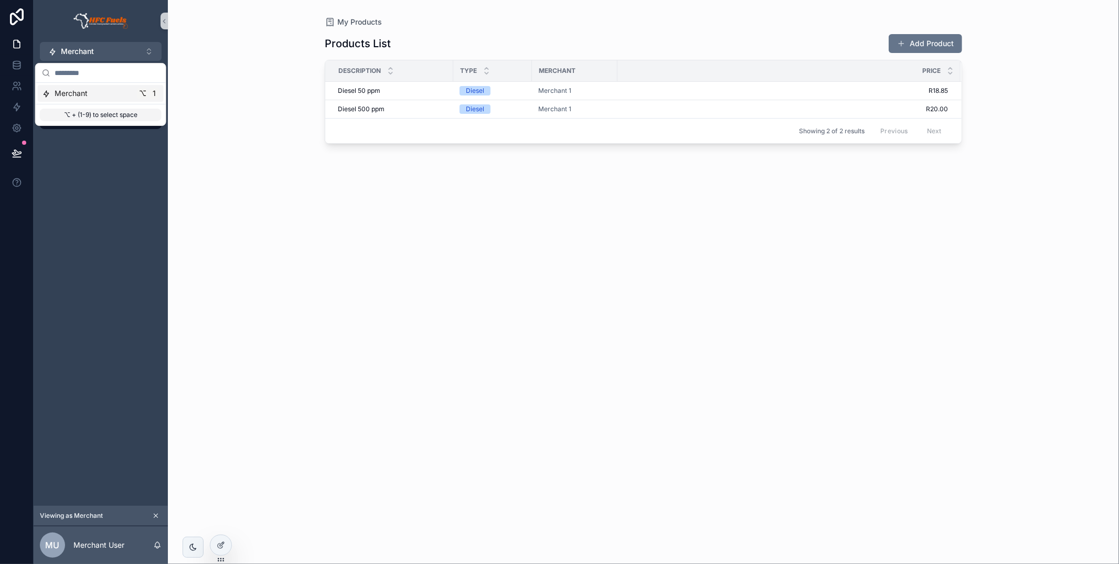
drag, startPoint x: 297, startPoint y: 121, endPoint x: 291, endPoint y: 119, distance: 6.5
click at [295, 120] on div "My Products Products List Add Product Description Type Merchant Price Diesel 50…" at bounding box center [643, 282] width 951 height 564
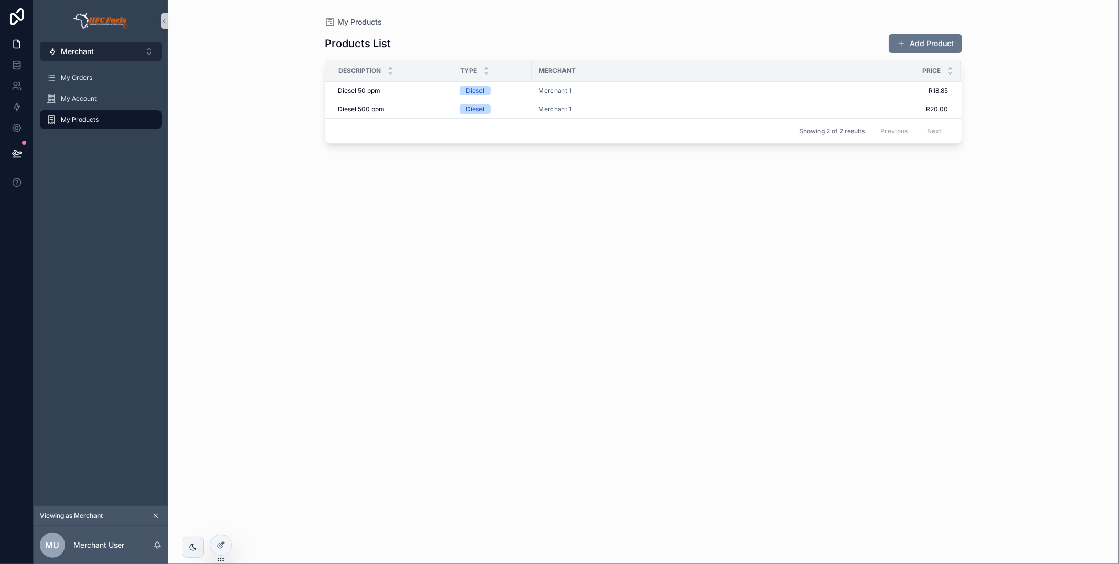
click at [143, 57] on button "Merchant ⌥ 1" at bounding box center [101, 51] width 122 height 19
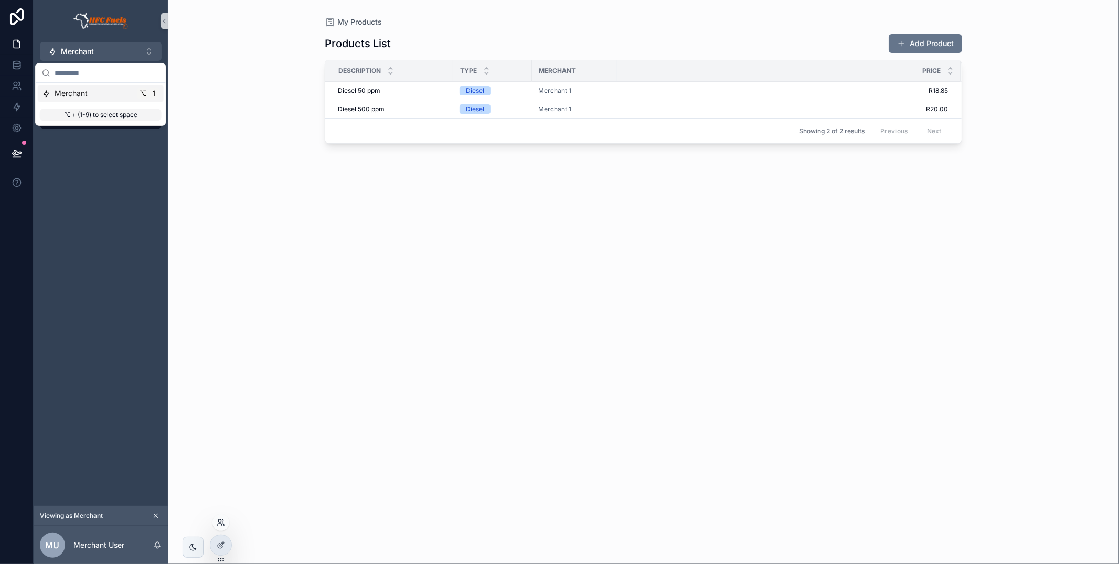
click at [219, 522] on icon at bounding box center [219, 520] width 3 height 3
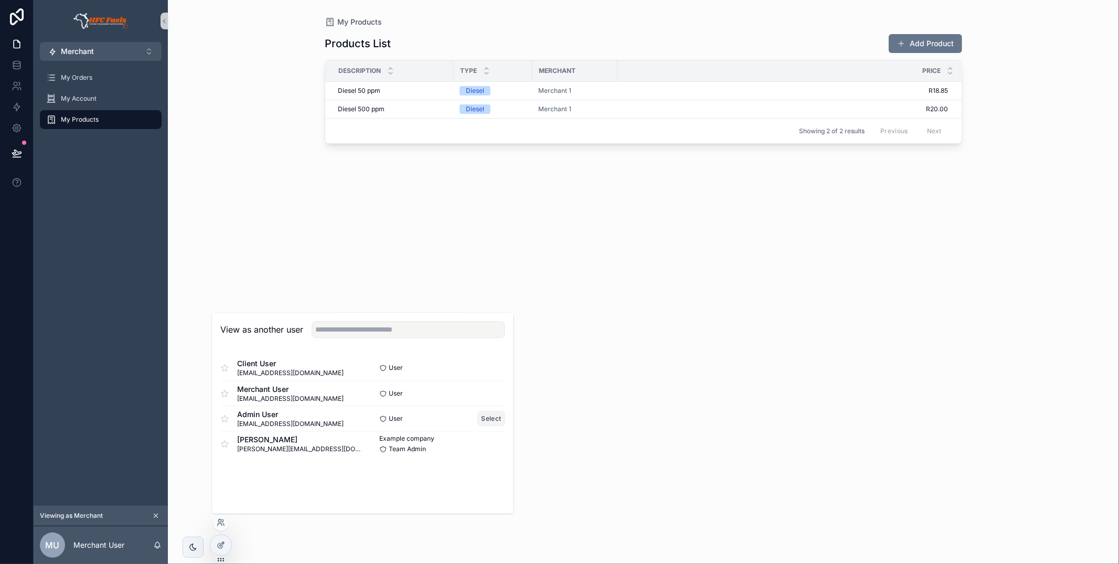
click at [491, 420] on button "Select" at bounding box center [491, 418] width 27 height 15
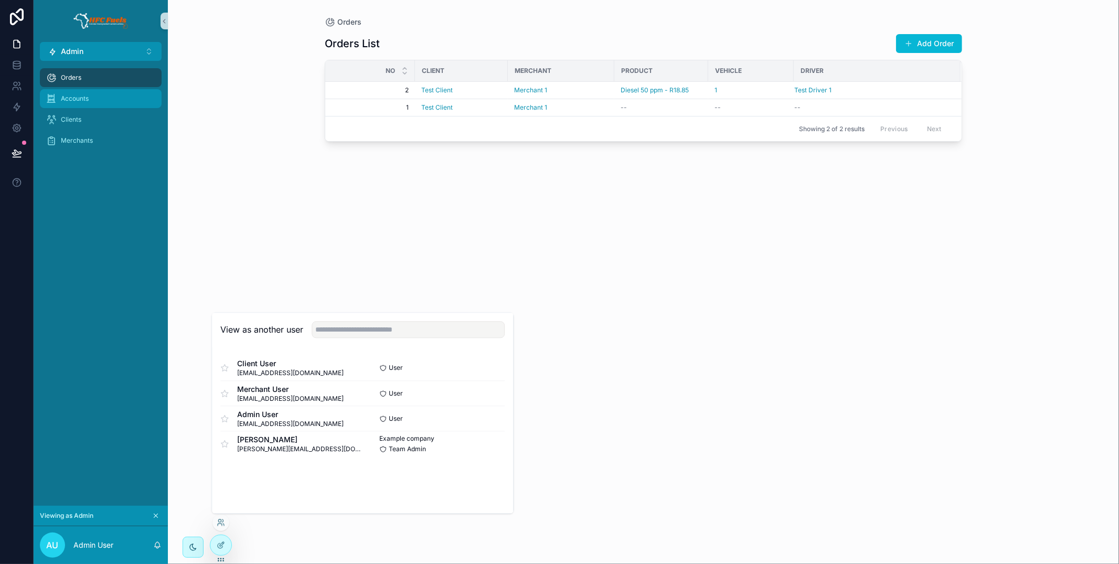
click at [125, 97] on div "Accounts" at bounding box center [100, 98] width 109 height 17
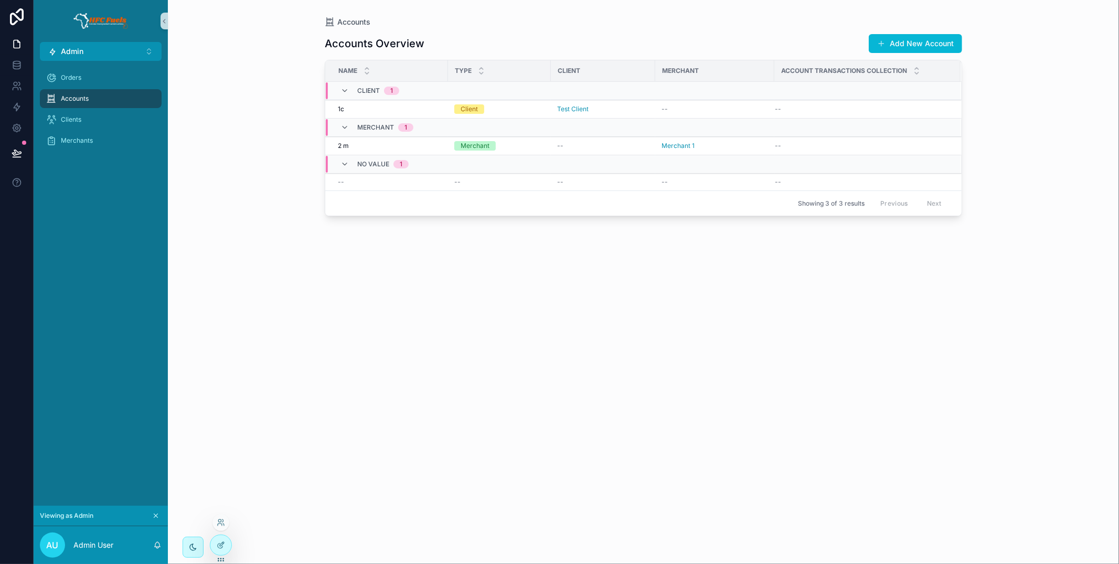
click at [225, 538] on div at bounding box center [220, 545] width 21 height 20
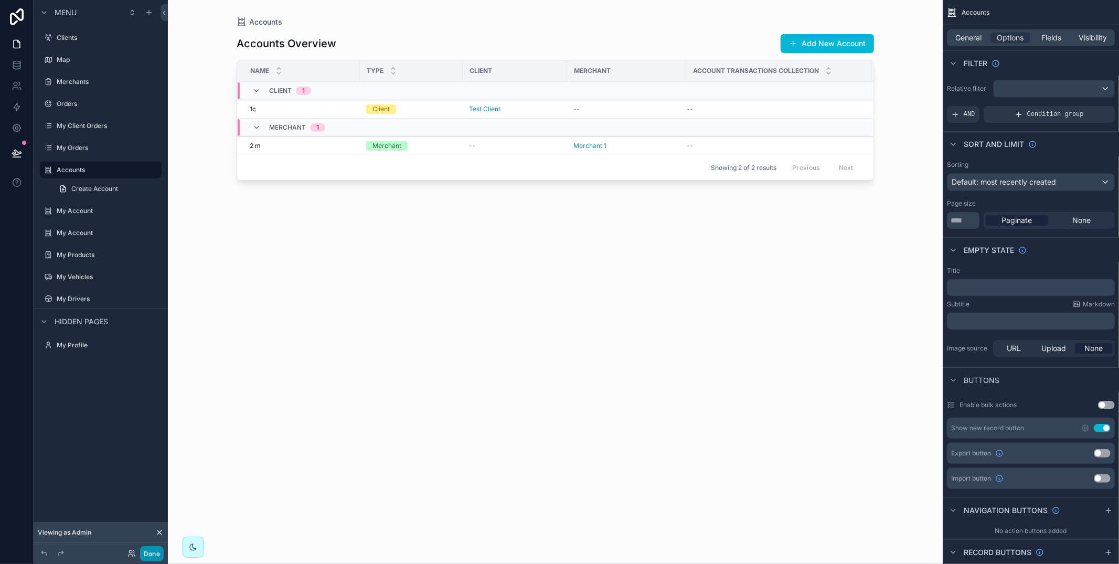
drag, startPoint x: 152, startPoint y: 551, endPoint x: 164, endPoint y: 548, distance: 12.3
click at [152, 551] on button "Done" at bounding box center [152, 553] width 24 height 15
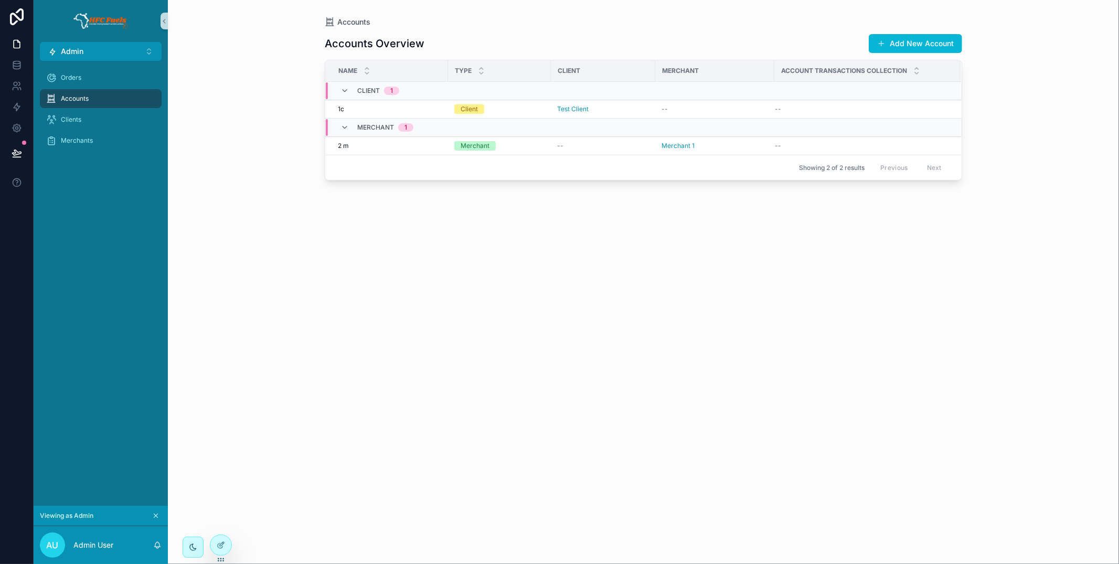
click at [125, 104] on div "Accounts" at bounding box center [100, 98] width 109 height 17
click at [121, 111] on div "Clients" at bounding box center [100, 119] width 109 height 17
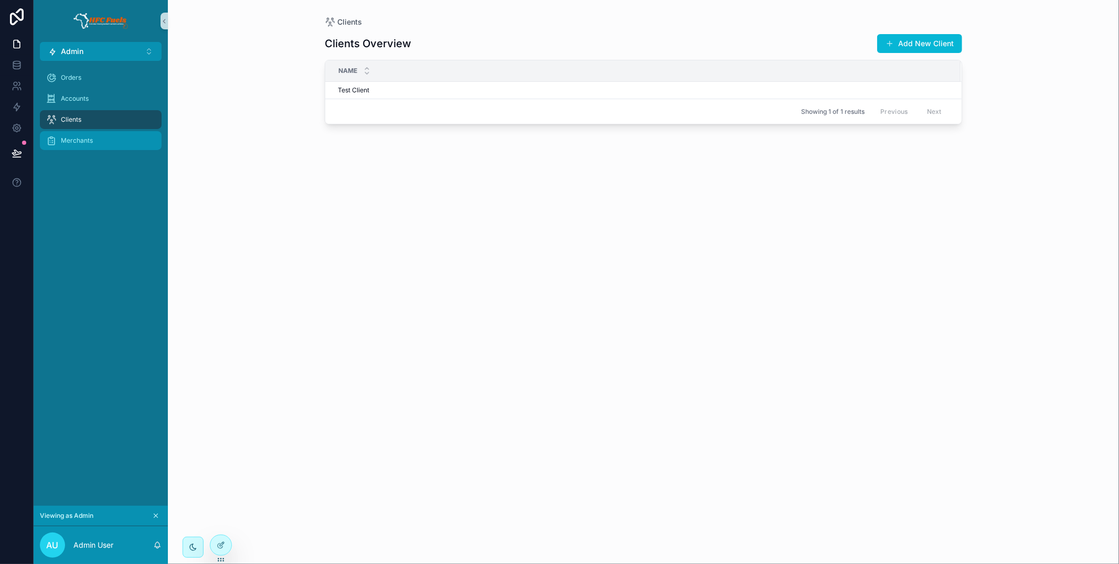
click at [128, 136] on div "Merchants" at bounding box center [100, 140] width 109 height 17
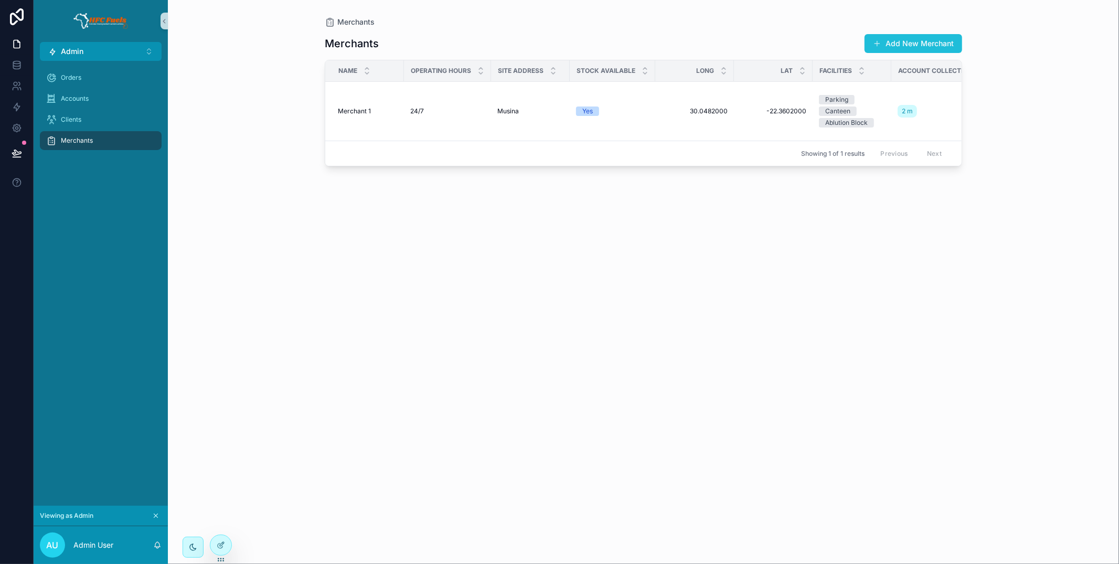
click at [895, 44] on button "Add New Merchant" at bounding box center [913, 43] width 98 height 19
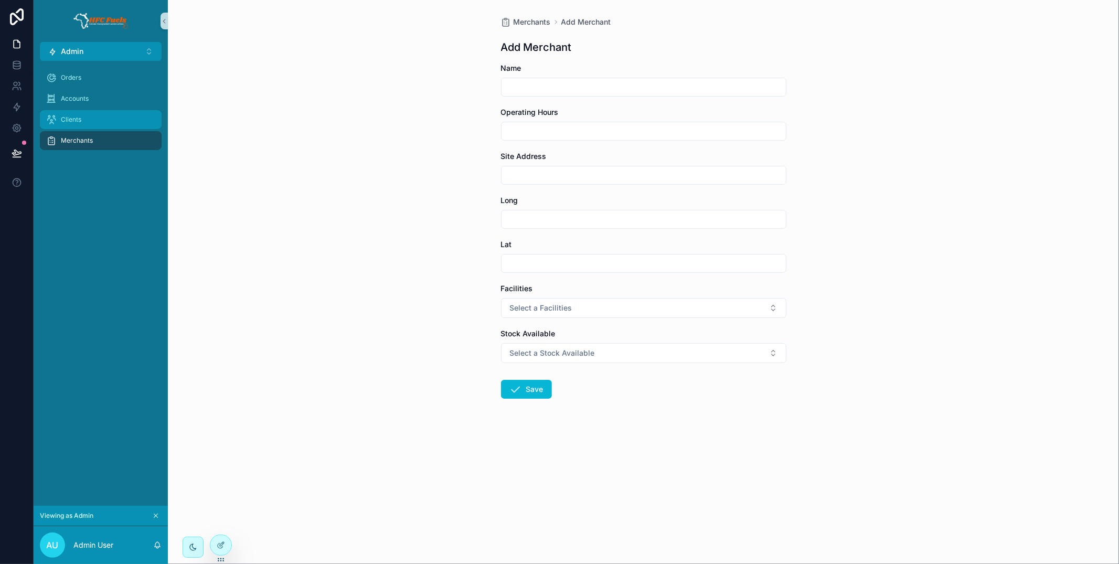
drag, startPoint x: 134, startPoint y: 126, endPoint x: 191, endPoint y: 122, distance: 56.8
click at [134, 126] on div "Clients" at bounding box center [100, 119] width 109 height 17
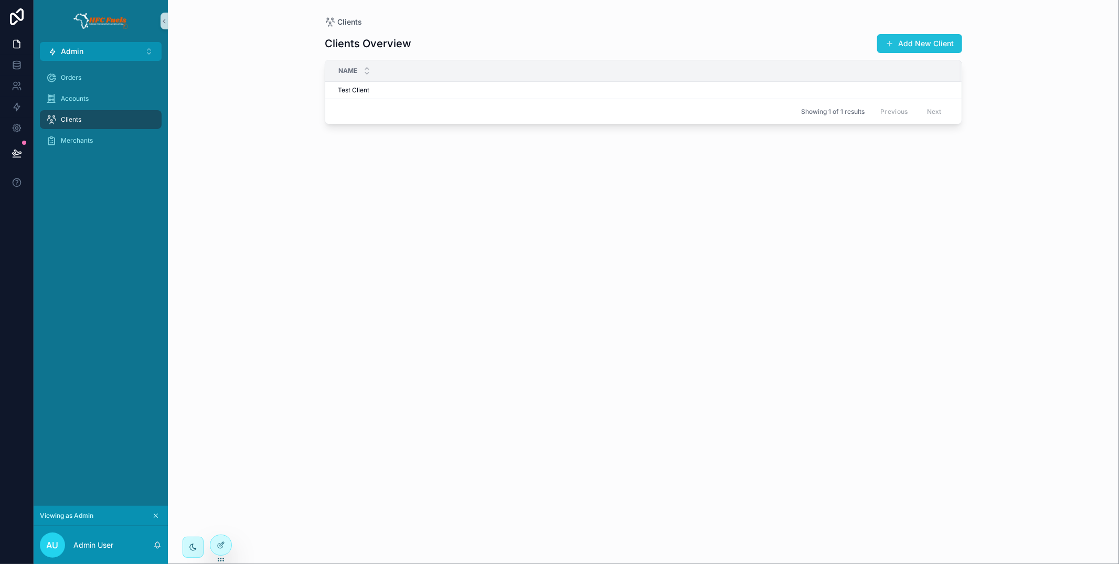
click at [929, 37] on button "Add New Client" at bounding box center [919, 43] width 85 height 19
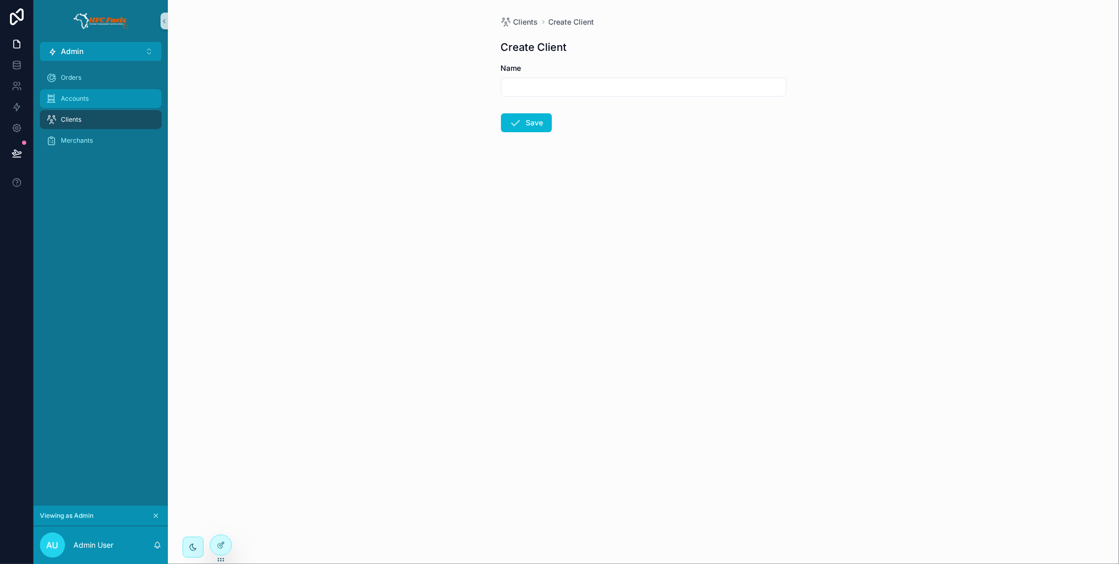
click at [106, 102] on div "Accounts" at bounding box center [100, 98] width 109 height 17
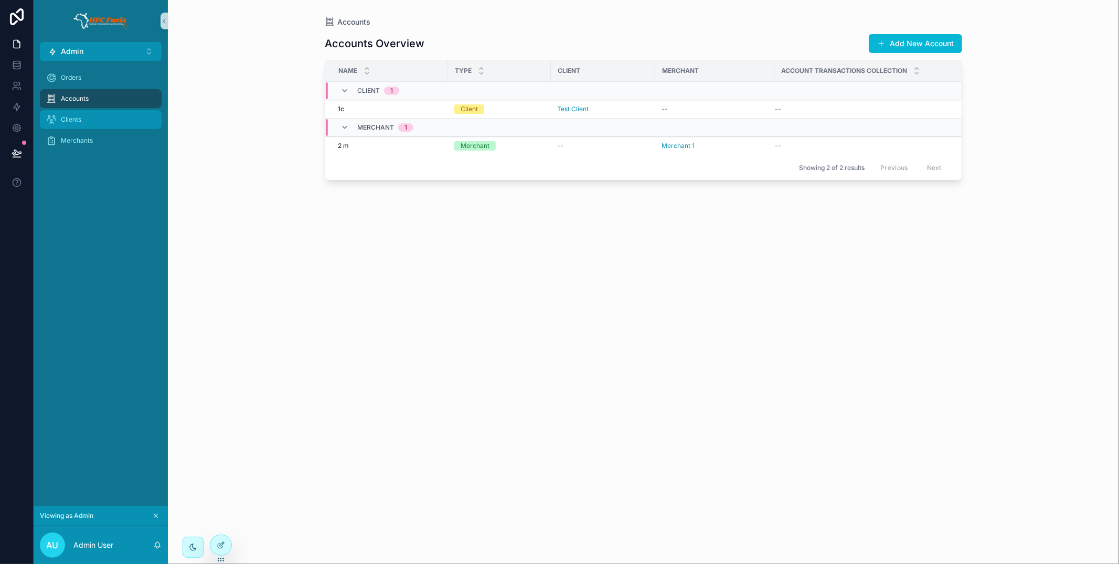
click at [129, 123] on div "Clients" at bounding box center [100, 119] width 109 height 17
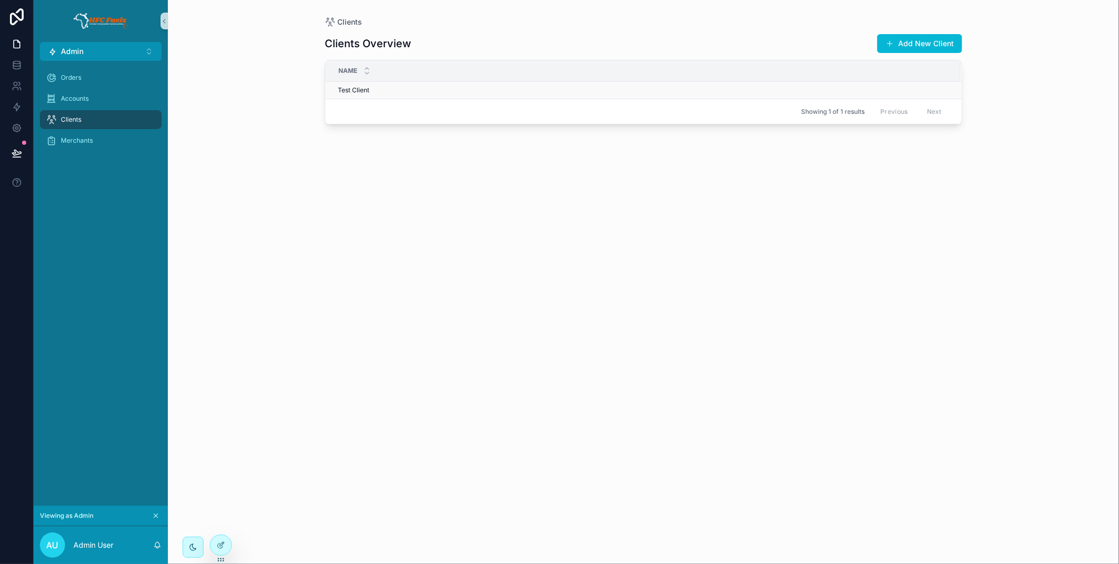
click at [465, 91] on div "Test Client Test Client" at bounding box center [643, 90] width 610 height 8
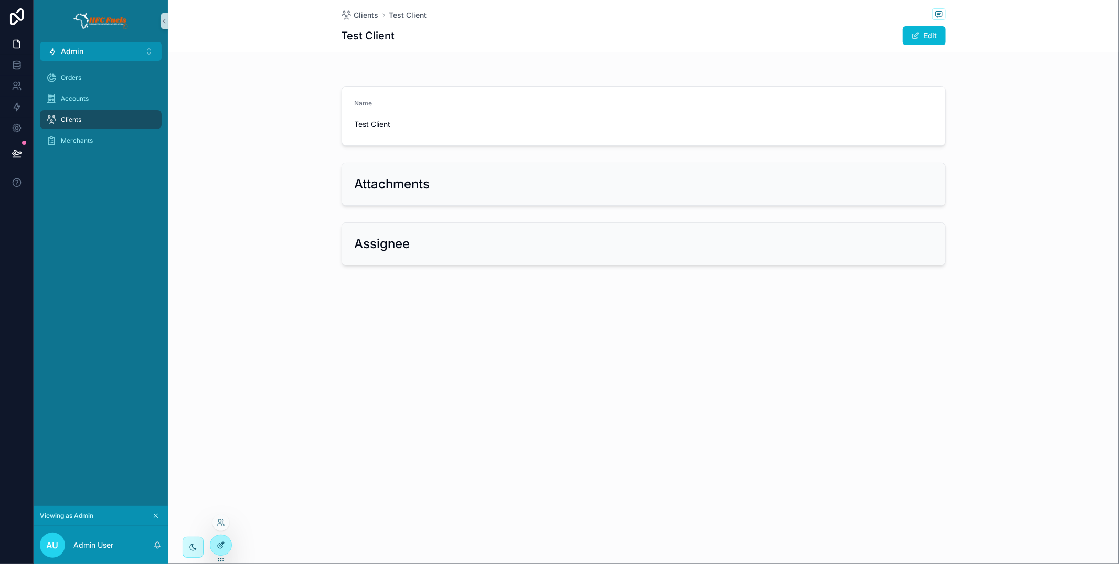
click at [223, 537] on div at bounding box center [220, 545] width 21 height 20
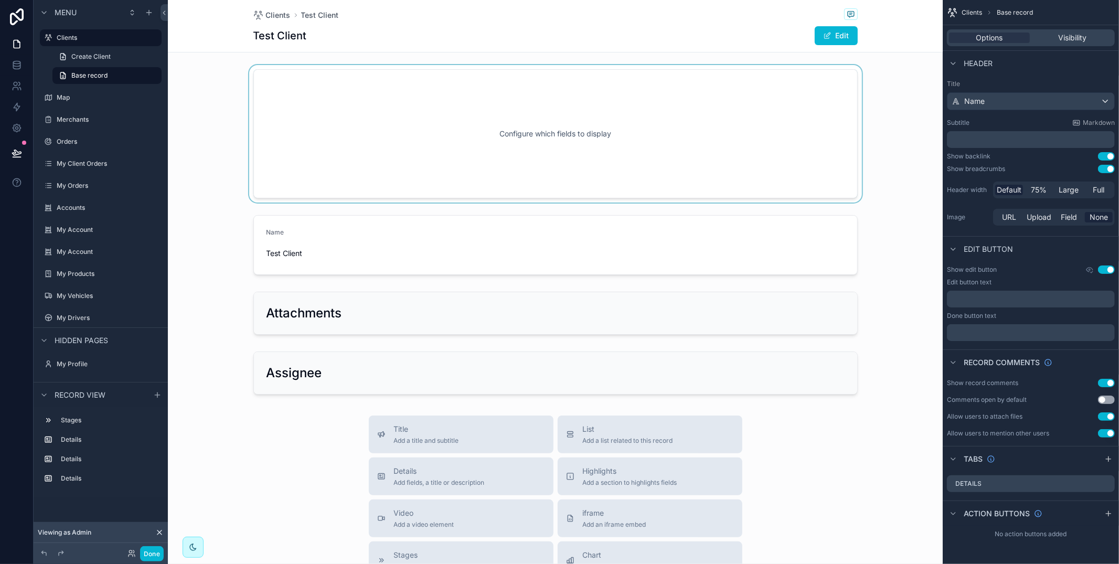
click at [364, 184] on div "scrollable content" at bounding box center [555, 133] width 775 height 137
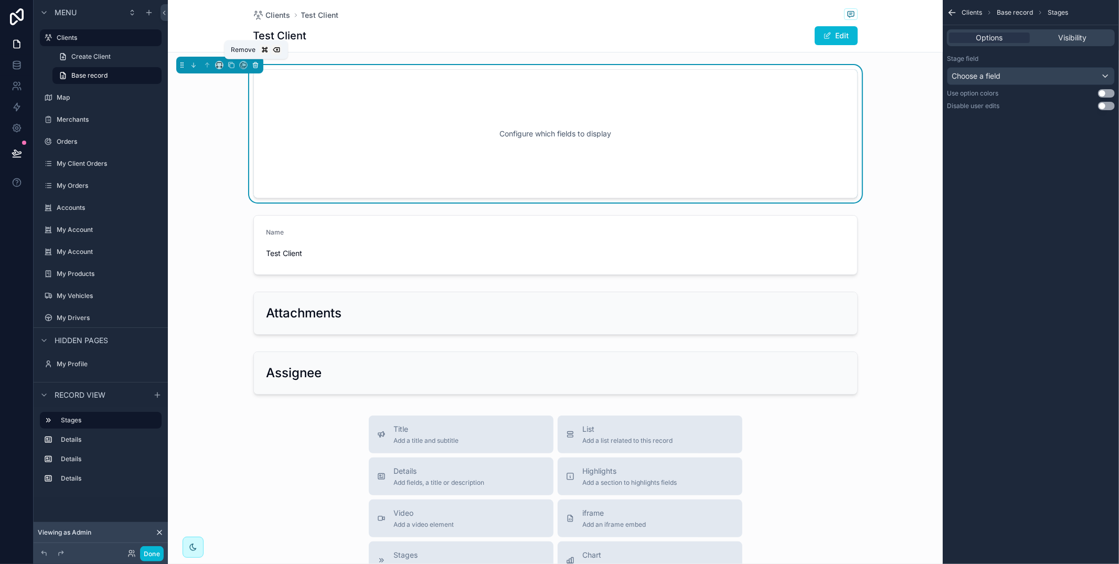
click at [255, 63] on icon "scrollable content" at bounding box center [255, 64] width 7 height 7
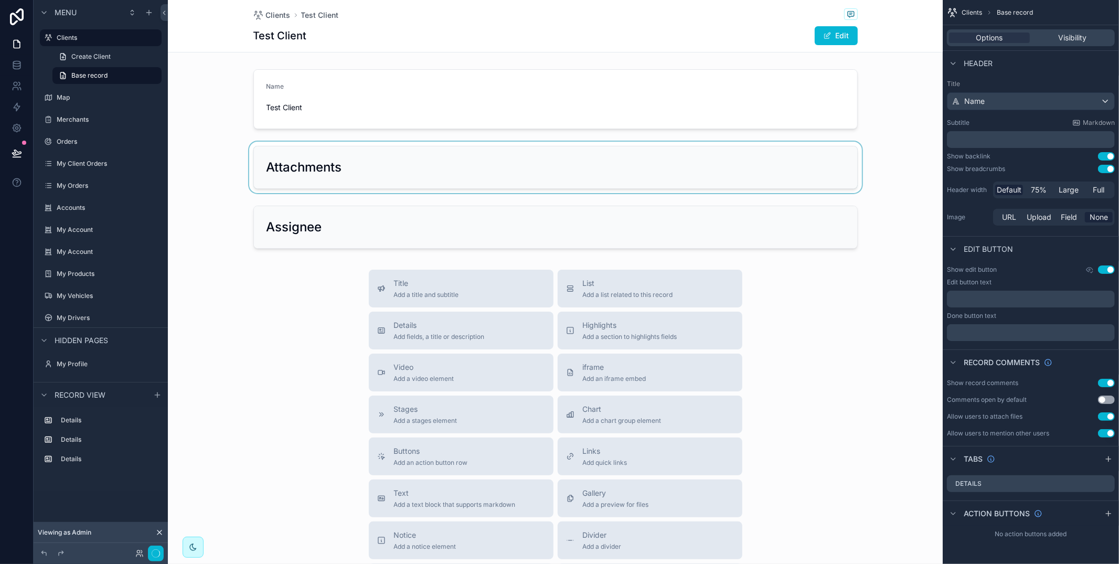
click at [330, 156] on div "scrollable content" at bounding box center [555, 167] width 775 height 51
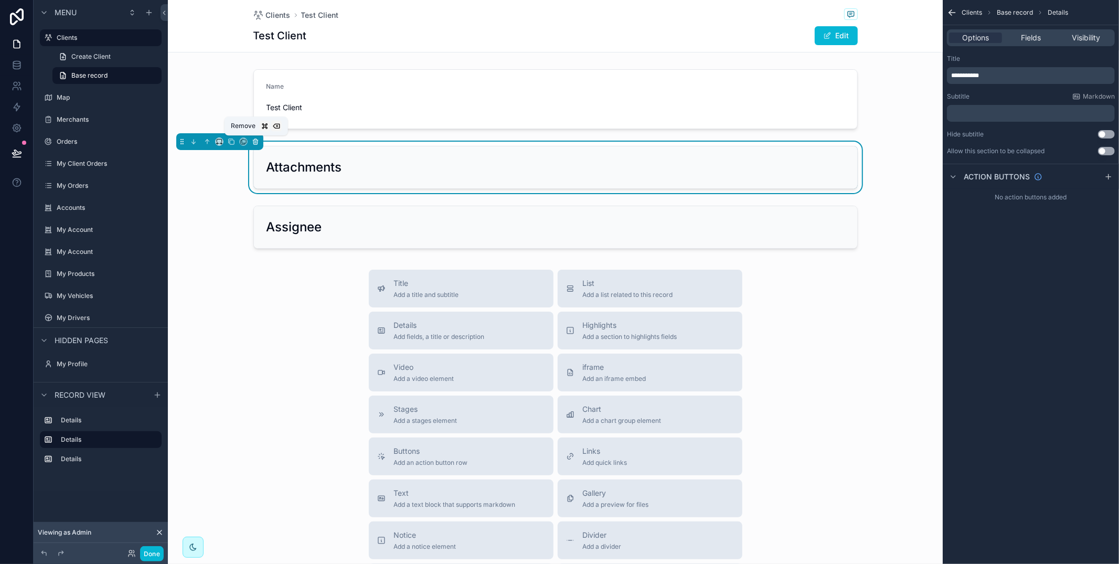
click at [257, 140] on icon "scrollable content" at bounding box center [255, 140] width 5 height 0
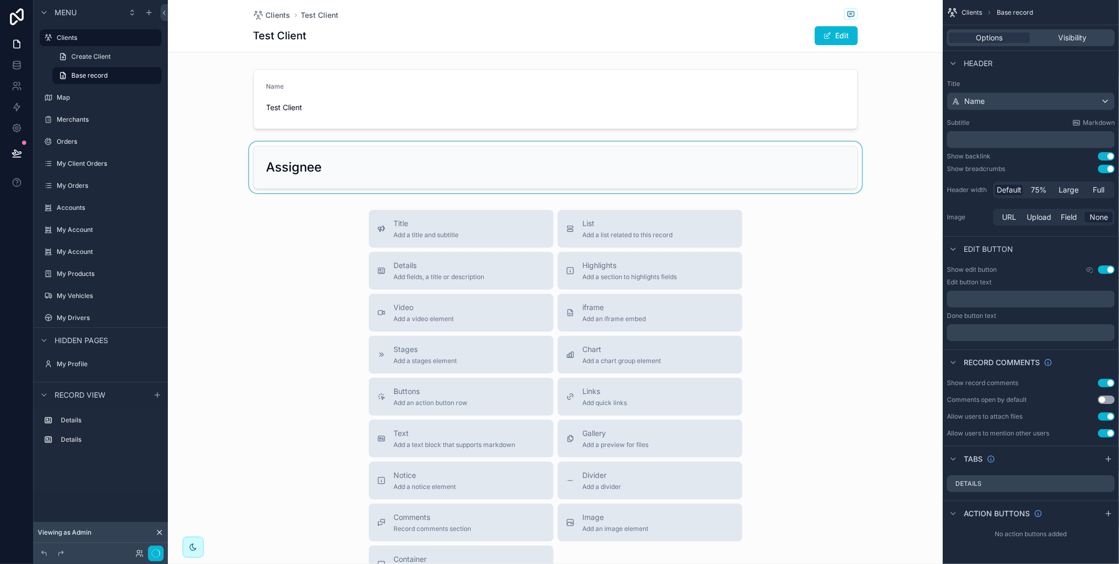
click at [307, 163] on div "scrollable content" at bounding box center [555, 167] width 775 height 51
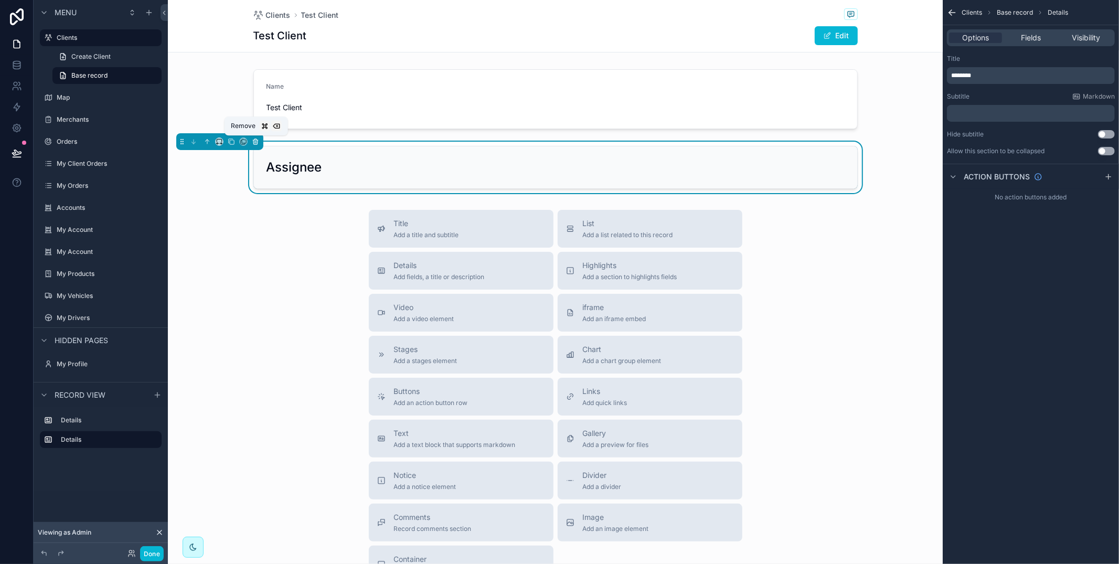
click at [254, 144] on icon "scrollable content" at bounding box center [255, 141] width 7 height 7
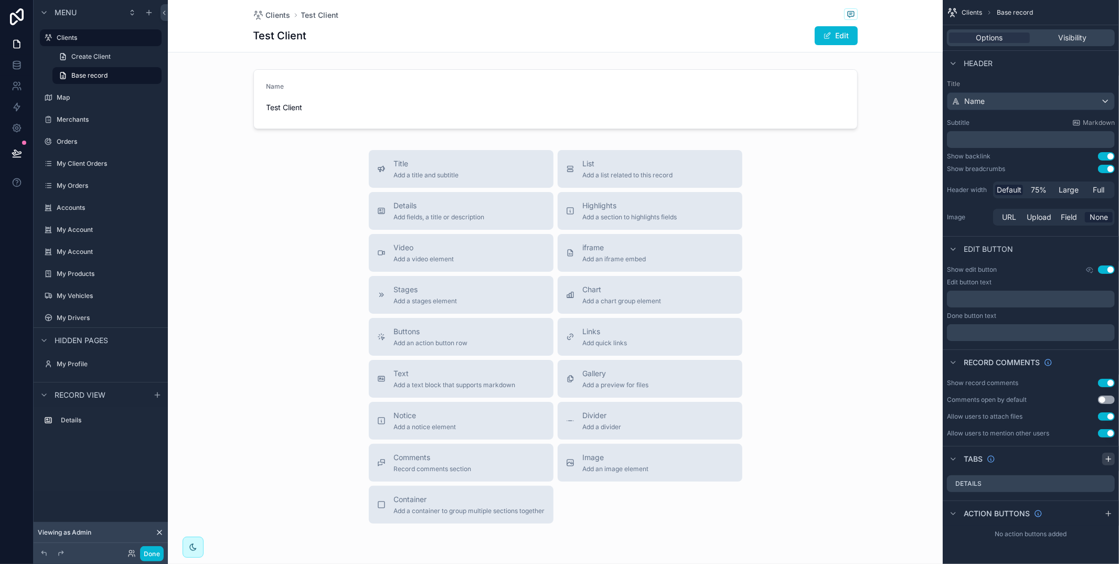
click at [1110, 460] on icon "scrollable content" at bounding box center [1108, 459] width 8 height 8
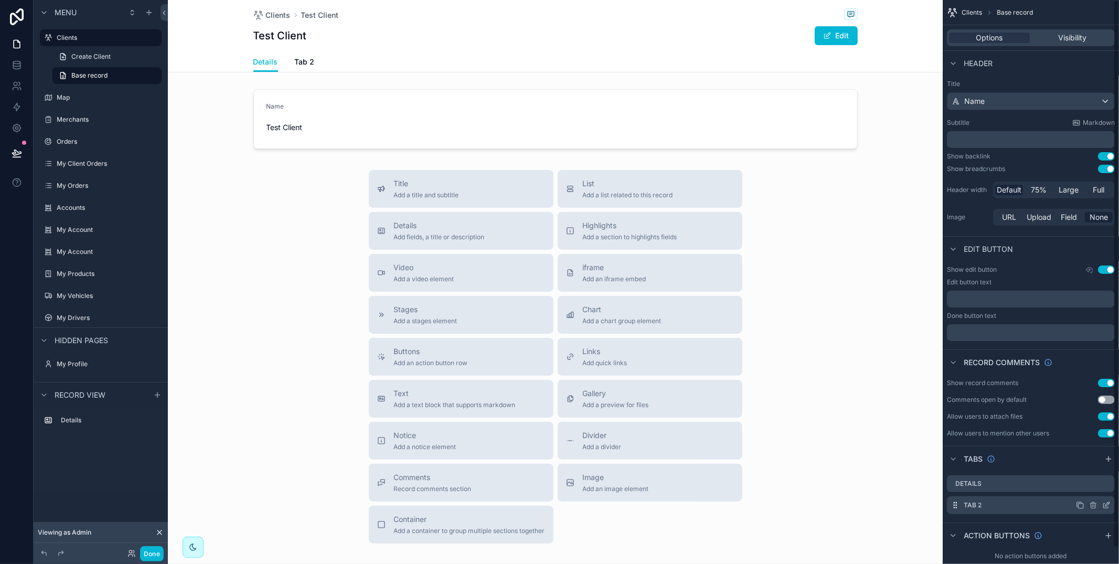
click at [1107, 503] on icon "scrollable content" at bounding box center [1106, 505] width 8 height 8
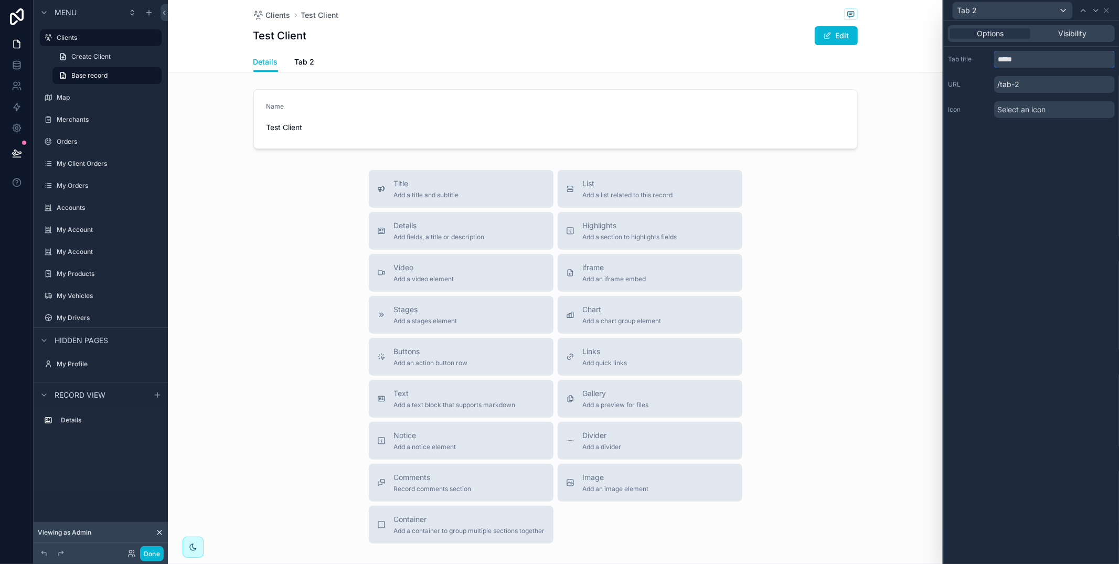
drag, startPoint x: 1026, startPoint y: 57, endPoint x: 922, endPoint y: 49, distance: 104.1
click at [921, 49] on div "Tab 2 Options Visibility Tab title ***** URL /tab-2 Icon Select an icon Menu Cl…" at bounding box center [559, 282] width 1119 height 564
type input "*******"
click at [321, 60] on span "Account" at bounding box center [309, 62] width 29 height 10
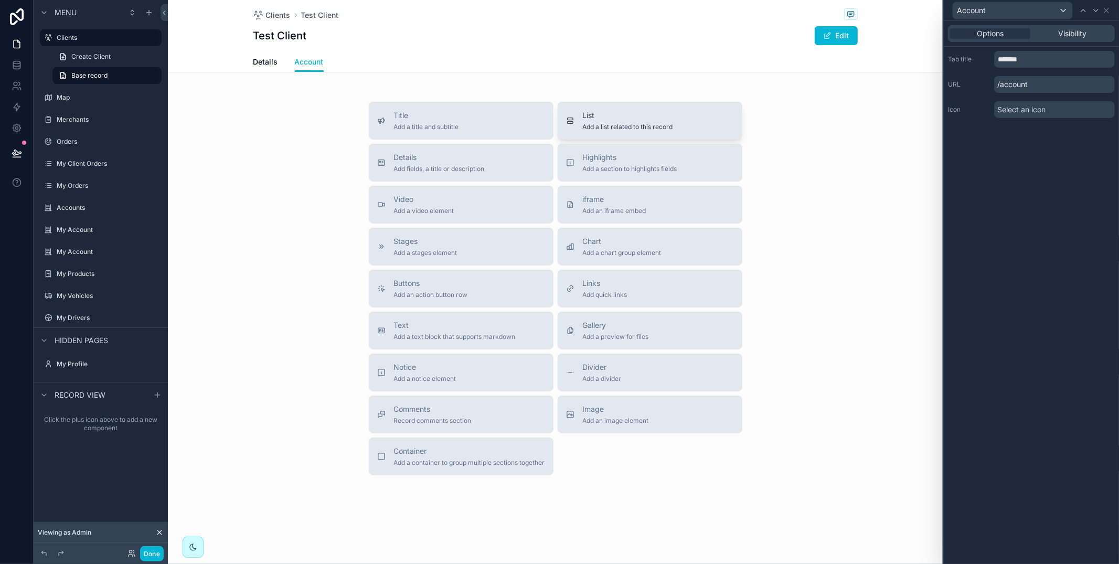
click at [608, 133] on button "List Add a list related to this record" at bounding box center [650, 121] width 185 height 38
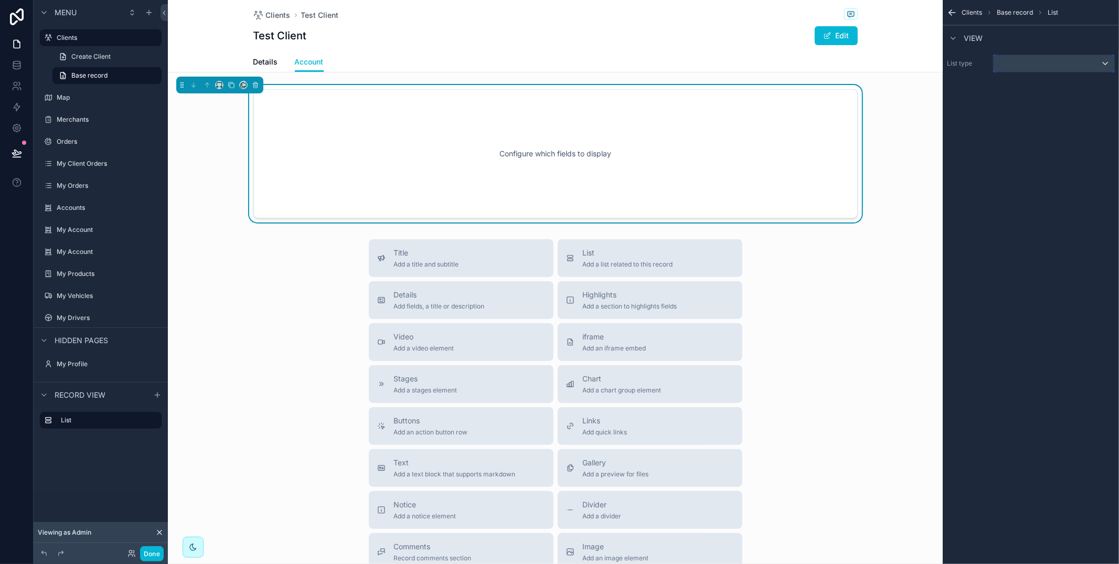
click at [1010, 68] on div "scrollable content" at bounding box center [1053, 63] width 121 height 17
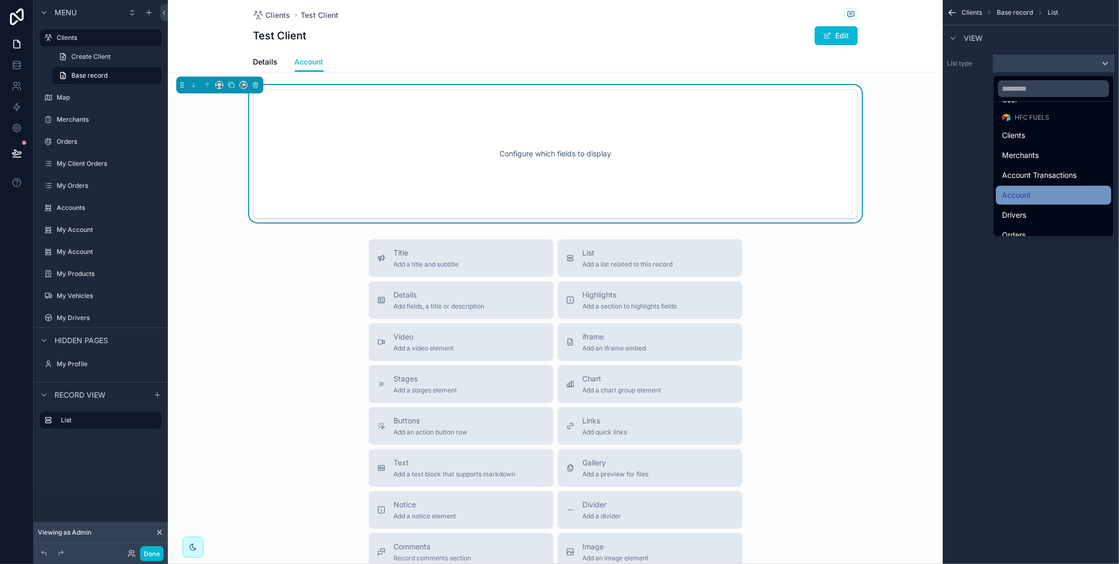
scroll to position [43, 0]
click at [1032, 184] on div "Account" at bounding box center [1053, 187] width 103 height 13
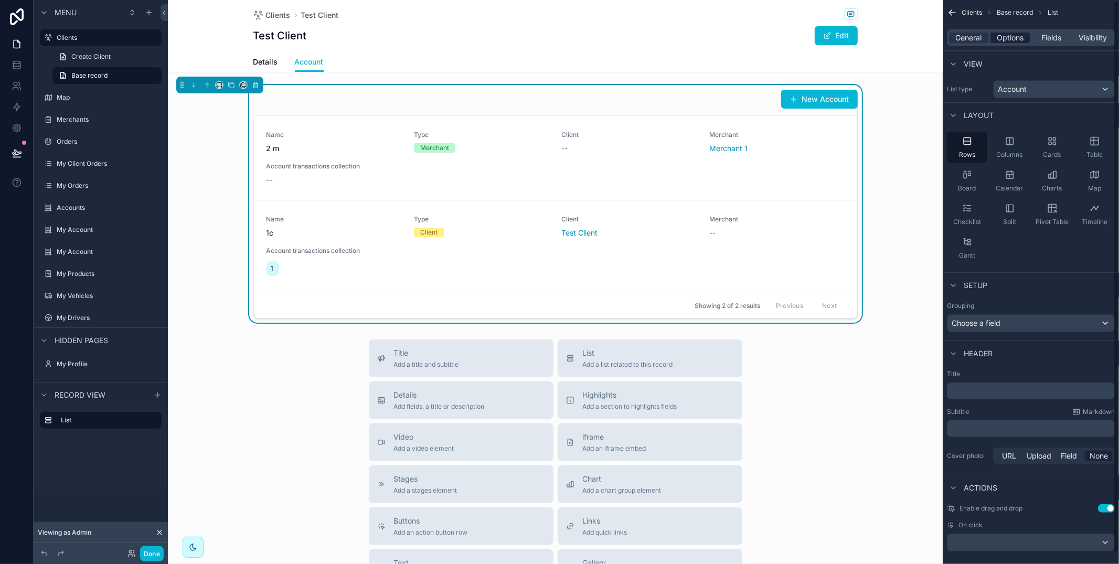
click at [1009, 35] on span "Options" at bounding box center [1009, 38] width 27 height 10
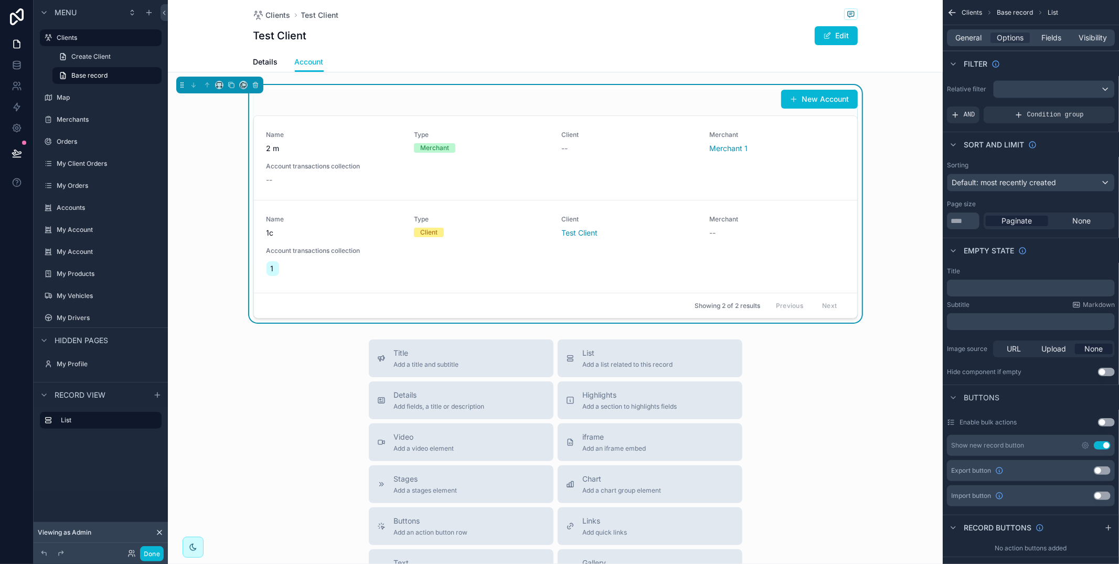
click at [1107, 446] on button "Use setting" at bounding box center [1102, 445] width 17 height 8
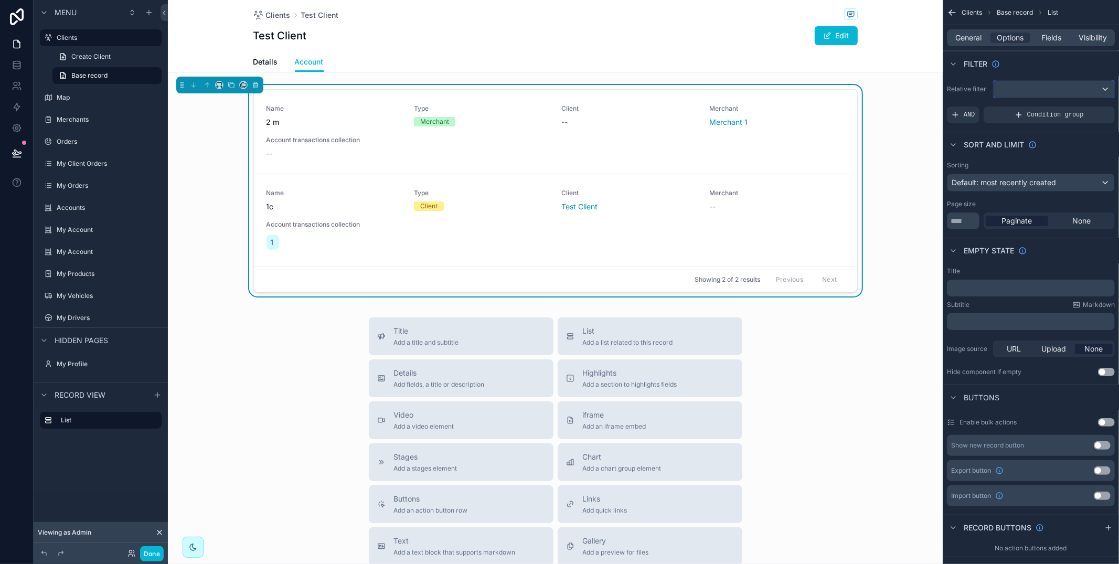
click at [1019, 81] on div "scrollable content" at bounding box center [1053, 89] width 121 height 17
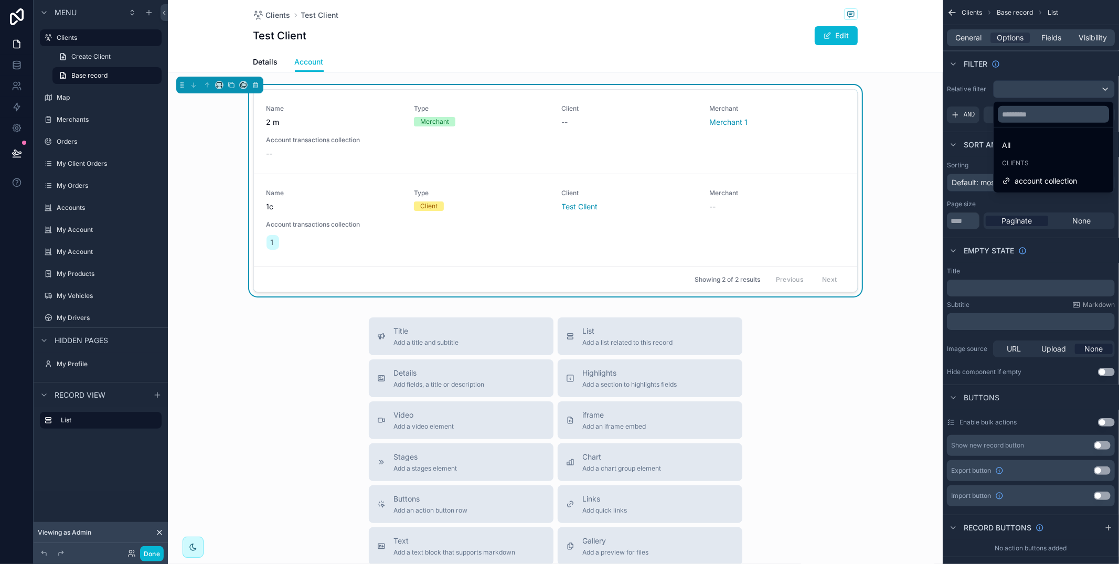
click at [1036, 185] on span "account collection" at bounding box center [1045, 181] width 62 height 13
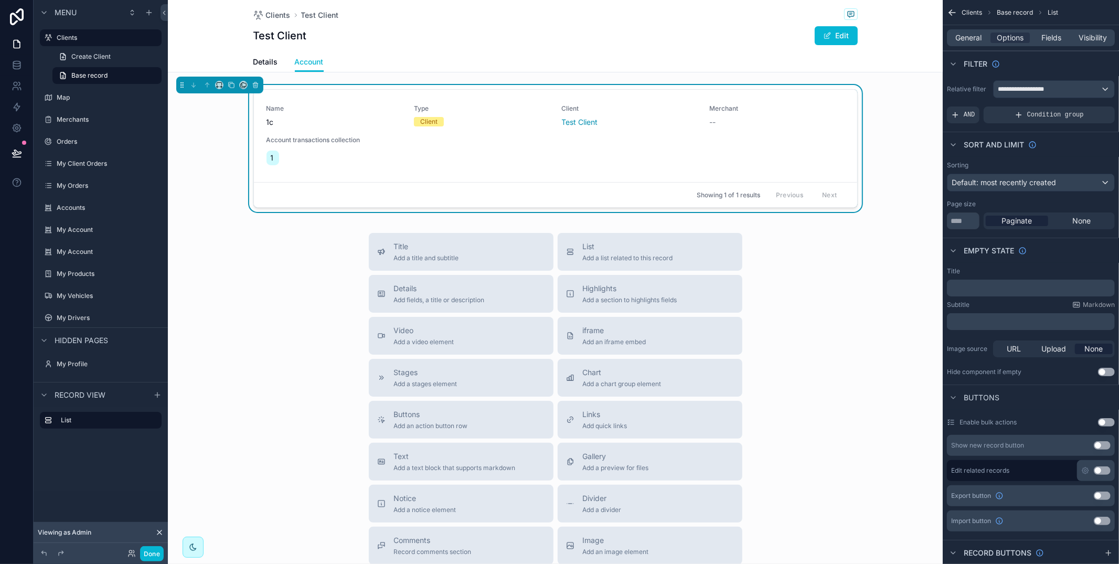
click at [1056, 31] on div "General Options Fields Visibility" at bounding box center [1031, 37] width 168 height 17
click at [1057, 37] on span "Fields" at bounding box center [1052, 38] width 20 height 10
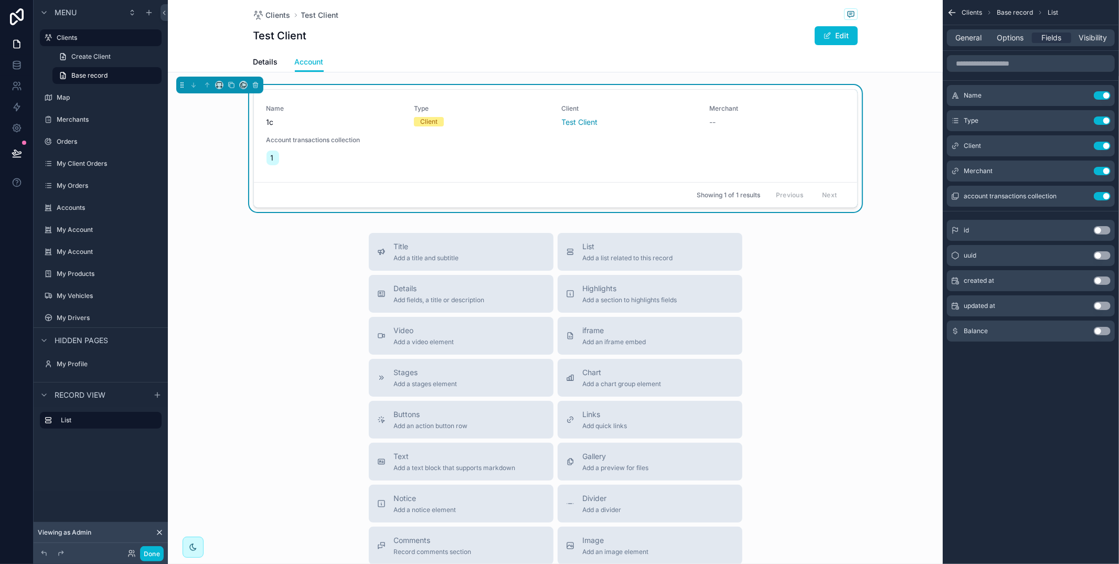
click at [1099, 329] on button "Use setting" at bounding box center [1102, 331] width 17 height 8
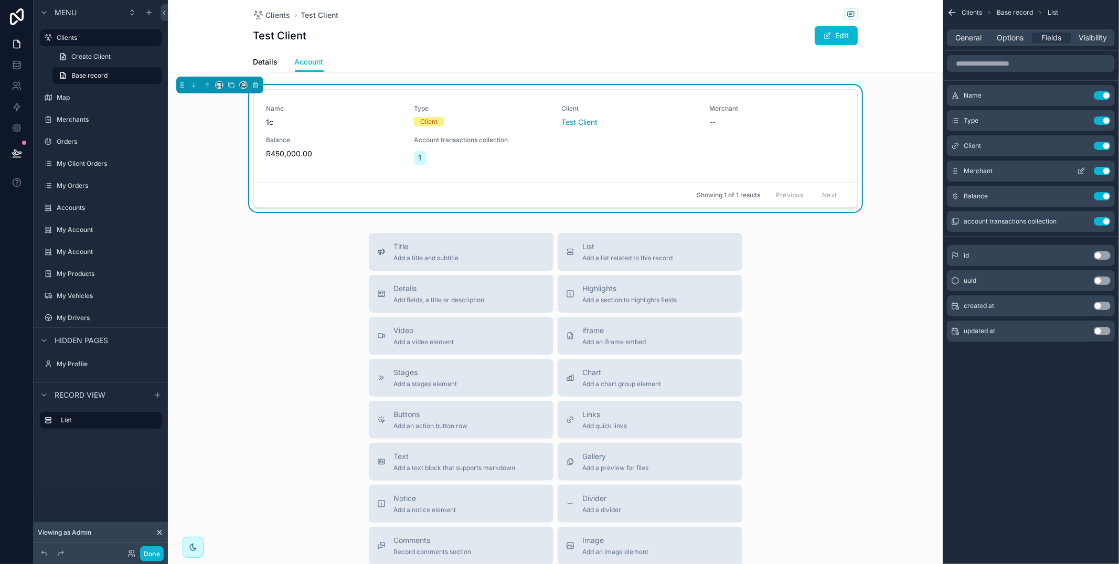
click at [1097, 171] on button "Use setting" at bounding box center [1102, 171] width 17 height 8
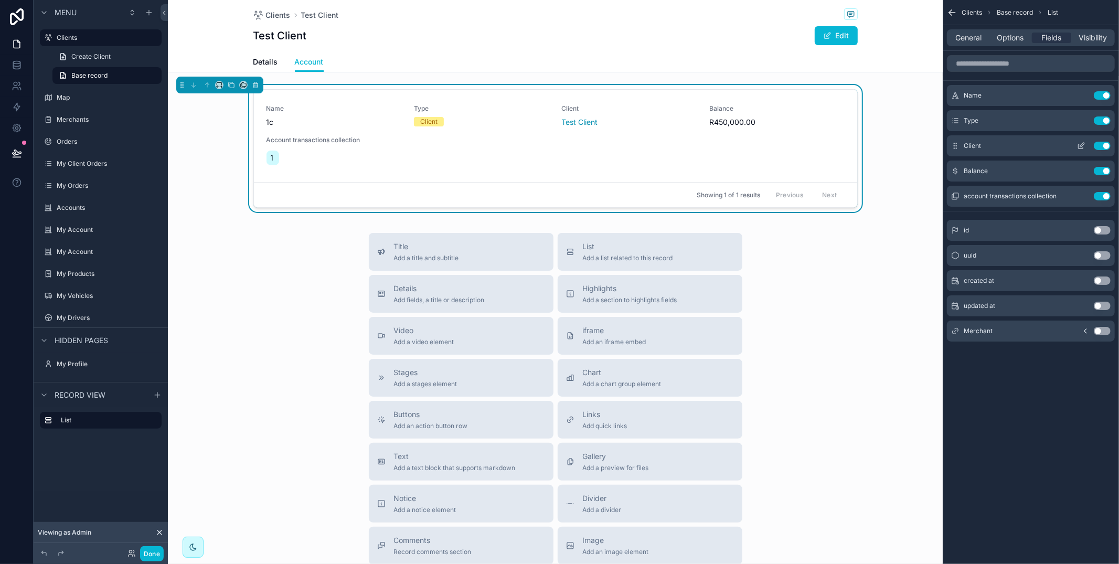
click at [1101, 147] on button "Use setting" at bounding box center [1102, 146] width 17 height 8
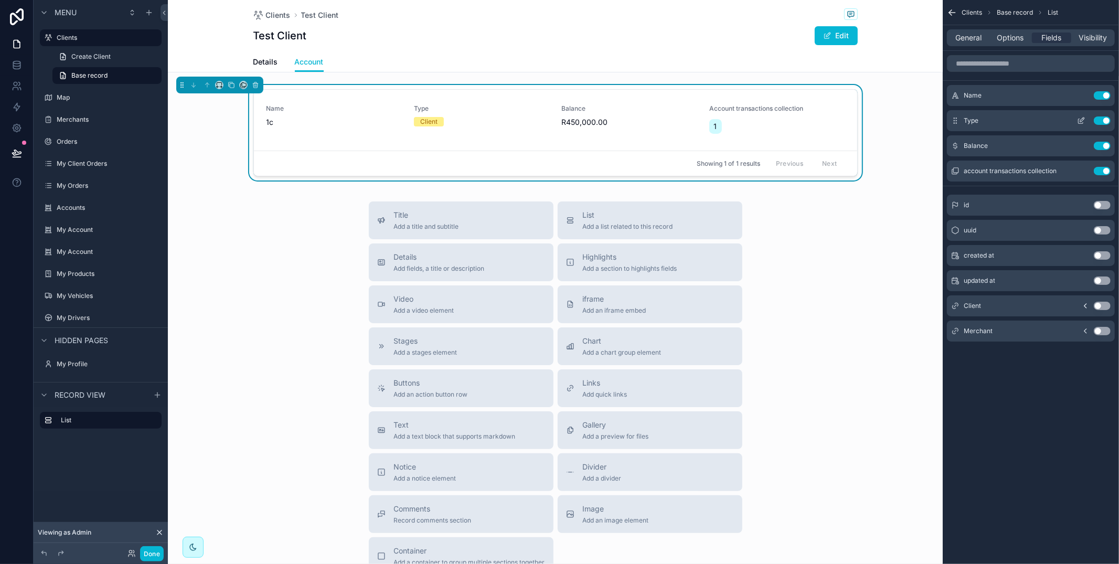
click at [1106, 122] on button "Use setting" at bounding box center [1102, 120] width 17 height 8
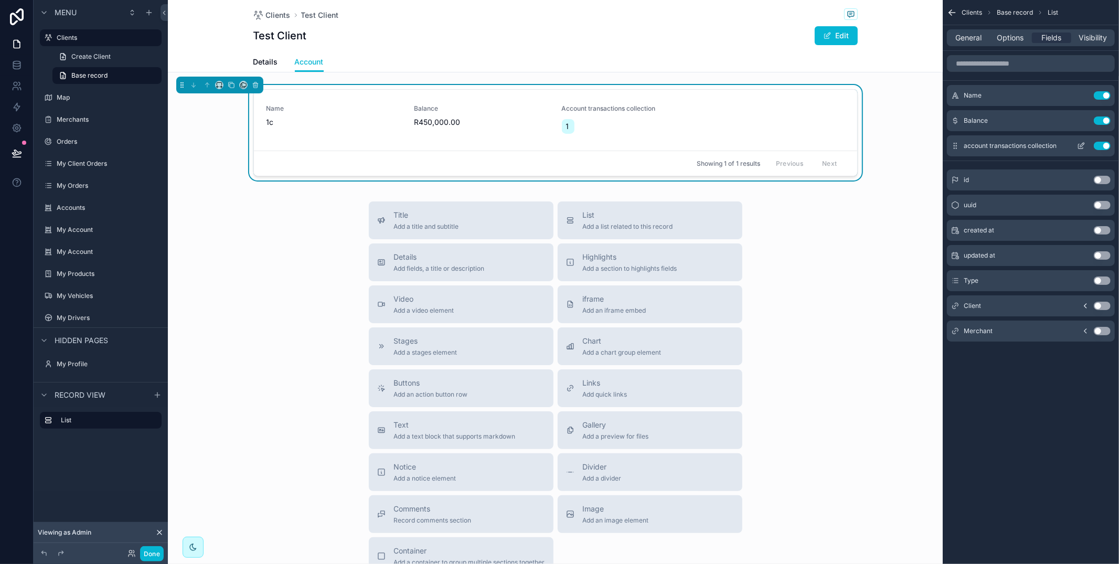
click at [1105, 147] on button "Use setting" at bounding box center [1102, 146] width 17 height 8
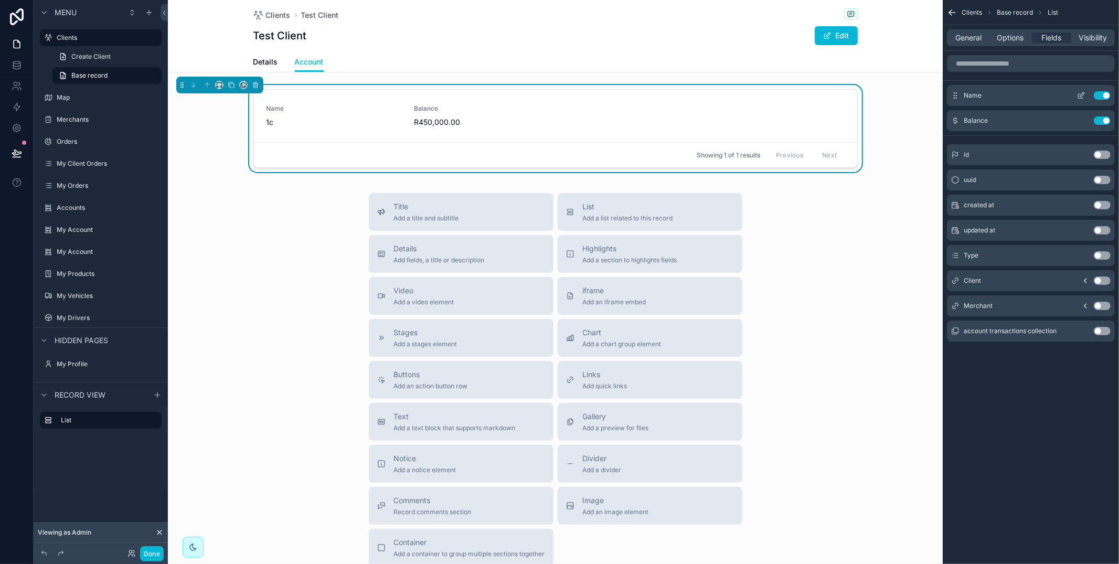
click at [1084, 96] on icon "scrollable content" at bounding box center [1081, 95] width 8 height 8
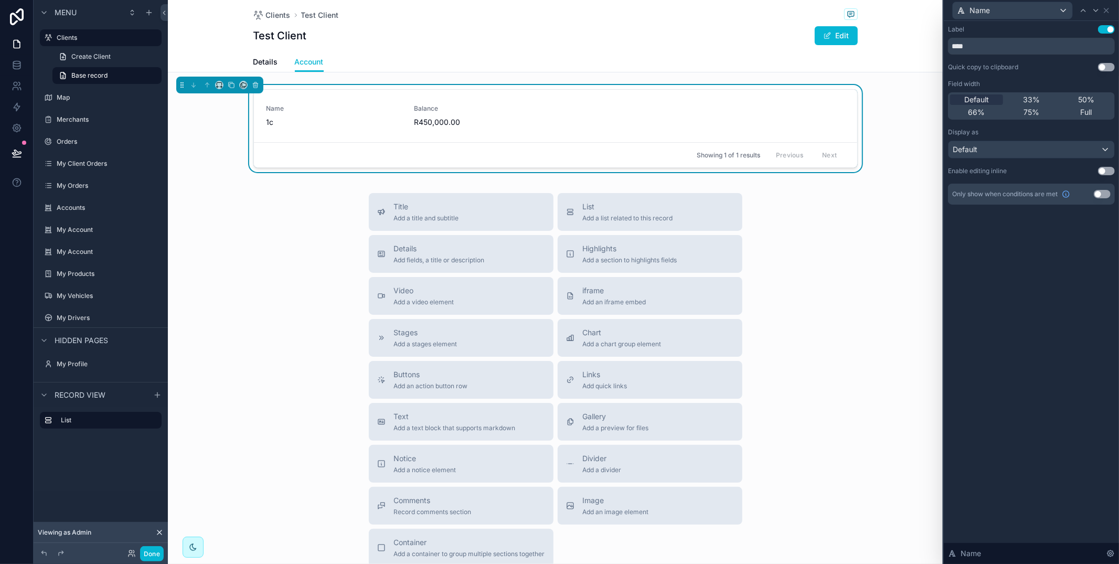
click at [1108, 5] on div "Name" at bounding box center [1031, 10] width 167 height 20
click at [1108, 8] on icon at bounding box center [1106, 10] width 8 height 8
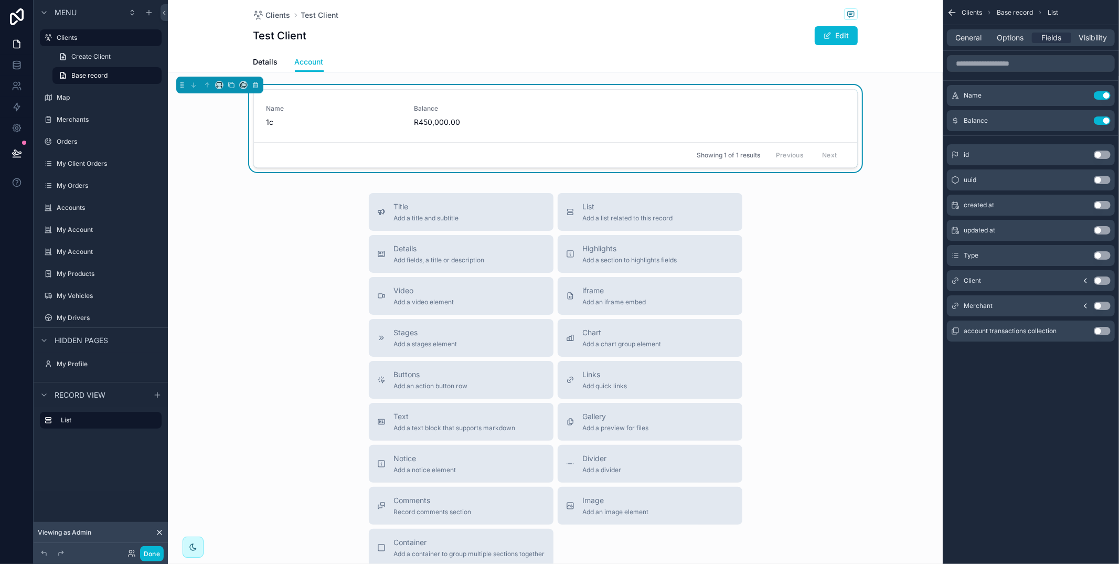
click at [1100, 257] on button "Use setting" at bounding box center [1102, 255] width 17 height 8
click at [1080, 119] on icon "scrollable content" at bounding box center [1081, 120] width 8 height 8
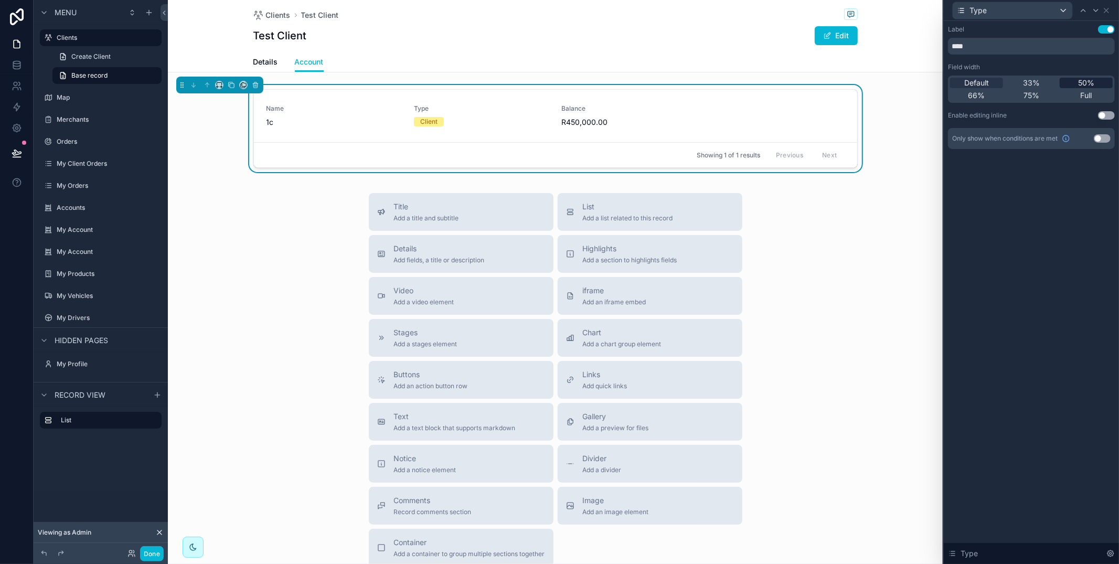
click at [1078, 83] on span "50%" at bounding box center [1086, 83] width 16 height 10
drag, startPoint x: 1108, startPoint y: 10, endPoint x: 1108, endPoint y: 25, distance: 14.7
click at [1108, 10] on icon at bounding box center [1106, 10] width 8 height 8
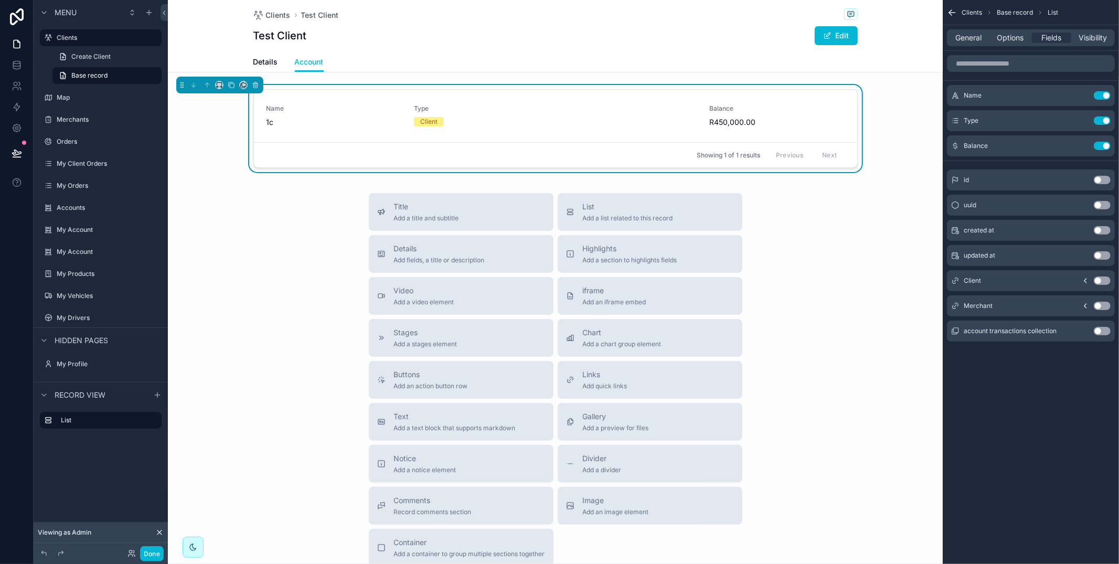
drag, startPoint x: 1009, startPoint y: 39, endPoint x: 1017, endPoint y: 49, distance: 13.4
click at [1009, 39] on span "Options" at bounding box center [1009, 38] width 27 height 10
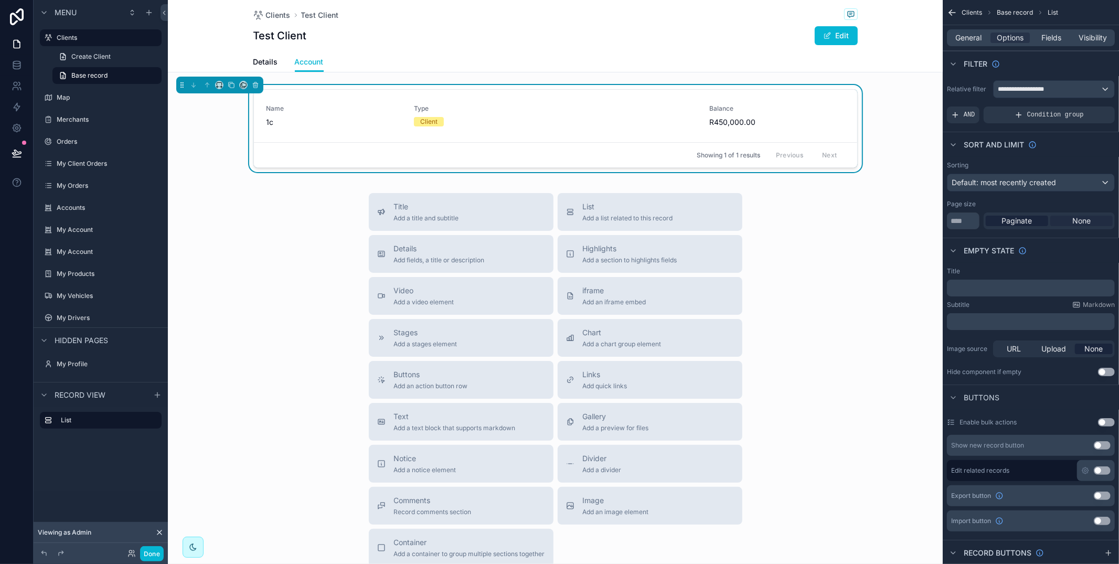
click at [1079, 219] on span "None" at bounding box center [1081, 221] width 18 height 10
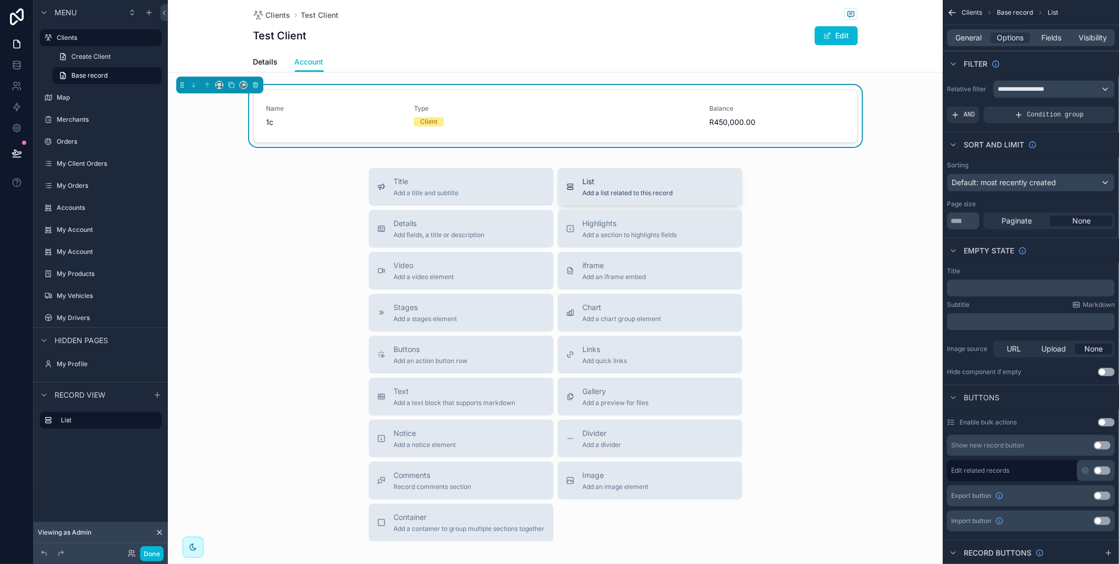
click at [662, 187] on div "List Add a list related to this record" at bounding box center [628, 186] width 90 height 21
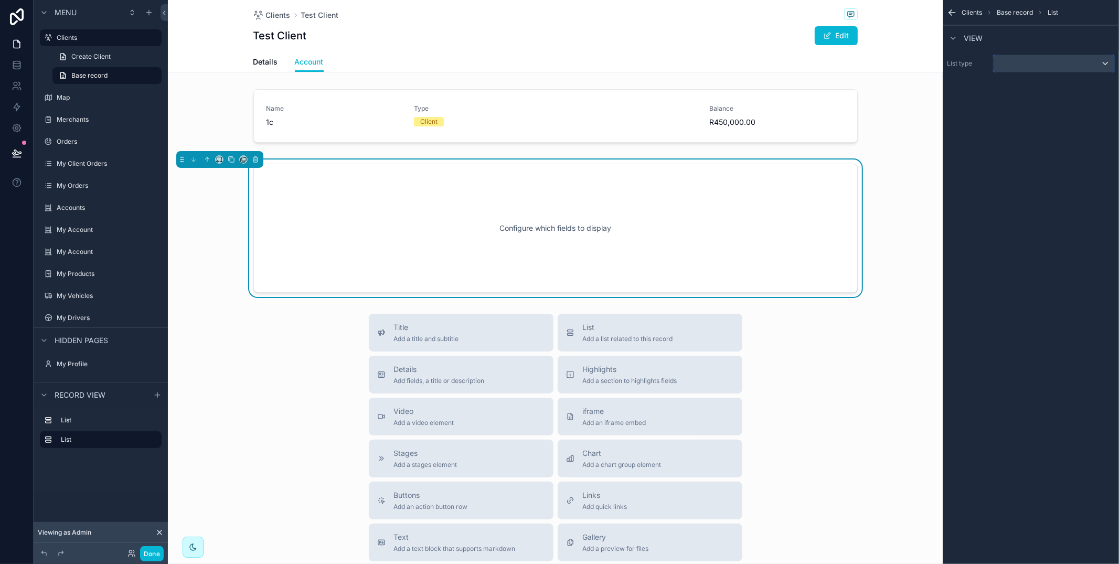
click at [1043, 59] on div "scrollable content" at bounding box center [1053, 63] width 121 height 17
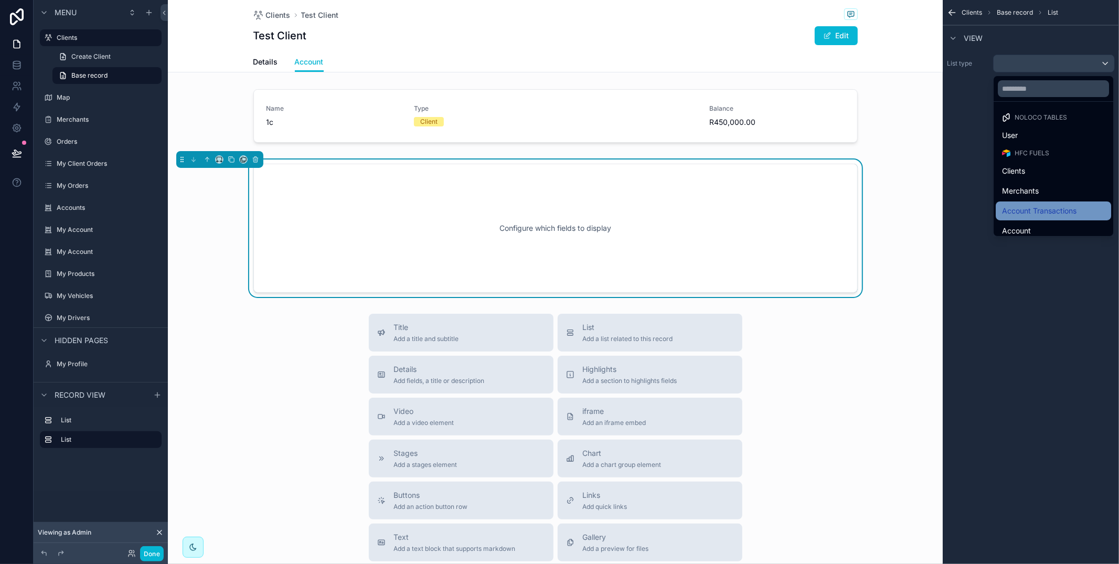
click at [1063, 208] on span "Account Transactions" at bounding box center [1039, 211] width 74 height 13
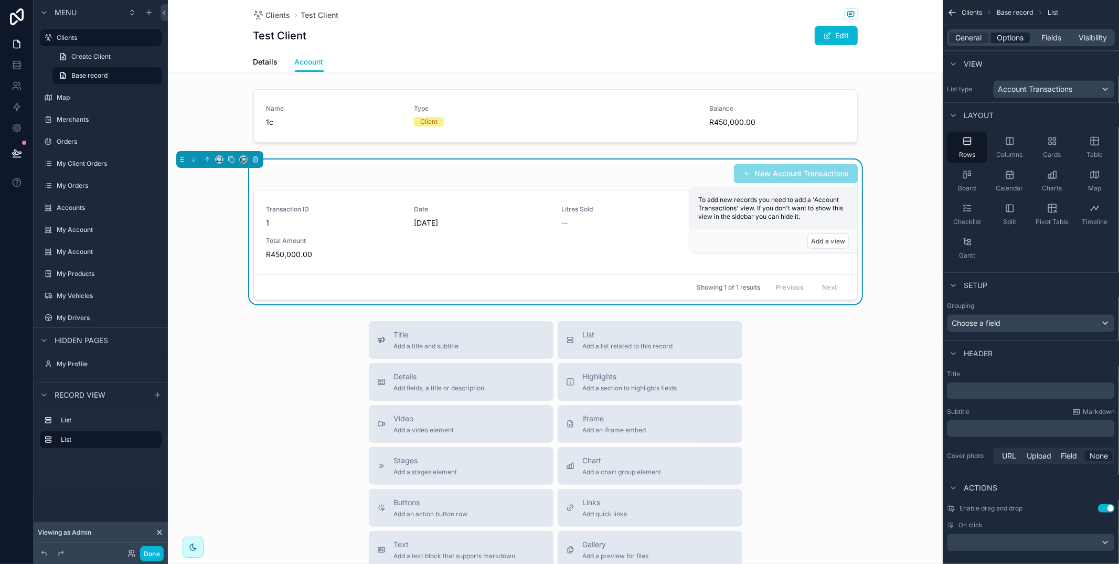
click at [1007, 38] on span "Options" at bounding box center [1009, 38] width 27 height 10
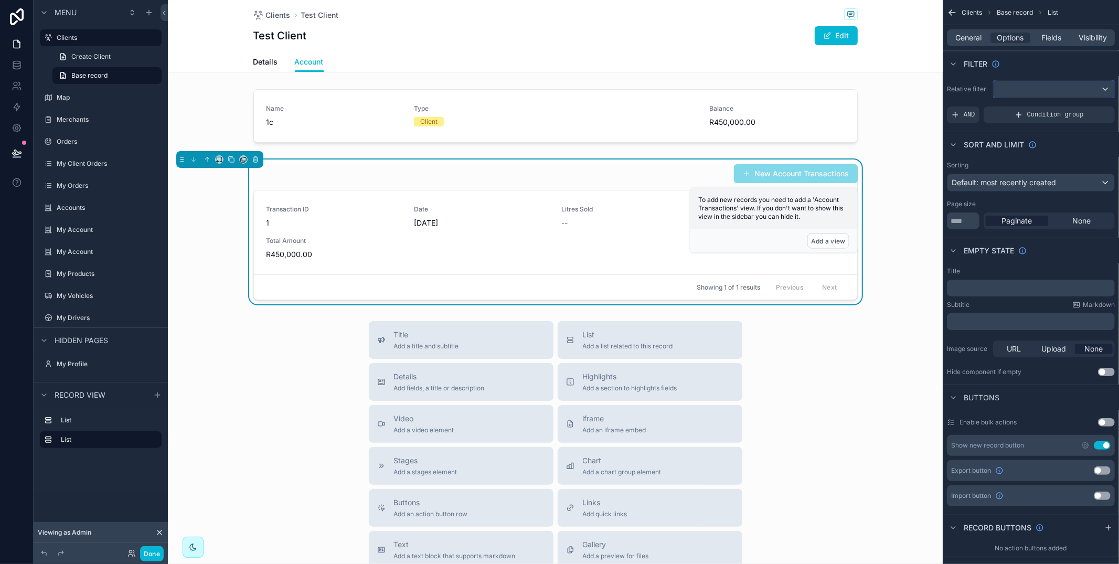
click at [1033, 85] on div "scrollable content" at bounding box center [1053, 89] width 121 height 17
click at [1016, 69] on div "scrollable content" at bounding box center [559, 282] width 1119 height 564
click at [967, 115] on span "AND" at bounding box center [969, 115] width 12 height 8
click at [1090, 106] on icon "scrollable content" at bounding box center [1089, 106] width 3 height 3
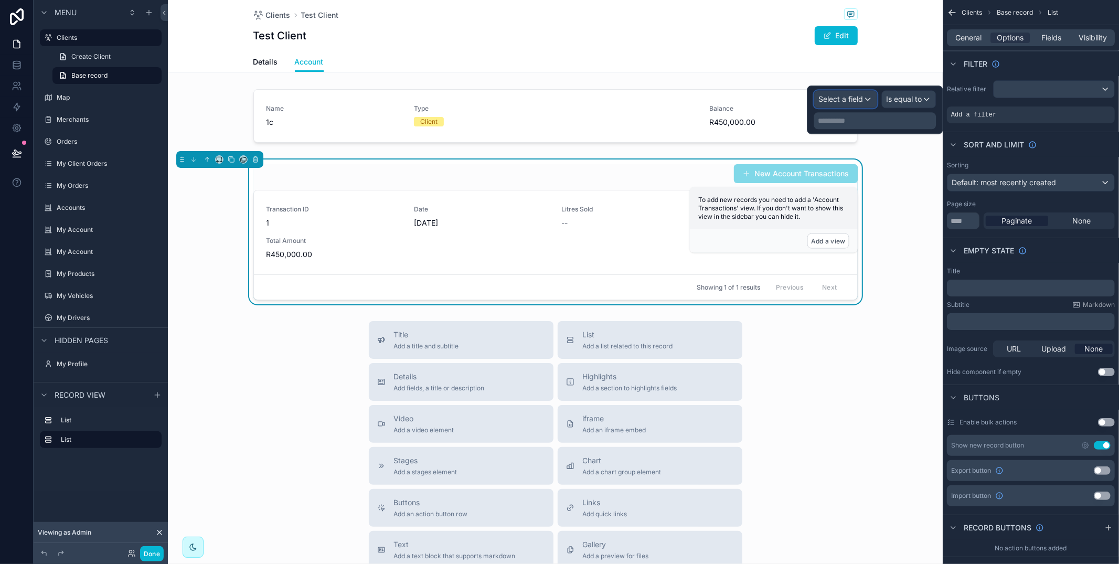
click at [843, 103] on span "Select a field" at bounding box center [840, 98] width 45 height 9
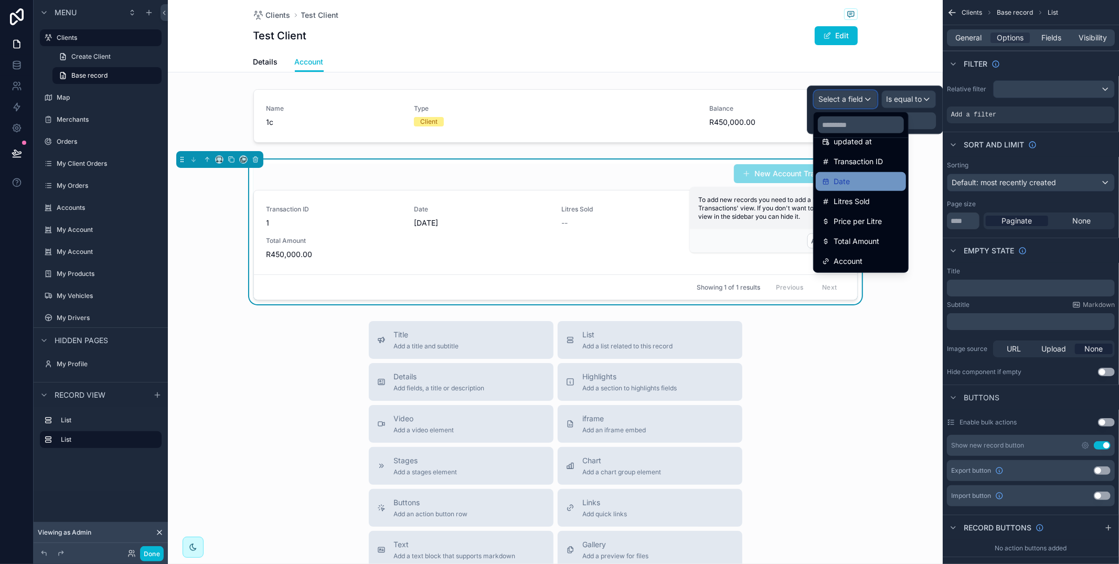
scroll to position [74, 0]
click at [876, 254] on div "Account" at bounding box center [861, 260] width 78 height 13
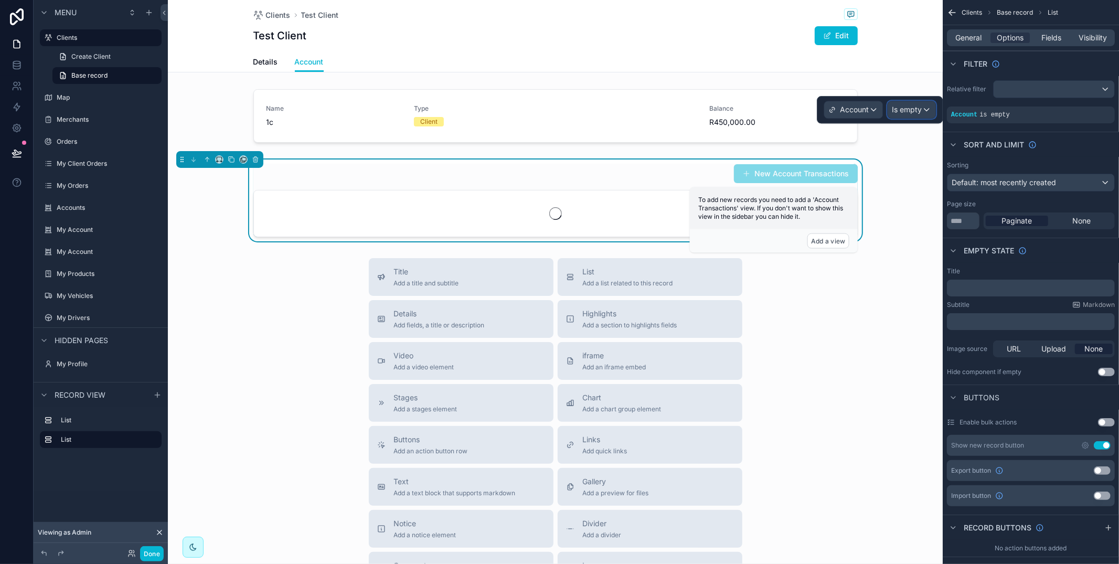
click at [921, 111] on span "Is empty" at bounding box center [907, 109] width 30 height 10
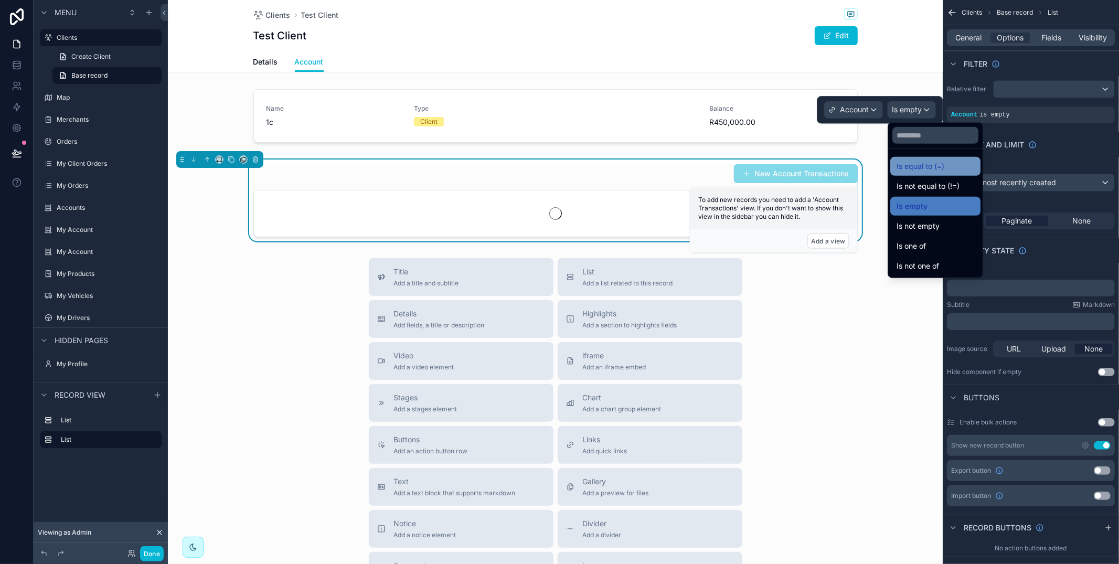
click at [931, 161] on span "Is equal to (=)" at bounding box center [920, 166] width 48 height 13
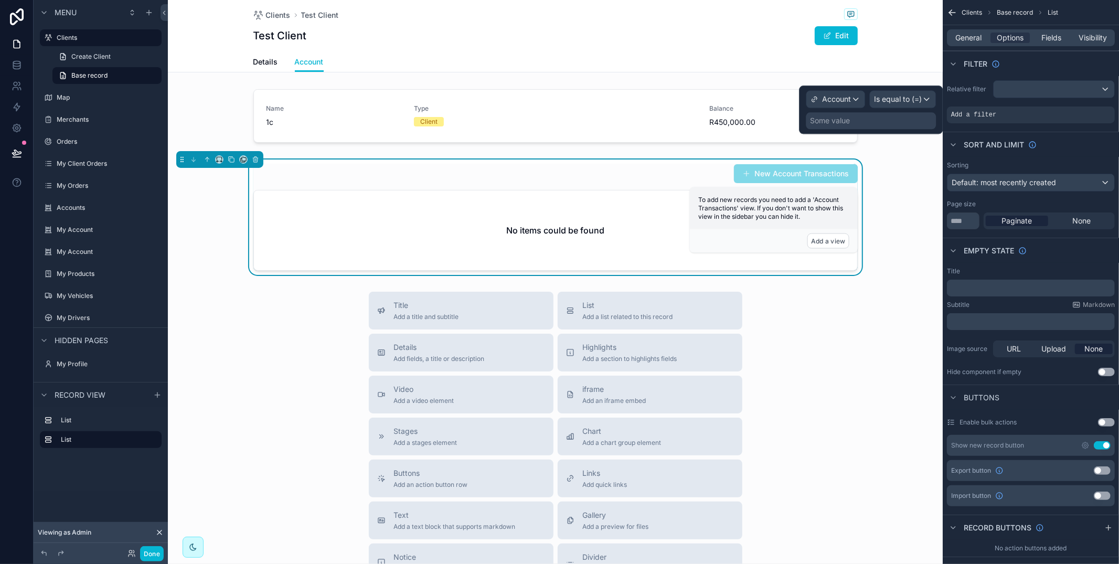
drag, startPoint x: 878, startPoint y: 128, endPoint x: 883, endPoint y: 131, distance: 5.4
click at [879, 128] on div "Some value" at bounding box center [871, 120] width 130 height 17
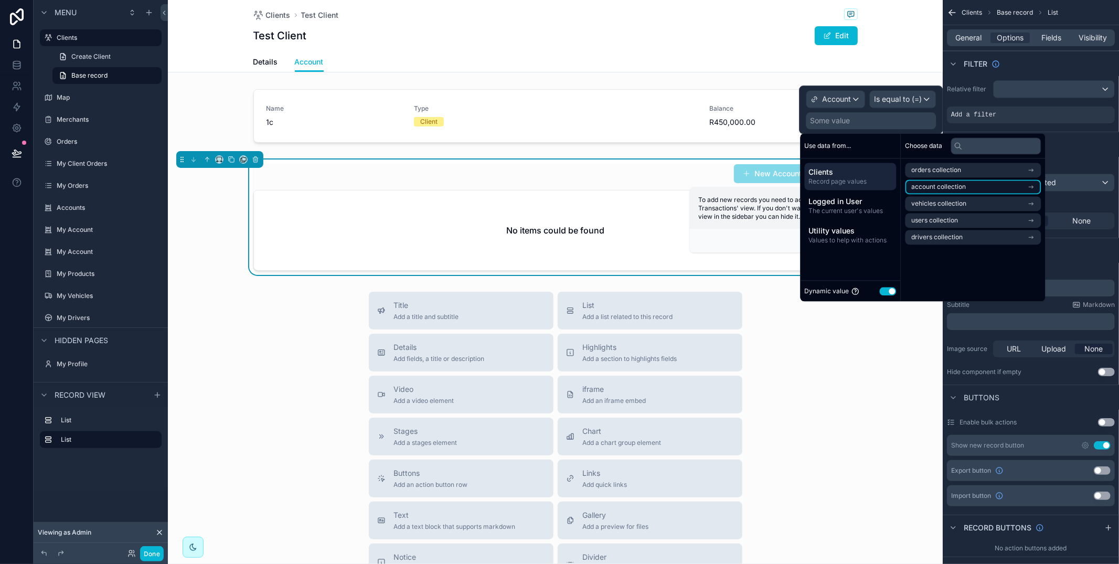
click at [970, 184] on li "account collection" at bounding box center [973, 186] width 136 height 15
click at [970, 186] on li "id (list)" at bounding box center [973, 188] width 136 height 15
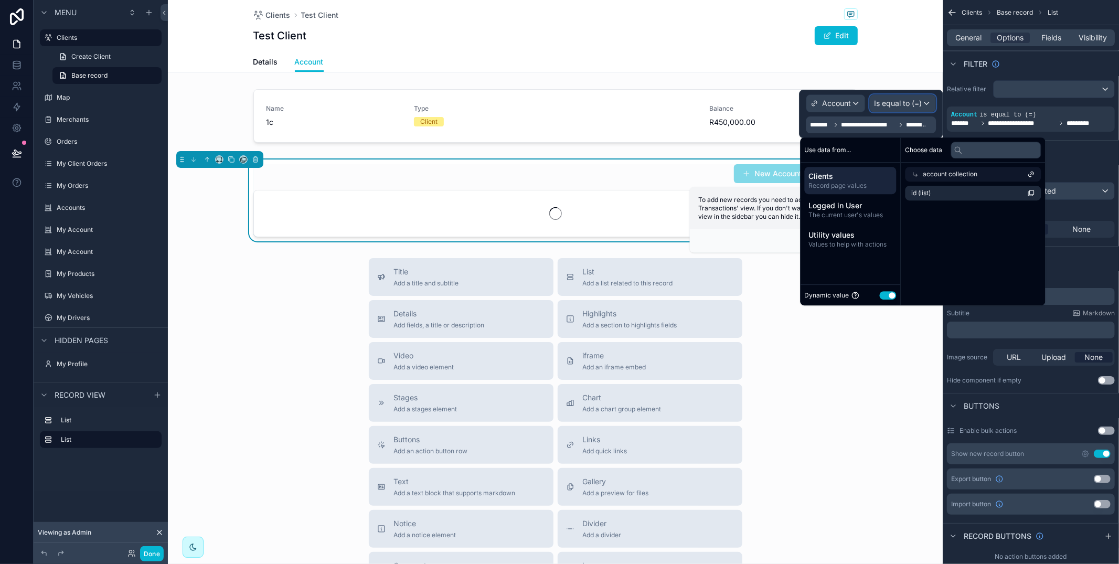
click at [907, 103] on span "Is equal to (=)" at bounding box center [898, 103] width 48 height 10
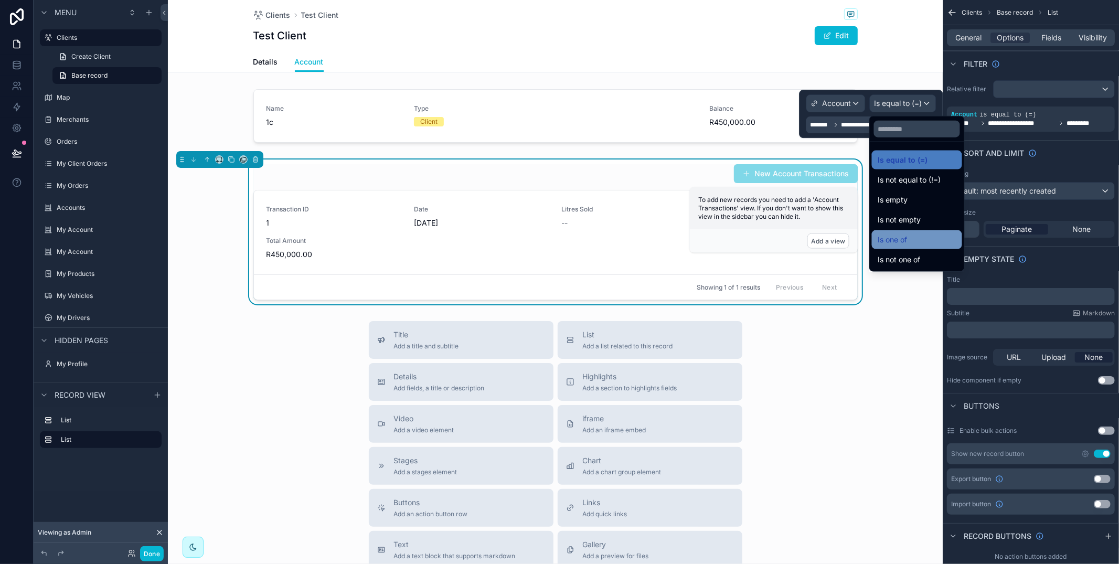
click at [925, 230] on div "Is one of" at bounding box center [917, 239] width 90 height 19
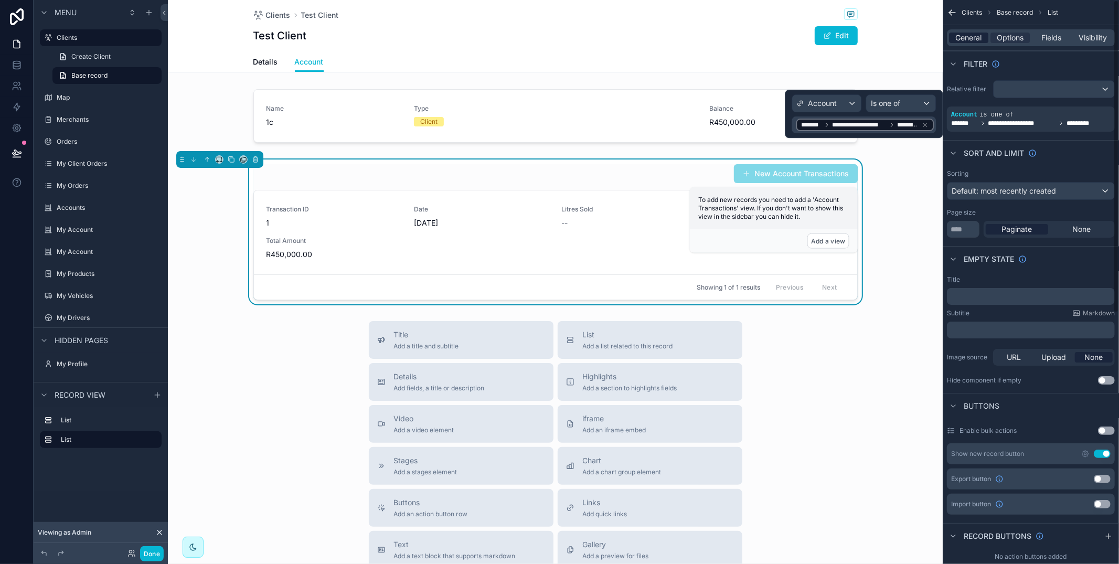
click at [973, 37] on span "General" at bounding box center [969, 38] width 26 height 10
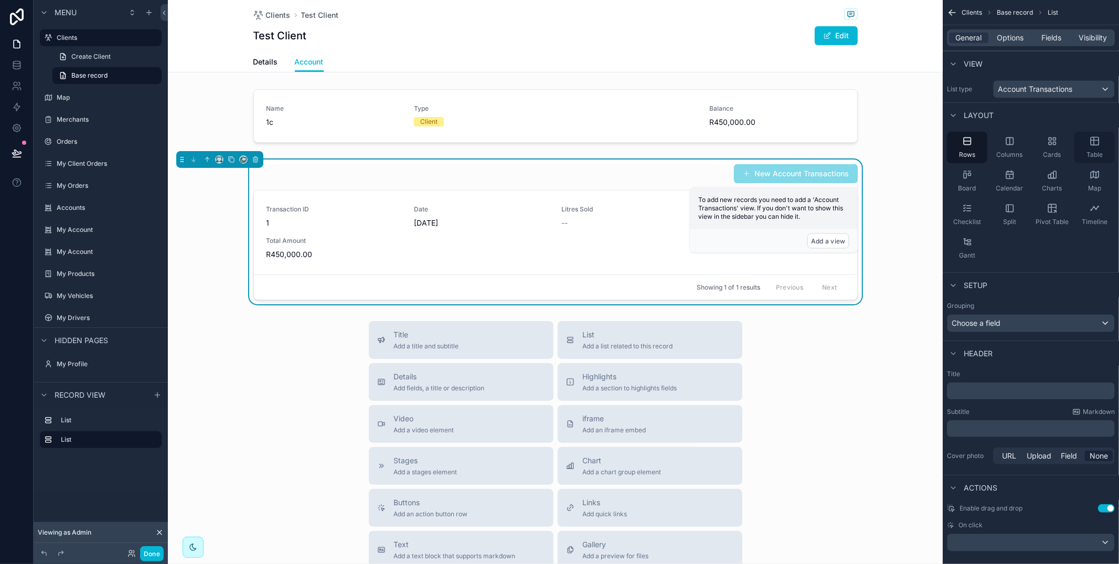
click at [1101, 145] on div "Table" at bounding box center [1094, 147] width 40 height 31
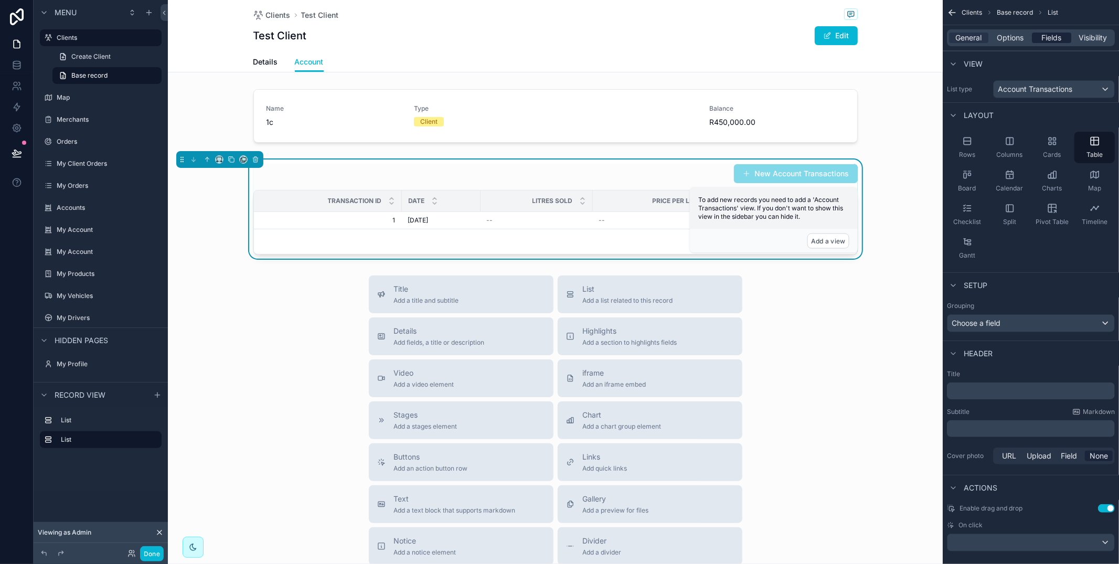
click at [1049, 41] on span "Fields" at bounding box center [1052, 38] width 20 height 10
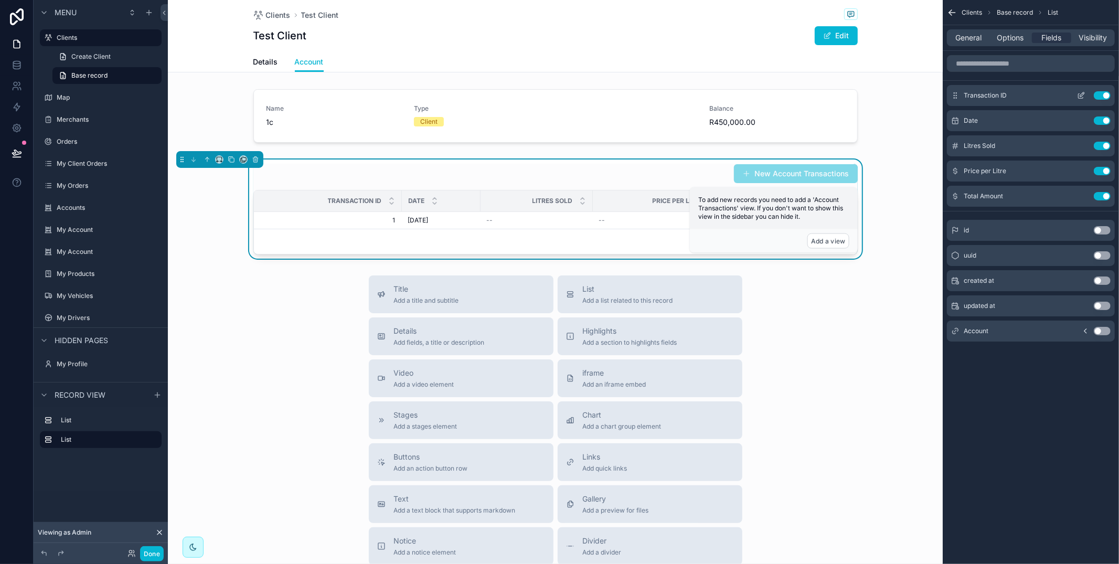
click at [1109, 92] on button "Use setting" at bounding box center [1102, 95] width 17 height 8
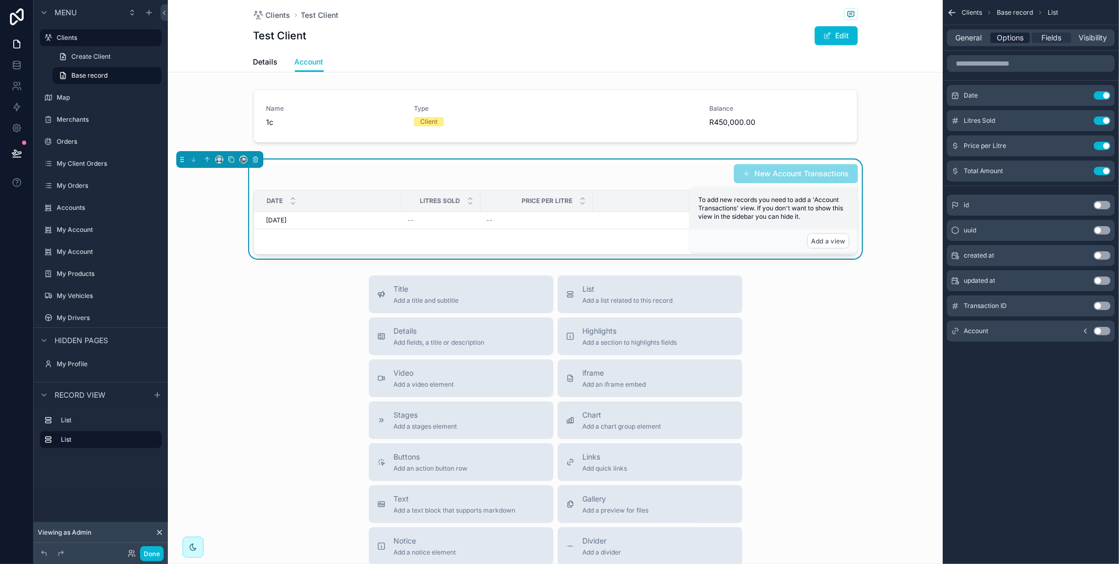
drag, startPoint x: 1004, startPoint y: 37, endPoint x: 1010, endPoint y: 40, distance: 6.6
click at [1004, 38] on span "Options" at bounding box center [1009, 38] width 27 height 10
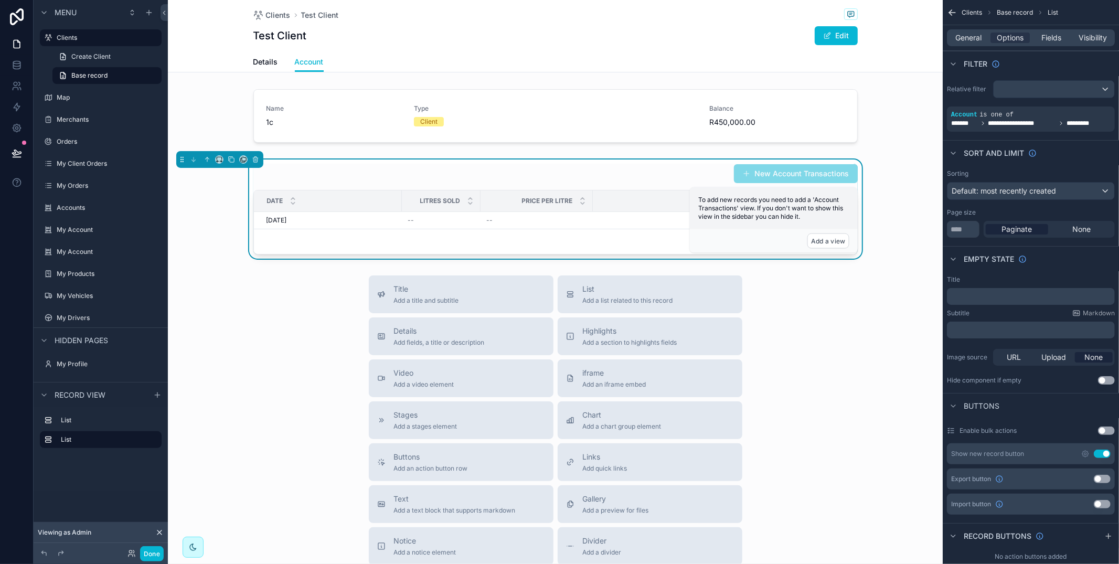
click at [1102, 451] on button "Use setting" at bounding box center [1102, 453] width 17 height 8
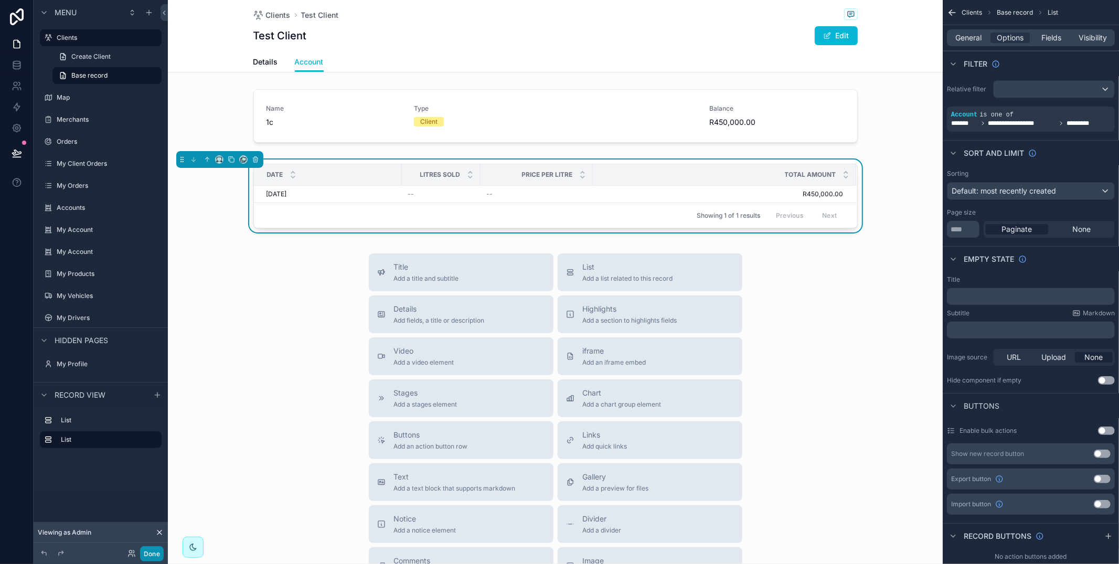
drag, startPoint x: 155, startPoint y: 551, endPoint x: 204, endPoint y: 530, distance: 53.6
click at [155, 550] on button "Done" at bounding box center [152, 553] width 24 height 15
